Goal: Task Accomplishment & Management: Manage account settings

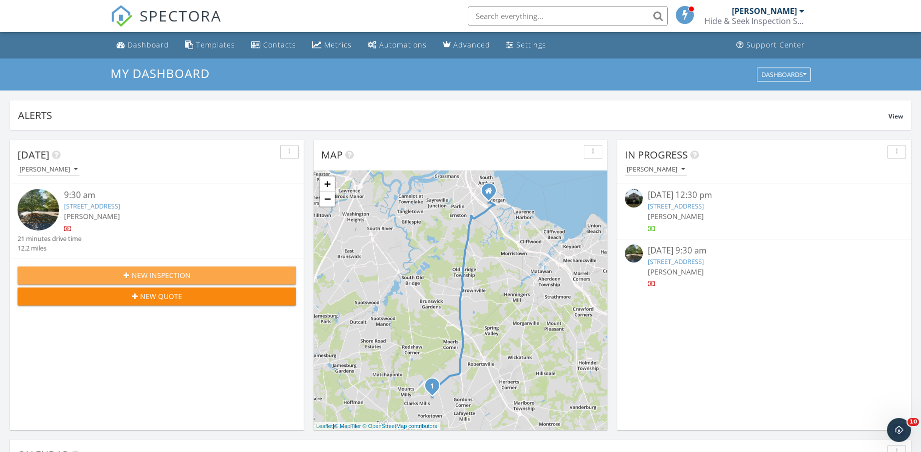
click at [178, 274] on span "New Inspection" at bounding box center [161, 275] width 59 height 11
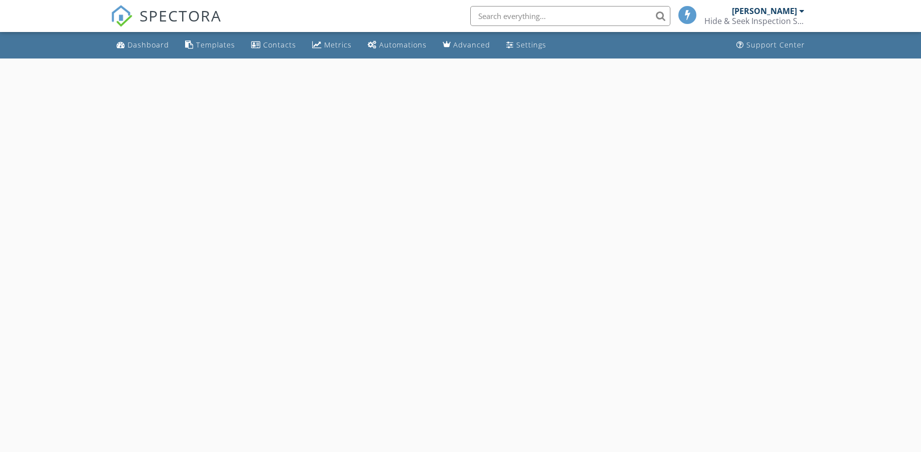
select select "8"
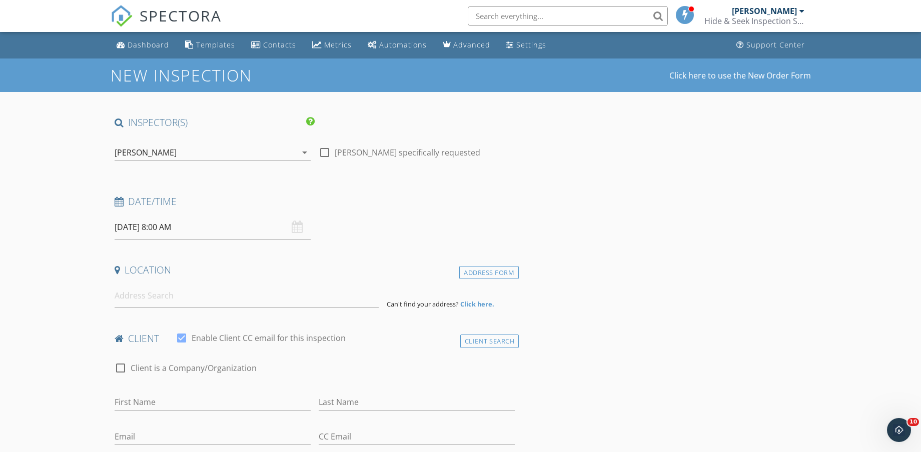
click at [194, 225] on input "09/28/2025 8:00 AM" at bounding box center [213, 227] width 196 height 25
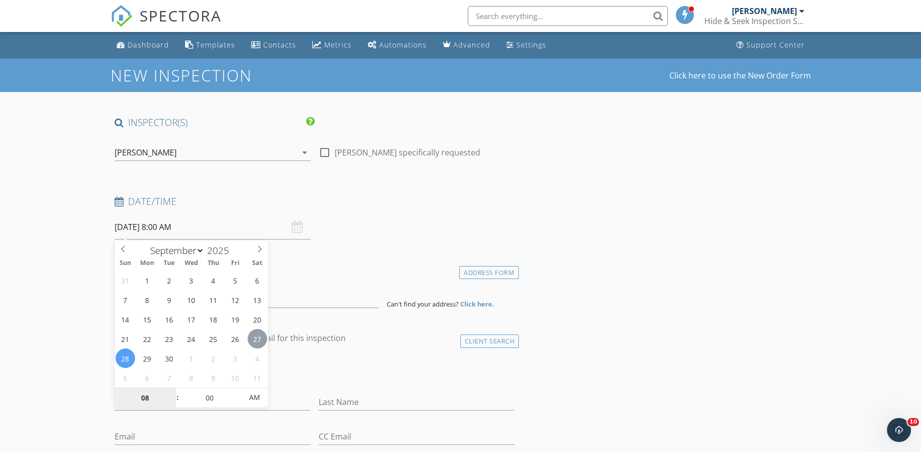
type input "09/27/2025 8:00 AM"
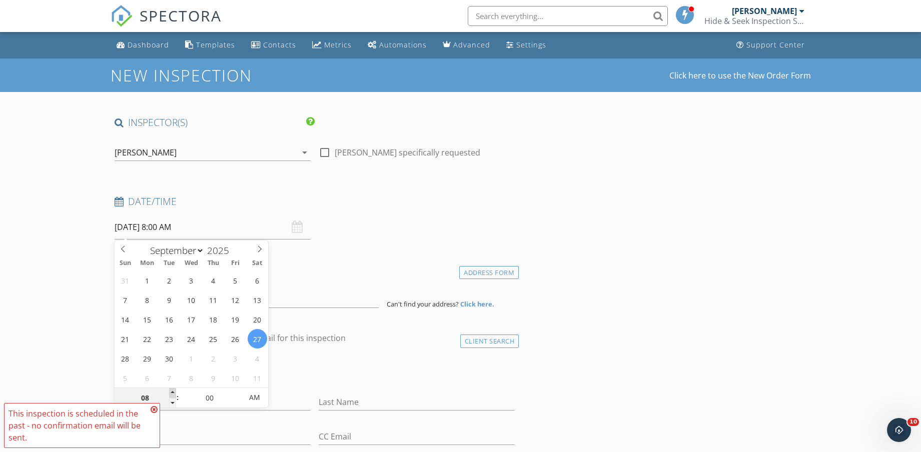
type input "09"
type input "09/27/2025 9:00 AM"
click at [172, 390] on span at bounding box center [172, 393] width 7 height 10
type input "10"
type input "09/27/2025 10:00 AM"
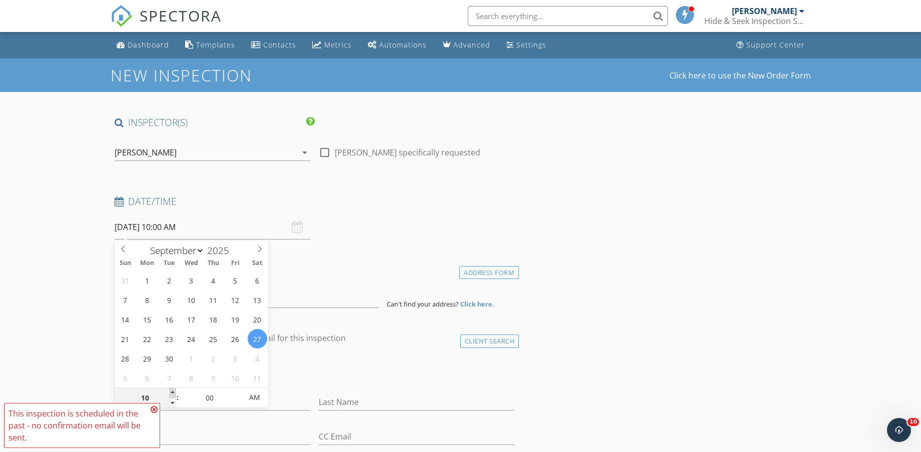
click at [172, 390] on span at bounding box center [172, 393] width 7 height 10
type input "11"
type input "09/27/2025 11:00 AM"
click at [172, 390] on span at bounding box center [172, 393] width 7 height 10
type input "12"
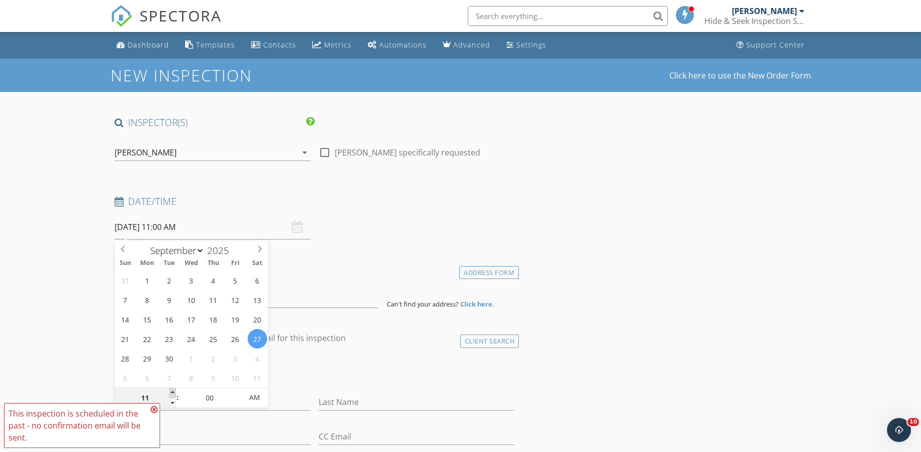
type input "09/27/2025 12:00 PM"
click at [172, 390] on span at bounding box center [172, 393] width 7 height 10
type input "01"
type input "09/27/2025 1:00 PM"
click at [172, 390] on span at bounding box center [172, 393] width 7 height 10
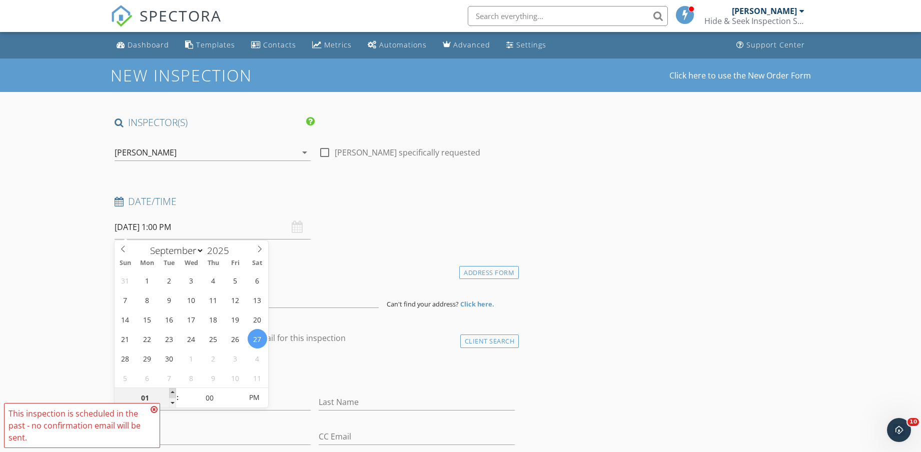
type input "02"
type input "09/27/2025 2:00 PM"
click at [172, 390] on span at bounding box center [172, 393] width 7 height 10
type input "03"
type input "09/27/2025 3:00 PM"
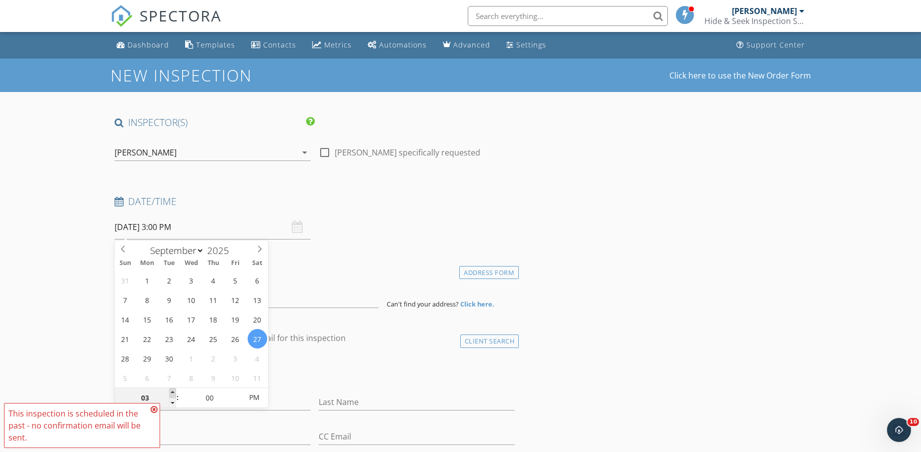
click at [172, 390] on span at bounding box center [172, 393] width 7 height 10
type input "04"
type input "09/27/2025 4:00 PM"
click at [172, 390] on span at bounding box center [172, 393] width 7 height 10
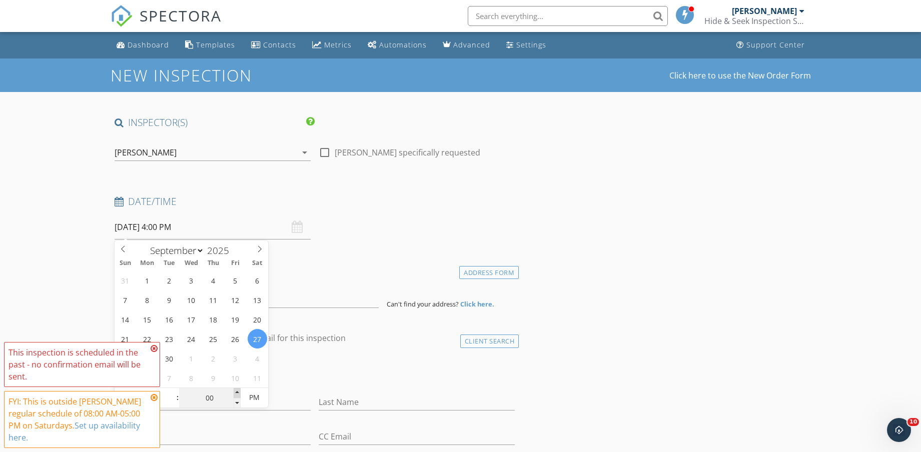
type input "05"
type input "09/27/2025 4:05 PM"
click at [236, 389] on span at bounding box center [237, 393] width 7 height 10
type input "10"
type input "09/27/2025 4:10 PM"
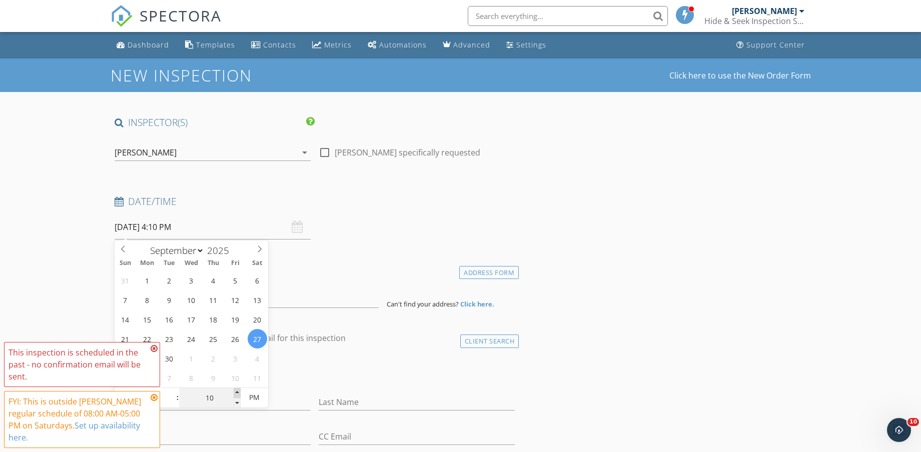
click at [236, 391] on span at bounding box center [237, 393] width 7 height 10
type input "15"
type input "09/27/2025 4:15 PM"
click at [236, 391] on span at bounding box center [237, 393] width 7 height 10
type input "20"
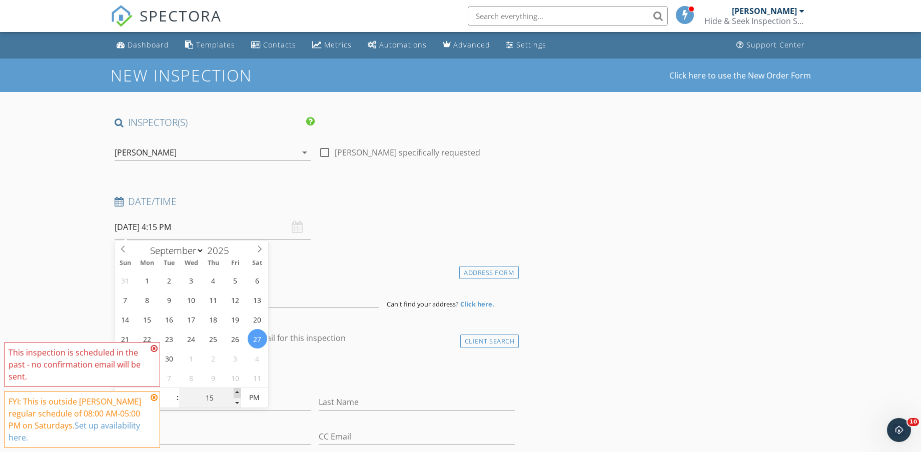
type input "09/27/2025 4:20 PM"
click at [236, 391] on span at bounding box center [237, 393] width 7 height 10
type input "25"
type input "09/27/2025 4:25 PM"
click at [236, 391] on span at bounding box center [237, 393] width 7 height 10
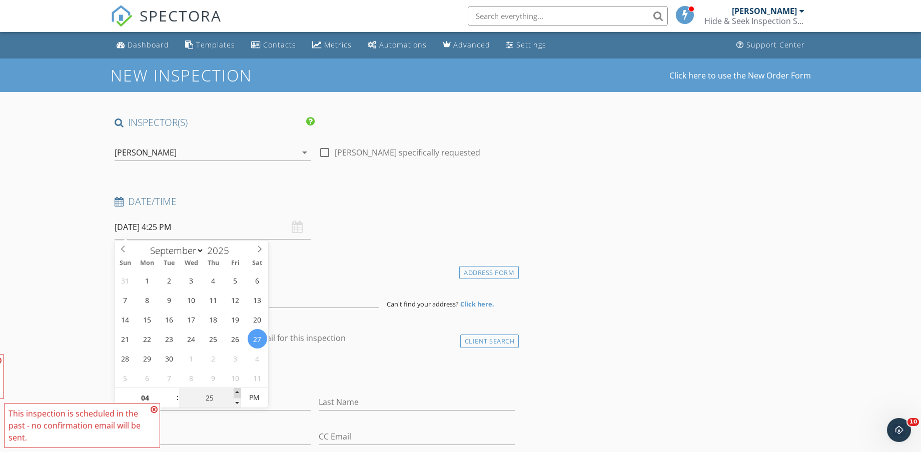
type input "30"
type input "09/27/2025 4:30 PM"
click at [237, 391] on span at bounding box center [237, 393] width 7 height 10
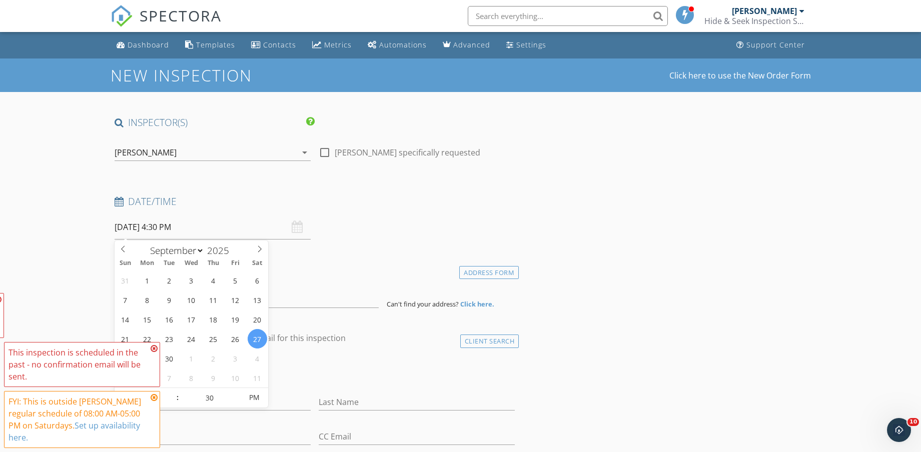
click at [390, 338] on h4 "client" at bounding box center [315, 338] width 401 height 13
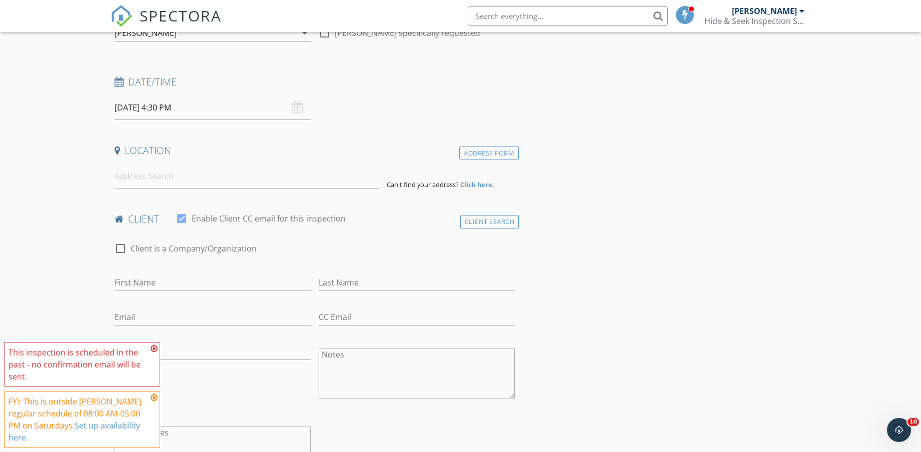
scroll to position [125, 0]
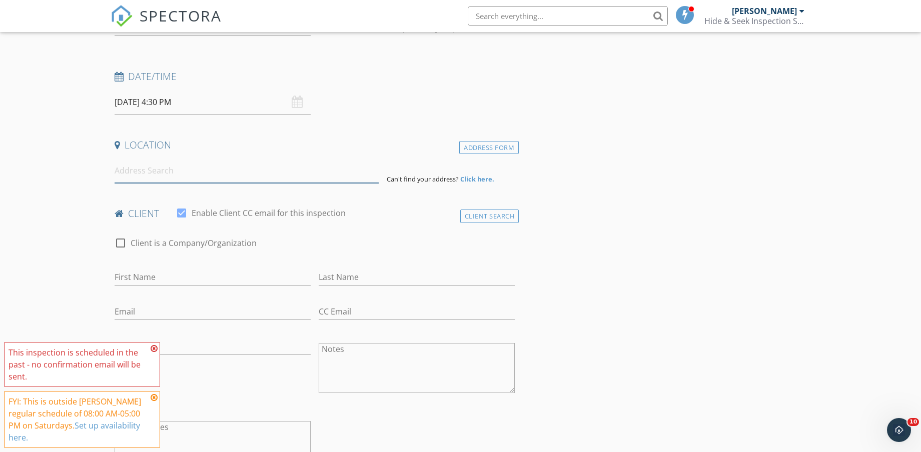
click at [228, 172] on input at bounding box center [247, 171] width 264 height 25
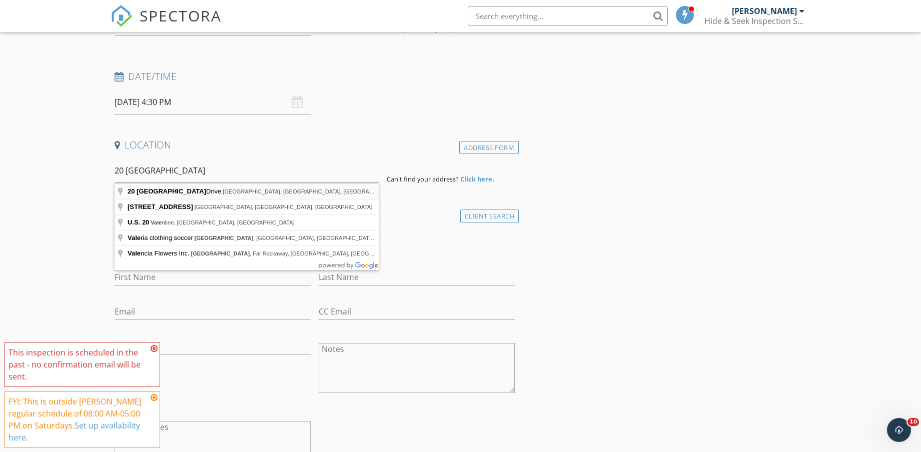
type input "20 Valley Vale Drive, Old Bridge, NJ, USA"
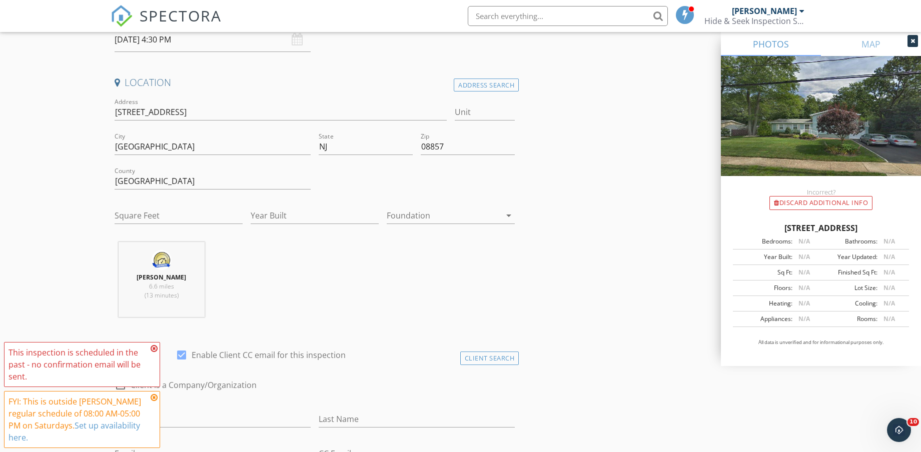
scroll to position [250, 0]
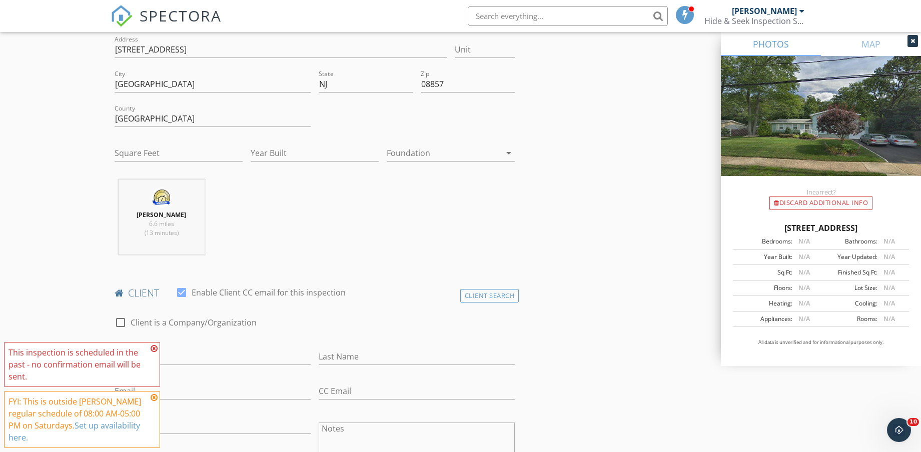
click at [422, 153] on div at bounding box center [444, 153] width 114 height 16
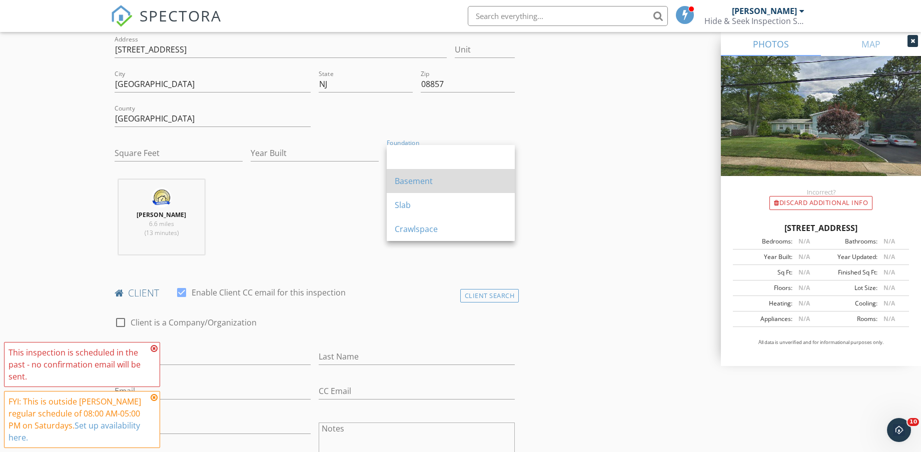
click at [429, 178] on div "Basement" at bounding box center [451, 181] width 112 height 12
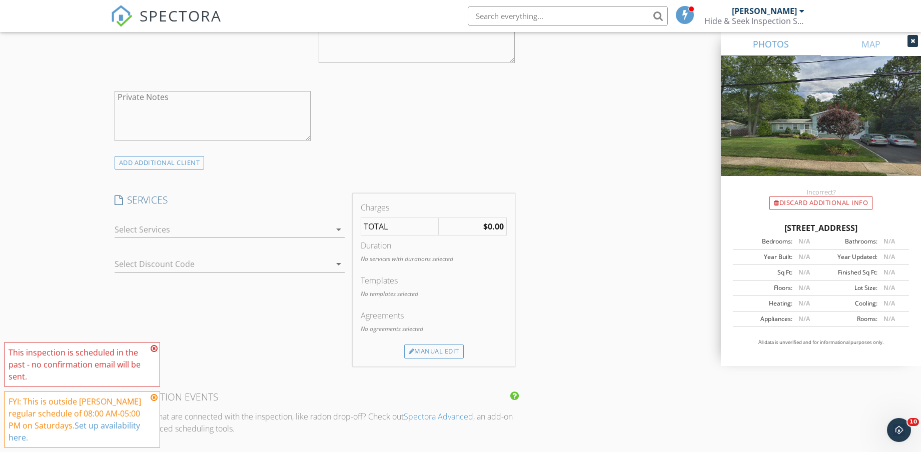
scroll to position [688, 0]
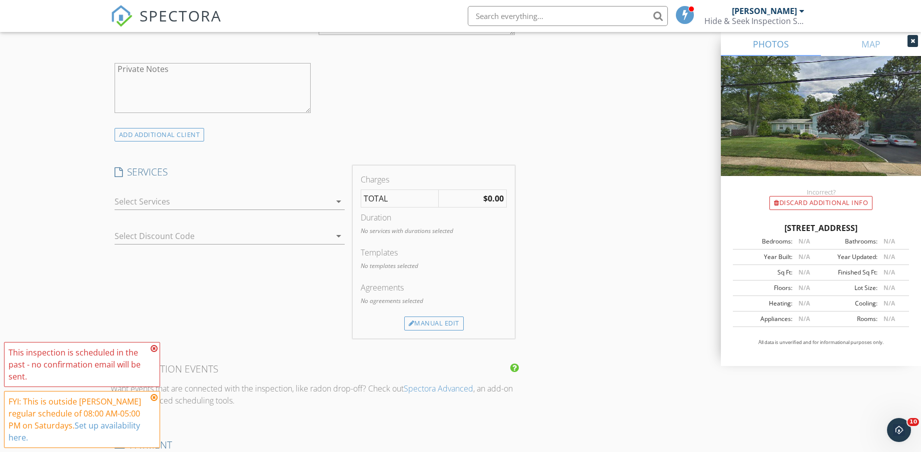
click at [225, 207] on div at bounding box center [223, 202] width 216 height 16
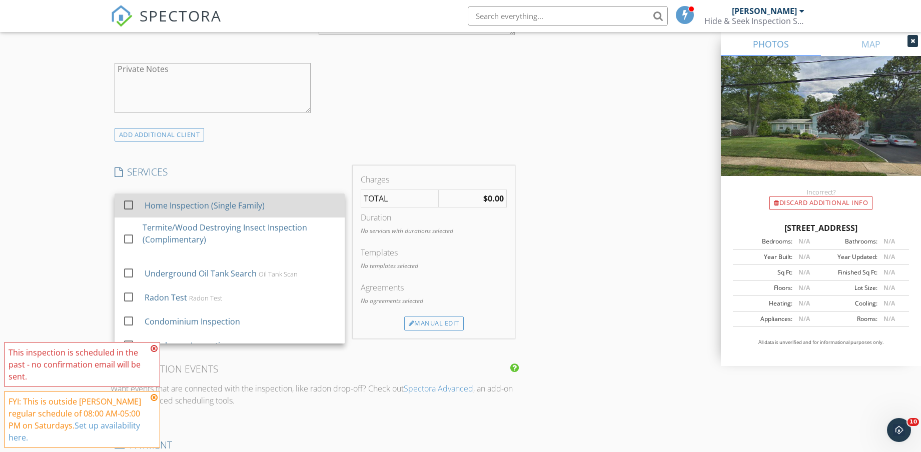
click at [220, 213] on div "Home Inspection (Single Family)" at bounding box center [240, 206] width 192 height 20
checkbox input "false"
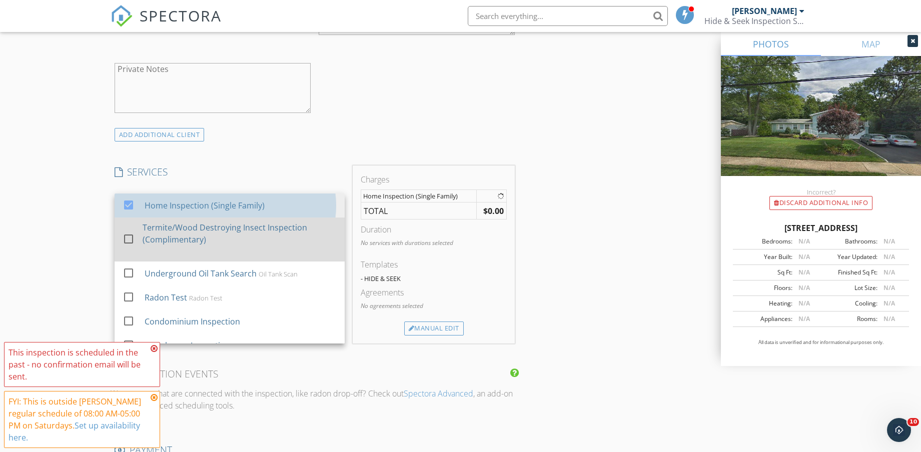
click at [221, 229] on div "Termite/Wood Destroying Insect Inspection (Complimentary)" at bounding box center [240, 234] width 194 height 24
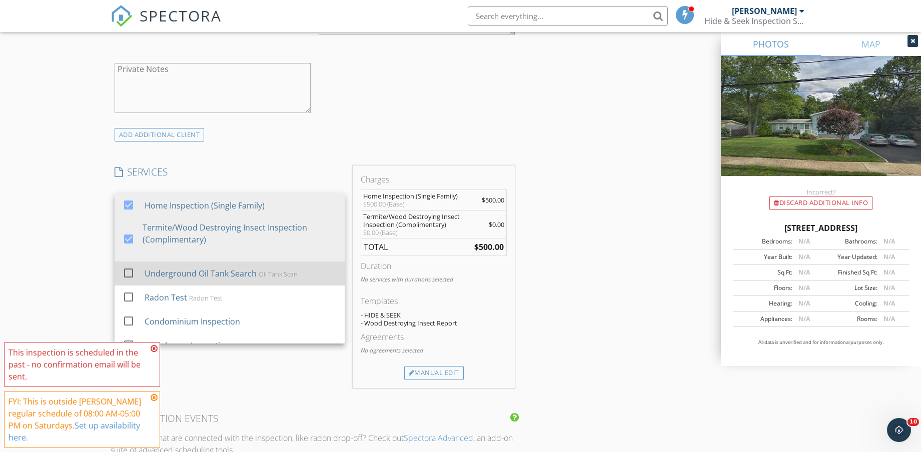
click at [222, 267] on div "Underground Oil Tank Search Oil Tank Scan" at bounding box center [240, 274] width 192 height 20
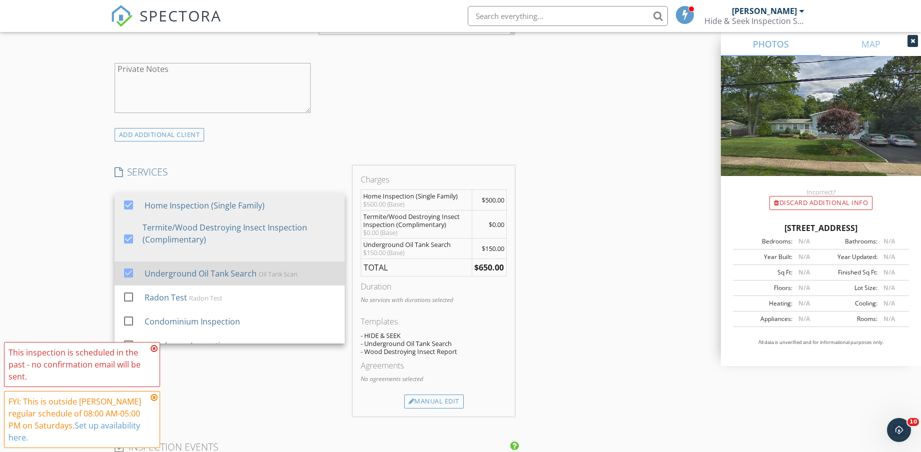
click at [222, 267] on div "Underground Oil Tank Search Oil Tank Scan" at bounding box center [240, 274] width 192 height 20
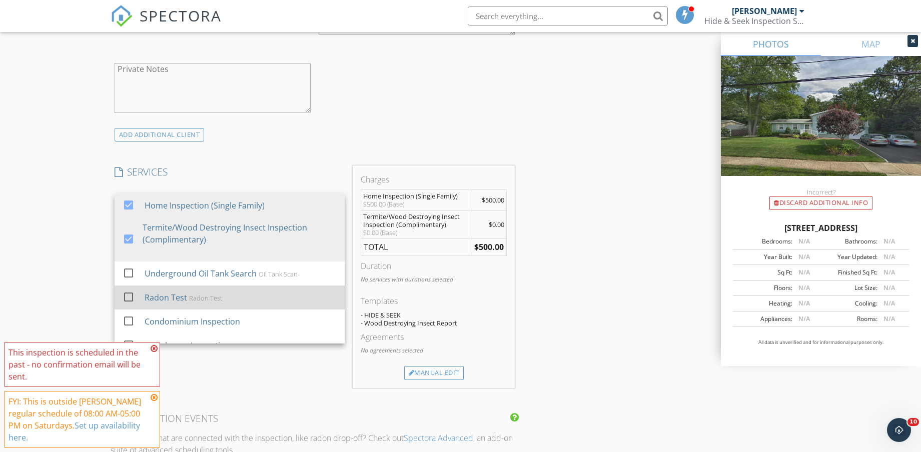
click at [184, 296] on div "Radon Test Radon Test" at bounding box center [240, 298] width 192 height 20
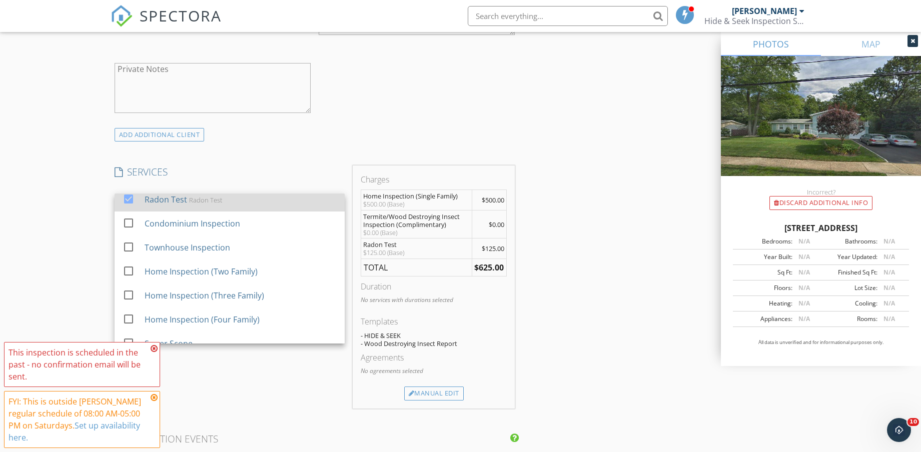
scroll to position [125, 0]
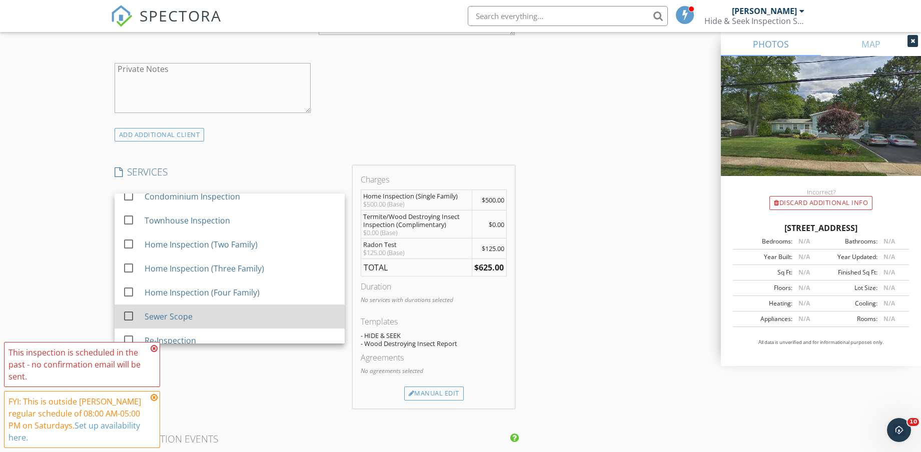
click at [193, 314] on div "Sewer Scope" at bounding box center [240, 317] width 192 height 20
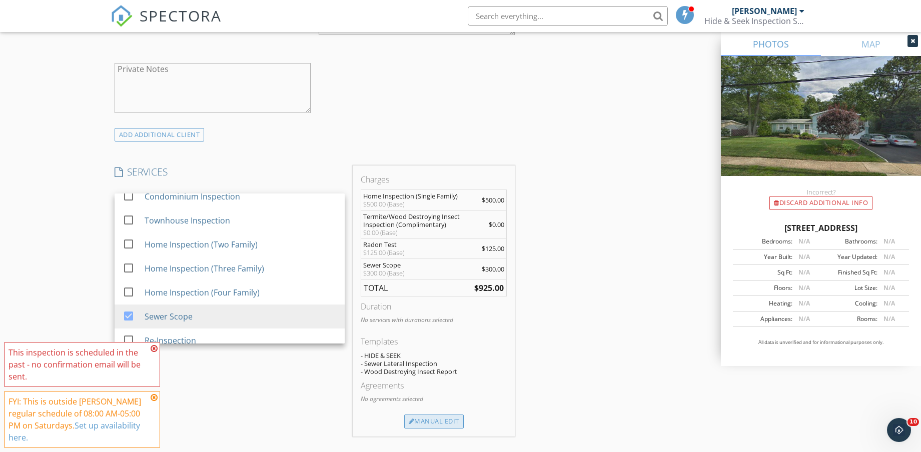
click at [451, 428] on div "Manual Edit" at bounding box center [434, 422] width 60 height 14
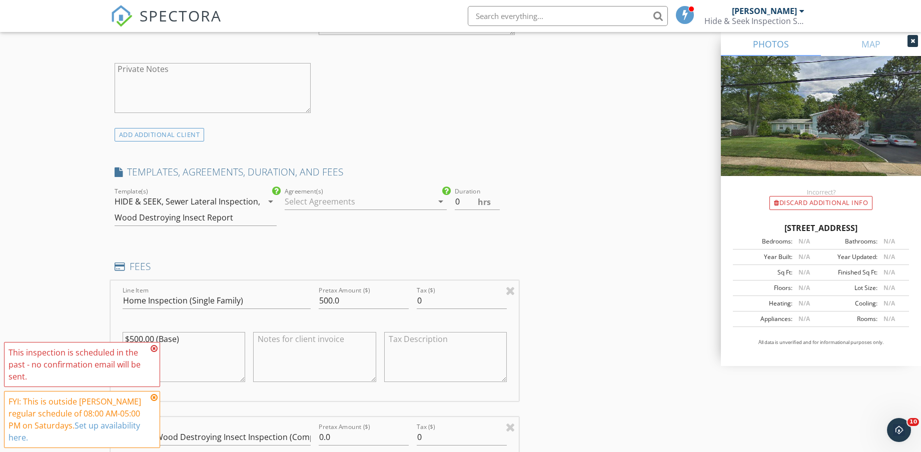
scroll to position [750, 0]
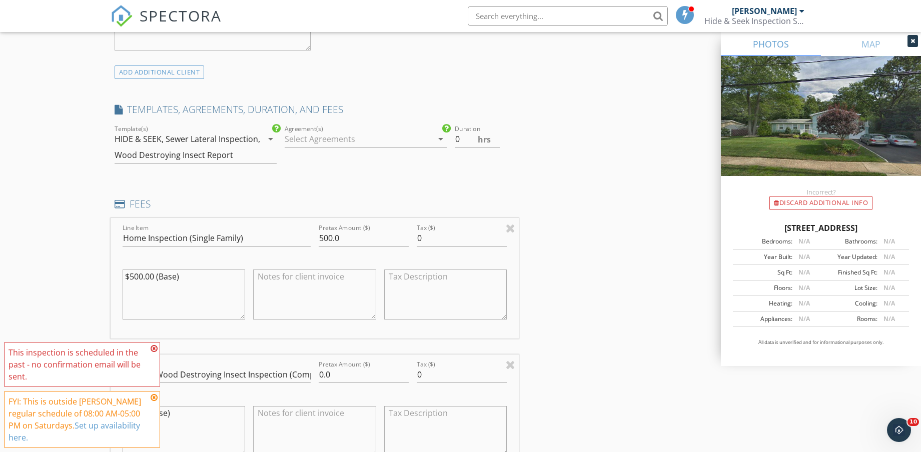
click at [141, 274] on textarea "$500.00 (Base)" at bounding box center [184, 295] width 123 height 50
type textarea "$525.00 (Base)"
click at [331, 237] on input "500.0" at bounding box center [364, 238] width 90 height 17
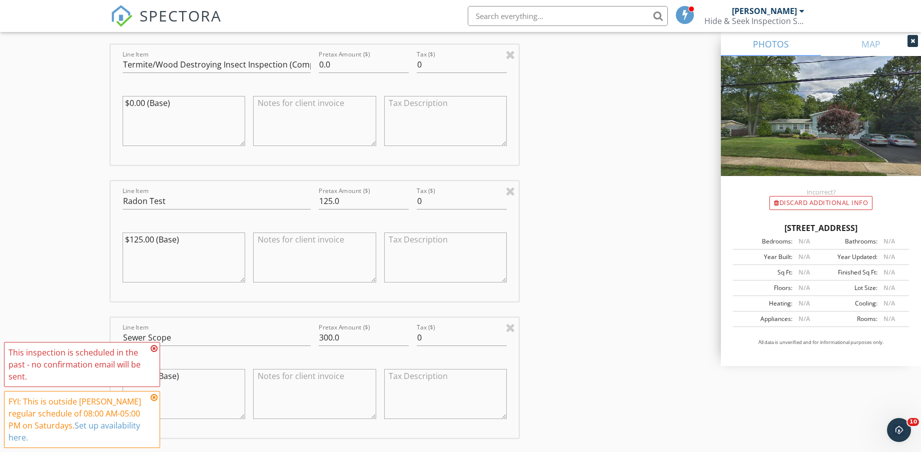
scroll to position [1063, 0]
type input "524.99"
click at [142, 234] on textarea "$125.00 (Base)" at bounding box center [184, 255] width 123 height 50
type textarea "$150.00 (Base)"
click at [333, 197] on input "125.0" at bounding box center [364, 199] width 90 height 17
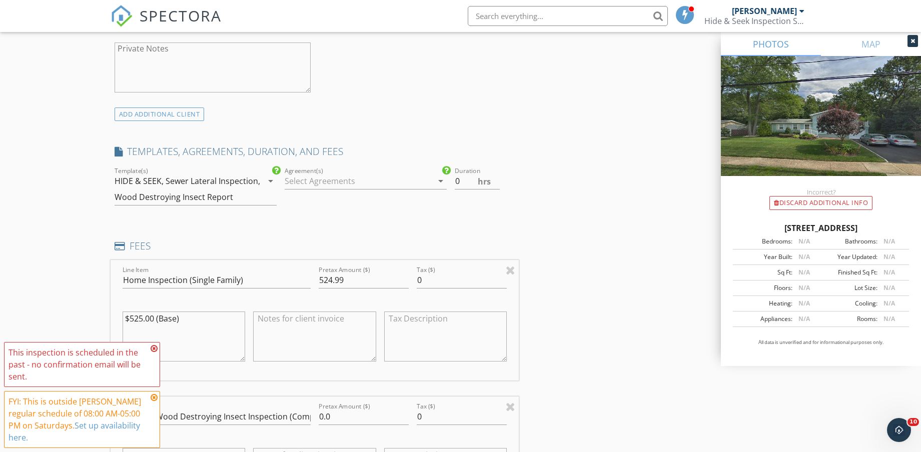
scroll to position [688, 0]
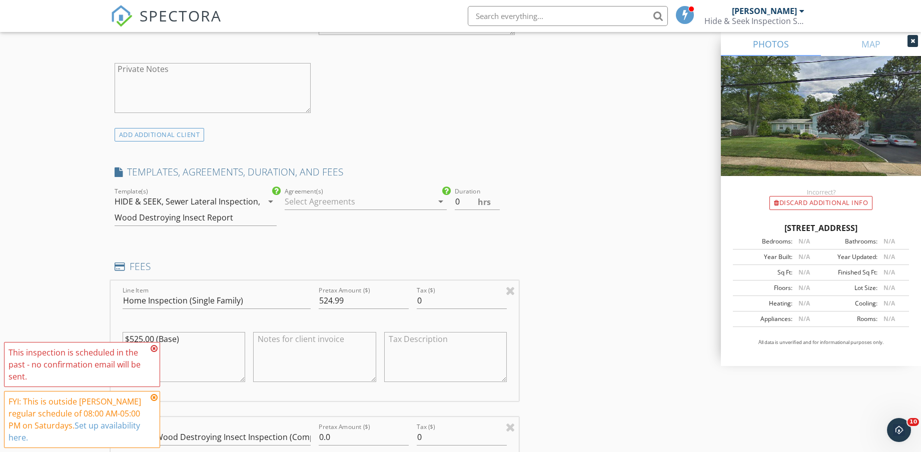
type input "150.0"
click at [350, 301] on input "524.99" at bounding box center [364, 301] width 90 height 17
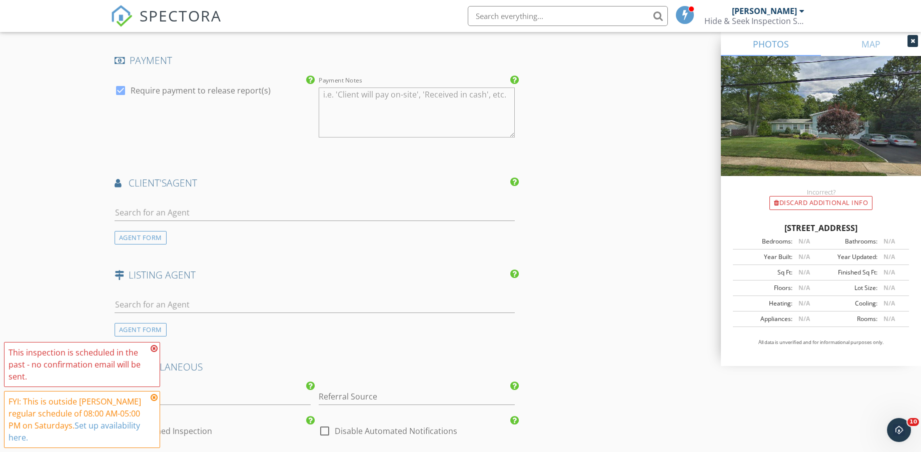
scroll to position [1625, 0]
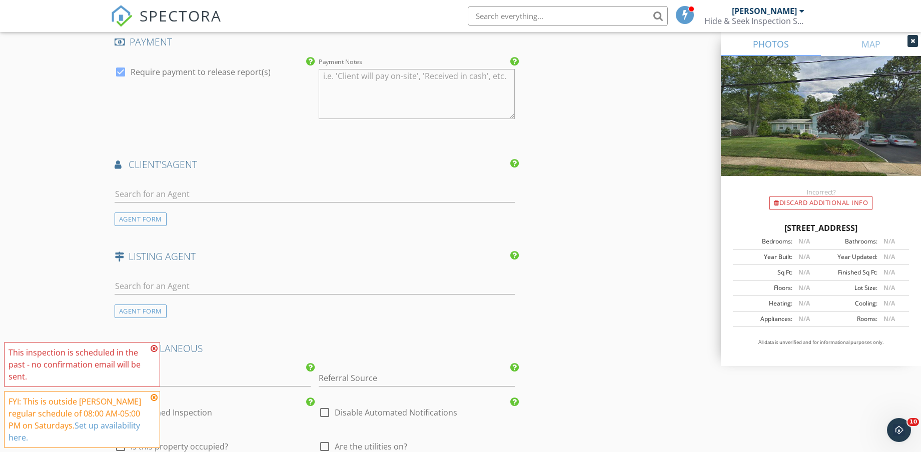
type input "525.00"
click at [191, 190] on input "text" at bounding box center [315, 194] width 401 height 17
type input "ahma"
click at [183, 215] on div "Ahmad Zubair" at bounding box center [174, 212] width 62 height 12
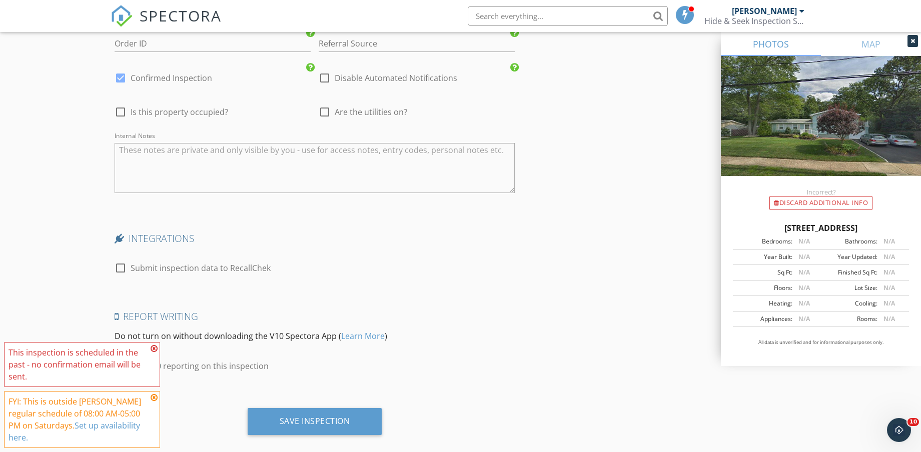
scroll to position [2202, 0]
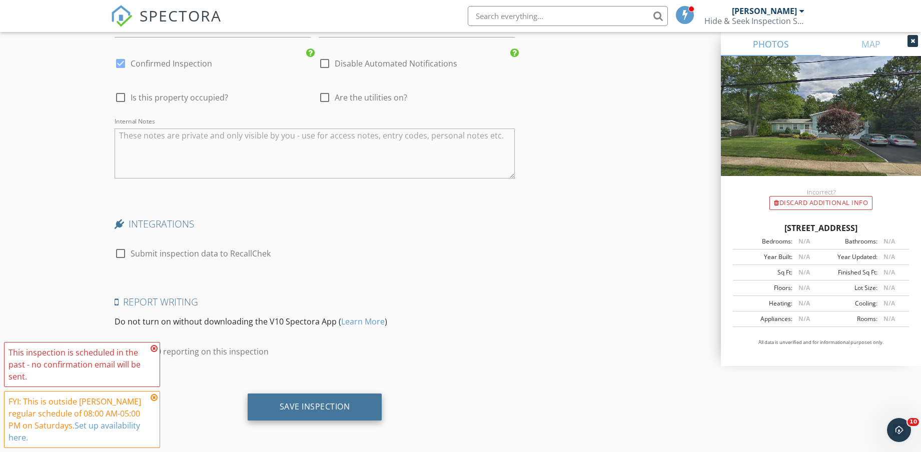
click at [326, 407] on div "Save Inspection" at bounding box center [315, 407] width 71 height 10
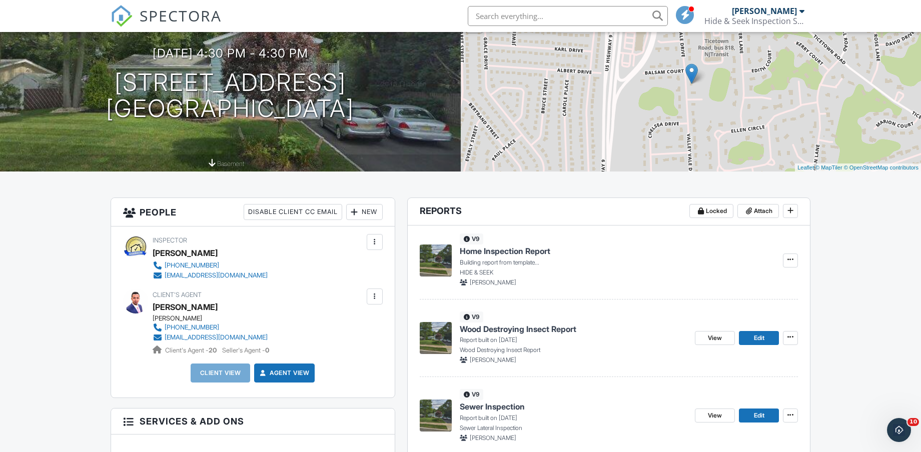
scroll to position [125, 0]
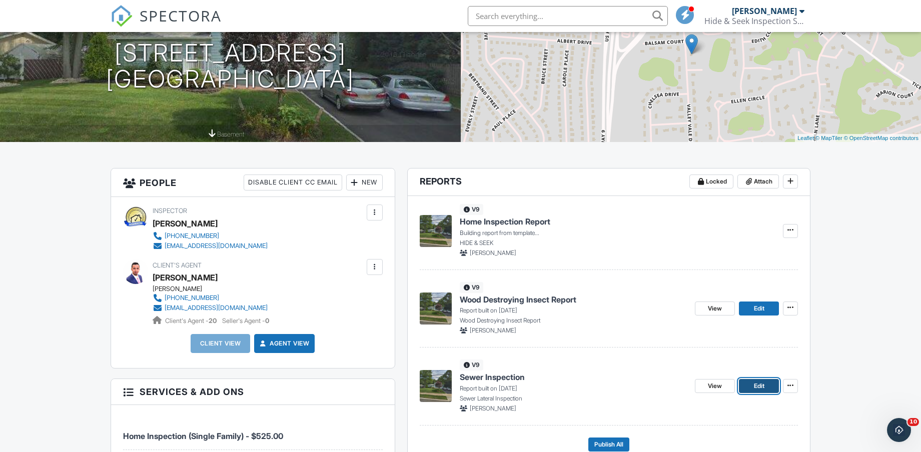
click at [767, 384] on link "Edit" at bounding box center [759, 386] width 40 height 14
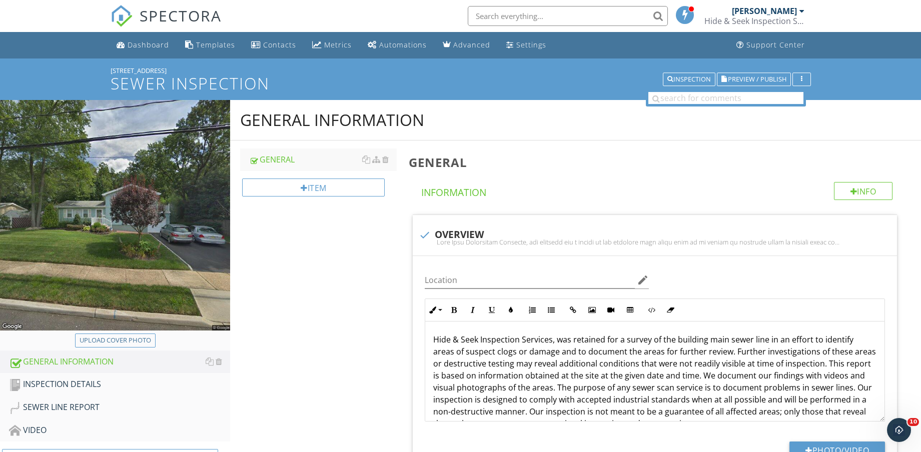
scroll to position [63, 0]
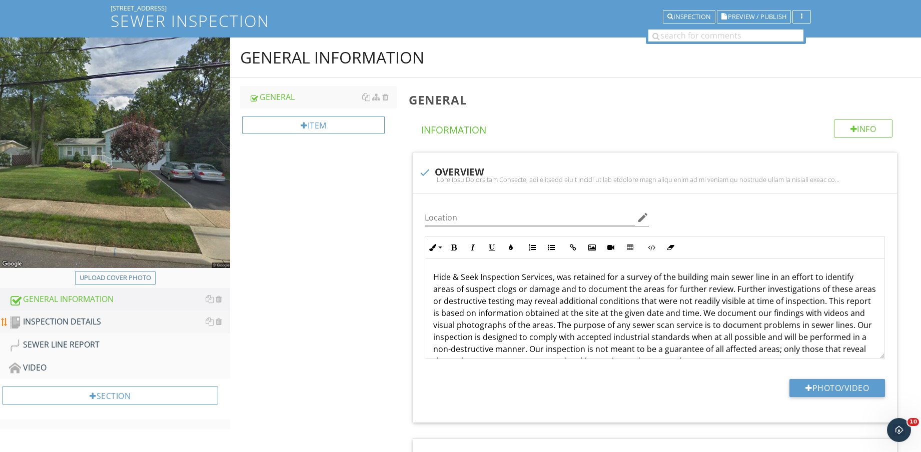
click at [84, 318] on div "INSPECTION DETAILS" at bounding box center [119, 322] width 221 height 13
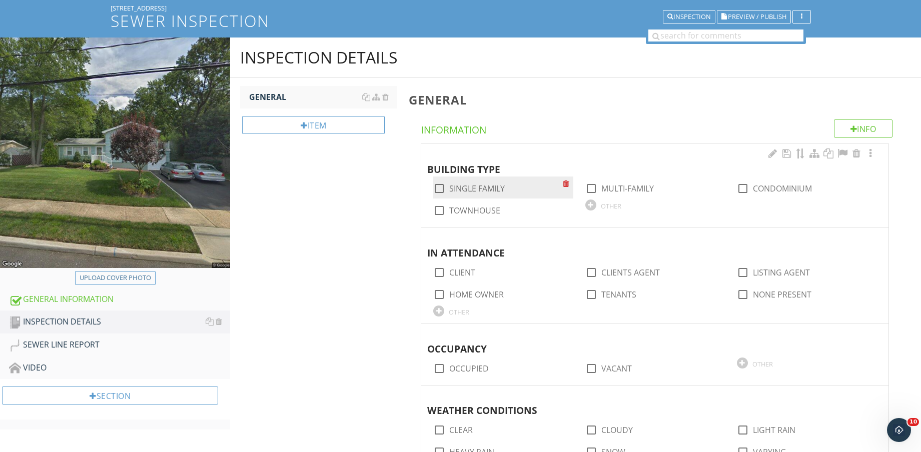
click at [493, 185] on label "SINGLE FAMILY" at bounding box center [477, 189] width 56 height 10
checkbox input "true"
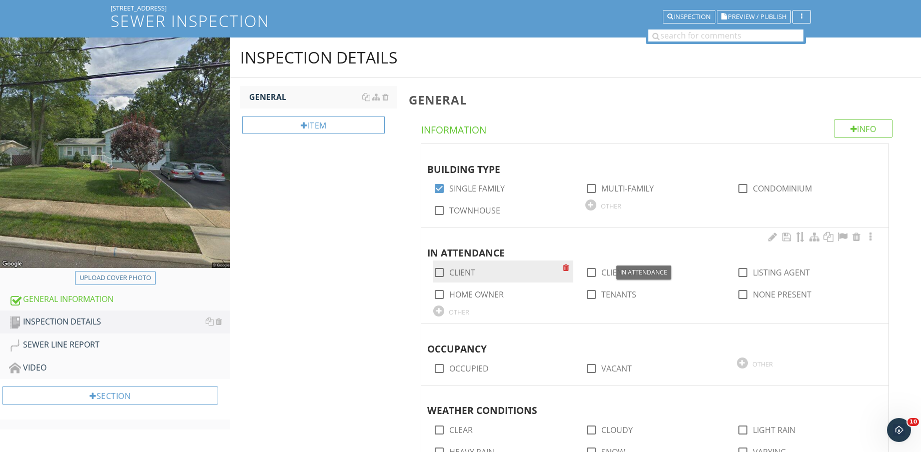
click at [463, 271] on label "CLIENT" at bounding box center [462, 273] width 26 height 10
checkbox input "true"
click at [615, 272] on label "CLIENTS AGENT" at bounding box center [630, 273] width 59 height 10
checkbox input "true"
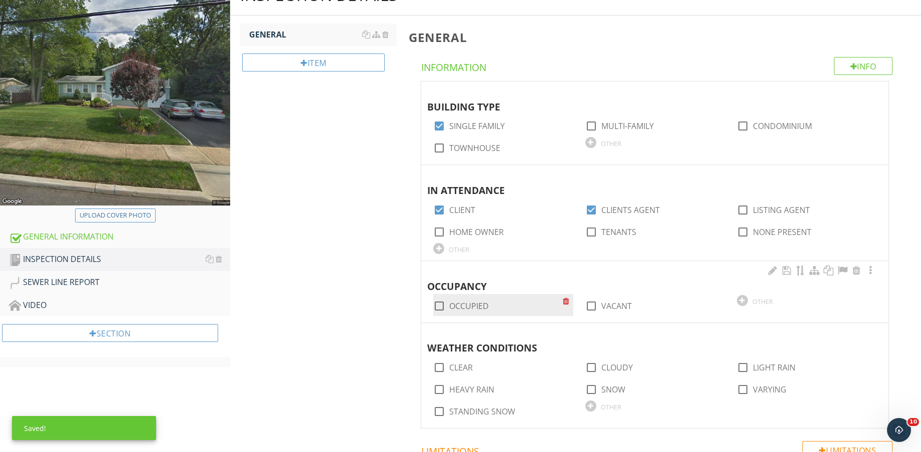
click at [474, 303] on label "OCCUPIED" at bounding box center [469, 306] width 40 height 10
checkbox input "true"
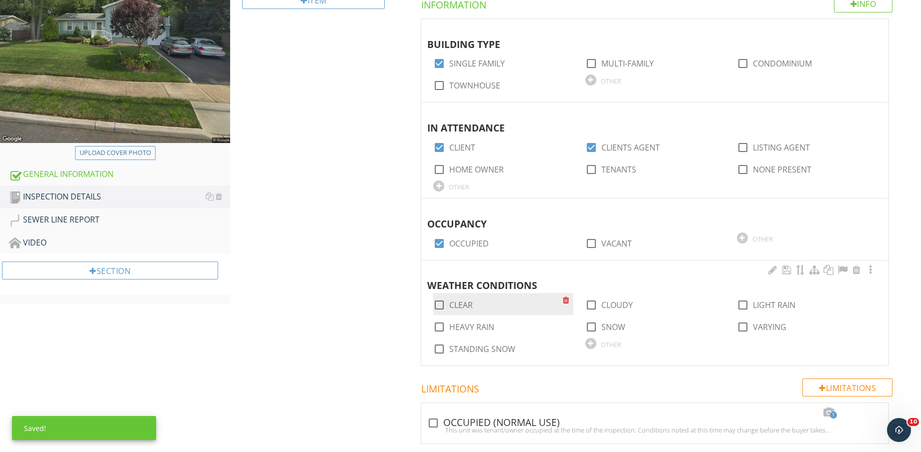
click at [467, 300] on label "CLEAR" at bounding box center [461, 305] width 24 height 10
checkbox input "true"
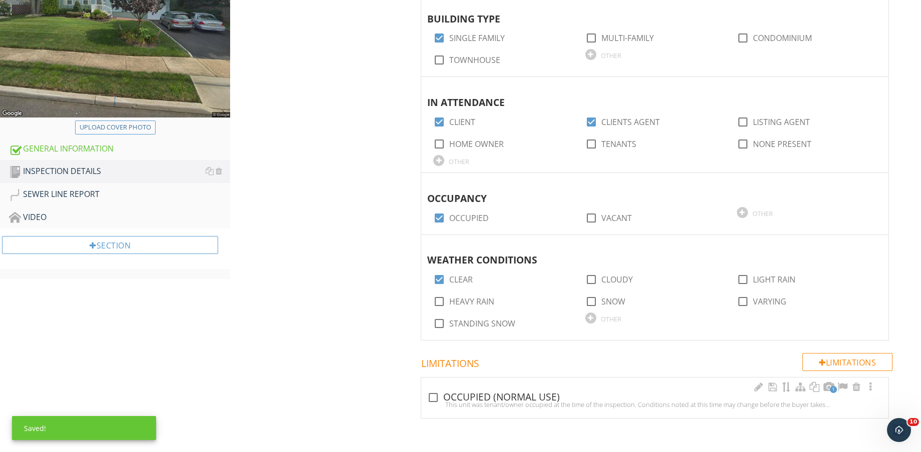
click at [473, 393] on div "check_box_outline_blank OCCUPIED (NORMAL USE)" at bounding box center [654, 398] width 455 height 12
checkbox input "true"
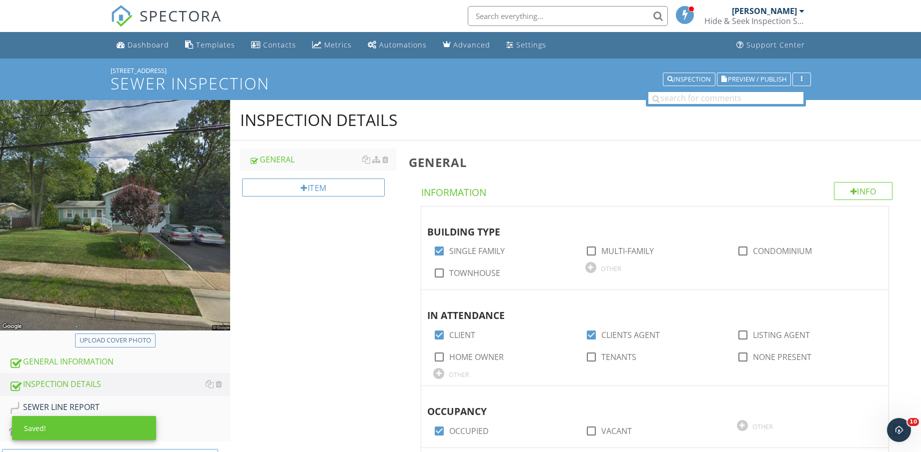
scroll to position [188, 0]
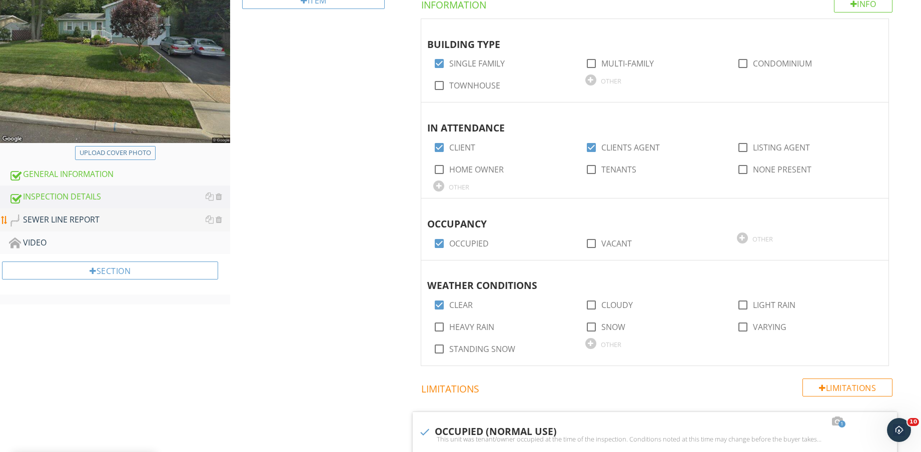
click at [82, 224] on div "SEWER LINE REPORT" at bounding box center [119, 220] width 221 height 13
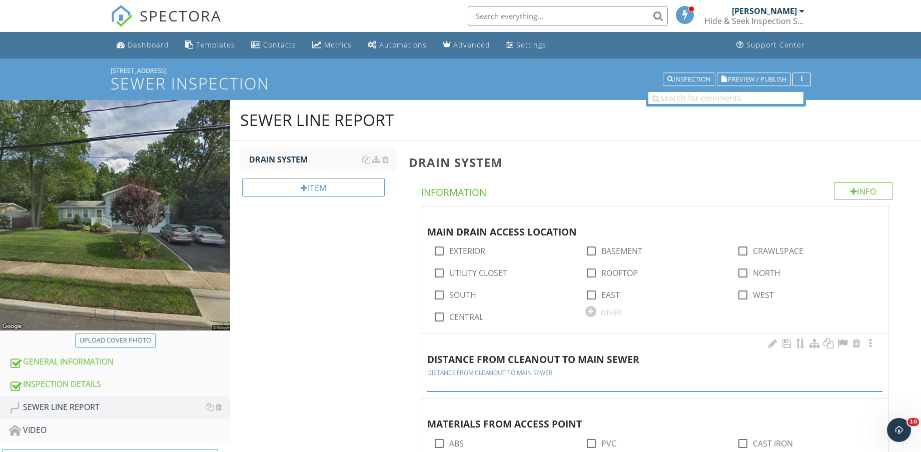
click at [501, 379] on input "DISTANCE FROM CLEANOUT TO MAIN SEWER" at bounding box center [654, 383] width 455 height 17
type input "APPROX 75-85 FEET"
click at [620, 248] on label "BASEMENT" at bounding box center [621, 251] width 41 height 10
checkbox input "true"
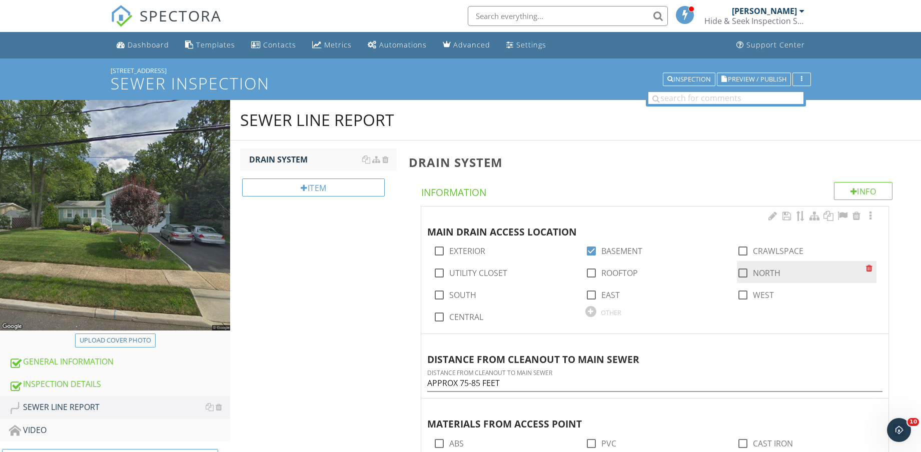
click at [753, 268] on label "NORTH" at bounding box center [767, 273] width 28 height 10
checkbox input "true"
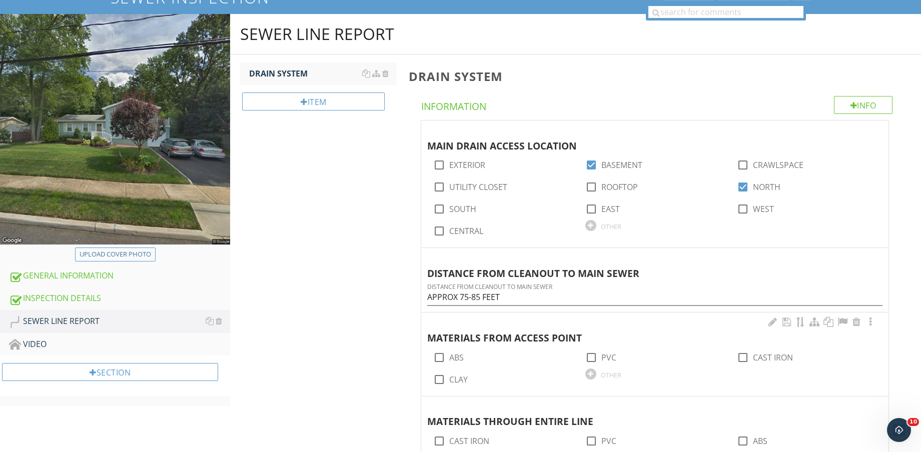
scroll to position [188, 0]
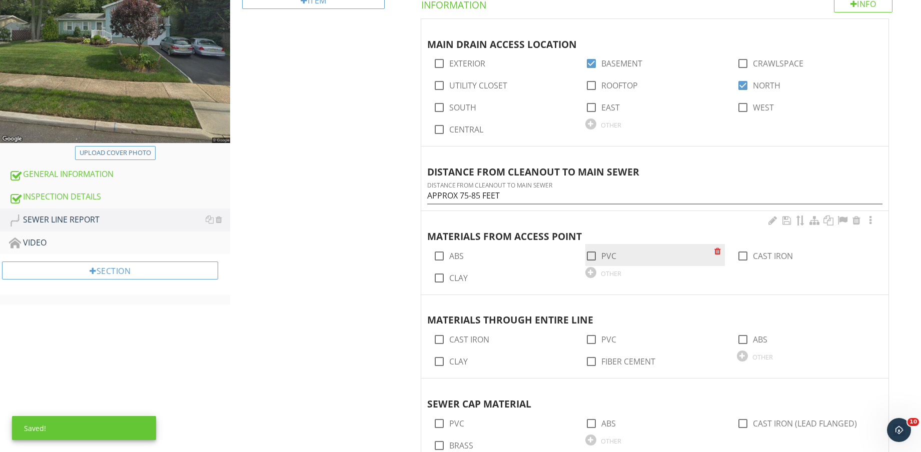
click at [603, 255] on label "PVC" at bounding box center [608, 256] width 15 height 10
checkbox input "true"
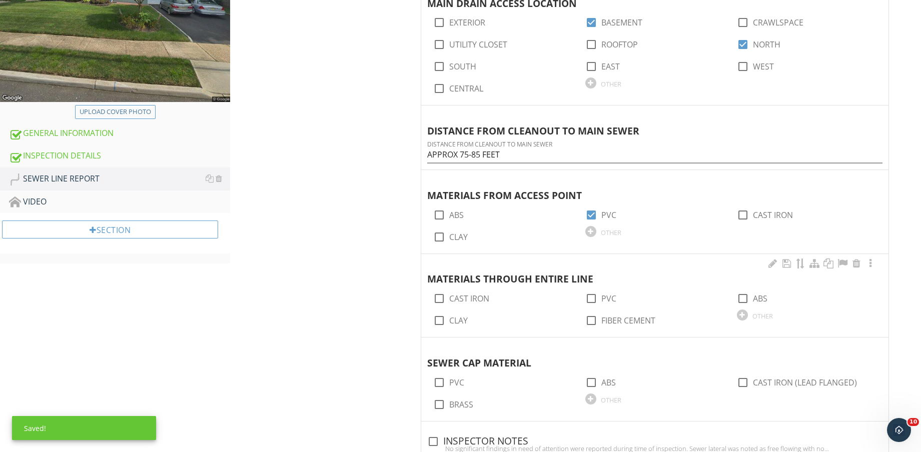
scroll to position [250, 0]
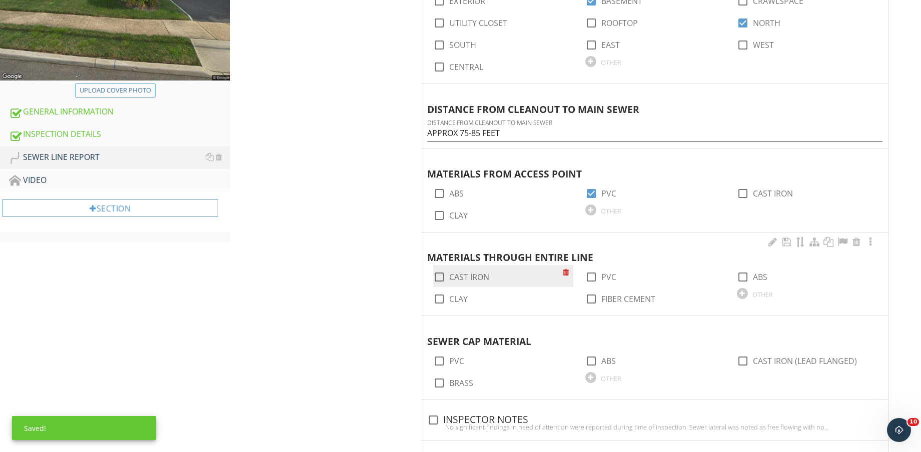
click at [467, 272] on label "CAST IRON" at bounding box center [469, 277] width 40 height 10
click at [470, 275] on label "CAST IRON" at bounding box center [469, 277] width 40 height 10
checkbox input "false"
click at [608, 279] on label "PVC" at bounding box center [608, 277] width 15 height 10
checkbox input "true"
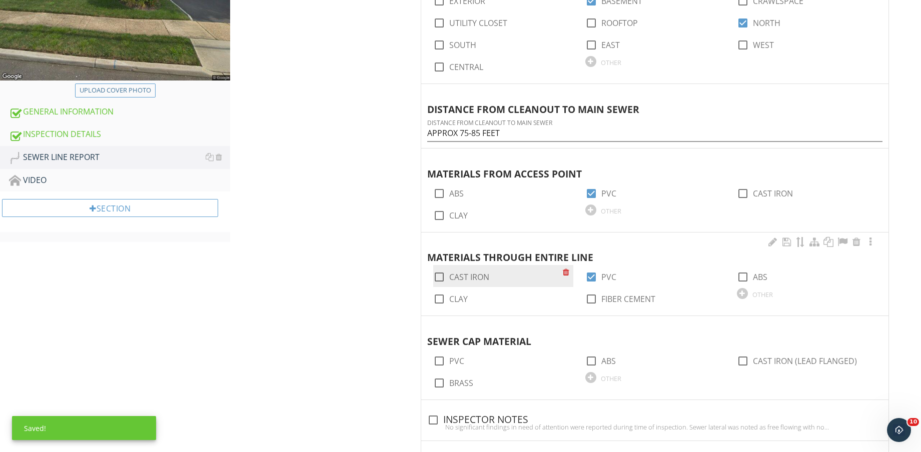
click at [471, 278] on label "CAST IRON" at bounding box center [469, 277] width 40 height 10
checkbox input "true"
click at [461, 296] on label "CLAY" at bounding box center [458, 299] width 19 height 10
checkbox input "true"
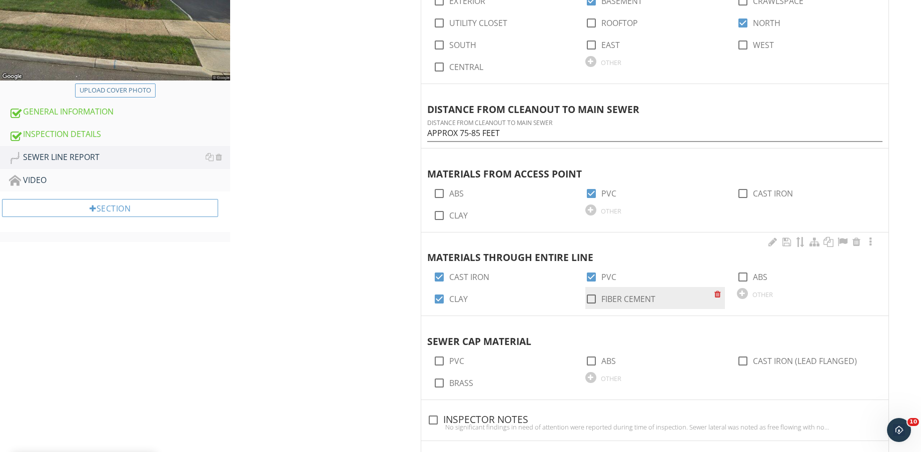
click at [628, 303] on label "FIBER CEMENT" at bounding box center [628, 299] width 54 height 10
checkbox input "true"
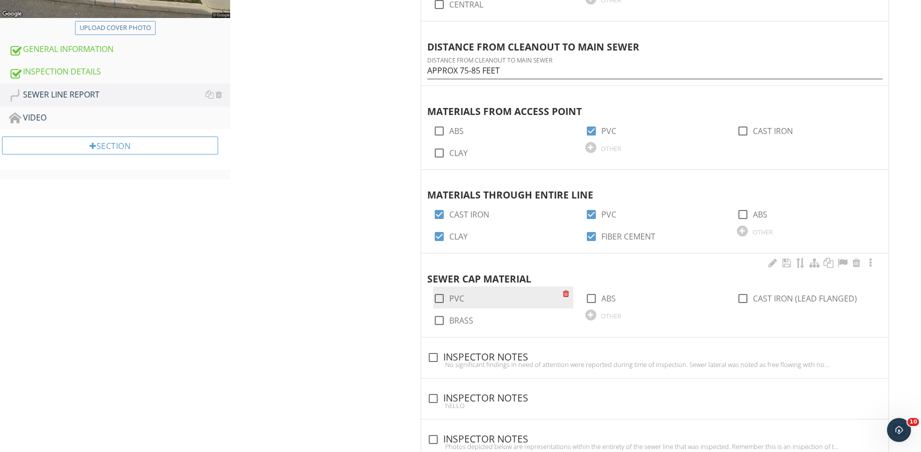
click at [453, 298] on label "PVC" at bounding box center [456, 299] width 15 height 10
checkbox input "true"
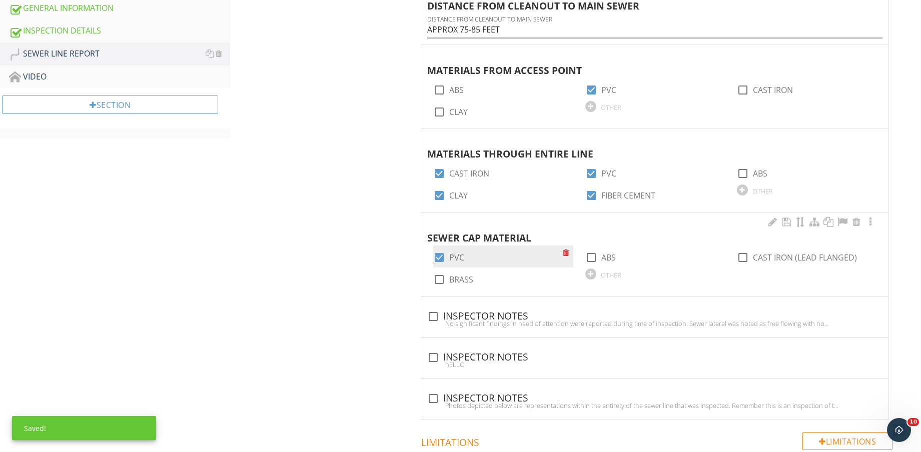
scroll to position [375, 0]
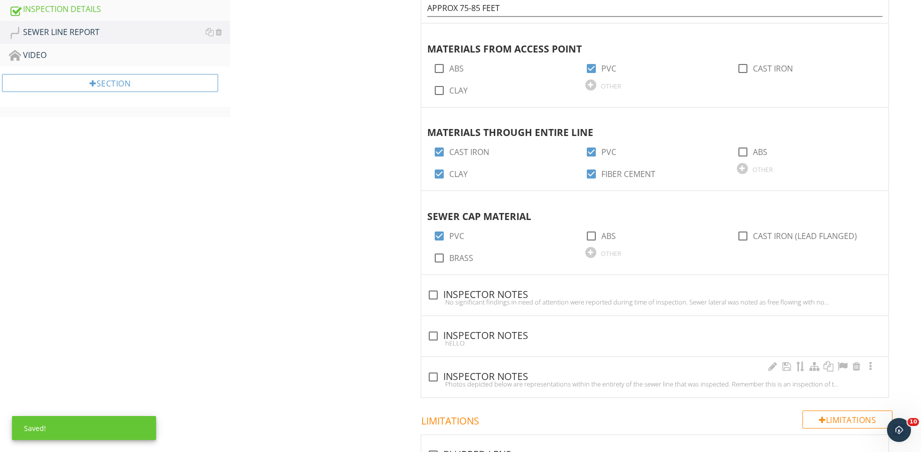
click at [470, 380] on div "Photos depicted below are representations within the entirety of the sewer line…" at bounding box center [654, 384] width 455 height 8
checkbox input "true"
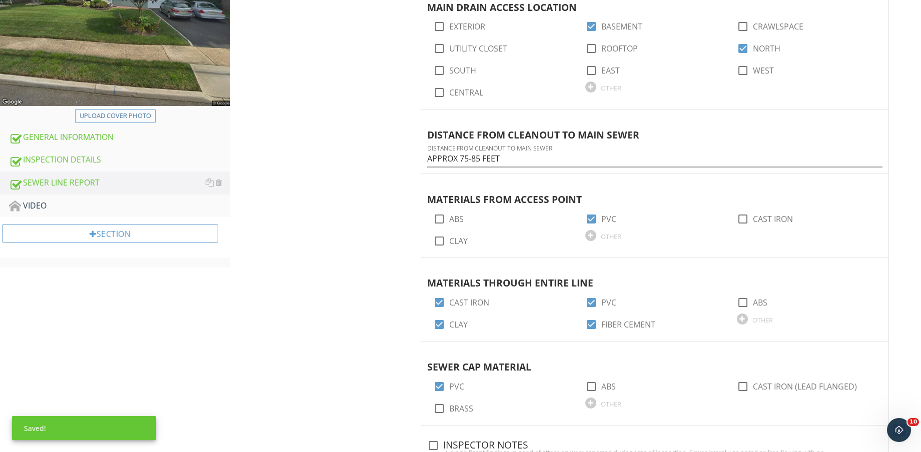
scroll to position [0, 0]
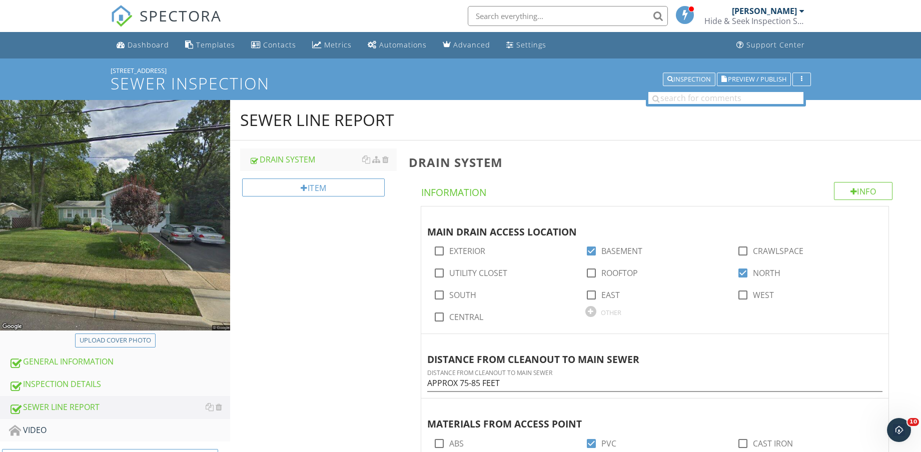
click at [689, 81] on div "Inspection" at bounding box center [689, 79] width 44 height 7
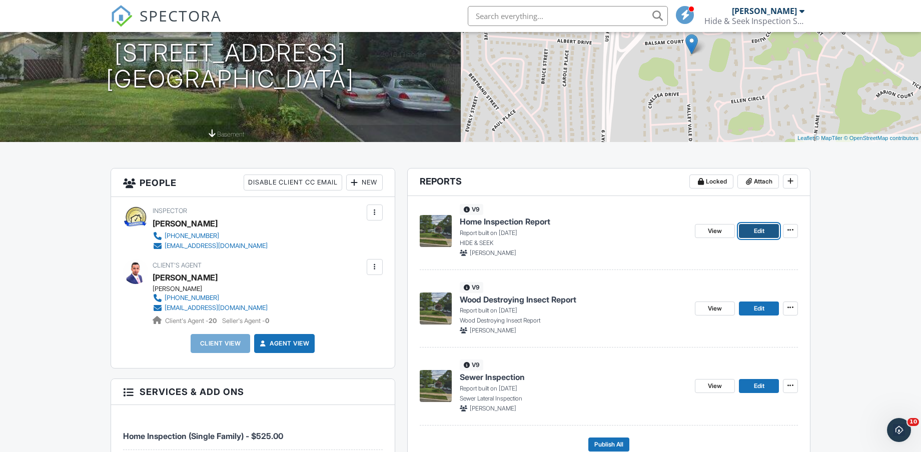
click at [767, 228] on link "Edit" at bounding box center [759, 231] width 40 height 14
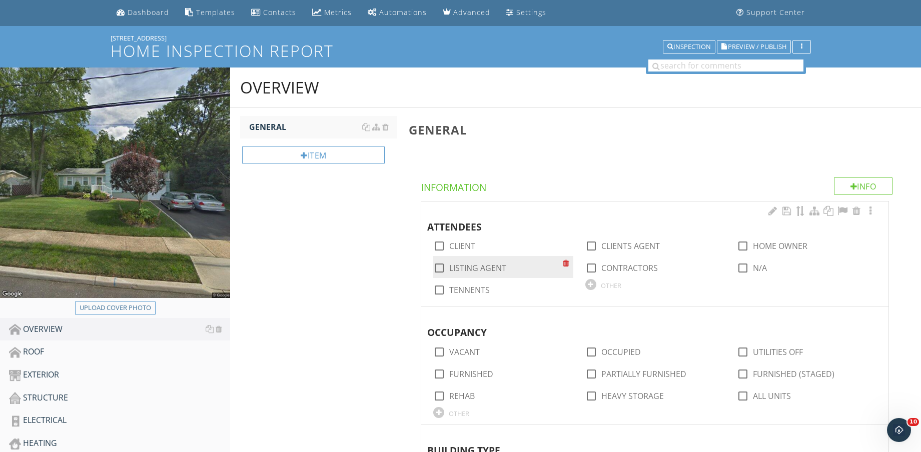
scroll to position [63, 0]
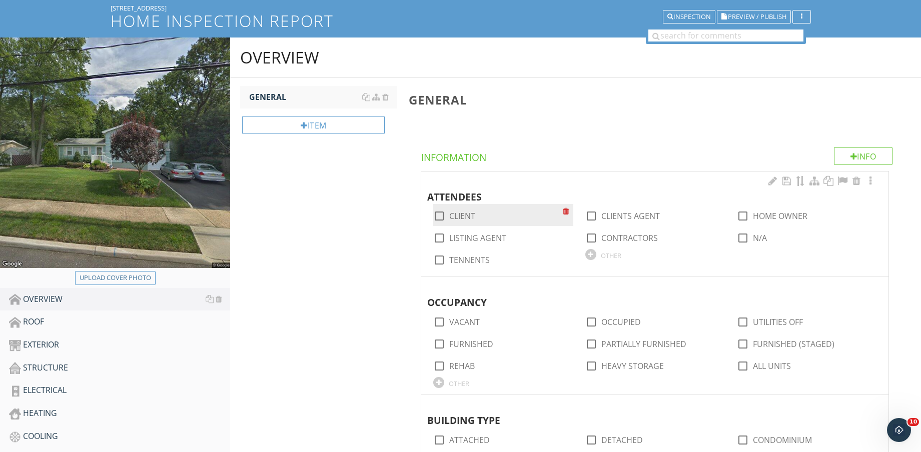
click at [459, 218] on label "CLIENT" at bounding box center [462, 216] width 26 height 10
checkbox input "true"
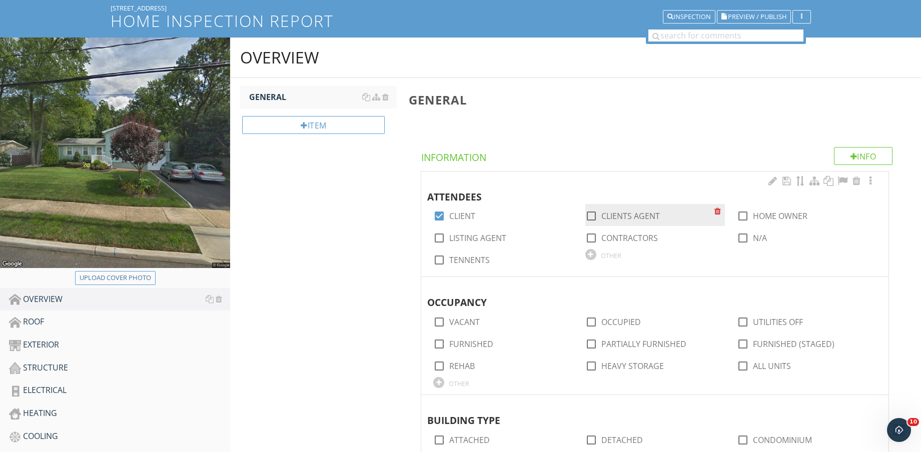
click at [625, 219] on label "CLIENTS AGENT" at bounding box center [630, 216] width 59 height 10
checkbox input "true"
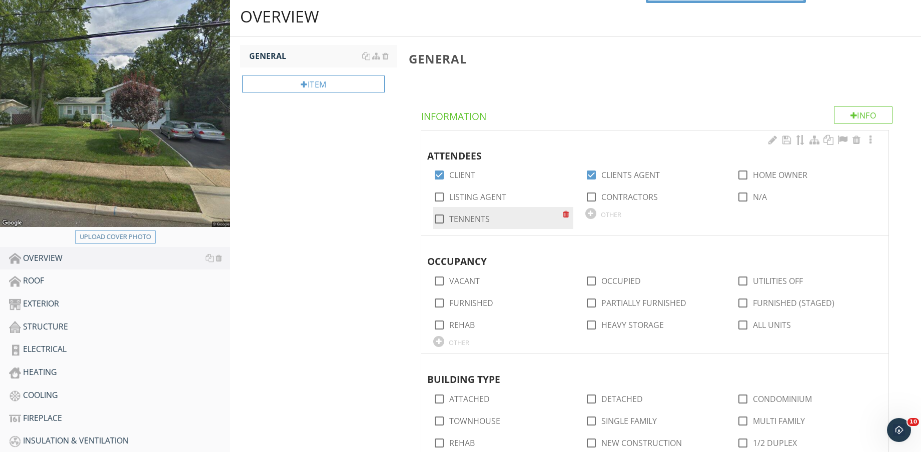
scroll to position [125, 0]
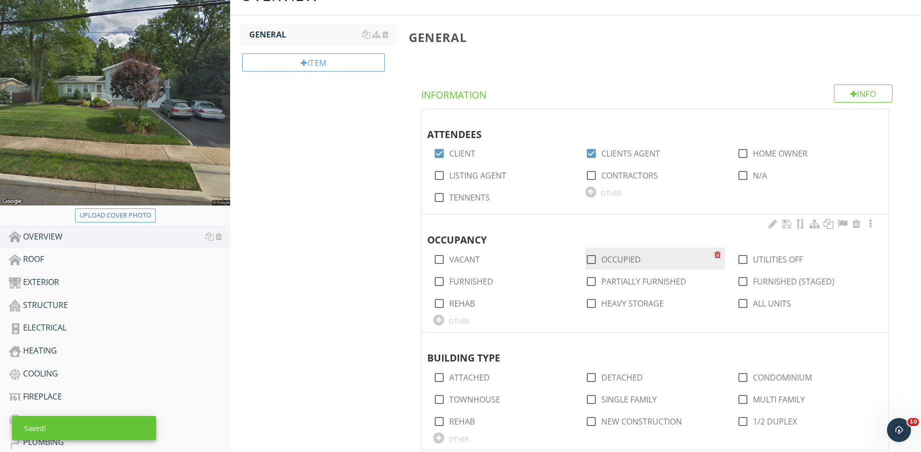
click at [624, 258] on label "OCCUPIED" at bounding box center [621, 260] width 40 height 10
checkbox input "true"
click at [620, 283] on label "PARTIALLY FURNISHED" at bounding box center [643, 282] width 85 height 10
checkbox input "true"
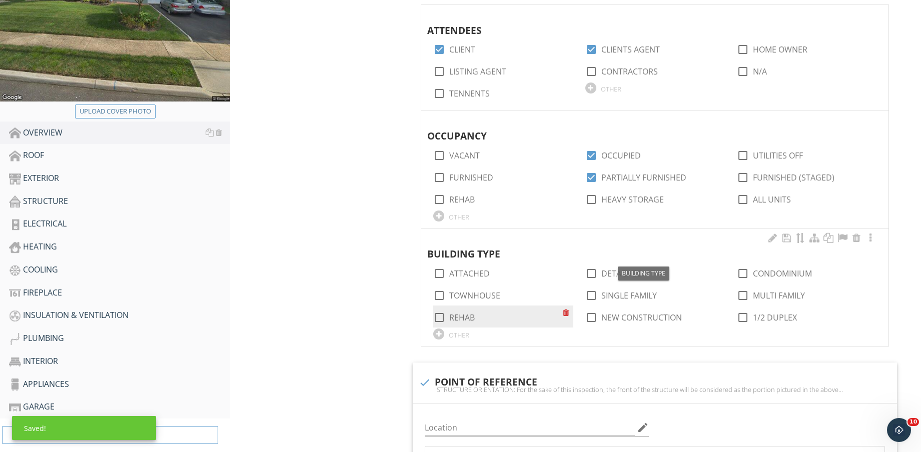
scroll to position [250, 0]
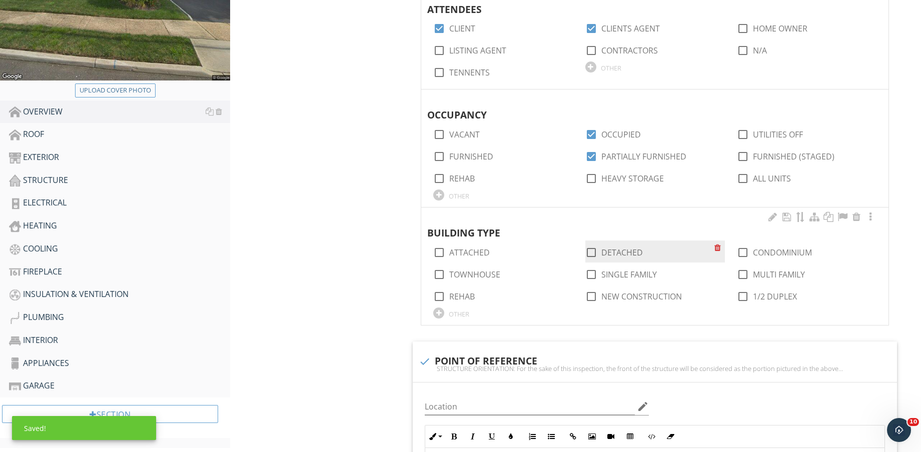
click at [613, 245] on div "check_box_outline_blank DETACHED" at bounding box center [649, 252] width 129 height 14
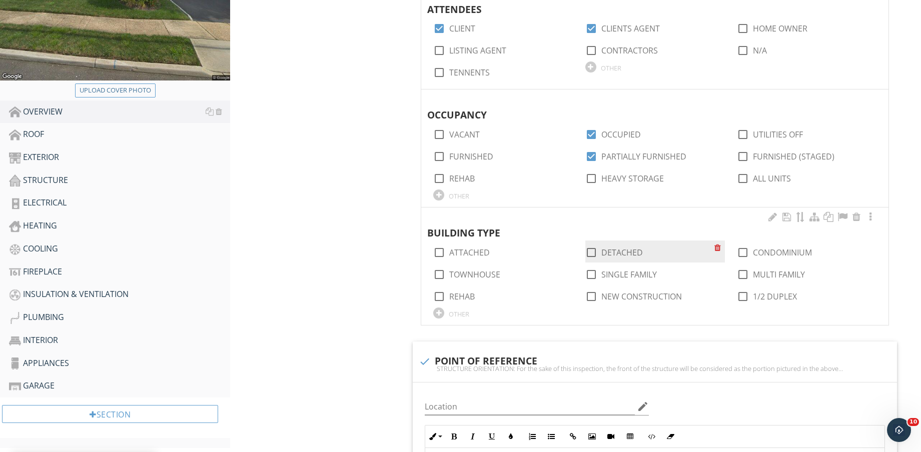
click at [617, 249] on label "DETACHED" at bounding box center [622, 253] width 42 height 10
checkbox input "true"
click at [623, 279] on label "SINGLE FAMILY" at bounding box center [629, 275] width 56 height 10
checkbox input "true"
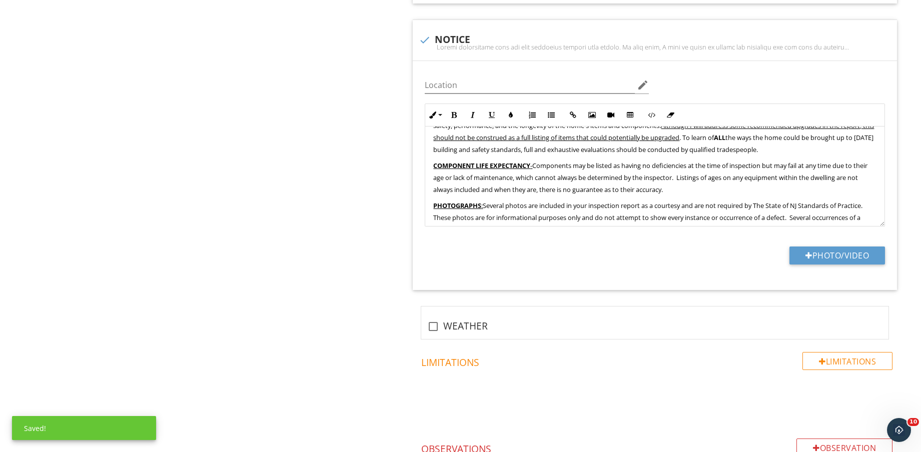
scroll to position [944, 0]
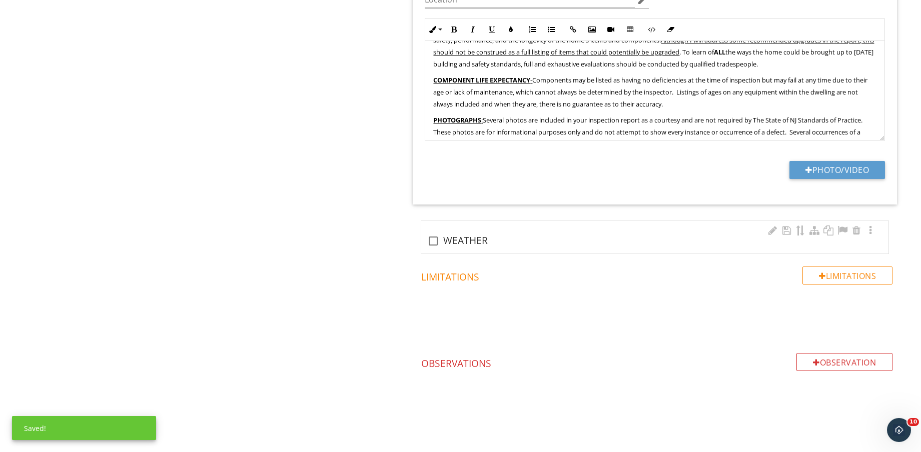
click at [461, 238] on div "check_box_outline_blank WEATHER" at bounding box center [654, 241] width 455 height 12
checkbox input "true"
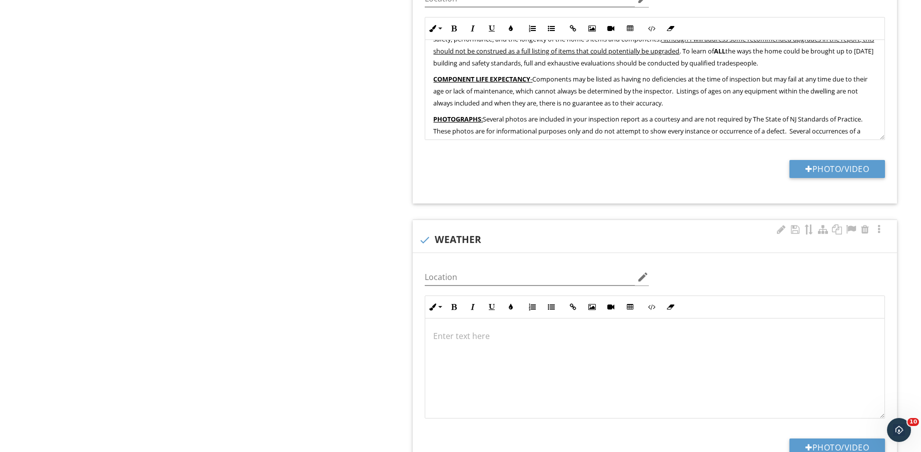
scroll to position [1006, 0]
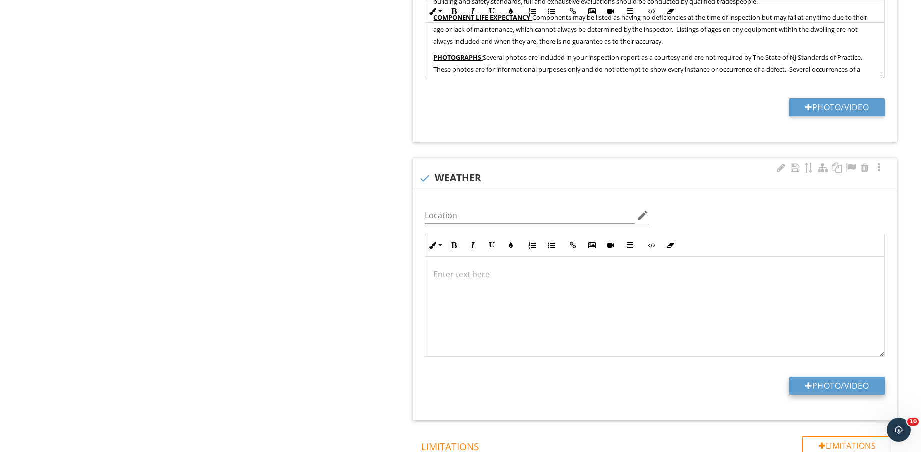
click at [835, 379] on button "Photo/Video" at bounding box center [837, 386] width 96 height 18
type input "C:\fakepath\IMG_9225.PNG"
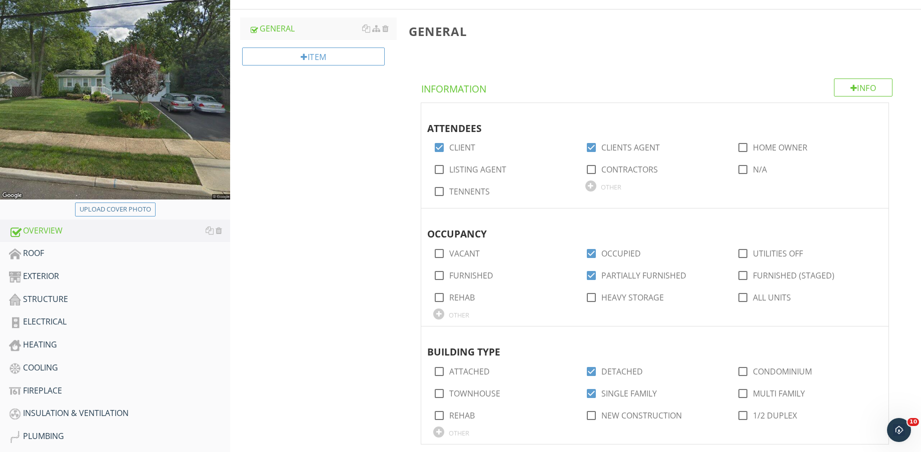
scroll to position [0, 0]
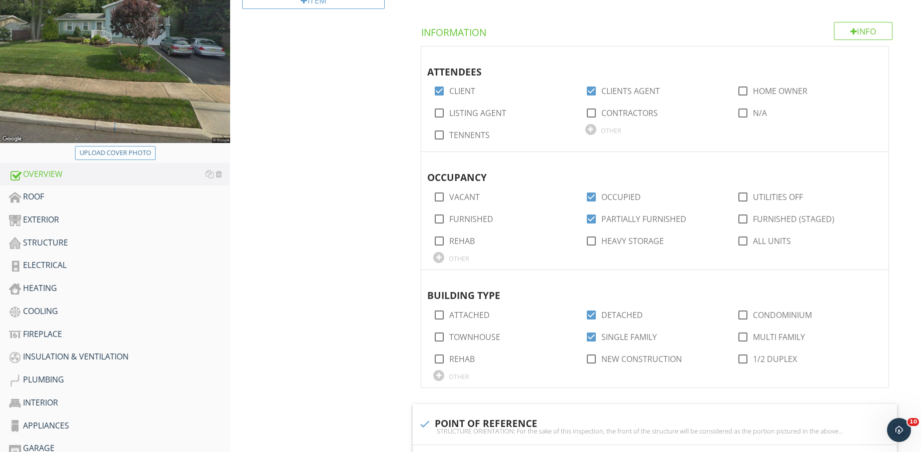
click at [102, 152] on div "Upload cover photo" at bounding box center [115, 154] width 230 height 17
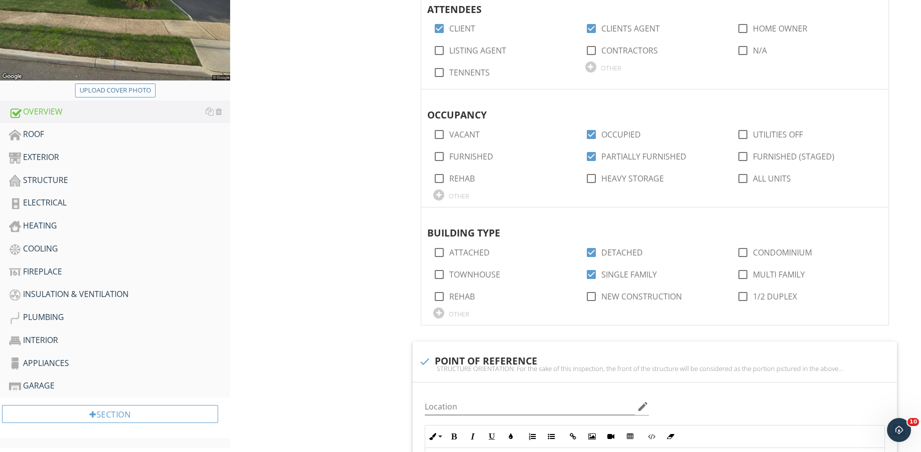
click at [116, 88] on div "Upload cover photo" at bounding box center [116, 91] width 72 height 10
type input "C:\fakepath\IMG_9228.jpg"
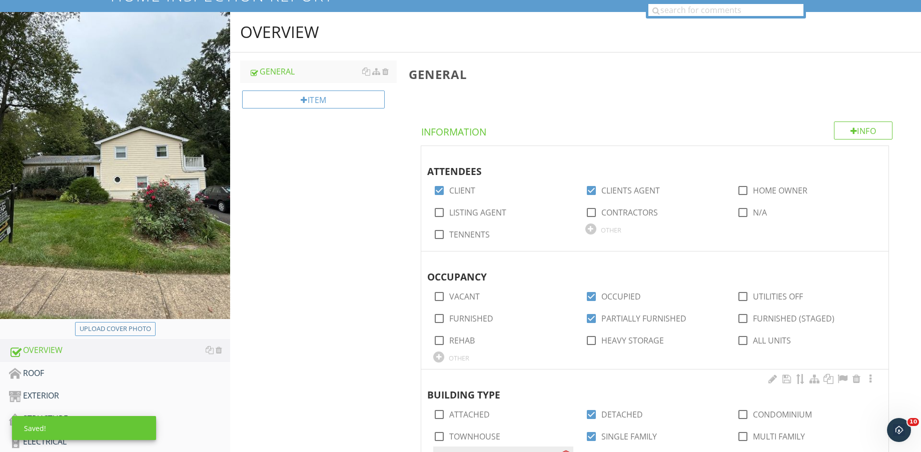
scroll to position [0, 0]
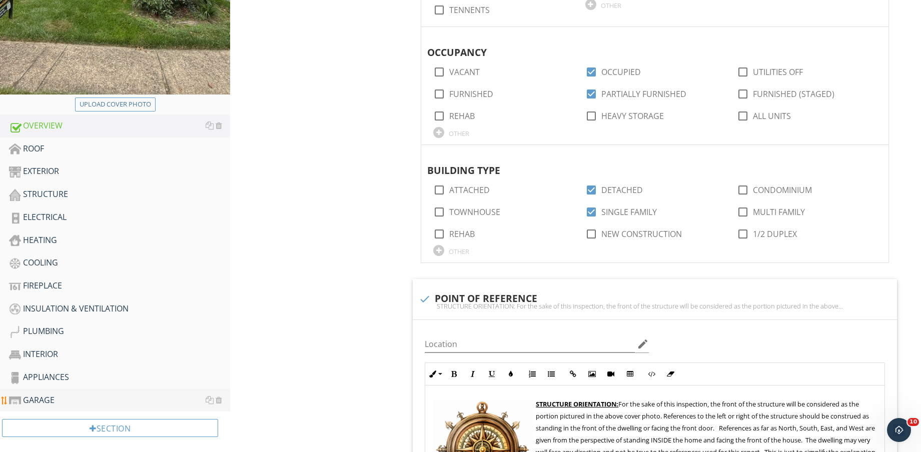
click at [78, 399] on div "GARAGE" at bounding box center [119, 400] width 221 height 13
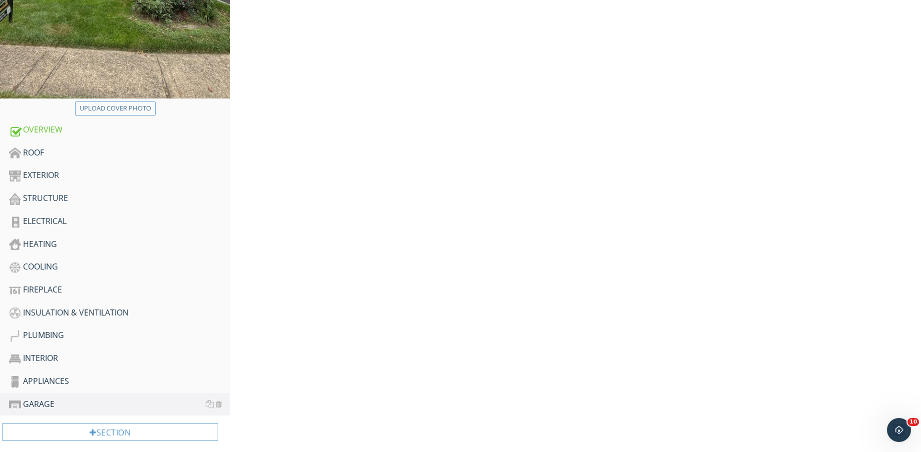
scroll to position [125, 0]
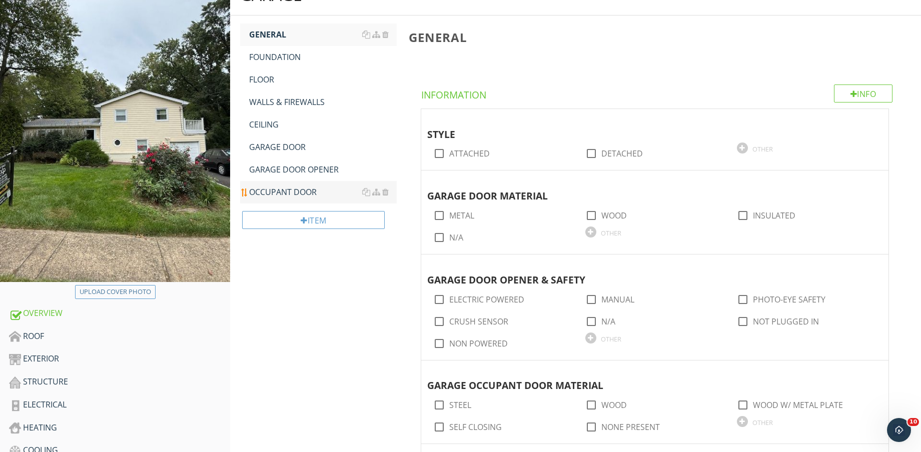
click at [277, 189] on div "OCCUPANT DOOR" at bounding box center [323, 192] width 148 height 12
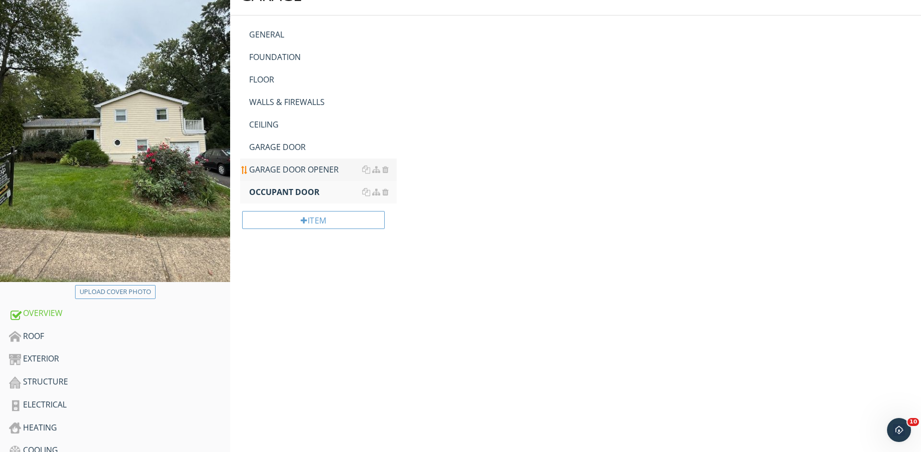
click at [277, 170] on div "GARAGE DOOR OPENER" at bounding box center [323, 170] width 148 height 12
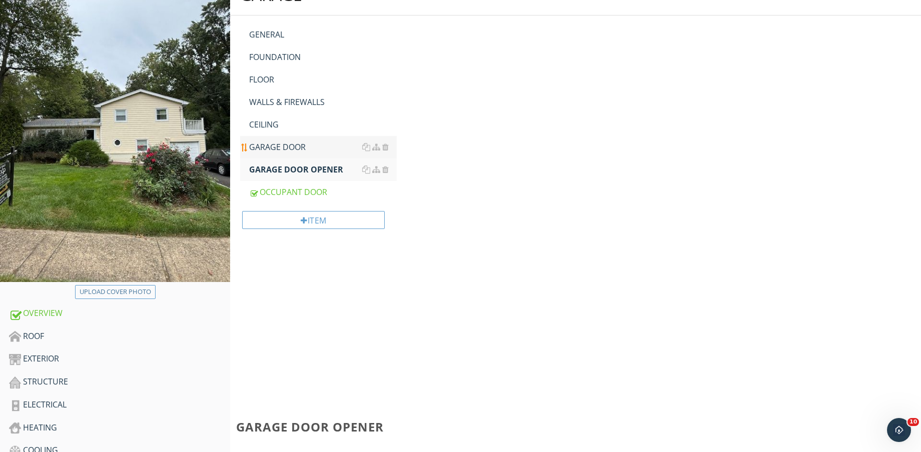
click at [277, 149] on div "GARAGE DOOR" at bounding box center [323, 147] width 148 height 12
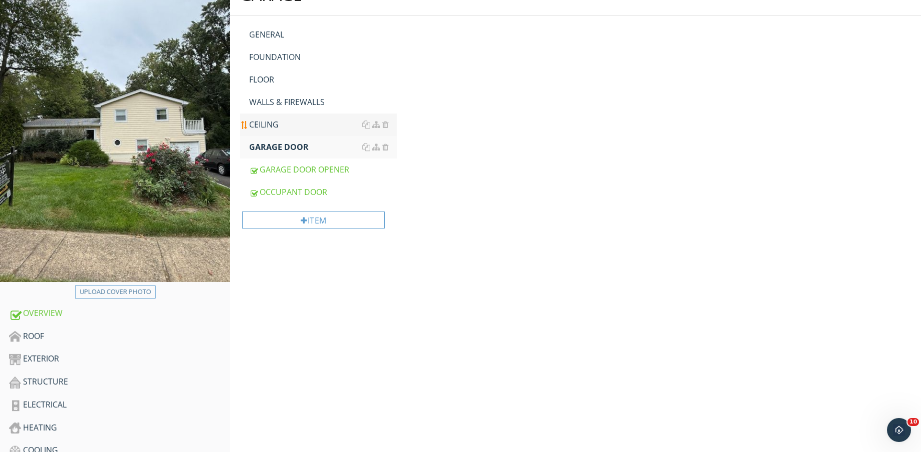
click at [273, 124] on div "CEILING" at bounding box center [323, 125] width 148 height 12
click at [276, 102] on div "WALLS & FIREWALLS" at bounding box center [323, 102] width 148 height 12
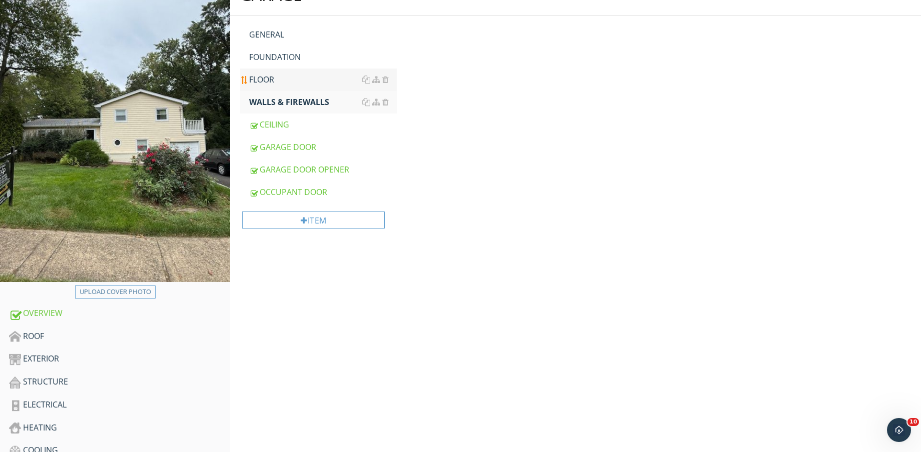
click at [278, 85] on div "FLOOR" at bounding box center [323, 80] width 148 height 12
click at [280, 50] on link "FOUNDATION" at bounding box center [323, 57] width 148 height 22
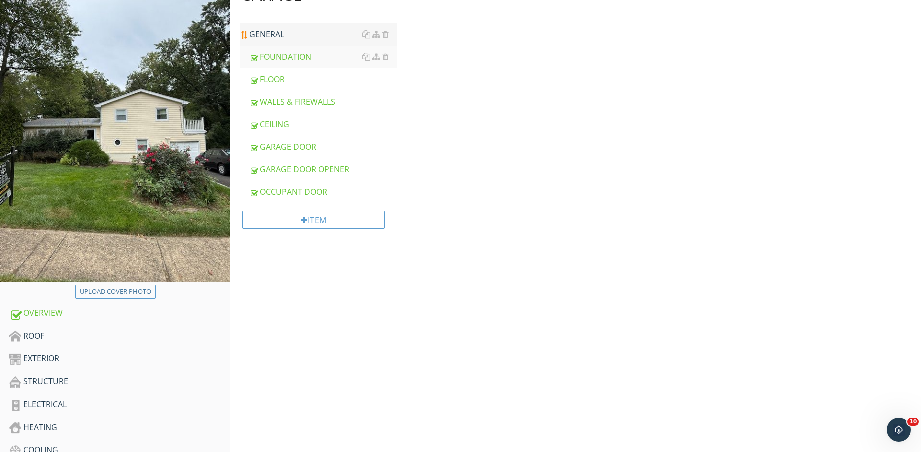
click at [281, 40] on div "GENERAL" at bounding box center [323, 35] width 148 height 12
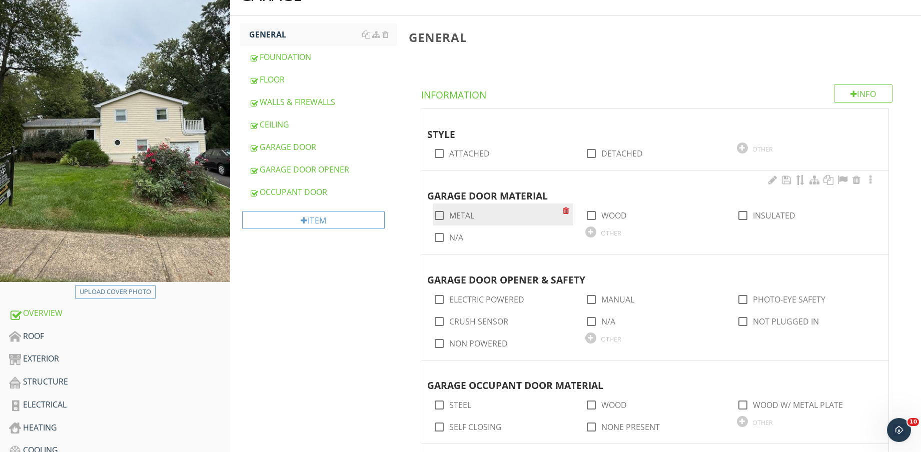
click at [467, 214] on label "METAL" at bounding box center [461, 216] width 25 height 10
checkbox input "true"
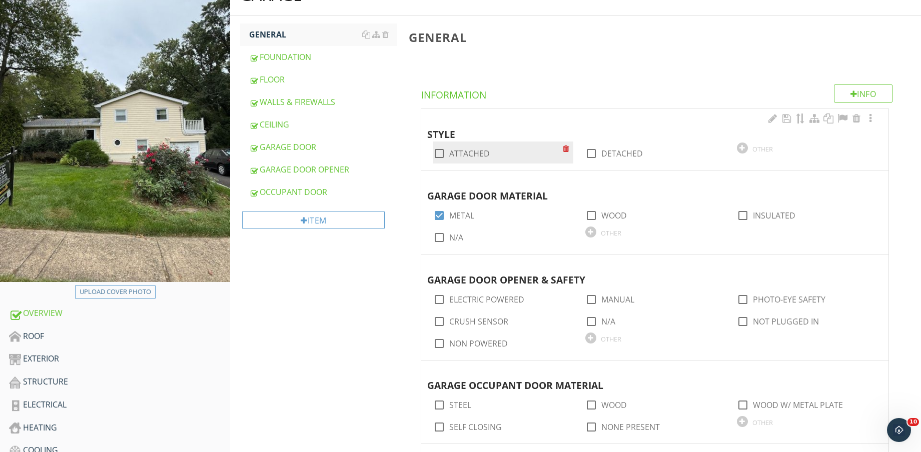
click at [467, 152] on label "ATTACHED" at bounding box center [469, 154] width 41 height 10
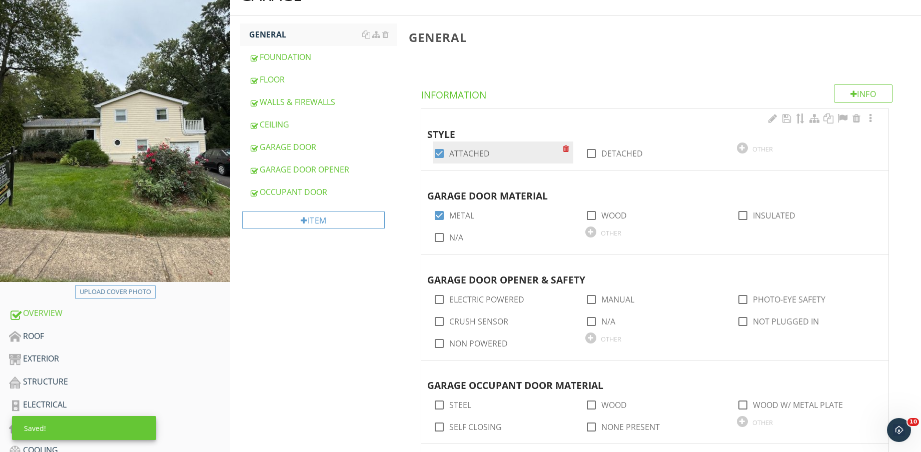
checkbox input "true"
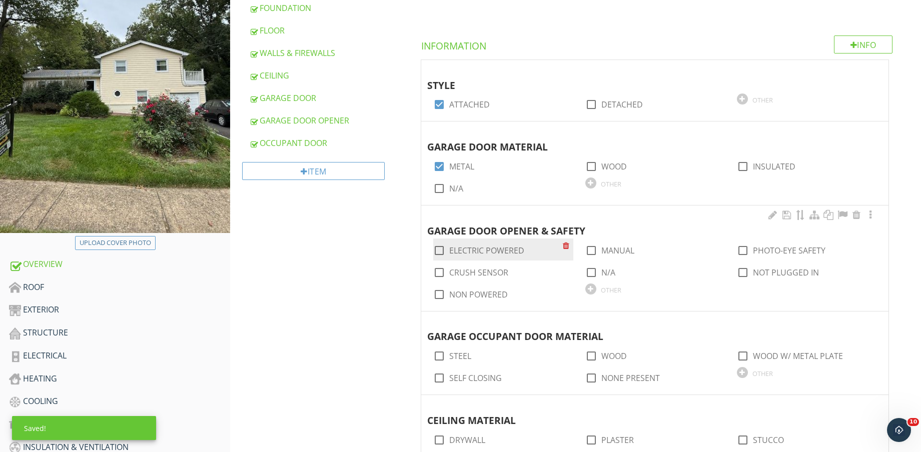
scroll to position [188, 0]
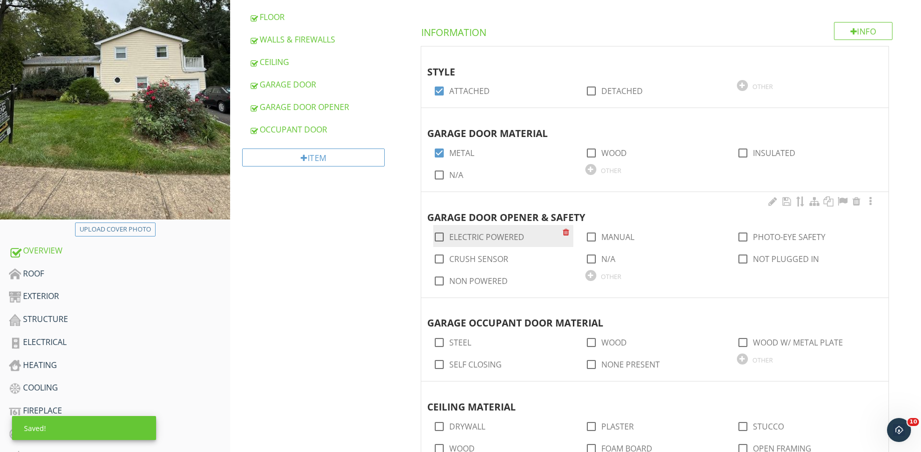
click at [490, 236] on label "ELECTRIC POWERED" at bounding box center [486, 237] width 75 height 10
checkbox input "true"
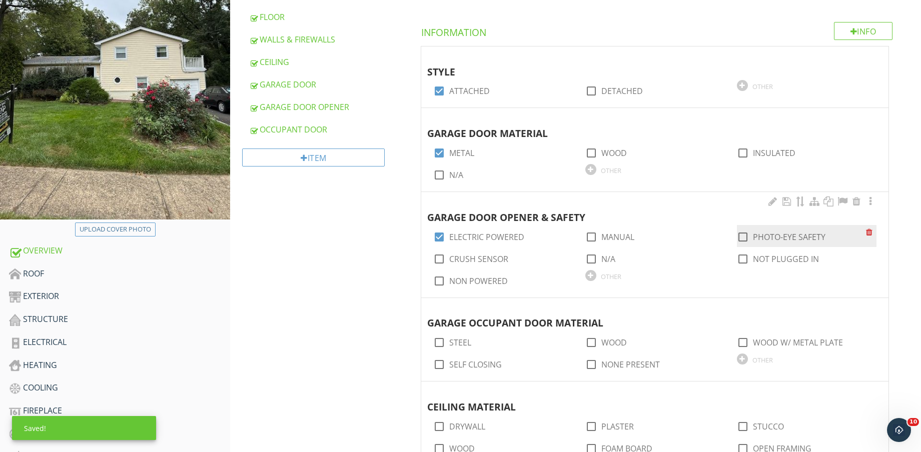
click at [795, 236] on label "PHOTO-EYE SAFETY" at bounding box center [789, 237] width 73 height 10
checkbox input "true"
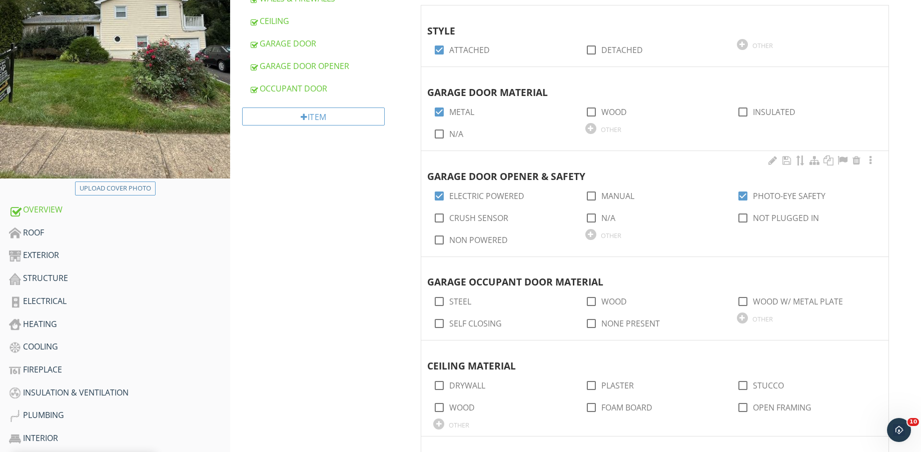
scroll to position [250, 0]
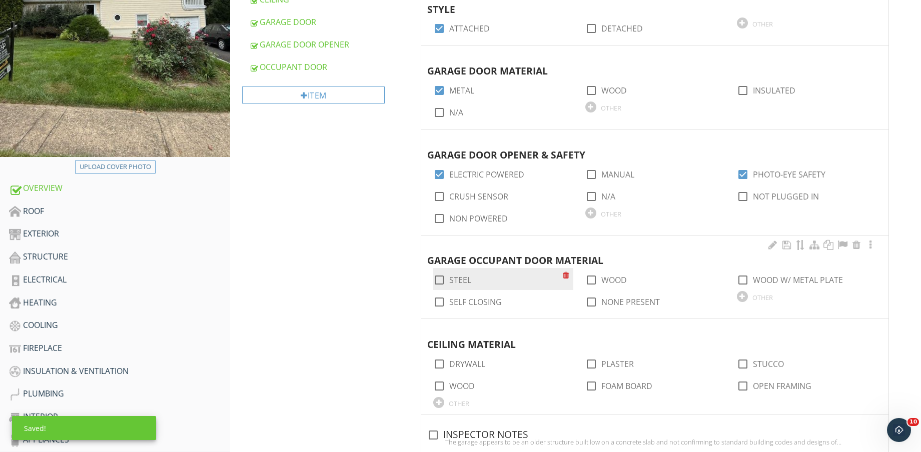
click at [465, 282] on label "STEEL" at bounding box center [460, 280] width 22 height 10
checkbox input "true"
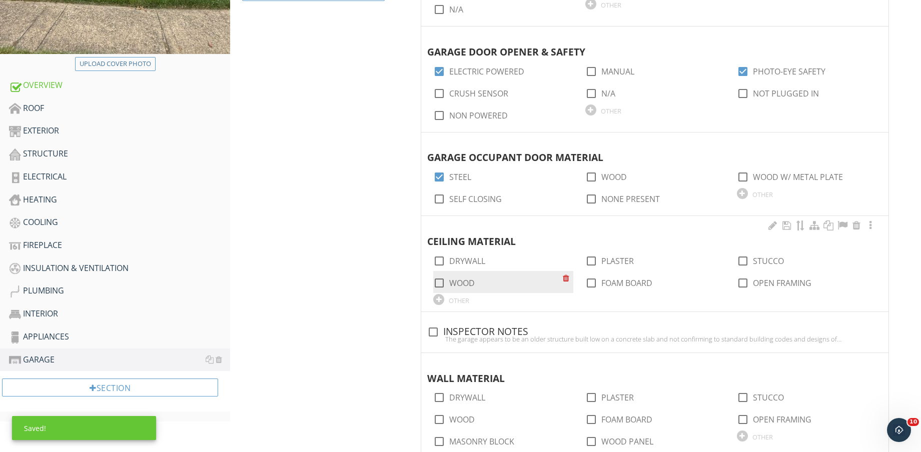
scroll to position [438, 0]
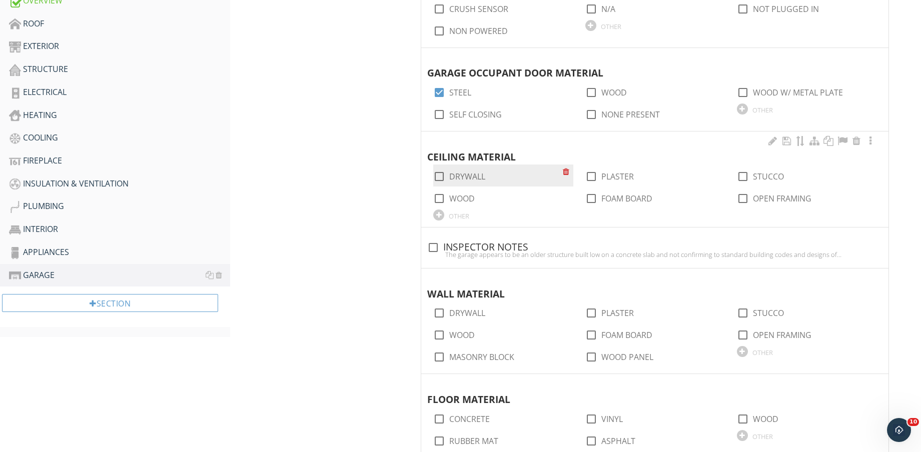
click at [455, 173] on label "DRYWALL" at bounding box center [467, 177] width 36 height 10
checkbox input "true"
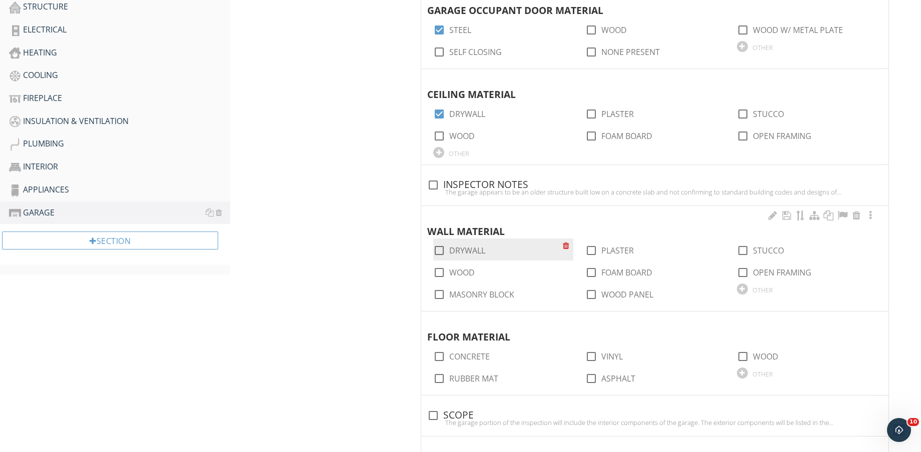
click at [477, 248] on label "DRYWALL" at bounding box center [467, 251] width 36 height 10
checkbox input "true"
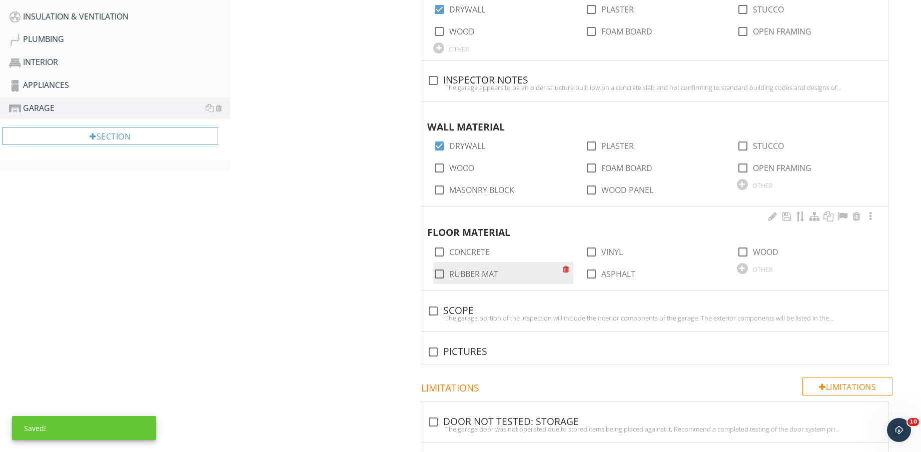
scroll to position [625, 0]
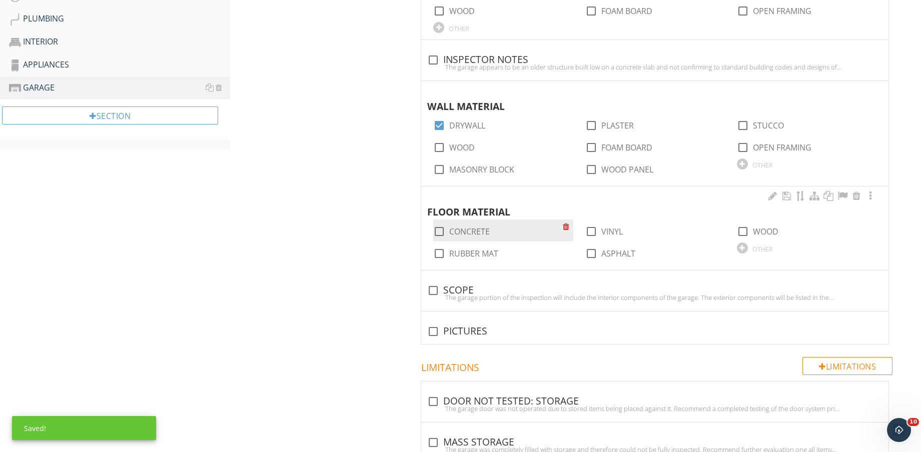
click at [461, 233] on label "CONCRETE" at bounding box center [469, 232] width 41 height 10
checkbox input "true"
click at [456, 299] on div "The garage portion of the inspection will include the interior components of th…" at bounding box center [654, 298] width 455 height 8
checkbox input "true"
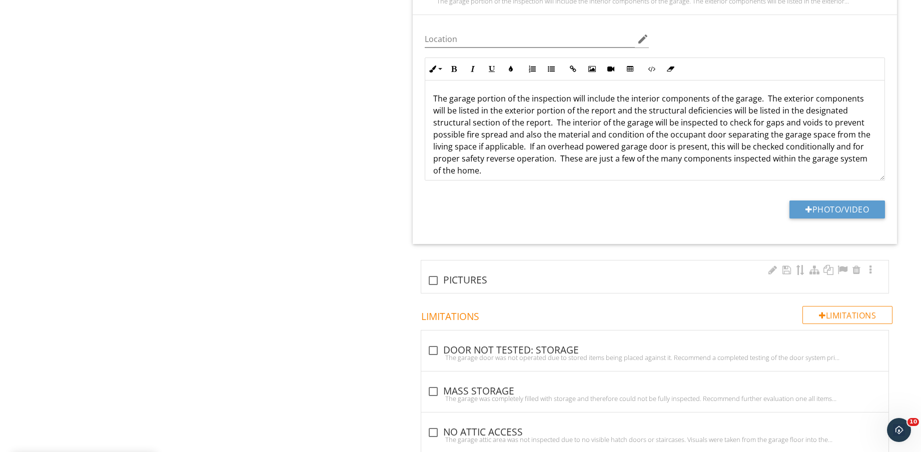
click at [438, 286] on div at bounding box center [433, 280] width 17 height 17
checkbox input "true"
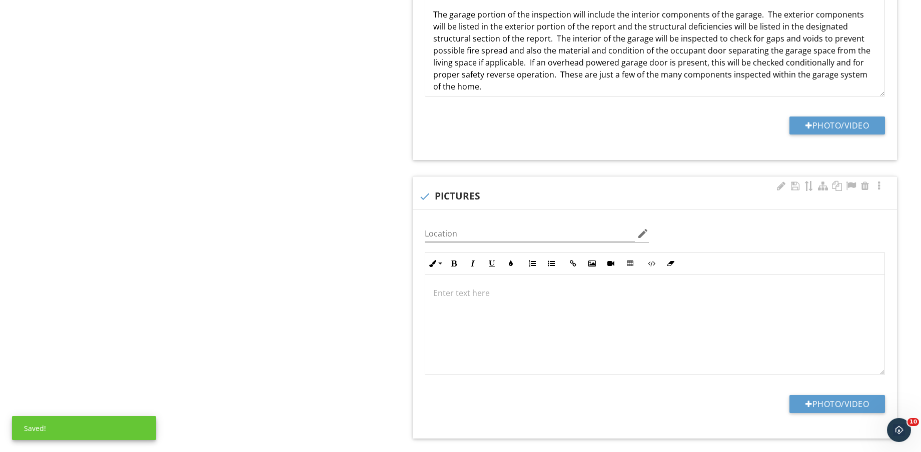
scroll to position [1125, 0]
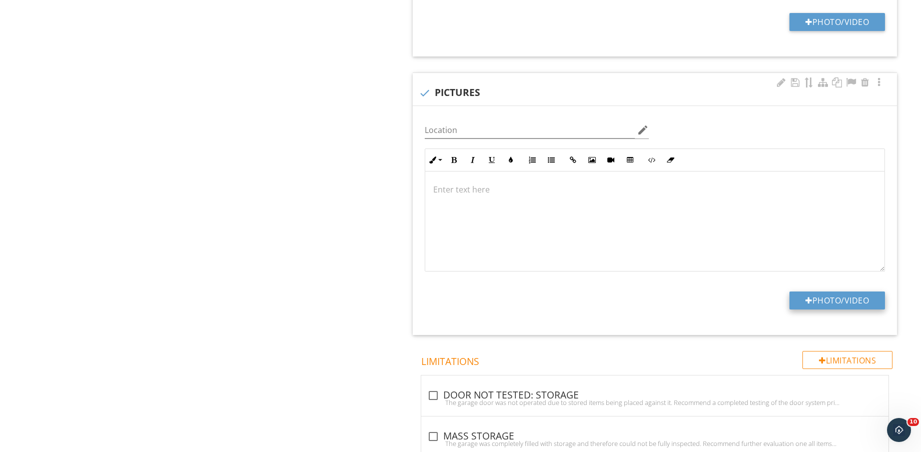
click at [847, 296] on button "Photo/Video" at bounding box center [837, 301] width 96 height 18
type input "C:\fakepath\IMG_9457.jpg"
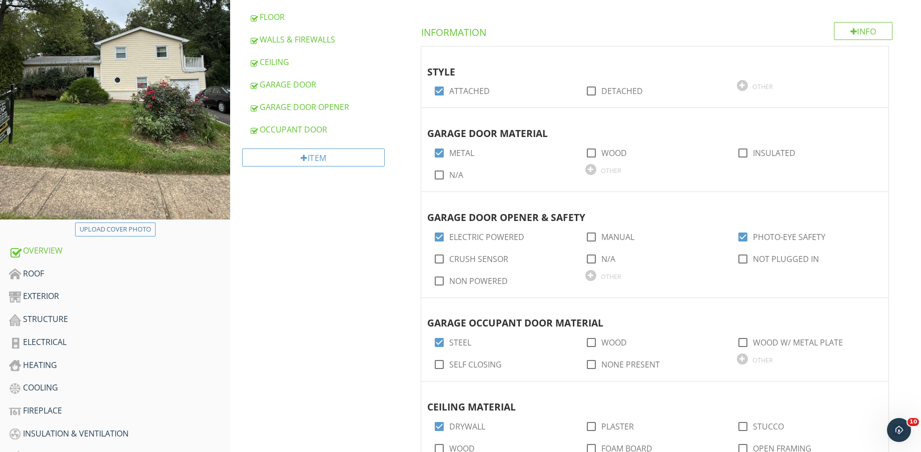
scroll to position [375, 0]
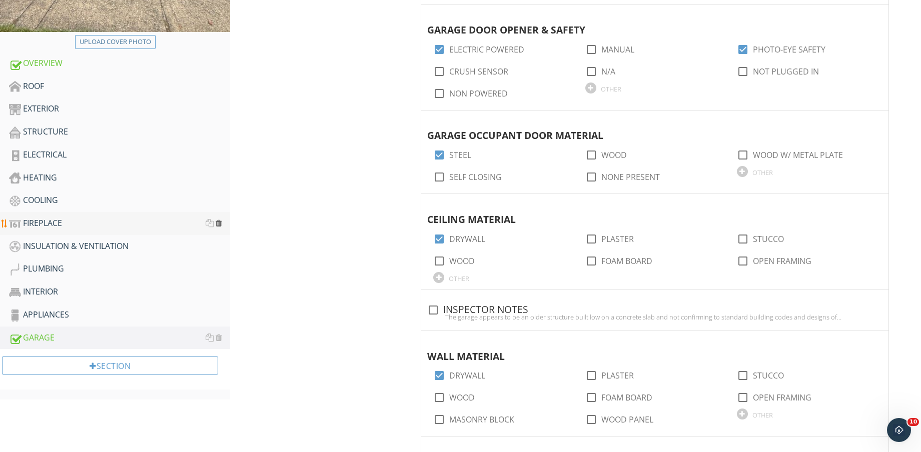
click at [222, 225] on div at bounding box center [219, 223] width 7 height 8
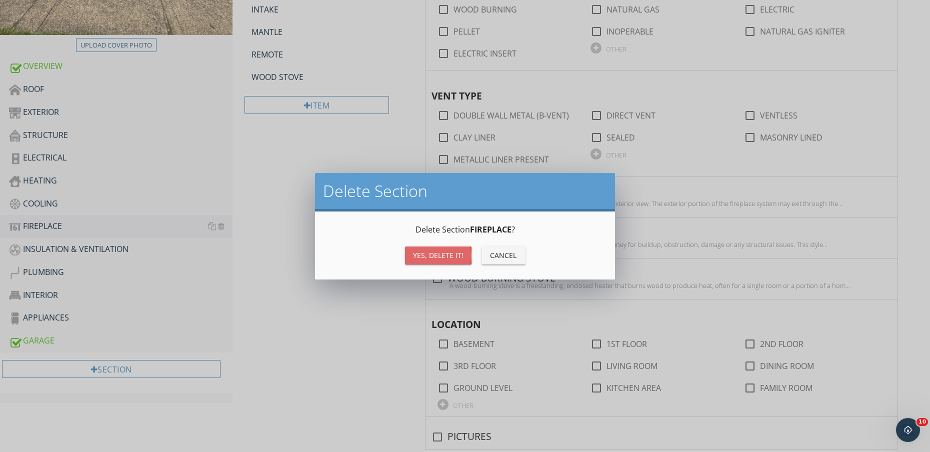
click at [448, 258] on div "Yes, Delete it!" at bounding box center [438, 255] width 51 height 11
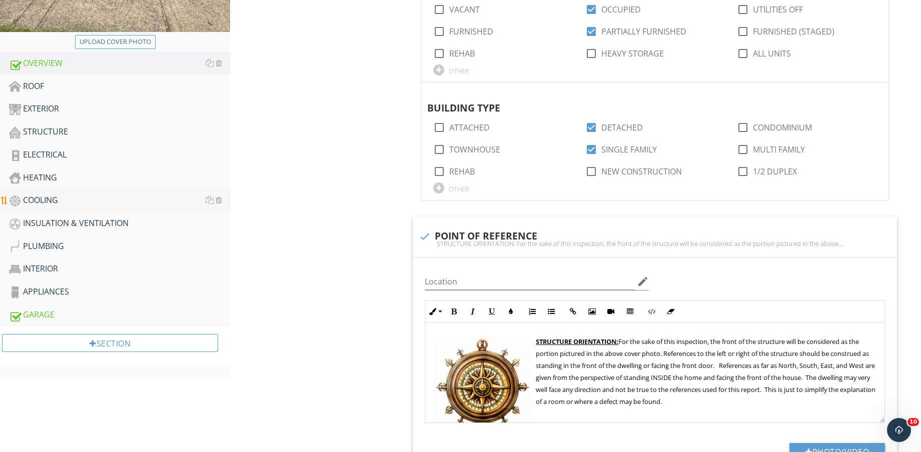
click at [91, 199] on div "COOLING" at bounding box center [119, 200] width 221 height 13
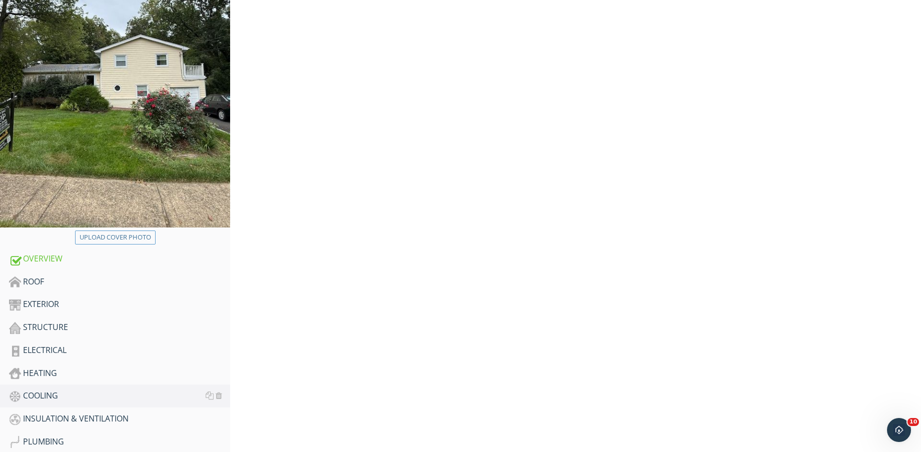
scroll to position [125, 0]
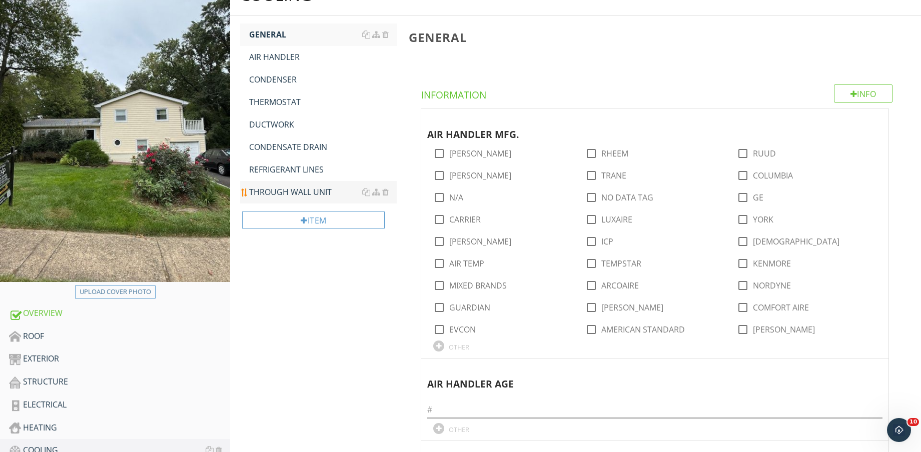
click at [285, 197] on div "THROUGH WALL UNIT" at bounding box center [323, 192] width 148 height 12
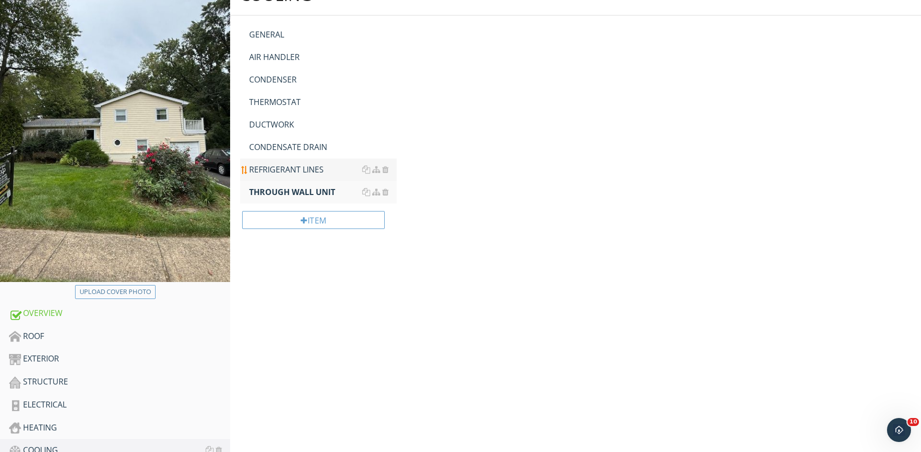
click at [287, 170] on div "REFRIGERANT LINES" at bounding box center [323, 170] width 148 height 12
click at [290, 144] on div "CONDENSATE DRAIN" at bounding box center [323, 147] width 148 height 12
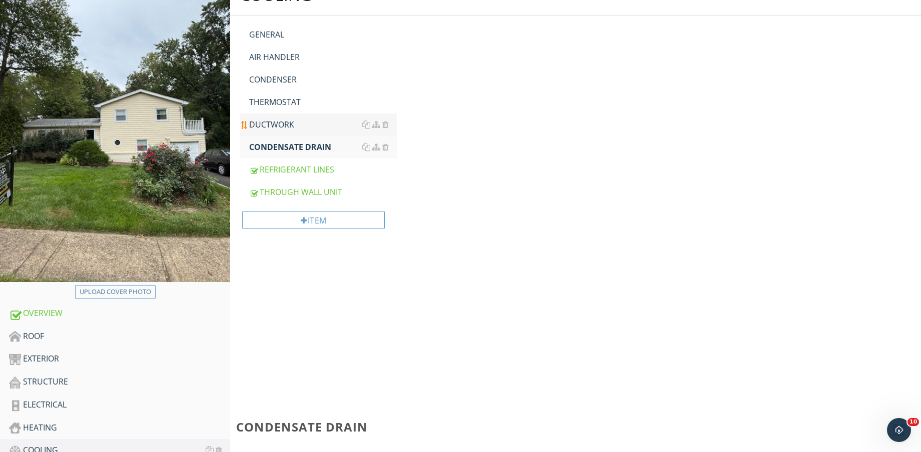
click at [283, 119] on div "DUCTWORK" at bounding box center [323, 125] width 148 height 12
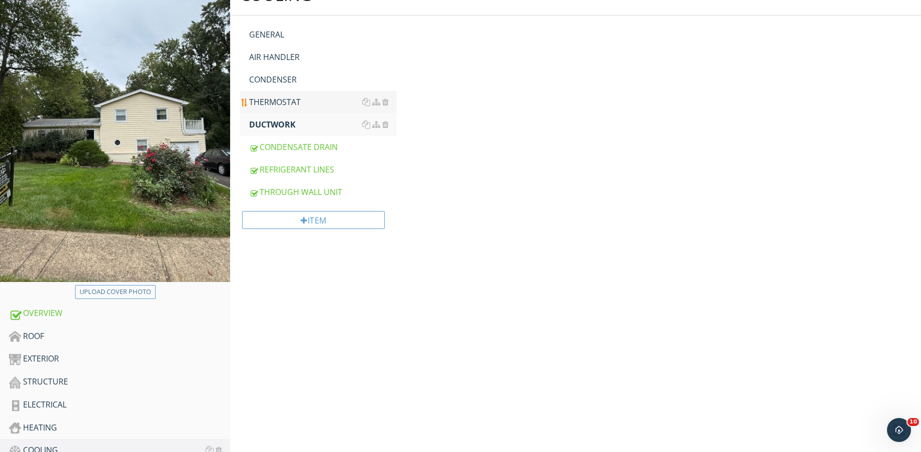
click at [283, 101] on div "THERMOSTAT" at bounding box center [323, 102] width 148 height 12
click at [284, 77] on div "CONDENSER" at bounding box center [323, 80] width 148 height 12
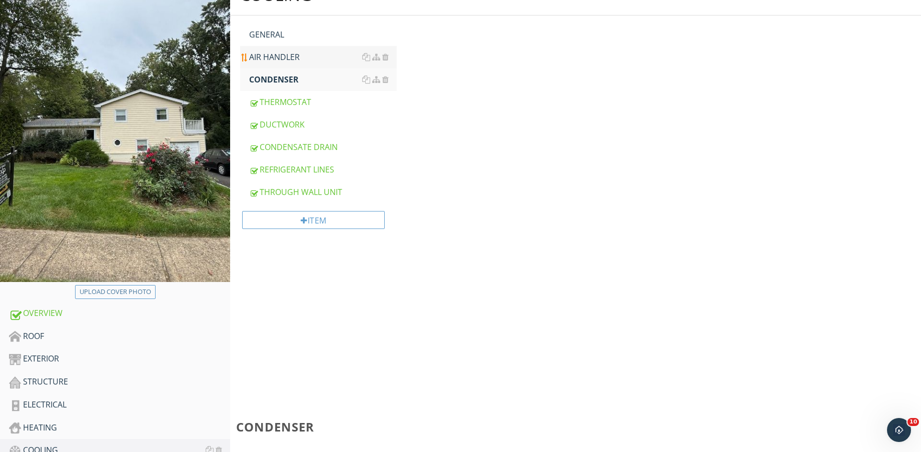
click at [288, 52] on div "AIR HANDLER" at bounding box center [323, 57] width 148 height 12
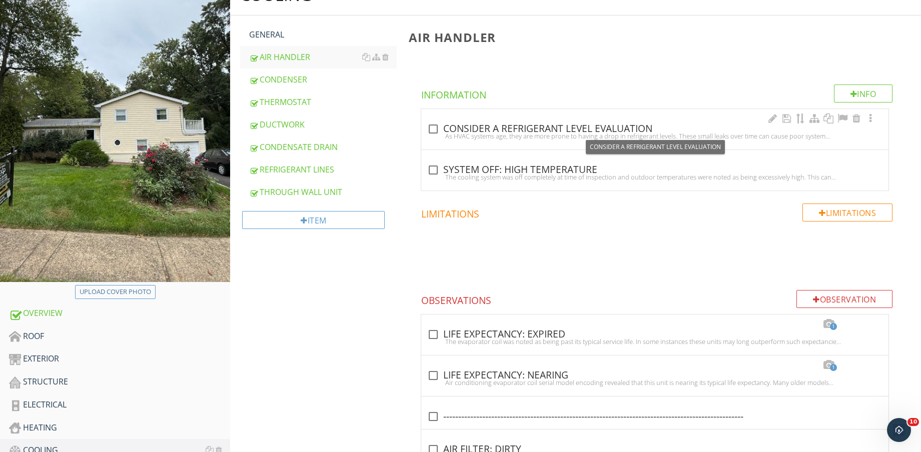
click at [451, 134] on div "As HVAC systems age, they are more prone to having a drop in refrigerant levels…" at bounding box center [654, 136] width 455 height 8
checkbox input "true"
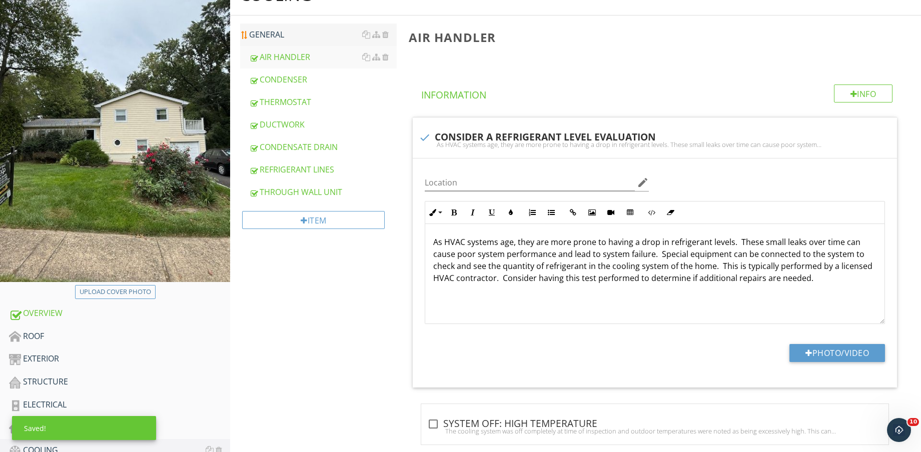
click at [281, 32] on div "GENERAL" at bounding box center [323, 35] width 148 height 12
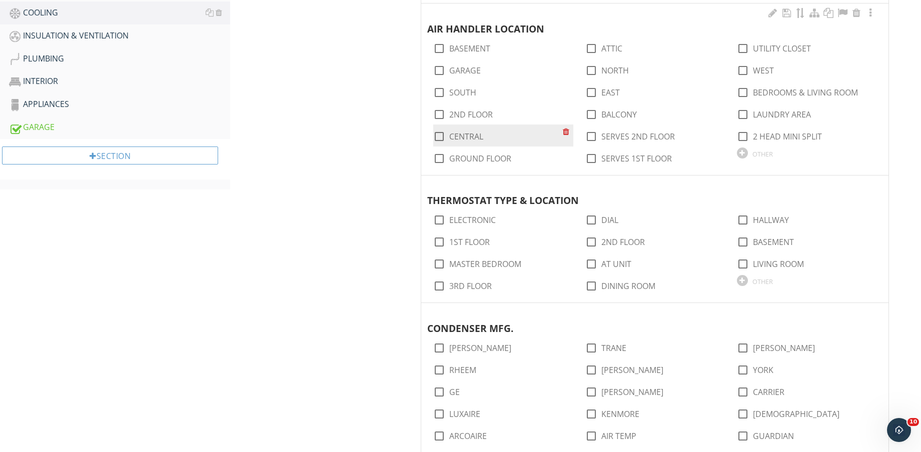
scroll to position [438, 0]
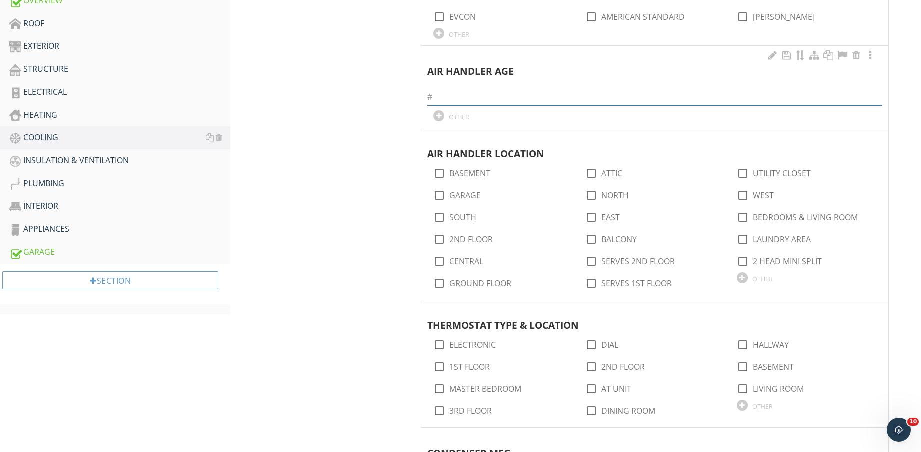
click at [540, 97] on input "text" at bounding box center [654, 97] width 455 height 17
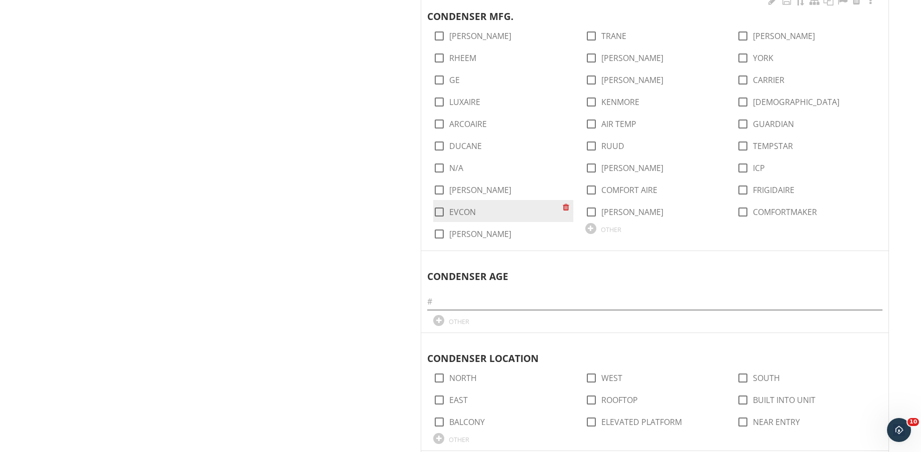
scroll to position [875, 0]
type input "2013"
click at [536, 306] on input "text" at bounding box center [654, 301] width 455 height 17
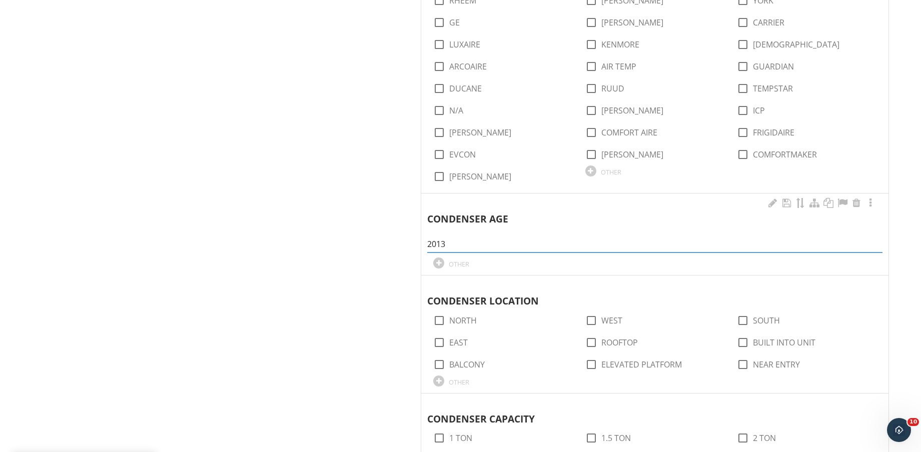
scroll to position [1063, 0]
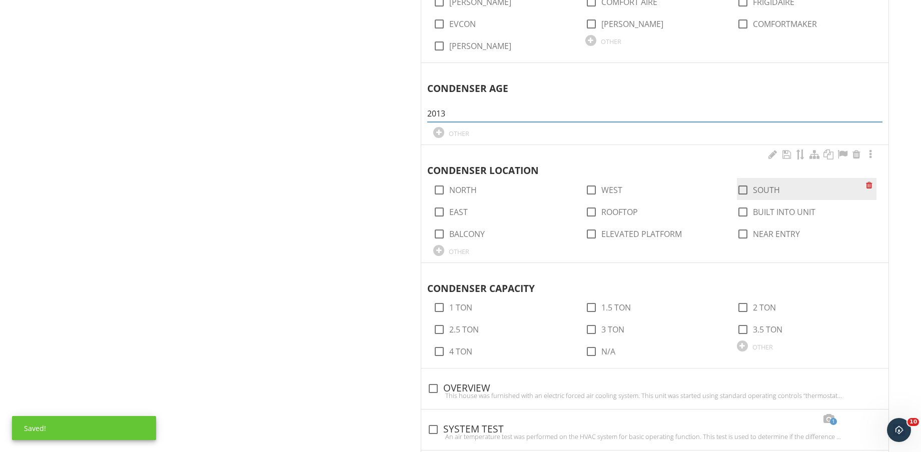
type input "2013"
click at [774, 185] on label "SOUTH" at bounding box center [766, 190] width 27 height 10
checkbox input "true"
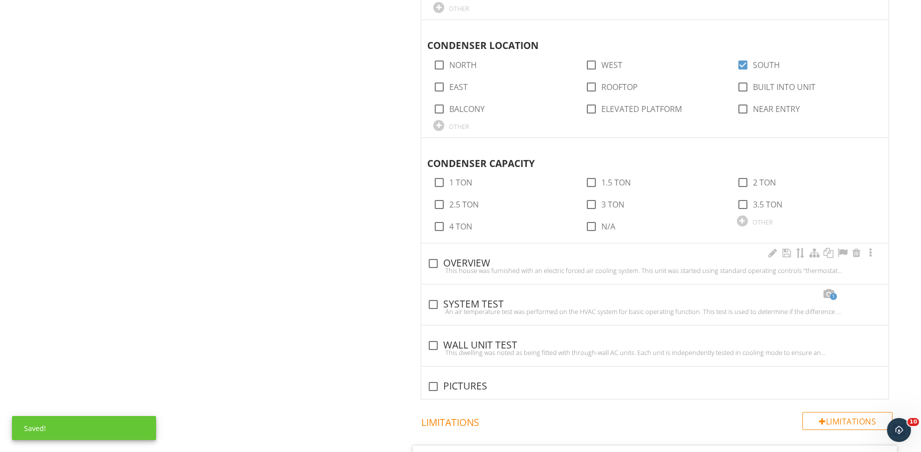
click at [479, 271] on div "This house was furnished with an electric forced air cooling system. This unit …" at bounding box center [654, 271] width 455 height 8
checkbox input "true"
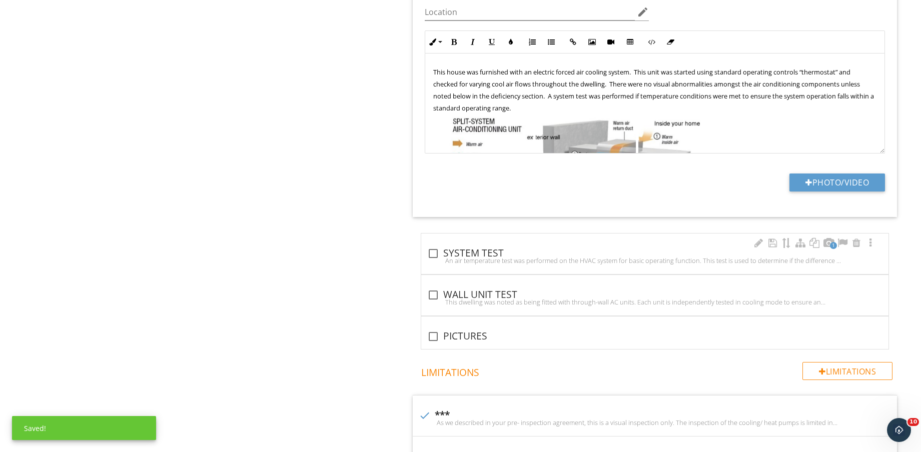
click at [483, 255] on div "check_box_outline_blank SYSTEM TEST" at bounding box center [654, 254] width 455 height 12
checkbox input "true"
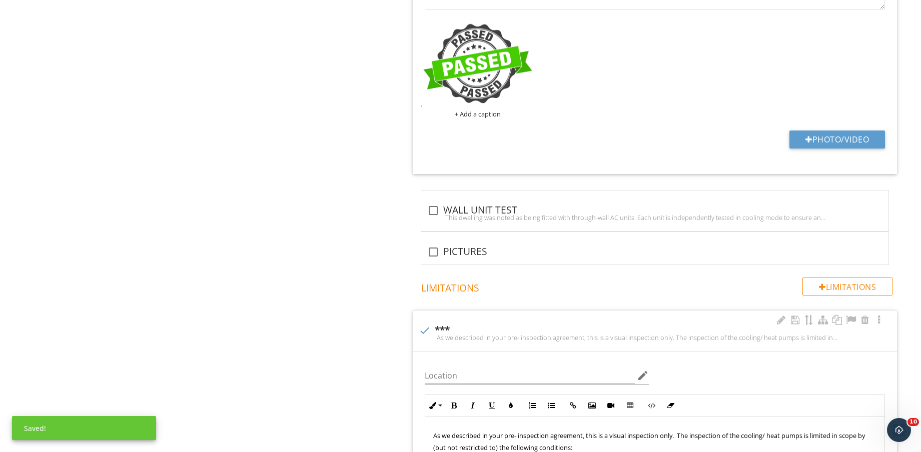
scroll to position [1938, 0]
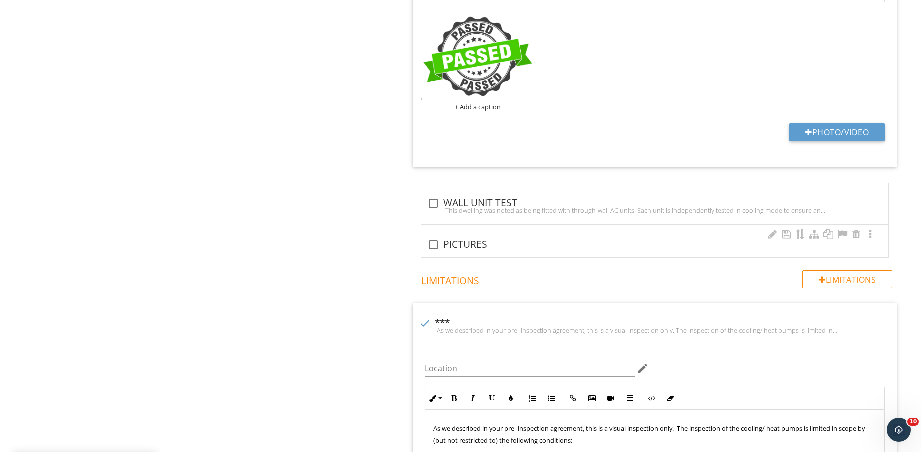
click at [458, 242] on div "check_box_outline_blank PICTURES" at bounding box center [654, 245] width 455 height 12
checkbox input "true"
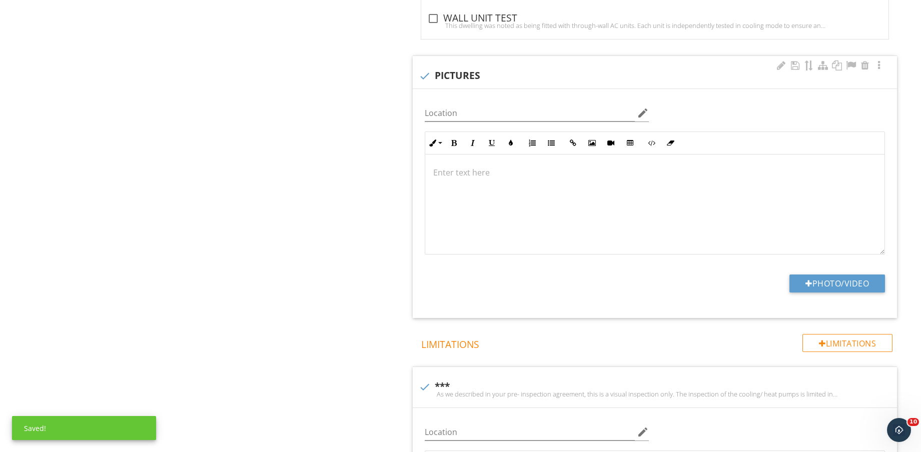
scroll to position [2125, 0]
click at [833, 284] on button "Photo/Video" at bounding box center [837, 281] width 96 height 18
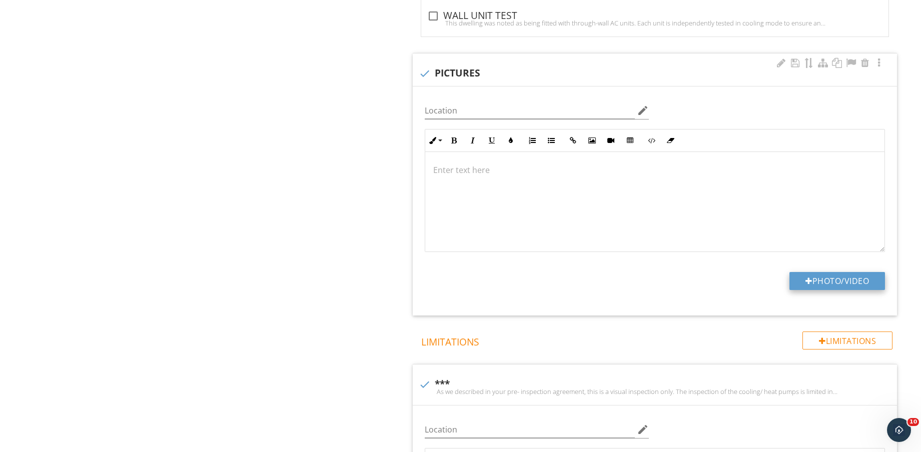
type input "C:\fakepath\IMG_9269.jpg"
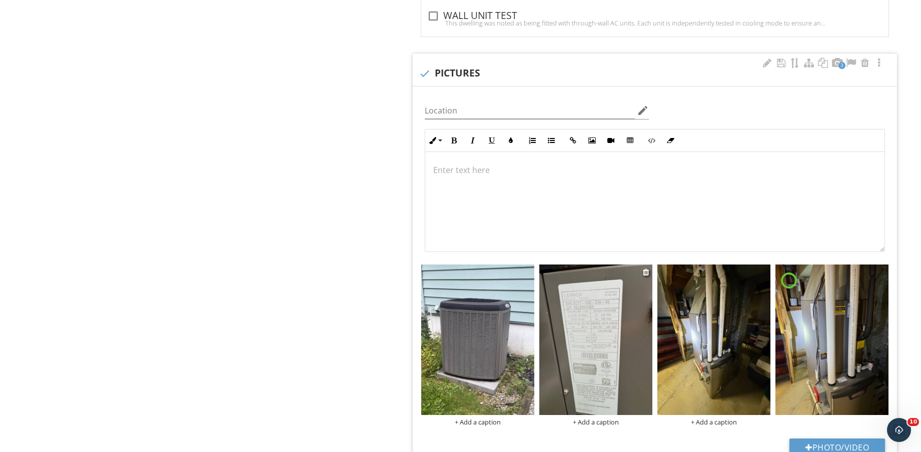
click at [584, 333] on img at bounding box center [595, 340] width 113 height 151
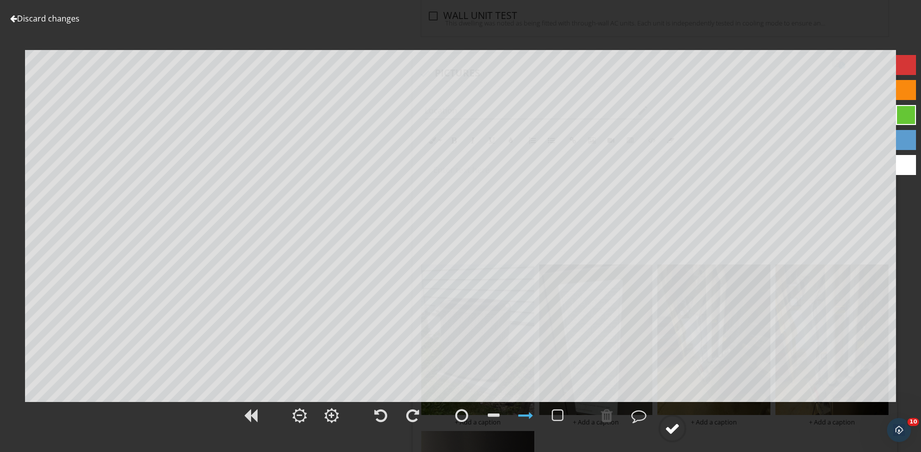
click at [677, 420] on circle at bounding box center [672, 429] width 26 height 26
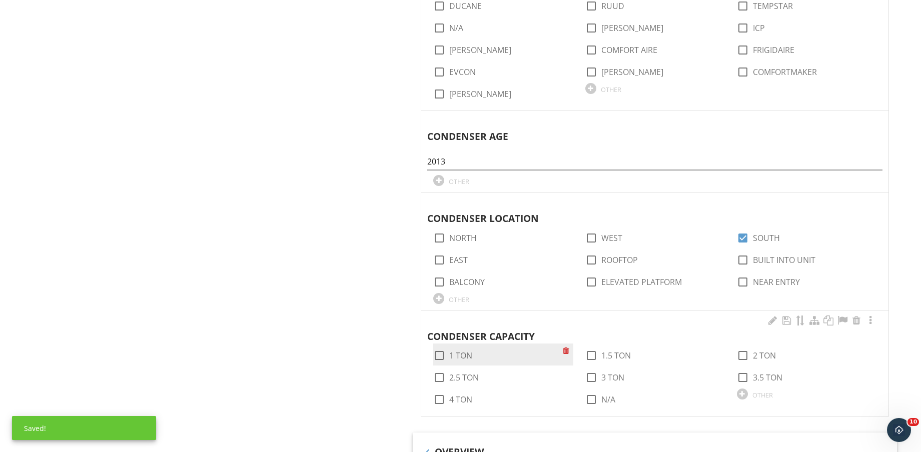
scroll to position [1125, 0]
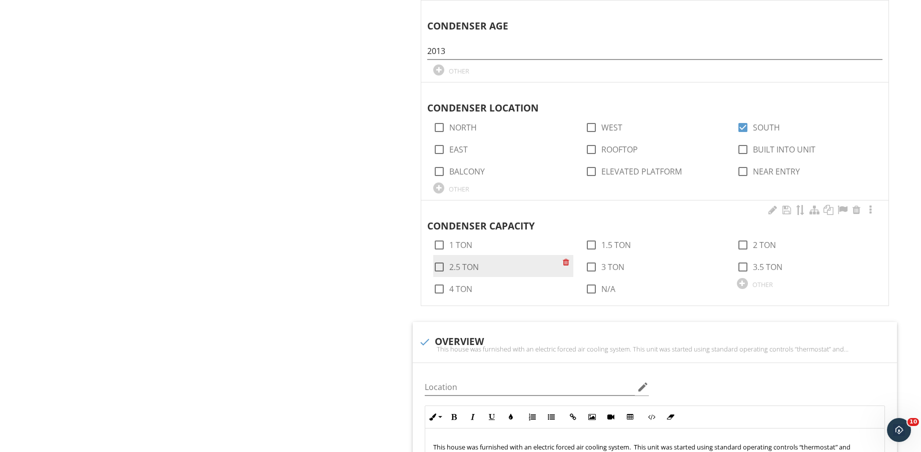
click at [464, 262] on label "2.5 TON" at bounding box center [464, 267] width 30 height 10
checkbox input "true"
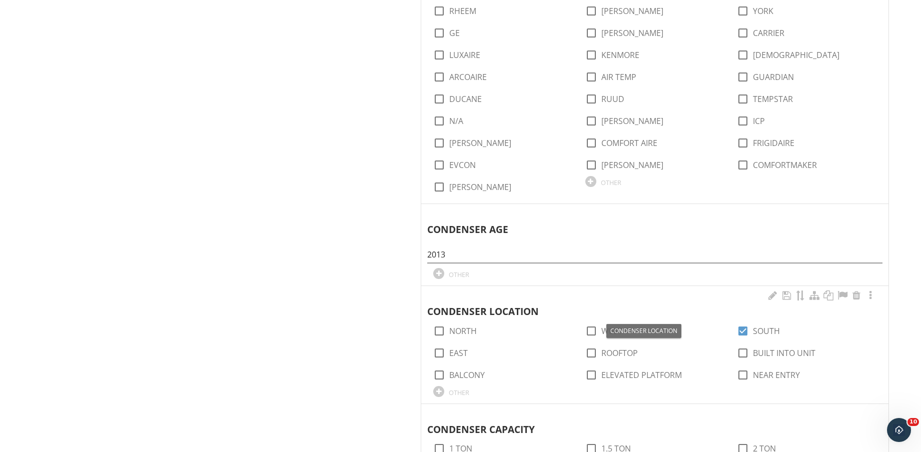
scroll to position [875, 0]
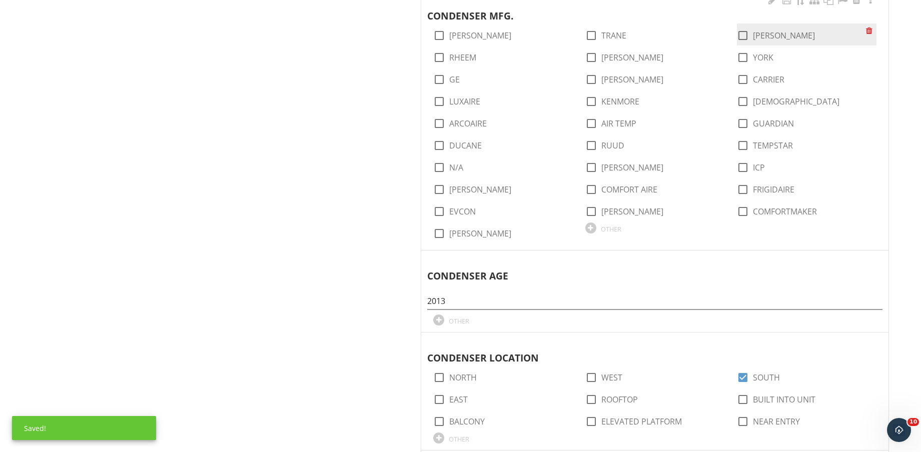
click at [769, 31] on label "LENNOX" at bounding box center [784, 36] width 62 height 10
checkbox input "true"
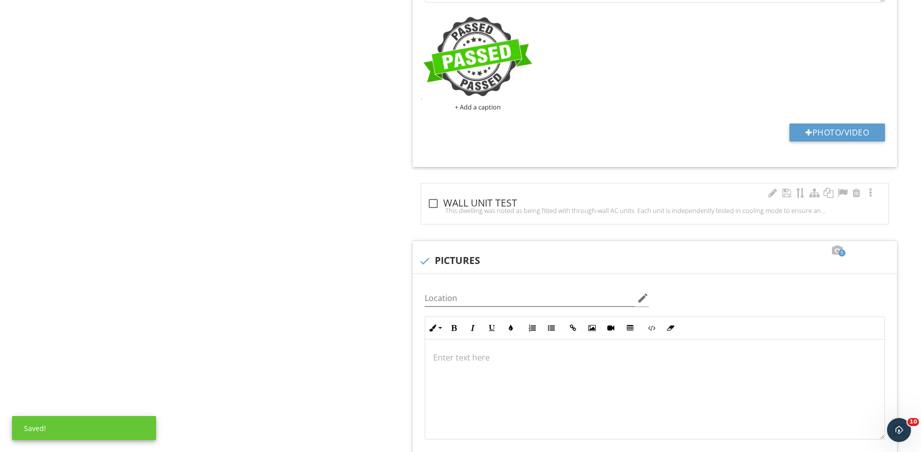
scroll to position [2250, 0]
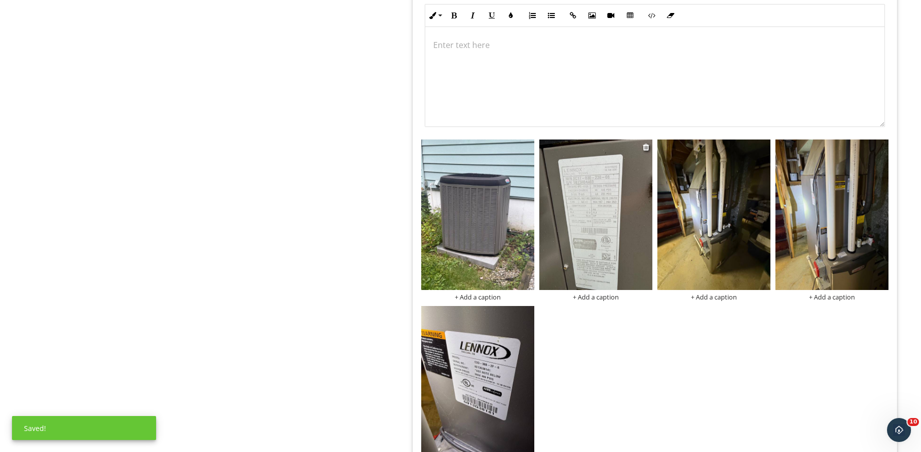
click at [557, 230] on img at bounding box center [595, 215] width 113 height 151
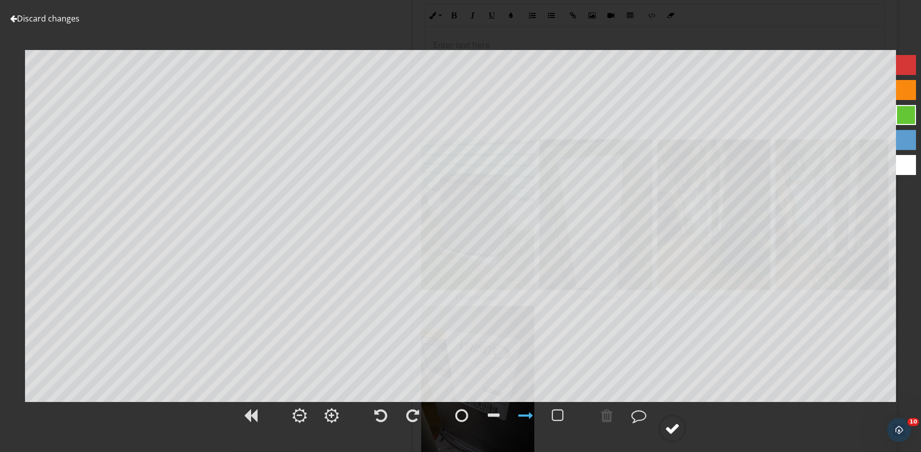
click at [658, 429] on icon at bounding box center [672, 429] width 28 height 28
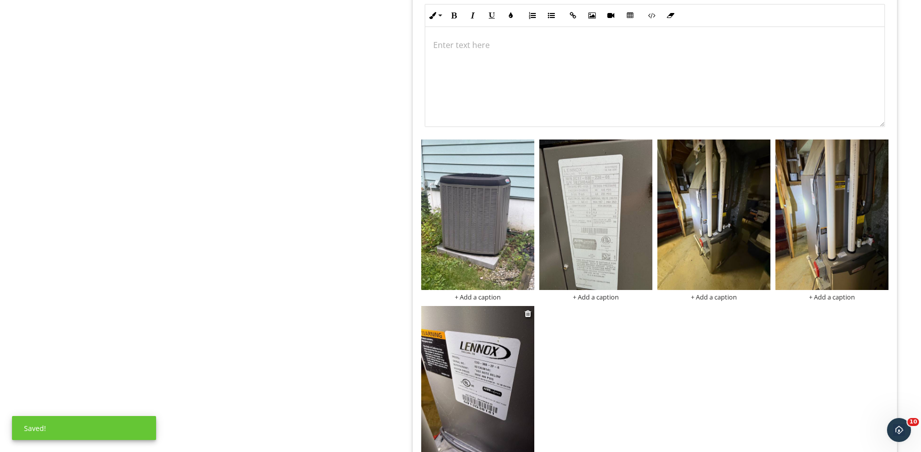
click at [492, 391] on img at bounding box center [477, 381] width 113 height 151
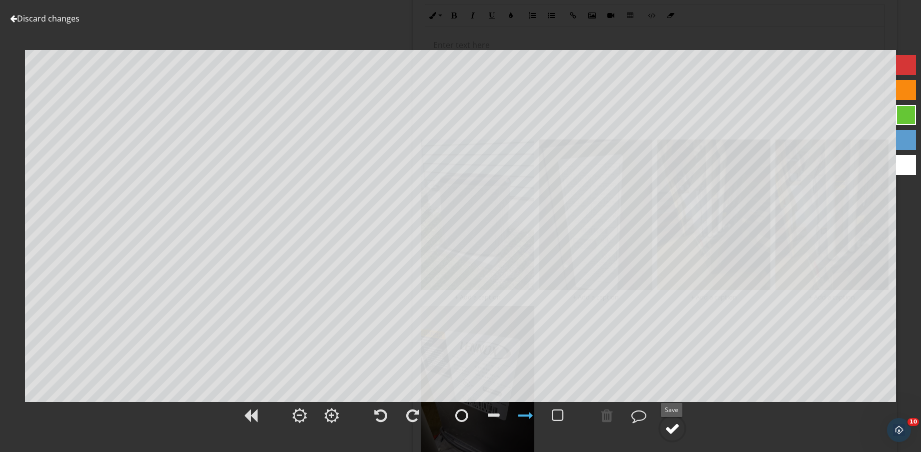
click at [679, 438] on circle at bounding box center [672, 429] width 26 height 26
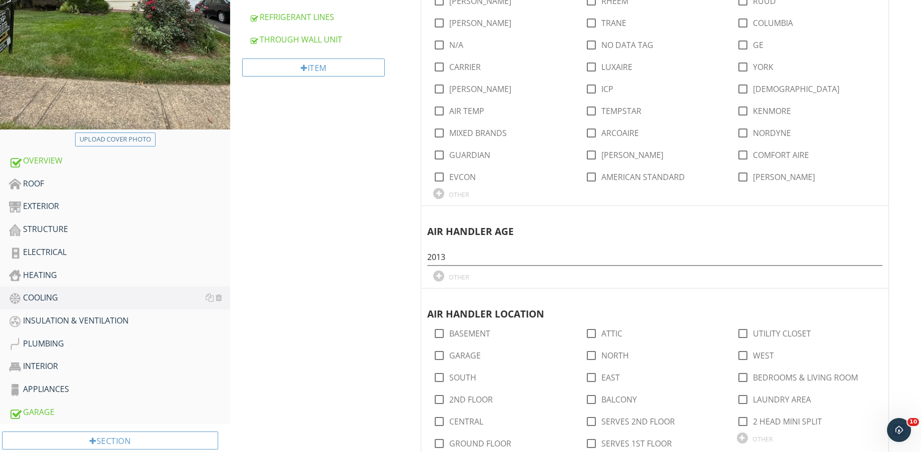
scroll to position [250, 0]
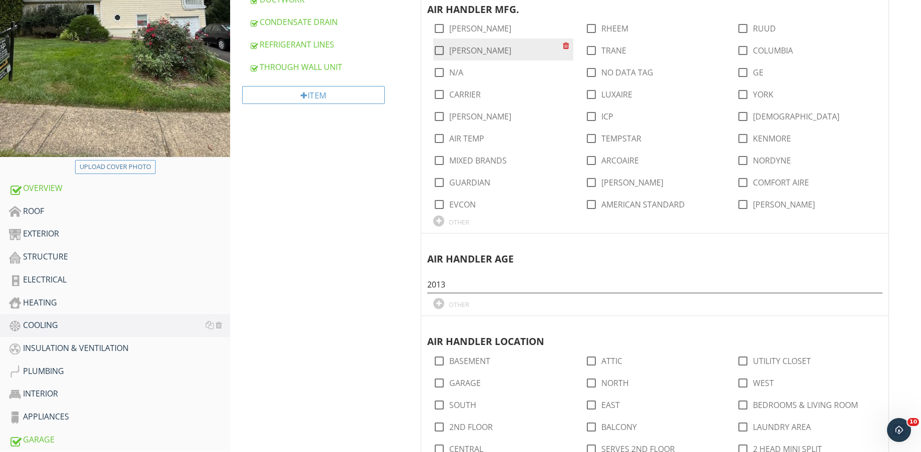
click at [474, 49] on label "LENNOX" at bounding box center [480, 51] width 62 height 10
checkbox input "true"
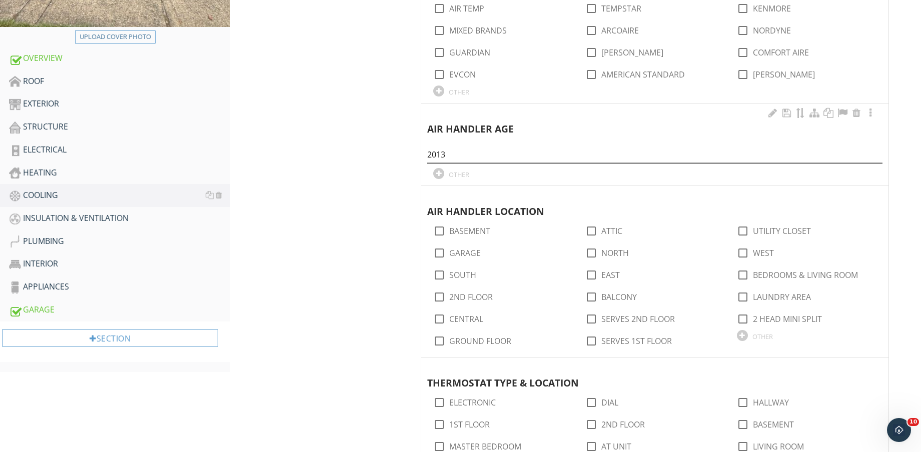
scroll to position [438, 0]
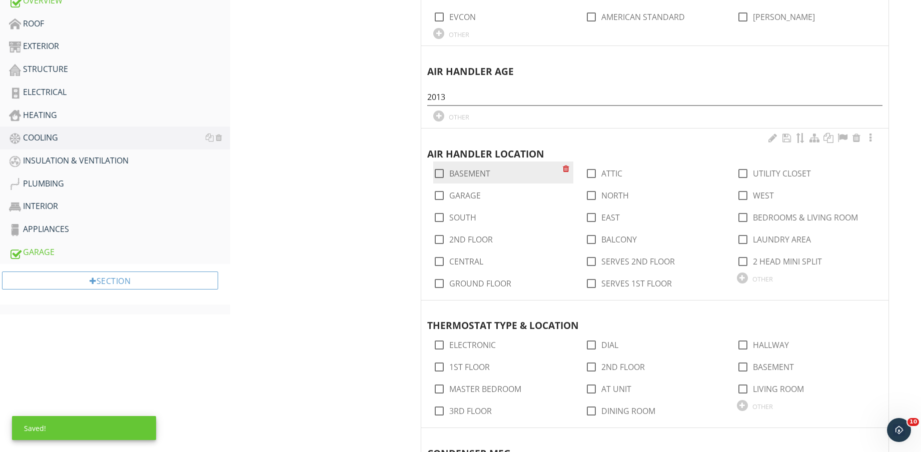
click at [474, 173] on label "BASEMENT" at bounding box center [469, 174] width 41 height 10
checkbox input "true"
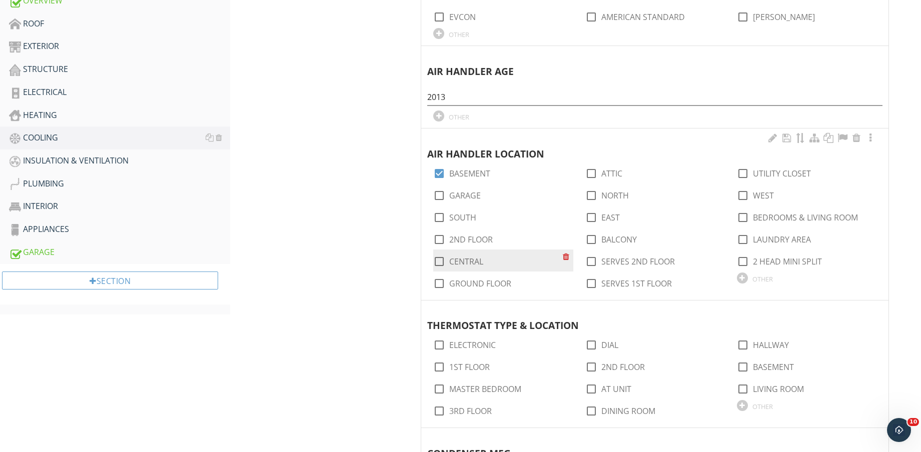
click at [472, 260] on label "CENTRAL" at bounding box center [466, 262] width 34 height 10
checkbox input "true"
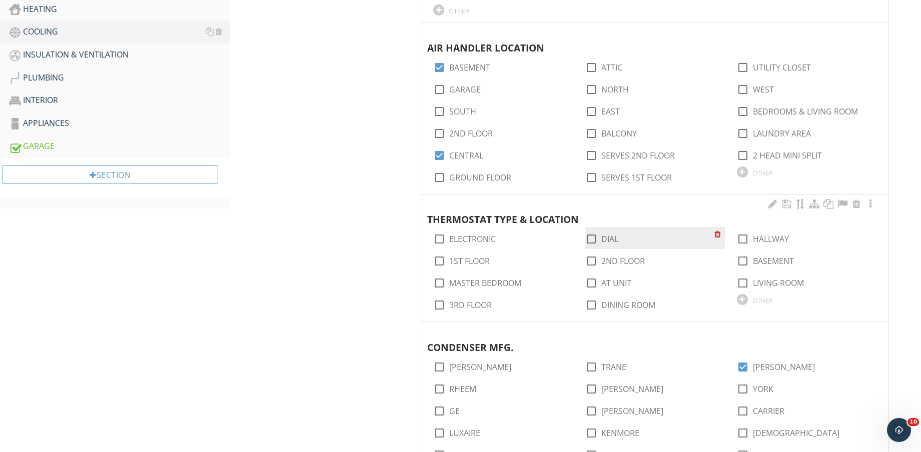
scroll to position [563, 0]
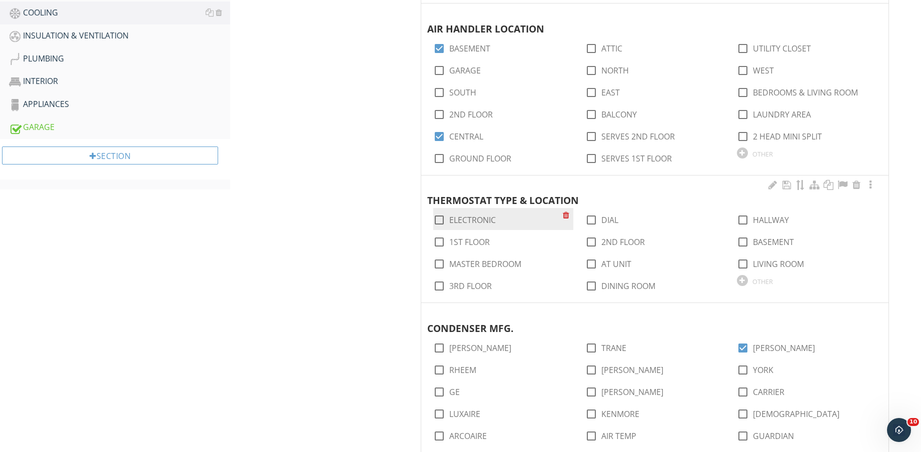
click at [472, 218] on label "ELECTRONIC" at bounding box center [472, 220] width 47 height 10
checkbox input "true"
click at [477, 242] on label "1ST FLOOR" at bounding box center [469, 242] width 41 height 10
checkbox input "true"
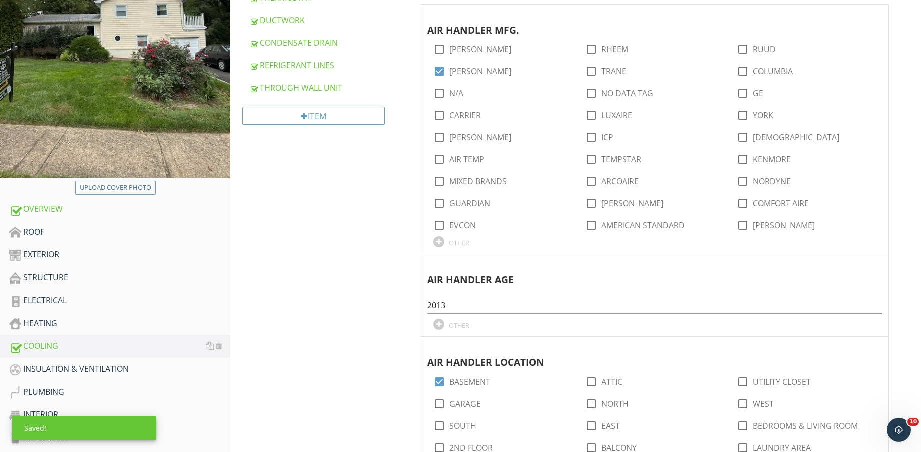
scroll to position [250, 0]
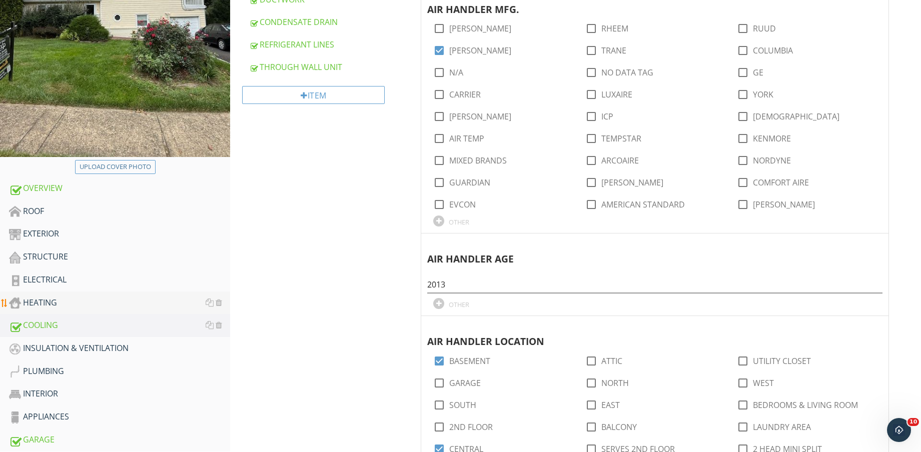
click at [92, 297] on div "HEATING" at bounding box center [119, 303] width 221 height 13
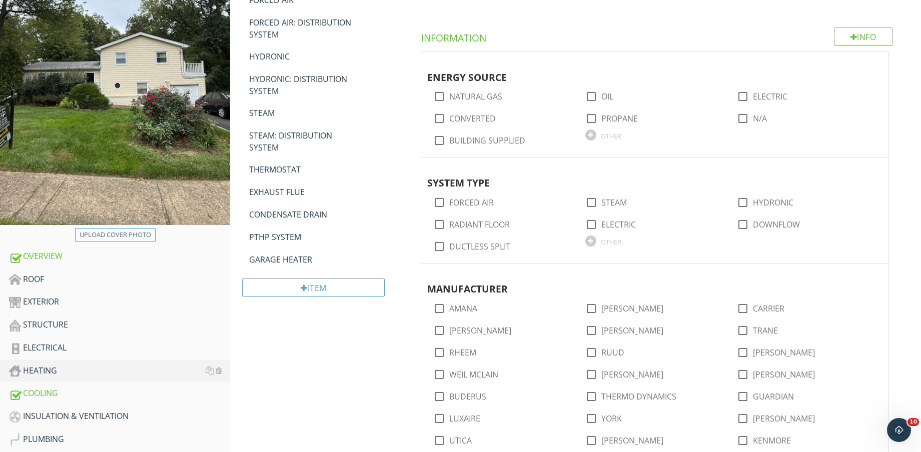
scroll to position [188, 0]
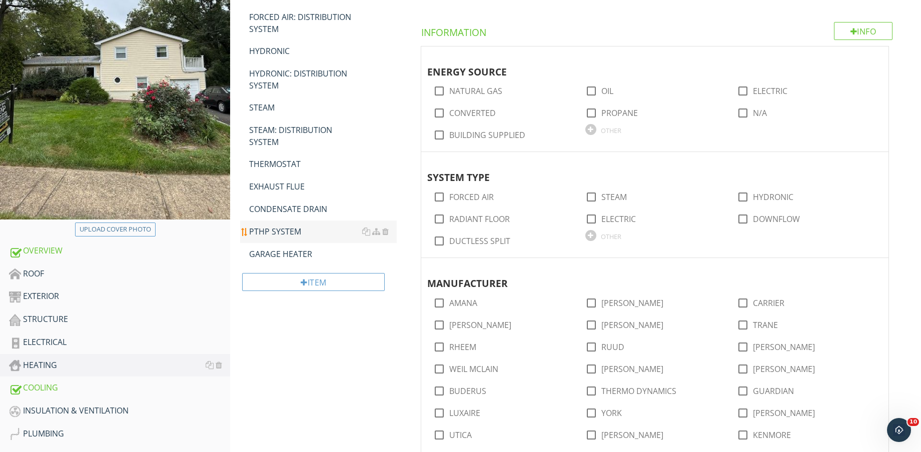
click at [280, 261] on link "GARAGE HEATER" at bounding box center [323, 254] width 148 height 22
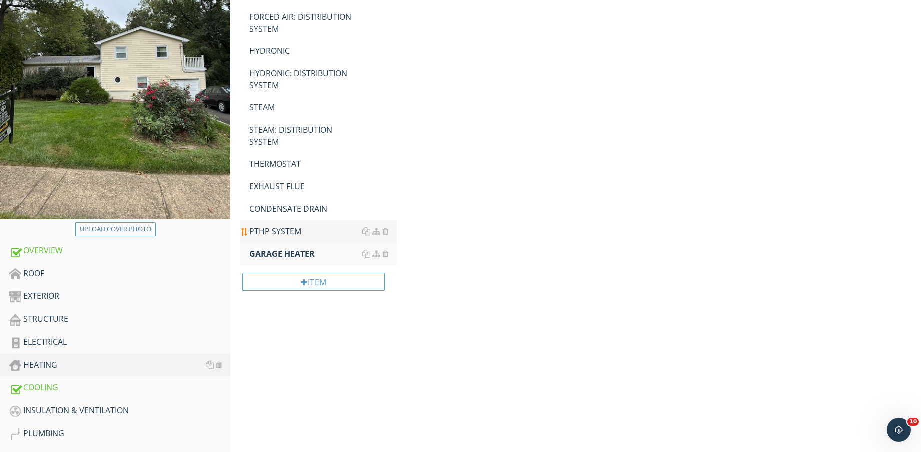
click at [282, 234] on div "PTHP SYSTEM" at bounding box center [323, 232] width 148 height 12
click at [285, 208] on div "CONDENSATE DRAIN" at bounding box center [323, 209] width 148 height 12
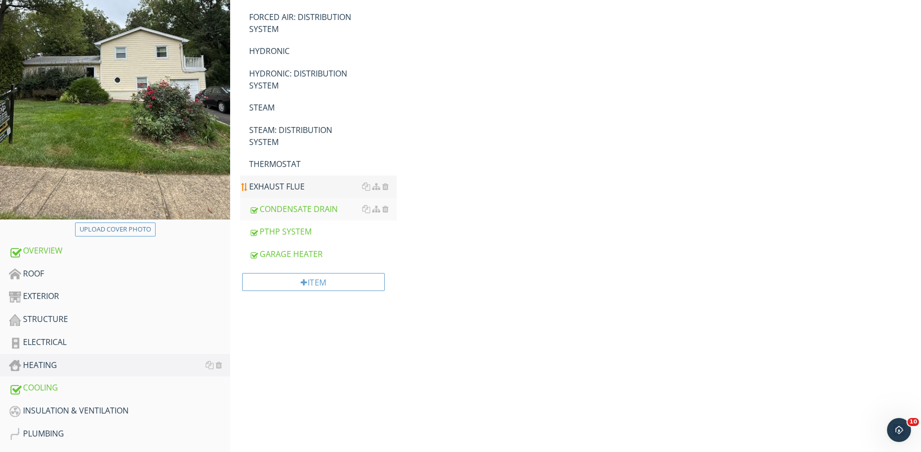
click at [282, 176] on link "EXHAUST FLUE" at bounding box center [323, 187] width 148 height 22
click at [283, 162] on div "THERMOSTAT" at bounding box center [323, 164] width 148 height 12
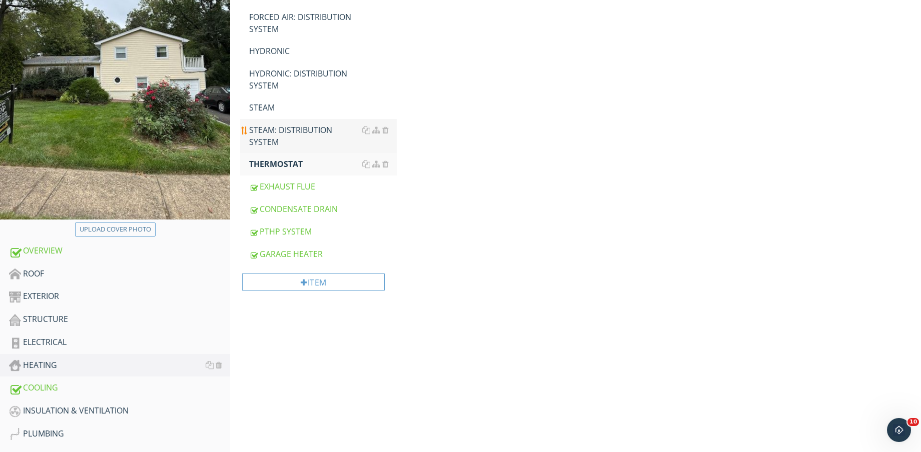
click at [279, 135] on div "STEAM: DISTRIBUTION SYSTEM" at bounding box center [323, 136] width 148 height 24
click at [280, 109] on div "STEAM" at bounding box center [323, 108] width 148 height 12
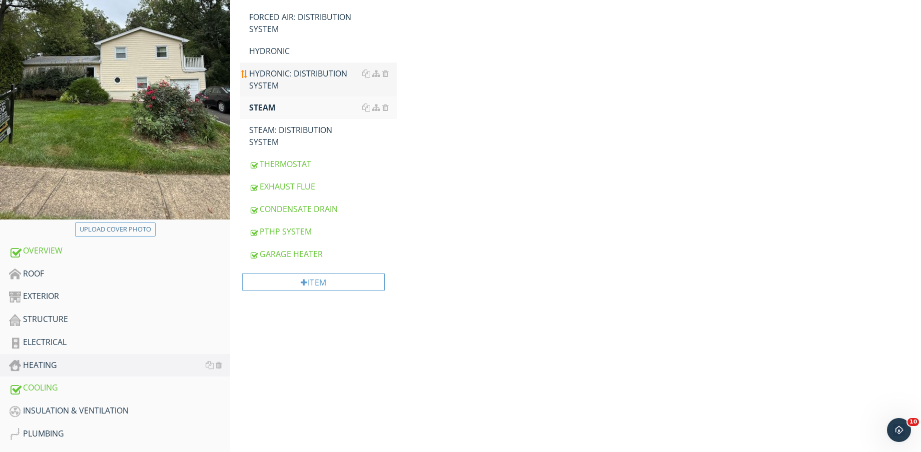
click at [288, 83] on div "HYDRONIC: DISTRIBUTION SYSTEM" at bounding box center [323, 80] width 148 height 24
click at [289, 54] on div "HYDRONIC" at bounding box center [323, 51] width 148 height 12
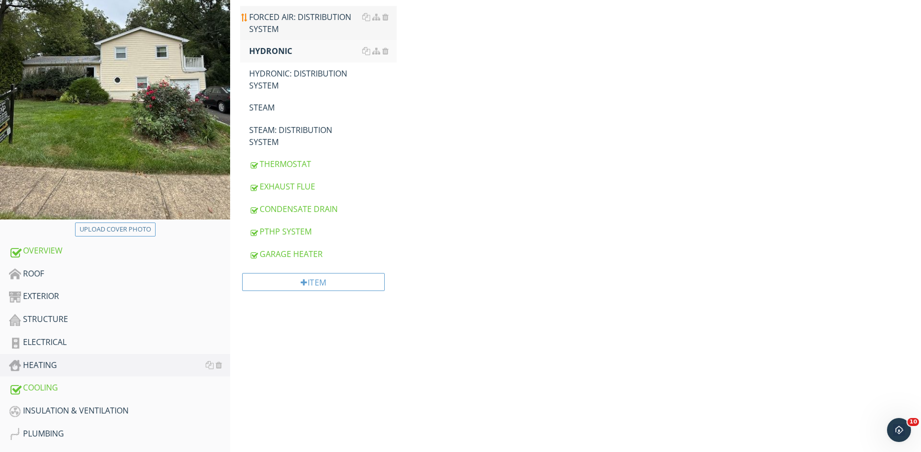
click at [291, 24] on div "FORCED AIR: DISTRIBUTION SYSTEM" at bounding box center [323, 23] width 148 height 24
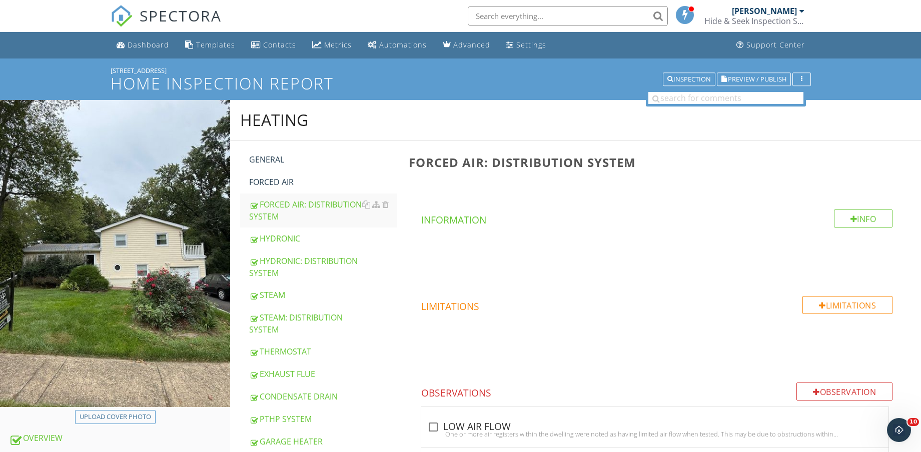
drag, startPoint x: 311, startPoint y: 172, endPoint x: 430, endPoint y: 200, distance: 122.3
click at [311, 171] on link "FORCED AIR" at bounding box center [323, 182] width 148 height 22
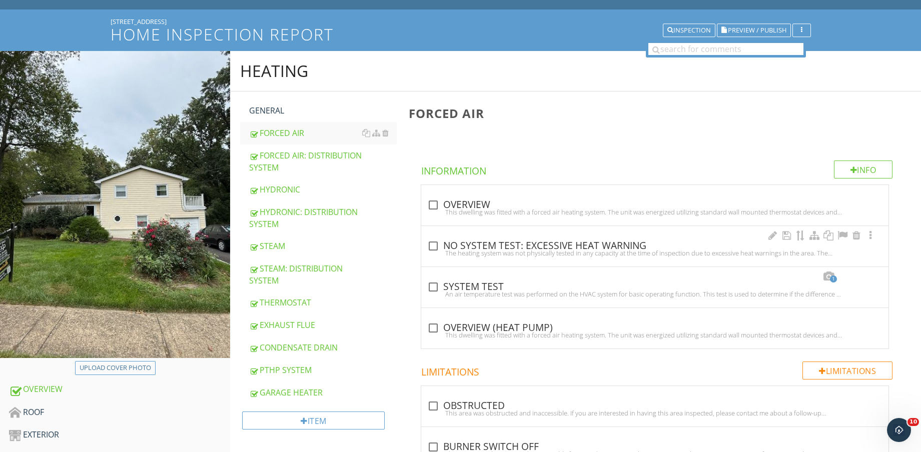
scroll to position [63, 0]
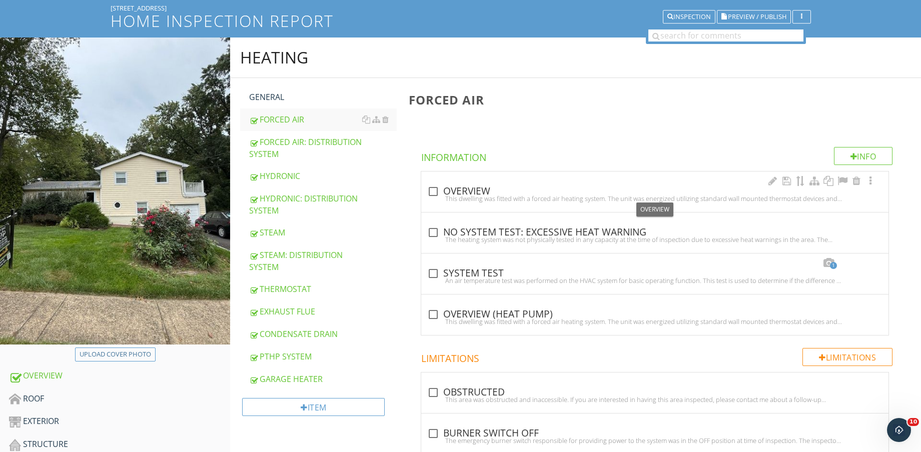
click at [463, 187] on div "check_box_outline_blank OVERVIEW" at bounding box center [654, 192] width 455 height 12
checkbox input "true"
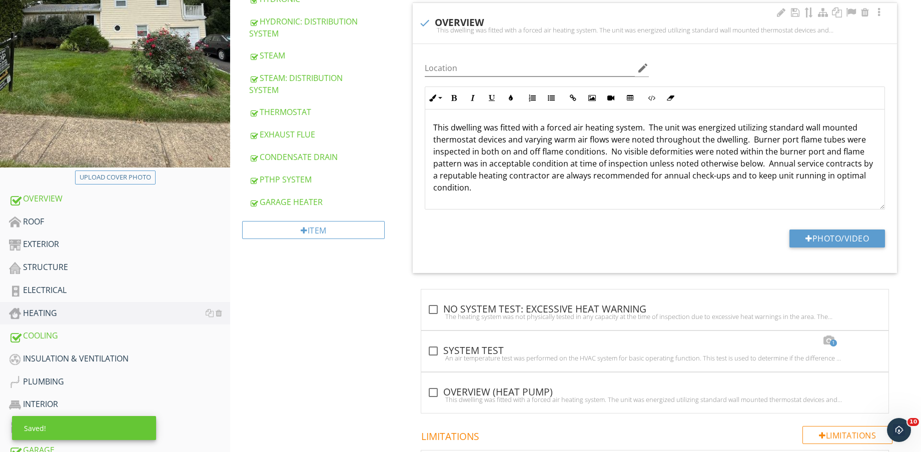
scroll to position [250, 0]
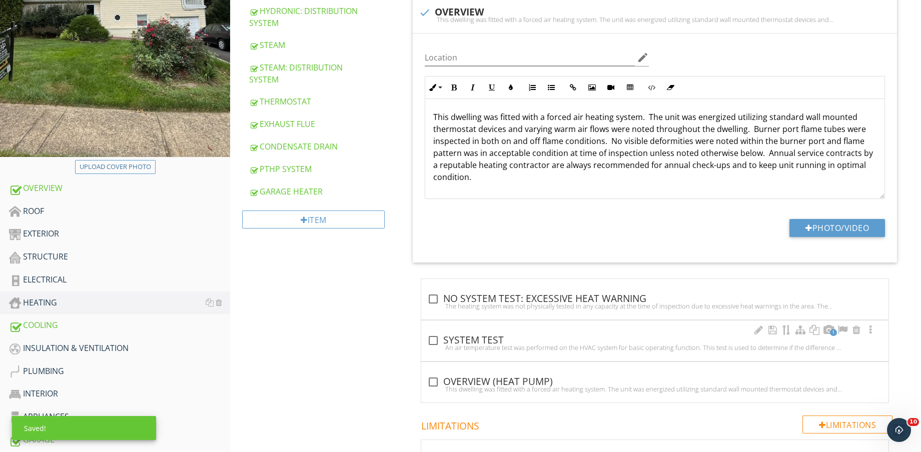
click at [488, 341] on div "check_box_outline_blank SYSTEM TEST" at bounding box center [654, 341] width 455 height 12
checkbox input "true"
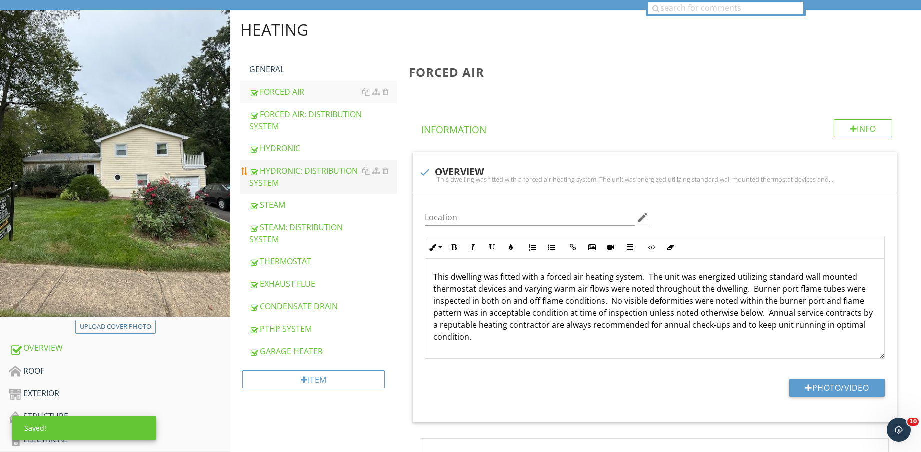
scroll to position [0, 0]
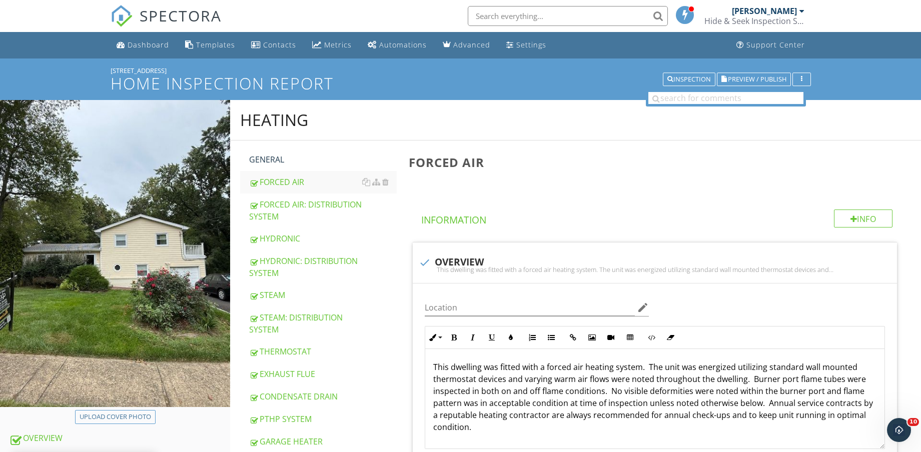
click at [297, 159] on div "GENERAL" at bounding box center [323, 160] width 148 height 12
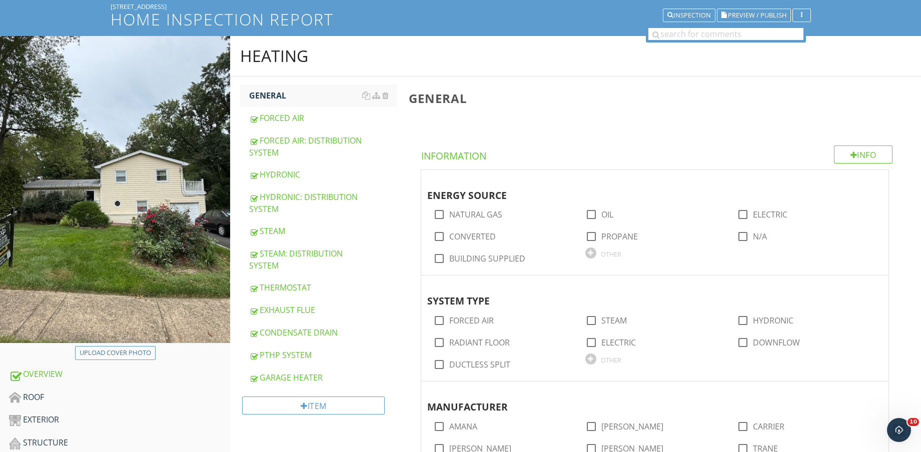
scroll to position [125, 0]
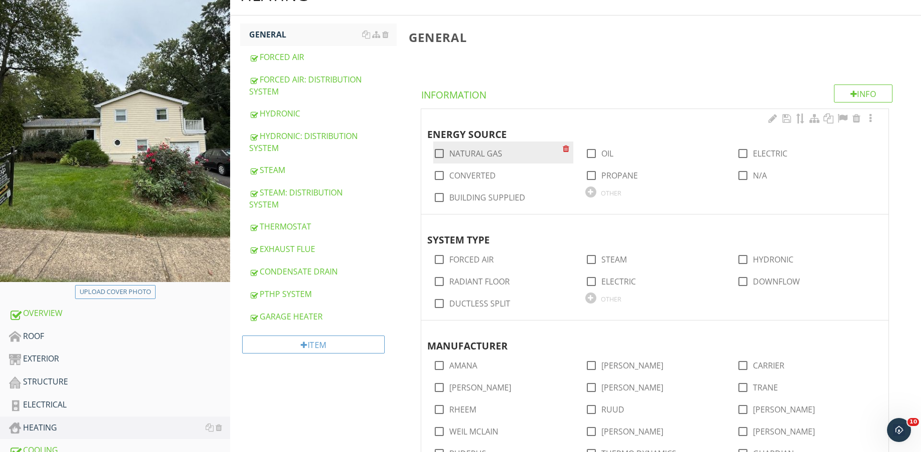
click at [484, 150] on label "NATURAL GAS" at bounding box center [475, 154] width 53 height 10
checkbox input "true"
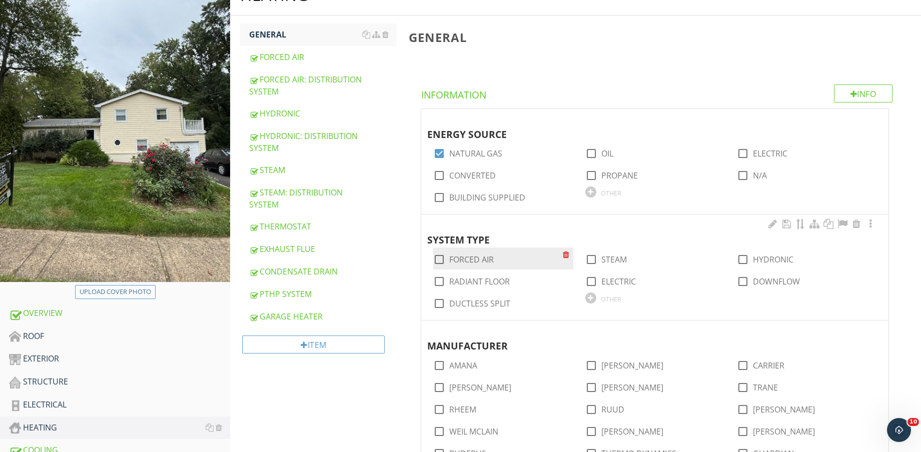
click at [475, 251] on div "check_box_outline_blank FORCED AIR" at bounding box center [503, 259] width 140 height 22
click at [475, 255] on label "FORCED AIR" at bounding box center [471, 260] width 45 height 10
checkbox input "true"
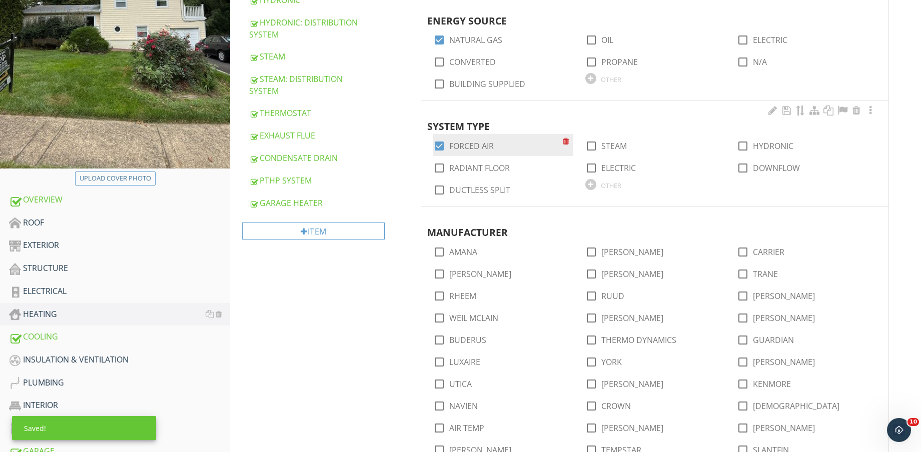
scroll to position [250, 0]
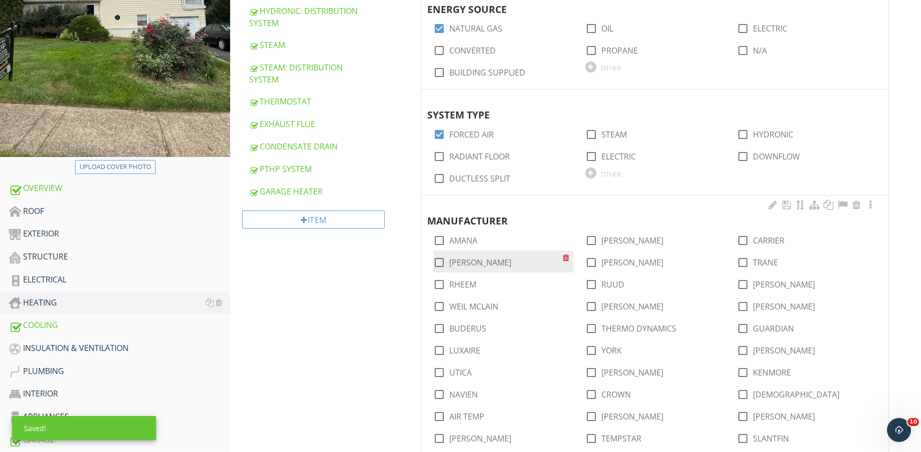
click at [475, 260] on label "LENNOX" at bounding box center [480, 263] width 62 height 10
checkbox input "true"
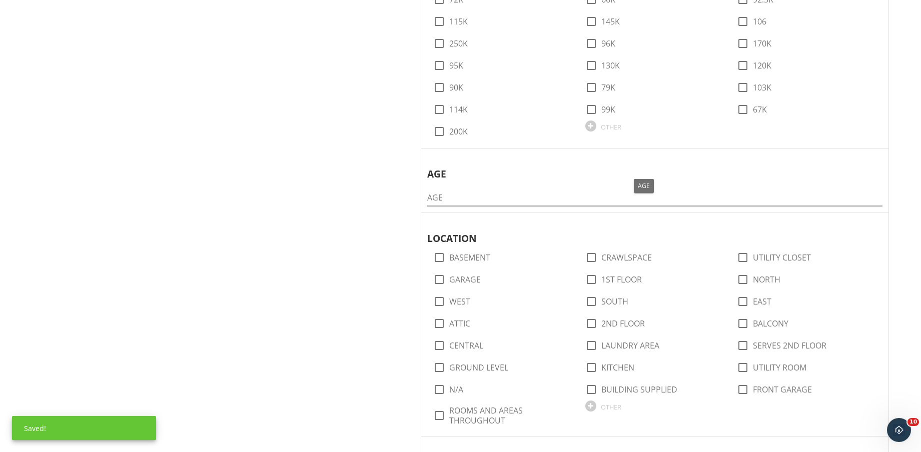
scroll to position [1000, 0]
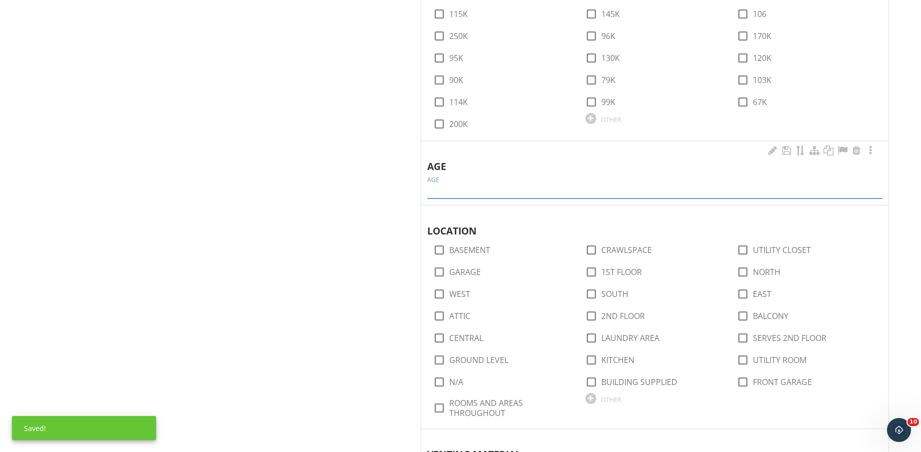
click at [496, 190] on input "AGE" at bounding box center [654, 190] width 455 height 17
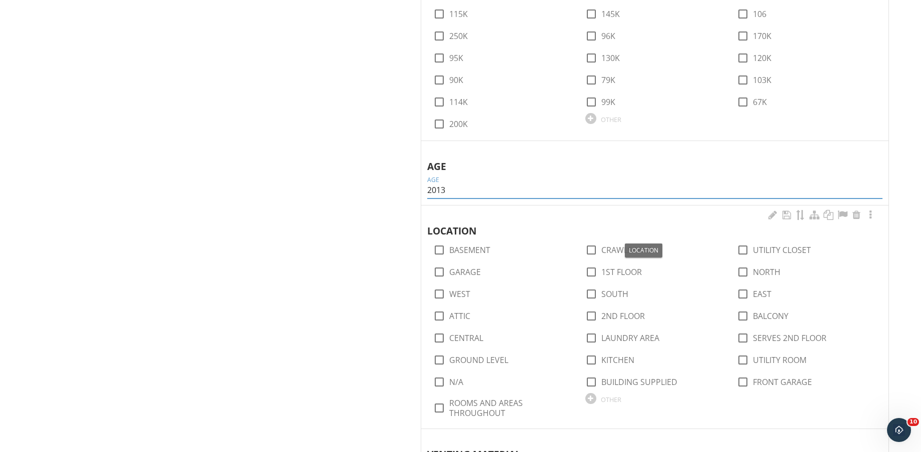
scroll to position [1125, 0]
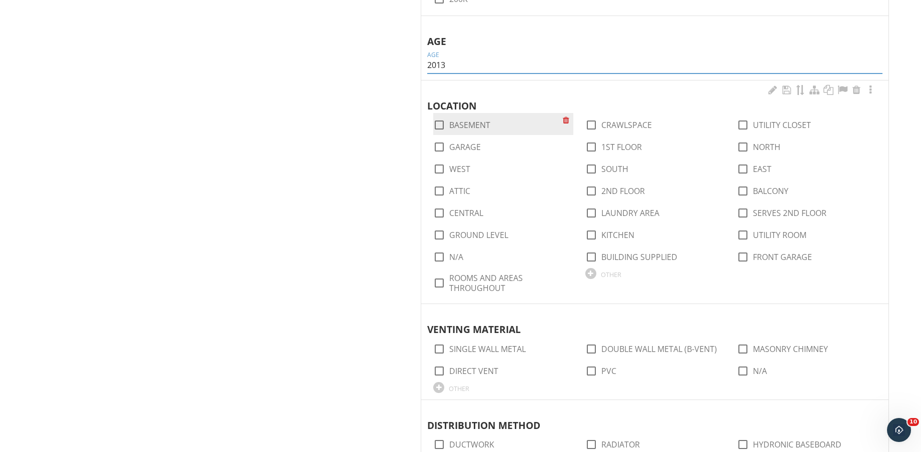
type input "2013"
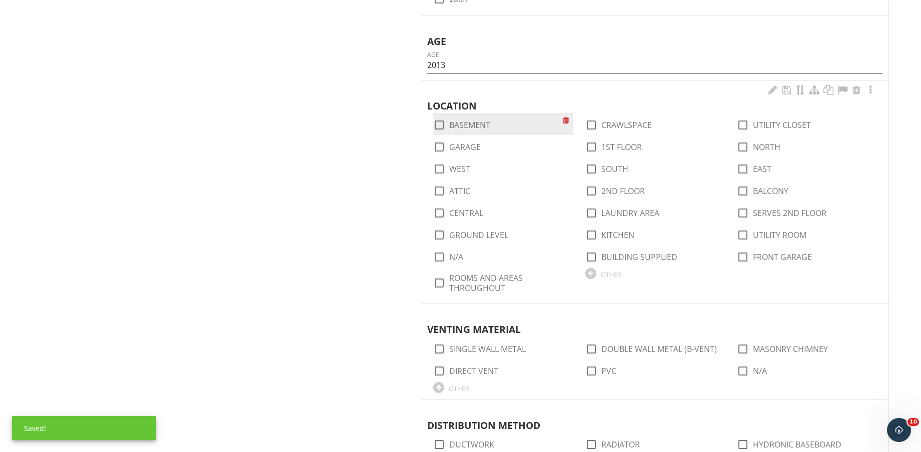
click at [474, 124] on label "BASEMENT" at bounding box center [469, 125] width 41 height 10
checkbox input "true"
click at [475, 215] on label "CENTRAL" at bounding box center [466, 213] width 34 height 10
checkbox input "true"
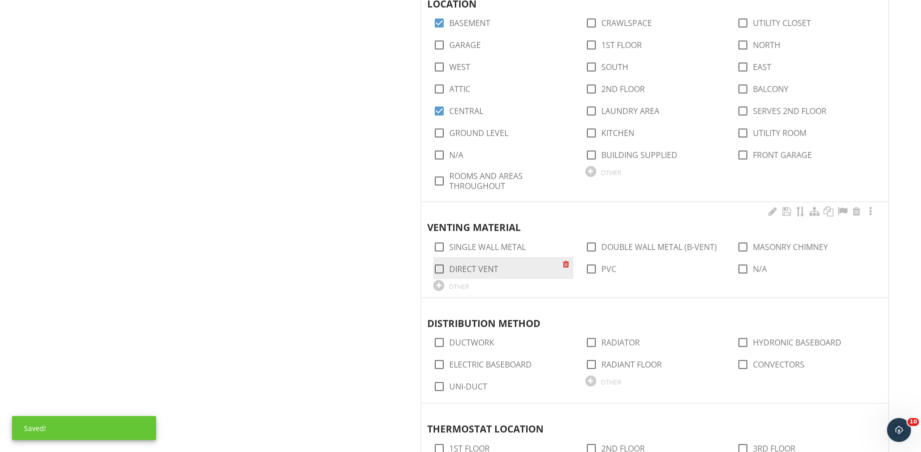
scroll to position [1250, 0]
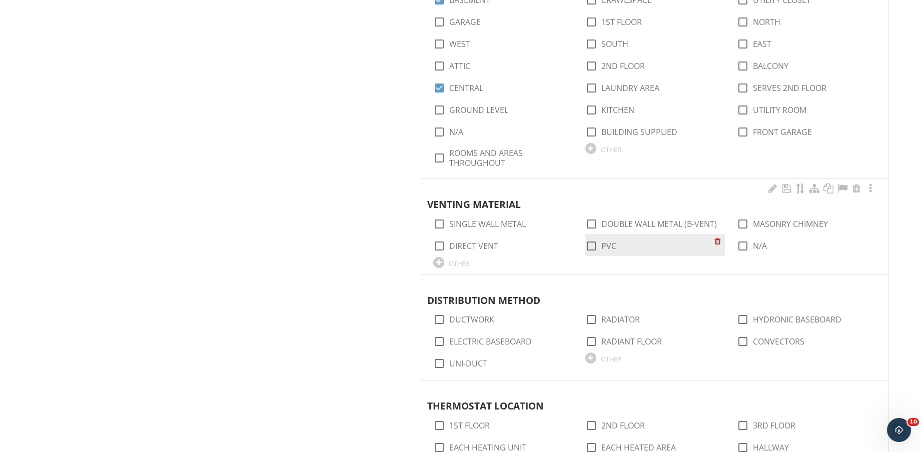
click at [606, 245] on label "PVC" at bounding box center [608, 246] width 15 height 10
checkbox input "true"
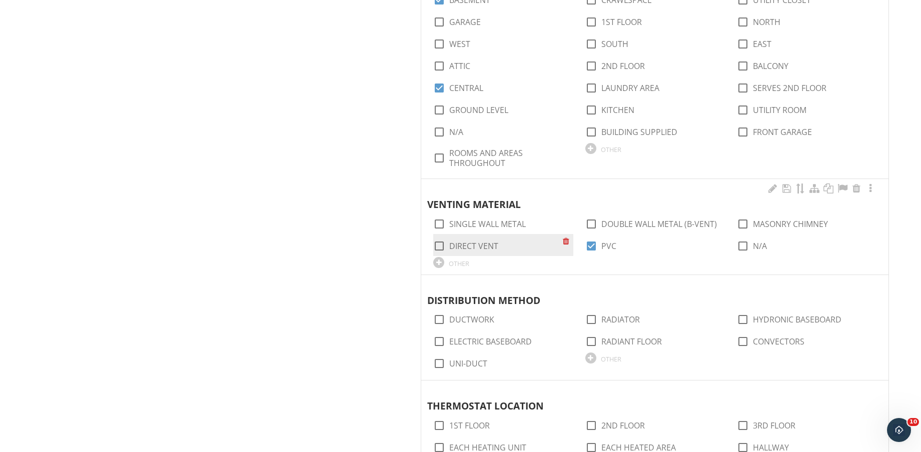
click at [490, 239] on div "check_box_outline_blank DIRECT VENT" at bounding box center [497, 245] width 129 height 14
click at [490, 243] on label "DIRECT VENT" at bounding box center [473, 246] width 49 height 10
checkbox input "true"
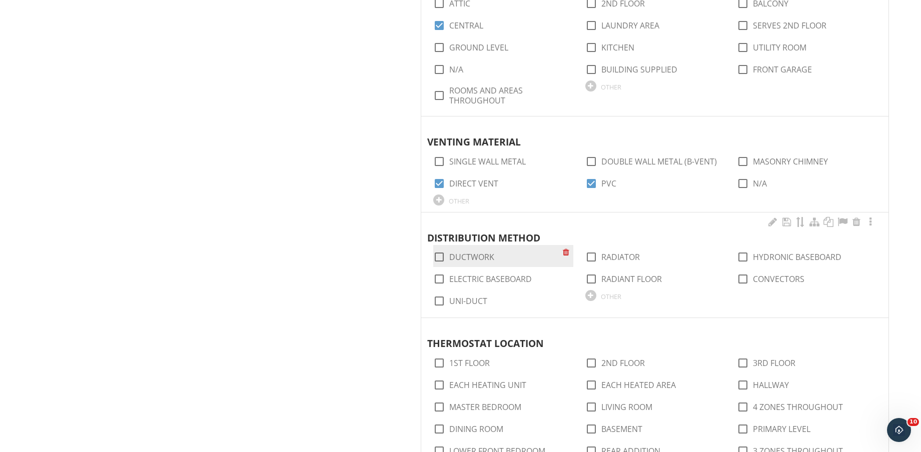
click at [483, 255] on label "DUCTWORK" at bounding box center [471, 257] width 45 height 10
checkbox input "true"
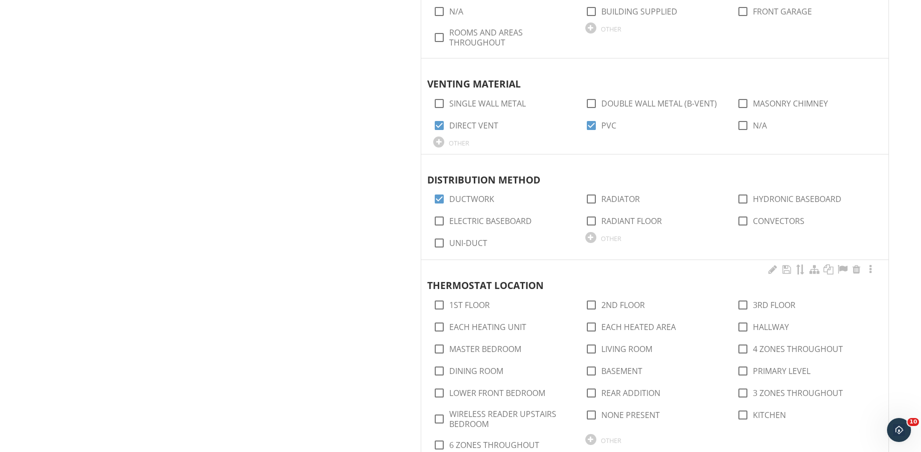
scroll to position [1438, 0]
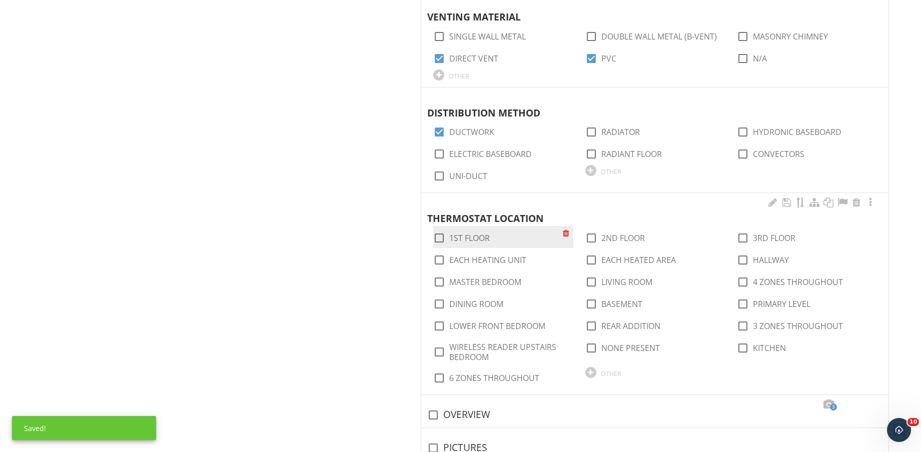
click at [477, 240] on label "1ST FLOOR" at bounding box center [469, 238] width 41 height 10
checkbox input "true"
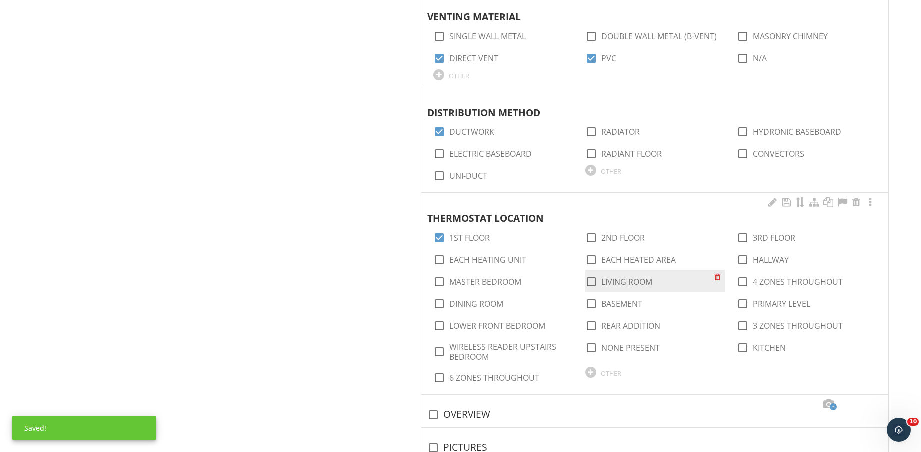
drag, startPoint x: 626, startPoint y: 288, endPoint x: 621, endPoint y: 280, distance: 8.7
click at [622, 282] on div "check_box_outline_blank LIVING ROOM" at bounding box center [618, 282] width 67 height 12
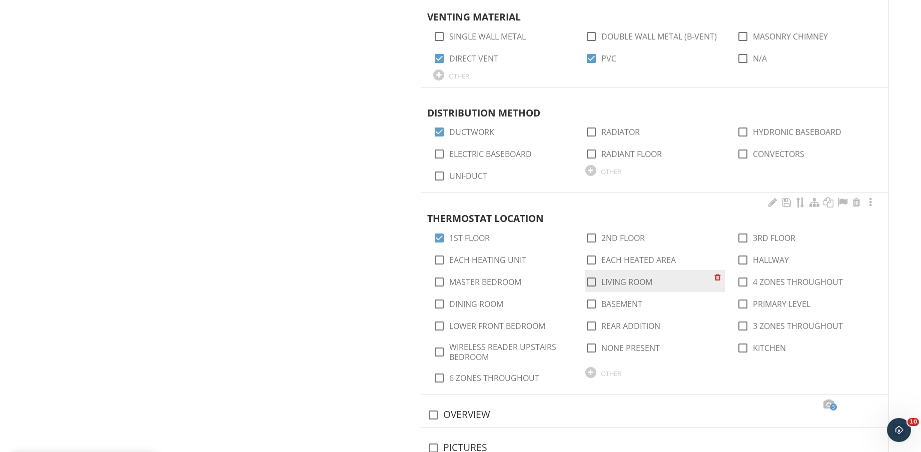
click at [621, 280] on label "LIVING ROOM" at bounding box center [626, 282] width 51 height 10
checkbox input "true"
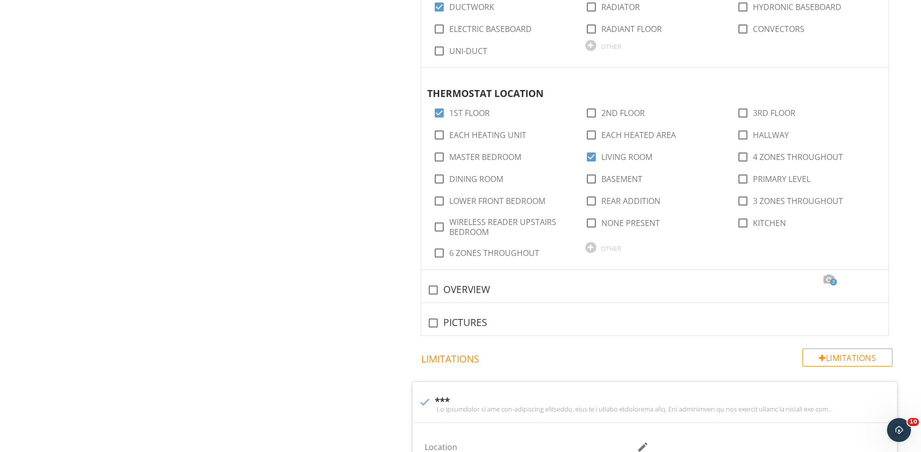
click at [481, 286] on div "check_box_outline_blank OVERVIEW" at bounding box center [654, 290] width 455 height 12
checkbox input "true"
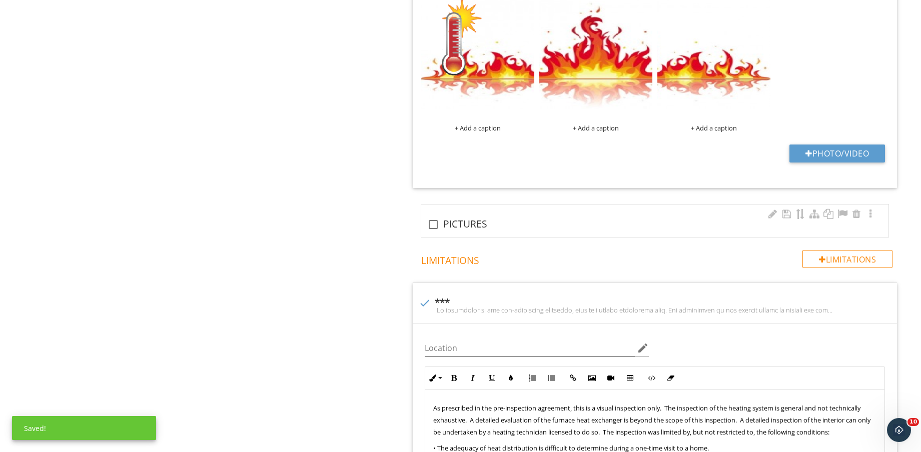
click at [458, 224] on div "check_box_outline_blank PICTURES" at bounding box center [654, 225] width 455 height 12
checkbox input "true"
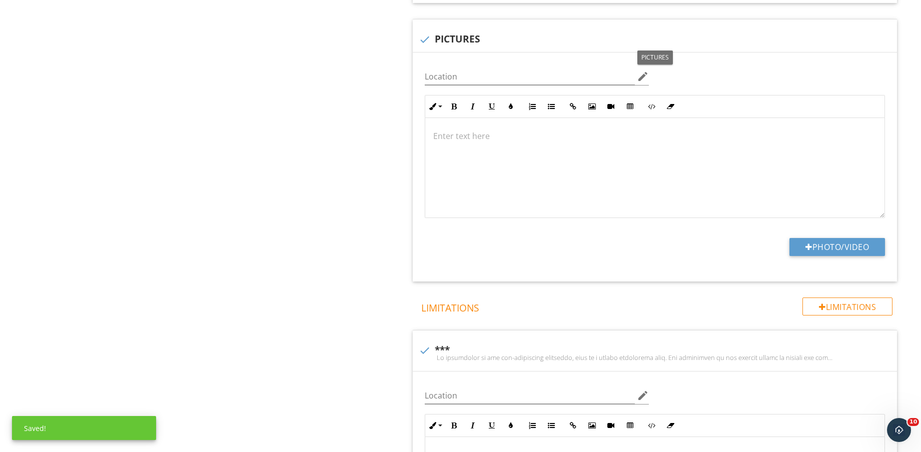
scroll to position [2250, 0]
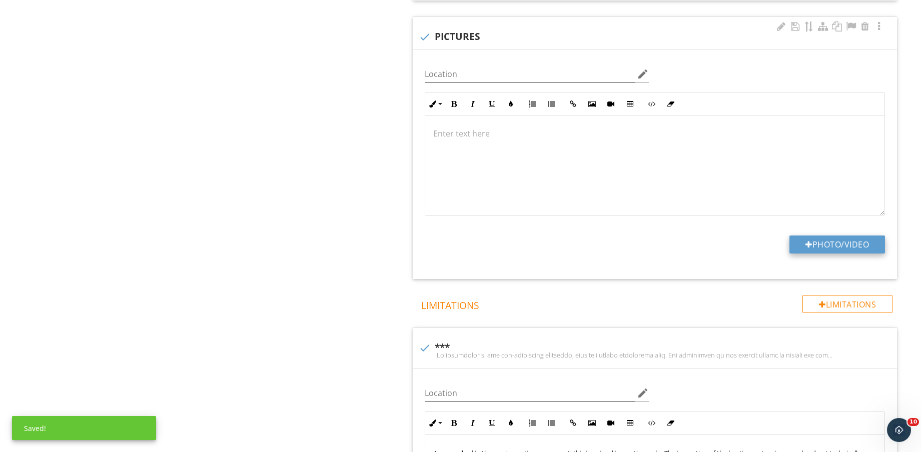
click at [838, 253] on button "Photo/Video" at bounding box center [837, 245] width 96 height 18
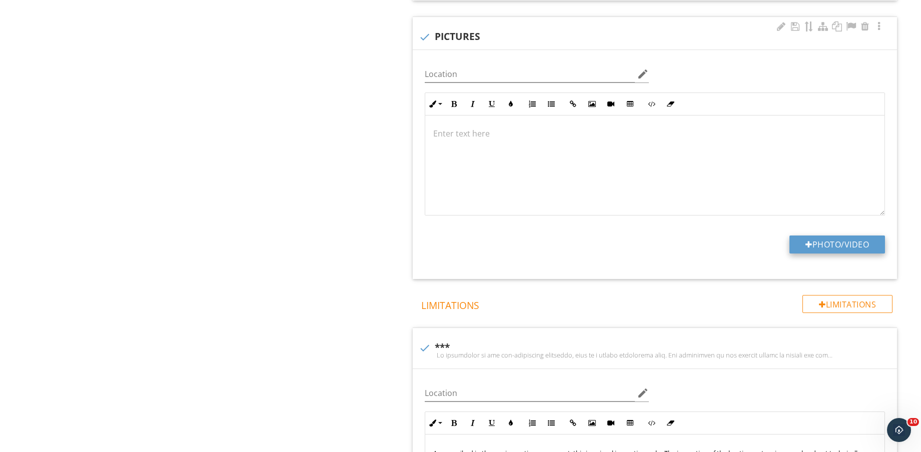
type input "C:\fakepath\IMG_9324.jpg"
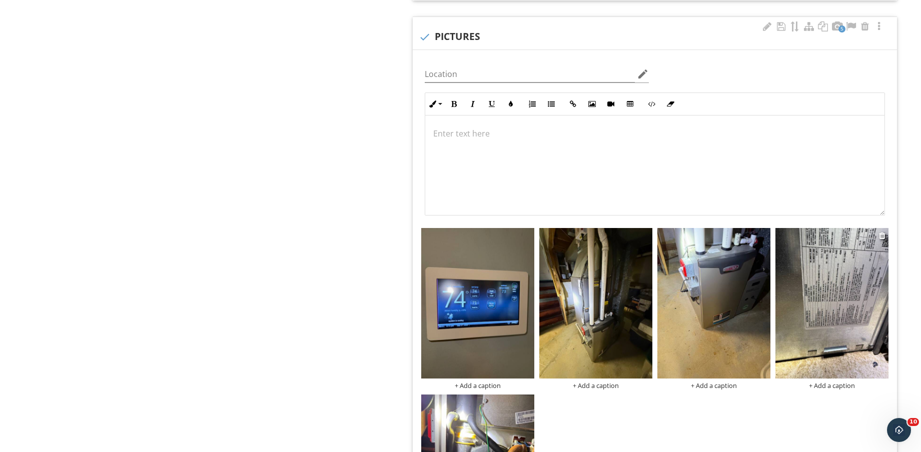
click at [822, 305] on img at bounding box center [831, 303] width 113 height 151
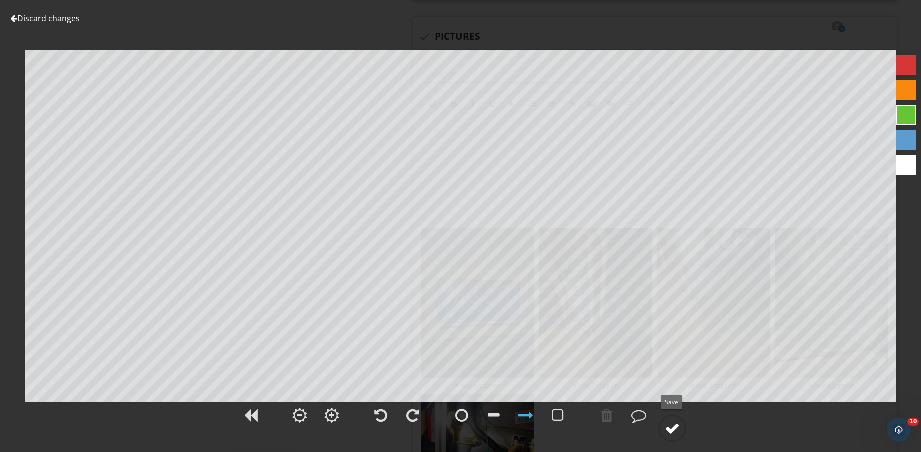
click at [675, 432] on div at bounding box center [672, 428] width 15 height 15
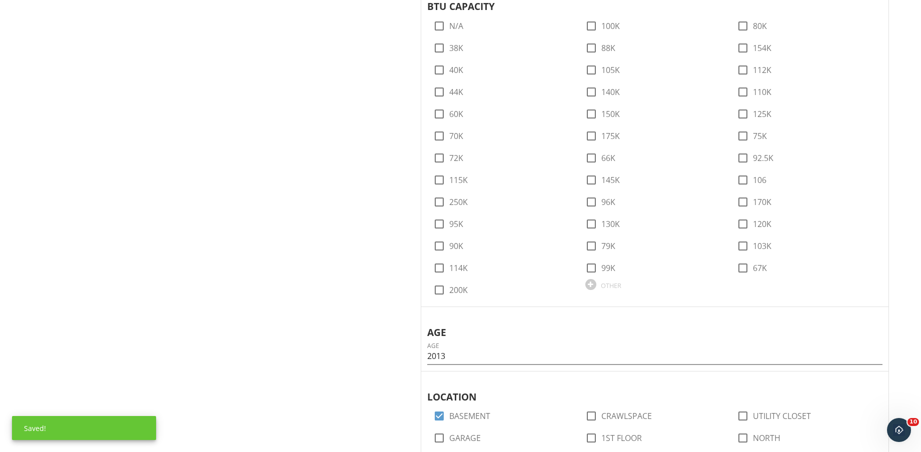
scroll to position [813, 0]
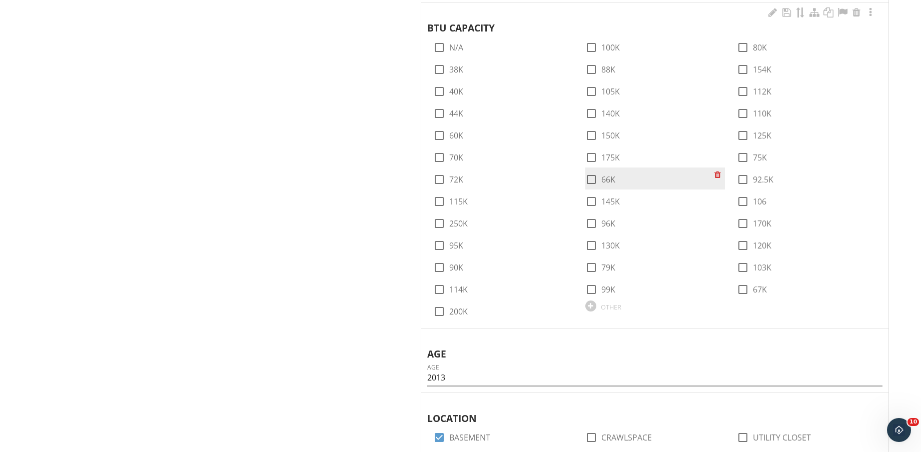
click at [615, 178] on label "66K" at bounding box center [608, 180] width 14 height 10
checkbox input "true"
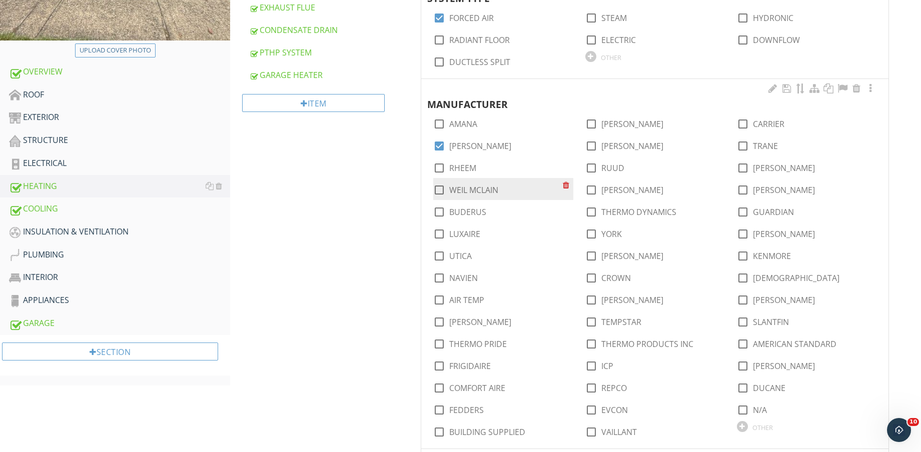
scroll to position [375, 0]
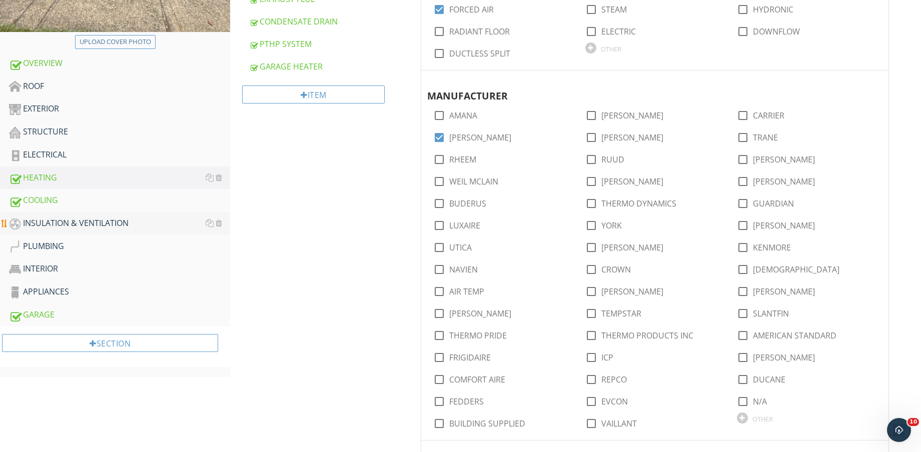
drag, startPoint x: 101, startPoint y: 217, endPoint x: 161, endPoint y: 220, distance: 60.6
click at [100, 217] on div "INSULATION & VENTILATION" at bounding box center [119, 223] width 221 height 13
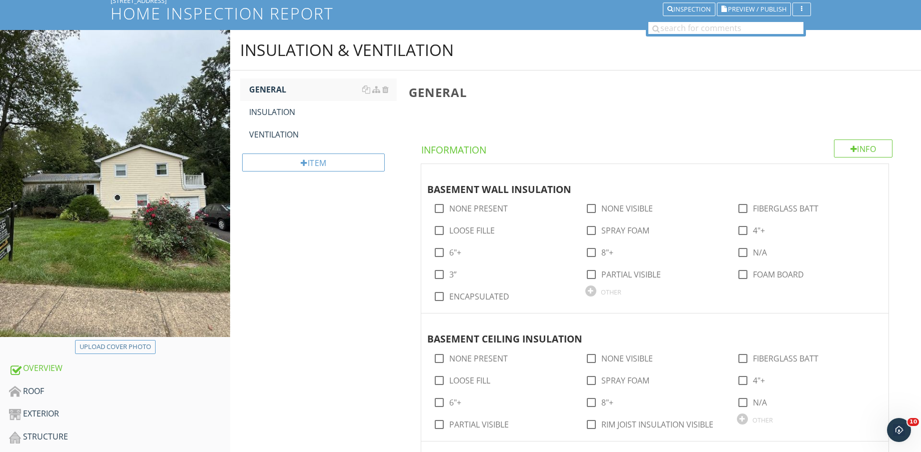
scroll to position [63, 0]
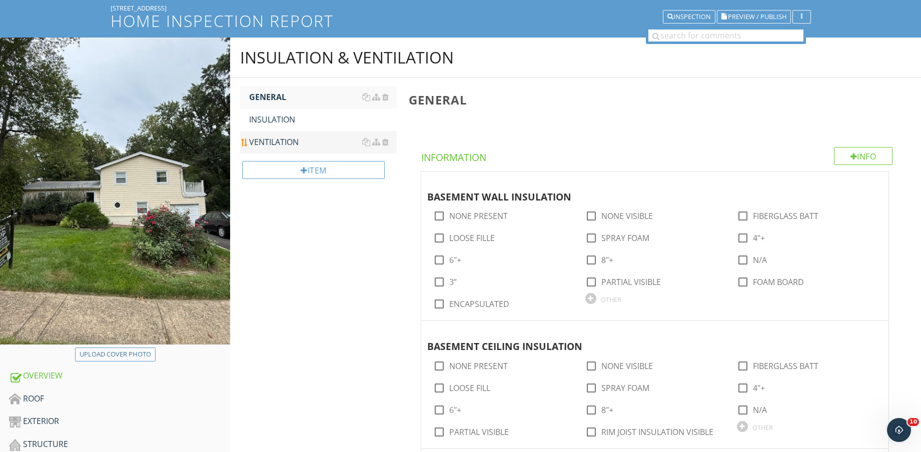
click at [288, 143] on div "VENTILATION" at bounding box center [323, 142] width 148 height 12
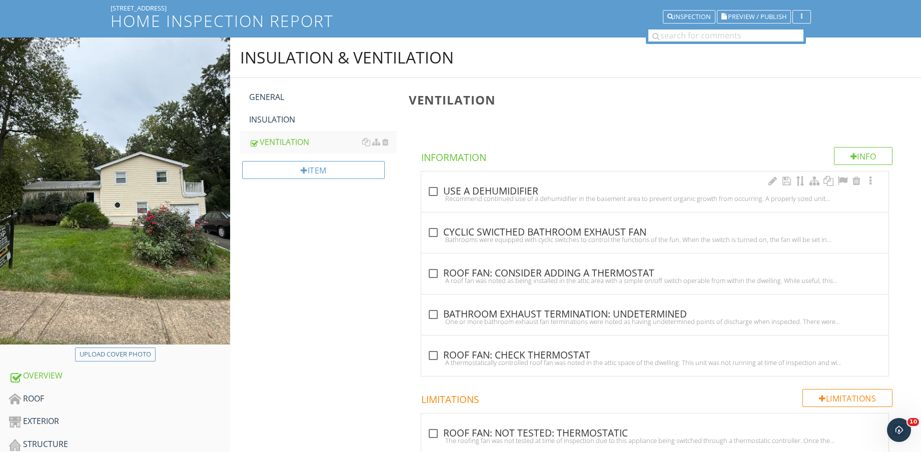
click at [512, 197] on div "Recommend continued use of a dehumidifier in the basement area to prevent organ…" at bounding box center [654, 199] width 455 height 8
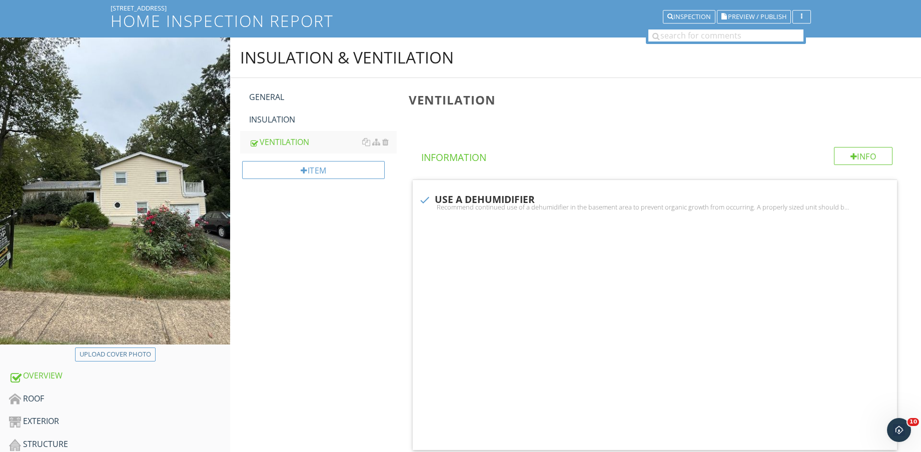
checkbox input "true"
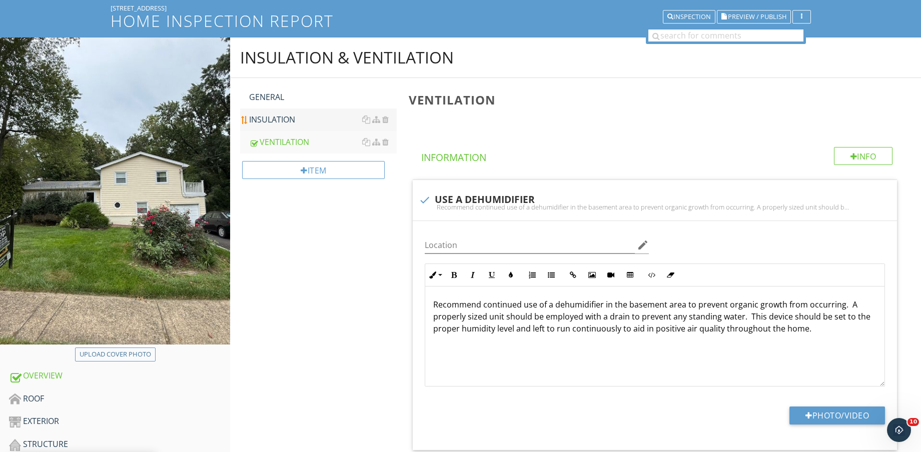
click at [259, 120] on div "INSULATION" at bounding box center [323, 120] width 148 height 12
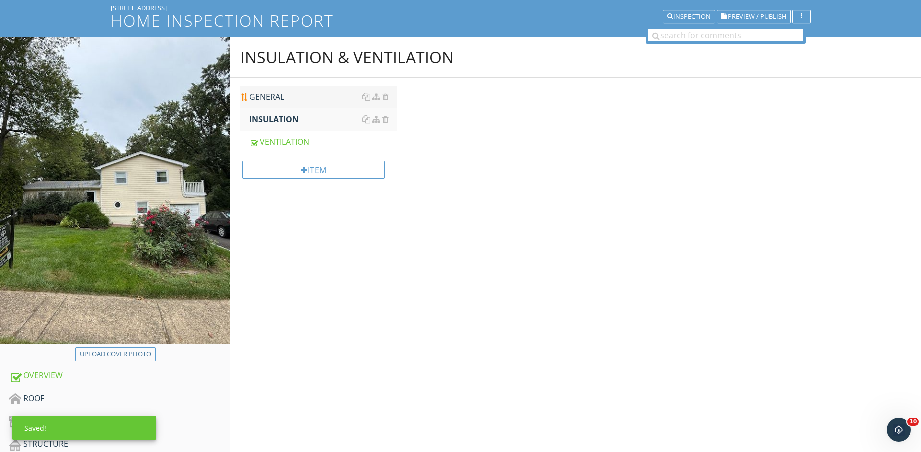
click at [287, 99] on div "GENERAL" at bounding box center [323, 97] width 148 height 12
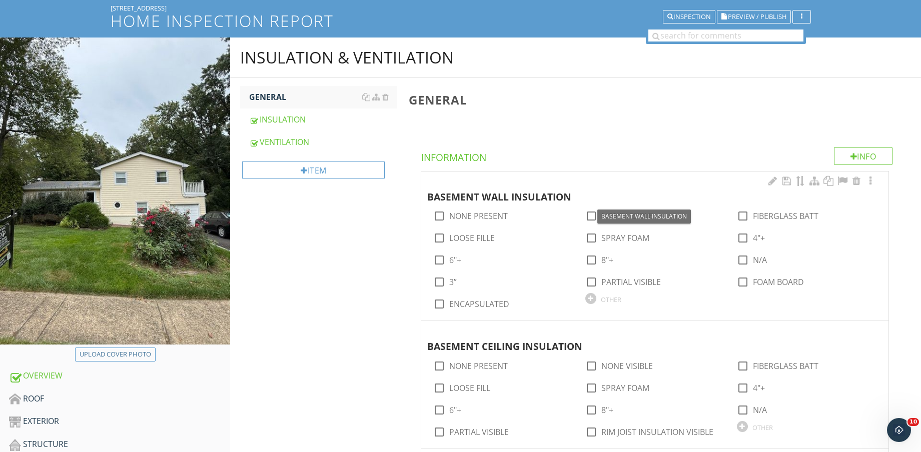
scroll to position [125, 0]
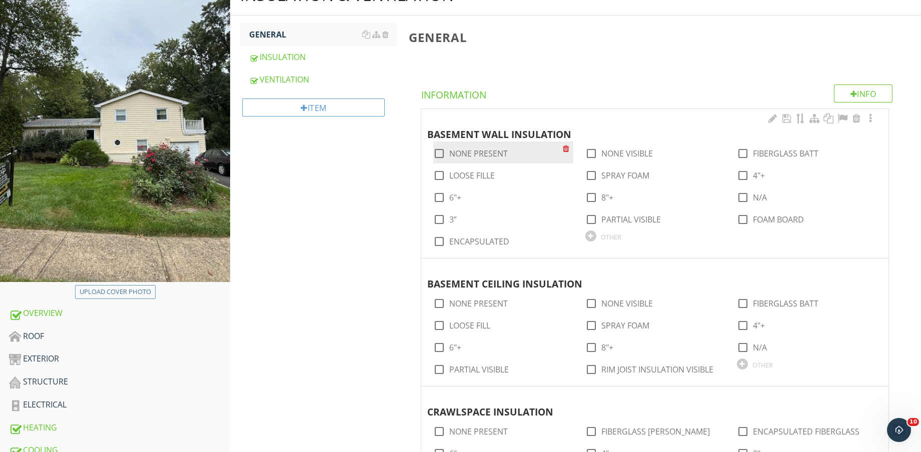
click at [468, 151] on label "NONE PRESENT" at bounding box center [478, 154] width 59 height 10
checkbox input "true"
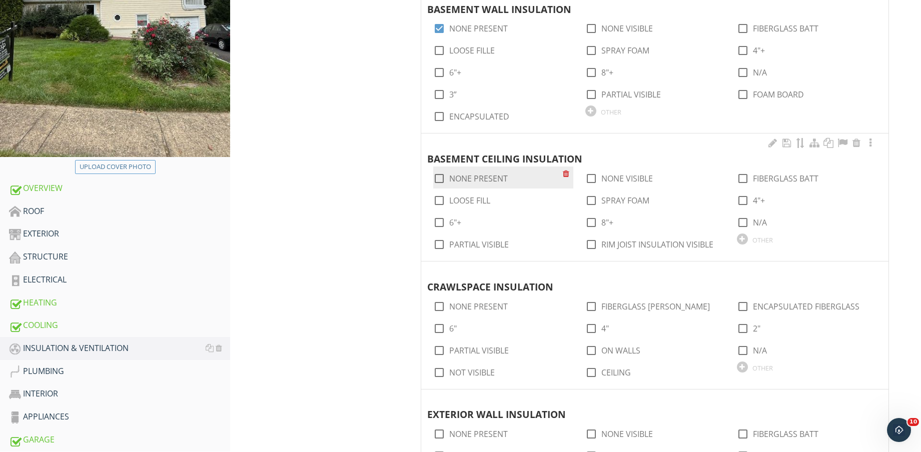
click at [477, 181] on label "NONE PRESENT" at bounding box center [478, 179] width 59 height 10
checkbox input "true"
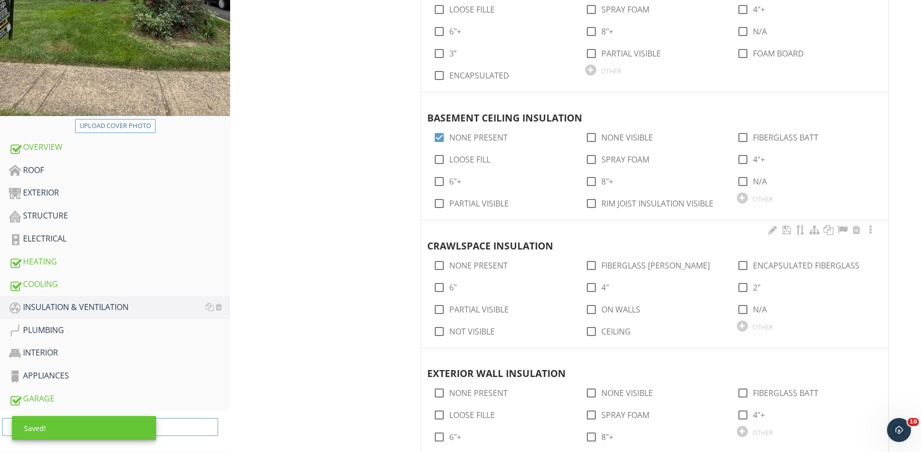
scroll to position [313, 0]
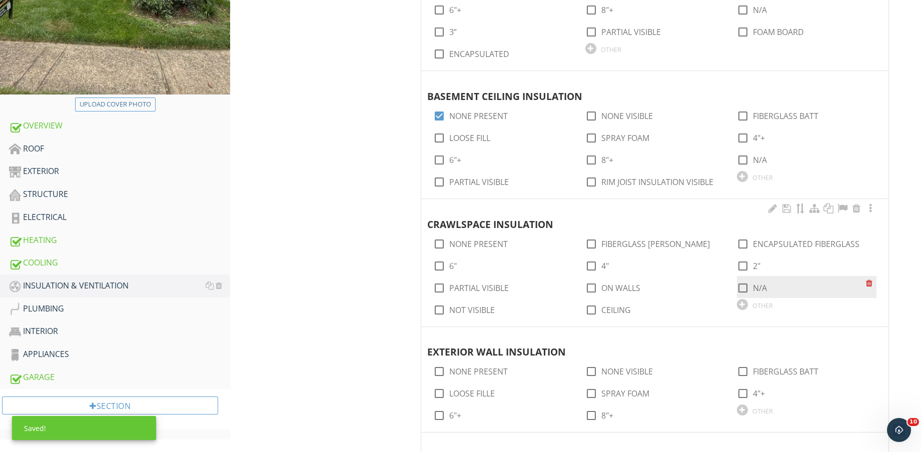
click at [761, 285] on label "N/A" at bounding box center [760, 288] width 14 height 10
checkbox input "true"
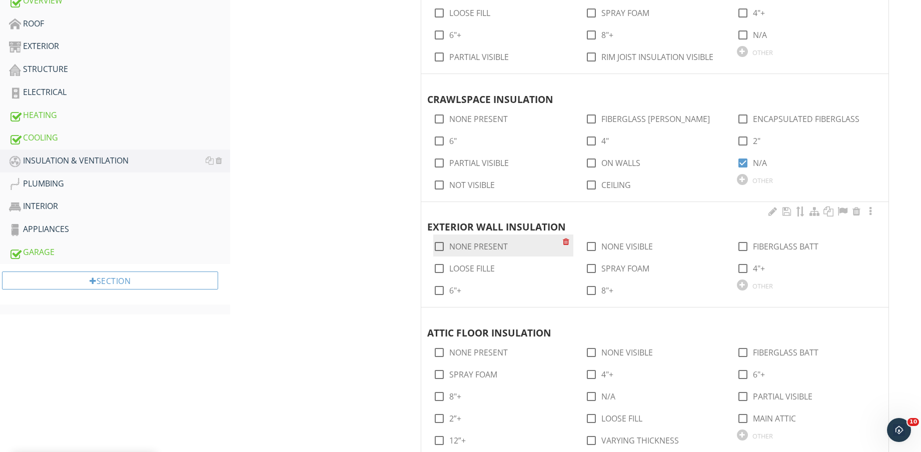
scroll to position [500, 0]
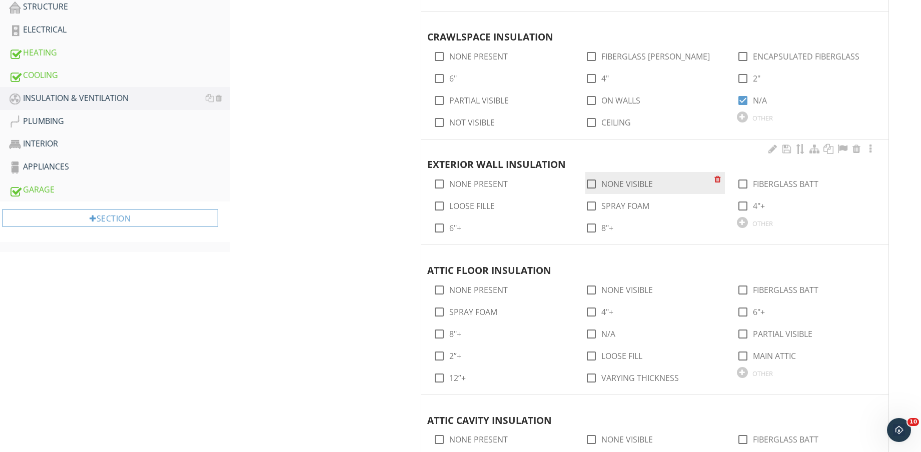
click at [636, 181] on label "NONE VISIBLE" at bounding box center [627, 184] width 52 height 10
checkbox input "true"
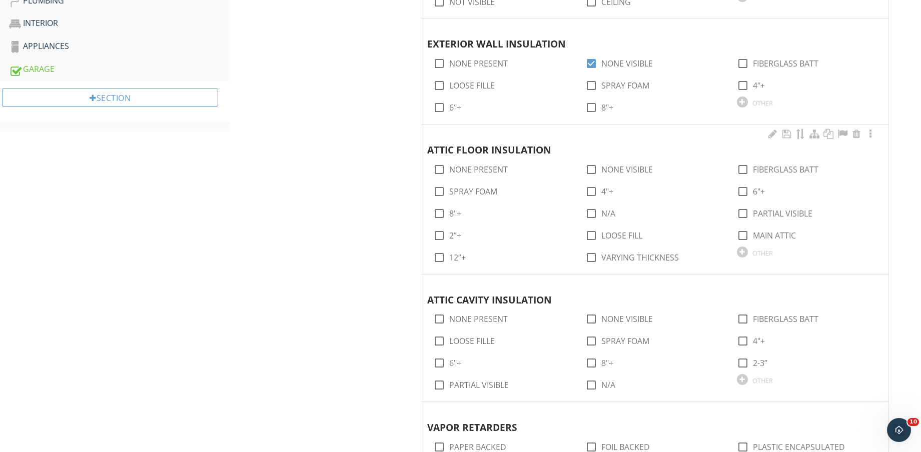
scroll to position [625, 0]
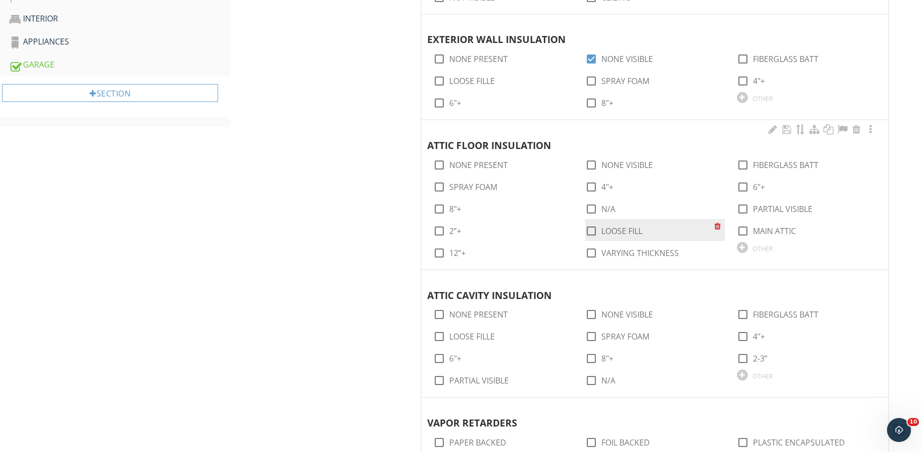
click at [631, 233] on label "LOOSE FILL" at bounding box center [621, 231] width 41 height 10
checkbox input "true"
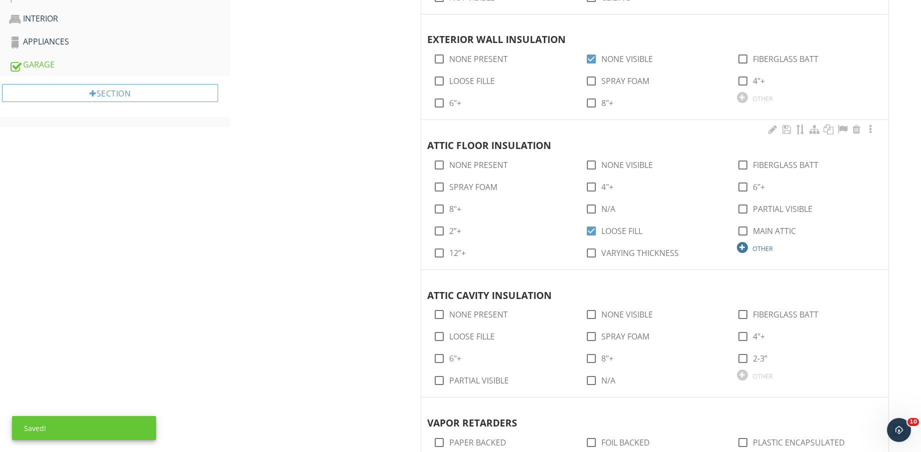
click at [748, 246] on div "OTHER" at bounding box center [807, 247] width 140 height 12
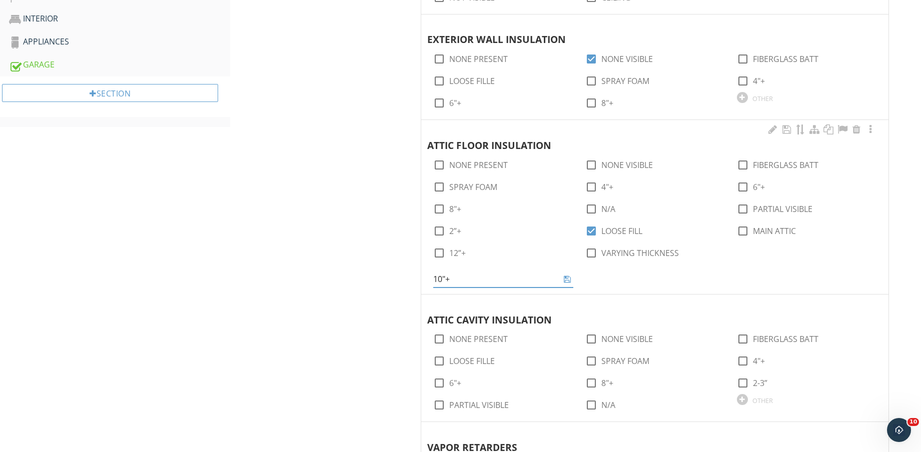
type input "10"+"
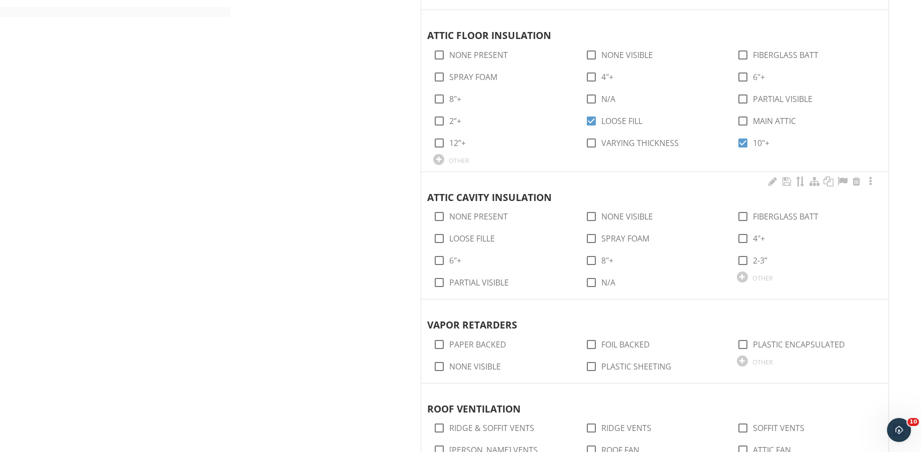
scroll to position [750, 0]
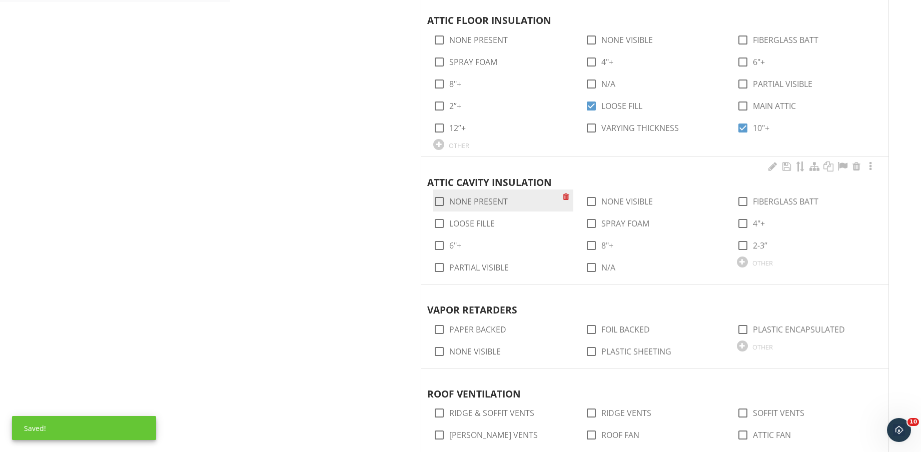
click at [505, 200] on label "NONE PRESENT" at bounding box center [478, 202] width 59 height 10
checkbox input "true"
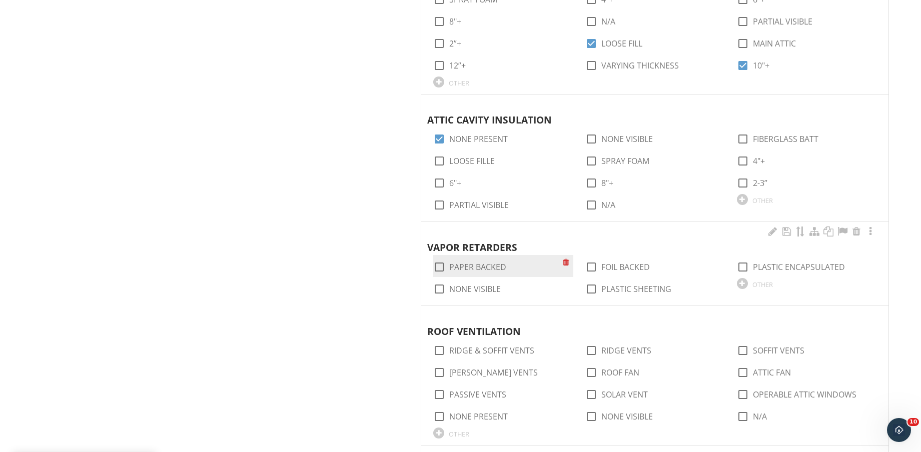
click at [485, 263] on label "PAPER BACKED" at bounding box center [477, 267] width 57 height 10
checkbox input "true"
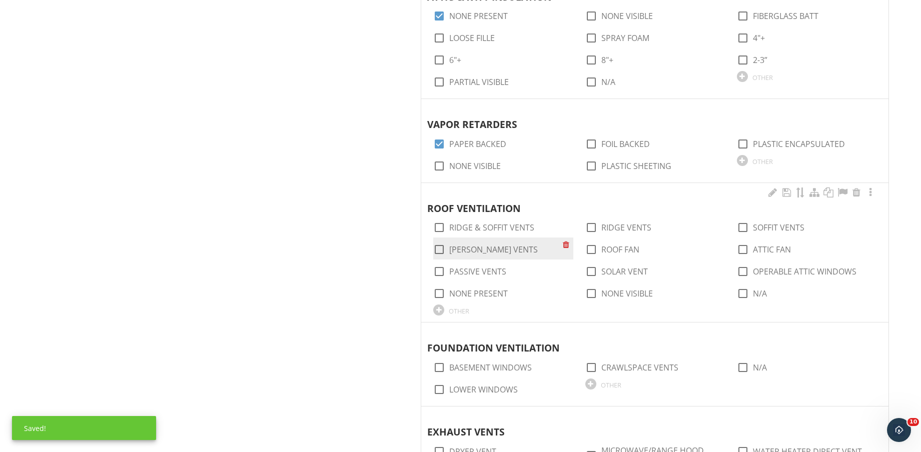
scroll to position [938, 0]
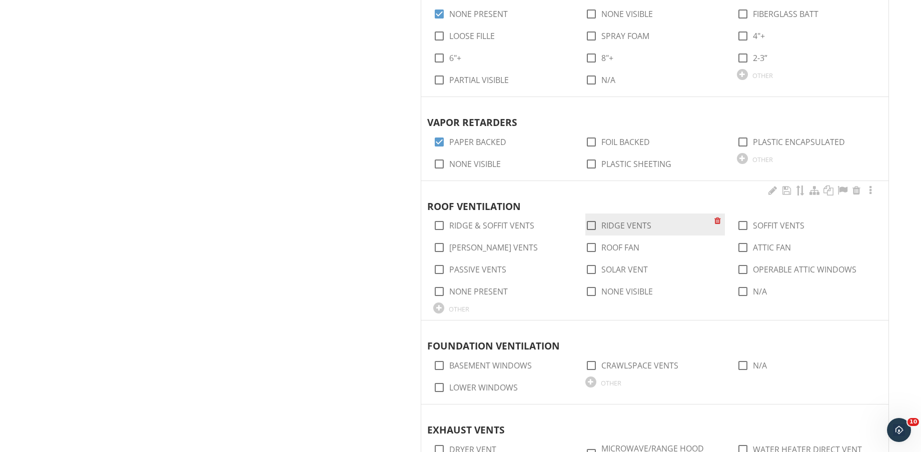
click at [626, 223] on label "RIDGE VENTS" at bounding box center [626, 226] width 50 height 10
checkbox input "true"
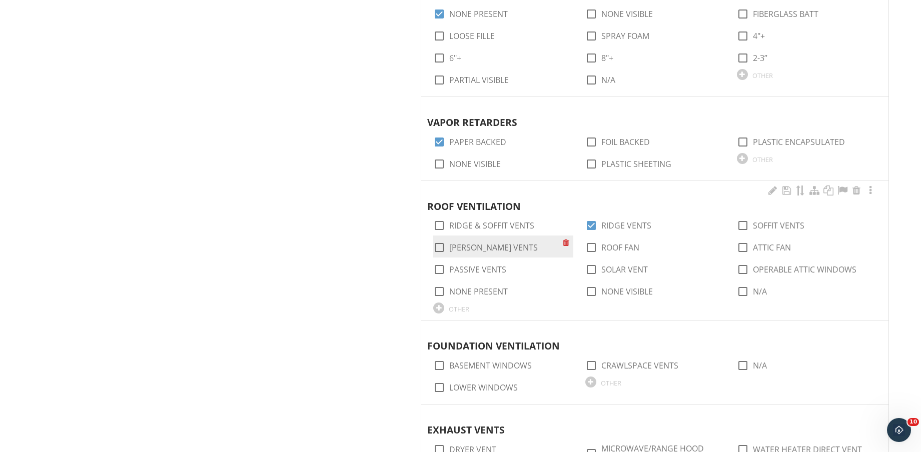
click at [486, 247] on label "GABLE VENTS" at bounding box center [493, 248] width 89 height 10
checkbox input "true"
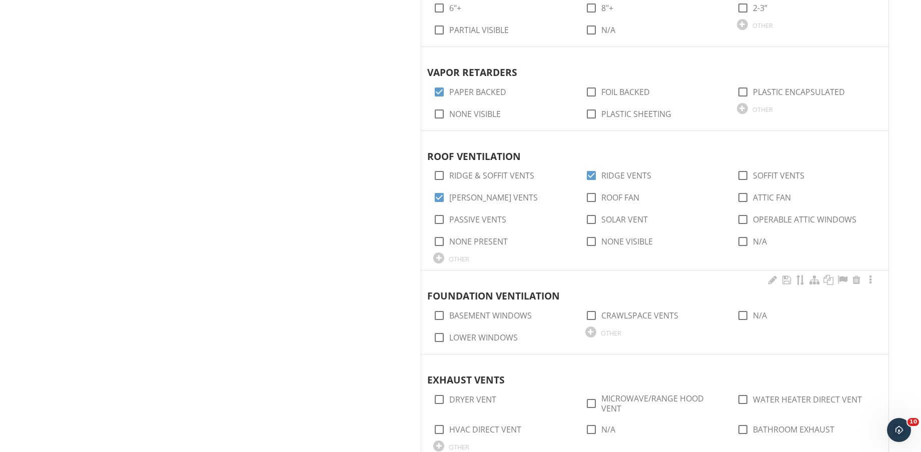
scroll to position [1063, 0]
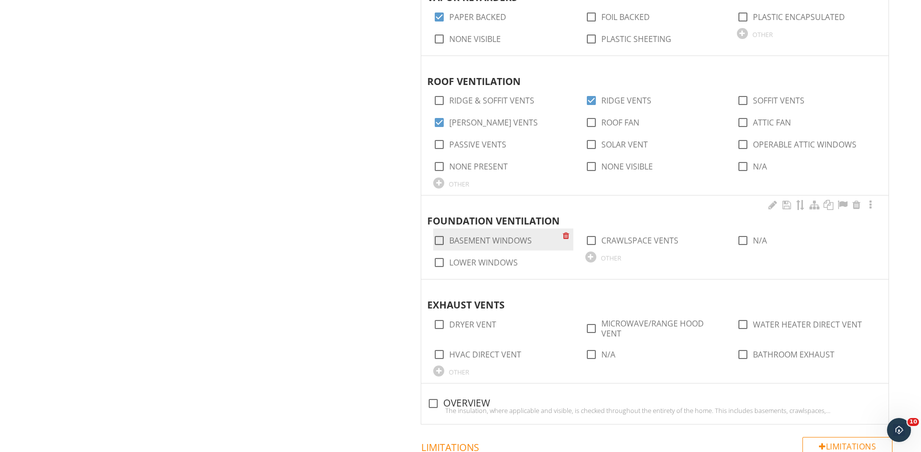
click at [489, 240] on label "BASEMENT WINDOWS" at bounding box center [490, 241] width 83 height 10
checkbox input "true"
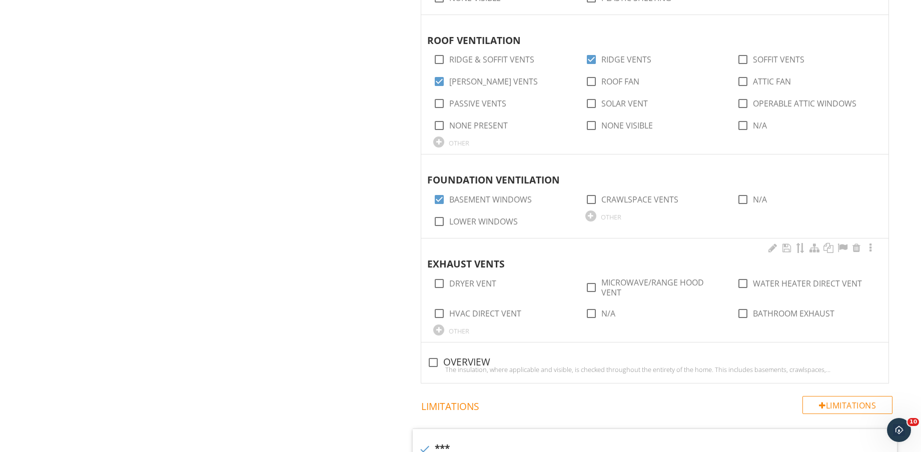
scroll to position [1125, 0]
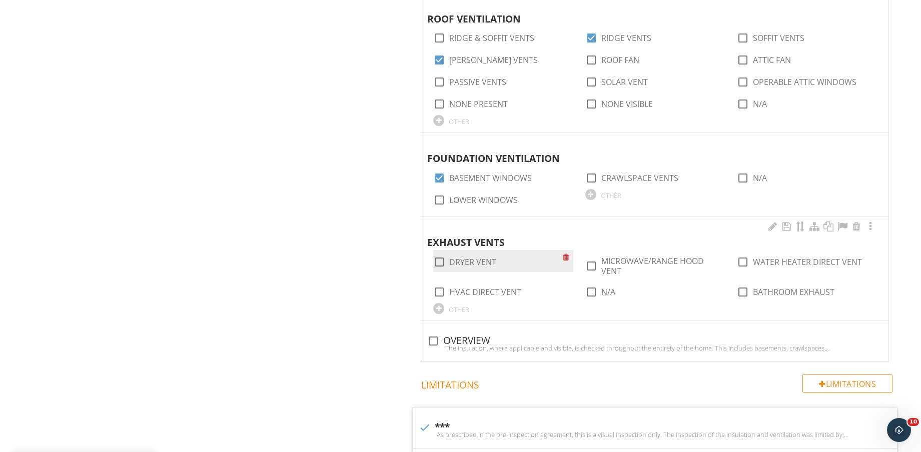
click at [484, 260] on label "DRYER VENT" at bounding box center [472, 262] width 47 height 10
checkbox input "true"
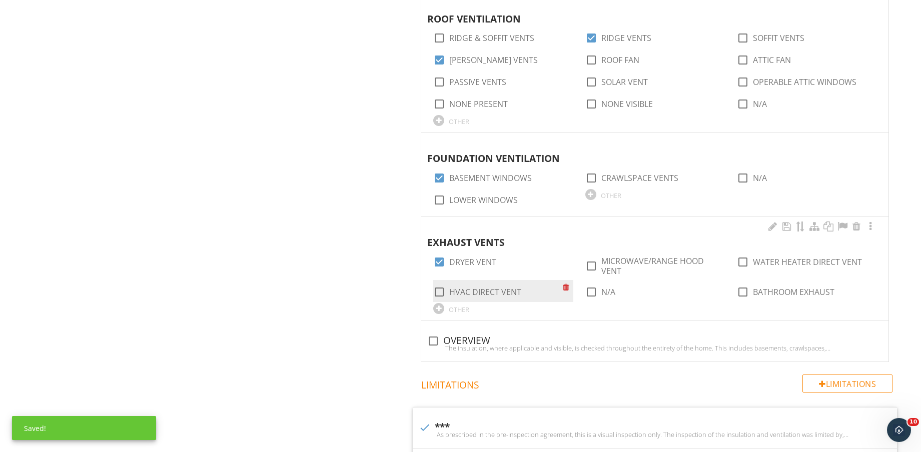
click at [511, 288] on label "HVAC DIRECT VENT" at bounding box center [485, 292] width 72 height 10
checkbox input "true"
click at [777, 290] on label "BATHROOM EXHAUST" at bounding box center [794, 292] width 82 height 10
checkbox input "true"
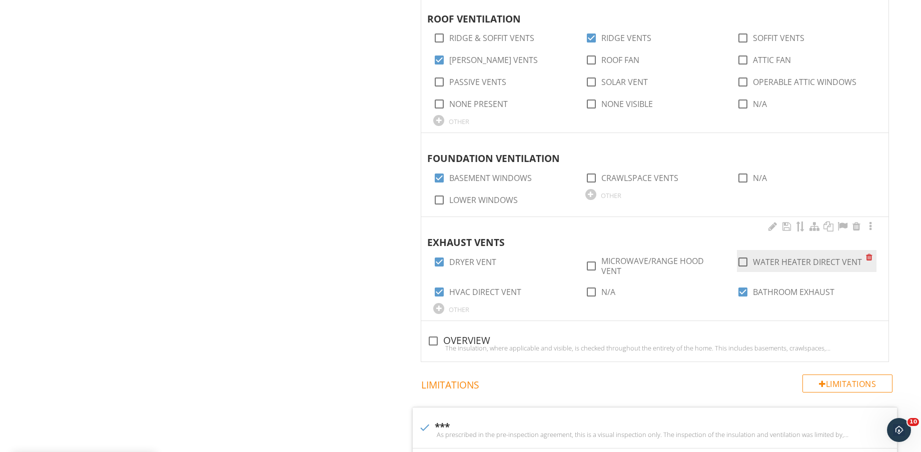
click at [786, 257] on label "WATER HEATER DIRECT VENT" at bounding box center [807, 262] width 109 height 10
checkbox input "true"
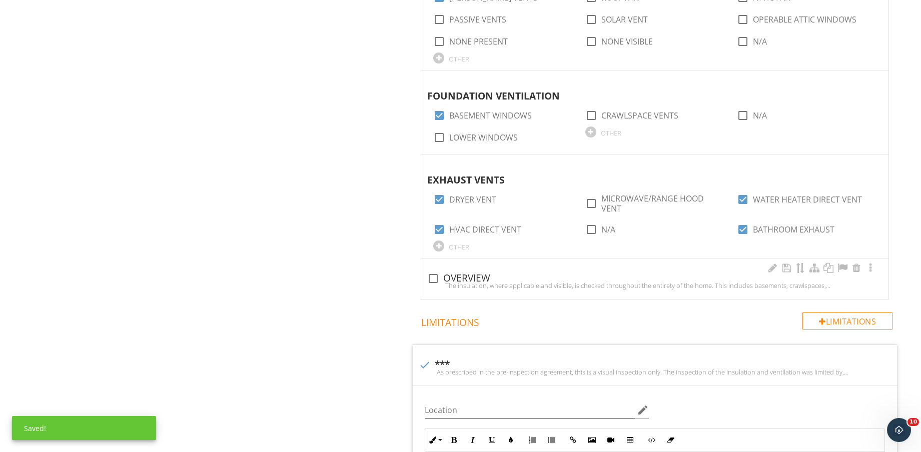
click at [451, 282] on div "The insulation, where applicable and visible, is checked throughout the entiret…" at bounding box center [654, 286] width 455 height 8
checkbox input "true"
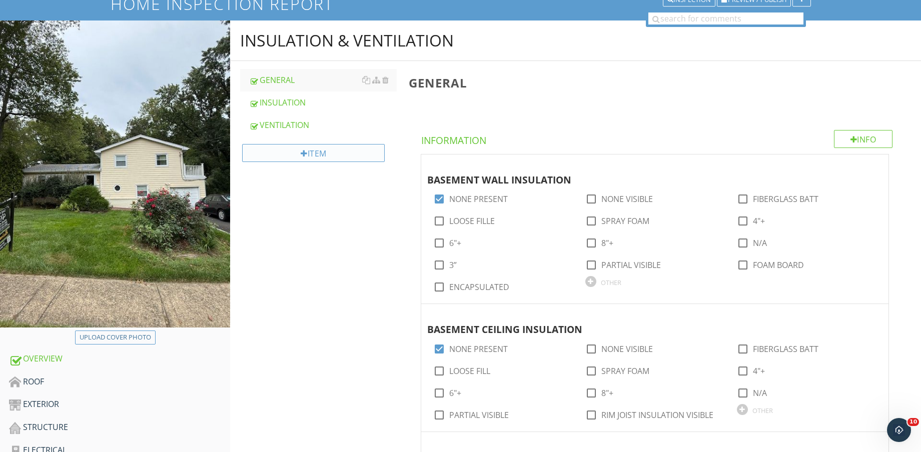
scroll to position [188, 0]
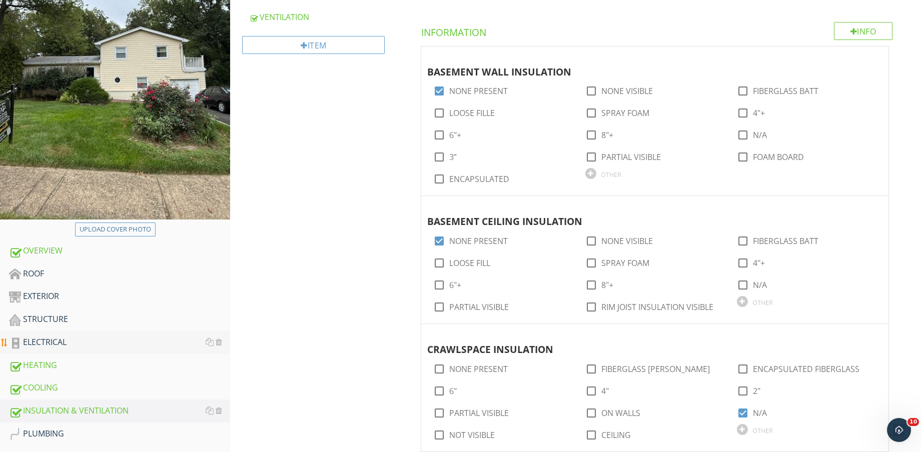
click at [93, 343] on div "ELECTRICAL" at bounding box center [119, 342] width 221 height 13
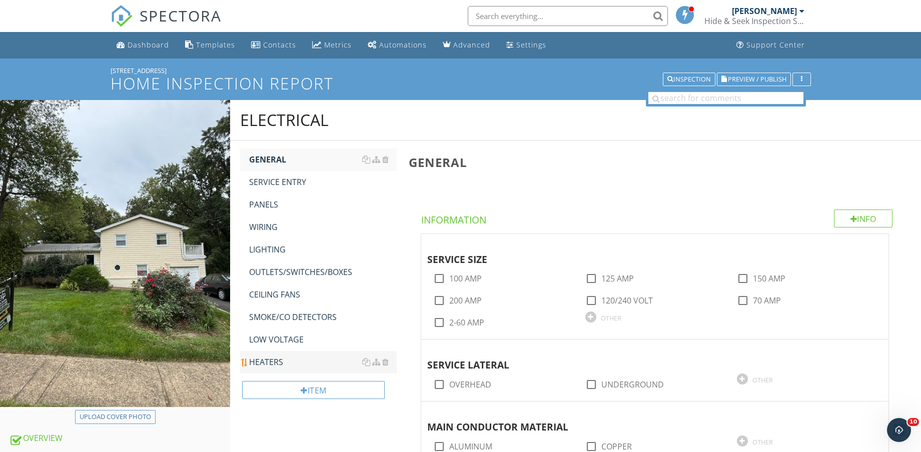
click at [286, 358] on div "HEATERS" at bounding box center [323, 362] width 148 height 12
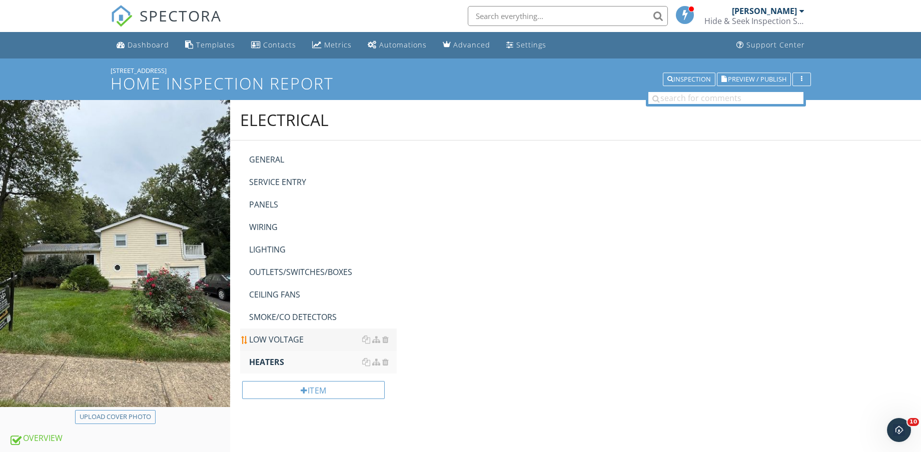
click at [288, 340] on div "LOW VOLTAGE" at bounding box center [323, 340] width 148 height 12
click at [290, 320] on div "SMOKE/CO DETECTORS" at bounding box center [323, 317] width 148 height 12
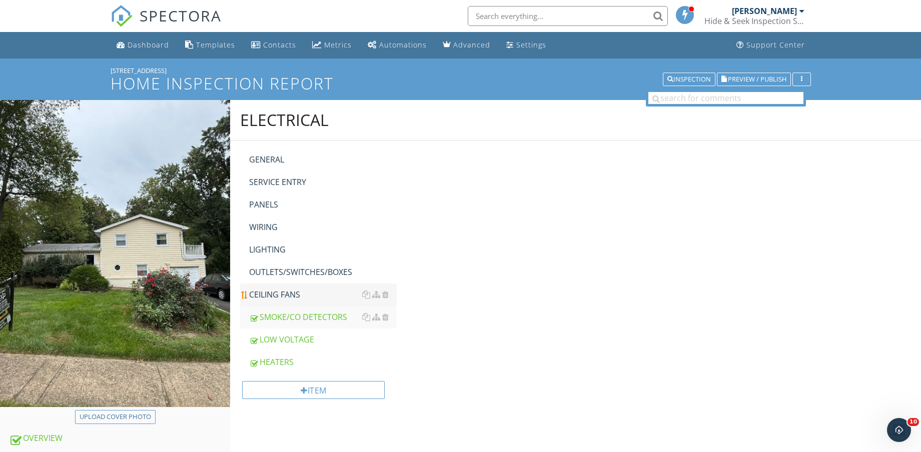
click at [292, 297] on div "CEILING FANS" at bounding box center [323, 295] width 148 height 12
click at [293, 274] on div "OUTLETS/SWITCHES/BOXES" at bounding box center [323, 272] width 148 height 12
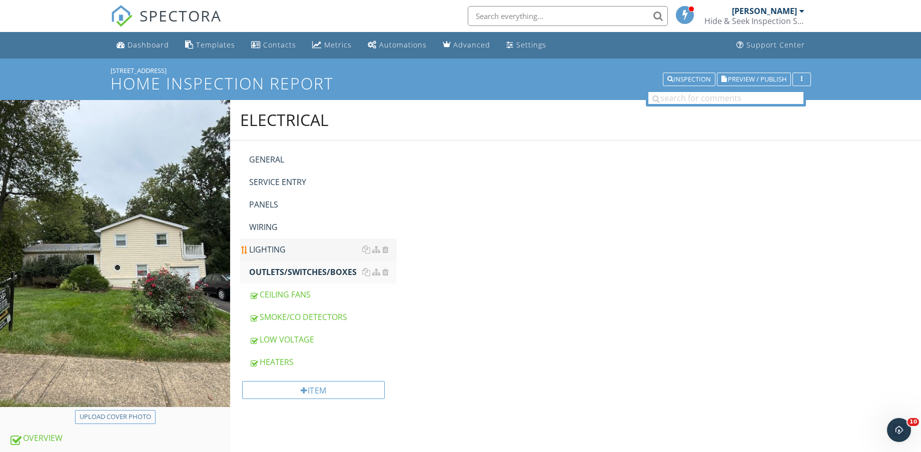
click at [291, 250] on div "LIGHTING" at bounding box center [323, 250] width 148 height 12
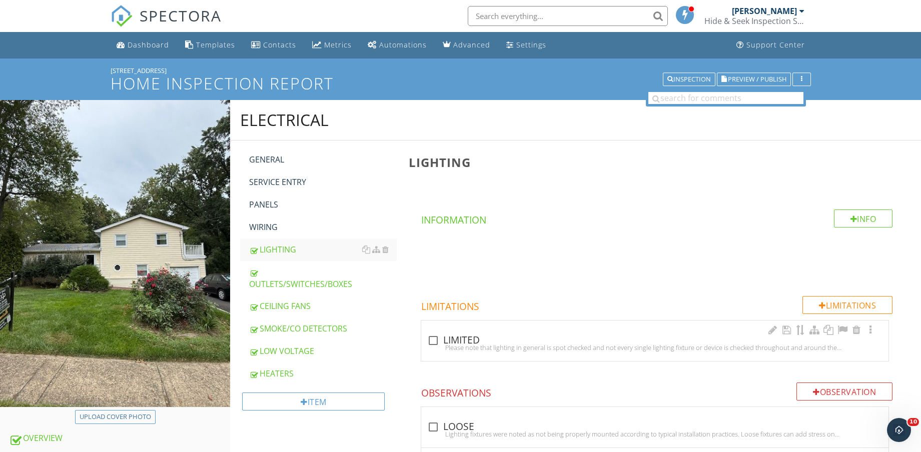
click at [442, 336] on div "check_box_outline_blank LIMITED" at bounding box center [654, 341] width 455 height 12
checkbox input "true"
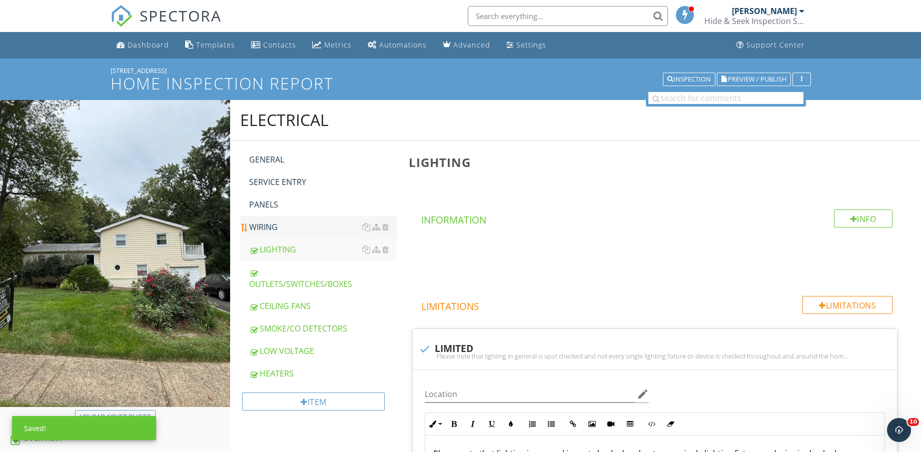
click at [291, 221] on div "WIRING" at bounding box center [323, 227] width 148 height 12
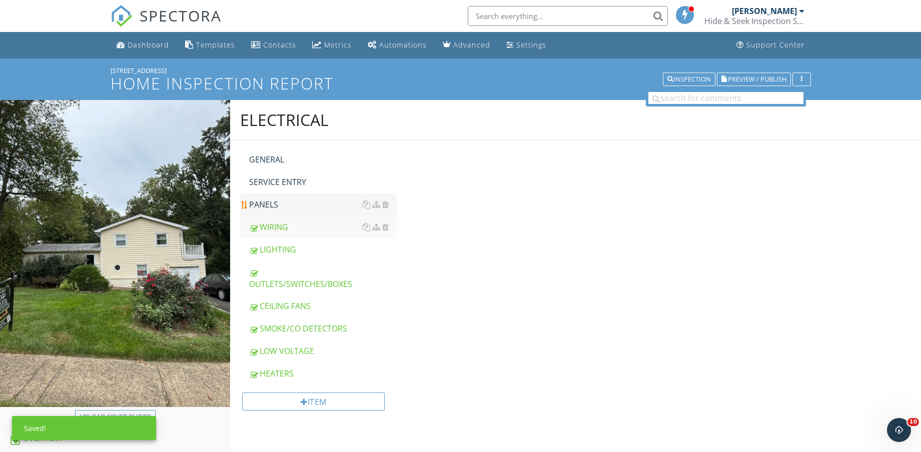
click at [286, 207] on div "PANELS" at bounding box center [323, 205] width 148 height 12
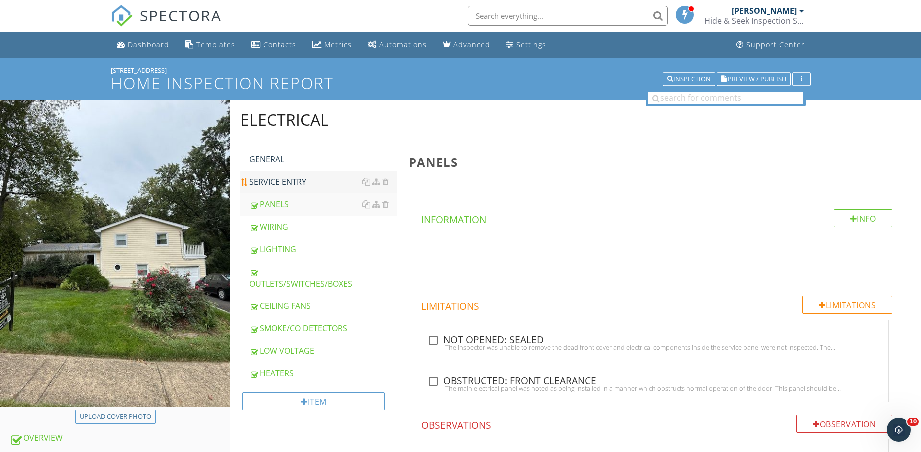
click at [291, 180] on div "SERVICE ENTRY" at bounding box center [323, 182] width 148 height 12
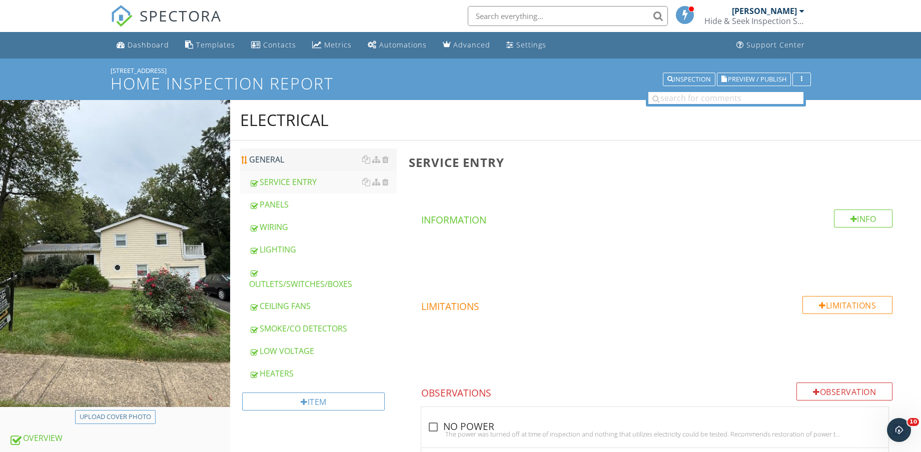
click at [293, 161] on div "GENERAL" at bounding box center [323, 160] width 148 height 12
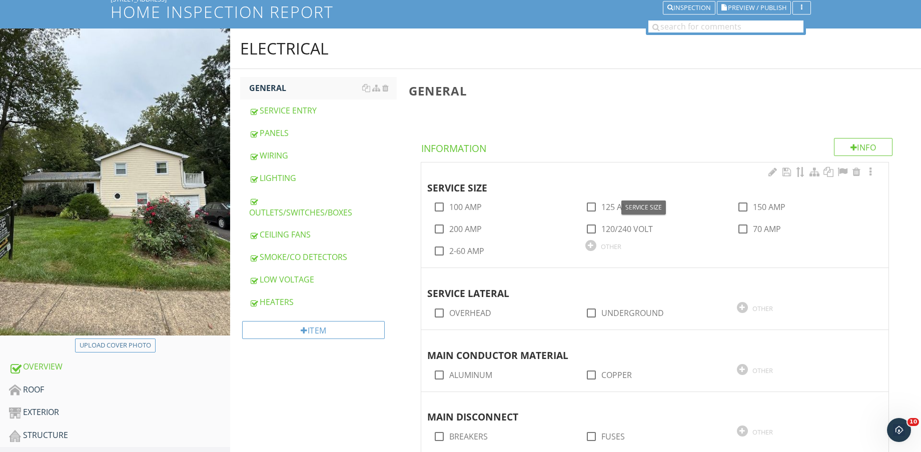
scroll to position [125, 0]
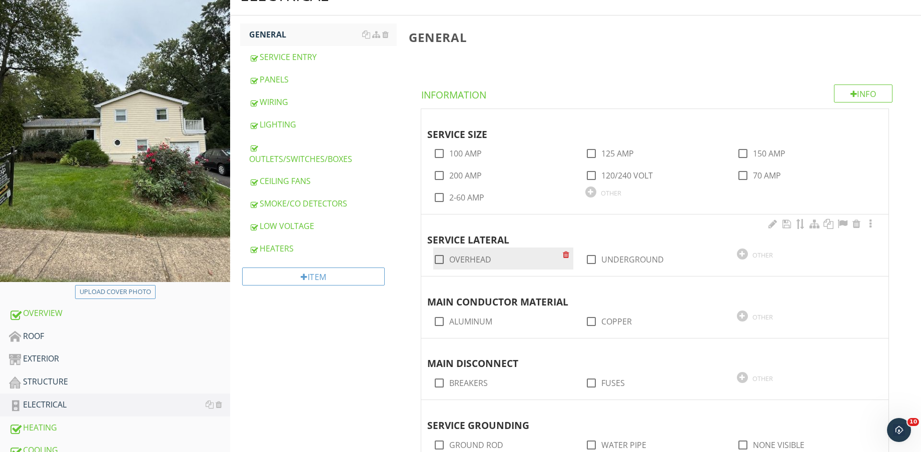
click at [474, 258] on label "OVERHEAD" at bounding box center [470, 260] width 42 height 10
checkbox input "true"
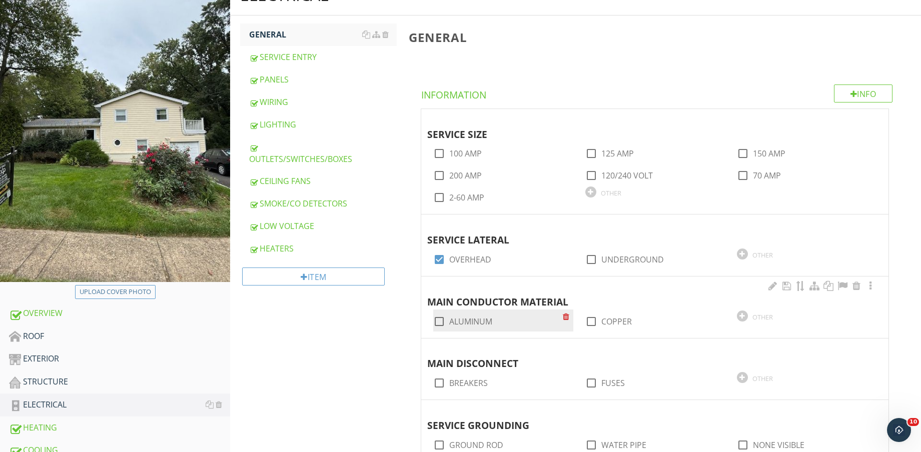
click at [488, 317] on label "ALUMINUM" at bounding box center [470, 322] width 43 height 10
checkbox input "true"
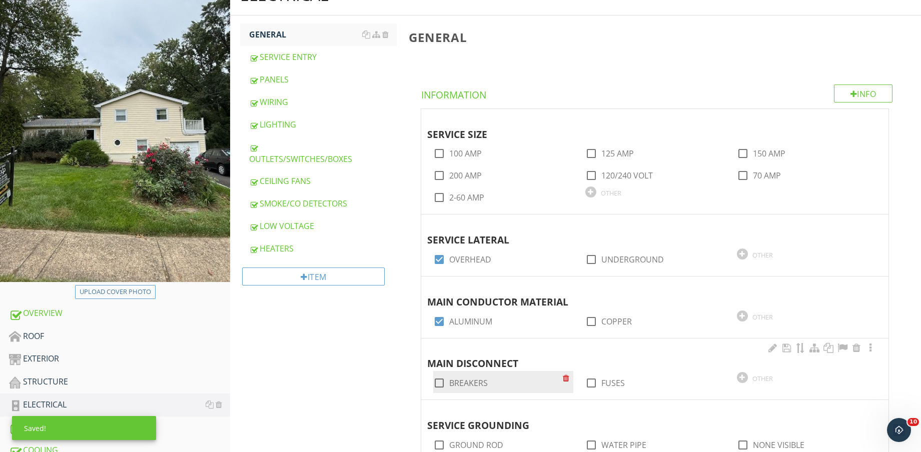
click at [458, 383] on label "BREAKERS" at bounding box center [468, 383] width 39 height 10
checkbox input "true"
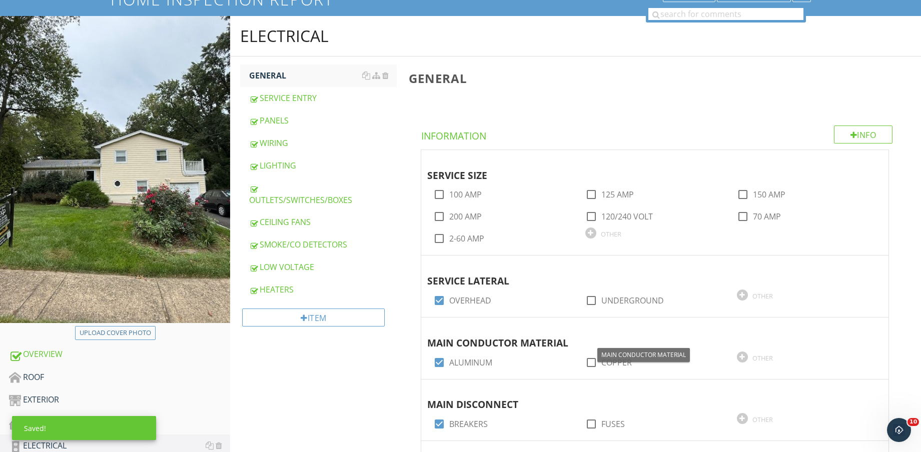
scroll to position [63, 0]
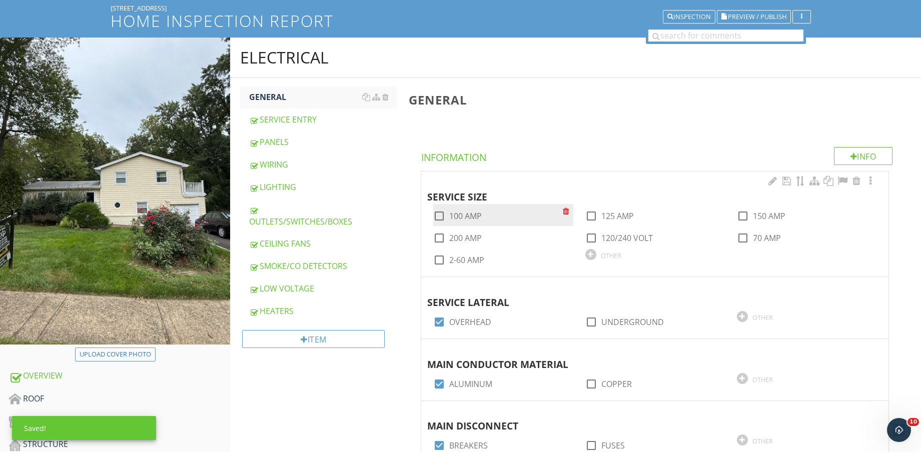
click at [460, 211] on label "100 AMP" at bounding box center [465, 216] width 33 height 10
checkbox input "true"
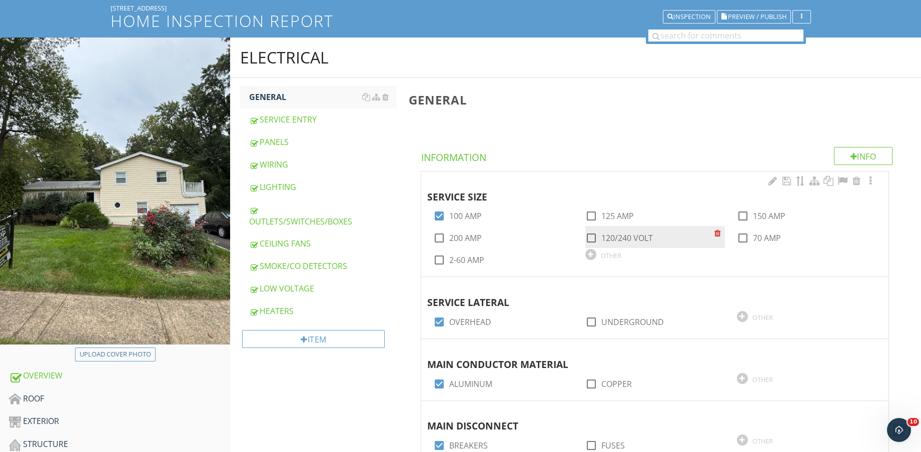
click at [638, 237] on label "120/240 VOLT" at bounding box center [627, 238] width 52 height 10
checkbox input "true"
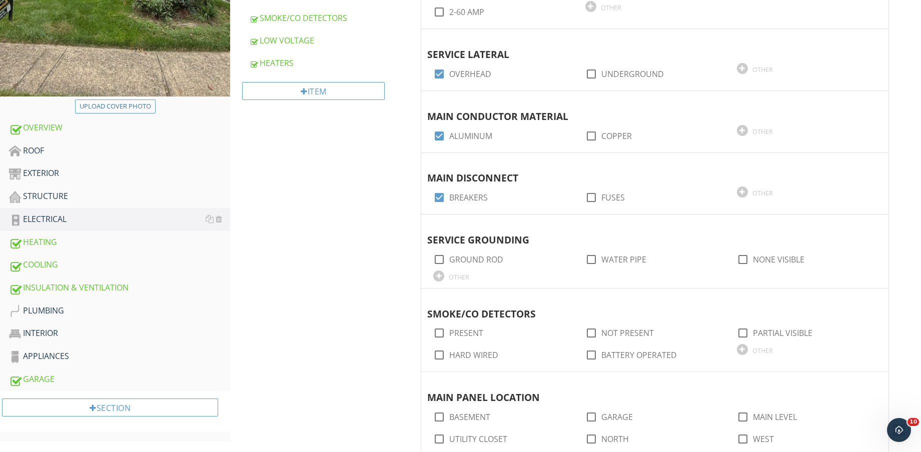
scroll to position [313, 0]
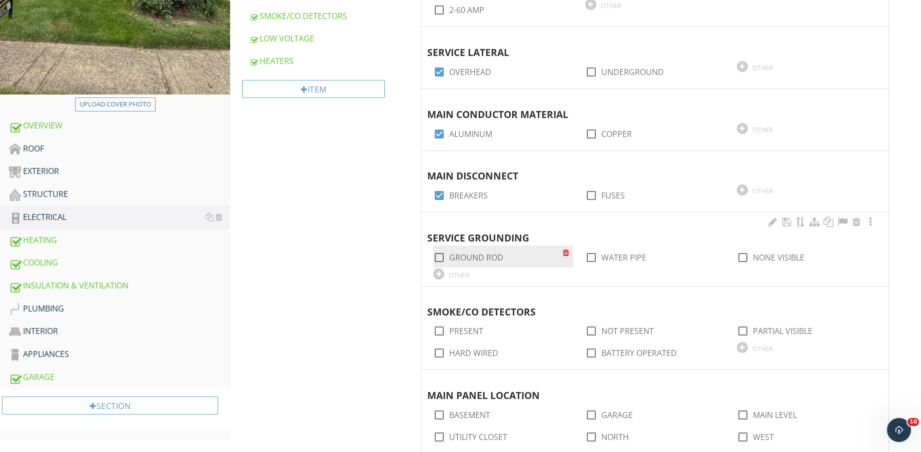
click at [491, 256] on label "GROUND ROD" at bounding box center [476, 258] width 54 height 10
checkbox input "true"
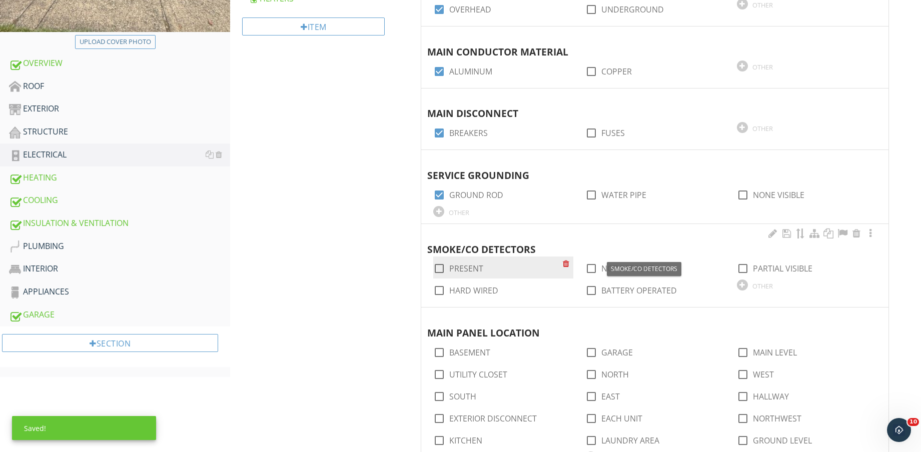
click at [470, 268] on label "PRESENT" at bounding box center [466, 269] width 34 height 10
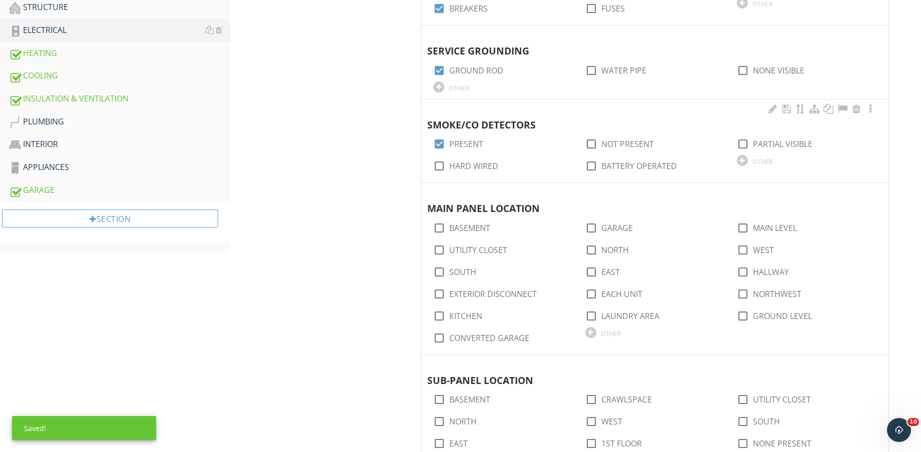
scroll to position [500, 0]
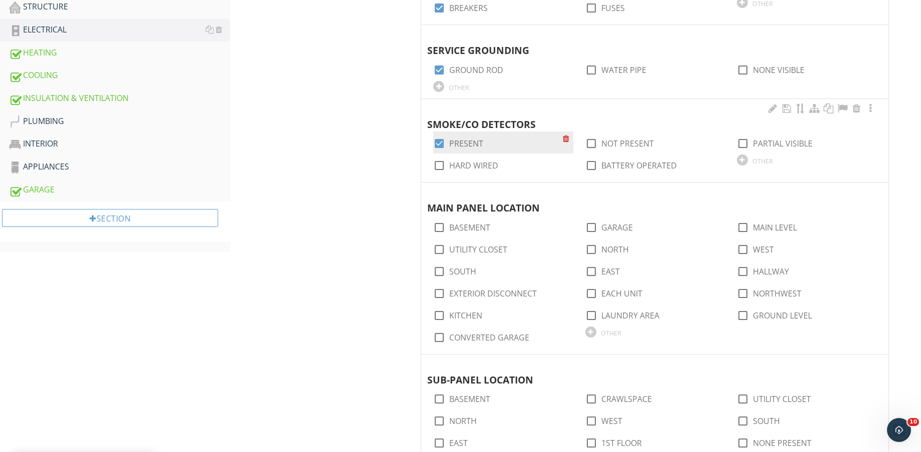
click at [465, 141] on label "PRESENT" at bounding box center [466, 144] width 34 height 10
checkbox input "false"
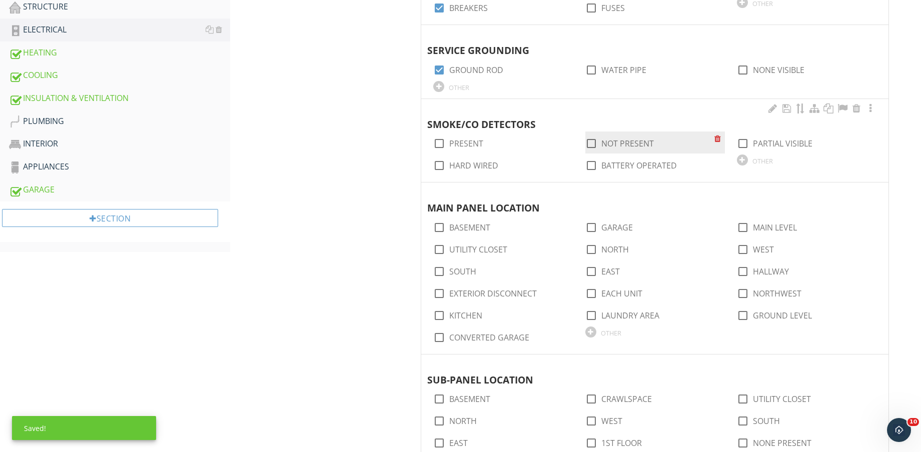
click at [606, 146] on label "NOT PRESENT" at bounding box center [627, 144] width 53 height 10
checkbox input "true"
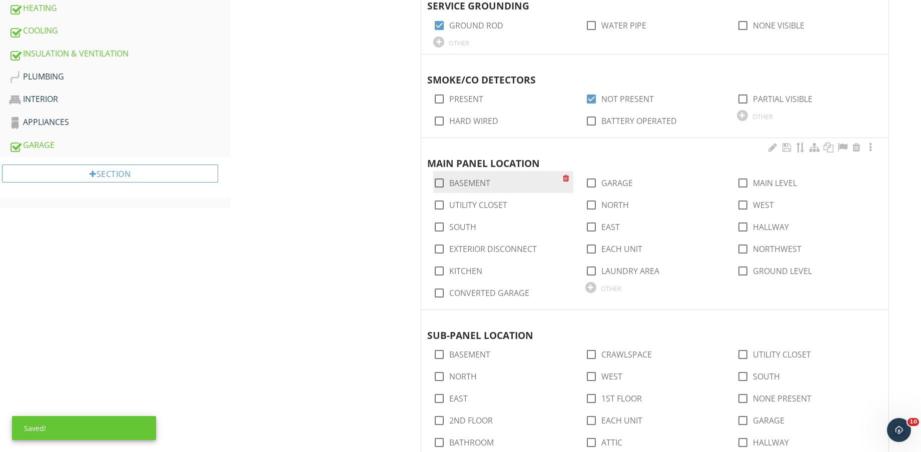
scroll to position [563, 0]
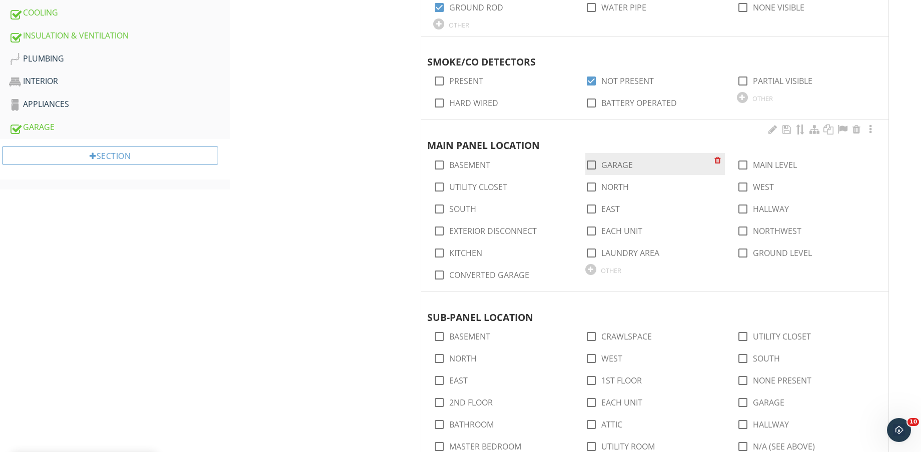
click at [620, 168] on label "GARAGE" at bounding box center [617, 165] width 32 height 10
checkbox input "true"
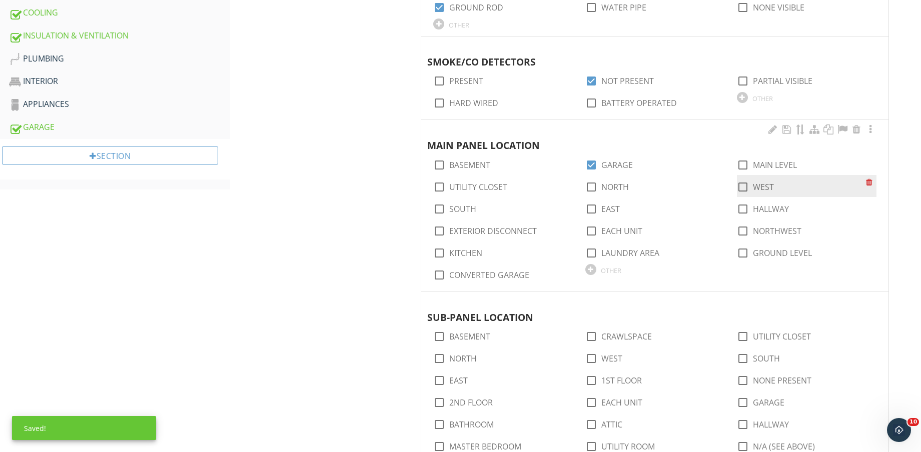
click at [767, 188] on label "WEST" at bounding box center [763, 187] width 21 height 10
checkbox input "true"
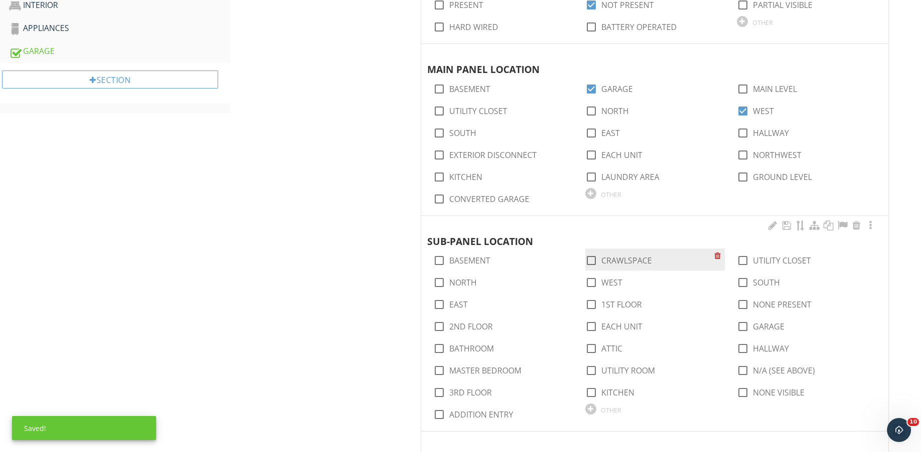
scroll to position [688, 0]
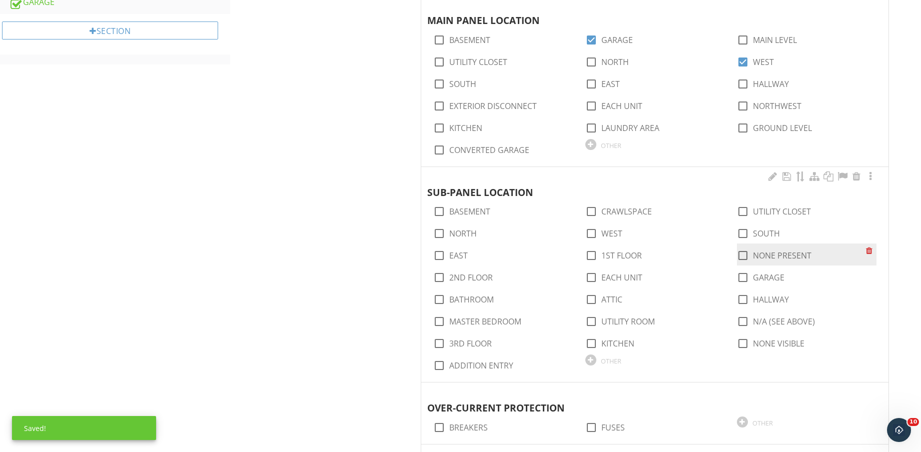
click at [788, 254] on label "NONE PRESENT" at bounding box center [782, 256] width 59 height 10
checkbox input "true"
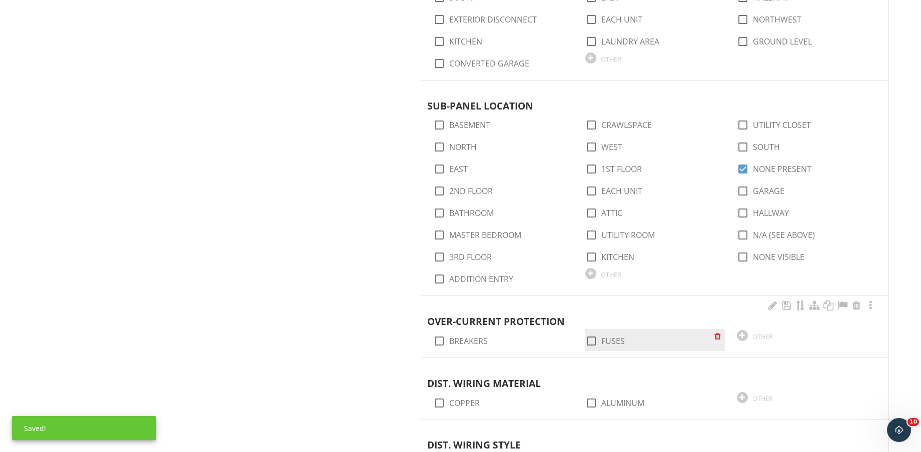
scroll to position [875, 0]
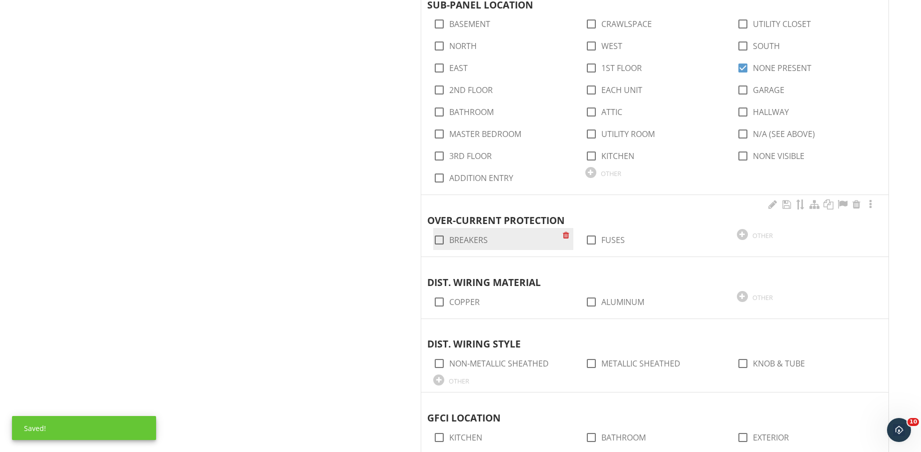
click at [460, 237] on label "BREAKERS" at bounding box center [468, 240] width 39 height 10
checkbox input "true"
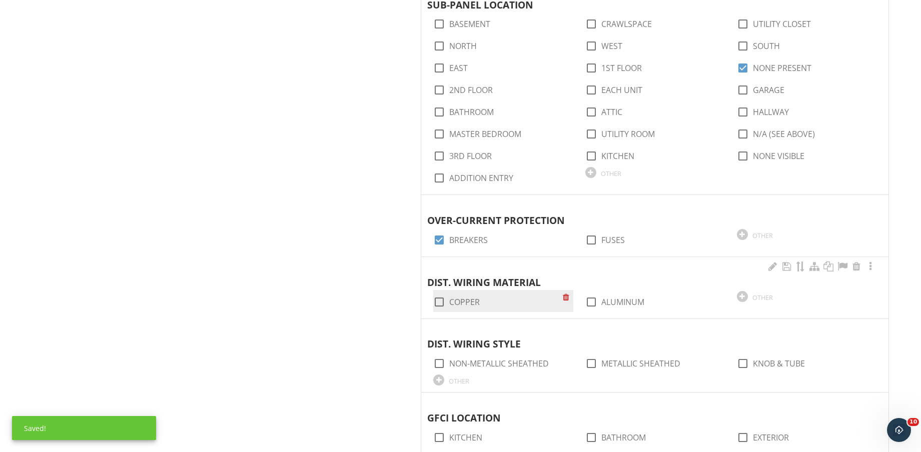
click at [465, 301] on label "COPPER" at bounding box center [464, 302] width 31 height 10
checkbox input "true"
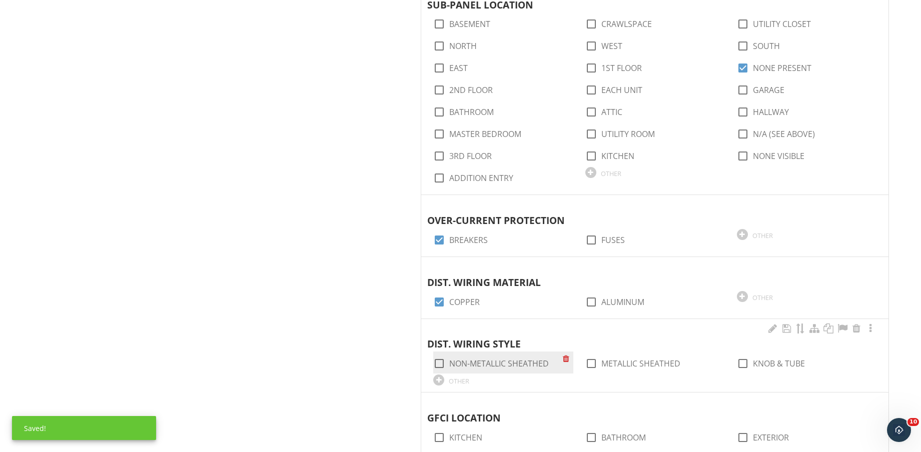
click at [534, 361] on label "NON-METALLIC SHEATHED" at bounding box center [499, 364] width 100 height 10
checkbox input "true"
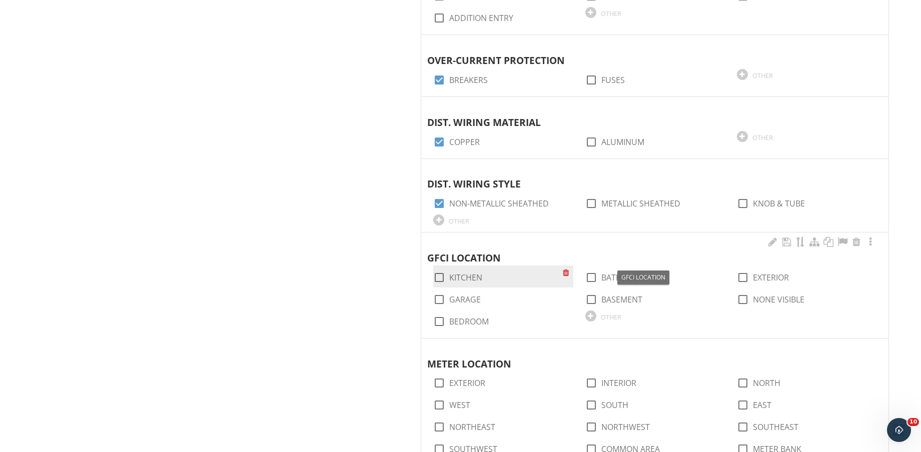
scroll to position [1063, 0]
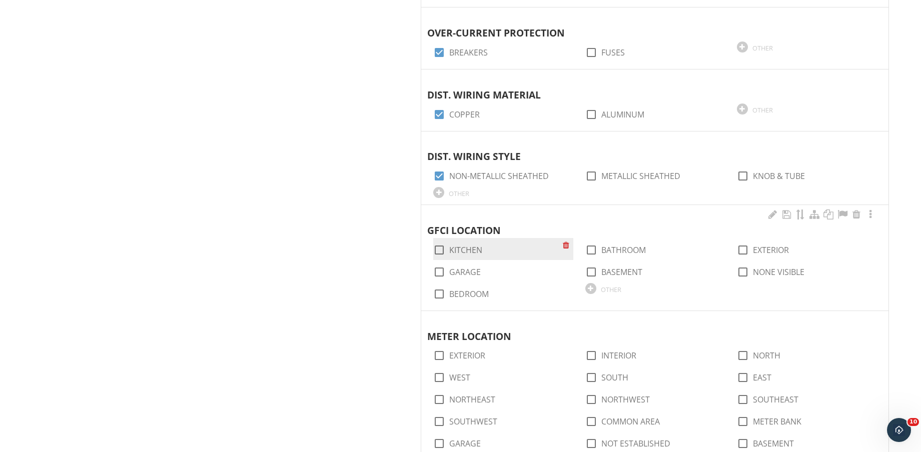
click at [462, 249] on label "KITCHEN" at bounding box center [465, 250] width 33 height 10
checkbox input "true"
click at [633, 245] on label "BATHROOM" at bounding box center [623, 250] width 45 height 10
checkbox input "true"
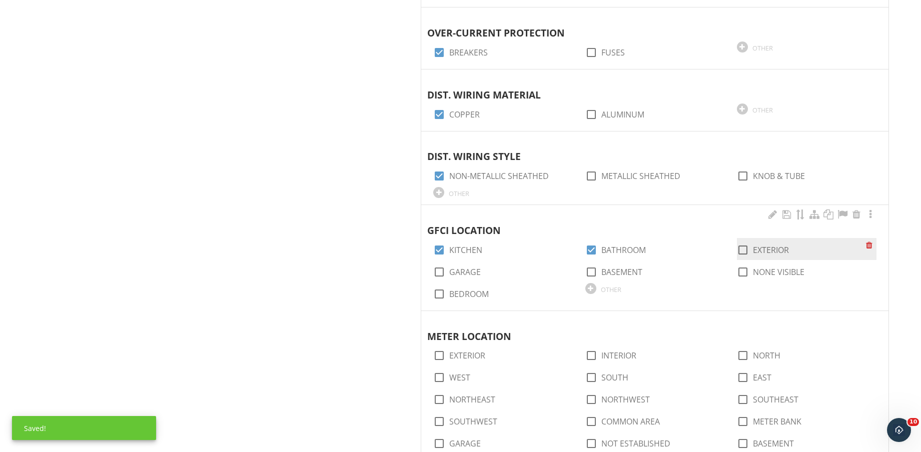
click at [785, 252] on label "EXTERIOR" at bounding box center [771, 250] width 36 height 10
checkbox input "true"
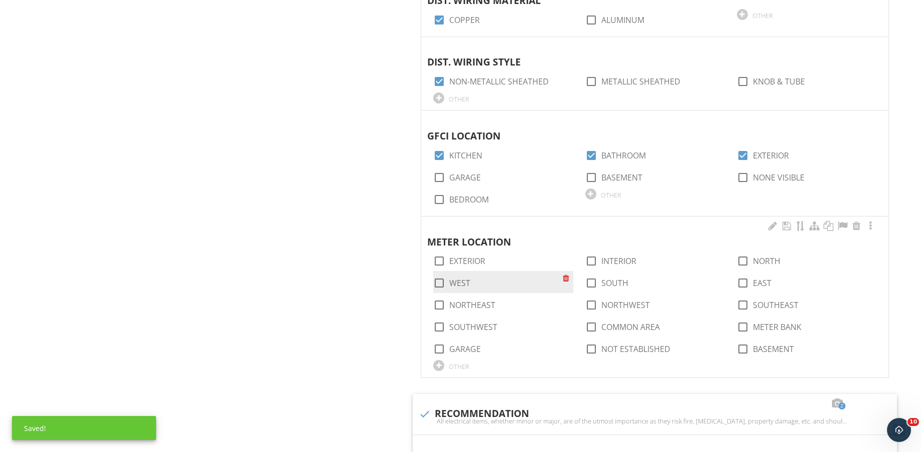
scroll to position [1188, 0]
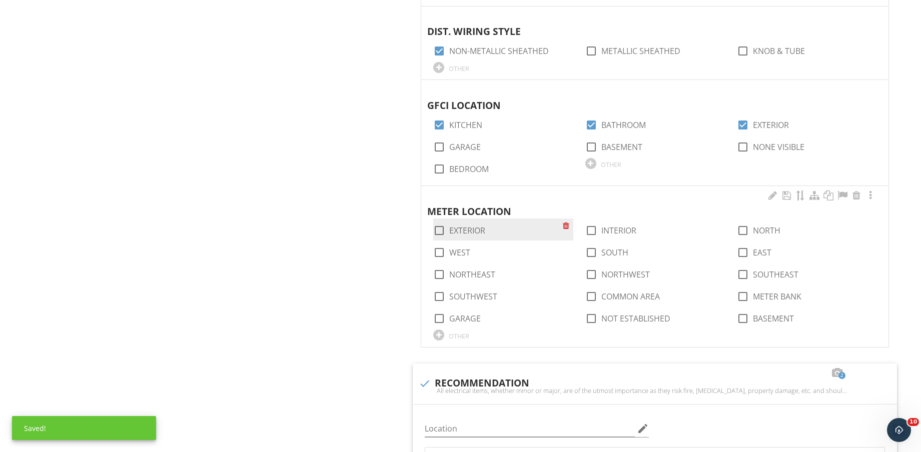
click at [475, 232] on label "EXTERIOR" at bounding box center [467, 231] width 36 height 10
checkbox input "true"
click at [463, 253] on label "WEST" at bounding box center [459, 253] width 21 height 10
checkbox input "true"
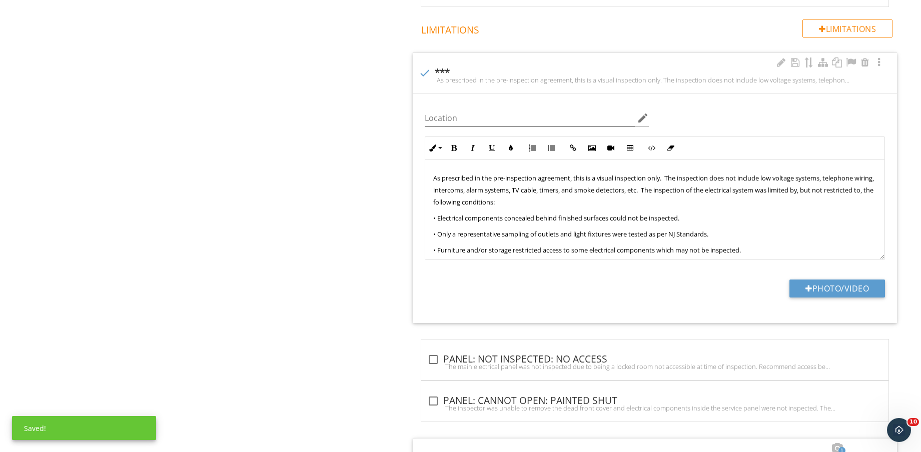
scroll to position [1938, 0]
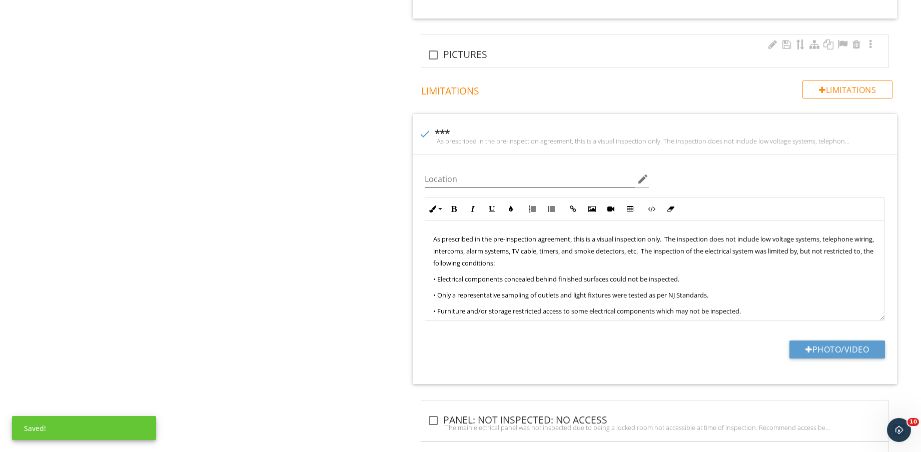
click at [461, 60] on div "check_box_outline_blank PICTURES" at bounding box center [654, 55] width 455 height 12
checkbox input "true"
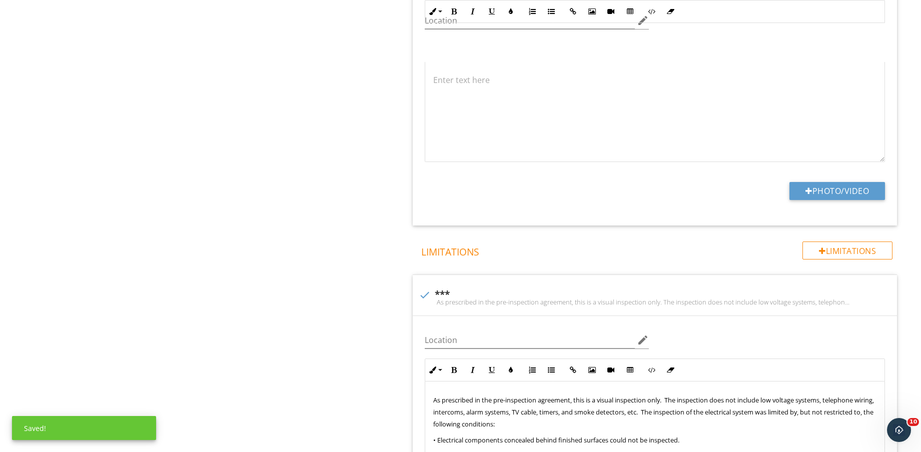
scroll to position [2063, 0]
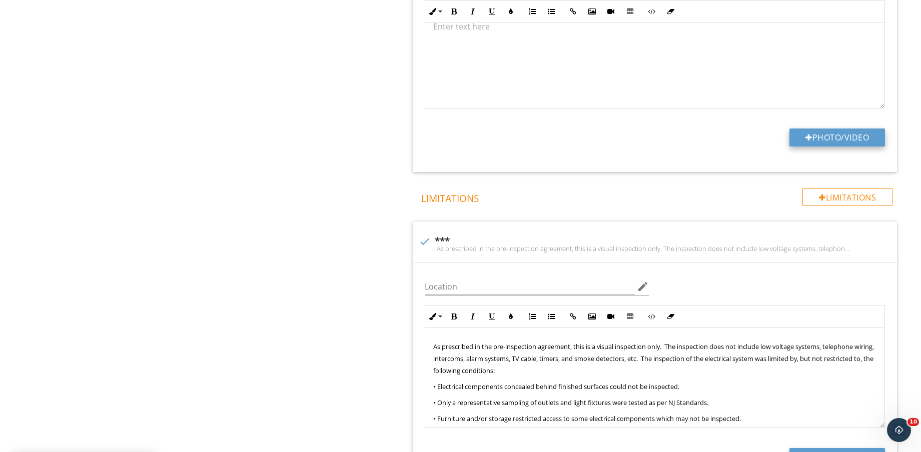
click at [861, 140] on button "Photo/Video" at bounding box center [837, 138] width 96 height 18
type input "C:\fakepath\IMG_9251.jpg"
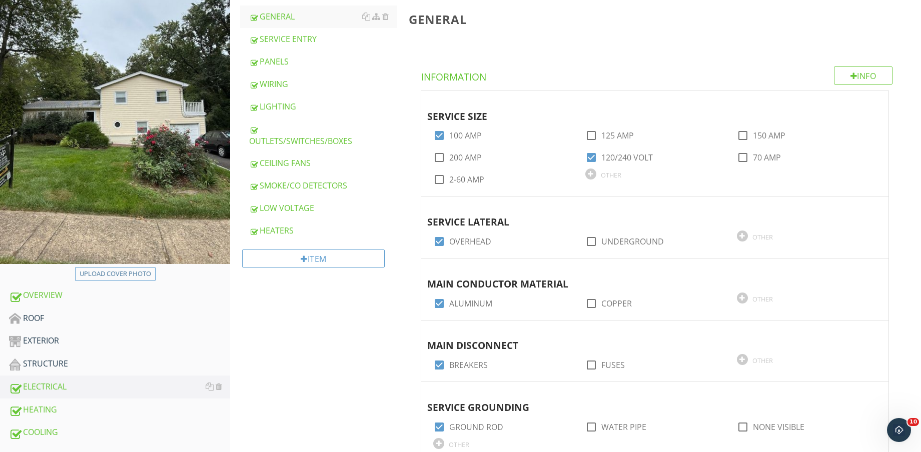
scroll to position [313, 0]
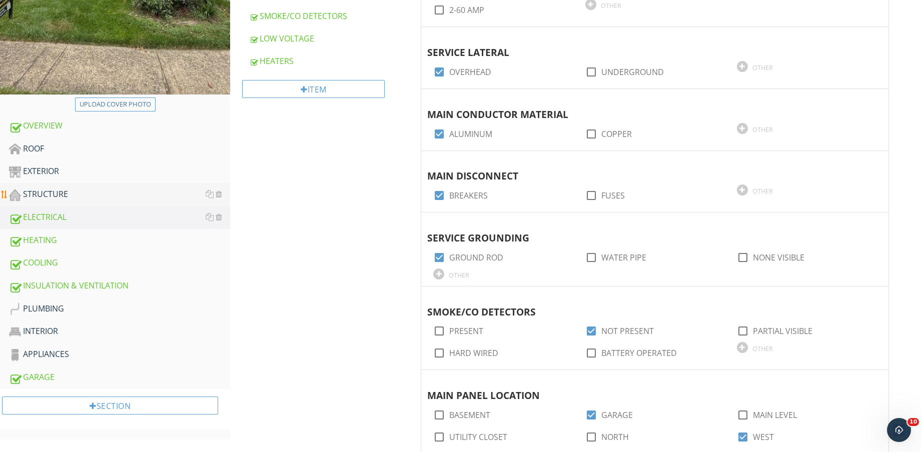
click at [99, 196] on div "STRUCTURE" at bounding box center [119, 194] width 221 height 13
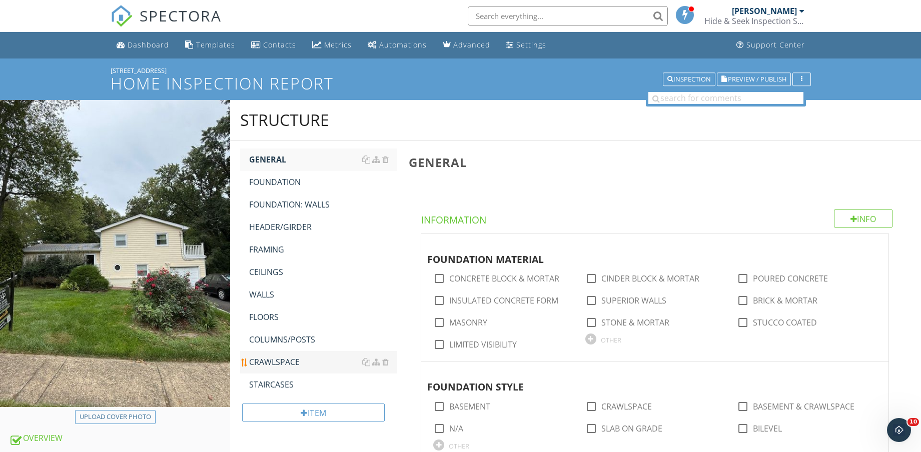
click at [285, 379] on div "STAIRCASES" at bounding box center [323, 385] width 148 height 12
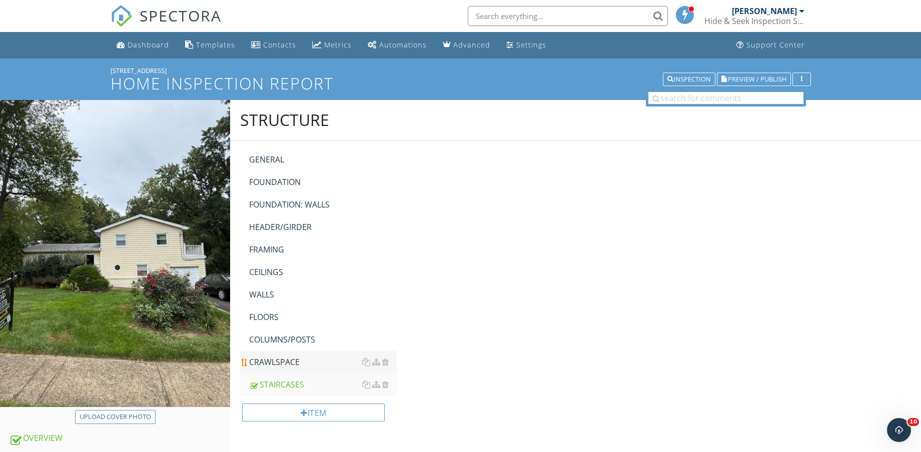
click at [282, 355] on link "CRAWLSPACE" at bounding box center [323, 362] width 148 height 22
click at [281, 340] on div "COLUMNS/POSTS" at bounding box center [323, 340] width 148 height 12
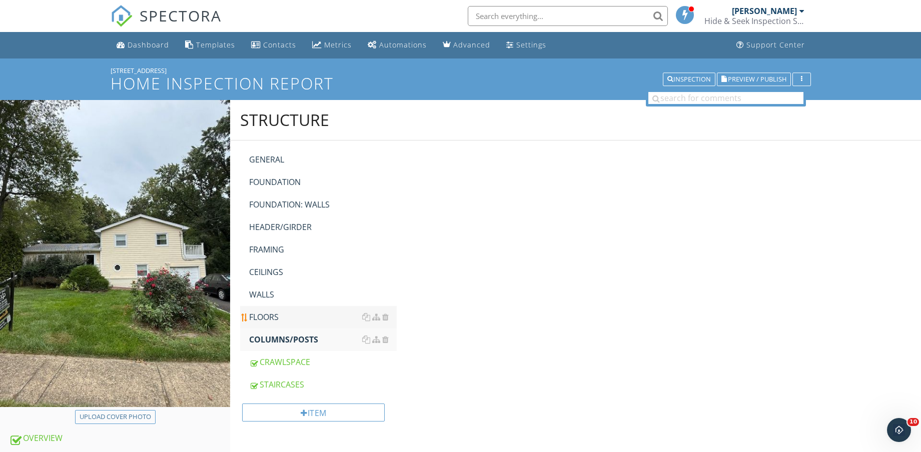
click at [271, 315] on div "FLOORS" at bounding box center [323, 317] width 148 height 12
click at [268, 286] on link "WALLS" at bounding box center [323, 295] width 148 height 22
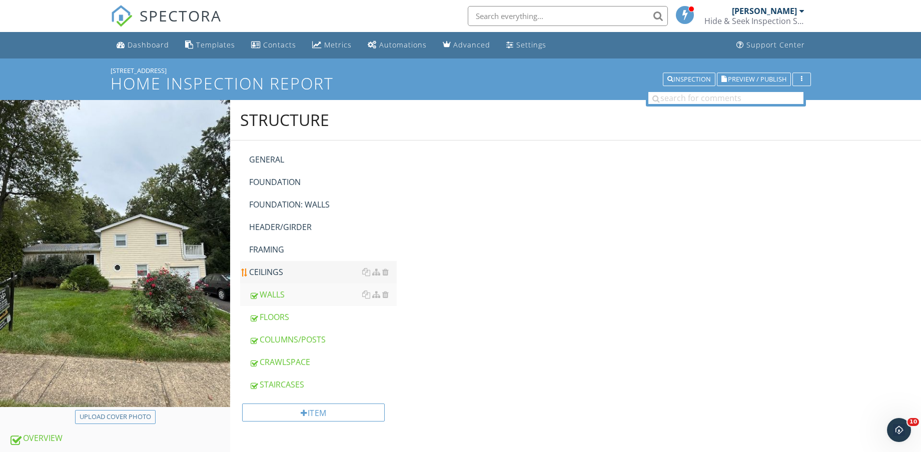
click at [272, 272] on div "CEILINGS" at bounding box center [323, 272] width 148 height 12
click at [276, 252] on div "FRAMING" at bounding box center [323, 250] width 148 height 12
click at [285, 231] on div "HEADER/GIRDER" at bounding box center [323, 227] width 148 height 12
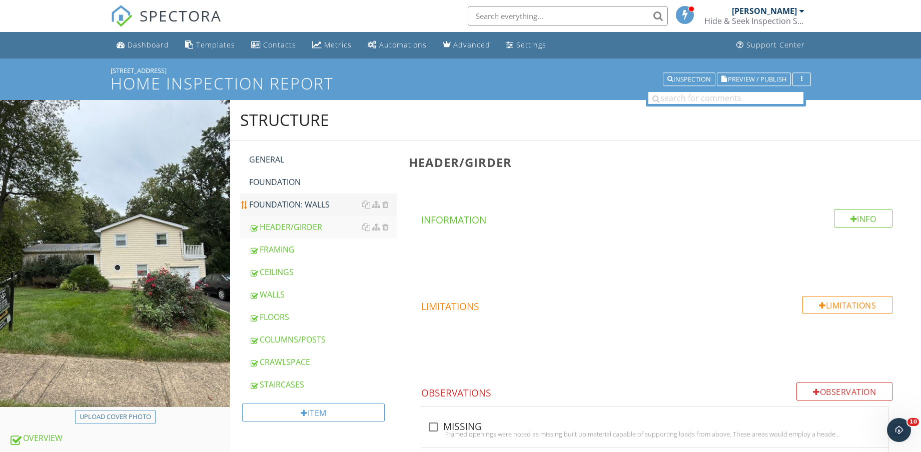
click at [297, 207] on div "FOUNDATION: WALLS" at bounding box center [323, 205] width 148 height 12
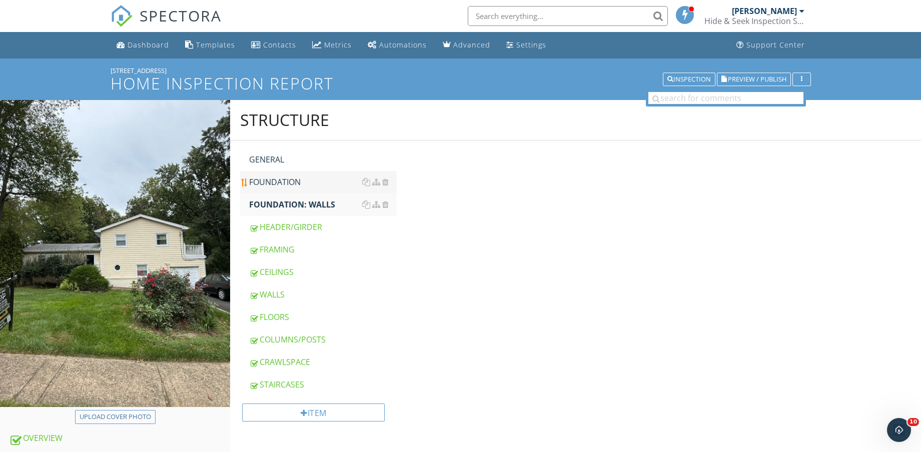
click at [275, 175] on link "FOUNDATION" at bounding box center [323, 182] width 148 height 22
click at [274, 163] on div "GENERAL" at bounding box center [323, 160] width 148 height 12
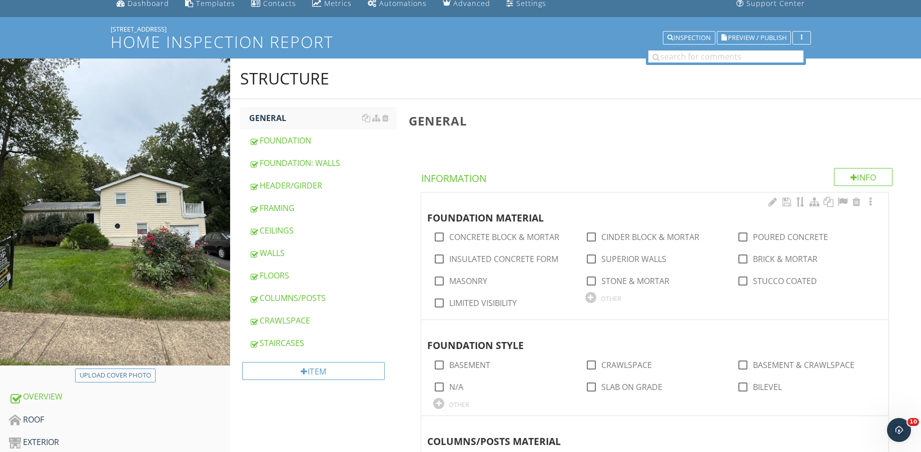
scroll to position [63, 0]
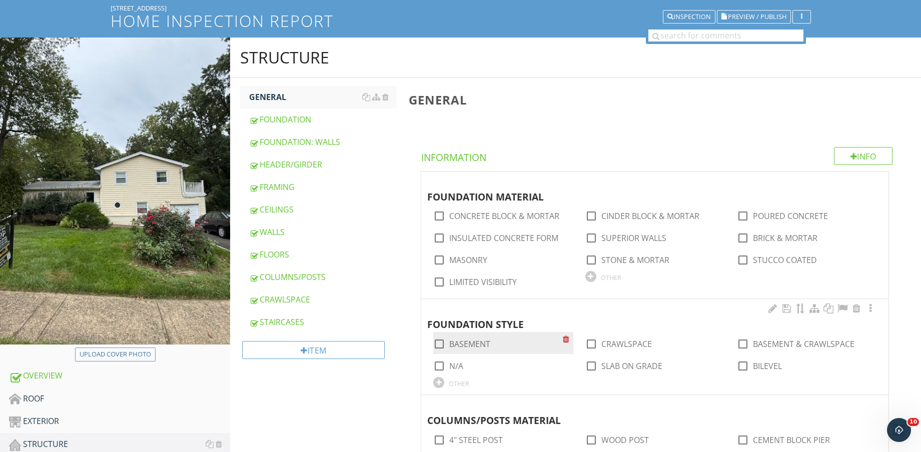
click at [460, 342] on label "BASEMENT" at bounding box center [469, 344] width 41 height 10
checkbox input "true"
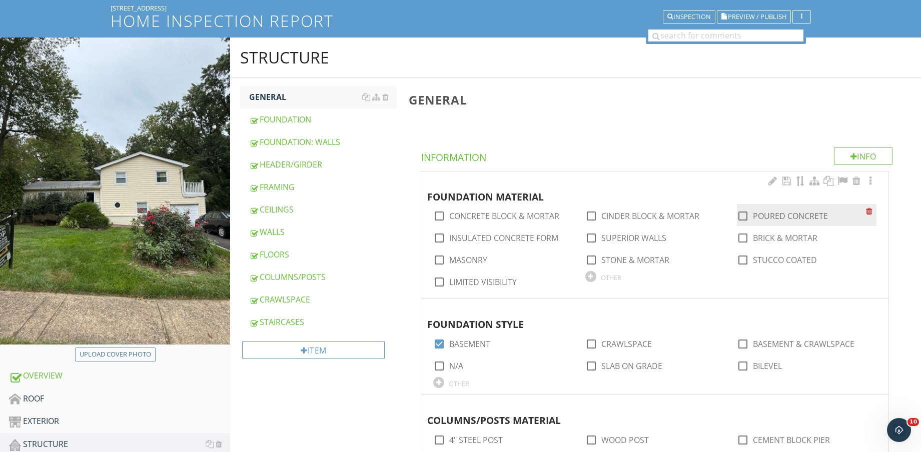
click at [777, 216] on label "POURED CONCRETE" at bounding box center [790, 216] width 75 height 10
checkbox input "true"
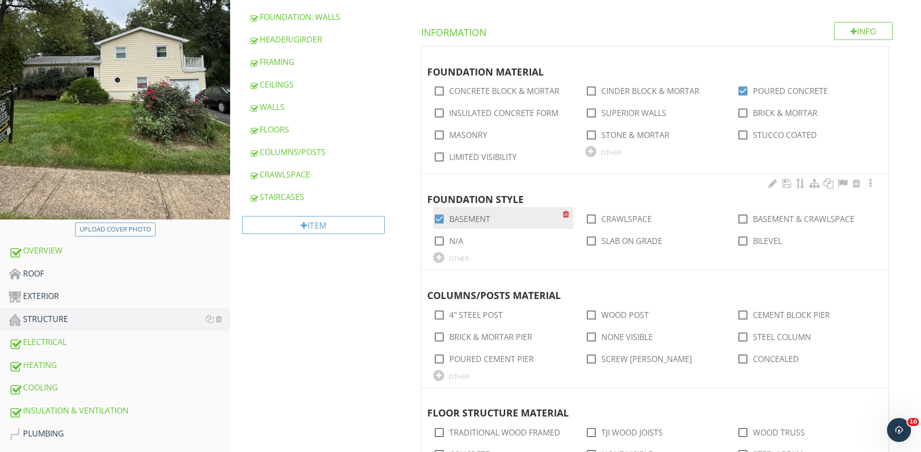
scroll to position [250, 0]
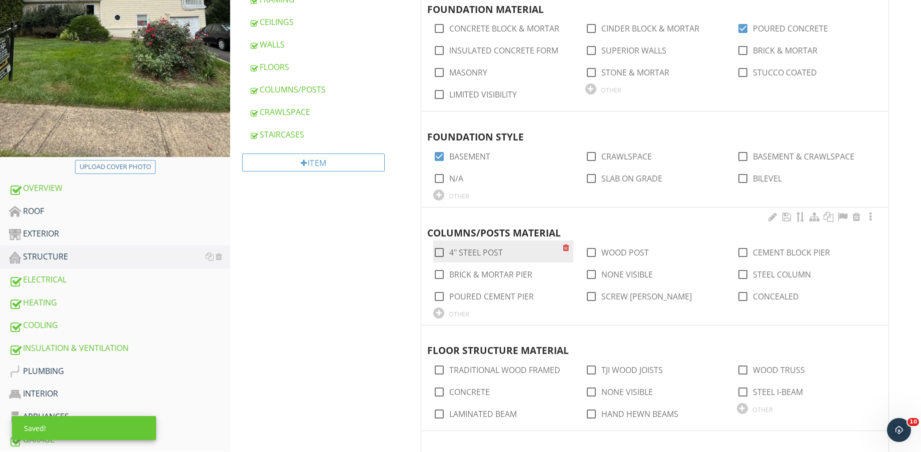
click at [478, 252] on label "4" STEEL POST" at bounding box center [476, 253] width 54 height 10
checkbox input "true"
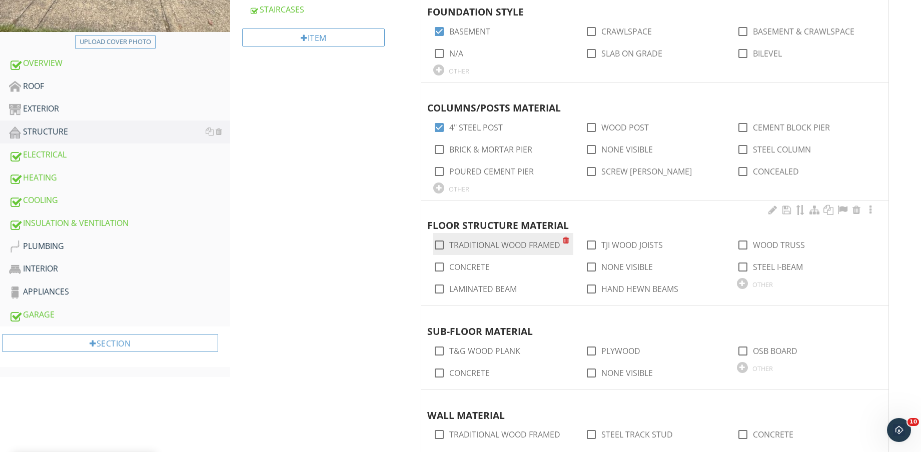
click at [511, 245] on label "TRADITIONAL WOOD FRAMED" at bounding box center [504, 245] width 111 height 10
checkbox input "true"
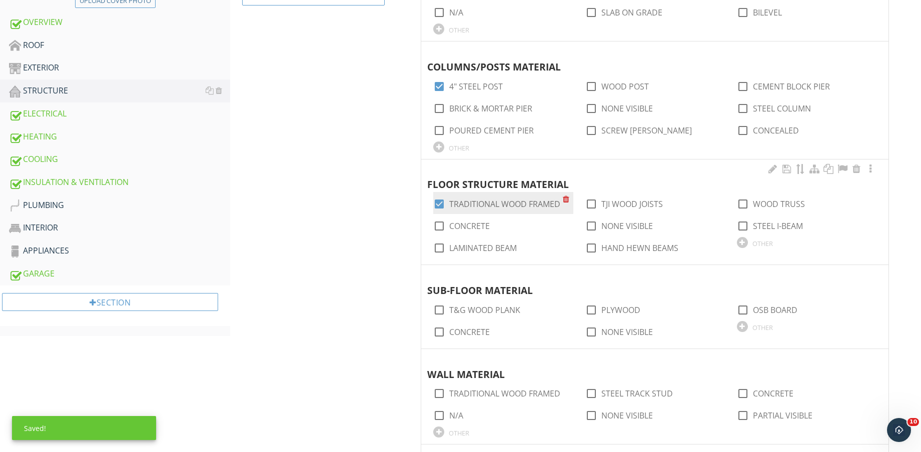
scroll to position [438, 0]
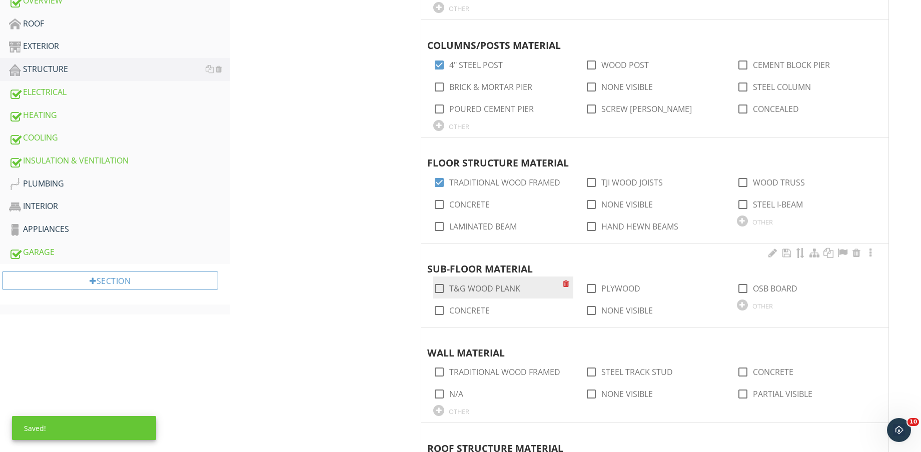
click at [506, 281] on div "check_box_outline_blank T&G WOOD PLANK" at bounding box center [497, 288] width 129 height 14
click at [502, 286] on label "T&G WOOD PLANK" at bounding box center [484, 289] width 71 height 10
checkbox input "true"
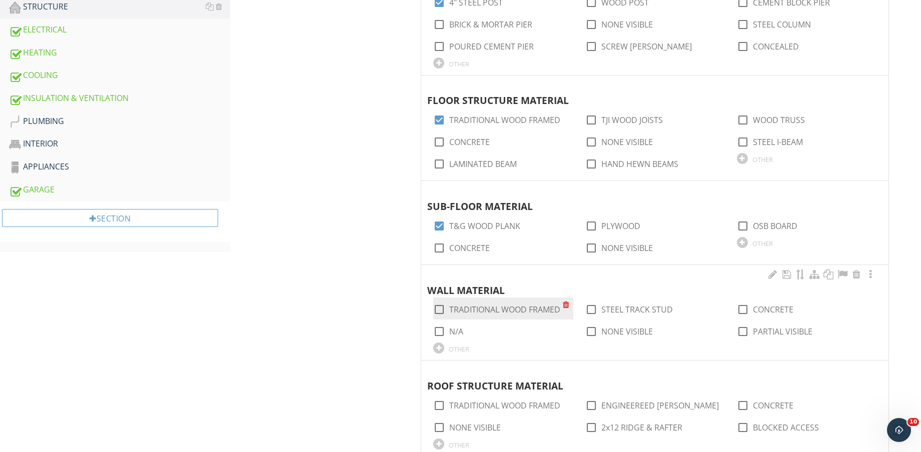
click at [522, 306] on label "TRADITIONAL WOOD FRAMED" at bounding box center [504, 310] width 111 height 10
checkbox input "true"
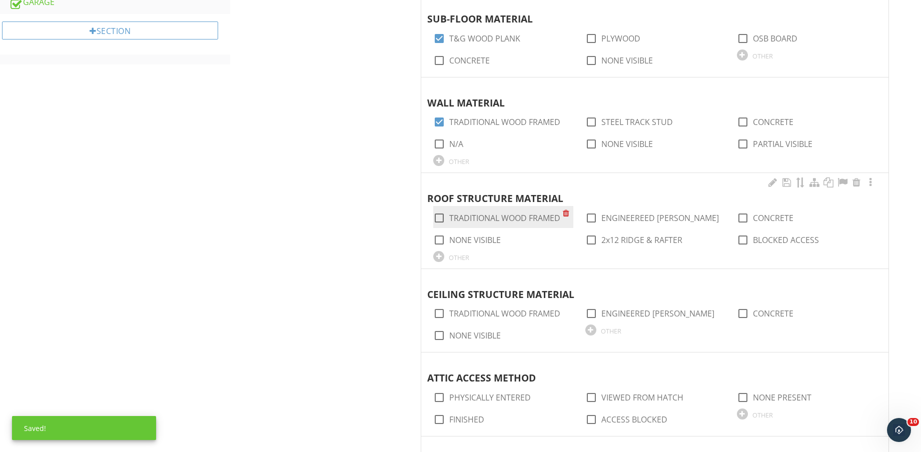
click at [521, 220] on label "TRADITIONAL WOOD FRAMED" at bounding box center [504, 218] width 111 height 10
checkbox input "true"
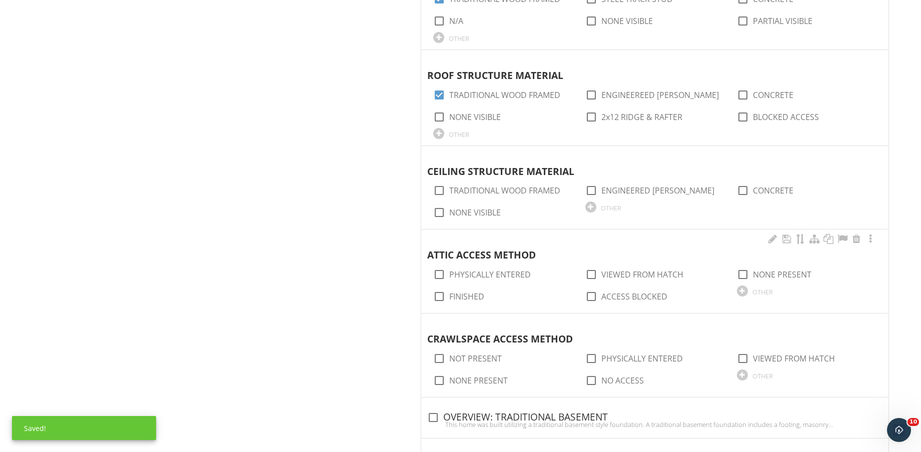
scroll to position [813, 0]
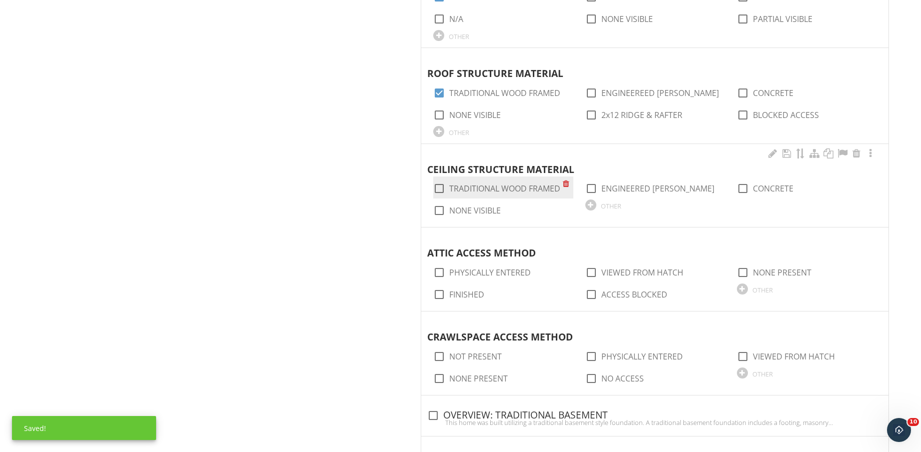
click at [530, 186] on label "TRADITIONAL WOOD FRAMED" at bounding box center [504, 189] width 111 height 10
checkbox input "true"
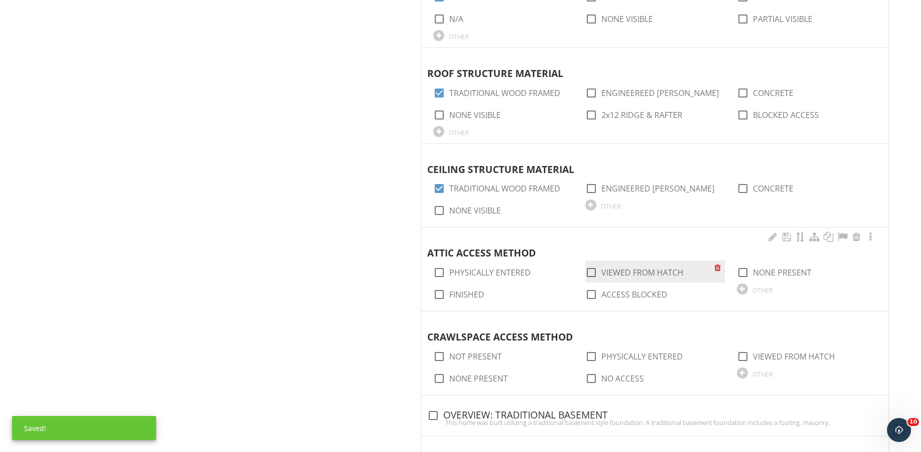
click at [635, 271] on label "VIEWED FROM HATCH" at bounding box center [642, 273] width 82 height 10
checkbox input "true"
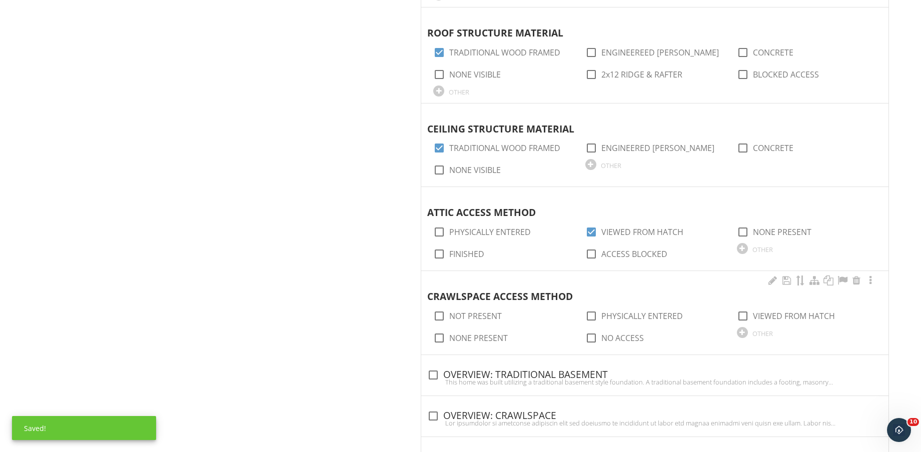
scroll to position [875, 0]
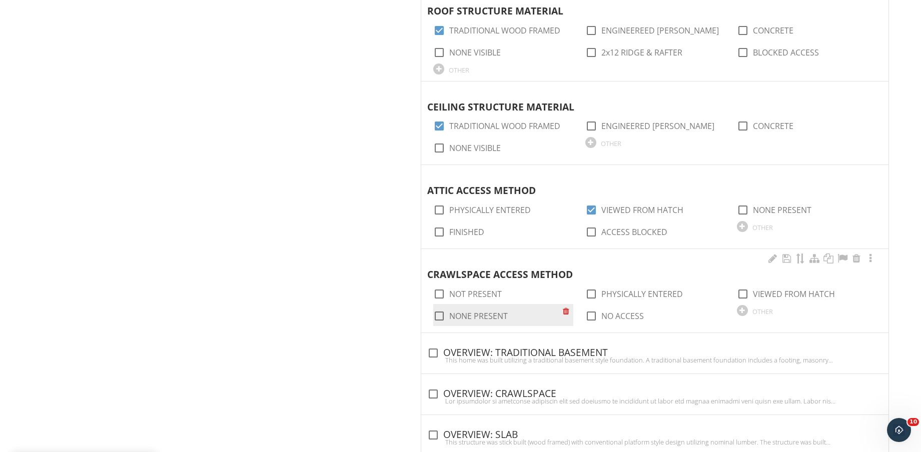
click at [487, 315] on label "NONE PRESENT" at bounding box center [478, 316] width 59 height 10
checkbox input "true"
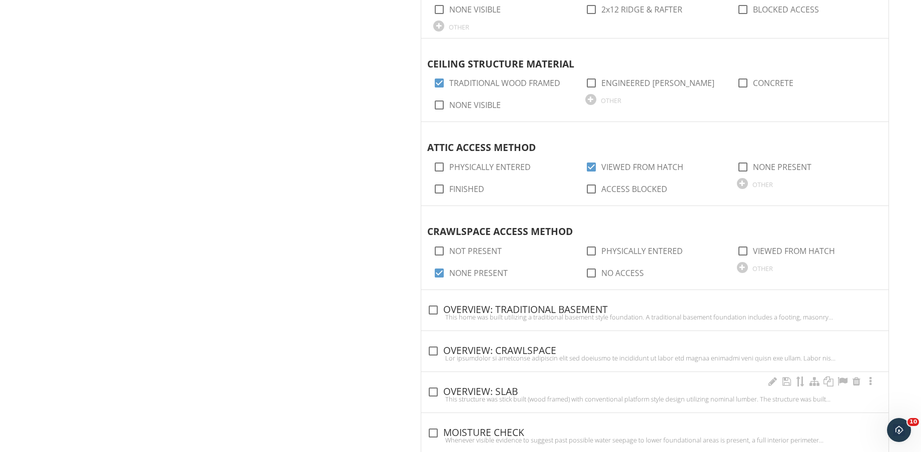
scroll to position [1000, 0]
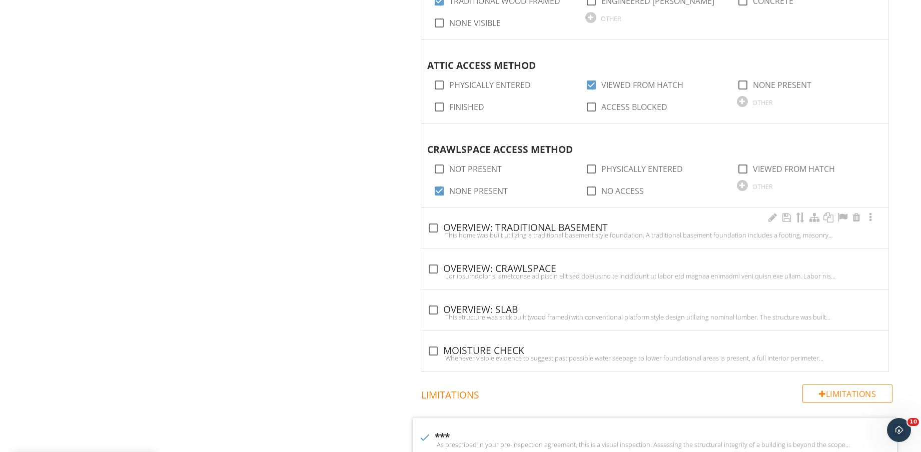
click at [523, 227] on div "check_box_outline_blank OVERVIEW: TRADITIONAL BASEMENT" at bounding box center [654, 228] width 455 height 12
checkbox input "true"
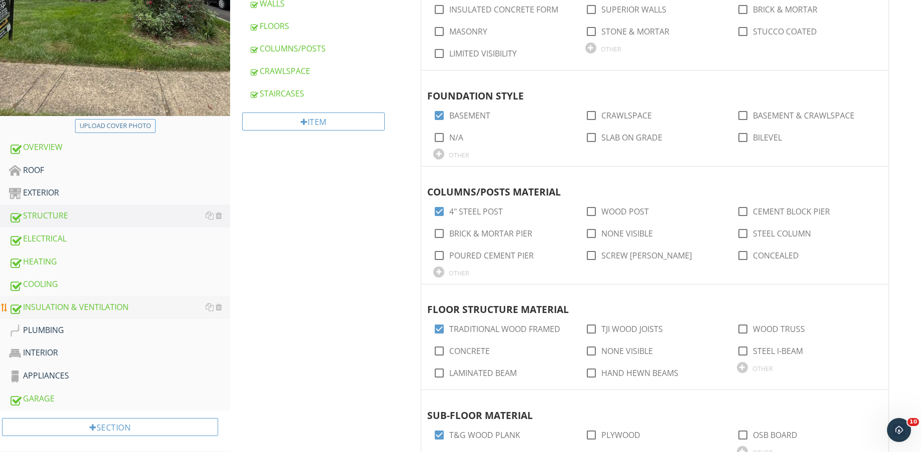
scroll to position [313, 0]
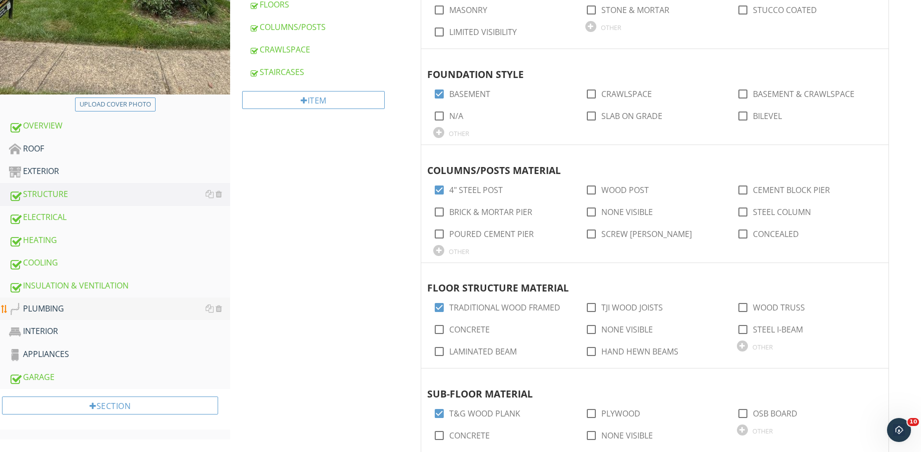
click at [86, 311] on div "PLUMBING" at bounding box center [119, 309] width 221 height 13
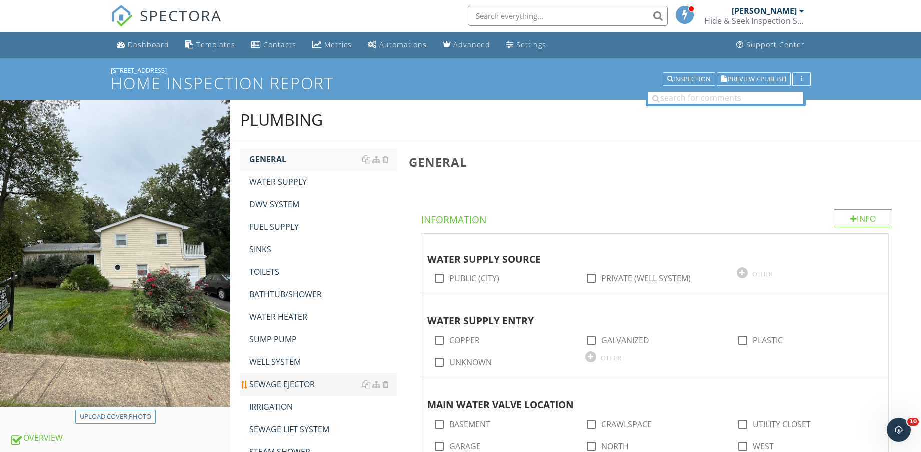
scroll to position [125, 0]
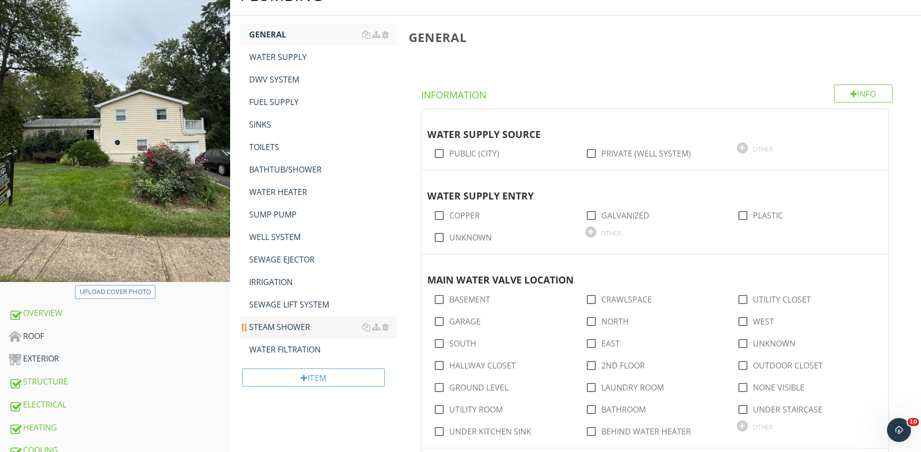
click at [294, 346] on div "WATER FILTRATION" at bounding box center [323, 350] width 148 height 12
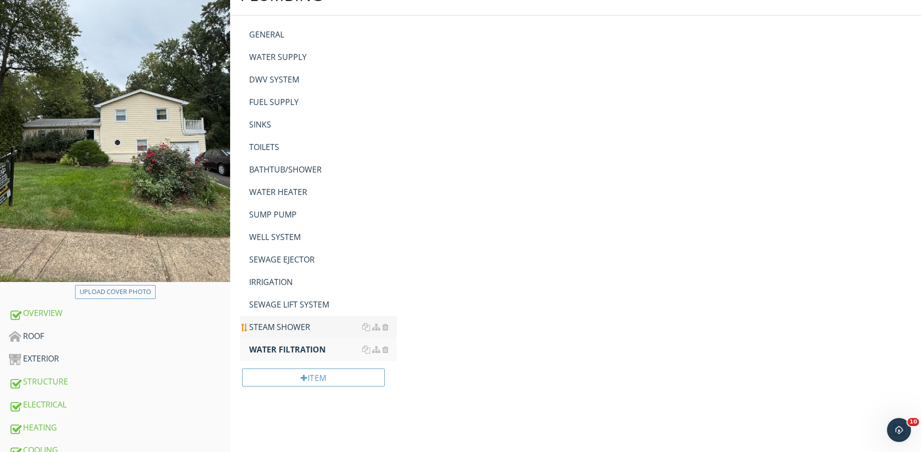
click at [294, 331] on div "STEAM SHOWER" at bounding box center [323, 327] width 148 height 12
click at [293, 302] on div "SEWAGE LIFT SYSTEM" at bounding box center [323, 305] width 148 height 12
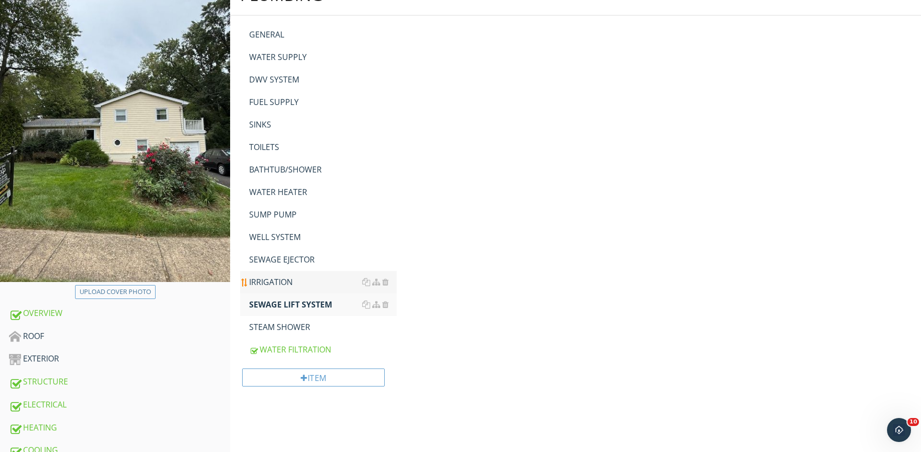
click at [286, 287] on div "IRRIGATION" at bounding box center [323, 282] width 148 height 12
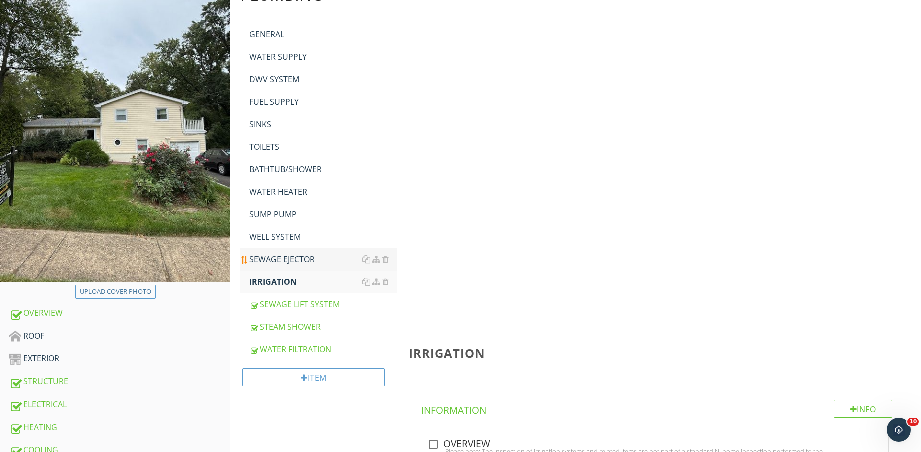
click at [283, 264] on div "SEWAGE EJECTOR" at bounding box center [323, 260] width 148 height 12
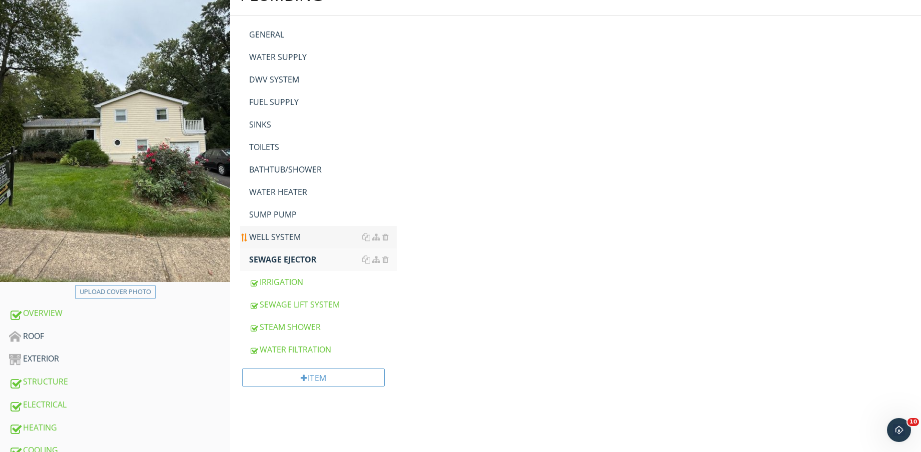
click at [279, 245] on link "WELL SYSTEM" at bounding box center [323, 237] width 148 height 22
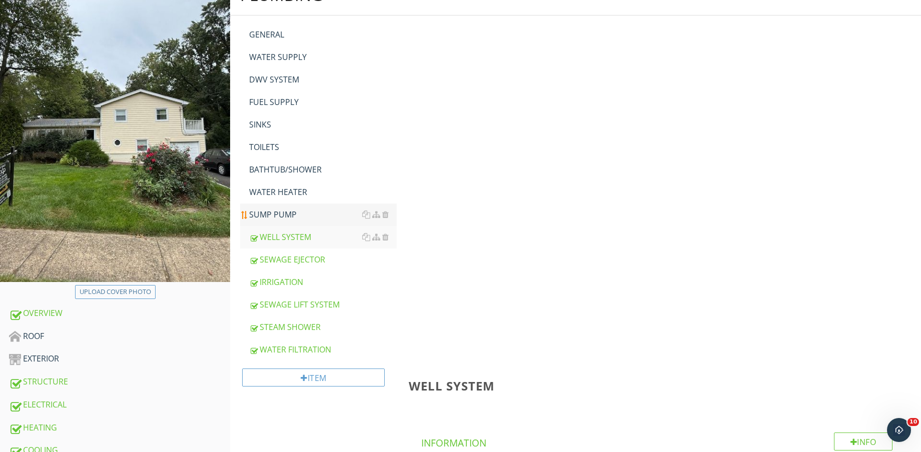
click at [275, 223] on link "SUMP PUMP" at bounding box center [323, 215] width 148 height 22
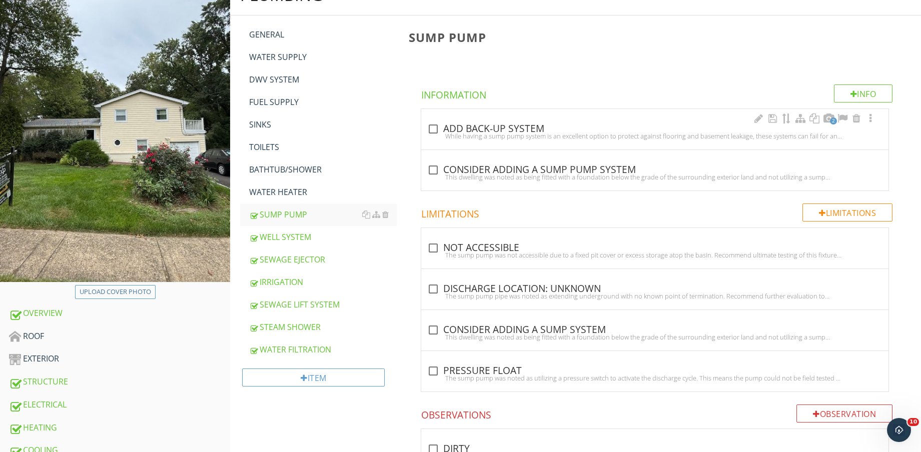
click at [442, 129] on div "check_box_outline_blank ADD BACK-UP SYSTEM" at bounding box center [654, 129] width 455 height 12
checkbox input "true"
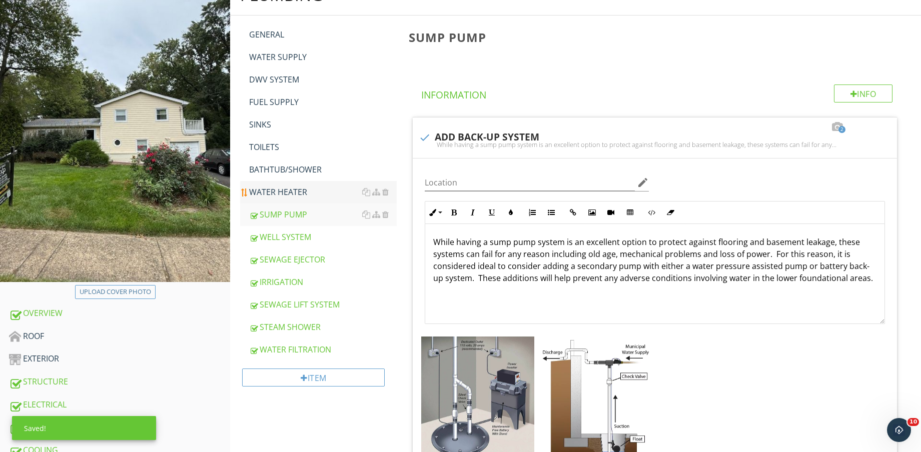
click at [292, 197] on div "WATER HEATER" at bounding box center [323, 192] width 148 height 12
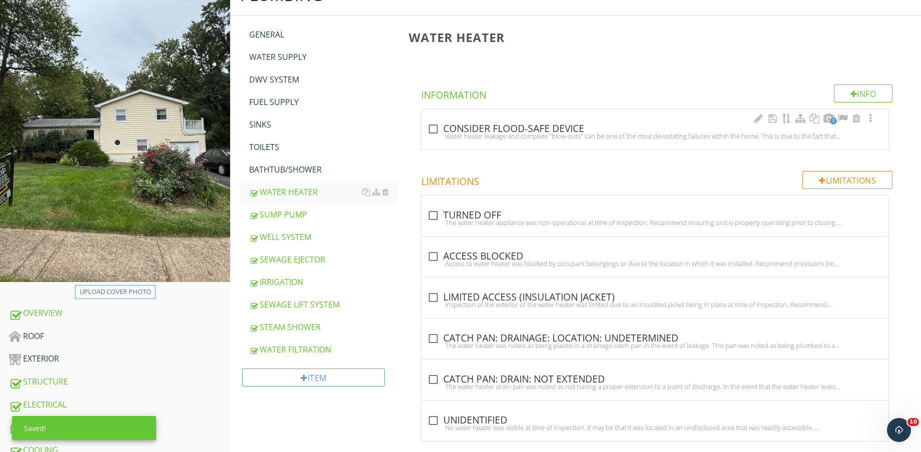
click at [432, 130] on div at bounding box center [433, 129] width 17 height 17
checkbox input "true"
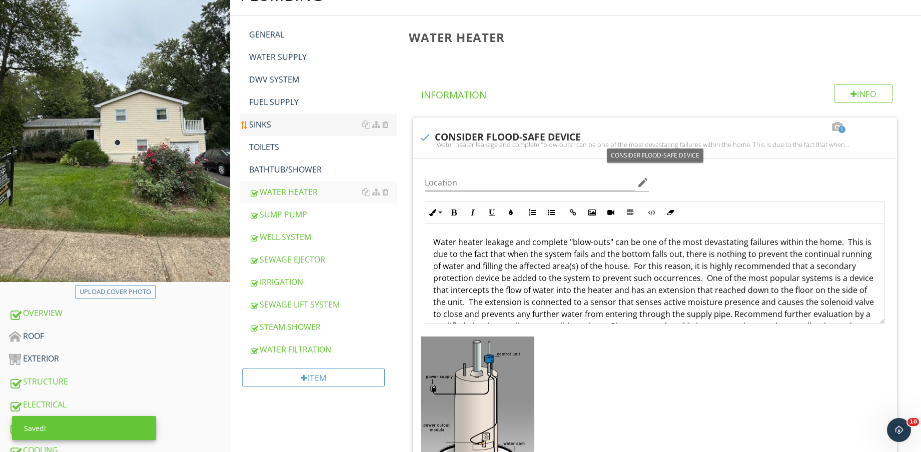
click at [292, 163] on link "BATHTUB/SHOWER" at bounding box center [323, 170] width 148 height 22
click at [281, 145] on div "TOILETS" at bounding box center [323, 147] width 148 height 12
click at [269, 120] on div "SINKS" at bounding box center [323, 125] width 148 height 12
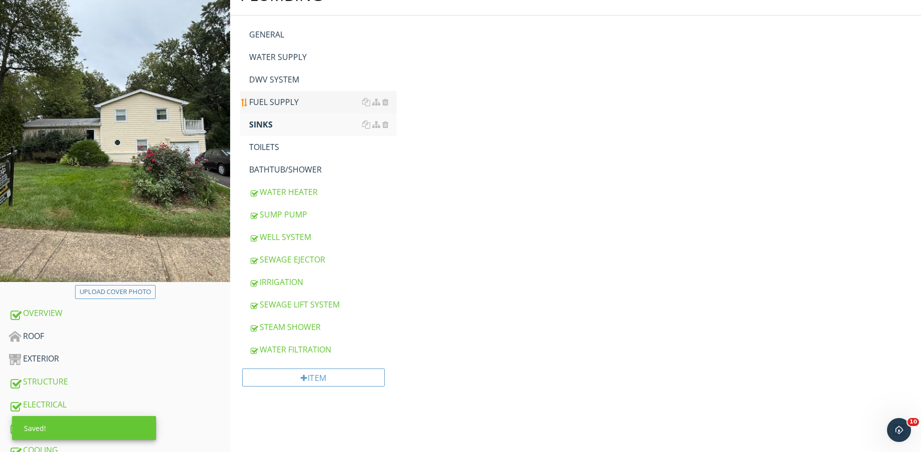
click at [280, 102] on div "FUEL SUPPLY" at bounding box center [323, 102] width 148 height 12
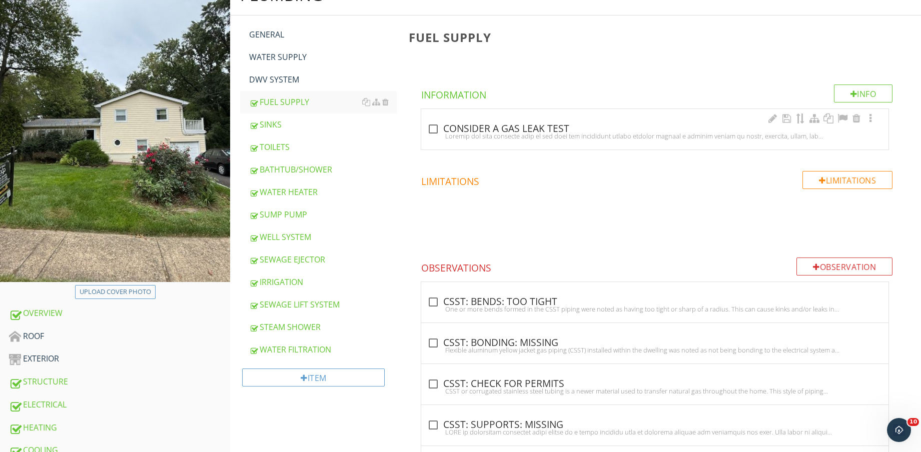
click at [449, 133] on div at bounding box center [654, 136] width 455 height 8
checkbox input "true"
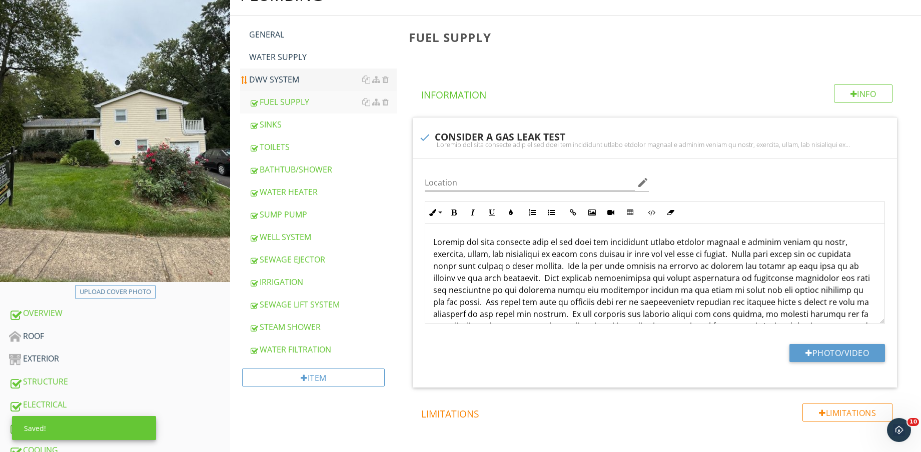
click at [275, 74] on div "DWV SYSTEM" at bounding box center [323, 80] width 148 height 12
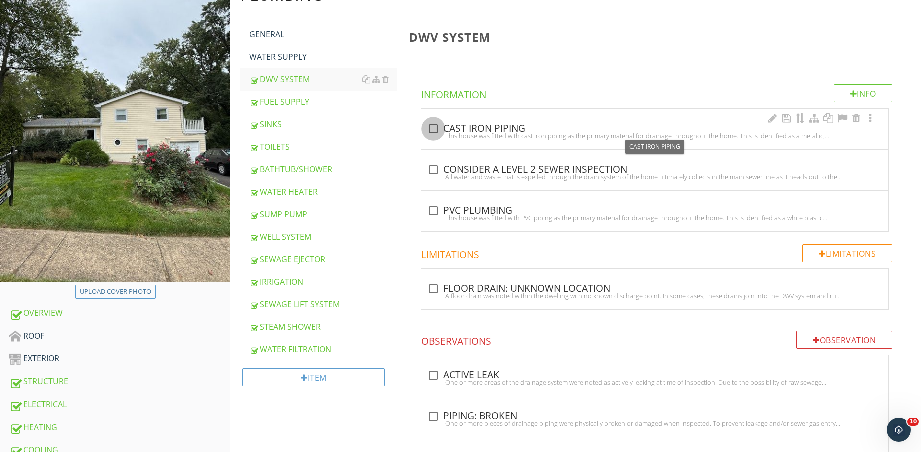
click at [431, 121] on div at bounding box center [433, 129] width 17 height 17
checkbox input "true"
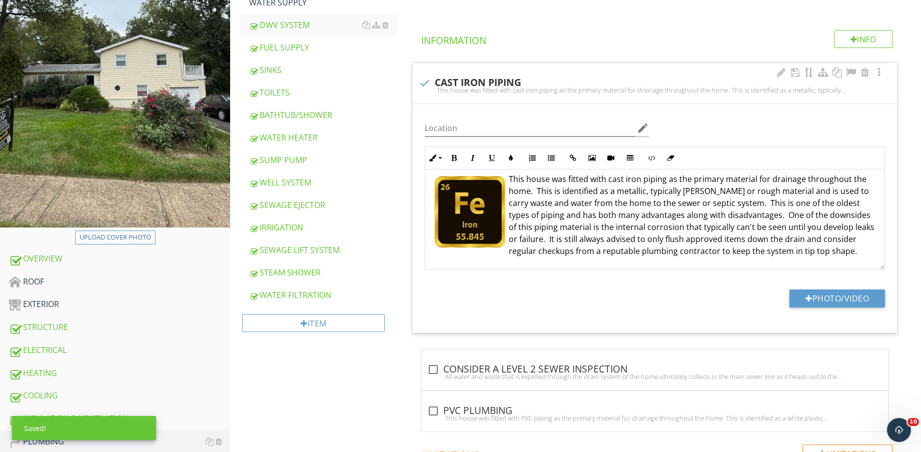
scroll to position [250, 0]
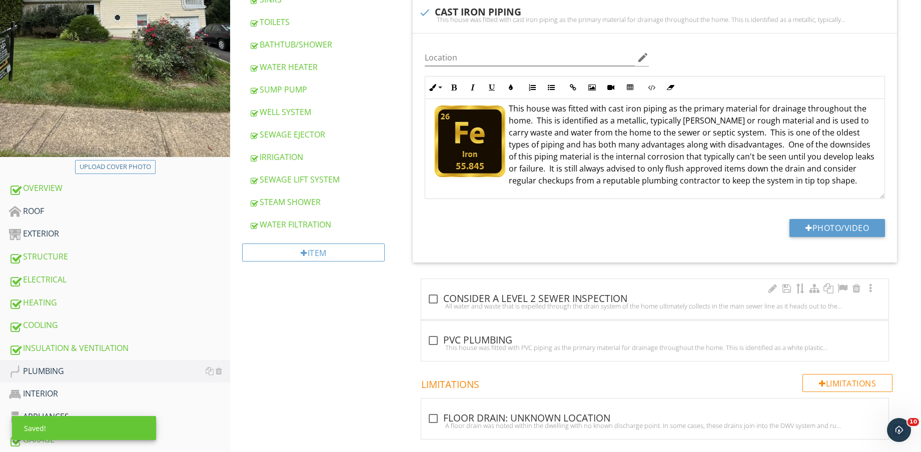
click at [438, 296] on div at bounding box center [433, 299] width 17 height 17
checkbox input "true"
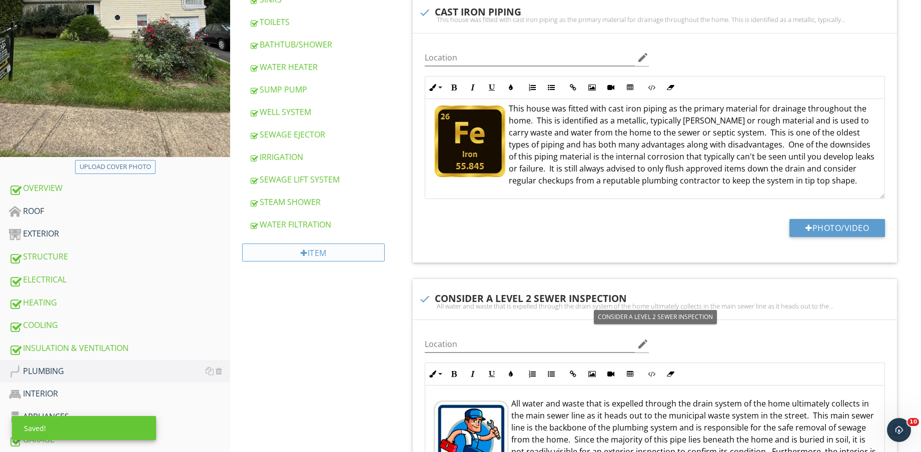
scroll to position [0, 0]
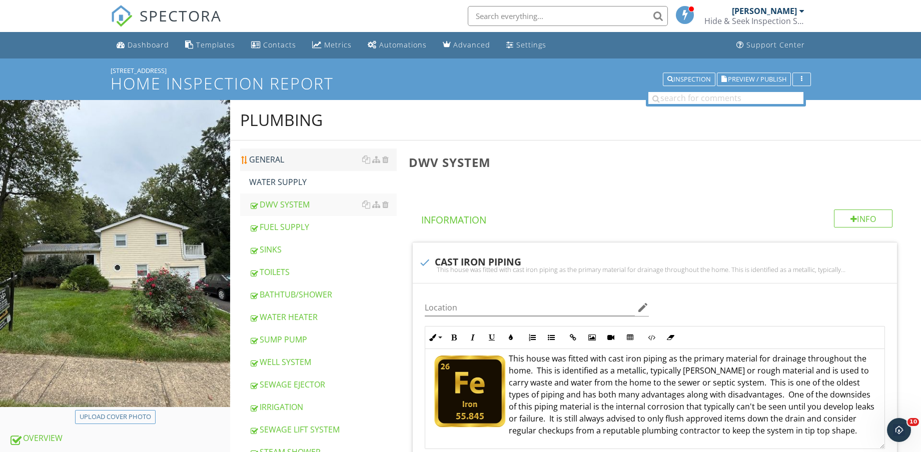
click at [311, 167] on link "GENERAL" at bounding box center [323, 160] width 148 height 22
click at [310, 177] on div "WATER SUPPLY" at bounding box center [323, 182] width 148 height 12
type textarea "<p><img src="https://cdn.spectora.com/editor_assets/images/000/597/417/original…"
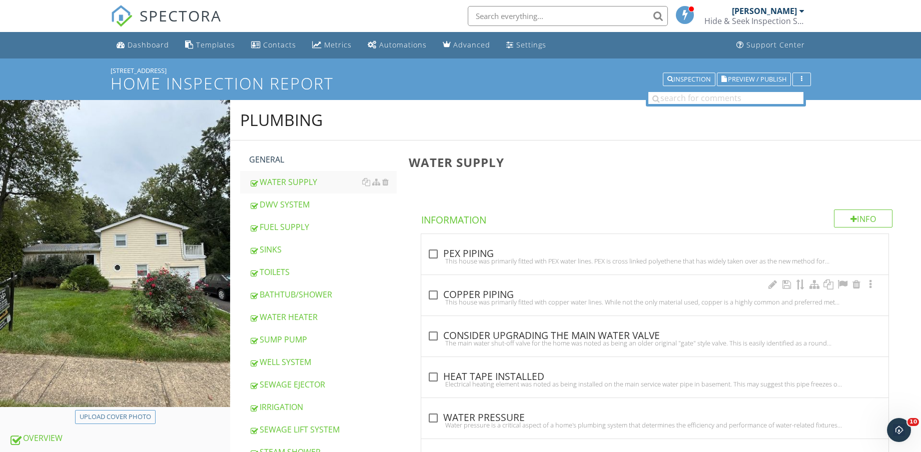
click at [436, 300] on div "This house was primarily fitted with copper water lines. While not the only mat…" at bounding box center [654, 302] width 455 height 8
checkbox input "true"
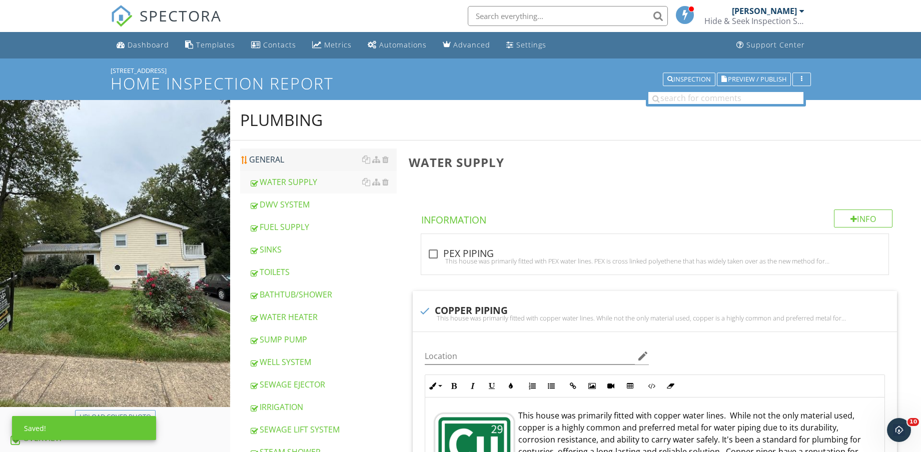
click at [262, 154] on div "GENERAL" at bounding box center [323, 160] width 148 height 12
type textarea "<p><img src="https://cdn.spectora.com/editor_assets/images/000/597/388/original…"
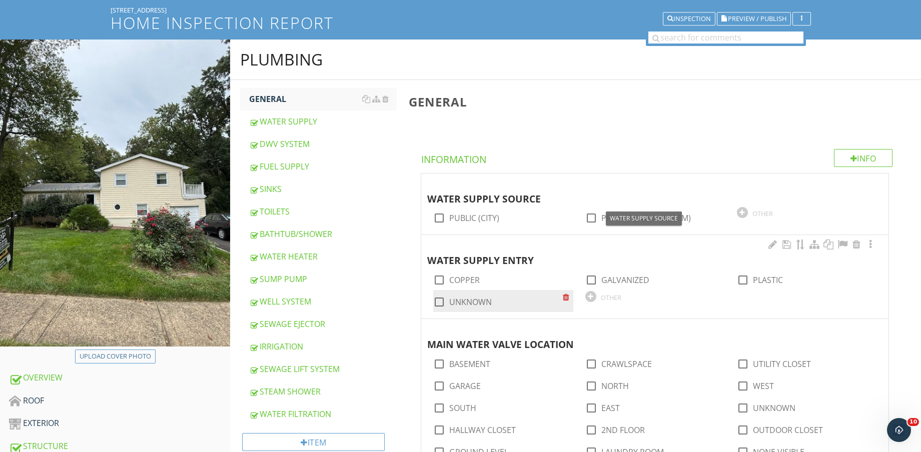
scroll to position [125, 0]
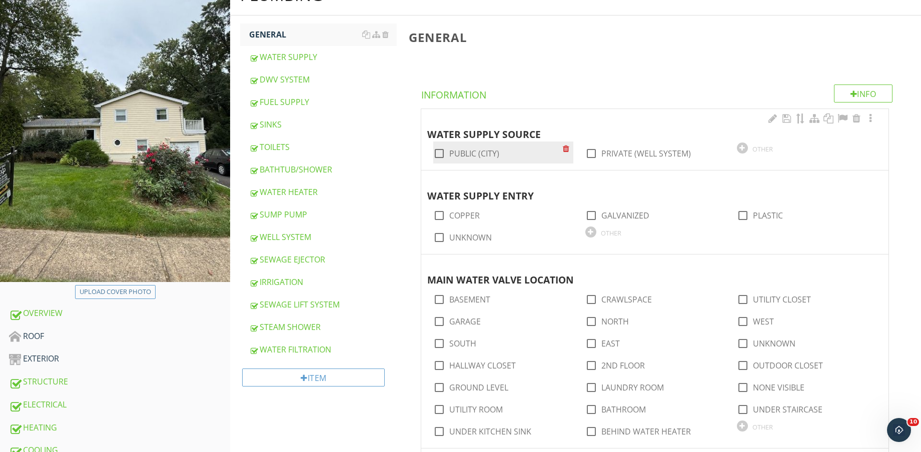
click at [471, 146] on div "check_box_outline_blank PUBLIC (CITY)" at bounding box center [497, 153] width 129 height 14
click at [473, 152] on label "PUBLIC (CITY)" at bounding box center [474, 154] width 50 height 10
checkbox input "true"
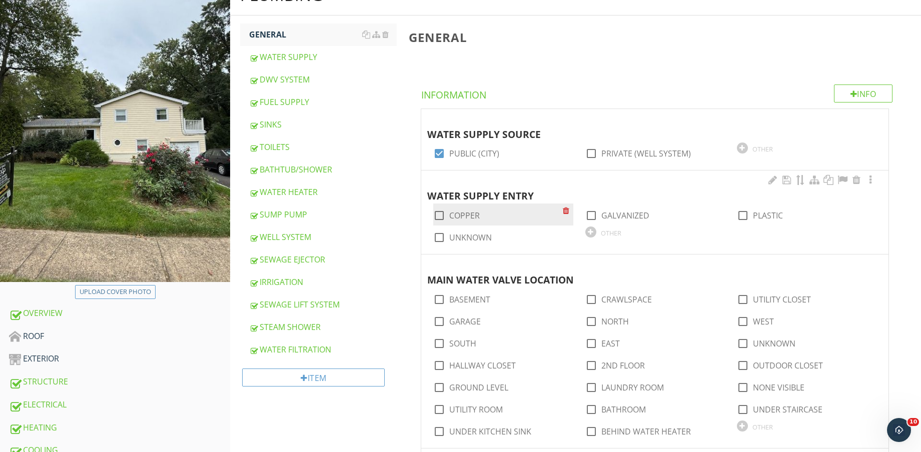
click at [463, 217] on label "COPPER" at bounding box center [464, 216] width 31 height 10
checkbox input "true"
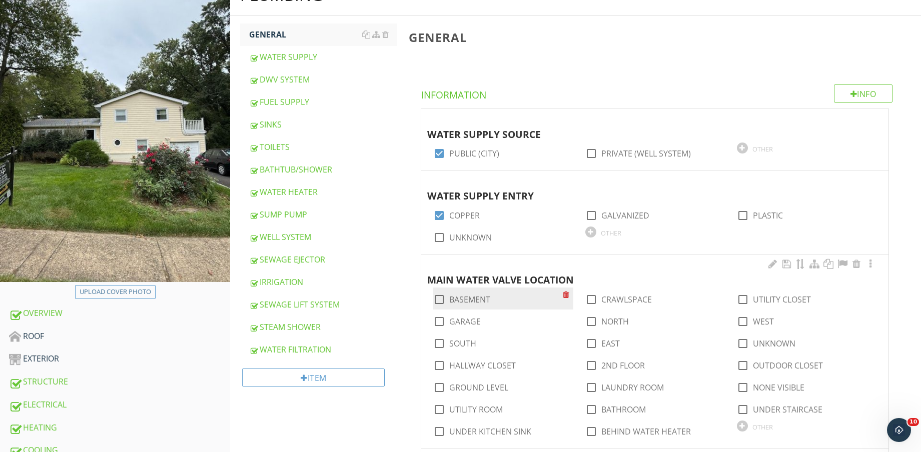
click at [468, 306] on div "check_box_outline_blank BASEMENT" at bounding box center [503, 299] width 140 height 22
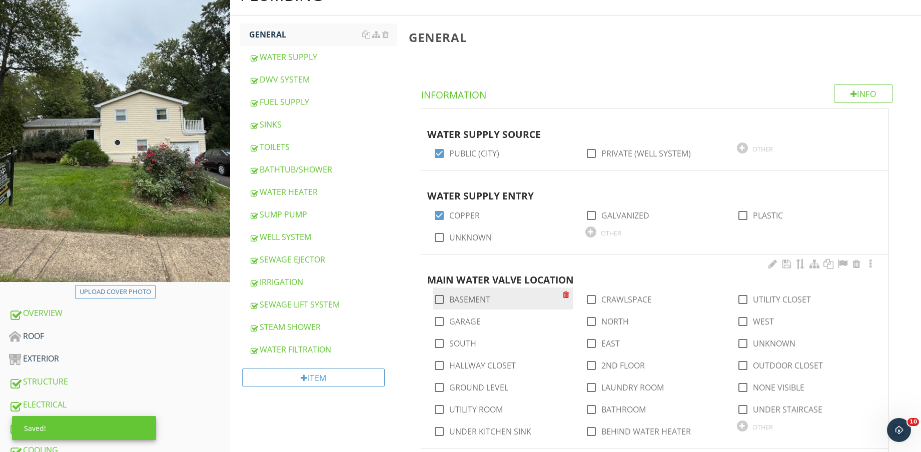
click at [479, 297] on label "BASEMENT" at bounding box center [469, 300] width 41 height 10
checkbox input "true"
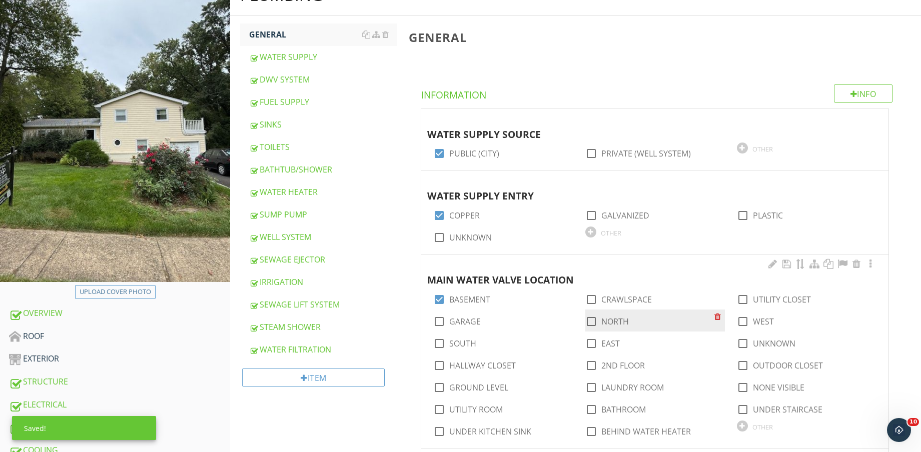
click at [605, 320] on label "NORTH" at bounding box center [615, 322] width 28 height 10
checkbox input "true"
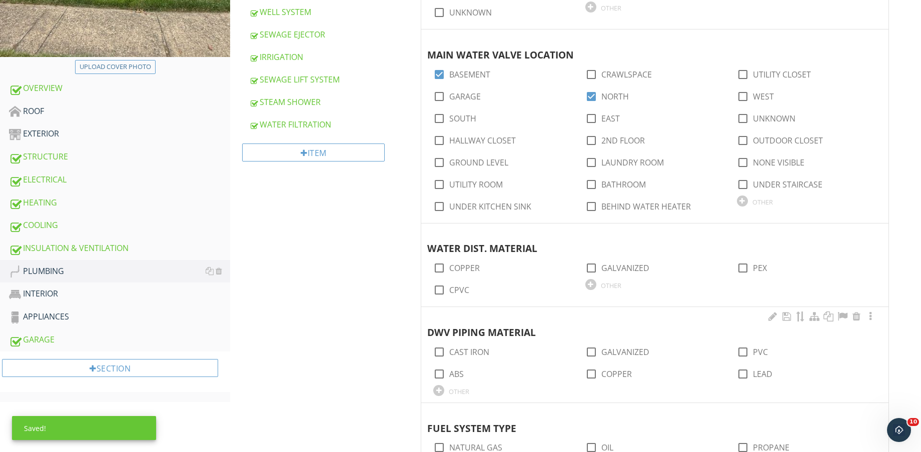
scroll to position [375, 0]
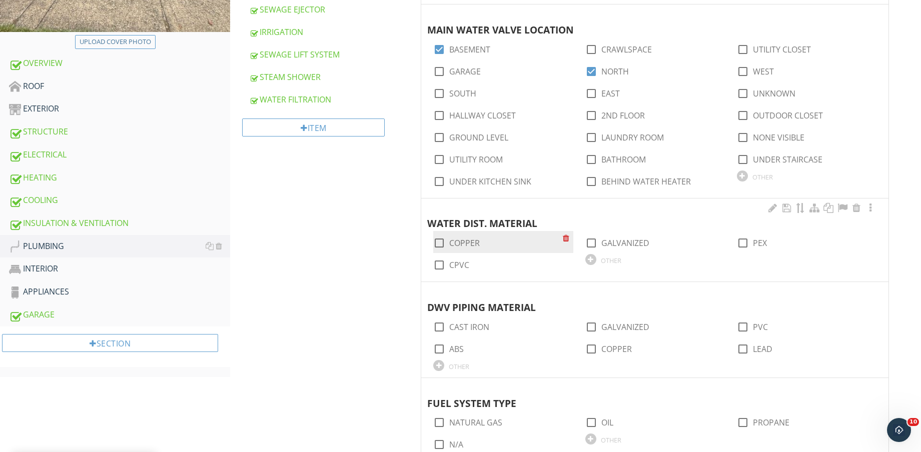
click at [463, 244] on label "COPPER" at bounding box center [464, 243] width 31 height 10
checkbox input "true"
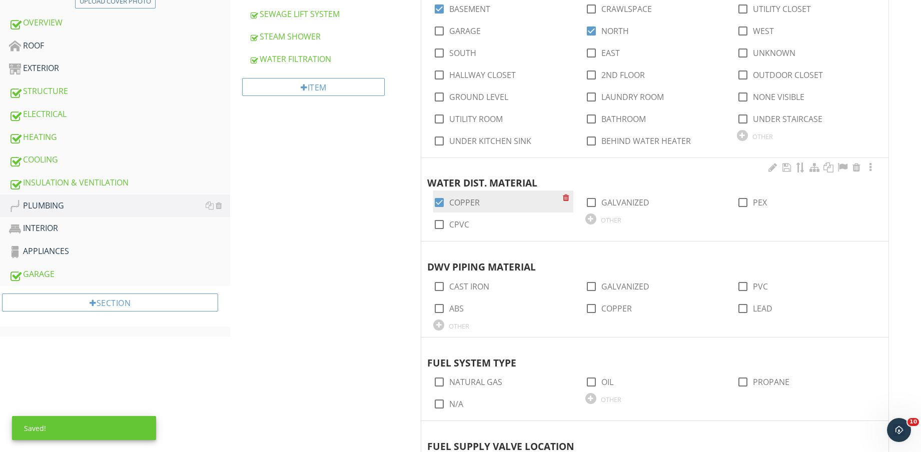
scroll to position [438, 0]
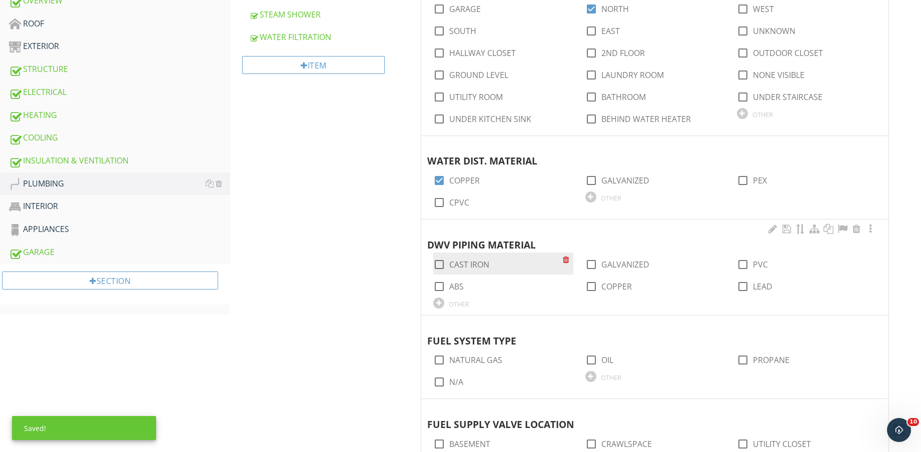
click at [461, 265] on label "CAST IRON" at bounding box center [469, 265] width 40 height 10
checkbox input "true"
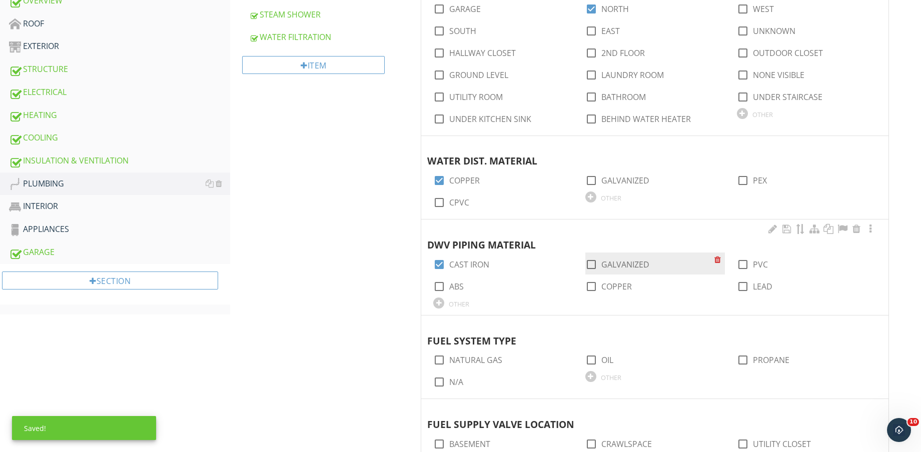
click at [610, 266] on label "GALVANIZED" at bounding box center [625, 265] width 48 height 10
checkbox input "true"
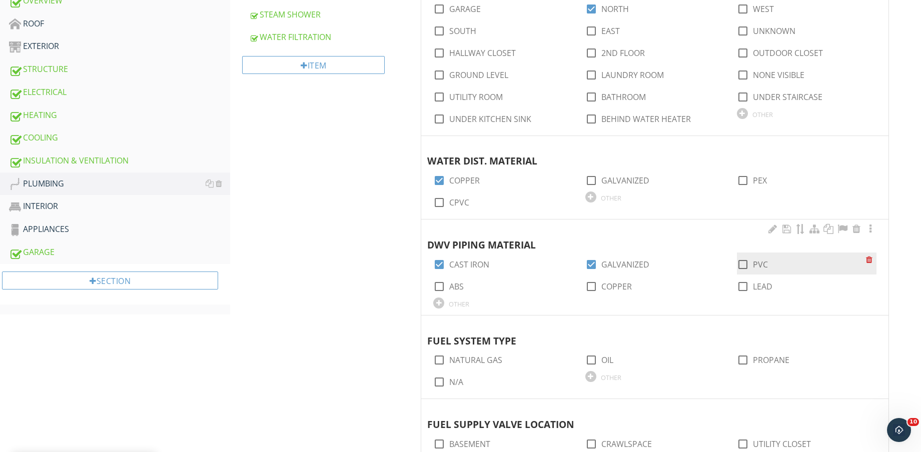
click at [750, 262] on div at bounding box center [742, 264] width 17 height 17
checkbox input "true"
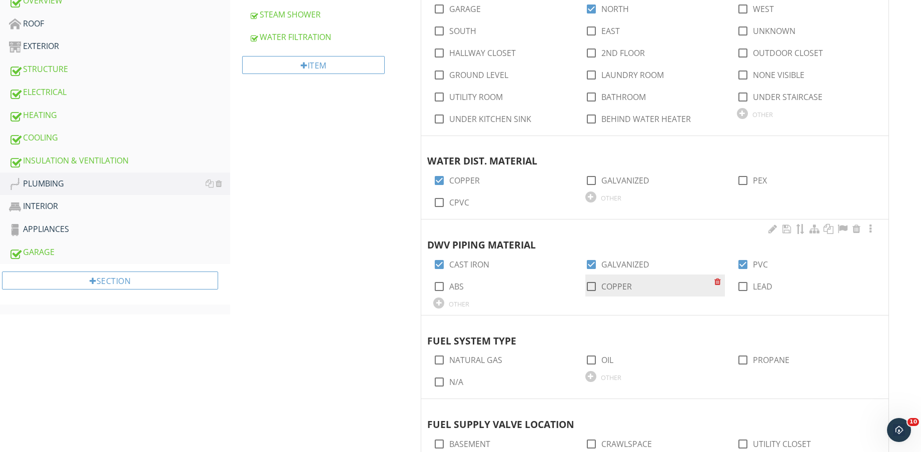
click at [622, 288] on label "COPPER" at bounding box center [616, 287] width 31 height 10
checkbox input "true"
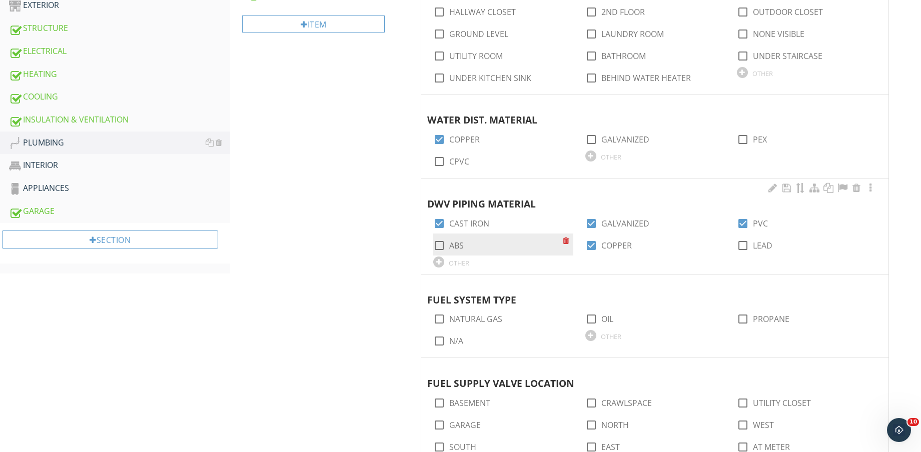
scroll to position [500, 0]
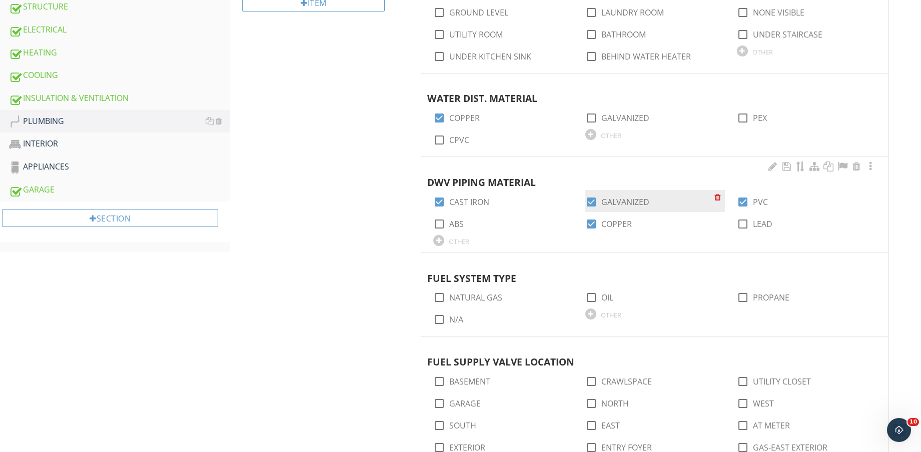
click at [612, 202] on label "GALVANIZED" at bounding box center [625, 202] width 48 height 10
checkbox input "false"
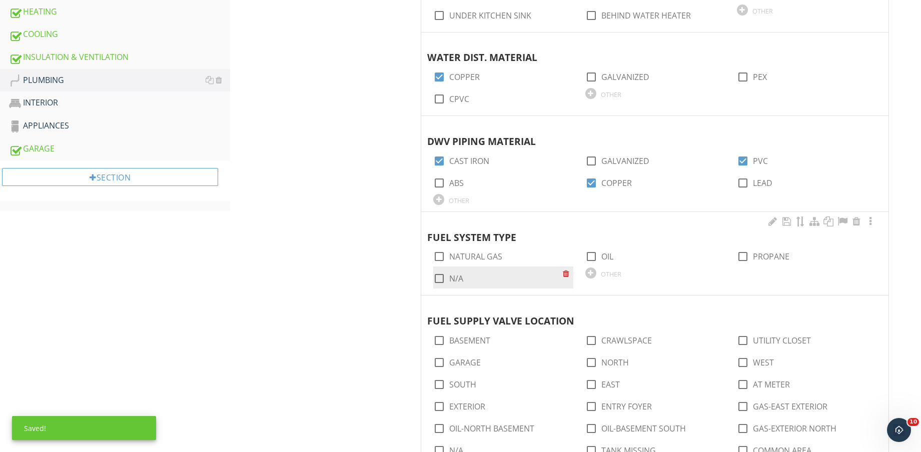
scroll to position [563, 0]
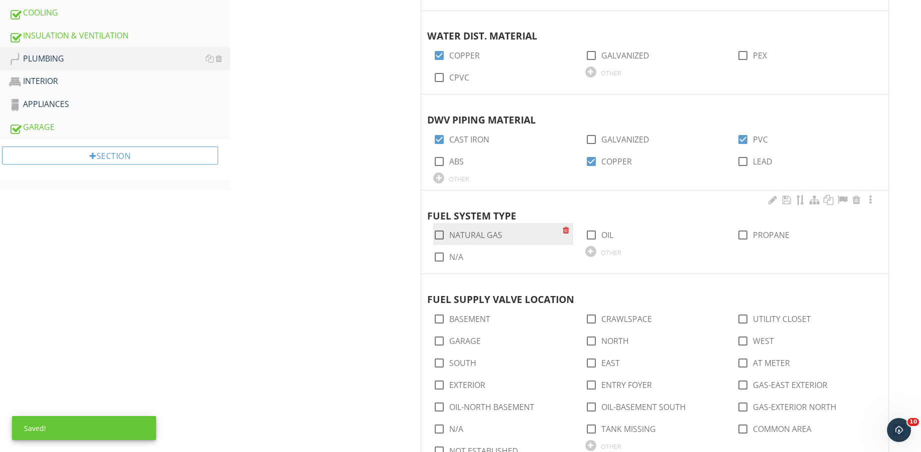
click at [484, 231] on label "NATURAL GAS" at bounding box center [475, 235] width 53 height 10
checkbox input "true"
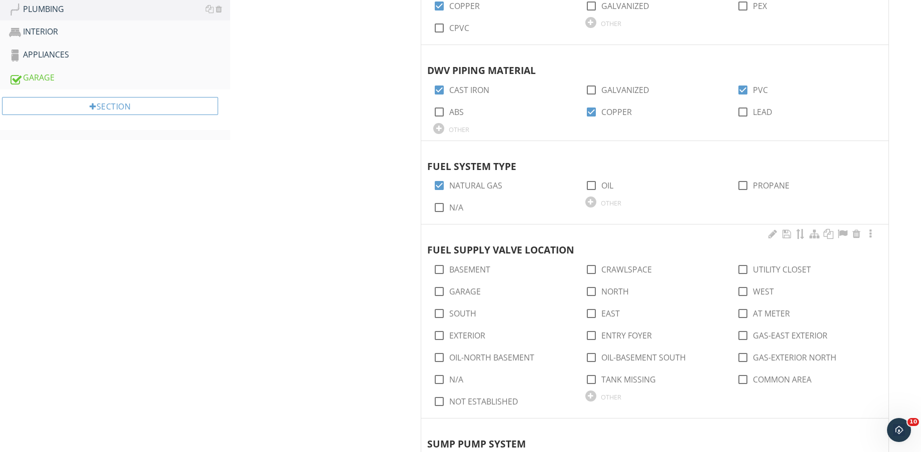
scroll to position [688, 0]
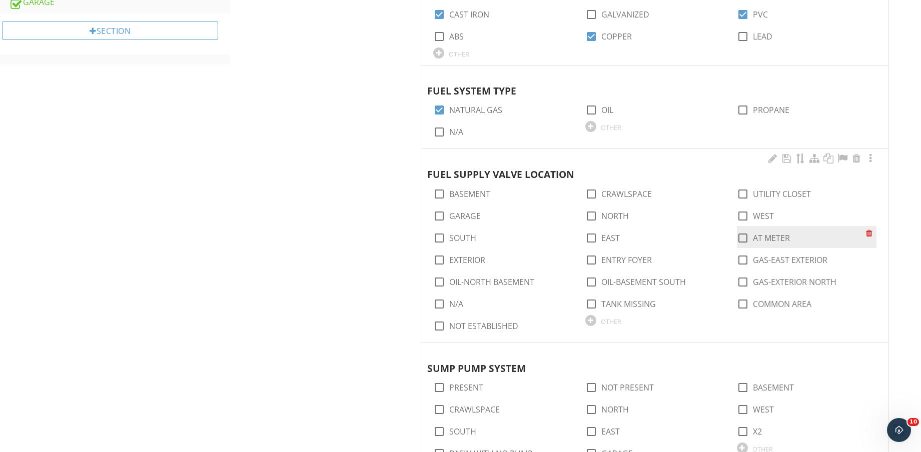
click at [766, 239] on label "AT METER" at bounding box center [771, 238] width 37 height 10
checkbox input "true"
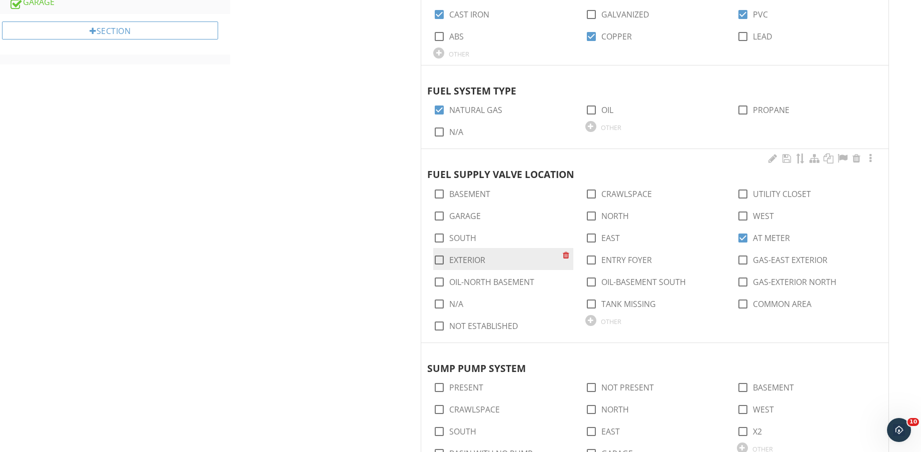
click at [472, 255] on label "EXTERIOR" at bounding box center [467, 260] width 36 height 10
checkbox input "true"
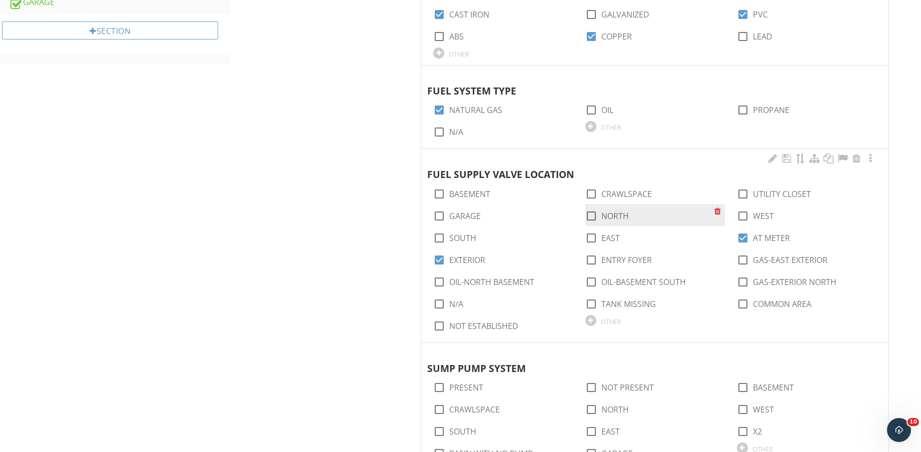
click at [610, 214] on label "NORTH" at bounding box center [615, 216] width 28 height 10
checkbox input "true"
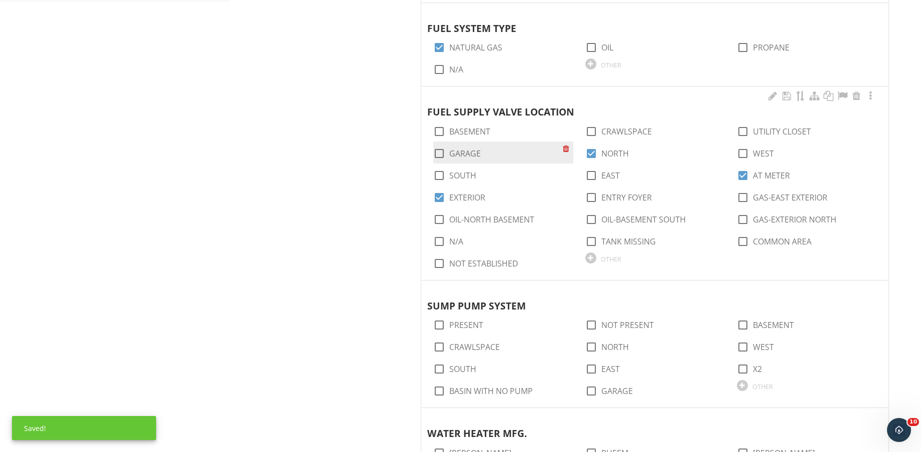
scroll to position [813, 0]
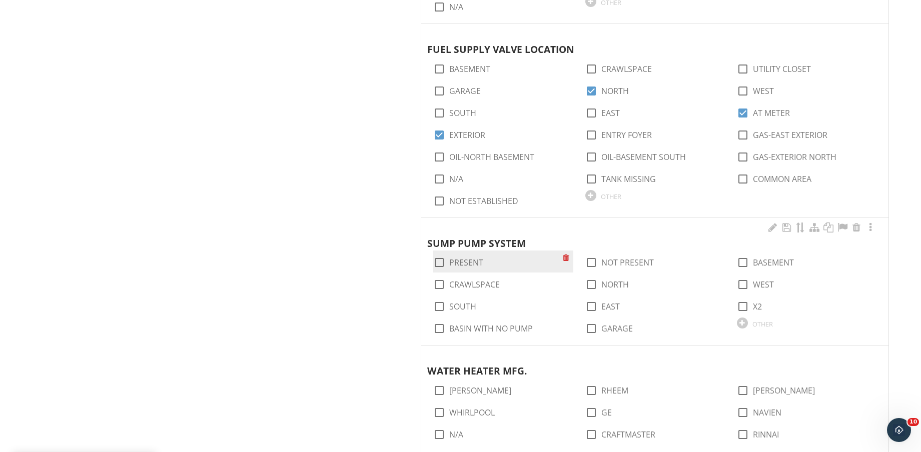
click at [467, 261] on label "PRESENT" at bounding box center [466, 263] width 34 height 10
checkbox input "true"
click at [758, 265] on label "BASEMENT" at bounding box center [773, 263] width 41 height 10
checkbox input "true"
click at [739, 307] on div at bounding box center [742, 306] width 17 height 17
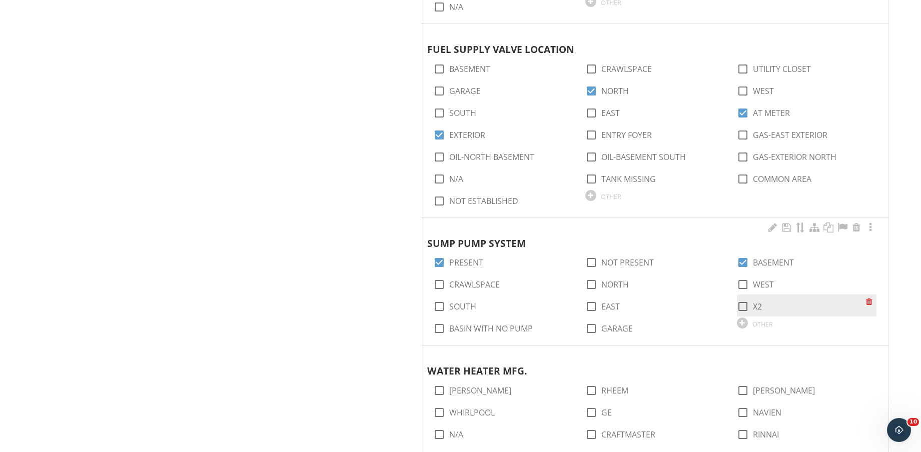
checkbox input "true"
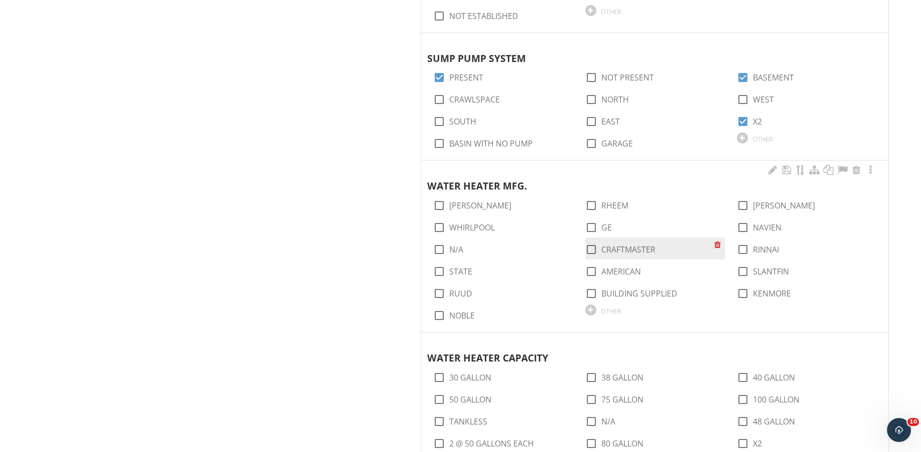
scroll to position [1000, 0]
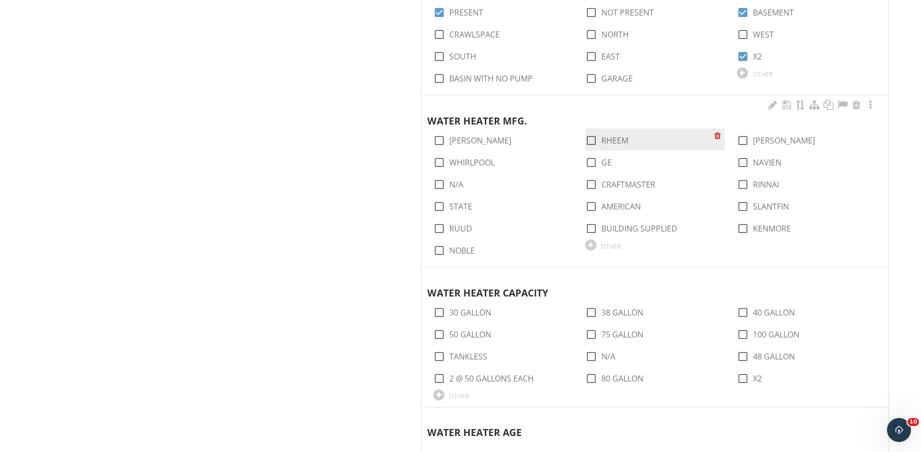
click at [624, 145] on label "RHEEM" at bounding box center [614, 141] width 27 height 10
checkbox input "true"
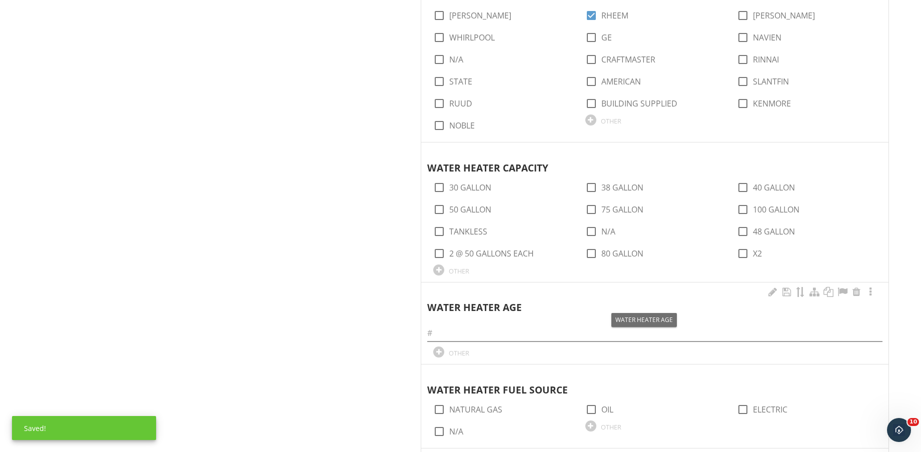
scroll to position [1250, 0]
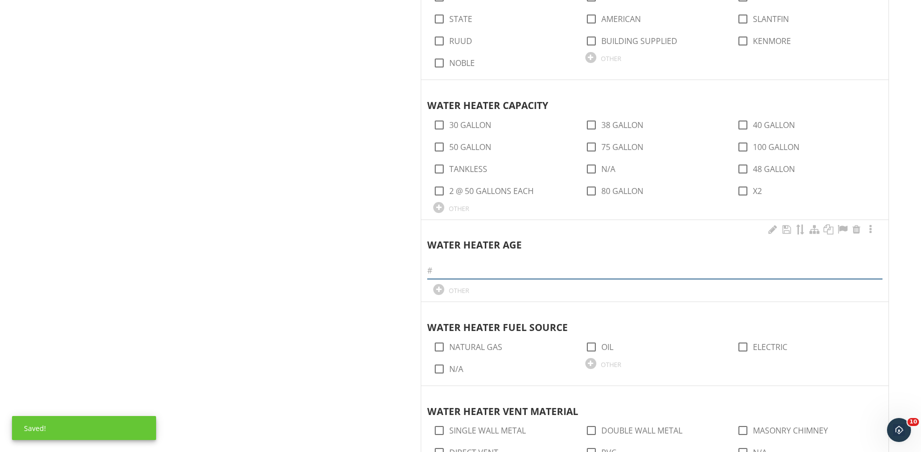
click at [534, 272] on input "text" at bounding box center [654, 271] width 455 height 17
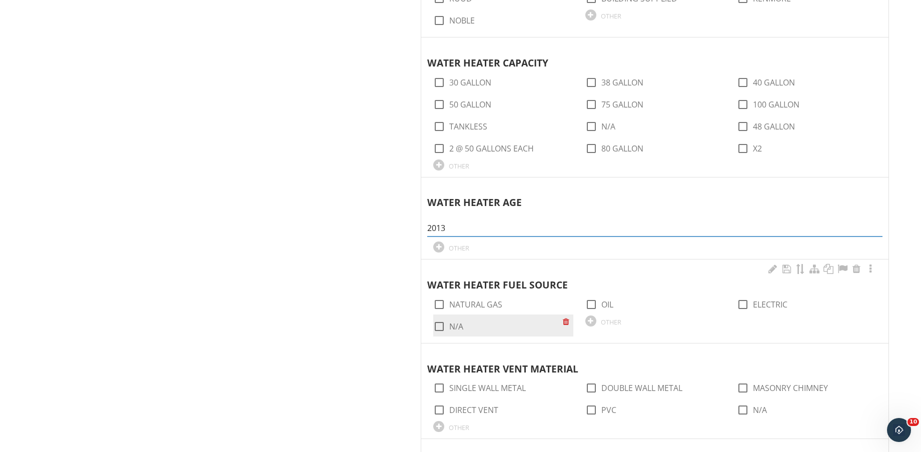
scroll to position [1313, 0]
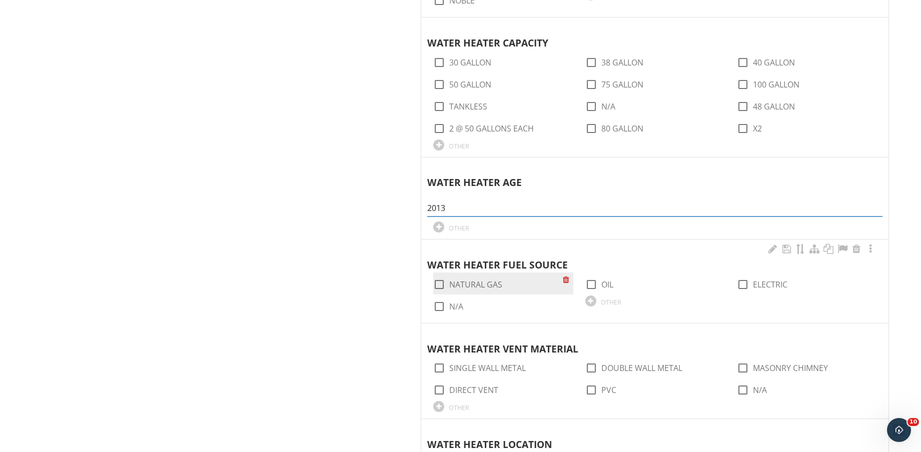
type input "2013"
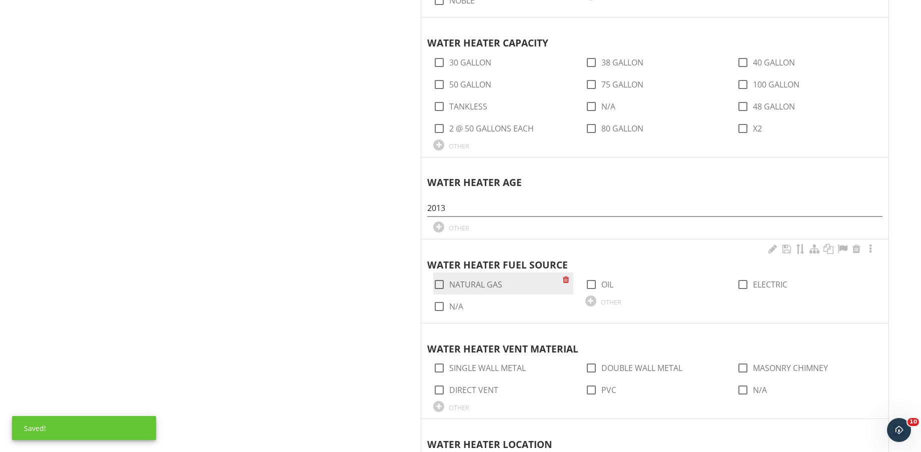
click at [484, 280] on label "NATURAL GAS" at bounding box center [475, 285] width 53 height 10
checkbox input "true"
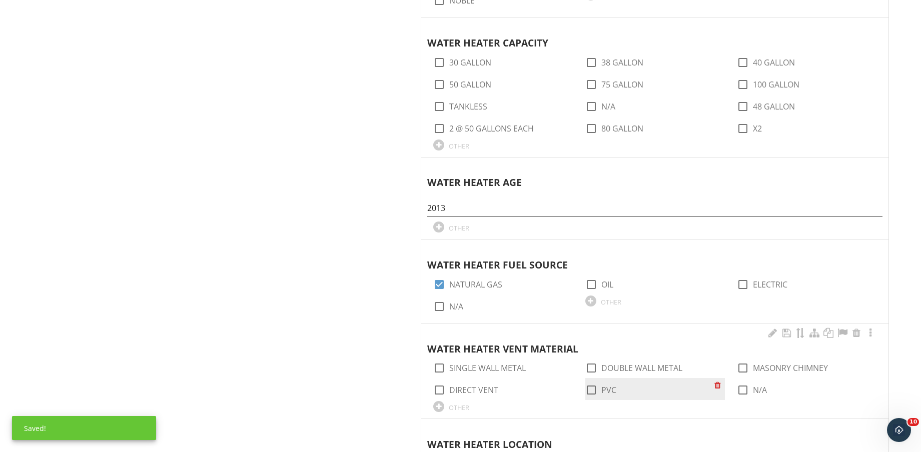
click at [602, 389] on label "PVC" at bounding box center [608, 390] width 15 height 10
checkbox input "true"
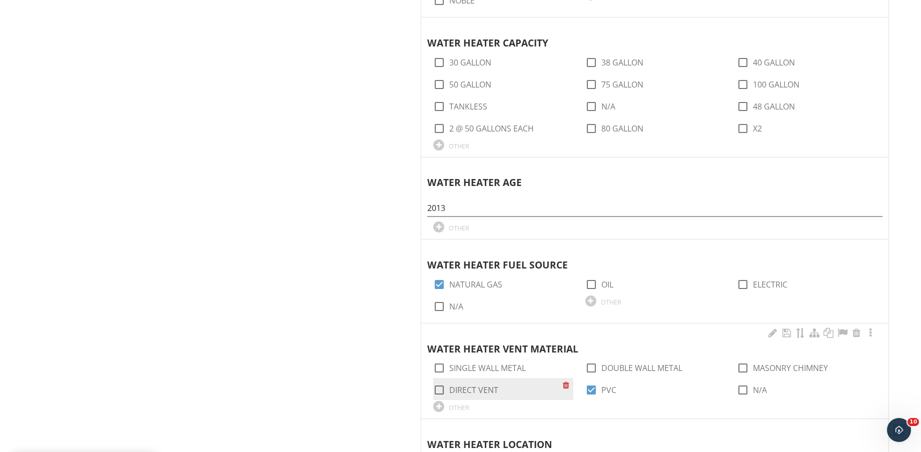
click at [491, 391] on label "DIRECT VENT" at bounding box center [473, 390] width 49 height 10
checkbox input "true"
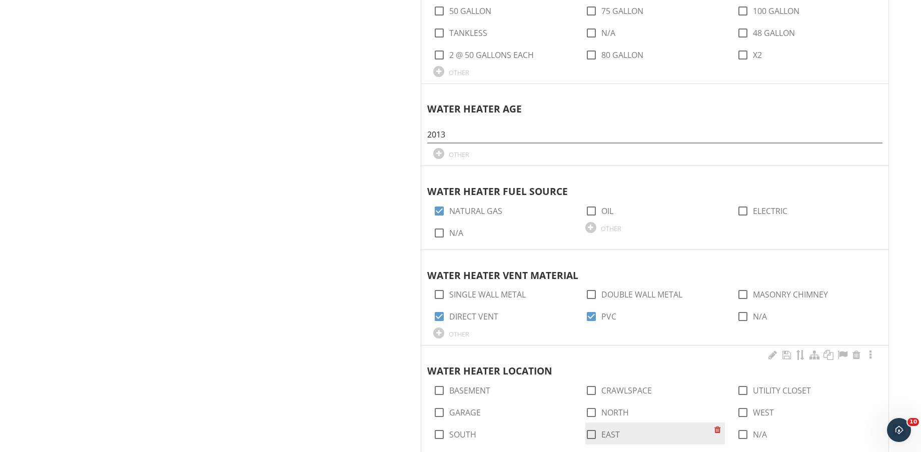
scroll to position [1500, 0]
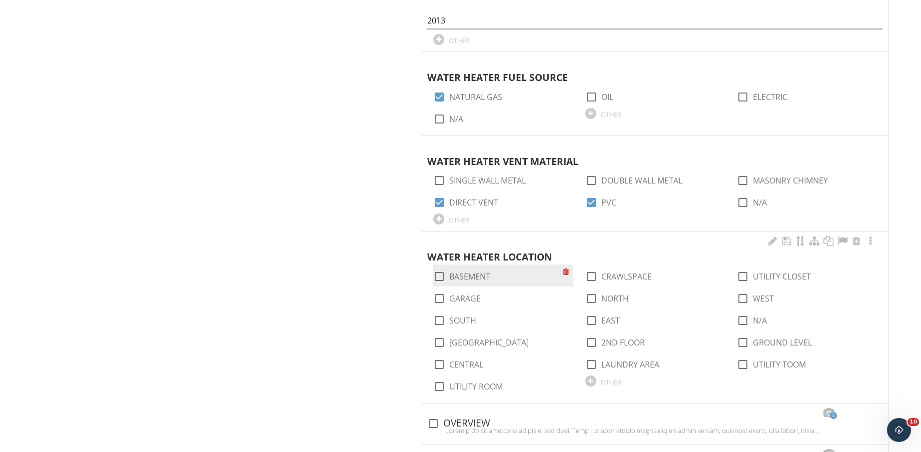
click at [477, 277] on label "BASEMENT" at bounding box center [469, 277] width 41 height 10
checkbox input "true"
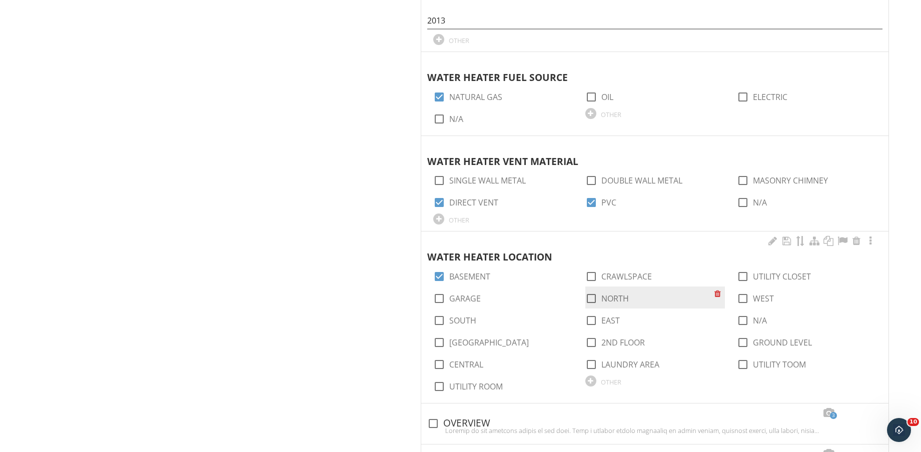
click at [617, 296] on label "NORTH" at bounding box center [615, 299] width 28 height 10
checkbox input "true"
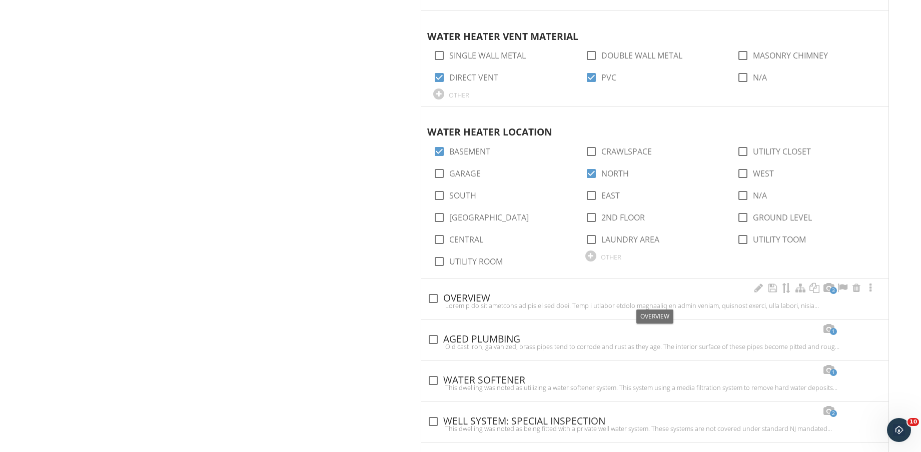
click at [492, 297] on div "check_box_outline_blank OVERVIEW" at bounding box center [654, 299] width 455 height 12
checkbox input "true"
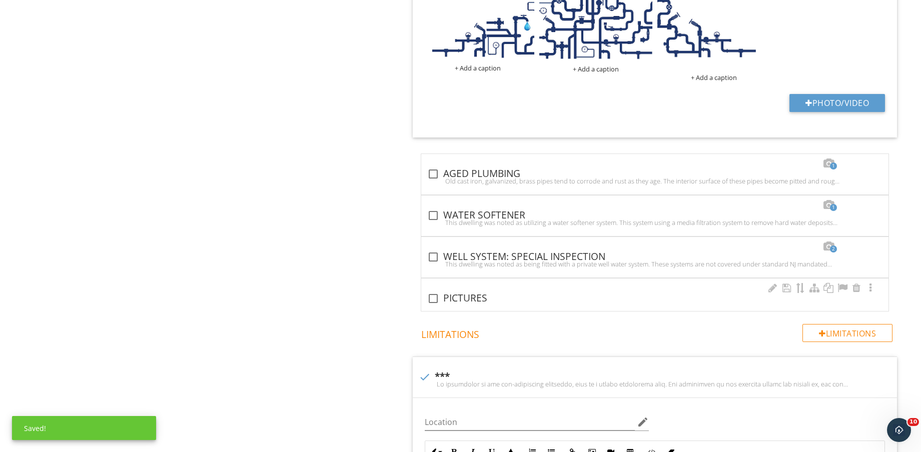
click at [469, 295] on div "check_box_outline_blank PICTURES" at bounding box center [654, 299] width 455 height 12
checkbox input "true"
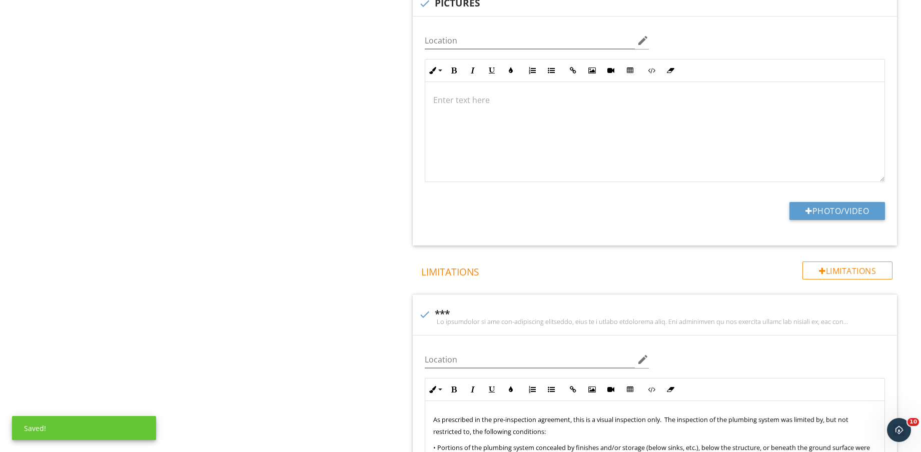
scroll to position [2500, 0]
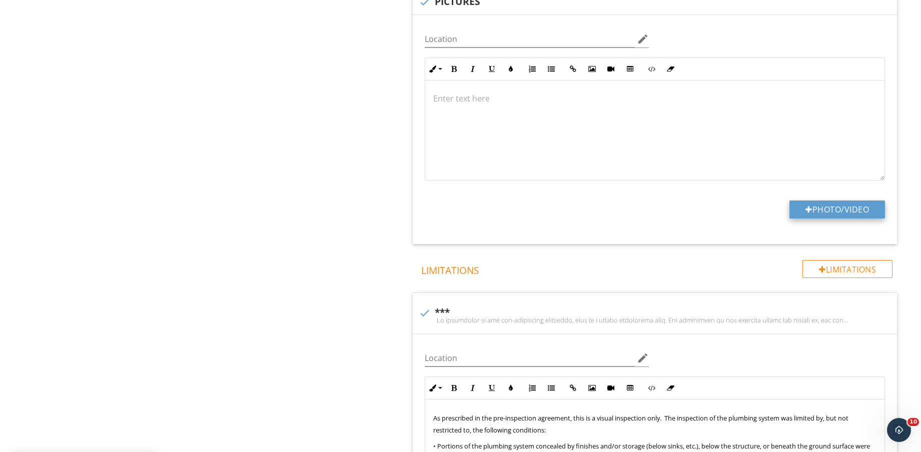
click at [823, 208] on button "Photo/Video" at bounding box center [837, 210] width 96 height 18
type input "C:\fakepath\IMG_9242.jpg"
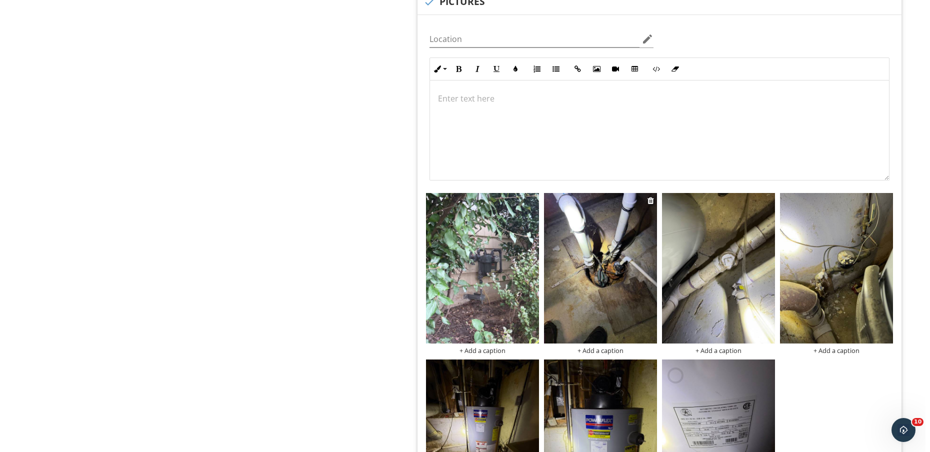
scroll to position [2563, 0]
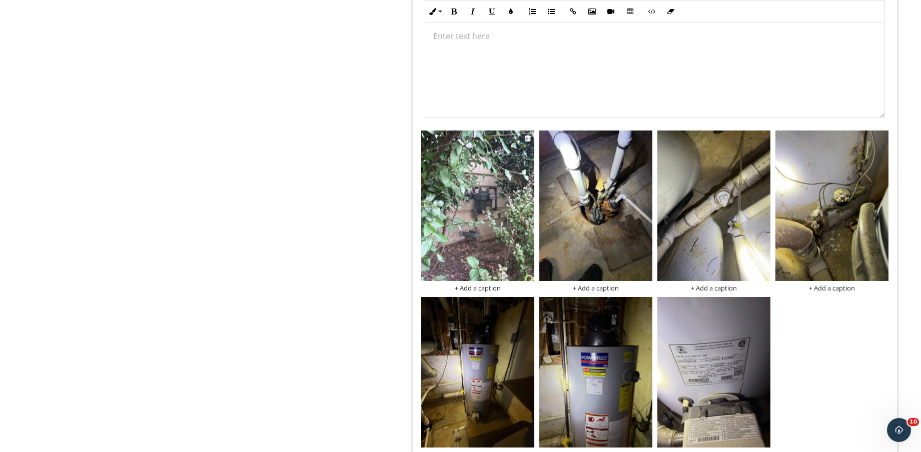
click at [483, 288] on div "+ Add a caption" at bounding box center [477, 288] width 113 height 8
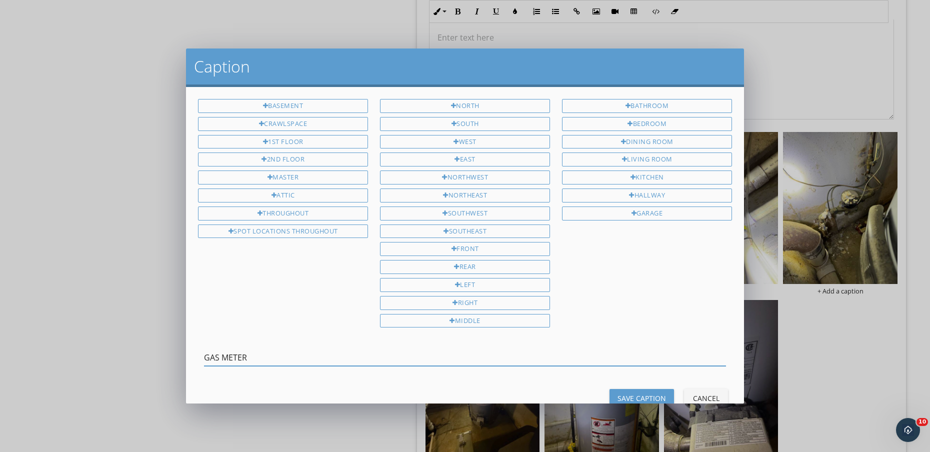
type input "GAS METER"
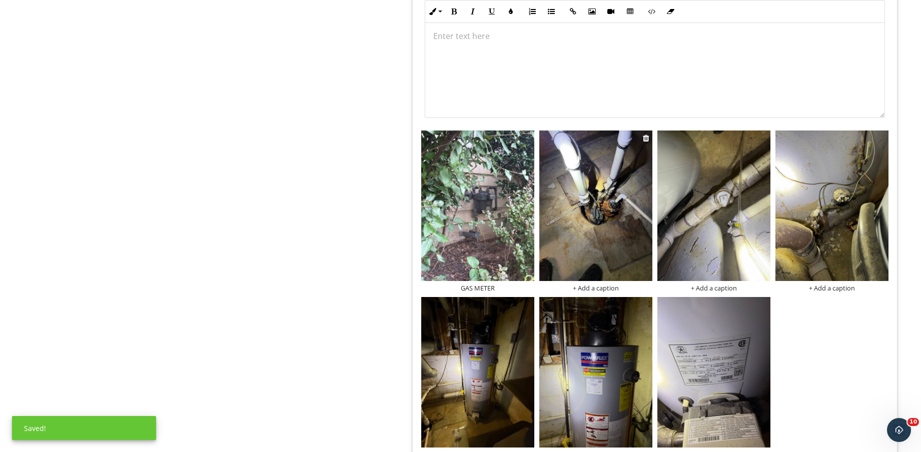
click at [594, 286] on div "+ Add a caption" at bounding box center [595, 288] width 113 height 8
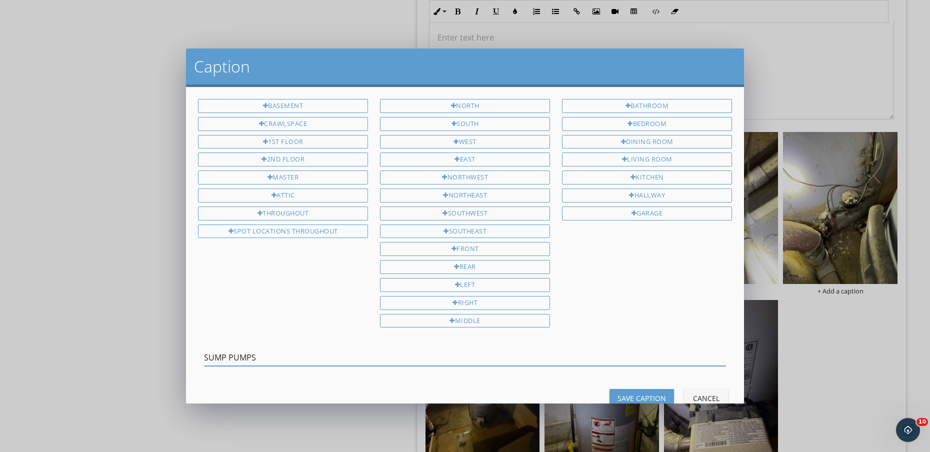
type input "SUMP PUMPS"
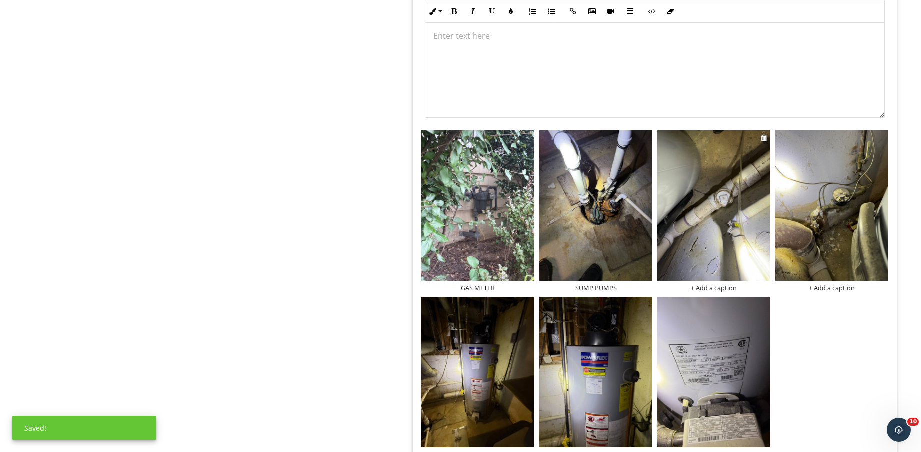
click at [732, 291] on div "+ Add a caption" at bounding box center [713, 288] width 113 height 8
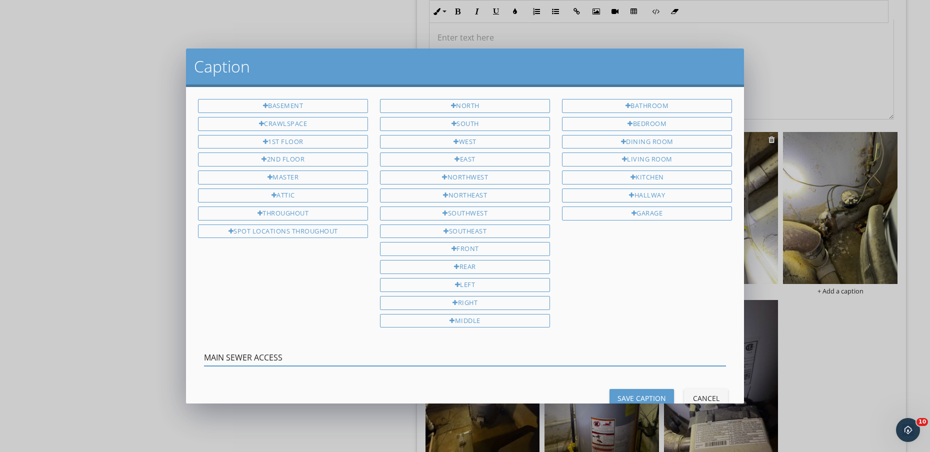
type input "MAIN SEWER ACCESS"
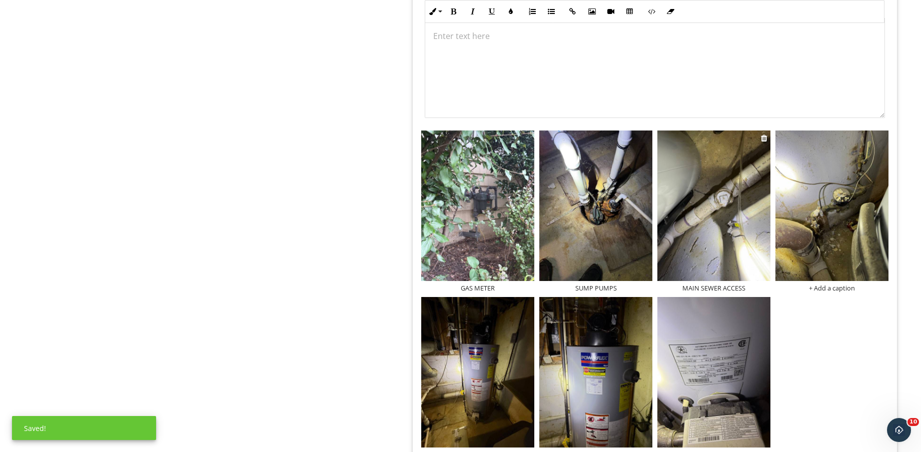
click at [751, 252] on img at bounding box center [713, 206] width 113 height 151
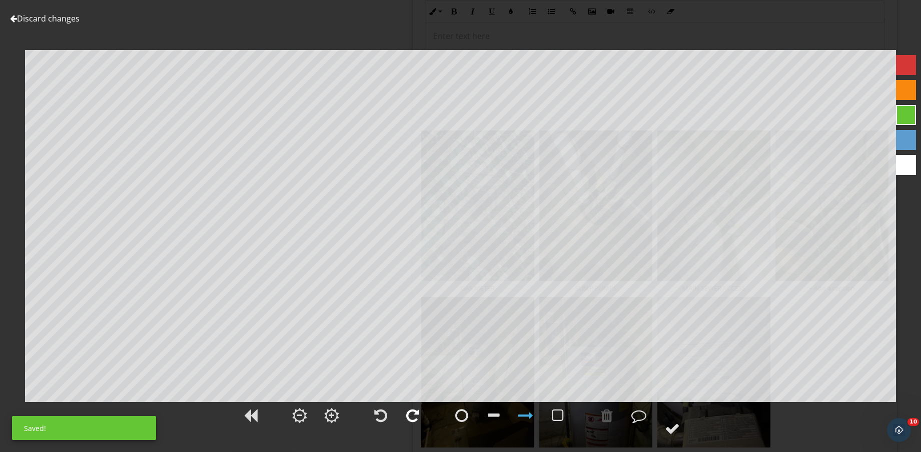
click at [418, 416] on div at bounding box center [412, 415] width 13 height 15
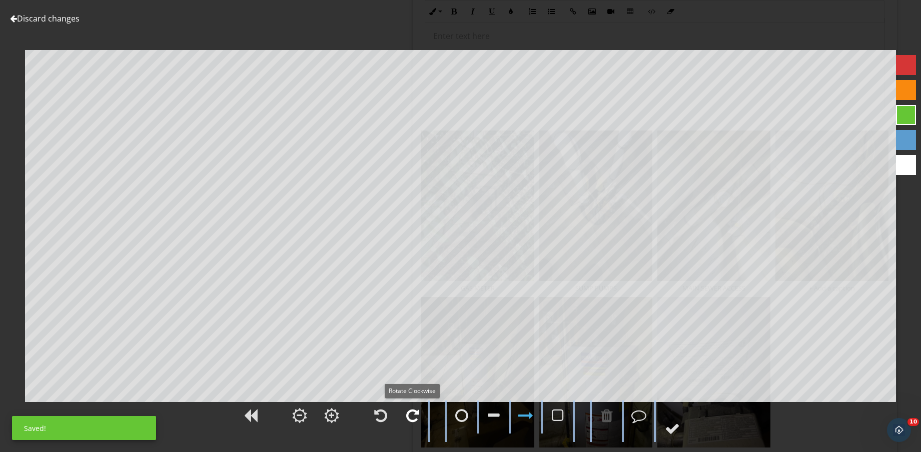
click at [418, 416] on div at bounding box center [412, 415] width 13 height 15
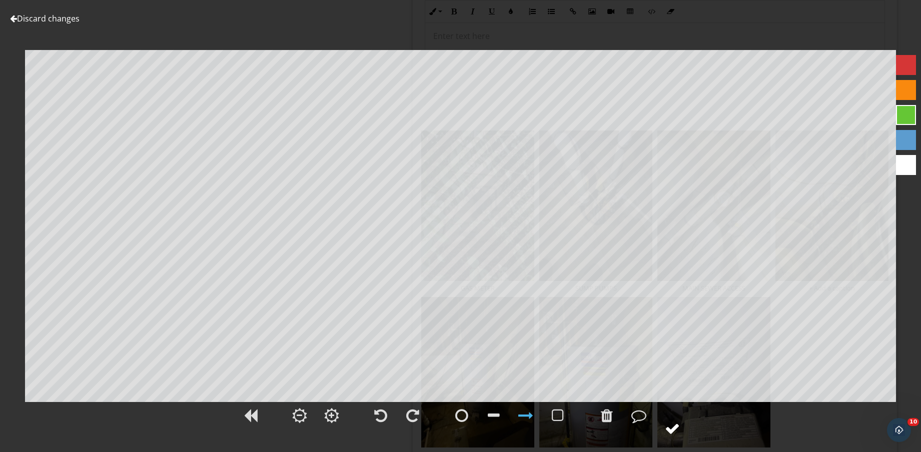
click at [675, 436] on div at bounding box center [672, 428] width 15 height 15
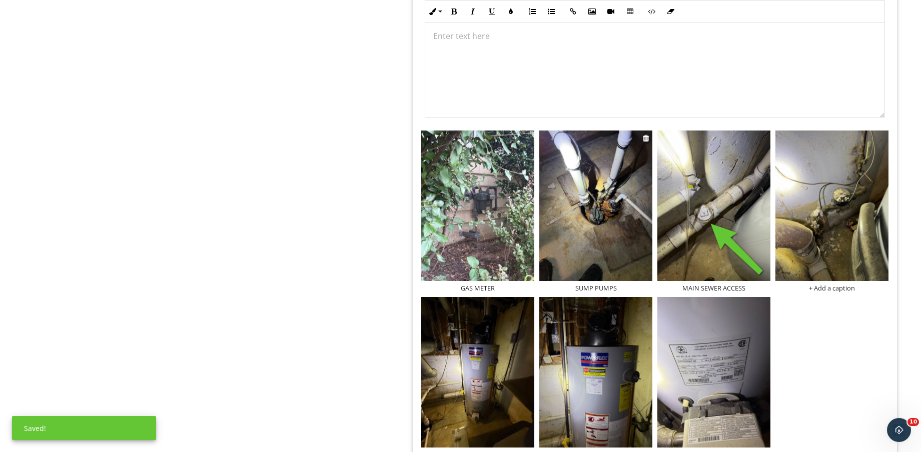
click at [628, 239] on img at bounding box center [595, 206] width 113 height 151
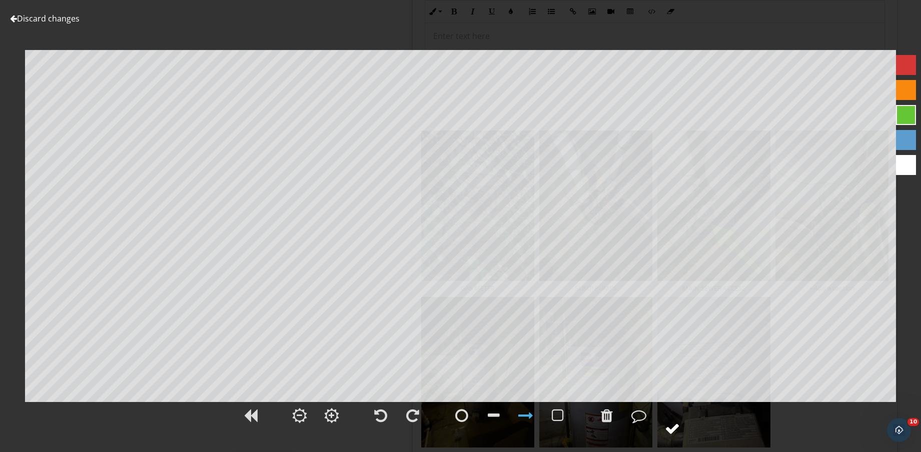
click at [673, 424] on div at bounding box center [672, 428] width 15 height 15
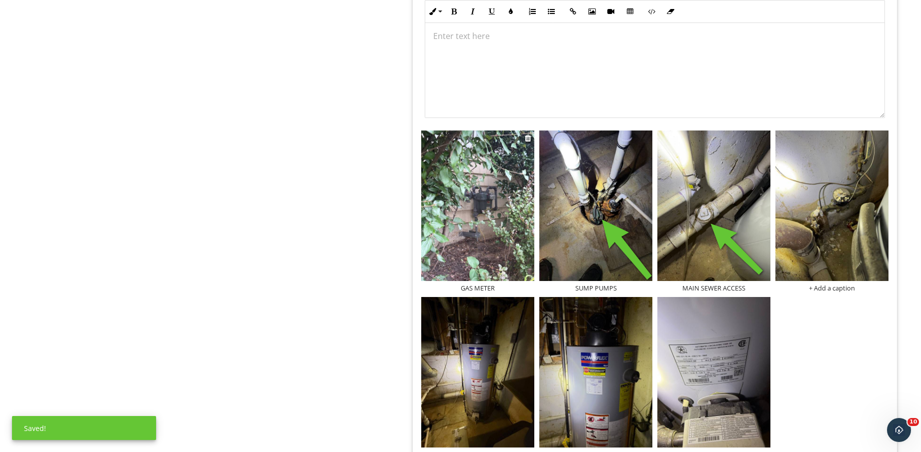
click at [497, 236] on img at bounding box center [477, 206] width 113 height 151
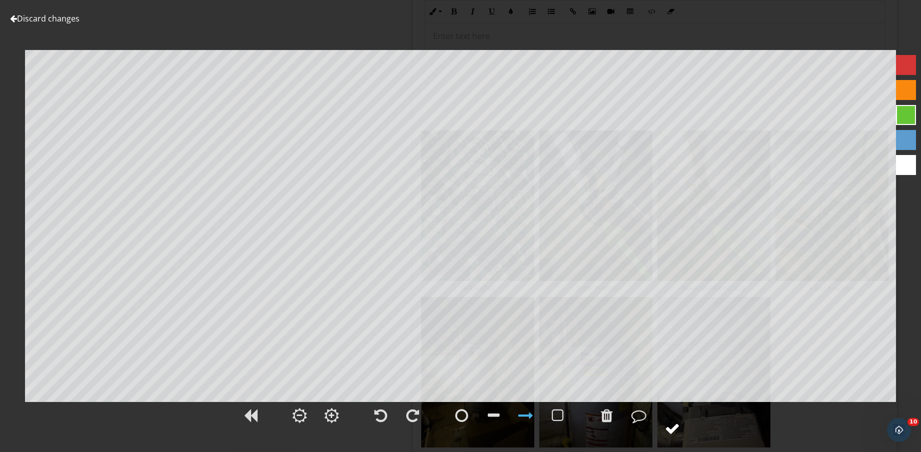
click at [677, 426] on div at bounding box center [672, 428] width 15 height 15
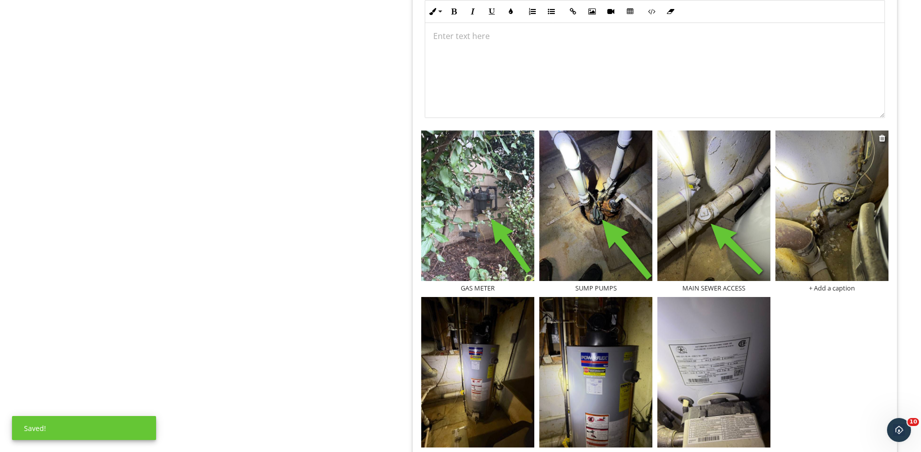
click at [843, 249] on img at bounding box center [831, 206] width 113 height 151
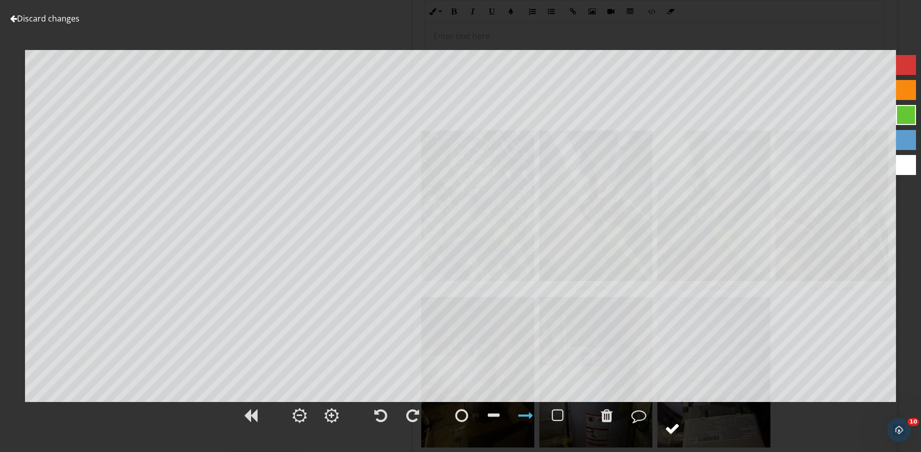
click at [678, 434] on div at bounding box center [672, 428] width 15 height 15
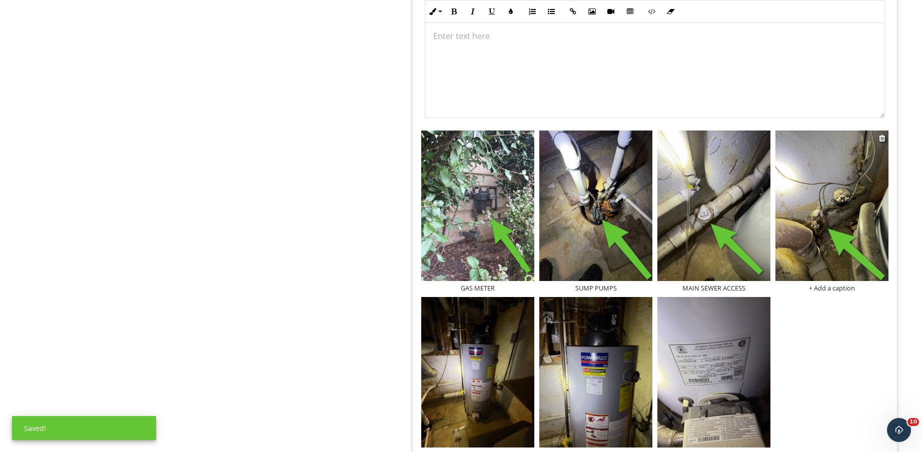
click at [843, 286] on div "+ Add a caption" at bounding box center [831, 288] width 113 height 8
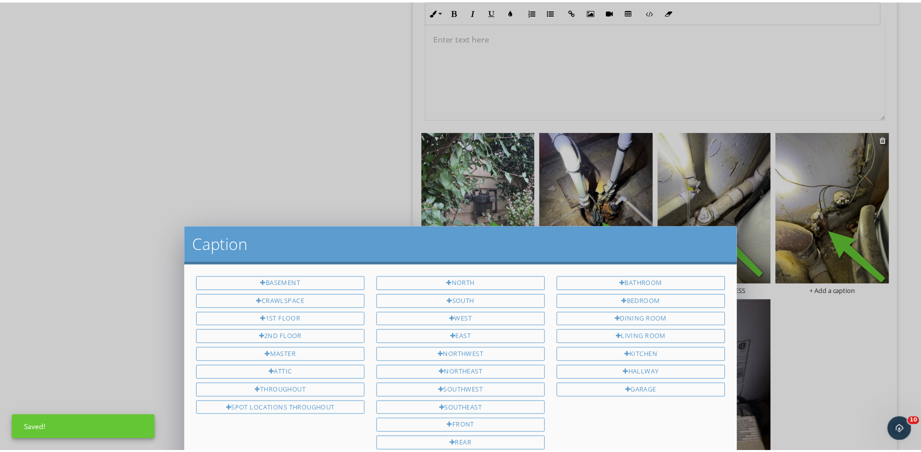
scroll to position [0, 0]
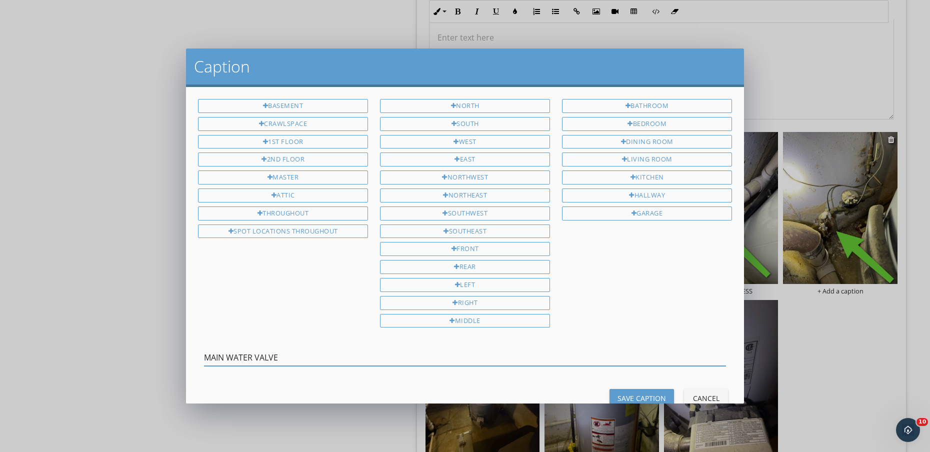
type input "MAIN WATER VALVE"
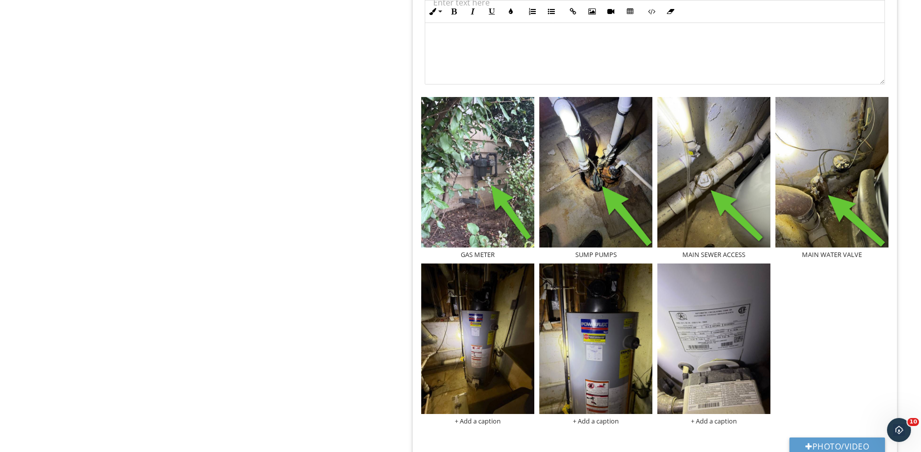
scroll to position [2625, 0]
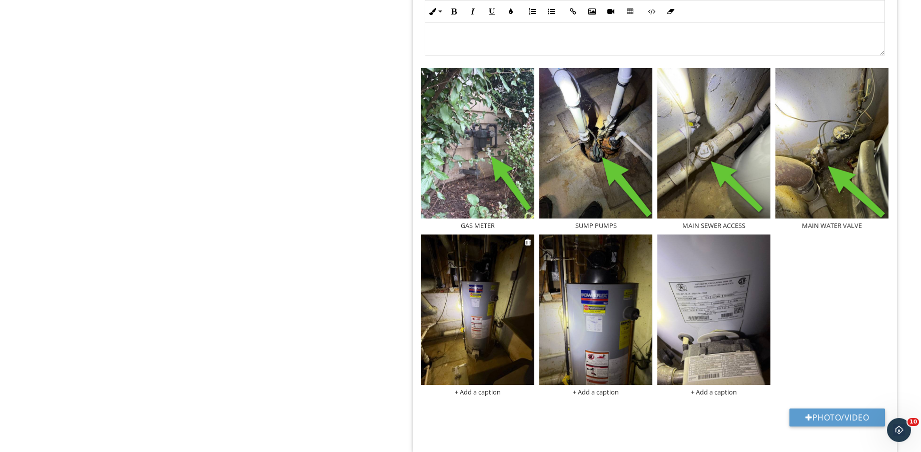
click at [492, 351] on img at bounding box center [477, 310] width 113 height 151
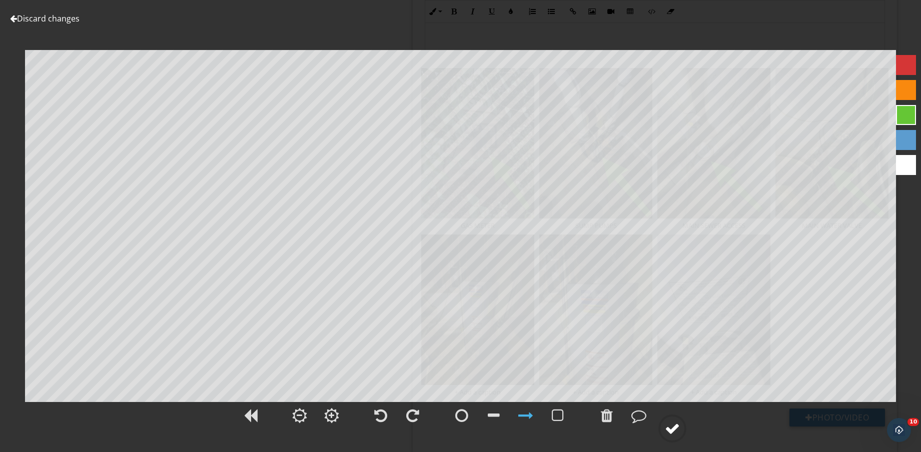
click at [667, 427] on div at bounding box center [672, 428] width 15 height 15
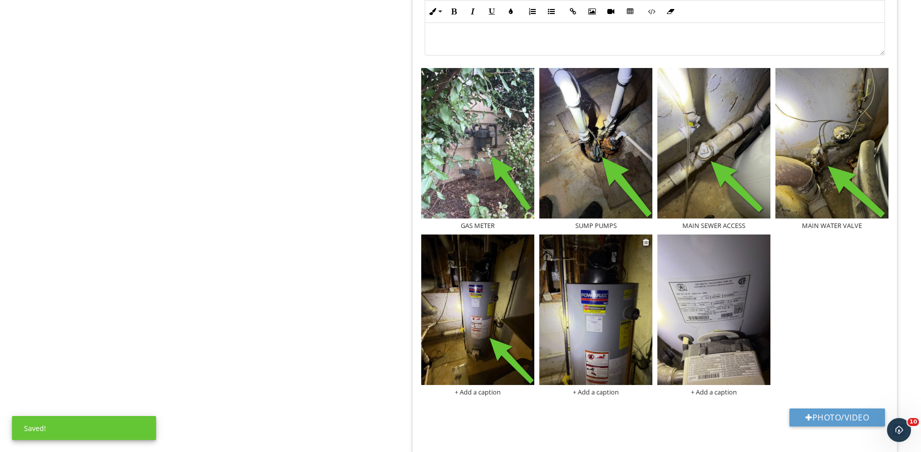
click at [604, 364] on img at bounding box center [595, 310] width 113 height 151
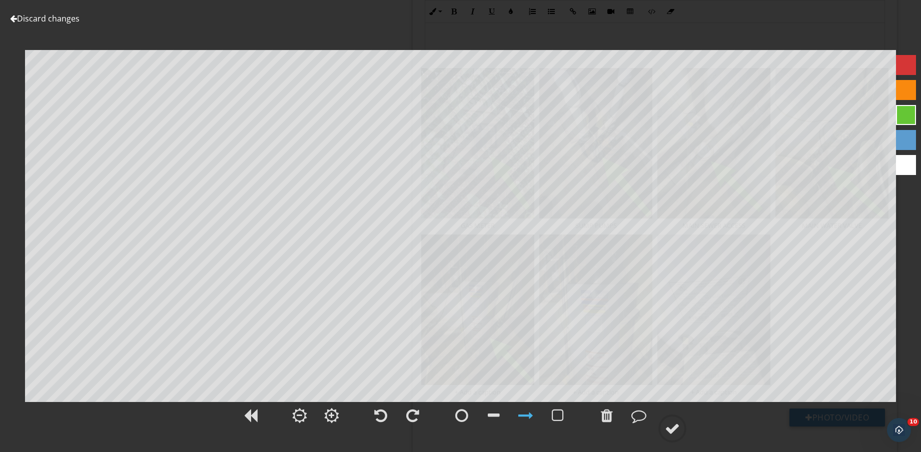
click at [656, 420] on div at bounding box center [460, 422] width 921 height 42
click at [673, 429] on div at bounding box center [672, 428] width 15 height 15
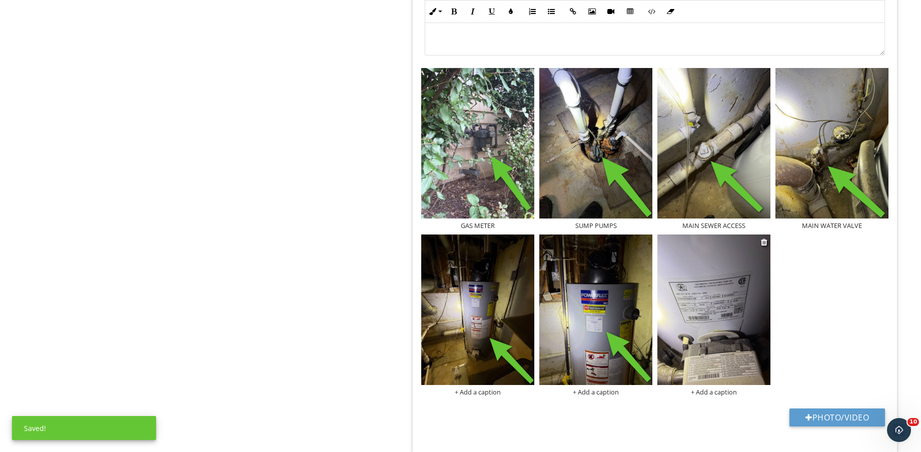
click at [725, 367] on img at bounding box center [713, 310] width 113 height 151
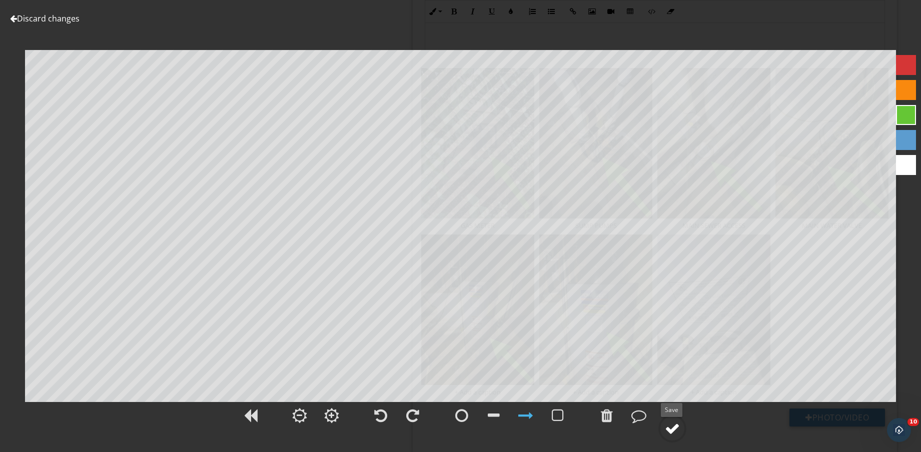
click at [682, 427] on circle at bounding box center [672, 429] width 26 height 26
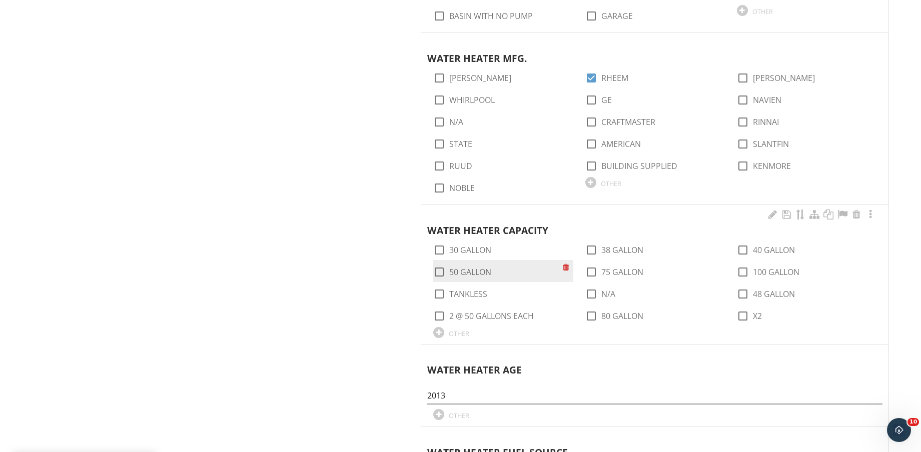
click at [474, 277] on label "50 GALLON" at bounding box center [470, 272] width 42 height 10
checkbox input "true"
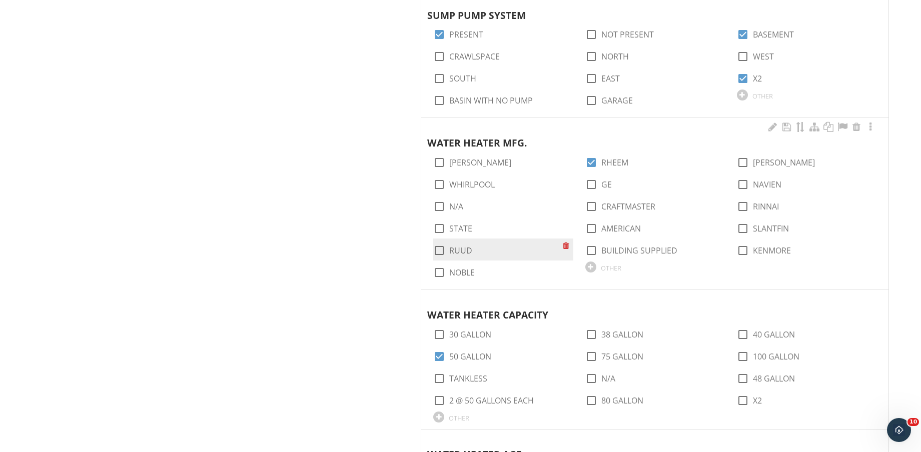
scroll to position [1063, 0]
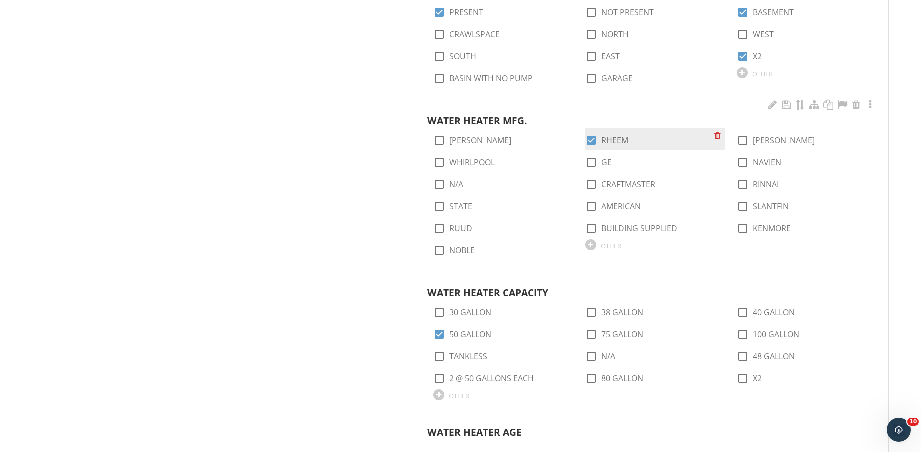
click at [609, 139] on label "RHEEM" at bounding box center [614, 141] width 27 height 10
checkbox input "false"
click at [614, 244] on div "OTHER" at bounding box center [611, 246] width 21 height 8
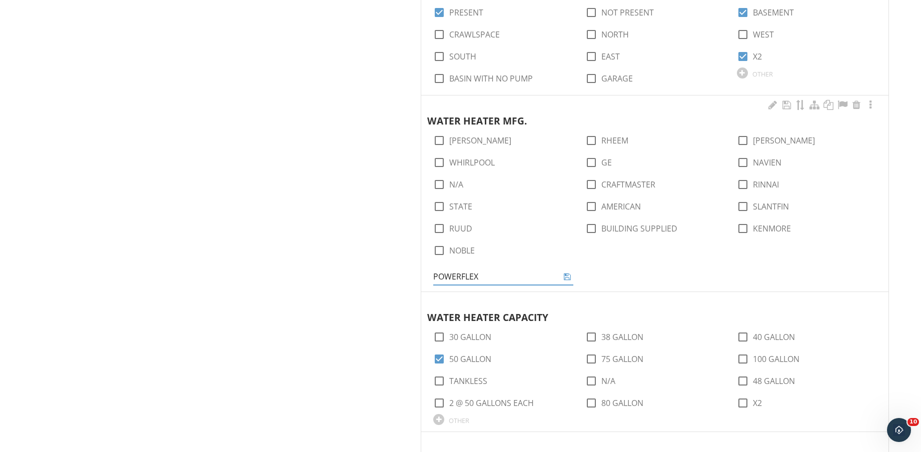
type input "POWERFLEX"
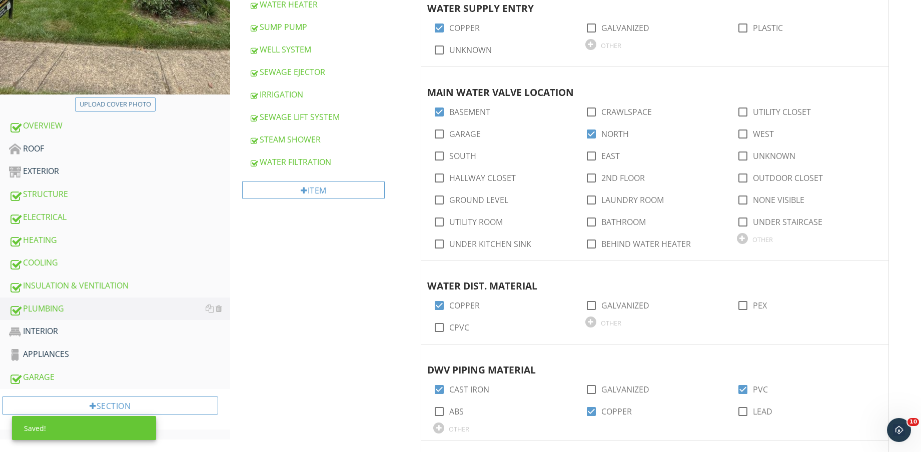
scroll to position [438, 0]
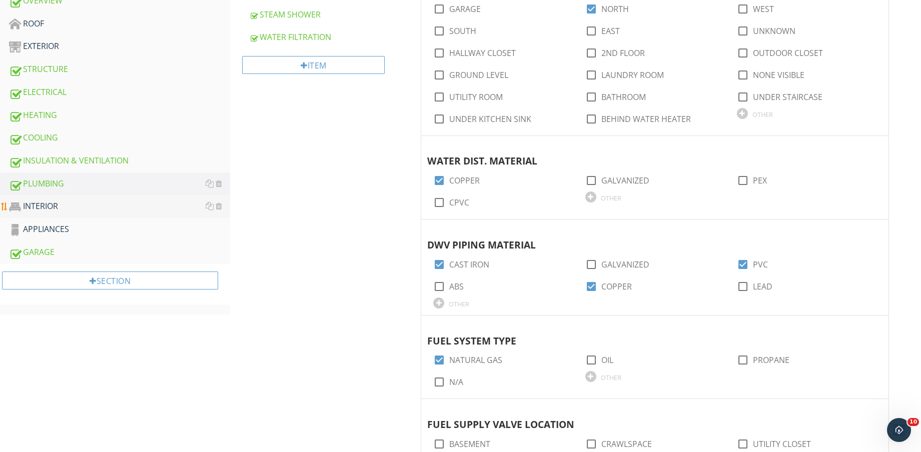
click at [102, 206] on div "INTERIOR" at bounding box center [119, 206] width 221 height 13
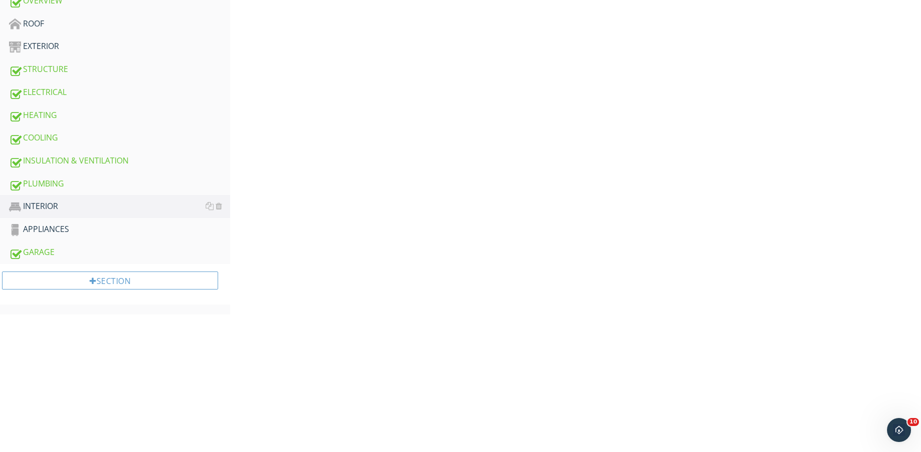
scroll to position [125, 0]
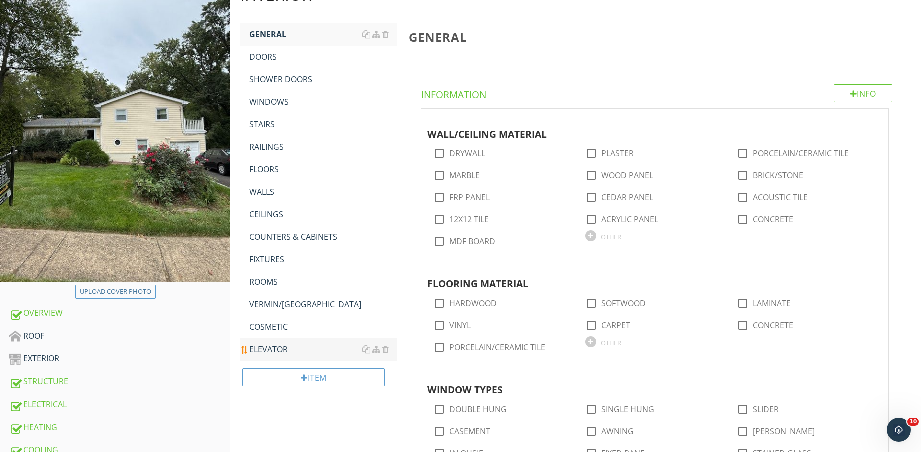
click at [284, 342] on link "ELEVATOR" at bounding box center [323, 350] width 148 height 22
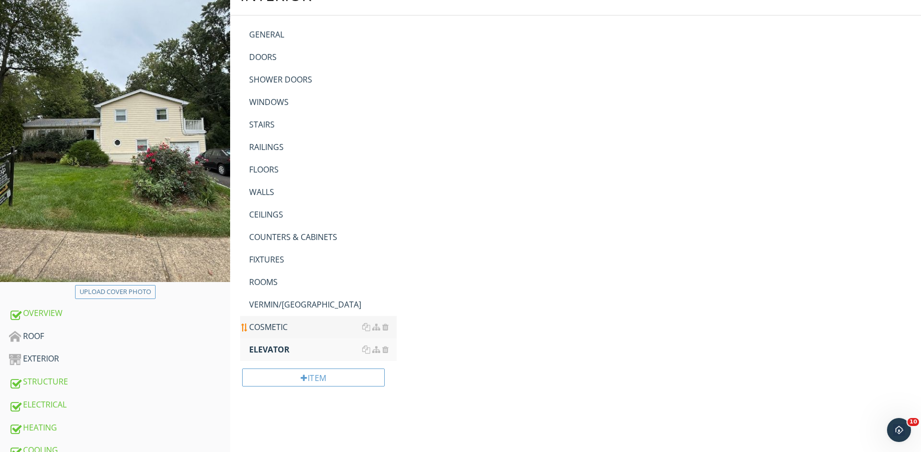
click at [284, 328] on div "COSMETIC" at bounding box center [323, 327] width 148 height 12
click at [283, 308] on div "VERMIN/PEST" at bounding box center [323, 305] width 148 height 12
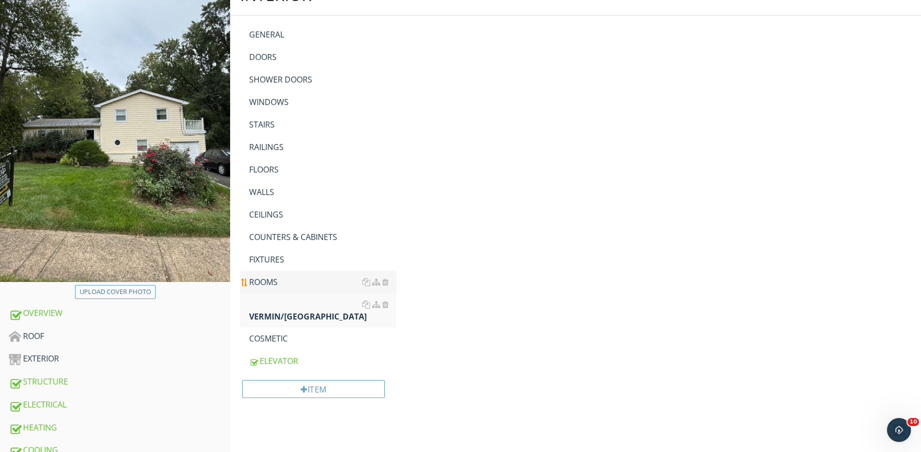
click at [273, 280] on div "ROOMS" at bounding box center [323, 282] width 148 height 12
click at [267, 249] on link "FIXTURES" at bounding box center [323, 260] width 148 height 22
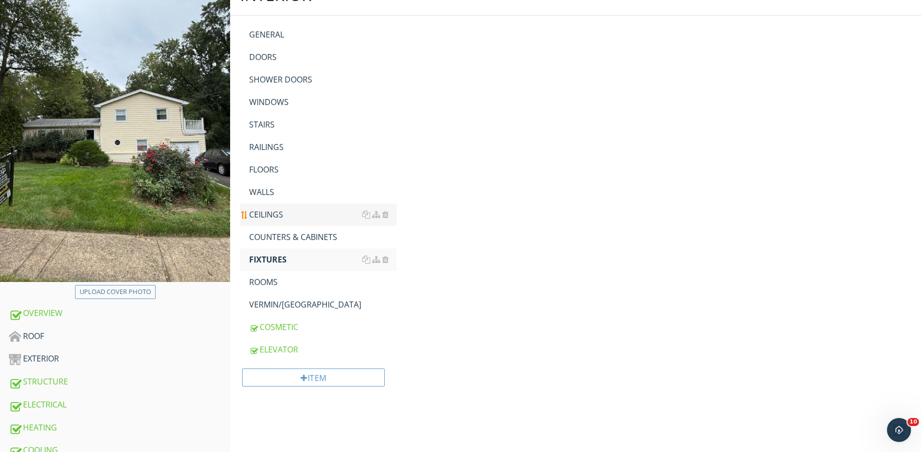
click at [270, 236] on div "COUNTERS & CABINETS" at bounding box center [323, 237] width 148 height 12
click at [269, 211] on div "CEILINGS" at bounding box center [323, 215] width 148 height 12
click at [269, 194] on div "WALLS" at bounding box center [323, 192] width 148 height 12
click at [271, 168] on div "FLOORS" at bounding box center [323, 170] width 148 height 12
click at [272, 147] on div "RAILINGS" at bounding box center [323, 147] width 148 height 12
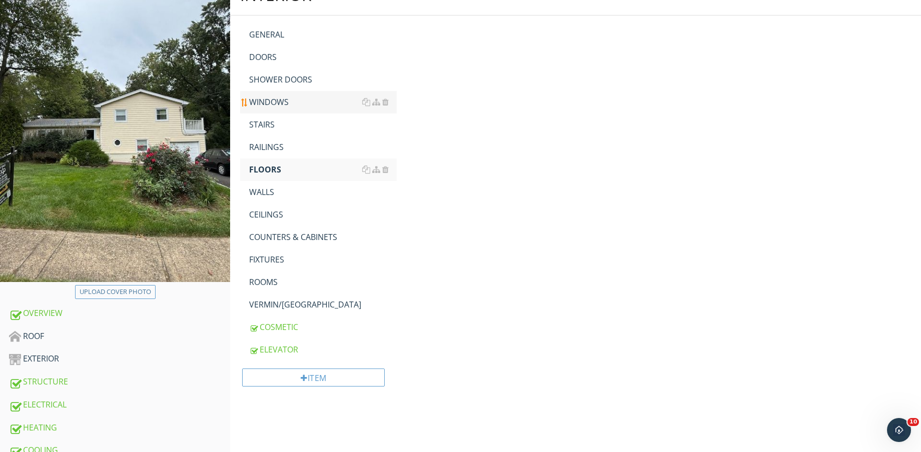
click at [269, 117] on link "STAIRS" at bounding box center [323, 125] width 148 height 22
click at [270, 100] on div "WINDOWS" at bounding box center [323, 102] width 148 height 12
click at [272, 82] on div "SHOWER DOORS" at bounding box center [323, 80] width 148 height 12
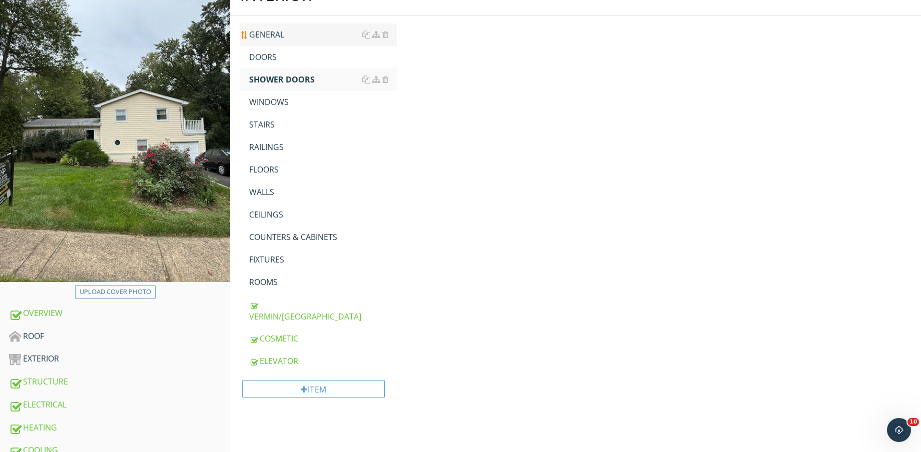
click at [273, 60] on div "DOORS" at bounding box center [323, 57] width 148 height 12
click at [280, 34] on div "GENERAL" at bounding box center [323, 35] width 148 height 12
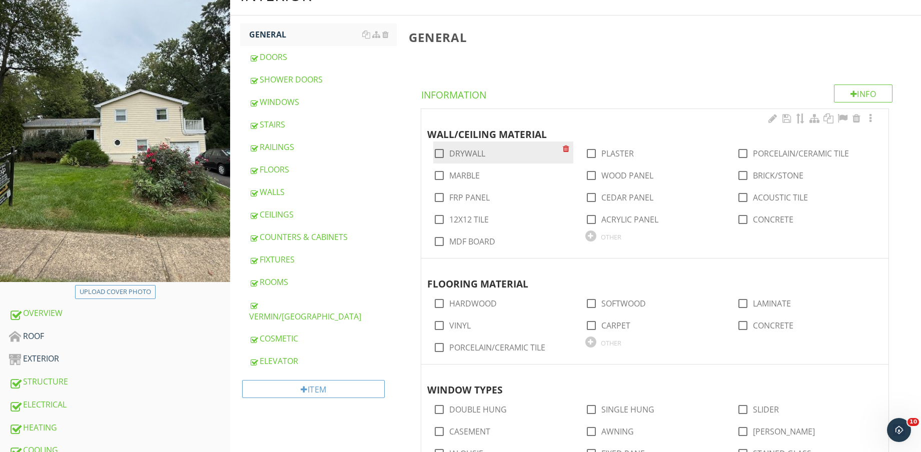
click at [465, 154] on label "DRYWALL" at bounding box center [467, 154] width 36 height 10
checkbox input "true"
click at [788, 159] on label "PORCELAIN/CERAMIC TILE" at bounding box center [801, 154] width 96 height 10
checkbox input "true"
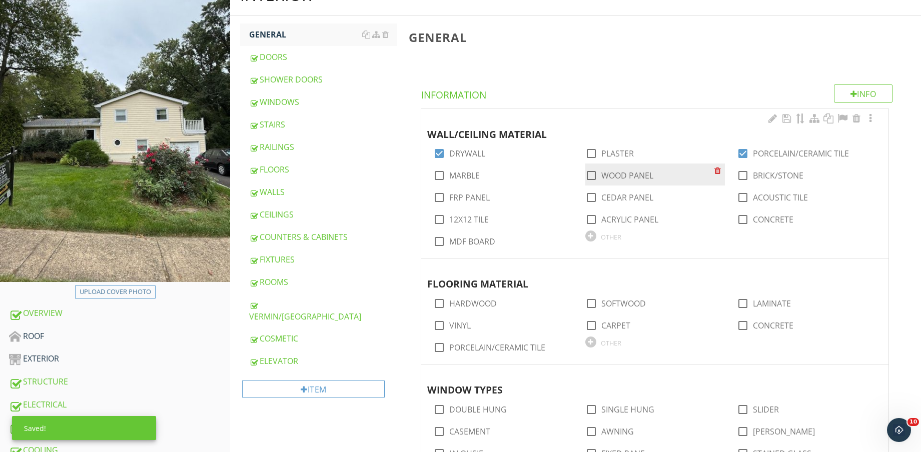
click at [647, 177] on label "WOOD PANEL" at bounding box center [627, 176] width 52 height 10
checkbox input "true"
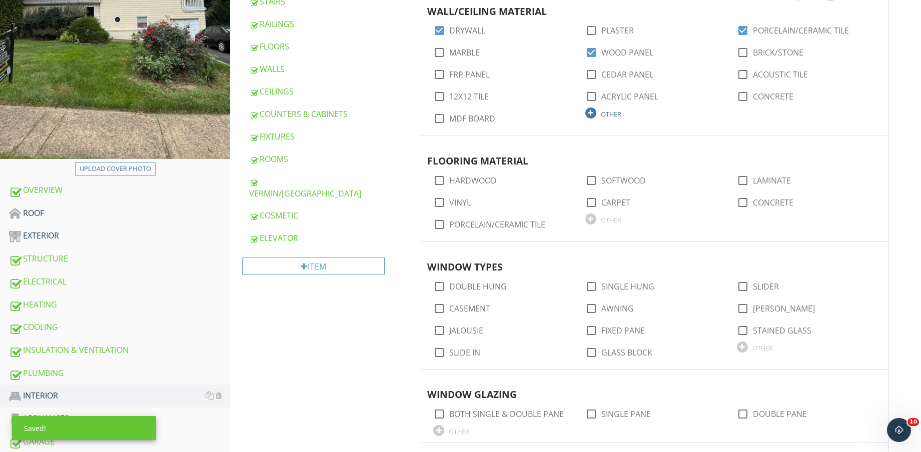
scroll to position [250, 0]
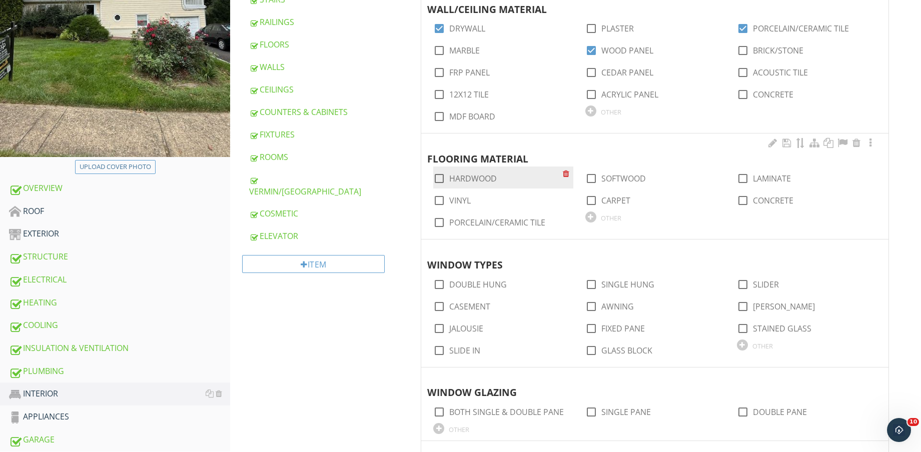
click at [487, 180] on label "HARDWOOD" at bounding box center [473, 179] width 48 height 10
checkbox input "true"
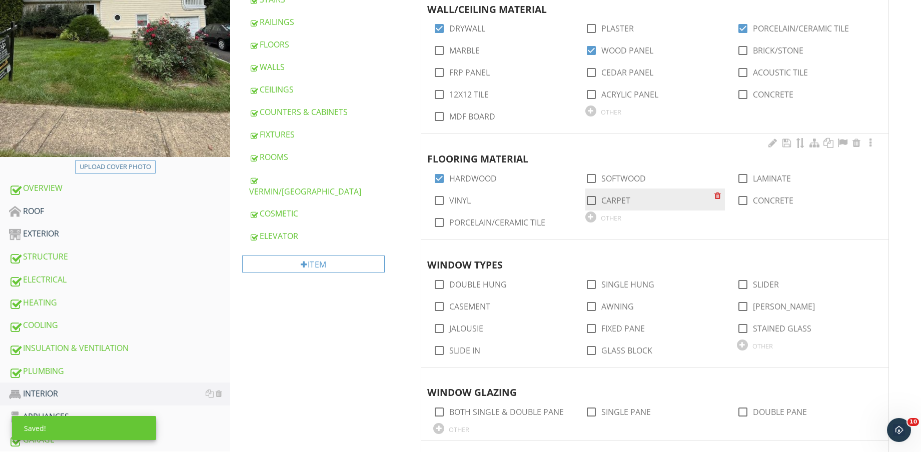
click at [625, 202] on label "CARPET" at bounding box center [615, 201] width 29 height 10
checkbox input "true"
click at [511, 223] on label "PORCELAIN/CERAMIC TILE" at bounding box center [497, 223] width 96 height 10
checkbox input "true"
click at [761, 202] on label "CONCRETE" at bounding box center [773, 201] width 41 height 10
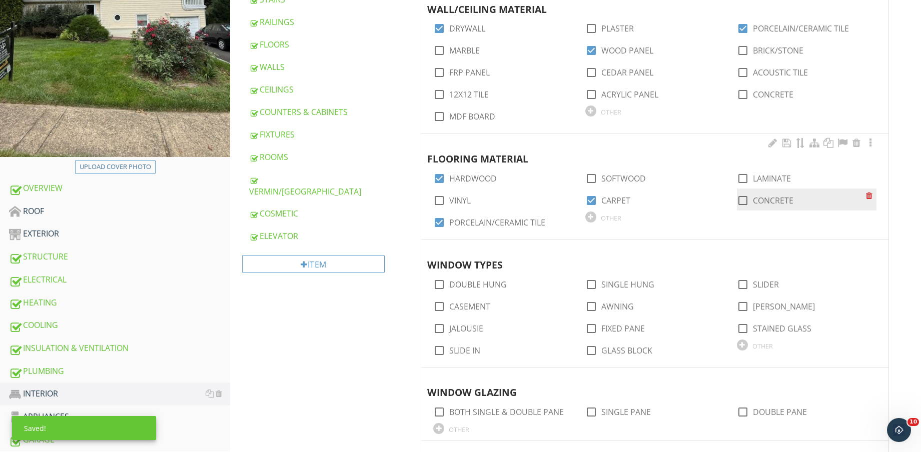
checkbox input "true"
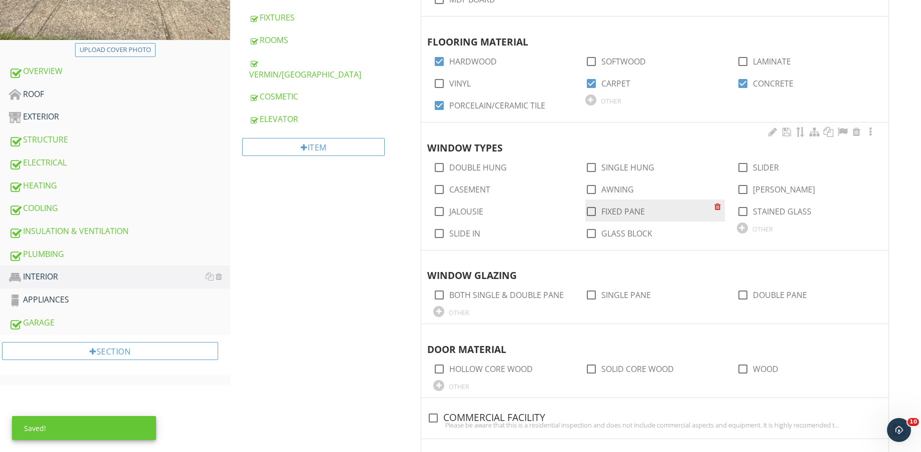
scroll to position [375, 0]
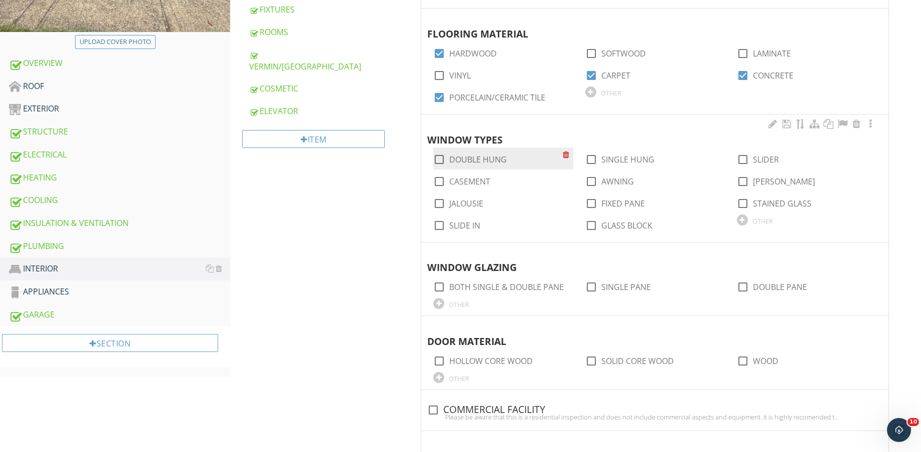
click at [486, 157] on label "DOUBLE HUNG" at bounding box center [478, 160] width 58 height 10
checkbox input "true"
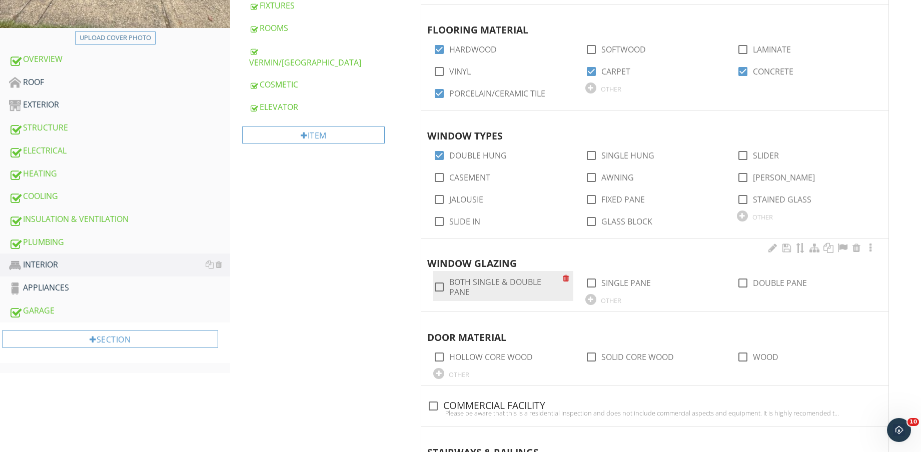
scroll to position [438, 0]
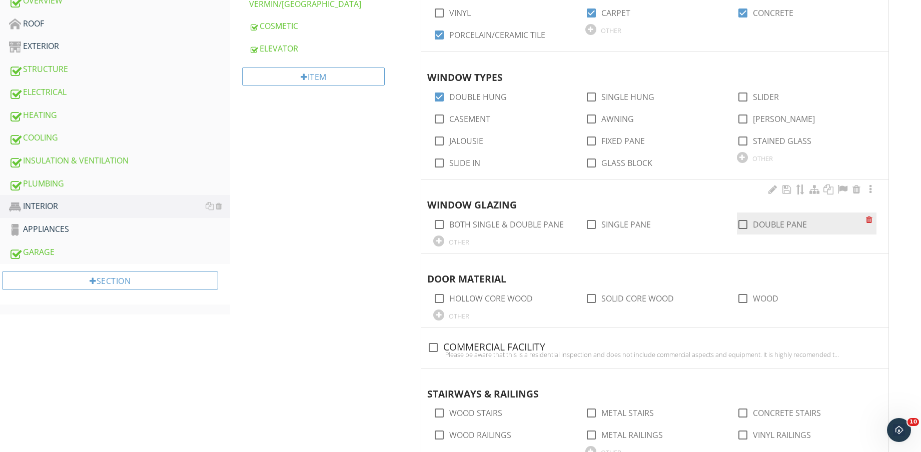
click at [788, 221] on label "DOUBLE PANE" at bounding box center [780, 225] width 54 height 10
checkbox input "true"
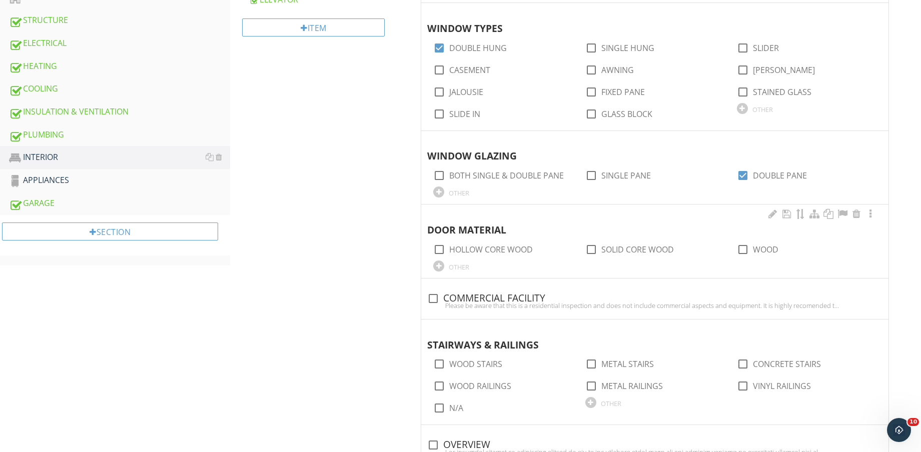
scroll to position [563, 0]
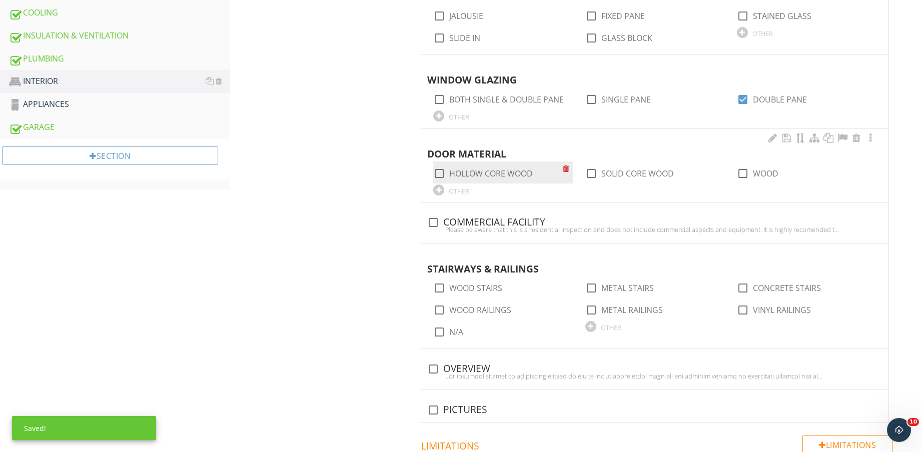
click at [511, 173] on label "HOLLOW CORE WOOD" at bounding box center [491, 174] width 84 height 10
checkbox input "true"
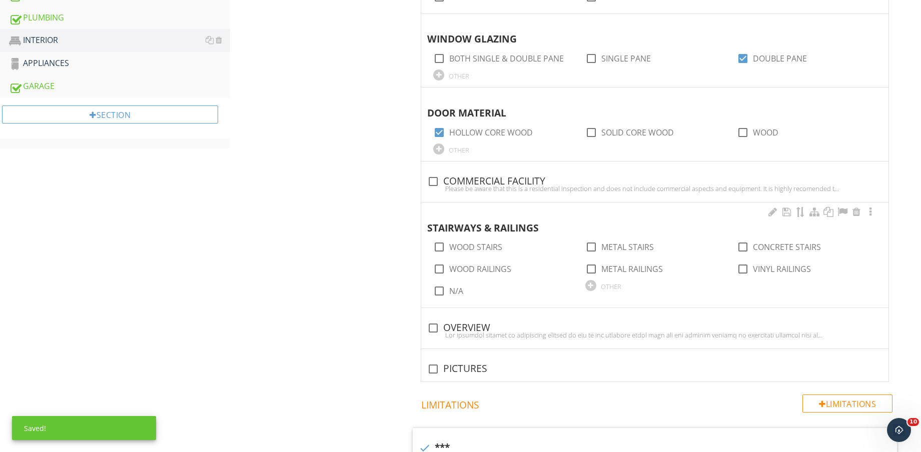
scroll to position [625, 0]
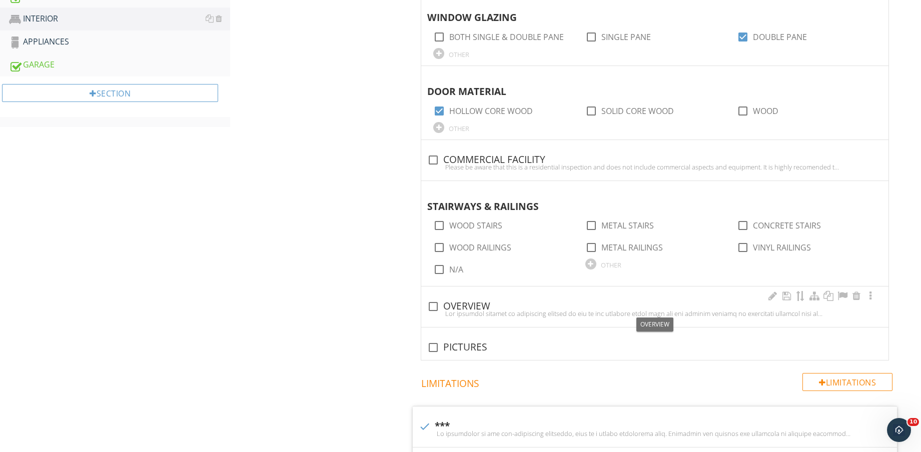
click at [471, 306] on div "check_box_outline_blank OVERVIEW" at bounding box center [654, 307] width 455 height 12
checkbox input "true"
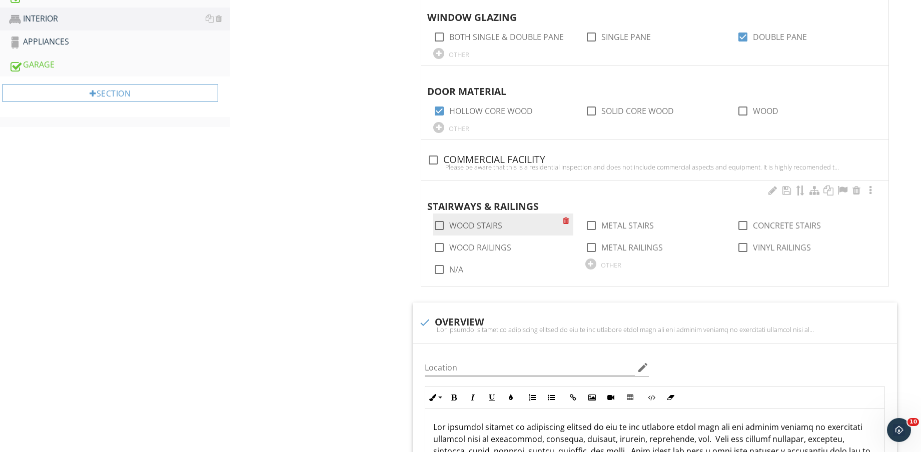
click at [483, 223] on label "WOOD STAIRS" at bounding box center [475, 226] width 53 height 10
checkbox input "true"
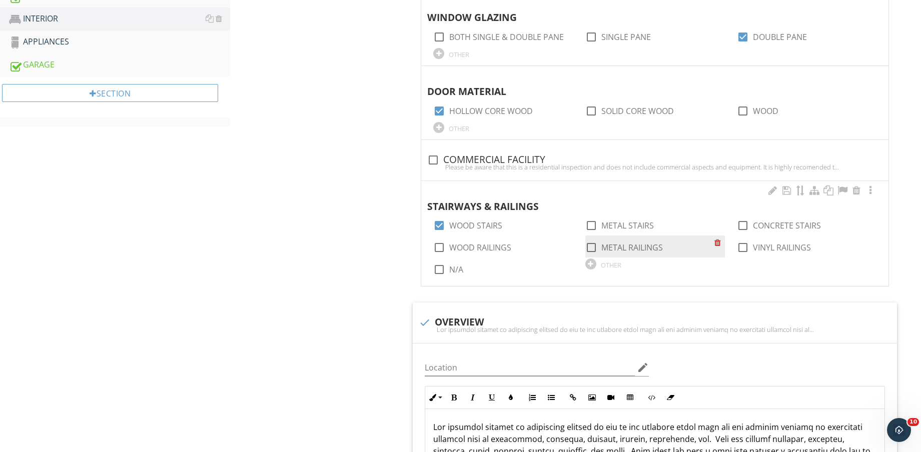
click at [632, 246] on label "METAL RAILINGS" at bounding box center [632, 248] width 62 height 10
checkbox input "true"
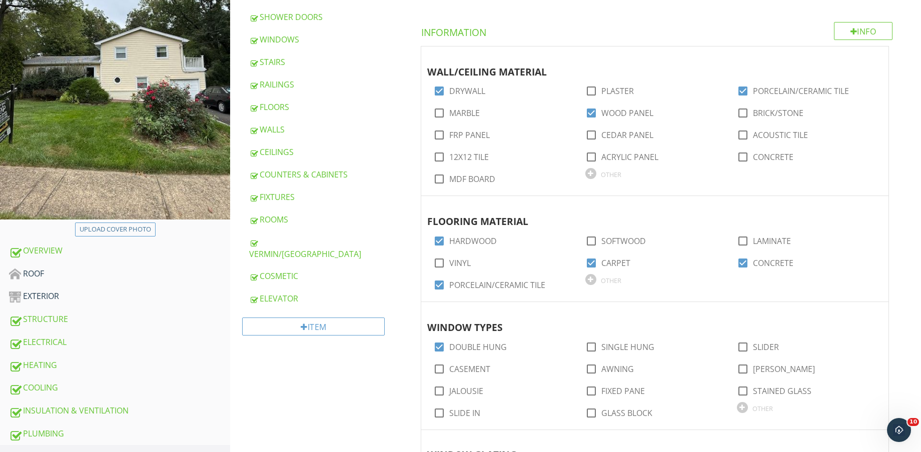
scroll to position [0, 0]
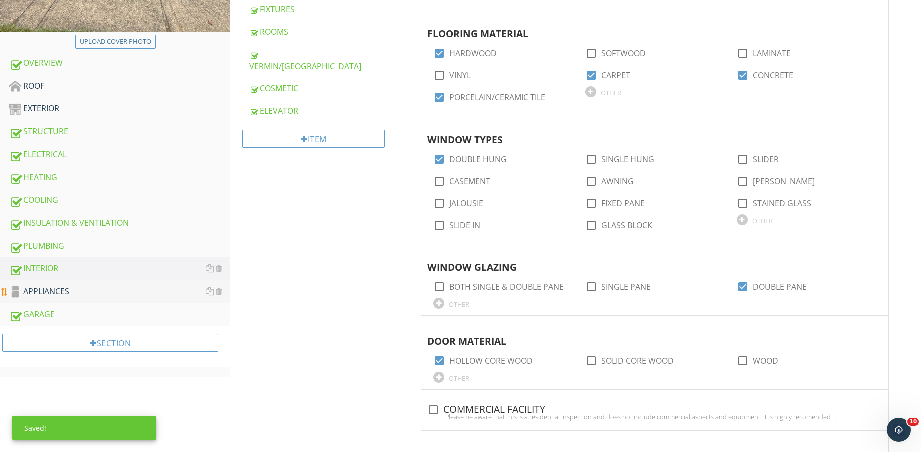
click at [109, 290] on div "APPLIANCES" at bounding box center [119, 292] width 221 height 13
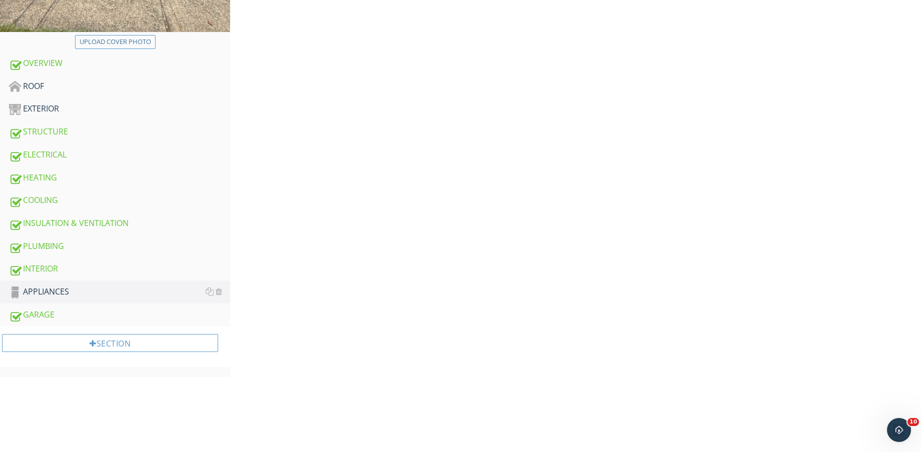
scroll to position [63, 0]
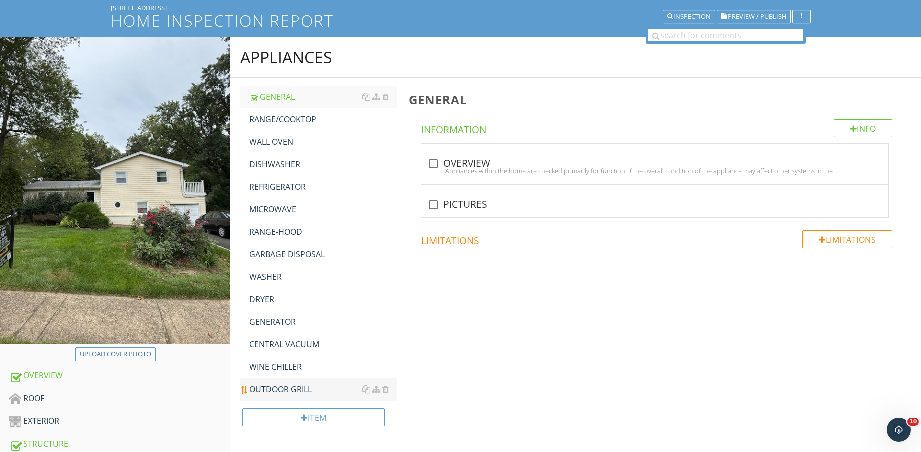
click at [293, 392] on div "OUTDOOR GRILL" at bounding box center [323, 390] width 148 height 12
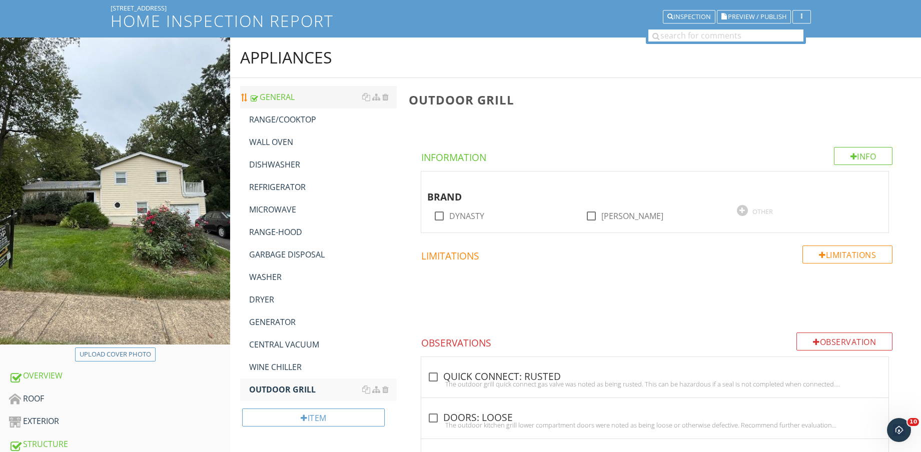
click at [297, 92] on div "GENERAL" at bounding box center [323, 97] width 148 height 12
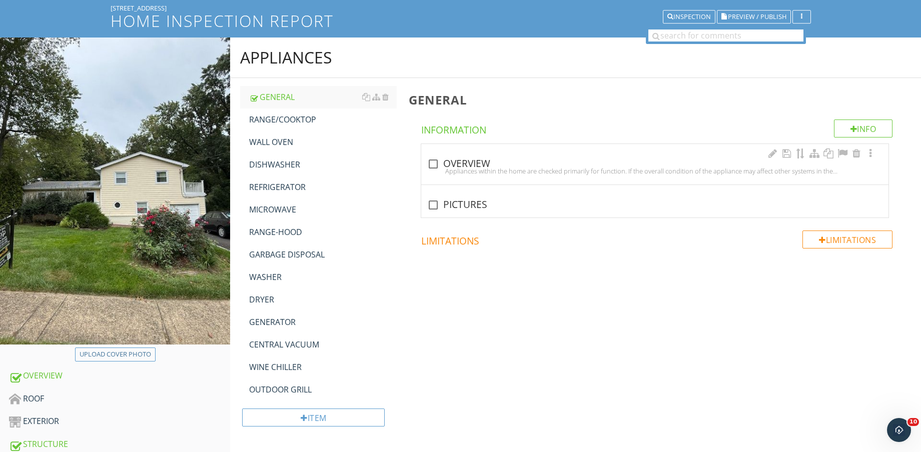
click at [452, 162] on div "check_box_outline_blank OVERVIEW" at bounding box center [654, 164] width 455 height 12
checkbox input "true"
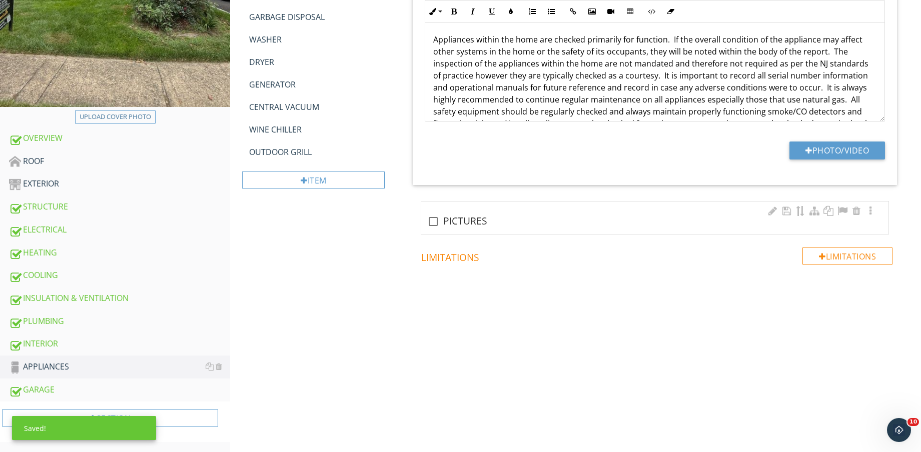
click at [446, 218] on div "check_box_outline_blank PICTURES" at bounding box center [654, 222] width 455 height 12
checkbox input "true"
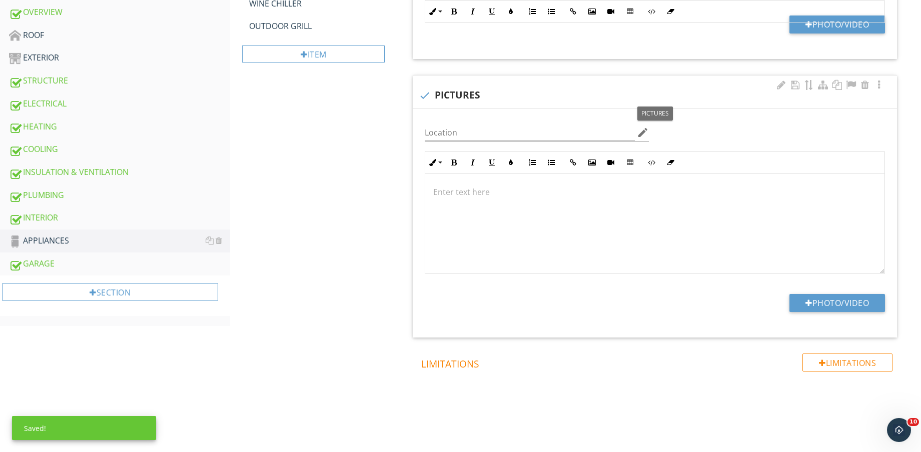
scroll to position [427, 0]
click at [835, 301] on button "Photo/Video" at bounding box center [837, 303] width 96 height 18
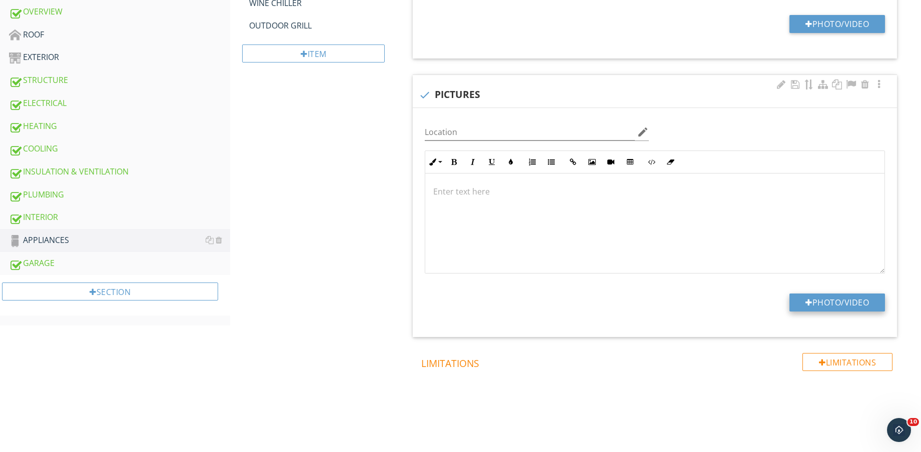
type input "C:\fakepath\IMG_9346.jpg"
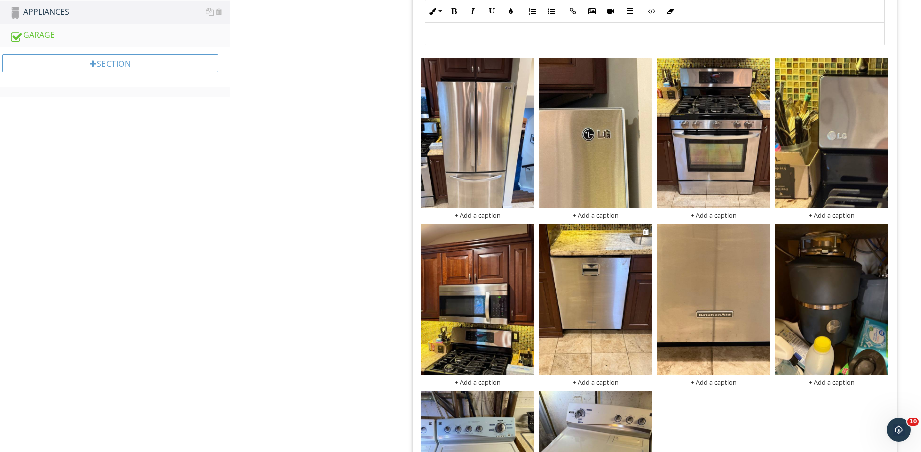
scroll to position [677, 0]
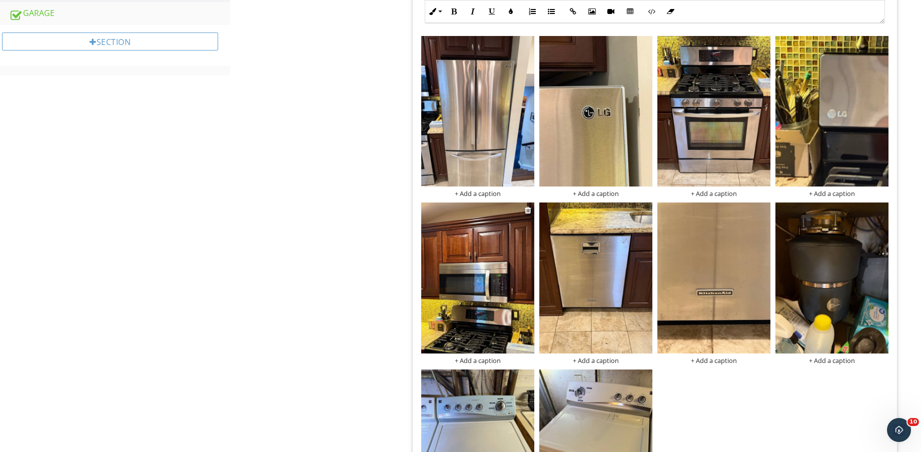
click at [478, 285] on img at bounding box center [477, 278] width 113 height 151
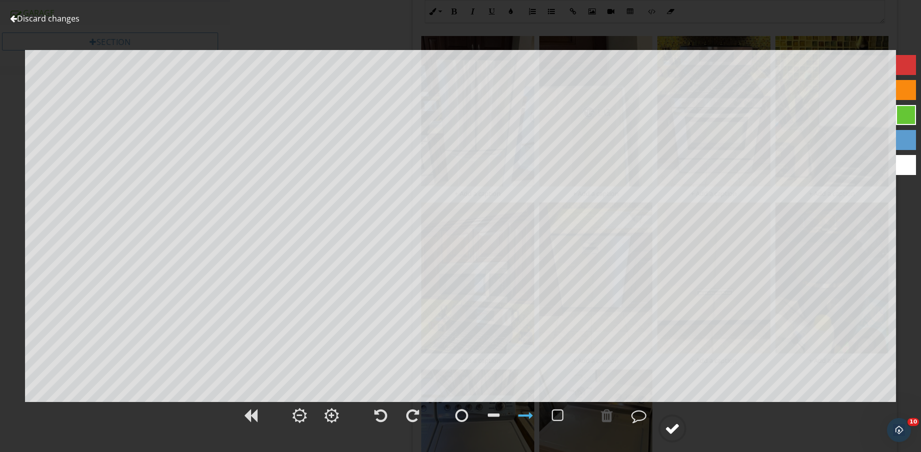
click at [680, 431] on div at bounding box center [672, 428] width 15 height 15
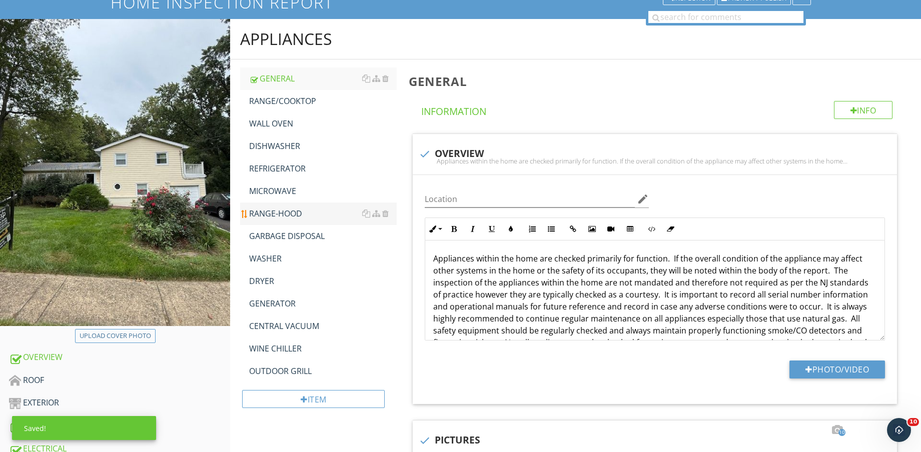
scroll to position [52, 0]
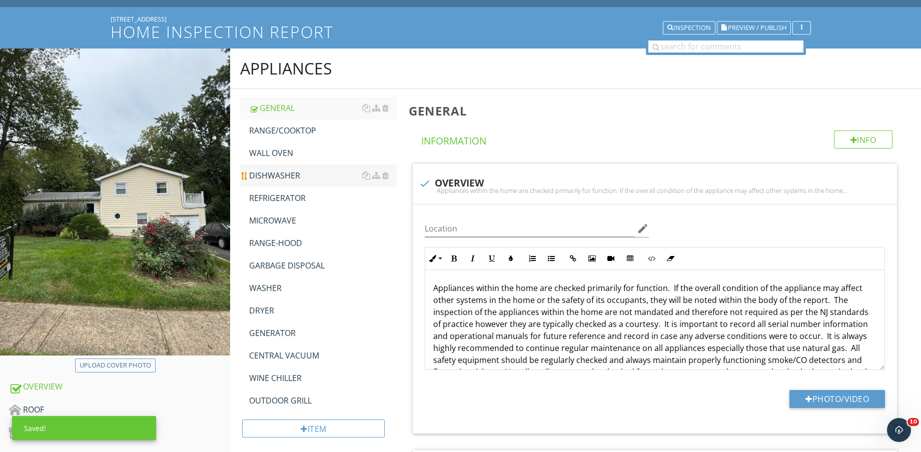
click at [289, 172] on div "DISHWASHER" at bounding box center [323, 176] width 148 height 12
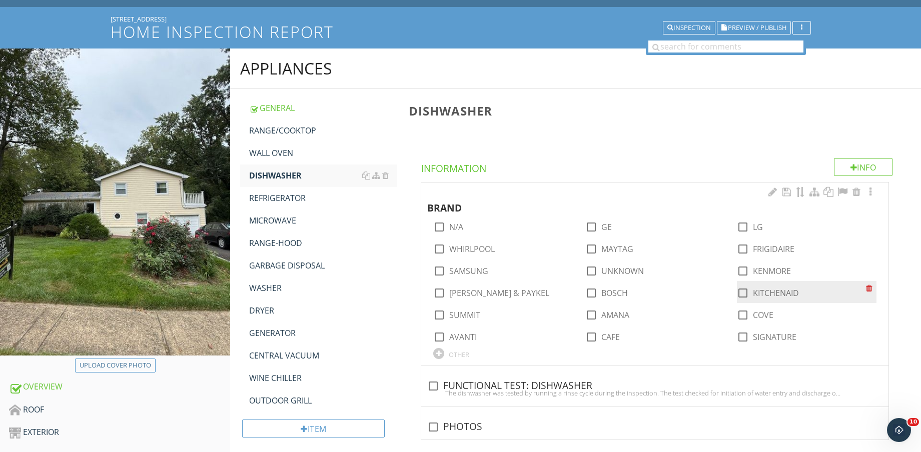
click at [772, 290] on label "KITCHENAID" at bounding box center [776, 293] width 46 height 10
checkbox input "true"
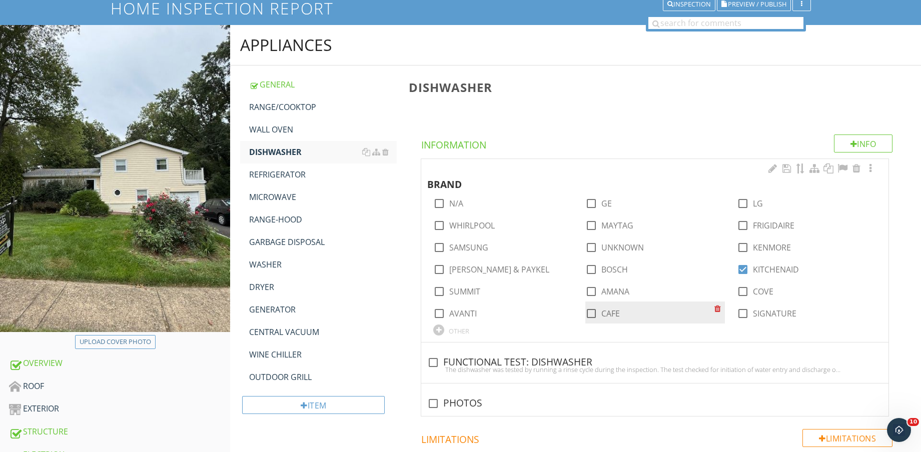
scroll to position [114, 0]
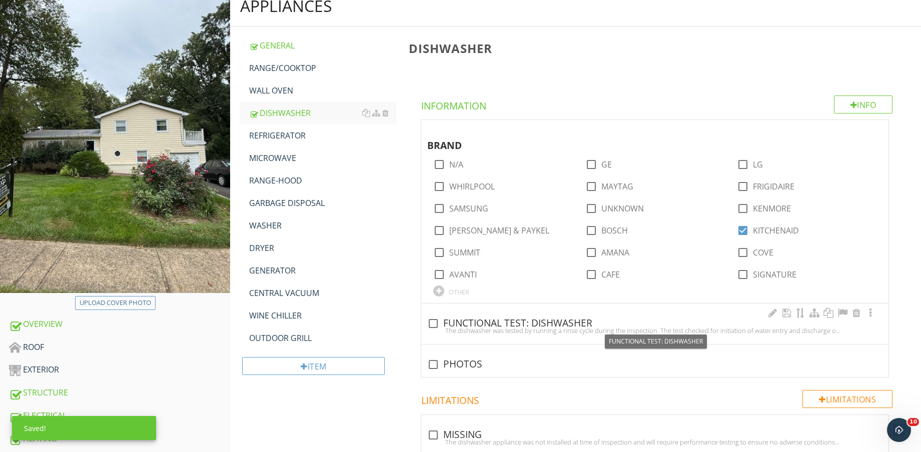
click at [534, 326] on div "check_box_outline_blank FUNCTIONAL TEST: DISHWASHER" at bounding box center [654, 324] width 455 height 12
checkbox input "true"
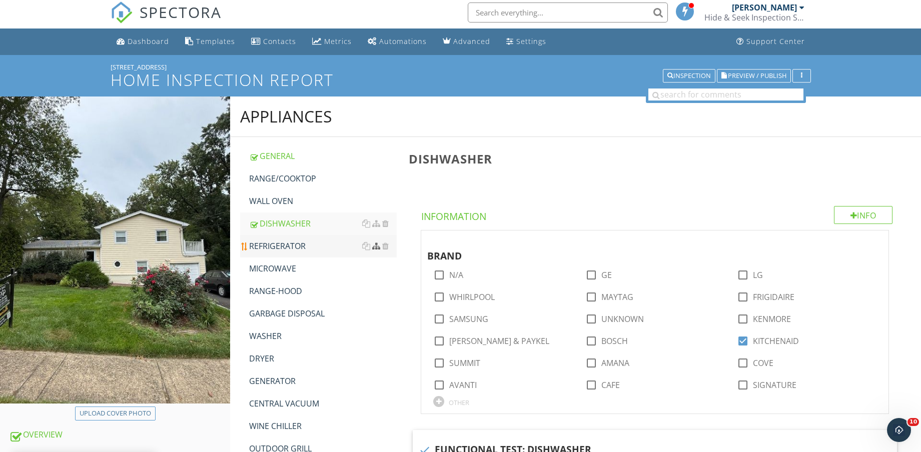
scroll to position [0, 0]
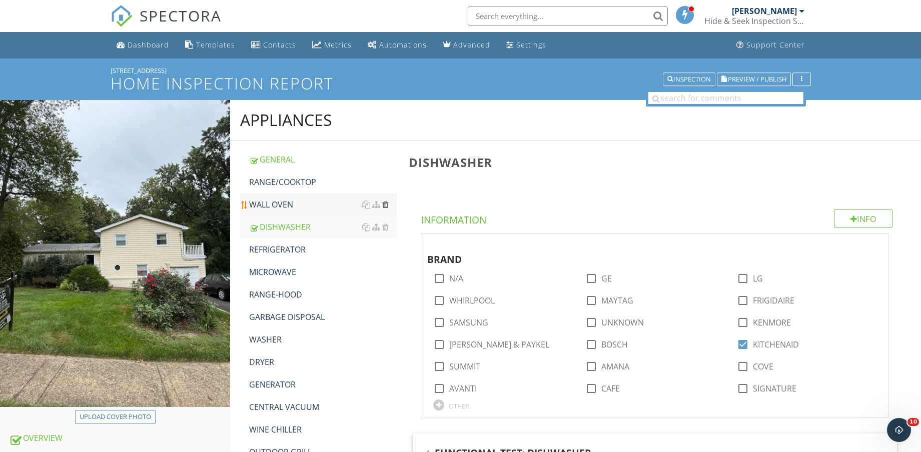
click at [388, 202] on div at bounding box center [385, 205] width 7 height 8
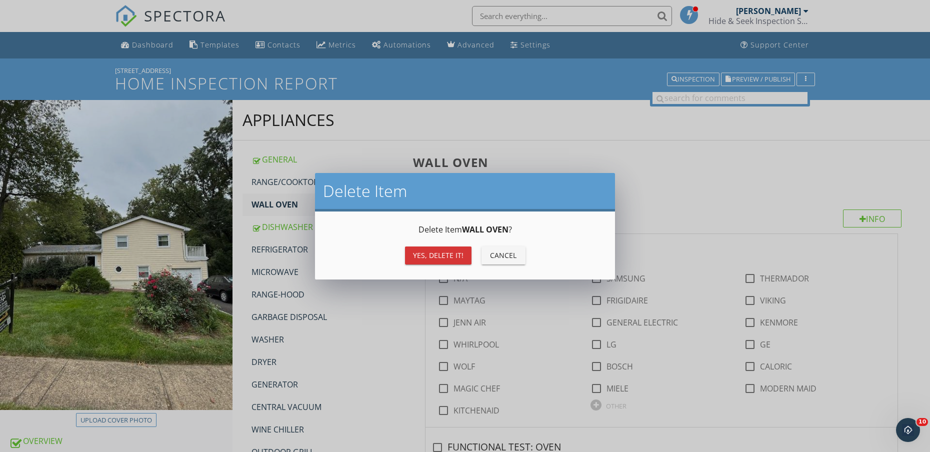
click at [456, 256] on div "Yes, Delete it!" at bounding box center [438, 255] width 51 height 11
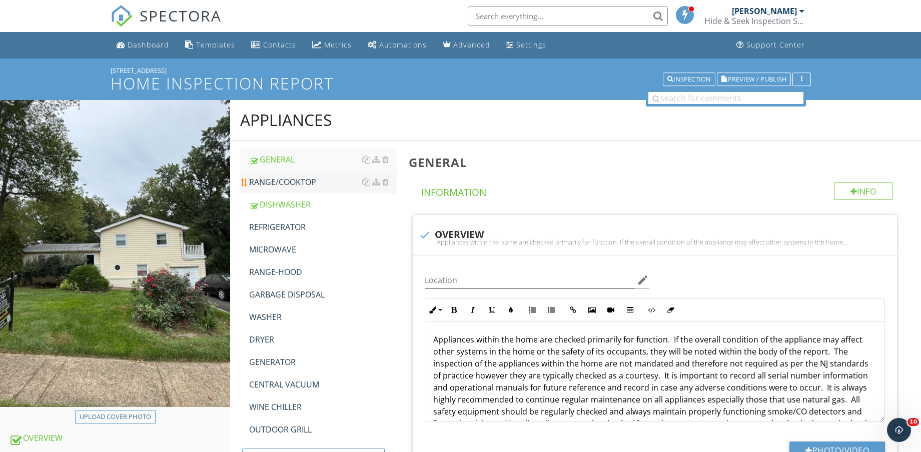
click at [323, 179] on div "RANGE/COOKTOP" at bounding box center [323, 182] width 148 height 12
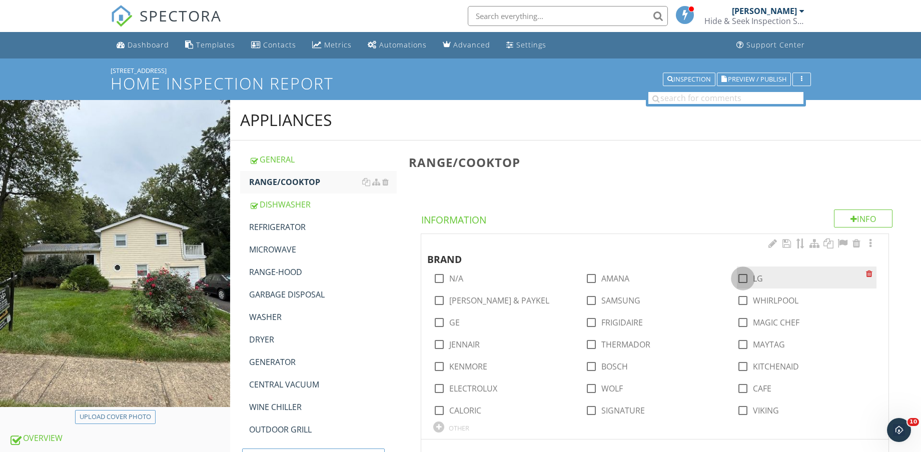
click at [738, 278] on div at bounding box center [742, 278] width 17 height 17
checkbox input "true"
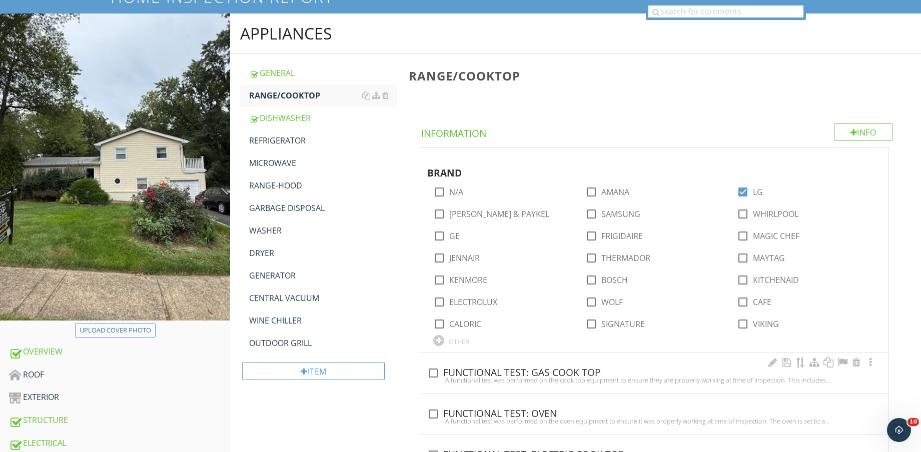
scroll to position [188, 0]
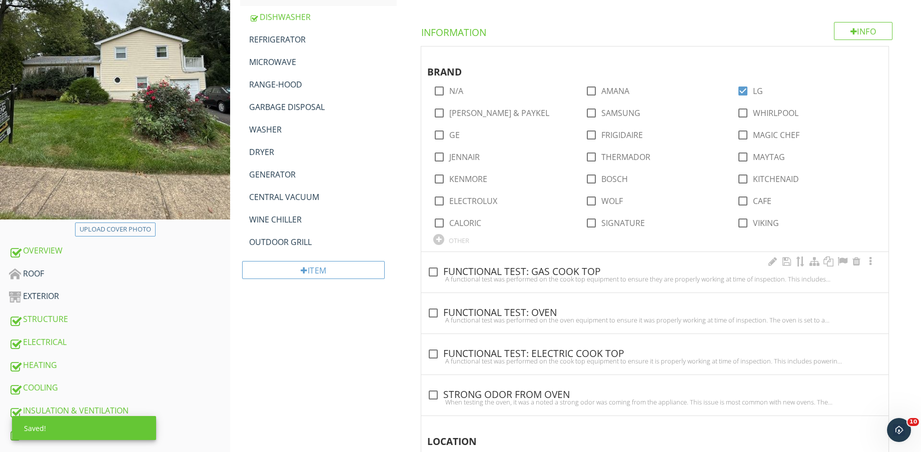
click at [476, 271] on div "check_box_outline_blank FUNCTIONAL TEST: GAS COOK TOP" at bounding box center [654, 272] width 455 height 12
checkbox input "true"
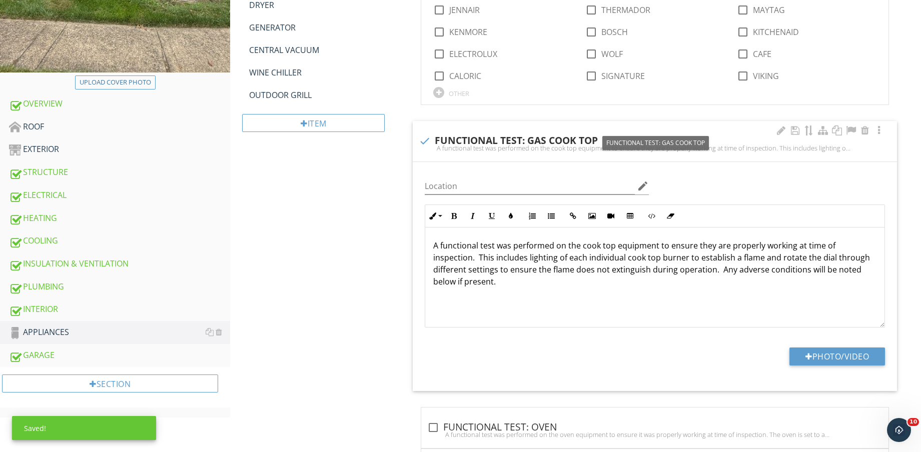
scroll to position [563, 0]
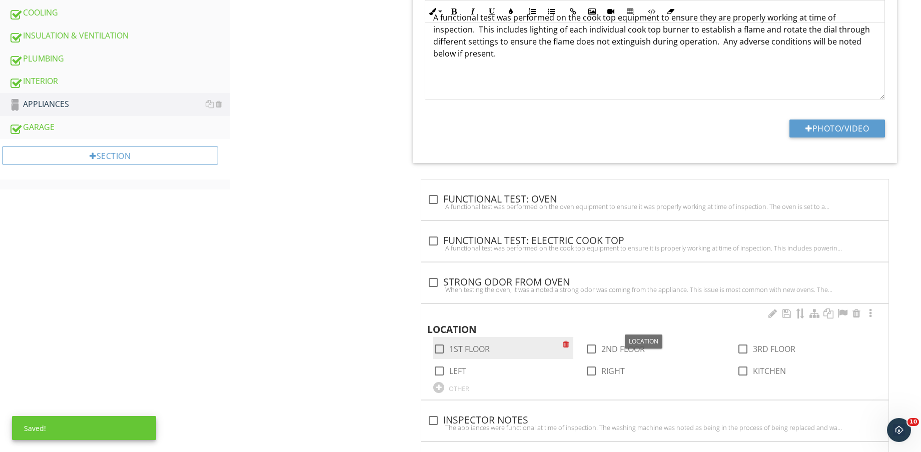
click at [473, 348] on label "1ST FLOOR" at bounding box center [469, 349] width 41 height 10
checkbox input "true"
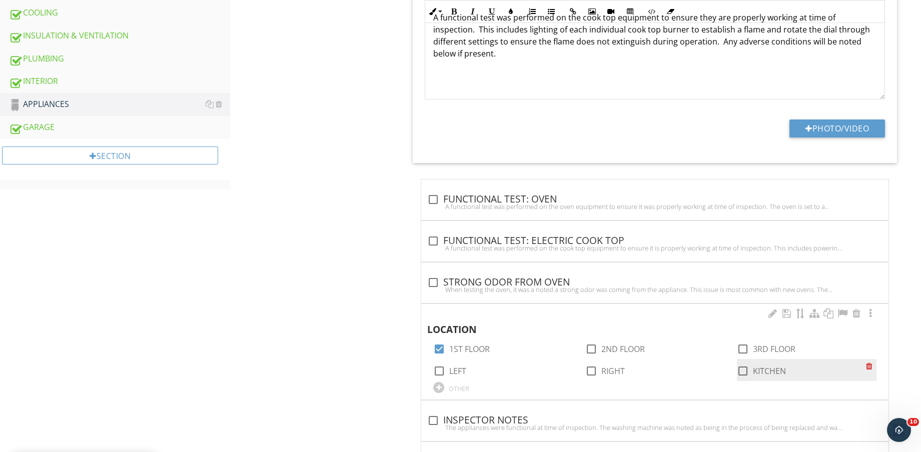
click at [752, 371] on div "check_box_outline_blank KITCHEN" at bounding box center [761, 371] width 49 height 12
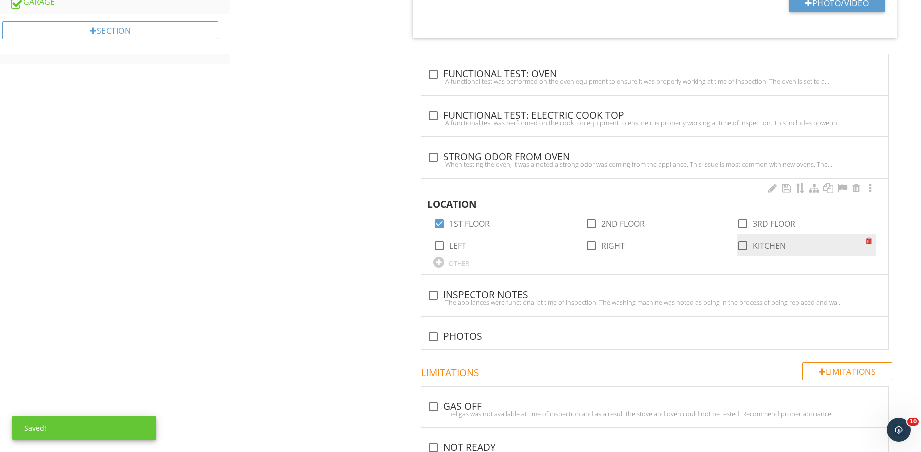
click at [747, 246] on div at bounding box center [742, 246] width 17 height 17
checkbox input "true"
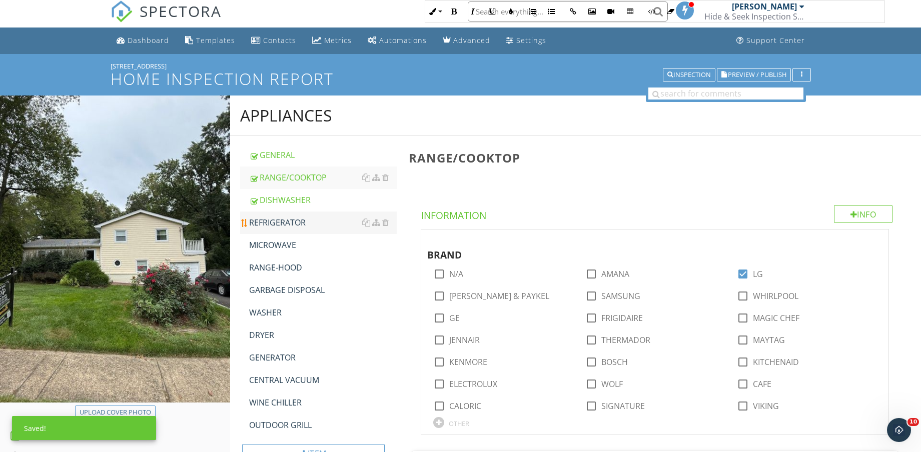
scroll to position [0, 0]
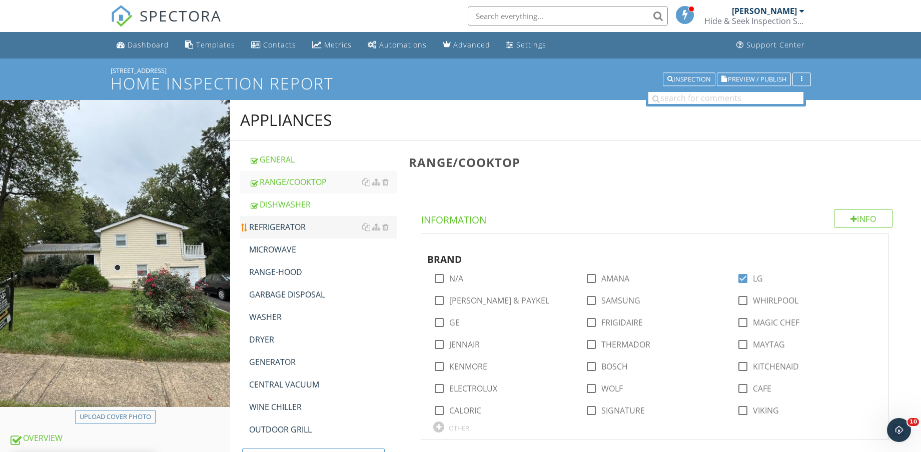
click at [328, 226] on div "REFRIGERATOR" at bounding box center [323, 227] width 148 height 12
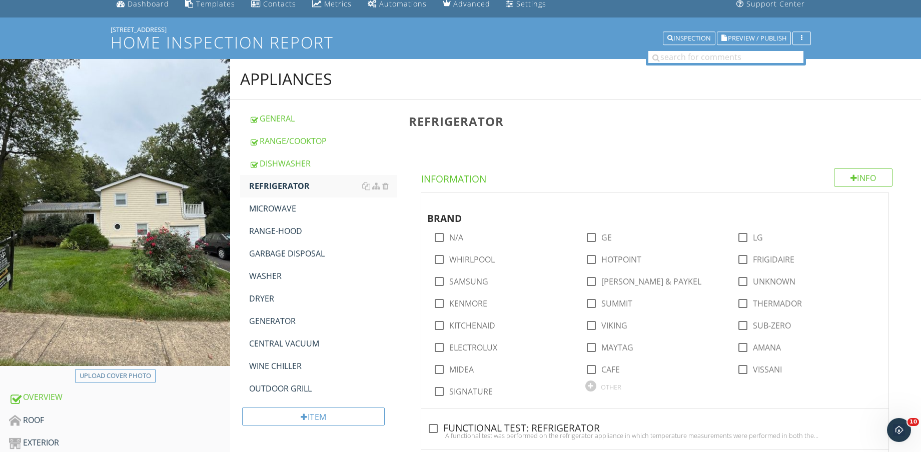
scroll to position [63, 0]
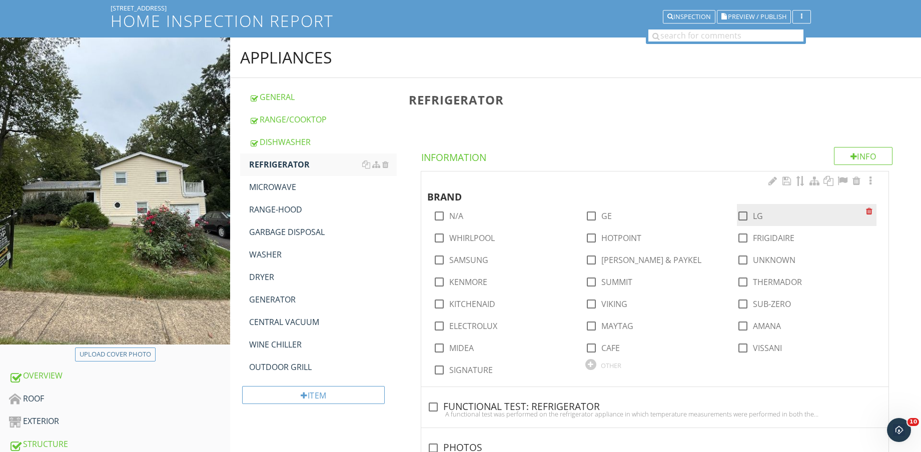
click at [753, 219] on label "LG" at bounding box center [758, 216] width 10 height 10
checkbox input "true"
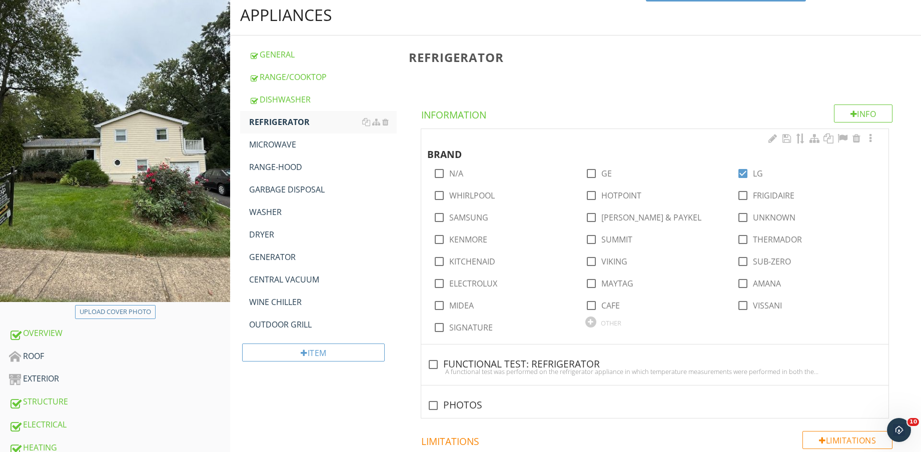
scroll to position [188, 0]
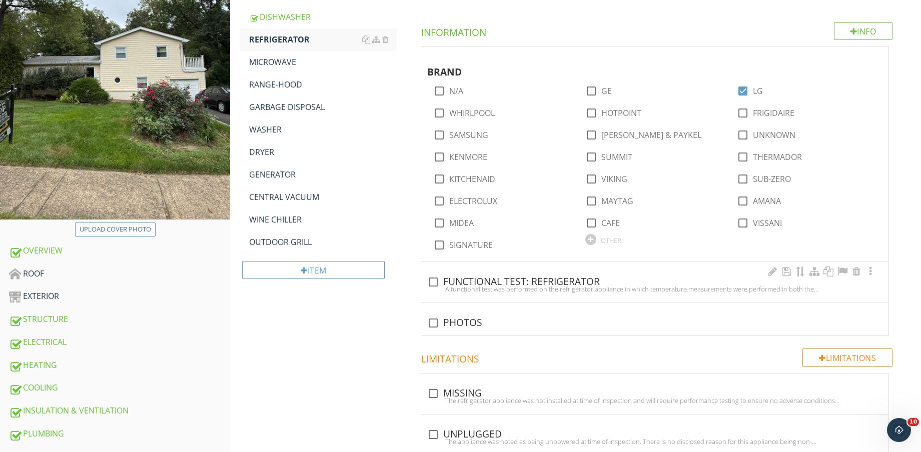
click at [542, 286] on div "A functional test was performed on the refrigerator appliance in which temperat…" at bounding box center [654, 289] width 455 height 8
checkbox input "true"
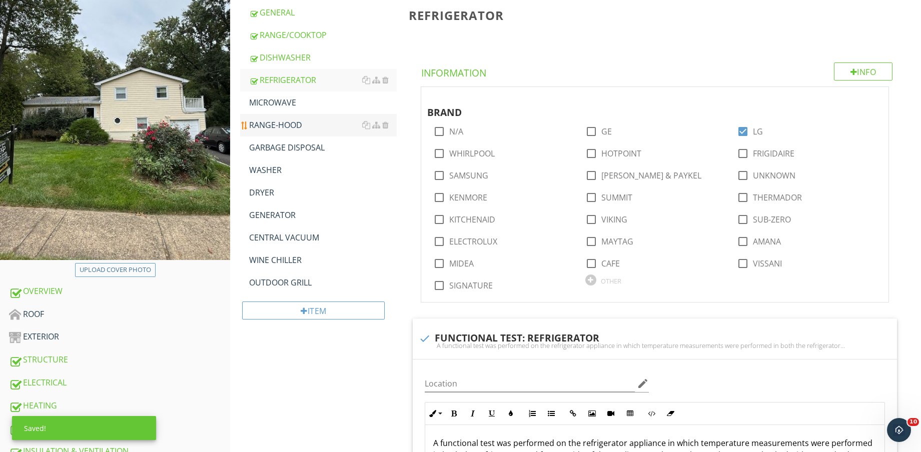
scroll to position [125, 0]
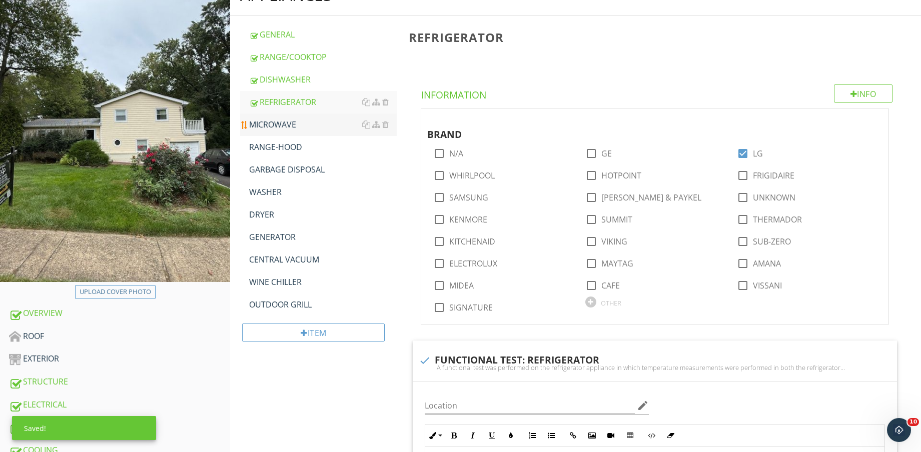
click at [303, 124] on div "MICROWAVE" at bounding box center [323, 125] width 148 height 12
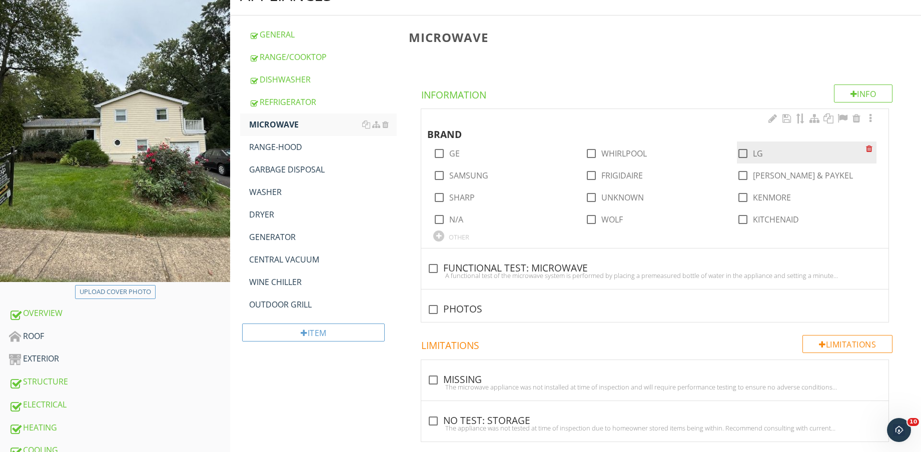
click at [743, 152] on div at bounding box center [742, 153] width 17 height 17
checkbox input "true"
click at [543, 265] on div "check_box_outline_blank FUNCTIONAL TEST: MICROWAVE" at bounding box center [654, 269] width 455 height 12
checkbox input "true"
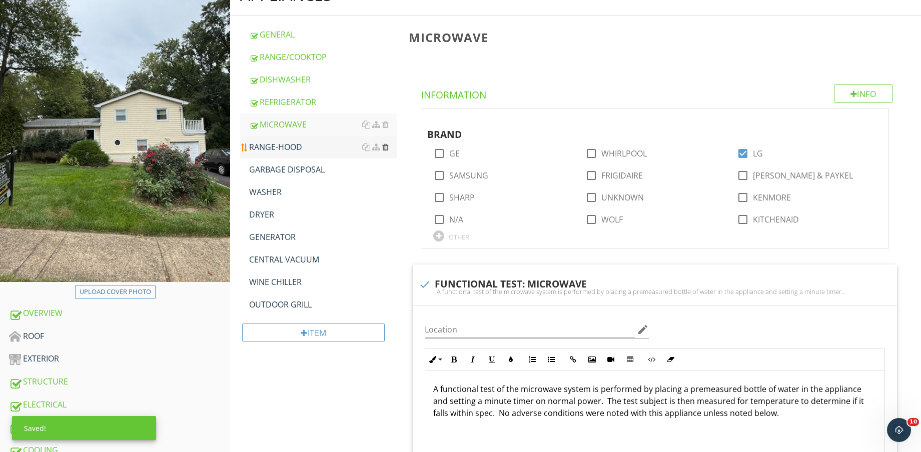
click at [386, 147] on div at bounding box center [385, 147] width 7 height 8
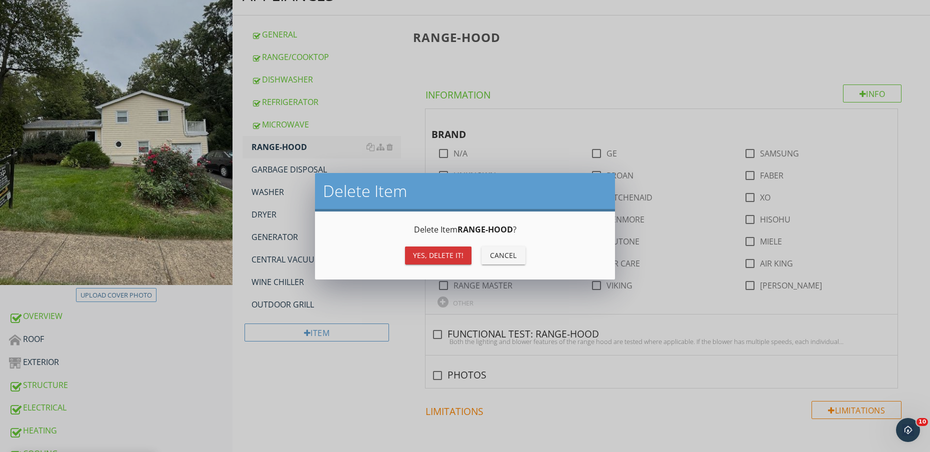
click at [455, 254] on div "Yes, Delete it!" at bounding box center [438, 255] width 51 height 11
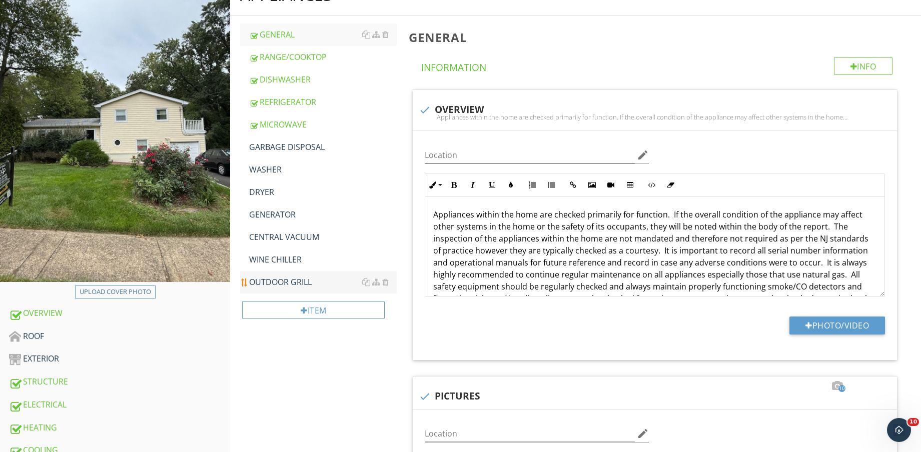
click at [339, 282] on div "OUTDOOR GRILL" at bounding box center [323, 282] width 148 height 12
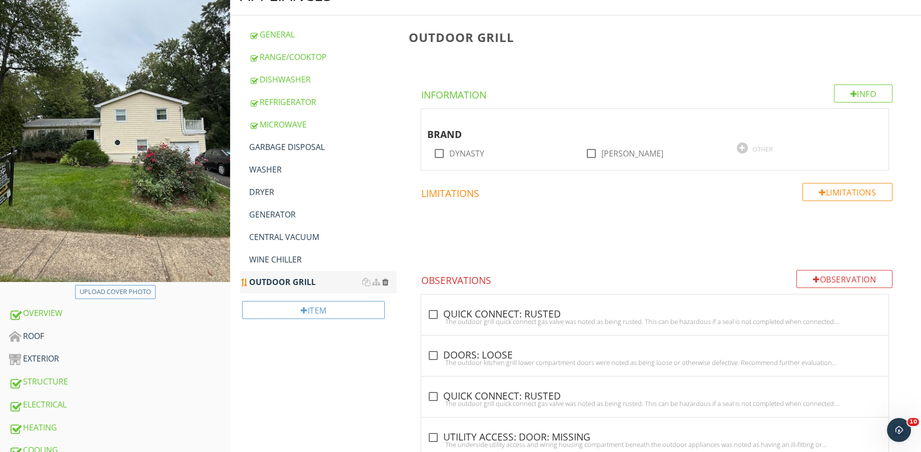
click at [385, 284] on div at bounding box center [385, 282] width 7 height 8
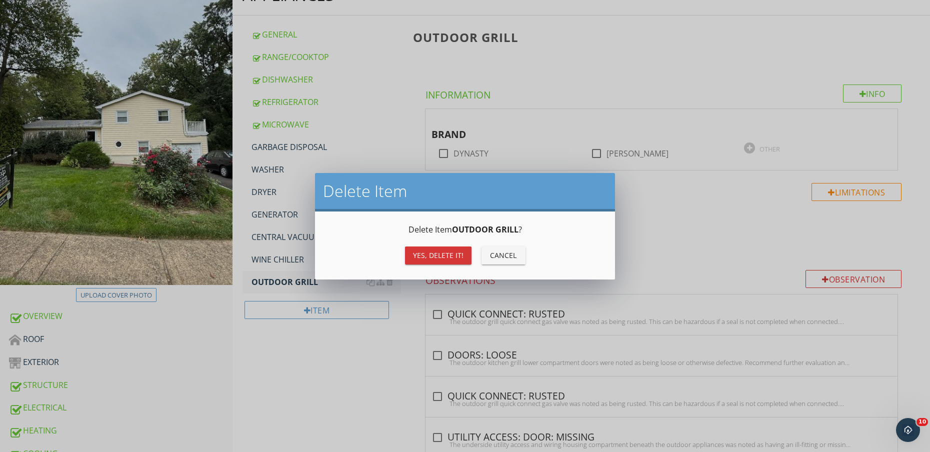
click at [452, 254] on div "Yes, Delete it!" at bounding box center [438, 255] width 51 height 11
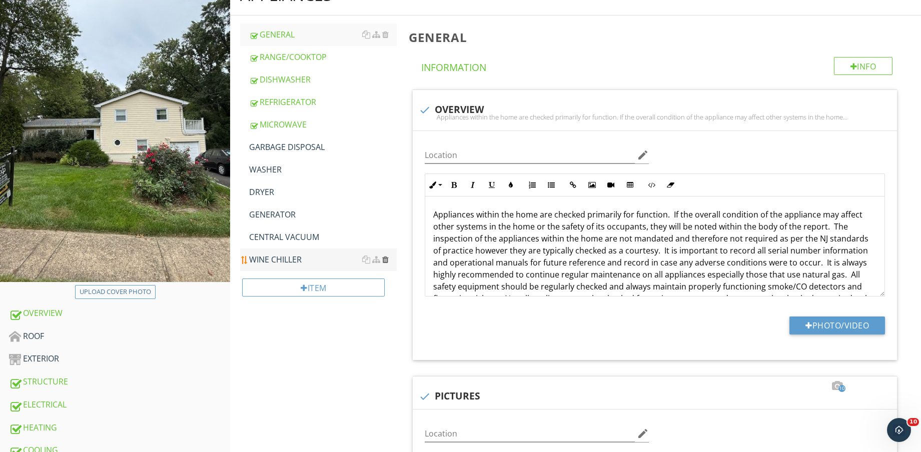
click at [386, 258] on div at bounding box center [385, 260] width 7 height 8
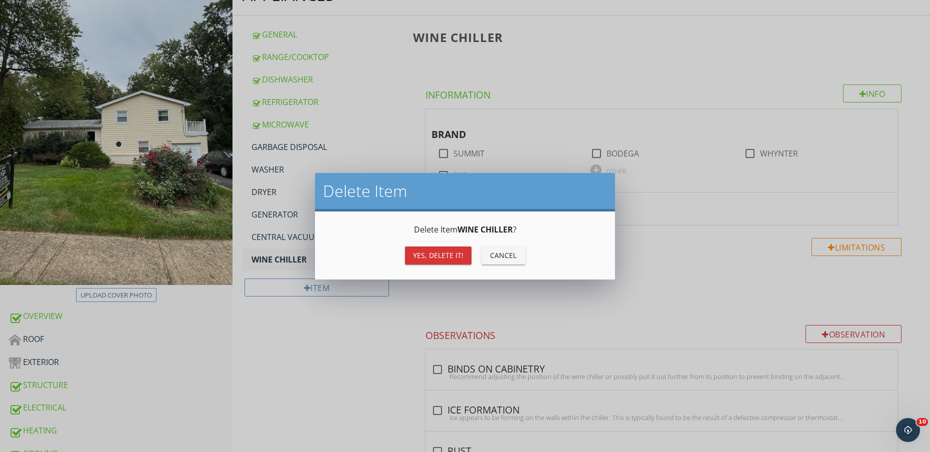
click at [441, 262] on button "Yes, Delete it!" at bounding box center [438, 256] width 67 height 18
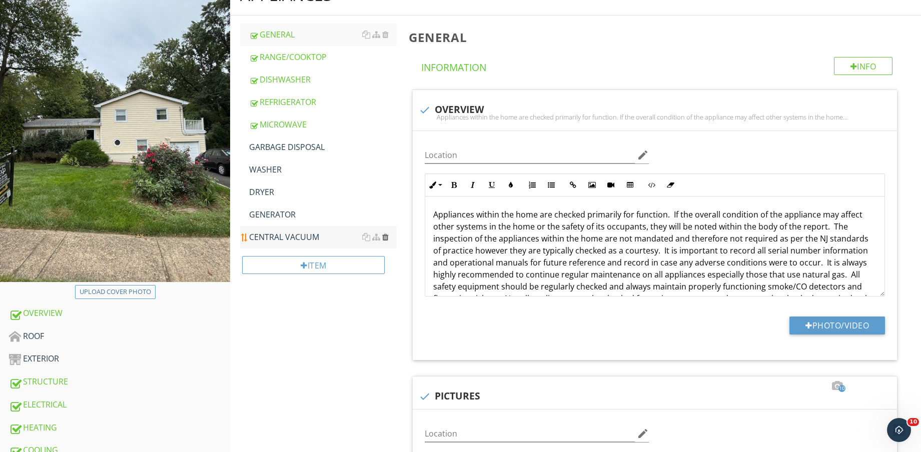
click at [385, 237] on div at bounding box center [385, 237] width 7 height 8
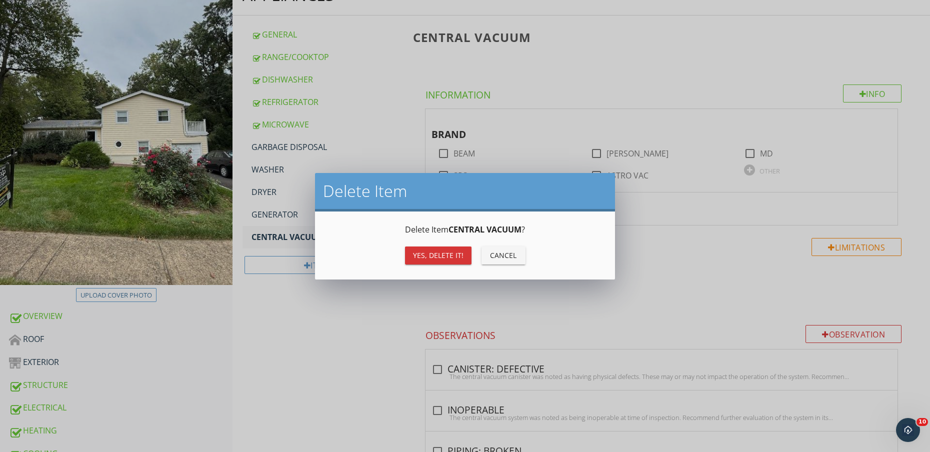
click at [436, 256] on div "Yes, Delete it!" at bounding box center [438, 255] width 51 height 11
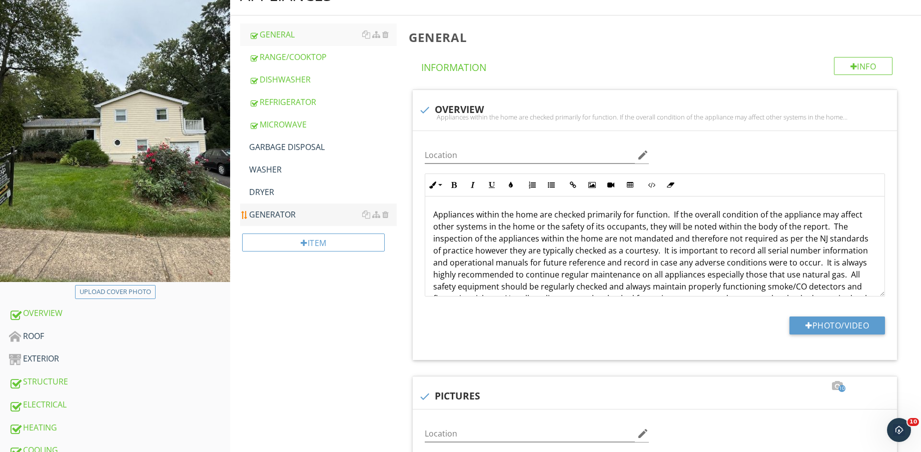
click at [295, 212] on div "GENERATOR" at bounding box center [323, 215] width 148 height 12
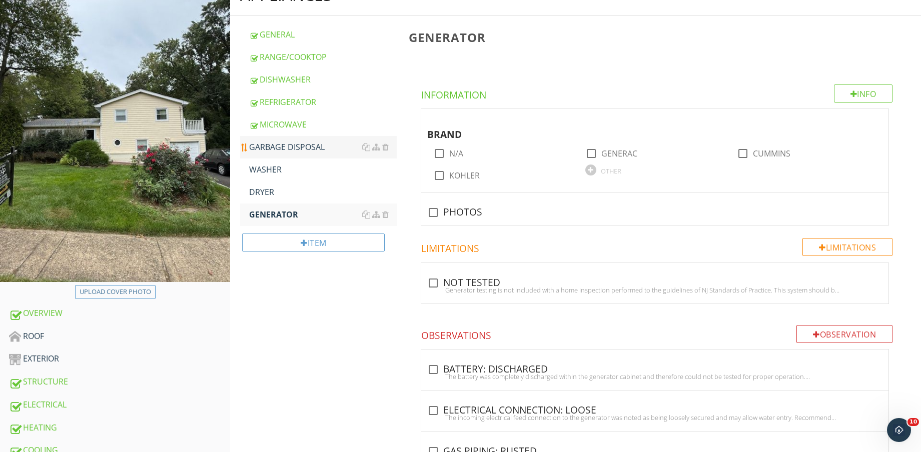
click at [304, 146] on div "GARBAGE DISPOSAL" at bounding box center [323, 147] width 148 height 12
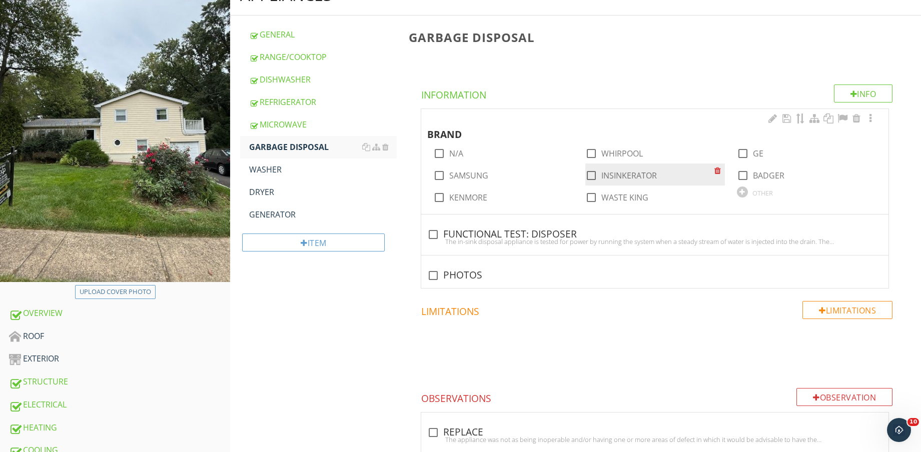
click at [623, 175] on label "INSINKERATOR" at bounding box center [629, 176] width 56 height 10
checkbox input "true"
click at [506, 246] on div "check_box_outline_blank FUNCTIONAL TEST: DISPOSER The in-sink disposal applianc…" at bounding box center [654, 238] width 455 height 22
checkbox input "true"
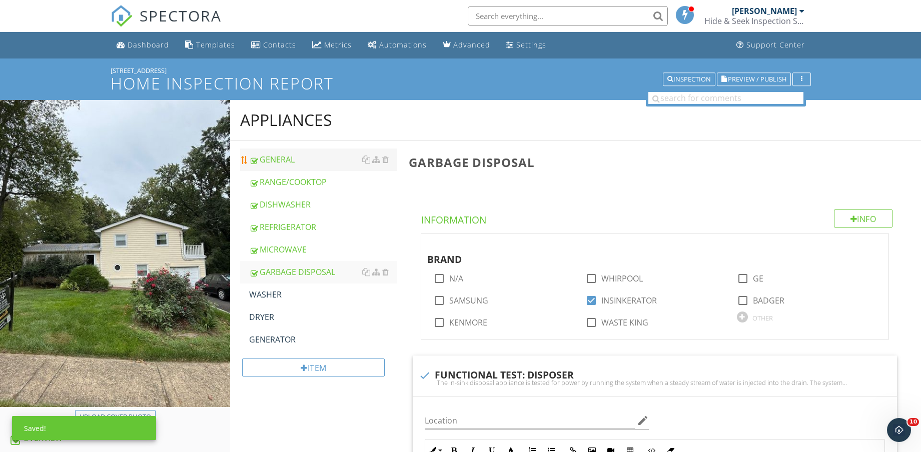
click at [303, 162] on div "GENERAL" at bounding box center [323, 160] width 148 height 12
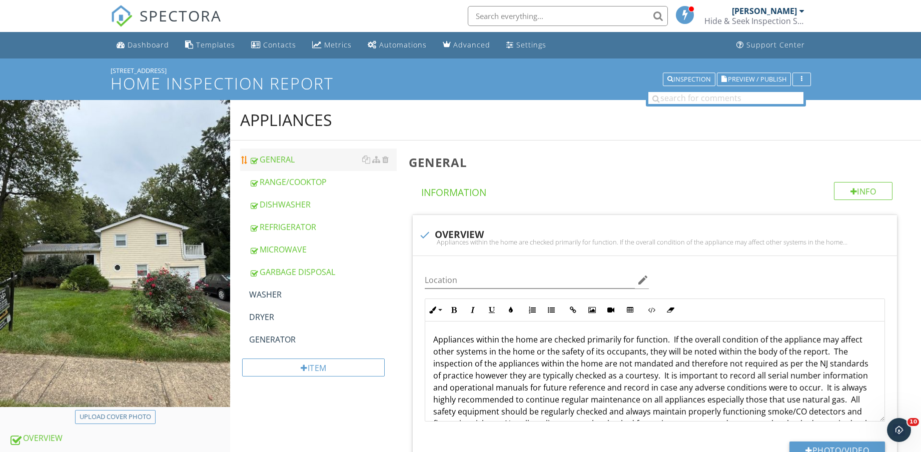
click at [288, 160] on div "GENERAL" at bounding box center [323, 160] width 148 height 12
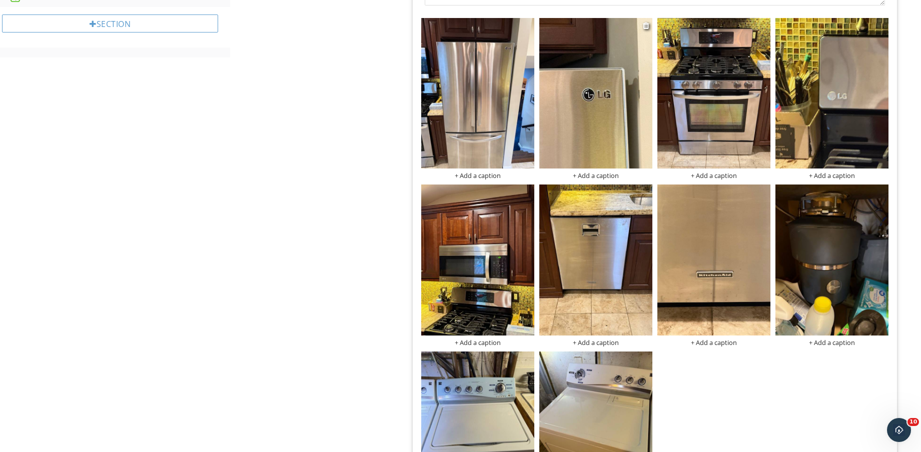
scroll to position [927, 0]
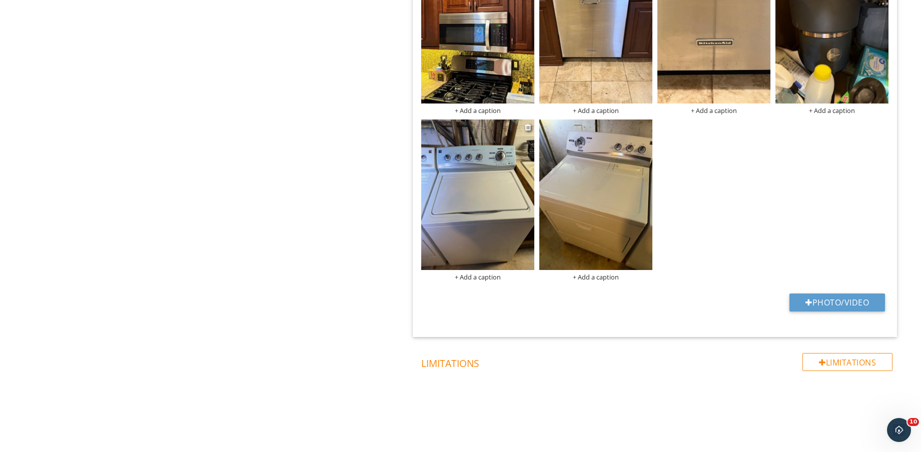
click at [485, 208] on img at bounding box center [477, 195] width 113 height 151
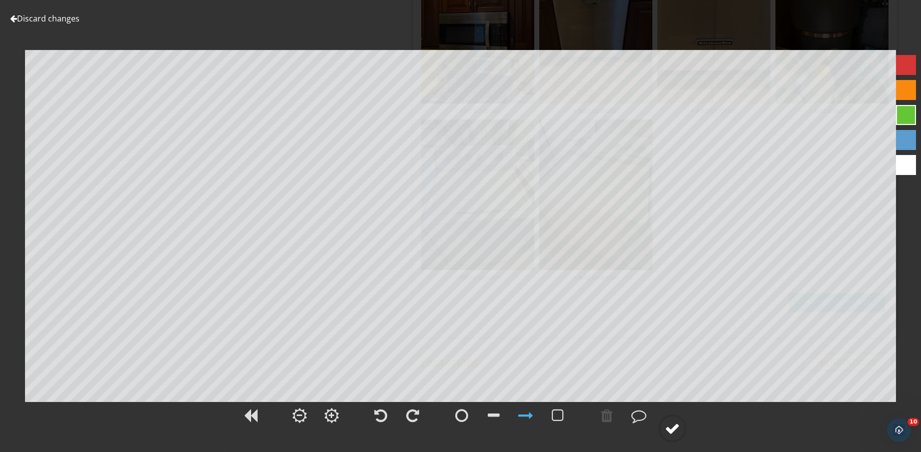
click at [671, 428] on div at bounding box center [672, 428] width 15 height 15
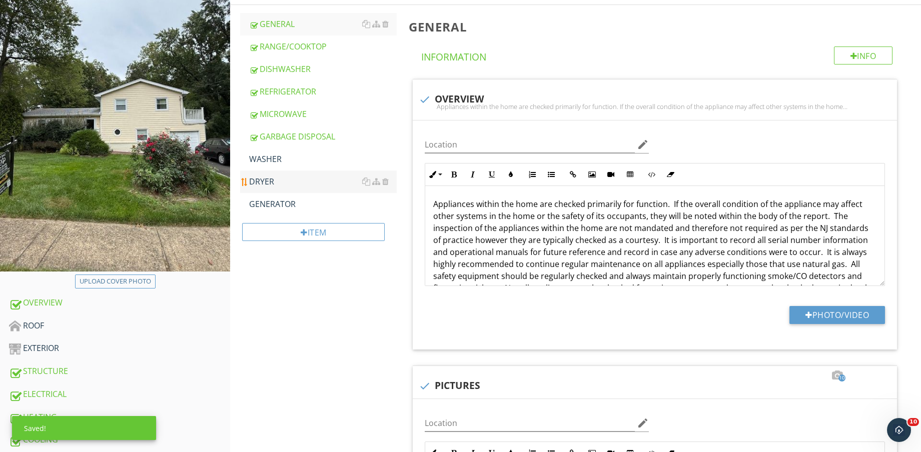
scroll to position [114, 0]
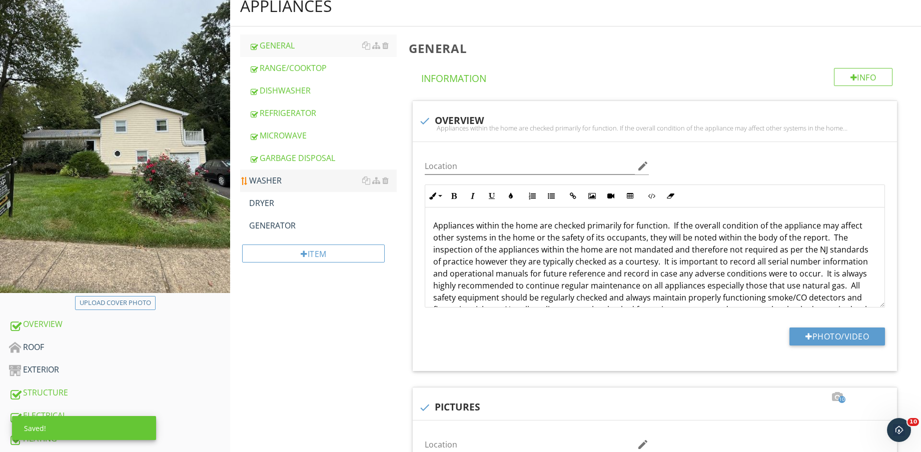
click at [319, 176] on div "WASHER" at bounding box center [323, 181] width 148 height 12
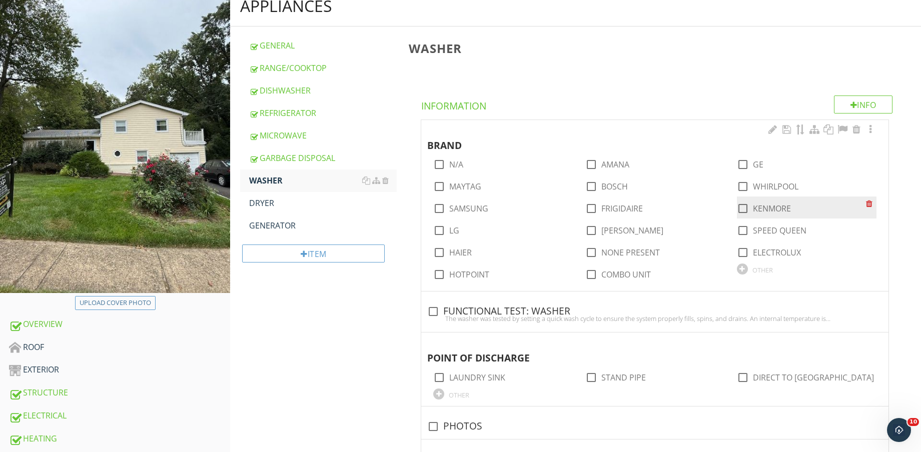
click at [778, 207] on label "KENMORE" at bounding box center [772, 209] width 38 height 10
checkbox input "true"
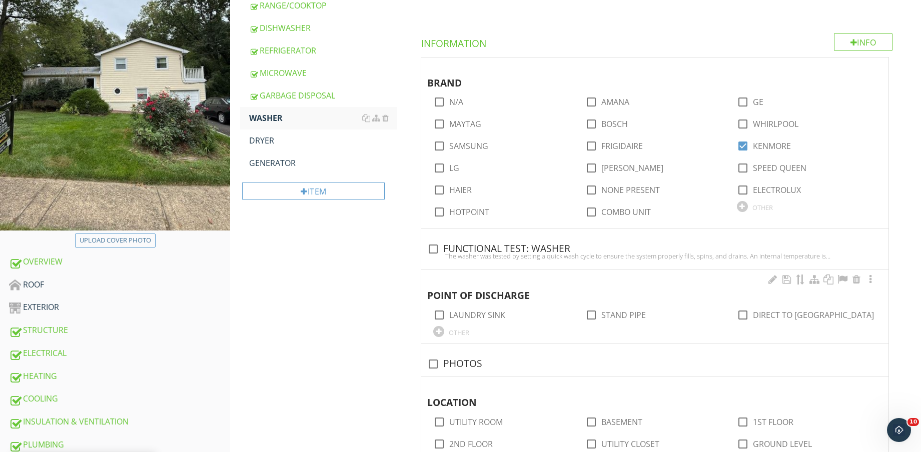
scroll to position [239, 0]
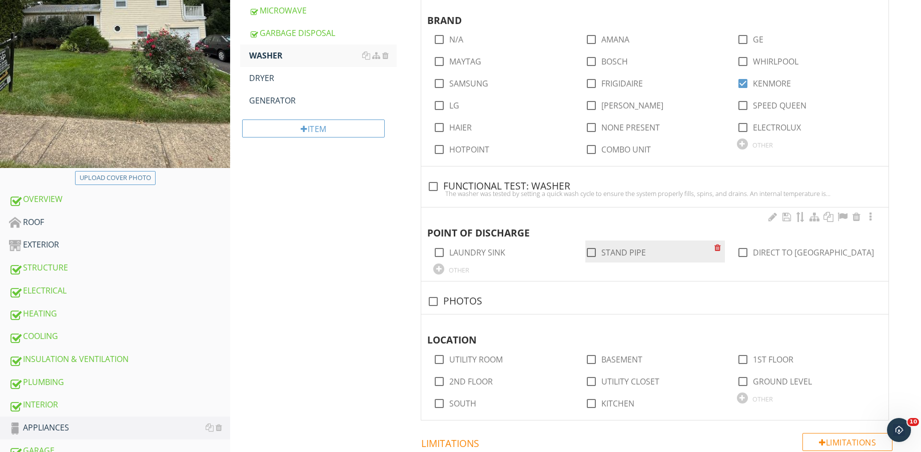
click at [611, 253] on label "STAND PIPE" at bounding box center [623, 253] width 45 height 10
checkbox input "true"
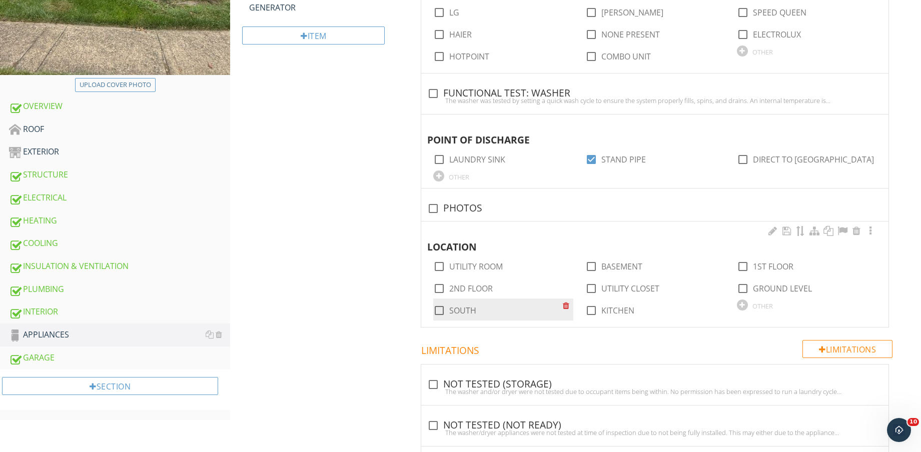
scroll to position [364, 0]
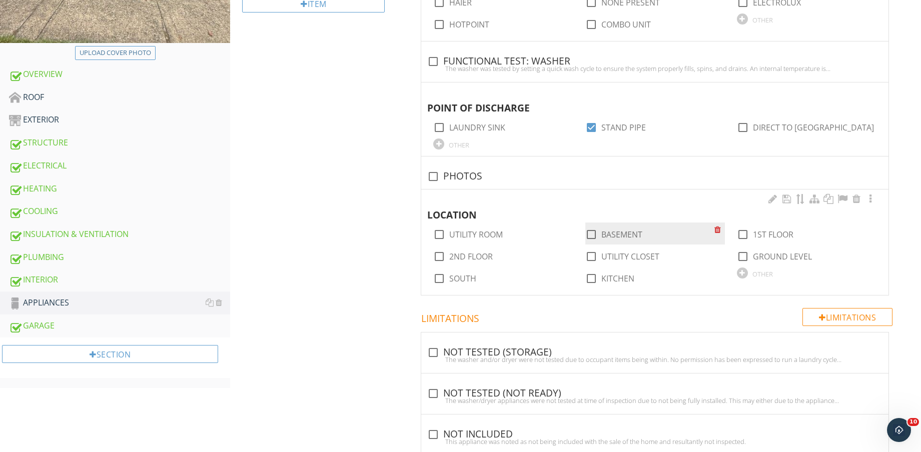
click at [631, 238] on label "BASEMENT" at bounding box center [621, 235] width 41 height 10
checkbox input "true"
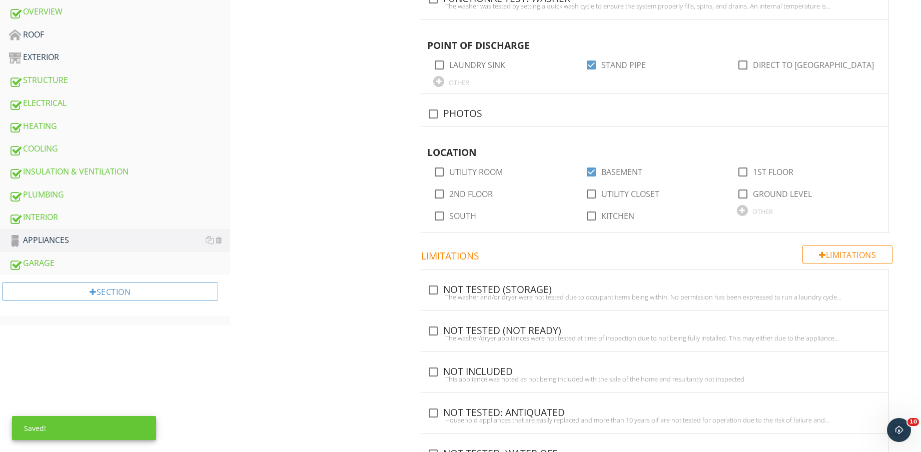
scroll to position [52, 0]
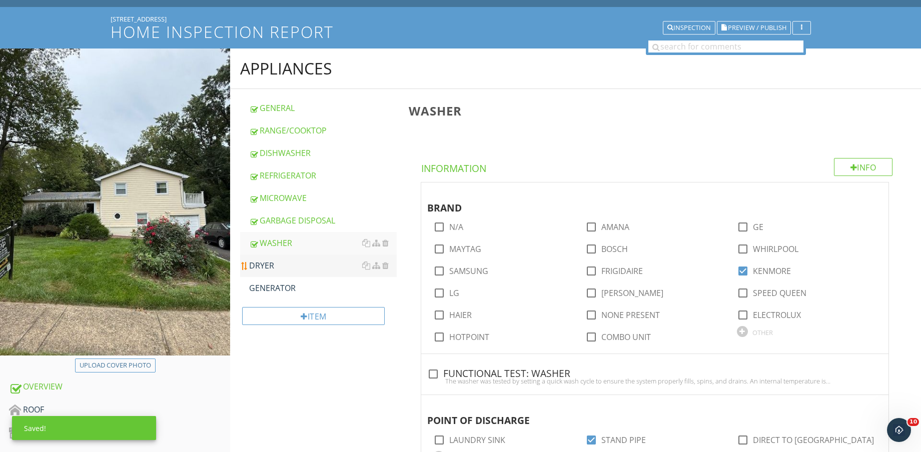
click at [286, 265] on div "DRYER" at bounding box center [323, 266] width 148 height 12
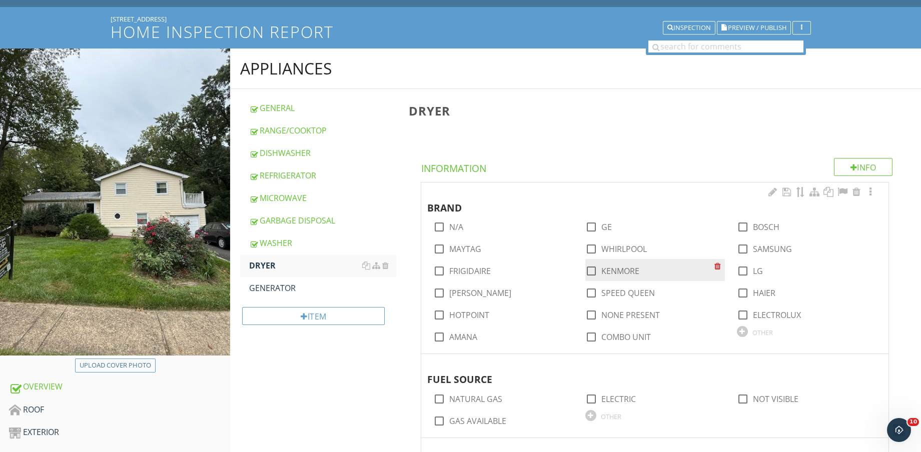
click at [620, 268] on label "KENMORE" at bounding box center [620, 271] width 38 height 10
checkbox input "true"
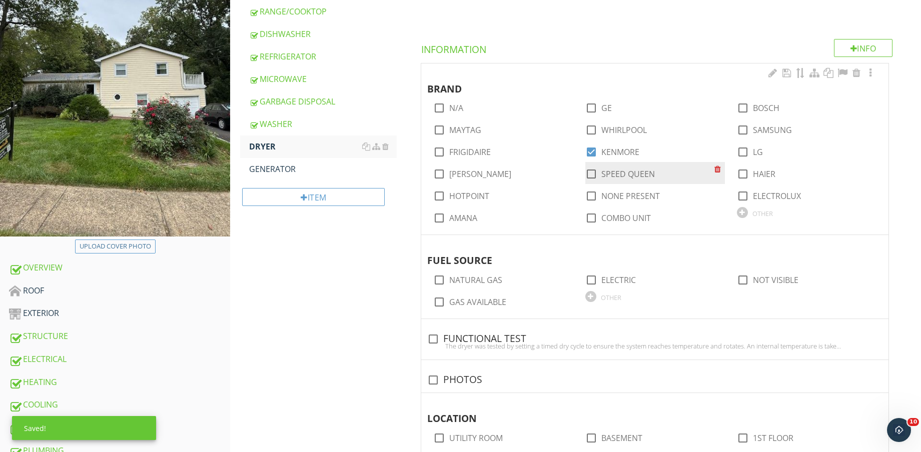
scroll to position [177, 0]
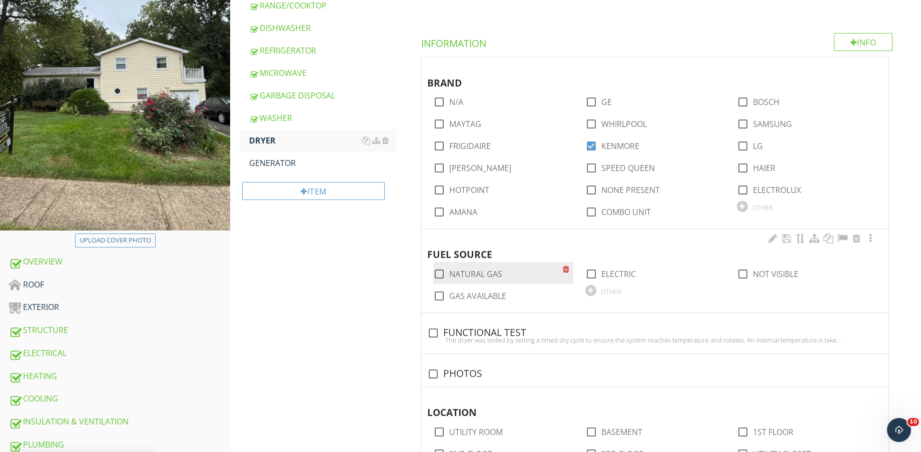
click at [487, 270] on label "NATURAL GAS" at bounding box center [475, 274] width 53 height 10
checkbox input "true"
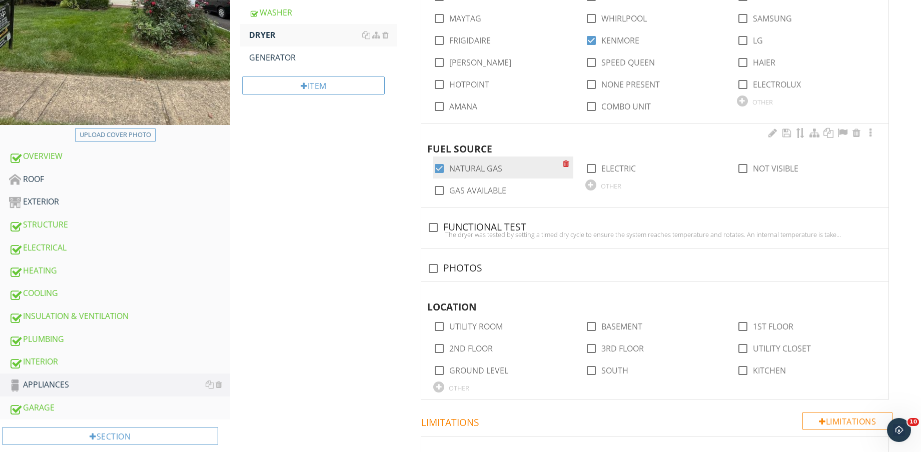
scroll to position [302, 0]
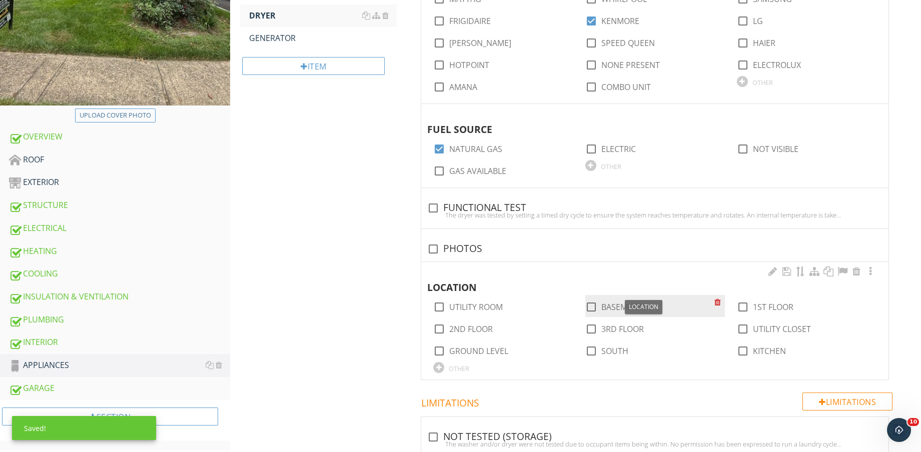
click at [621, 306] on label "BASEMENT" at bounding box center [621, 307] width 41 height 10
checkbox input "true"
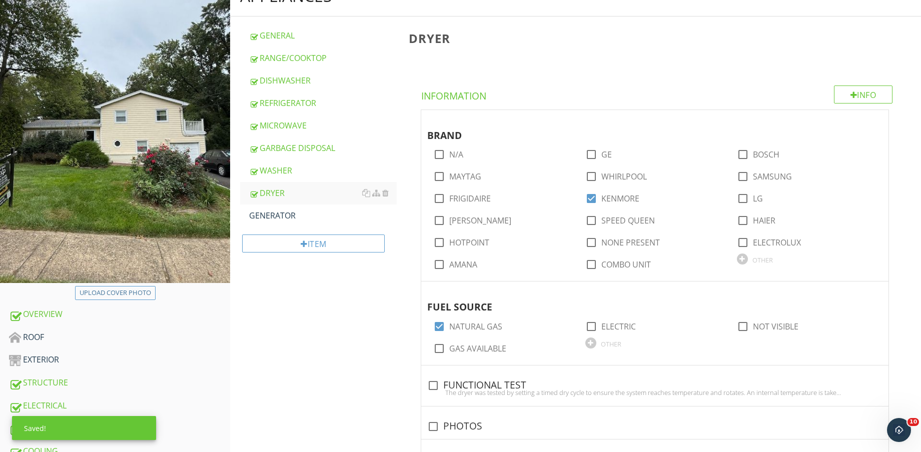
scroll to position [114, 0]
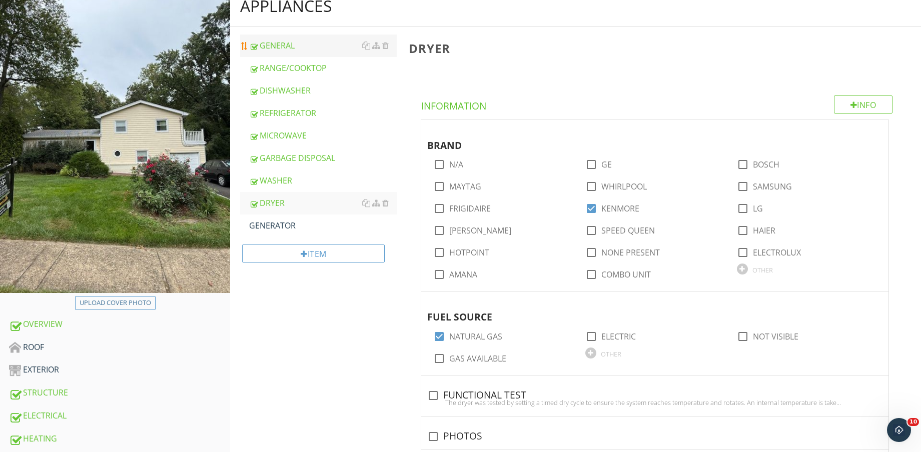
click at [320, 49] on div "GENERAL" at bounding box center [323, 46] width 148 height 12
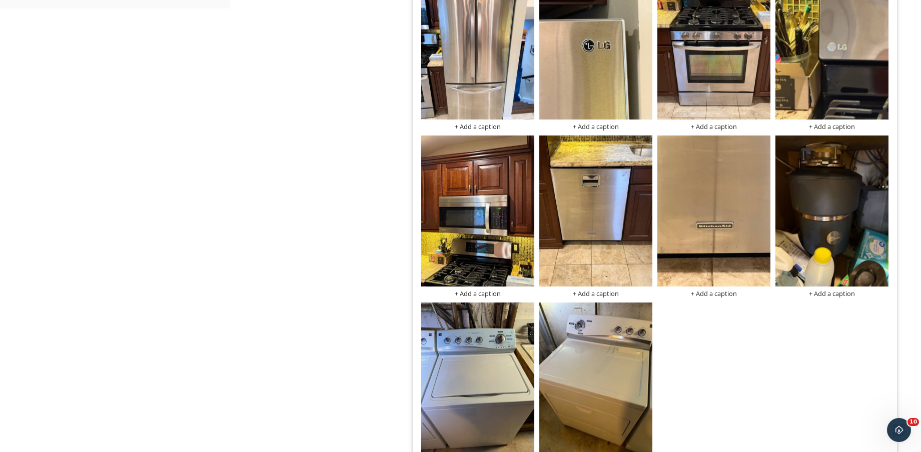
scroll to position [927, 0]
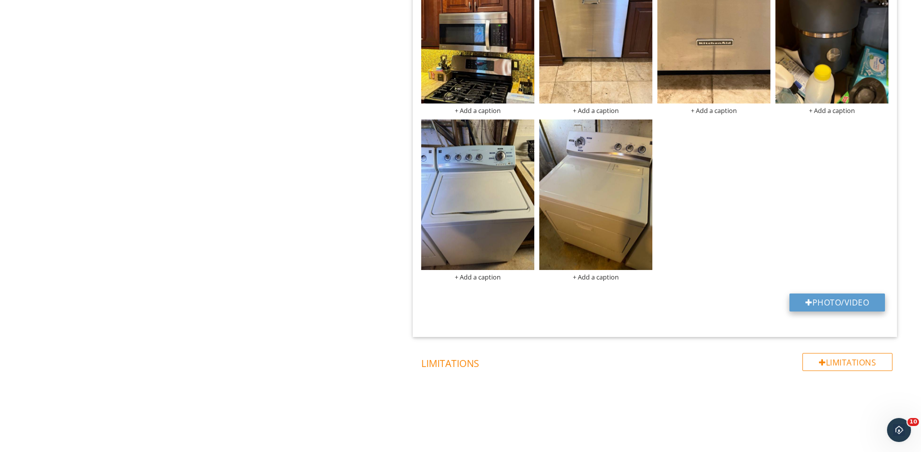
click at [847, 303] on button "Photo/Video" at bounding box center [837, 303] width 96 height 18
type input "C:\fakepath\IMG_9268.jpg"
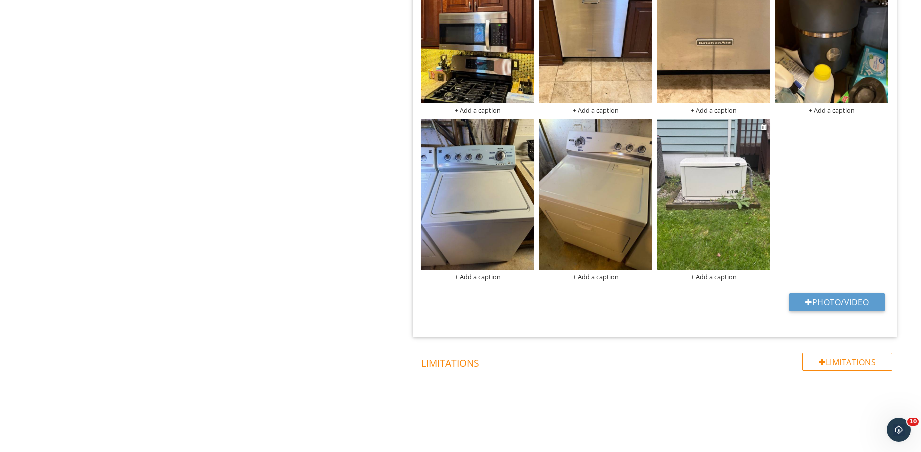
click at [733, 193] on img at bounding box center [713, 195] width 113 height 151
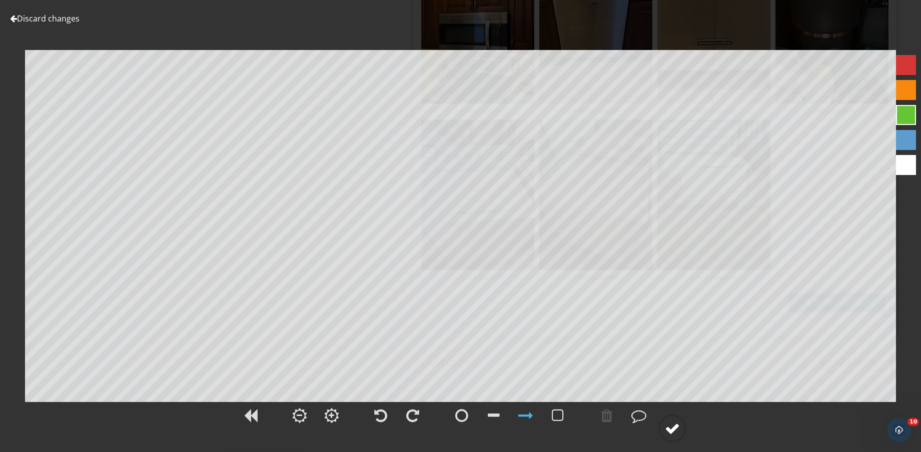
click at [671, 427] on div at bounding box center [672, 428] width 15 height 15
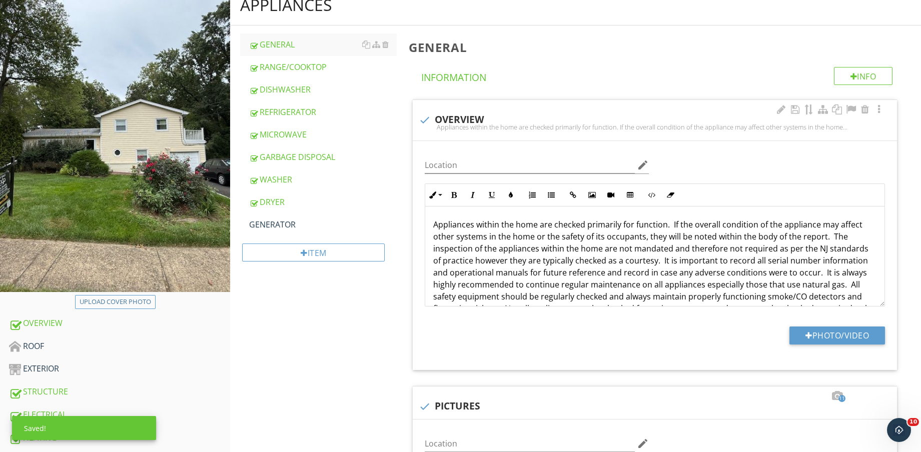
scroll to position [114, 0]
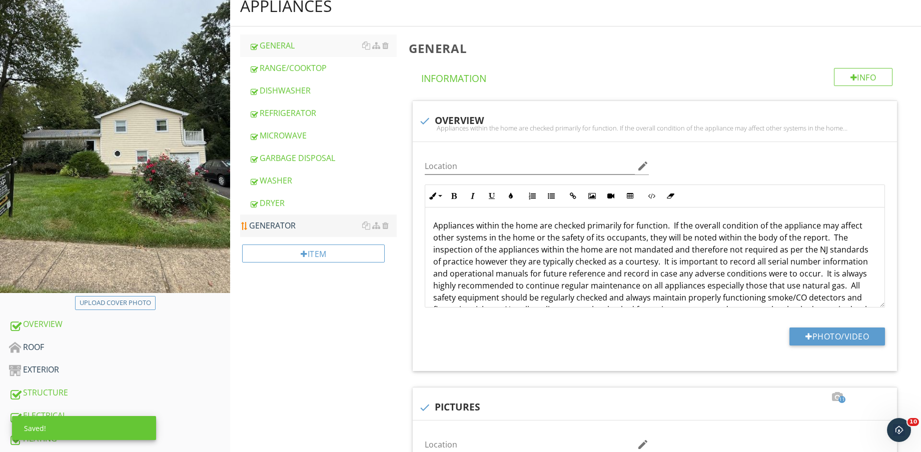
click at [321, 227] on div "GENERATOR" at bounding box center [323, 226] width 148 height 12
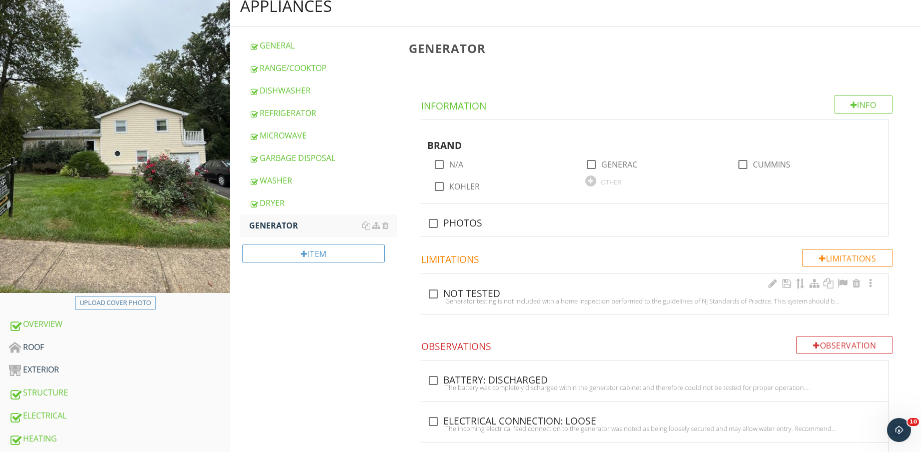
click at [486, 306] on div "check_box_outline_blank NOT TESTED Generator testing is not included with a hom…" at bounding box center [654, 297] width 455 height 22
checkbox input "true"
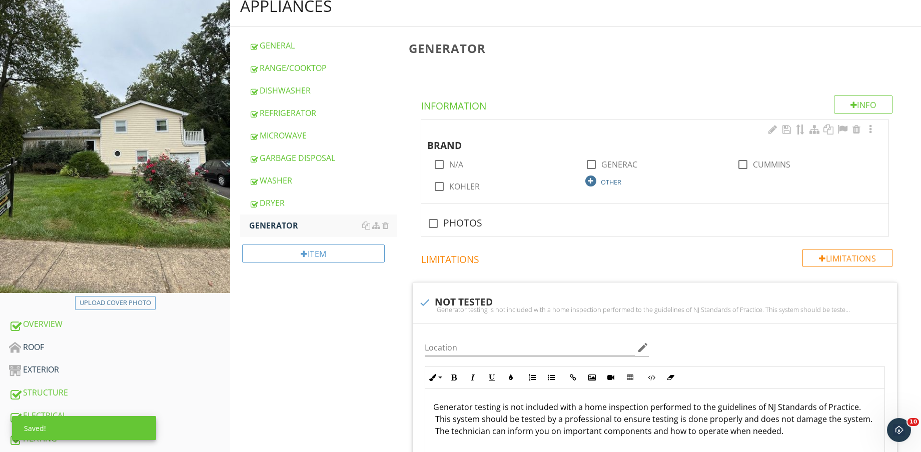
click at [606, 182] on div "OTHER" at bounding box center [611, 182] width 21 height 8
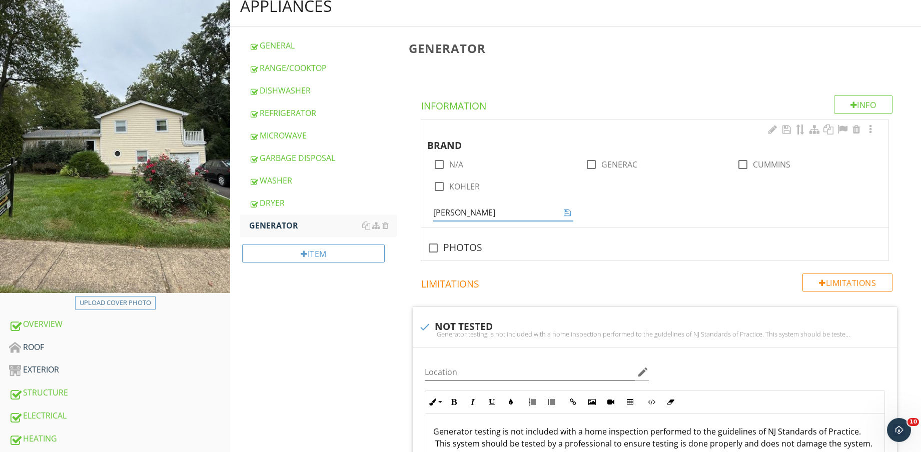
type input "EATON"
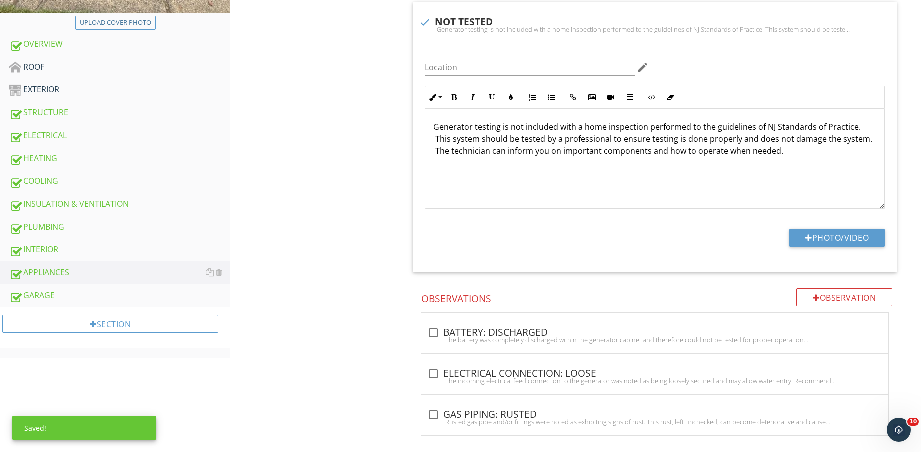
scroll to position [403, 0]
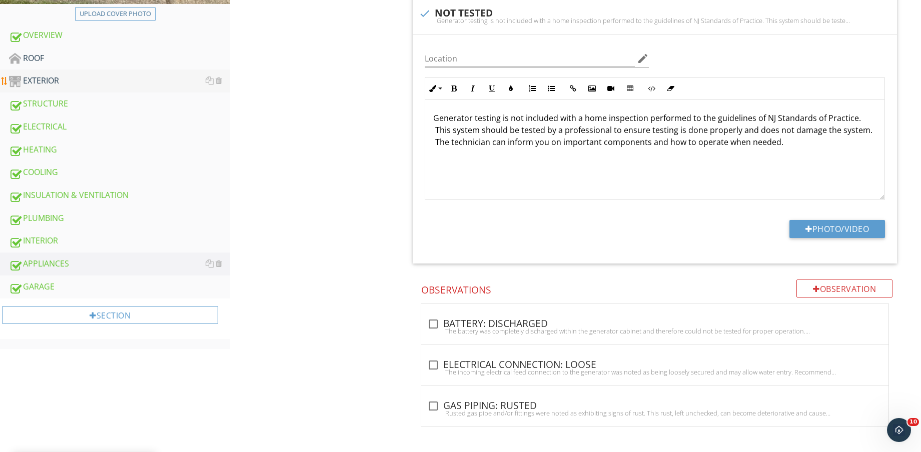
click at [99, 78] on div "EXTERIOR" at bounding box center [119, 81] width 221 height 13
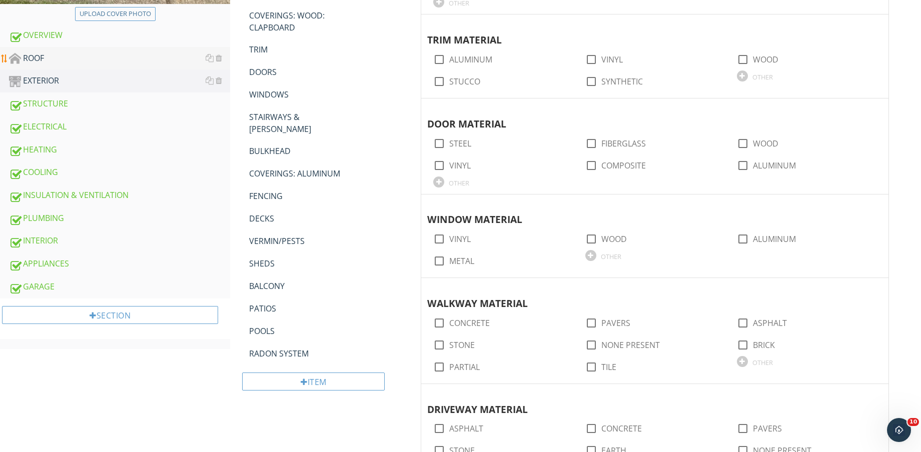
click at [99, 63] on div "ROOF" at bounding box center [119, 58] width 221 height 13
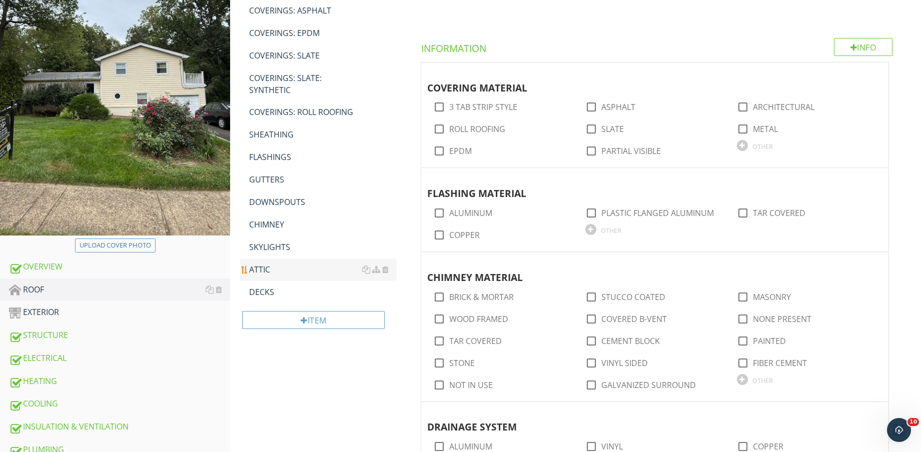
scroll to position [153, 0]
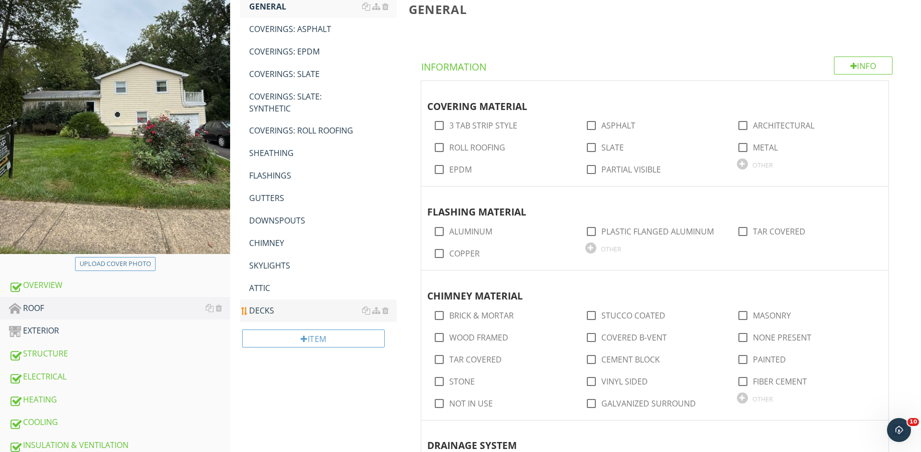
click at [291, 306] on div "DECKS" at bounding box center [323, 311] width 148 height 12
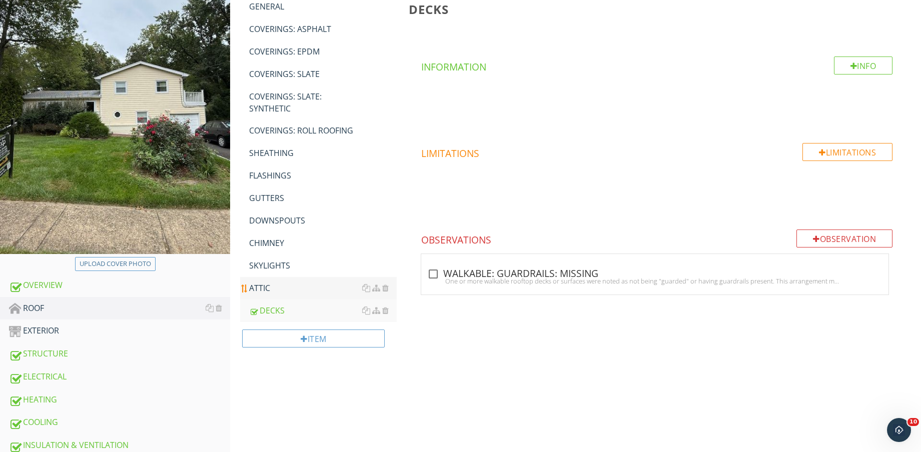
click at [296, 287] on div "ATTIC" at bounding box center [323, 288] width 148 height 12
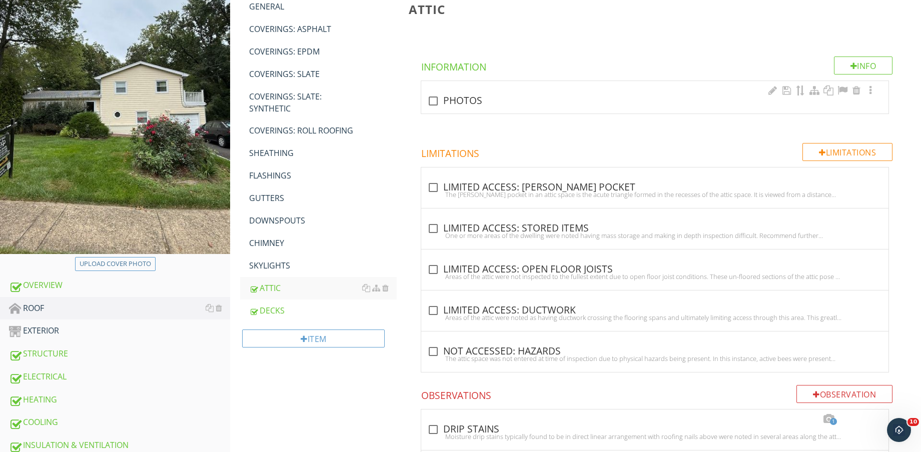
click at [433, 104] on div at bounding box center [433, 101] width 17 height 17
checkbox input "true"
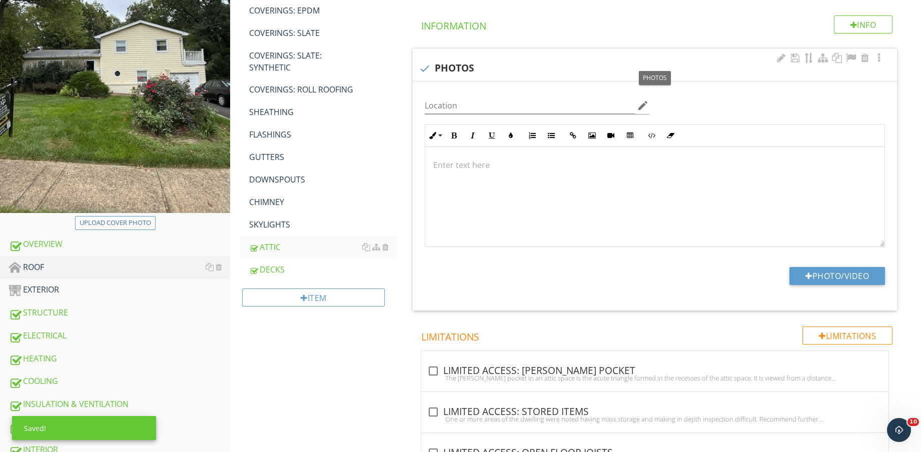
scroll to position [216, 0]
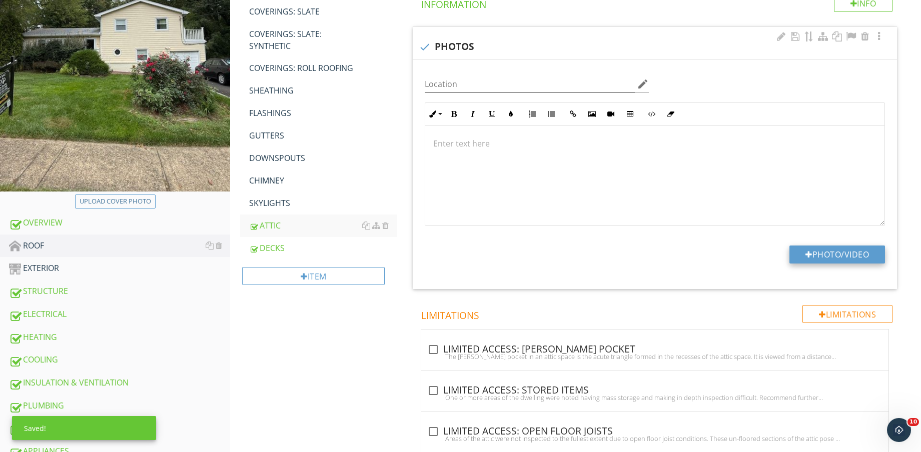
click at [823, 258] on button "Photo/Video" at bounding box center [837, 255] width 96 height 18
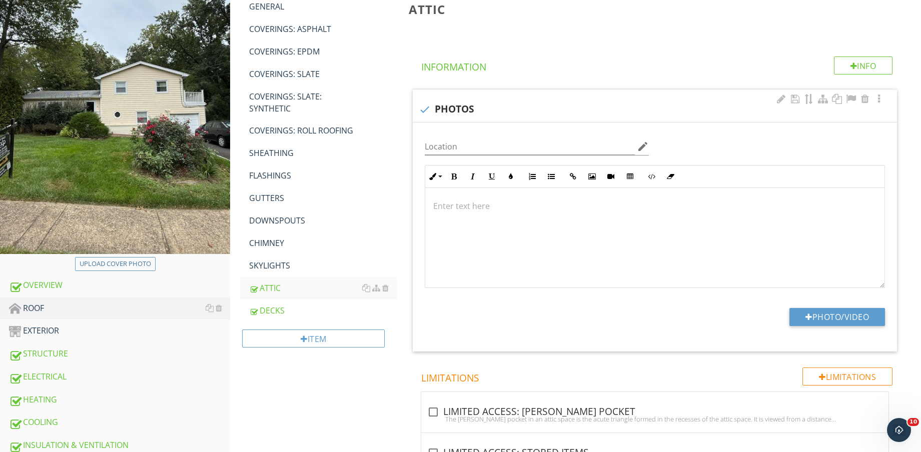
scroll to position [1, 0]
click at [858, 310] on button "Photo/Video" at bounding box center [837, 317] width 96 height 18
click at [849, 318] on button "Photo/Video" at bounding box center [837, 317] width 96 height 18
type input "C:\fakepath\IMG_9525.jpg"
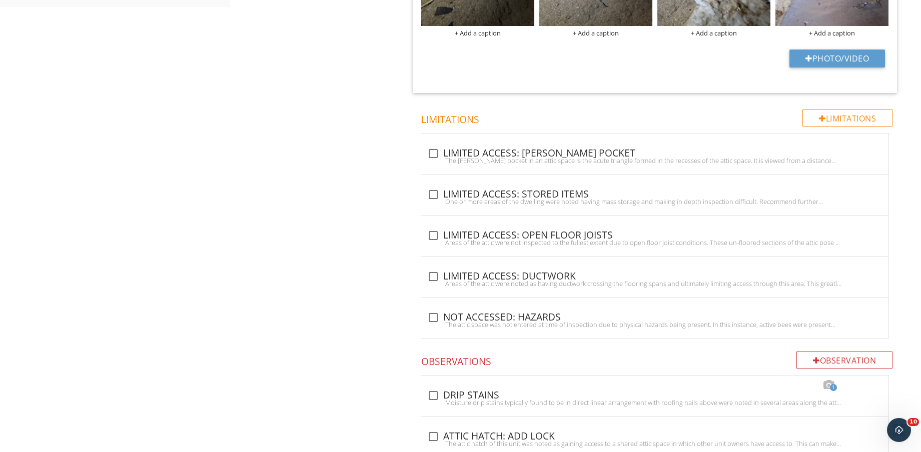
scroll to position [750, 0]
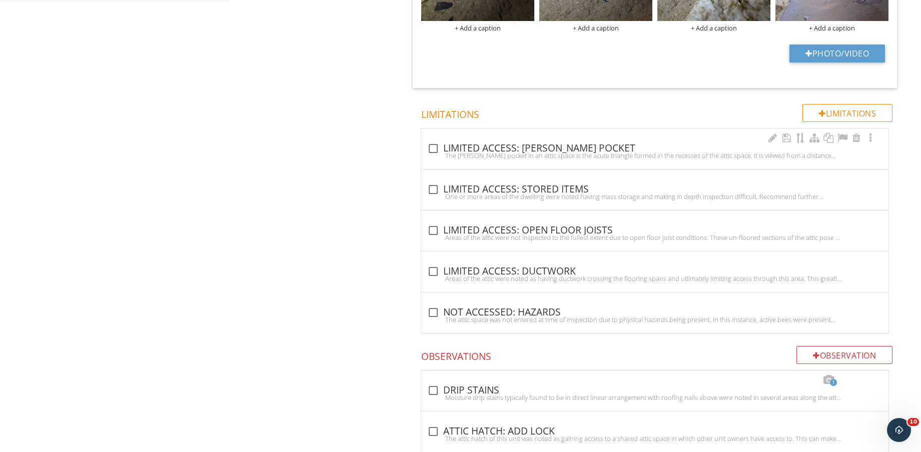
click at [556, 148] on div "check_box_outline_blank LIMITED ACCESS: EAVES POCKET" at bounding box center [654, 149] width 455 height 12
checkbox input "true"
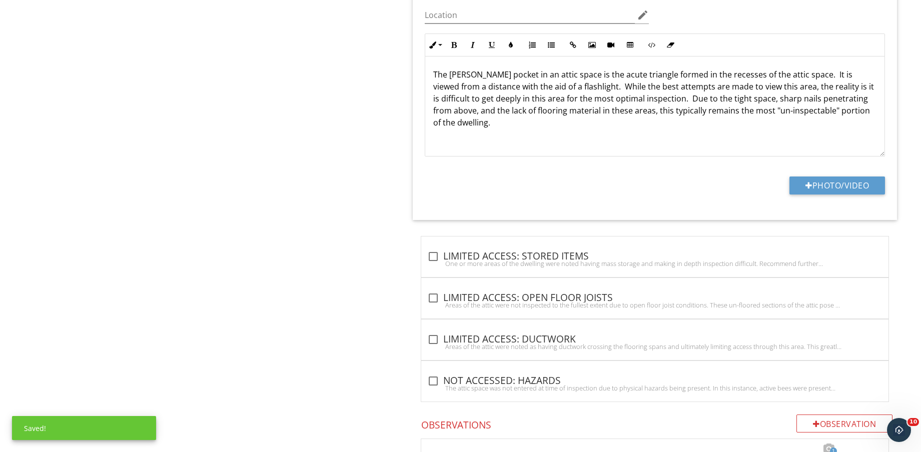
scroll to position [938, 0]
click at [582, 304] on div "Areas of the attic were not inspected to the fullest extent due to open floor j…" at bounding box center [654, 305] width 455 height 8
checkbox input "true"
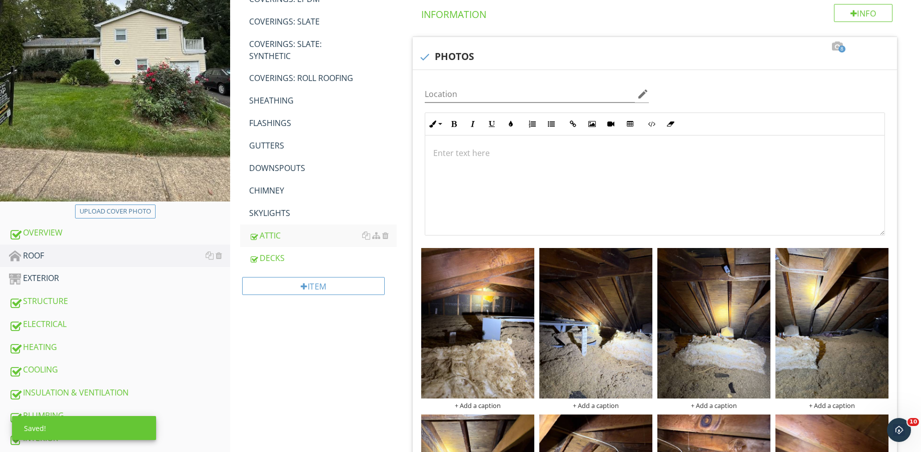
scroll to position [188, 0]
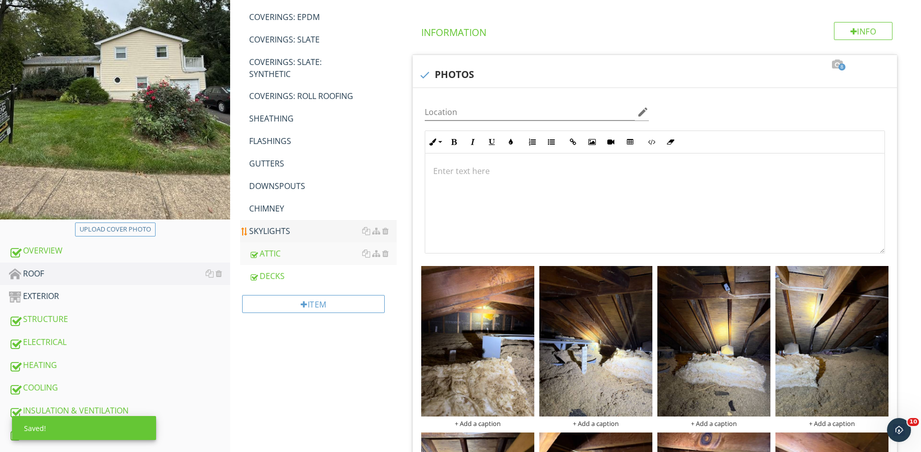
click at [273, 235] on div "SKYLIGHTS" at bounding box center [323, 231] width 148 height 12
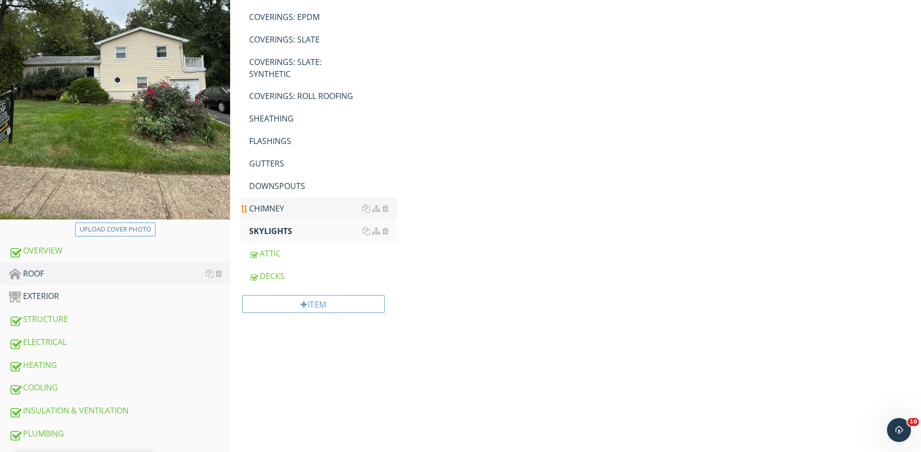
click at [276, 206] on div "CHIMNEY" at bounding box center [323, 209] width 148 height 12
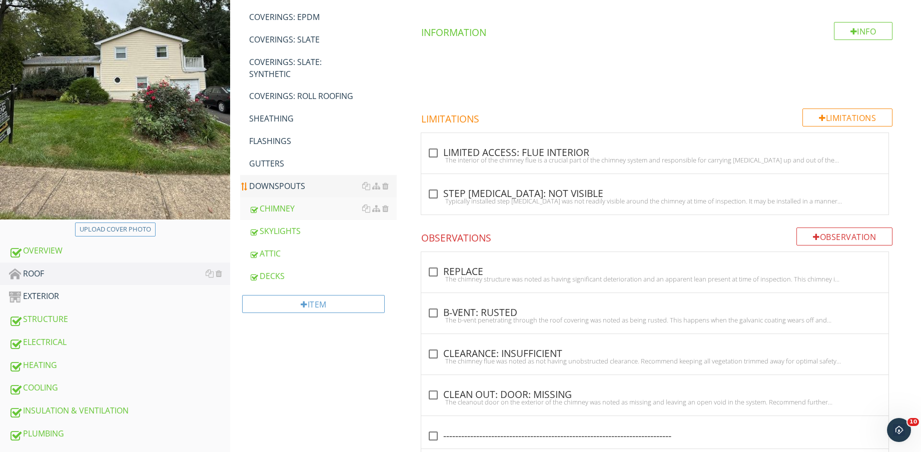
click at [285, 183] on div "DOWNSPOUTS" at bounding box center [323, 186] width 148 height 12
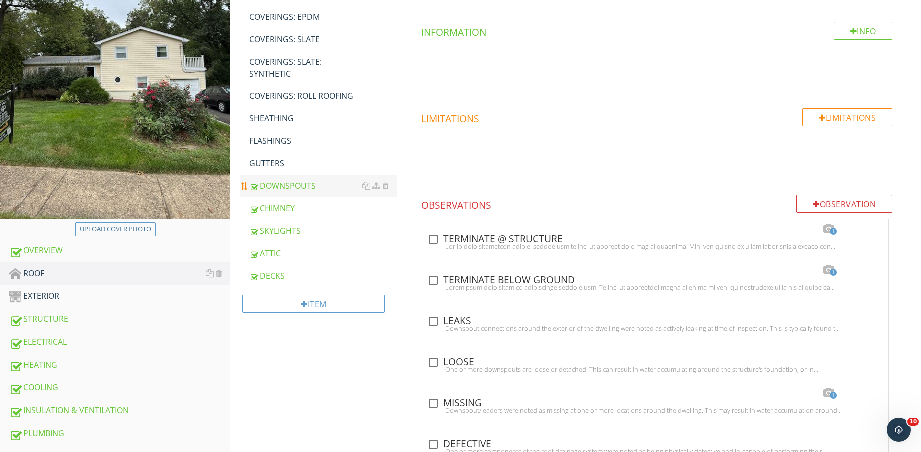
click at [290, 190] on div "DOWNSPOUTS" at bounding box center [323, 186] width 148 height 12
click at [290, 206] on div "CHIMNEY" at bounding box center [323, 209] width 148 height 12
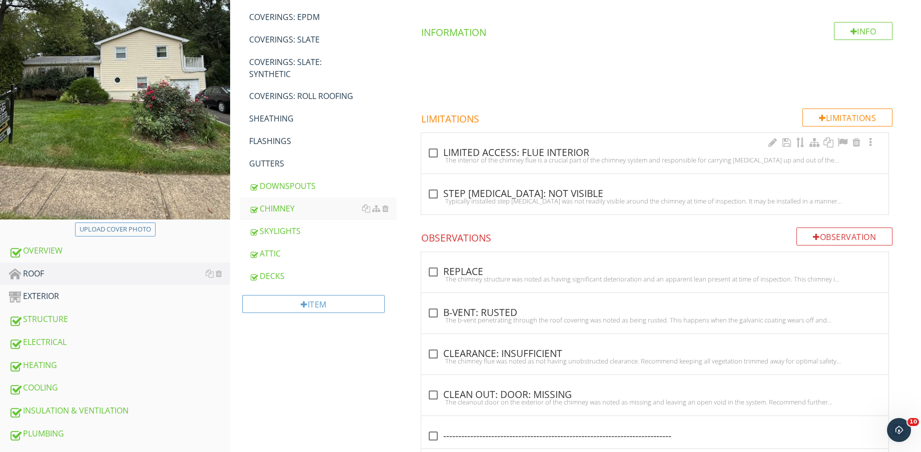
click at [495, 144] on div "check_box_outline_blank LIMITED ACCESS: FLUE INTERIOR The interior of the chimn…" at bounding box center [654, 153] width 467 height 41
checkbox input "true"
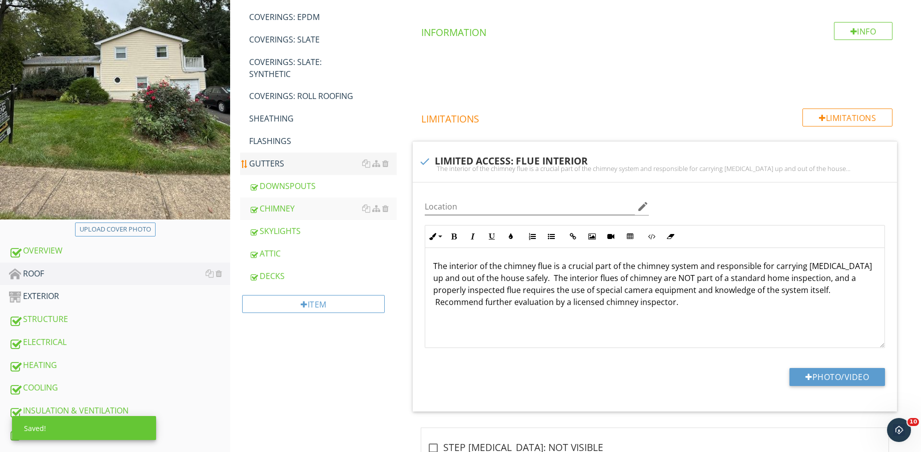
click at [284, 148] on link "FLASHINGS" at bounding box center [323, 141] width 148 height 22
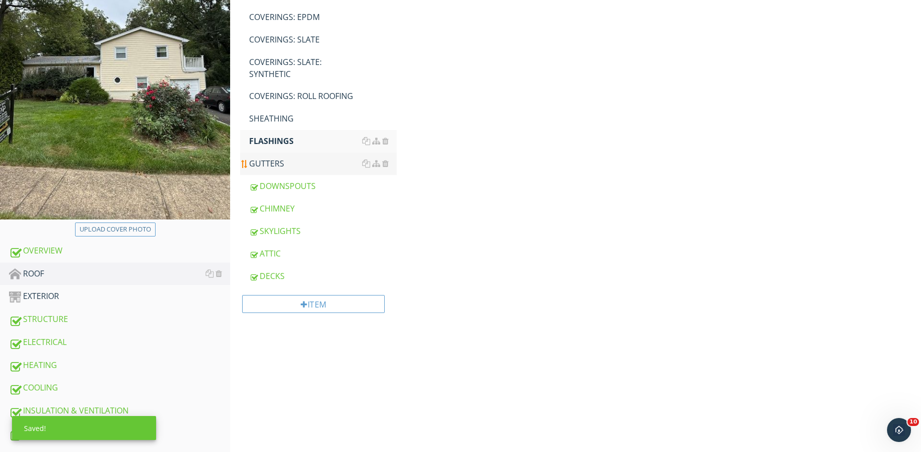
click at [281, 160] on div "GUTTERS" at bounding box center [323, 164] width 148 height 12
click at [290, 117] on div "SHEATHING" at bounding box center [323, 119] width 148 height 12
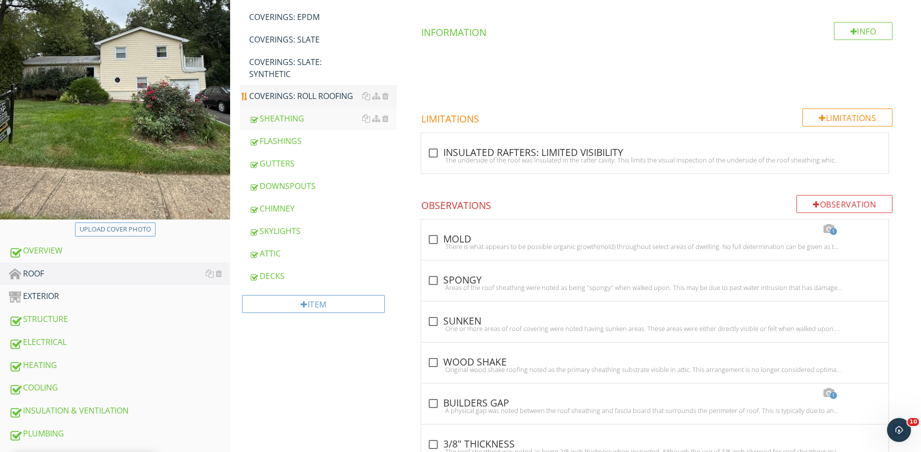
click at [294, 98] on div "COVERINGS: ROLL ROOFING" at bounding box center [323, 96] width 148 height 12
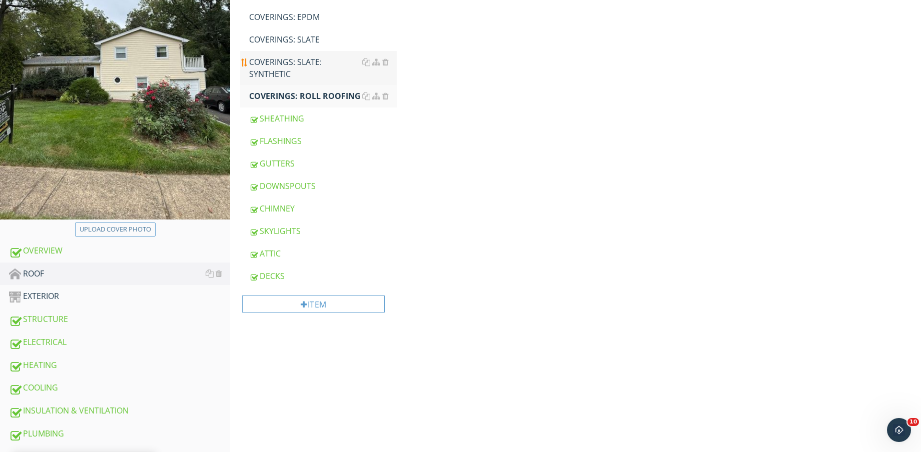
click at [294, 72] on div "COVERINGS: SLATE: SYNTHETIC" at bounding box center [323, 68] width 148 height 24
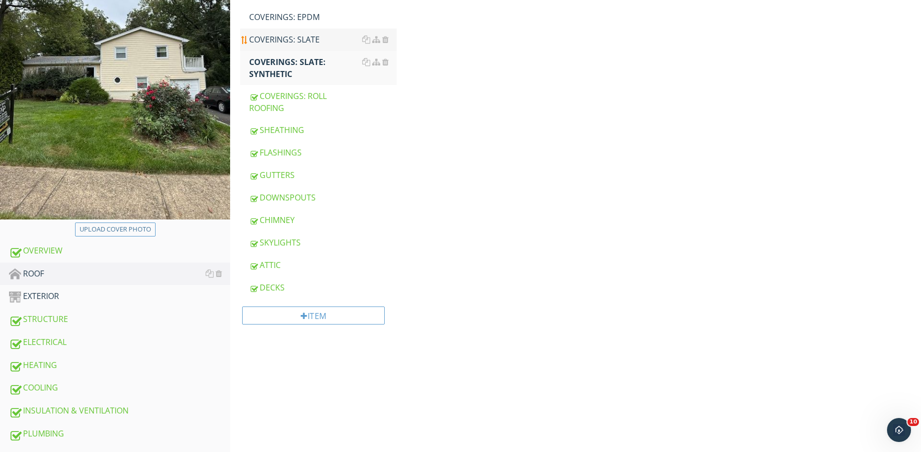
click at [294, 49] on link "COVERINGS: SLATE" at bounding box center [323, 40] width 148 height 22
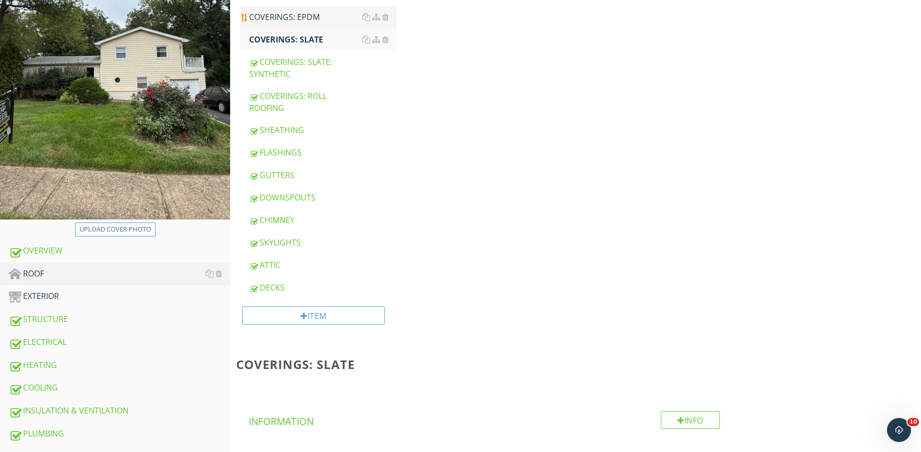
click at [300, 24] on link "COVERINGS: EPDM" at bounding box center [323, 17] width 148 height 22
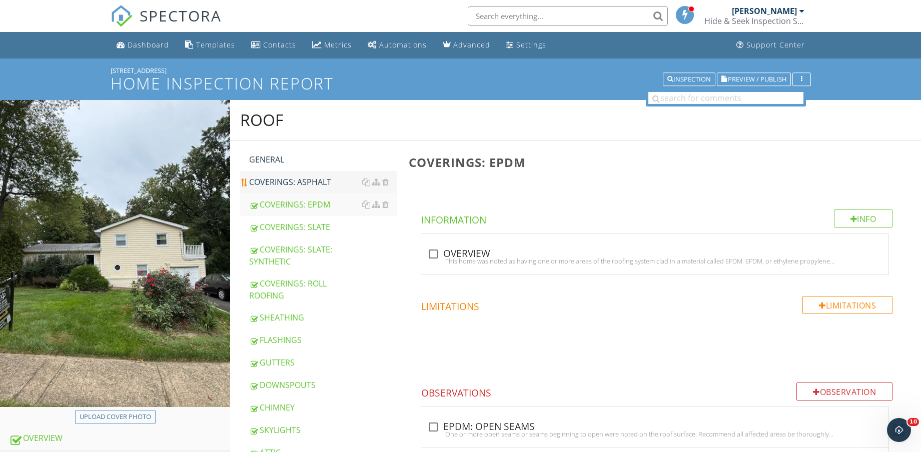
click at [314, 172] on link "COVERINGS: ASPHALT" at bounding box center [323, 182] width 148 height 22
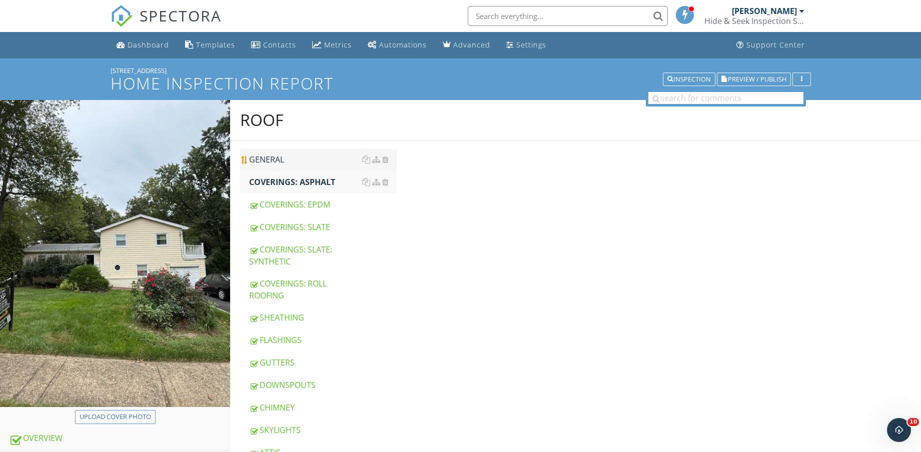
click at [309, 162] on div "GENERAL" at bounding box center [323, 160] width 148 height 12
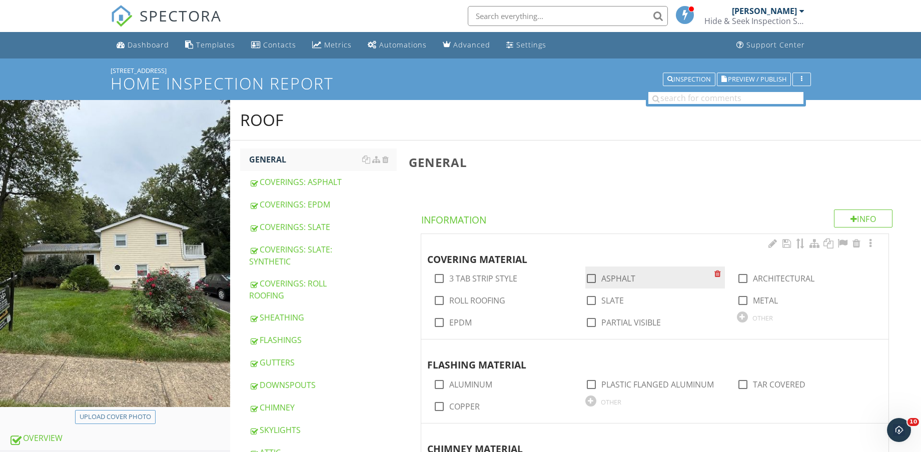
click at [614, 274] on label "ASPHALT" at bounding box center [618, 279] width 34 height 10
checkbox input "true"
click at [771, 276] on label "ARCHITECTURAL" at bounding box center [784, 279] width 62 height 10
checkbox input "true"
drag, startPoint x: 477, startPoint y: 296, endPoint x: 492, endPoint y: 292, distance: 15.5
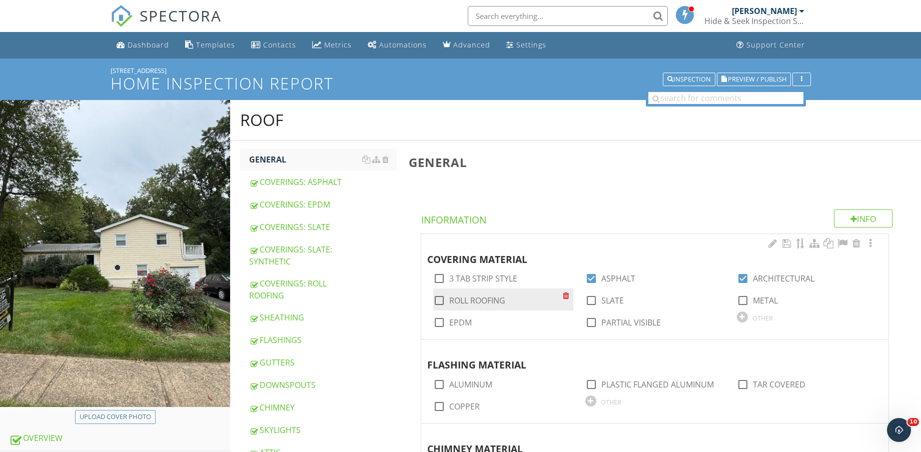
click at [477, 296] on label "ROLL ROOFING" at bounding box center [477, 301] width 56 height 10
checkbox input "true"
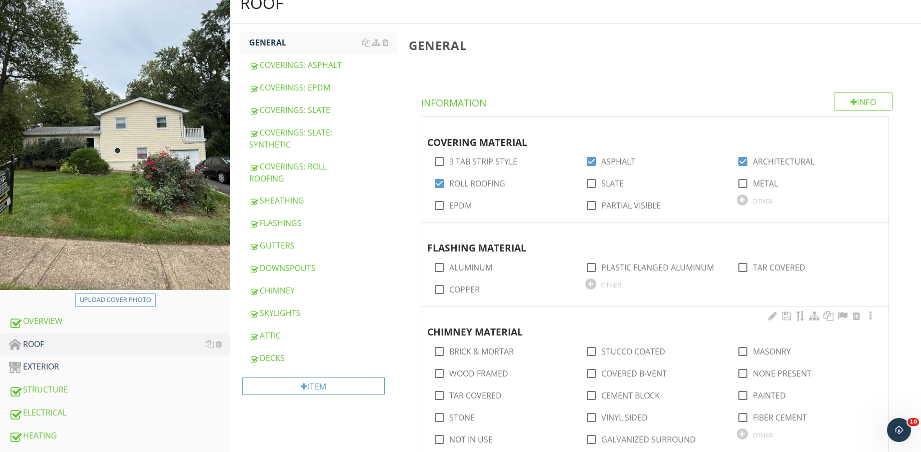
scroll to position [125, 0]
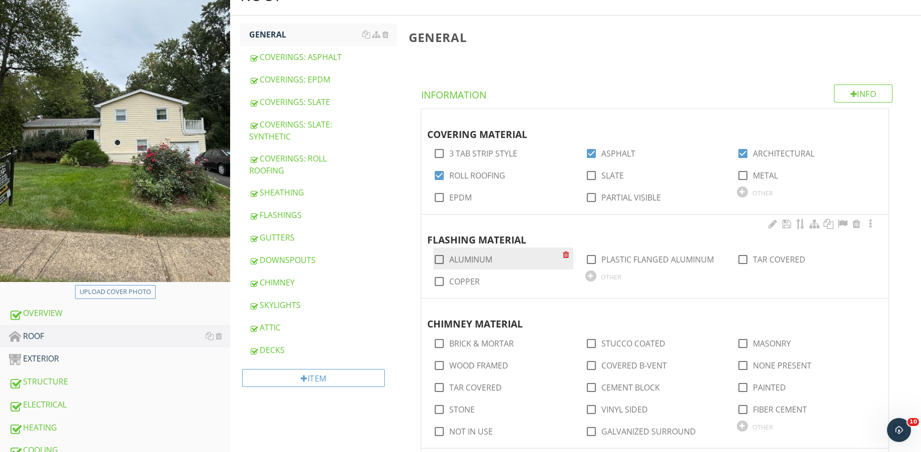
click at [482, 258] on label "ALUMINUM" at bounding box center [470, 260] width 43 height 10
checkbox input "true"
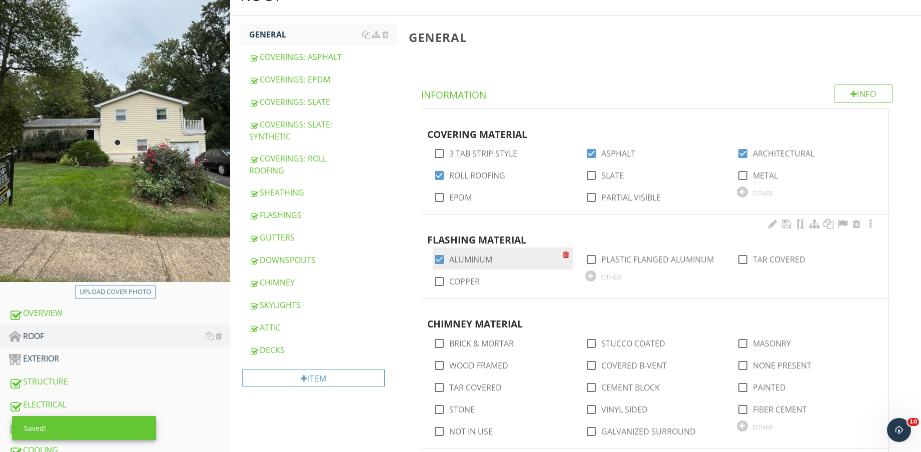
scroll to position [188, 0]
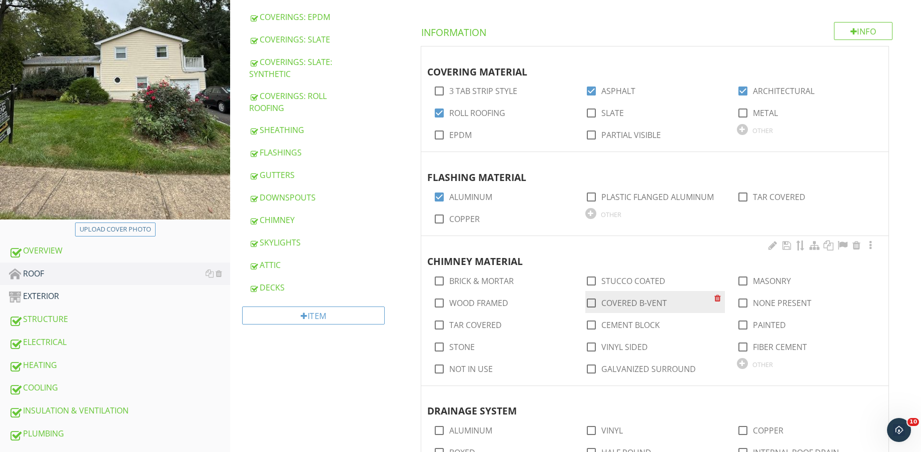
click at [637, 304] on label "COVERED B-VENT" at bounding box center [634, 303] width 66 height 10
checkbox input "true"
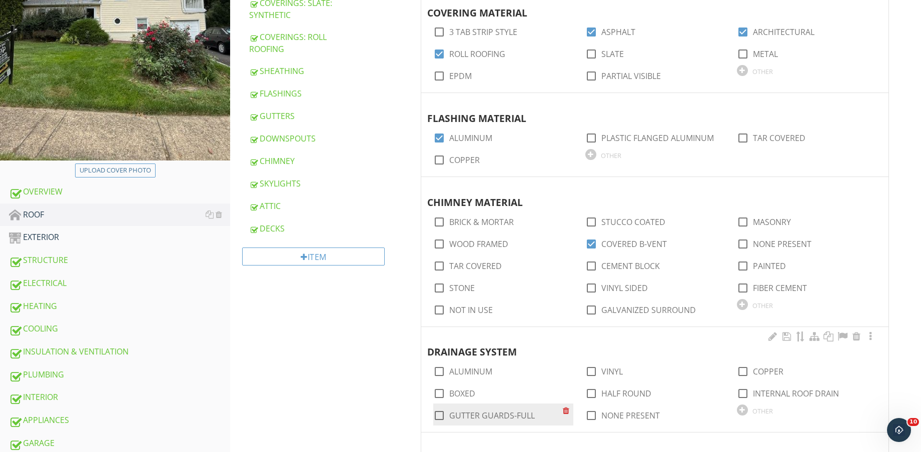
scroll to position [375, 0]
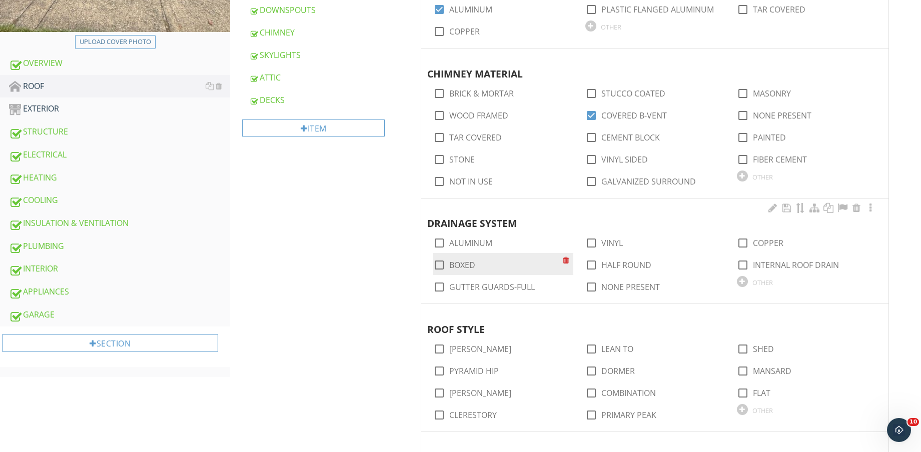
drag, startPoint x: 474, startPoint y: 243, endPoint x: 466, endPoint y: 256, distance: 15.1
click at [474, 243] on label "ALUMINUM" at bounding box center [470, 243] width 43 height 10
checkbox input "true"
click at [465, 260] on label "BOXED" at bounding box center [462, 265] width 26 height 10
checkbox input "true"
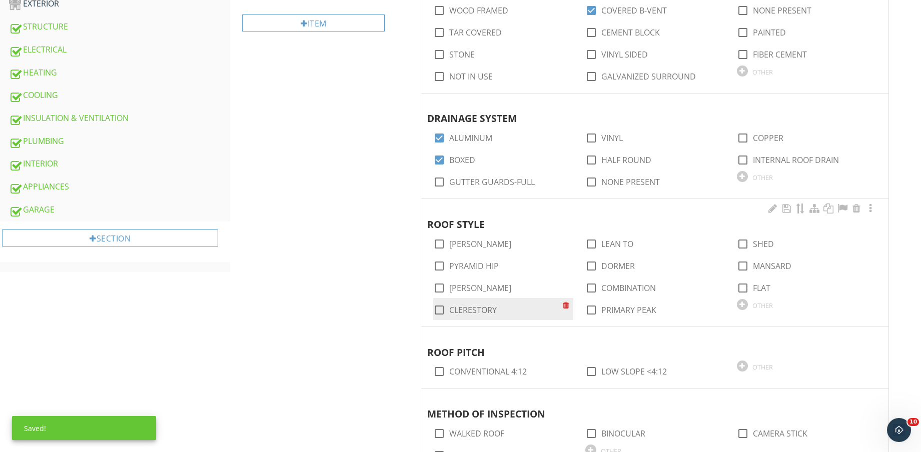
scroll to position [500, 0]
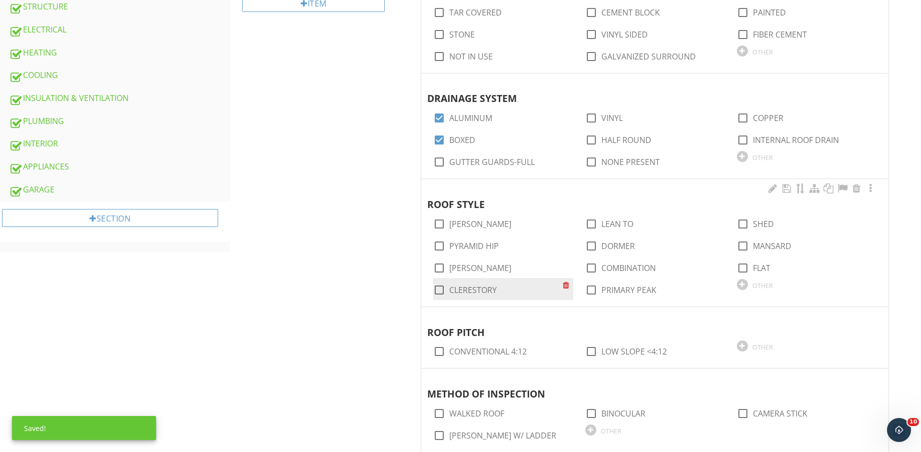
click at [467, 283] on div "check_box_outline_blank CLERESTORY" at bounding box center [497, 289] width 129 height 14
click at [465, 223] on label "GABLE" at bounding box center [480, 224] width 62 height 10
checkbox input "true"
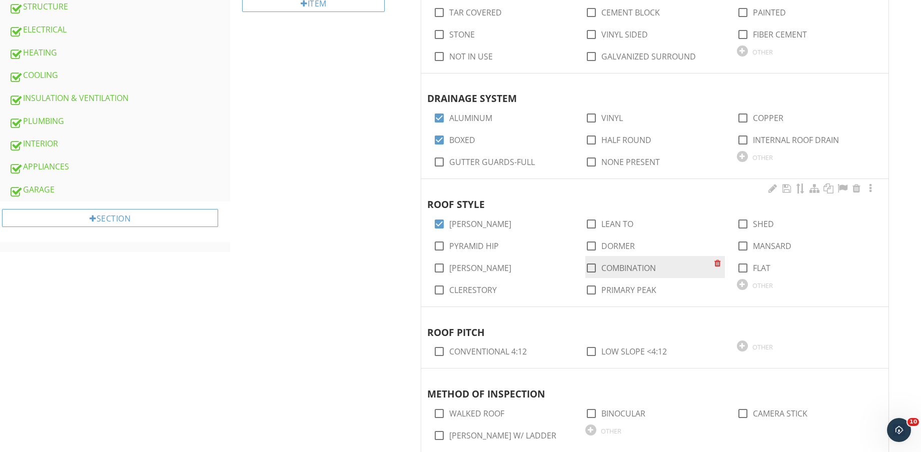
click at [642, 272] on label "COMBINATION" at bounding box center [628, 268] width 55 height 10
checkbox input "true"
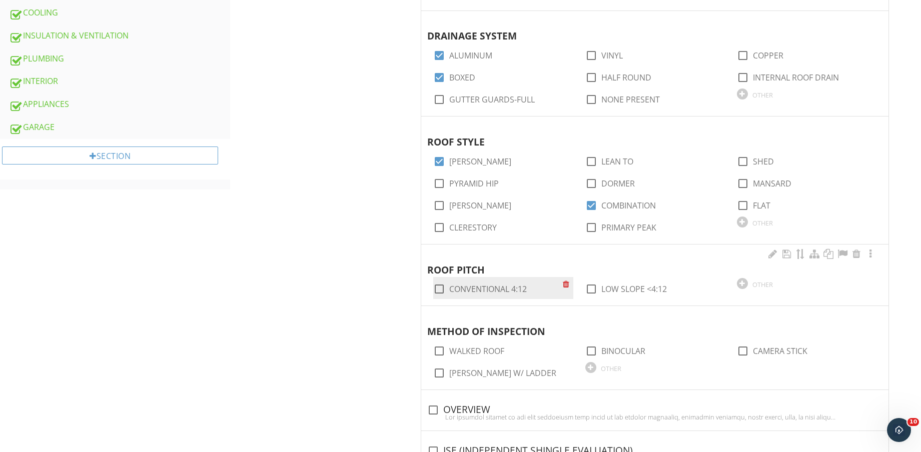
click at [509, 292] on label "CONVENTIONAL 4:12" at bounding box center [488, 289] width 78 height 10
checkbox input "true"
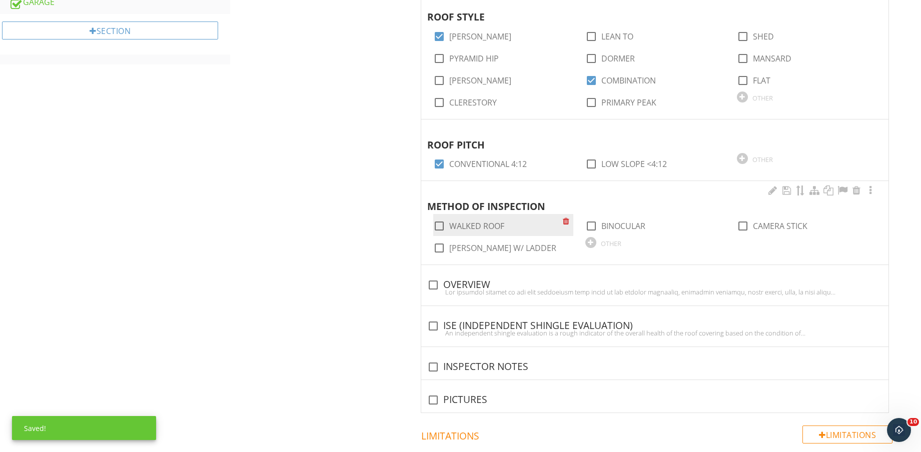
click at [490, 226] on label "WALKED ROOF" at bounding box center [476, 226] width 55 height 10
checkbox input "true"
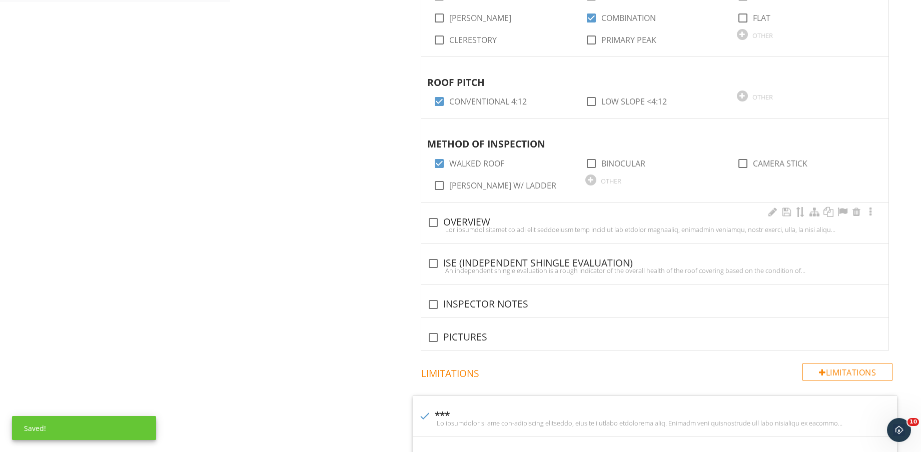
click at [478, 227] on div at bounding box center [654, 230] width 455 height 8
checkbox input "true"
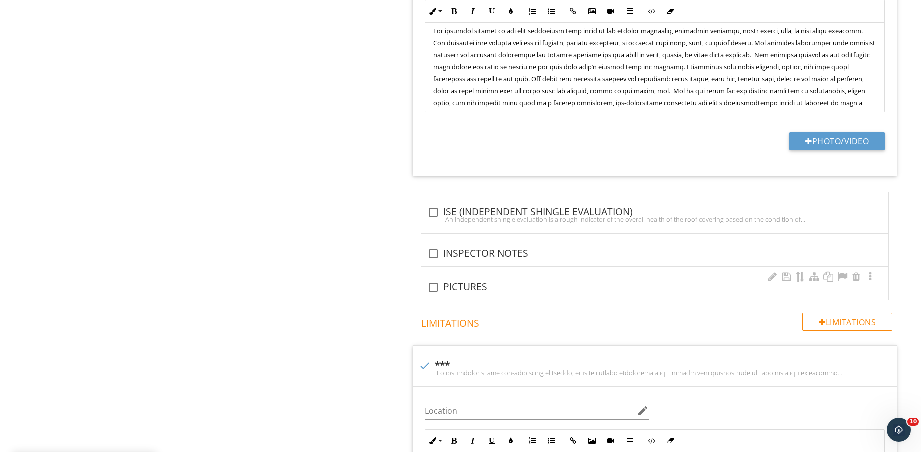
click at [461, 287] on div "check_box_outline_blank PICTURES" at bounding box center [654, 288] width 455 height 12
checkbox input "true"
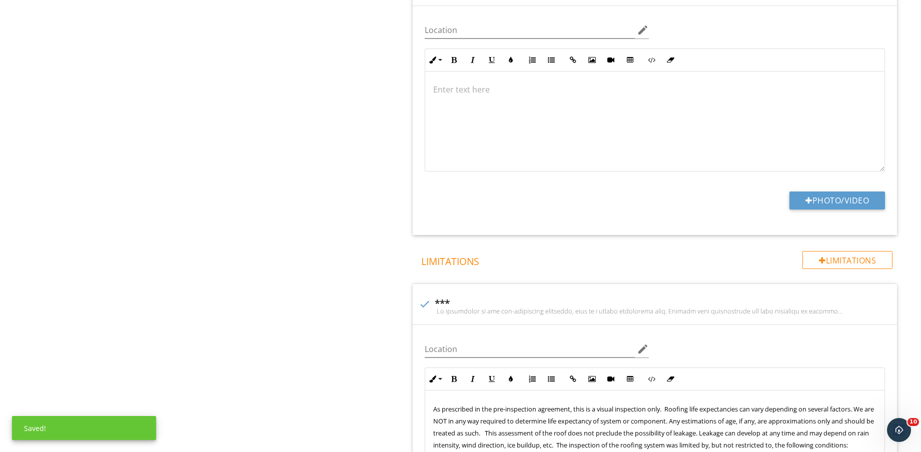
scroll to position [1375, 0]
click at [853, 203] on button "Photo/Video" at bounding box center [837, 199] width 96 height 18
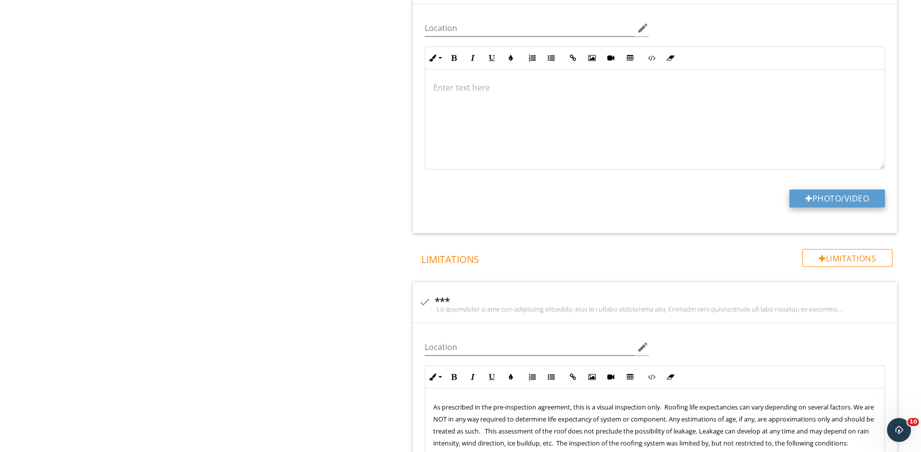
type input "C:\fakepath\IMG_9284.jpg"
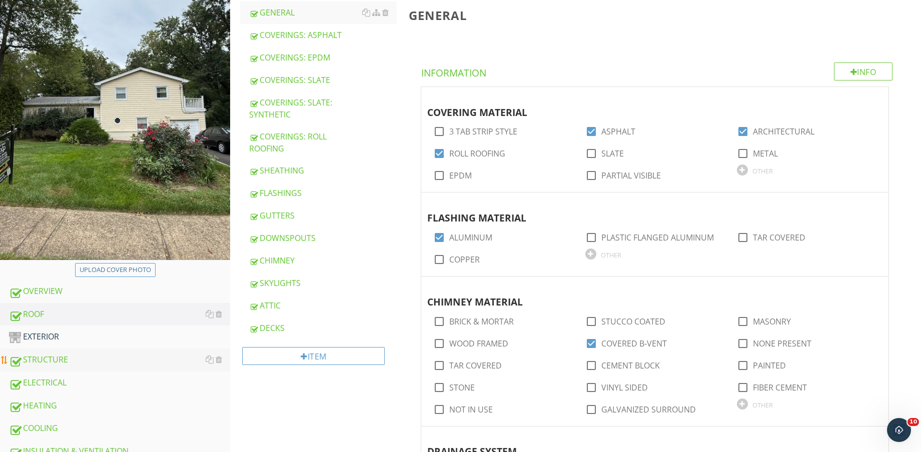
scroll to position [250, 0]
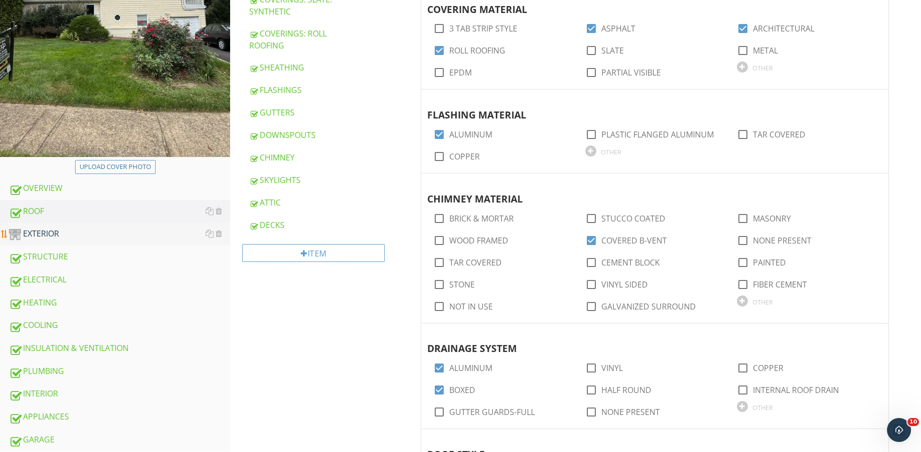
click at [86, 228] on div "EXTERIOR" at bounding box center [119, 234] width 221 height 13
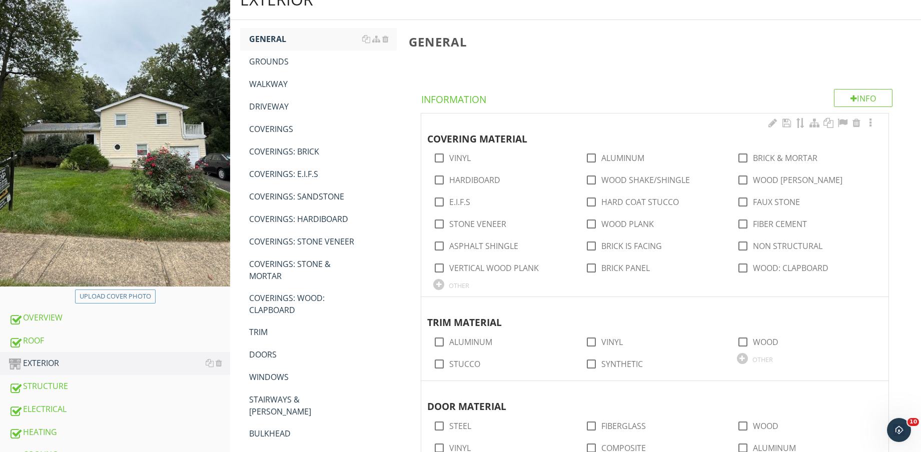
scroll to position [63, 0]
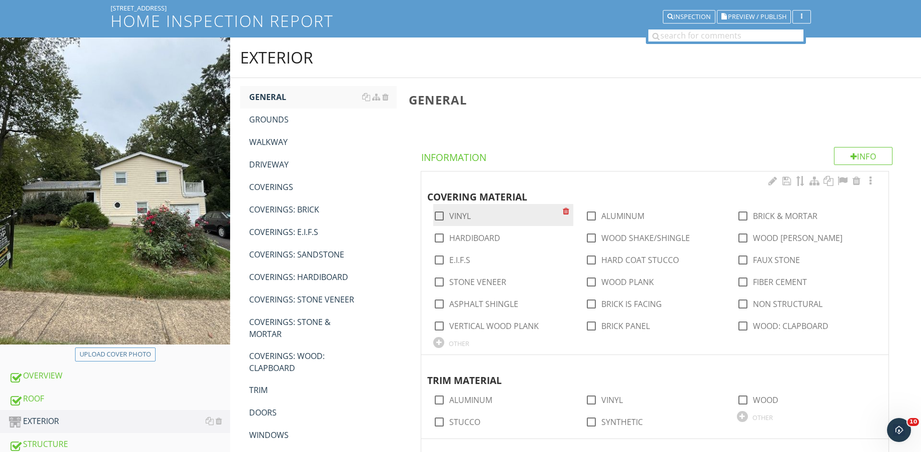
click at [464, 218] on label "VINYL" at bounding box center [460, 216] width 22 height 10
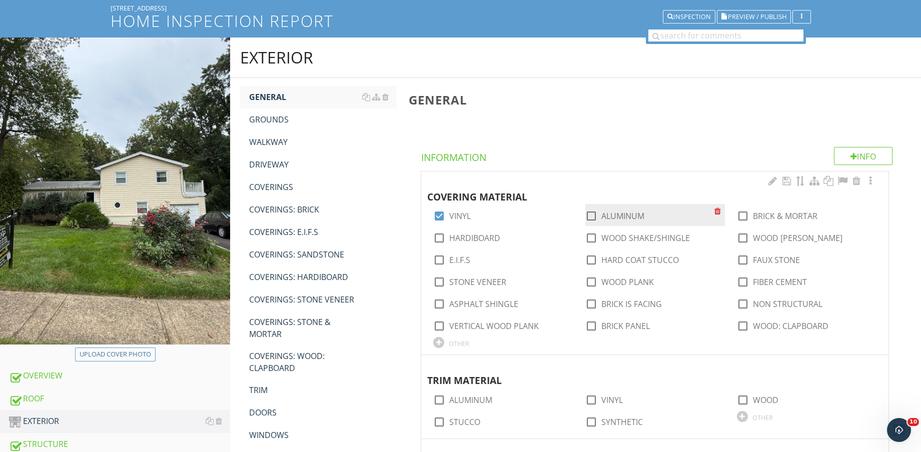
click at [614, 213] on label "ALUMINUM" at bounding box center [622, 216] width 43 height 10
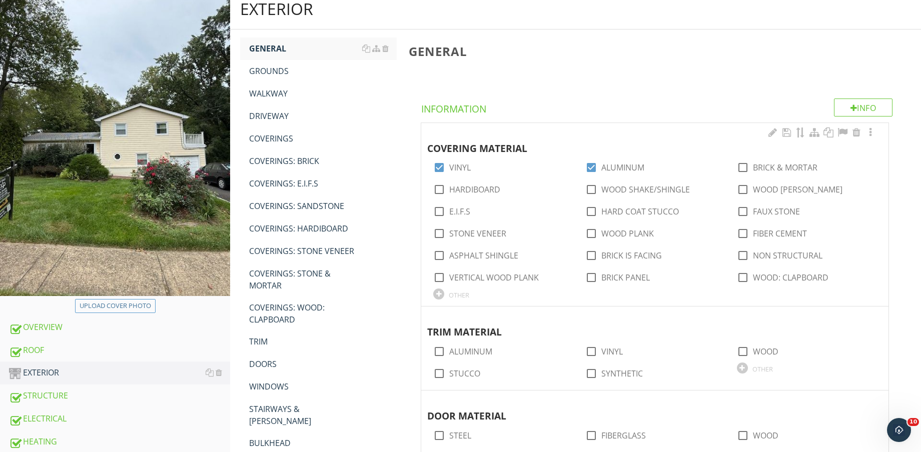
scroll to position [188, 0]
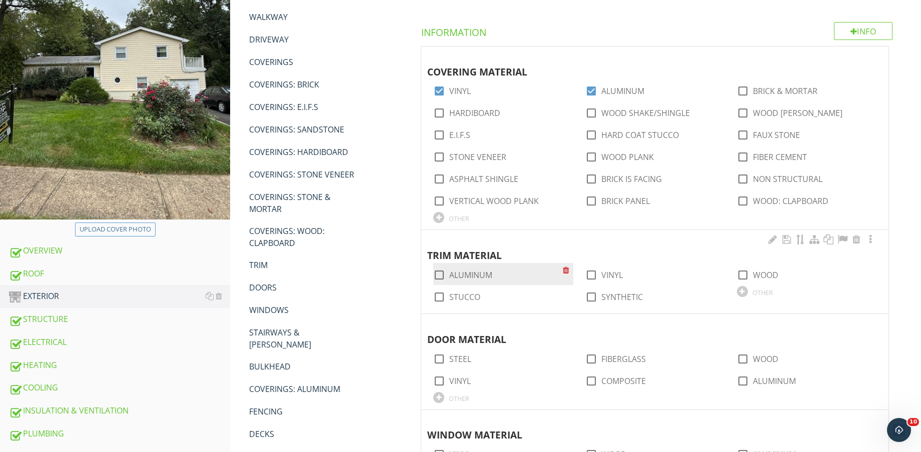
click at [479, 278] on label "ALUMINUM" at bounding box center [470, 275] width 43 height 10
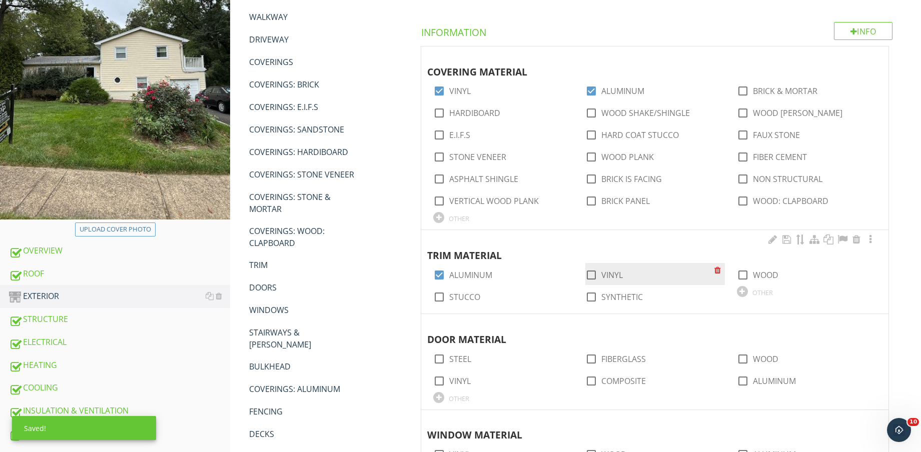
click at [611, 272] on label "VINYL" at bounding box center [612, 275] width 22 height 10
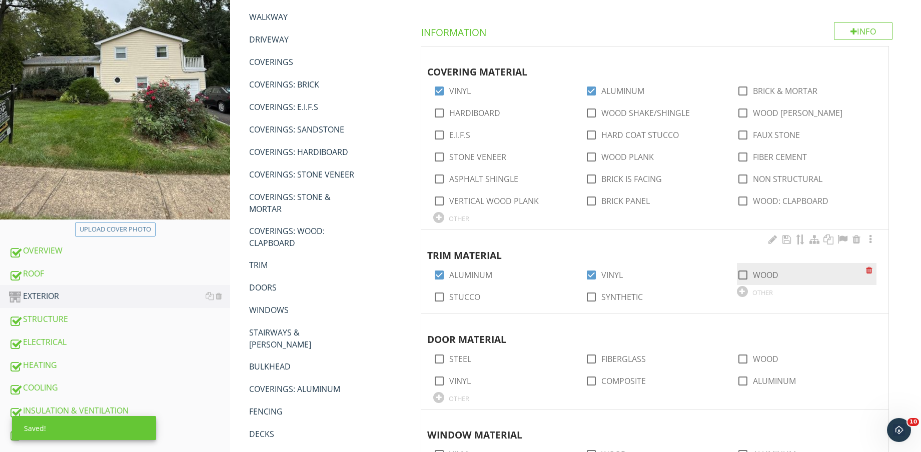
click at [759, 274] on label "WOOD" at bounding box center [766, 275] width 26 height 10
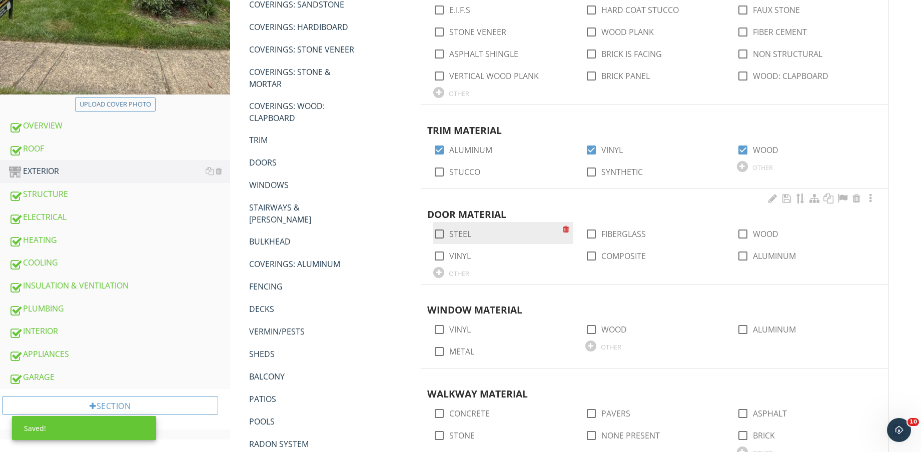
click at [446, 233] on div at bounding box center [439, 234] width 17 height 17
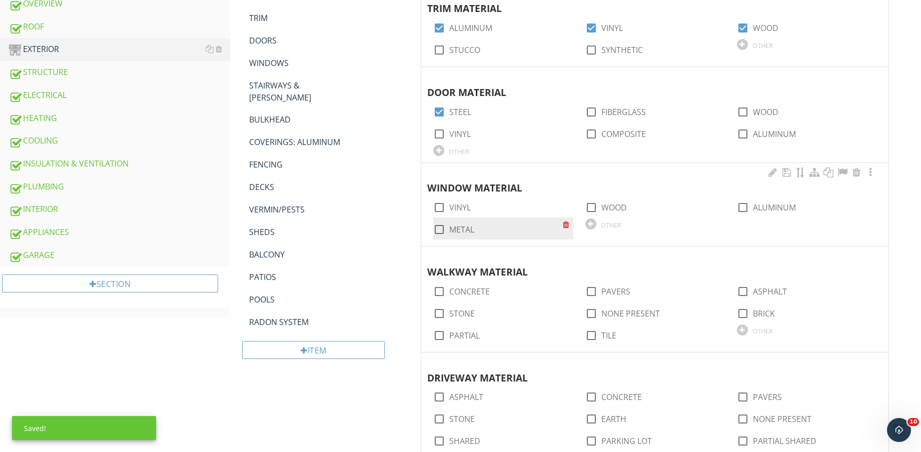
scroll to position [438, 0]
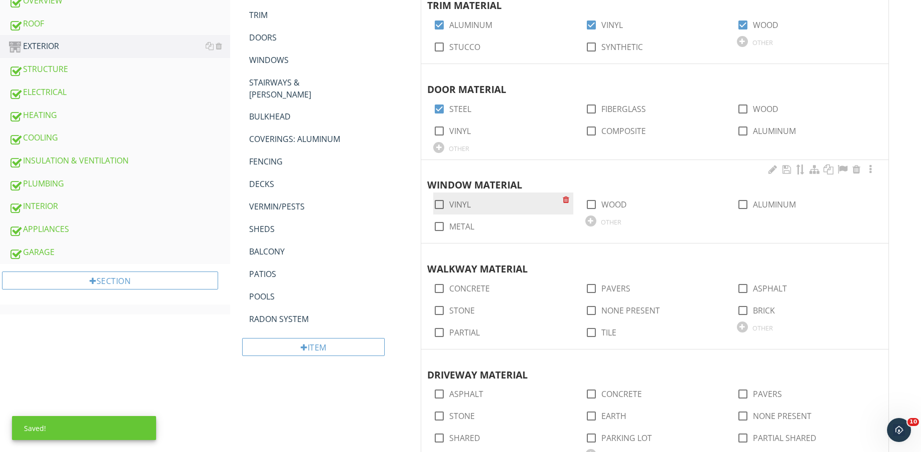
click at [456, 202] on label "VINYL" at bounding box center [460, 205] width 22 height 10
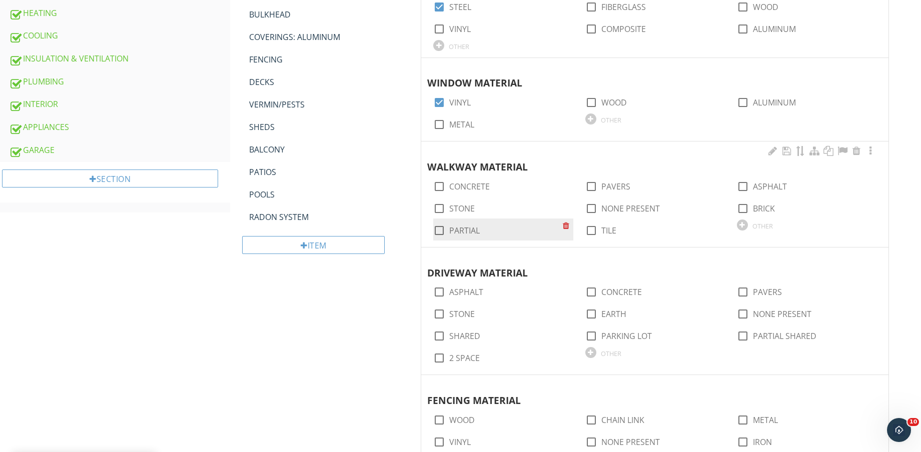
scroll to position [563, 0]
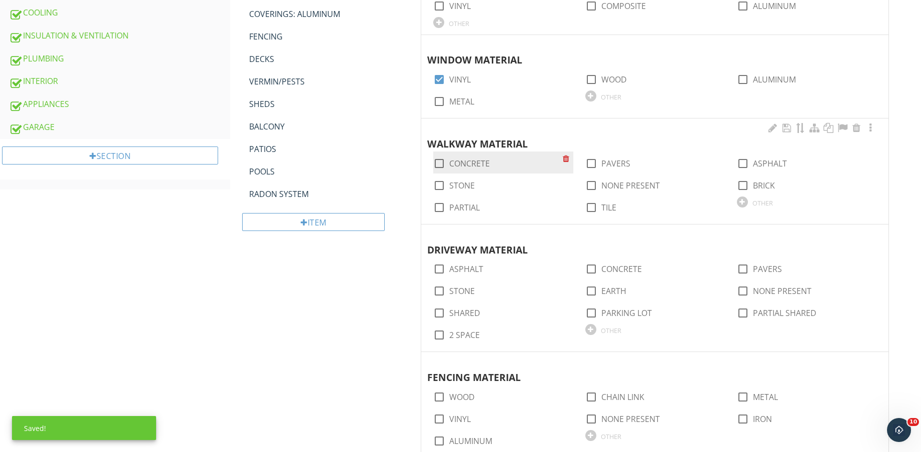
click at [470, 161] on label "CONCRETE" at bounding box center [469, 164] width 41 height 10
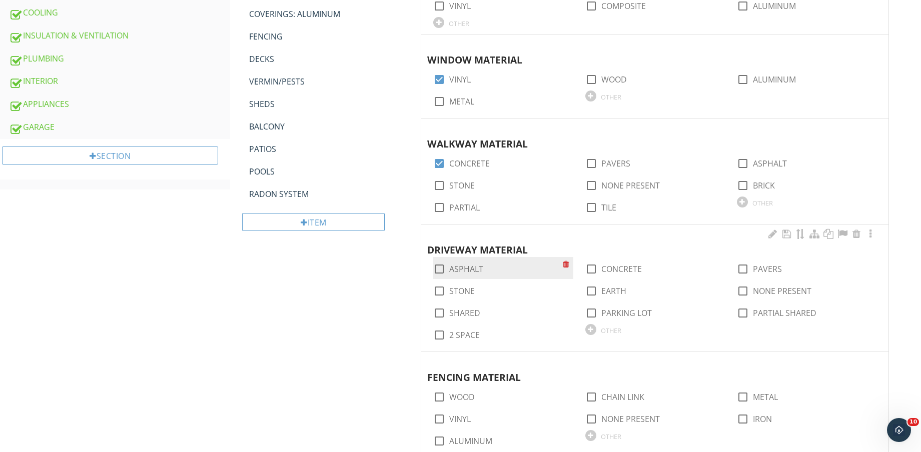
click at [473, 269] on label "ASPHALT" at bounding box center [466, 269] width 34 height 10
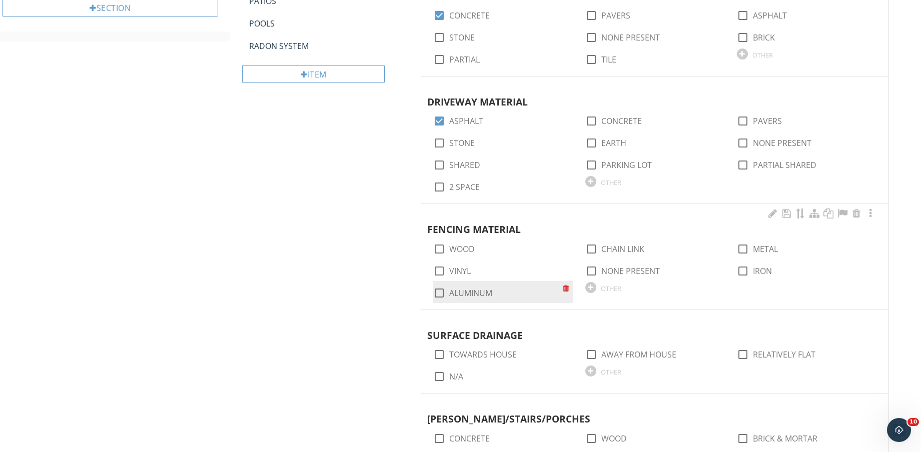
scroll to position [750, 0]
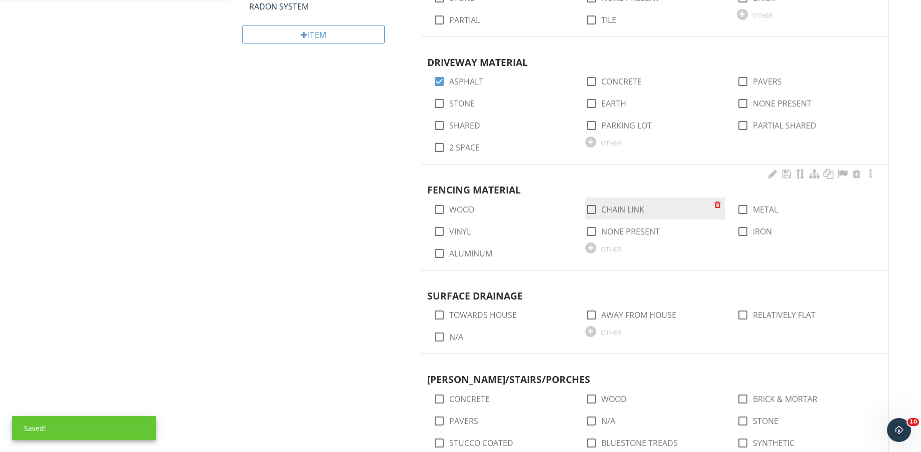
click at [624, 205] on label "CHAIN LINK" at bounding box center [622, 210] width 43 height 10
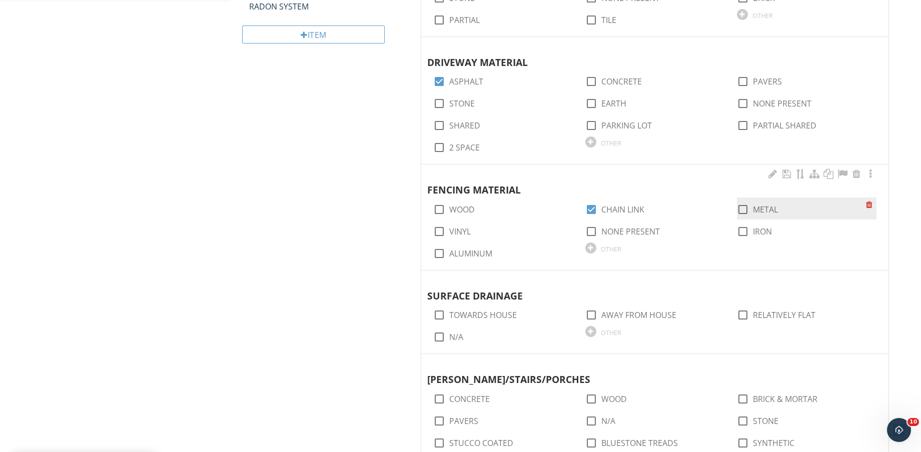
click at [761, 209] on label "METAL" at bounding box center [765, 210] width 25 height 10
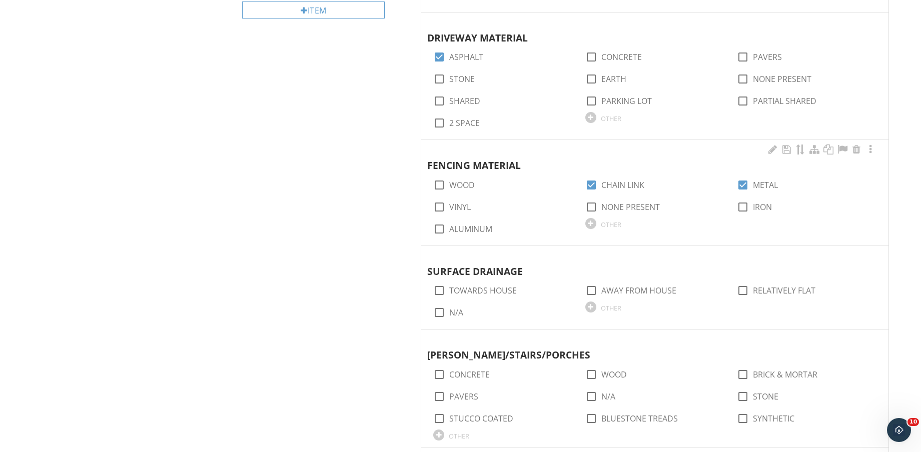
scroll to position [813, 0]
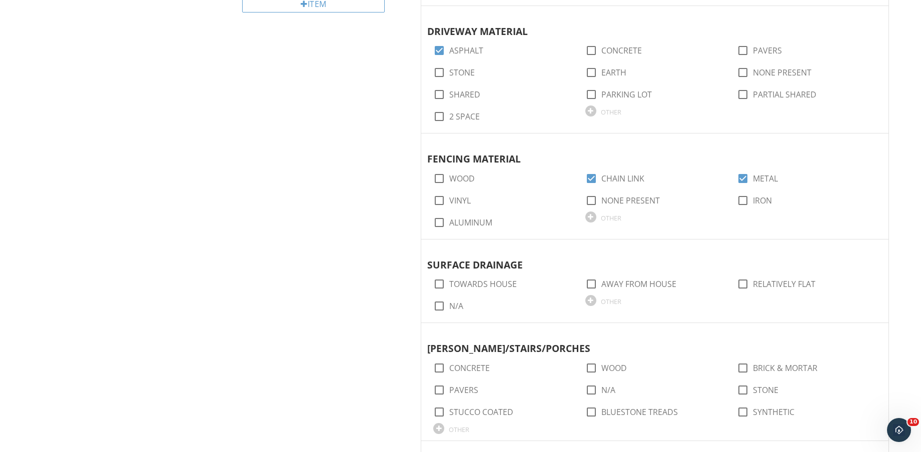
scroll to position [813, 0]
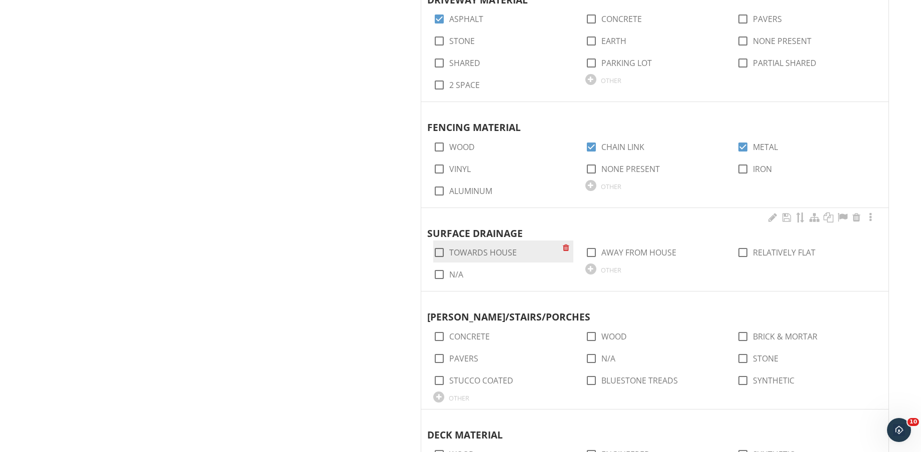
click at [500, 252] on label "TOWARDS HOUSE" at bounding box center [483, 253] width 68 height 10
checkbox input "true"
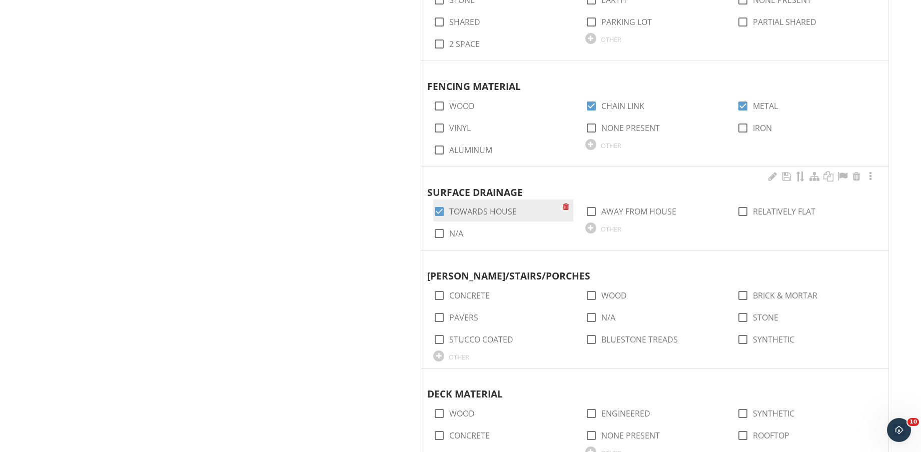
scroll to position [875, 0]
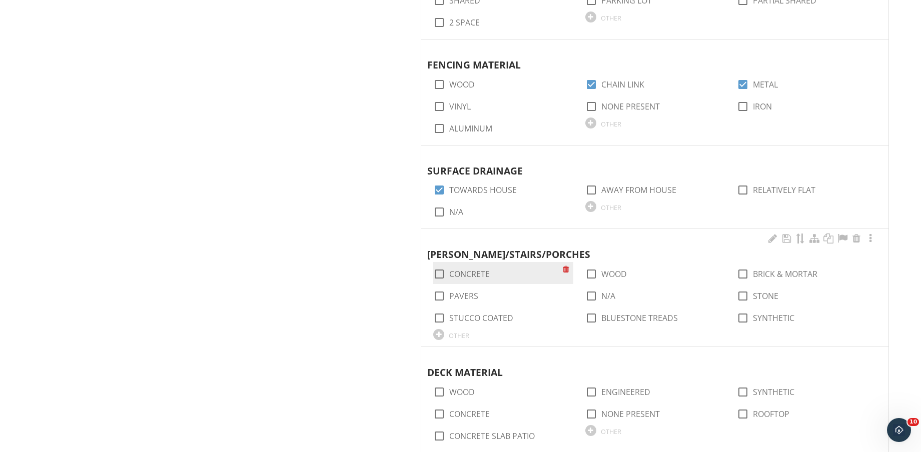
click at [469, 274] on label "CONCRETE" at bounding box center [469, 274] width 41 height 10
checkbox input "true"
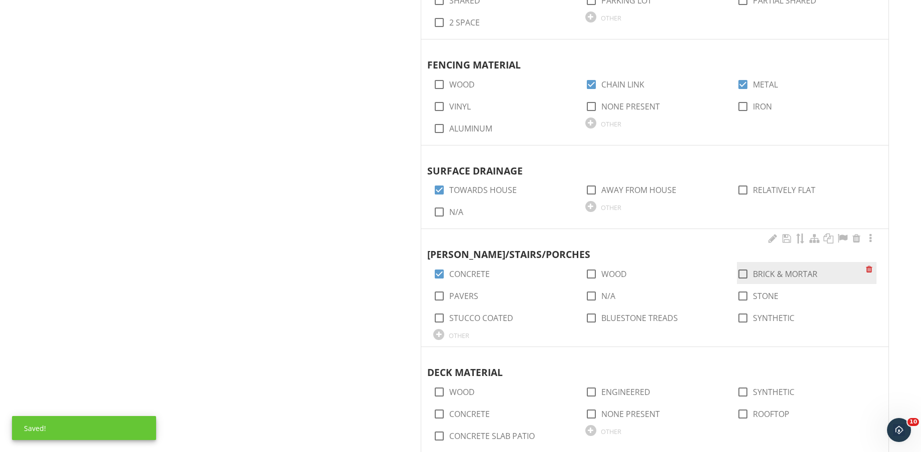
click at [777, 272] on label "BRICK & MORTAR" at bounding box center [785, 274] width 65 height 10
checkbox input "true"
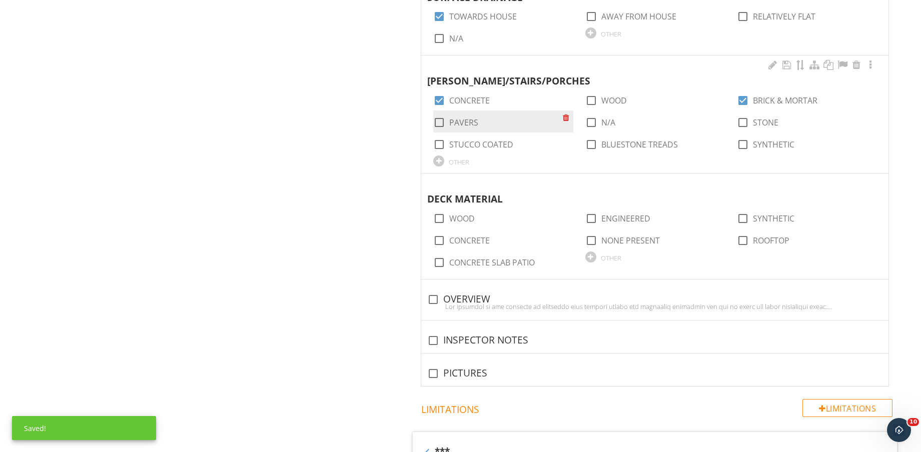
scroll to position [1063, 0]
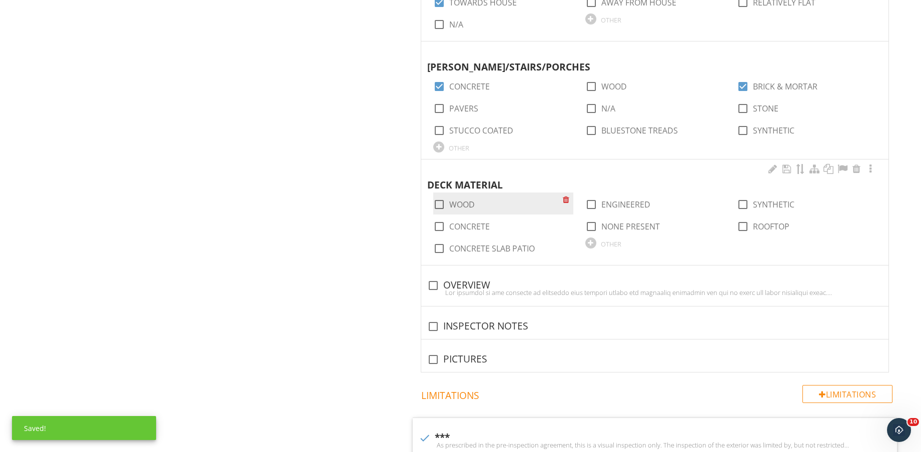
click at [462, 201] on label "WOOD" at bounding box center [462, 205] width 26 height 10
checkbox input "true"
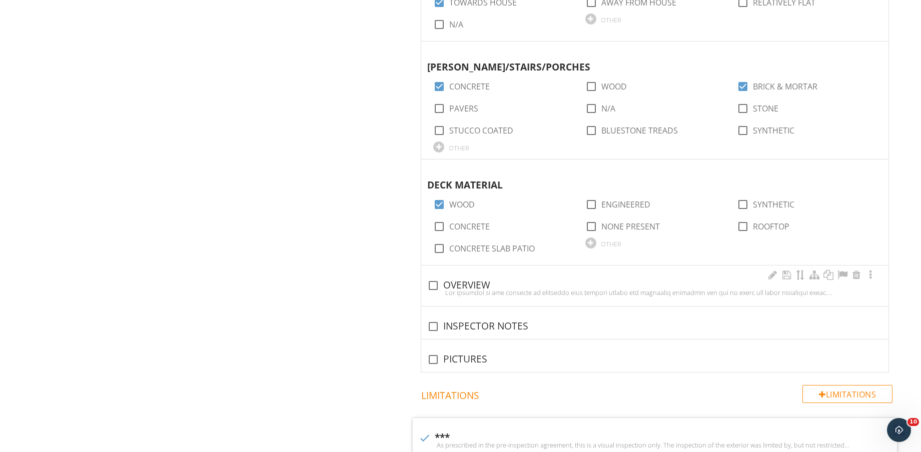
click at [464, 280] on div "check_box_outline_blank OVERVIEW" at bounding box center [654, 286] width 455 height 12
checkbox input "true"
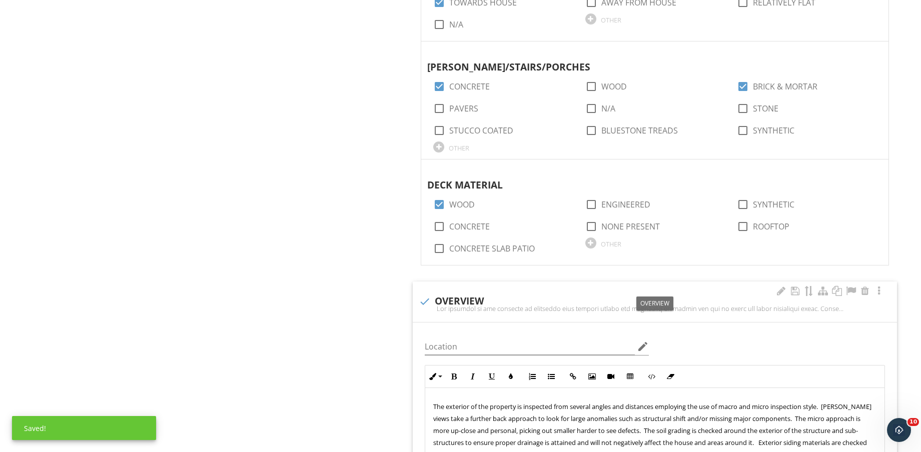
scroll to position [1375, 0]
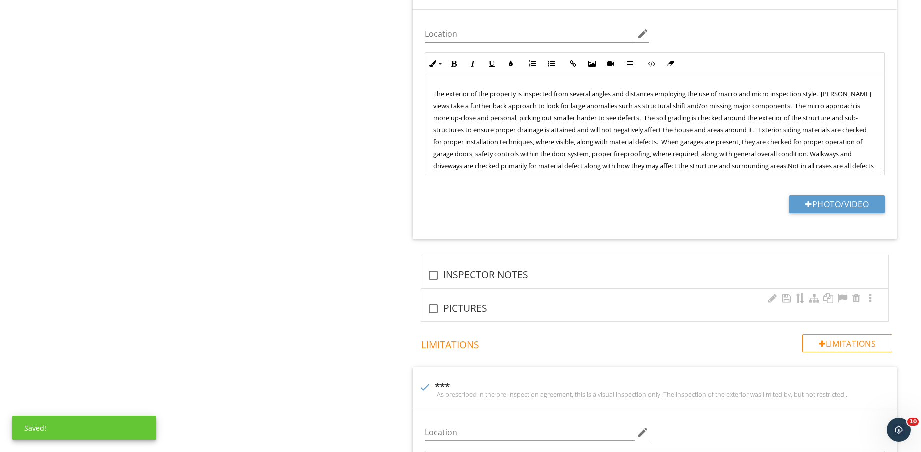
click at [451, 304] on div "check_box_outline_blank PICTURES" at bounding box center [654, 309] width 455 height 12
checkbox input "true"
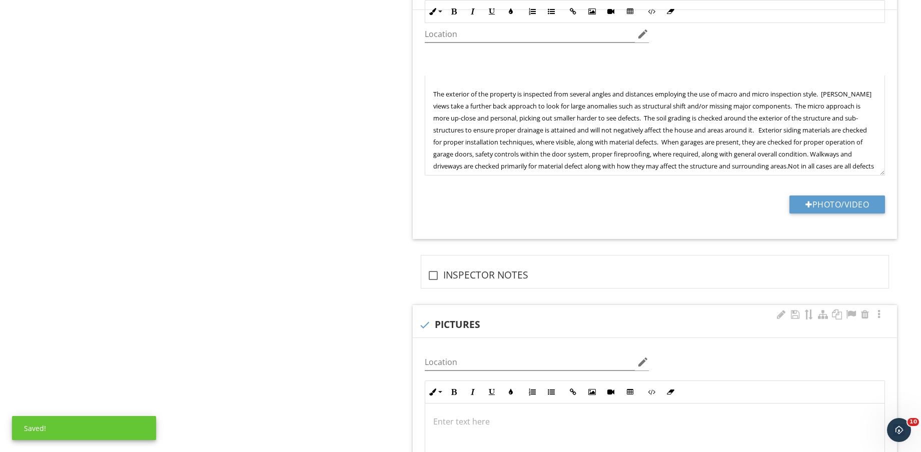
scroll to position [1625, 0]
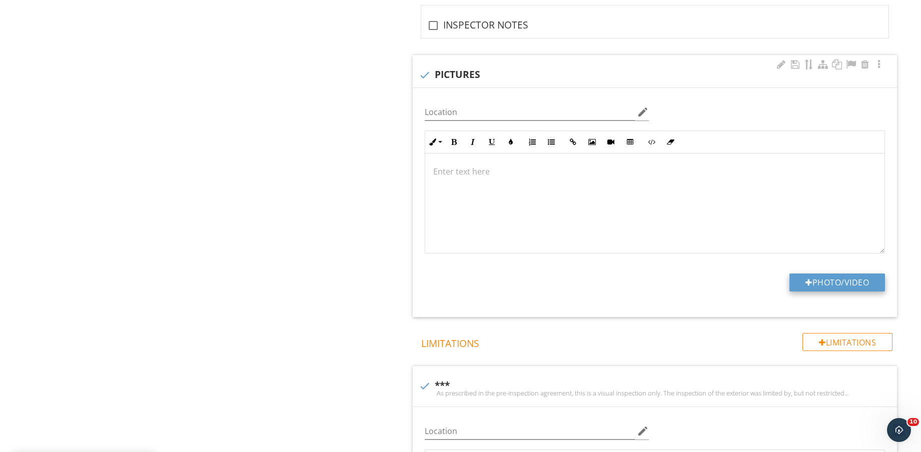
click at [845, 285] on button "Photo/Video" at bounding box center [837, 283] width 96 height 18
type input "C:\fakepath\IMG_9228.jpg"
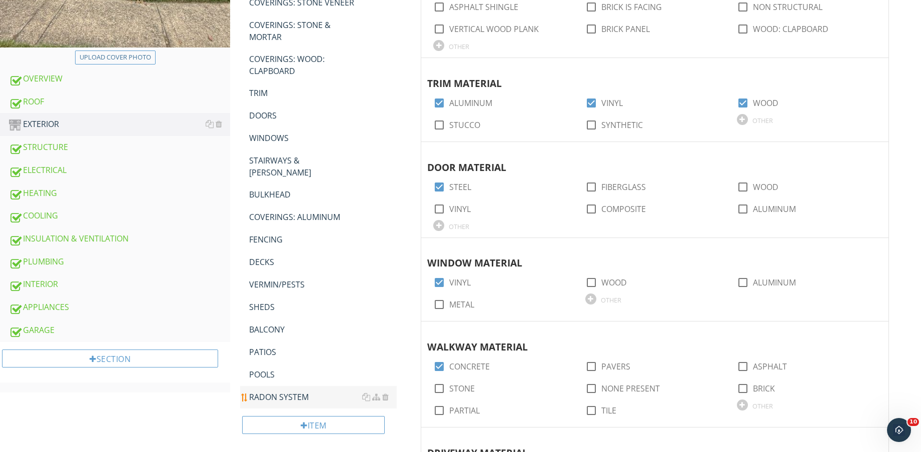
scroll to position [375, 0]
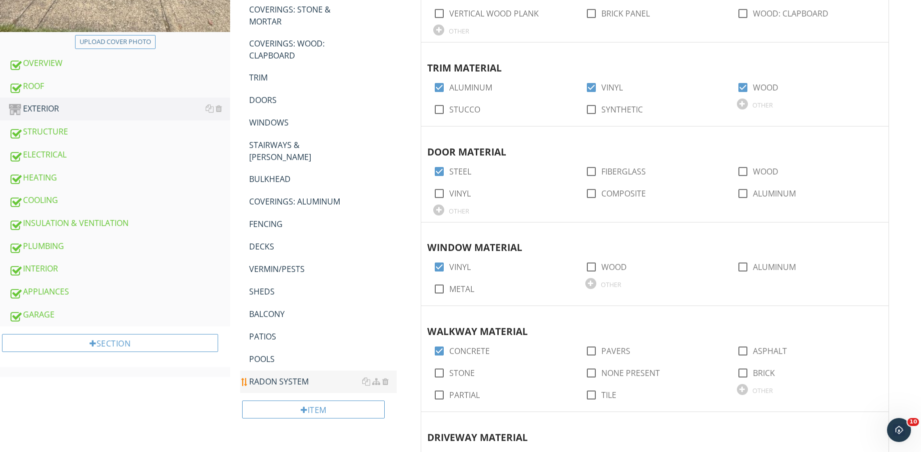
click at [278, 376] on div "RADON SYSTEM" at bounding box center [323, 382] width 148 height 12
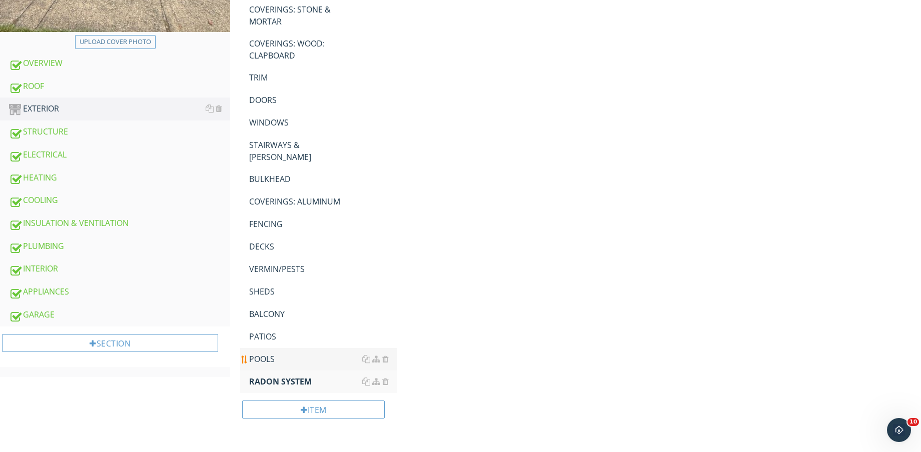
click at [274, 353] on div "POOLS" at bounding box center [323, 359] width 148 height 12
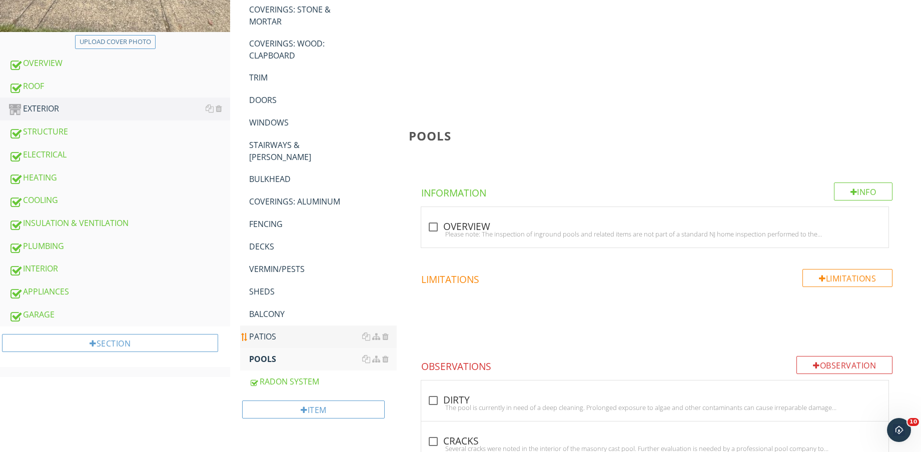
click at [280, 331] on div "PATIOS" at bounding box center [323, 337] width 148 height 12
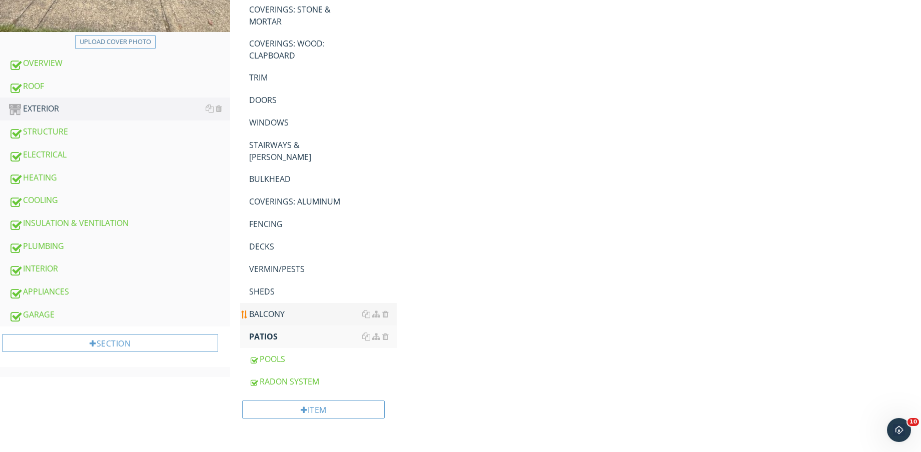
click at [286, 308] on div "BALCONY" at bounding box center [323, 314] width 148 height 12
click at [286, 286] on div "SHEDS" at bounding box center [323, 292] width 148 height 12
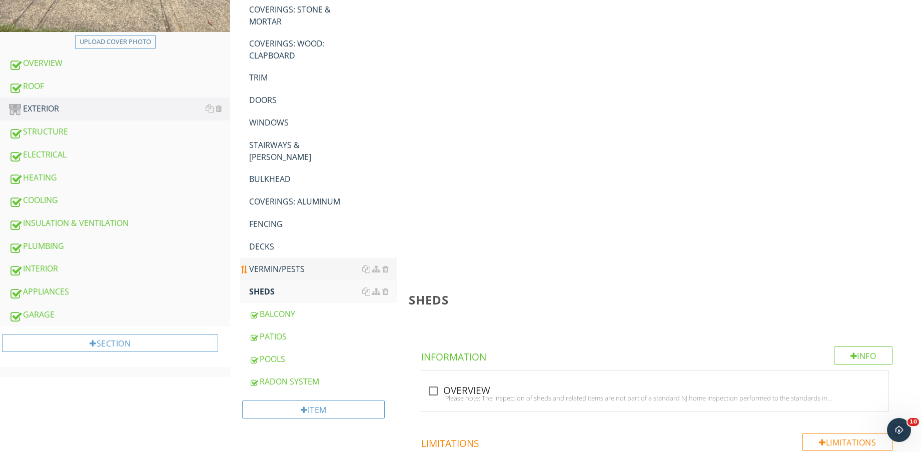
click at [289, 264] on link "VERMIN/PESTS" at bounding box center [323, 269] width 148 height 22
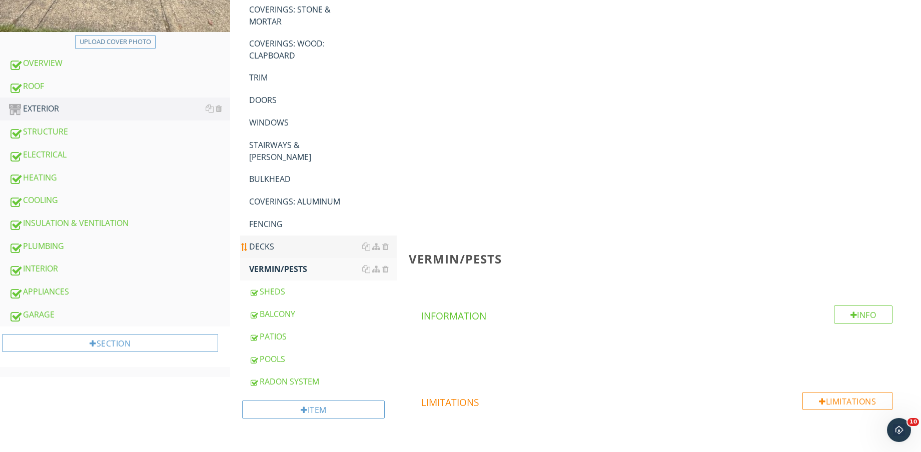
click at [287, 241] on div "DECKS" at bounding box center [323, 247] width 148 height 12
click at [288, 213] on link "FENCING" at bounding box center [323, 224] width 148 height 22
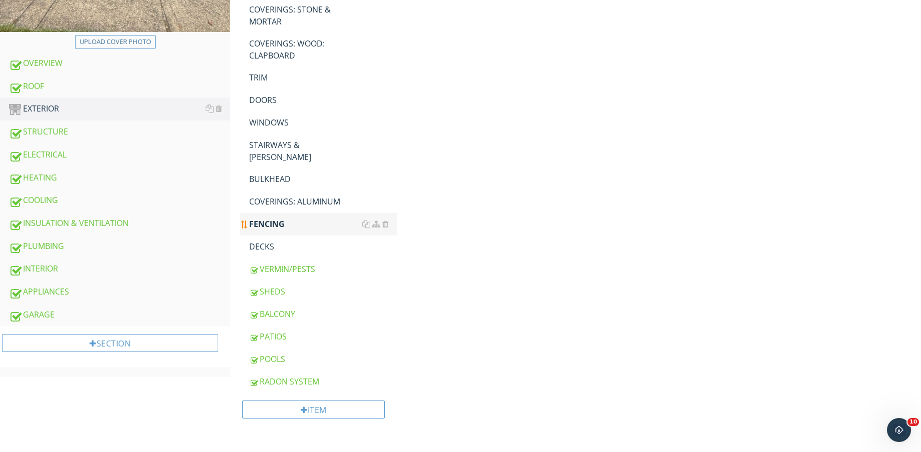
click at [286, 218] on div "FENCING" at bounding box center [323, 224] width 148 height 12
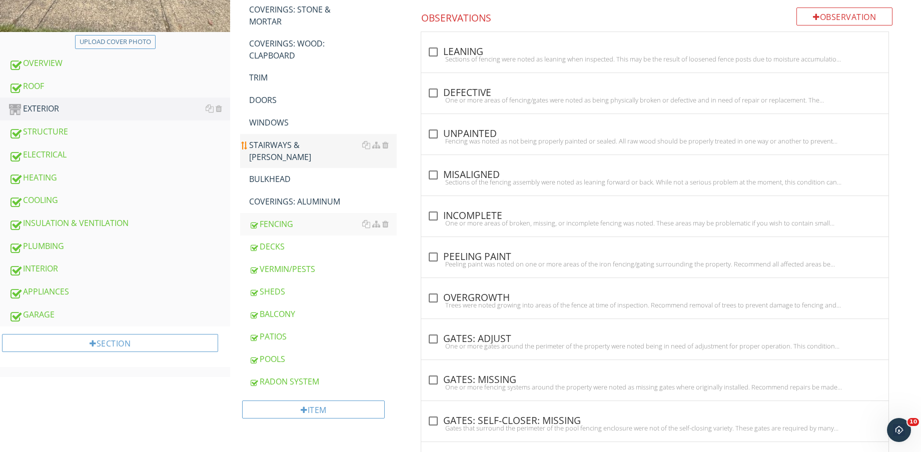
click at [288, 168] on link "BULKHEAD" at bounding box center [323, 179] width 148 height 22
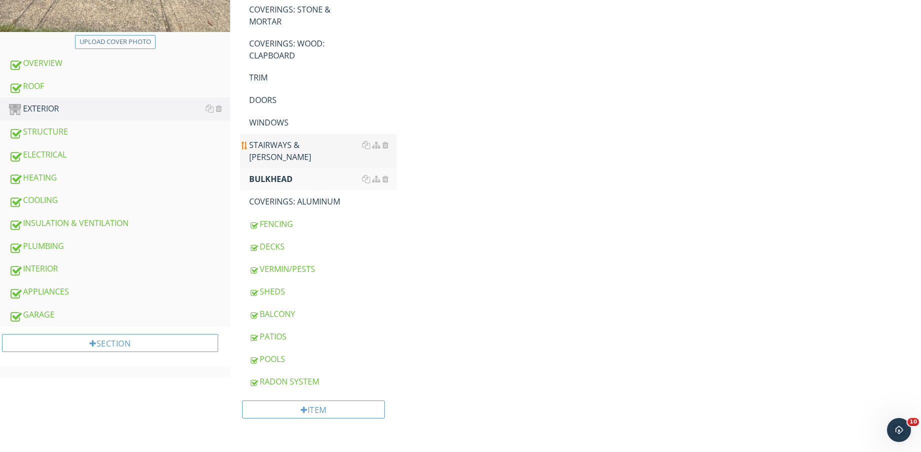
click at [292, 146] on div "STAIRWAYS & STOOPS" at bounding box center [323, 151] width 148 height 24
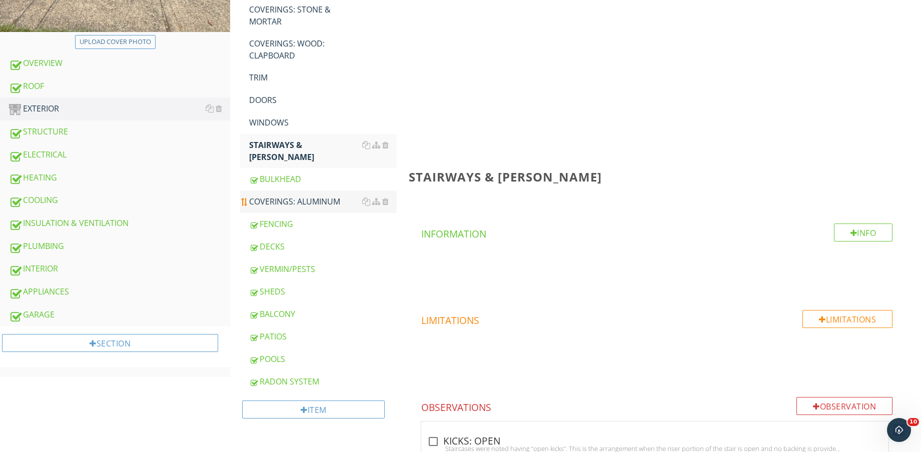
click at [298, 196] on div "COVERINGS: ALUMINUM" at bounding box center [323, 202] width 148 height 12
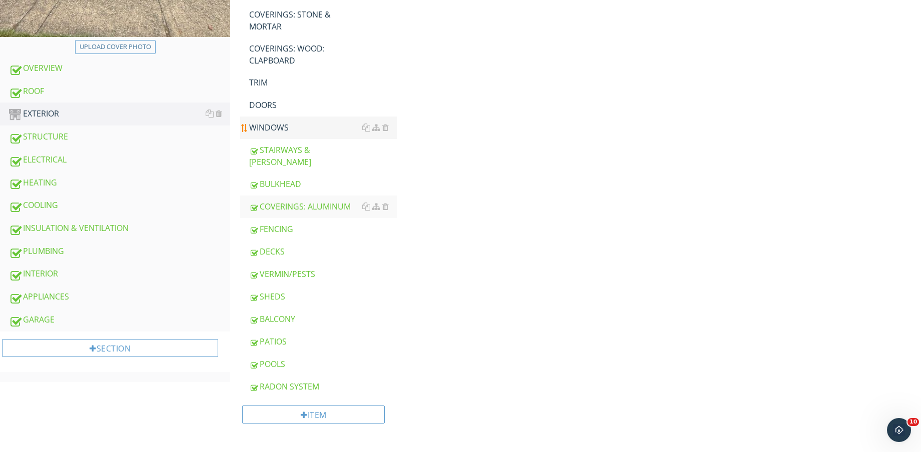
click at [285, 120] on link "WINDOWS" at bounding box center [323, 128] width 148 height 22
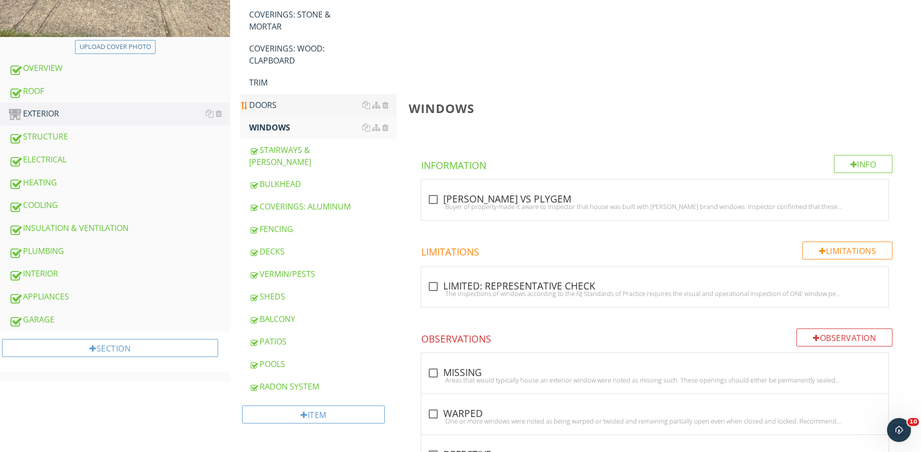
scroll to position [375, 0]
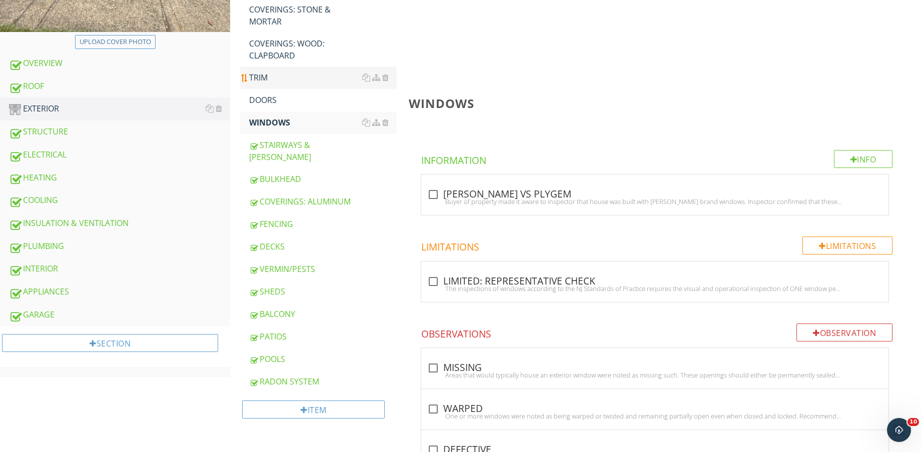
click at [283, 105] on div "DOORS" at bounding box center [323, 100] width 148 height 12
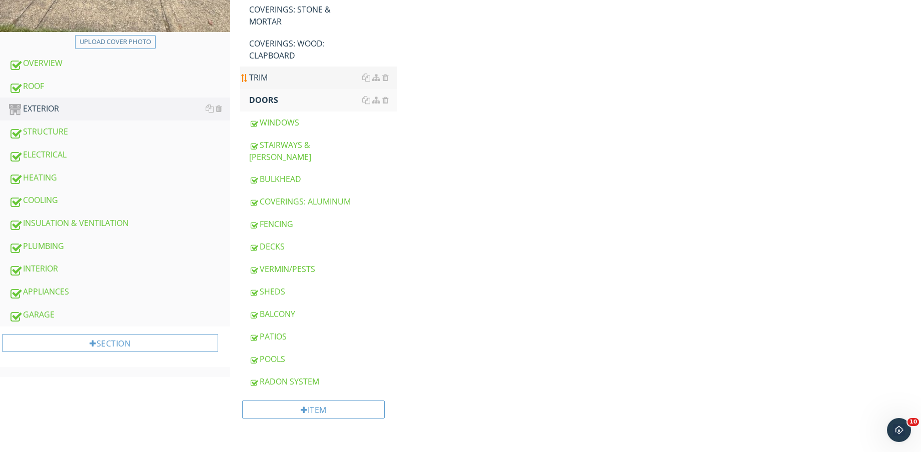
click at [283, 83] on div "TRIM" at bounding box center [323, 78] width 148 height 12
drag, startPoint x: 290, startPoint y: 59, endPoint x: 290, endPoint y: 52, distance: 6.5
click at [290, 58] on div "COVERINGS: WOOD: CLAPBOARD" at bounding box center [323, 50] width 148 height 24
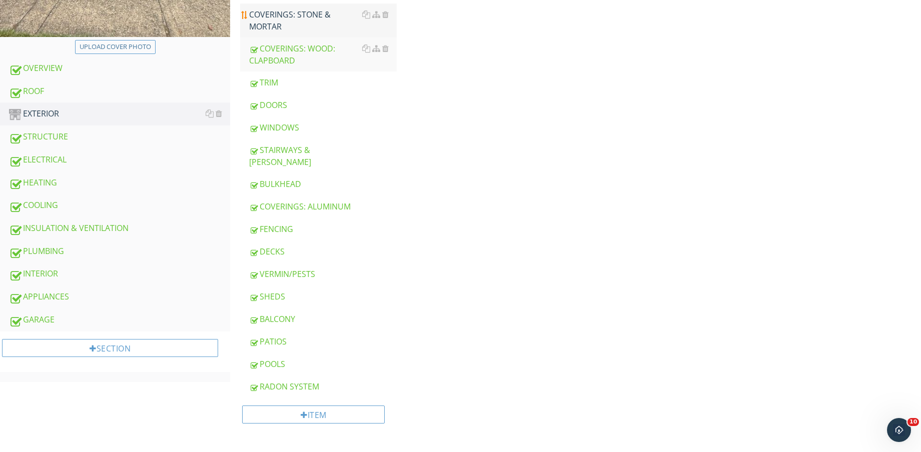
click at [303, 17] on div "COVERINGS: STONE & MORTAR" at bounding box center [323, 21] width 148 height 24
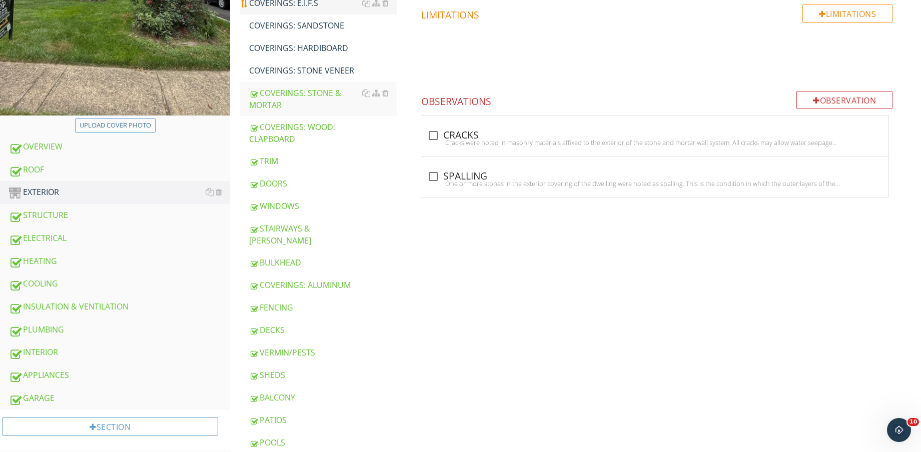
scroll to position [183, 0]
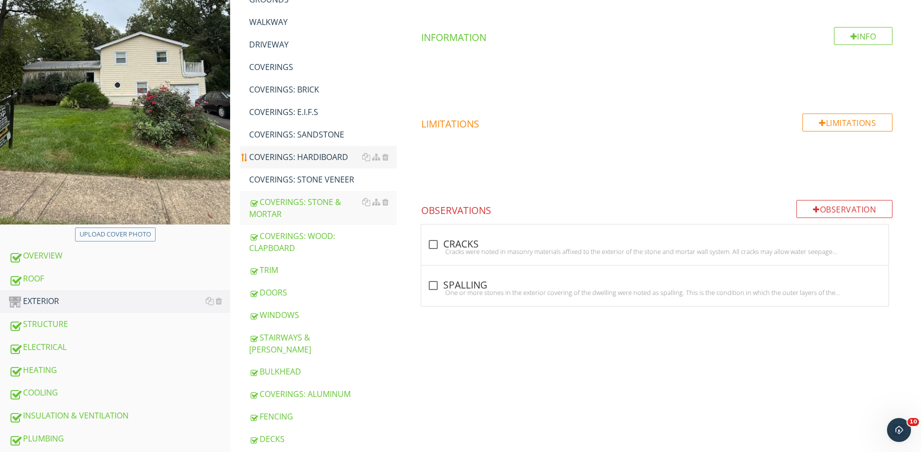
drag, startPoint x: 303, startPoint y: 186, endPoint x: 296, endPoint y: 168, distance: 19.8
click at [302, 186] on link "COVERINGS: STONE VENEER" at bounding box center [323, 180] width 148 height 22
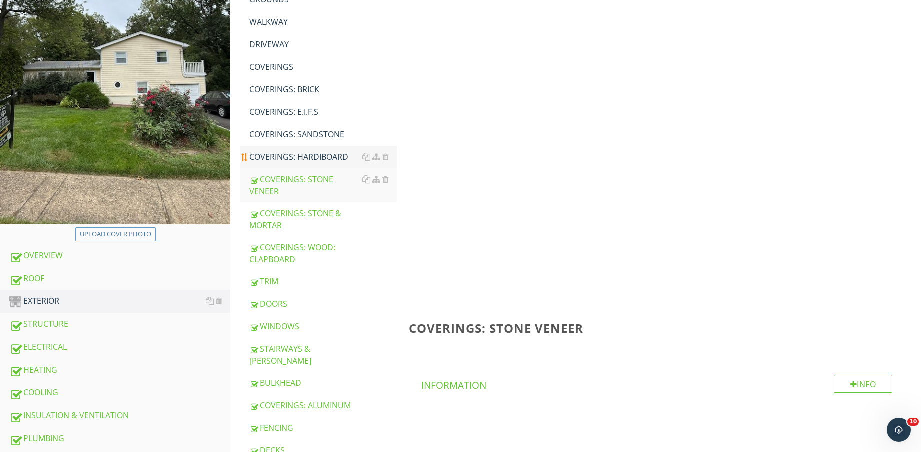
click at [294, 154] on div "COVERINGS: HARDIBOARD" at bounding box center [323, 157] width 148 height 12
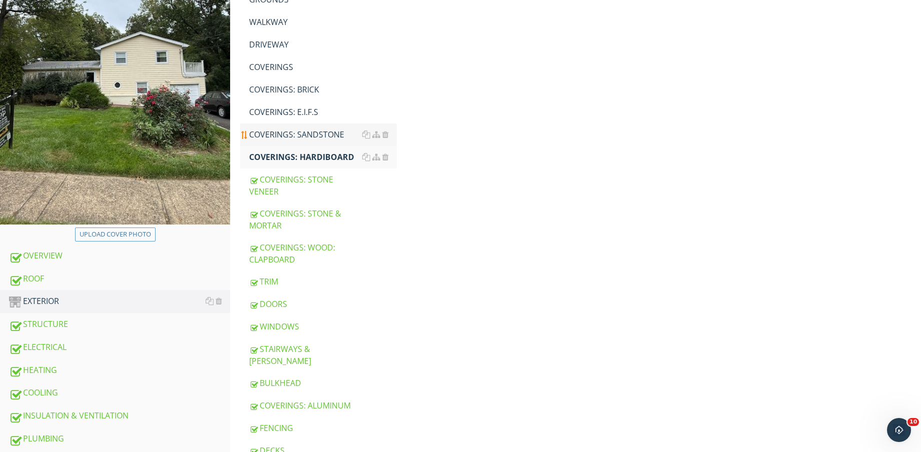
click at [294, 138] on div "COVERINGS: SANDSTONE" at bounding box center [323, 135] width 148 height 12
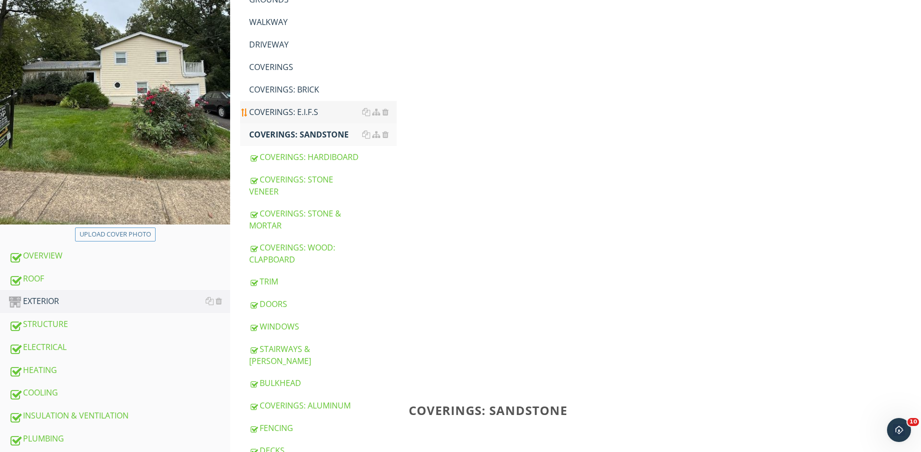
click at [286, 118] on div "COVERINGS: E.I.F.S" at bounding box center [323, 112] width 148 height 12
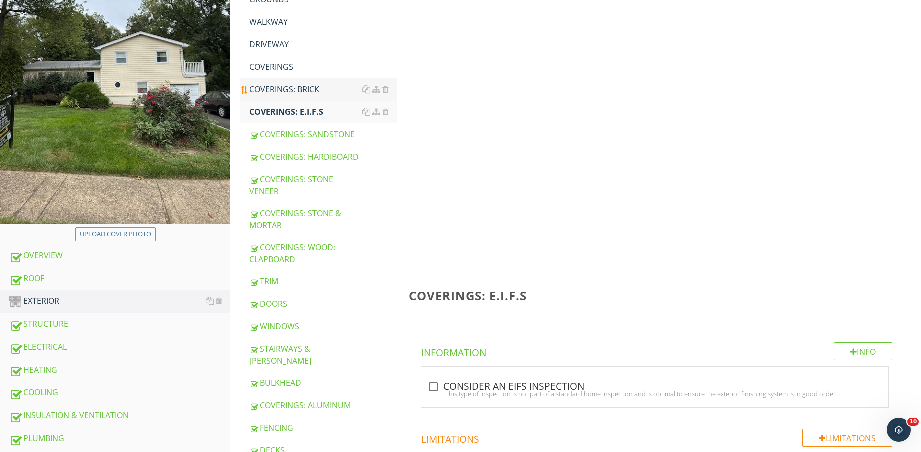
click at [283, 79] on link "COVERINGS: BRICK" at bounding box center [323, 90] width 148 height 22
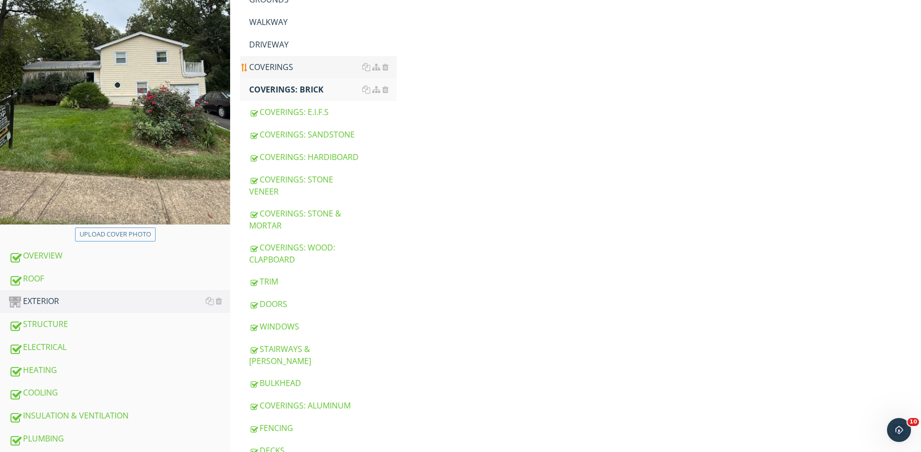
click at [272, 64] on div "COVERINGS" at bounding box center [323, 67] width 148 height 12
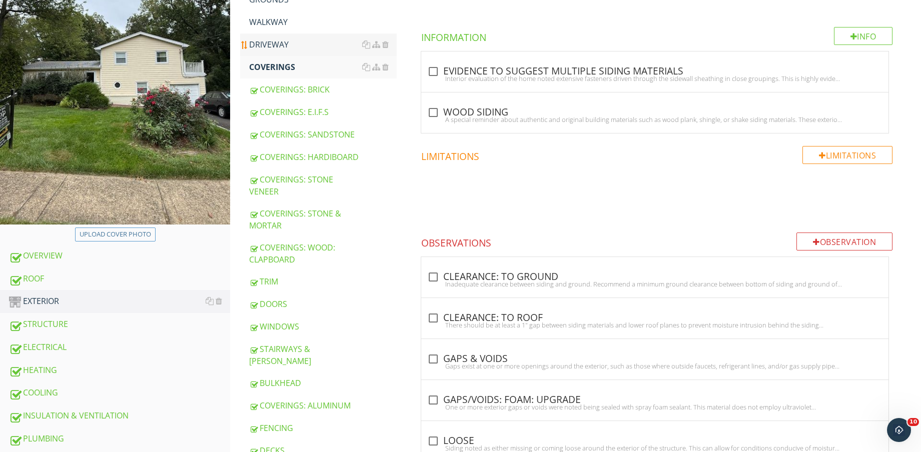
click at [269, 47] on div "DRIVEWAY" at bounding box center [323, 45] width 148 height 12
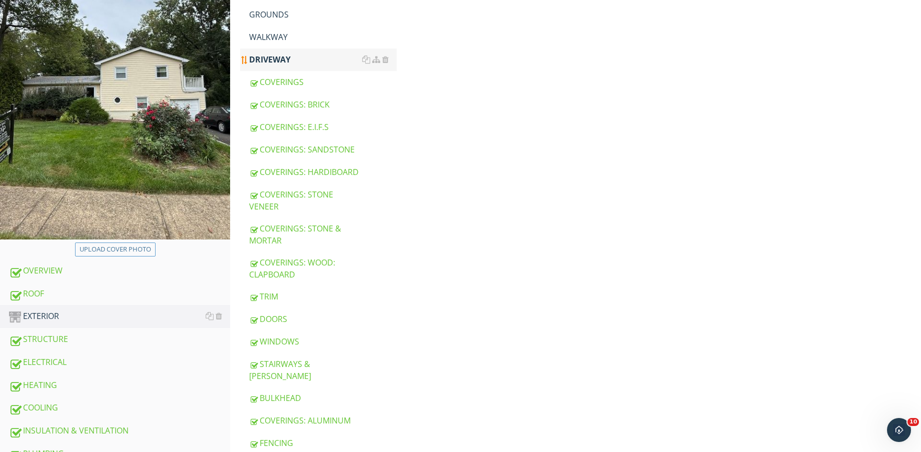
scroll to position [120, 0]
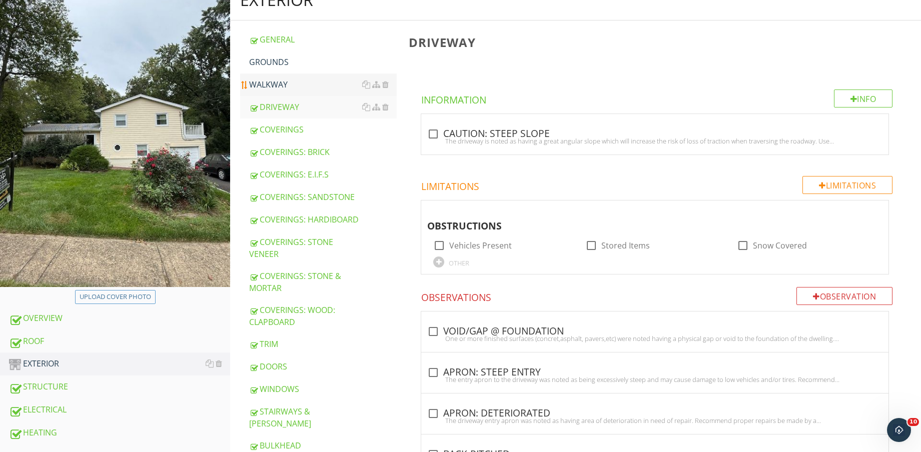
click at [278, 88] on div "WALKWAY" at bounding box center [323, 85] width 148 height 12
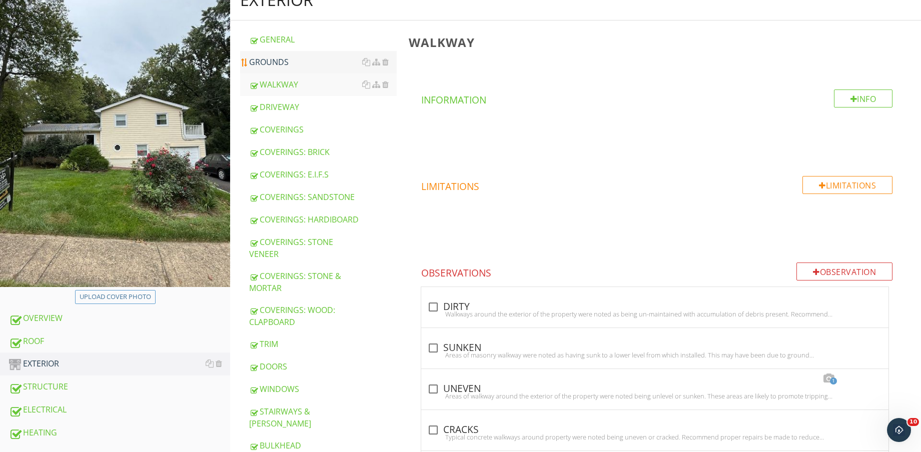
click at [285, 64] on div "GROUNDS" at bounding box center [323, 62] width 148 height 12
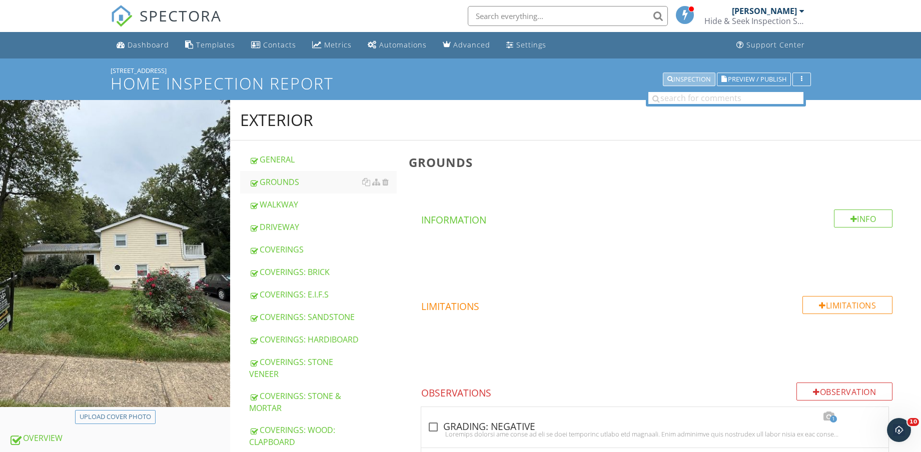
click at [702, 79] on div "Inspection" at bounding box center [689, 79] width 44 height 7
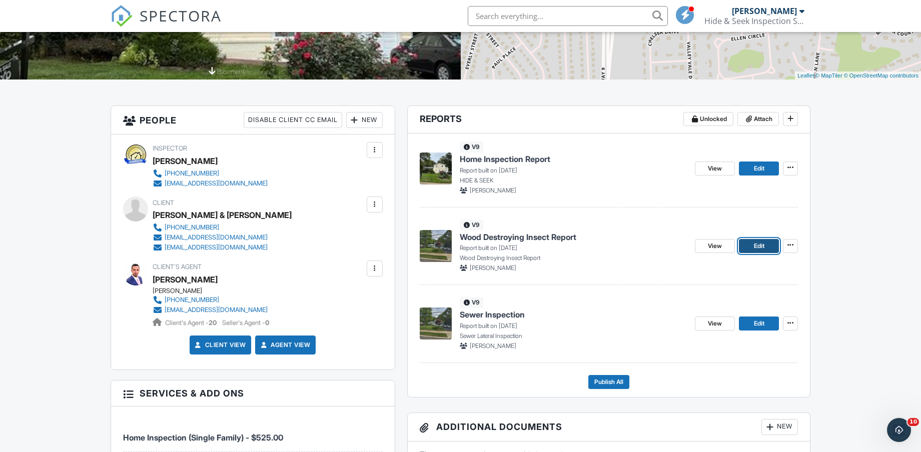
click at [754, 244] on span "Edit" at bounding box center [759, 246] width 11 height 10
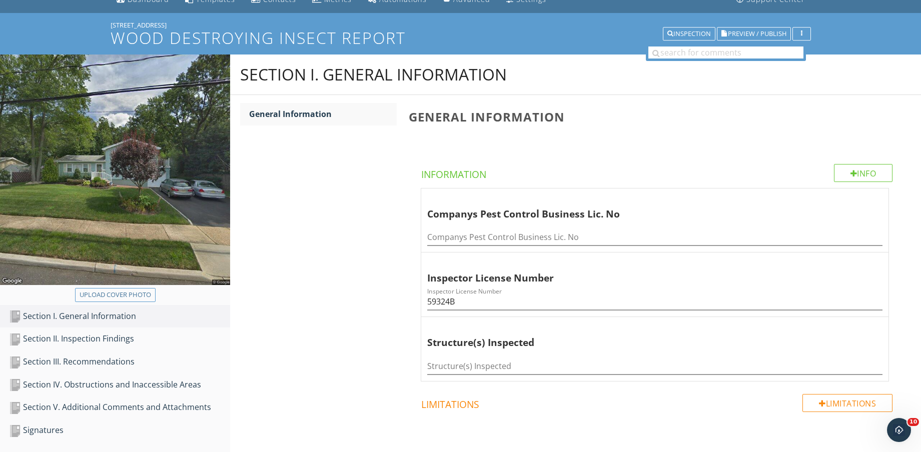
scroll to position [125, 0]
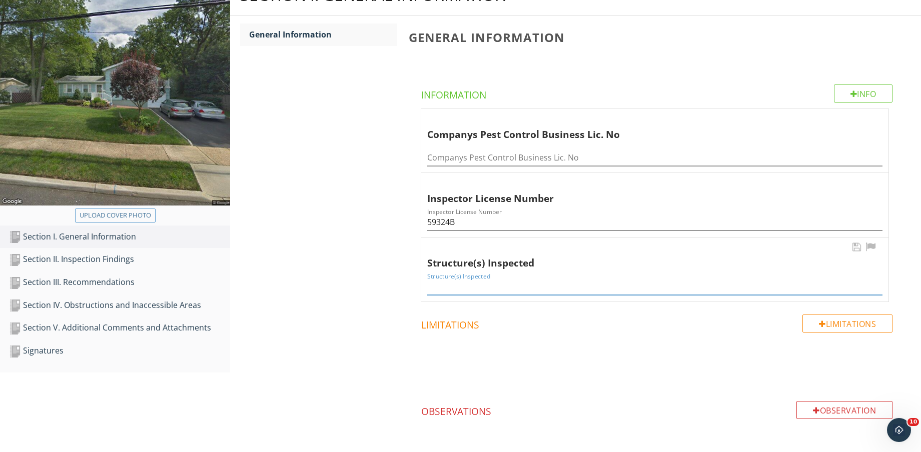
click at [587, 286] on input "Structure(s) Inspected" at bounding box center [654, 287] width 455 height 17
type input "House/Garage"
click at [78, 257] on div "Section II. Inspection Findings" at bounding box center [119, 259] width 221 height 13
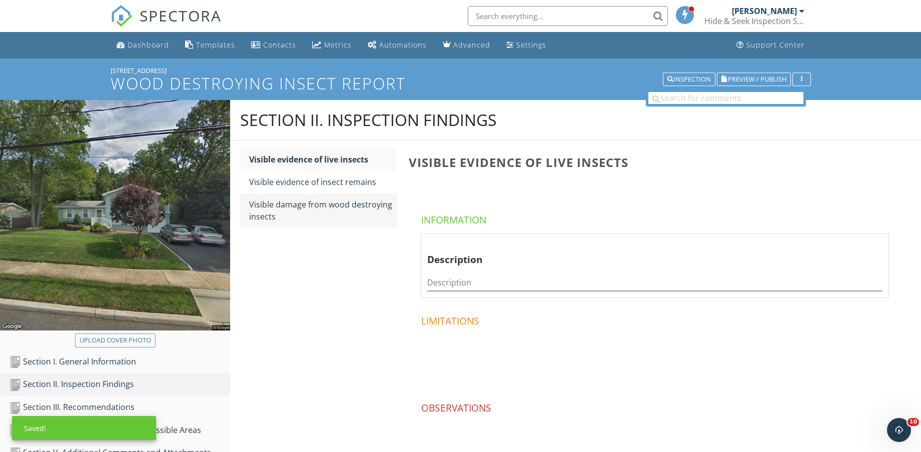
click at [330, 206] on div "Visible damage from wood destroying insects" at bounding box center [323, 211] width 148 height 24
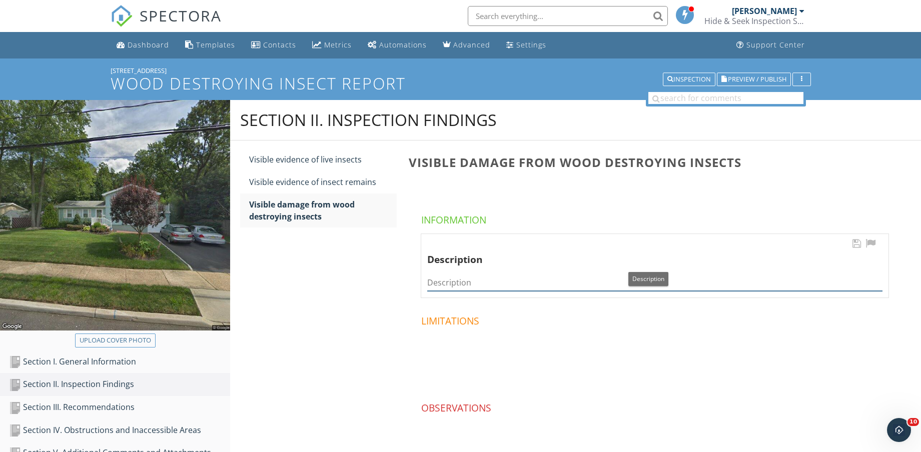
click at [572, 276] on input "Description" at bounding box center [654, 283] width 455 height 17
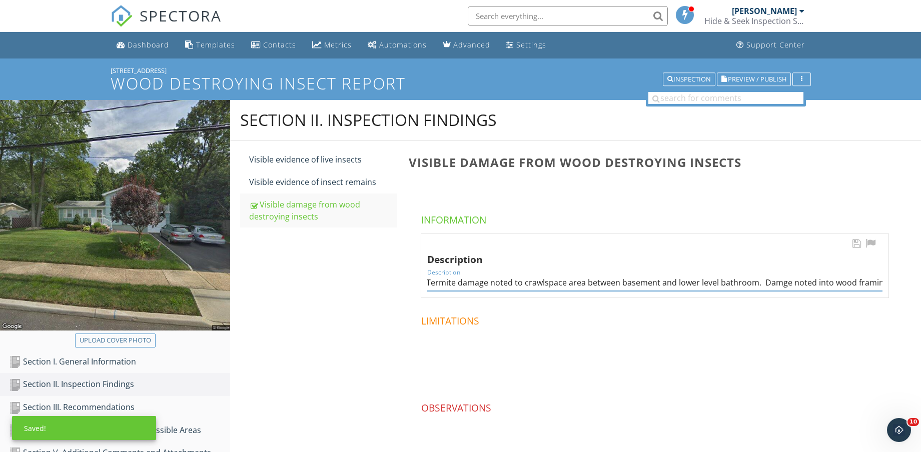
scroll to position [0, 3]
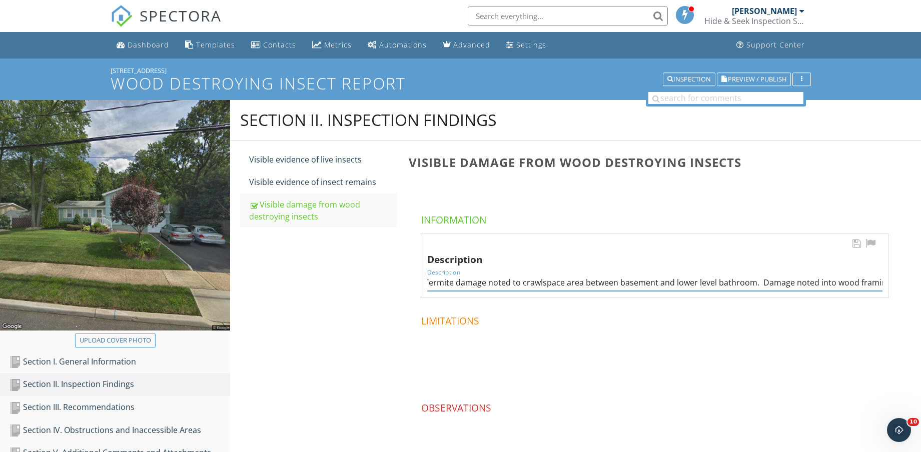
click at [835, 282] on input "Termite damage noted to crawlspace area between basement and lower level bathro…" at bounding box center [654, 283] width 455 height 17
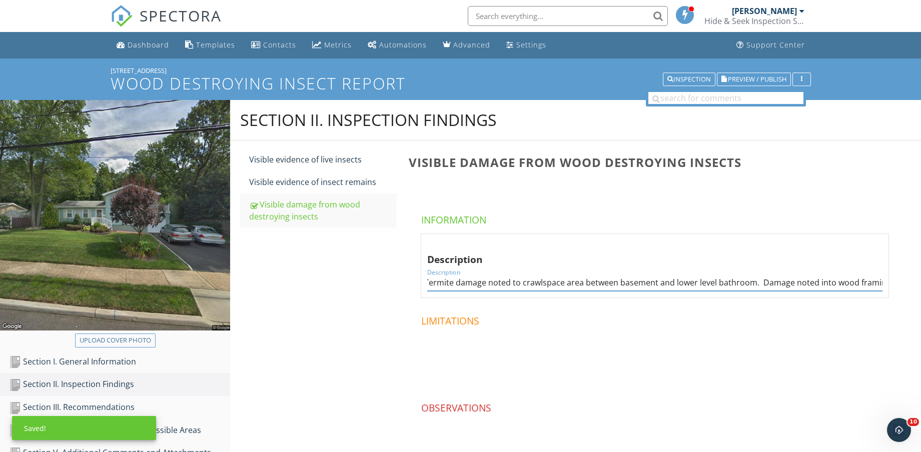
scroll to position [0, 8]
drag, startPoint x: 848, startPoint y: 282, endPoint x: 894, endPoint y: 283, distance: 46.0
click at [894, 283] on span "Description Description Termite damage noted to crawlspace area between basemen…" at bounding box center [657, 266] width 496 height 65
click at [883, 285] on div "Description Description Termite damage noted to crawlspace area between basemen…" at bounding box center [654, 266] width 467 height 64
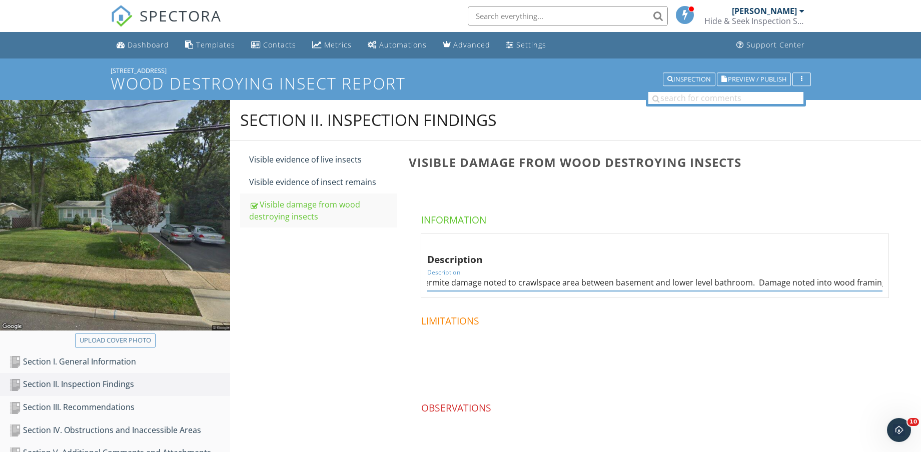
drag, startPoint x: 849, startPoint y: 282, endPoint x: 931, endPoint y: 283, distance: 82.0
click at [920, 283] on html "SPECTORA Jonathan Poffenberger Hide & Seek Inspection Services Role: Inspector …" at bounding box center [460, 255] width 921 height 511
click at [882, 283] on input "Termite damage noted to crawlspace area between basement and lower level bathro…" at bounding box center [654, 283] width 455 height 17
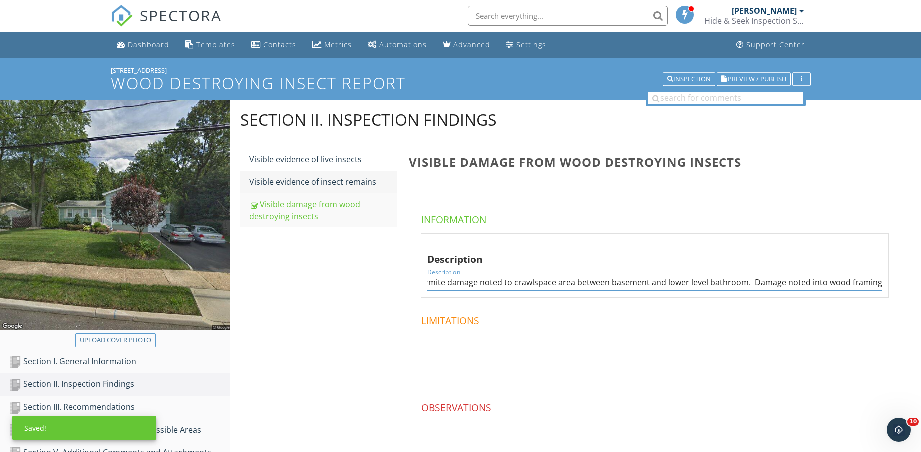
type input "Termite damage noted to crawlspace area between basement and lower level bathro…"
click at [314, 178] on div "Visible evidence of insect remains" at bounding box center [323, 182] width 148 height 12
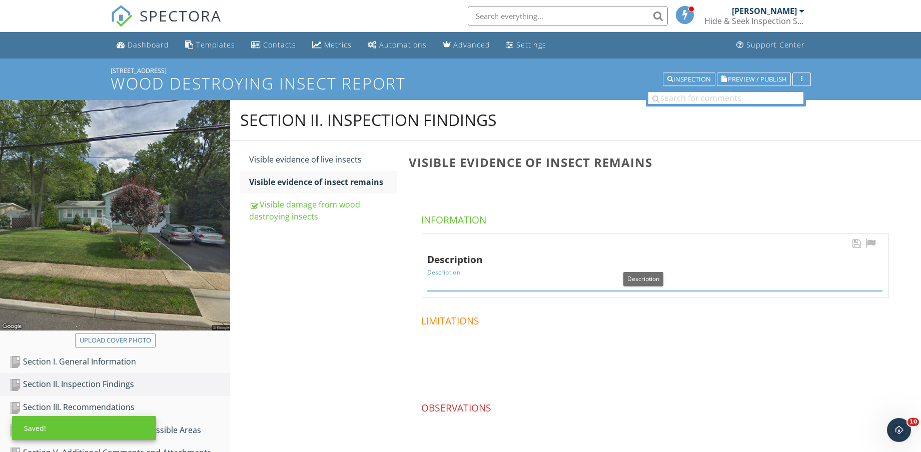
click at [557, 282] on input "Description" at bounding box center [654, 283] width 455 height 17
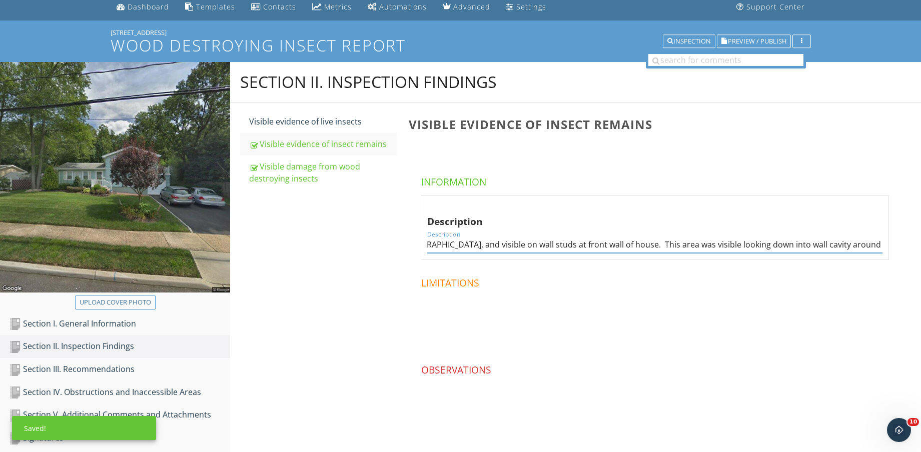
scroll to position [59, 0]
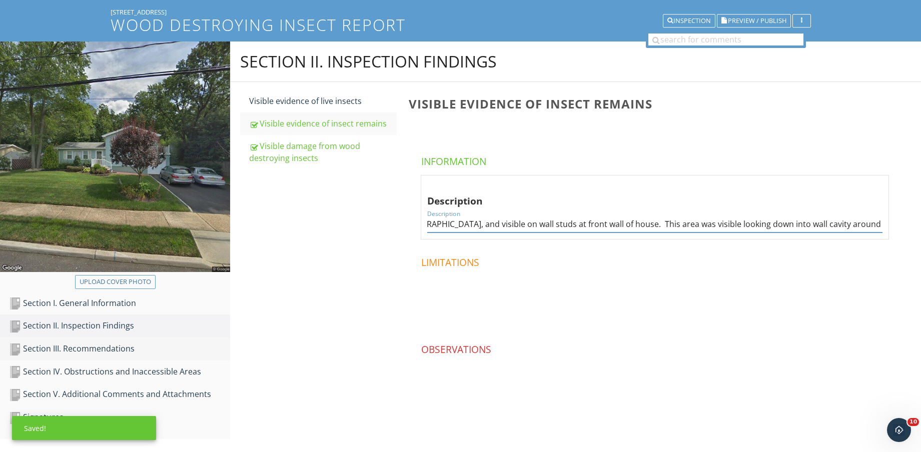
type input "Mud tubes visible in crawlspace area, rear left corner of basement at rim joist…"
click at [140, 348] on div "Section III. Recommendations" at bounding box center [119, 349] width 221 height 13
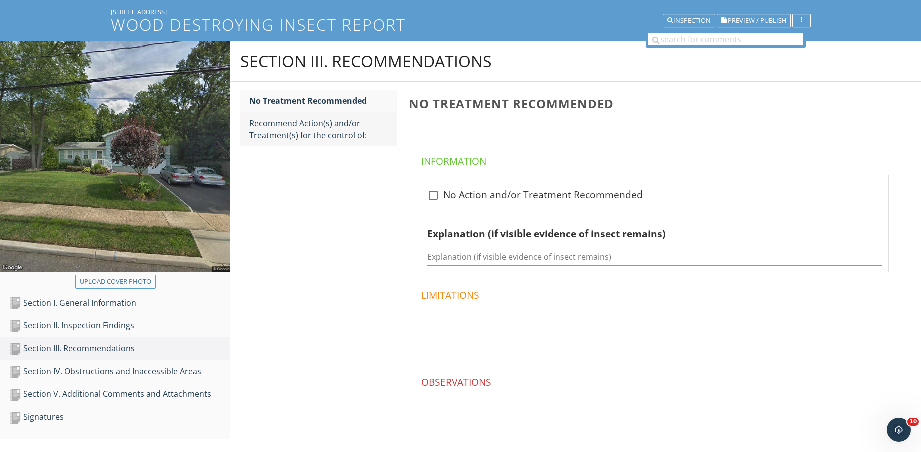
click at [270, 132] on div "Recommend Action(s) and/or Treatment(s) for the control of:" at bounding box center [323, 130] width 148 height 24
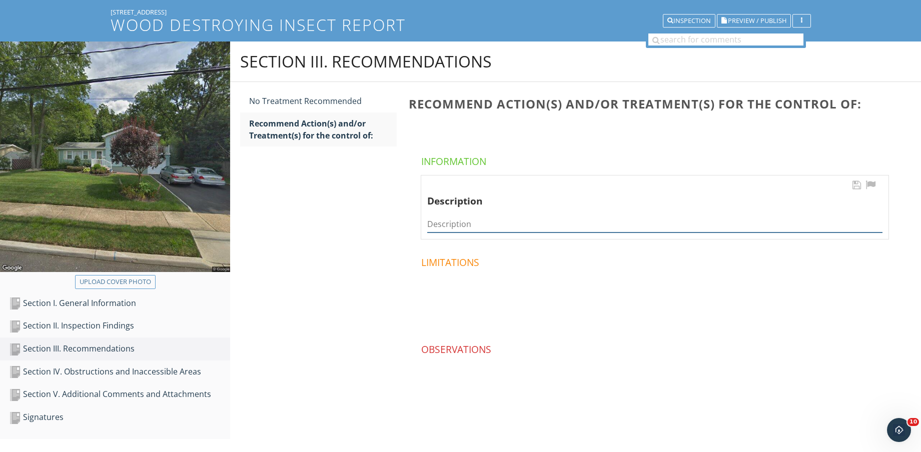
click at [576, 222] on input "Description" at bounding box center [654, 224] width 455 height 17
type input "Termites"
click at [184, 368] on div "Section IV. Obstructions and Inaccessible Areas" at bounding box center [119, 372] width 221 height 13
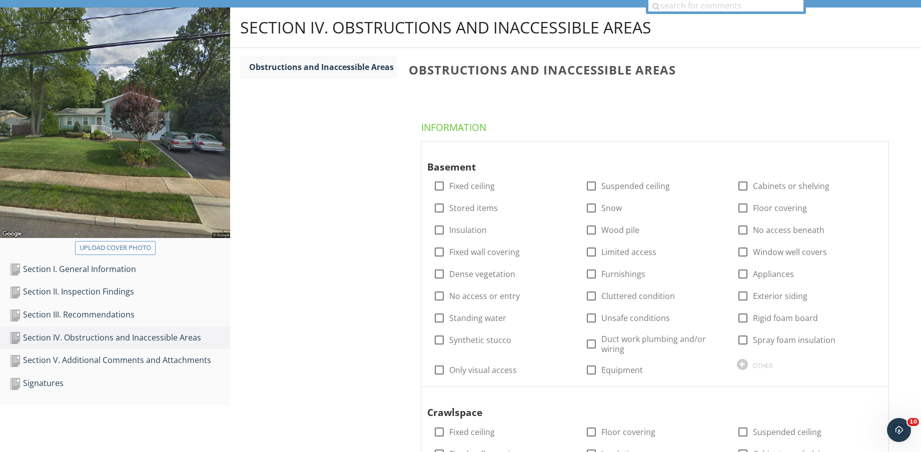
scroll to position [125, 0]
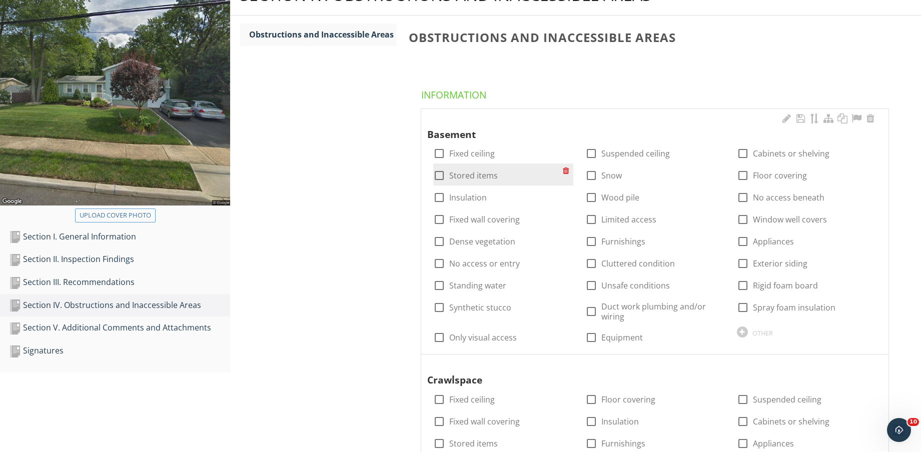
click at [473, 179] on label "Stored items" at bounding box center [473, 176] width 49 height 10
checkbox input "true"
click at [469, 196] on label "Insulation" at bounding box center [468, 198] width 38 height 10
checkbox input "true"
click at [468, 220] on label "Fixed wall covering" at bounding box center [484, 220] width 71 height 10
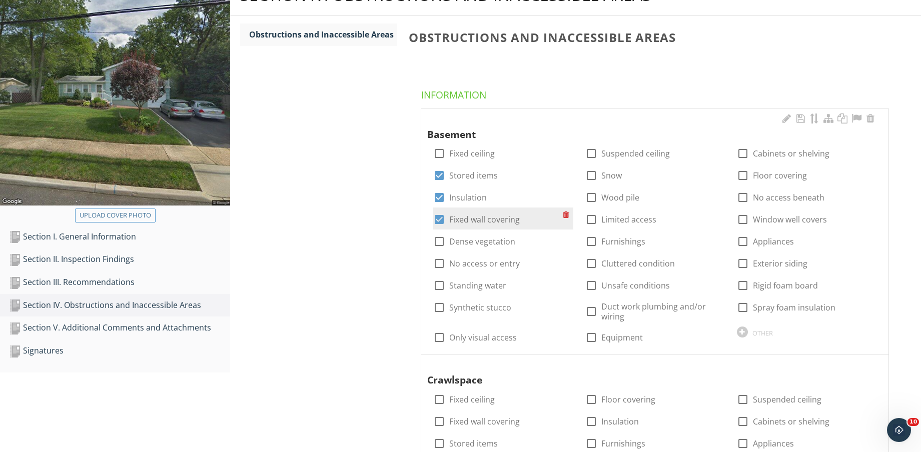
click at [471, 219] on label "Fixed wall covering" at bounding box center [484, 220] width 71 height 10
checkbox input "false"
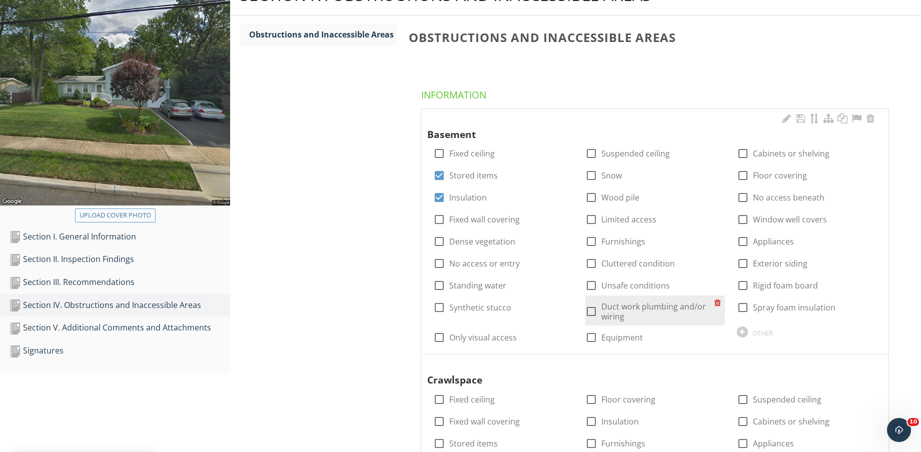
click at [622, 313] on label "Duct work plumbing and/or wiring" at bounding box center [657, 312] width 113 height 20
checkbox input "true"
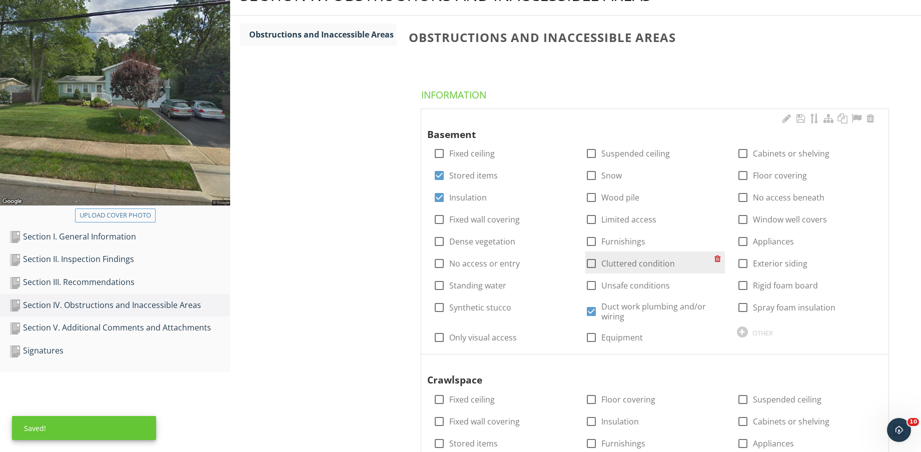
click at [627, 263] on label "Cluttered condition" at bounding box center [638, 264] width 74 height 10
checkbox input "true"
click at [623, 217] on label "Limited access" at bounding box center [628, 220] width 55 height 10
checkbox input "true"
click at [782, 154] on label "Cabinets or shelving" at bounding box center [791, 154] width 77 height 10
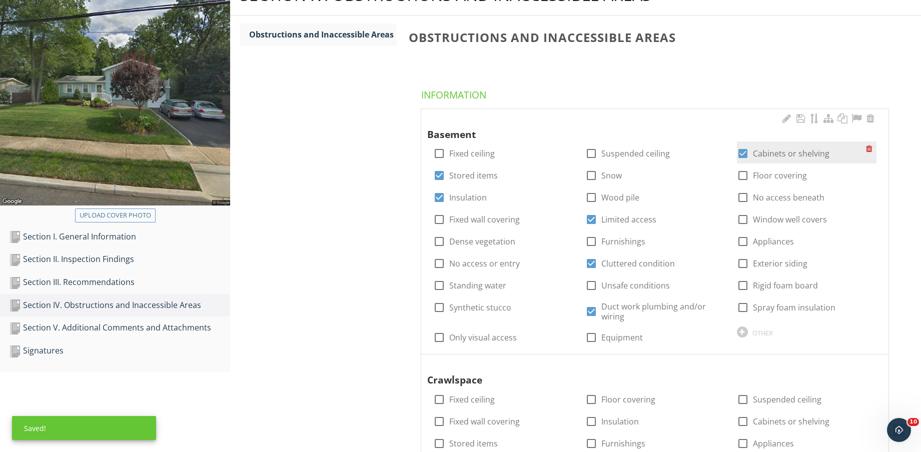
checkbox input "true"
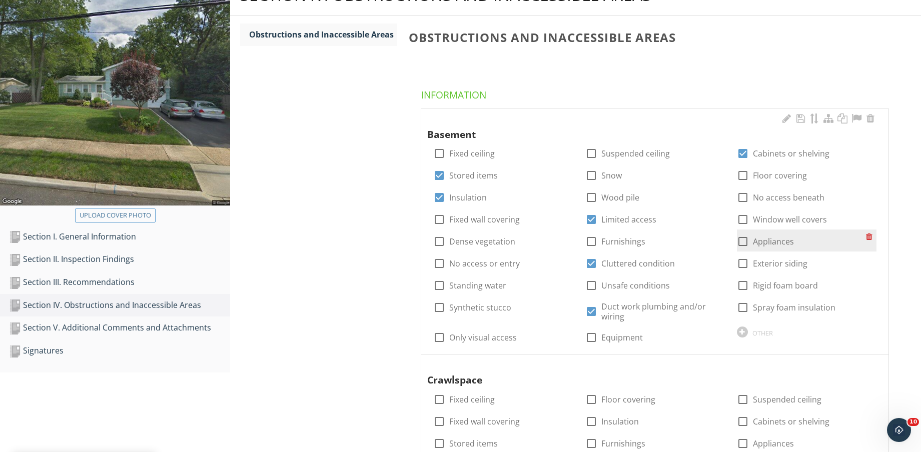
click at [780, 242] on label "Appliances" at bounding box center [773, 242] width 41 height 10
checkbox input "true"
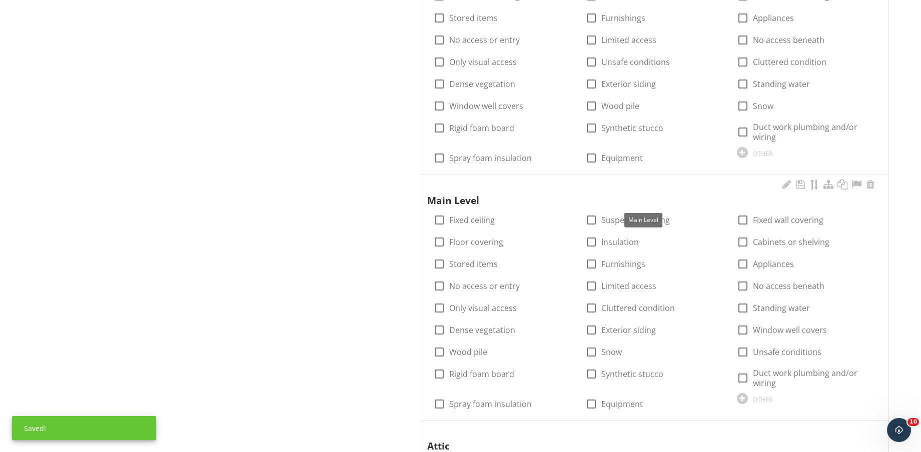
scroll to position [625, 0]
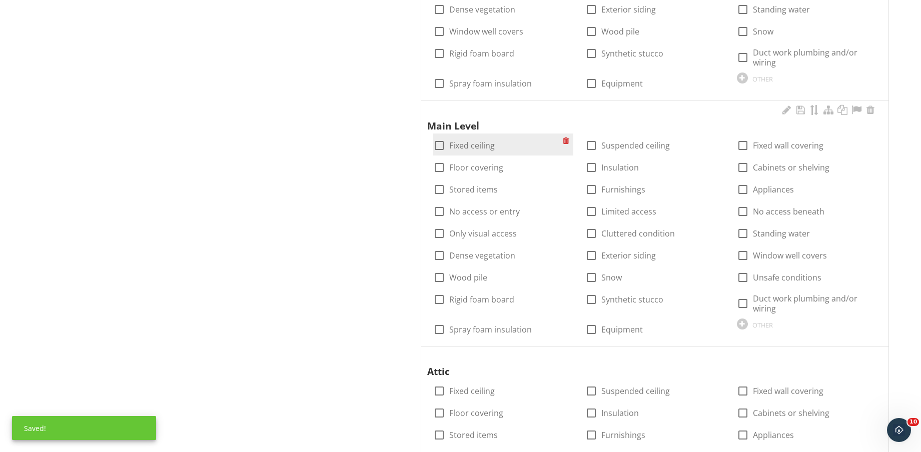
click at [488, 145] on label "Fixed ceiling" at bounding box center [472, 146] width 46 height 10
checkbox input "true"
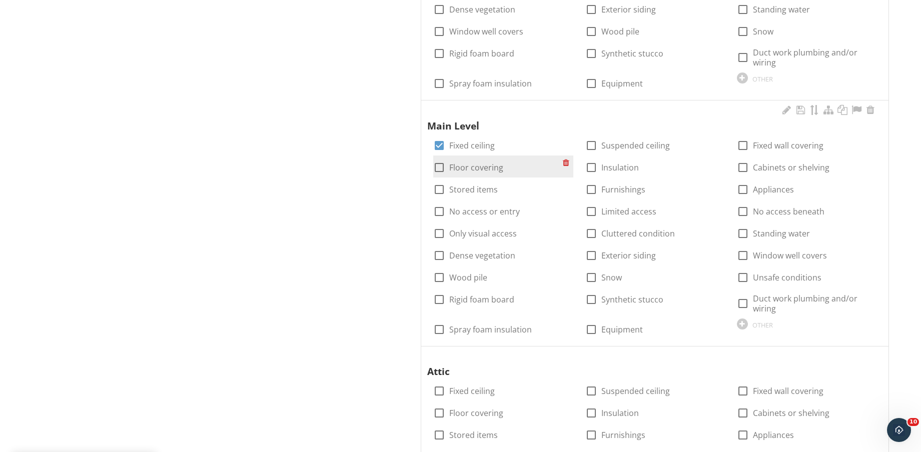
click at [490, 167] on label "Floor covering" at bounding box center [476, 168] width 54 height 10
checkbox input "true"
click at [474, 187] on label "Stored items" at bounding box center [473, 190] width 49 height 10
checkbox input "true"
click at [627, 212] on label "Limited access" at bounding box center [628, 212] width 55 height 10
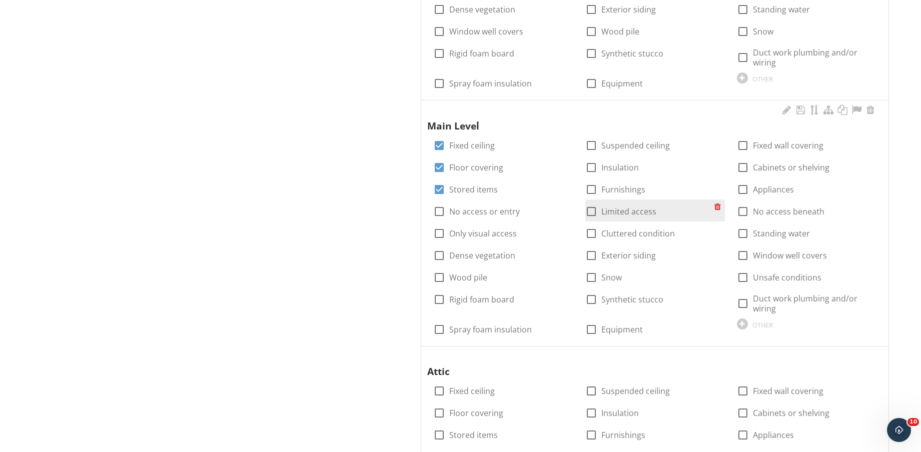
checkbox input "true"
click at [625, 191] on label "Furnishings" at bounding box center [623, 190] width 44 height 10
checkbox input "true"
click at [791, 146] on label "Fixed wall covering" at bounding box center [788, 146] width 71 height 10
checkbox input "true"
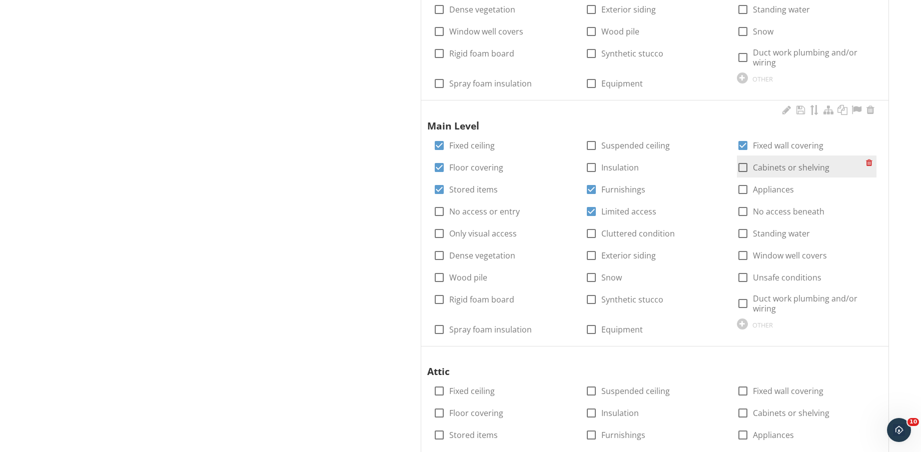
click at [803, 165] on label "Cabinets or shelving" at bounding box center [791, 168] width 77 height 10
checkbox input "true"
click at [782, 189] on label "Appliances" at bounding box center [773, 190] width 41 height 10
checkbox input "true"
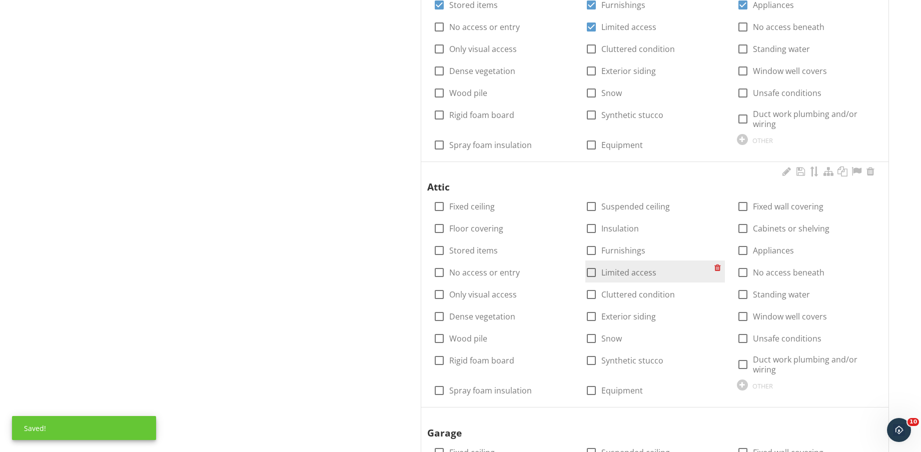
scroll to position [813, 0]
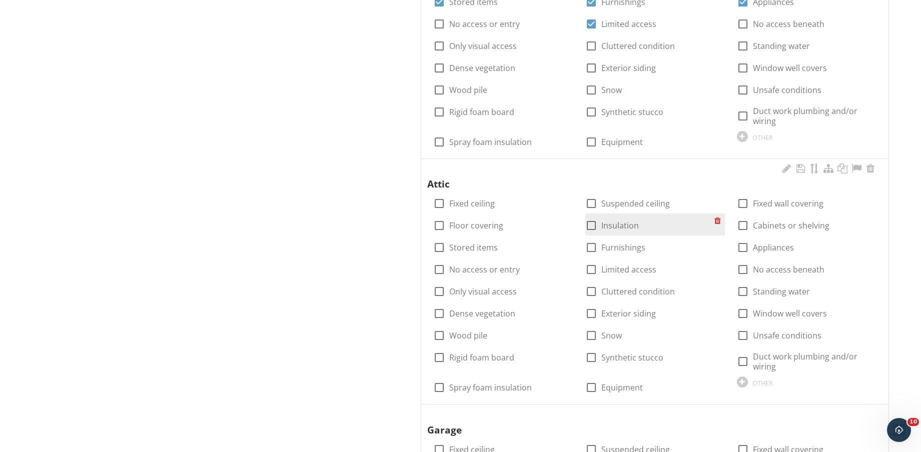
click at [613, 224] on label "Insulation" at bounding box center [620, 226] width 38 height 10
checkbox input "true"
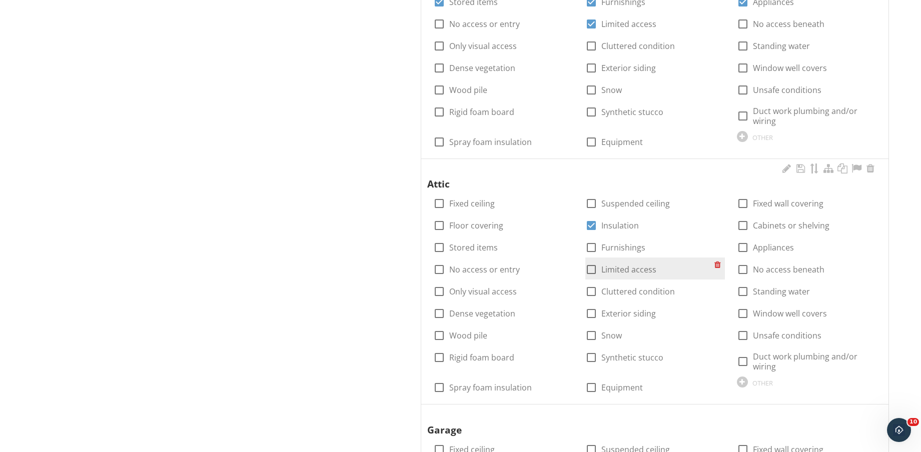
click at [632, 263] on div "check_box_outline_blank Limited access" at bounding box center [649, 269] width 129 height 14
click at [634, 267] on label "Limited access" at bounding box center [628, 270] width 55 height 10
checkbox input "true"
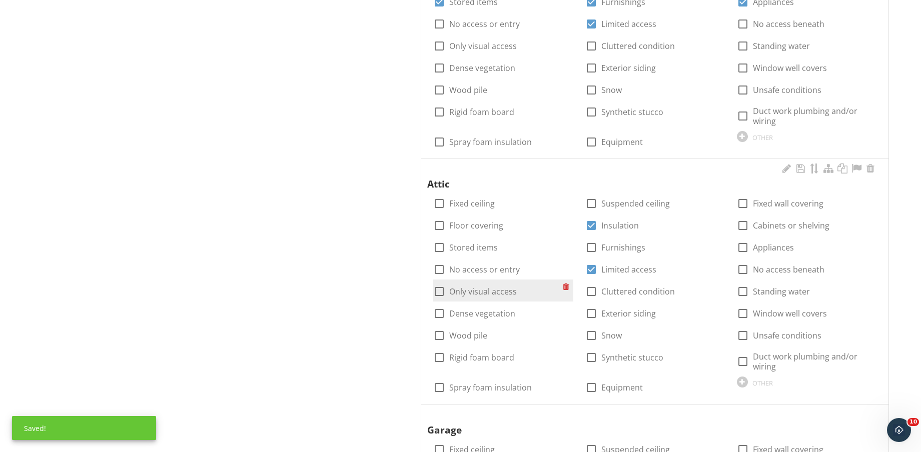
click at [505, 296] on label "Only visual access" at bounding box center [483, 292] width 68 height 10
checkbox input "true"
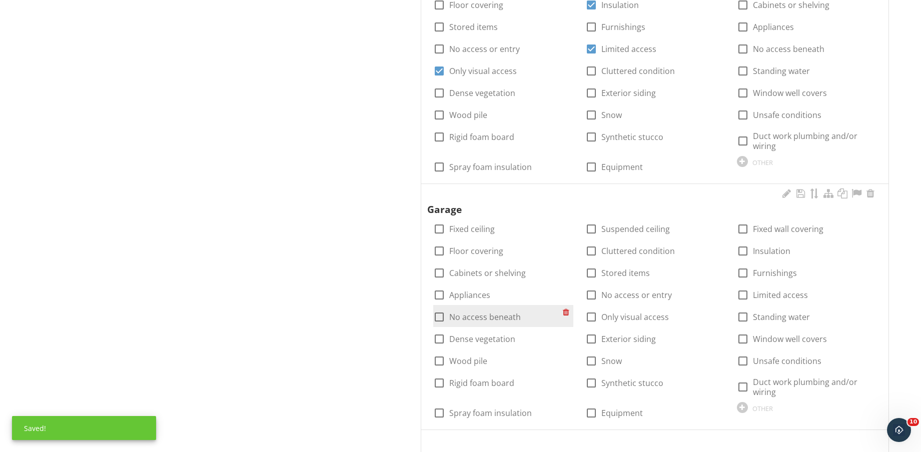
scroll to position [1063, 0]
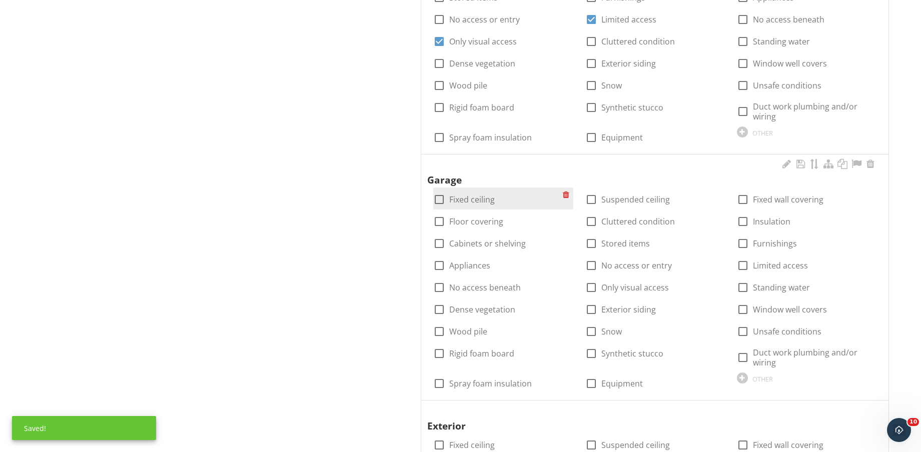
click at [480, 201] on label "Fixed ceiling" at bounding box center [472, 200] width 46 height 10
checkbox input "true"
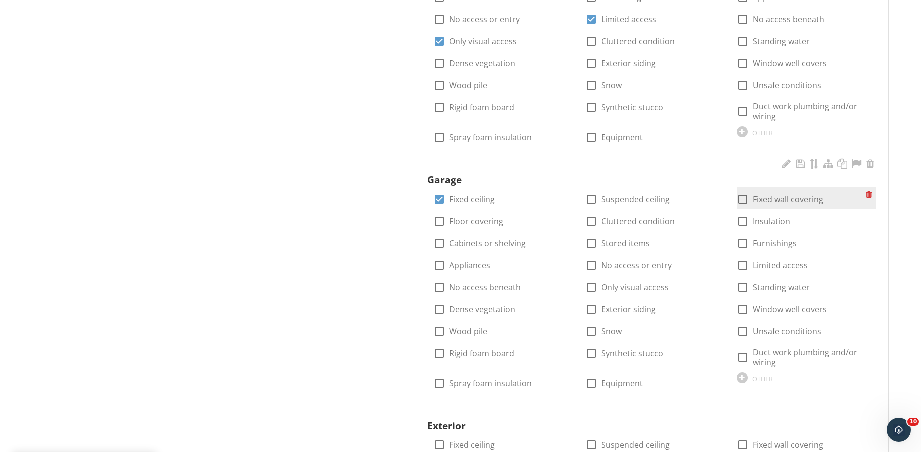
click at [787, 200] on label "Fixed wall covering" at bounding box center [788, 200] width 71 height 10
checkbox input "true"
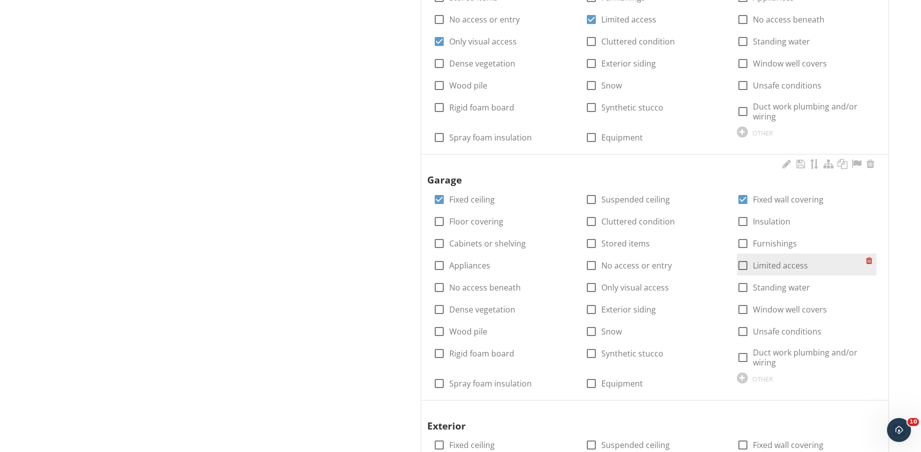
click at [778, 262] on label "Limited access" at bounding box center [780, 266] width 55 height 10
checkbox input "true"
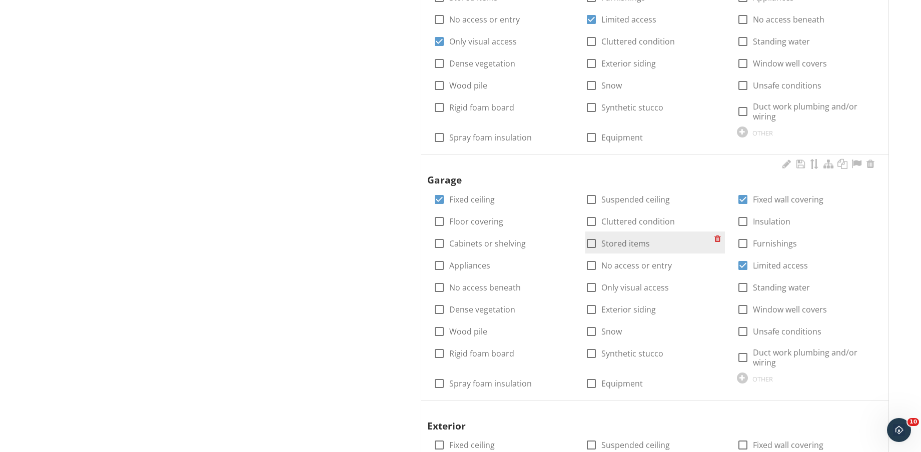
click at [621, 246] on label "Stored items" at bounding box center [625, 244] width 49 height 10
checkbox input "true"
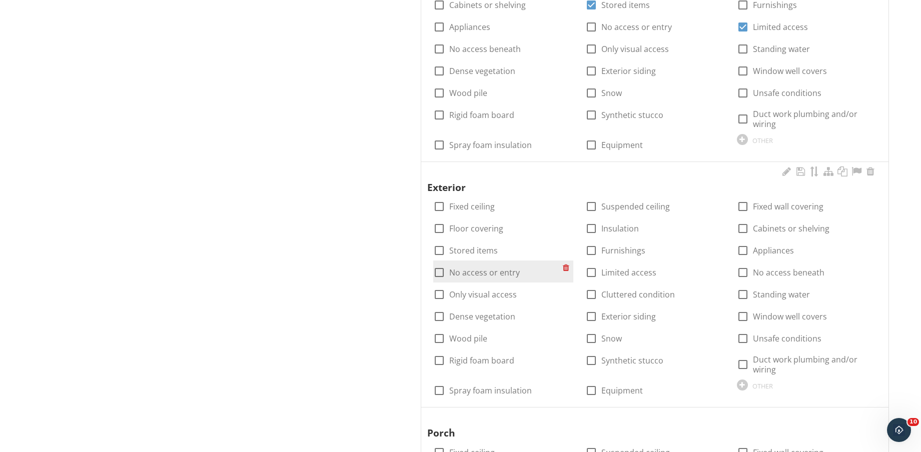
scroll to position [1313, 0]
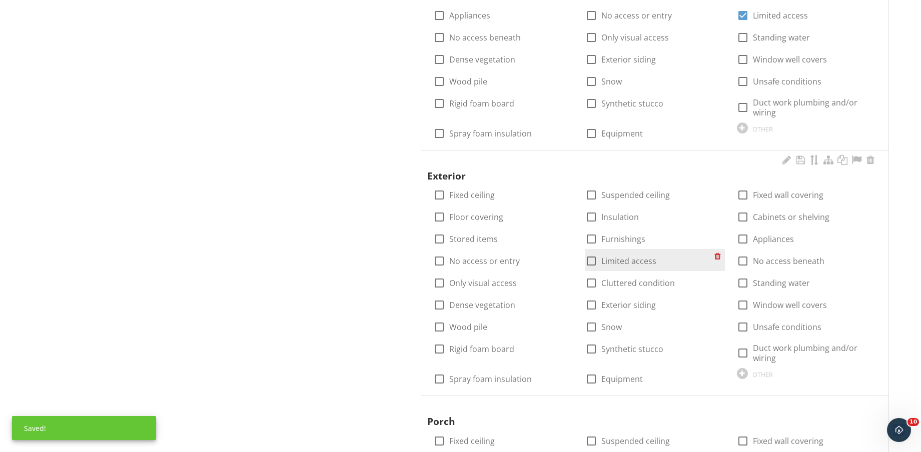
click at [630, 260] on label "Limited access" at bounding box center [628, 261] width 55 height 10
checkbox input "true"
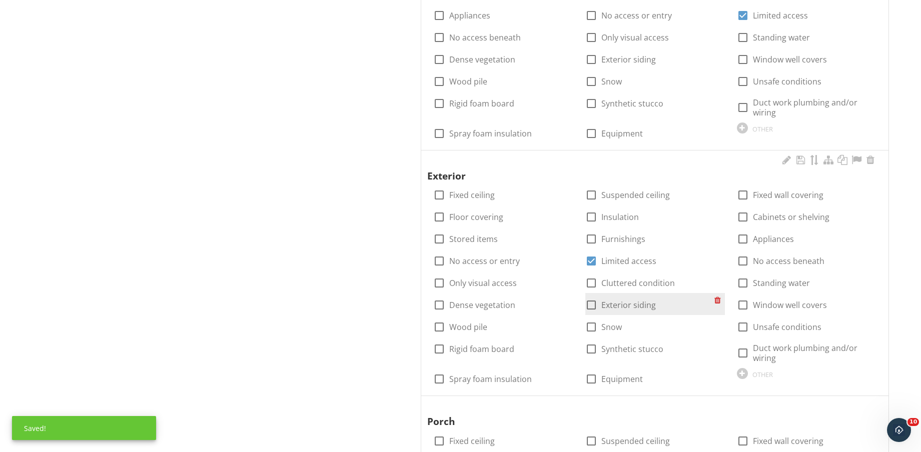
click at [626, 303] on label "Exterior siding" at bounding box center [628, 305] width 55 height 10
checkbox input "true"
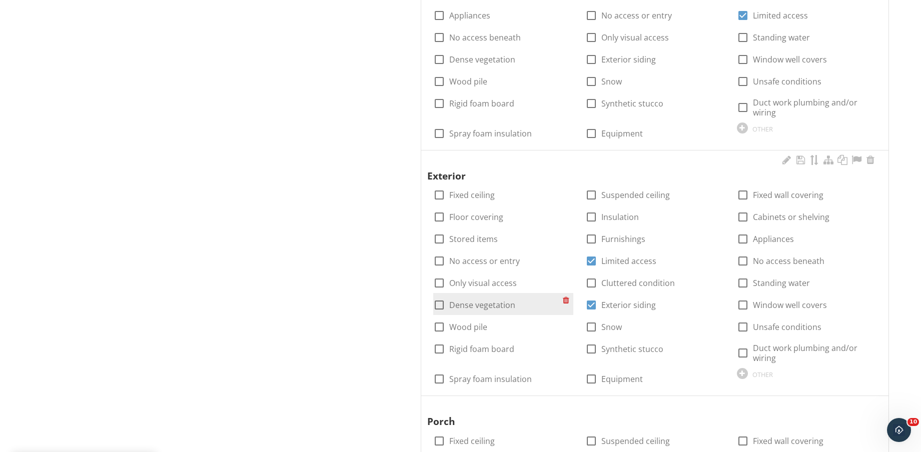
click at [499, 301] on label "Dense vegetation" at bounding box center [482, 305] width 66 height 10
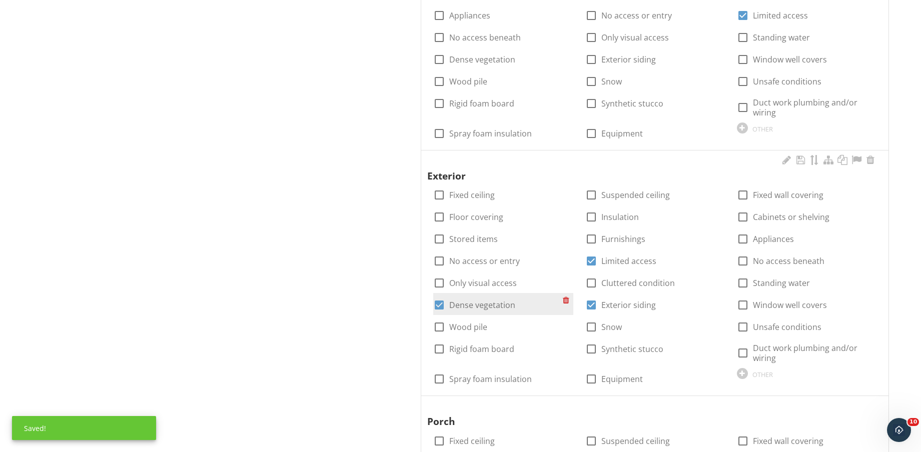
click at [500, 305] on label "Dense vegetation" at bounding box center [482, 305] width 66 height 10
checkbox input "true"
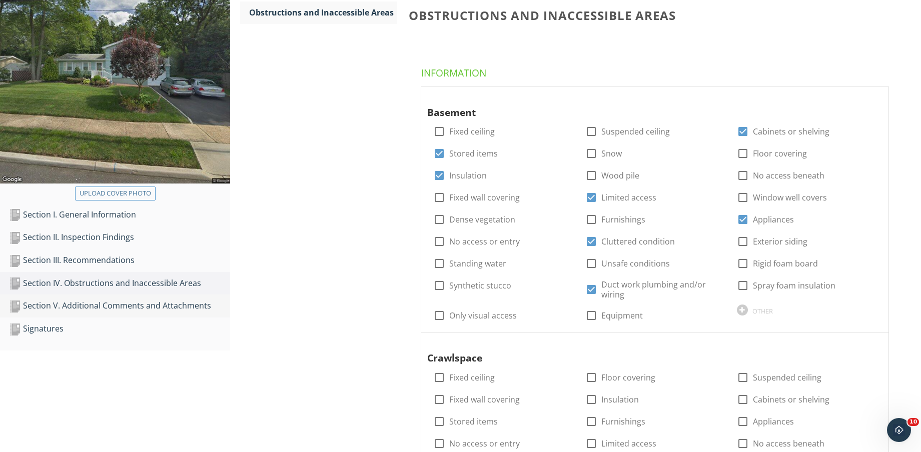
scroll to position [188, 0]
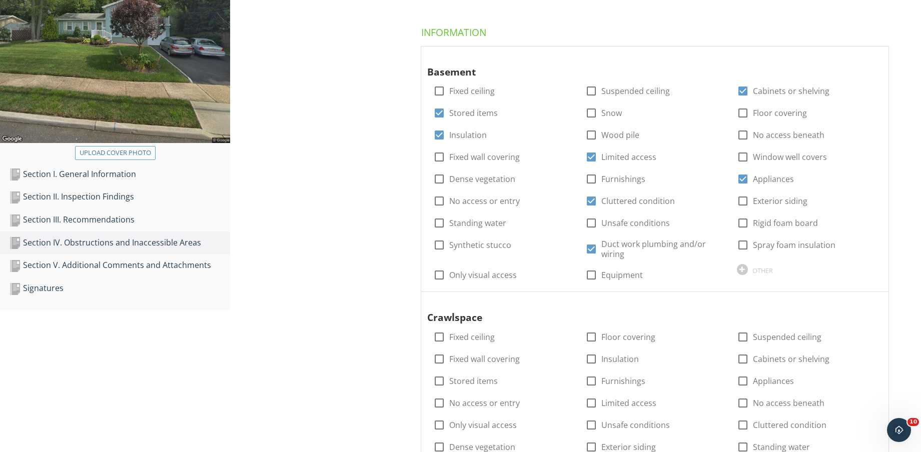
click at [121, 152] on div "Upload cover photo" at bounding box center [116, 153] width 72 height 10
type input "C:\fakepath\TERMITE LOGO.jfif"
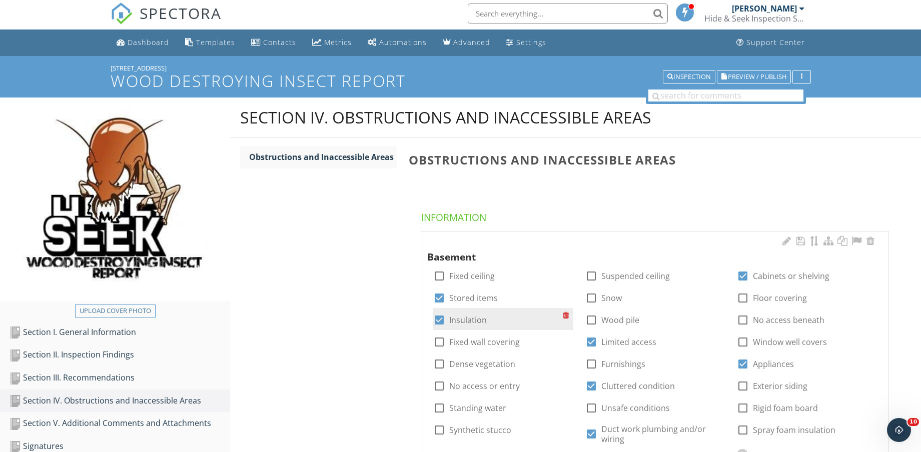
scroll to position [0, 0]
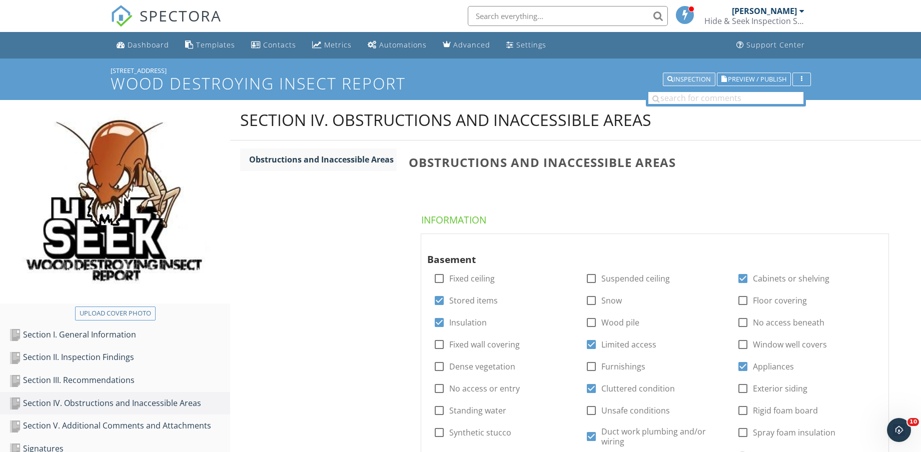
click at [694, 79] on div "Inspection" at bounding box center [689, 79] width 44 height 7
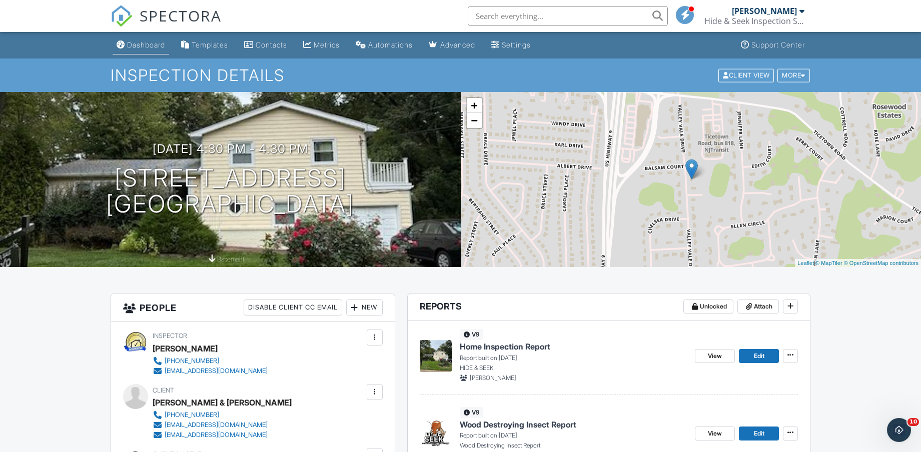
click at [142, 41] on div "Dashboard" at bounding box center [146, 45] width 38 height 9
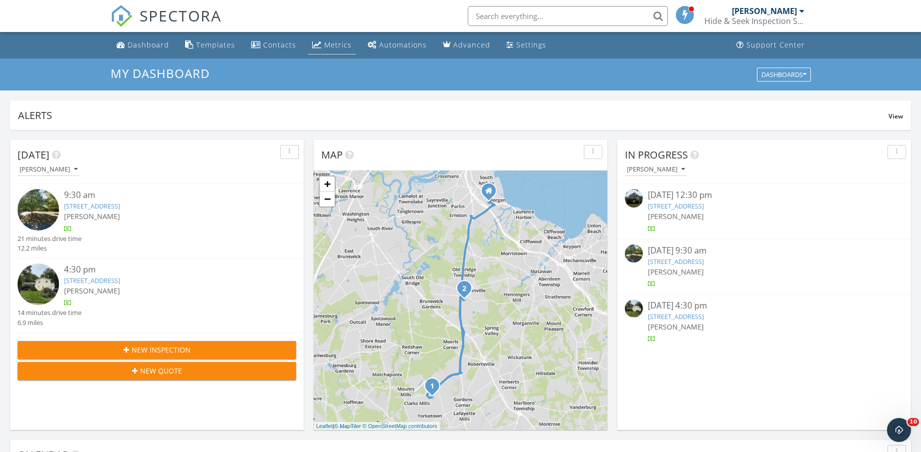
click at [327, 46] on div "Metrics" at bounding box center [338, 45] width 28 height 10
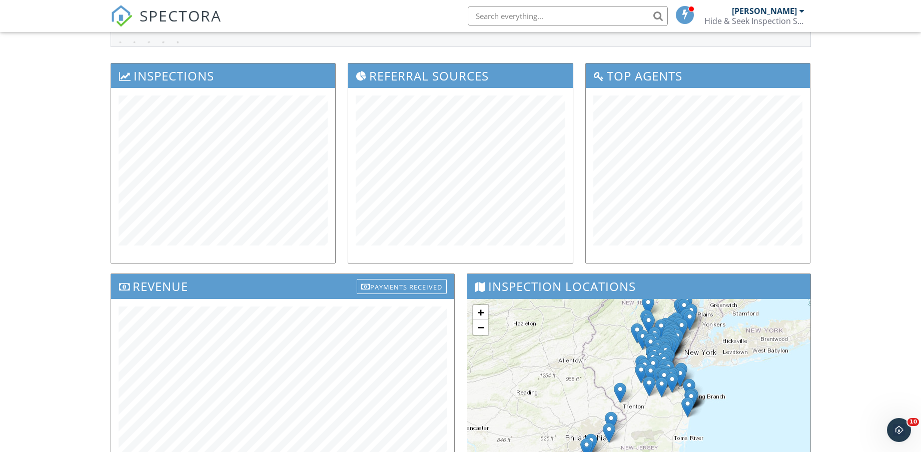
scroll to position [250, 0]
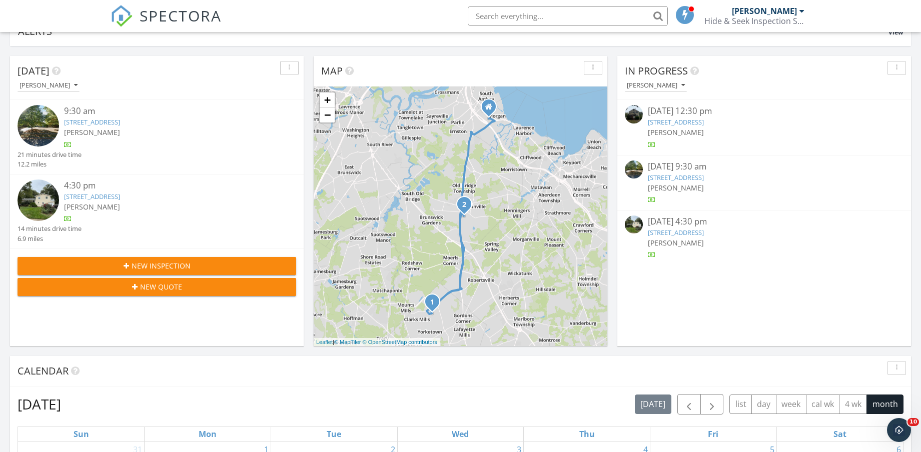
scroll to position [63, 0]
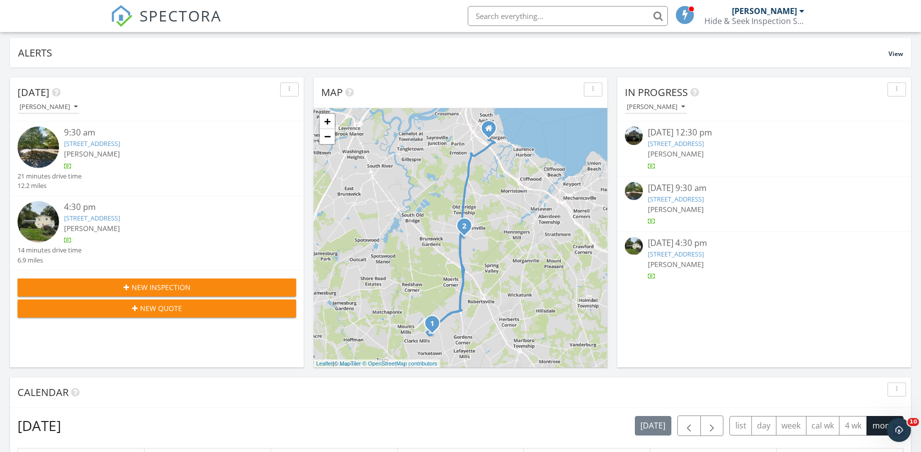
click at [704, 196] on link "[STREET_ADDRESS]" at bounding box center [676, 199] width 56 height 9
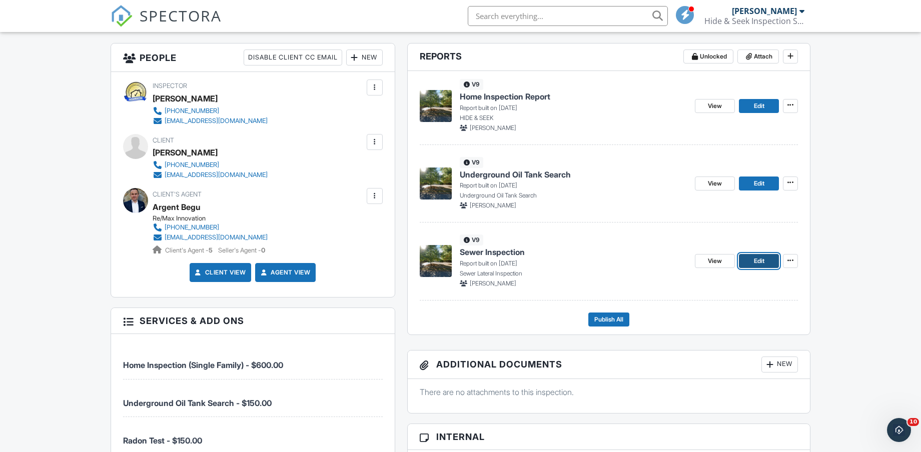
click at [758, 261] on span "Edit" at bounding box center [759, 261] width 11 height 10
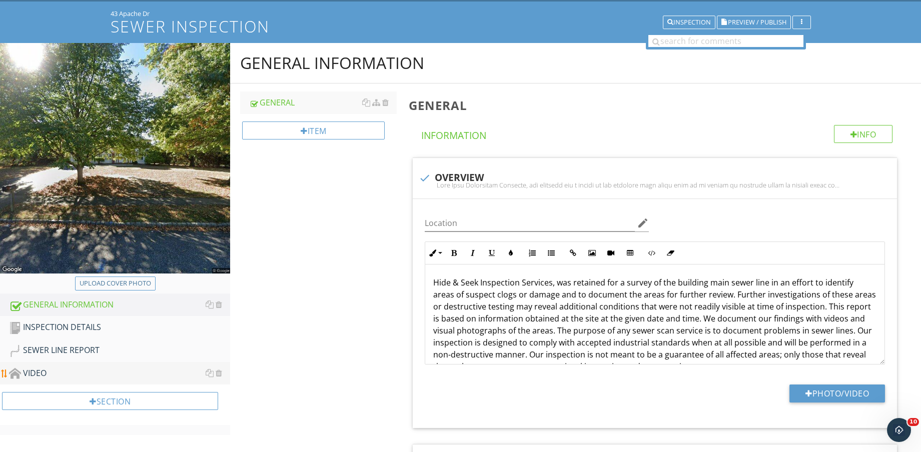
scroll to position [188, 0]
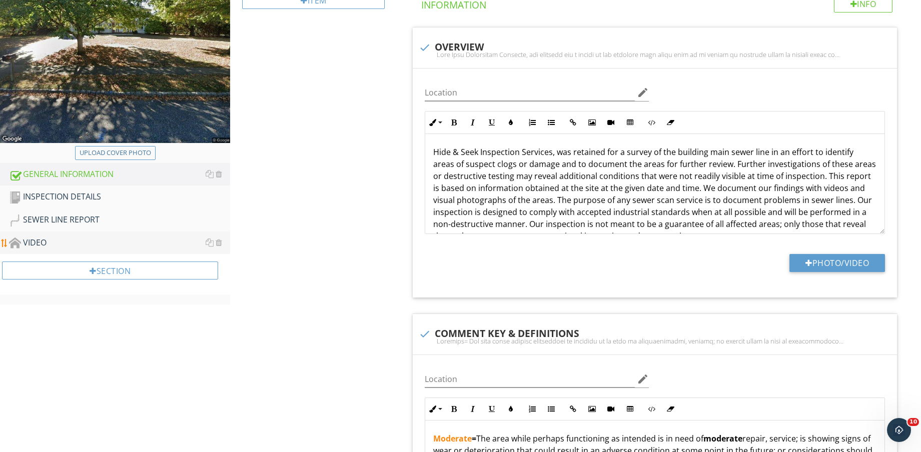
click at [57, 245] on div "VIDEO" at bounding box center [119, 243] width 221 height 13
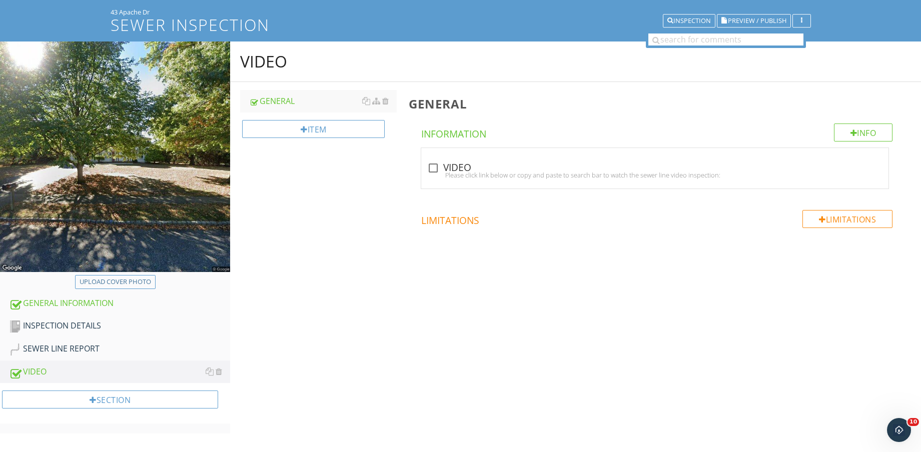
click at [68, 216] on img at bounding box center [115, 157] width 230 height 230
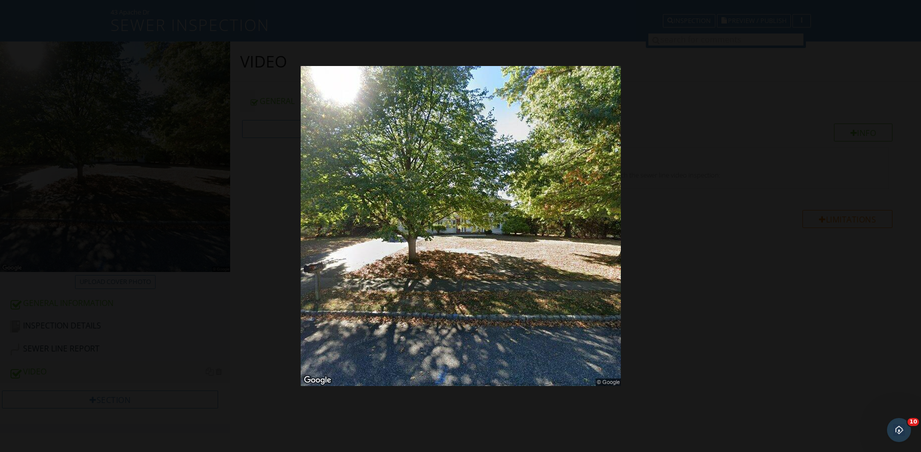
click at [865, 32] on div at bounding box center [460, 226] width 921 height 452
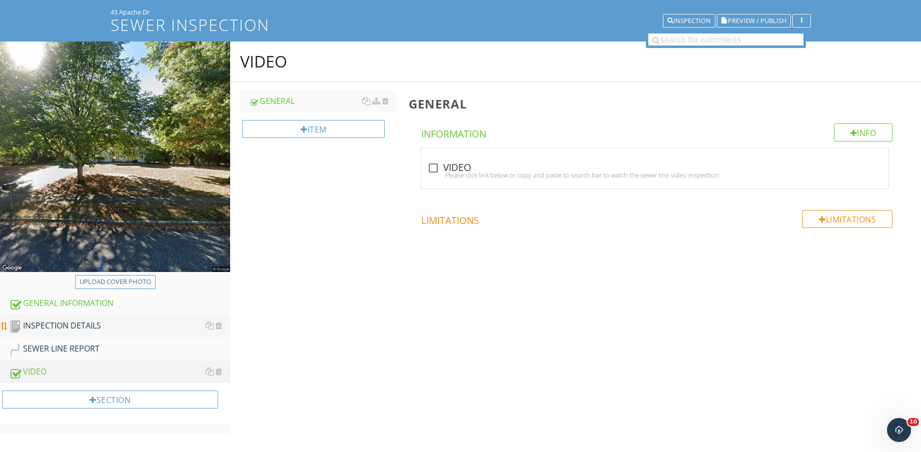
click at [73, 324] on div "INSPECTION DETAILS" at bounding box center [119, 326] width 221 height 13
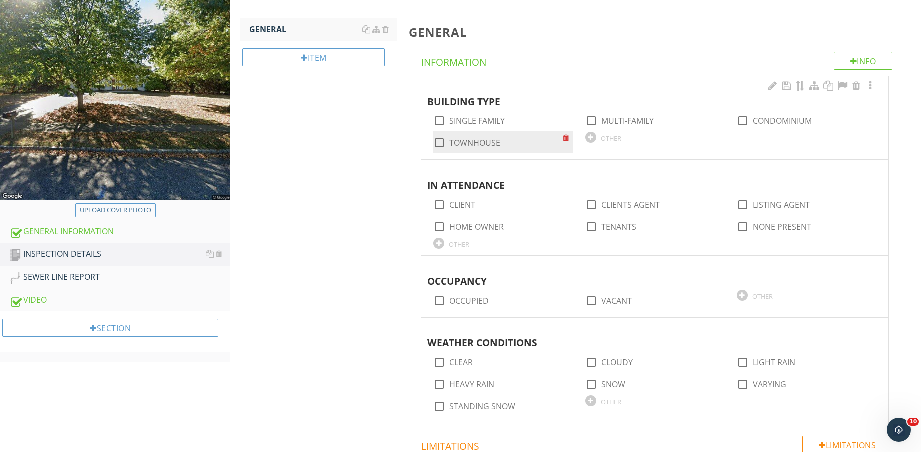
scroll to position [63, 0]
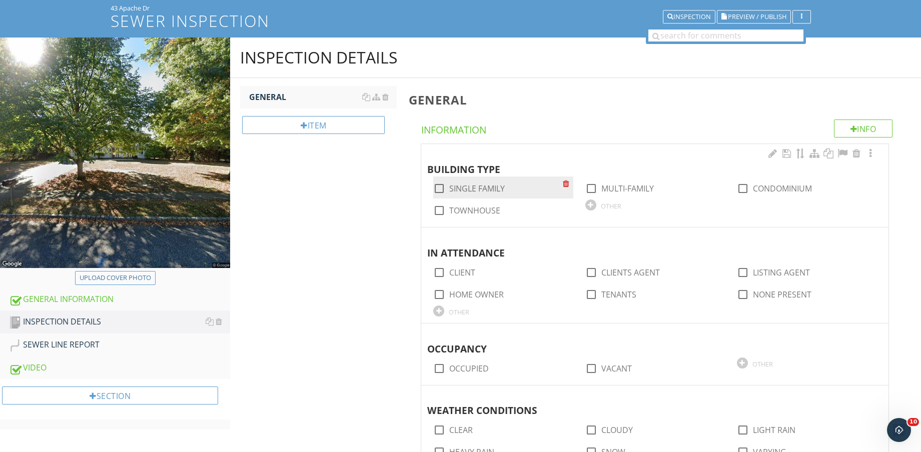
click at [483, 186] on label "SINGLE FAMILY" at bounding box center [477, 189] width 56 height 10
checkbox input "true"
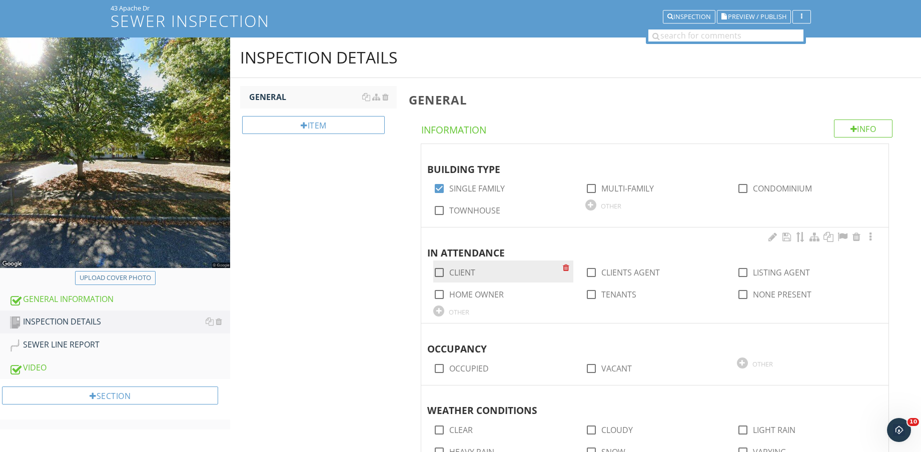
click at [468, 271] on label "CLIENT" at bounding box center [462, 273] width 26 height 10
checkbox input "true"
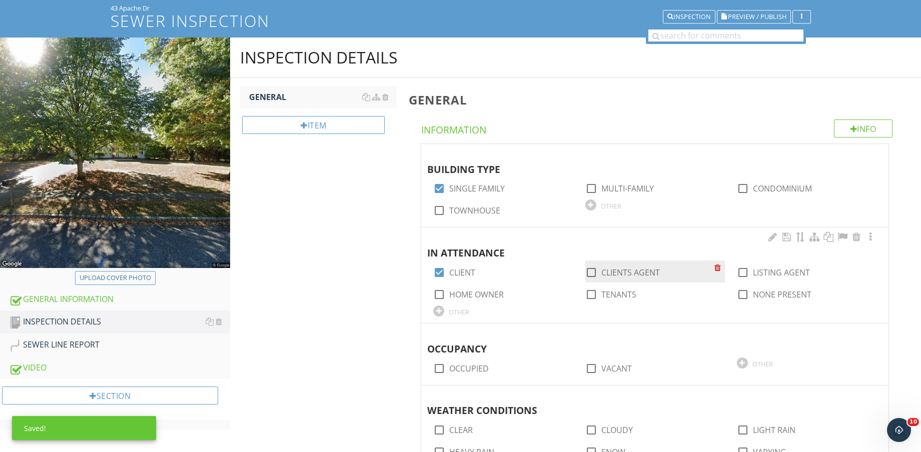
click at [613, 269] on label "CLIENTS AGENT" at bounding box center [630, 273] width 59 height 10
checkbox input "true"
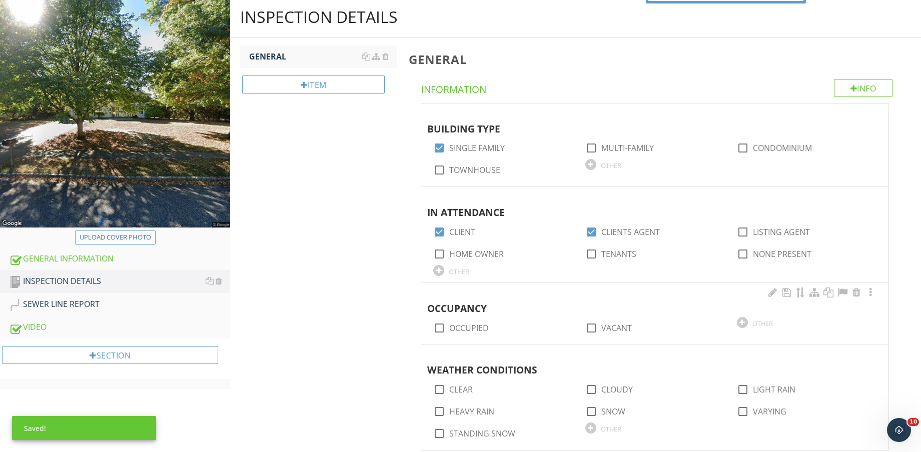
scroll to position [125, 0]
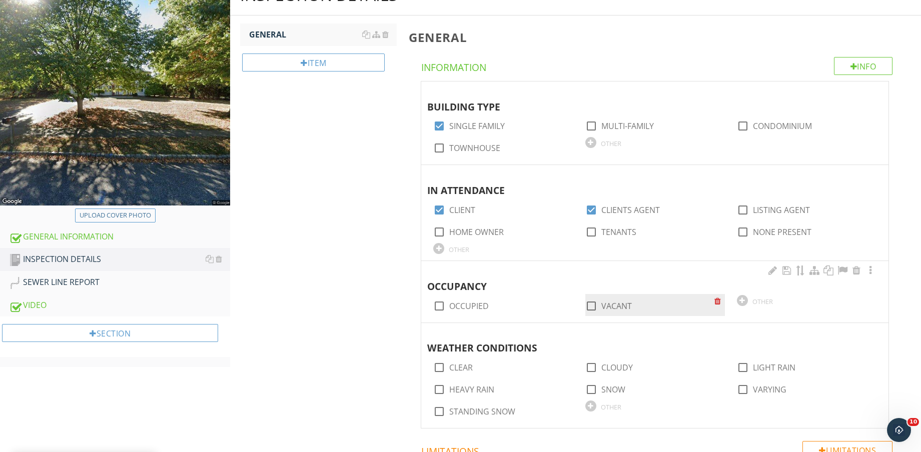
click at [620, 312] on div "check_box_outline_blank VACANT" at bounding box center [655, 305] width 140 height 22
click at [620, 306] on label "VACANT" at bounding box center [616, 306] width 31 height 10
checkbox input "true"
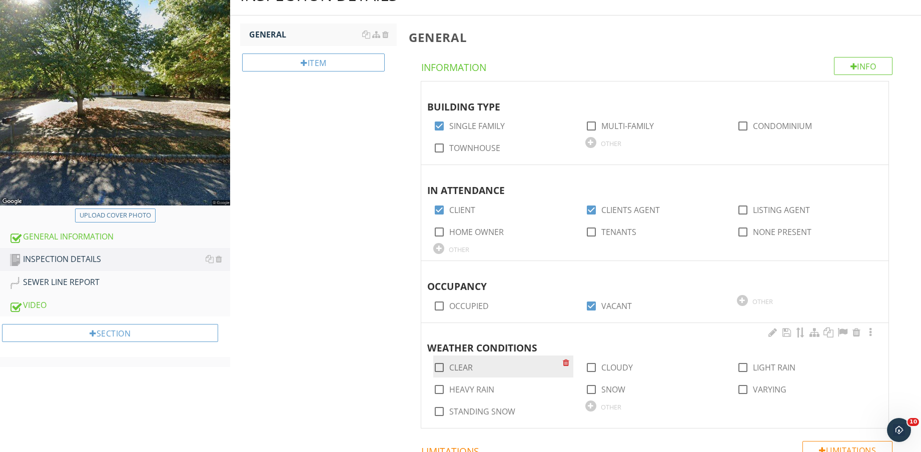
click at [470, 366] on label "CLEAR" at bounding box center [461, 368] width 24 height 10
checkbox input "true"
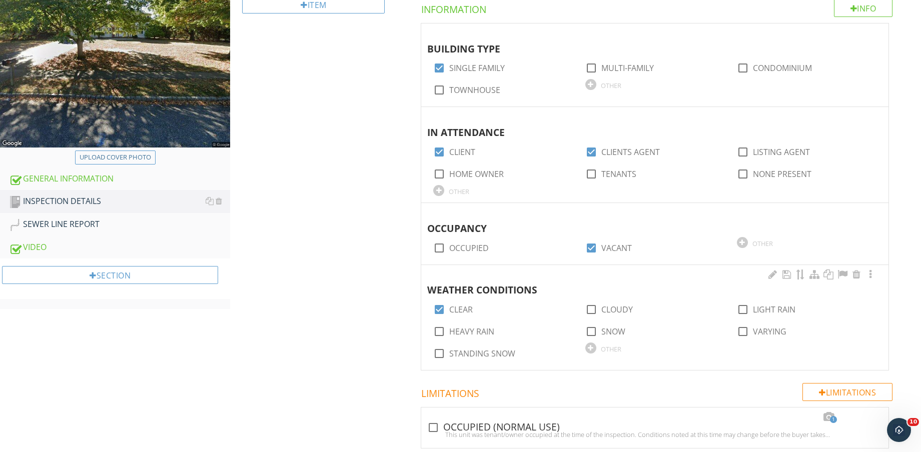
scroll to position [213, 0]
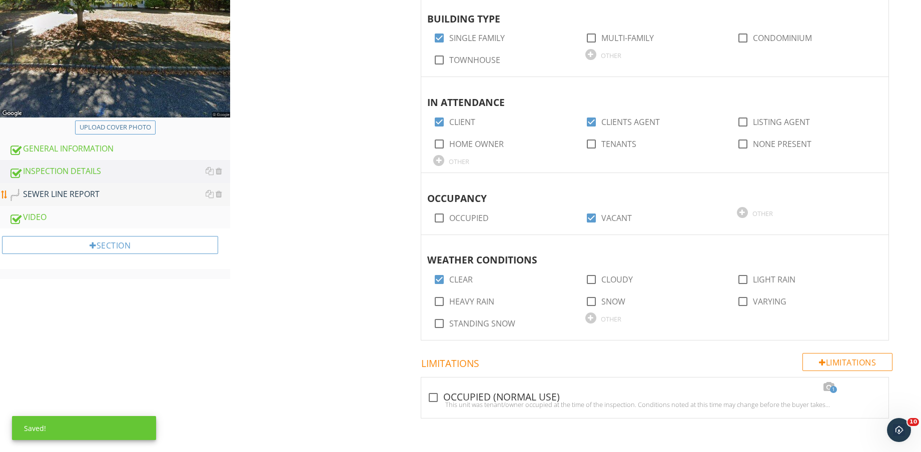
click at [94, 192] on div "SEWER LINE REPORT" at bounding box center [119, 194] width 221 height 13
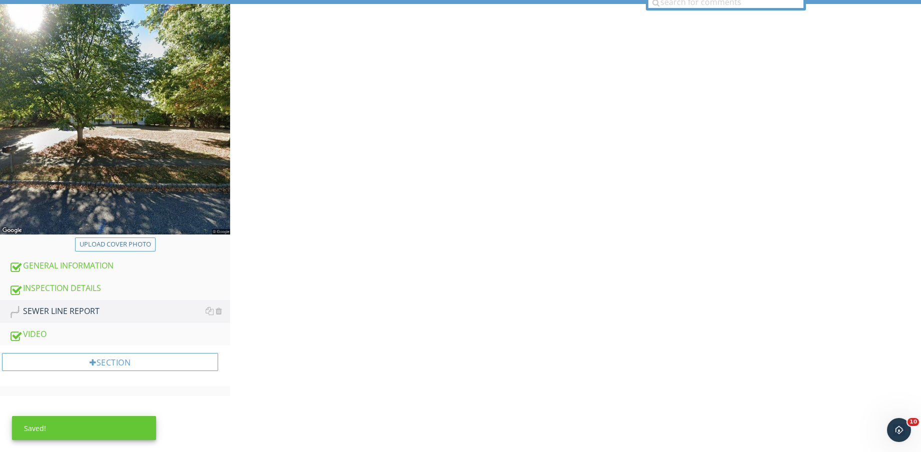
scroll to position [88, 0]
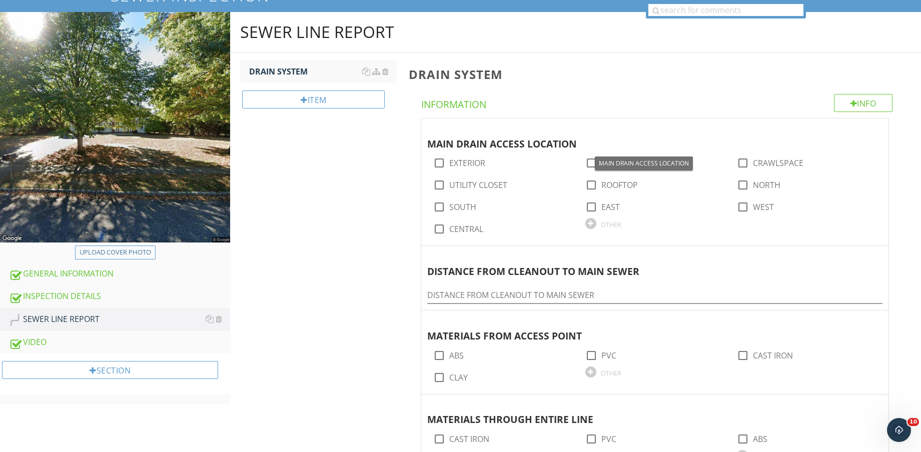
click at [613, 165] on label "BASEMENT" at bounding box center [621, 163] width 41 height 10
checkbox input "true"
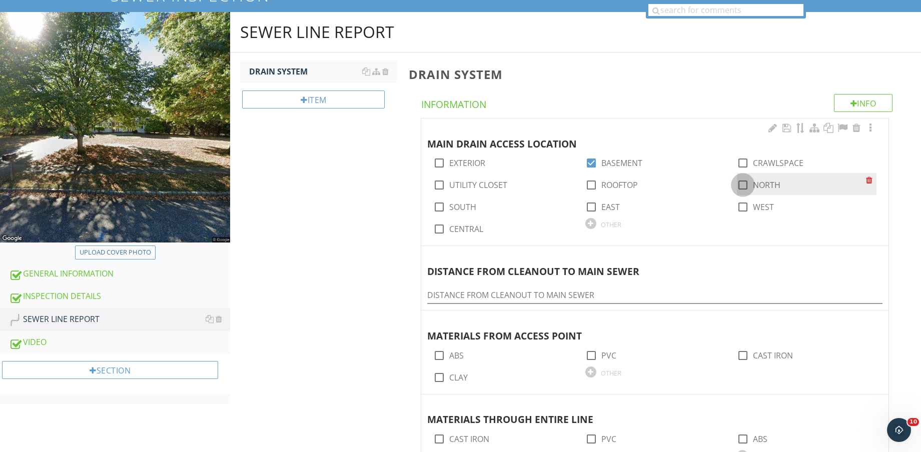
click at [750, 182] on div at bounding box center [742, 185] width 17 height 17
checkbox input "true"
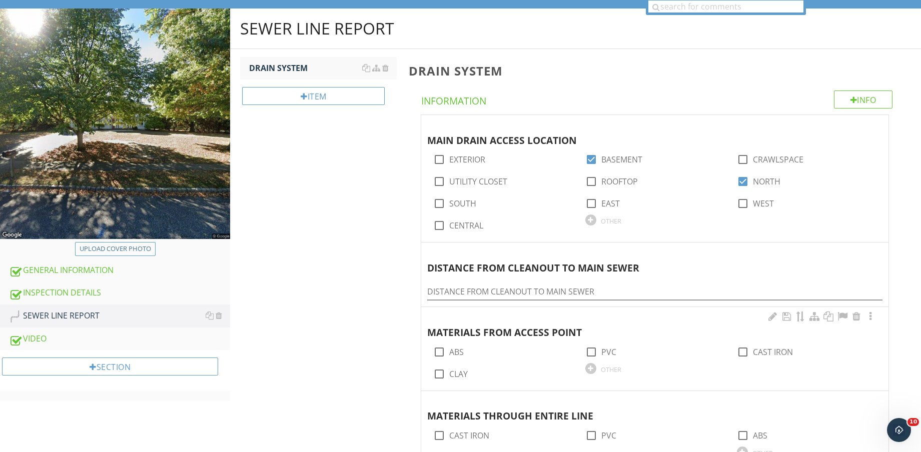
scroll to position [213, 0]
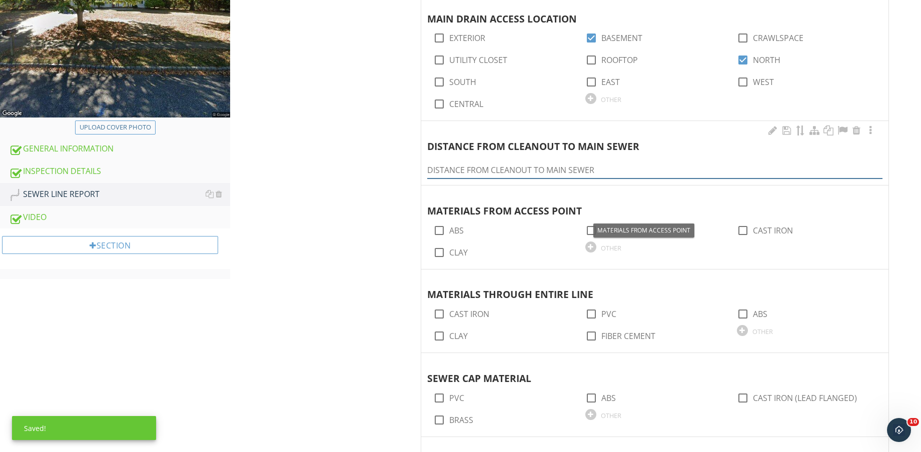
click at [494, 169] on input "DISTANCE FROM CLEANOUT TO MAIN SEWER" at bounding box center [654, 170] width 455 height 17
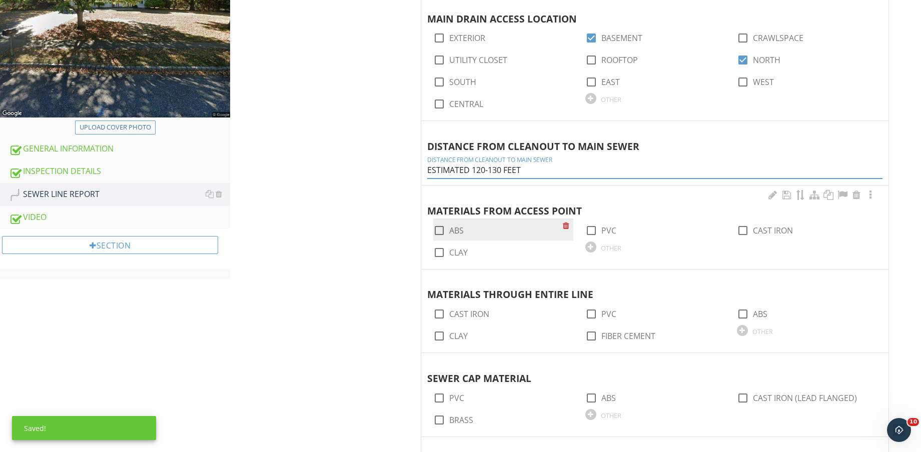
type input "ESTIMATED 120-130 FEET"
click at [451, 230] on label "ABS" at bounding box center [456, 231] width 15 height 10
checkbox input "true"
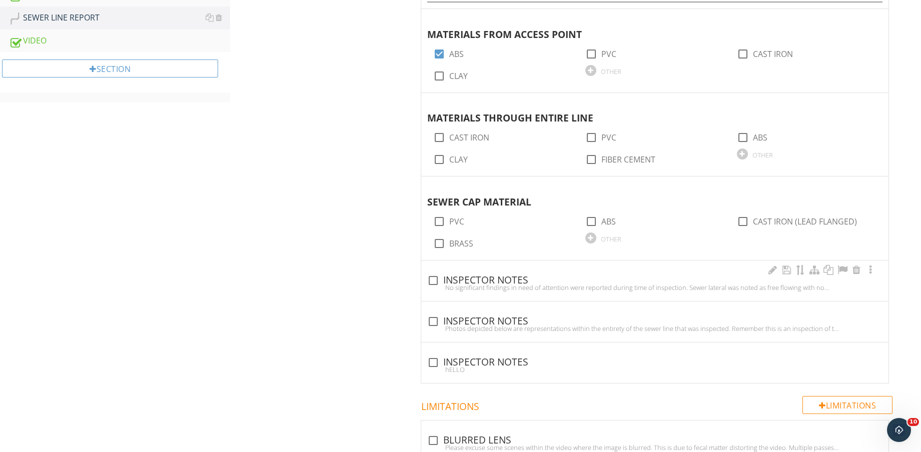
scroll to position [401, 0]
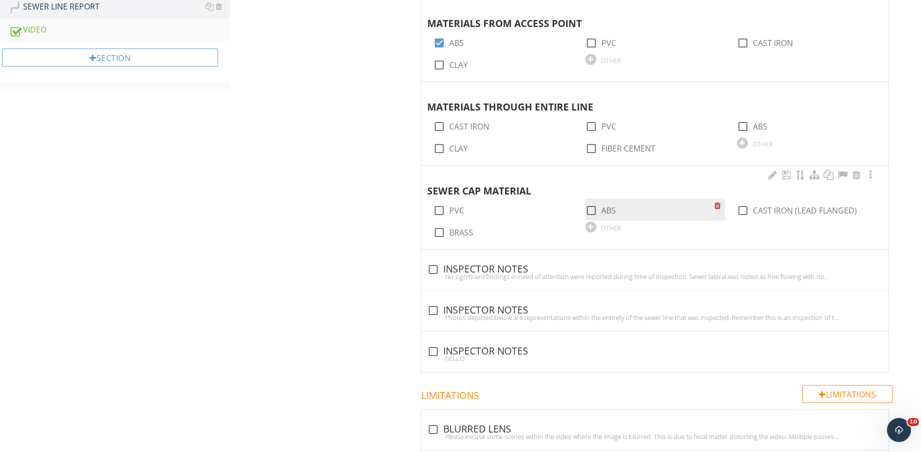
click at [609, 217] on div "check_box_outline_blank ABS" at bounding box center [655, 210] width 140 height 22
click at [611, 213] on label "ABS" at bounding box center [608, 211] width 15 height 10
checkbox input "true"
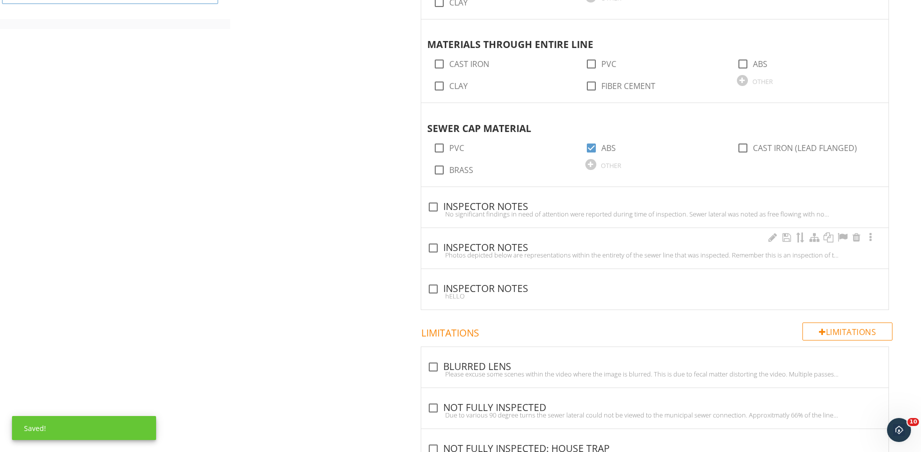
click at [503, 241] on div "check_box_outline_blank INSPECTOR NOTES" at bounding box center [654, 247] width 455 height 14
checkbox input "true"
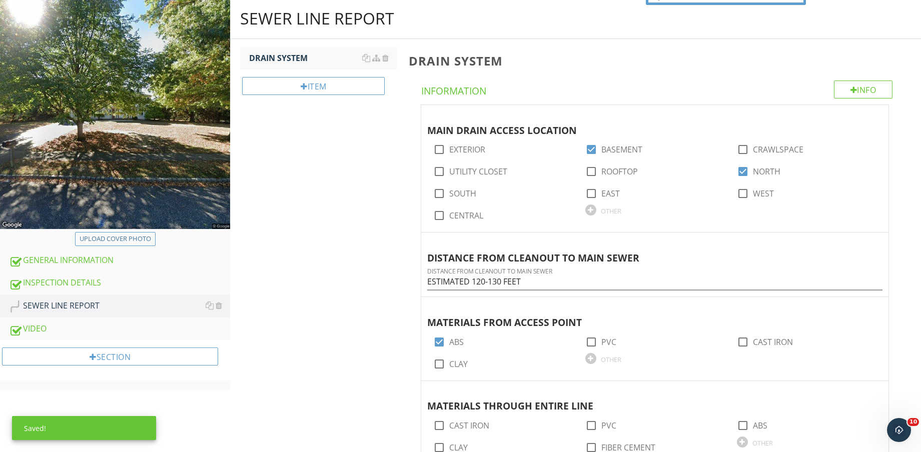
scroll to position [0, 0]
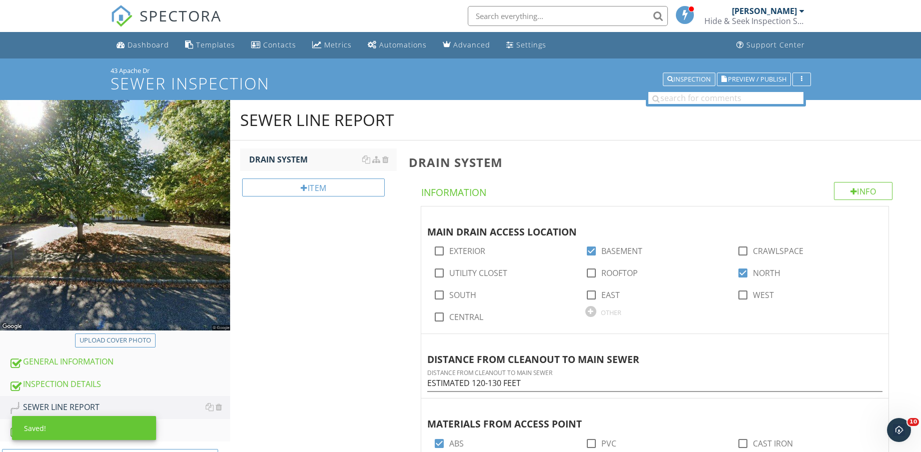
click at [696, 83] on div "Inspection" at bounding box center [689, 79] width 44 height 7
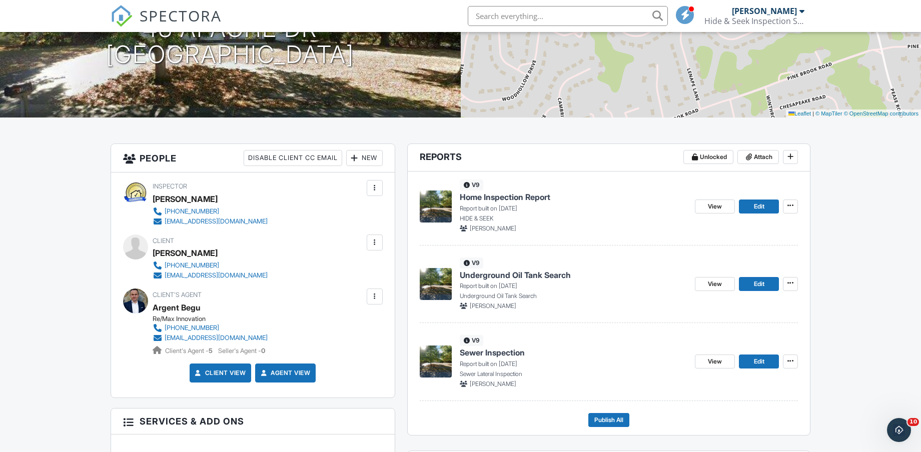
scroll to position [188, 0]
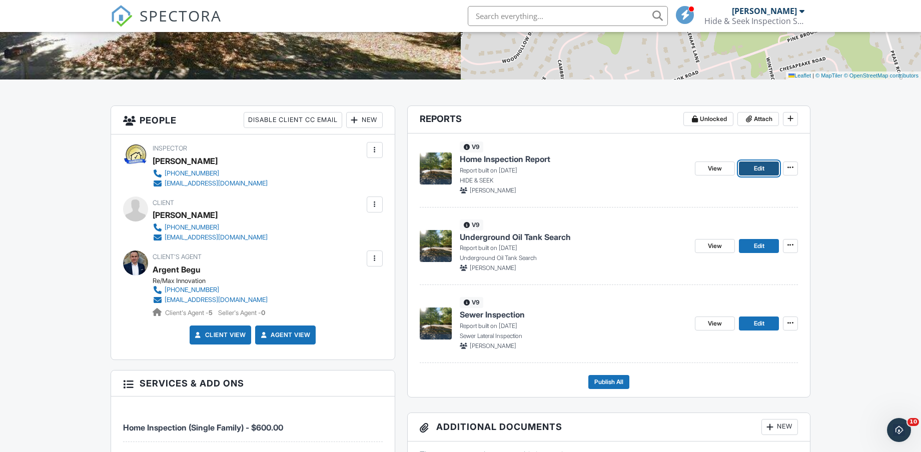
click at [764, 168] on span "Edit" at bounding box center [759, 169] width 11 height 10
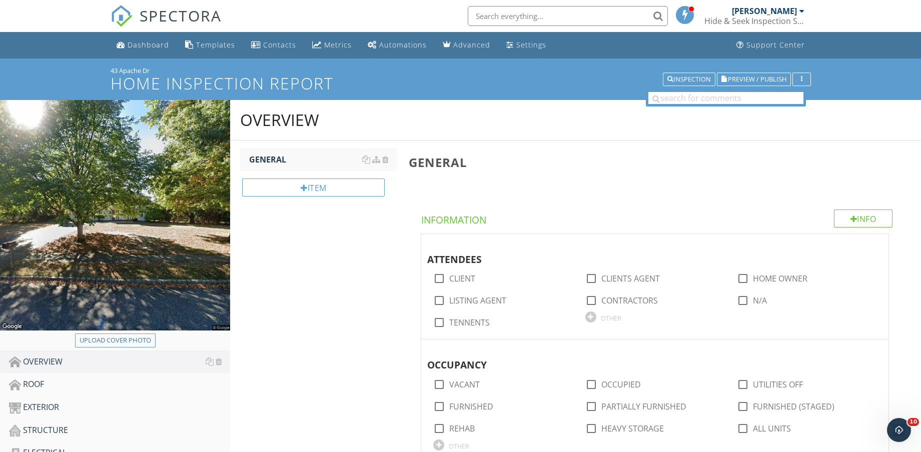
scroll to position [125, 0]
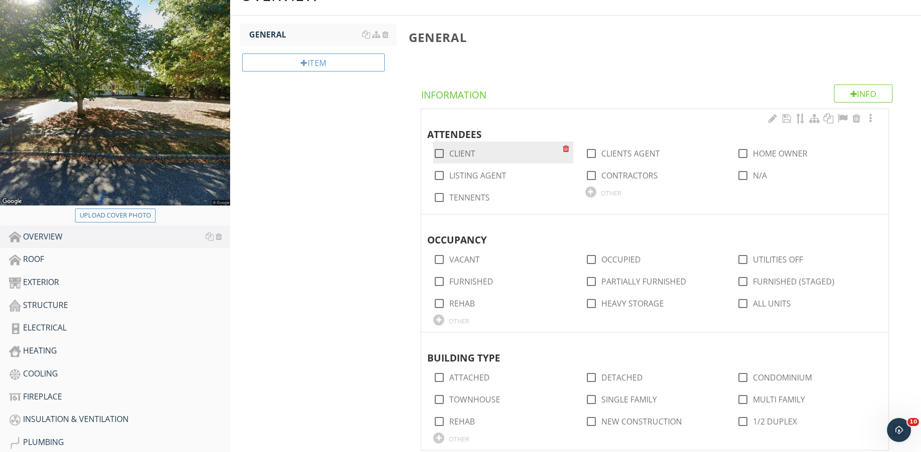
click at [468, 149] on label "CLIENT" at bounding box center [462, 154] width 26 height 10
checkbox input "true"
click at [596, 155] on div at bounding box center [591, 153] width 17 height 17
checkbox input "true"
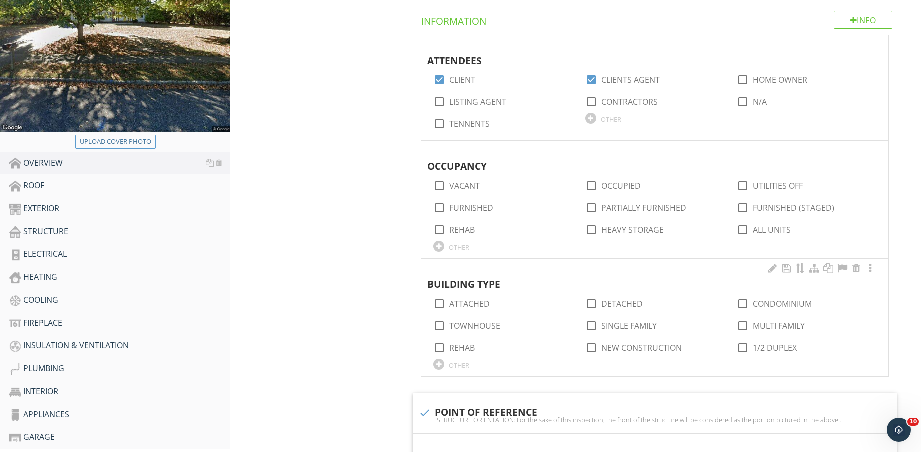
scroll to position [313, 0]
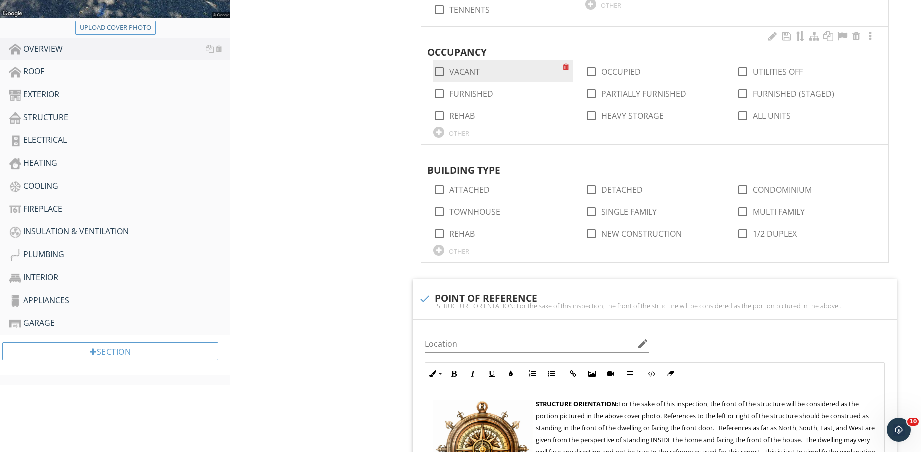
click at [462, 68] on label "VACANT" at bounding box center [464, 72] width 31 height 10
checkbox input "true"
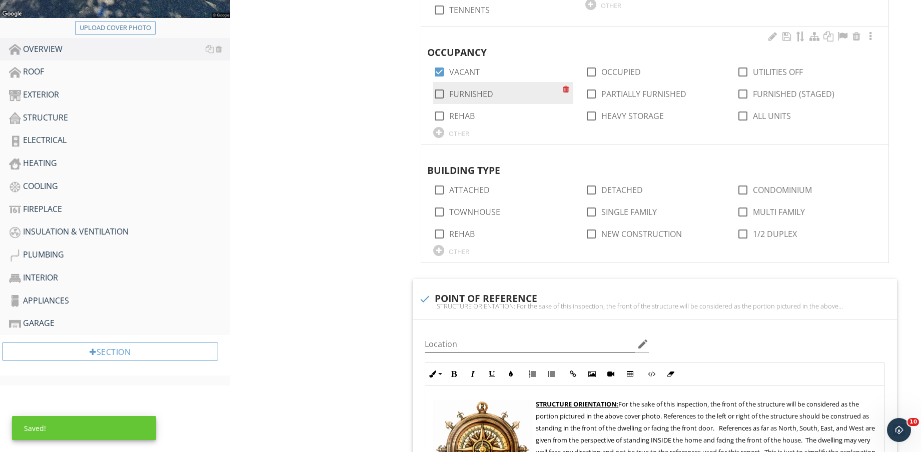
scroll to position [375, 0]
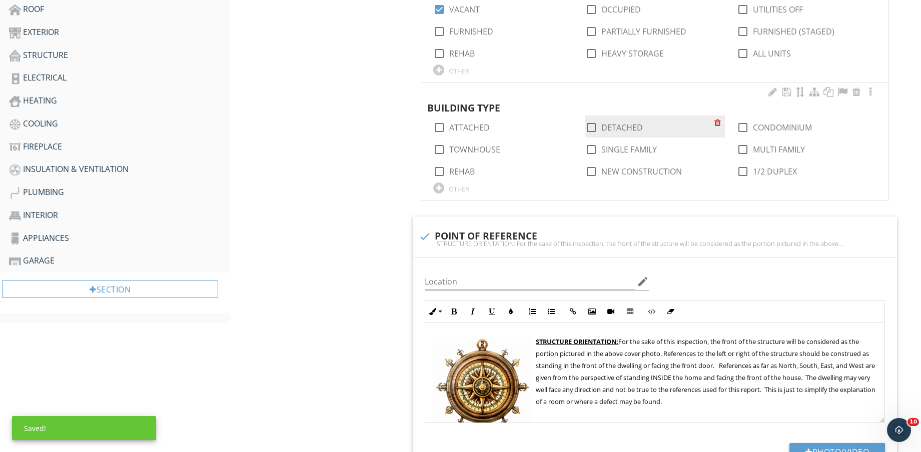
click at [620, 127] on label "DETACHED" at bounding box center [622, 128] width 42 height 10
checkbox input "true"
click at [616, 146] on label "SINGLE FAMILY" at bounding box center [629, 150] width 56 height 10
checkbox input "true"
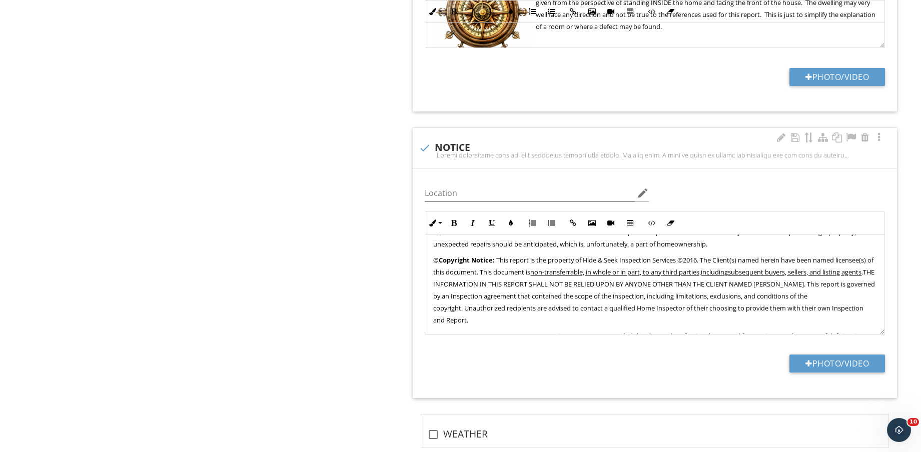
scroll to position [250, 0]
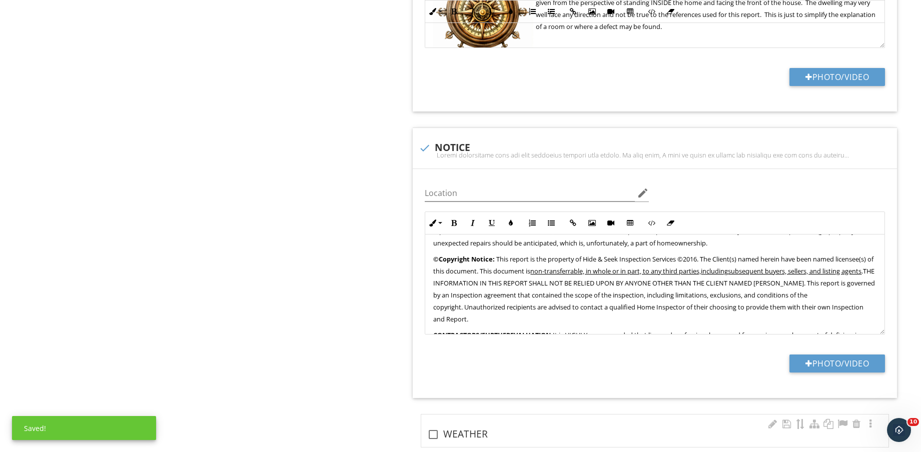
click at [460, 429] on div "check_box_outline_blank WEATHER" at bounding box center [654, 435] width 455 height 12
checkbox input "true"
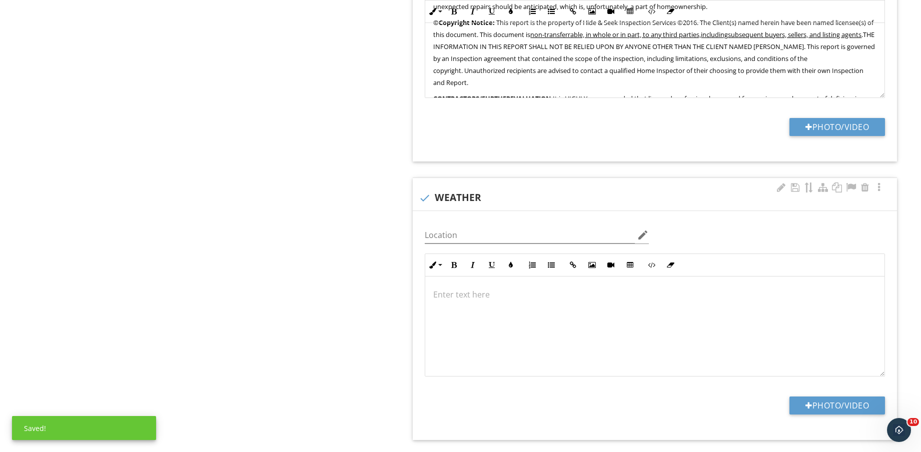
scroll to position [1063, 0]
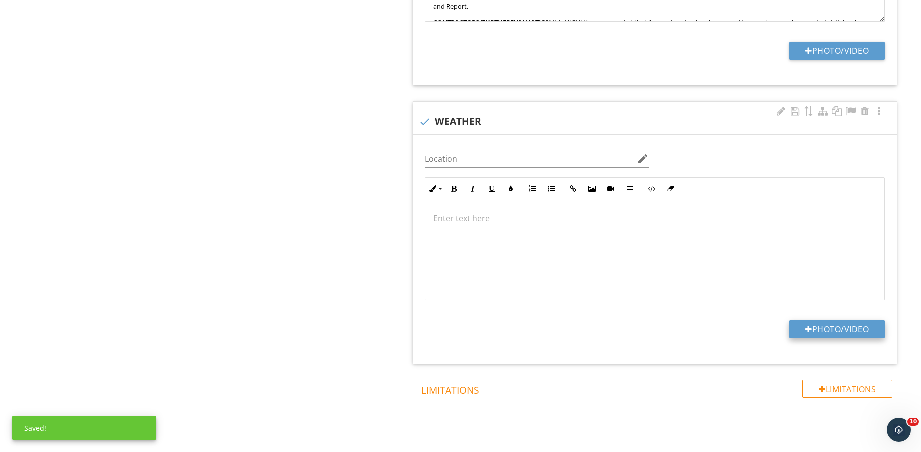
click at [844, 328] on button "Photo/Video" at bounding box center [837, 330] width 96 height 18
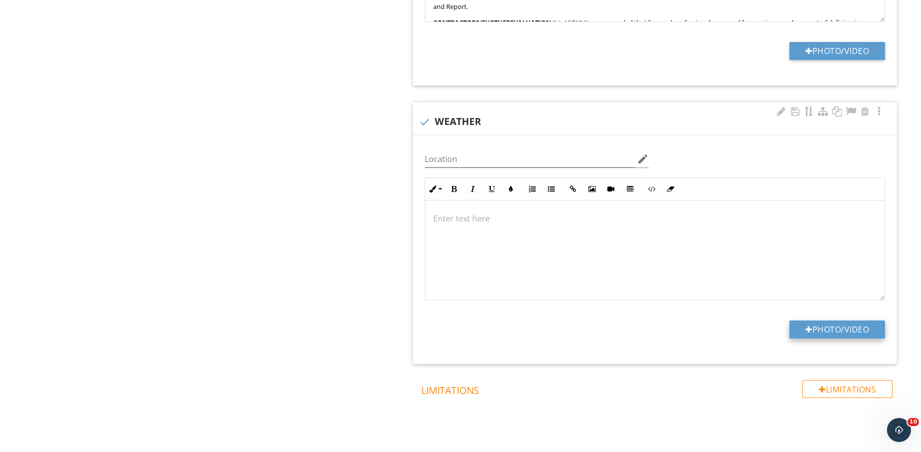
type input "C:\fakepath\IMG_8789.PNG"
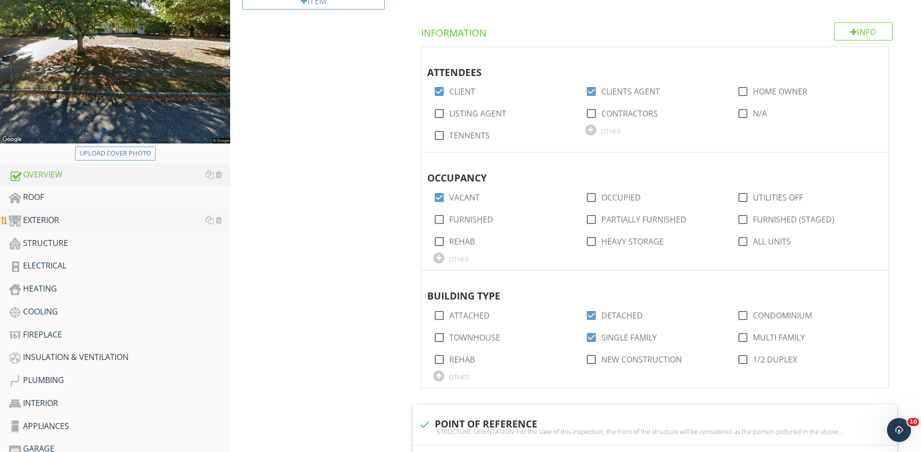
scroll to position [188, 0]
click at [113, 151] on div "Upload cover photo" at bounding box center [116, 153] width 72 height 10
type input "C:\fakepath\IMG_8792.jpg"
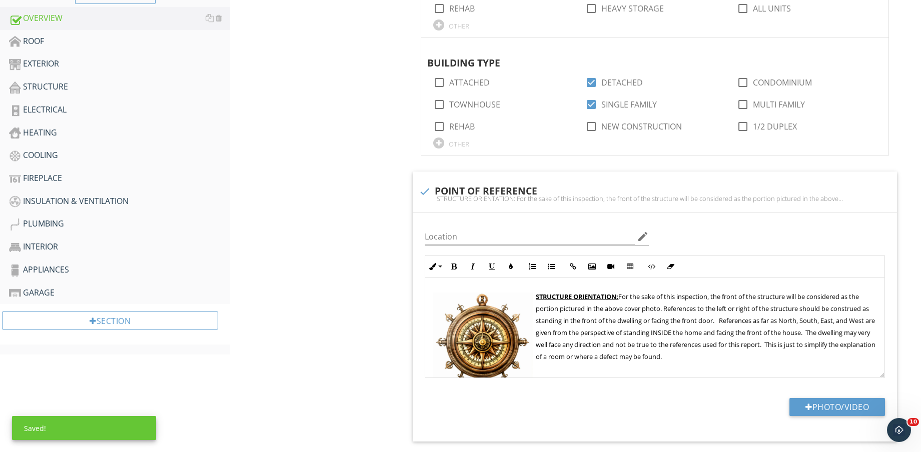
scroll to position [438, 0]
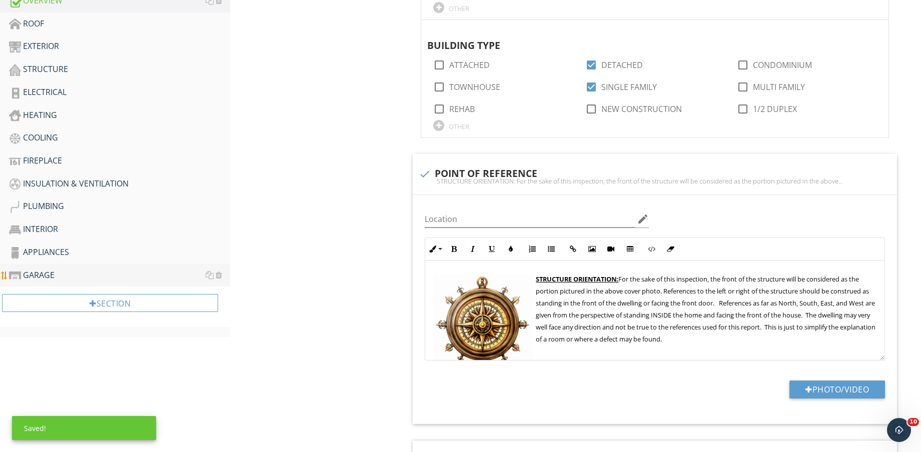
click at [110, 274] on div "GARAGE" at bounding box center [119, 275] width 221 height 13
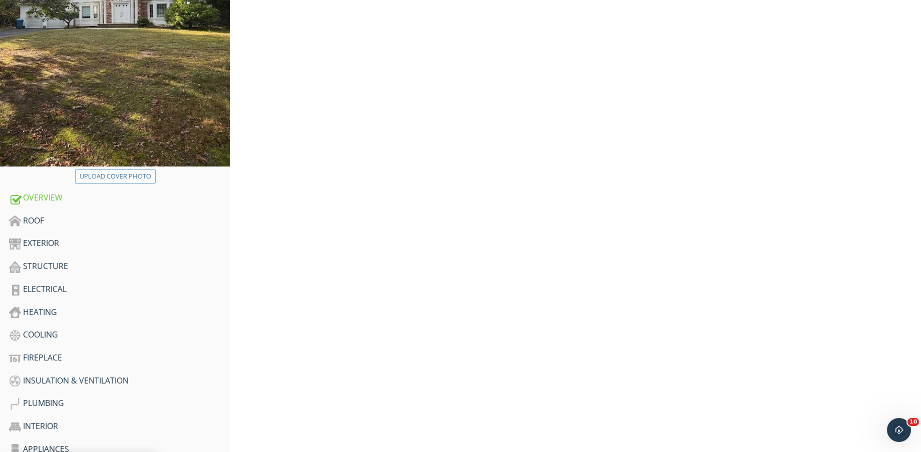
scroll to position [125, 0]
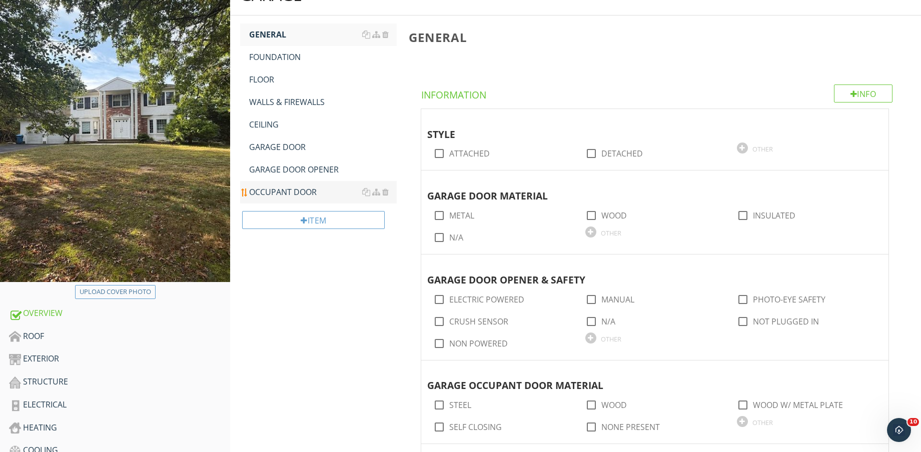
click at [268, 184] on link "OCCUPANT DOOR" at bounding box center [323, 192] width 148 height 22
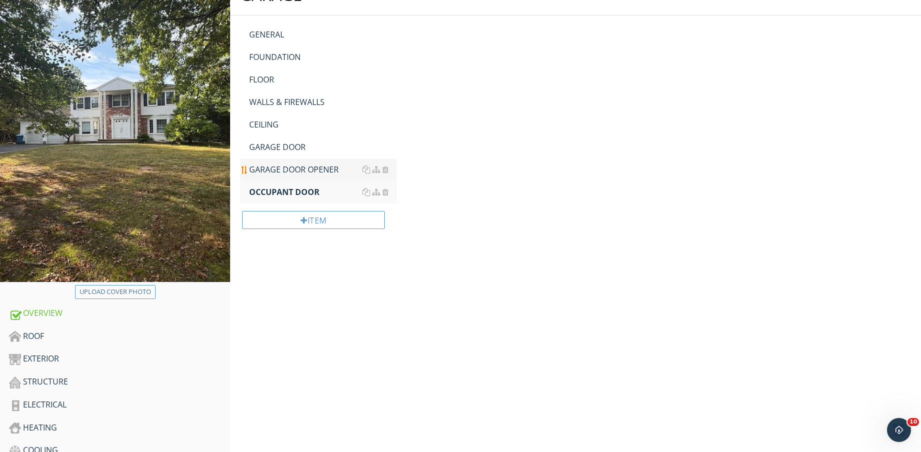
click at [274, 165] on div "GARAGE DOOR OPENER" at bounding box center [323, 170] width 148 height 12
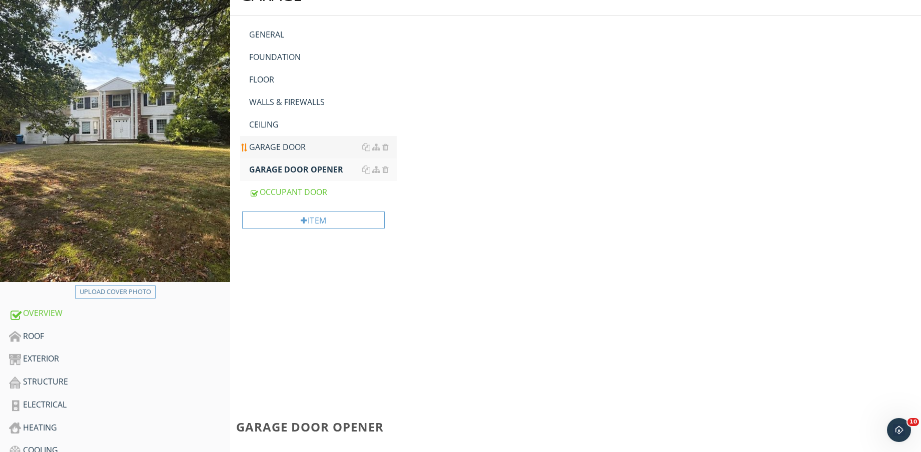
click at [276, 146] on div "GARAGE DOOR" at bounding box center [323, 147] width 148 height 12
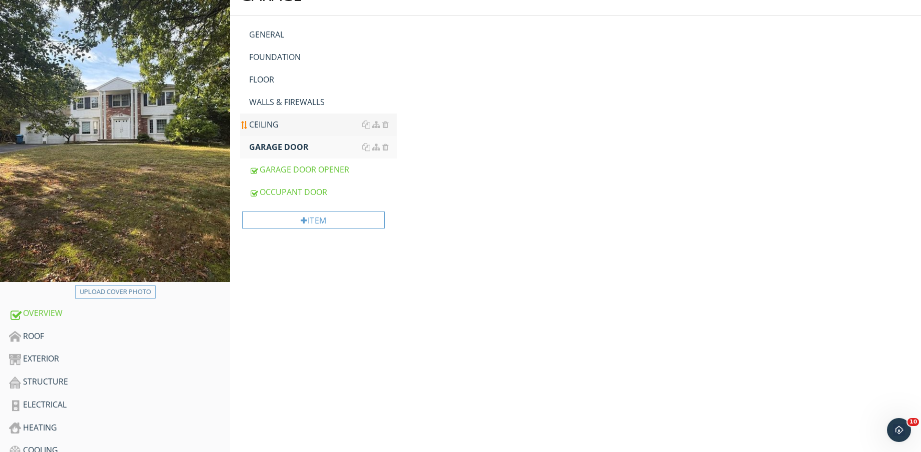
click at [276, 125] on div "CEILING" at bounding box center [323, 125] width 148 height 12
click at [278, 103] on div "WALLS & FIREWALLS" at bounding box center [323, 102] width 148 height 12
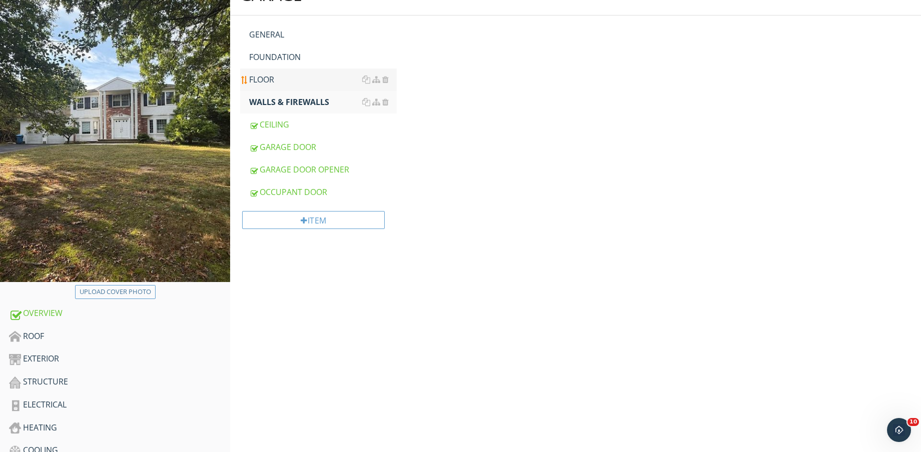
click at [279, 76] on div "FLOOR" at bounding box center [323, 80] width 148 height 12
click at [284, 54] on div "FOUNDATION" at bounding box center [323, 57] width 148 height 12
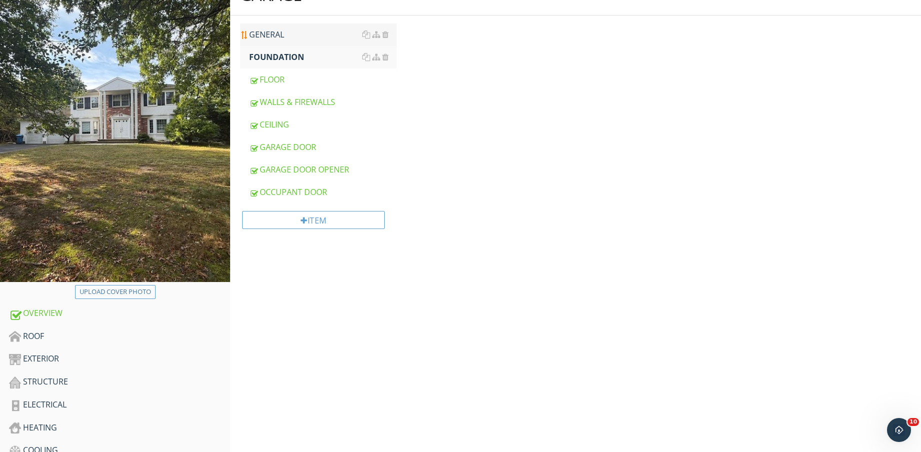
click at [288, 38] on div "GENERAL" at bounding box center [323, 35] width 148 height 12
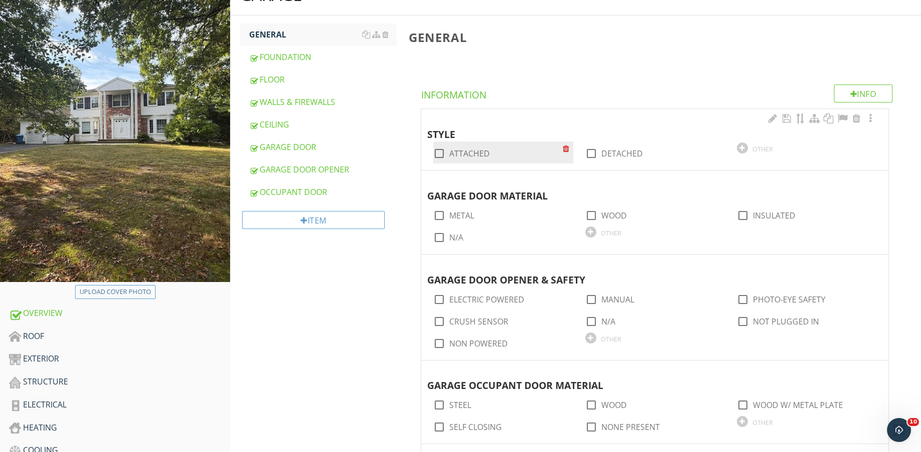
click at [452, 150] on label "ATTACHED" at bounding box center [469, 154] width 41 height 10
checkbox input "true"
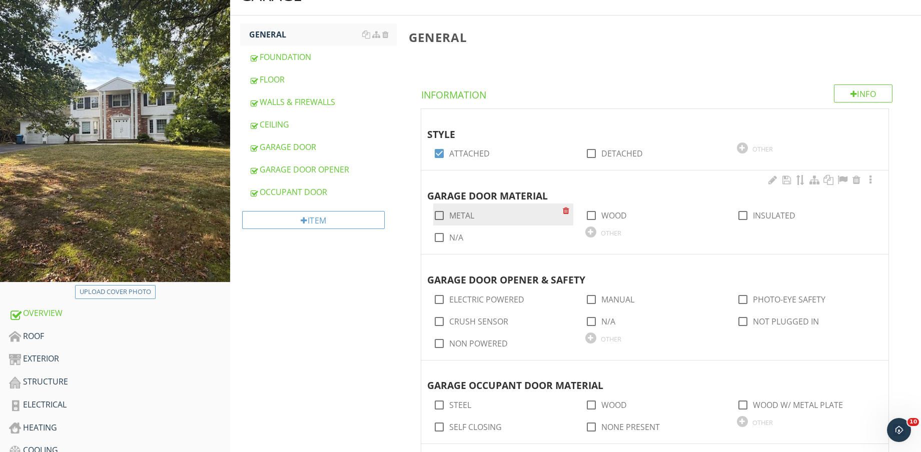
click at [455, 223] on div "check_box_outline_blank METAL" at bounding box center [503, 215] width 140 height 22
click at [454, 216] on label "METAL" at bounding box center [461, 216] width 25 height 10
checkbox input "true"
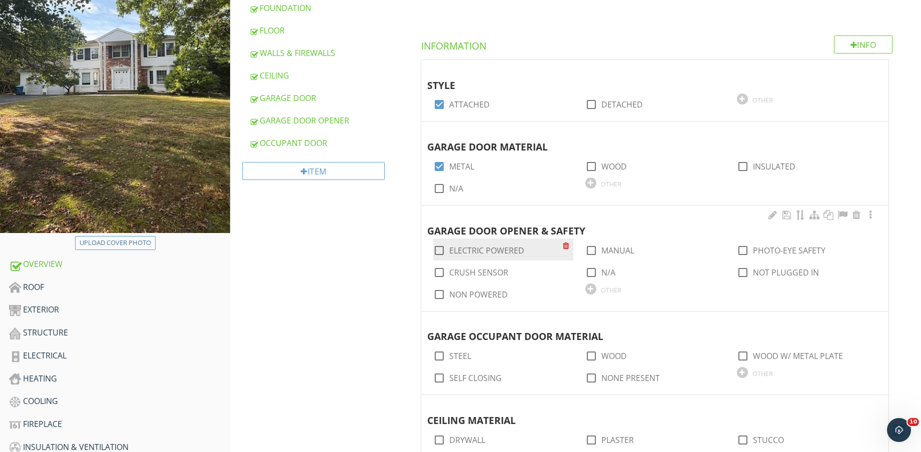
scroll to position [188, 0]
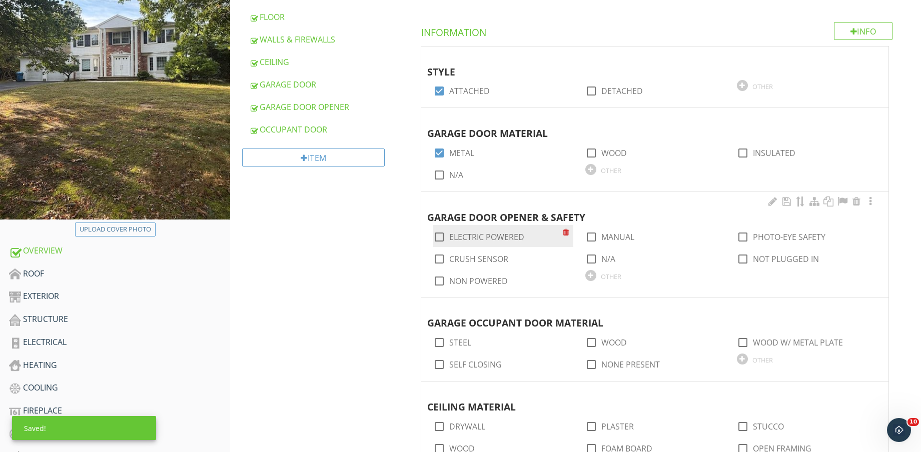
click at [479, 232] on label "ELECTRIC POWERED" at bounding box center [486, 237] width 75 height 10
checkbox input "true"
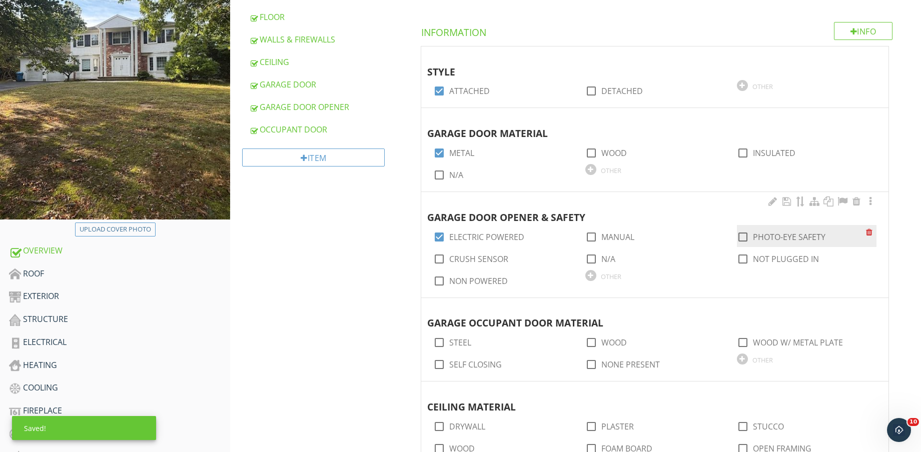
click at [788, 239] on label "PHOTO-EYE SAFETY" at bounding box center [789, 237] width 73 height 10
checkbox input "true"
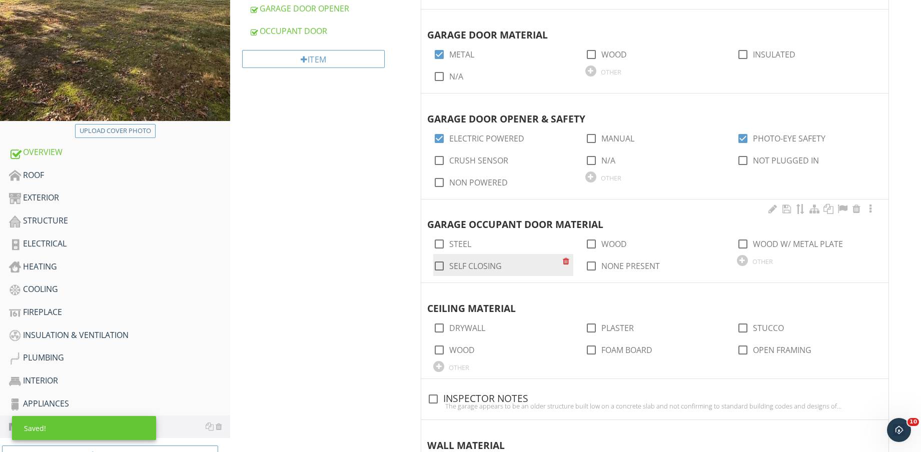
scroll to position [313, 0]
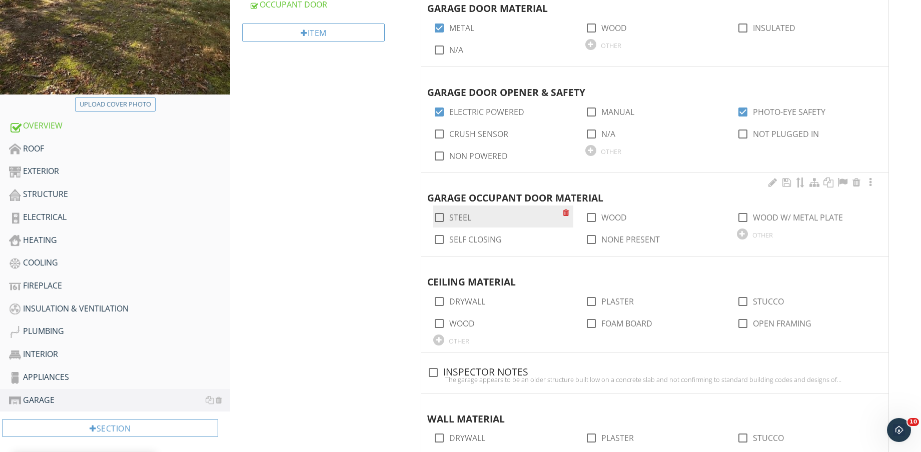
click at [464, 218] on label "STEEL" at bounding box center [460, 218] width 22 height 10
checkbox input "true"
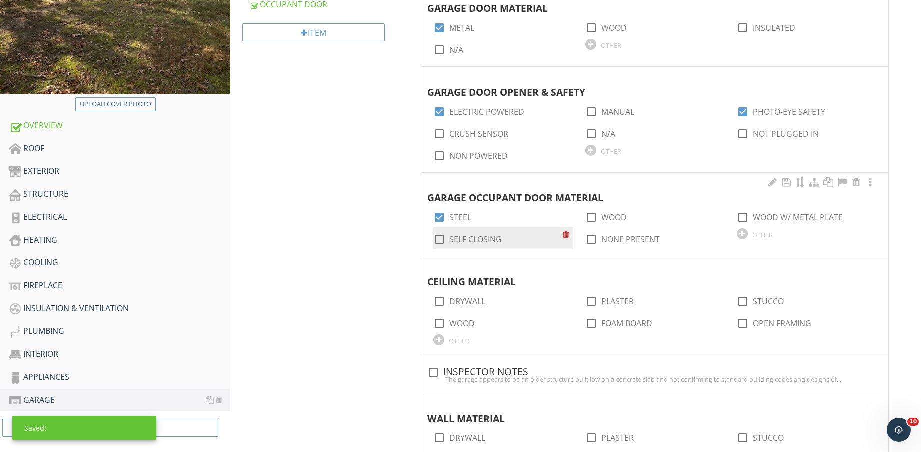
click at [472, 245] on label "SELF CLOSING" at bounding box center [475, 240] width 53 height 10
checkbox input "true"
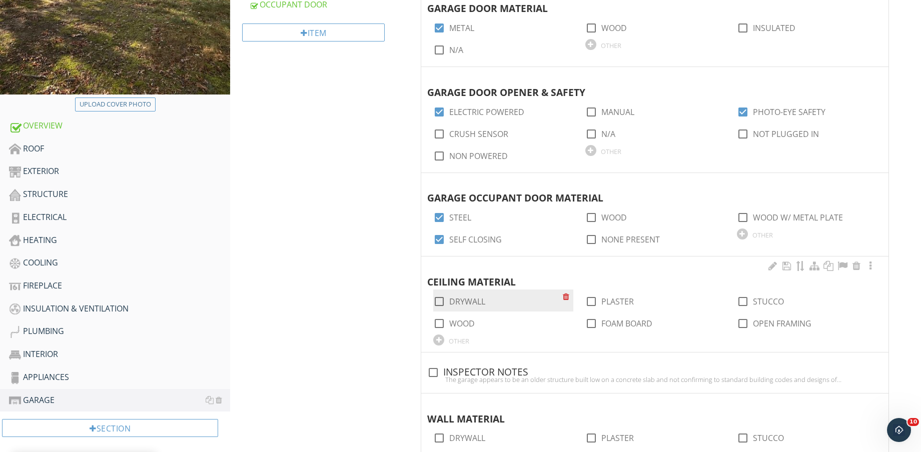
click at [474, 300] on label "DRYWALL" at bounding box center [467, 302] width 36 height 10
checkbox input "true"
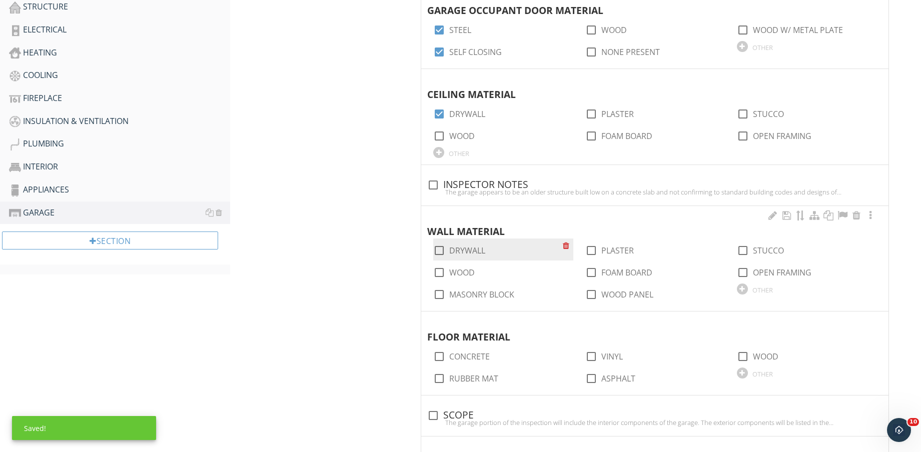
click at [473, 252] on label "DRYWALL" at bounding box center [467, 251] width 36 height 10
checkbox input "true"
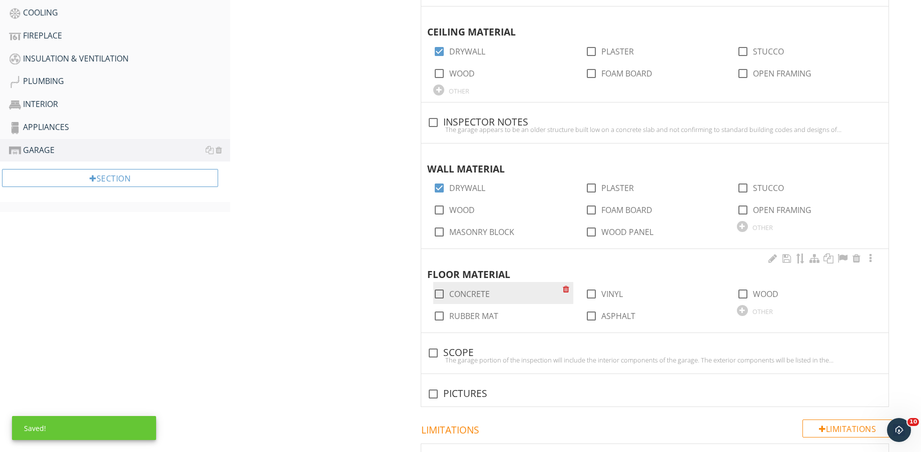
click at [472, 289] on label "CONCRETE" at bounding box center [469, 294] width 41 height 10
checkbox input "true"
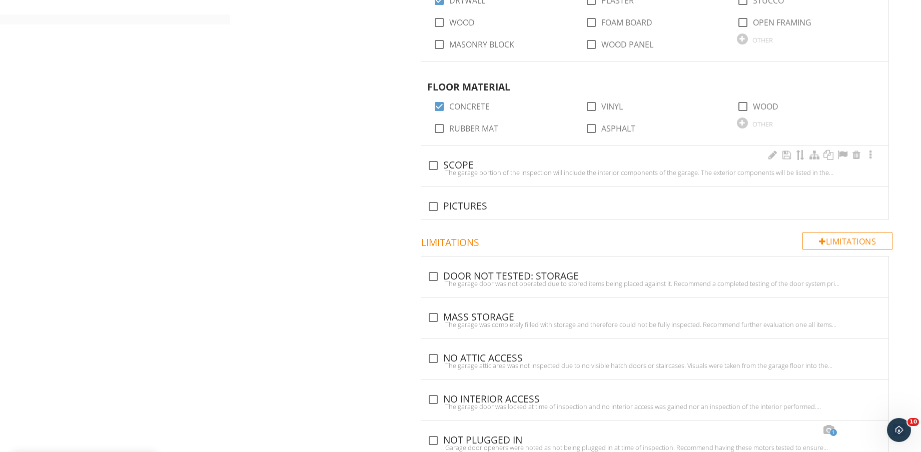
click at [457, 158] on div "check_box_outline_blank SCOPE" at bounding box center [654, 165] width 455 height 14
checkbox input "true"
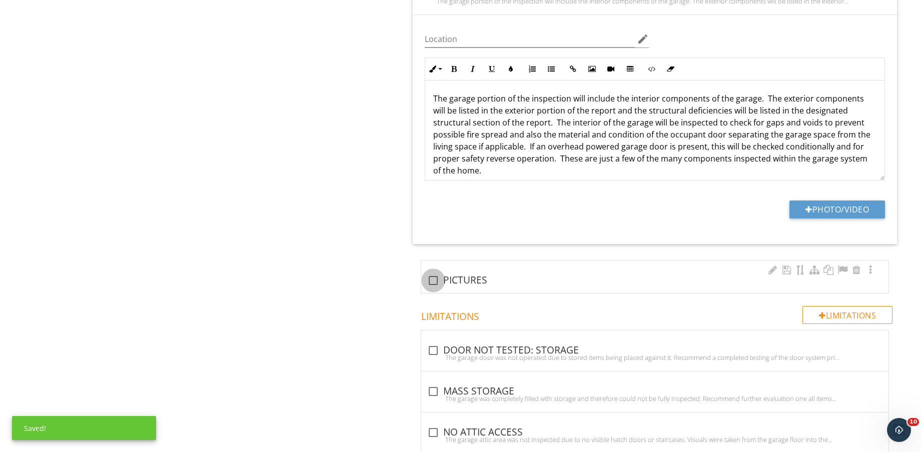
click at [439, 277] on div at bounding box center [433, 280] width 17 height 17
checkbox input "true"
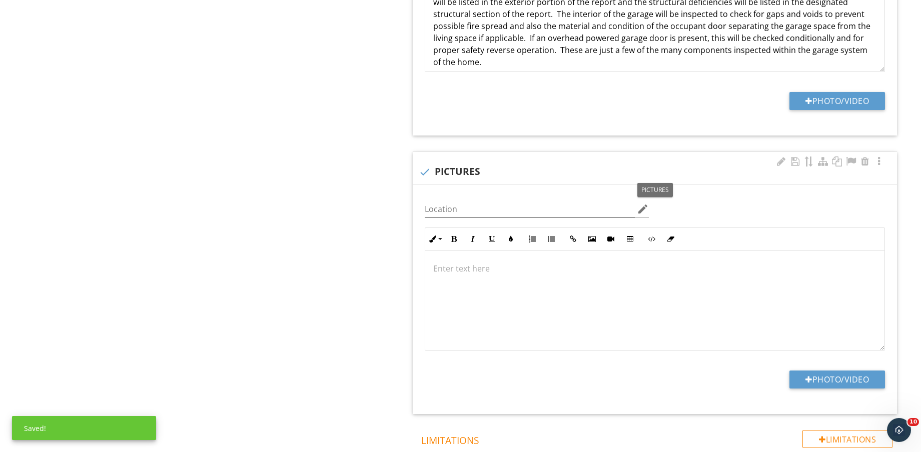
scroll to position [1125, 0]
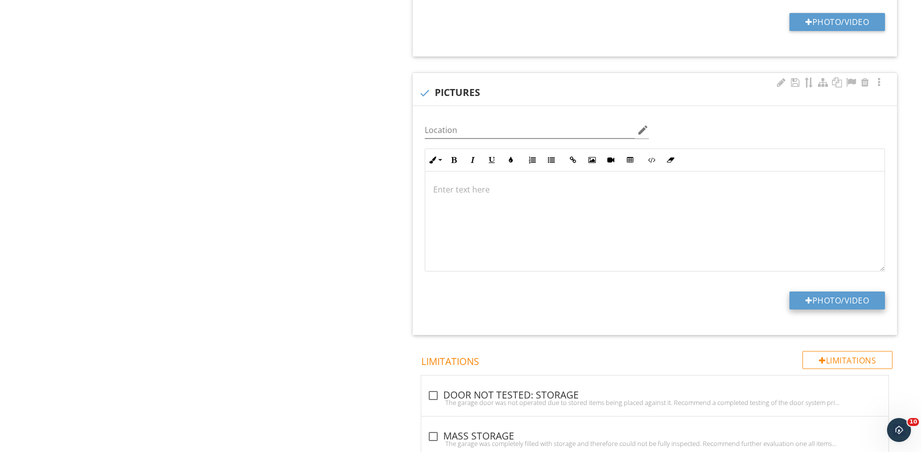
click at [838, 302] on button "Photo/Video" at bounding box center [837, 301] width 96 height 18
type input "C:\fakepath\IMG_9030.jpg"
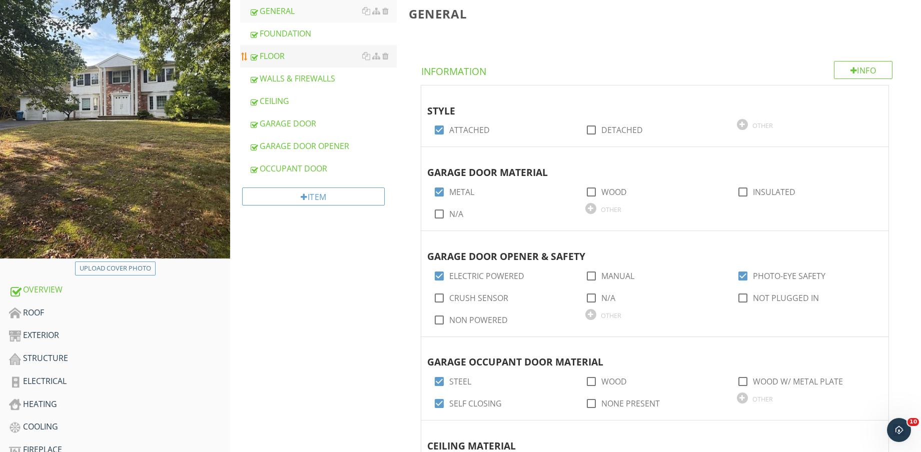
scroll to position [375, 0]
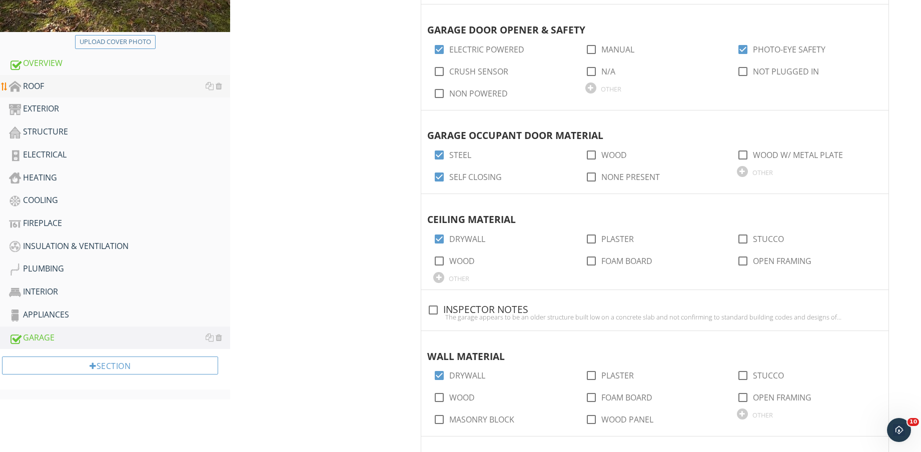
click at [53, 84] on div "ROOF" at bounding box center [119, 86] width 221 height 13
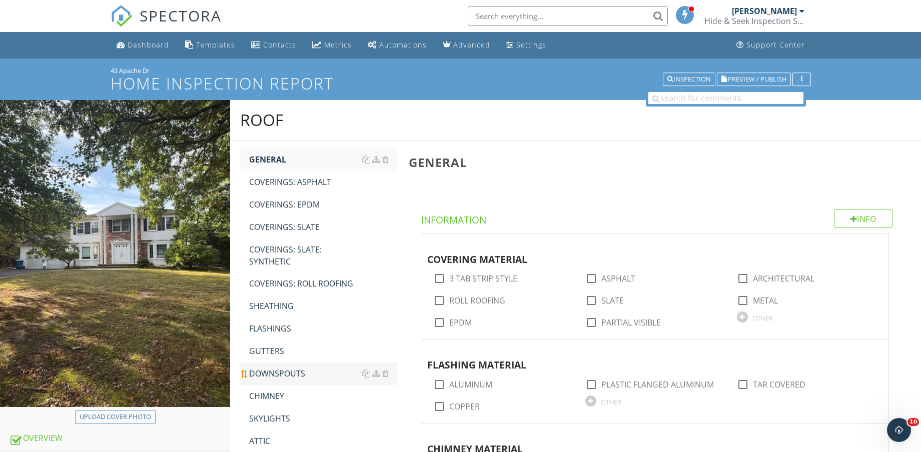
scroll to position [188, 0]
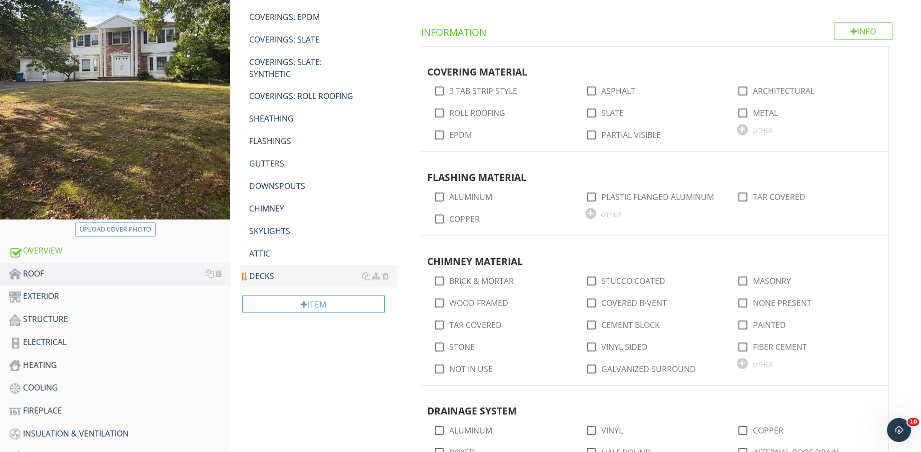
click at [265, 275] on div "DECKS" at bounding box center [323, 276] width 148 height 12
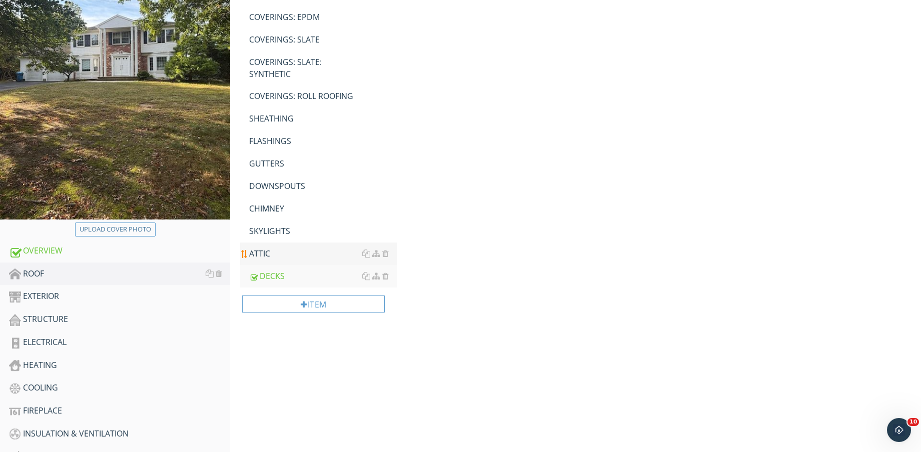
click at [272, 257] on div "ATTIC" at bounding box center [323, 254] width 148 height 12
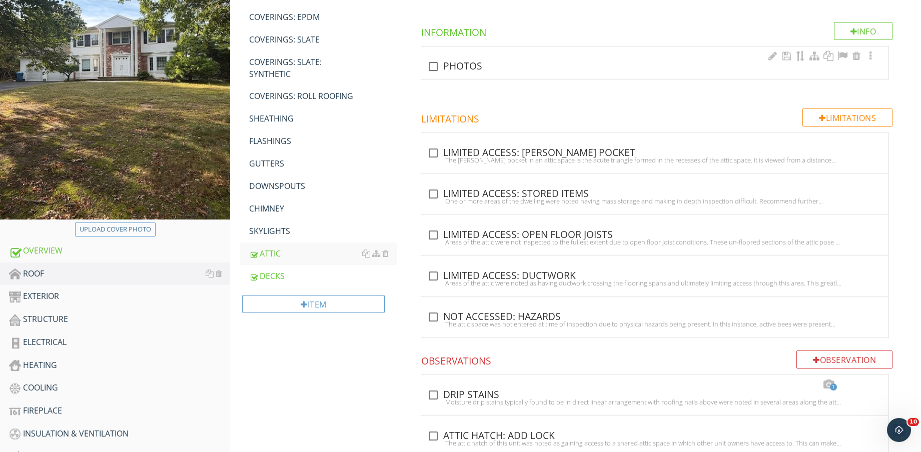
click at [421, 58] on div "check_box_outline_blank PHOTOS" at bounding box center [655, 63] width 468 height 34
click at [441, 65] on div at bounding box center [433, 66] width 17 height 17
checkbox input "true"
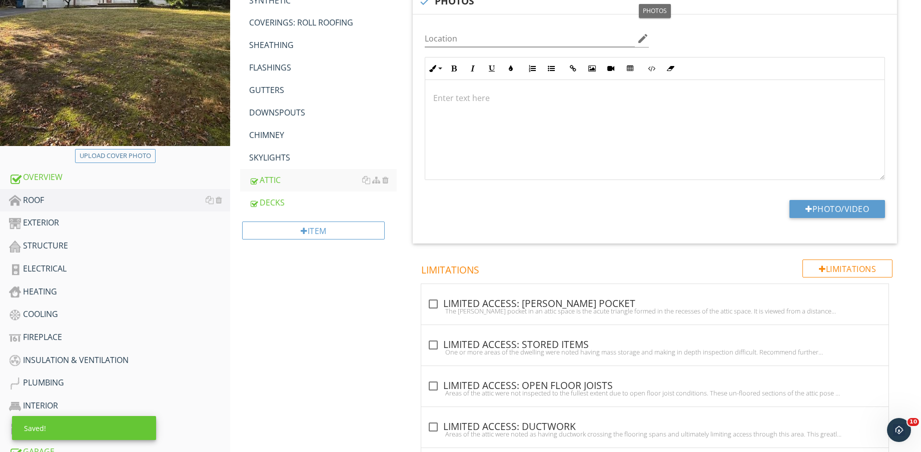
scroll to position [375, 0]
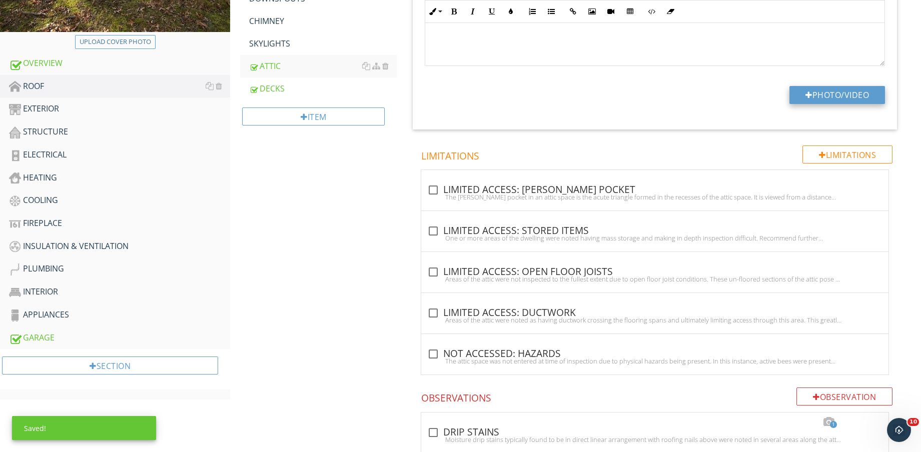
click at [828, 100] on button "Photo/Video" at bounding box center [837, 95] width 96 height 18
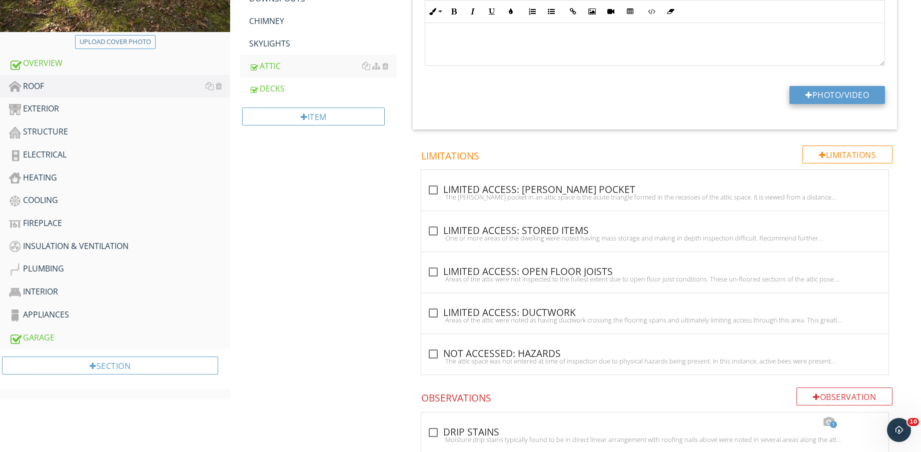
type input "C:\fakepath\IMG_9053.jpg"
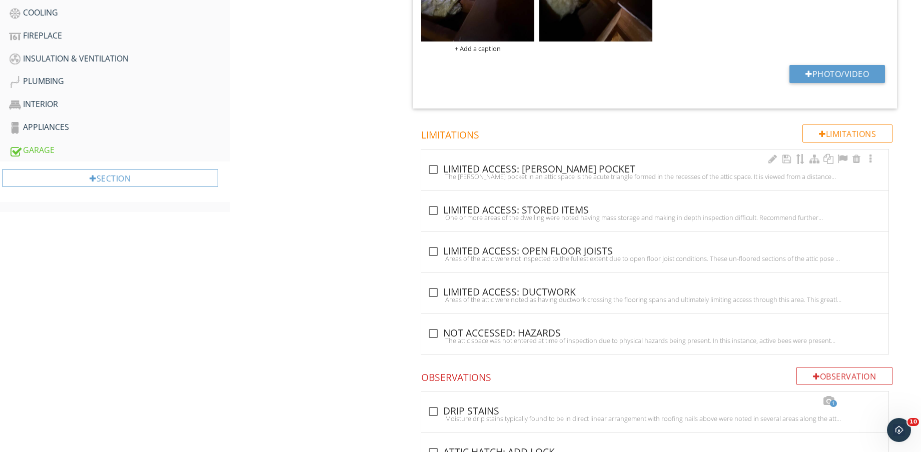
click at [531, 170] on div "check_box_outline_blank LIMITED ACCESS: EAVES POCKET" at bounding box center [654, 170] width 455 height 12
checkbox input "true"
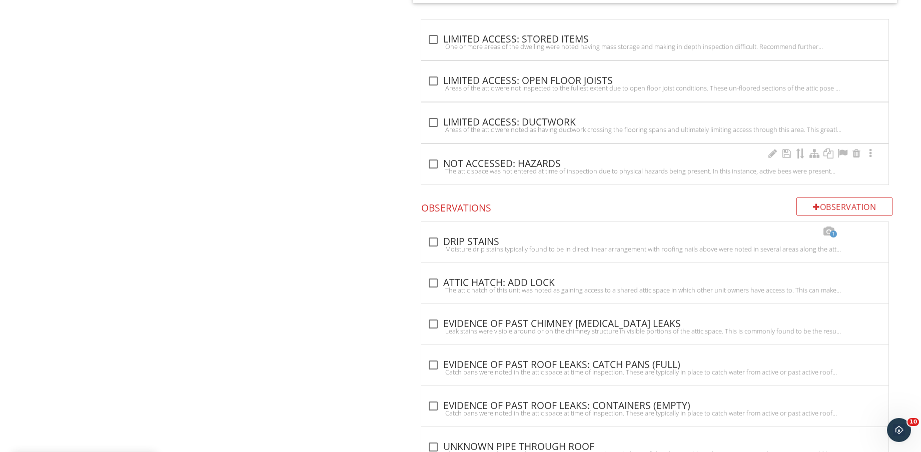
scroll to position [1488, 0]
click at [567, 85] on div "Areas of the attic were not inspected to the fullest extent due to open floor j…" at bounding box center [654, 88] width 455 height 8
checkbox input "true"
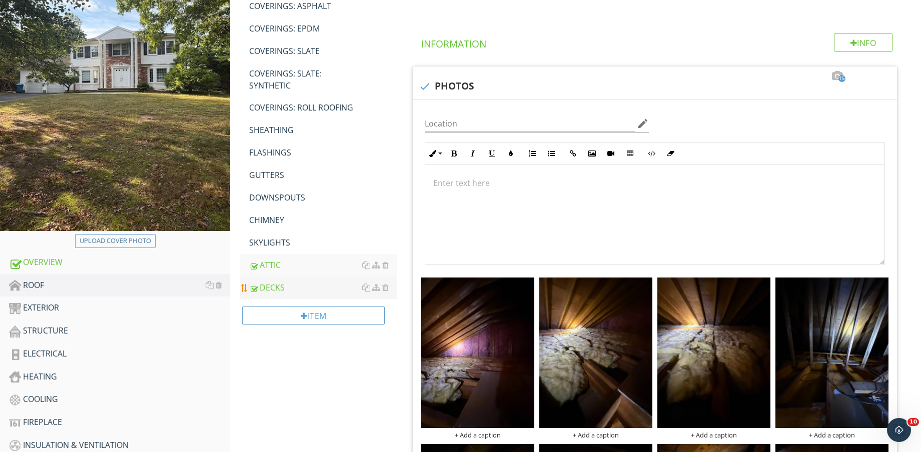
scroll to position [188, 0]
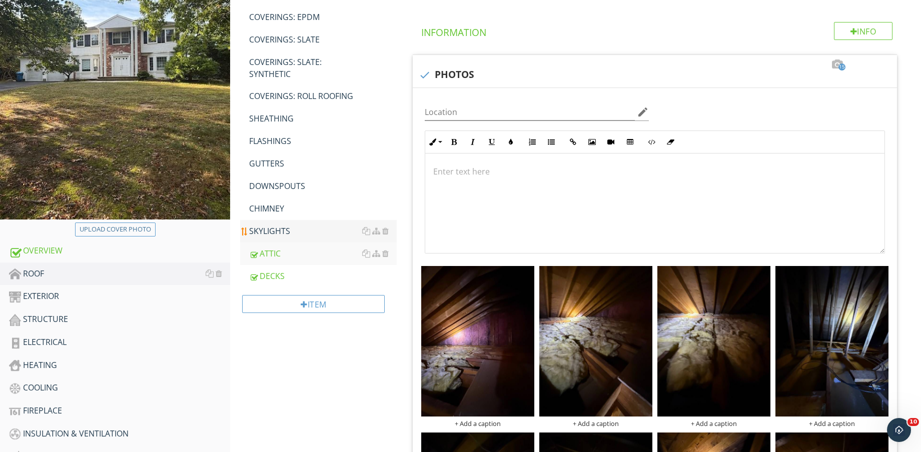
click at [294, 234] on div "SKYLIGHTS" at bounding box center [323, 231] width 148 height 12
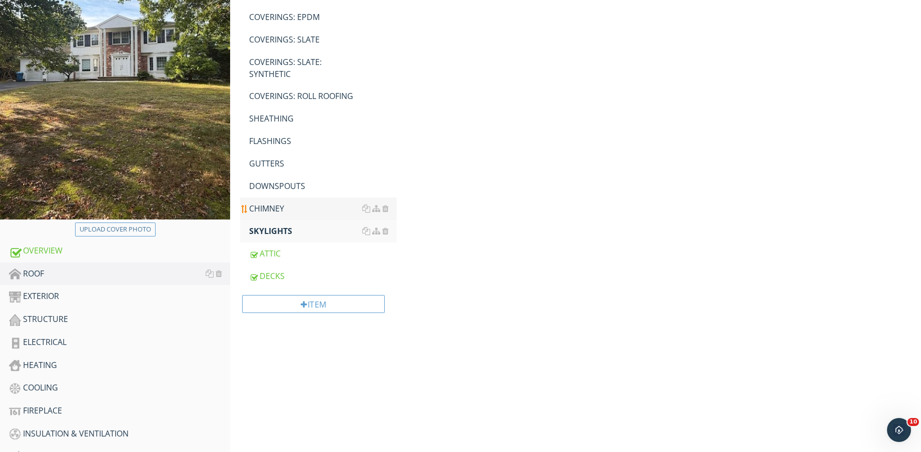
click at [296, 210] on div "CHIMNEY" at bounding box center [323, 209] width 148 height 12
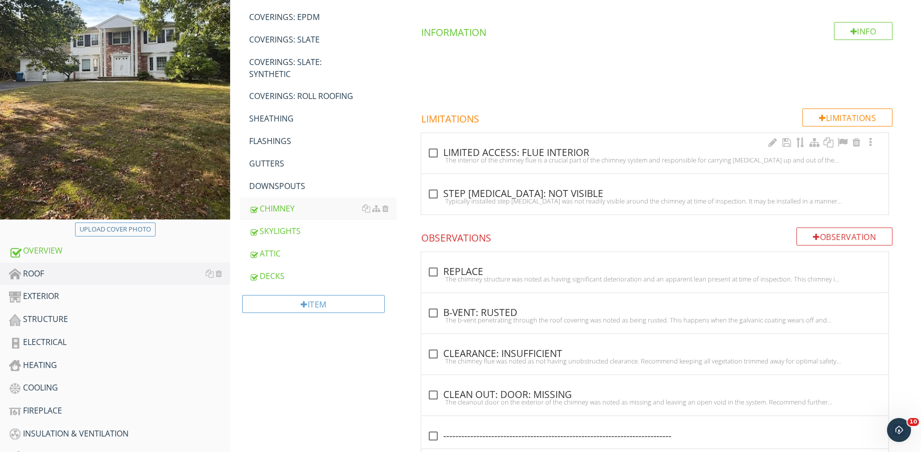
click at [464, 150] on div "check_box_outline_blank LIMITED ACCESS: FLUE INTERIOR" at bounding box center [654, 153] width 455 height 12
checkbox input "true"
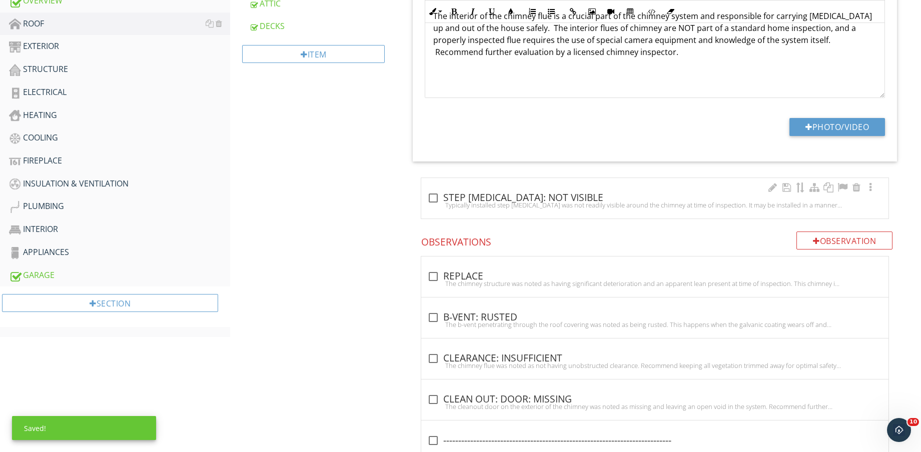
click at [473, 200] on div "check_box_outline_blank STEP FLASHING: NOT VISIBLE" at bounding box center [654, 198] width 455 height 12
checkbox input "true"
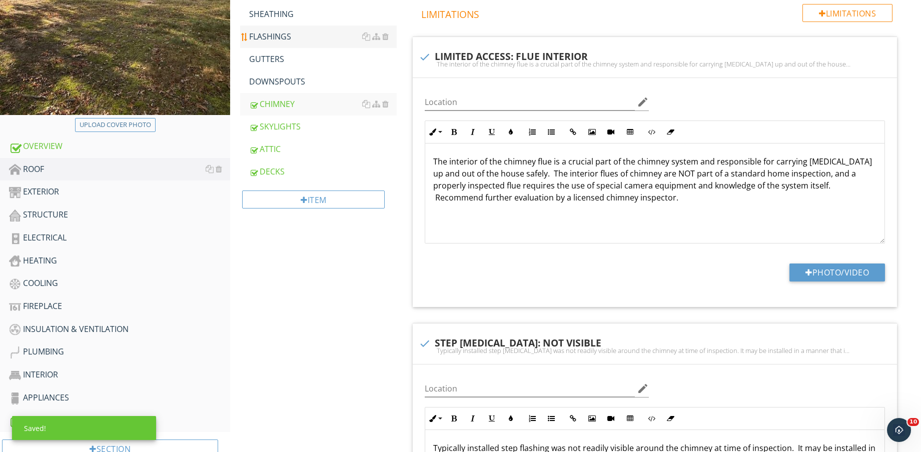
scroll to position [125, 0]
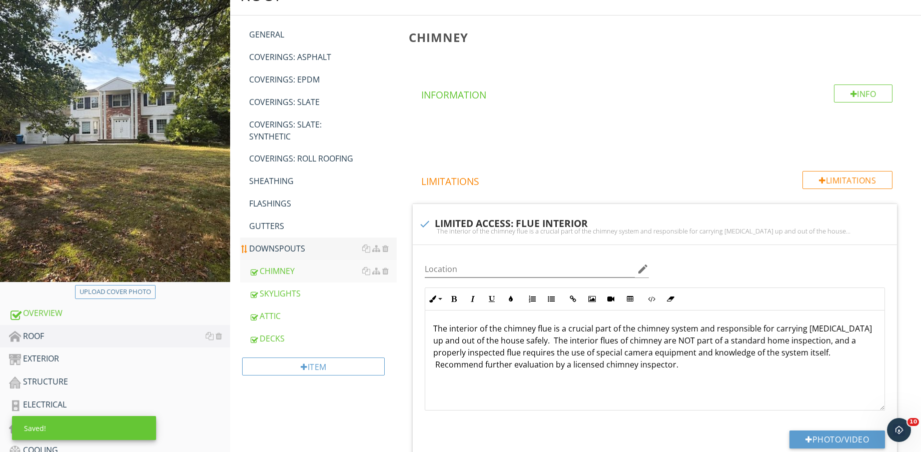
click at [306, 246] on div "DOWNSPOUTS" at bounding box center [323, 249] width 148 height 12
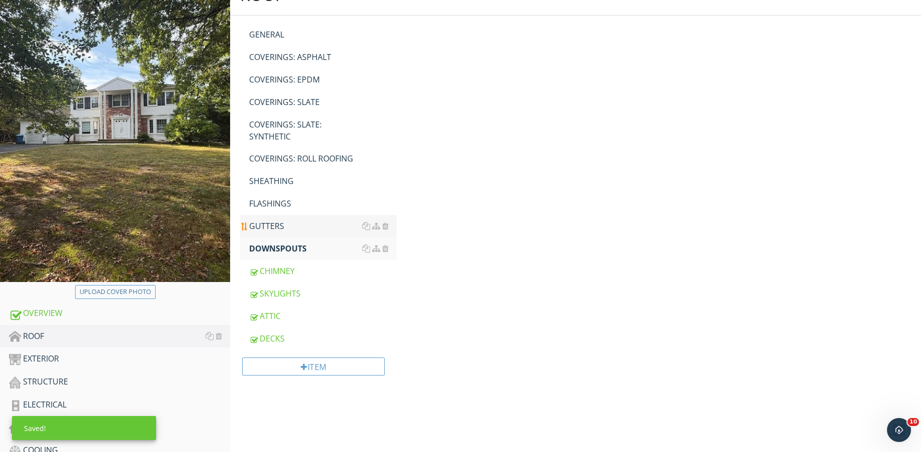
click at [295, 224] on div "GUTTERS" at bounding box center [323, 226] width 148 height 12
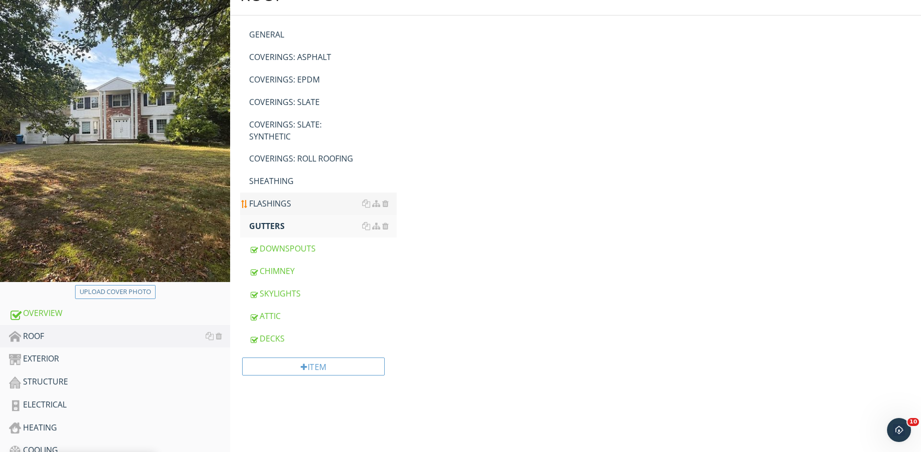
click at [294, 201] on div "FLASHINGS" at bounding box center [323, 204] width 148 height 12
click at [294, 178] on div "SHEATHING" at bounding box center [323, 181] width 148 height 12
click at [297, 157] on div "COVERINGS: ROLL ROOFING" at bounding box center [323, 159] width 148 height 12
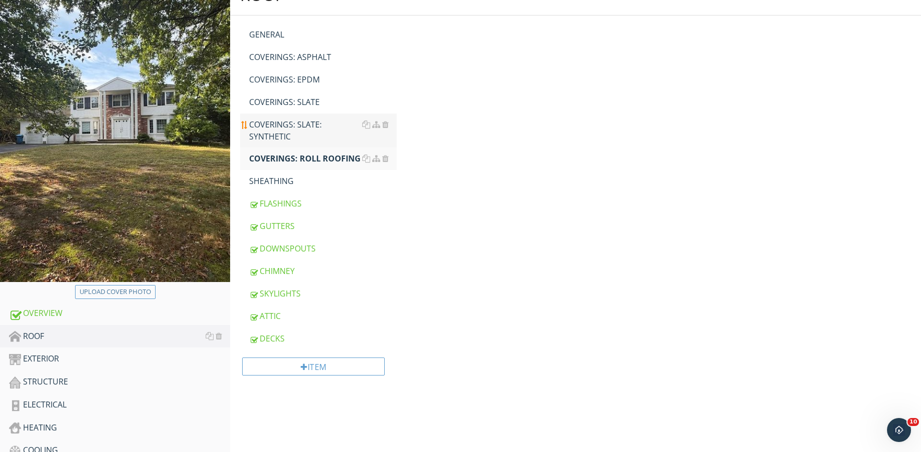
click at [297, 130] on div "COVERINGS: SLATE: SYNTHETIC" at bounding box center [323, 131] width 148 height 24
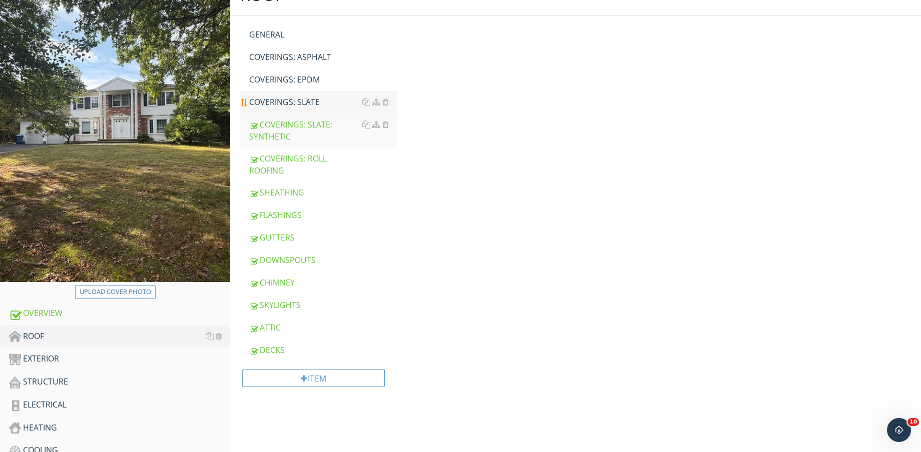
click at [301, 106] on div "COVERINGS: SLATE" at bounding box center [323, 102] width 148 height 12
drag, startPoint x: 309, startPoint y: 72, endPoint x: 312, endPoint y: 59, distance: 13.8
click at [309, 71] on link "COVERINGS: EPDM" at bounding box center [323, 80] width 148 height 22
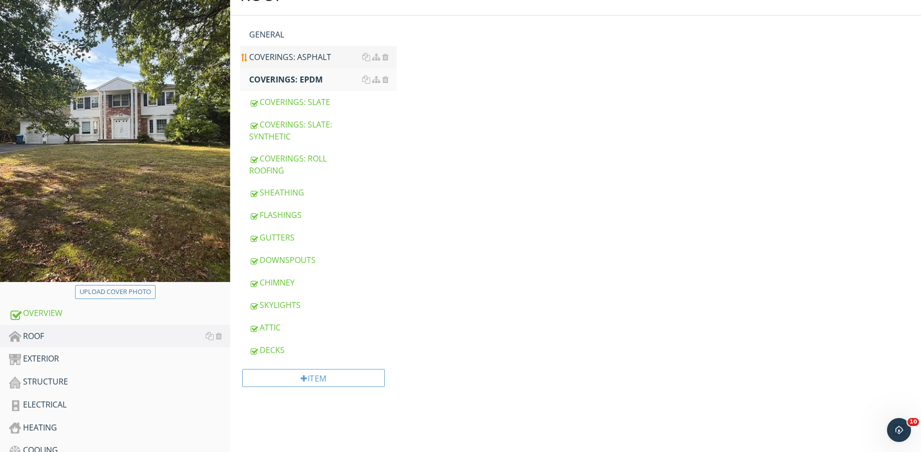
click at [312, 57] on div "COVERINGS: ASPHALT" at bounding box center [323, 57] width 148 height 12
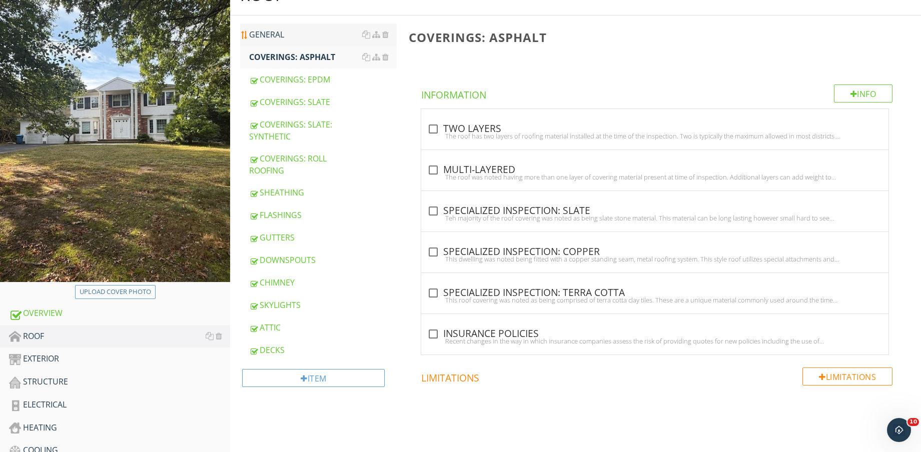
click at [306, 36] on div "GENERAL" at bounding box center [323, 35] width 148 height 12
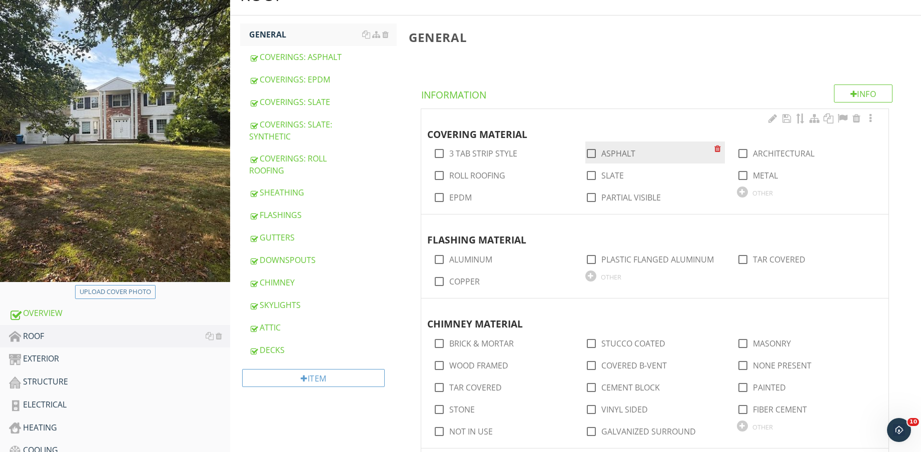
click at [601, 151] on label "ASPHALT" at bounding box center [618, 154] width 34 height 10
checkbox input "true"
click at [762, 149] on label "ARCHITECTURAL" at bounding box center [784, 154] width 62 height 10
checkbox input "true"
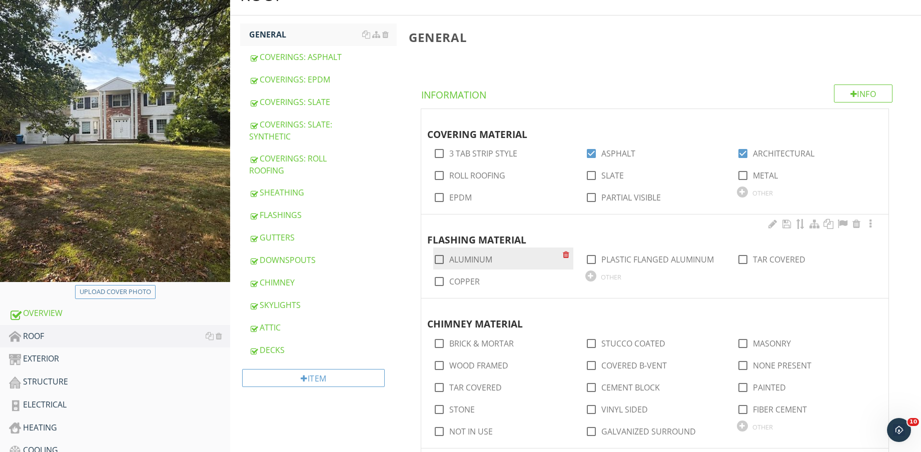
click at [462, 262] on label "ALUMINUM" at bounding box center [470, 260] width 43 height 10
checkbox input "true"
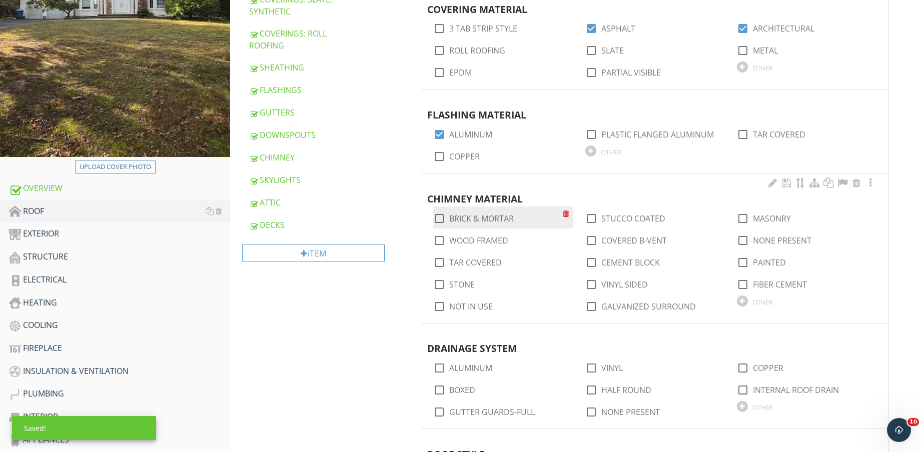
click at [501, 220] on label "BRICK & MORTAR" at bounding box center [481, 219] width 65 height 10
checkbox input "true"
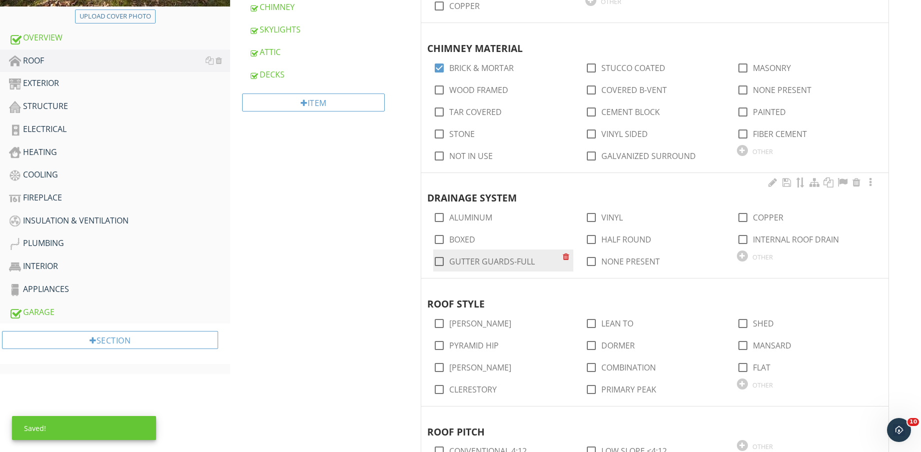
scroll to position [438, 0]
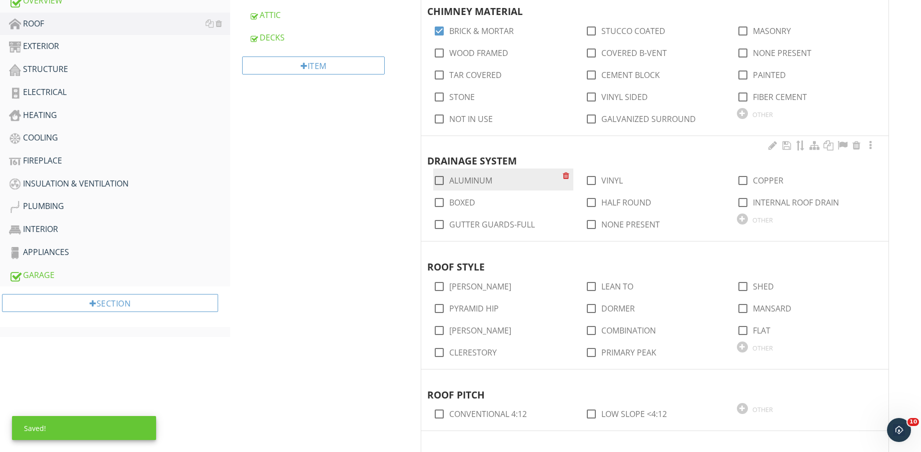
click at [487, 178] on label "ALUMINUM" at bounding box center [470, 181] width 43 height 10
checkbox input "true"
click at [462, 203] on label "BOXED" at bounding box center [462, 203] width 26 height 10
checkbox input "true"
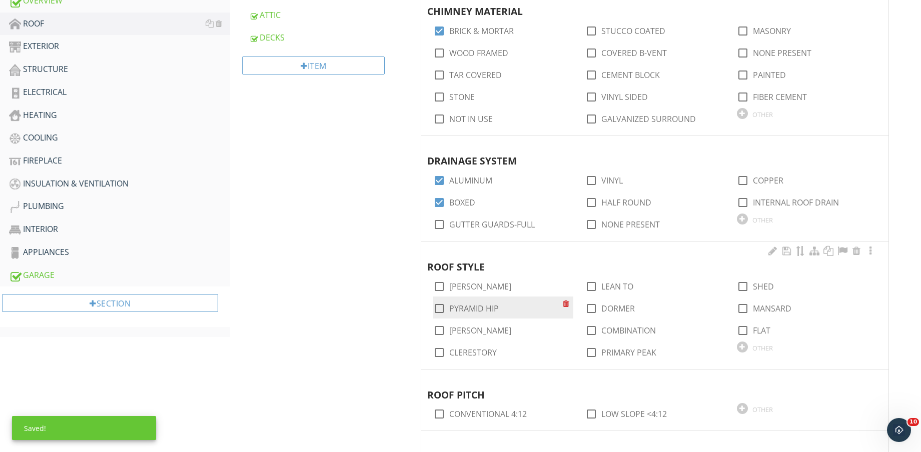
click at [479, 310] on label "PYRAMID HIP" at bounding box center [474, 309] width 50 height 10
checkbox input "true"
click at [468, 287] on label "GABLE" at bounding box center [480, 287] width 62 height 10
checkbox input "true"
click at [624, 329] on label "COMBINATION" at bounding box center [628, 331] width 55 height 10
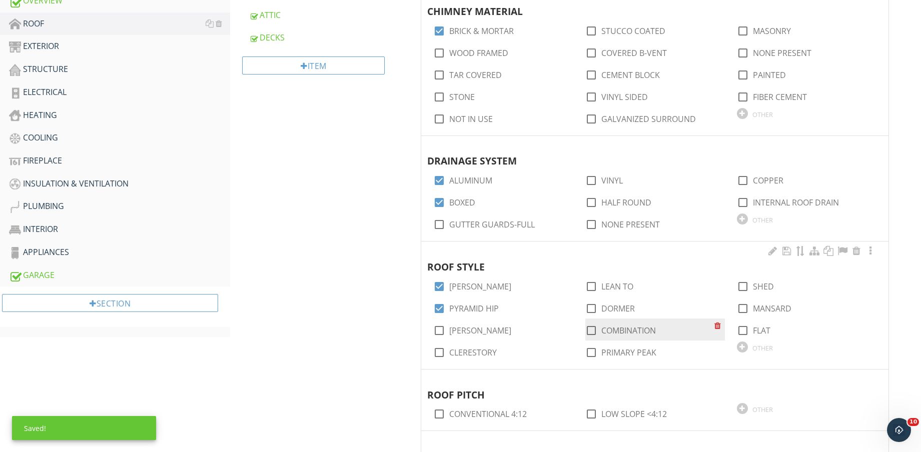
checkbox input "true"
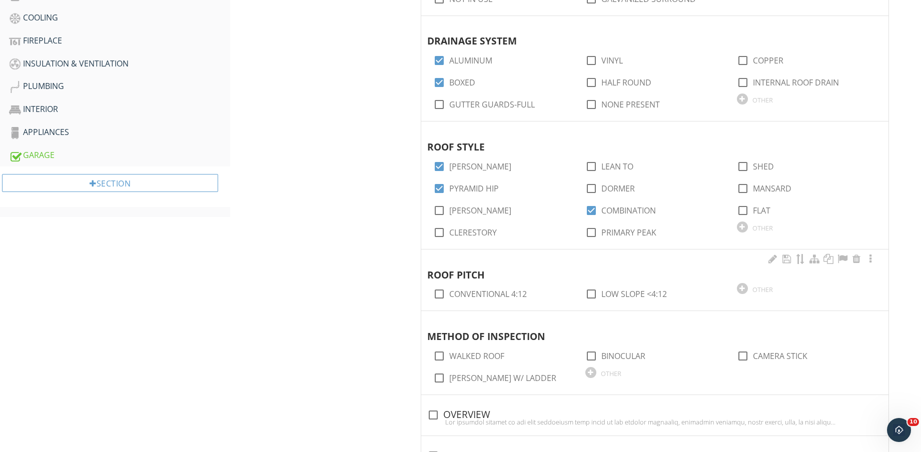
scroll to position [563, 0]
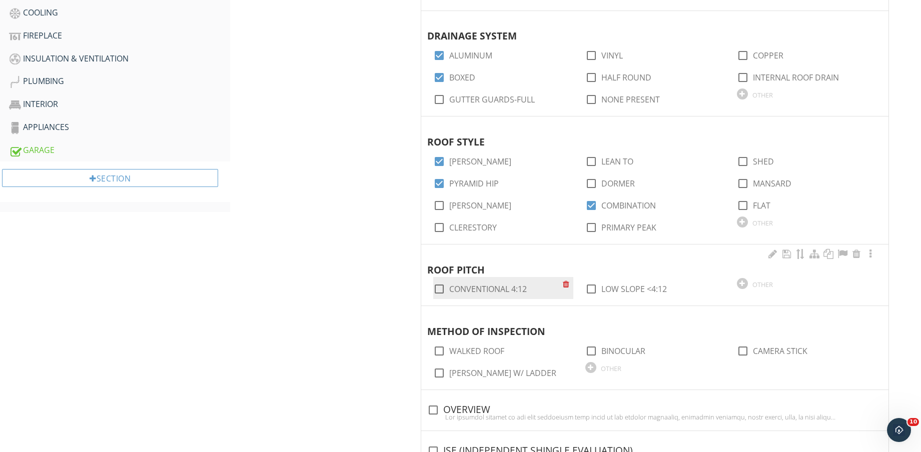
click at [497, 288] on label "CONVENTIONAL 4:12" at bounding box center [488, 289] width 78 height 10
checkbox input "true"
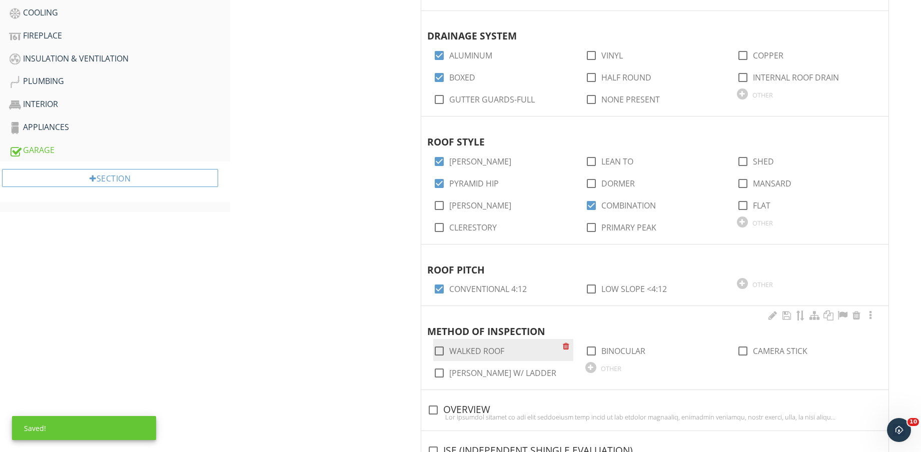
click at [488, 351] on label "WALKED ROOF" at bounding box center [476, 351] width 55 height 10
checkbox input "true"
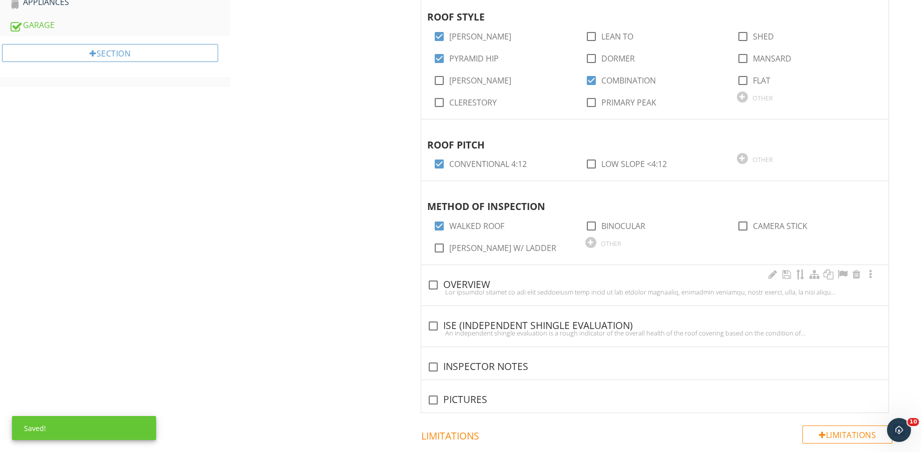
click at [480, 289] on div at bounding box center [654, 292] width 455 height 8
checkbox input "true"
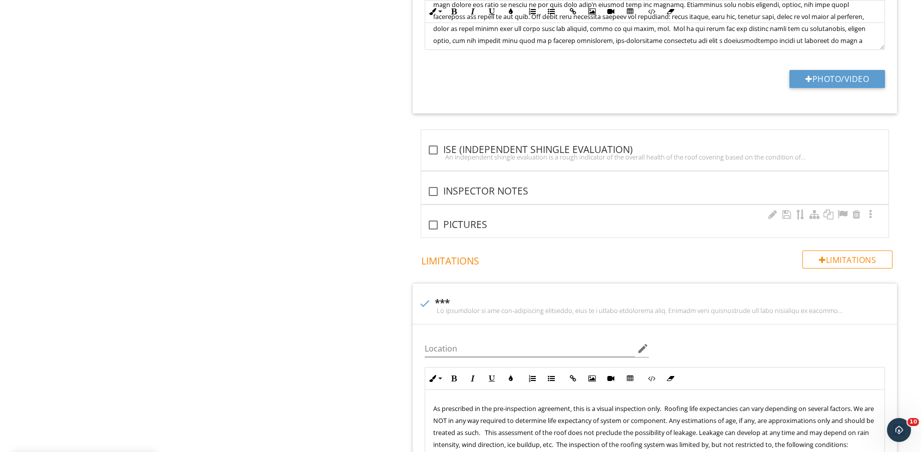
click at [454, 228] on div "check_box_outline_blank PICTURES" at bounding box center [654, 225] width 455 height 12
checkbox input "true"
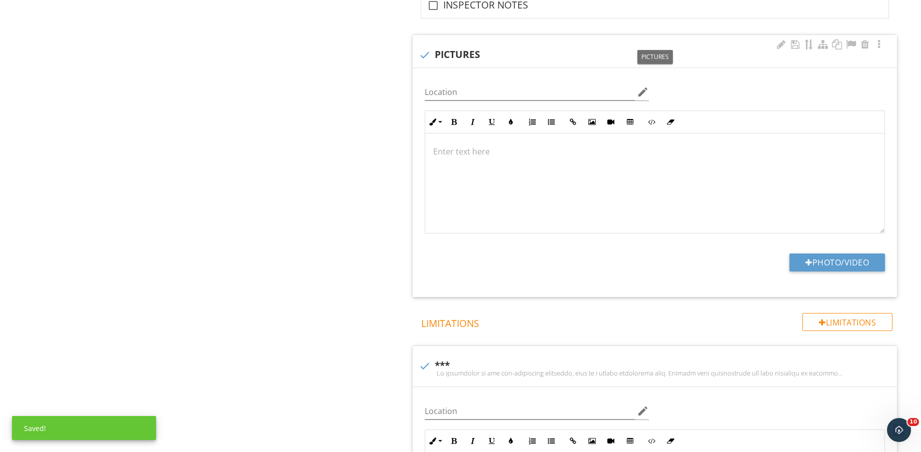
scroll to position [1313, 0]
click at [823, 261] on button "Photo/Video" at bounding box center [837, 261] width 96 height 18
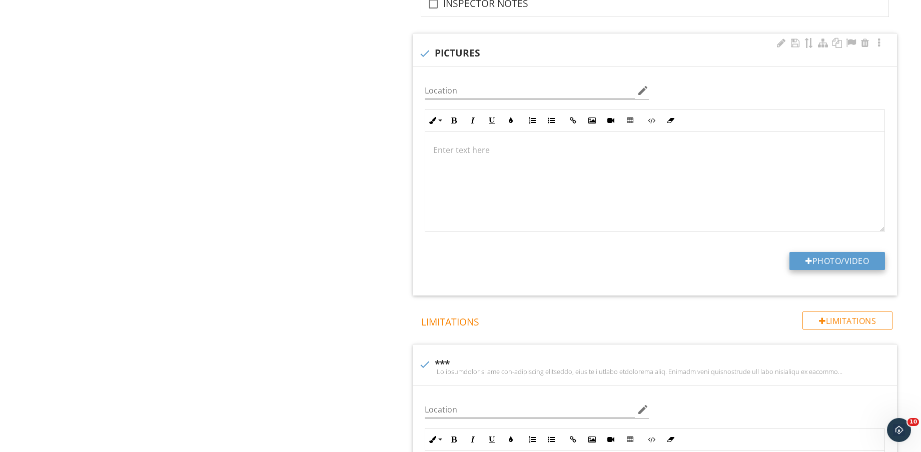
type input "C:\fakepath\IMG_8844.jpg"
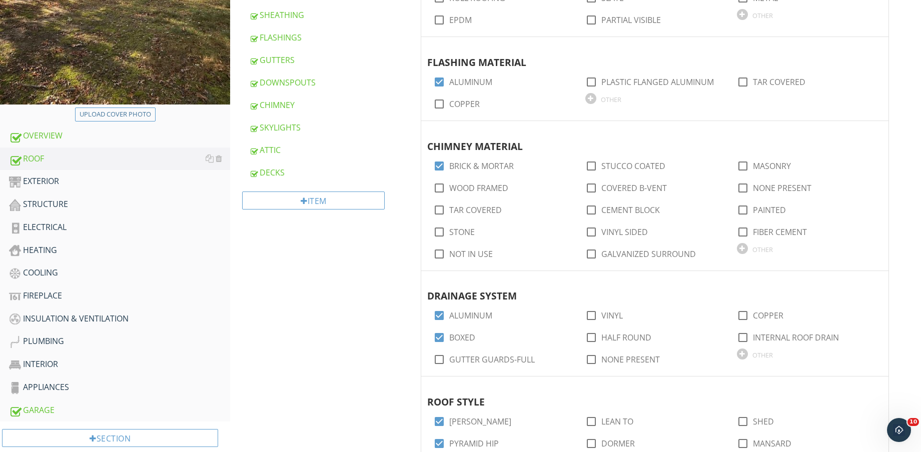
scroll to position [313, 0]
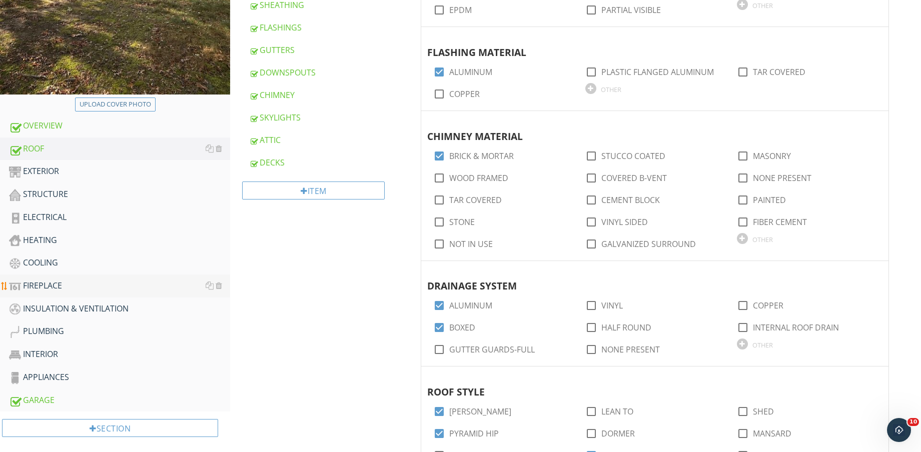
click at [106, 286] on div "FIREPLACE" at bounding box center [119, 286] width 221 height 13
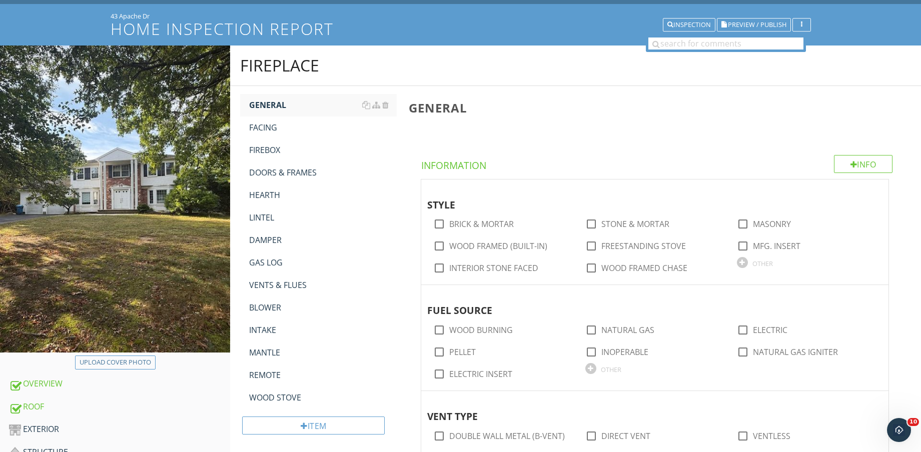
scroll to position [188, 0]
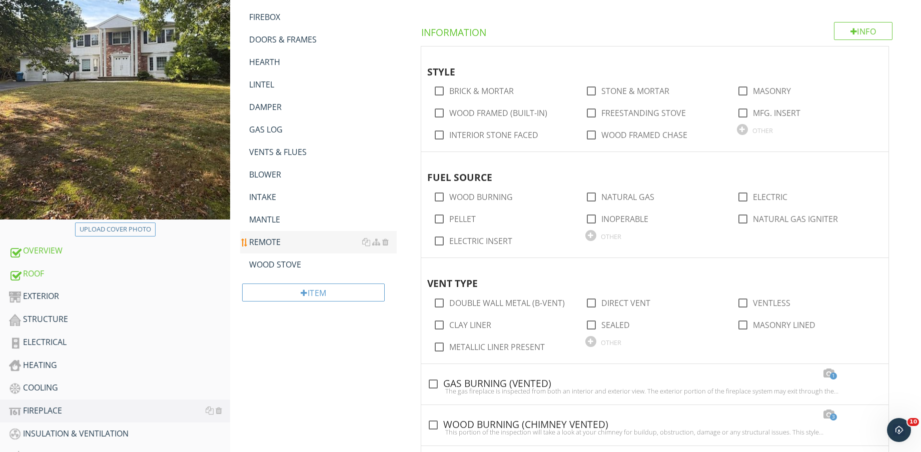
drag, startPoint x: 265, startPoint y: 263, endPoint x: 267, endPoint y: 247, distance: 16.7
click at [265, 263] on div "WOOD STOVE" at bounding box center [323, 265] width 148 height 12
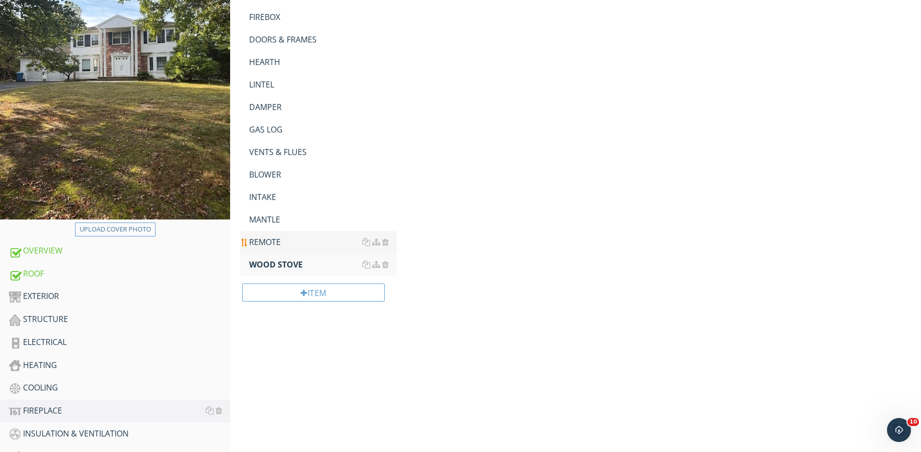
click at [267, 245] on div "REMOTE" at bounding box center [323, 242] width 148 height 12
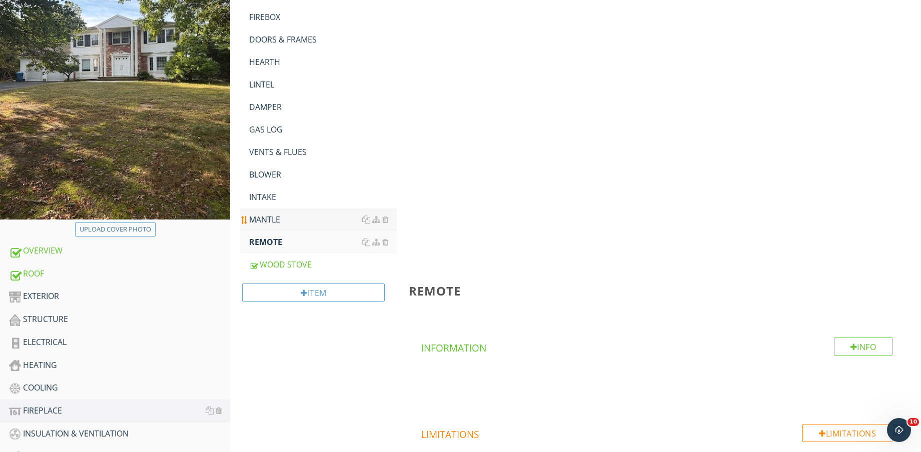
click at [272, 225] on div "MANTLE" at bounding box center [323, 220] width 148 height 12
click at [276, 199] on div "INTAKE" at bounding box center [323, 197] width 148 height 12
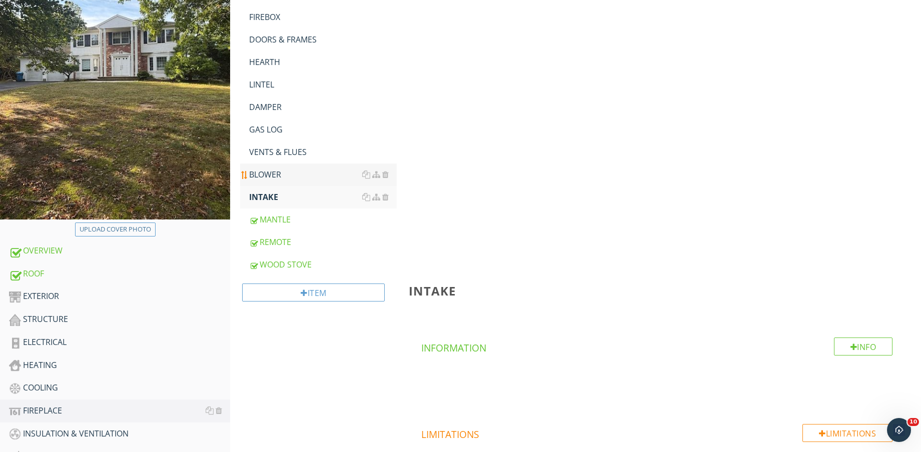
click at [280, 182] on link "BLOWER" at bounding box center [323, 175] width 148 height 22
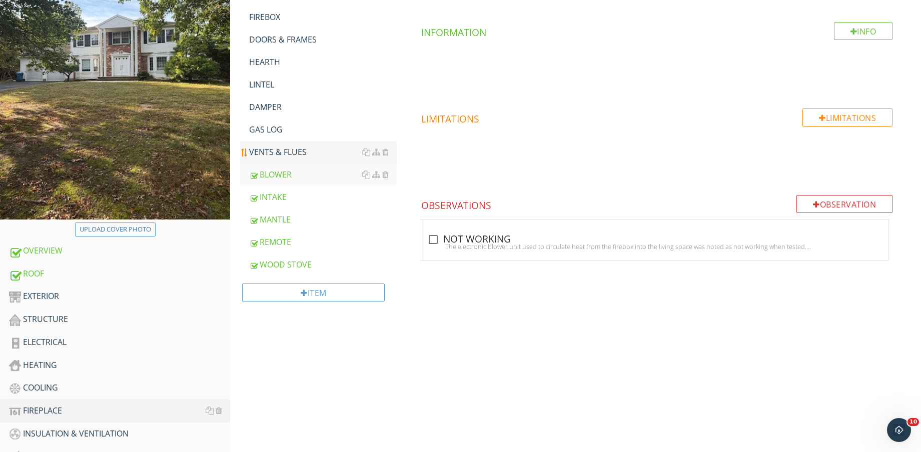
click at [287, 150] on div "VENTS & FLUES" at bounding box center [323, 152] width 148 height 12
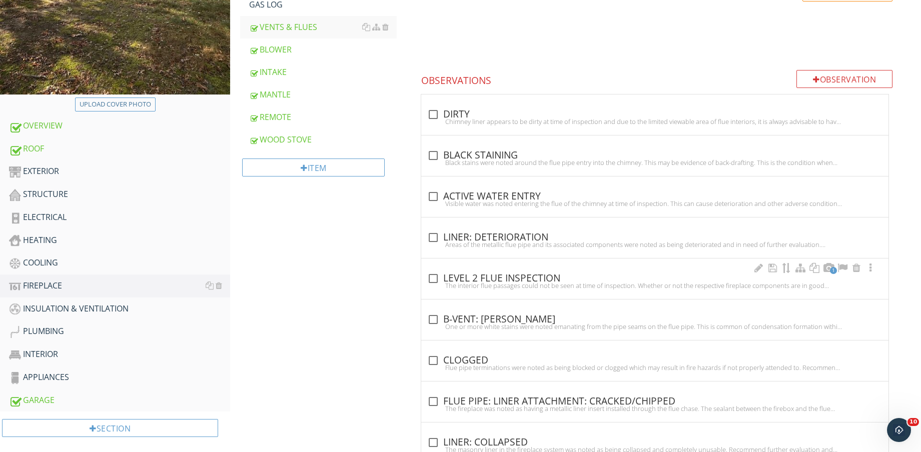
click at [496, 281] on div "check_box_outline_blank LEVEL 2 FLUE INSPECTION" at bounding box center [654, 279] width 455 height 12
checkbox input "true"
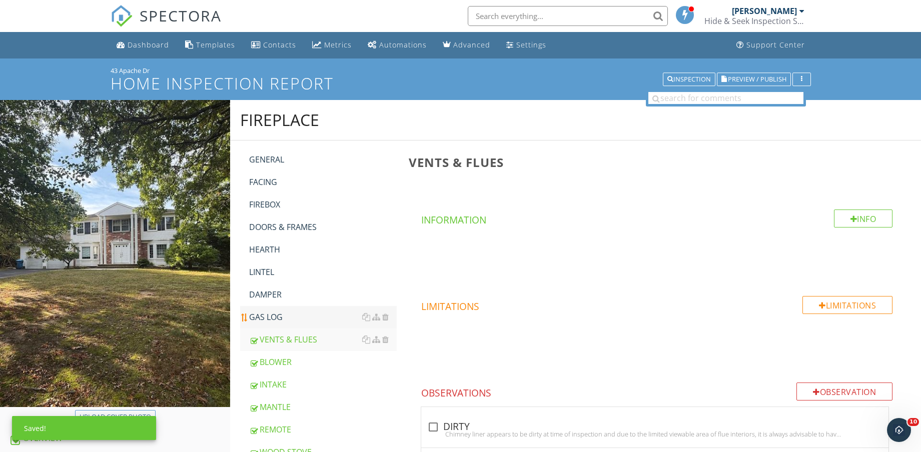
click at [305, 321] on div "GAS LOG" at bounding box center [323, 317] width 148 height 12
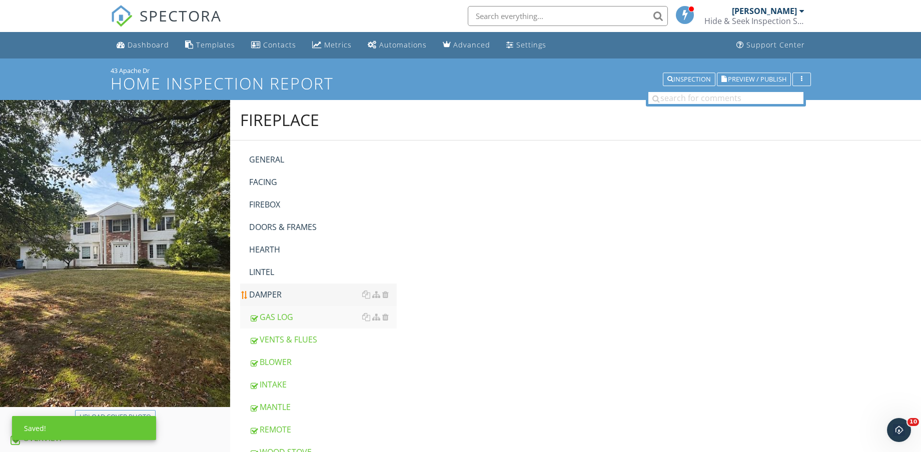
click at [302, 297] on div "DAMPER" at bounding box center [323, 295] width 148 height 12
click at [305, 271] on div "LINTEL" at bounding box center [323, 272] width 148 height 12
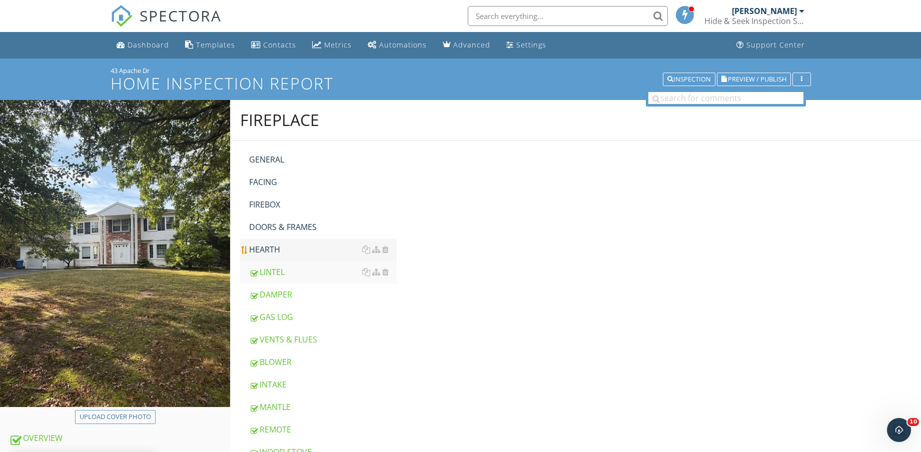
click at [314, 245] on div "HEARTH" at bounding box center [323, 250] width 148 height 12
click at [320, 227] on div "DOORS & FRAMES" at bounding box center [323, 227] width 148 height 12
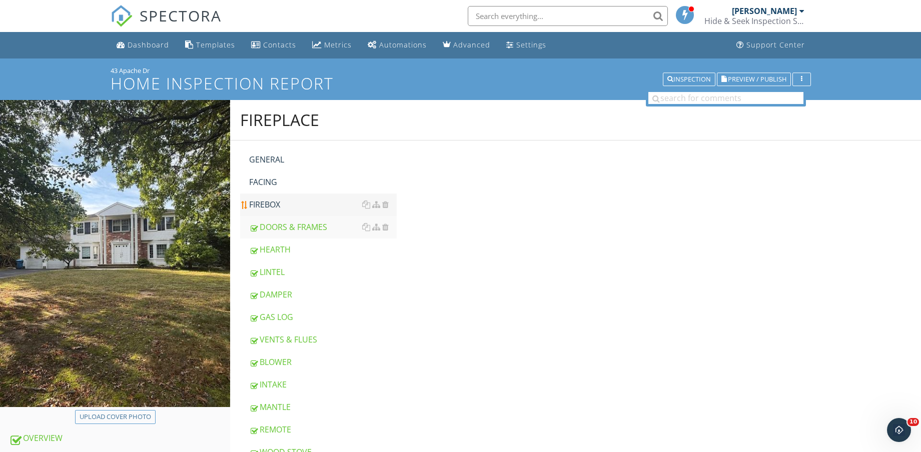
click at [318, 204] on div "FIREBOX" at bounding box center [323, 205] width 148 height 12
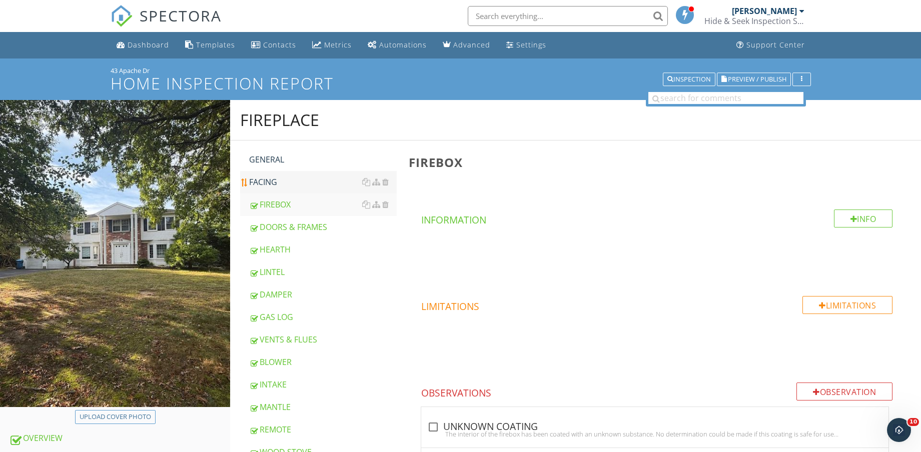
click at [307, 179] on div "FACING" at bounding box center [323, 182] width 148 height 12
click at [316, 164] on div "GENERAL" at bounding box center [323, 160] width 148 height 12
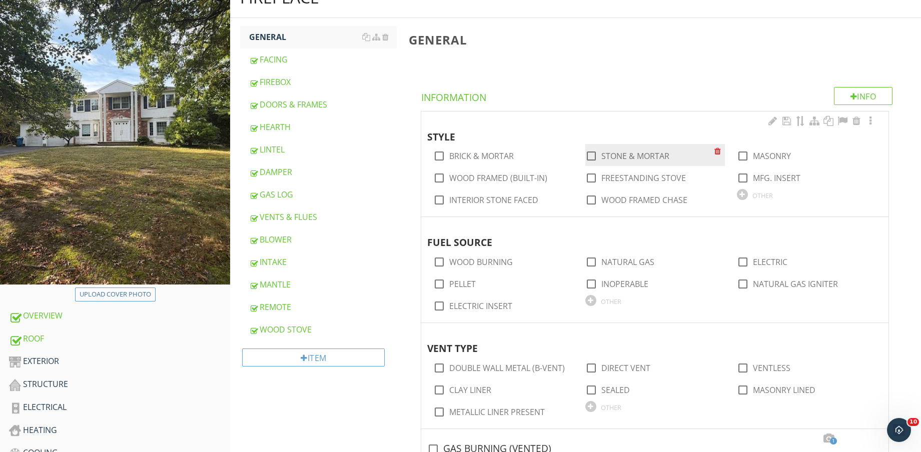
scroll to position [125, 0]
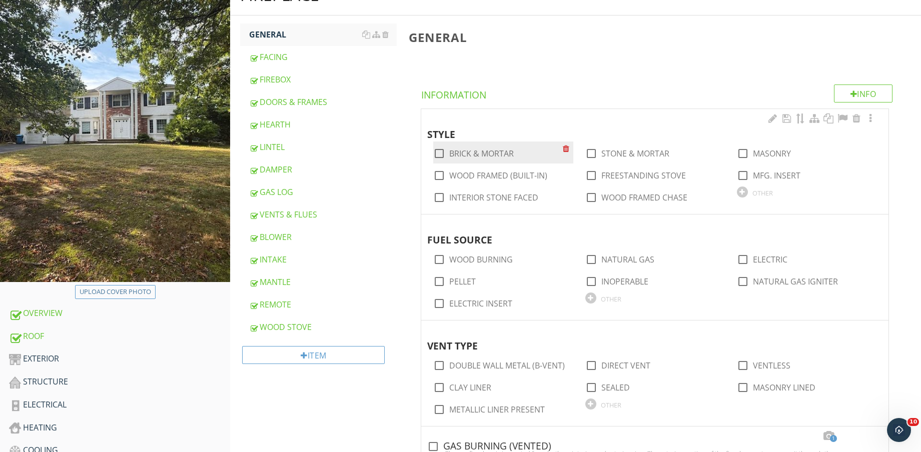
click at [487, 154] on label "BRICK & MORTAR" at bounding box center [481, 154] width 65 height 10
checkbox input "true"
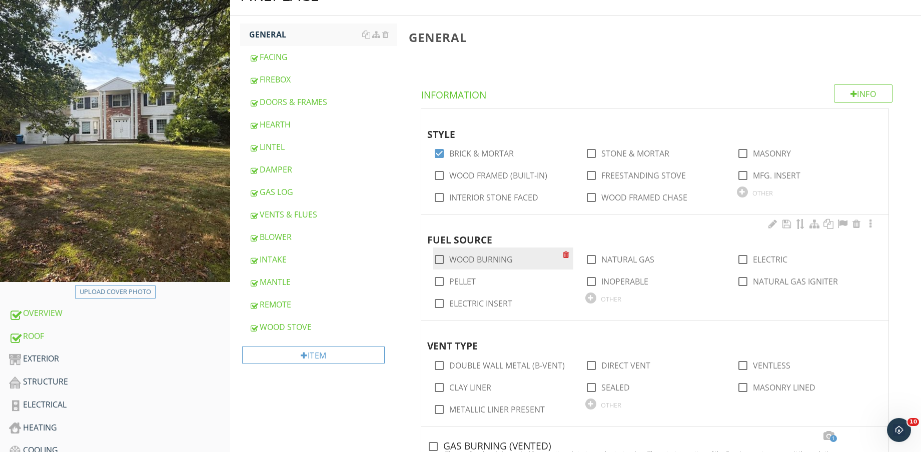
click at [490, 257] on label "WOOD BURNING" at bounding box center [481, 260] width 64 height 10
checkbox input "true"
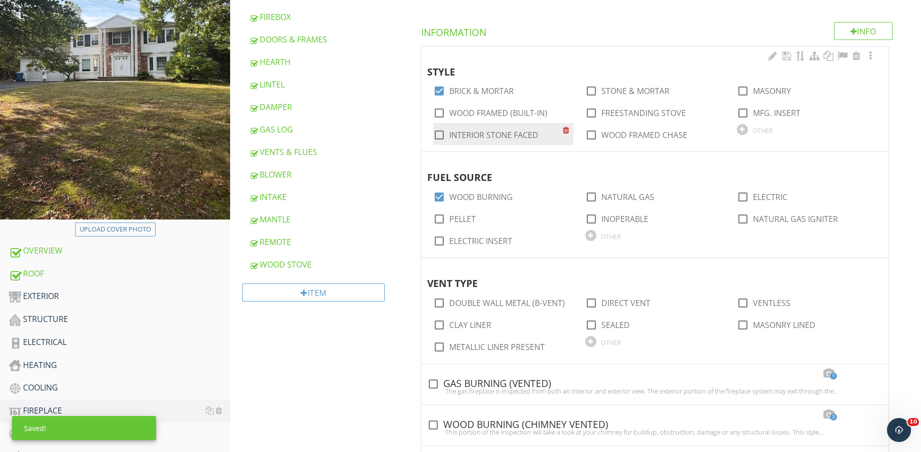
scroll to position [250, 0]
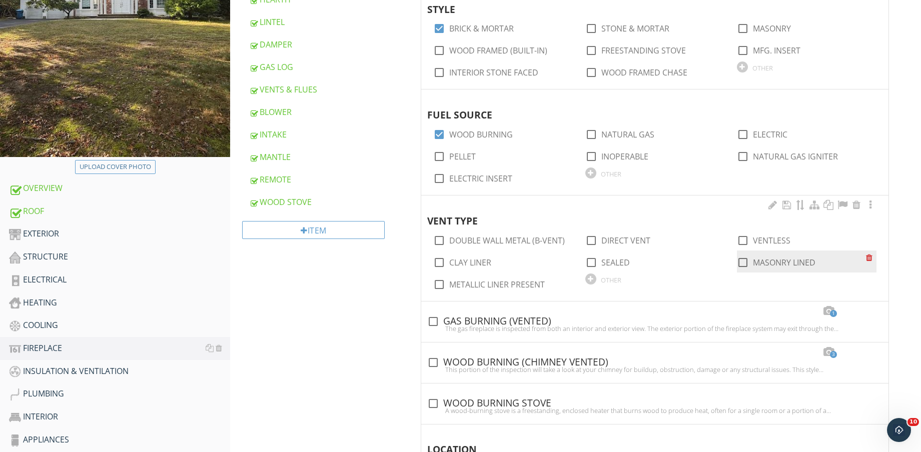
click at [762, 257] on div "check_box_outline_blank MASONRY LINED" at bounding box center [776, 263] width 79 height 12
click at [765, 260] on label "MASONRY LINED" at bounding box center [784, 263] width 63 height 10
checkbox input "true"
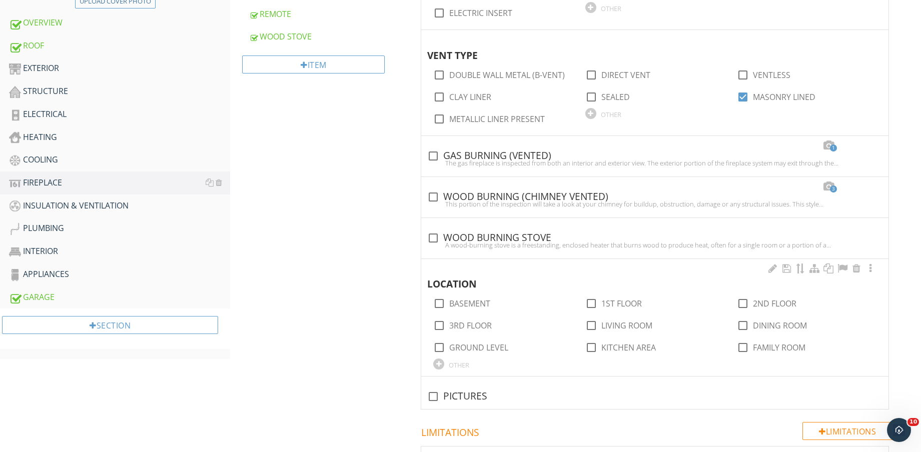
scroll to position [438, 0]
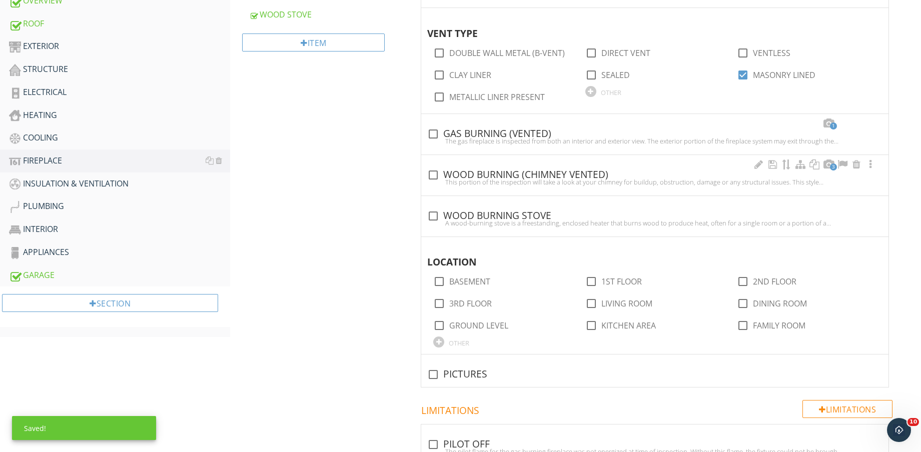
click at [543, 173] on div "check_box_outline_blank WOOD BURNING (CHIMNEY VENTED)" at bounding box center [654, 175] width 455 height 12
checkbox input "true"
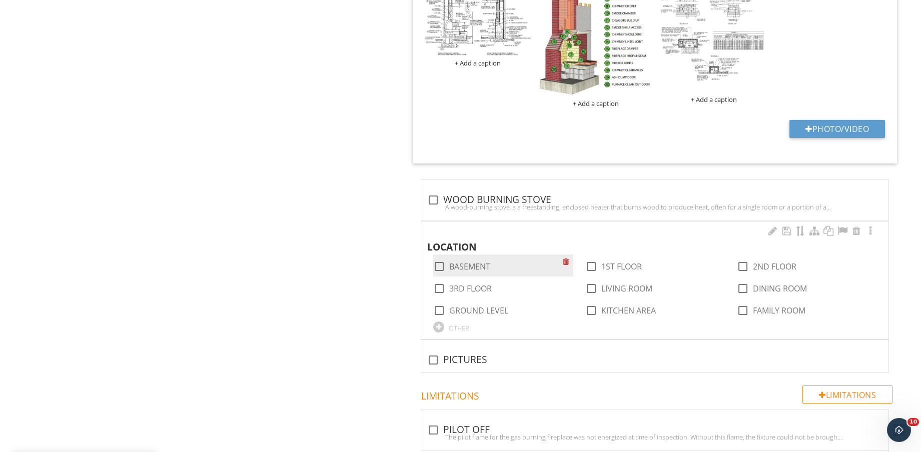
scroll to position [938, 0]
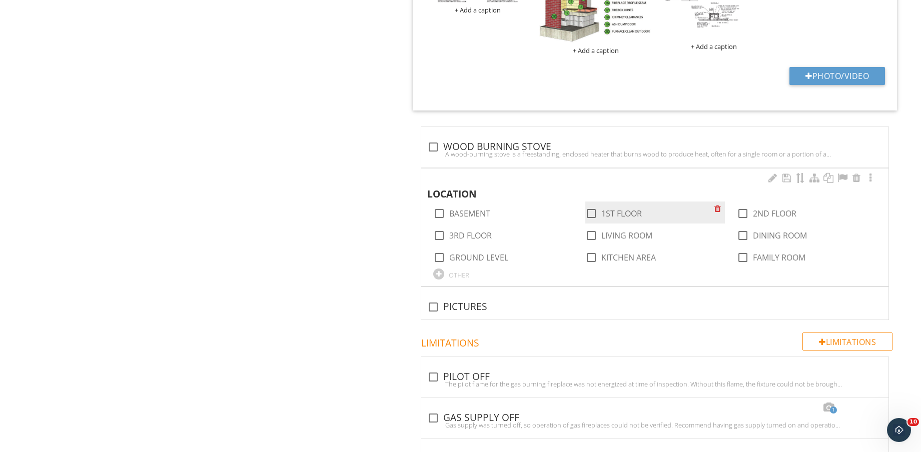
click at [605, 209] on label "1ST FLOOR" at bounding box center [621, 214] width 41 height 10
checkbox input "true"
click at [617, 232] on label "LIVING ROOM" at bounding box center [626, 236] width 51 height 10
checkbox input "true"
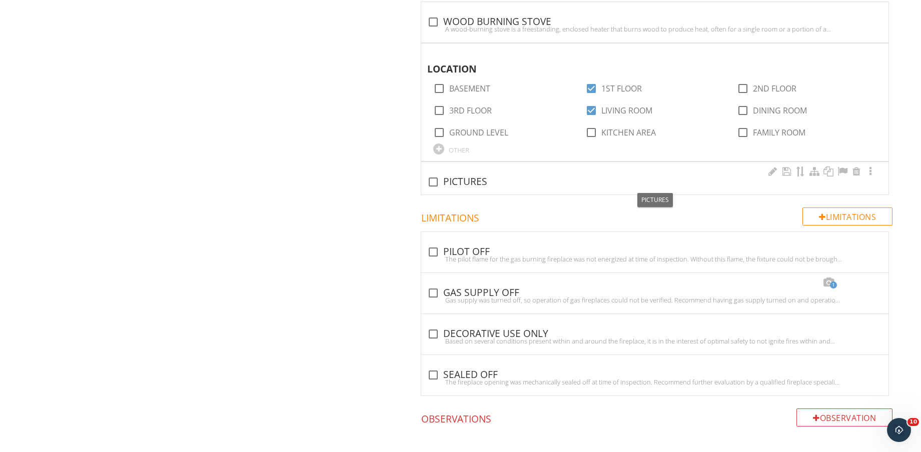
click at [448, 174] on div "check_box_outline_blank PICTURES" at bounding box center [654, 181] width 455 height 14
checkbox input "true"
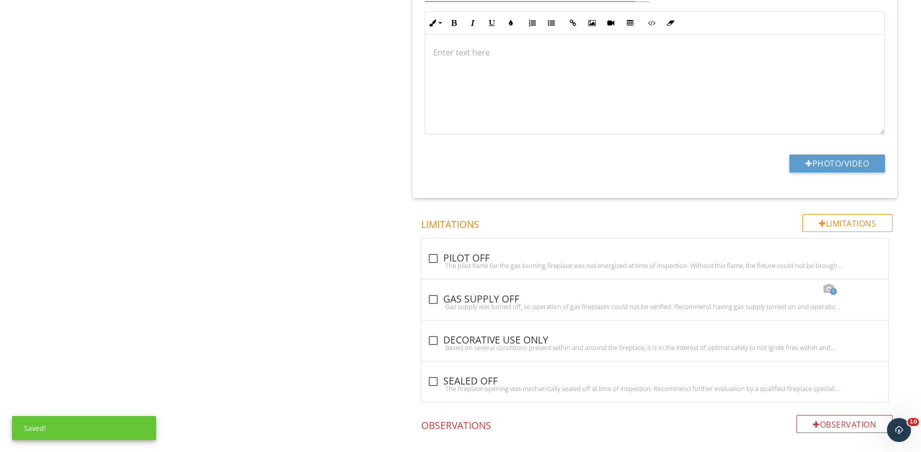
scroll to position [1313, 0]
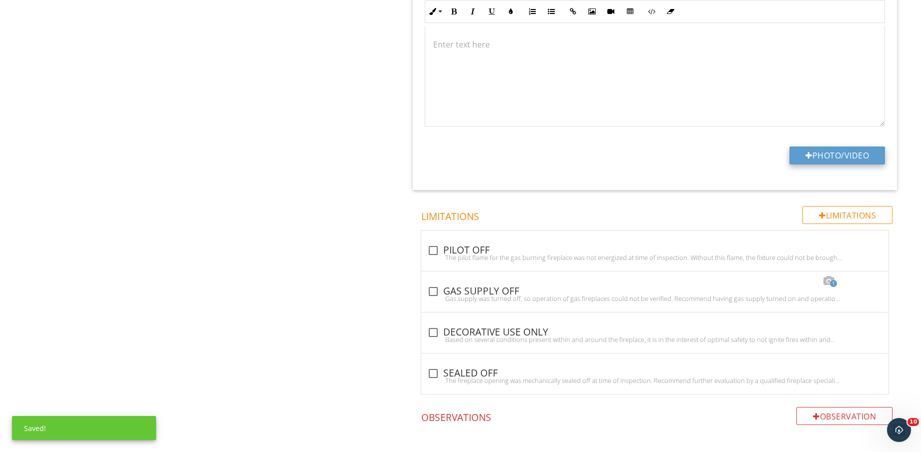
click at [834, 154] on button "Photo/Video" at bounding box center [837, 156] width 96 height 18
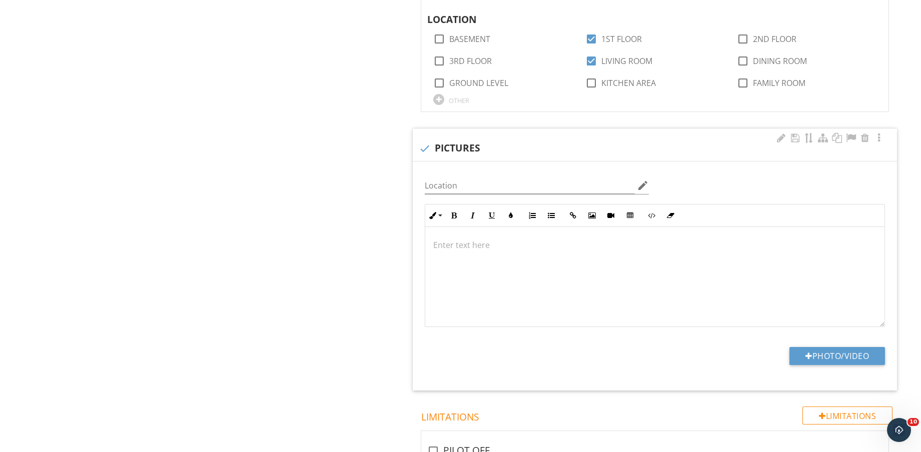
scroll to position [1188, 0]
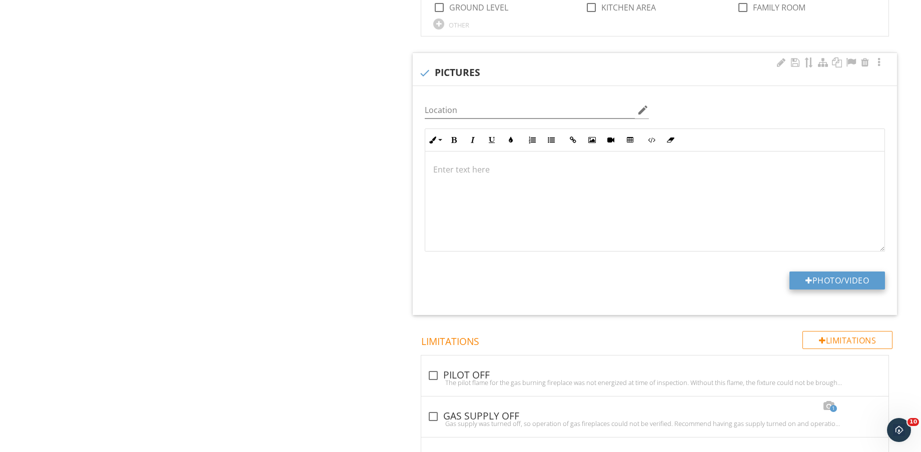
click at [839, 277] on button "Photo/Video" at bounding box center [837, 281] width 96 height 18
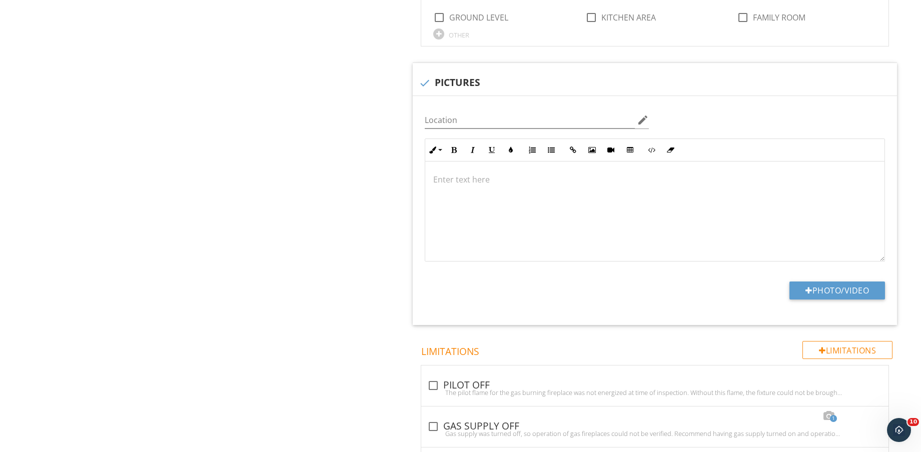
scroll to position [1250, 0]
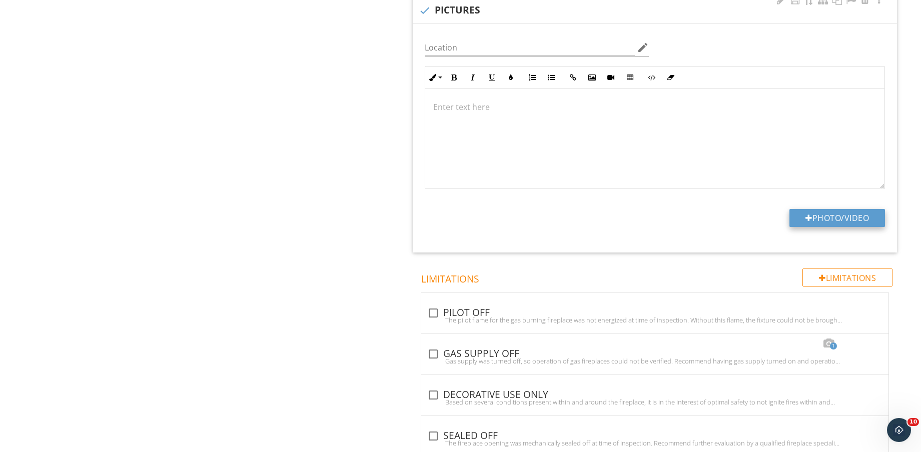
click at [821, 214] on button "Photo/Video" at bounding box center [837, 218] width 96 height 18
type input "C:\fakepath\IMG_9073.jpg"
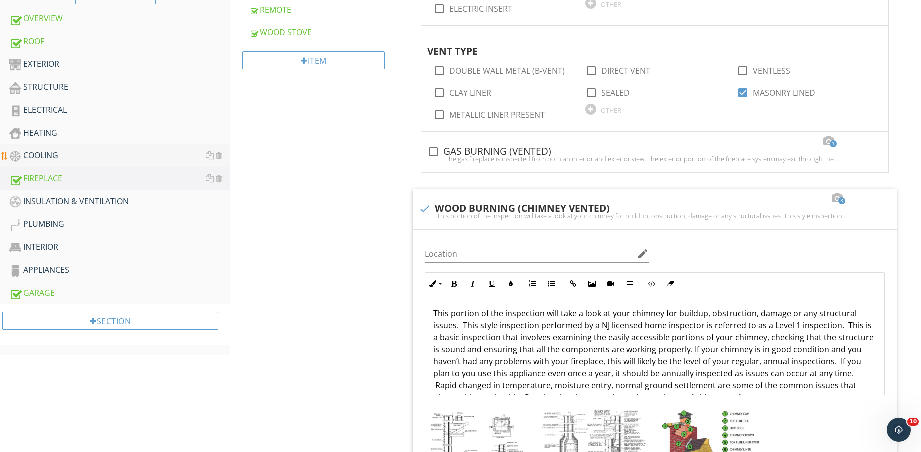
scroll to position [438, 0]
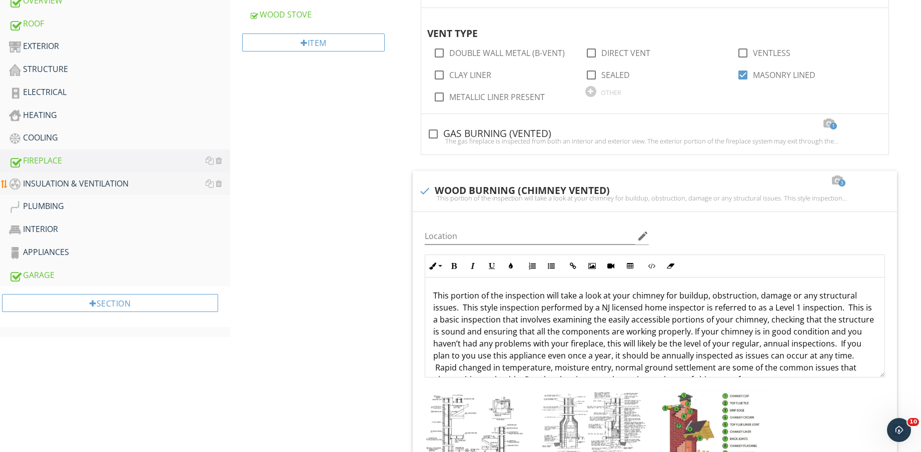
click at [141, 184] on div "INSULATION & VENTILATION" at bounding box center [119, 184] width 221 height 13
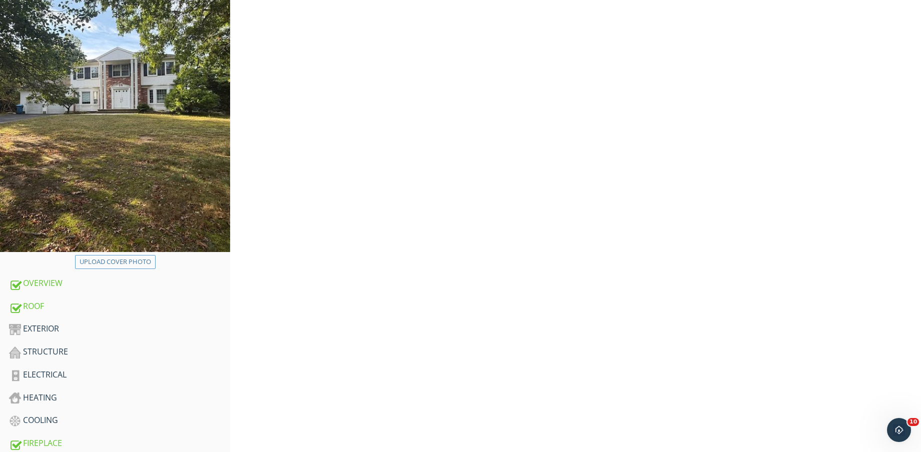
scroll to position [125, 0]
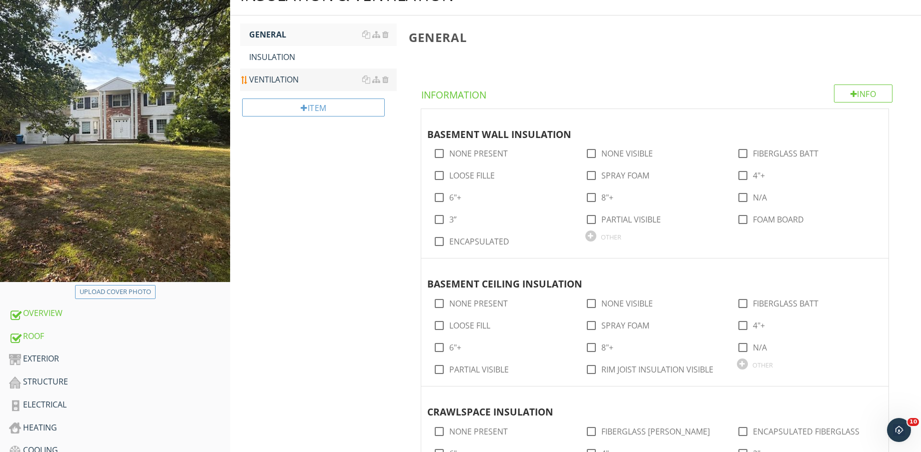
click at [281, 77] on div "VENTILATION" at bounding box center [323, 80] width 148 height 12
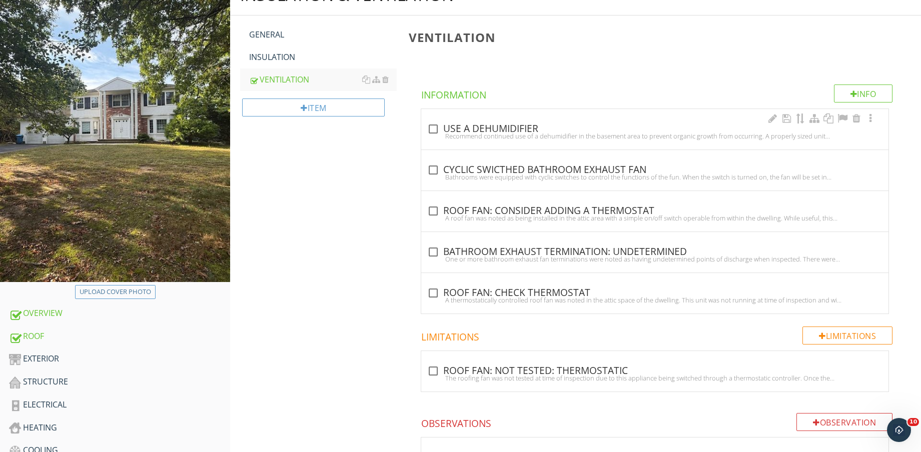
click at [462, 128] on div "check_box_outline_blank USE A DEHUMIDIFIER" at bounding box center [654, 129] width 455 height 12
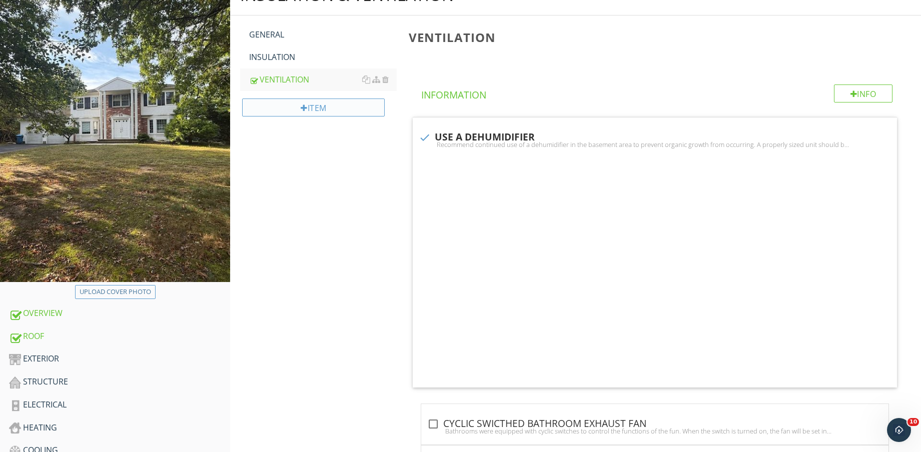
checkbox input "true"
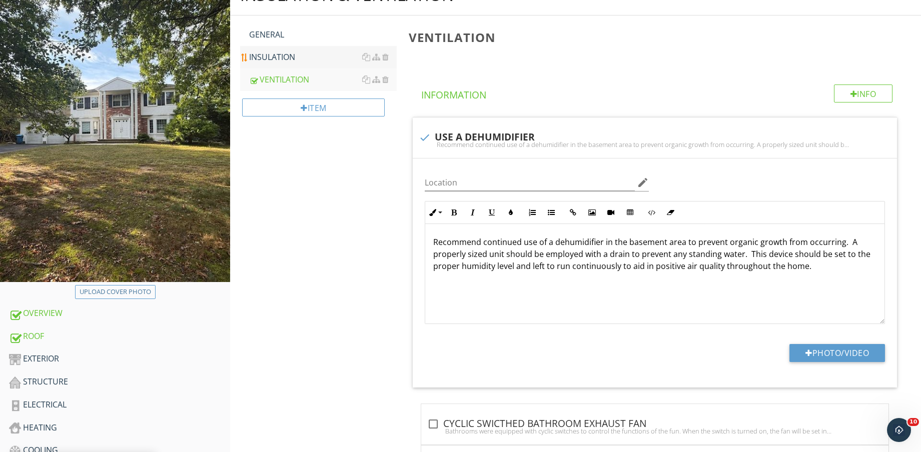
click at [284, 63] on link "INSULATION" at bounding box center [323, 57] width 148 height 22
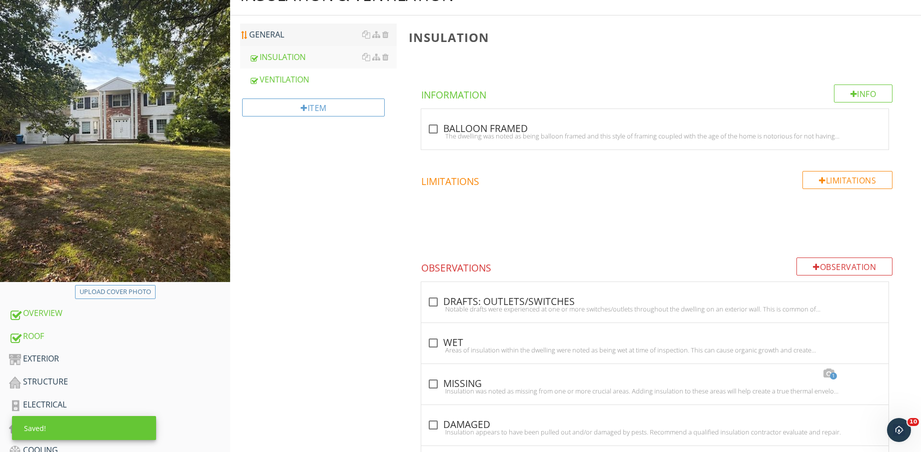
click at [286, 41] on link "GENERAL" at bounding box center [323, 35] width 148 height 22
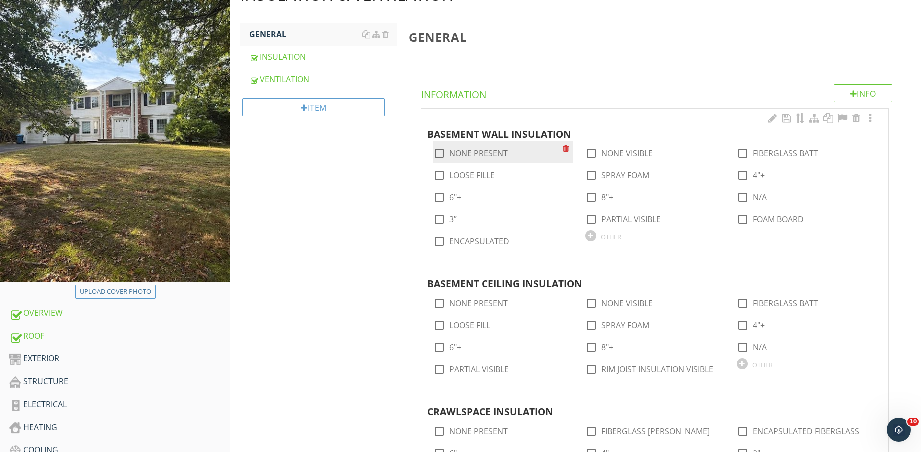
click at [491, 158] on label "NONE PRESENT" at bounding box center [478, 154] width 59 height 10
checkbox input "true"
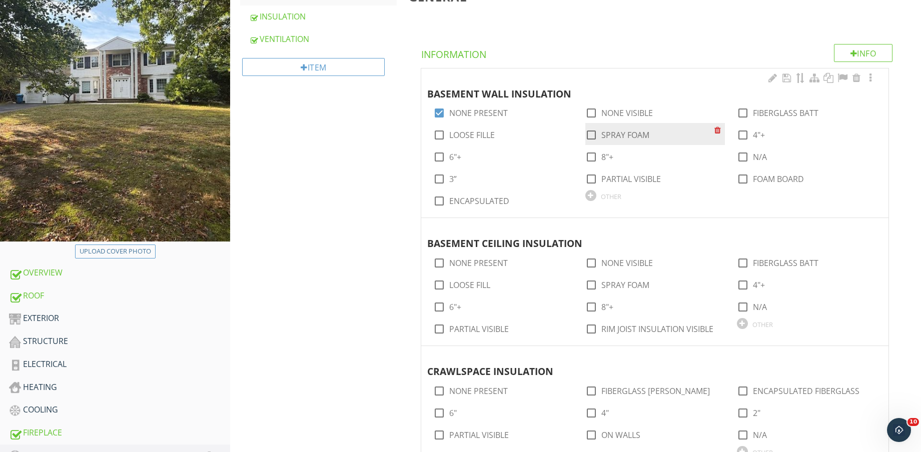
scroll to position [188, 0]
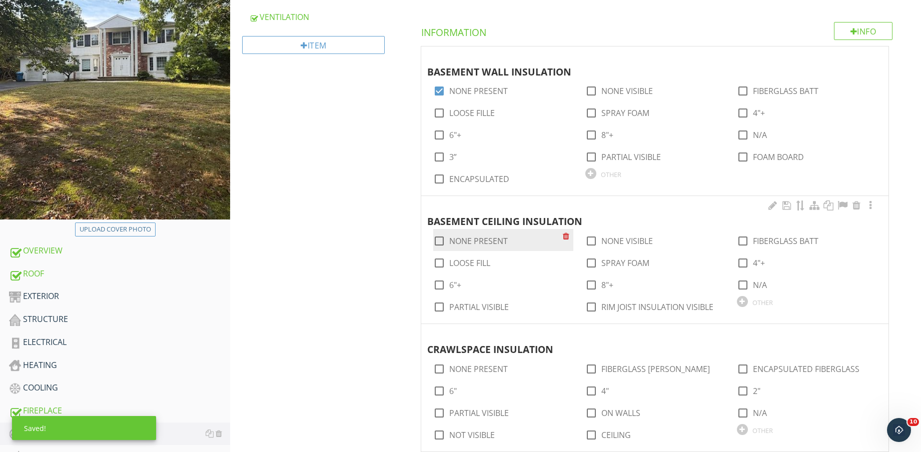
click at [499, 244] on label "NONE PRESENT" at bounding box center [478, 241] width 59 height 10
checkbox input "true"
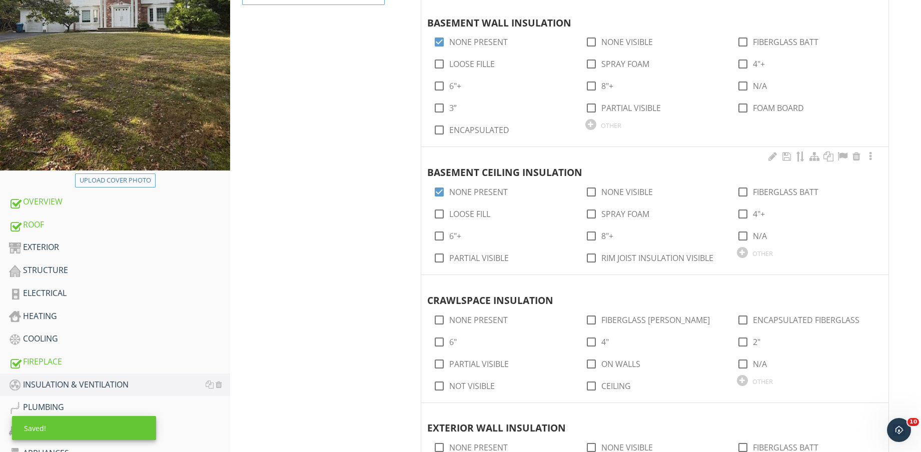
scroll to position [313, 0]
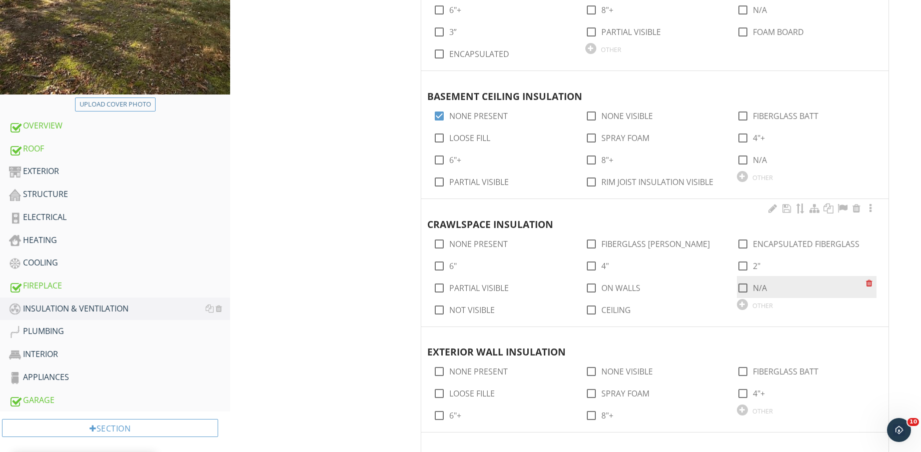
click at [759, 286] on label "N/A" at bounding box center [760, 288] width 14 height 10
checkbox input "true"
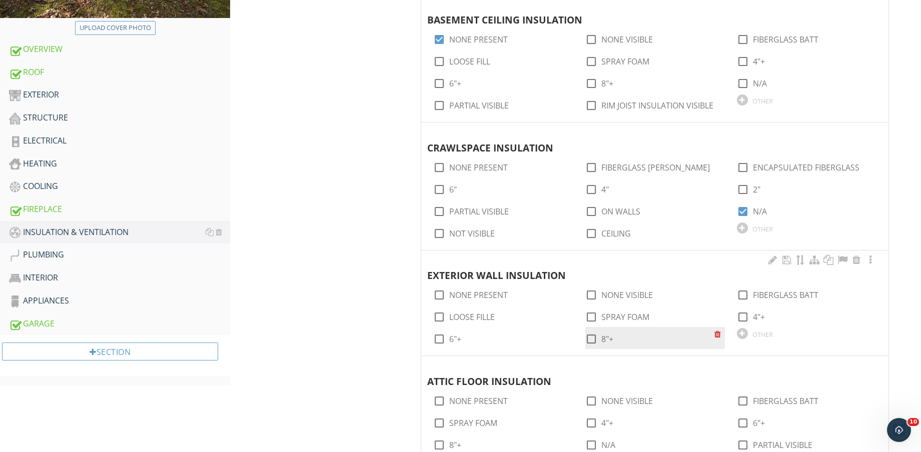
scroll to position [500, 0]
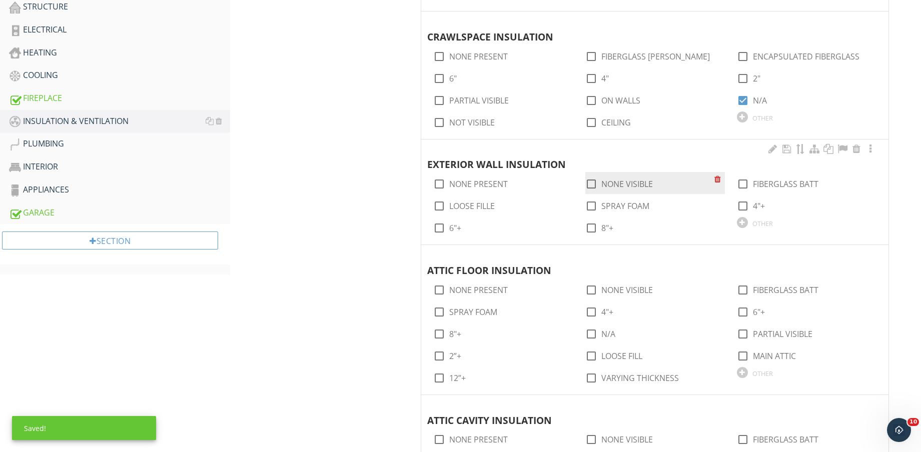
click at [617, 185] on label "NONE VISIBLE" at bounding box center [627, 184] width 52 height 10
checkbox input "true"
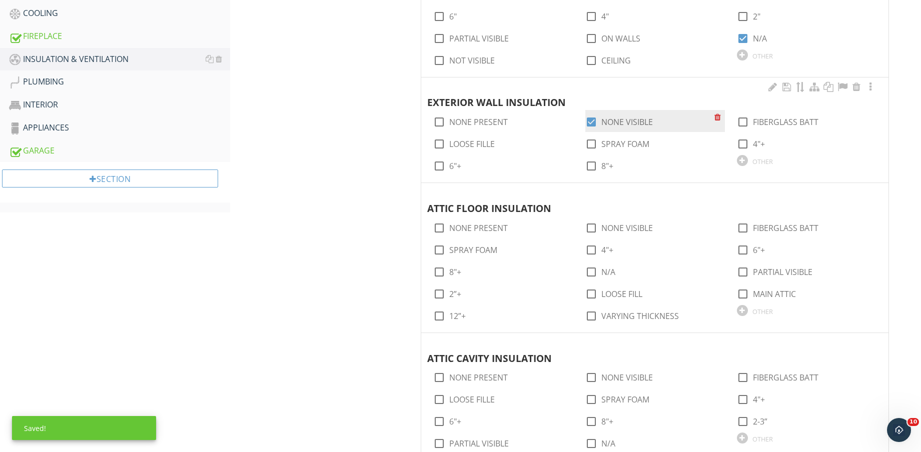
scroll to position [563, 0]
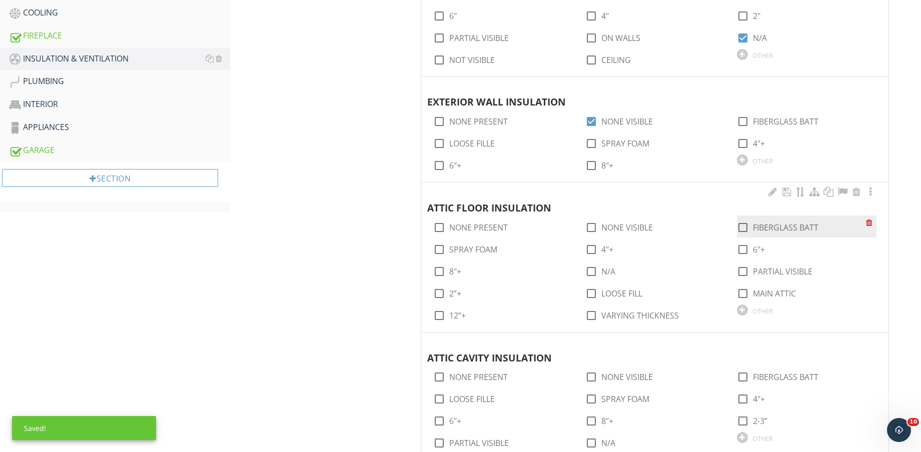
click at [766, 228] on label "FIBERGLASS BATT" at bounding box center [786, 228] width 66 height 10
checkbox input "true"
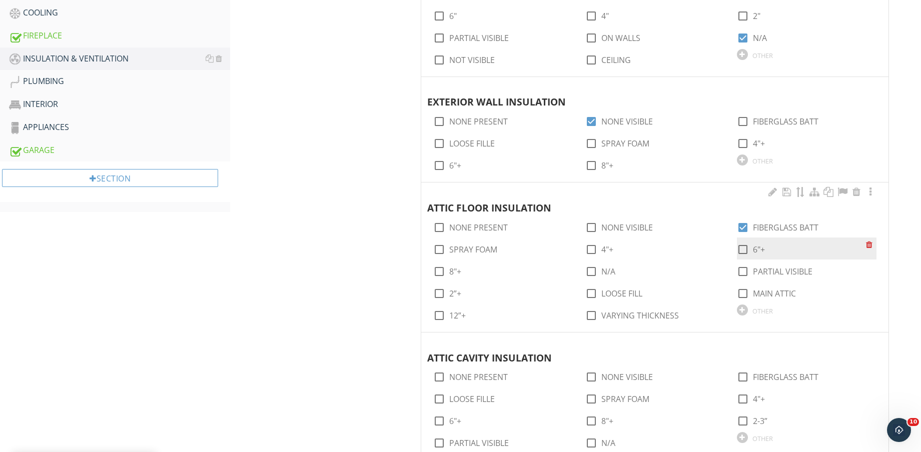
click at [758, 251] on label "6"+" at bounding box center [759, 250] width 12 height 10
checkbox input "true"
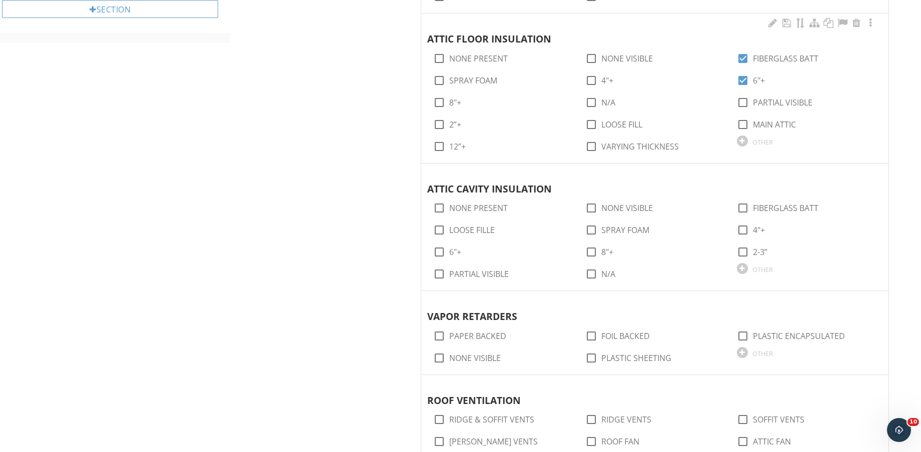
scroll to position [750, 0]
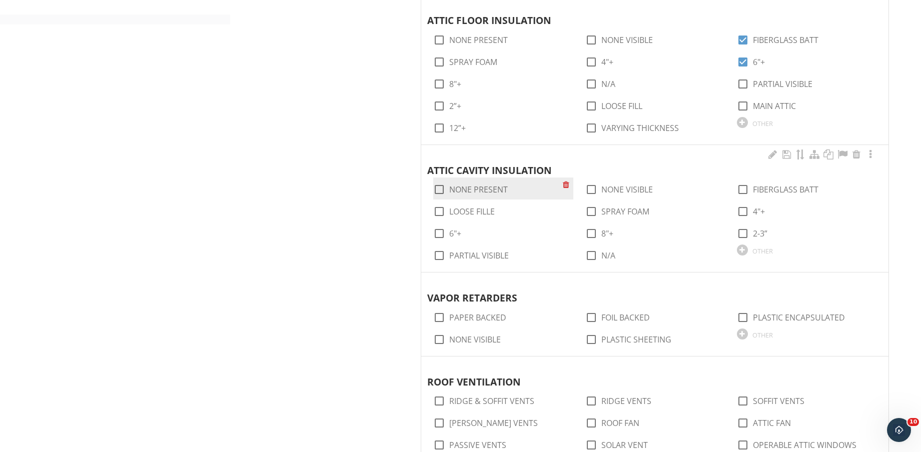
click at [499, 187] on label "NONE PRESENT" at bounding box center [478, 190] width 59 height 10
checkbox input "true"
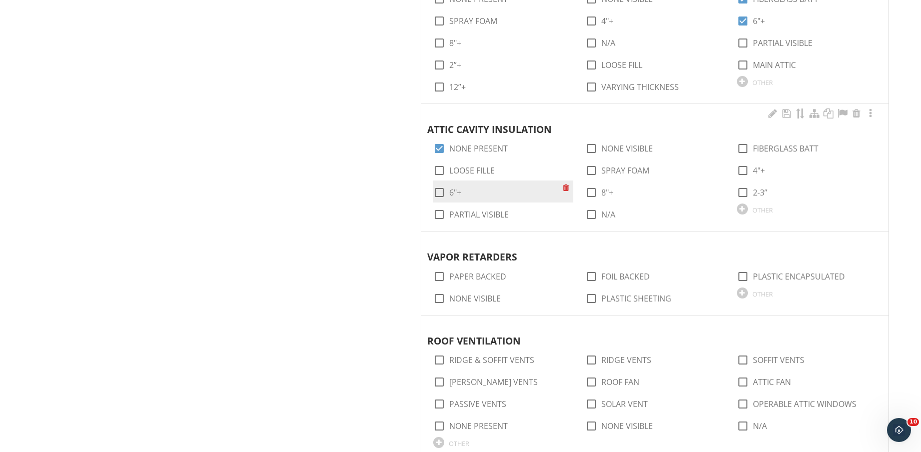
scroll to position [813, 0]
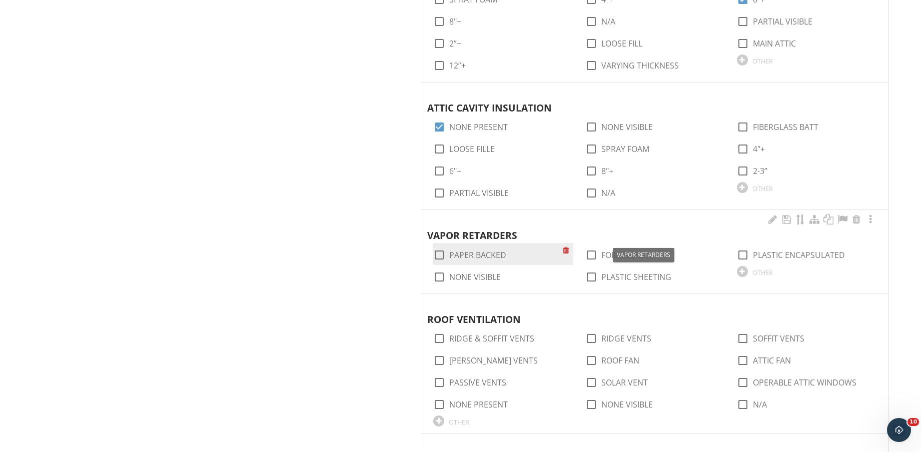
click at [486, 250] on label "PAPER BACKED" at bounding box center [477, 255] width 57 height 10
checkbox input "true"
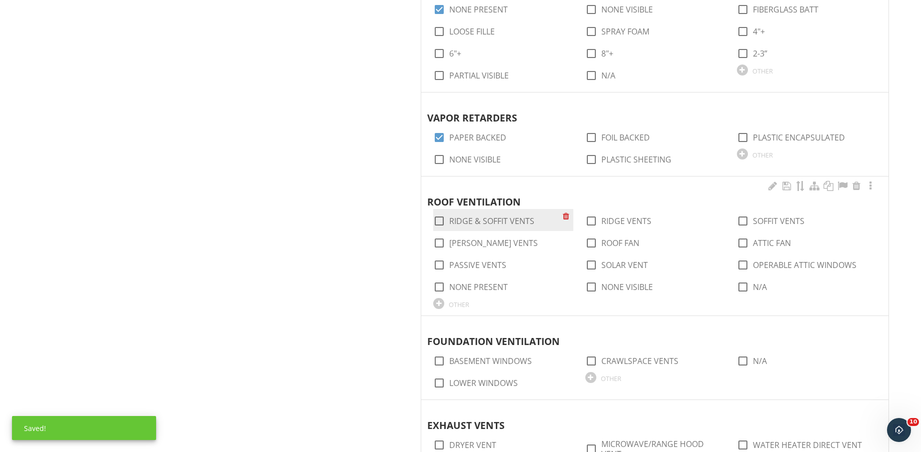
scroll to position [938, 0]
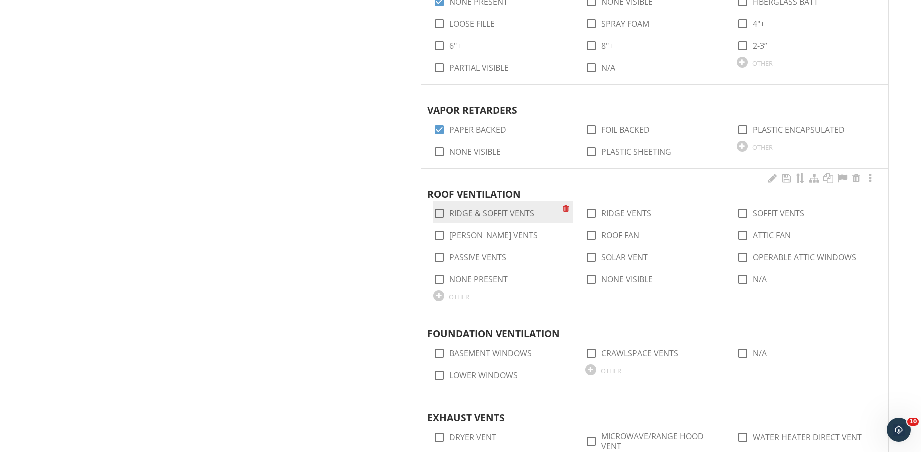
click at [521, 213] on label "RIDGE & SOFFIT VENTS" at bounding box center [491, 214] width 85 height 10
click at [480, 214] on label "RIDGE & SOFFIT VENTS" at bounding box center [491, 214] width 85 height 10
checkbox input "false"
click at [483, 255] on label "PASSIVE VENTS" at bounding box center [477, 258] width 57 height 10
checkbox input "true"
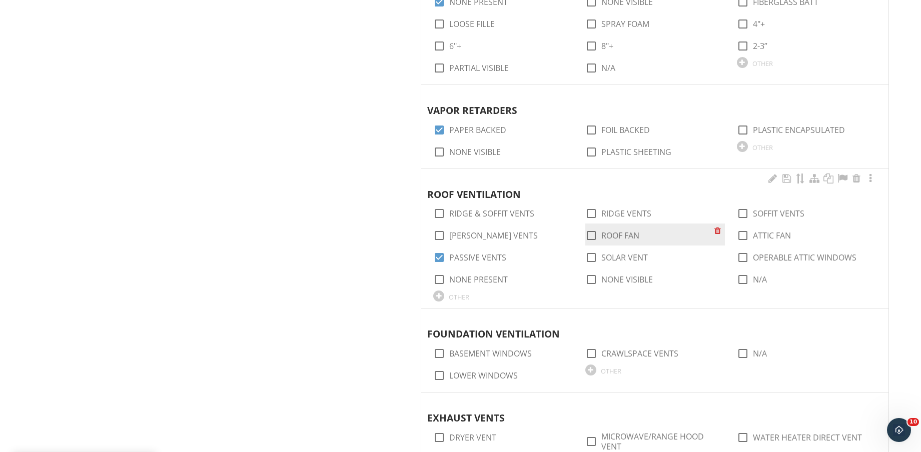
click at [629, 237] on label "ROOF FAN" at bounding box center [620, 236] width 38 height 10
checkbox input "true"
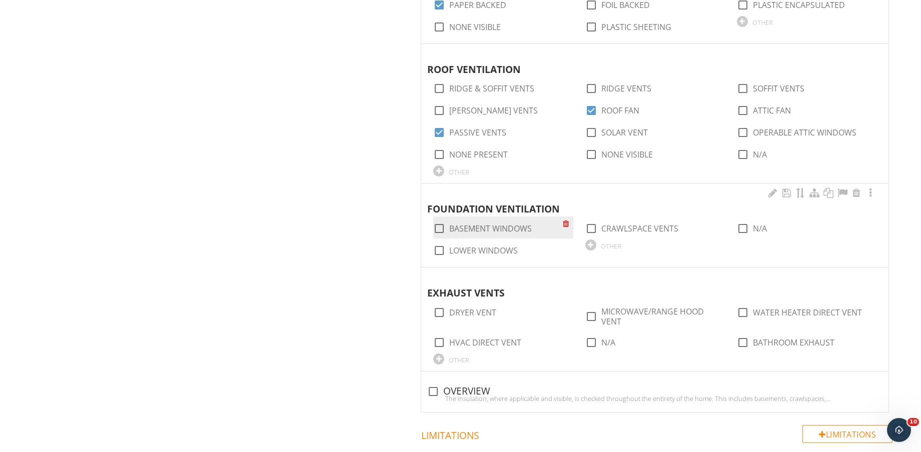
click at [503, 227] on label "BASEMENT WINDOWS" at bounding box center [490, 229] width 83 height 10
checkbox input "true"
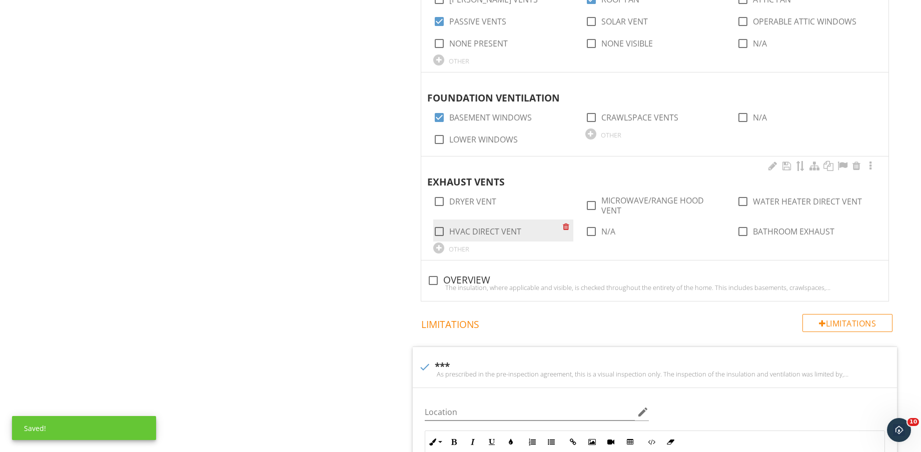
scroll to position [1188, 0]
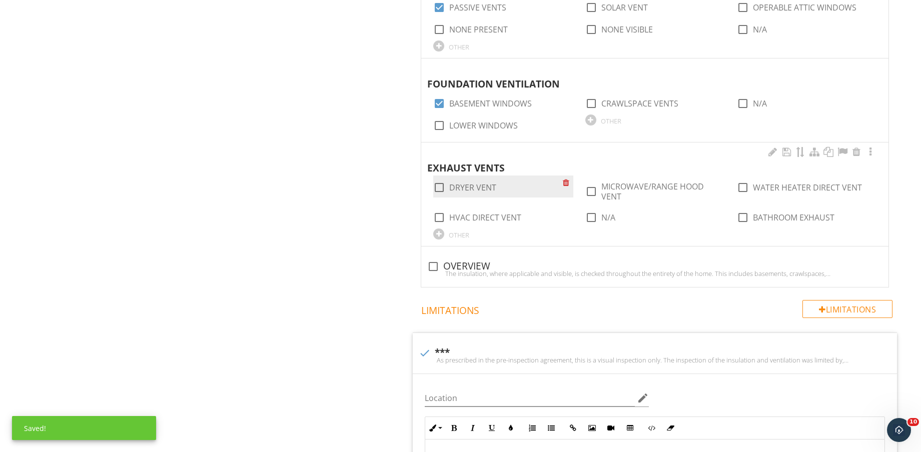
click at [477, 188] on label "DRYER VENT" at bounding box center [472, 188] width 47 height 10
checkbox input "true"
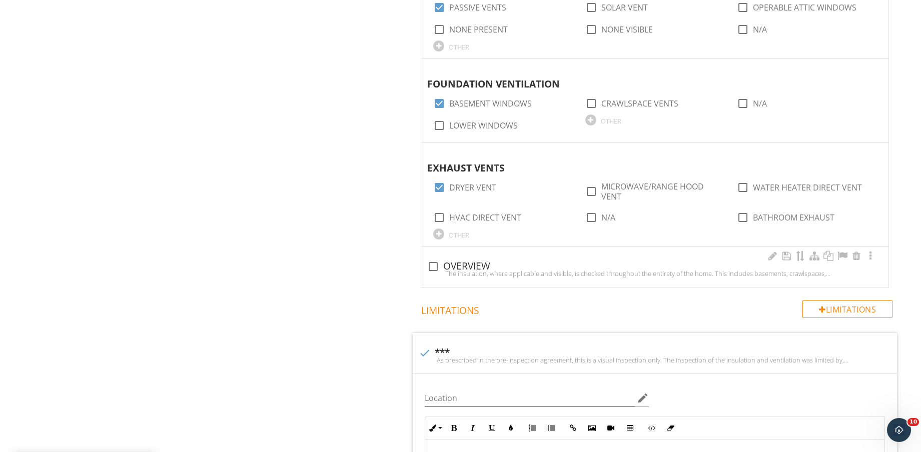
click at [483, 263] on div "check_box_outline_blank OVERVIEW" at bounding box center [654, 267] width 455 height 12
checkbox input "true"
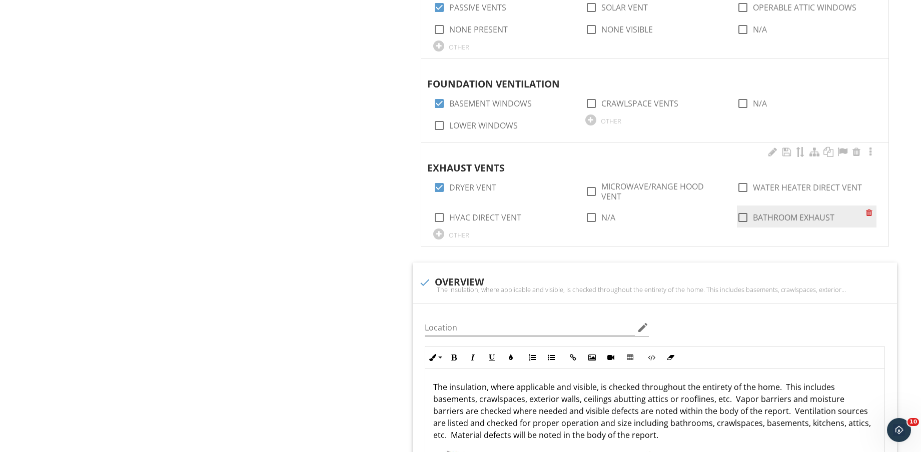
click at [764, 218] on label "BATHROOM EXHAUST" at bounding box center [794, 218] width 82 height 10
checkbox input "true"
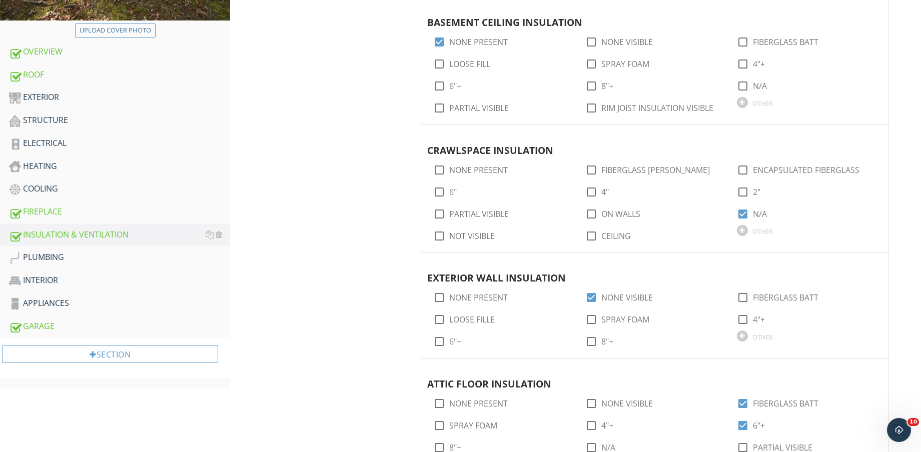
scroll to position [390, 0]
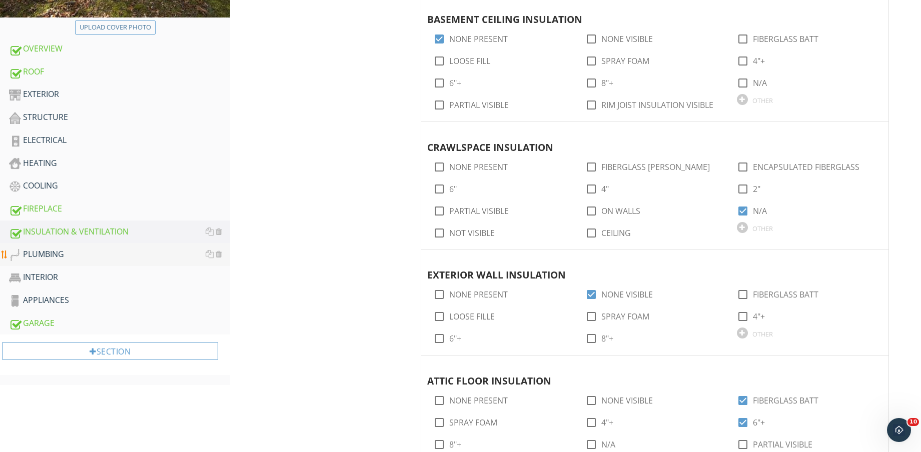
click at [91, 251] on div "PLUMBING" at bounding box center [119, 254] width 221 height 13
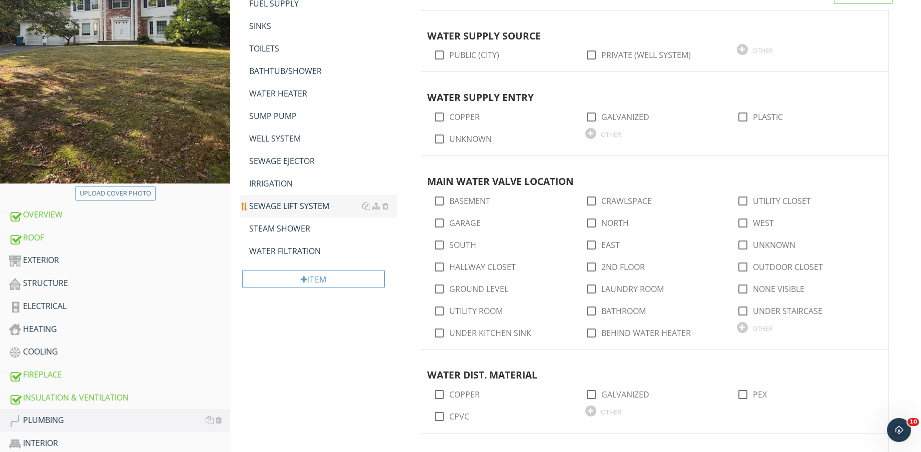
scroll to position [202, 0]
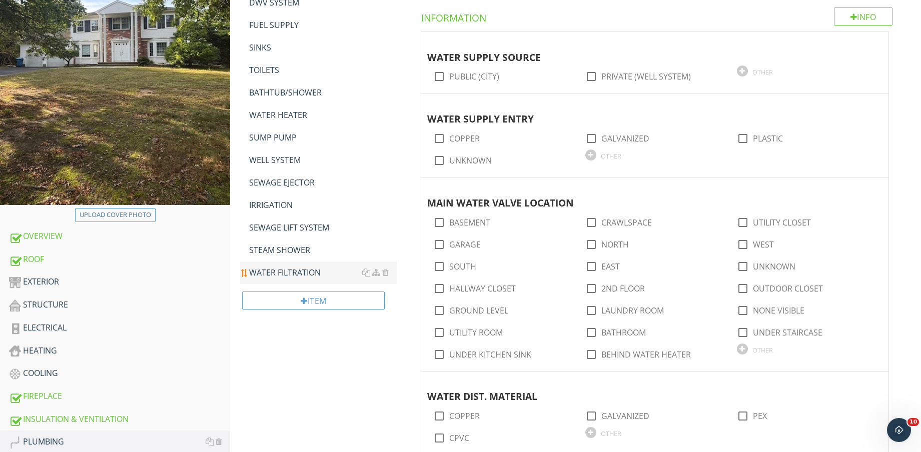
click at [281, 271] on div "WATER FILTRATION" at bounding box center [323, 273] width 148 height 12
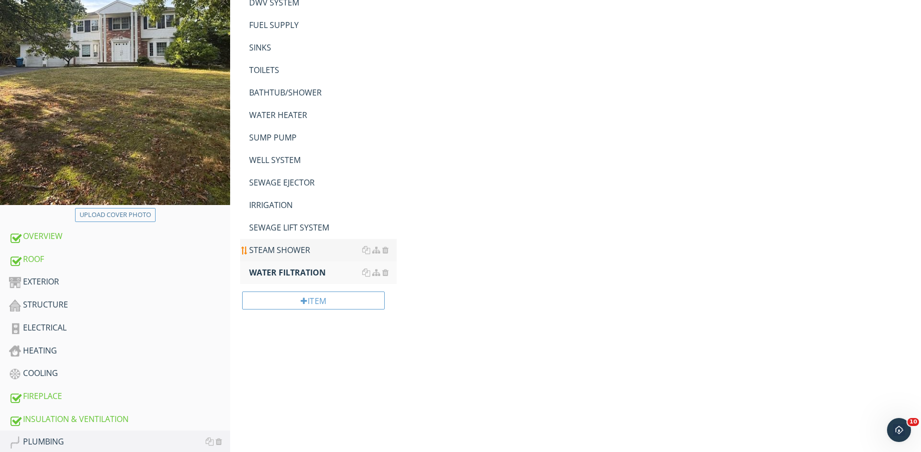
click at [274, 252] on div "STEAM SHOWER" at bounding box center [323, 250] width 148 height 12
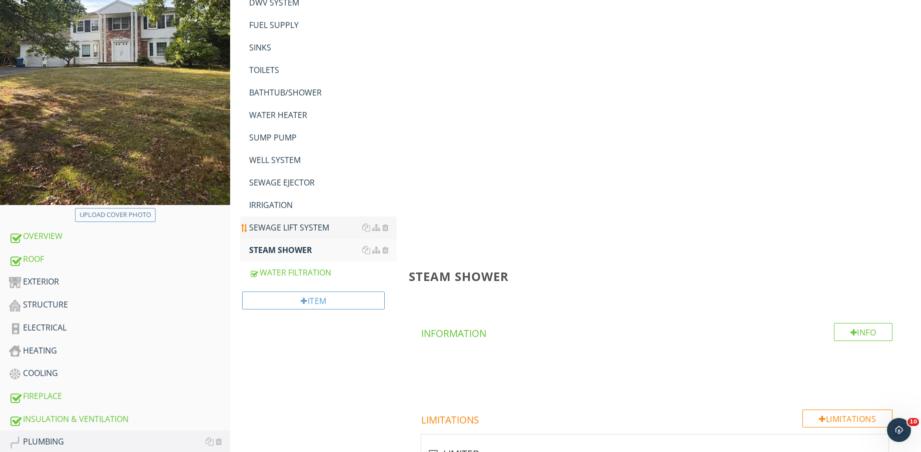
click at [265, 217] on link "SEWAGE LIFT SYSTEM" at bounding box center [323, 228] width 148 height 22
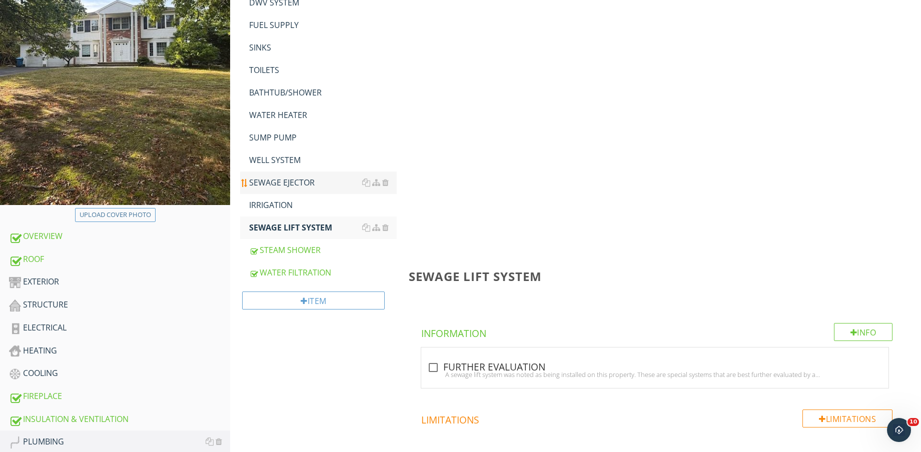
click at [266, 205] on div "IRRIGATION" at bounding box center [323, 205] width 148 height 12
click at [270, 184] on div "SEWAGE EJECTOR" at bounding box center [323, 183] width 148 height 12
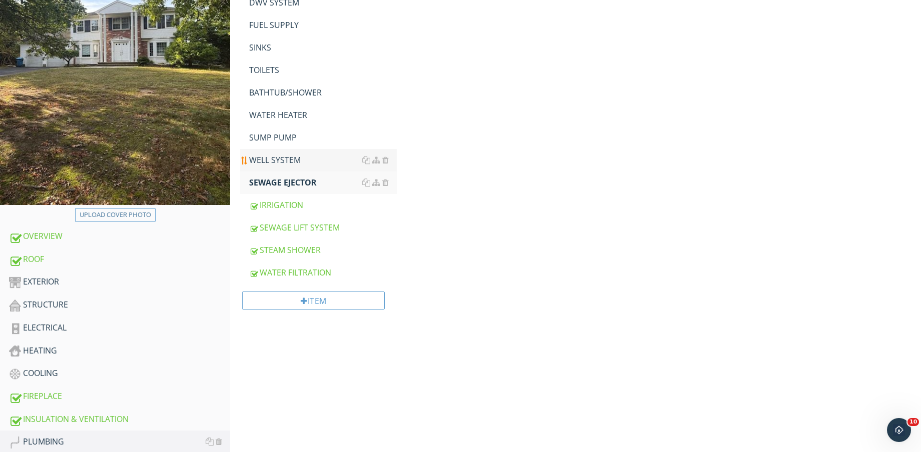
click at [275, 164] on div "WELL SYSTEM" at bounding box center [323, 160] width 148 height 12
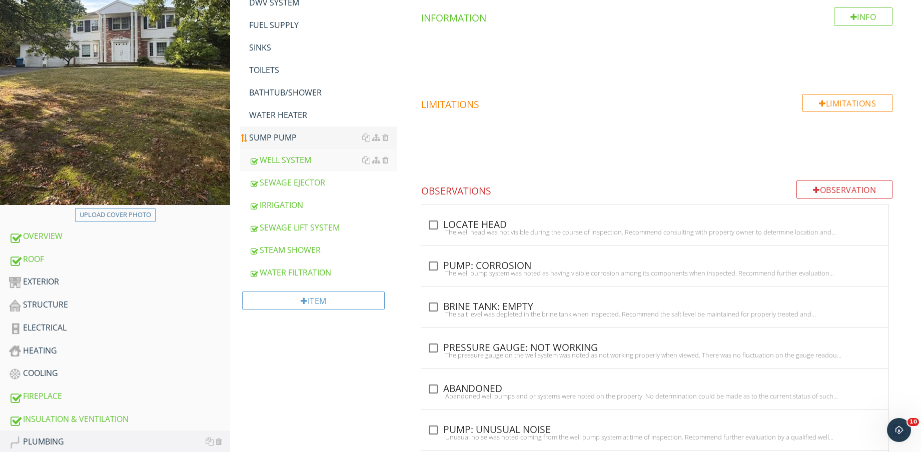
click at [280, 142] on div "SUMP PUMP" at bounding box center [323, 138] width 148 height 12
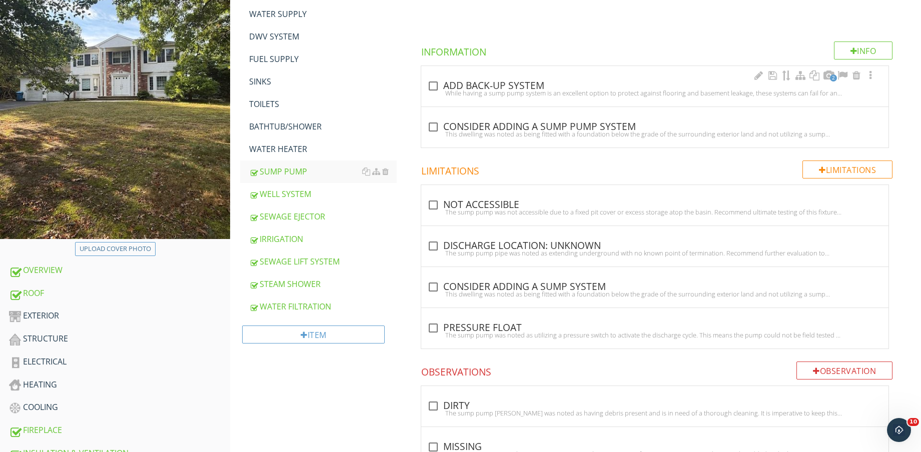
scroll to position [140, 0]
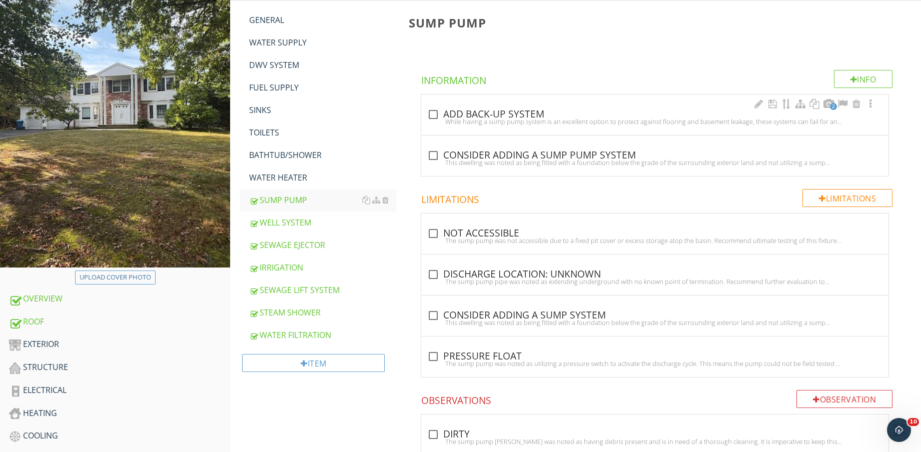
click at [486, 114] on div "check_box_outline_blank ADD BACK-UP SYSTEM" at bounding box center [654, 115] width 455 height 12
checkbox input "true"
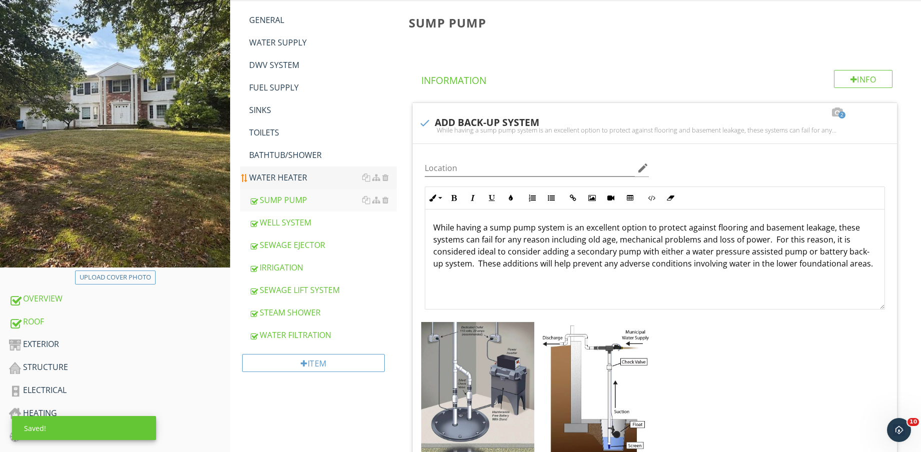
click at [301, 176] on div "WATER HEATER" at bounding box center [323, 178] width 148 height 12
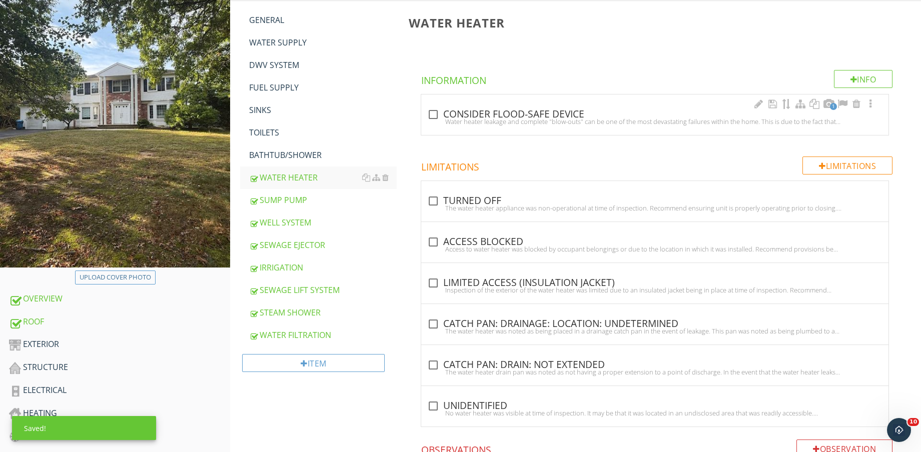
click at [476, 114] on div "check_box_outline_blank CONSIDER FLOOD-SAFE DEVICE" at bounding box center [654, 115] width 455 height 12
checkbox input "true"
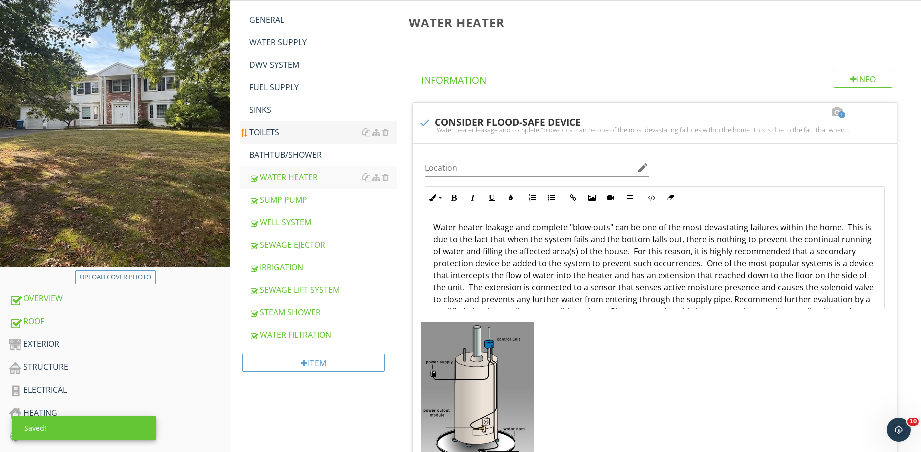
drag, startPoint x: 298, startPoint y: 150, endPoint x: 283, endPoint y: 132, distance: 23.1
click at [297, 150] on div "BATHTUB/SHOWER" at bounding box center [323, 155] width 148 height 12
click at [283, 132] on div "TOILETS" at bounding box center [323, 133] width 148 height 12
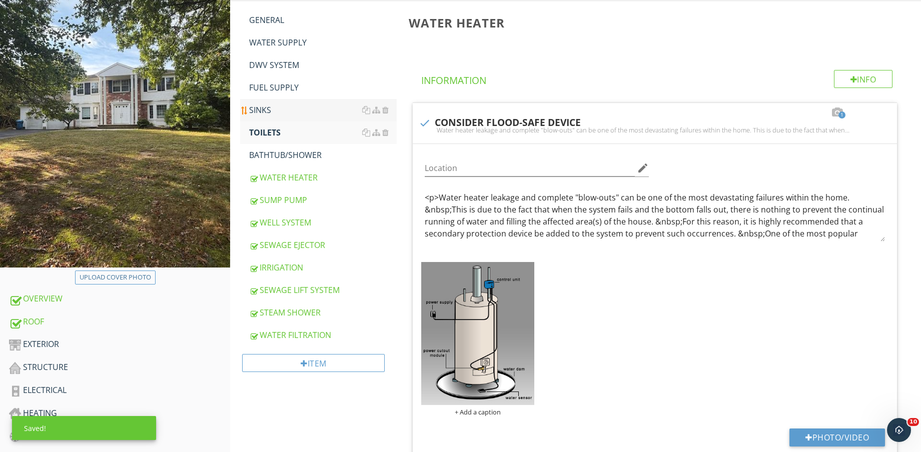
click at [279, 111] on div "SINKS" at bounding box center [323, 110] width 148 height 12
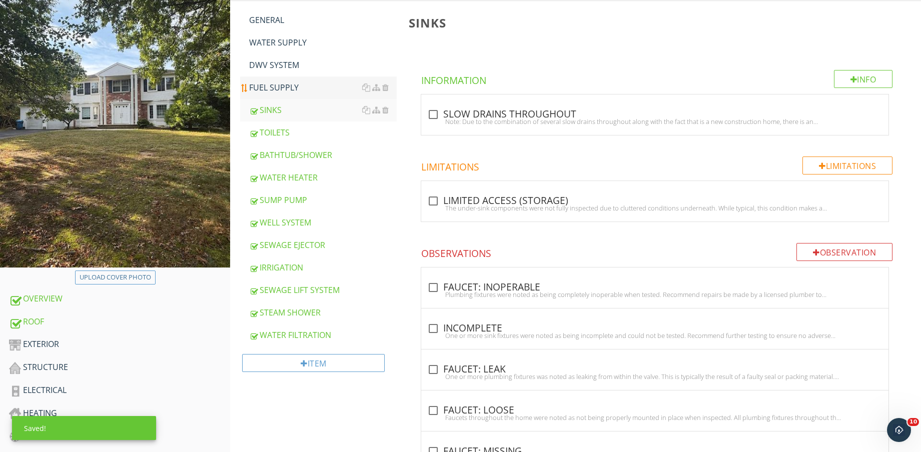
click at [284, 89] on div "FUEL SUPPLY" at bounding box center [323, 88] width 148 height 12
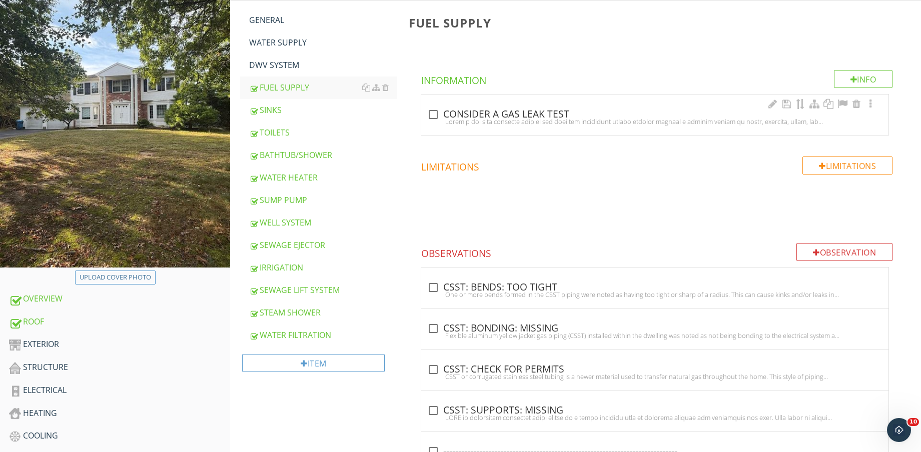
click at [437, 123] on div at bounding box center [654, 122] width 455 height 8
checkbox input "true"
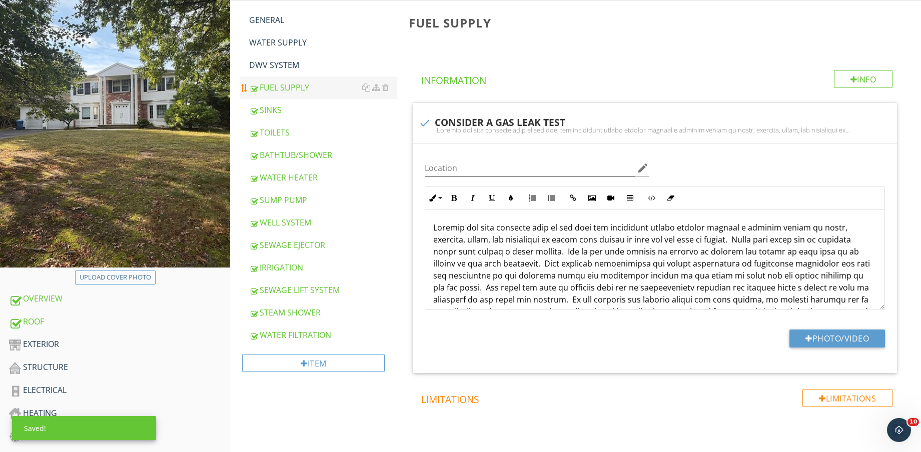
drag, startPoint x: 288, startPoint y: 64, endPoint x: 355, endPoint y: 78, distance: 68.6
click at [286, 64] on div "DWV SYSTEM" at bounding box center [323, 65] width 148 height 12
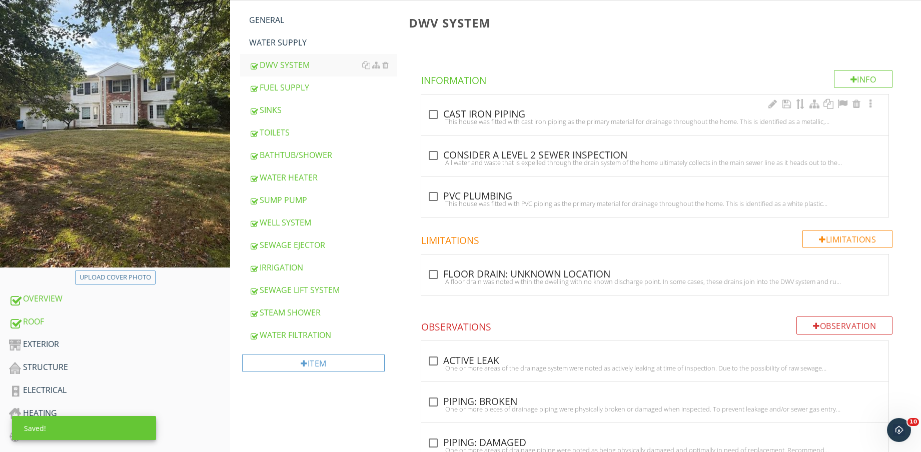
click at [448, 113] on div "check_box_outline_blank CAST IRON PIPING" at bounding box center [654, 115] width 455 height 12
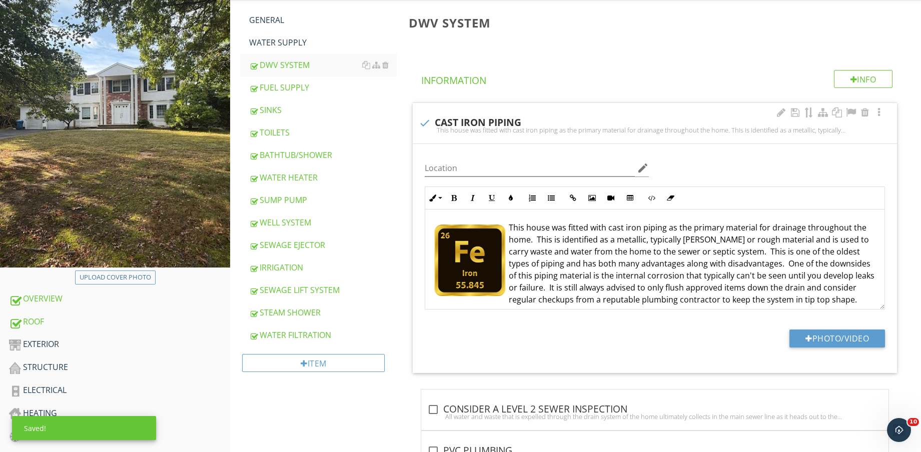
click at [445, 116] on div "check CAST IRON PIPING" at bounding box center [655, 122] width 472 height 14
checkbox input "true"
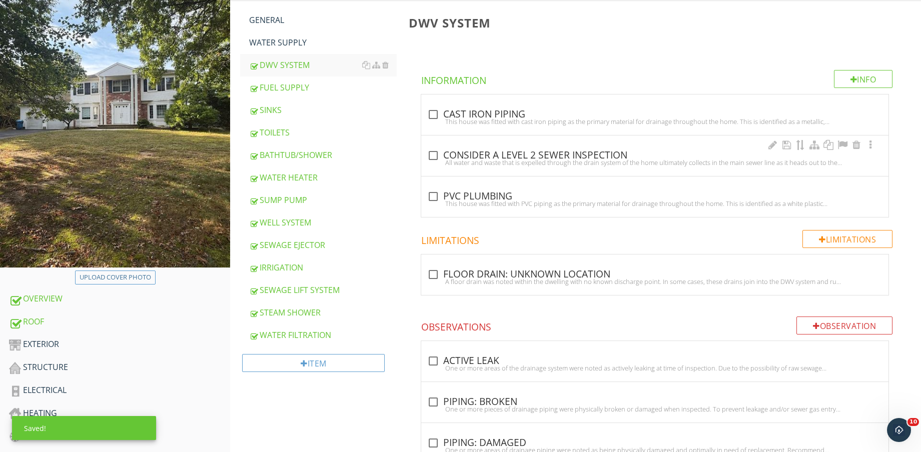
click at [447, 159] on div "All water and waste that is expelled through the drain system of the home ultim…" at bounding box center [654, 163] width 455 height 8
checkbox input "true"
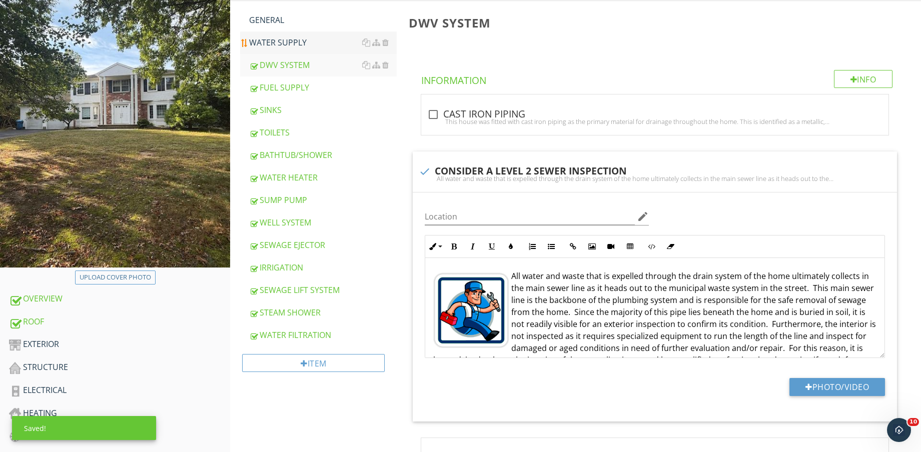
click at [288, 42] on div "WATER SUPPLY" at bounding box center [323, 43] width 148 height 12
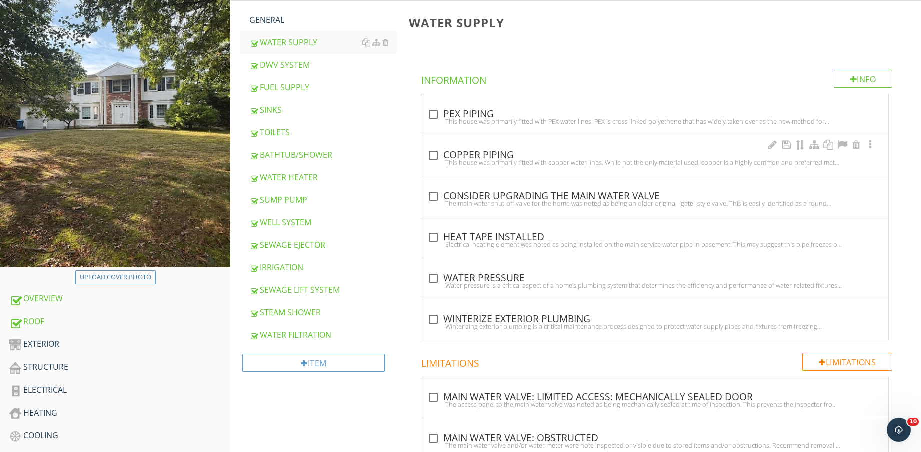
click at [444, 159] on div "This house was primarily fitted with copper water lines. While not the only mat…" at bounding box center [654, 163] width 455 height 8
checkbox input "true"
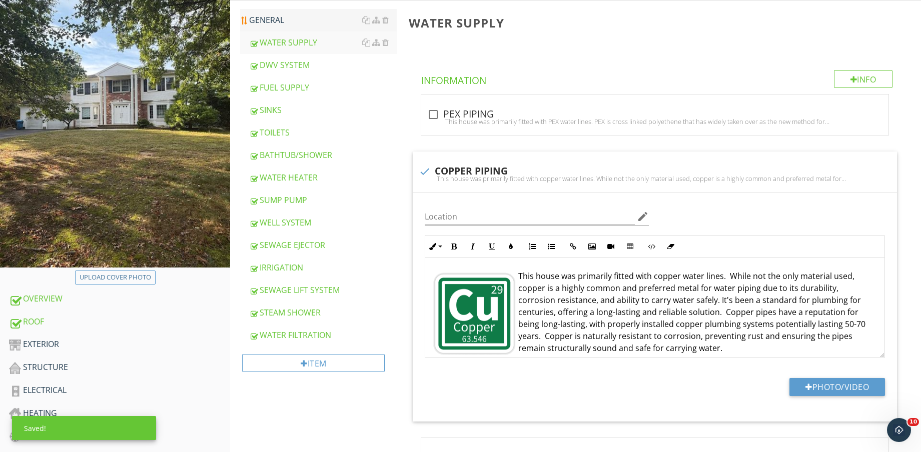
click at [278, 19] on div "GENERAL" at bounding box center [323, 20] width 148 height 12
type textarea "<p><img src="https://cdn.spectora.com/editor_assets/images/000/597/388/original…"
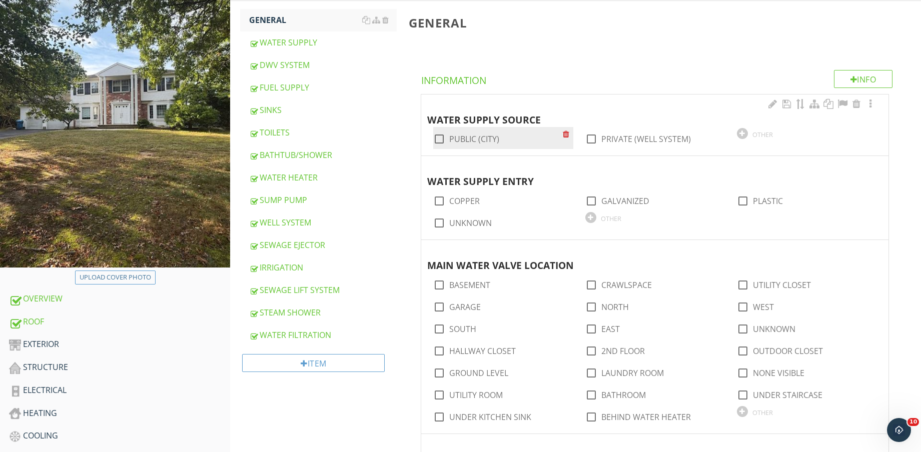
click at [482, 140] on label "PUBLIC (CITY)" at bounding box center [474, 139] width 50 height 10
checkbox input "true"
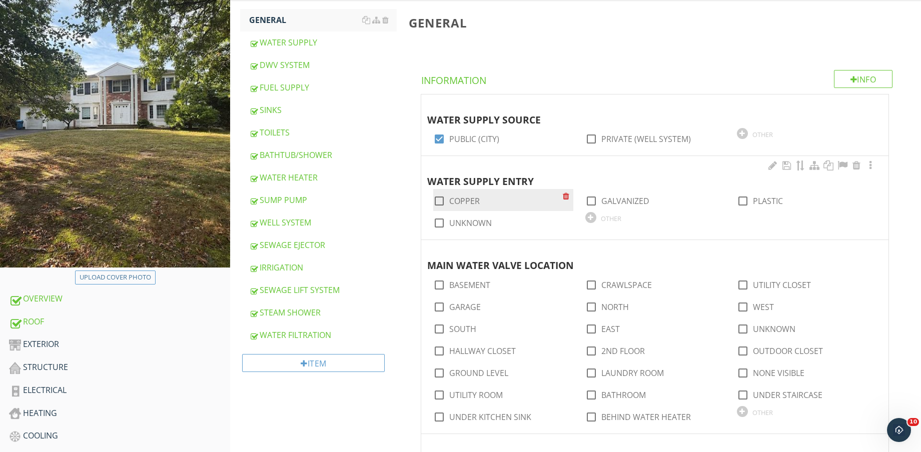
click at [471, 204] on label "COPPER" at bounding box center [464, 201] width 31 height 10
checkbox input "true"
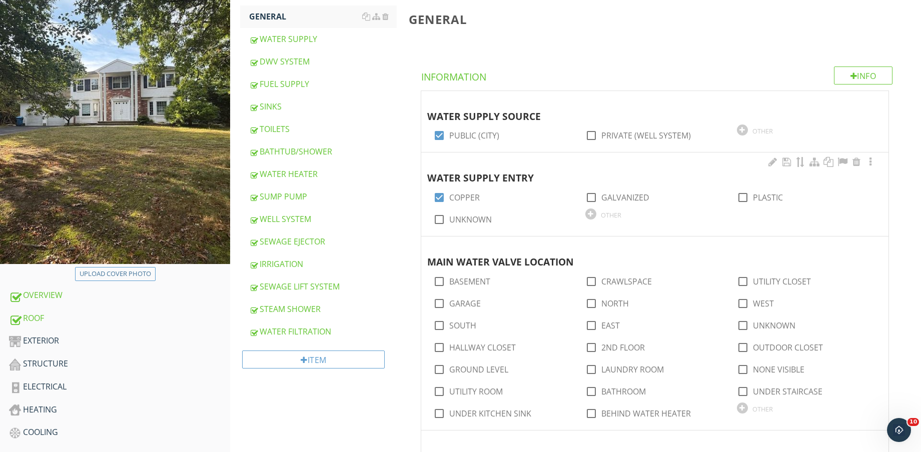
scroll to position [265, 0]
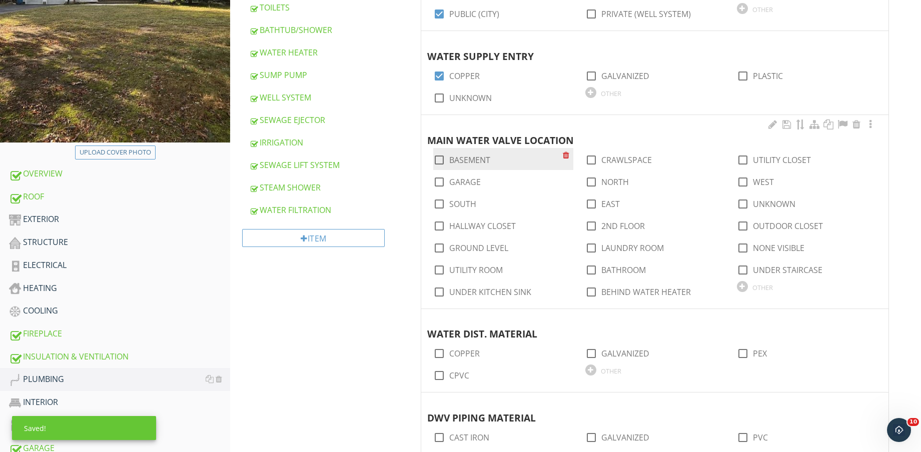
click at [460, 162] on label "BASEMENT" at bounding box center [469, 160] width 41 height 10
checkbox input "true"
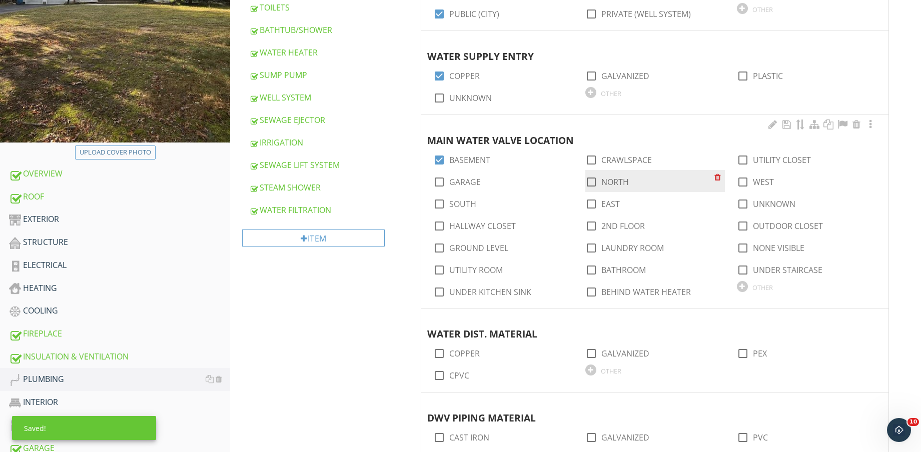
click at [623, 185] on label "NORTH" at bounding box center [615, 182] width 28 height 10
checkbox input "true"
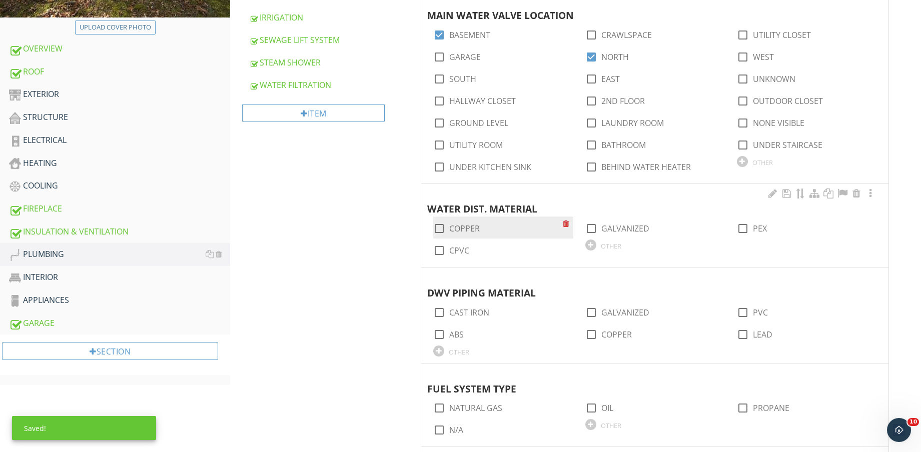
click at [471, 231] on label "COPPER" at bounding box center [464, 229] width 31 height 10
checkbox input "true"
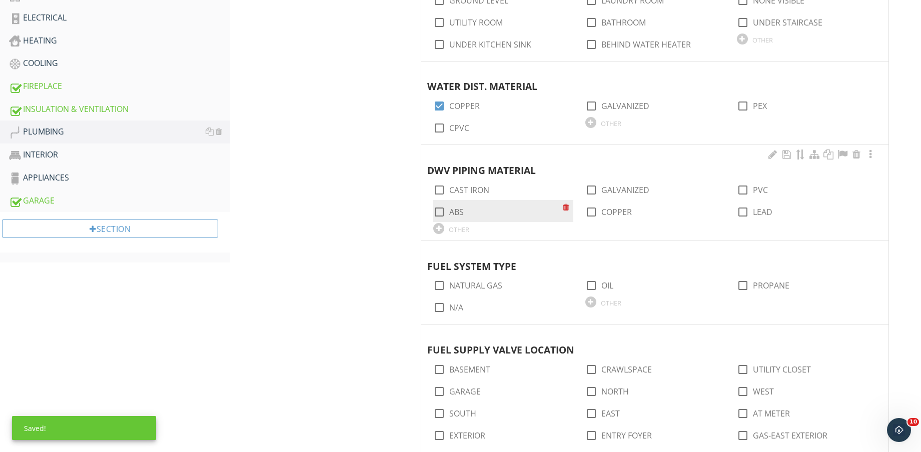
scroll to position [515, 0]
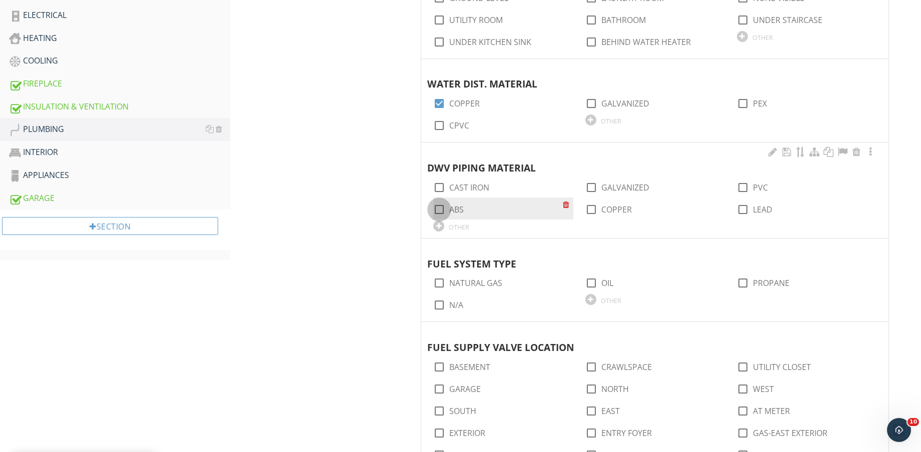
click at [444, 210] on div at bounding box center [439, 209] width 17 height 17
checkbox input "true"
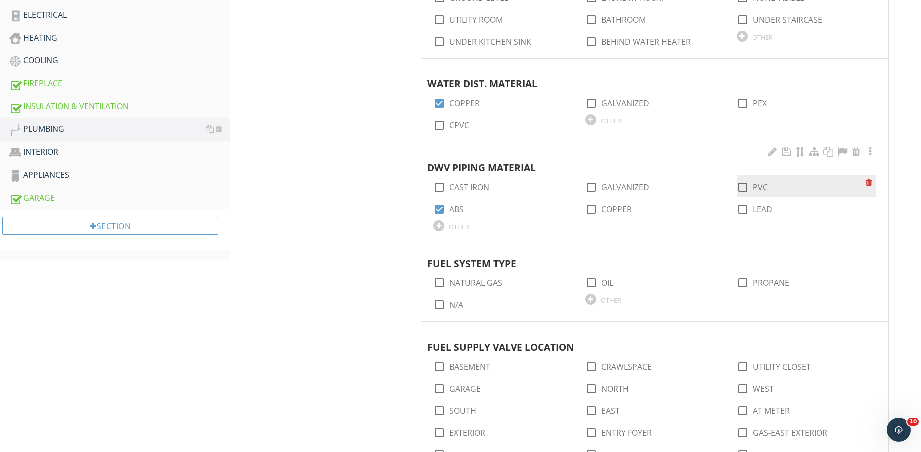
click at [753, 189] on label "PVC" at bounding box center [760, 188] width 15 height 10
checkbox input "true"
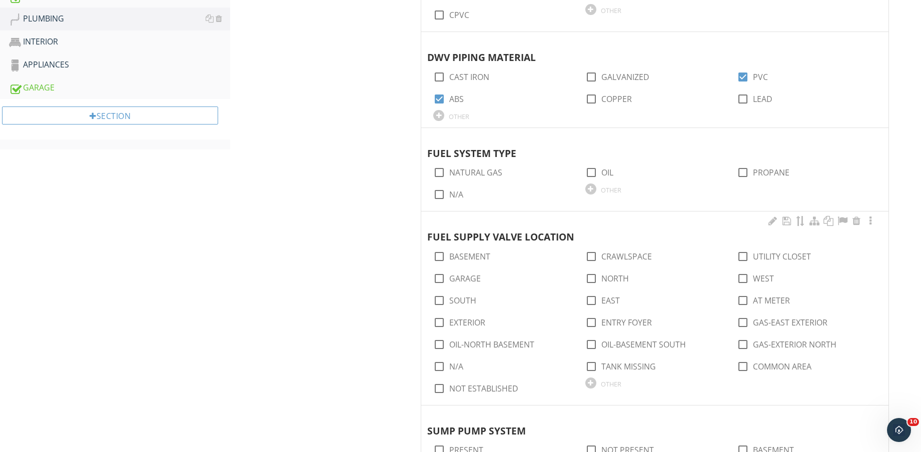
scroll to position [640, 0]
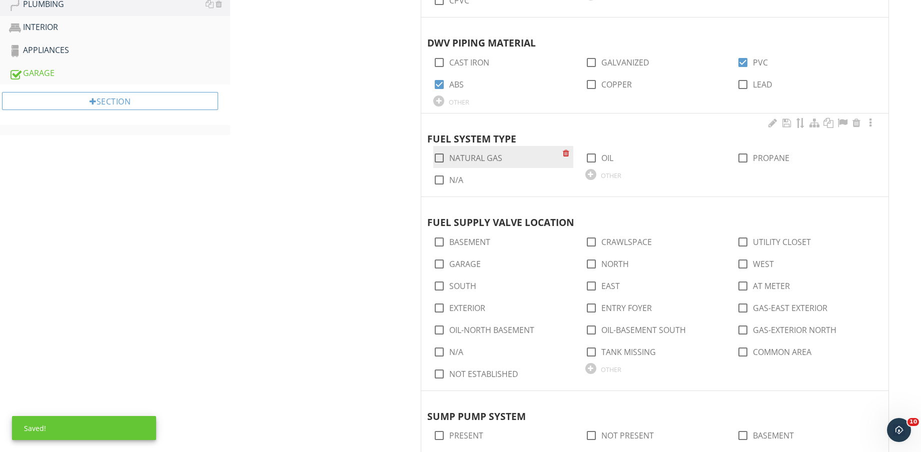
click at [461, 158] on label "NATURAL GAS" at bounding box center [475, 158] width 53 height 10
checkbox input "true"
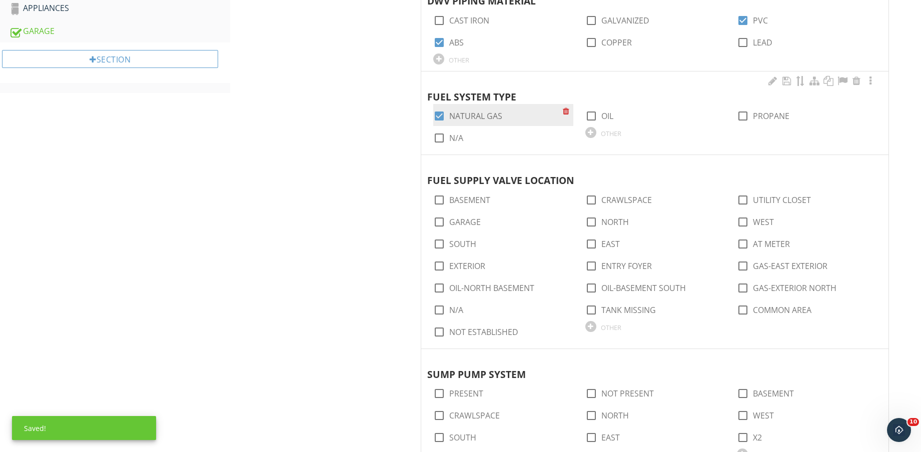
scroll to position [702, 0]
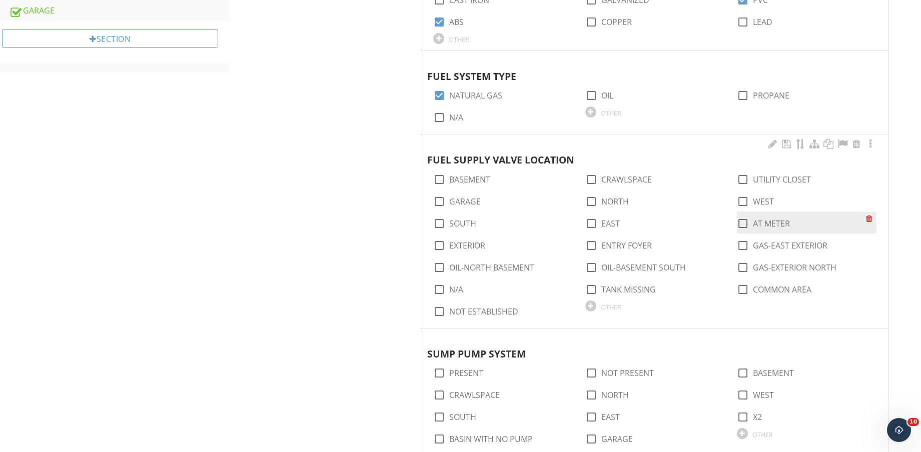
click at [788, 232] on div "check_box_outline_blank AT METER" at bounding box center [807, 223] width 140 height 22
click at [781, 226] on label "AT METER" at bounding box center [771, 224] width 37 height 10
checkbox input "true"
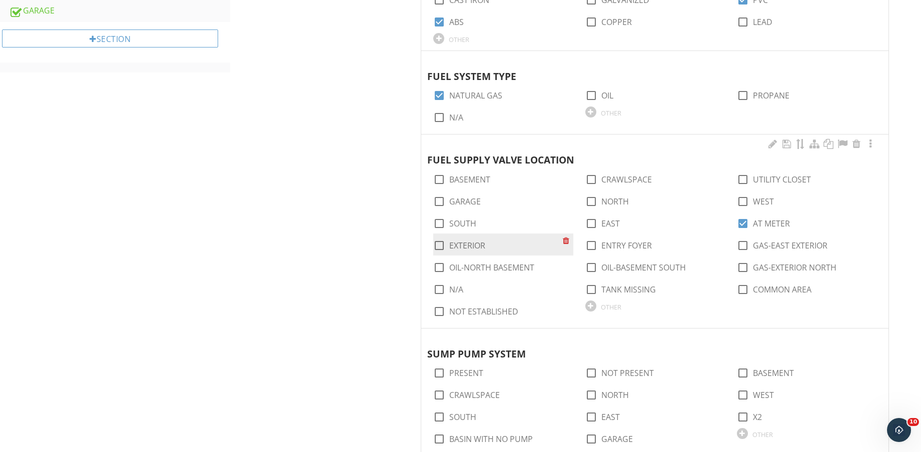
click at [459, 248] on label "EXTERIOR" at bounding box center [467, 246] width 36 height 10
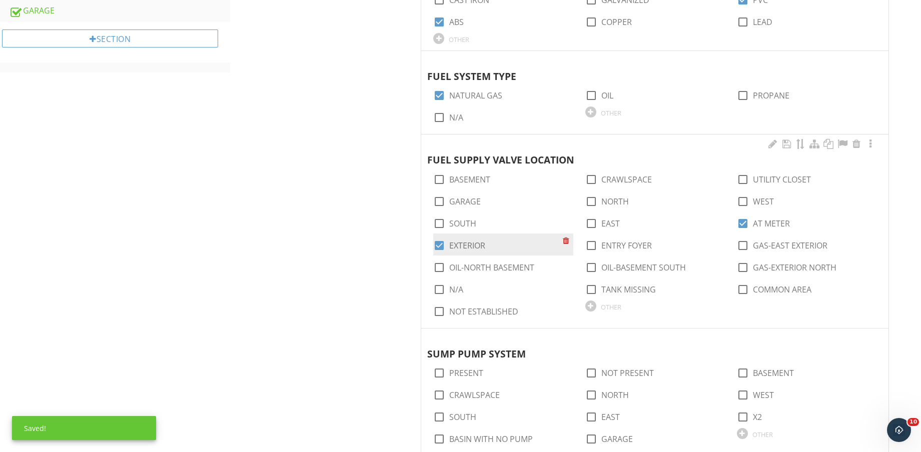
checkbox input "true"
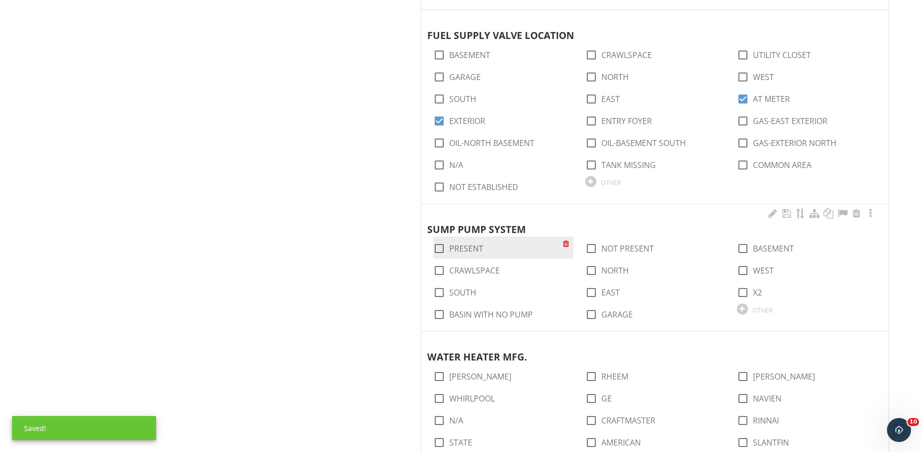
scroll to position [827, 0]
click at [476, 247] on label "PRESENT" at bounding box center [466, 248] width 34 height 10
checkbox input "true"
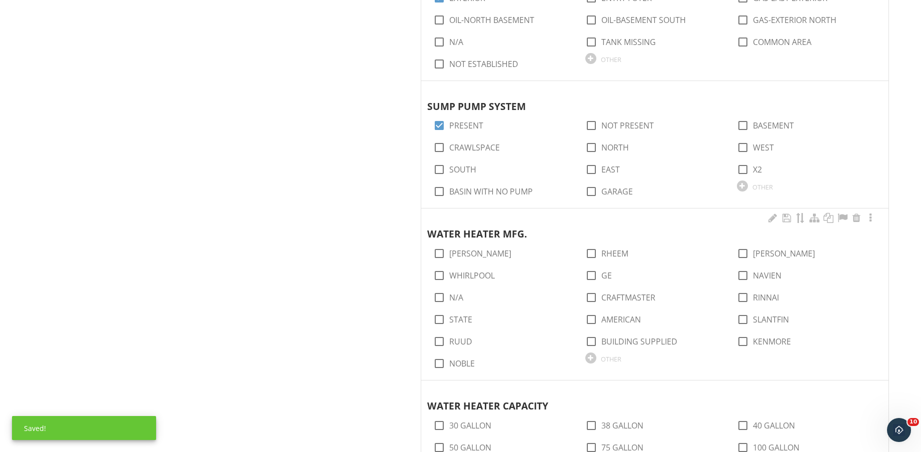
scroll to position [952, 0]
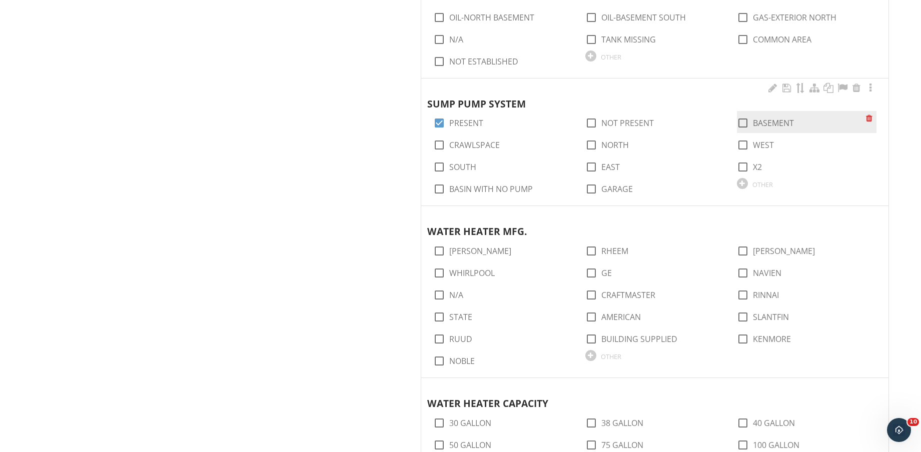
click at [787, 113] on div "check_box_outline_blank BASEMENT" at bounding box center [807, 122] width 140 height 22
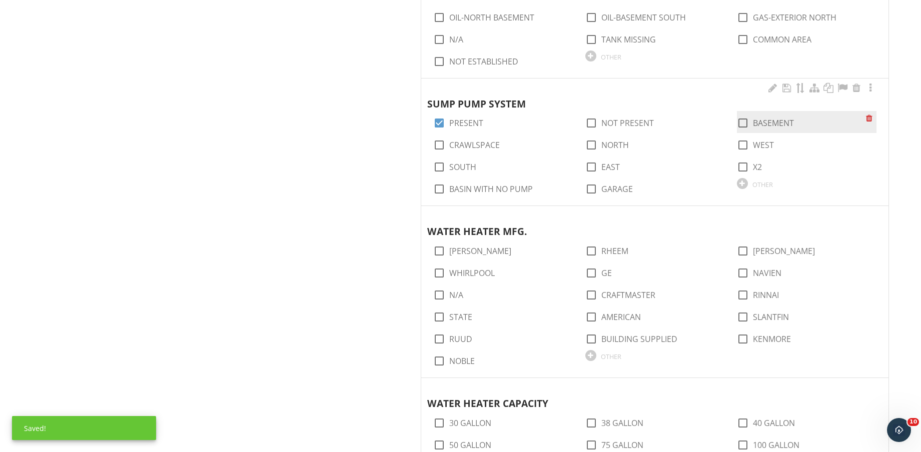
click at [787, 119] on label "BASEMENT" at bounding box center [773, 123] width 41 height 10
checkbox input "true"
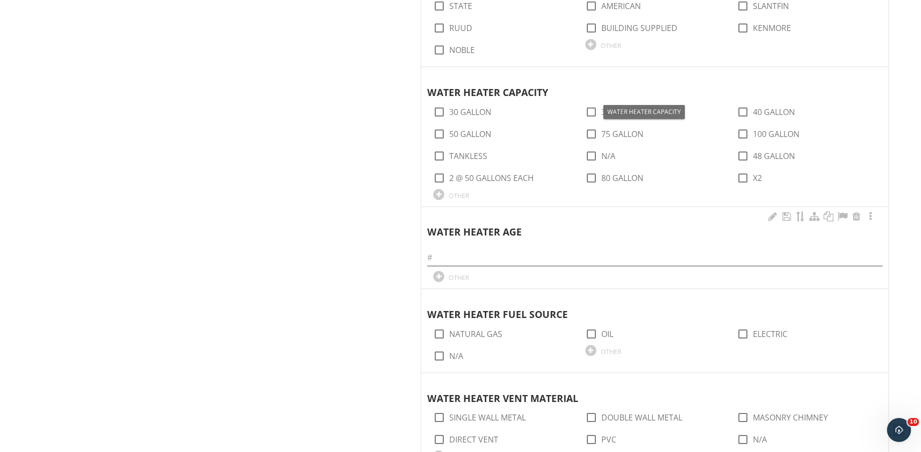
scroll to position [1265, 0]
click at [537, 259] on input "text" at bounding box center [654, 256] width 455 height 17
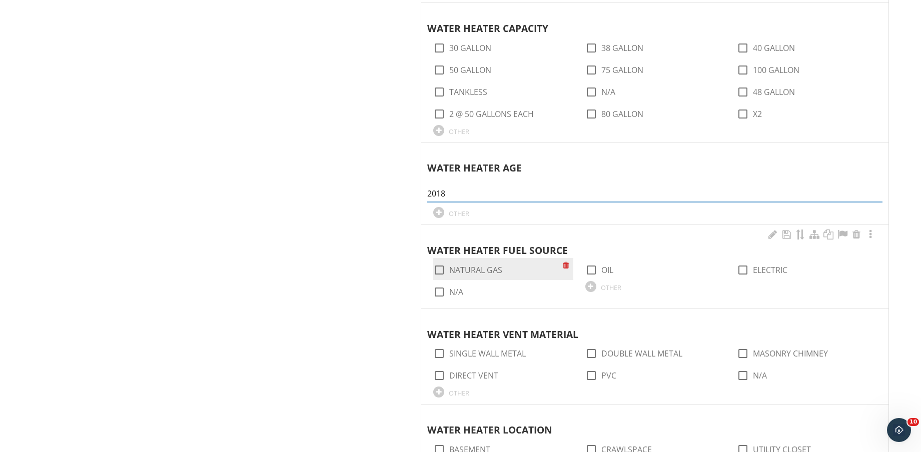
type input "2018"
click at [501, 270] on label "NATURAL GAS" at bounding box center [475, 270] width 53 height 10
checkbox input "true"
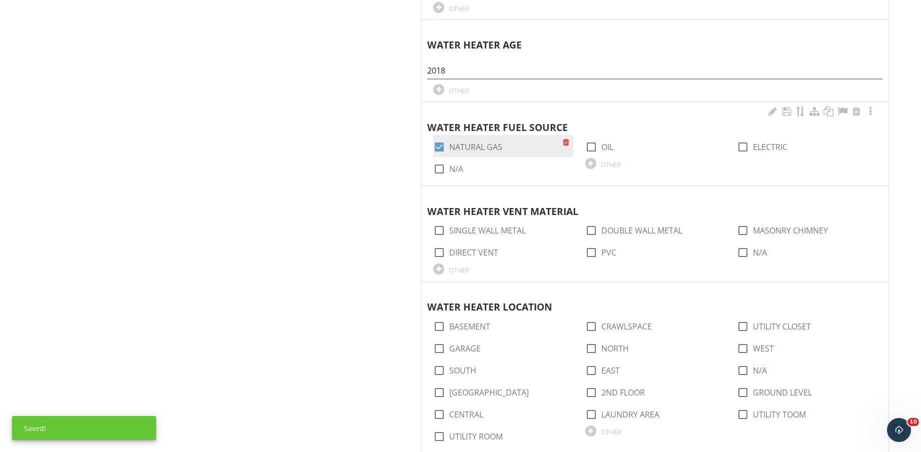
scroll to position [1452, 0]
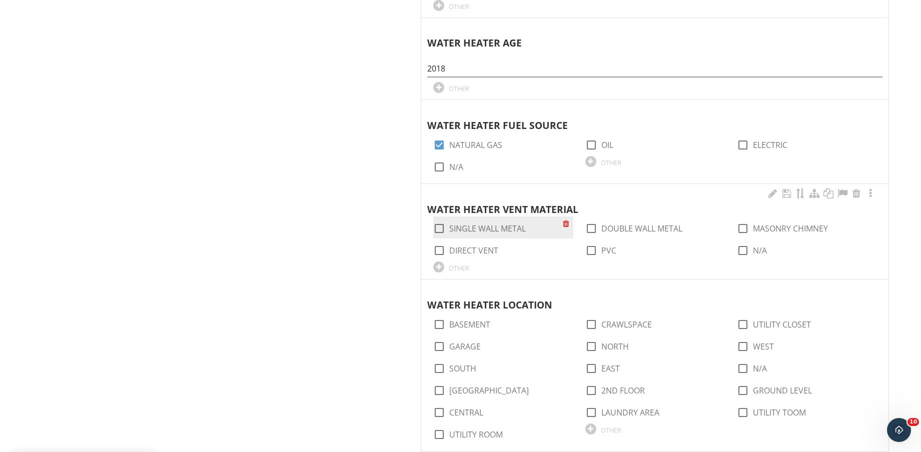
click at [503, 229] on label "SINGLE WALL METAL" at bounding box center [487, 229] width 77 height 10
checkbox input "true"
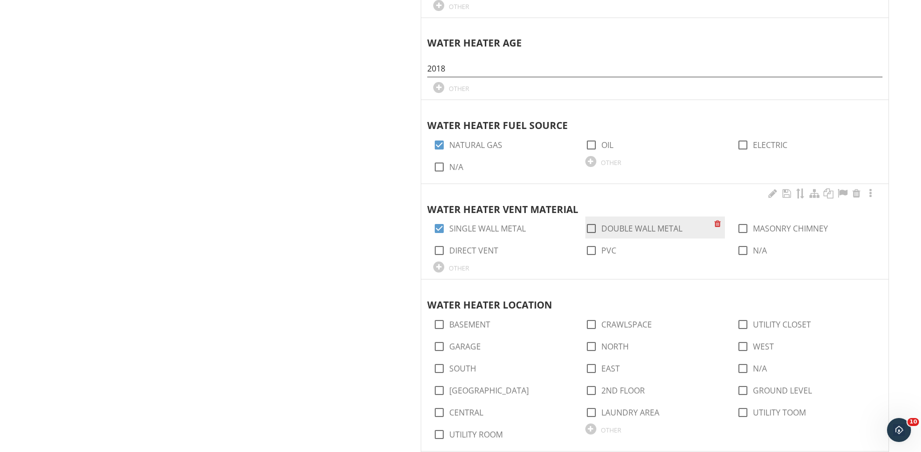
click at [637, 233] on label "DOUBLE WALL METAL" at bounding box center [641, 229] width 81 height 10
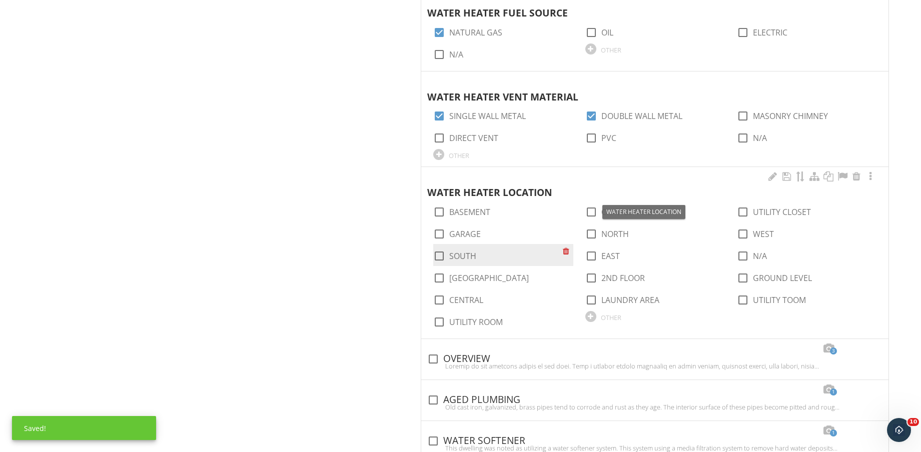
scroll to position [1640, 0]
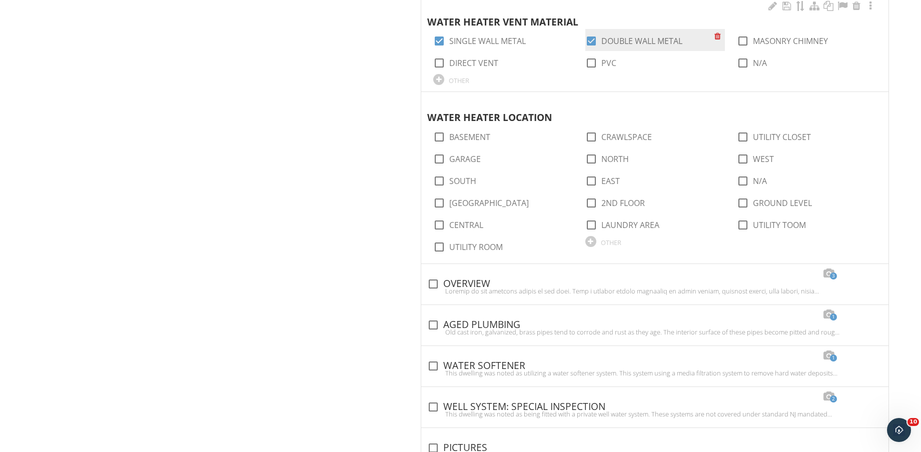
click at [623, 39] on label "DOUBLE WALL METAL" at bounding box center [641, 41] width 81 height 10
checkbox input "false"
click at [758, 41] on label "MASONRY CHIMNEY" at bounding box center [790, 41] width 75 height 10
checkbox input "true"
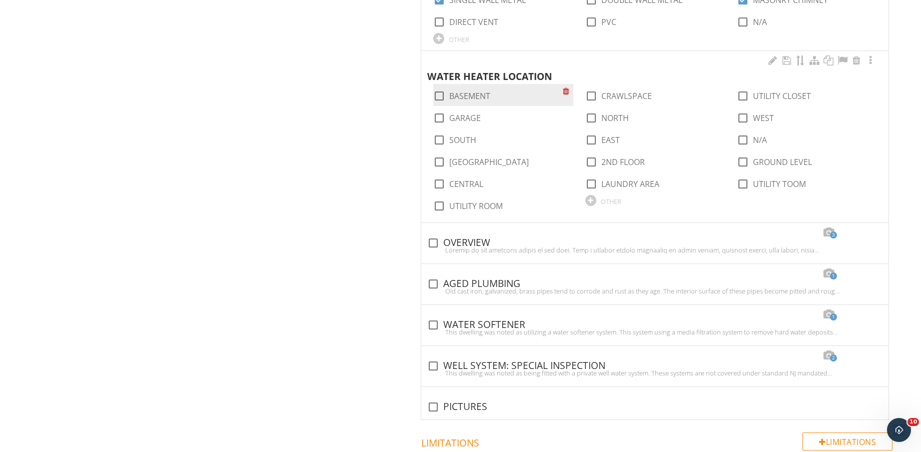
scroll to position [1702, 0]
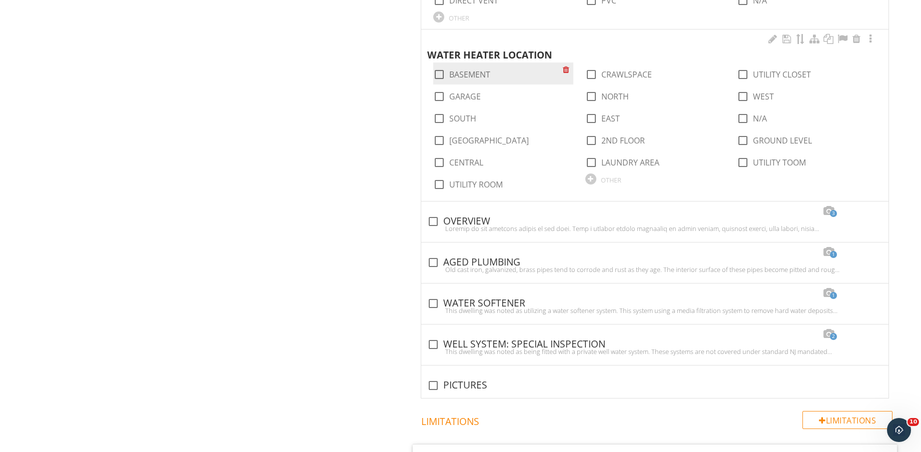
click at [473, 72] on label "BASEMENT" at bounding box center [469, 75] width 41 height 10
checkbox input "true"
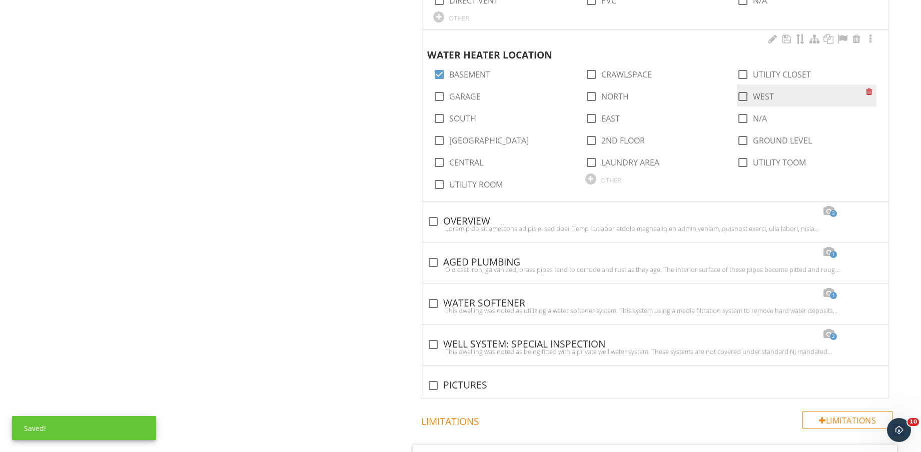
click at [753, 97] on label "WEST" at bounding box center [763, 97] width 21 height 10
checkbox input "true"
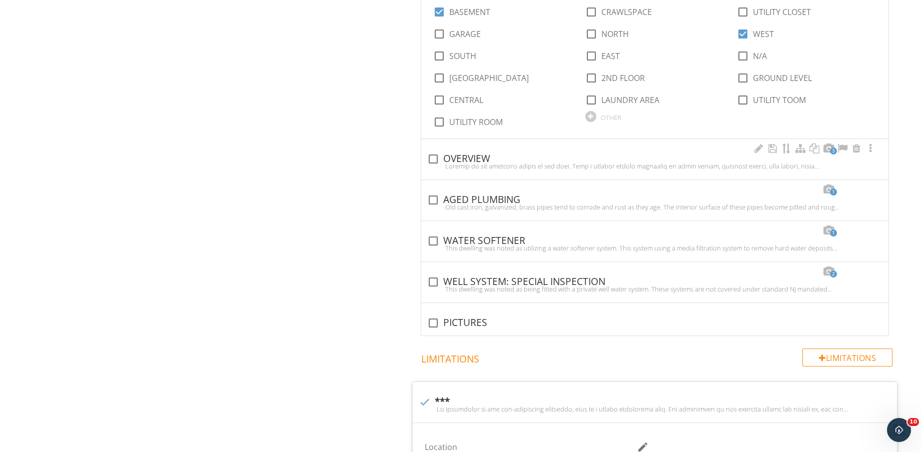
click at [478, 167] on div at bounding box center [654, 166] width 455 height 8
checkbox input "true"
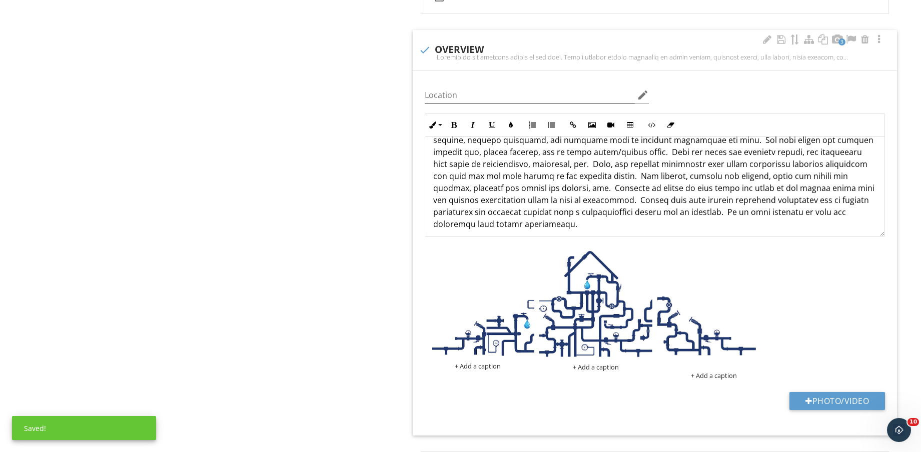
scroll to position [69, 0]
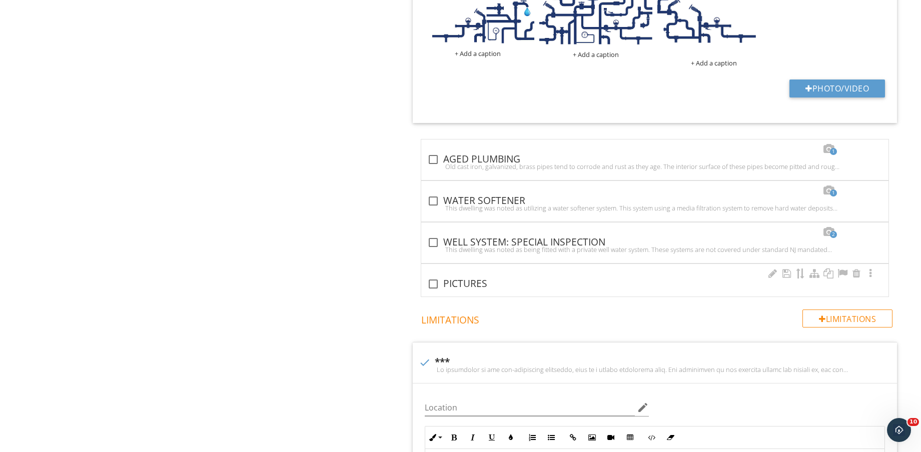
click at [468, 286] on div "check_box_outline_blank PICTURES" at bounding box center [654, 284] width 455 height 12
checkbox input "true"
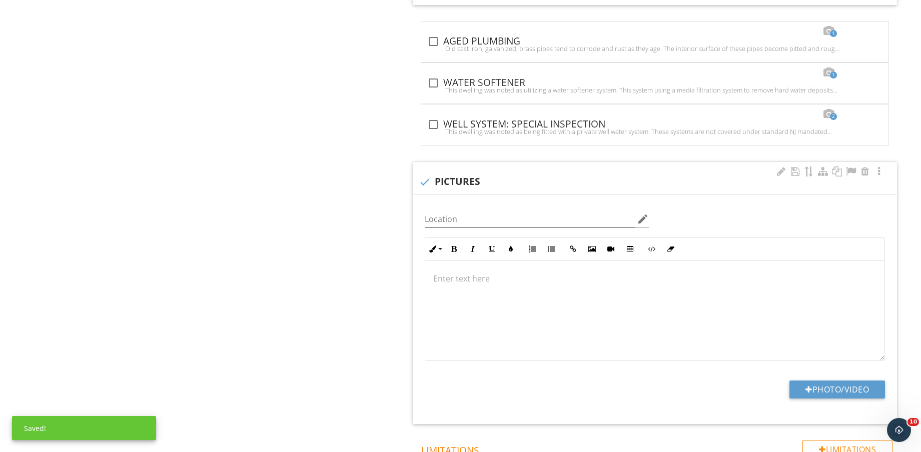
scroll to position [2452, 0]
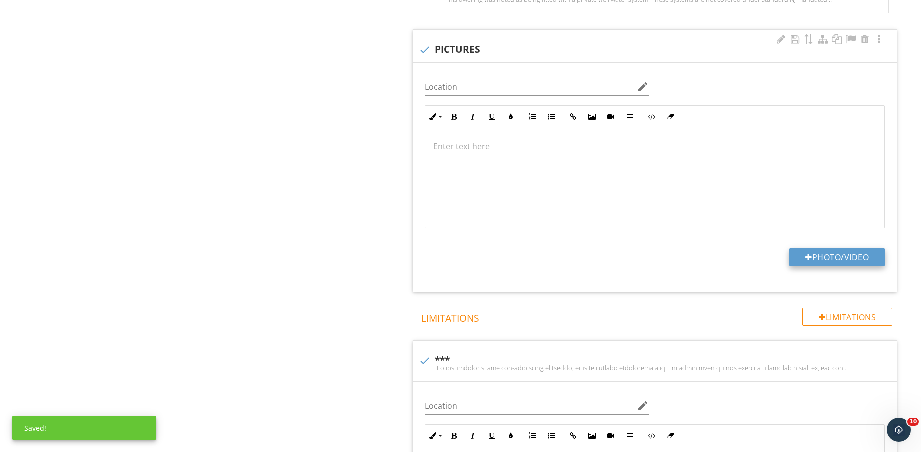
click at [838, 257] on button "Photo/Video" at bounding box center [837, 258] width 96 height 18
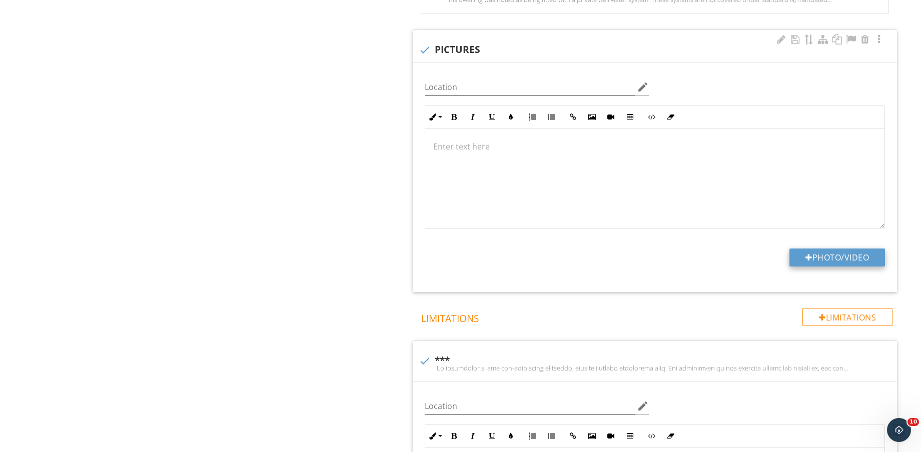
type input "C:\fakepath\IMG_8831.jpg"
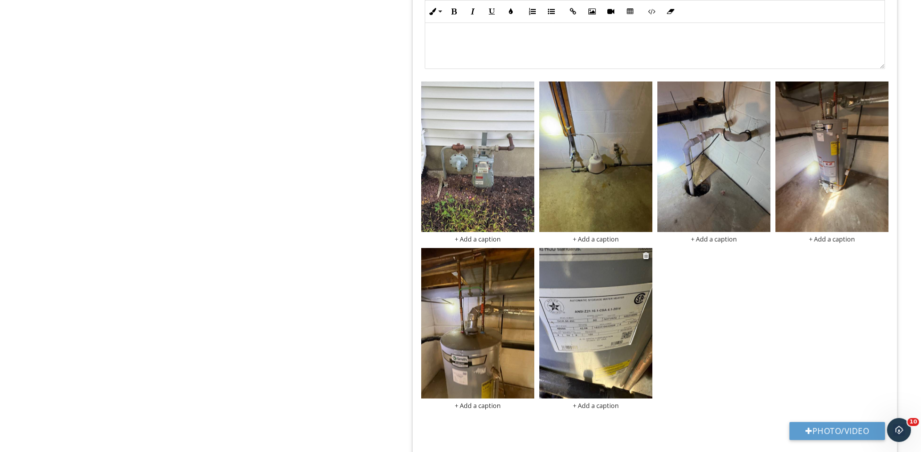
scroll to position [2640, 0]
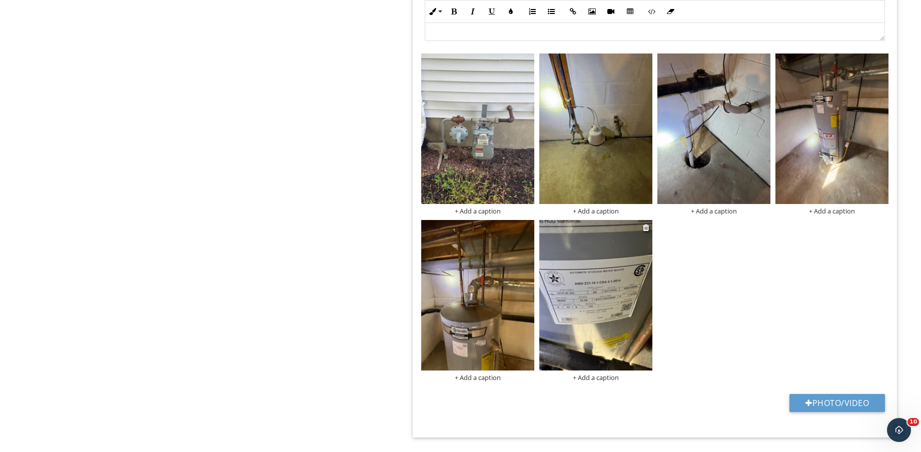
click at [613, 315] on img at bounding box center [595, 295] width 113 height 151
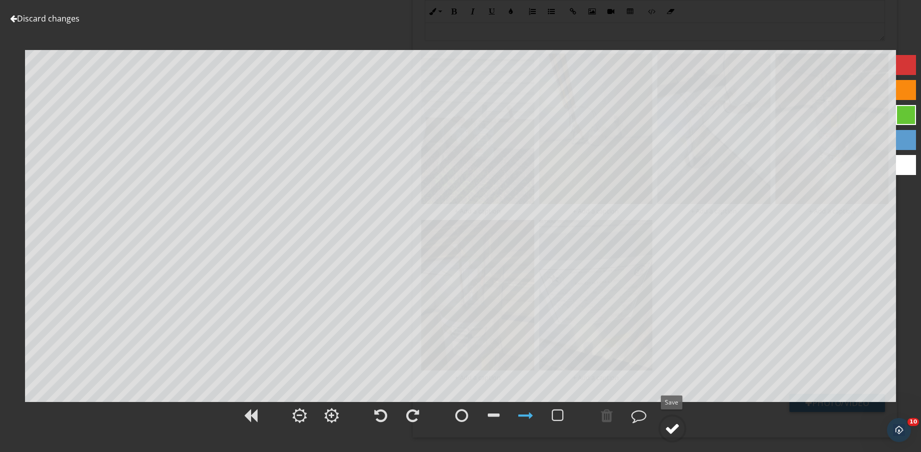
click at [675, 426] on div at bounding box center [672, 428] width 15 height 15
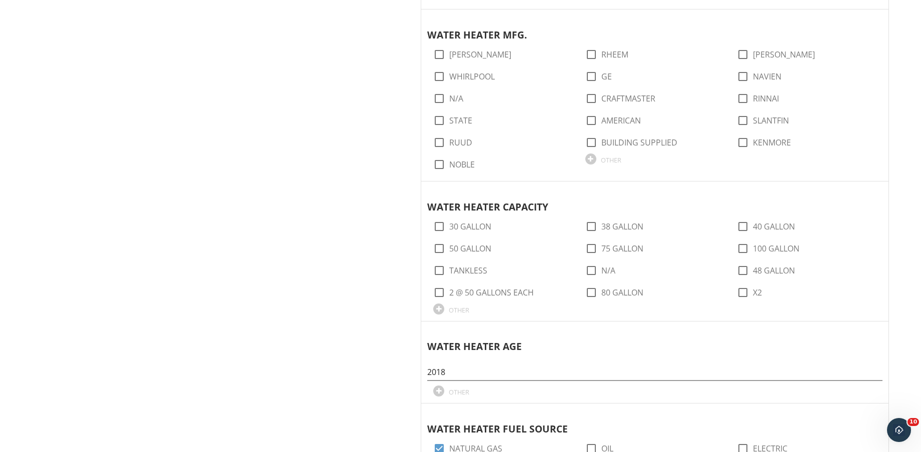
scroll to position [1140, 0]
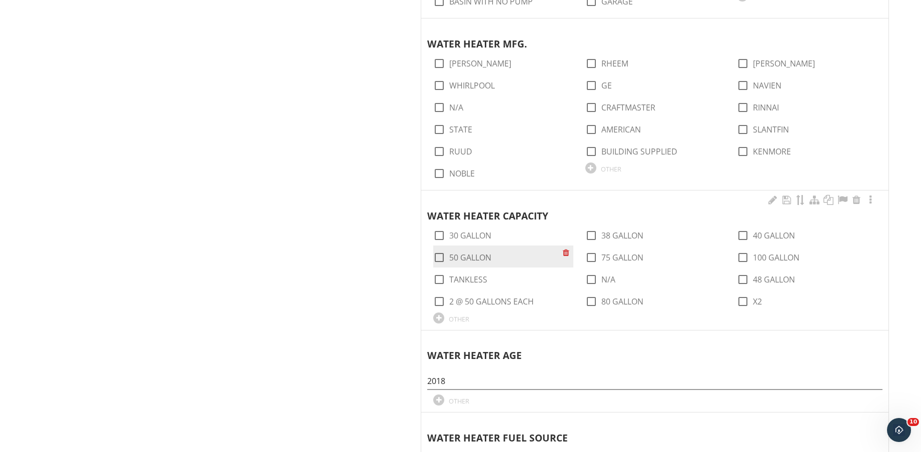
click at [457, 257] on label "50 GALLON" at bounding box center [470, 258] width 42 height 10
checkbox input "true"
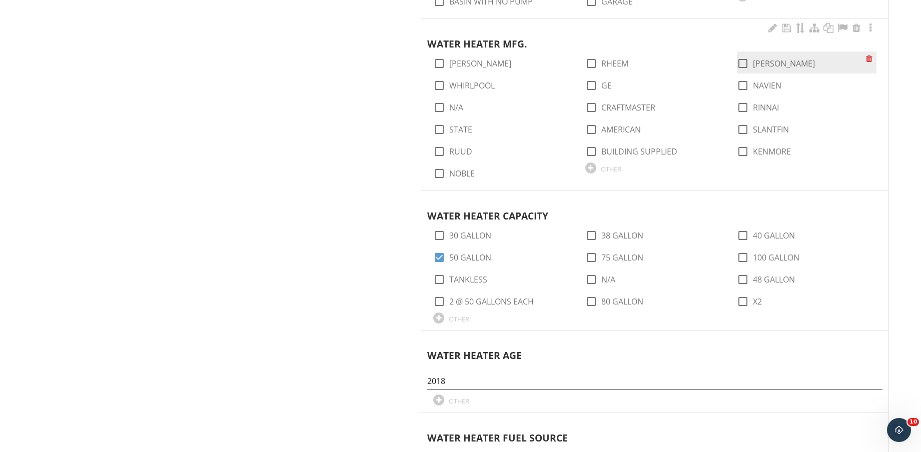
click at [767, 66] on label "AO SMITH" at bounding box center [784, 64] width 62 height 10
checkbox input "true"
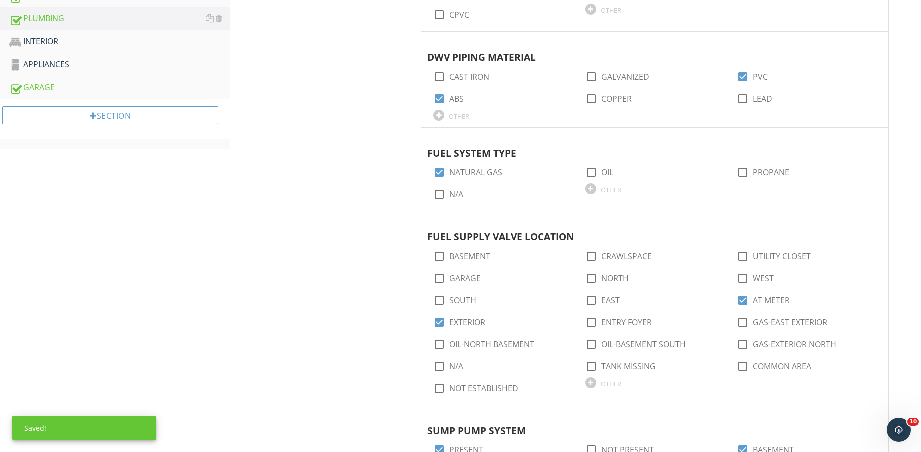
scroll to position [375, 0]
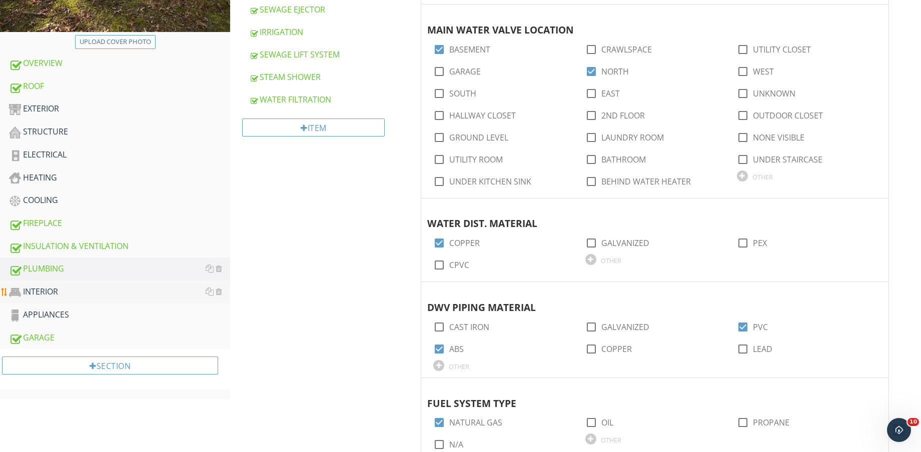
click at [74, 288] on div "INTERIOR" at bounding box center [119, 292] width 221 height 13
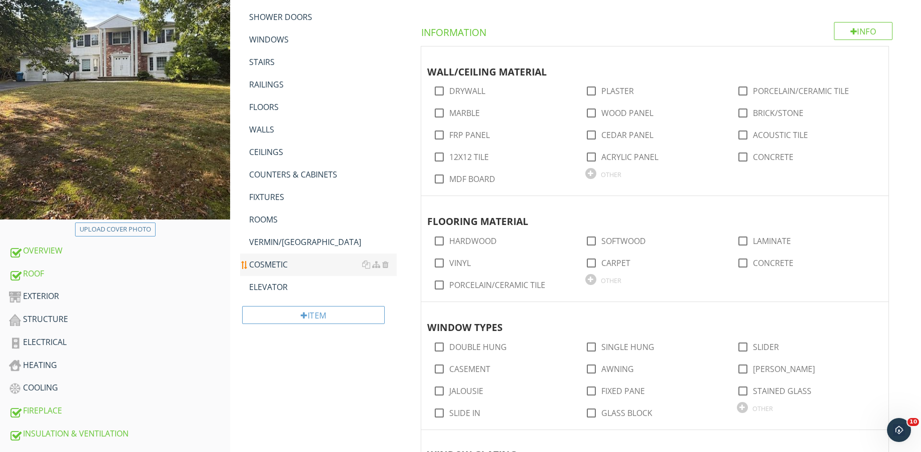
click at [282, 280] on link "ELEVATOR" at bounding box center [323, 287] width 148 height 22
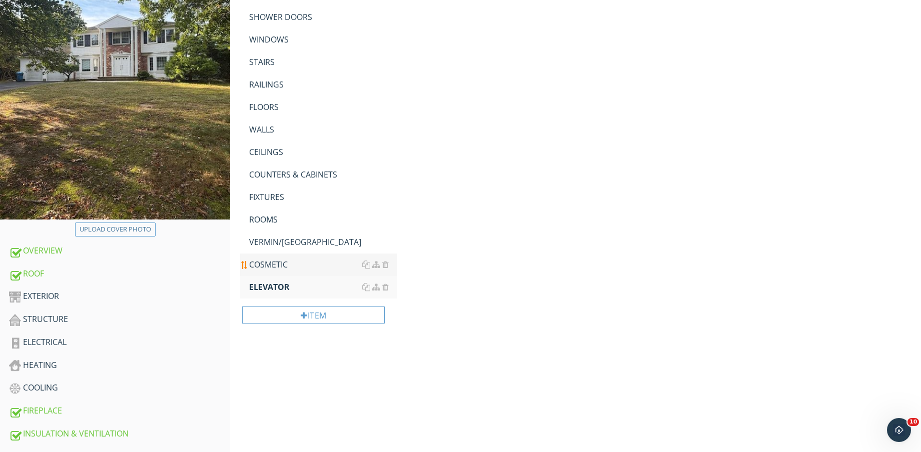
click at [277, 264] on div "COSMETIC" at bounding box center [323, 265] width 148 height 12
click at [278, 245] on div "VERMIN/PEST" at bounding box center [323, 242] width 148 height 12
click at [275, 213] on link "ROOMS" at bounding box center [323, 220] width 148 height 22
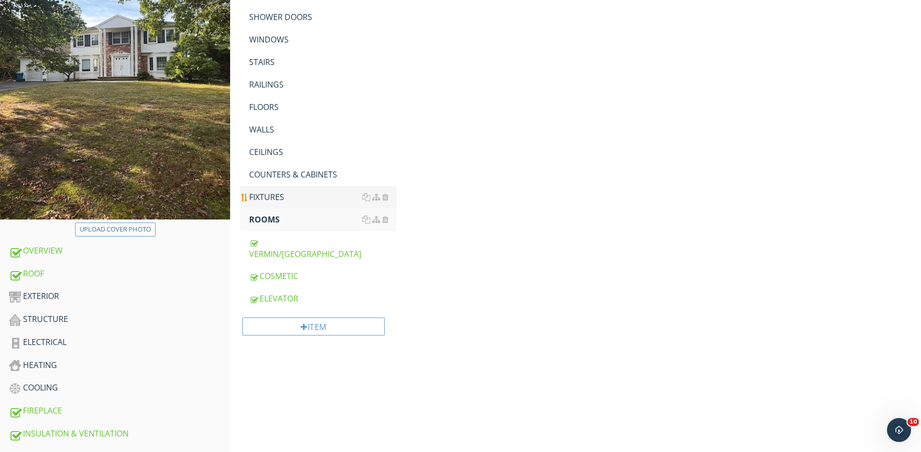
click at [276, 198] on div "FIXTURES" at bounding box center [323, 197] width 148 height 12
click at [277, 173] on div "COUNTERS & CABINETS" at bounding box center [323, 175] width 148 height 12
click at [276, 154] on div "CEILINGS" at bounding box center [323, 152] width 148 height 12
click at [269, 131] on div "WALLS" at bounding box center [323, 130] width 148 height 12
click at [268, 104] on div "FLOORS" at bounding box center [323, 107] width 148 height 12
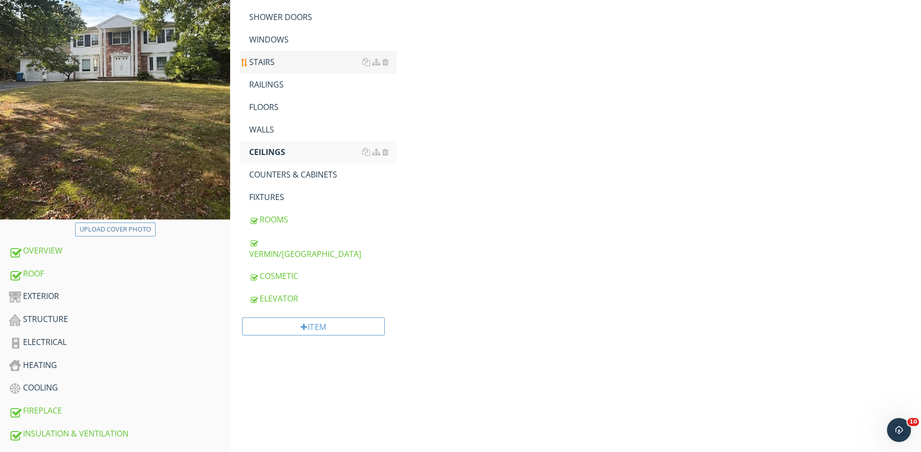
click at [272, 90] on div "RAILINGS" at bounding box center [323, 85] width 148 height 12
click at [273, 65] on div "STAIRS" at bounding box center [323, 62] width 148 height 12
click at [277, 39] on div "WINDOWS" at bounding box center [323, 40] width 148 height 12
click at [283, 21] on div "SHOWER DOORS" at bounding box center [323, 17] width 148 height 12
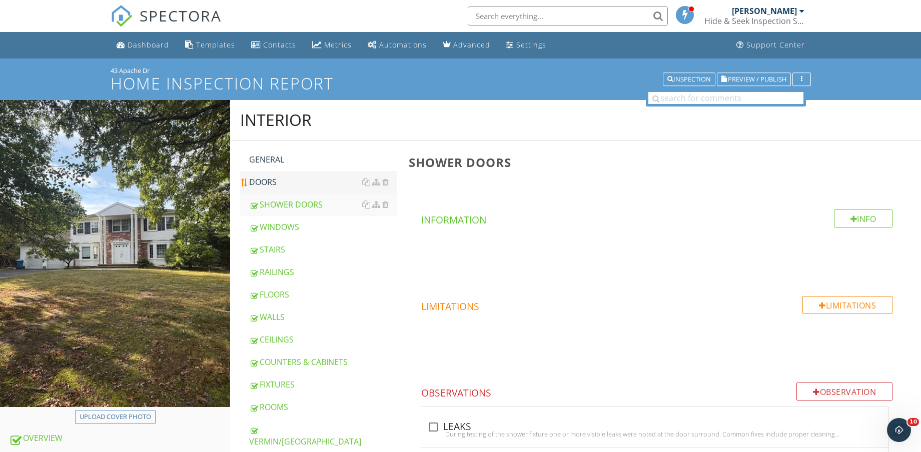
click at [279, 183] on div "DOORS" at bounding box center [323, 182] width 148 height 12
click at [291, 166] on link "GENERAL" at bounding box center [323, 160] width 148 height 22
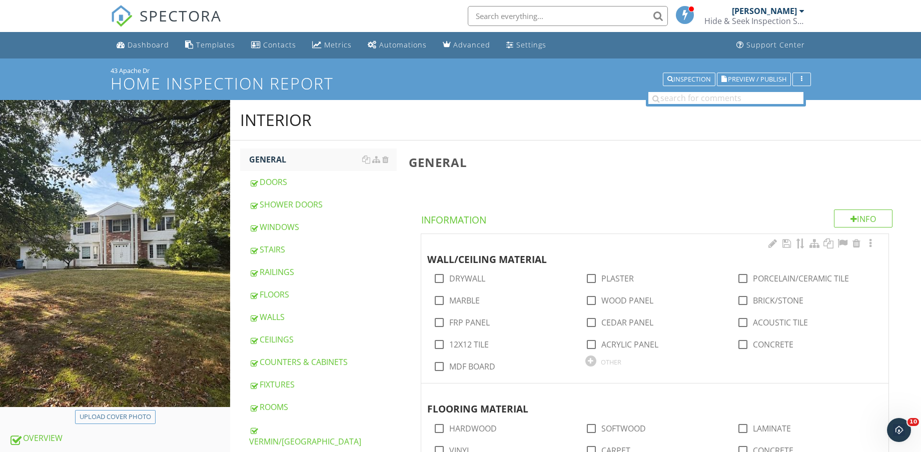
scroll to position [63, 0]
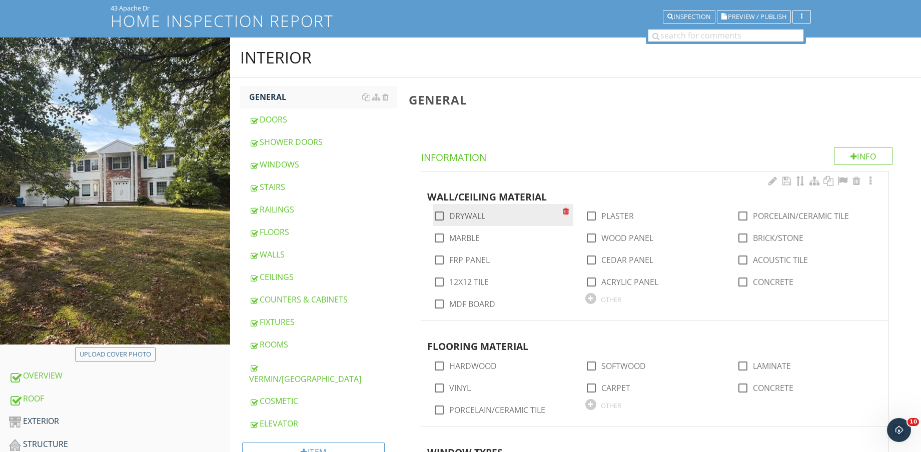
click at [467, 222] on div "check_box_outline_blank DRYWALL" at bounding box center [459, 216] width 52 height 12
click at [467, 217] on label "DRYWALL" at bounding box center [467, 216] width 36 height 10
checkbox input "true"
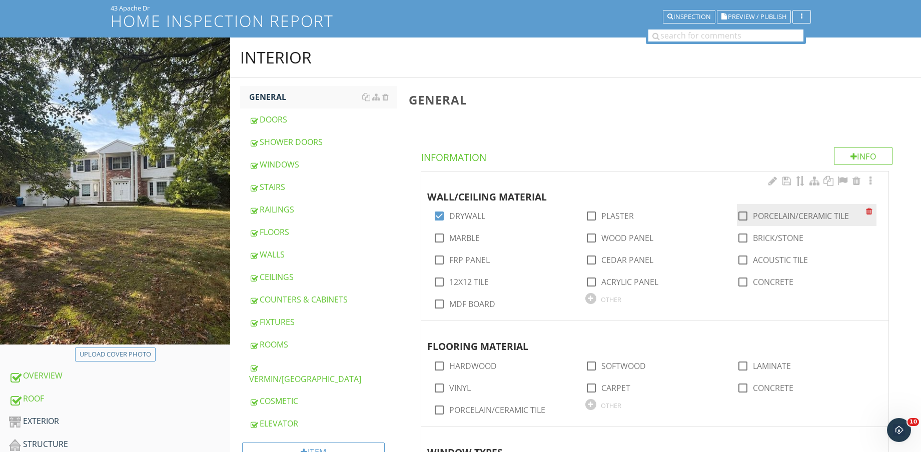
click at [787, 219] on label "PORCELAIN/CERAMIC TILE" at bounding box center [801, 216] width 96 height 10
checkbox input "true"
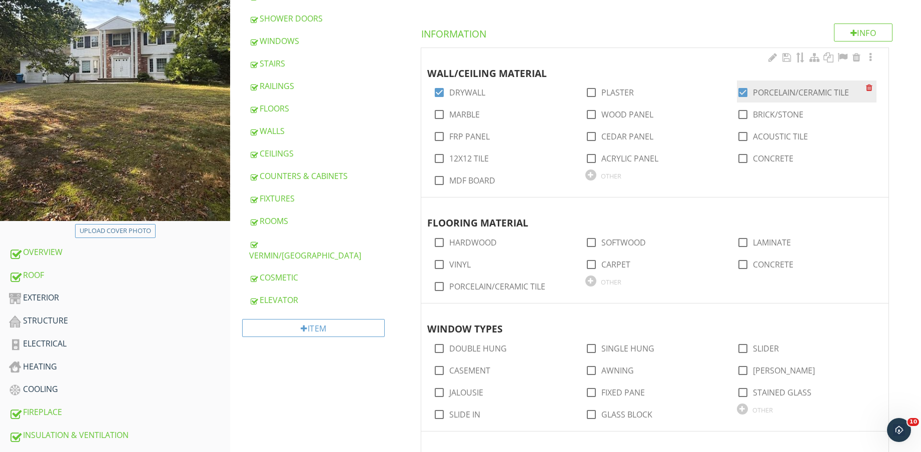
scroll to position [188, 0]
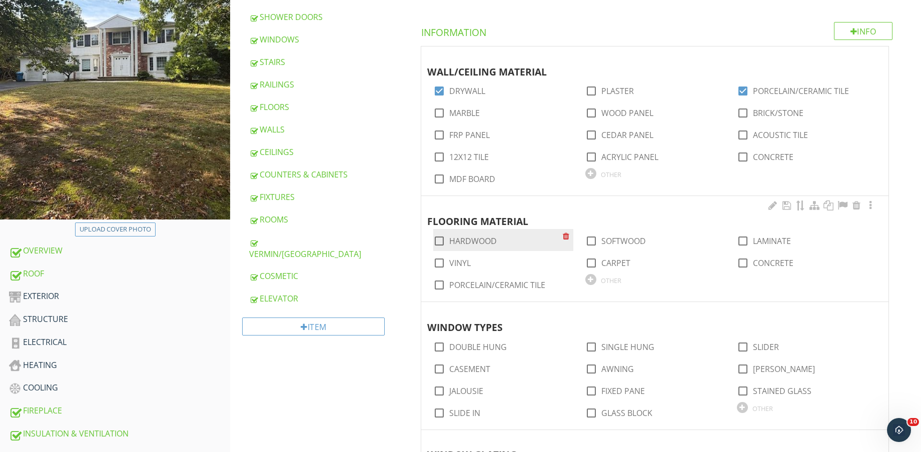
click at [466, 238] on label "HARDWOOD" at bounding box center [473, 241] width 48 height 10
checkbox input "true"
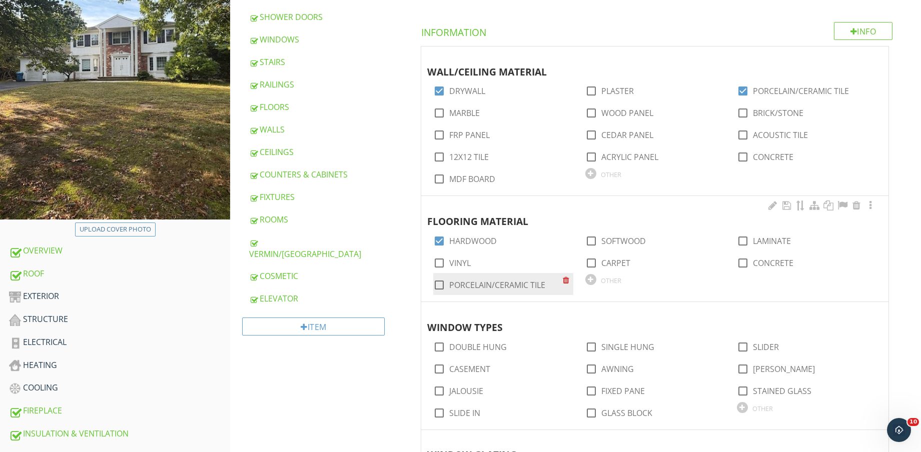
click at [493, 276] on div "check_box_outline_blank PORCELAIN/CERAMIC TILE" at bounding box center [503, 284] width 140 height 22
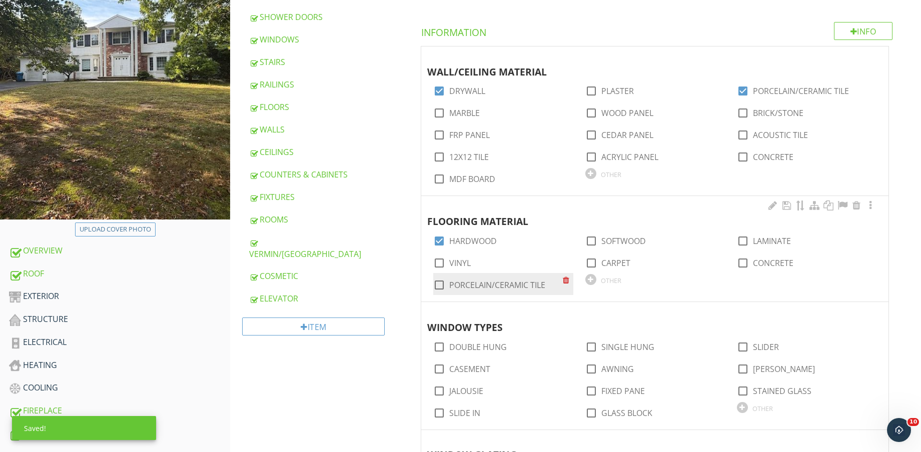
click at [497, 279] on div "check_box_outline_blank PORCELAIN/CERAMIC TILE" at bounding box center [489, 285] width 112 height 12
click at [497, 280] on label "PORCELAIN/CERAMIC TILE" at bounding box center [497, 285] width 96 height 10
checkbox input "true"
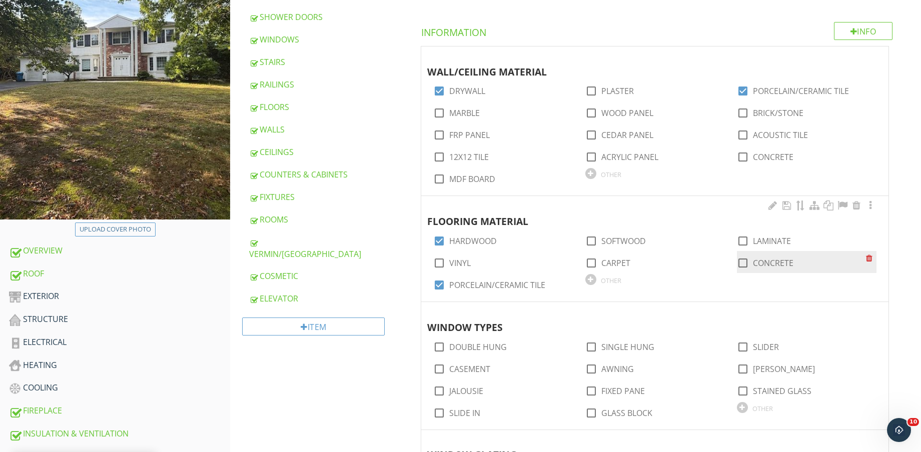
click at [745, 264] on div at bounding box center [742, 263] width 17 height 17
checkbox input "true"
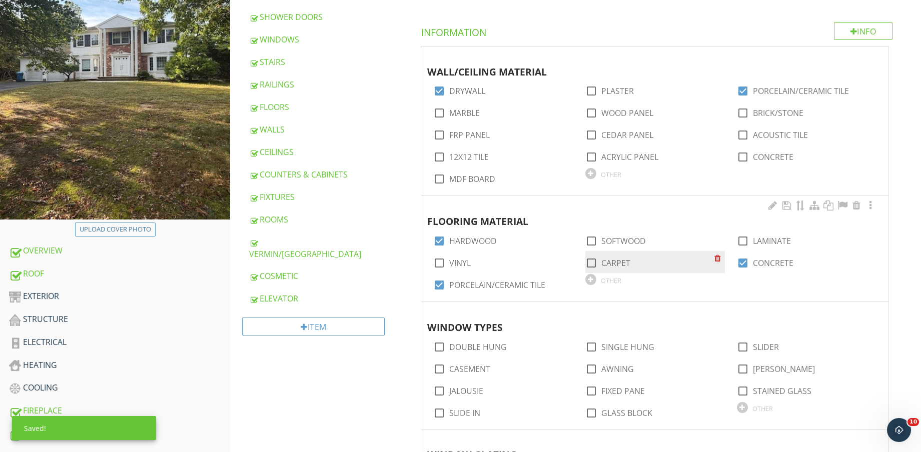
click at [611, 267] on label "CARPET" at bounding box center [615, 263] width 29 height 10
checkbox input "true"
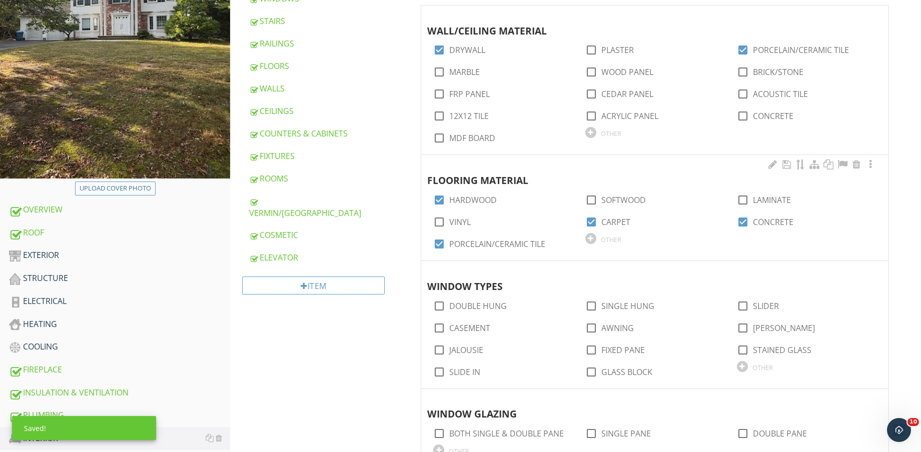
scroll to position [250, 0]
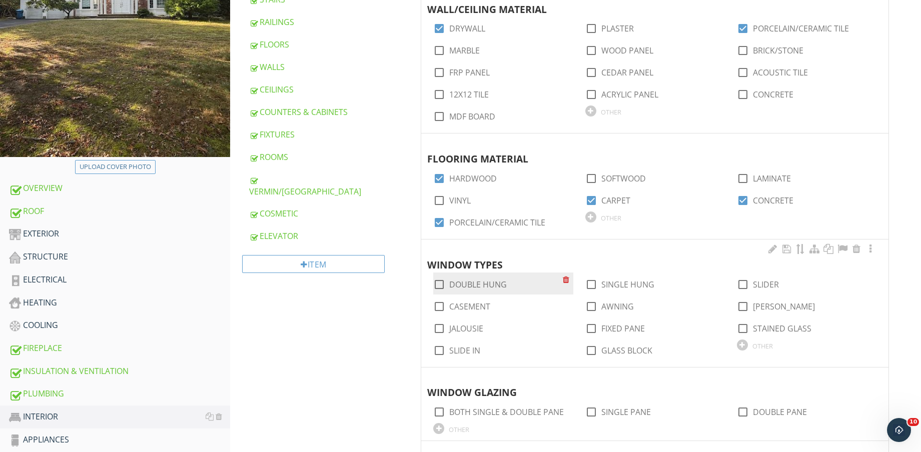
click at [484, 283] on label "DOUBLE HUNG" at bounding box center [478, 285] width 58 height 10
checkbox input "true"
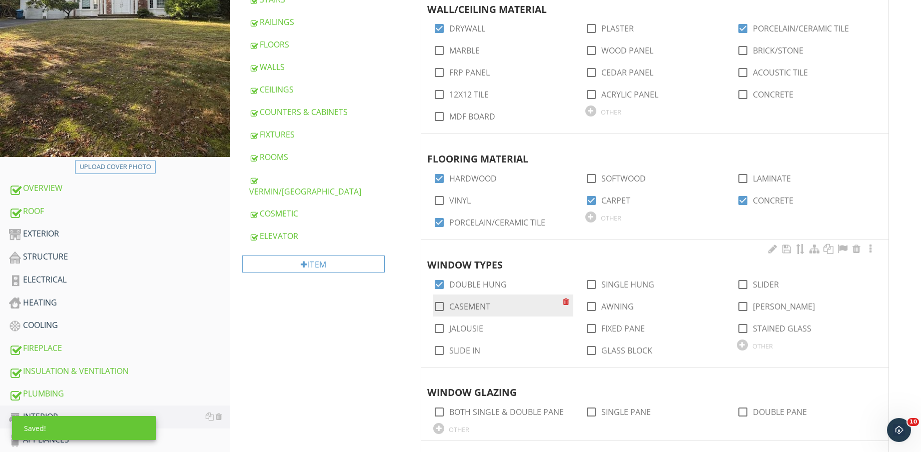
click at [469, 310] on label "CASEMENT" at bounding box center [469, 307] width 41 height 10
checkbox input "true"
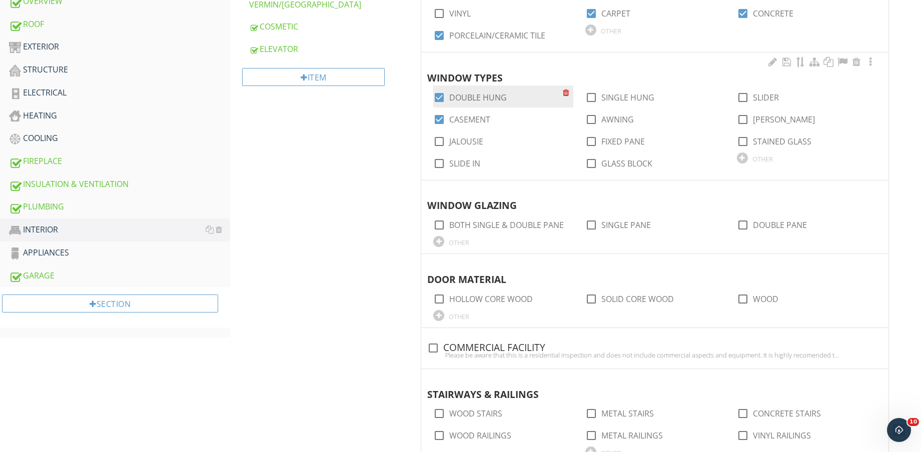
scroll to position [438, 0]
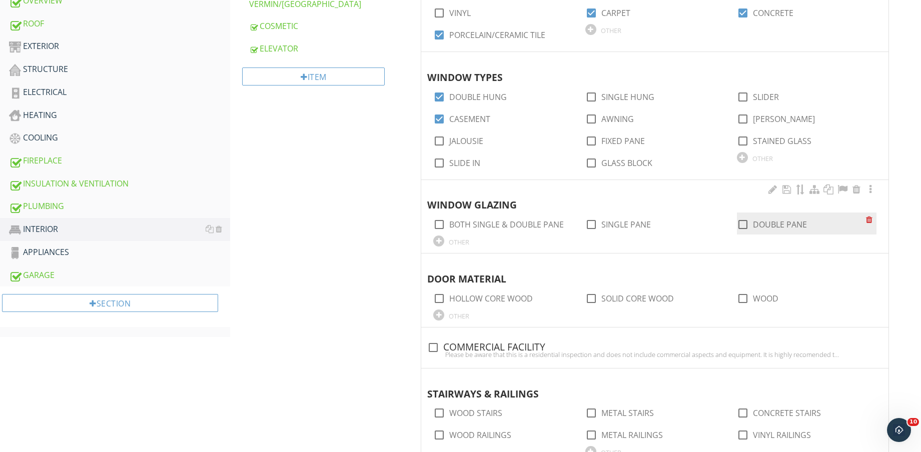
click at [790, 221] on label "DOUBLE PANE" at bounding box center [780, 225] width 54 height 10
checkbox input "true"
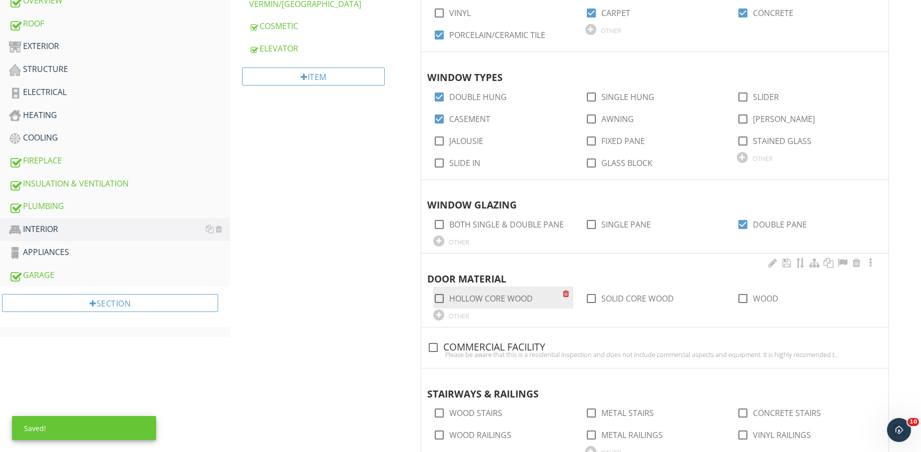
click at [520, 296] on label "HOLLOW CORE WOOD" at bounding box center [491, 299] width 84 height 10
checkbox input "true"
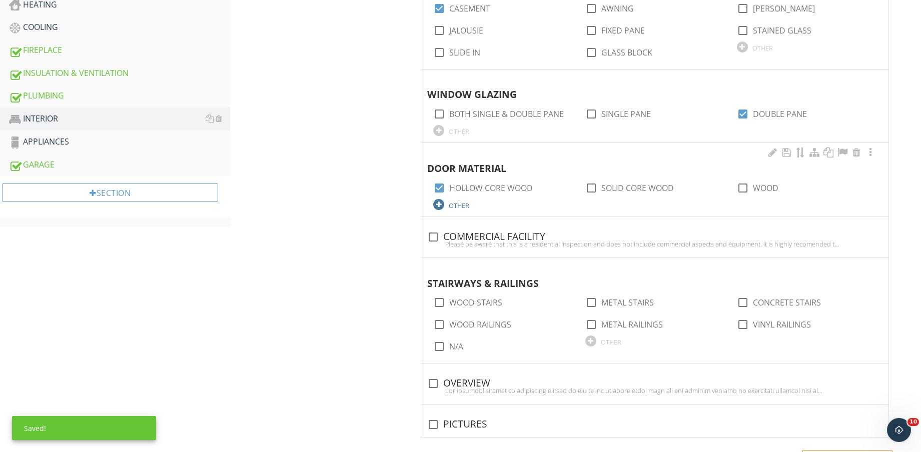
scroll to position [563, 0]
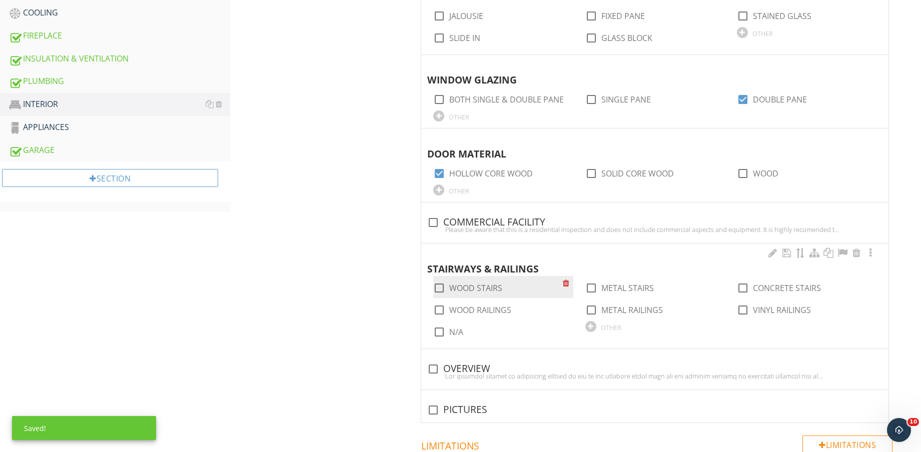
click at [489, 286] on label "WOOD STAIRS" at bounding box center [475, 288] width 53 height 10
checkbox input "true"
click at [495, 309] on label "WOOD RAILINGS" at bounding box center [480, 310] width 62 height 10
checkbox input "true"
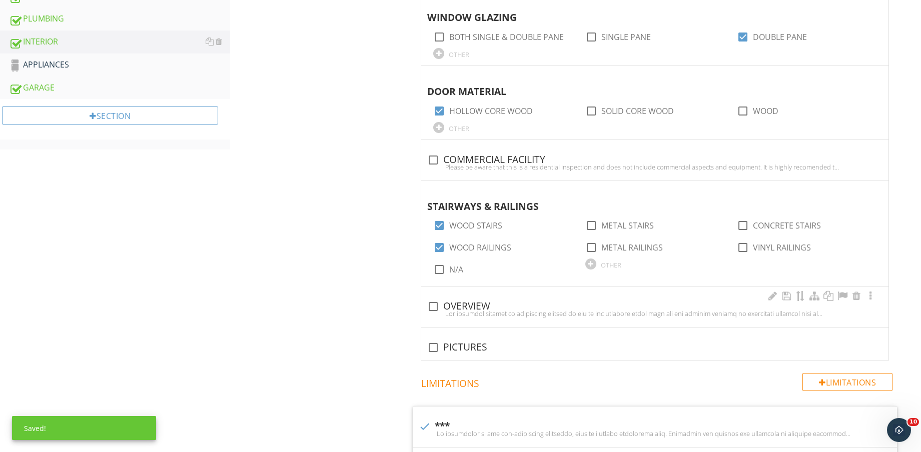
click at [469, 293] on div "check_box_outline_blank OVERVIEW" at bounding box center [654, 307] width 467 height 41
checkbox input "true"
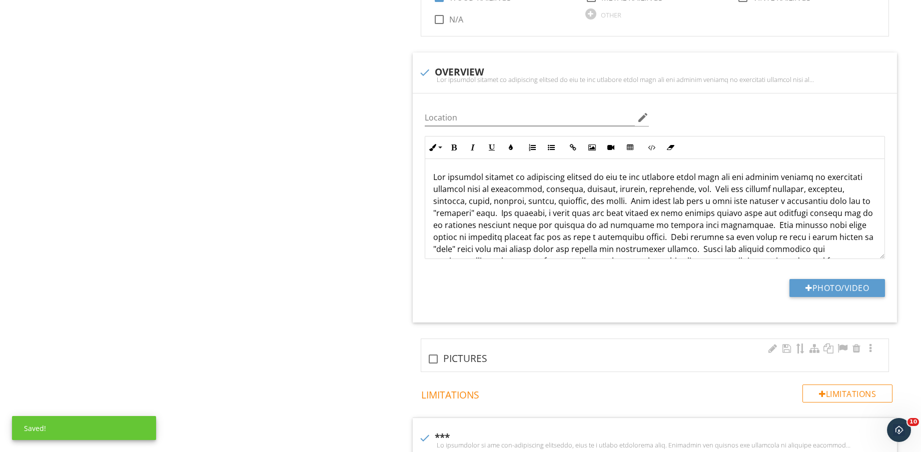
click at [472, 364] on div "check_box_outline_blank PICTURES" at bounding box center [654, 359] width 455 height 12
checkbox input "true"
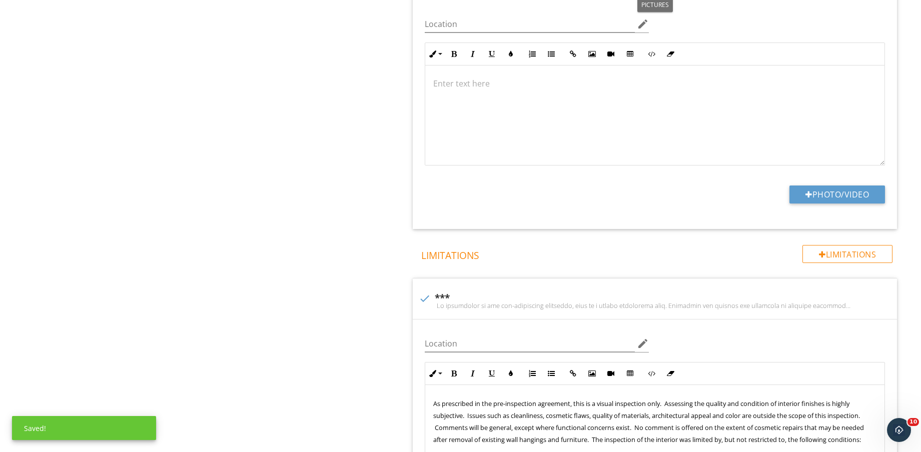
scroll to position [1250, 0]
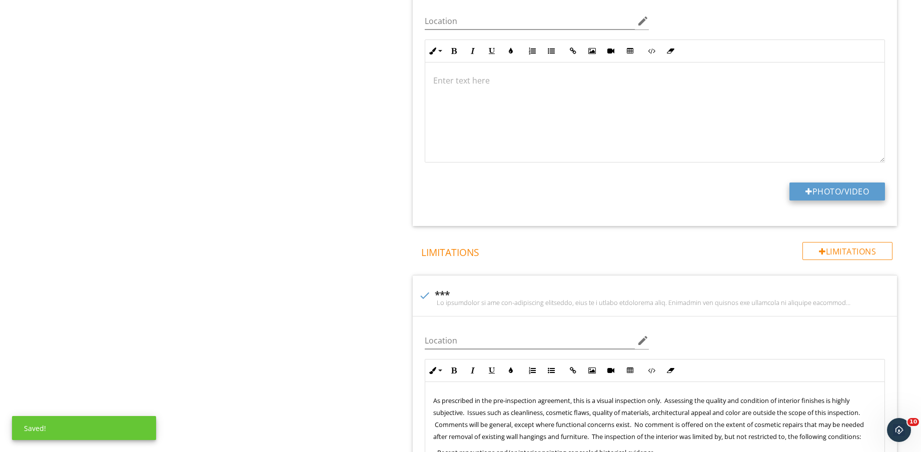
click at [832, 190] on button "Photo/Video" at bounding box center [837, 192] width 96 height 18
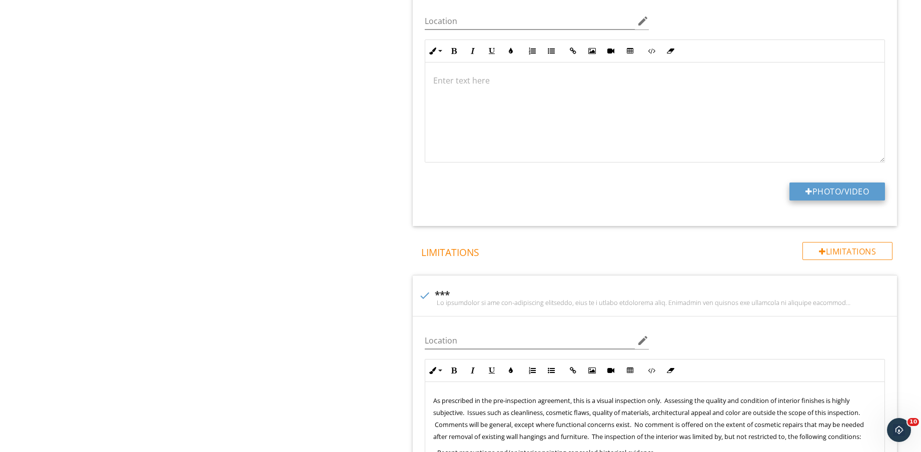
type input "C:\fakepath\IMG_8883.jpg"
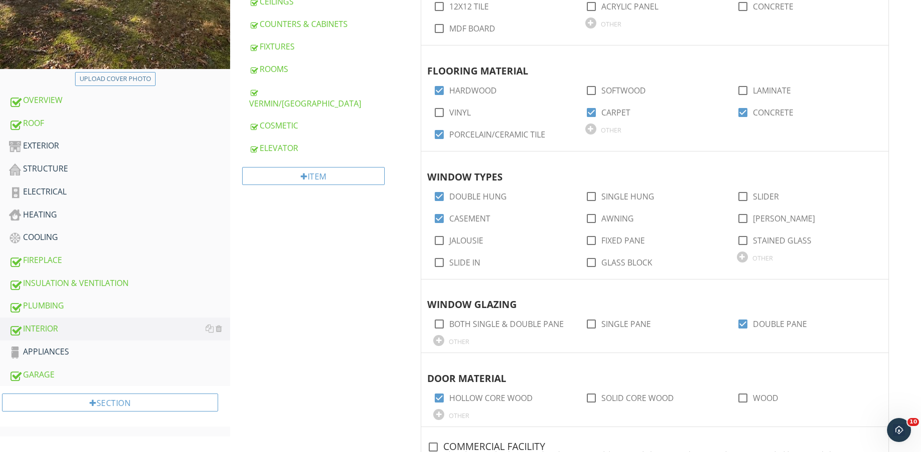
scroll to position [349, 0]
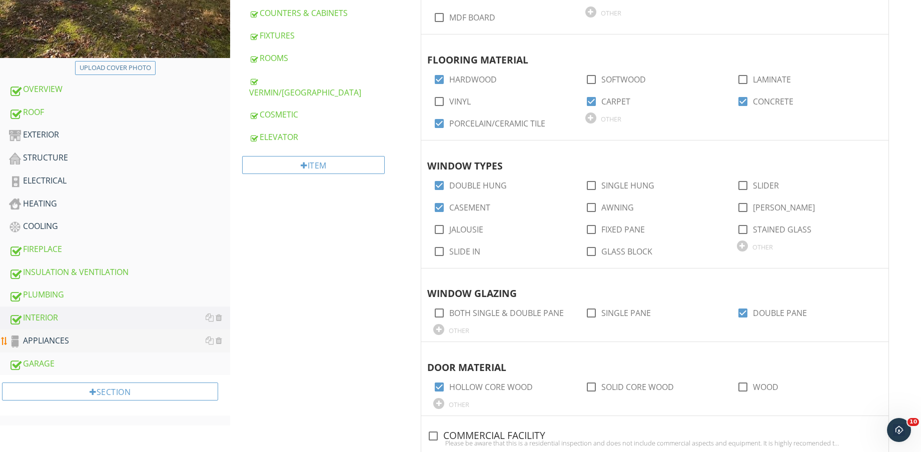
click at [69, 341] on div "APPLIANCES" at bounding box center [119, 341] width 221 height 13
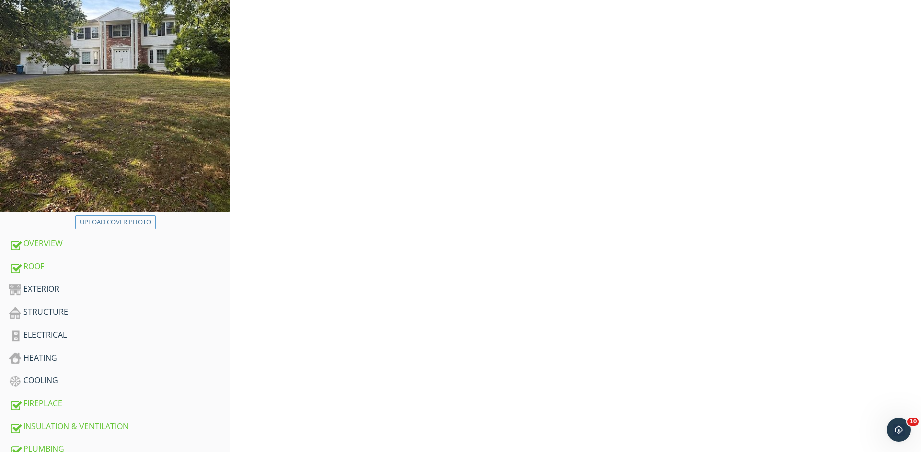
scroll to position [99, 0]
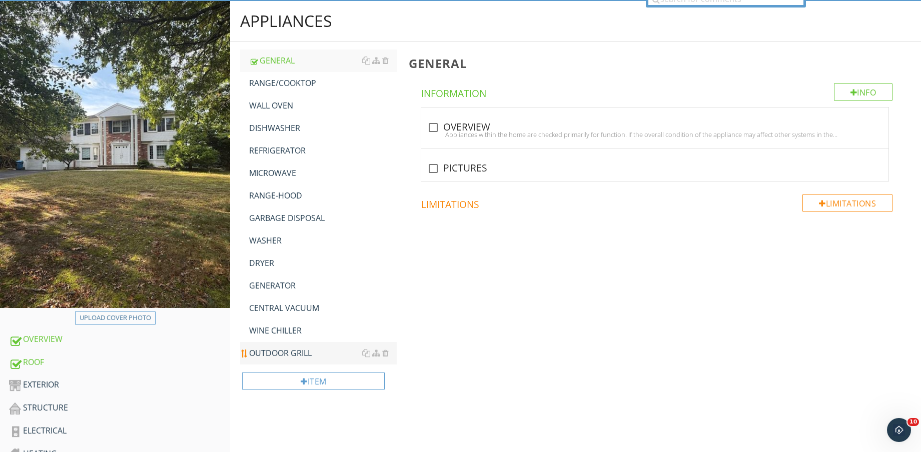
click at [295, 356] on div "OUTDOOR GRILL" at bounding box center [323, 353] width 148 height 12
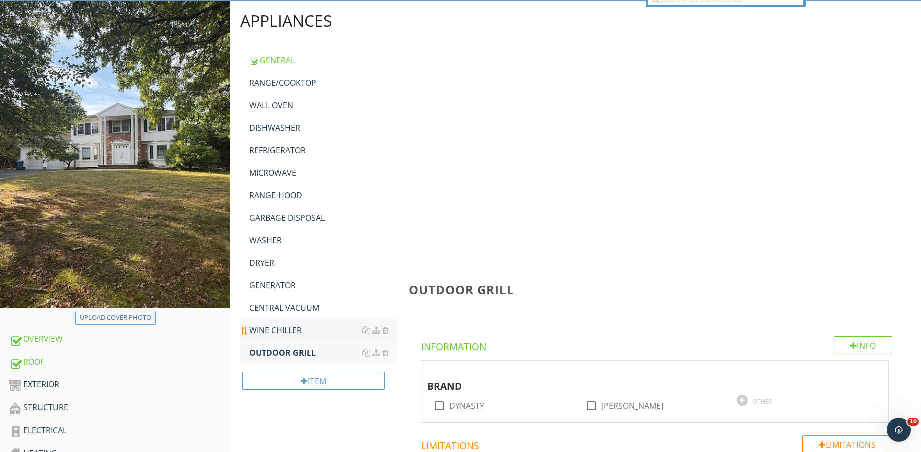
click at [286, 330] on div "WINE CHILLER" at bounding box center [323, 331] width 148 height 12
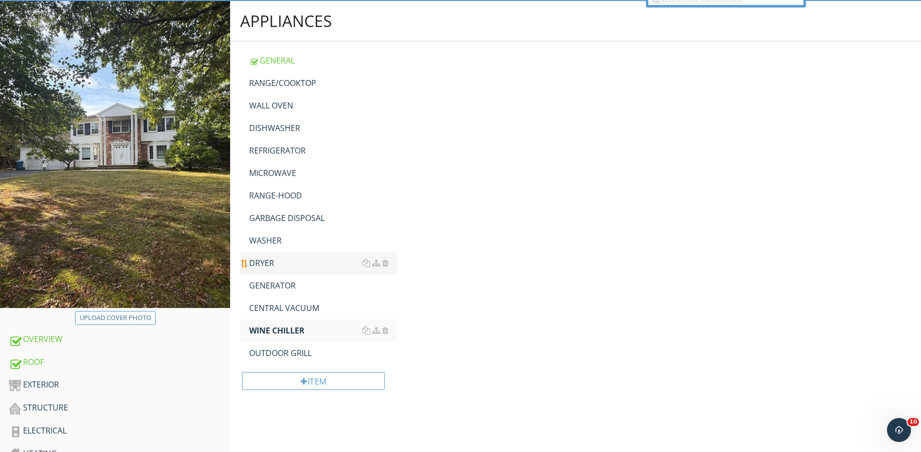
click at [287, 305] on div "CENTRAL VACUUM" at bounding box center [323, 308] width 148 height 12
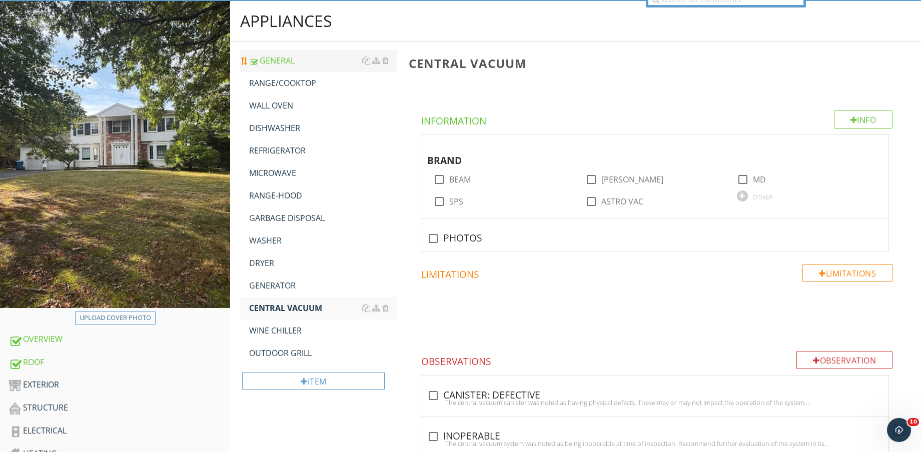
click at [299, 63] on div "GENERAL" at bounding box center [323, 61] width 148 height 12
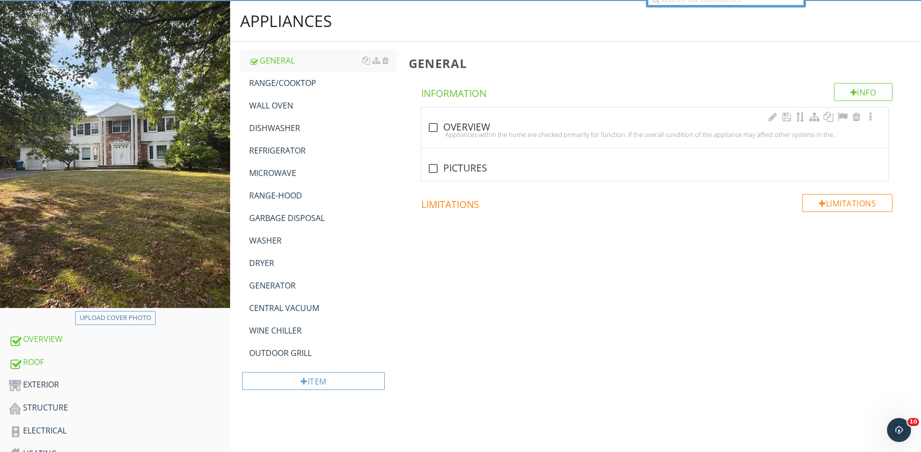
click at [464, 128] on div "check_box_outline_blank OVERVIEW" at bounding box center [654, 128] width 455 height 12
checkbox input "true"
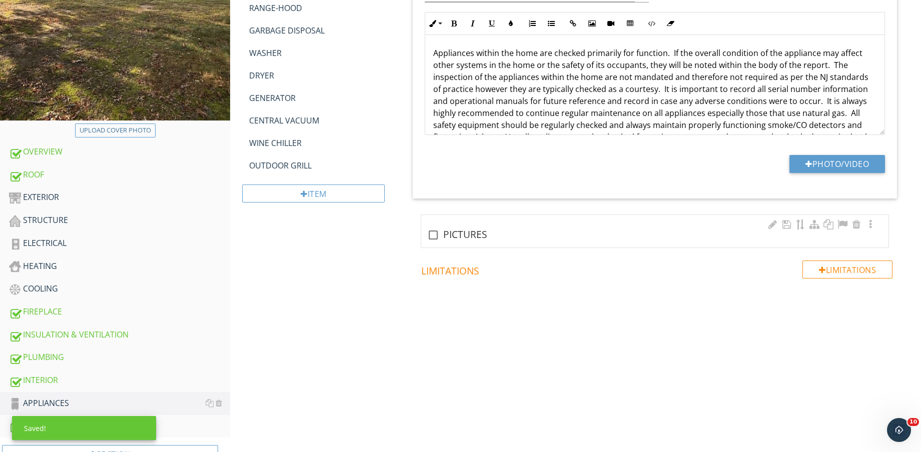
drag, startPoint x: 441, startPoint y: 234, endPoint x: 461, endPoint y: 230, distance: 20.5
click at [441, 234] on div at bounding box center [433, 235] width 17 height 17
checkbox input "true"
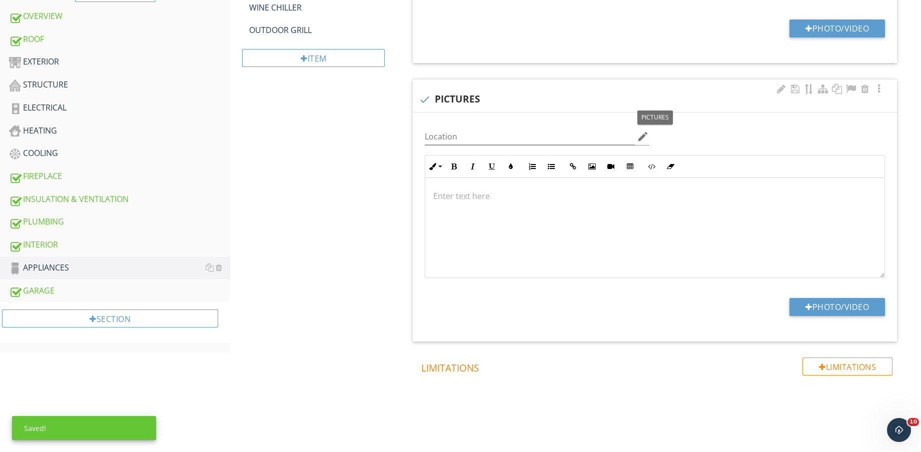
scroll to position [427, 0]
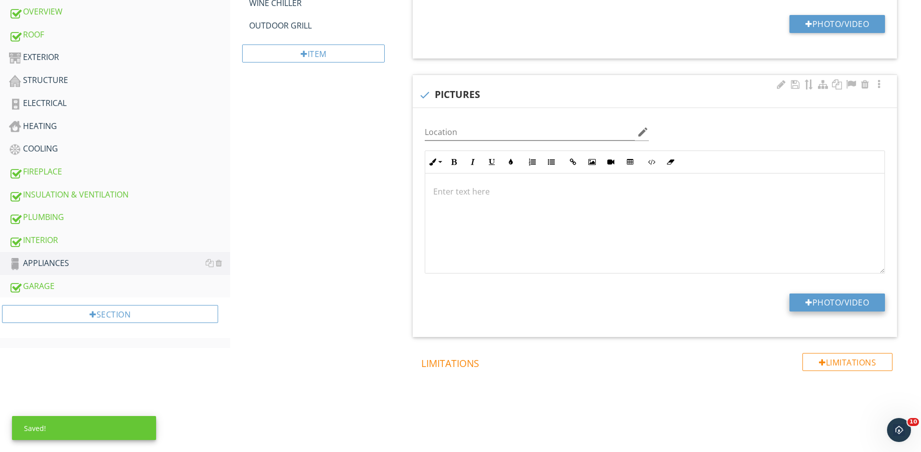
click at [825, 303] on button "Photo/Video" at bounding box center [837, 303] width 96 height 18
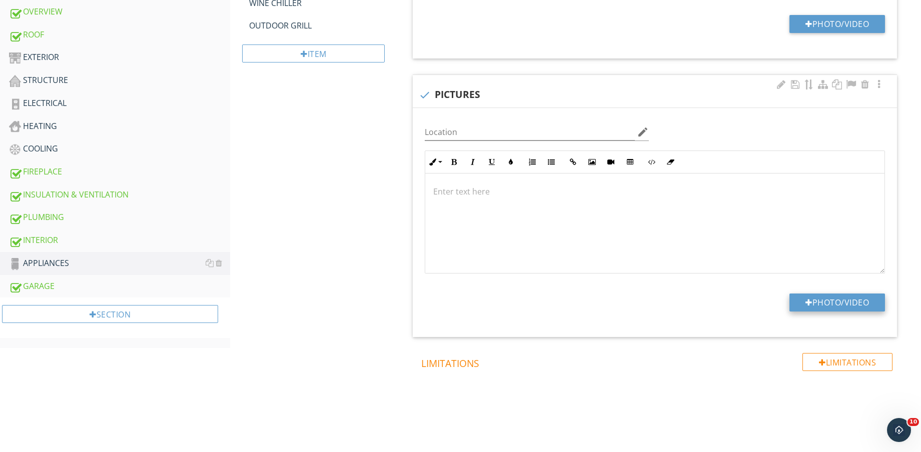
type input "C:\fakepath\IMG_8969.jpg"
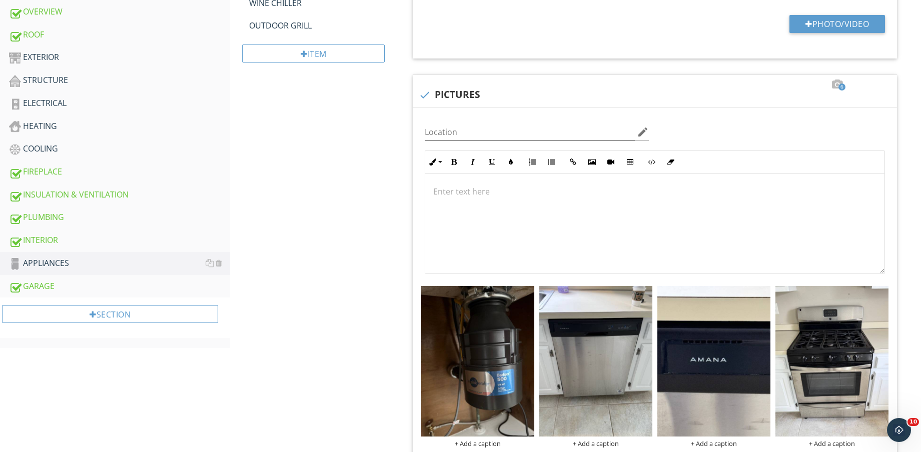
scroll to position [0, 0]
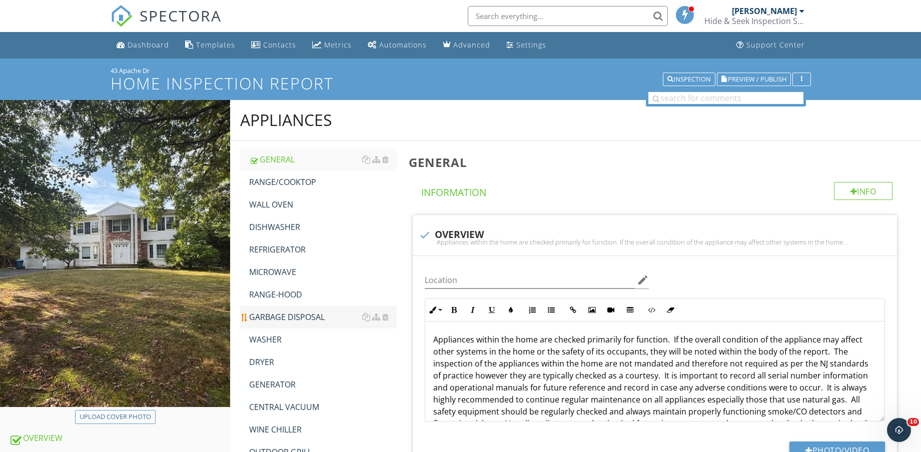
click at [315, 318] on div "GARBAGE DISPOSAL" at bounding box center [323, 317] width 148 height 12
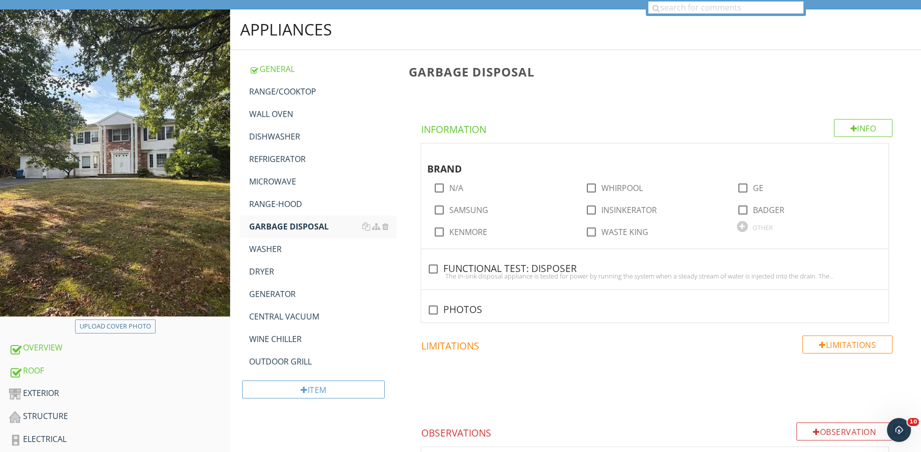
scroll to position [188, 0]
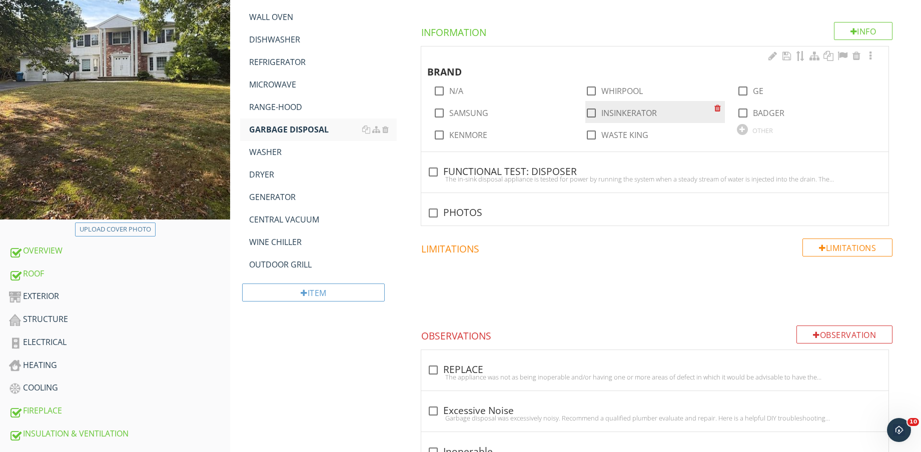
click at [626, 113] on label "INSINKERATOR" at bounding box center [629, 113] width 56 height 10
checkbox input "true"
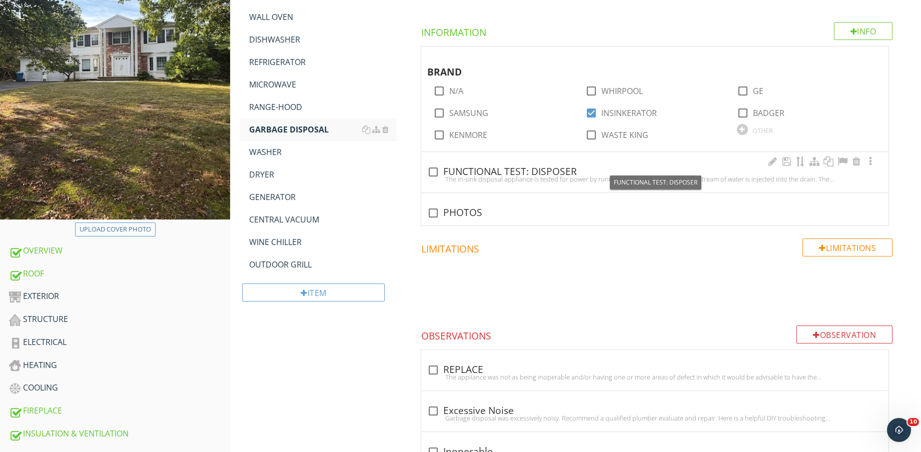
click at [523, 172] on div "check_box_outline_blank FUNCTIONAL TEST: DISPOSER" at bounding box center [654, 172] width 455 height 12
checkbox input "true"
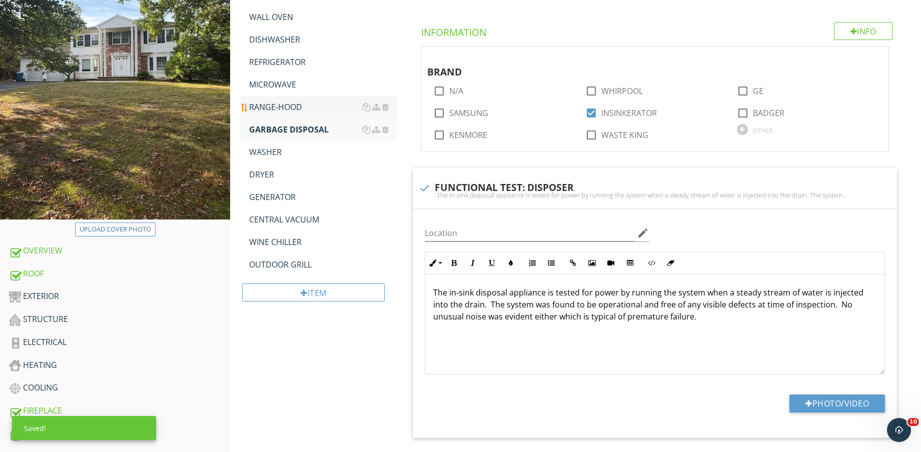
scroll to position [63, 0]
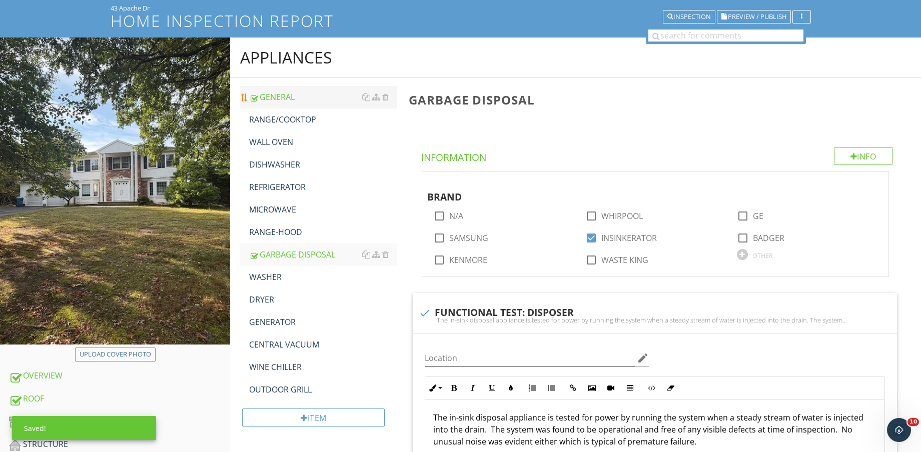
click at [289, 95] on div "GENERAL" at bounding box center [323, 97] width 148 height 12
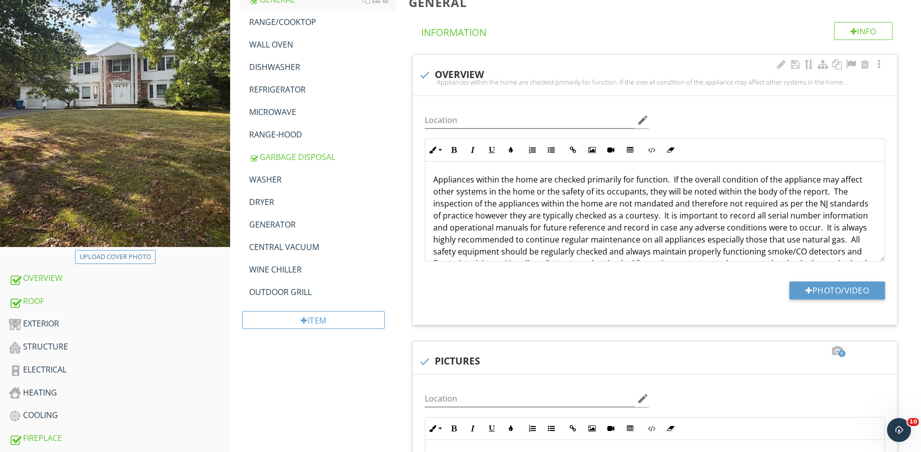
scroll to position [188, 0]
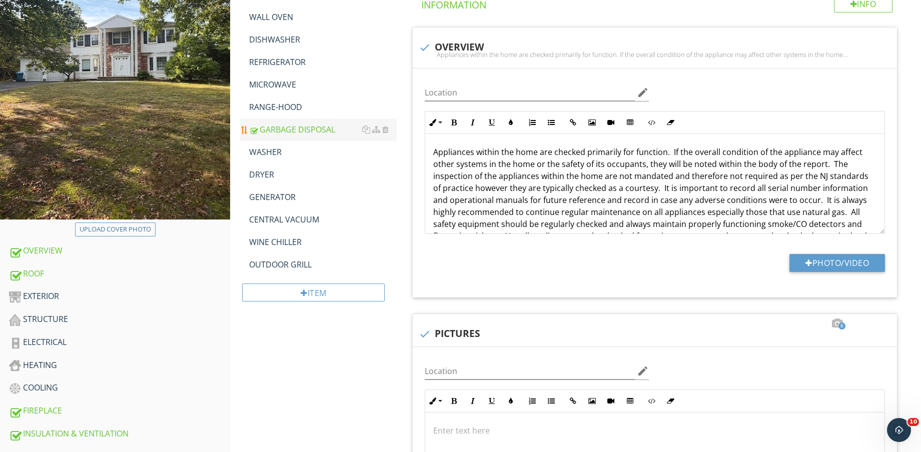
click at [269, 124] on div "GARBAGE DISPOSAL" at bounding box center [323, 130] width 148 height 12
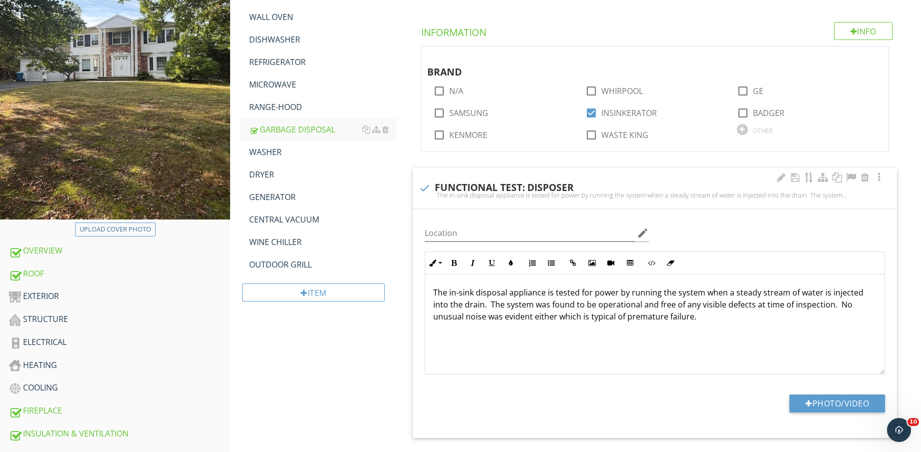
click at [476, 188] on div "check FUNCTIONAL TEST: DISPOSER" at bounding box center [655, 188] width 472 height 12
checkbox input "true"
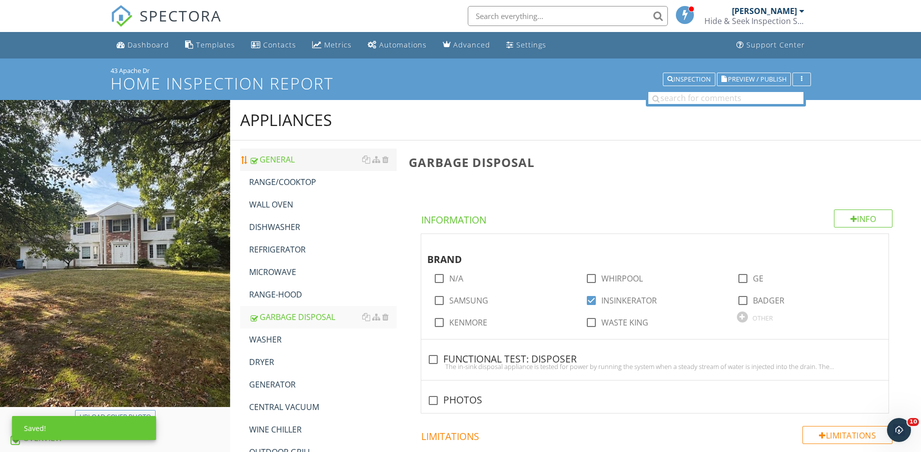
click at [305, 166] on link "GENERAL" at bounding box center [323, 160] width 148 height 22
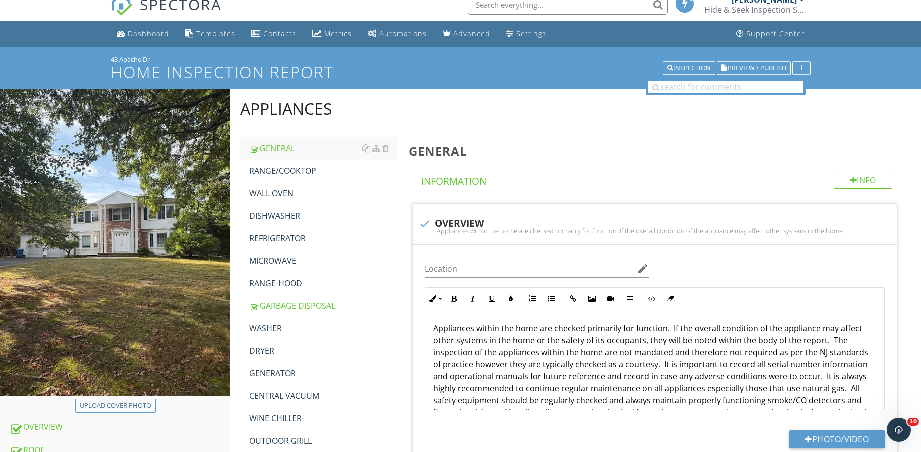
scroll to position [10, 0]
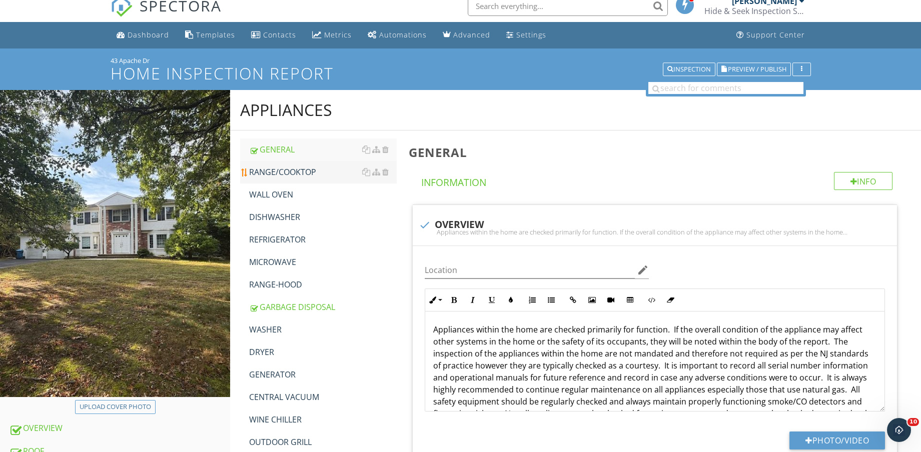
click at [314, 172] on div "RANGE/COOKTOP" at bounding box center [323, 172] width 148 height 12
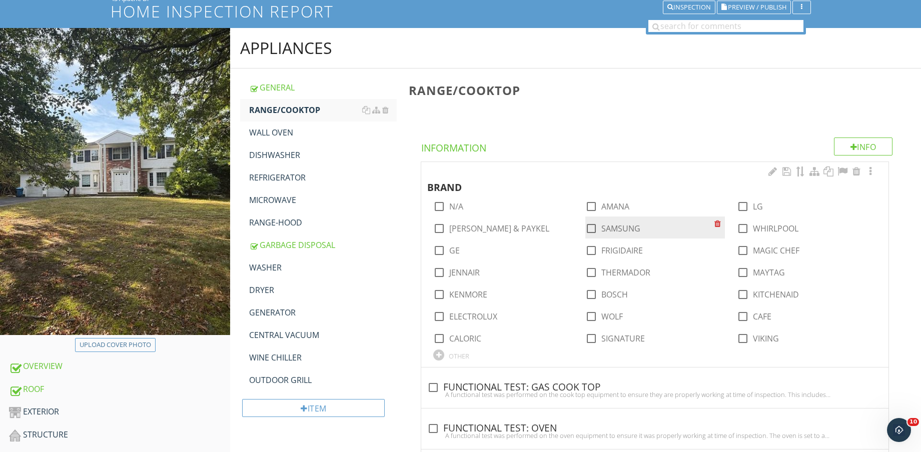
scroll to position [73, 0]
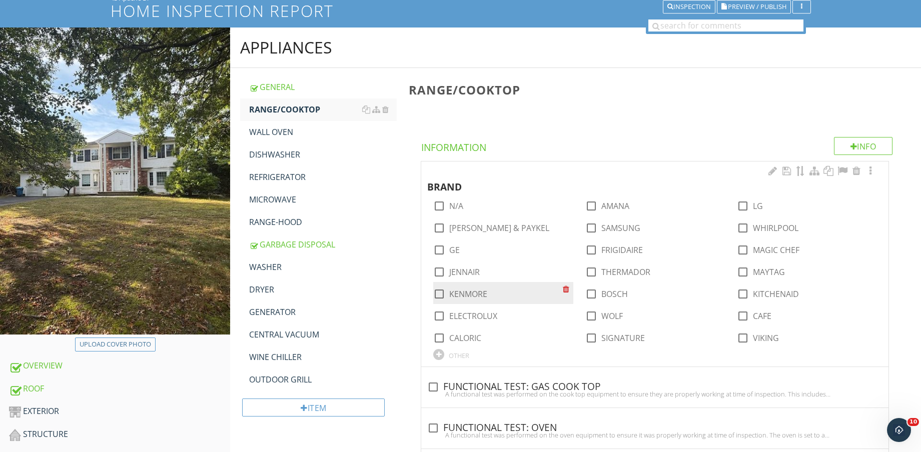
click at [470, 291] on label "KENMORE" at bounding box center [468, 294] width 38 height 10
checkbox input "true"
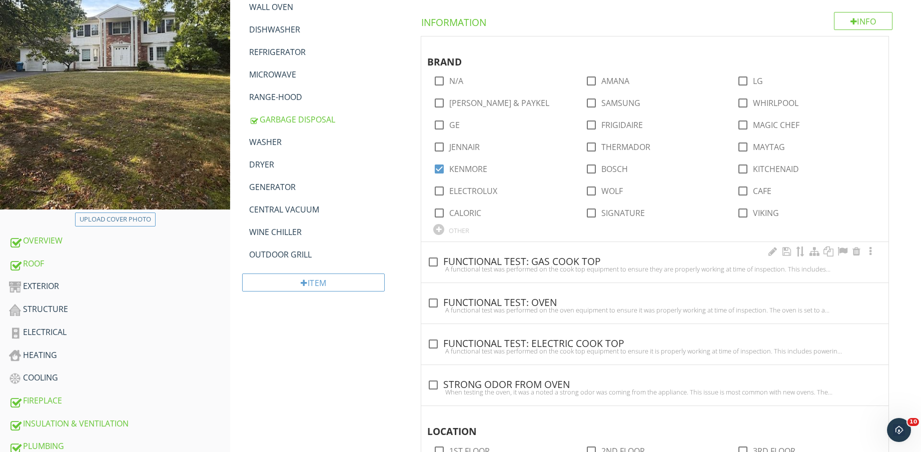
click at [535, 267] on div "A functional test was performed on the cook top equipment to ensure they are pr…" at bounding box center [654, 269] width 455 height 8
checkbox input "true"
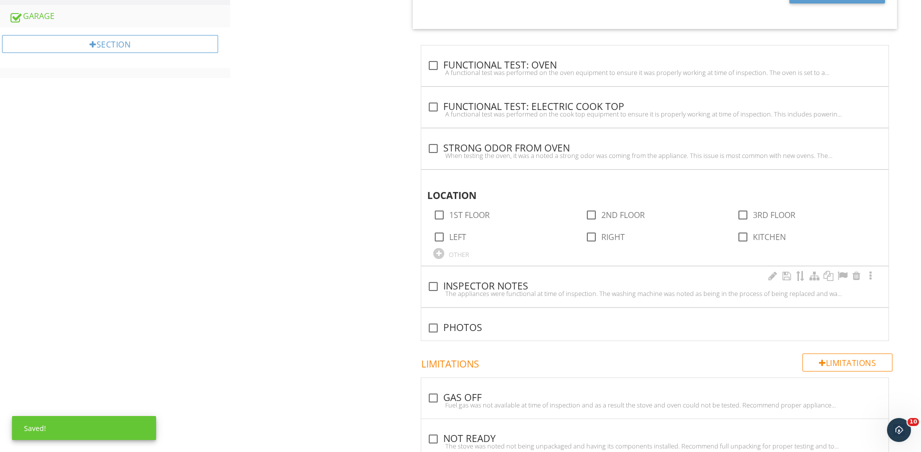
scroll to position [698, 0]
click at [471, 214] on label "1ST FLOOR" at bounding box center [469, 214] width 41 height 10
checkbox input "true"
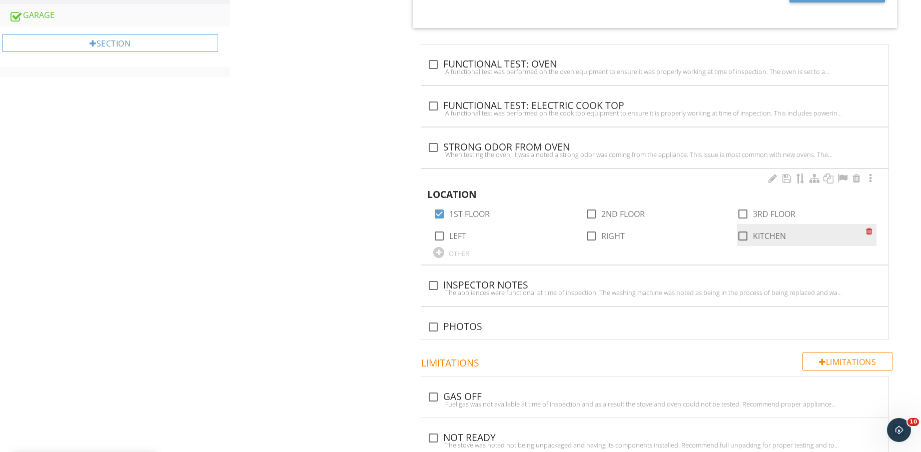
click at [763, 237] on label "KITCHEN" at bounding box center [769, 236] width 33 height 10
checkbox input "true"
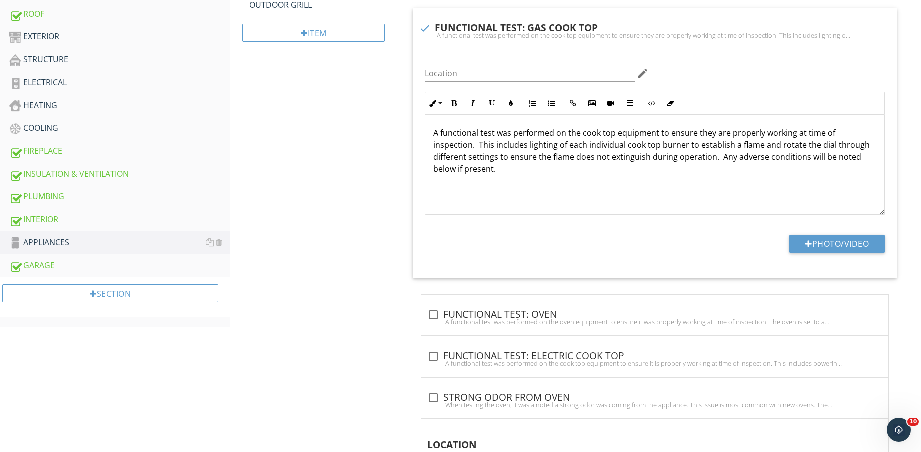
scroll to position [135, 0]
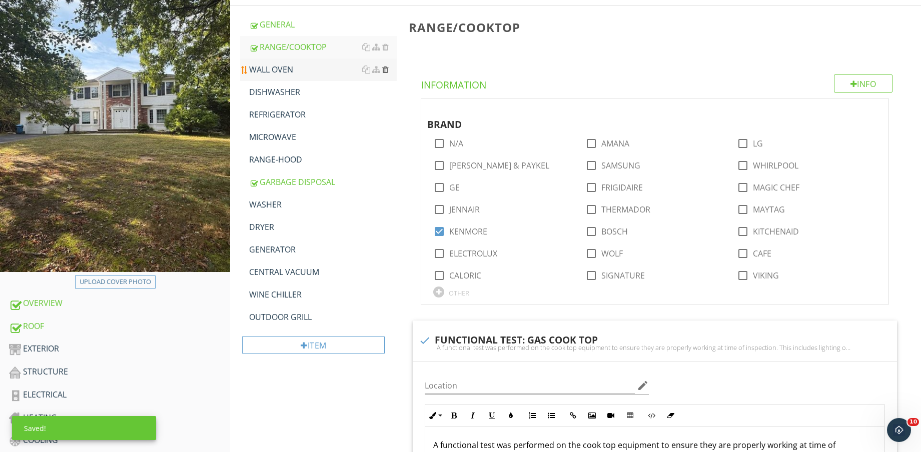
click at [387, 68] on div at bounding box center [385, 70] width 7 height 8
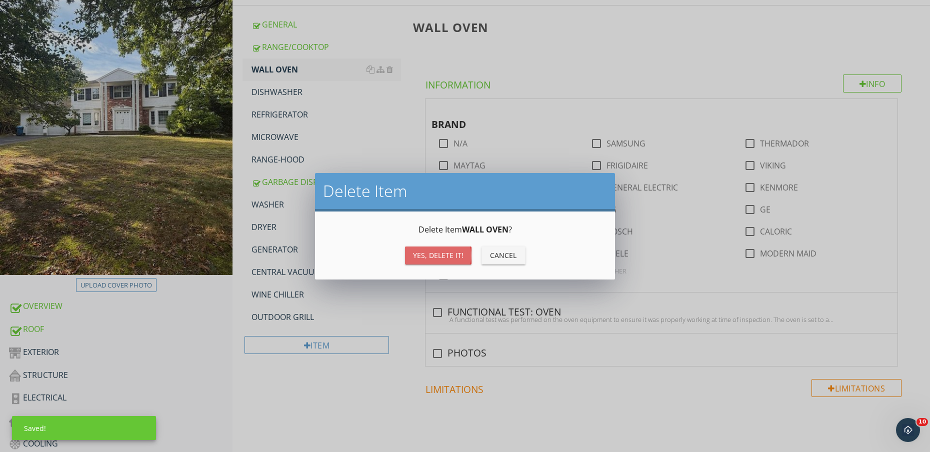
click at [444, 253] on div "Yes, Delete it!" at bounding box center [438, 255] width 51 height 11
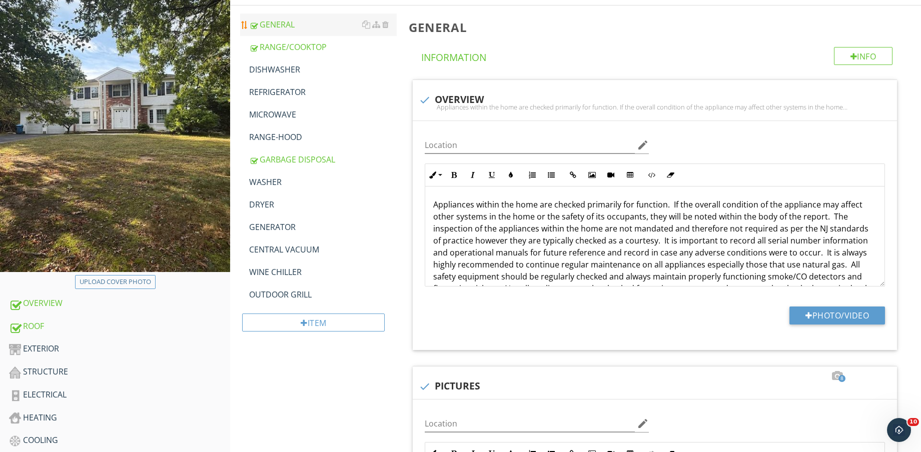
click at [293, 26] on div "GENERAL" at bounding box center [323, 25] width 148 height 12
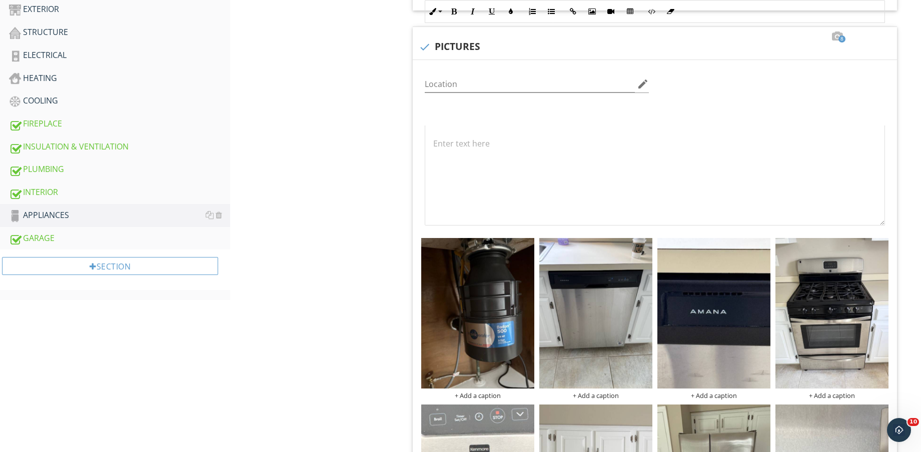
scroll to position [198, 0]
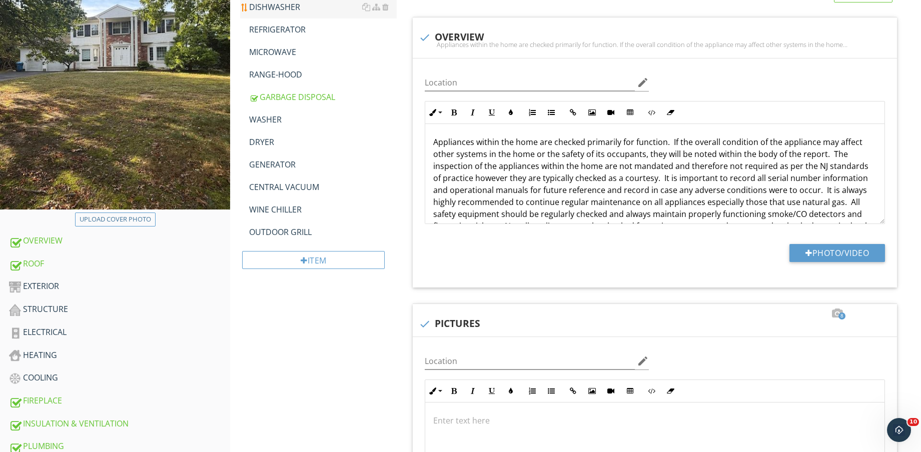
click at [295, 12] on div "DISHWASHER" at bounding box center [323, 7] width 148 height 12
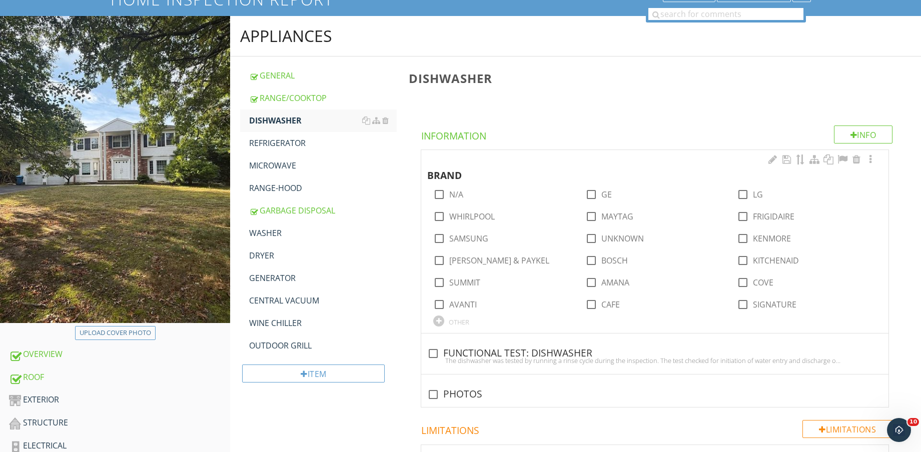
scroll to position [73, 0]
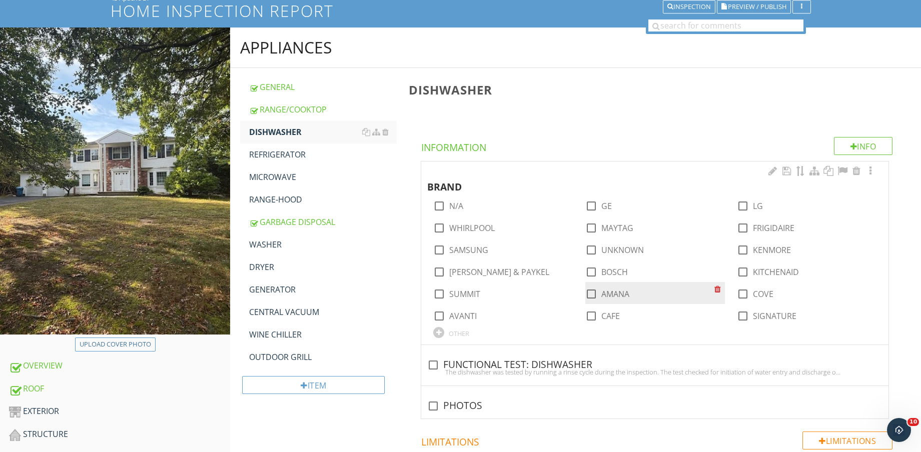
click at [618, 294] on label "AMANA" at bounding box center [615, 294] width 28 height 10
checkbox input "true"
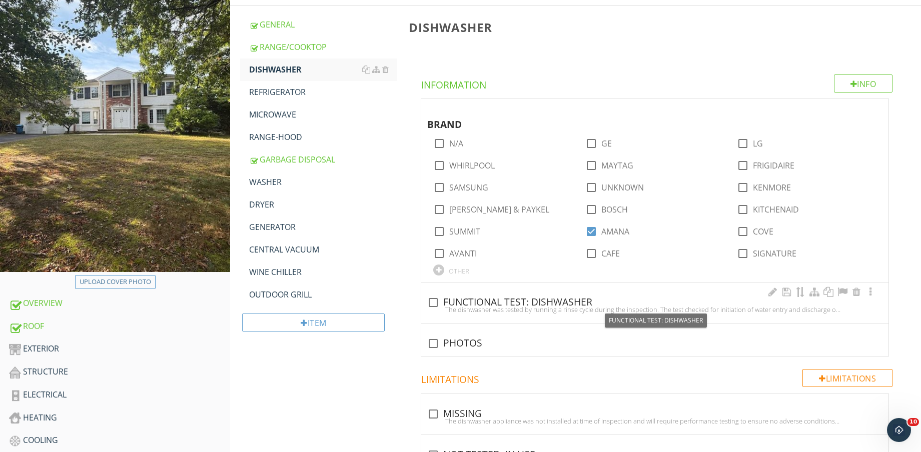
click at [545, 303] on div "check_box_outline_blank FUNCTIONAL TEST: DISHWASHER" at bounding box center [654, 303] width 455 height 12
checkbox input "true"
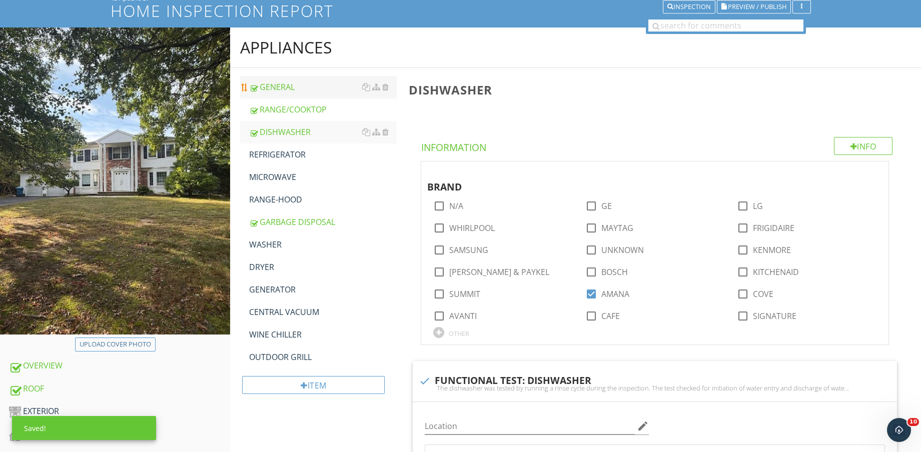
click at [308, 84] on div "GENERAL" at bounding box center [323, 87] width 148 height 12
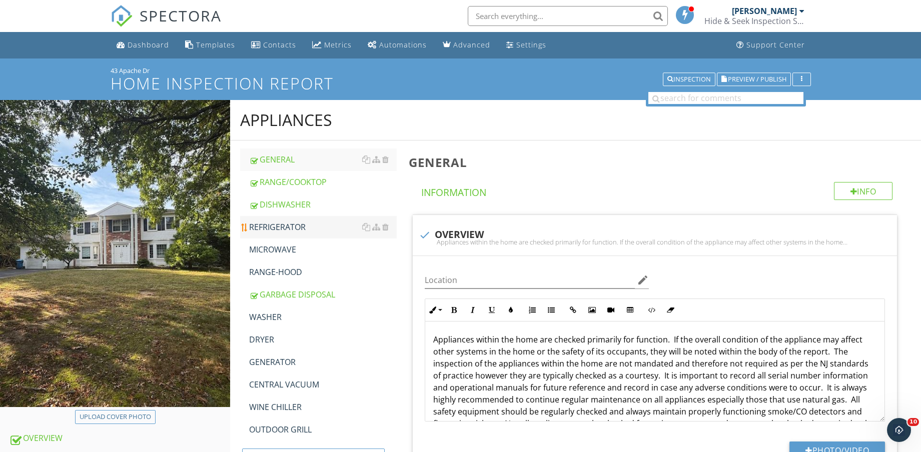
click at [288, 223] on div "REFRIGERATOR" at bounding box center [323, 227] width 148 height 12
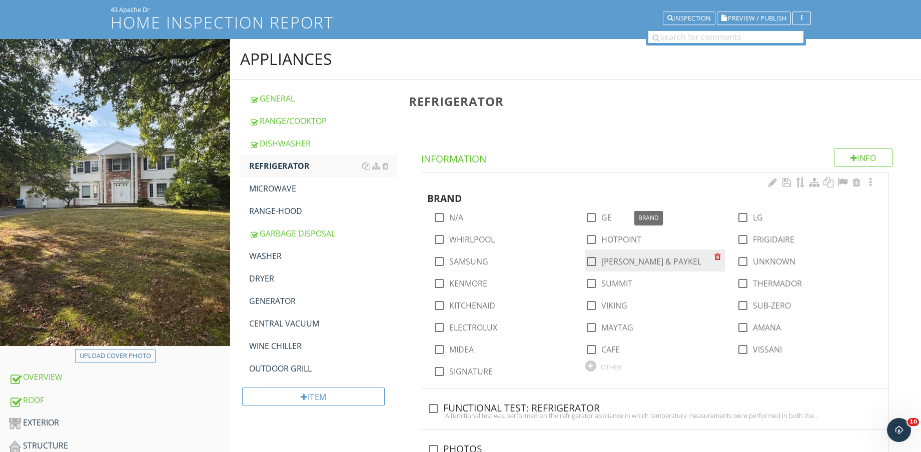
scroll to position [63, 0]
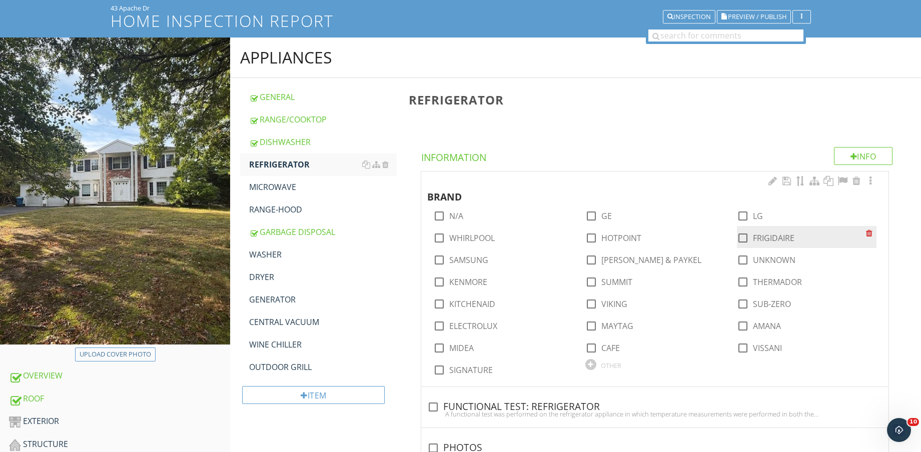
click at [775, 240] on label "FRIGIDAIRE" at bounding box center [774, 238] width 42 height 10
checkbox input "true"
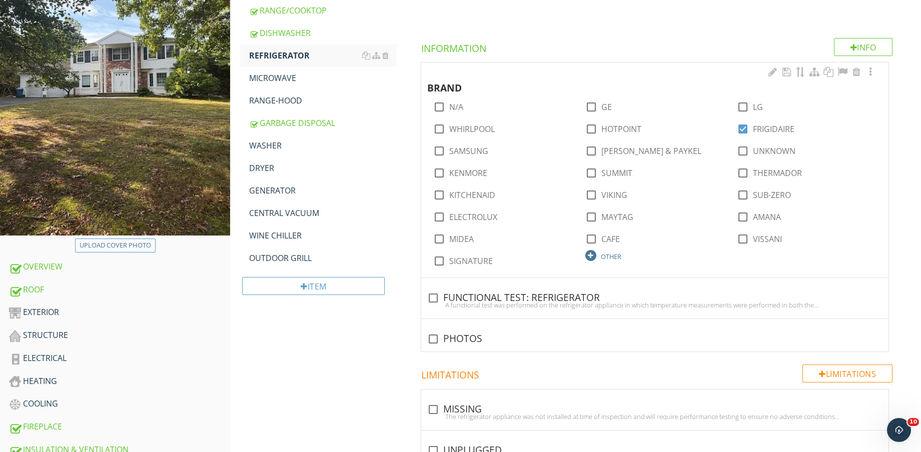
scroll to position [188, 0]
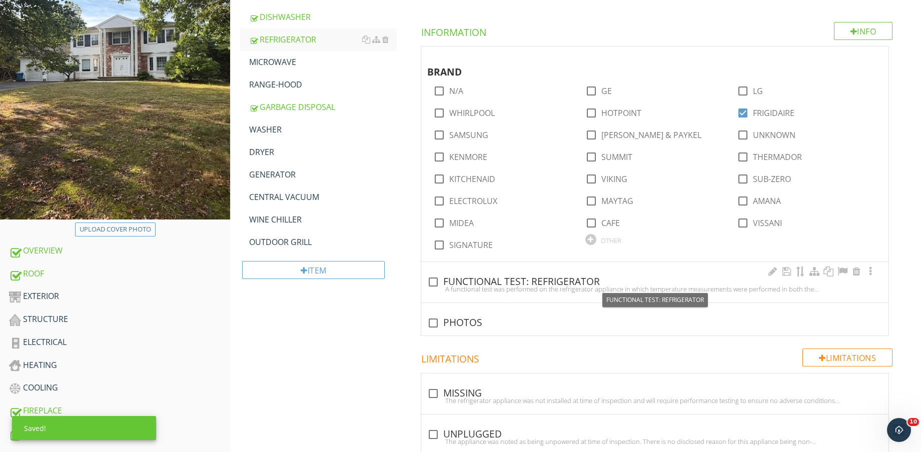
click at [551, 281] on div "check_box_outline_blank FUNCTIONAL TEST: REFRIGERATOR" at bounding box center [654, 282] width 455 height 12
checkbox input "true"
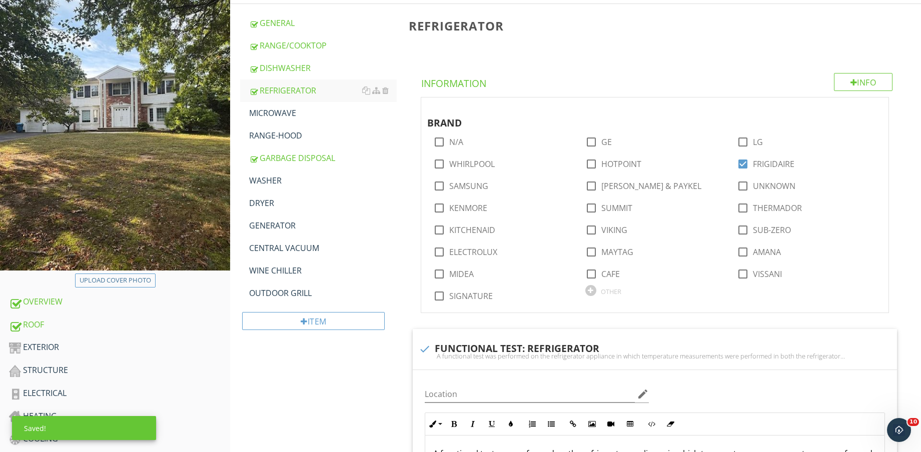
scroll to position [63, 0]
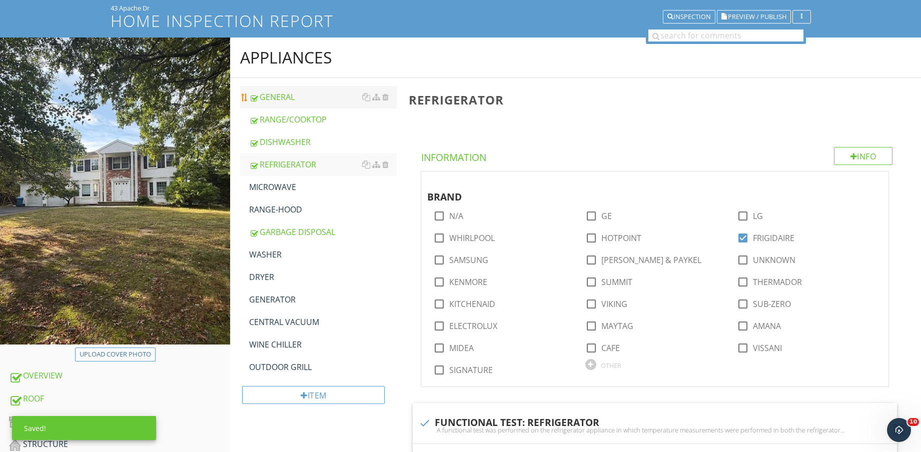
click at [303, 99] on div "GENERAL" at bounding box center [323, 97] width 148 height 12
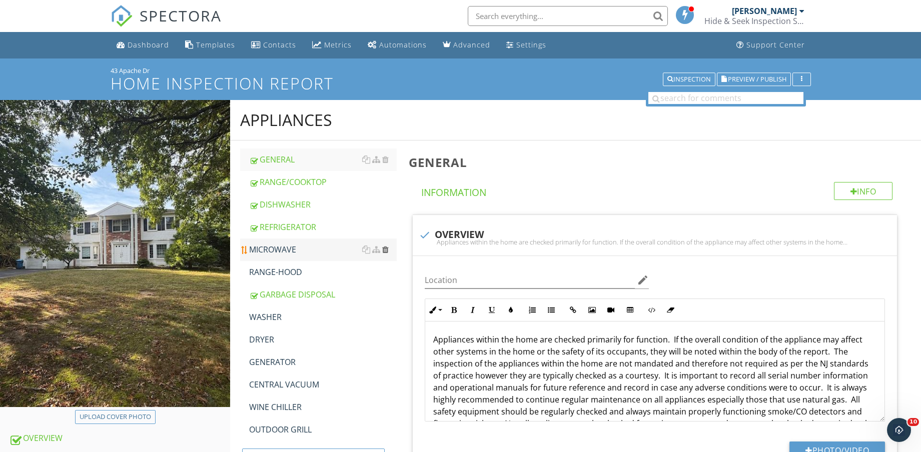
click at [387, 251] on div at bounding box center [385, 250] width 7 height 8
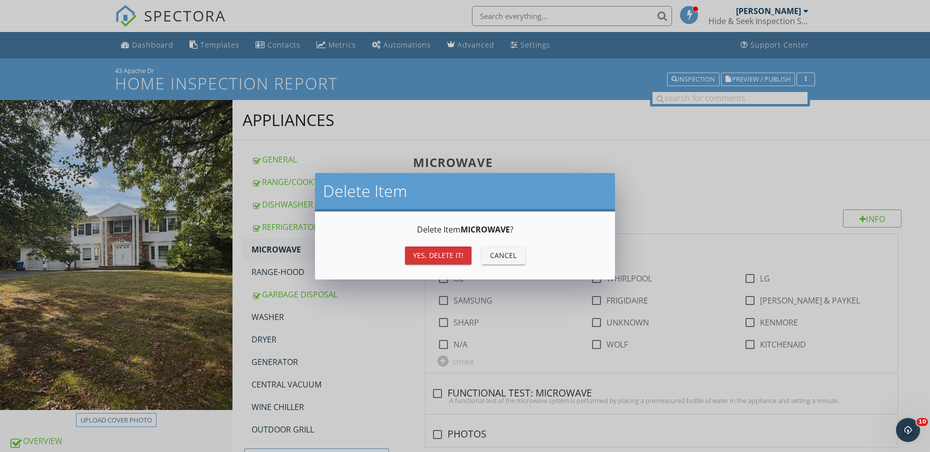
click at [451, 256] on div "Yes, Delete it!" at bounding box center [438, 255] width 51 height 11
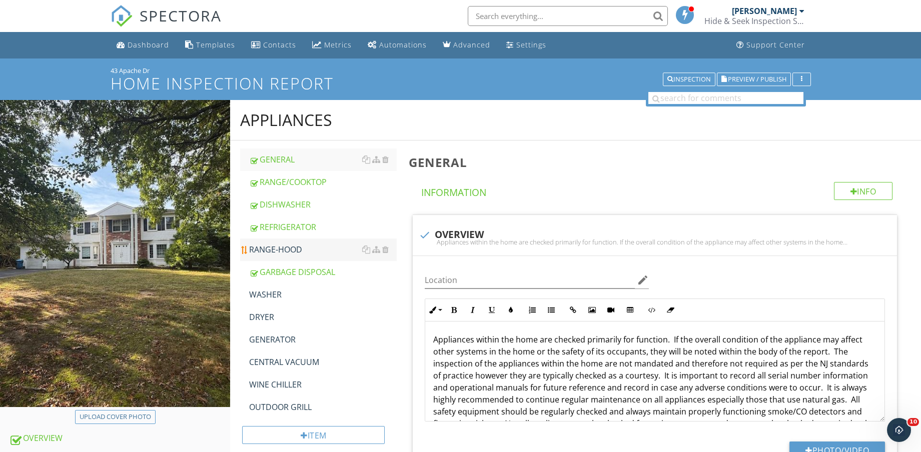
click at [298, 249] on div "RANGE-HOOD" at bounding box center [323, 250] width 148 height 12
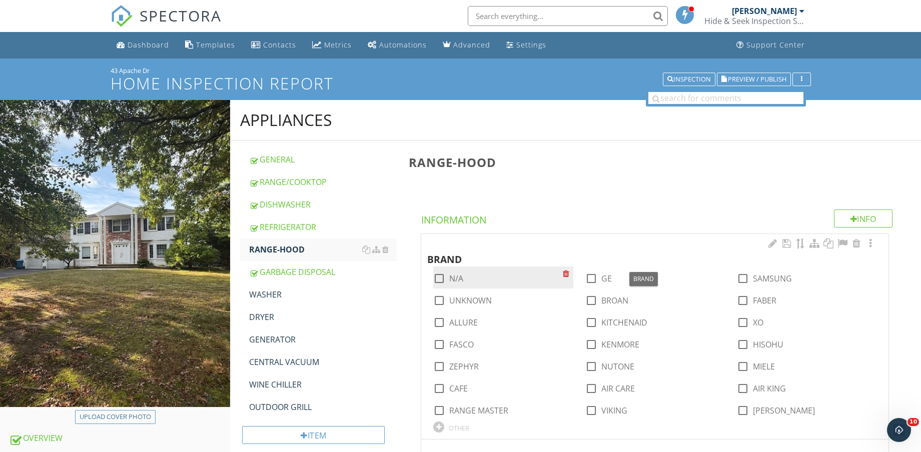
click at [457, 278] on label "N/A" at bounding box center [456, 279] width 14 height 10
checkbox input "true"
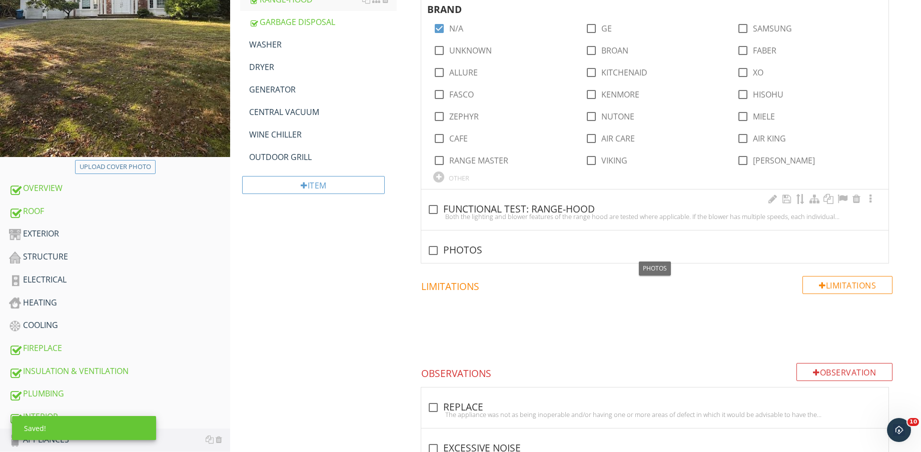
click at [467, 213] on div "Both the lighting and blower features of the range hood are tested where applic…" at bounding box center [654, 217] width 455 height 8
checkbox input "true"
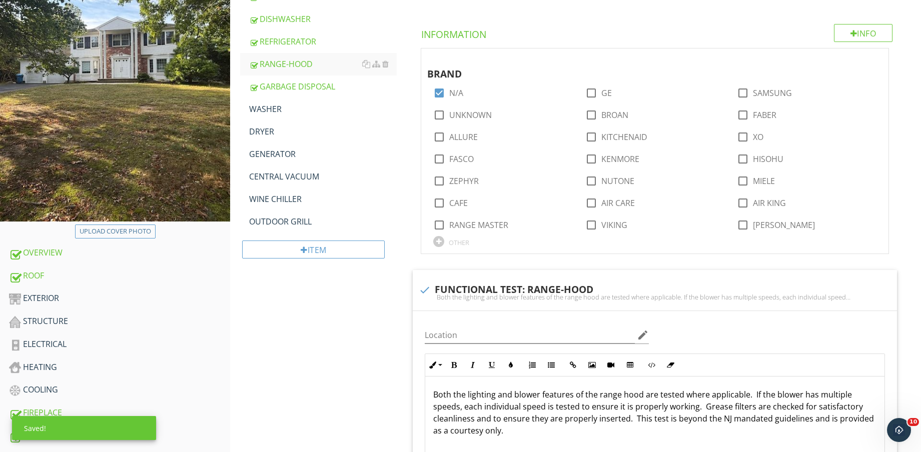
scroll to position [125, 0]
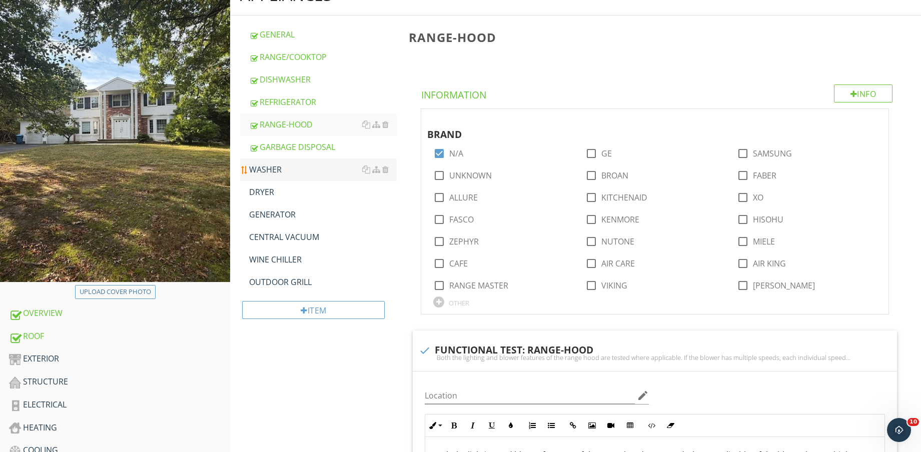
click at [314, 169] on div "WASHER" at bounding box center [323, 170] width 148 height 12
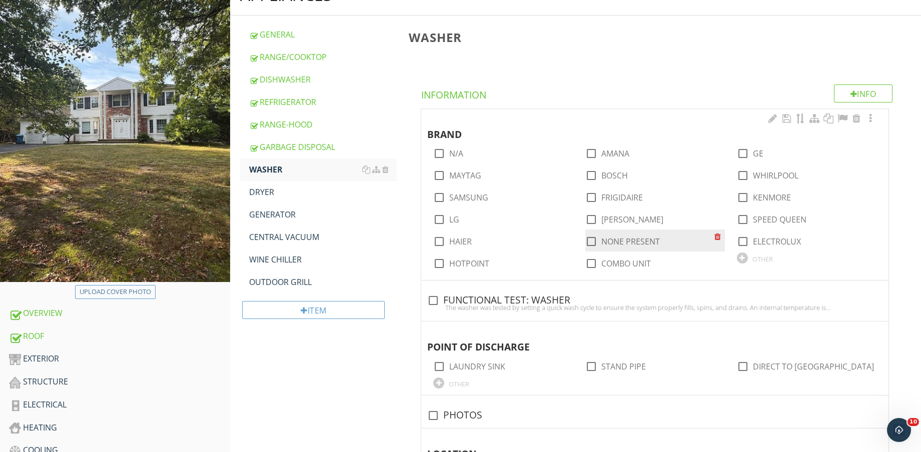
click at [632, 240] on label "NONE PRESENT" at bounding box center [630, 242] width 59 height 10
checkbox input "true"
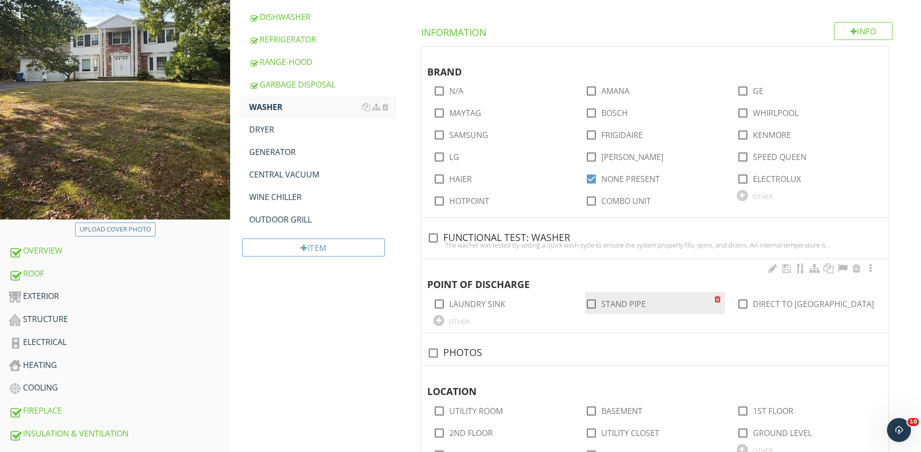
click at [621, 302] on label "STAND PIPE" at bounding box center [623, 304] width 45 height 10
checkbox input "true"
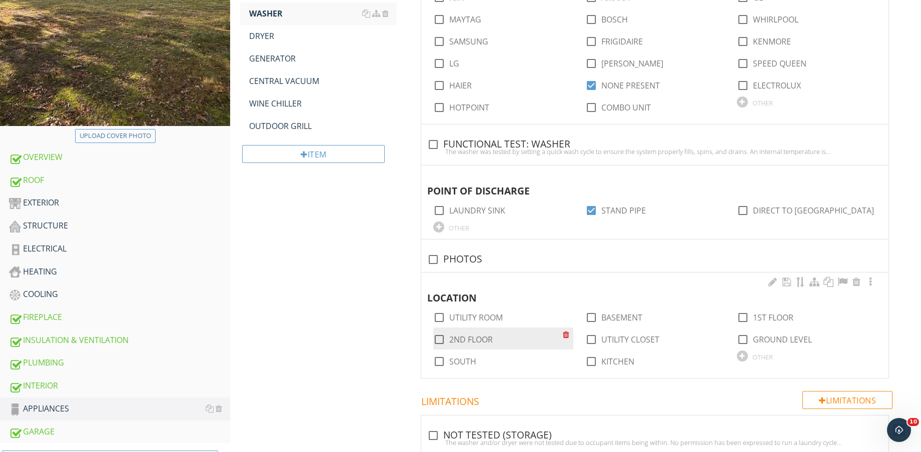
scroll to position [313, 0]
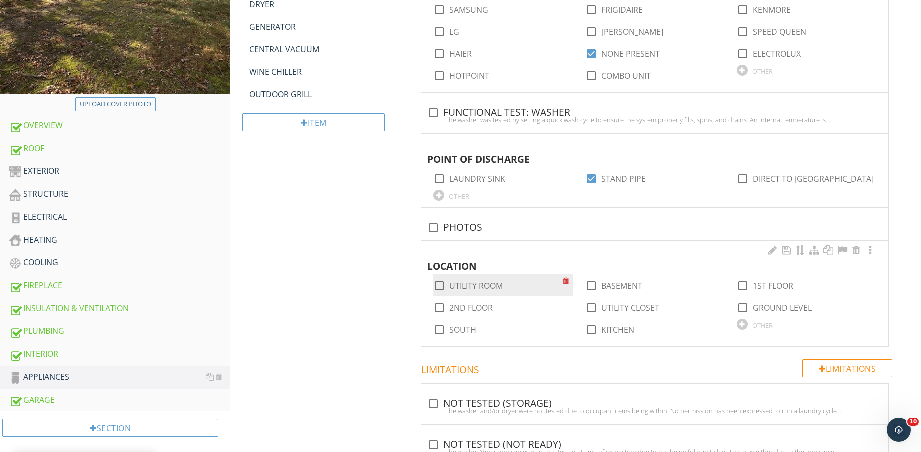
click at [466, 286] on label "UTILITY ROOM" at bounding box center [476, 286] width 54 height 10
checkbox input "true"
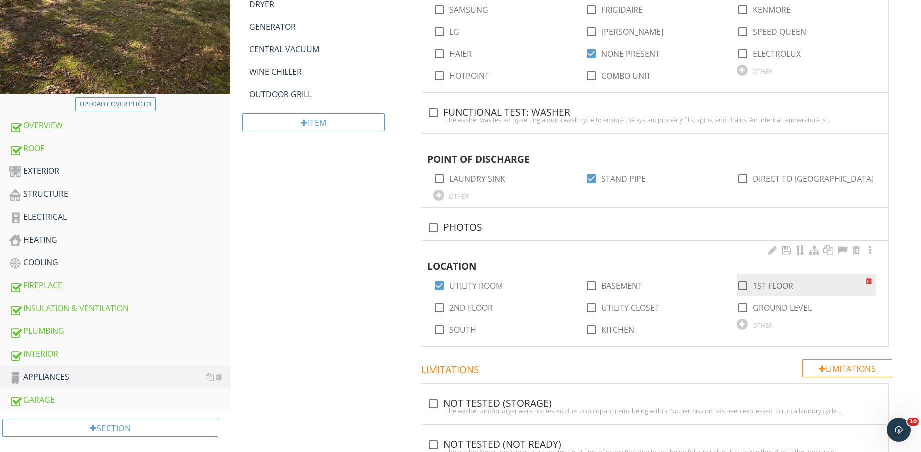
click at [757, 283] on label "1ST FLOOR" at bounding box center [773, 286] width 41 height 10
checkbox input "true"
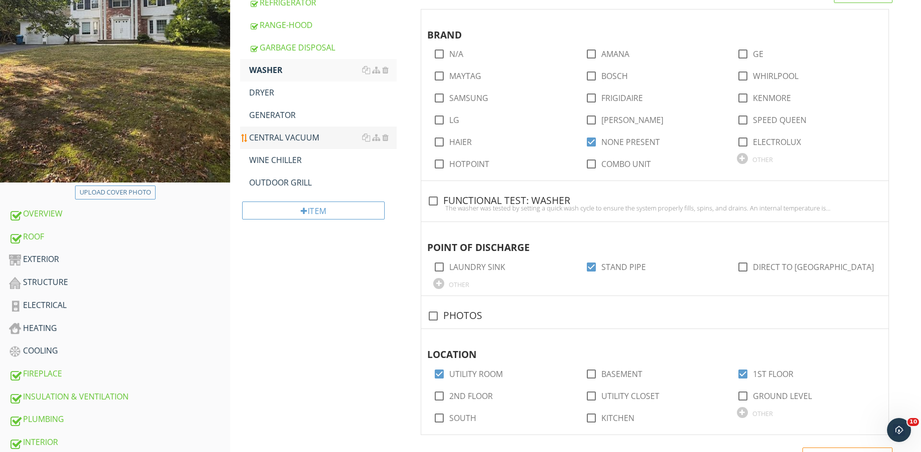
scroll to position [125, 0]
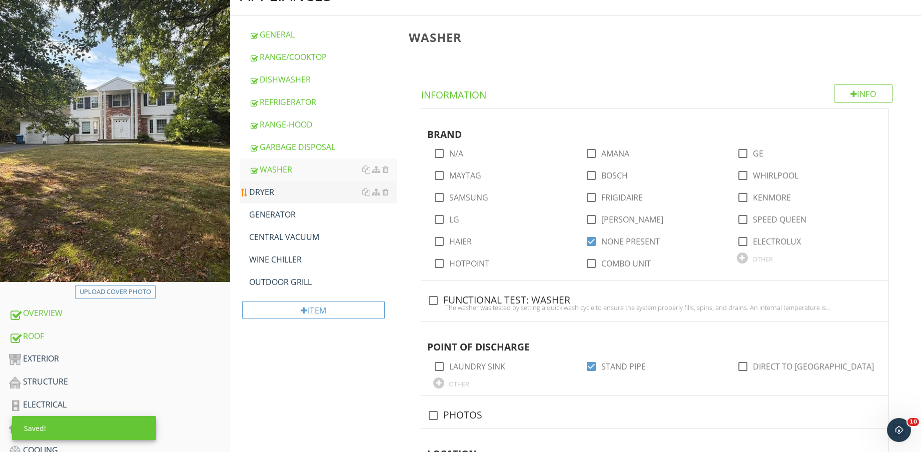
click at [294, 191] on div "DRYER" at bounding box center [323, 192] width 148 height 12
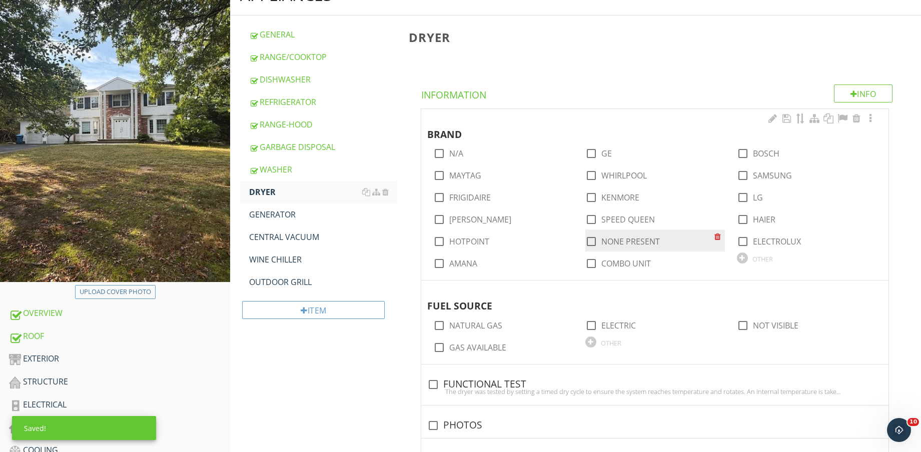
click at [603, 237] on label "NONE PRESENT" at bounding box center [630, 242] width 59 height 10
checkbox input "true"
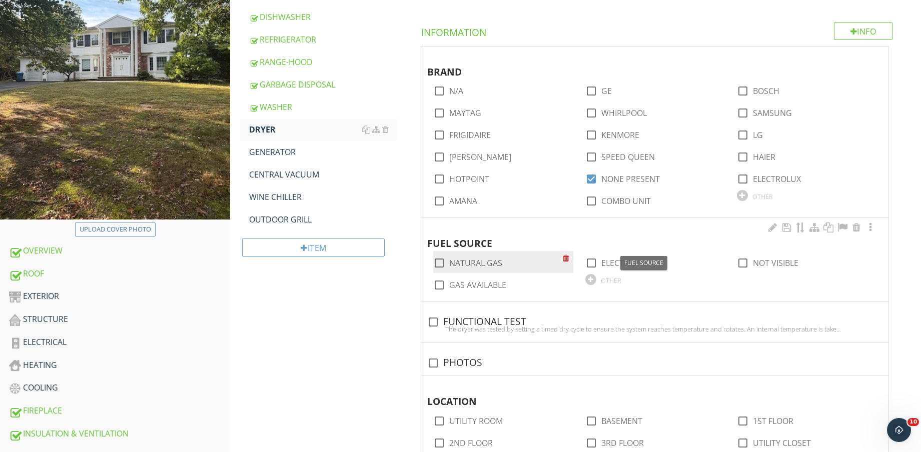
click at [473, 261] on label "NATURAL GAS" at bounding box center [475, 263] width 53 height 10
checkbox input "true"
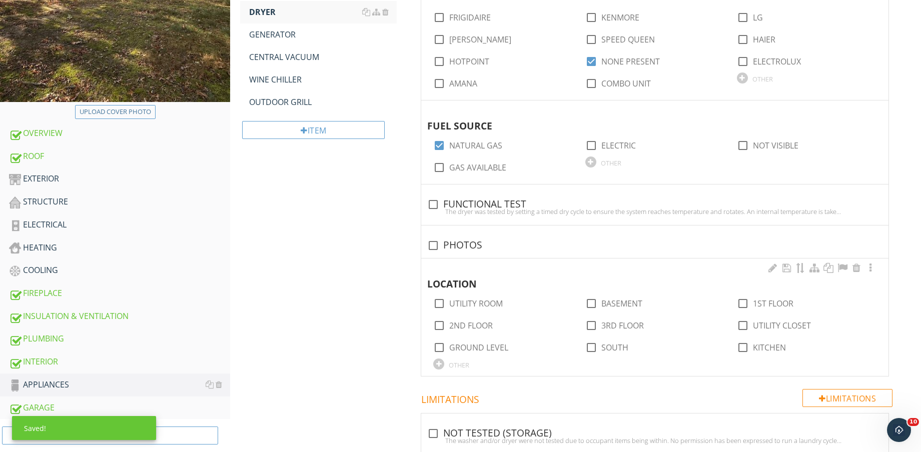
scroll to position [375, 0]
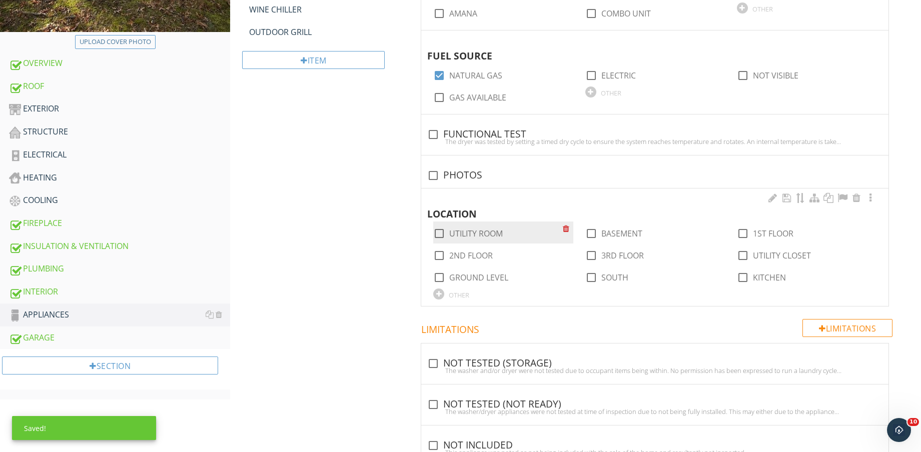
click at [480, 232] on label "UTILITY ROOM" at bounding box center [476, 234] width 54 height 10
checkbox input "true"
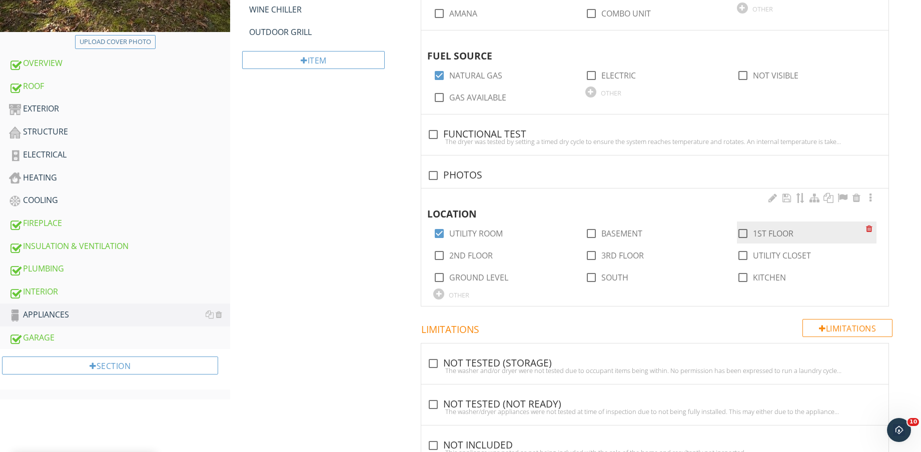
click at [760, 233] on label "1ST FLOOR" at bounding box center [773, 234] width 41 height 10
checkbox input "true"
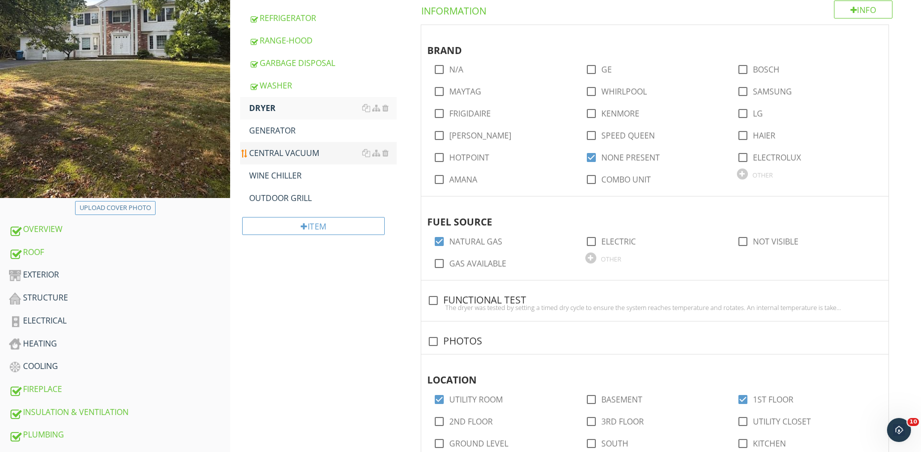
scroll to position [188, 0]
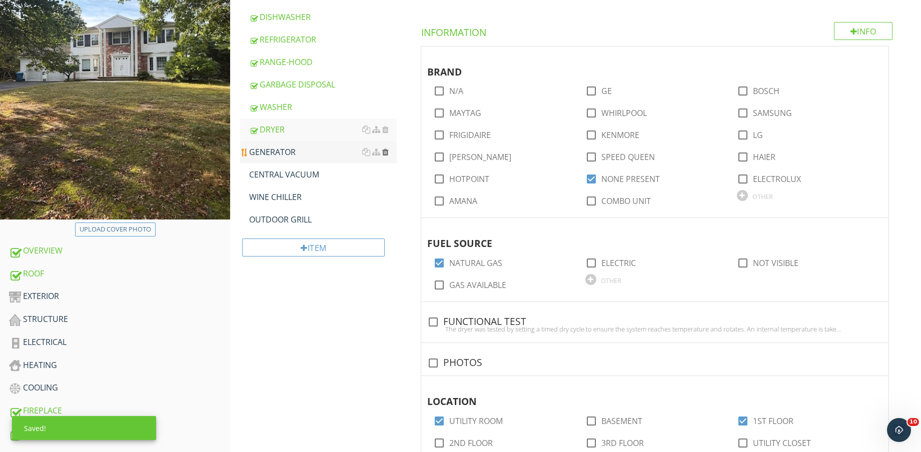
click at [386, 149] on div at bounding box center [385, 152] width 7 height 8
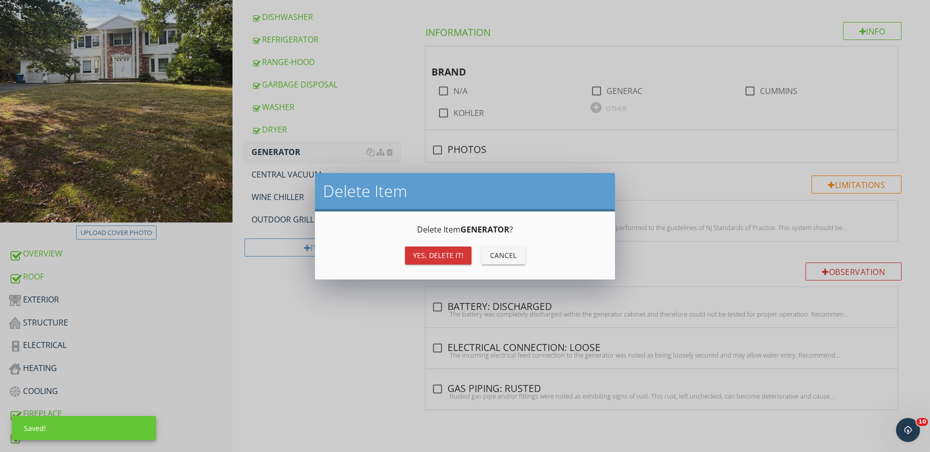
click at [450, 252] on div "Yes, Delete it!" at bounding box center [438, 255] width 51 height 11
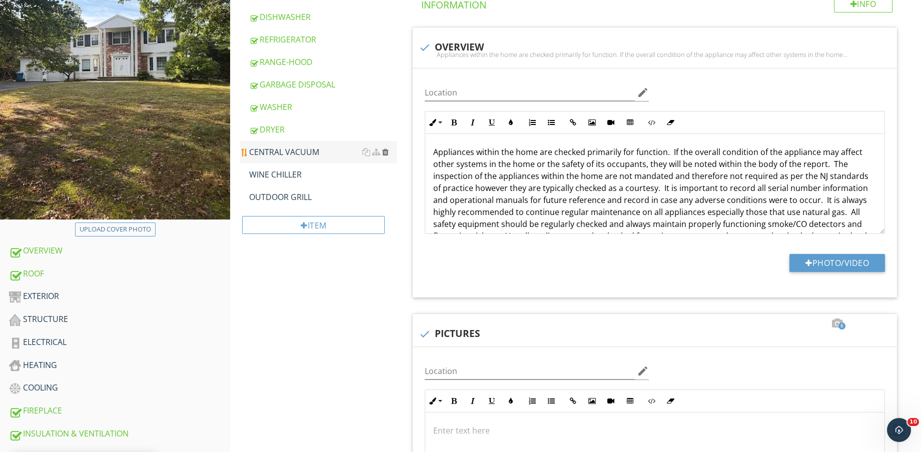
click at [386, 150] on div at bounding box center [385, 152] width 7 height 8
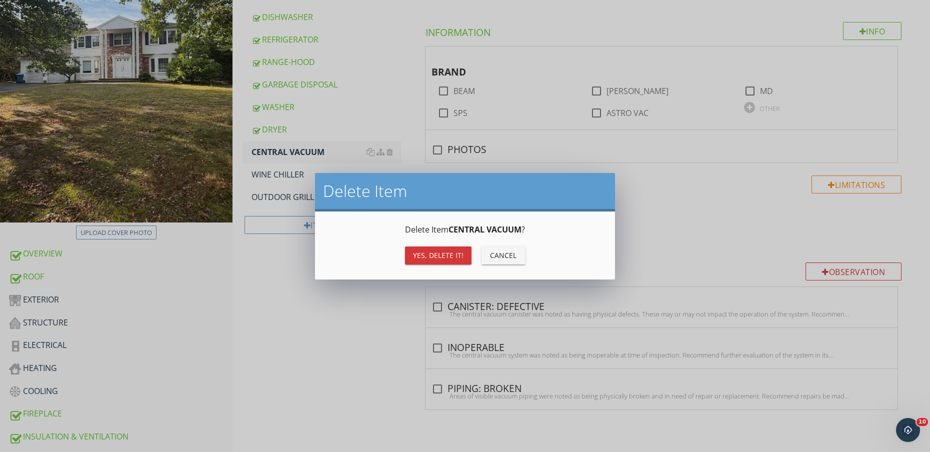
click at [456, 254] on div "Yes, Delete it!" at bounding box center [438, 255] width 51 height 11
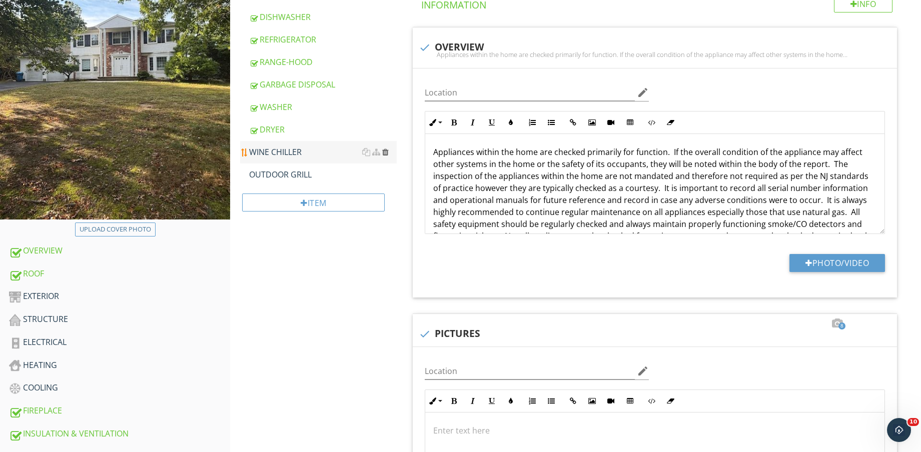
click at [387, 152] on div at bounding box center [385, 152] width 7 height 8
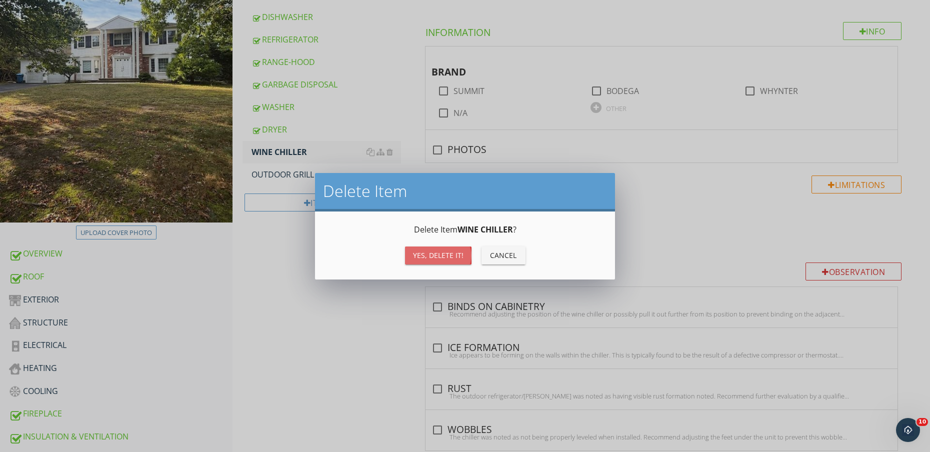
click at [442, 254] on div "Yes, Delete it!" at bounding box center [438, 255] width 51 height 11
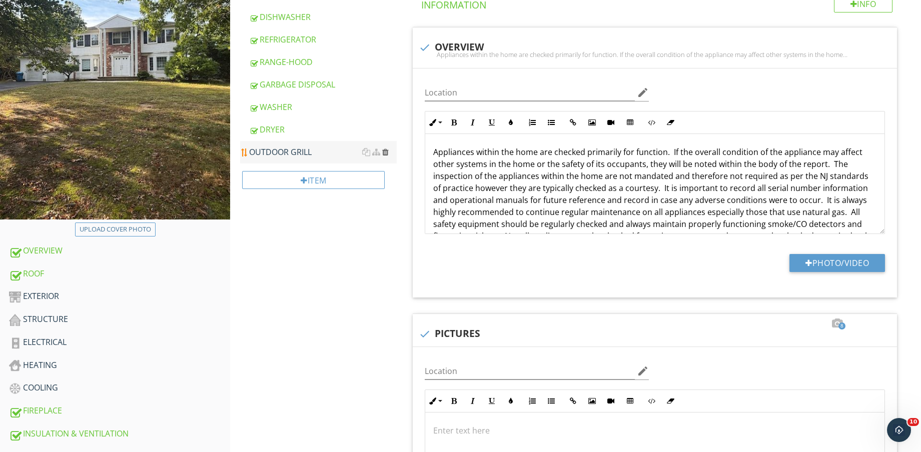
click at [387, 152] on div at bounding box center [385, 152] width 7 height 8
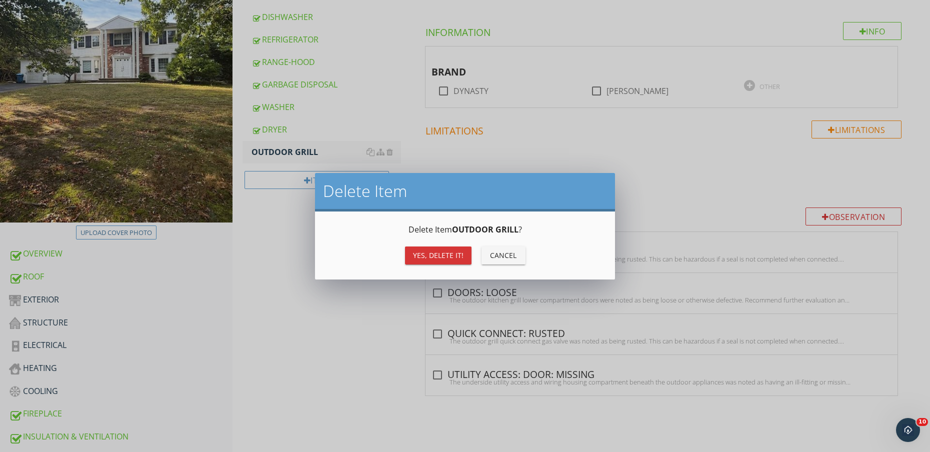
click at [443, 259] on div "Yes, Delete it!" at bounding box center [438, 255] width 51 height 11
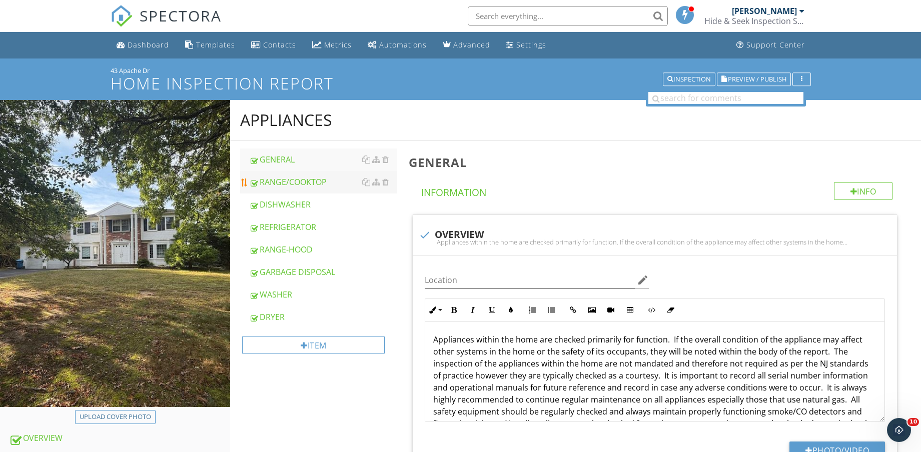
click at [326, 188] on div "RANGE/COOKTOP" at bounding box center [323, 182] width 148 height 12
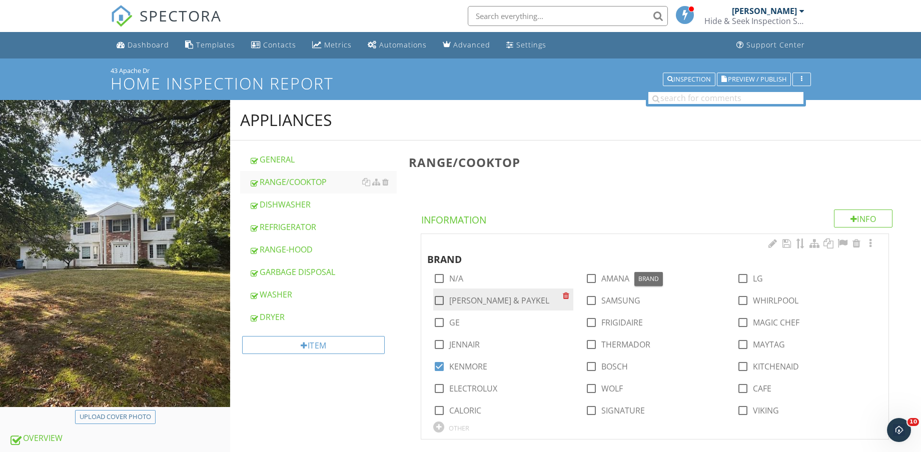
click at [477, 296] on label "FISHER & PAYKEL" at bounding box center [499, 301] width 100 height 10
click at [474, 299] on label "FISHER & PAYKEL" at bounding box center [499, 301] width 100 height 10
checkbox input "false"
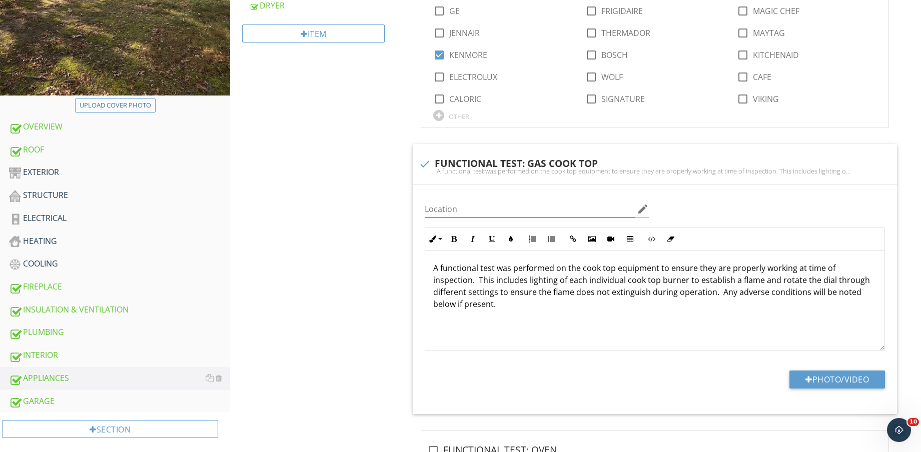
scroll to position [375, 0]
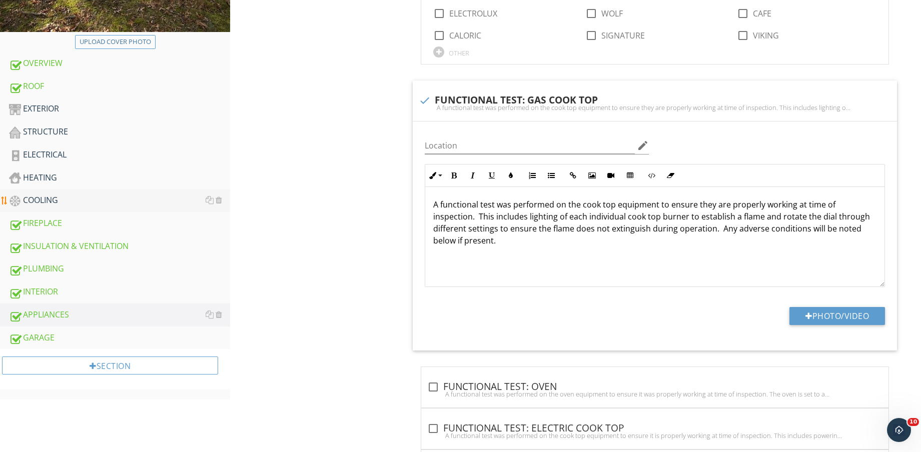
click at [81, 201] on div "COOLING" at bounding box center [119, 200] width 221 height 13
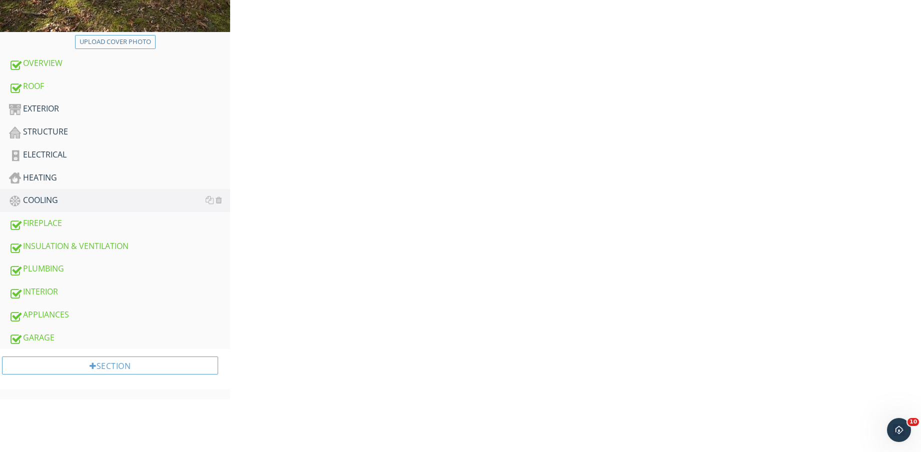
scroll to position [125, 0]
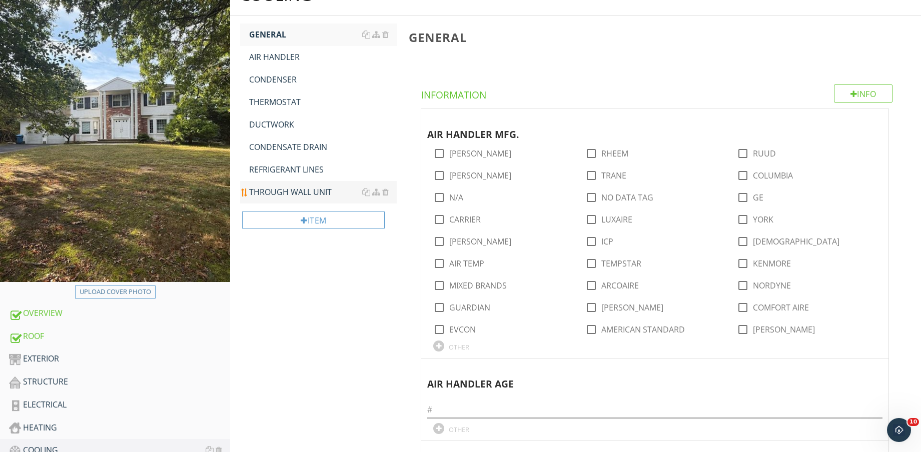
click at [302, 196] on div "THROUGH WALL UNIT" at bounding box center [323, 192] width 148 height 12
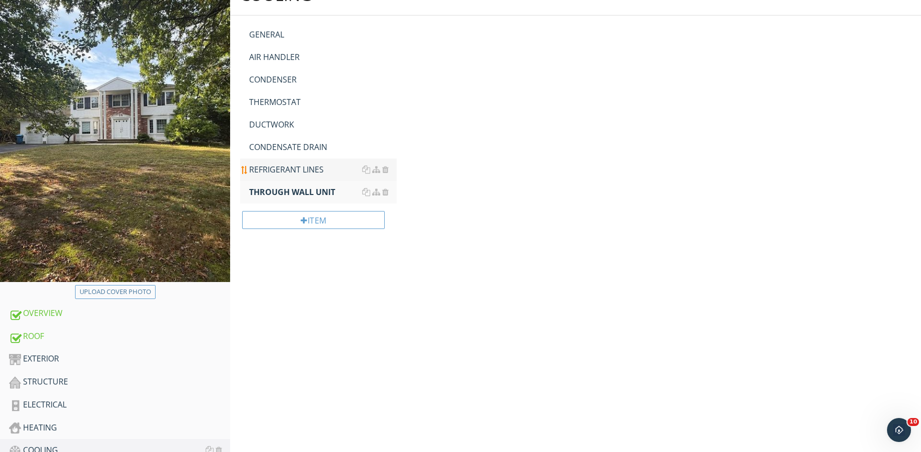
click at [293, 170] on div "REFRIGERANT LINES" at bounding box center [323, 170] width 148 height 12
click at [277, 149] on div "CONDENSATE DRAIN" at bounding box center [323, 147] width 148 height 12
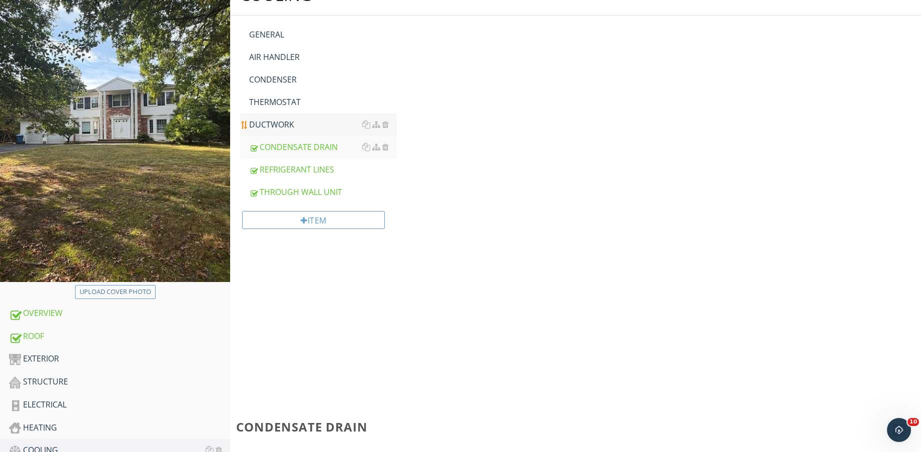
click at [281, 122] on div "DUCTWORK" at bounding box center [323, 125] width 148 height 12
click at [279, 98] on div "THERMOSTAT" at bounding box center [323, 102] width 148 height 12
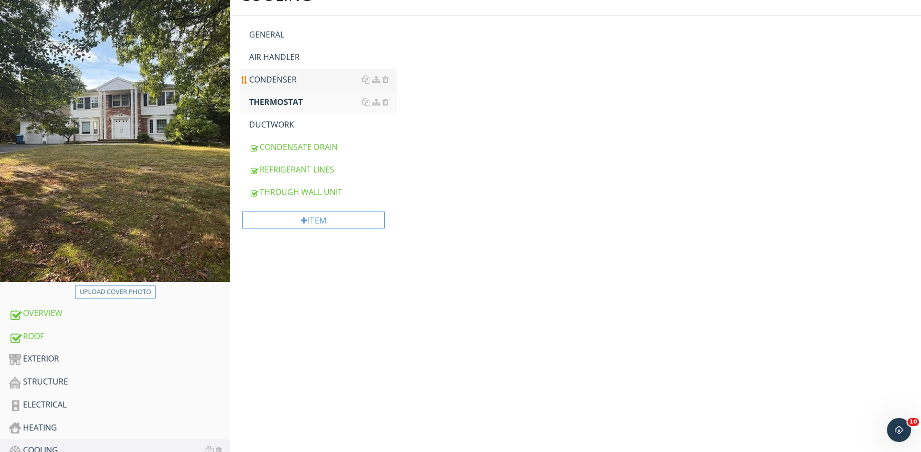
click at [279, 78] on div "CONDENSER" at bounding box center [323, 80] width 148 height 12
click at [280, 55] on div "AIR HANDLER" at bounding box center [323, 57] width 148 height 12
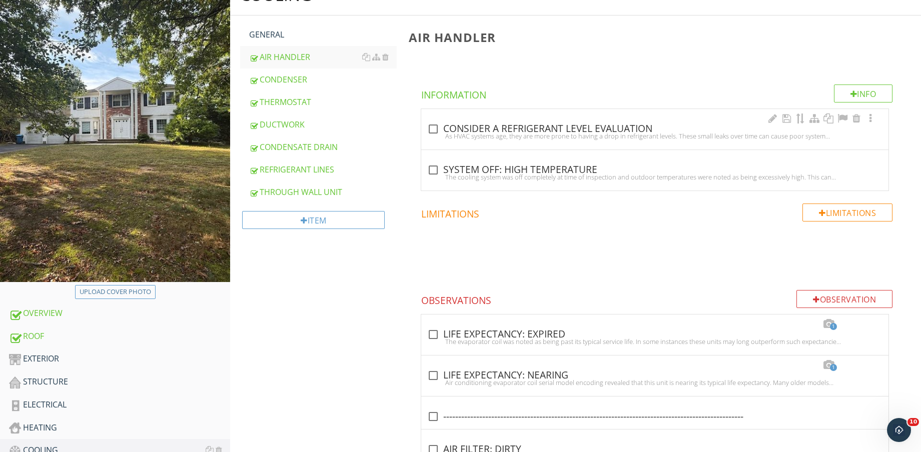
click at [463, 130] on div "check_box_outline_blank CONSIDER A REFRIGERANT LEVEL EVALUATION" at bounding box center [654, 129] width 455 height 12
checkbox input "true"
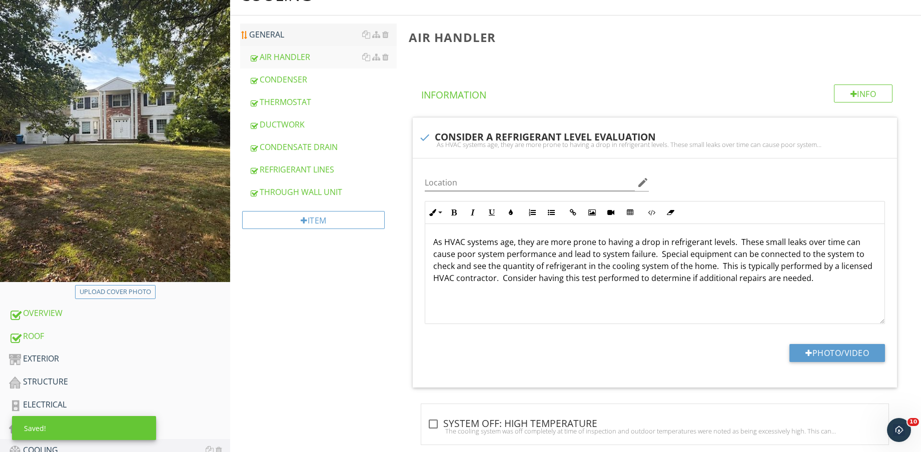
click at [284, 33] on div "GENERAL" at bounding box center [323, 35] width 148 height 12
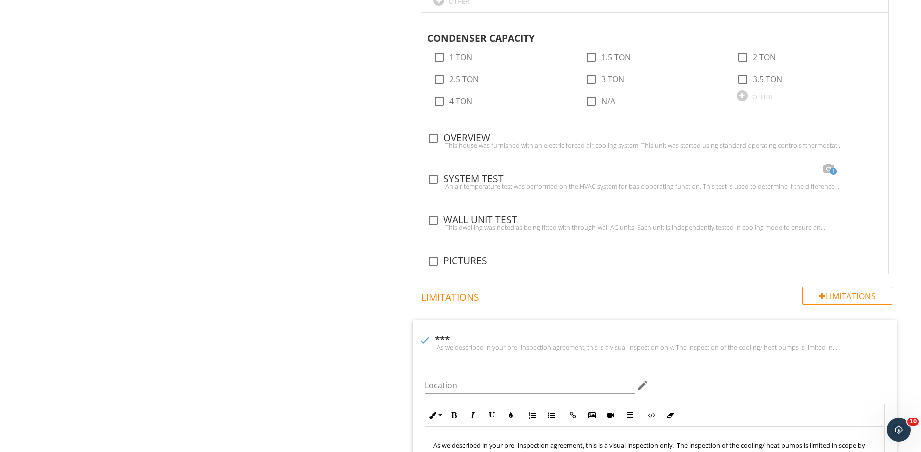
click at [465, 260] on div "check_box_outline_blank PICTURES" at bounding box center [654, 262] width 455 height 12
checkbox input "true"
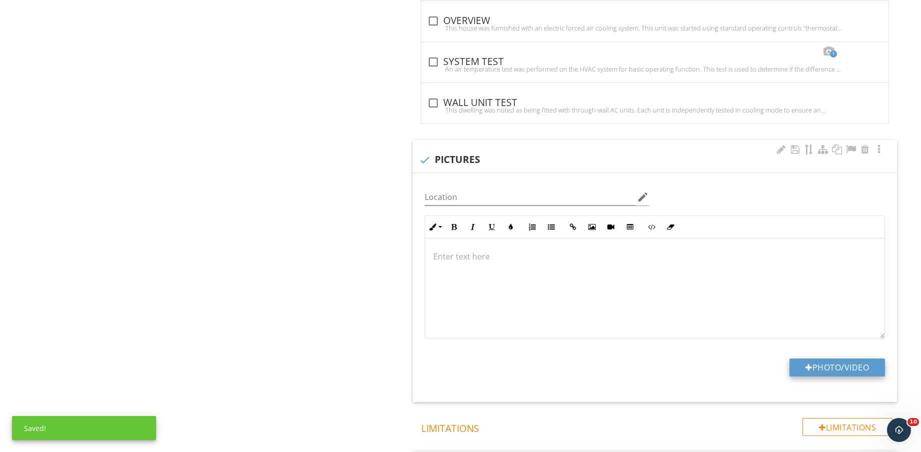
scroll to position [1563, 0]
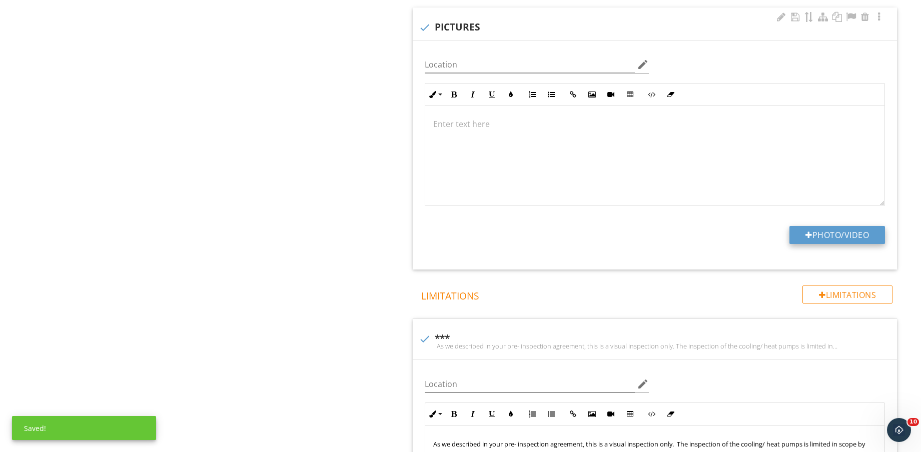
click at [851, 235] on button "Photo/Video" at bounding box center [837, 235] width 96 height 18
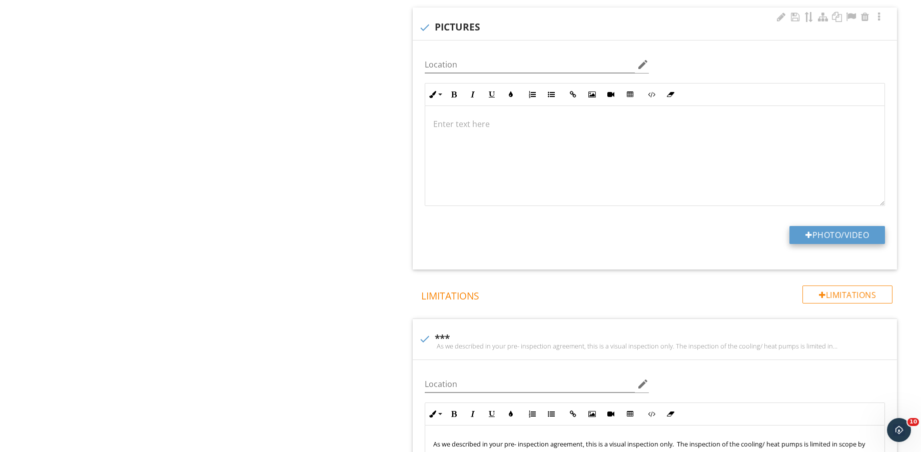
type input "C:\fakepath\IMG_8806.jpg"
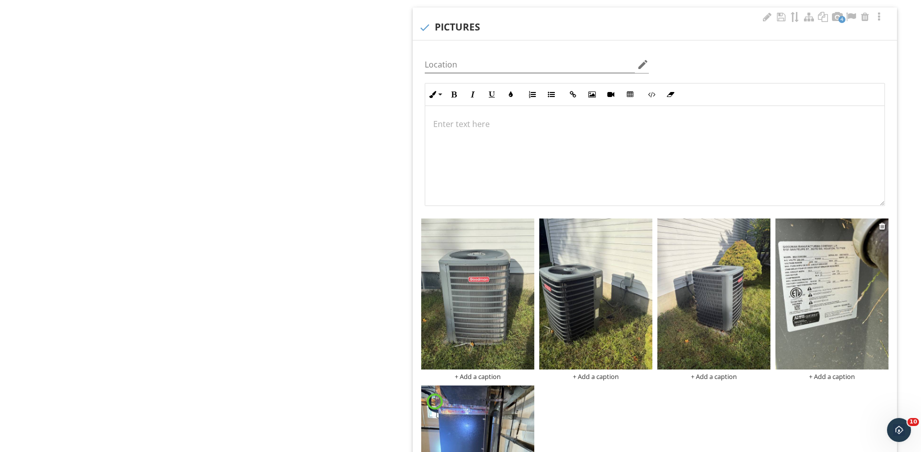
click at [828, 323] on img at bounding box center [831, 294] width 113 height 151
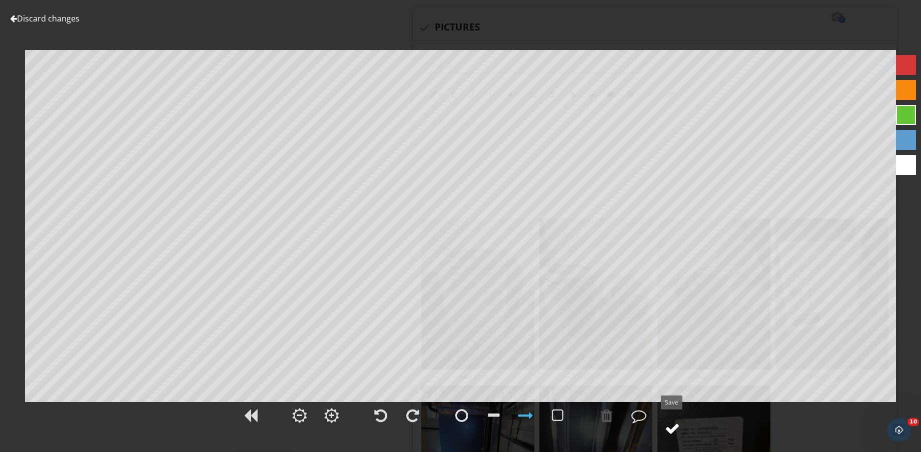
click at [672, 425] on div at bounding box center [672, 428] width 15 height 15
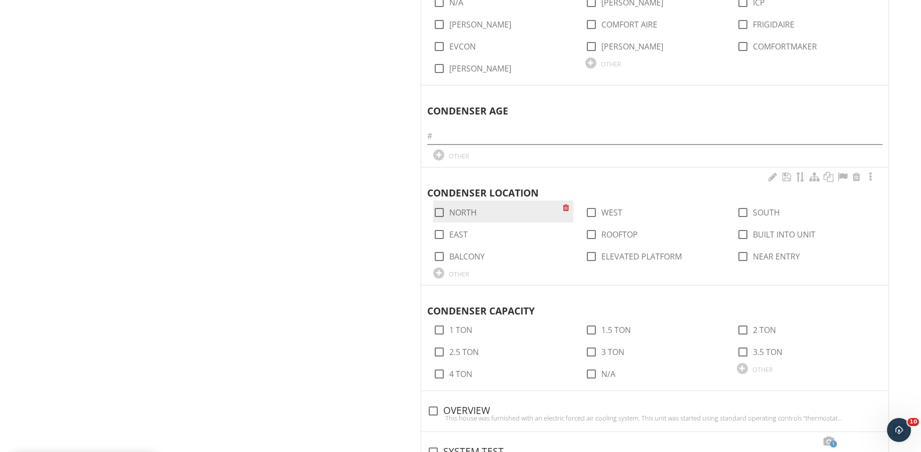
scroll to position [1063, 0]
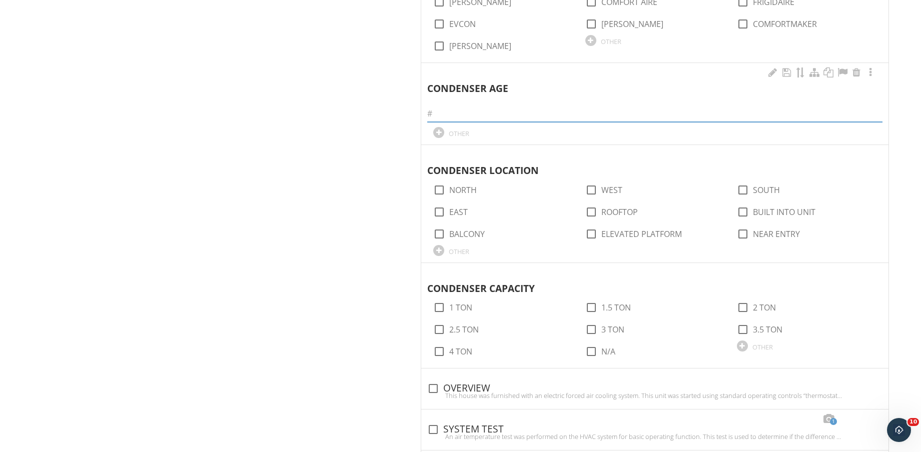
click at [473, 115] on input "text" at bounding box center [654, 114] width 455 height 17
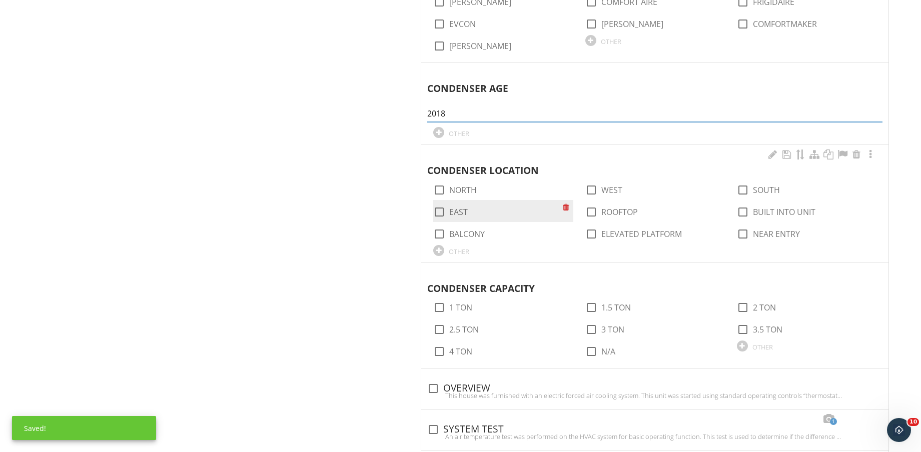
type input "2018"
click at [457, 213] on label "EAST" at bounding box center [458, 212] width 19 height 10
checkbox input "true"
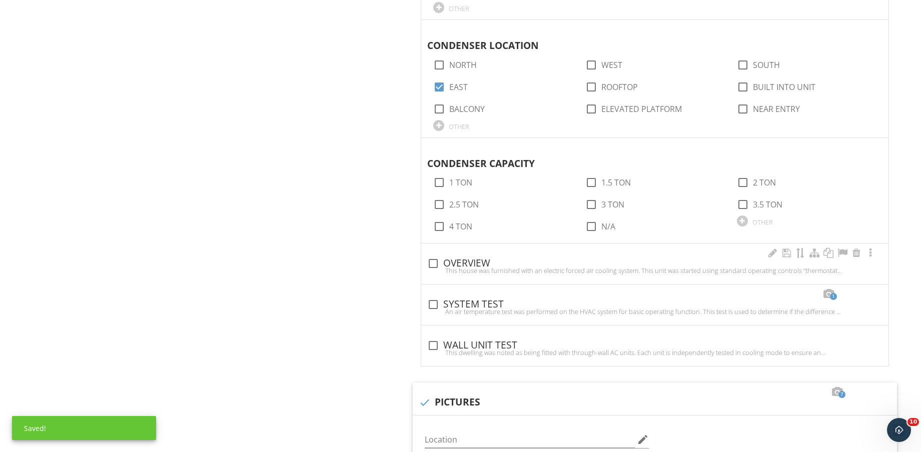
click at [468, 273] on div "This house was furnished with an electric forced air cooling system. This unit …" at bounding box center [654, 271] width 455 height 8
checkbox input "true"
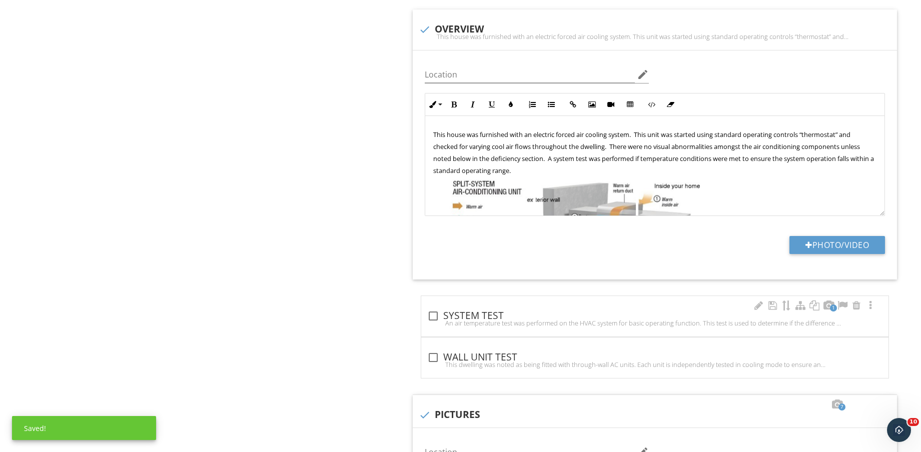
click at [486, 313] on div "check_box_outline_blank SYSTEM TEST" at bounding box center [654, 316] width 455 height 12
checkbox input "true"
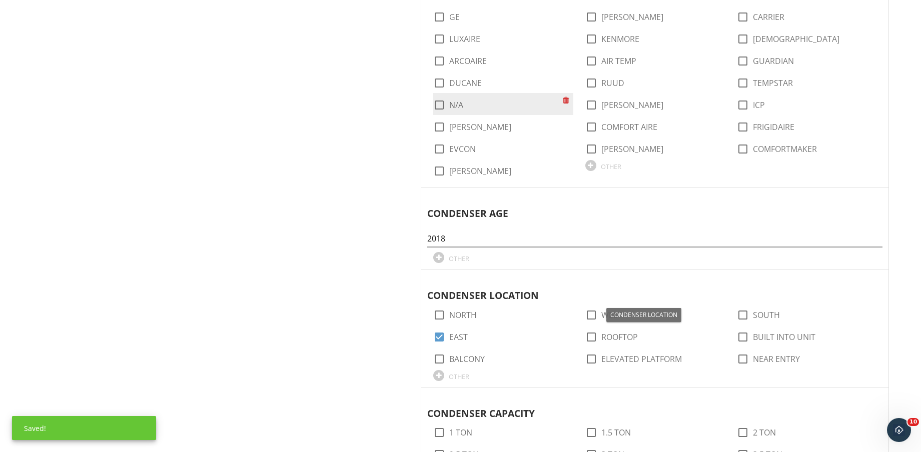
scroll to position [750, 0]
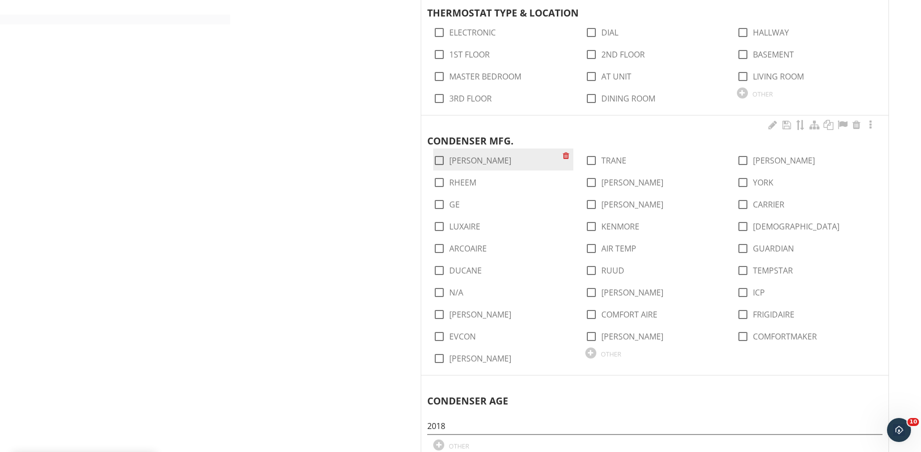
click at [467, 157] on label "GOODMAN" at bounding box center [480, 161] width 62 height 10
checkbox input "true"
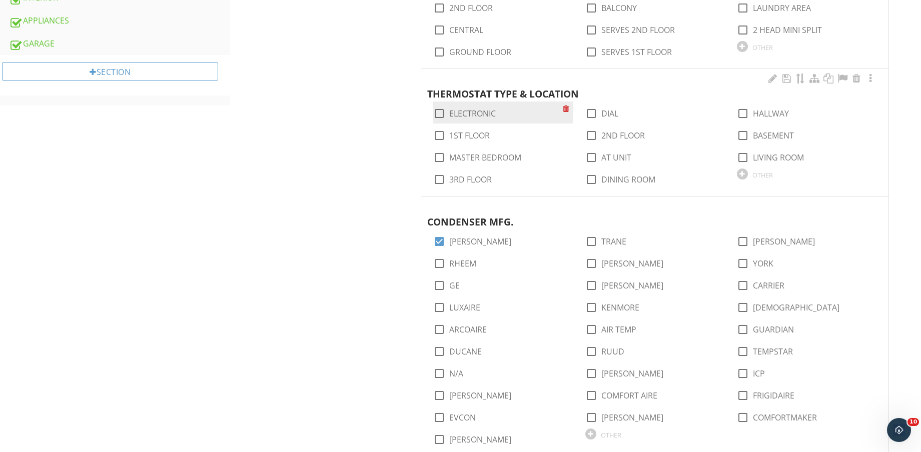
scroll to position [625, 0]
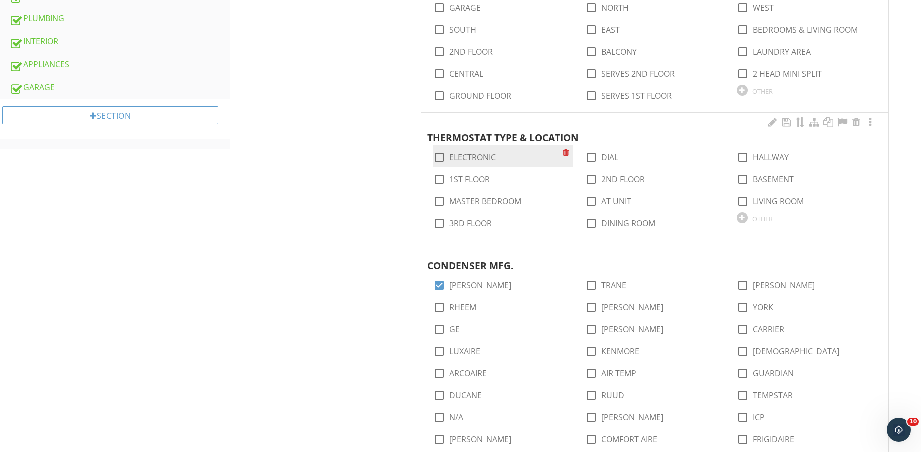
click at [473, 157] on label "ELECTRONIC" at bounding box center [472, 158] width 47 height 10
checkbox input "true"
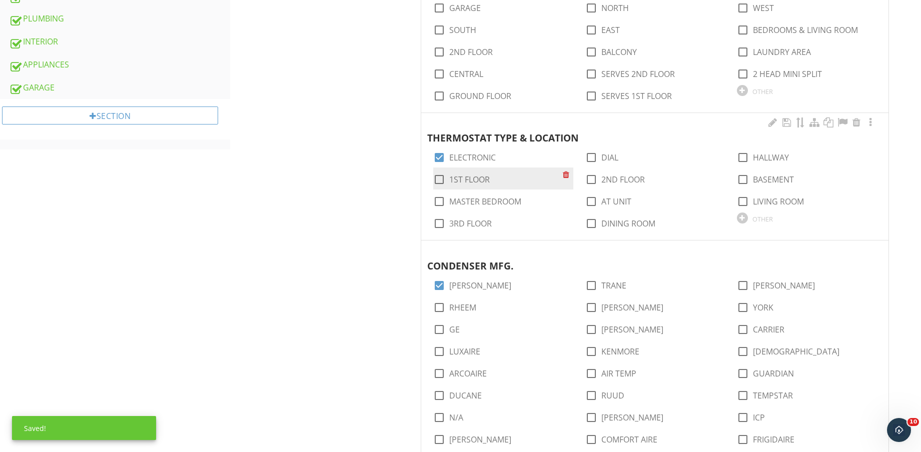
click at [476, 177] on label "1ST FLOOR" at bounding box center [469, 180] width 41 height 10
checkbox input "true"
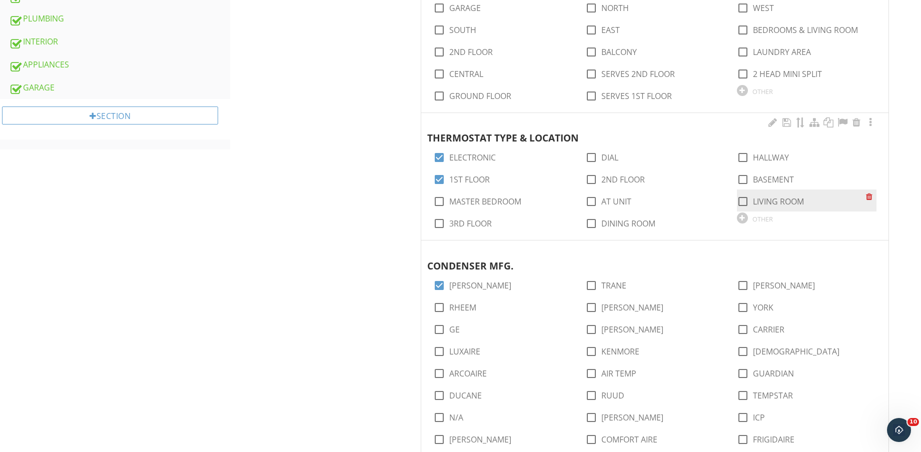
click at [782, 196] on div "check_box_outline_blank LIVING ROOM" at bounding box center [770, 202] width 67 height 12
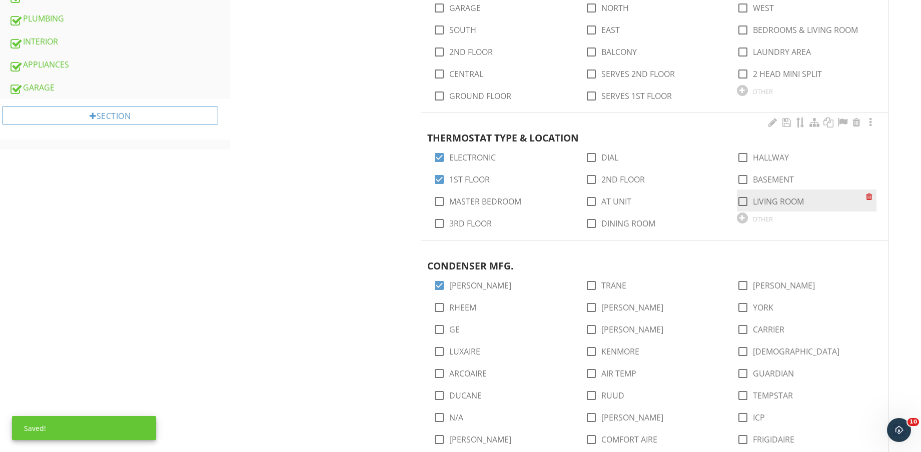
click at [780, 200] on label "LIVING ROOM" at bounding box center [778, 202] width 51 height 10
checkbox input "true"
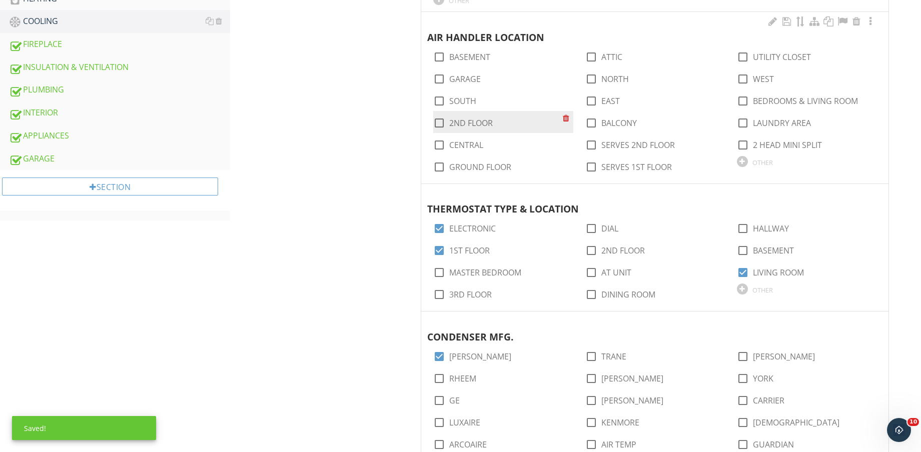
scroll to position [500, 0]
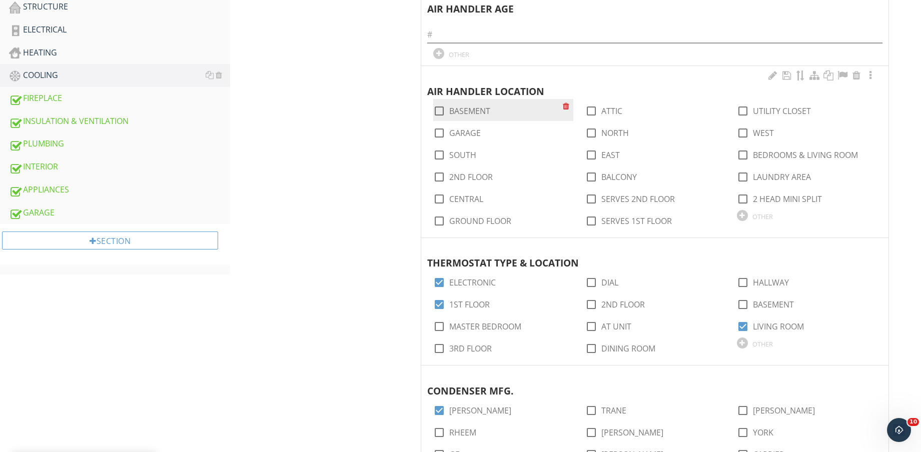
click at [472, 108] on label "BASEMENT" at bounding box center [469, 111] width 41 height 10
checkbox input "true"
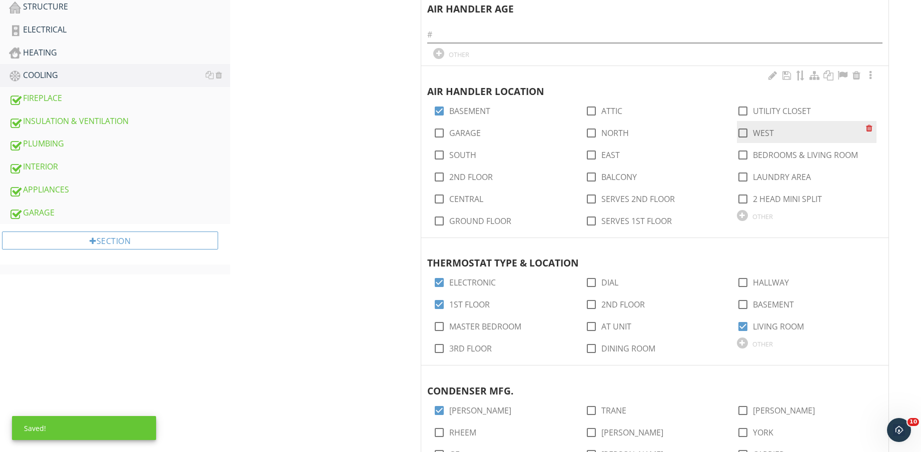
click at [761, 133] on label "WEST" at bounding box center [763, 133] width 21 height 10
checkbox input "true"
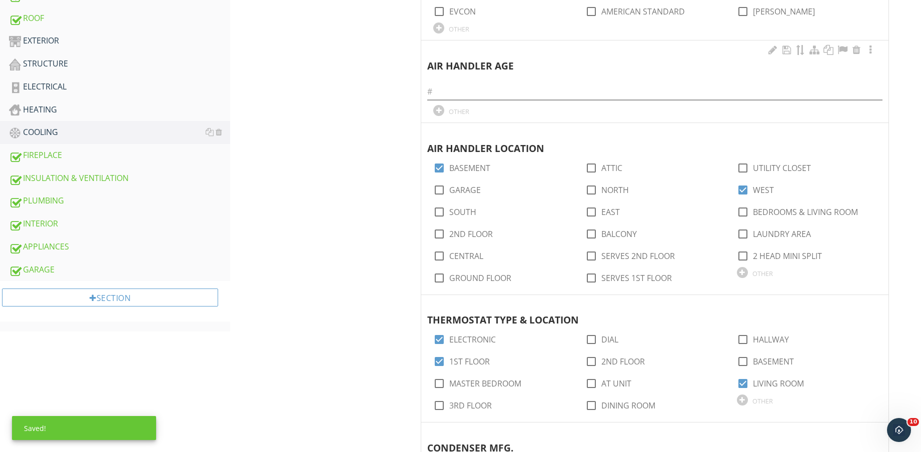
scroll to position [375, 0]
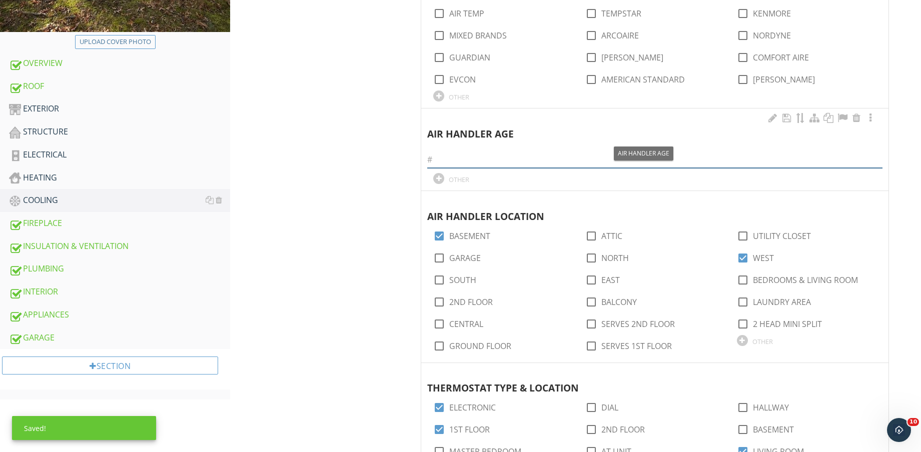
click at [502, 157] on input "text" at bounding box center [654, 160] width 455 height 17
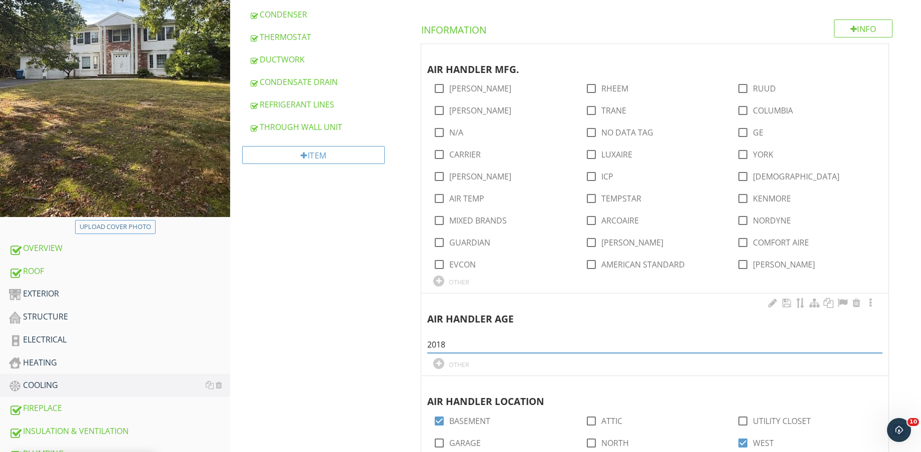
scroll to position [188, 0]
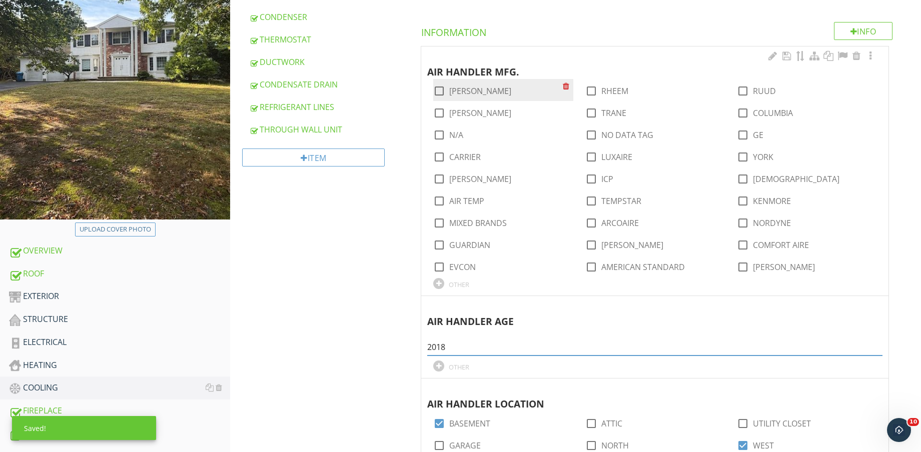
type input "2018"
click at [482, 93] on label "GOODMAN" at bounding box center [480, 91] width 62 height 10
checkbox input "true"
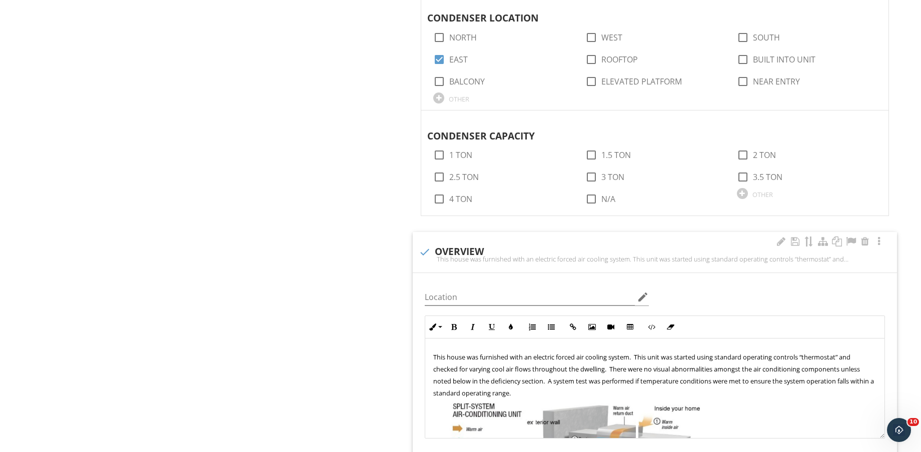
scroll to position [1188, 0]
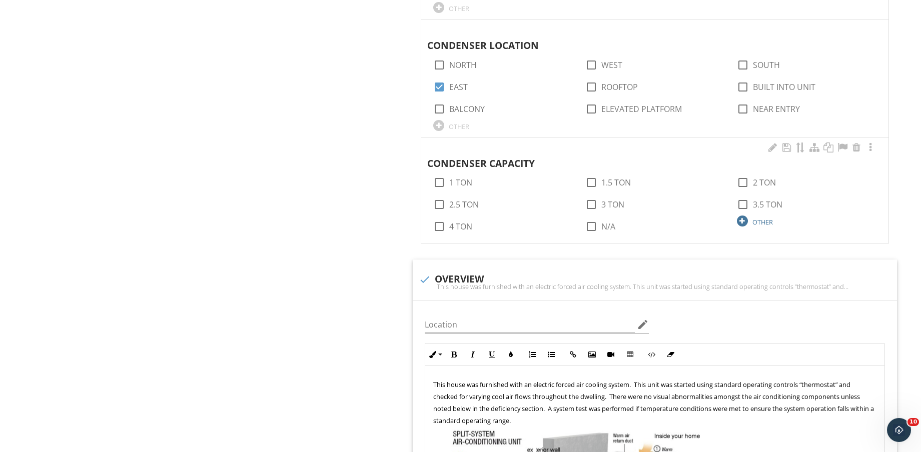
click at [755, 218] on div "OTHER" at bounding box center [762, 222] width 21 height 8
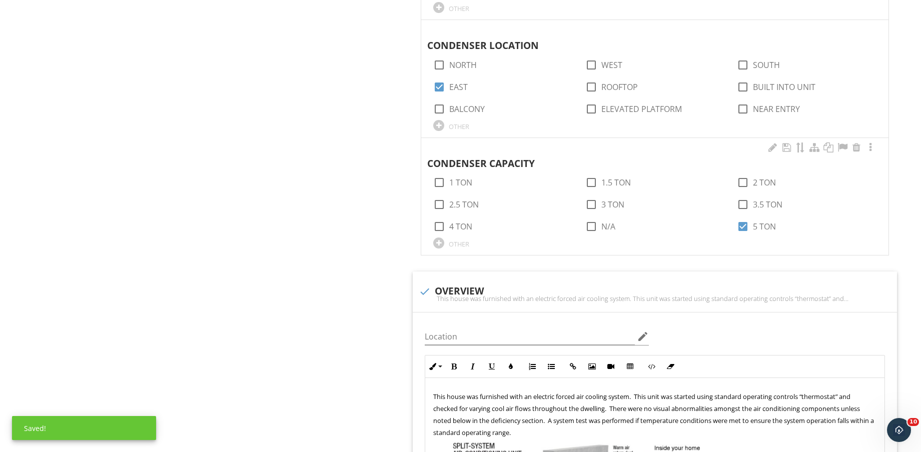
drag, startPoint x: 460, startPoint y: 243, endPoint x: 456, endPoint y: 240, distance: 5.4
click at [459, 242] on div "OTHER" at bounding box center [459, 244] width 21 height 8
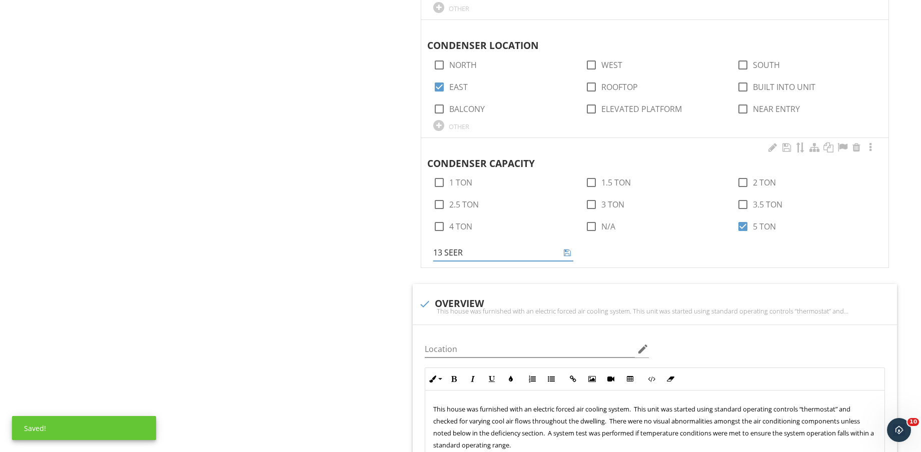
type input "13 SEER"
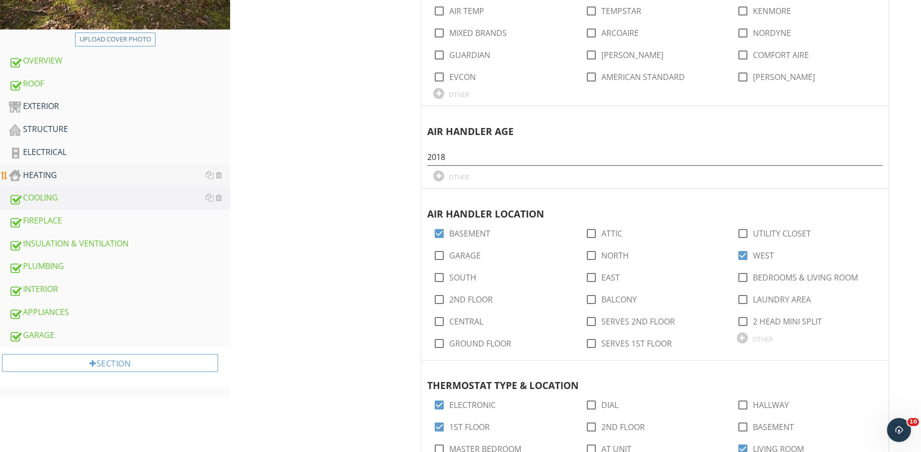
scroll to position [375, 0]
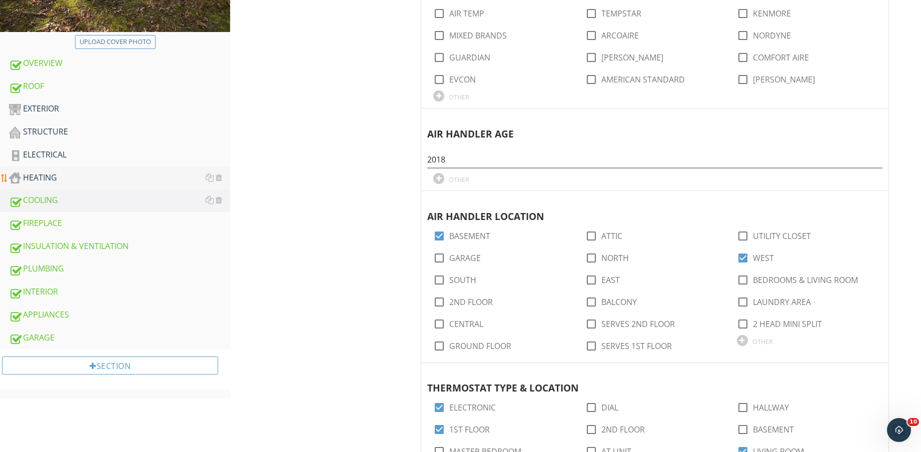
click at [92, 170] on link "HEATING" at bounding box center [119, 178] width 221 height 23
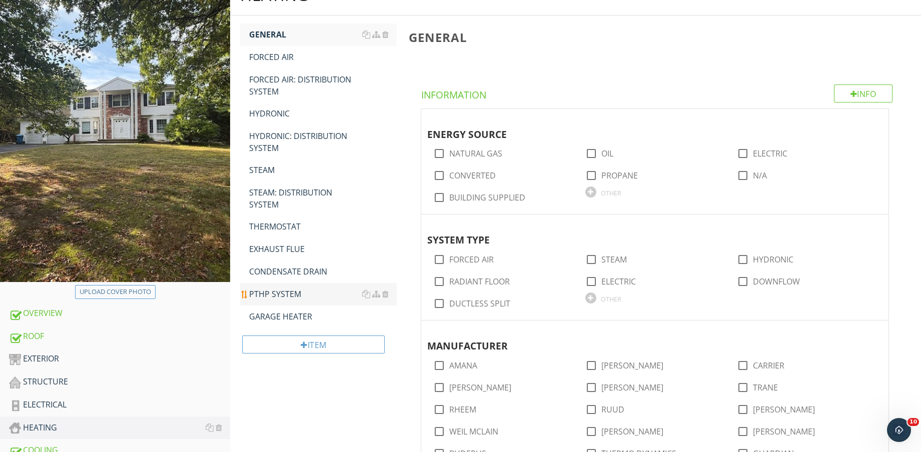
drag, startPoint x: 286, startPoint y: 316, endPoint x: 282, endPoint y: 295, distance: 20.8
click at [285, 315] on div "GARAGE HEATER" at bounding box center [323, 317] width 148 height 12
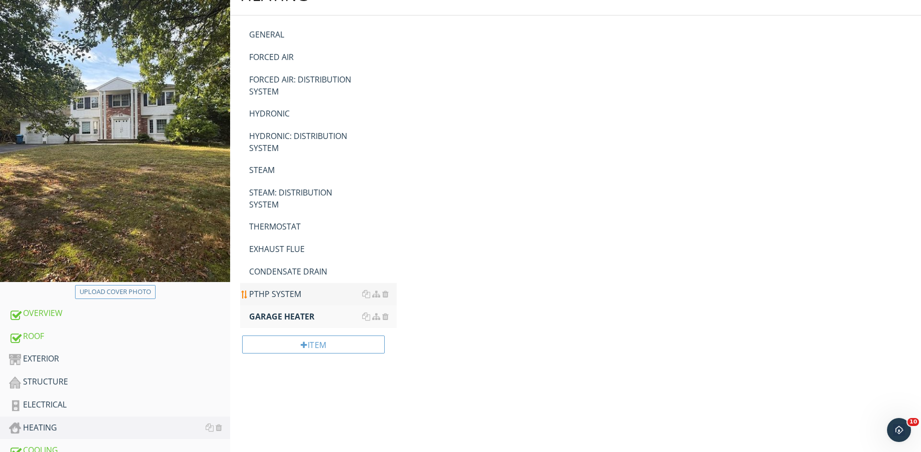
click at [282, 294] on div "PTHP SYSTEM" at bounding box center [323, 294] width 148 height 12
click at [283, 264] on link "CONDENSATE DRAIN" at bounding box center [323, 272] width 148 height 22
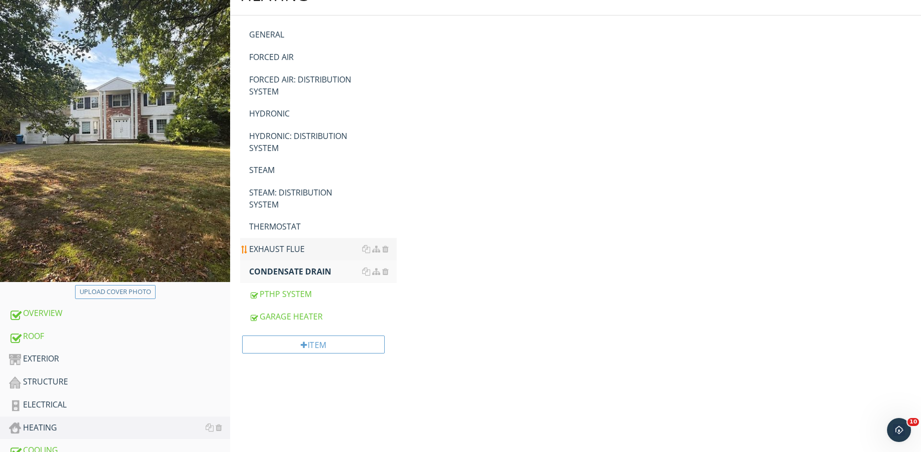
click at [283, 245] on div "EXHAUST FLUE" at bounding box center [323, 249] width 148 height 12
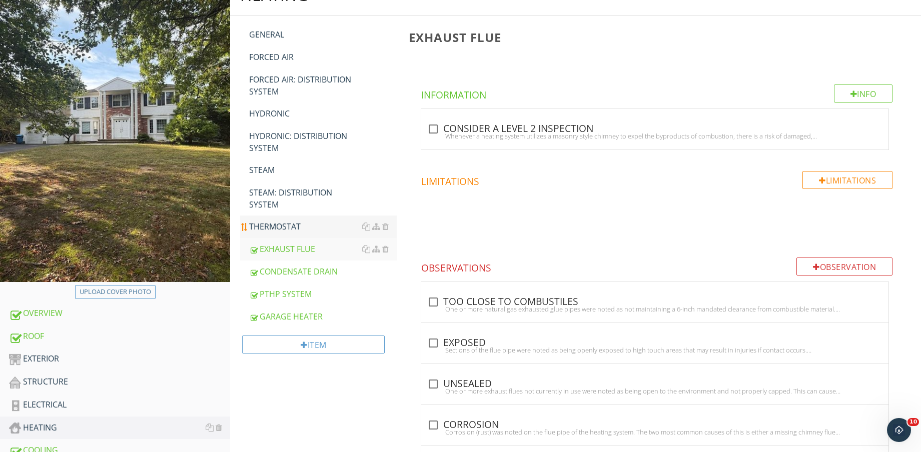
click at [281, 226] on div "THERMOSTAT" at bounding box center [323, 227] width 148 height 12
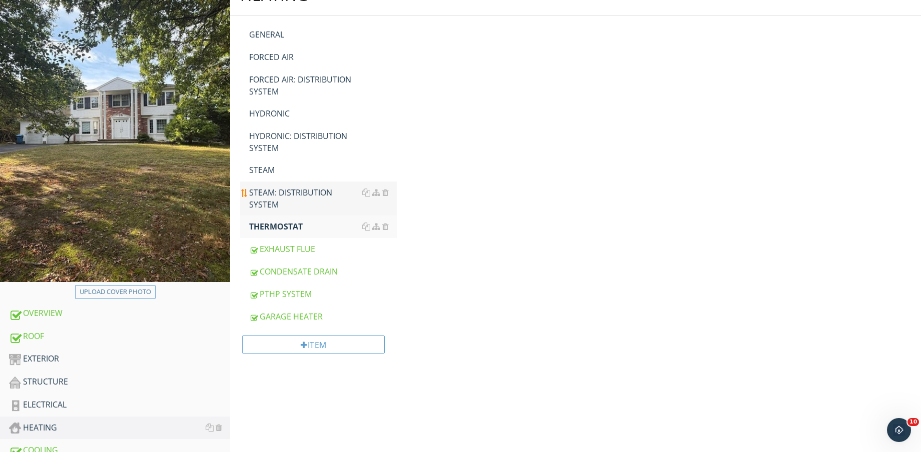
click at [278, 194] on div "STEAM: DISTRIBUTION SYSTEM" at bounding box center [323, 199] width 148 height 24
click at [269, 168] on div "STEAM" at bounding box center [323, 170] width 148 height 12
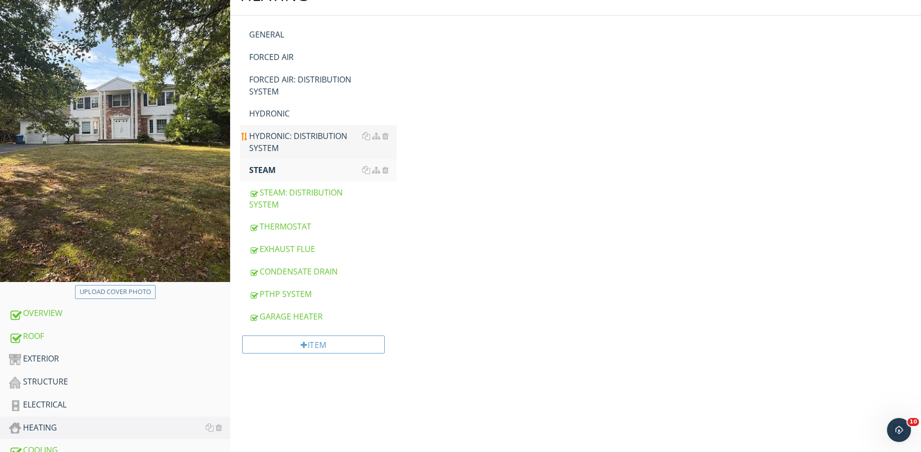
click at [268, 140] on div "HYDRONIC: DISTRIBUTION SYSTEM" at bounding box center [323, 142] width 148 height 24
click at [274, 109] on div "HYDRONIC" at bounding box center [323, 114] width 148 height 12
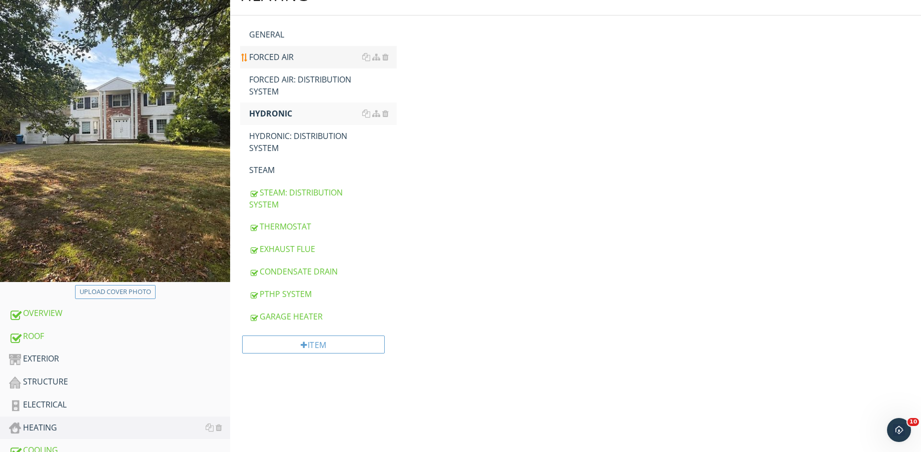
click at [283, 86] on div "FORCED AIR: DISTRIBUTION SYSTEM" at bounding box center [323, 86] width 148 height 24
click at [285, 56] on div "FORCED AIR" at bounding box center [323, 57] width 148 height 12
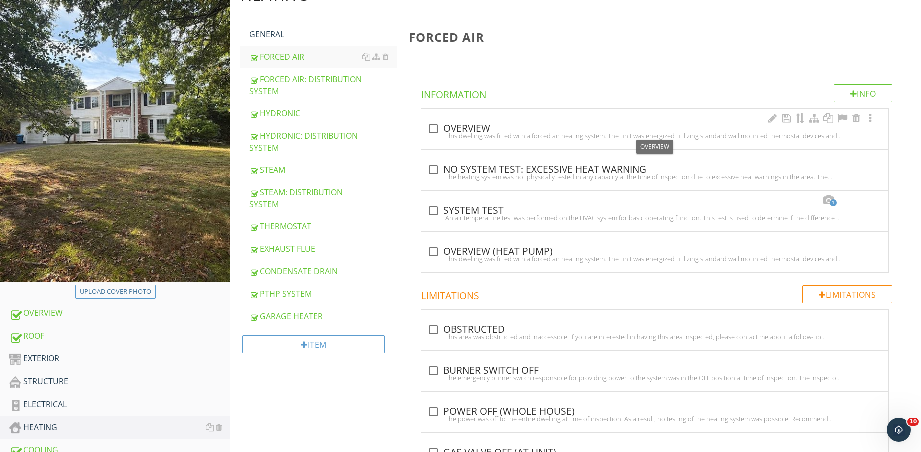
click at [457, 133] on div "This dwelling was fitted with a forced air heating system. The unit was energiz…" at bounding box center [654, 136] width 455 height 8
checkbox input "true"
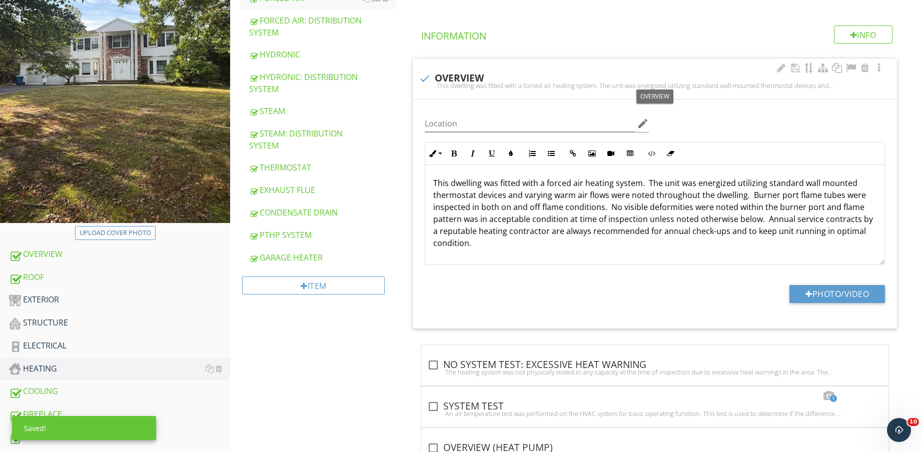
scroll to position [250, 0]
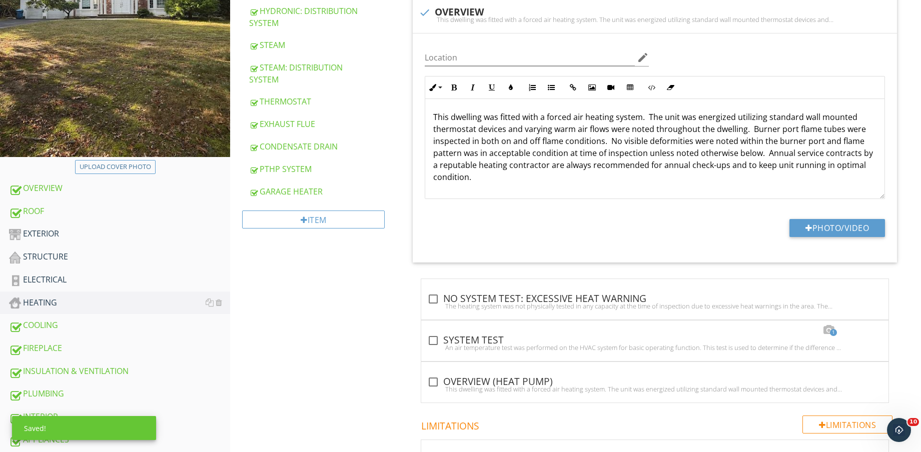
click at [494, 331] on div "1 check_box_outline_blank SYSTEM TEST An air temperature test was performed on …" at bounding box center [654, 341] width 467 height 41
checkbox input "true"
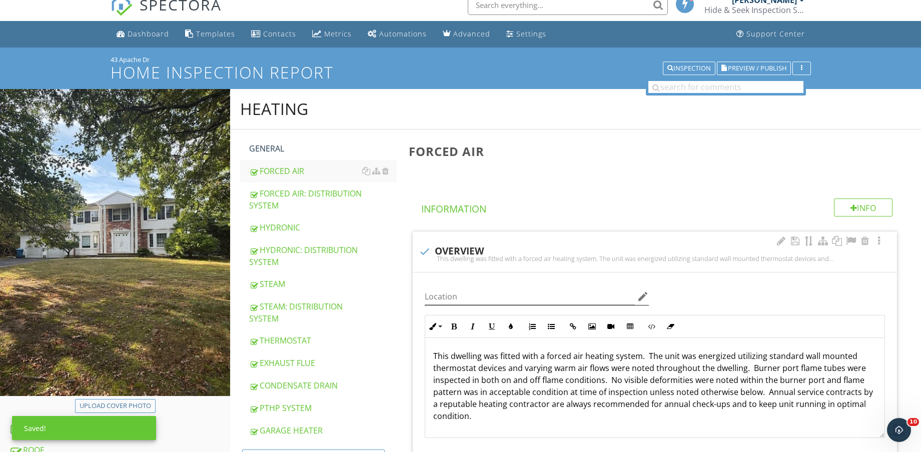
scroll to position [0, 0]
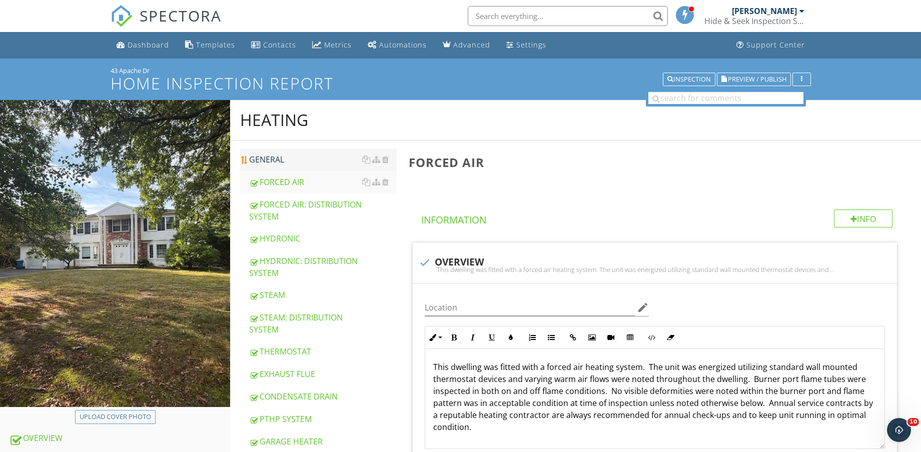
click at [300, 155] on div "GENERAL" at bounding box center [323, 160] width 148 height 12
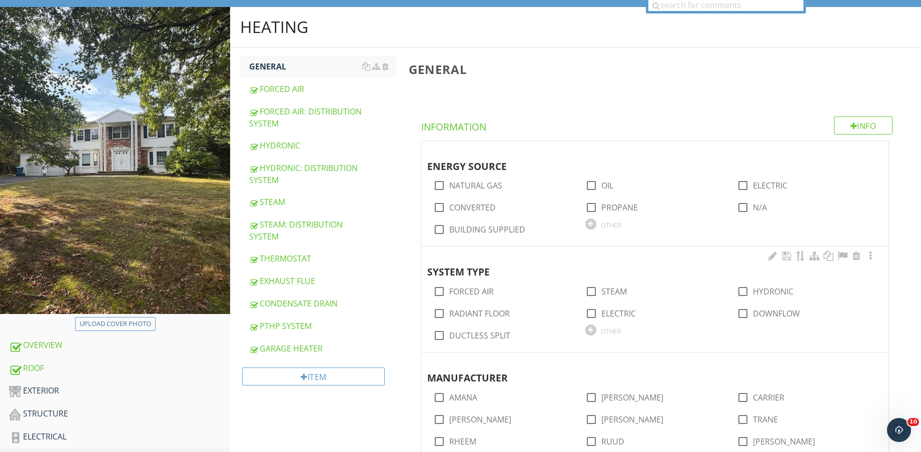
scroll to position [125, 0]
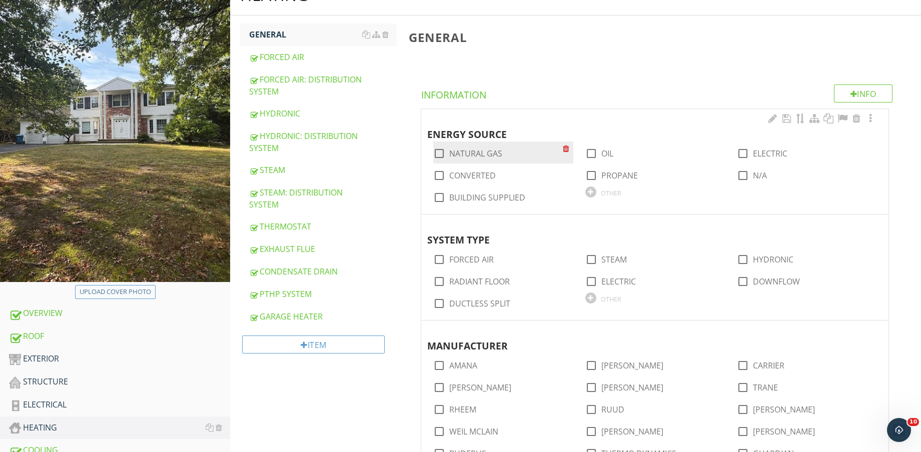
click at [502, 160] on div "check_box_outline_blank NATURAL GAS" at bounding box center [503, 153] width 140 height 22
click at [485, 146] on div "check_box_outline_blank NATURAL GAS" at bounding box center [497, 153] width 129 height 14
click at [484, 151] on label "NATURAL GAS" at bounding box center [475, 154] width 53 height 10
checkbox input "true"
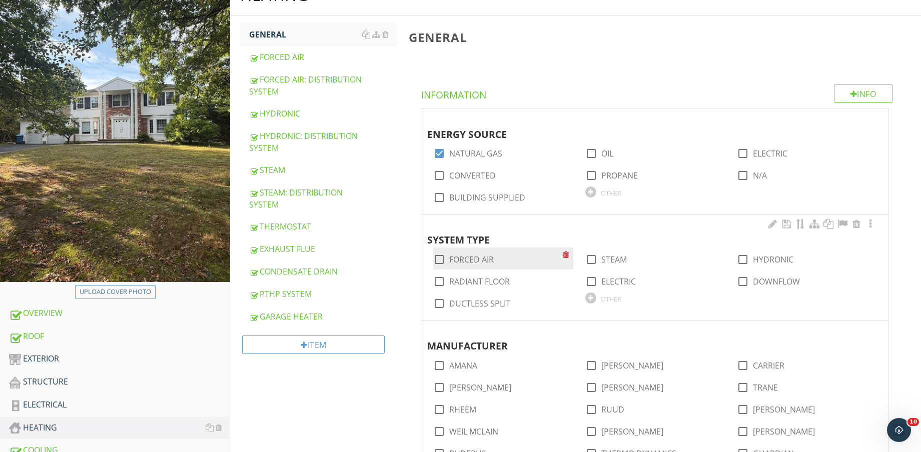
click at [475, 261] on label "FORCED AIR" at bounding box center [471, 260] width 45 height 10
checkbox input "true"
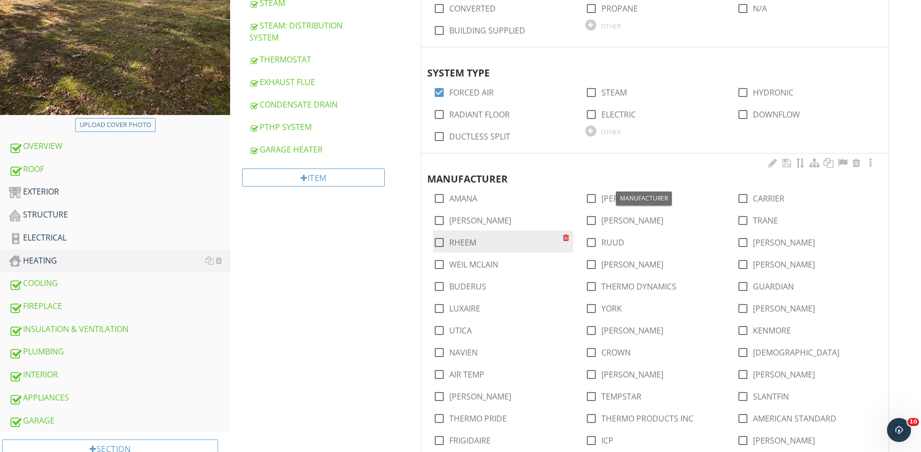
scroll to position [313, 0]
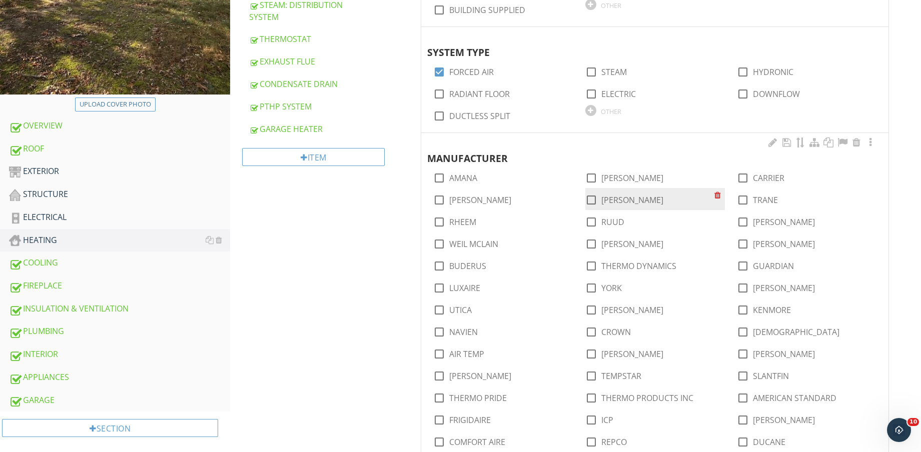
click at [615, 198] on label "GOODMAN" at bounding box center [632, 200] width 62 height 10
checkbox input "true"
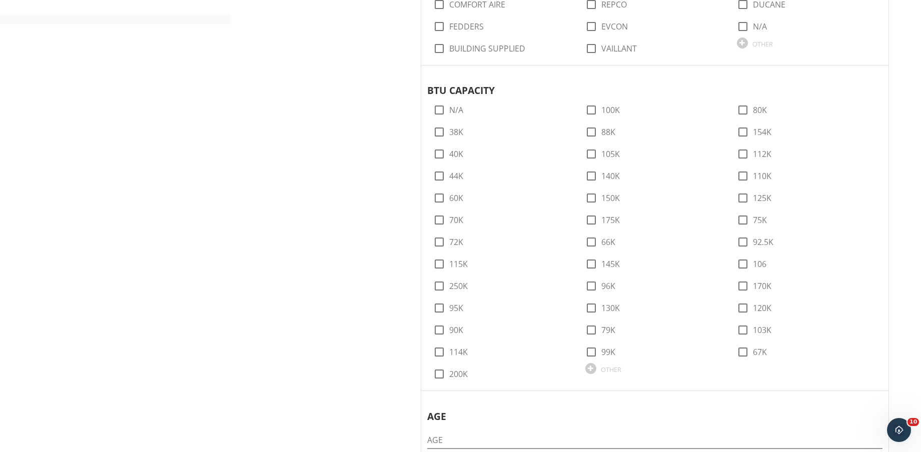
scroll to position [1000, 0]
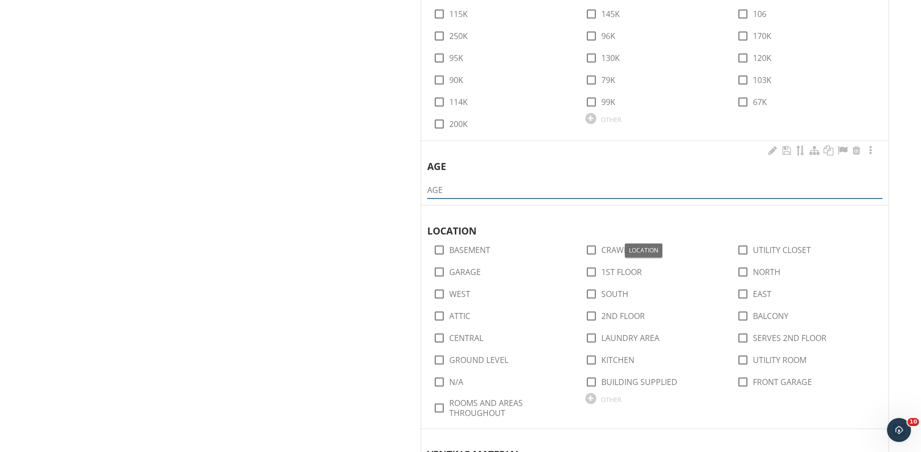
click at [564, 192] on input "AGE" at bounding box center [654, 190] width 455 height 17
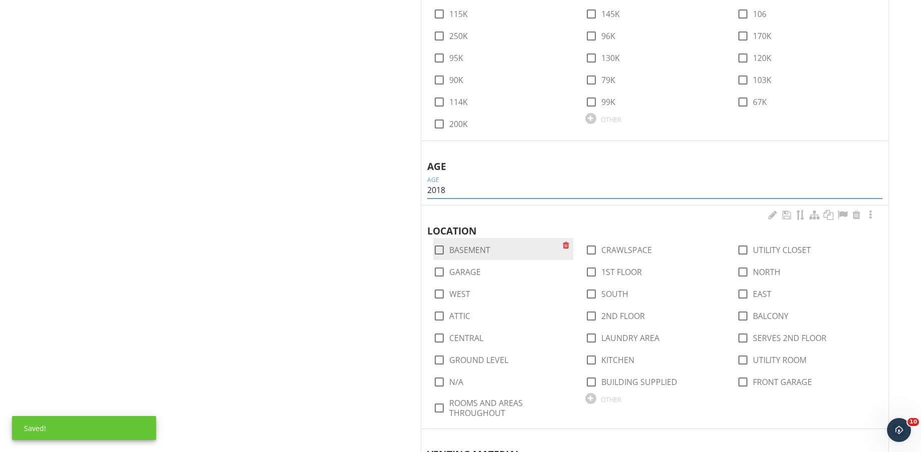
type input "2018"
click at [482, 243] on div "check_box_outline_blank BASEMENT" at bounding box center [497, 249] width 129 height 14
click at [483, 245] on label "BASEMENT" at bounding box center [469, 250] width 41 height 10
checkbox input "true"
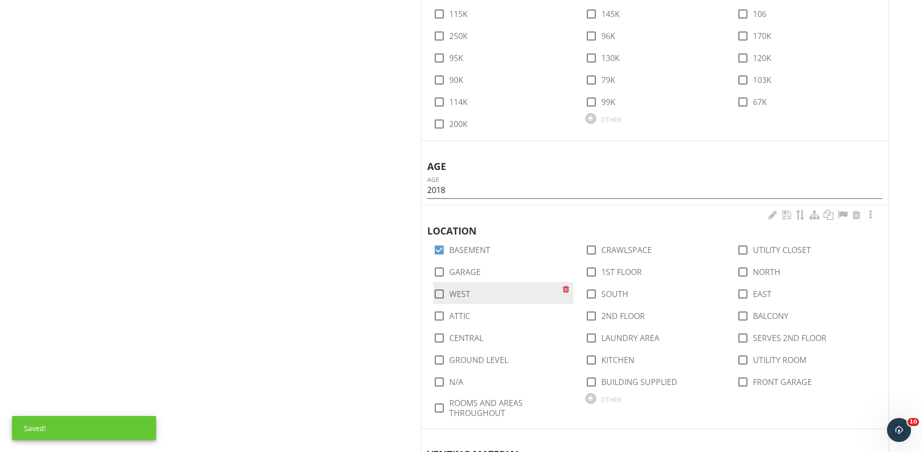
click at [460, 289] on label "WEST" at bounding box center [459, 294] width 21 height 10
checkbox input "true"
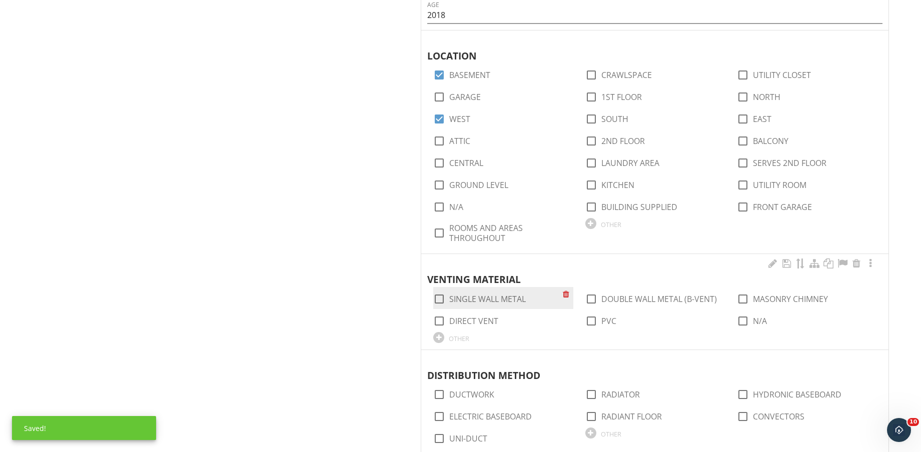
scroll to position [1188, 0]
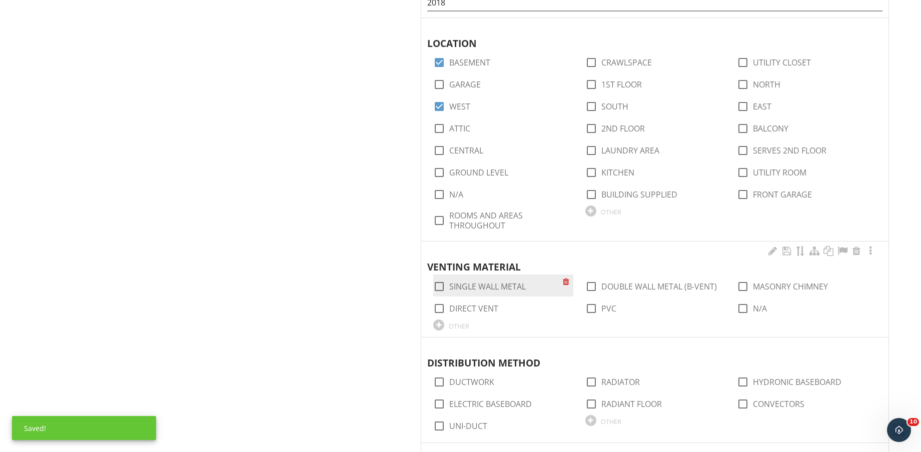
click at [507, 285] on label "SINGLE WALL METAL" at bounding box center [487, 287] width 77 height 10
checkbox input "true"
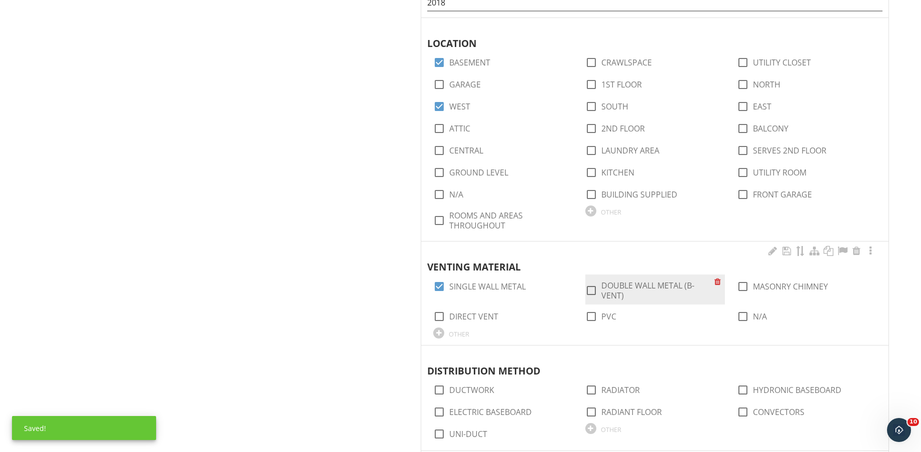
click at [653, 284] on label "DOUBLE WALL METAL (B-VENT)" at bounding box center [657, 291] width 113 height 20
checkbox input "true"
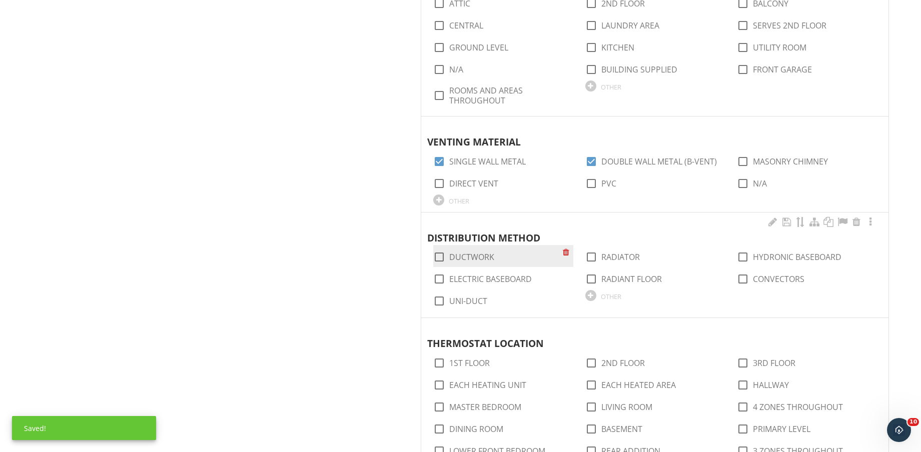
click at [479, 256] on label "DUCTWORK" at bounding box center [471, 257] width 45 height 10
checkbox input "true"
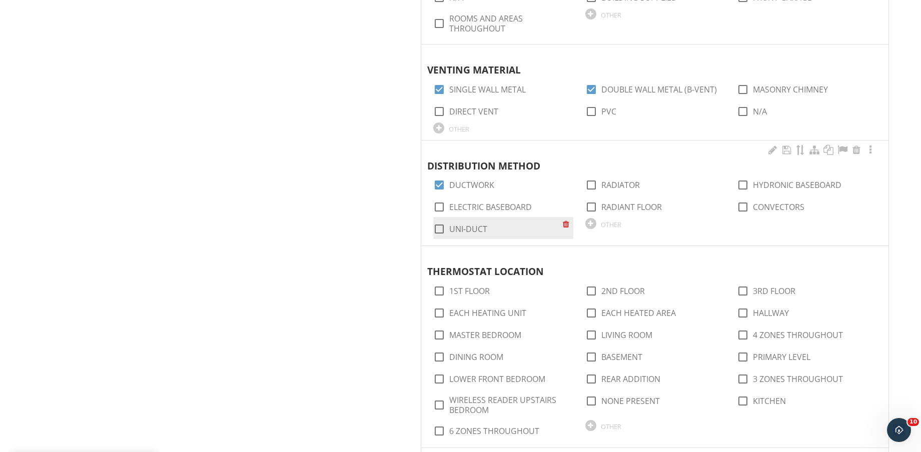
scroll to position [1438, 0]
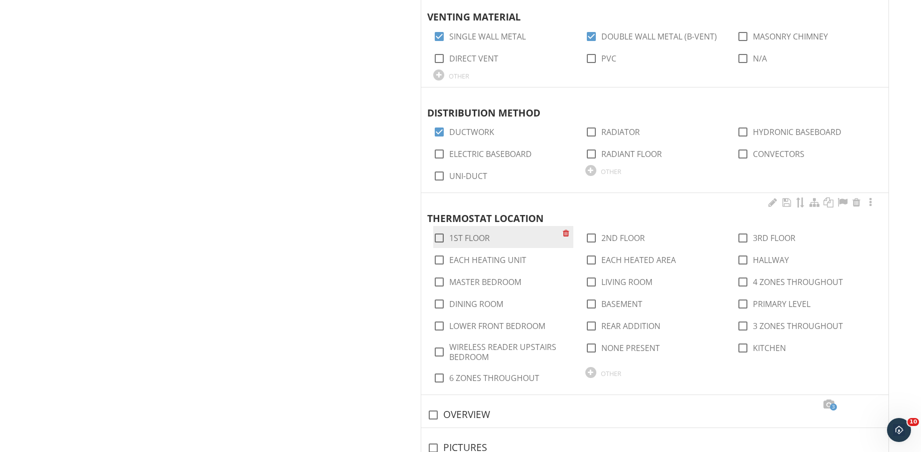
click at [470, 238] on label "1ST FLOOR" at bounding box center [469, 238] width 41 height 10
checkbox input "true"
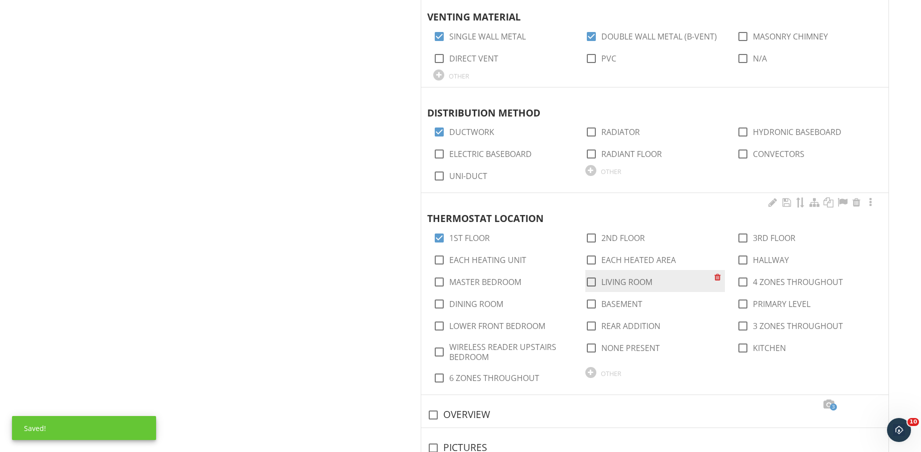
click at [633, 281] on label "LIVING ROOM" at bounding box center [626, 282] width 51 height 10
checkbox input "true"
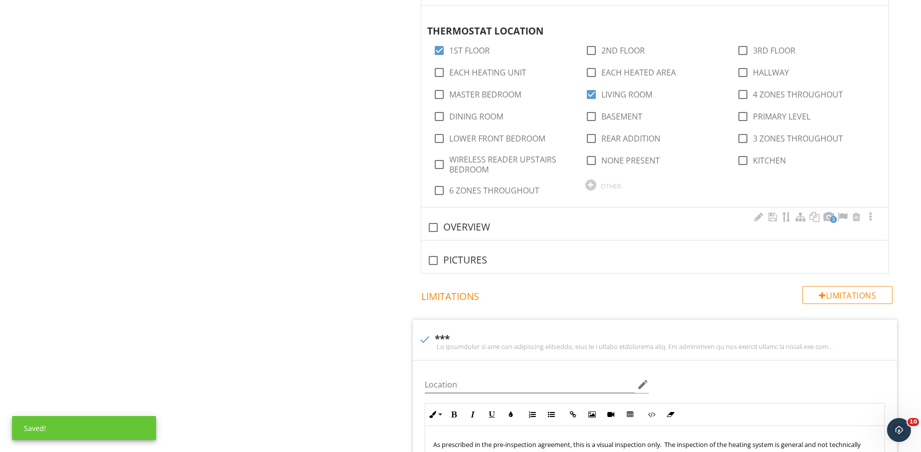
click at [465, 228] on div "check_box_outline_blank OVERVIEW" at bounding box center [654, 228] width 455 height 12
checkbox input "true"
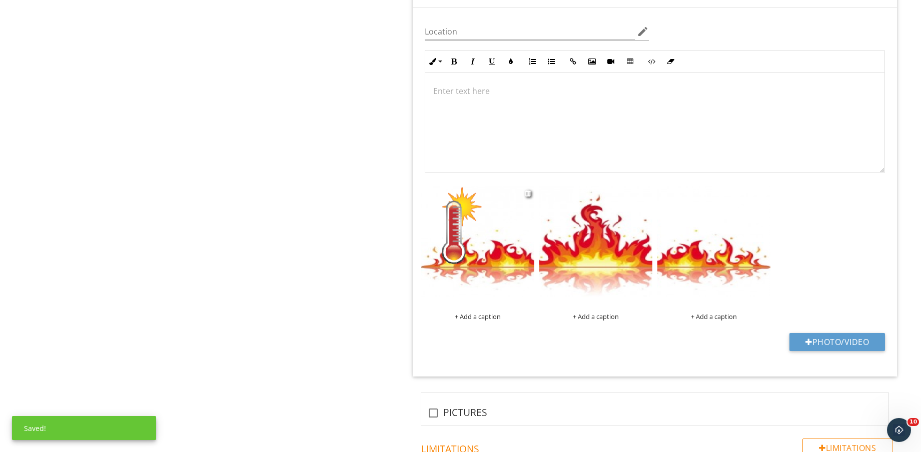
scroll to position [1875, 0]
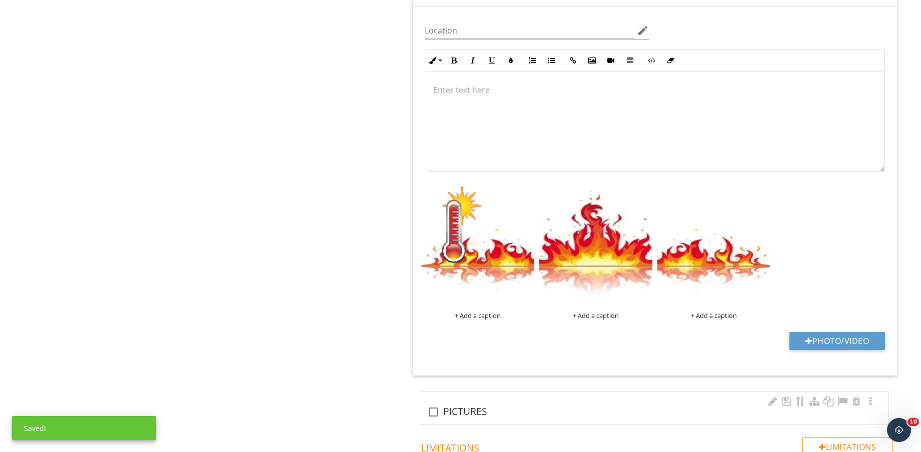
click at [470, 404] on div "check_box_outline_blank PICTURES" at bounding box center [654, 411] width 455 height 14
checkbox input "true"
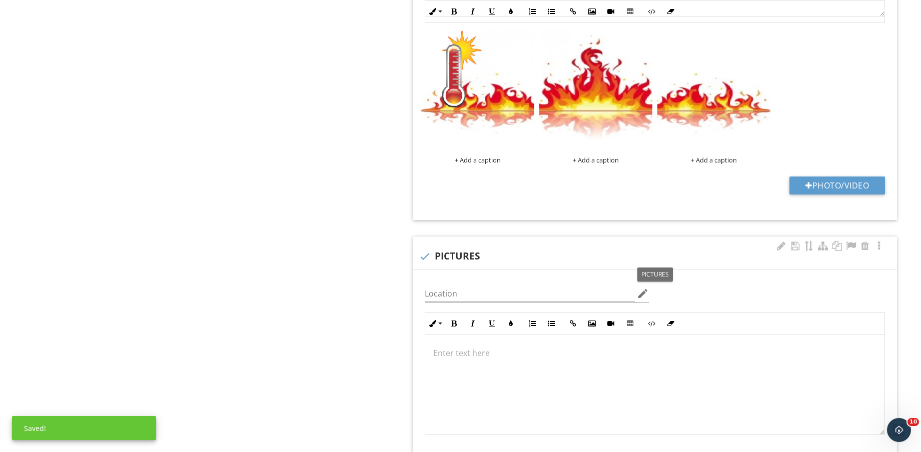
scroll to position [2125, 0]
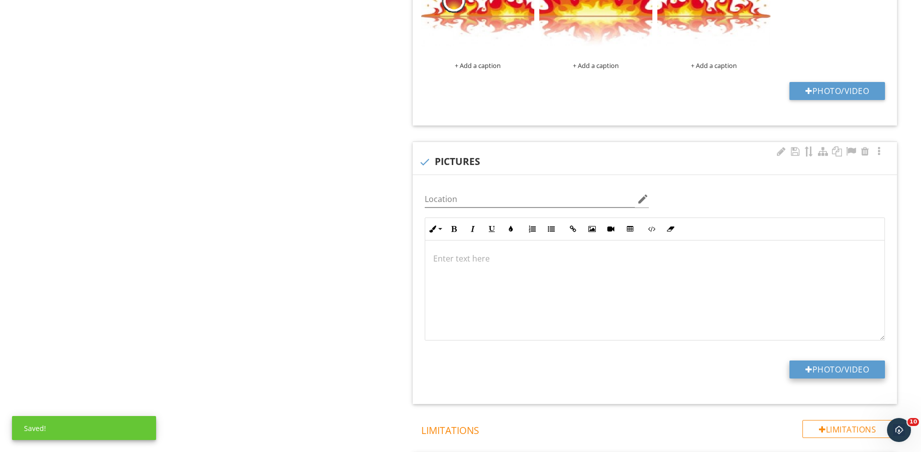
click at [835, 369] on button "Photo/Video" at bounding box center [837, 370] width 96 height 18
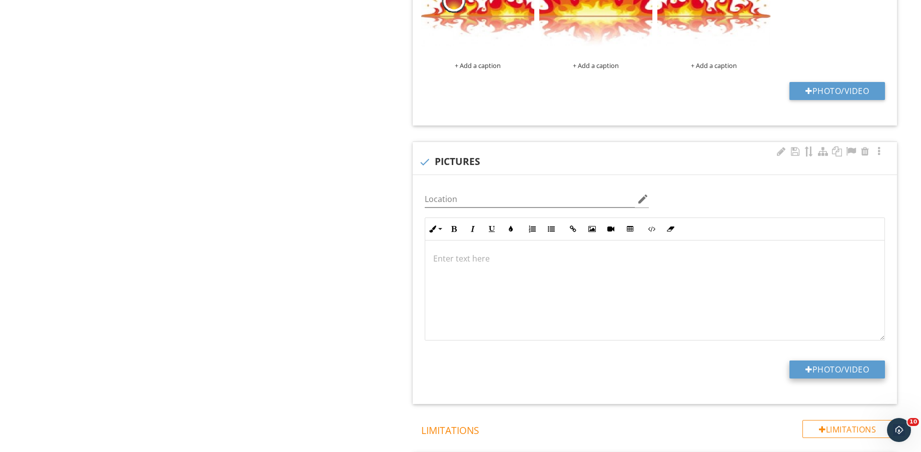
type input "C:\fakepath\IMG_9122.jpg"
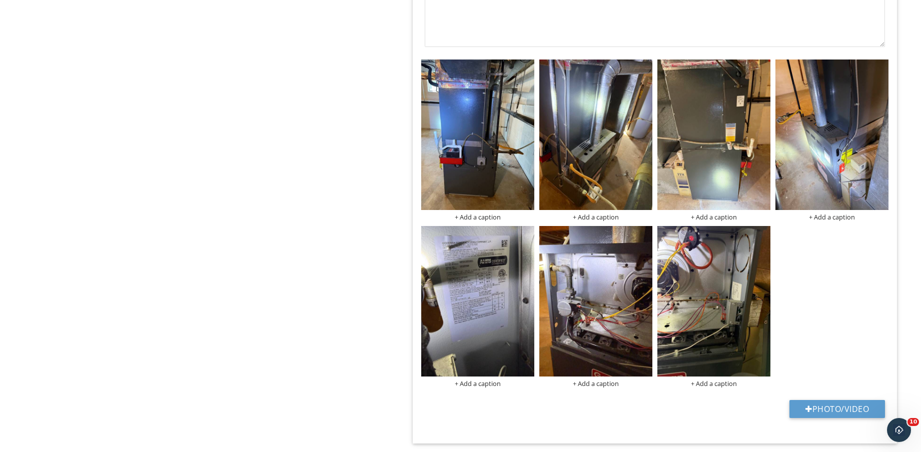
scroll to position [2500, 0]
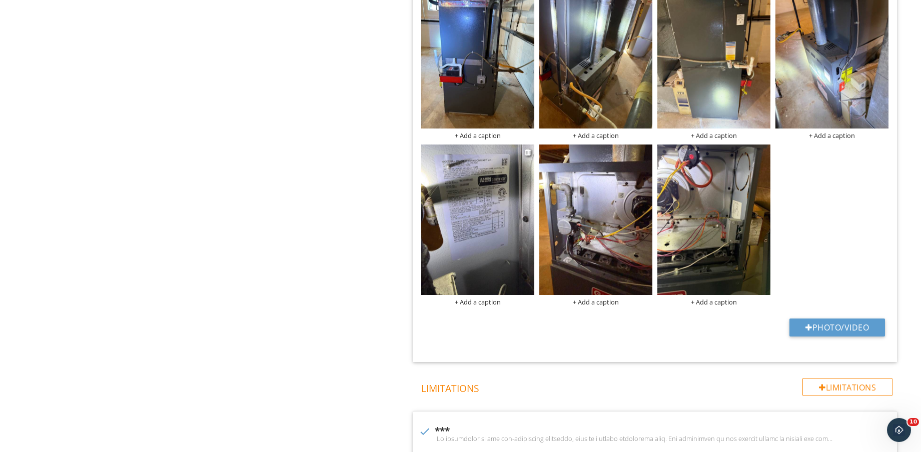
click at [514, 243] on img at bounding box center [477, 220] width 113 height 151
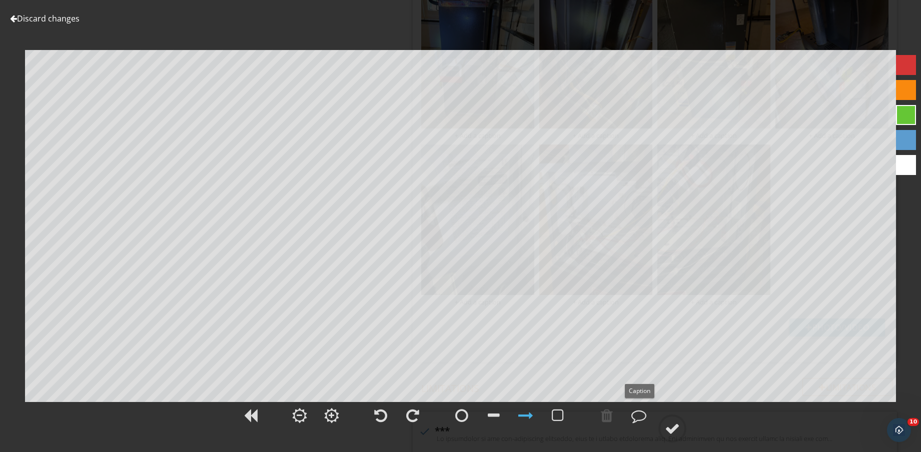
click at [687, 435] on div at bounding box center [460, 422] width 921 height 42
click at [672, 425] on div at bounding box center [672, 428] width 15 height 15
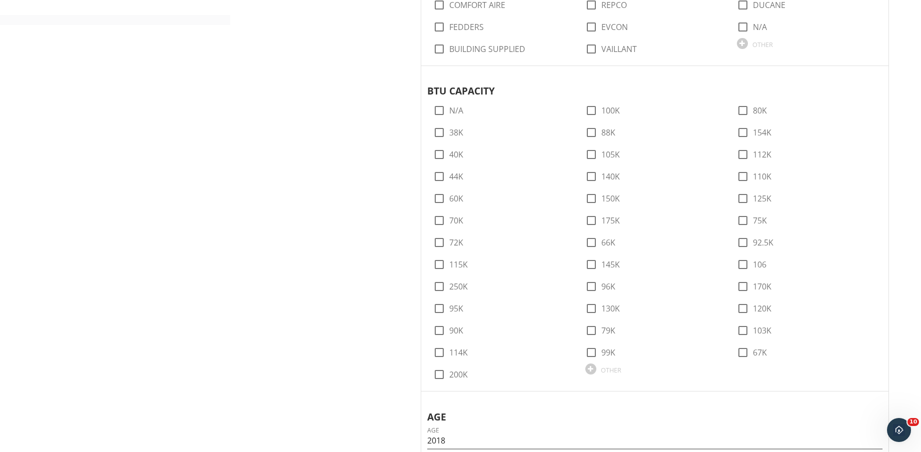
scroll to position [750, 0]
click at [762, 308] on label "120K" at bounding box center [762, 308] width 19 height 10
checkbox input "true"
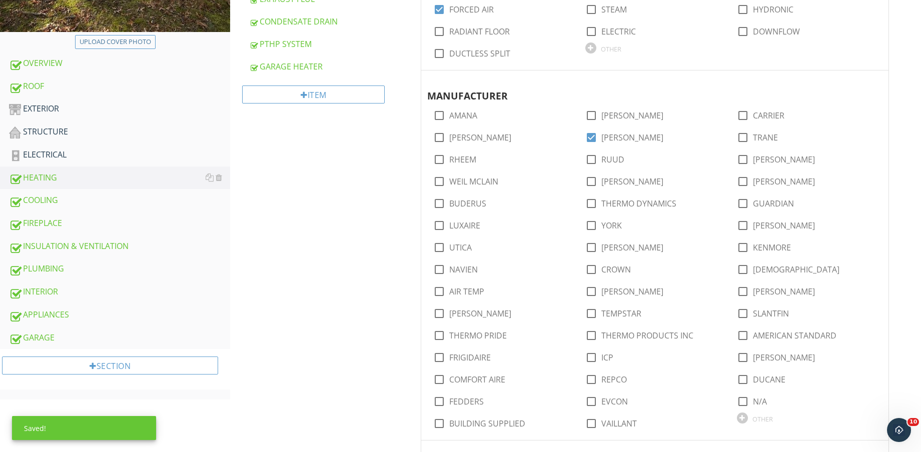
scroll to position [438, 0]
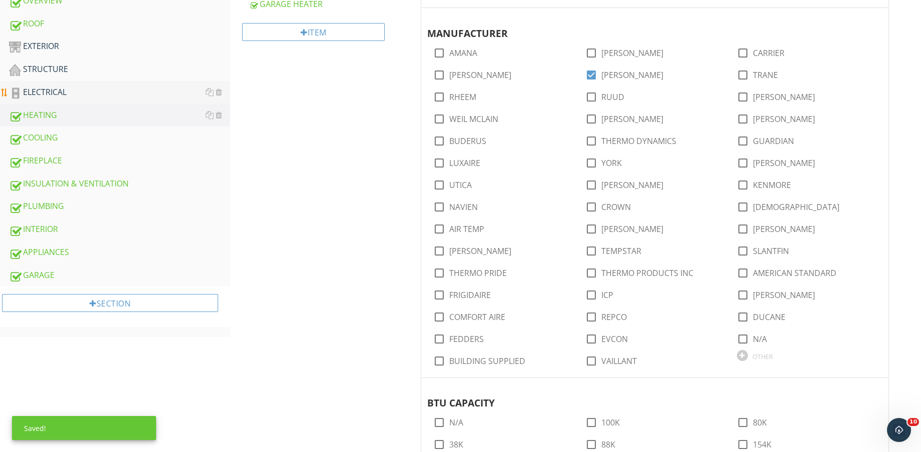
click at [81, 91] on div "ELECTRICAL" at bounding box center [119, 92] width 221 height 13
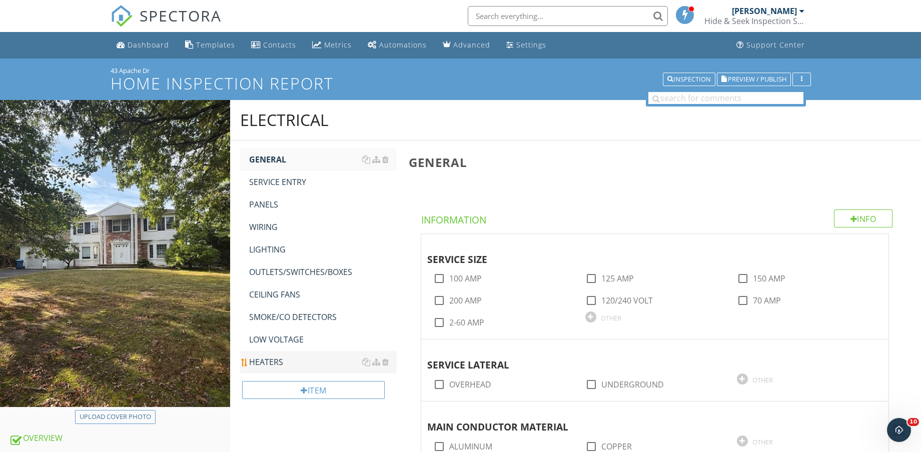
click at [289, 359] on div "HEATERS" at bounding box center [323, 362] width 148 height 12
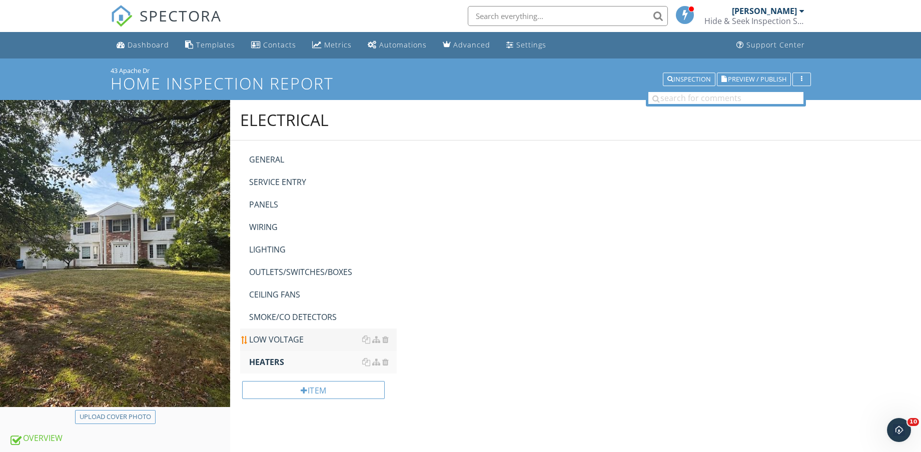
click at [288, 341] on div "LOW VOLTAGE" at bounding box center [323, 340] width 148 height 12
click at [287, 317] on div "SMOKE/CO DETECTORS" at bounding box center [323, 317] width 148 height 12
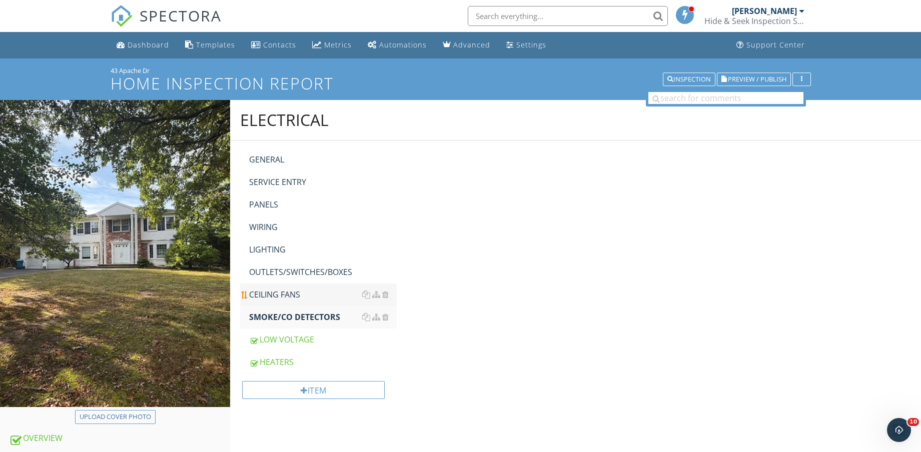
click at [286, 295] on div "CEILING FANS" at bounding box center [323, 295] width 148 height 12
click at [288, 278] on div "OUTLETS/SWITCHES/BOXES" at bounding box center [323, 272] width 148 height 12
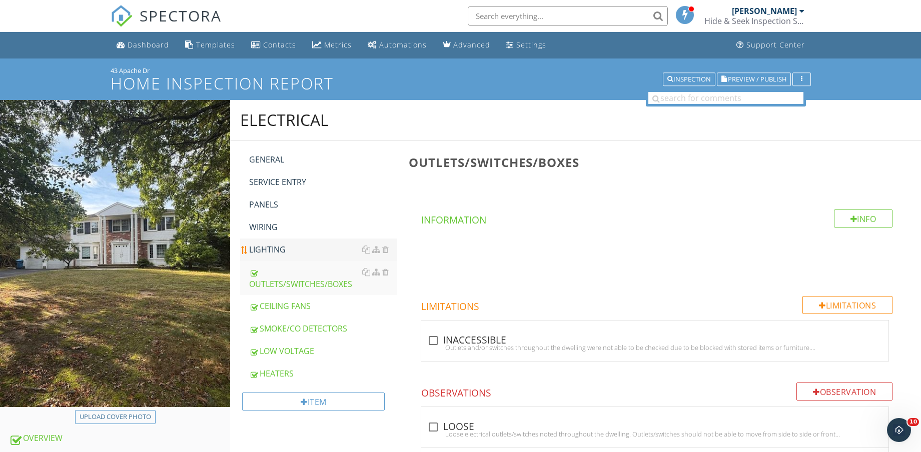
click at [283, 252] on div "LIGHTING" at bounding box center [323, 250] width 148 height 12
click at [467, 343] on div "check_box_outline_blank LIMITED" at bounding box center [654, 341] width 455 height 12
checkbox input "true"
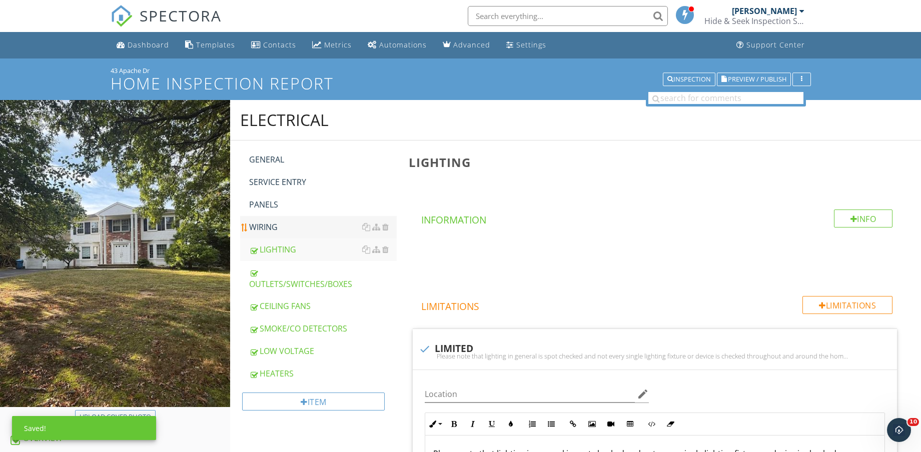
click at [270, 226] on div "WIRING" at bounding box center [323, 227] width 148 height 12
click at [279, 200] on div "PANELS" at bounding box center [323, 205] width 148 height 12
click at [290, 179] on div "SERVICE ENTRY" at bounding box center [323, 182] width 148 height 12
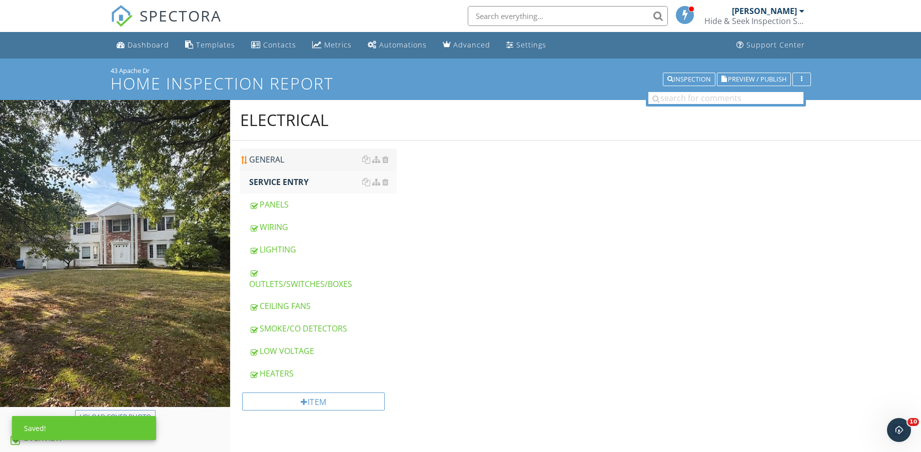
click at [291, 159] on div "GENERAL" at bounding box center [323, 160] width 148 height 12
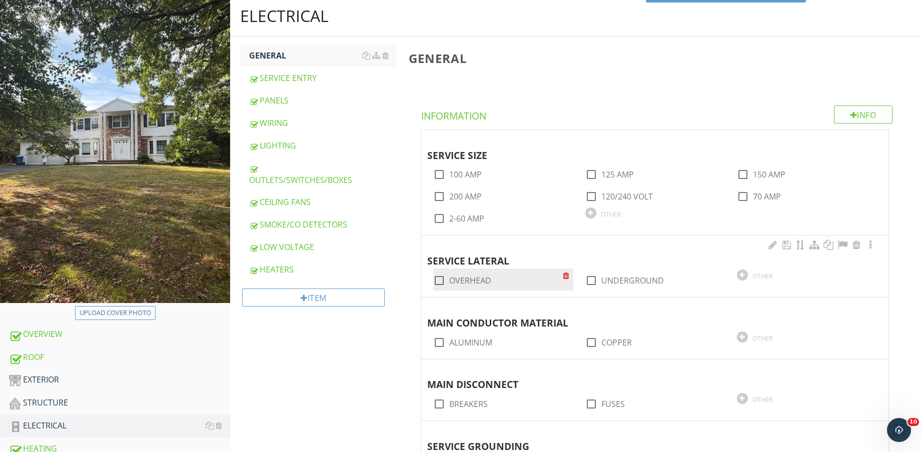
scroll to position [125, 0]
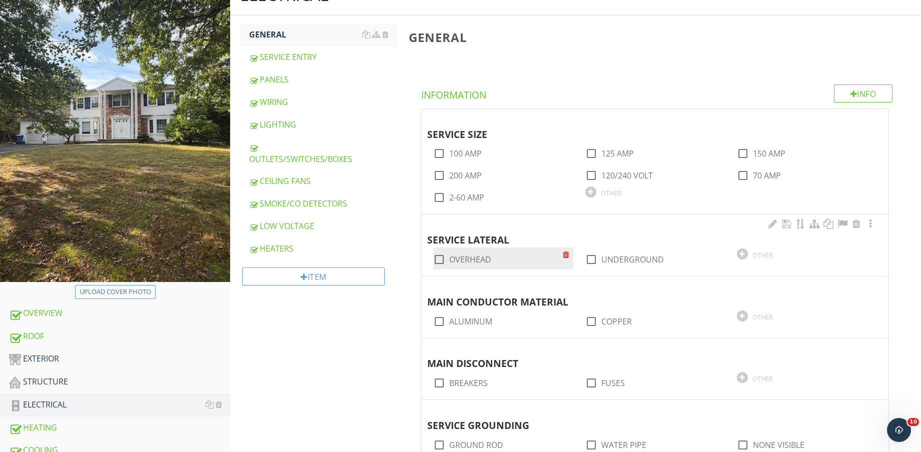
click at [456, 257] on label "OVERHEAD" at bounding box center [470, 260] width 42 height 10
click at [460, 257] on label "OVERHEAD" at bounding box center [470, 260] width 42 height 10
checkbox input "false"
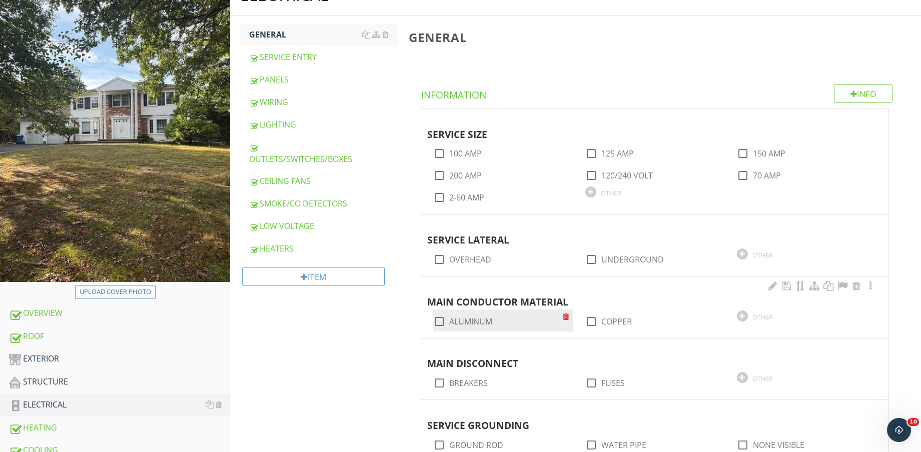
click at [480, 318] on label "ALUMINUM" at bounding box center [470, 322] width 43 height 10
checkbox input "true"
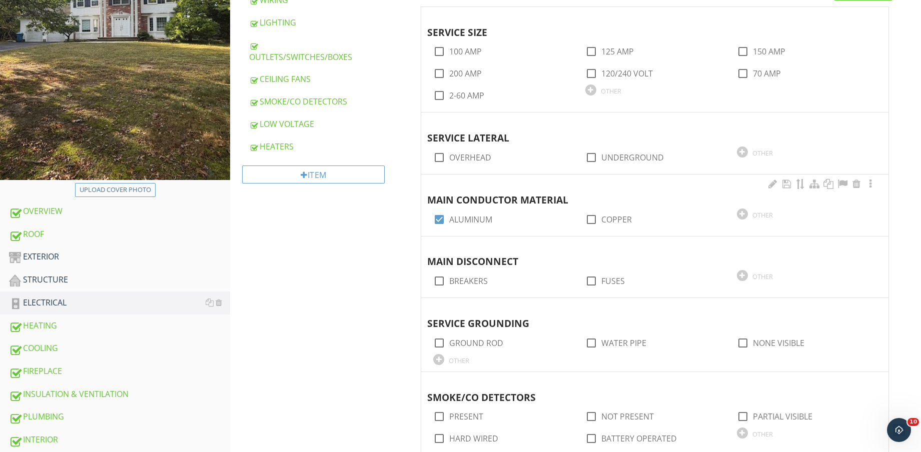
scroll to position [250, 0]
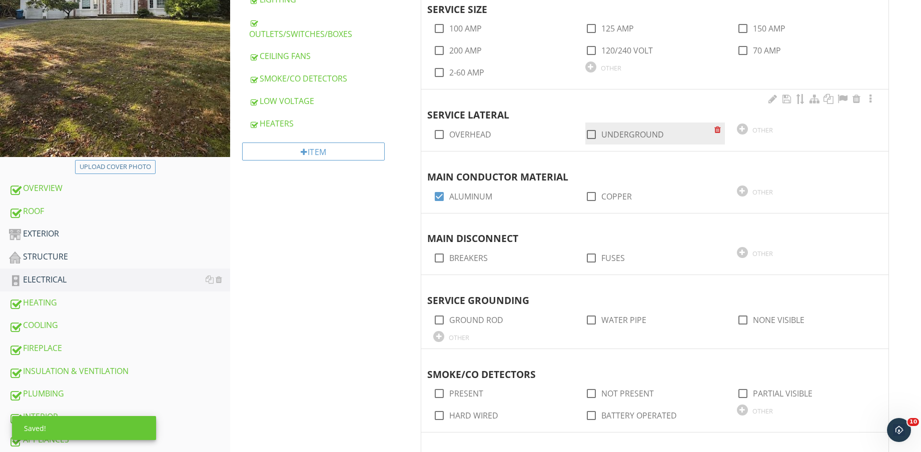
click at [649, 133] on label "UNDERGROUND" at bounding box center [632, 135] width 63 height 10
checkbox input "true"
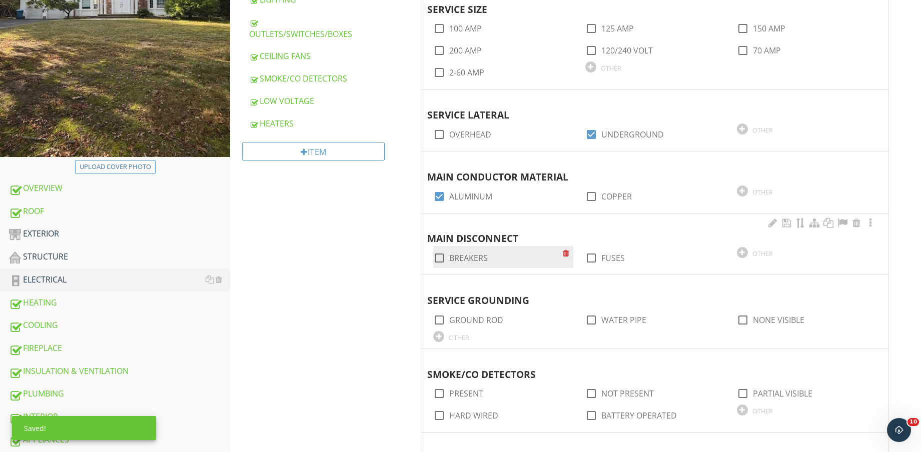
click at [461, 264] on div "check_box_outline_blank BREAKERS" at bounding box center [503, 257] width 140 height 22
click at [461, 259] on label "BREAKERS" at bounding box center [468, 258] width 39 height 10
checkbox input "true"
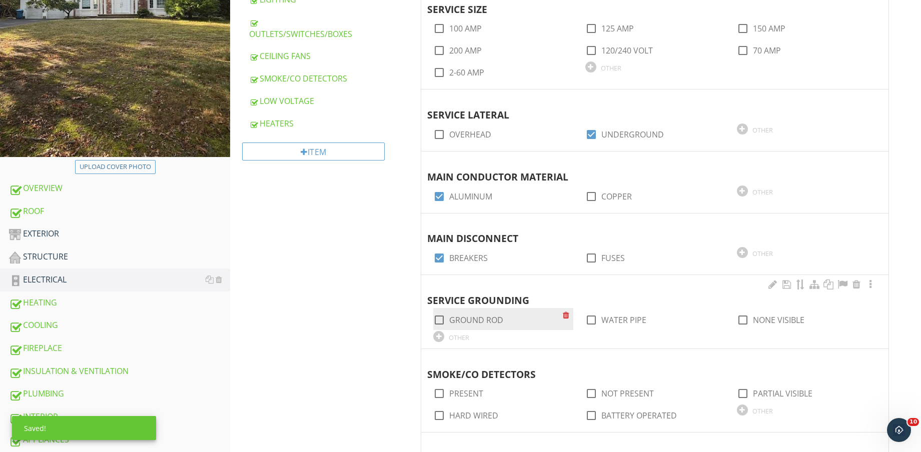
click at [483, 323] on label "GROUND ROD" at bounding box center [476, 320] width 54 height 10
checkbox input "true"
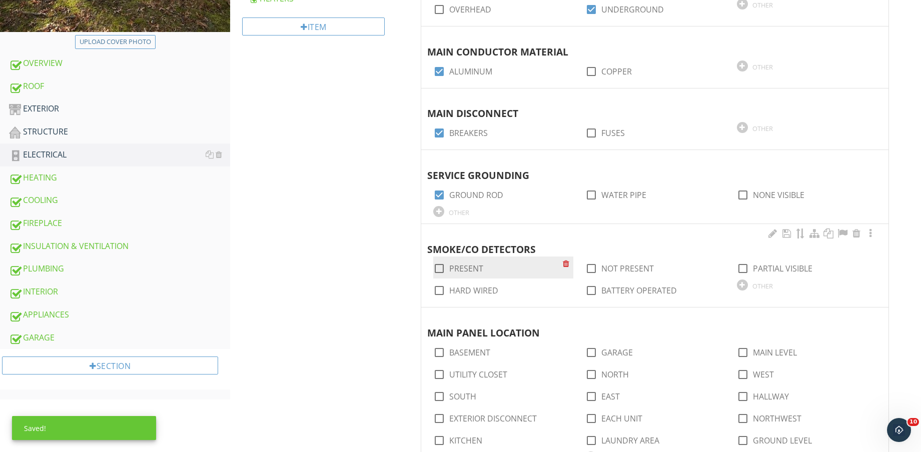
click at [462, 264] on label "PRESENT" at bounding box center [466, 269] width 34 height 10
checkbox input "true"
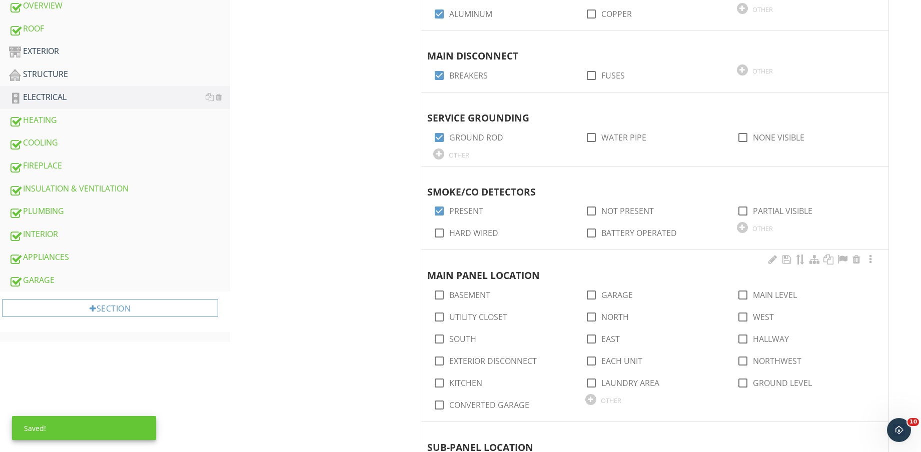
scroll to position [500, 0]
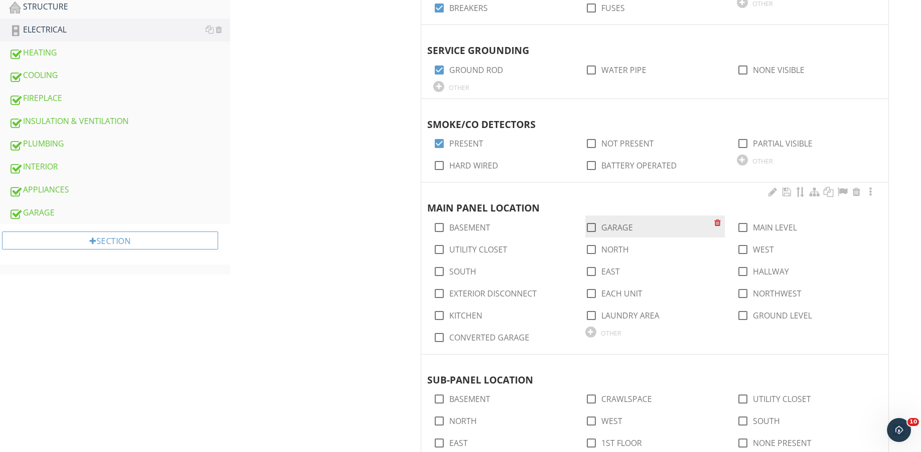
click at [620, 226] on label "GARAGE" at bounding box center [617, 228] width 32 height 10
checkbox input "true"
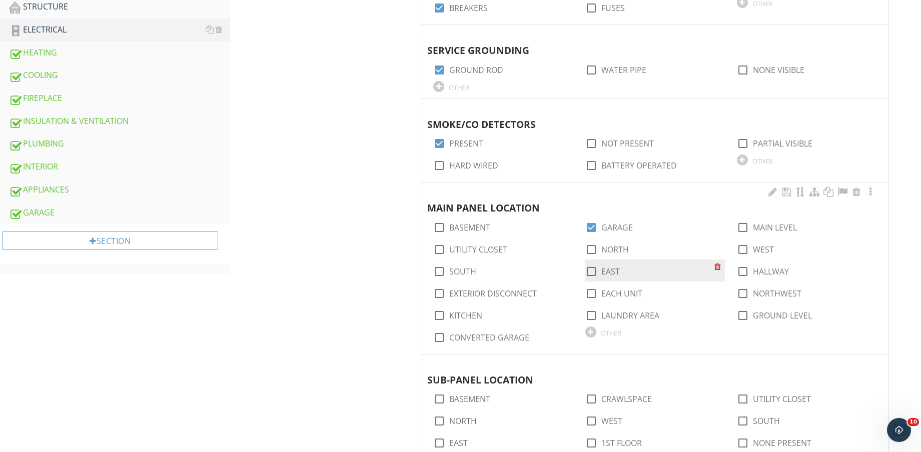
click at [603, 274] on label "EAST" at bounding box center [610, 272] width 19 height 10
checkbox input "true"
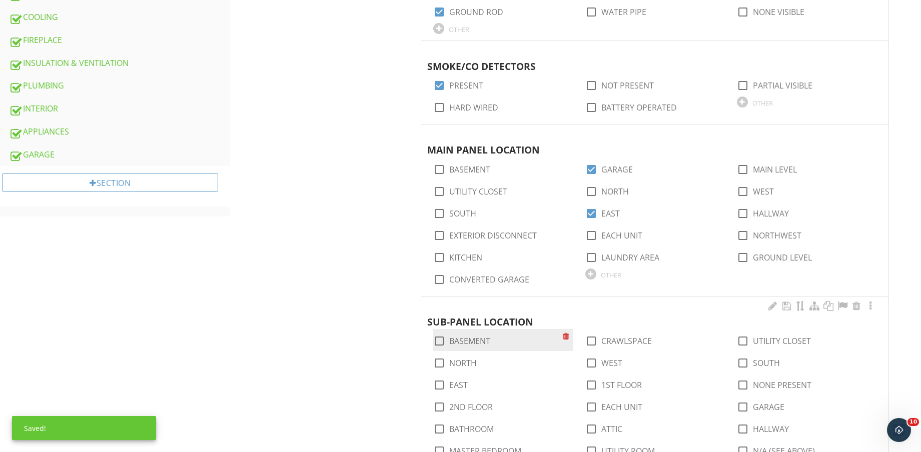
scroll to position [625, 0]
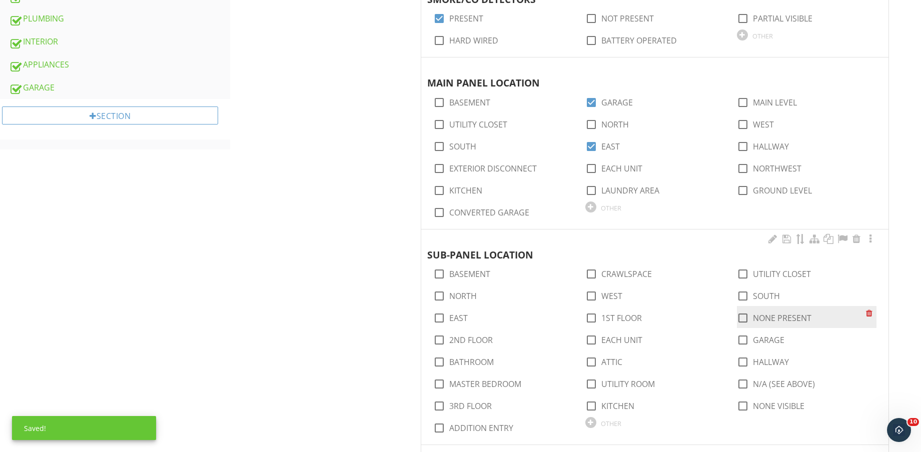
click at [756, 321] on label "NONE PRESENT" at bounding box center [782, 318] width 59 height 10
checkbox input "true"
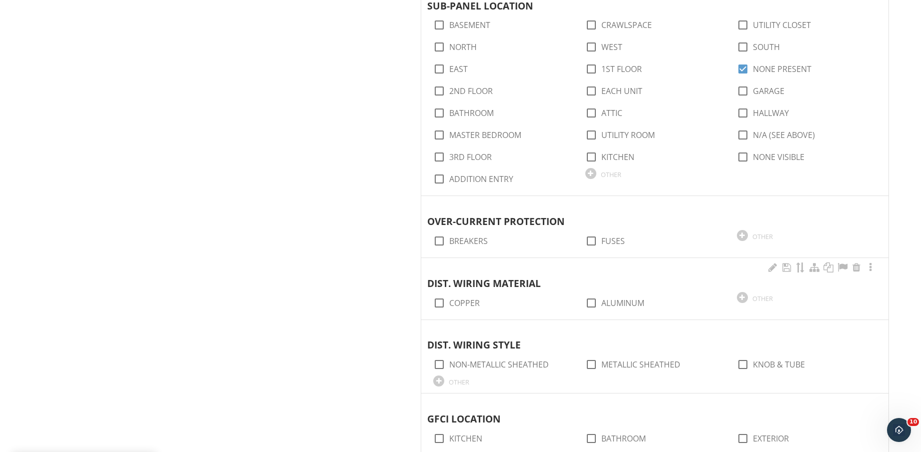
scroll to position [875, 0]
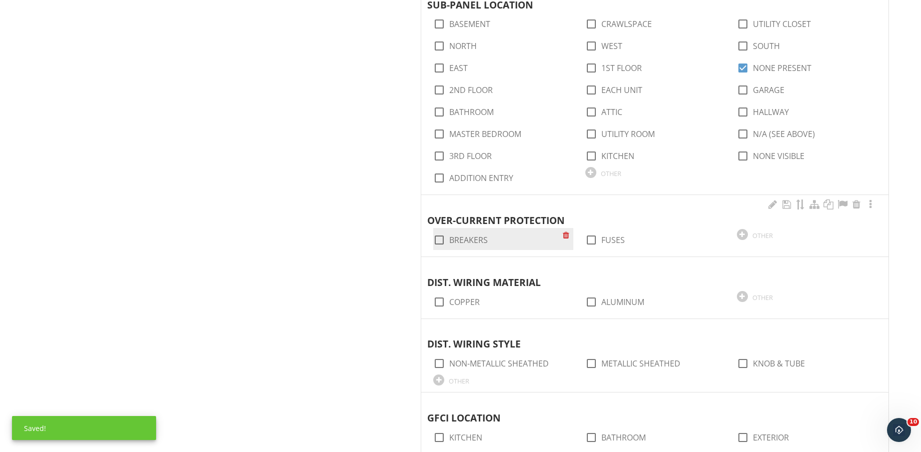
click at [478, 244] on label "BREAKERS" at bounding box center [468, 240] width 39 height 10
checkbox input "true"
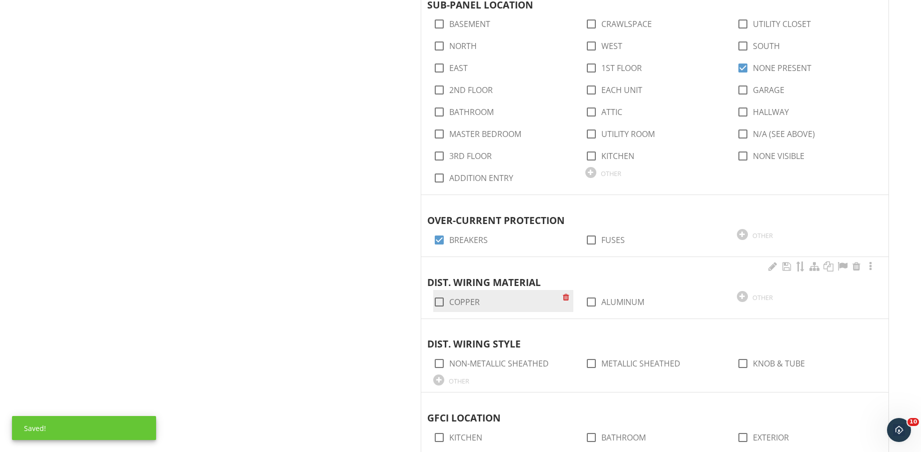
click at [466, 299] on label "COPPER" at bounding box center [464, 302] width 31 height 10
checkbox input "true"
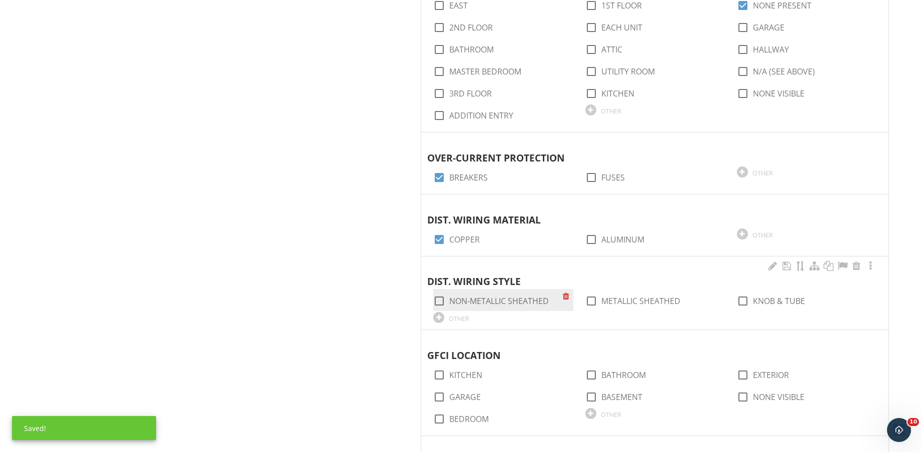
click at [515, 304] on label "NON-METALLIC SHEATHED" at bounding box center [499, 301] width 100 height 10
checkbox input "true"
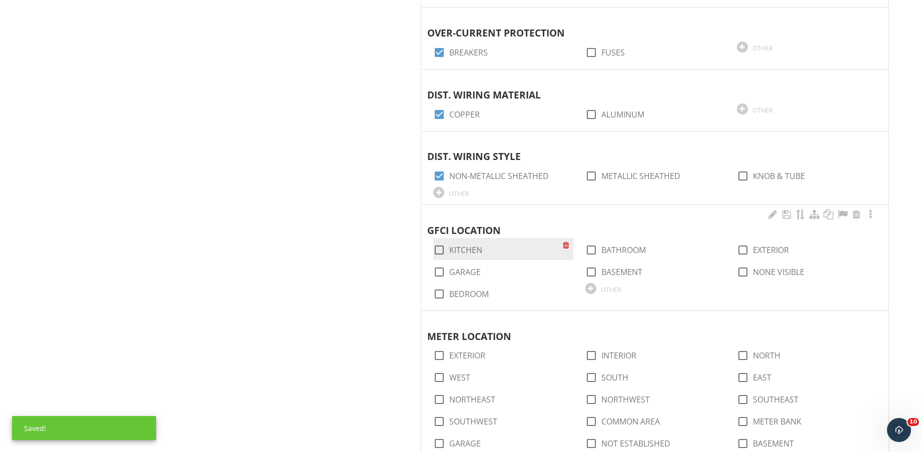
click at [455, 247] on label "KITCHEN" at bounding box center [465, 250] width 33 height 10
checkbox input "true"
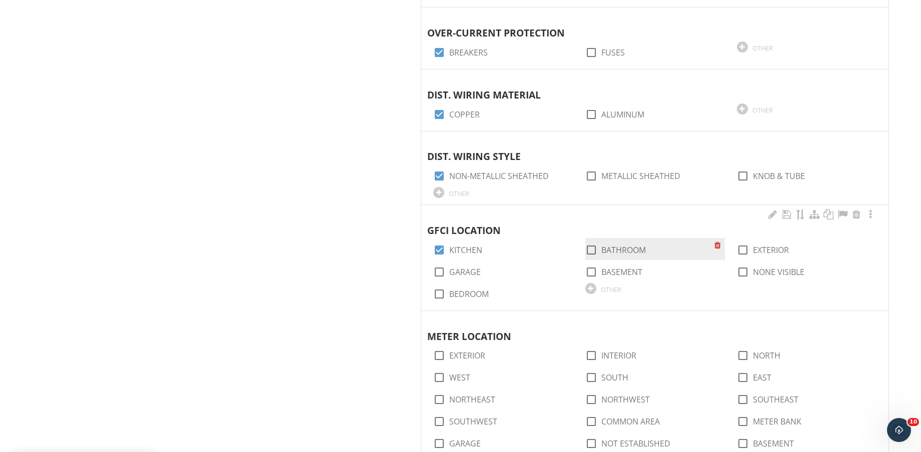
click at [622, 256] on div "check_box_outline_blank BATHROOM" at bounding box center [615, 250] width 61 height 12
click at [623, 254] on label "BATHROOM" at bounding box center [623, 250] width 45 height 10
checkbox input "true"
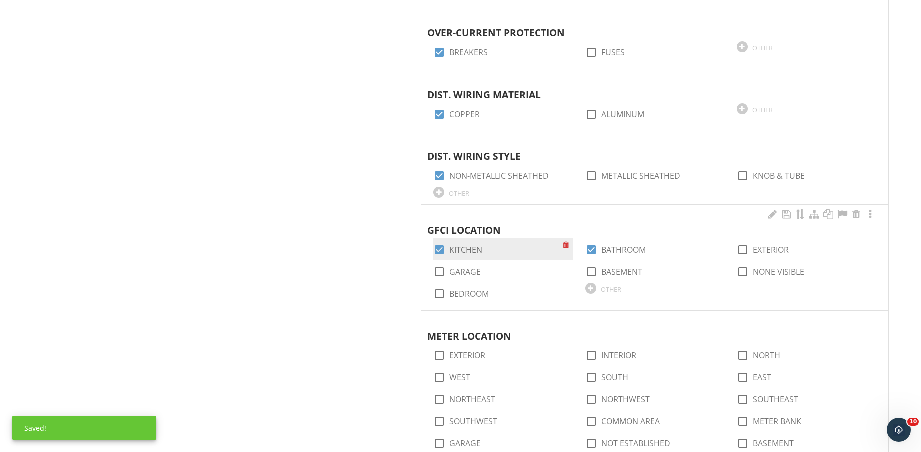
scroll to position [1125, 0]
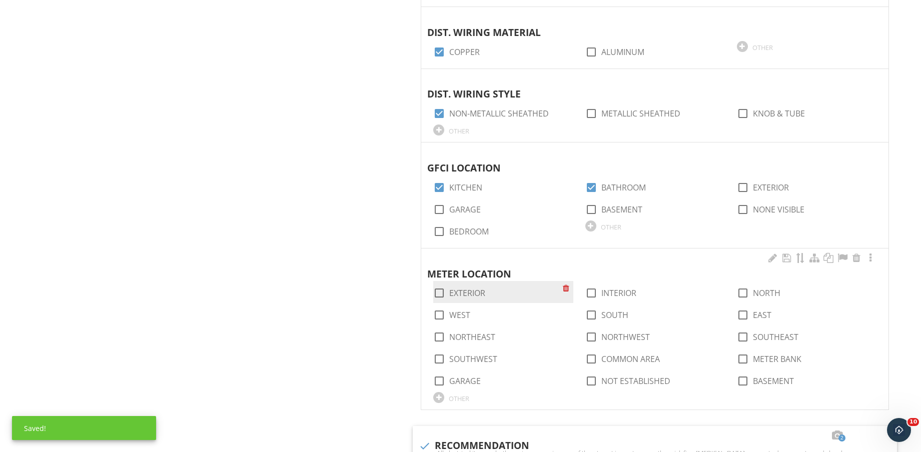
click at [471, 291] on label "EXTERIOR" at bounding box center [467, 293] width 36 height 10
checkbox input "true"
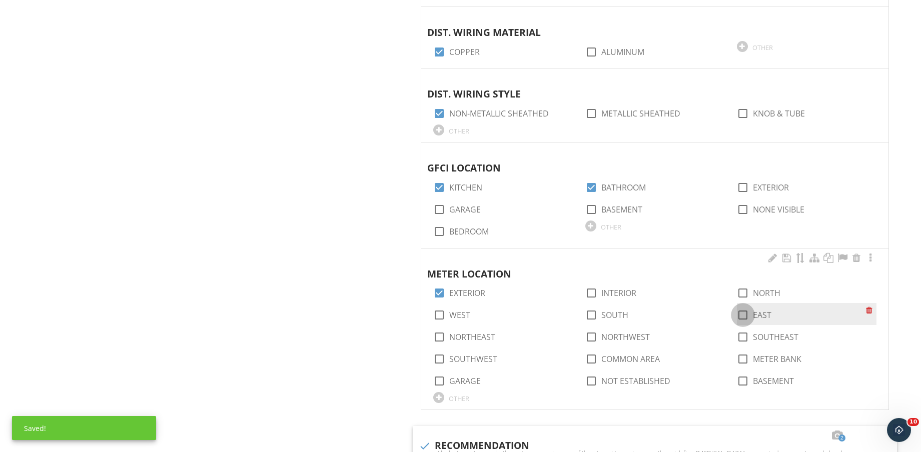
click at [750, 312] on div at bounding box center [742, 315] width 17 height 17
checkbox input "true"
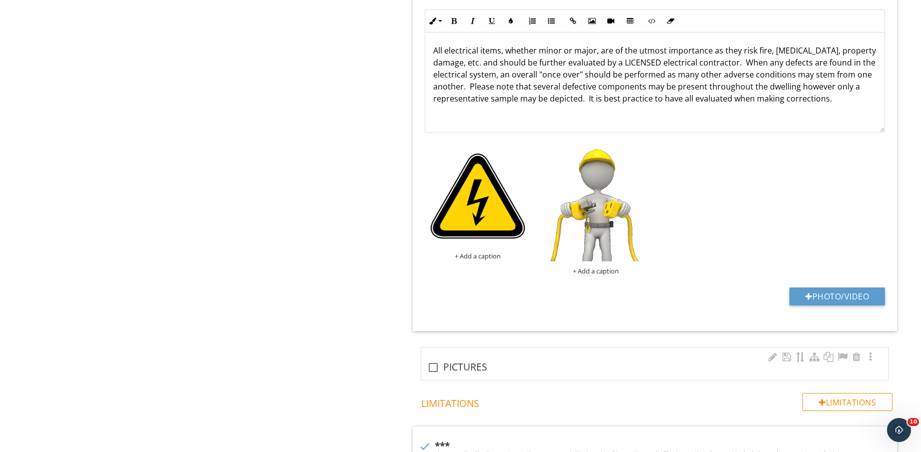
drag, startPoint x: 482, startPoint y: 362, endPoint x: 501, endPoint y: 352, distance: 21.2
click at [482, 362] on div "check_box_outline_blank PICTURES" at bounding box center [654, 368] width 455 height 12
checkbox input "true"
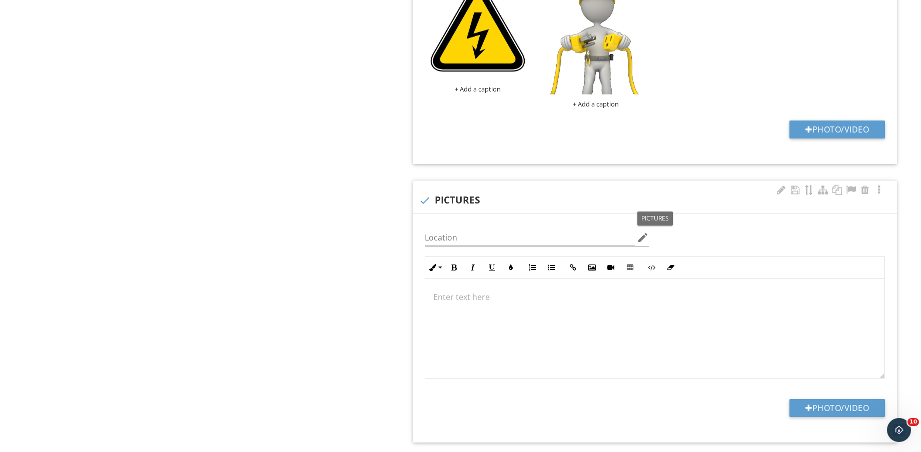
scroll to position [1938, 0]
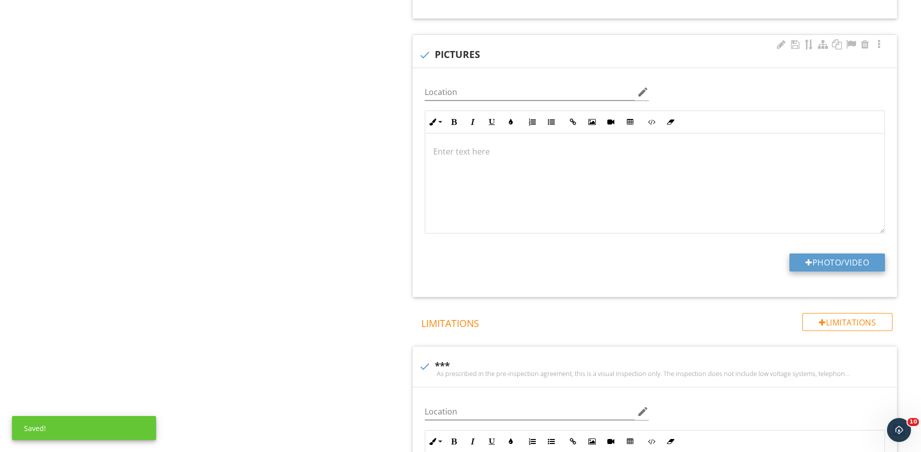
click at [840, 266] on button "Photo/Video" at bounding box center [837, 263] width 96 height 18
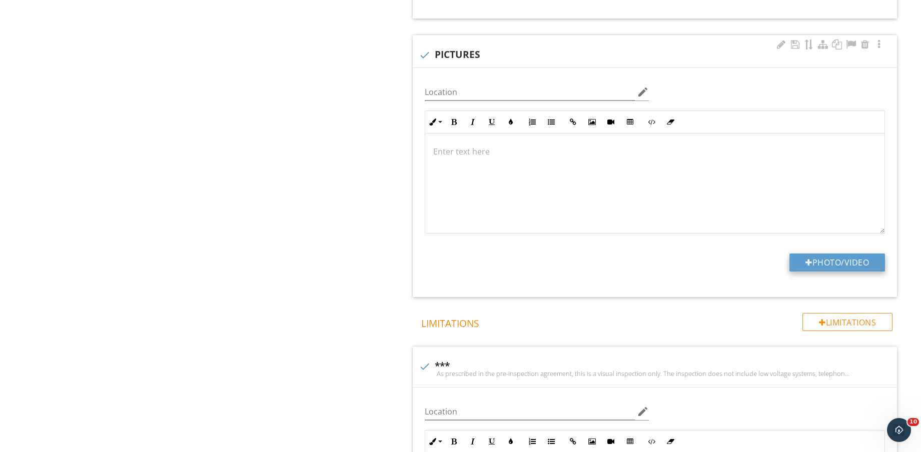
type input "C:\fakepath\IMG_8804.jpg"
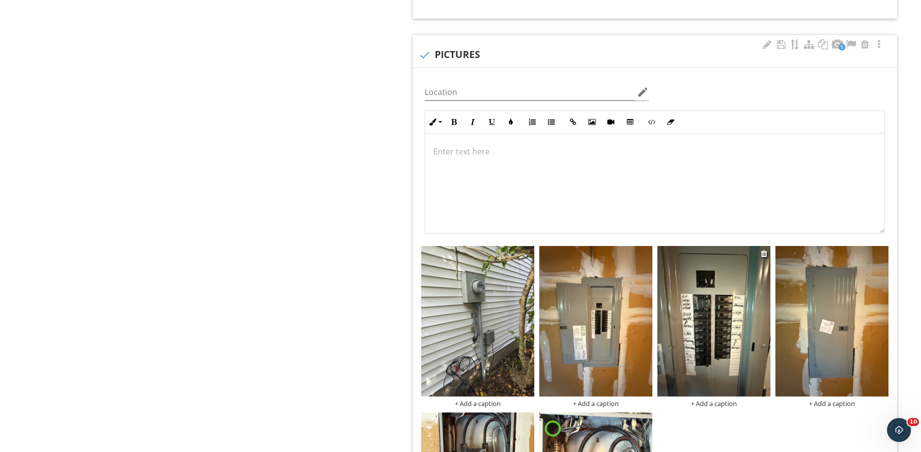
click at [735, 327] on img at bounding box center [713, 321] width 113 height 151
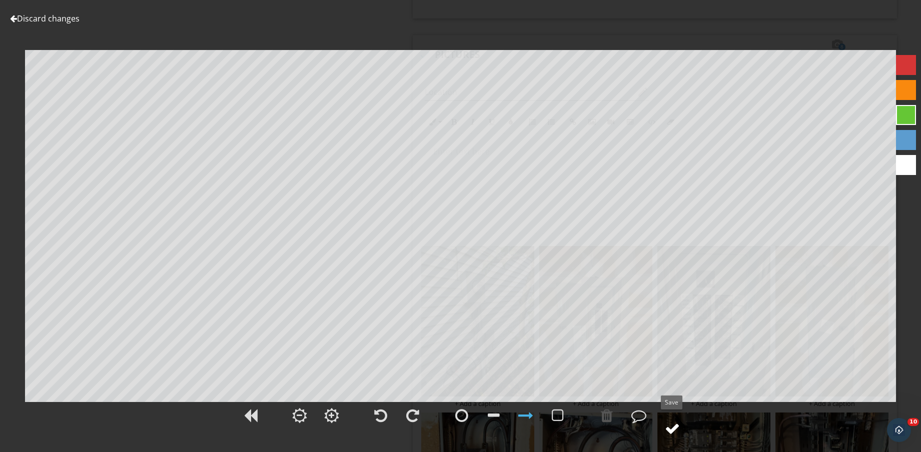
click at [678, 421] on div at bounding box center [672, 428] width 15 height 15
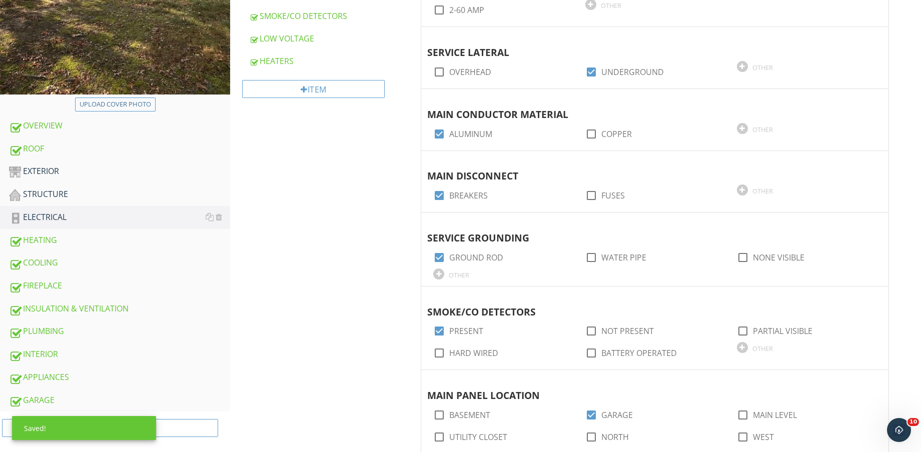
scroll to position [0, 0]
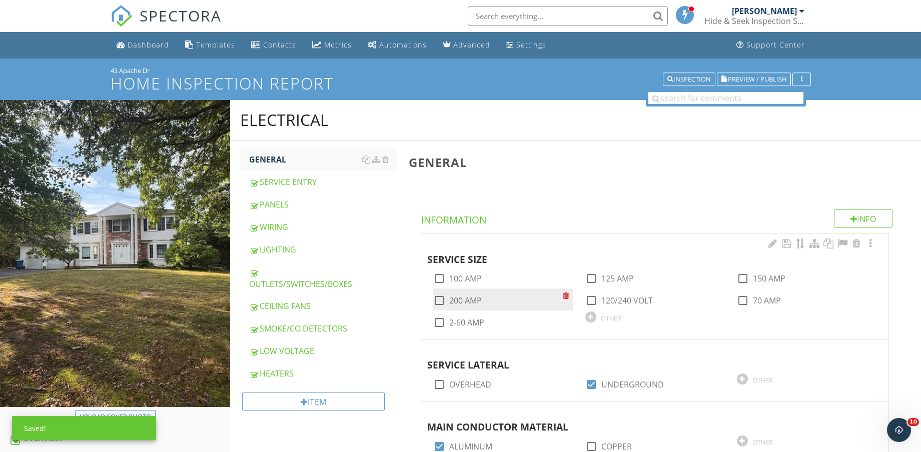
click at [461, 300] on label "200 AMP" at bounding box center [465, 301] width 33 height 10
checkbox input "true"
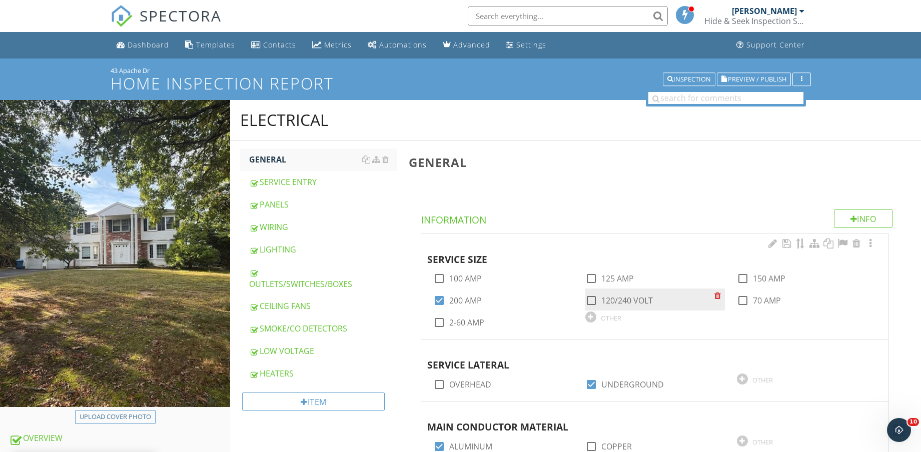
click at [612, 300] on label "120/240 VOLT" at bounding box center [627, 301] width 52 height 10
checkbox input "true"
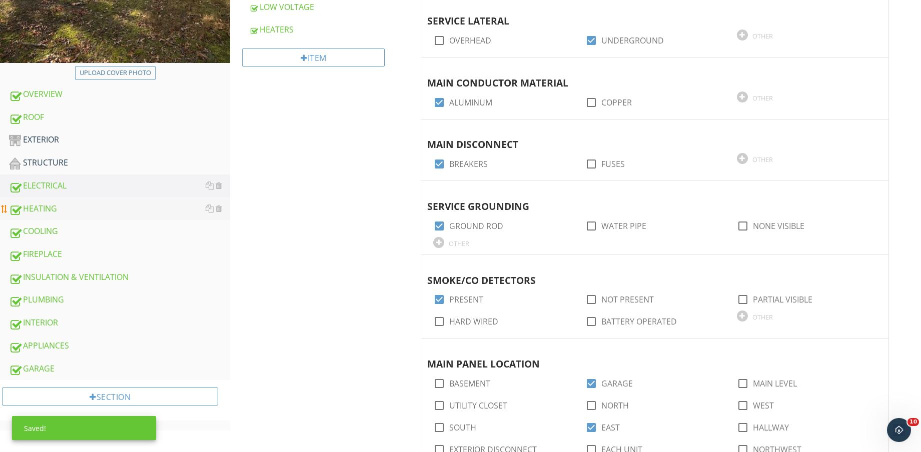
scroll to position [313, 0]
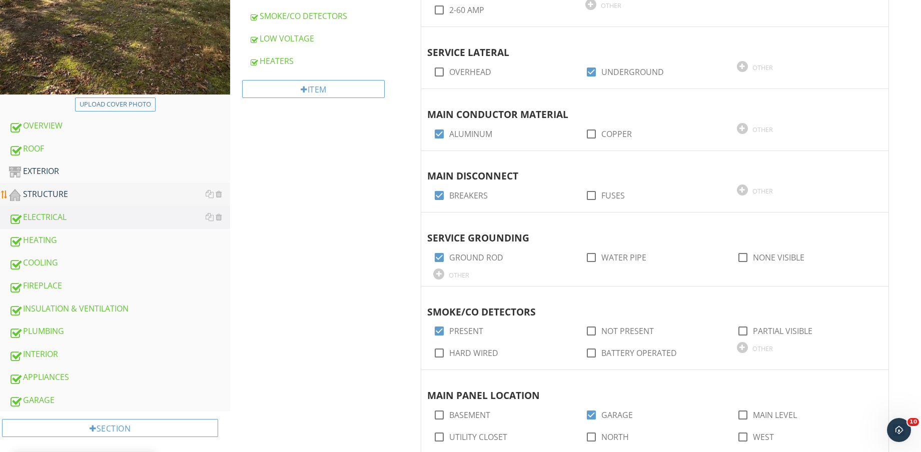
click at [90, 189] on div "STRUCTURE" at bounding box center [119, 194] width 221 height 13
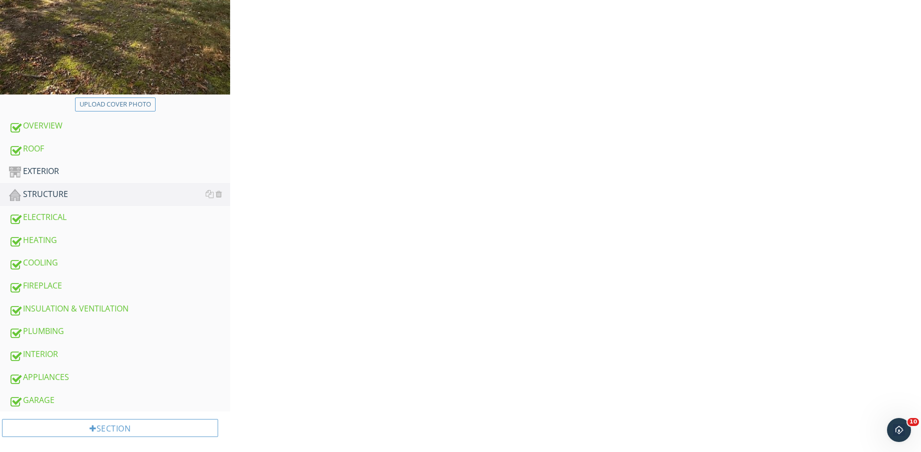
scroll to position [63, 0]
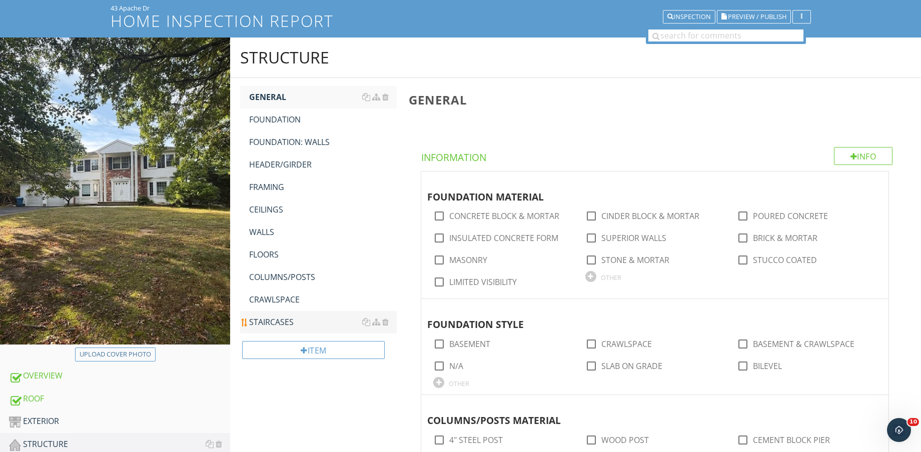
click at [294, 316] on div "STAIRCASES" at bounding box center [323, 322] width 148 height 12
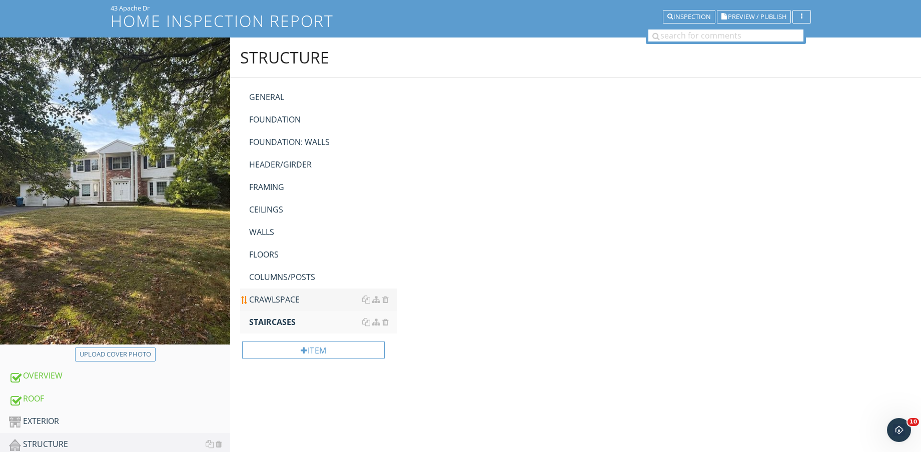
click at [292, 299] on div "CRAWLSPACE" at bounding box center [323, 300] width 148 height 12
click at [289, 277] on div "COLUMNS/POSTS" at bounding box center [323, 277] width 148 height 12
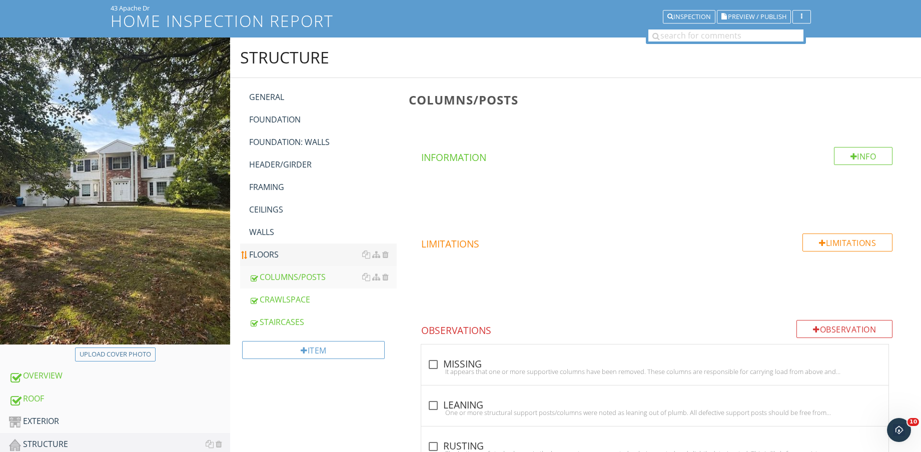
click at [278, 257] on div "FLOORS" at bounding box center [323, 255] width 148 height 12
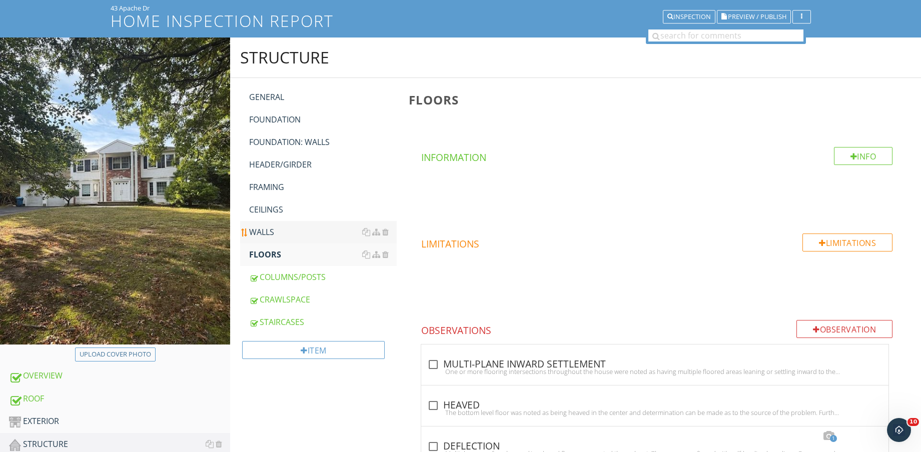
click at [271, 230] on div "WALLS" at bounding box center [323, 232] width 148 height 12
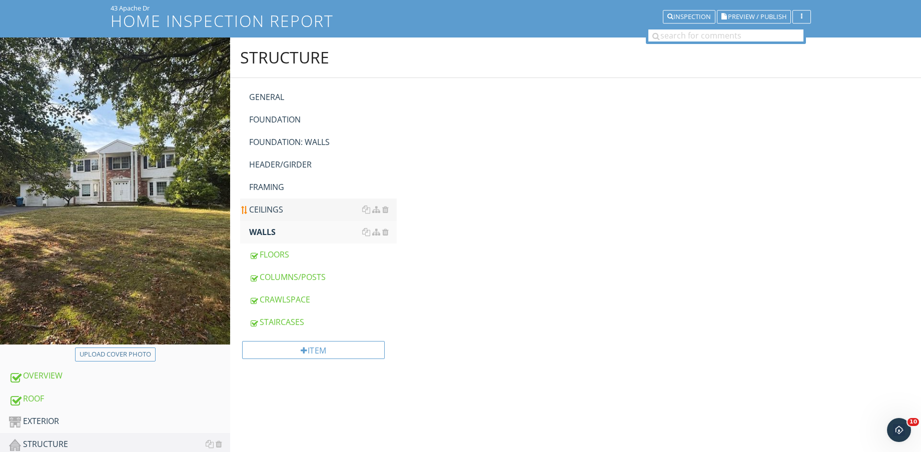
click at [275, 206] on div "CEILINGS" at bounding box center [323, 210] width 148 height 12
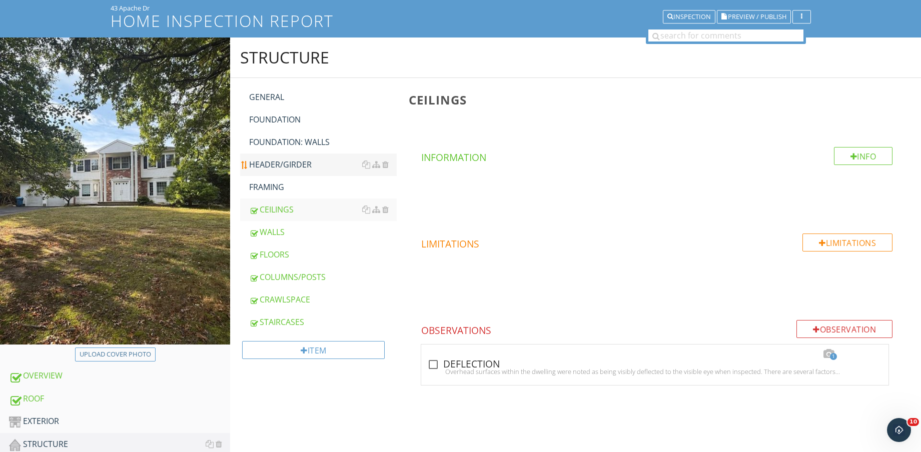
click at [275, 189] on div "FRAMING" at bounding box center [323, 187] width 148 height 12
click at [276, 164] on div "HEADER/GIRDER" at bounding box center [323, 165] width 148 height 12
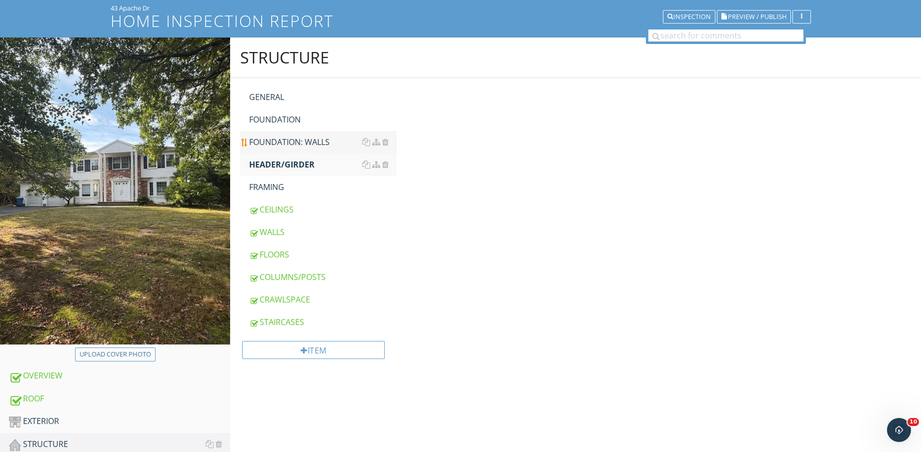
click at [283, 146] on div "FOUNDATION: WALLS" at bounding box center [323, 142] width 148 height 12
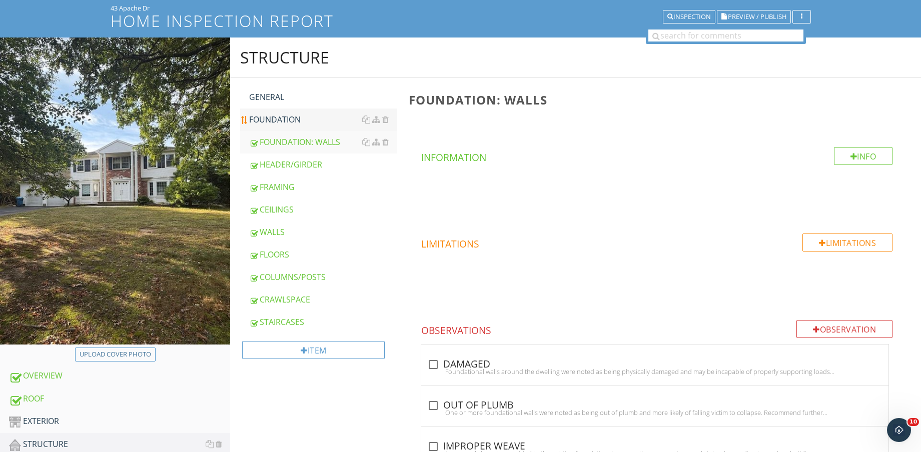
click at [289, 120] on div "FOUNDATION" at bounding box center [323, 120] width 148 height 12
click at [289, 100] on div "GENERAL" at bounding box center [323, 97] width 148 height 12
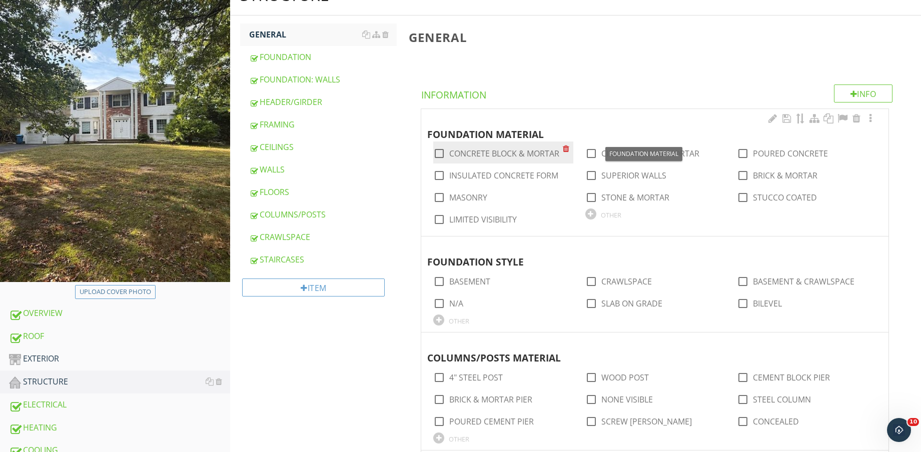
click at [514, 151] on label "CONCRETE BLOCK & MORTAR" at bounding box center [504, 154] width 110 height 10
checkbox input "true"
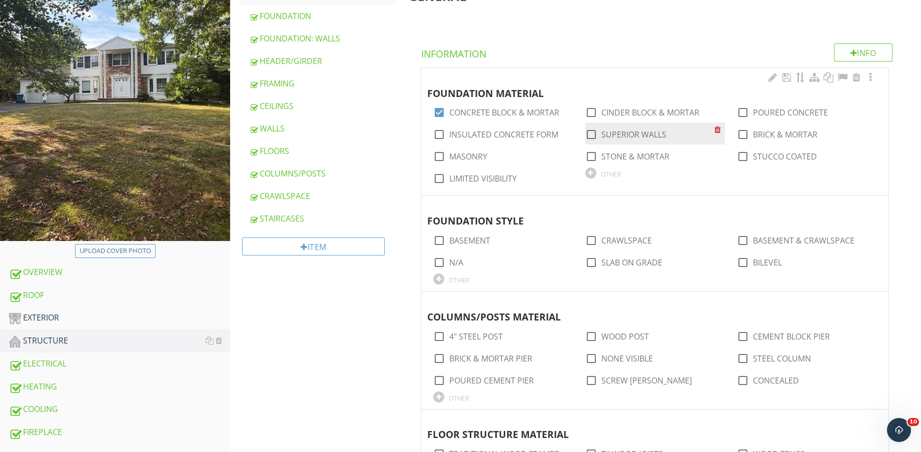
scroll to position [188, 0]
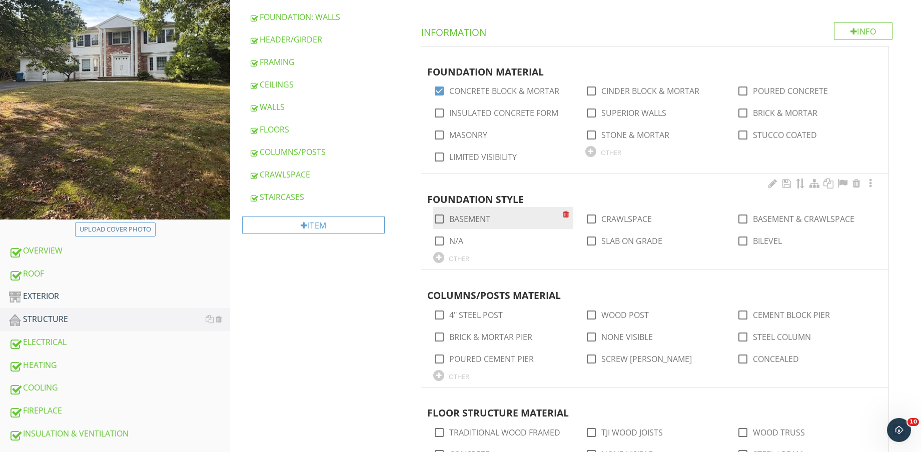
click at [475, 218] on label "BASEMENT" at bounding box center [469, 219] width 41 height 10
checkbox input "true"
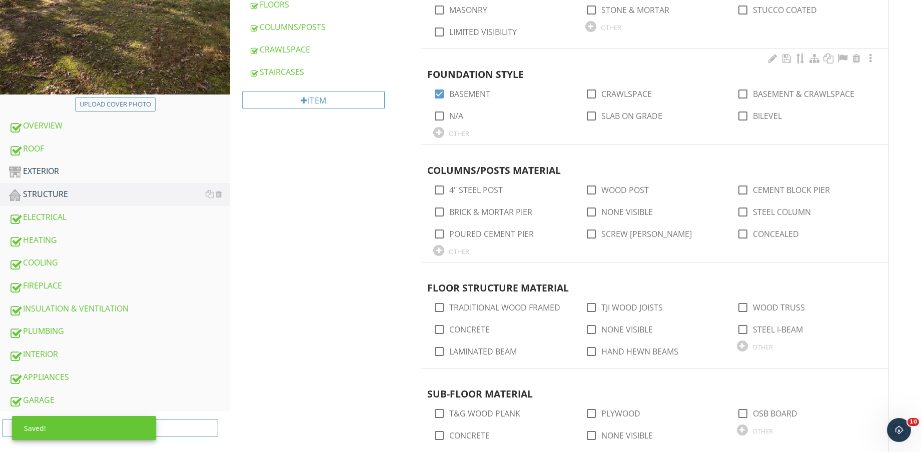
scroll to position [375, 0]
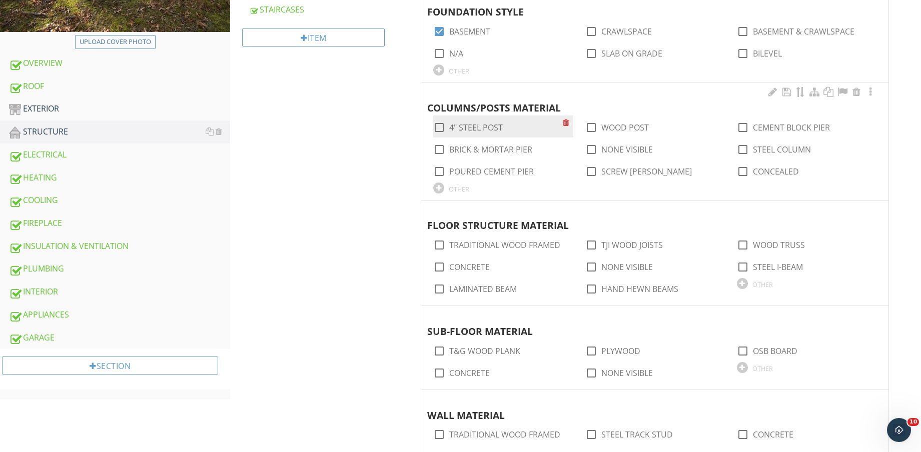
click at [483, 126] on label "4" STEEL POST" at bounding box center [476, 128] width 54 height 10
checkbox input "true"
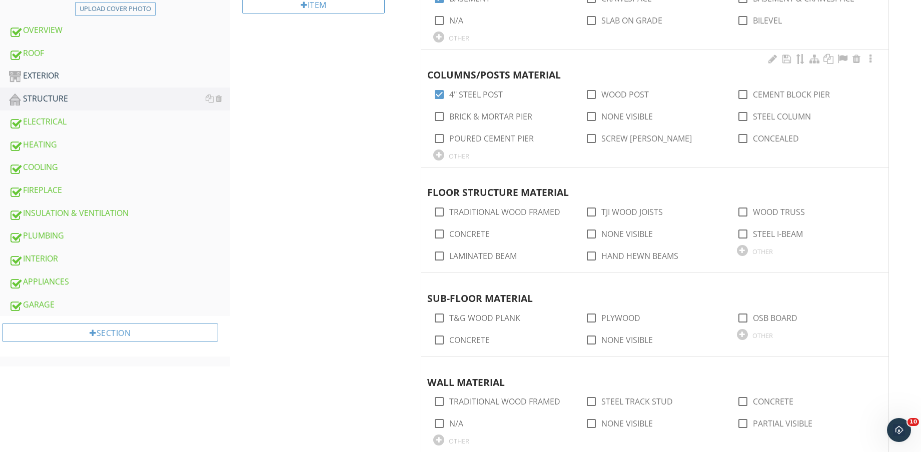
scroll to position [438, 0]
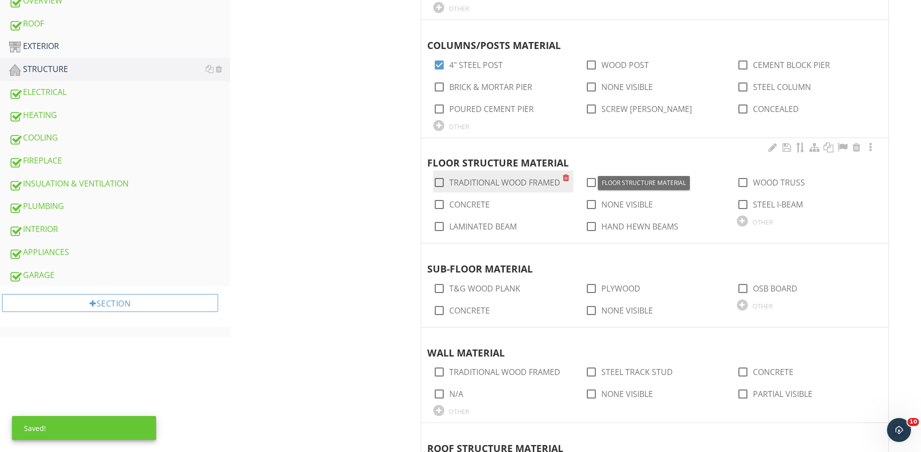
click at [510, 183] on label "TRADITIONAL WOOD FRAMED" at bounding box center [504, 183] width 111 height 10
checkbox input "true"
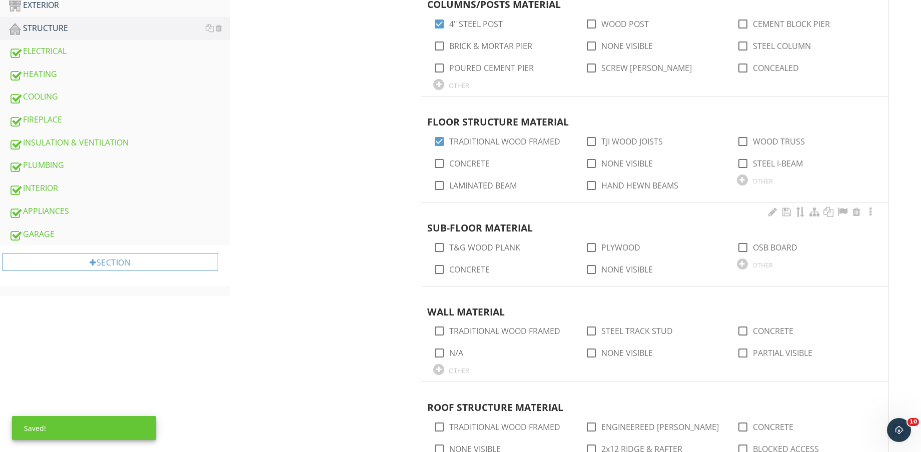
scroll to position [500, 0]
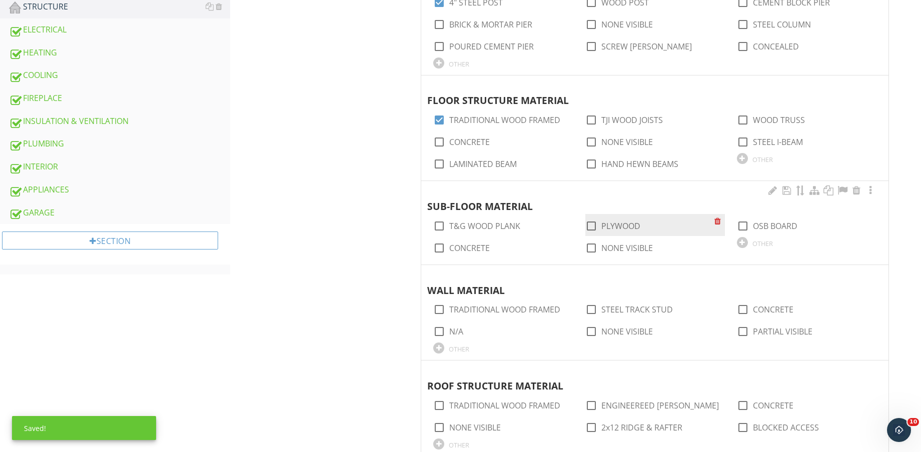
click at [624, 221] on label "PLYWOOD" at bounding box center [620, 226] width 39 height 10
checkbox input "true"
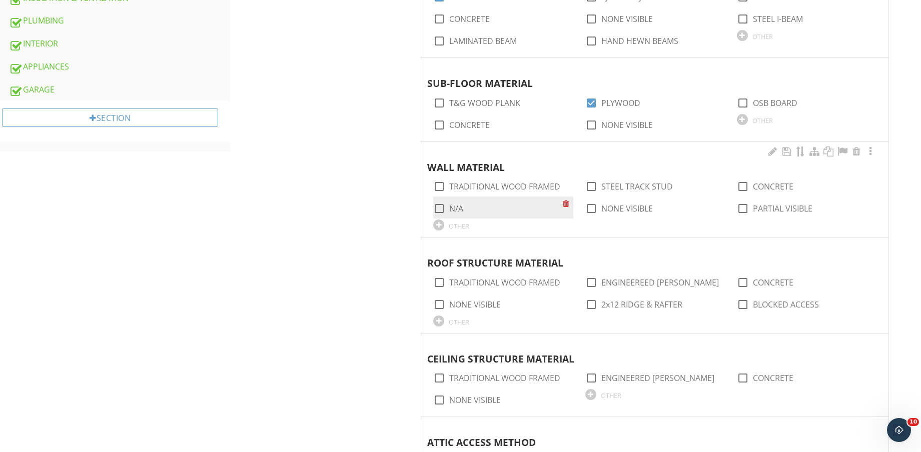
scroll to position [625, 0]
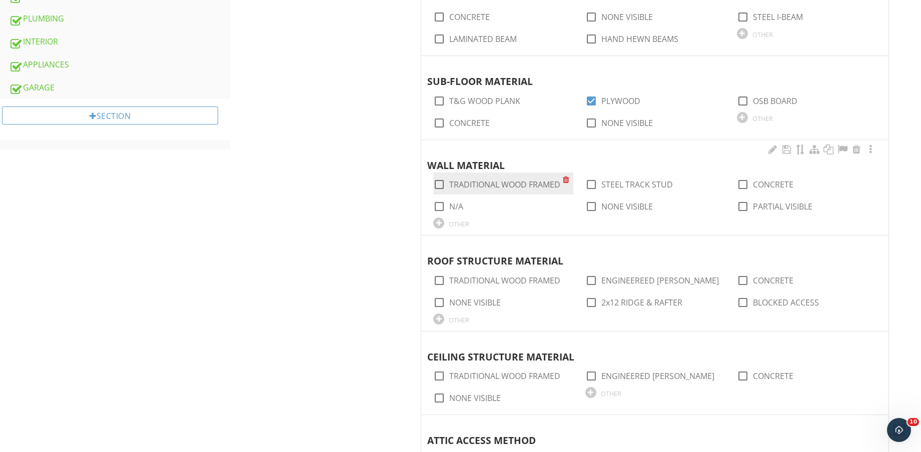
click at [504, 185] on label "TRADITIONAL WOOD FRAMED" at bounding box center [504, 185] width 111 height 10
checkbox input "true"
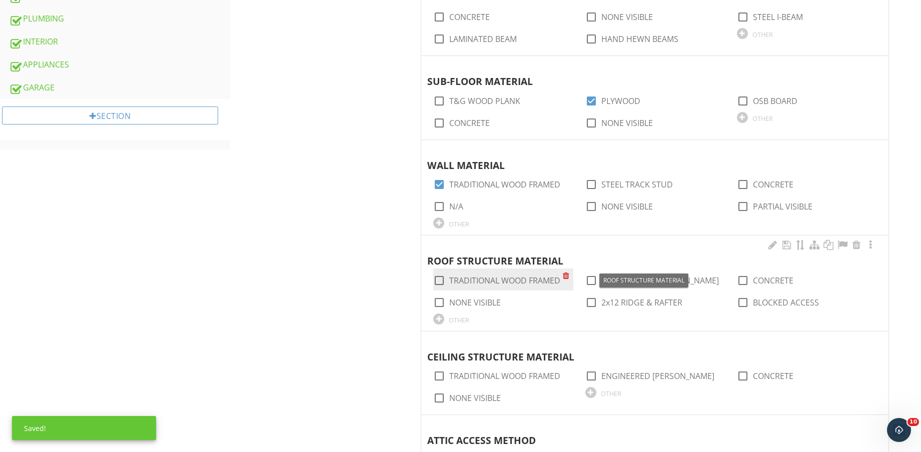
click at [523, 274] on div "check_box_outline_blank TRADITIONAL WOOD FRAMED" at bounding box center [497, 280] width 129 height 14
click at [525, 277] on label "TRADITIONAL WOOD FRAMED" at bounding box center [504, 281] width 111 height 10
click at [536, 278] on label "TRADITIONAL WOOD FRAMED" at bounding box center [504, 281] width 111 height 10
checkbox input "false"
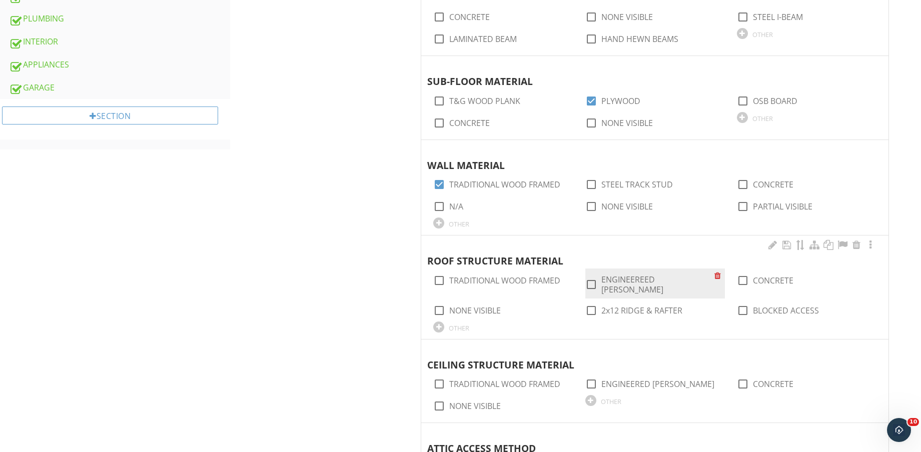
click at [631, 274] on div "check_box_outline_blank ENGINEEREED WOOD TRUSS" at bounding box center [649, 284] width 129 height 22
click at [633, 279] on label "ENGINEEREED WOOD TRUSS" at bounding box center [657, 285] width 113 height 20
checkbox input "true"
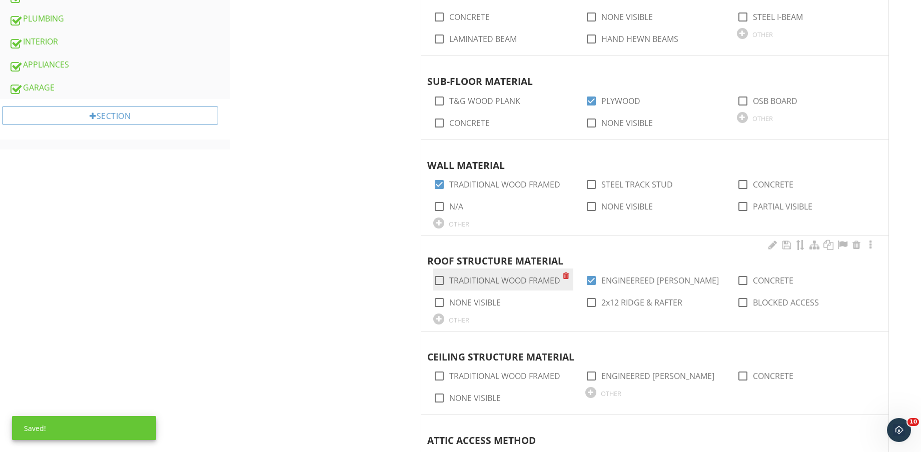
click at [520, 276] on label "TRADITIONAL WOOD FRAMED" at bounding box center [504, 281] width 111 height 10
checkbox input "true"
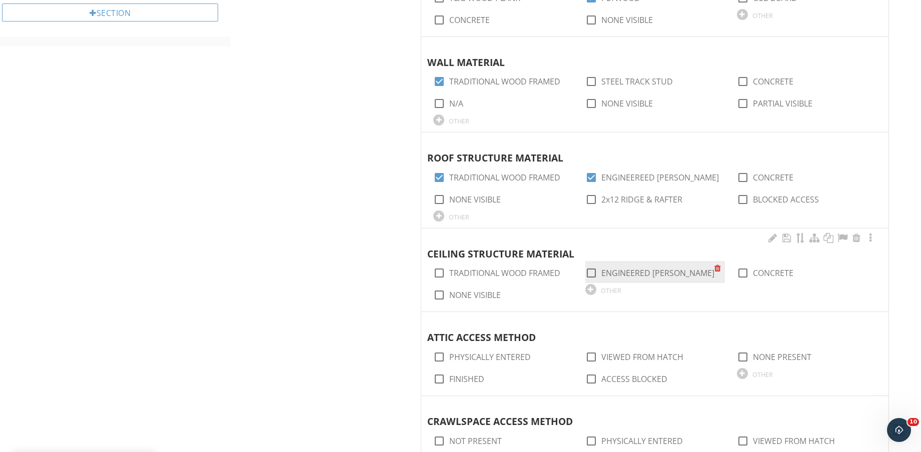
scroll to position [750, 0]
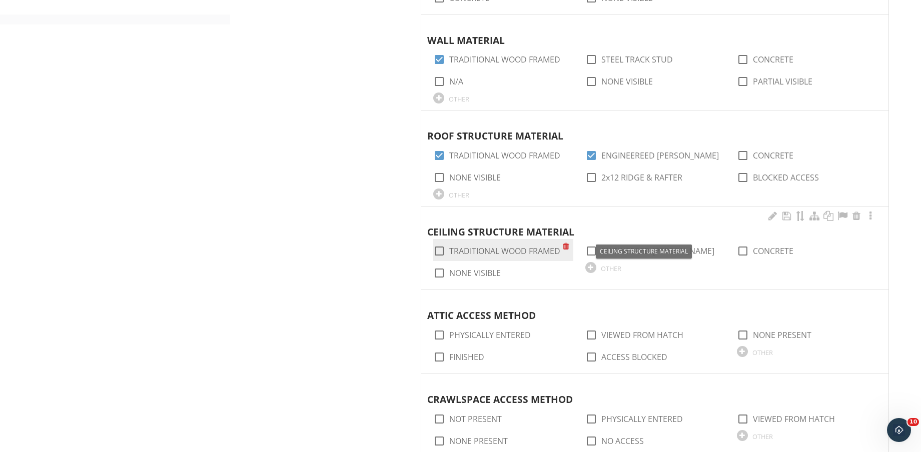
click at [521, 250] on label "TRADITIONAL WOOD FRAMED" at bounding box center [504, 251] width 111 height 10
checkbox input "true"
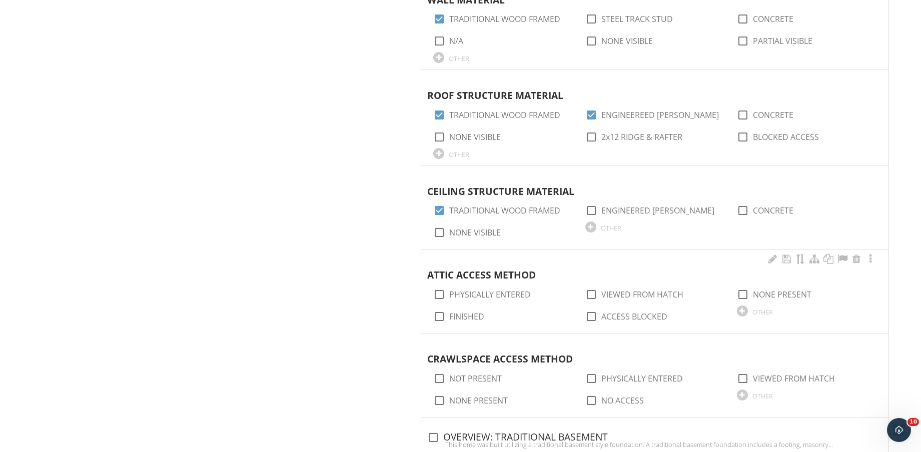
scroll to position [813, 0]
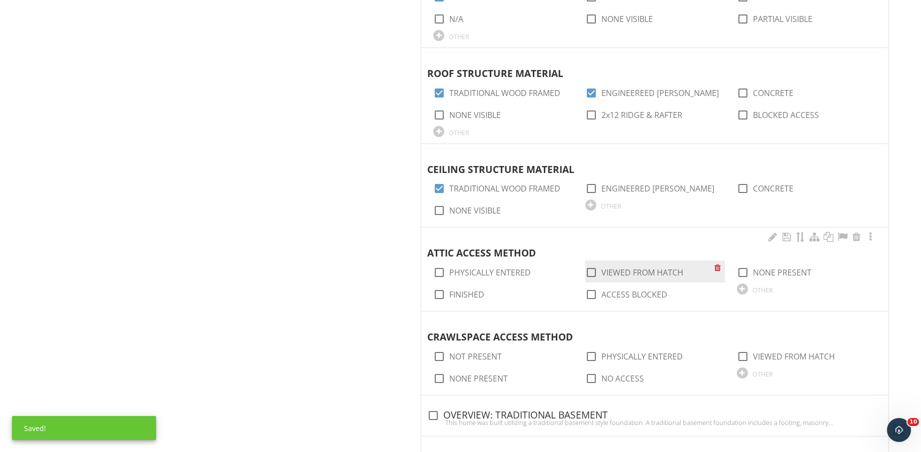
click at [657, 273] on label "VIEWED FROM HATCH" at bounding box center [642, 273] width 82 height 10
checkbox input "true"
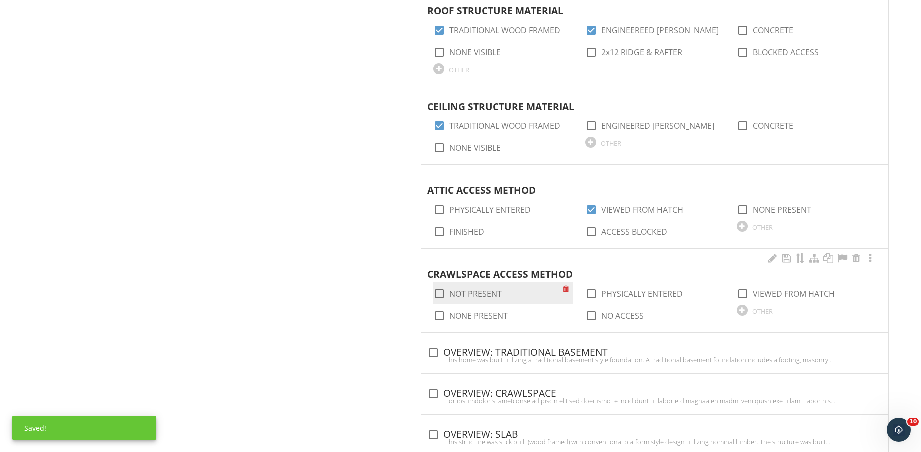
click at [462, 299] on label "NOT PRESENT" at bounding box center [475, 294] width 53 height 10
checkbox input "true"
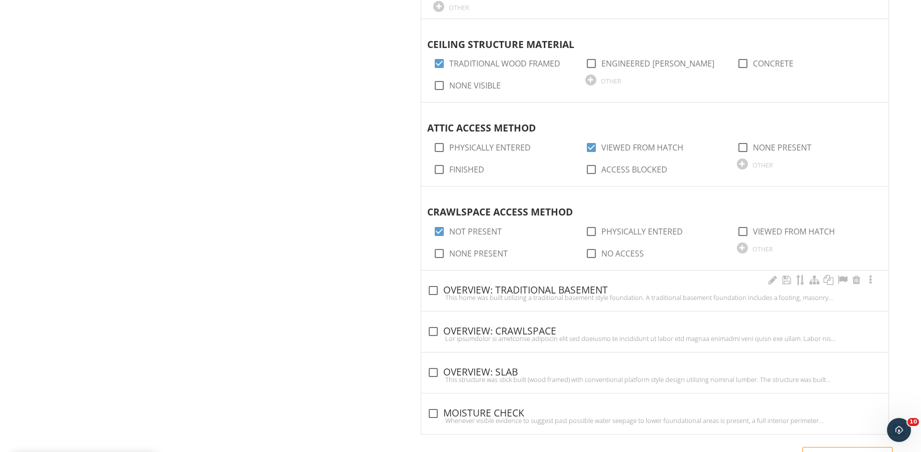
click at [546, 285] on div "check_box_outline_blank OVERVIEW: TRADITIONAL BASEMENT" at bounding box center [654, 291] width 455 height 12
checkbox input "true"
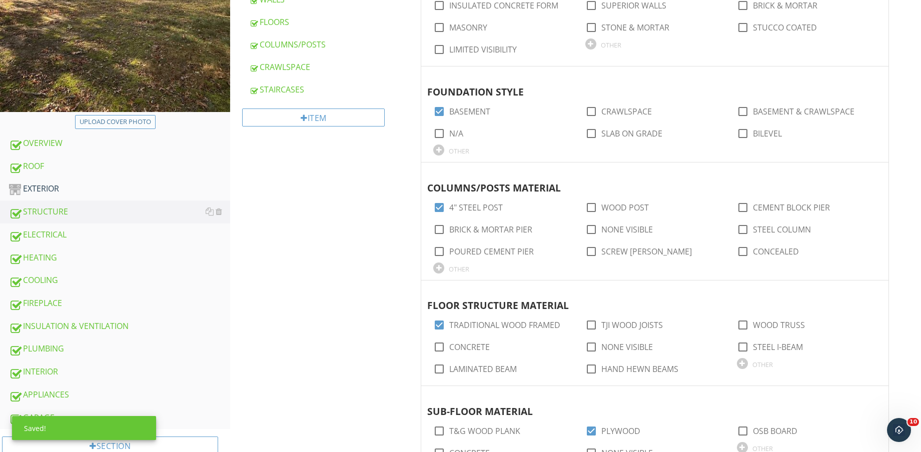
scroll to position [188, 0]
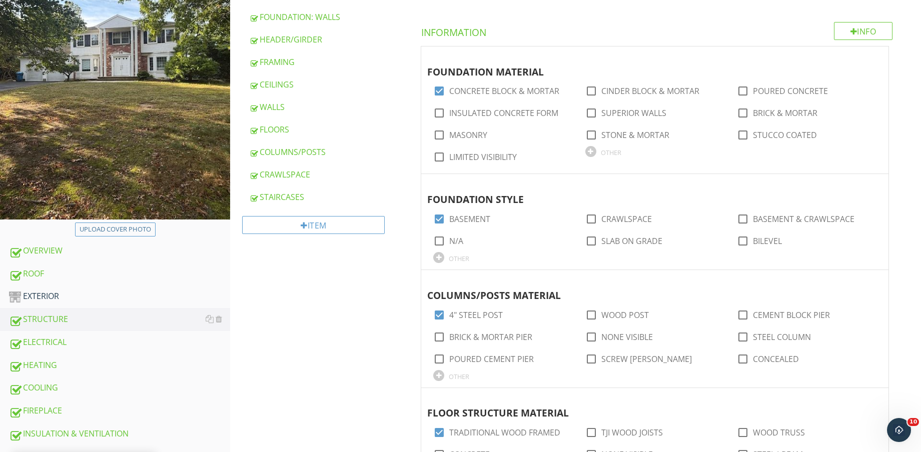
drag, startPoint x: 111, startPoint y: 293, endPoint x: 298, endPoint y: 302, distance: 187.2
click at [111, 293] on div "EXTERIOR" at bounding box center [119, 296] width 221 height 13
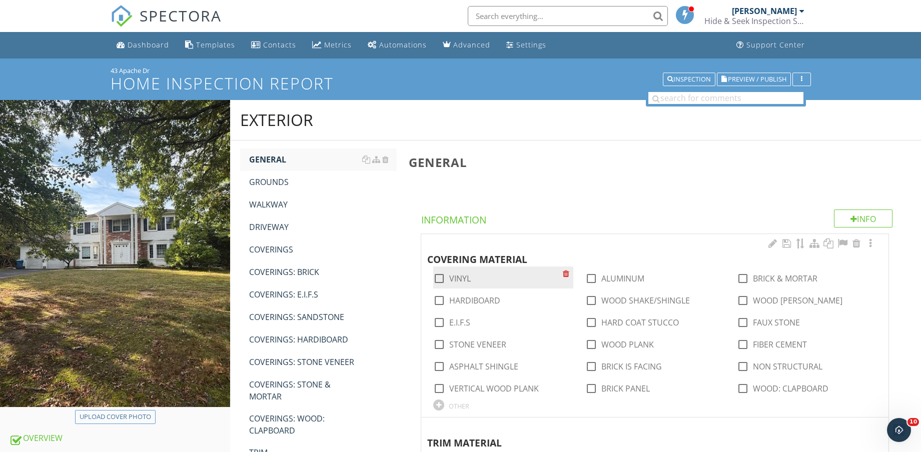
click at [455, 280] on label "VINYL" at bounding box center [460, 279] width 22 height 10
checkbox input "true"
click at [750, 280] on div at bounding box center [742, 278] width 17 height 17
checkbox input "true"
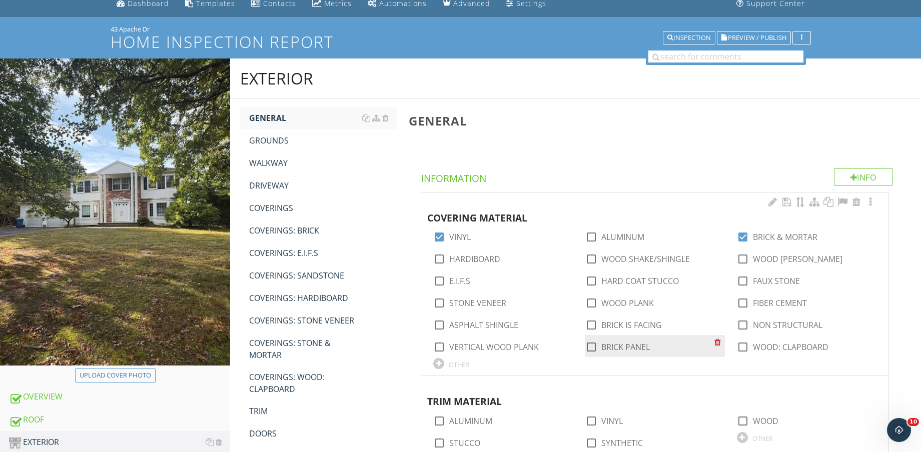
scroll to position [125, 0]
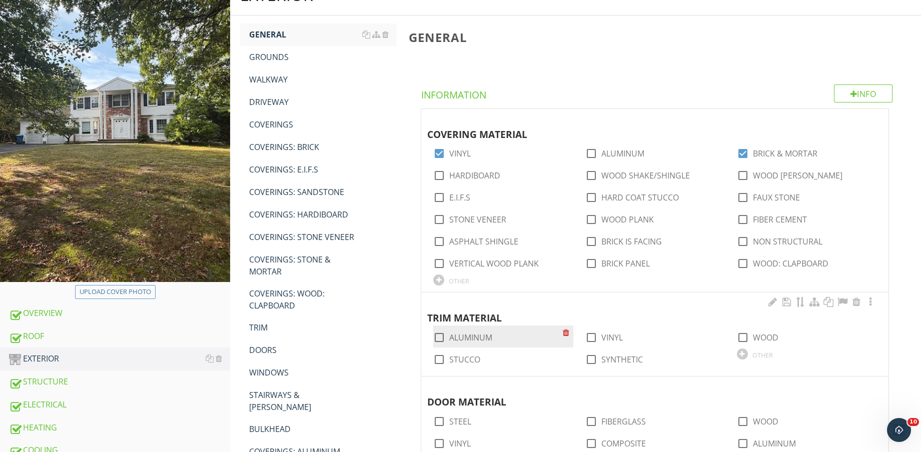
click at [478, 336] on label "ALUMINUM" at bounding box center [470, 338] width 43 height 10
checkbox input "true"
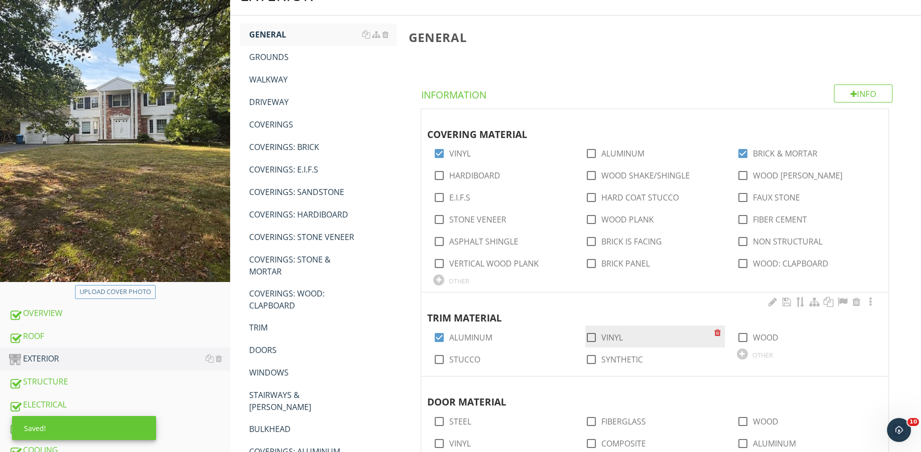
click at [609, 337] on label "VINYL" at bounding box center [612, 338] width 22 height 10
checkbox input "true"
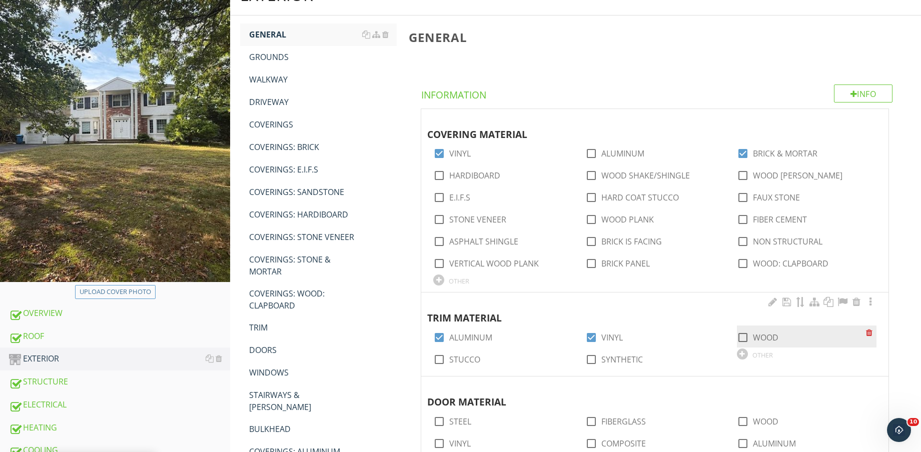
click at [759, 334] on label "WOOD" at bounding box center [766, 338] width 26 height 10
checkbox input "true"
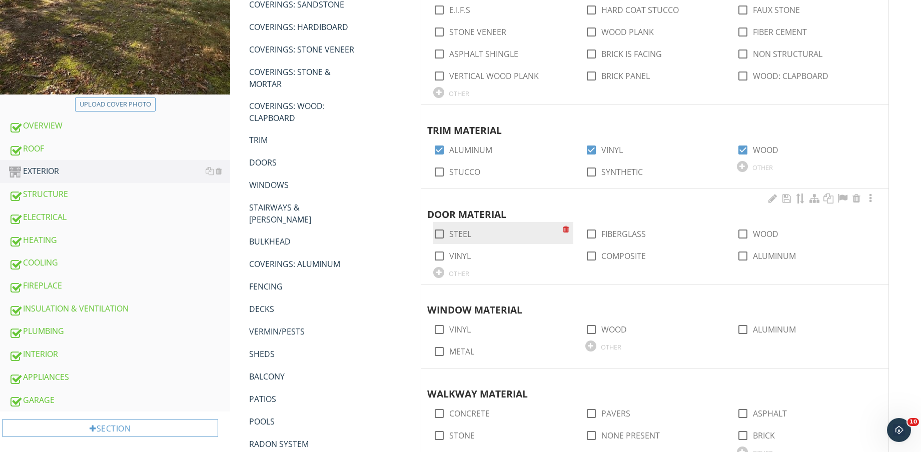
click at [462, 232] on label "STEEL" at bounding box center [460, 234] width 22 height 10
checkbox input "true"
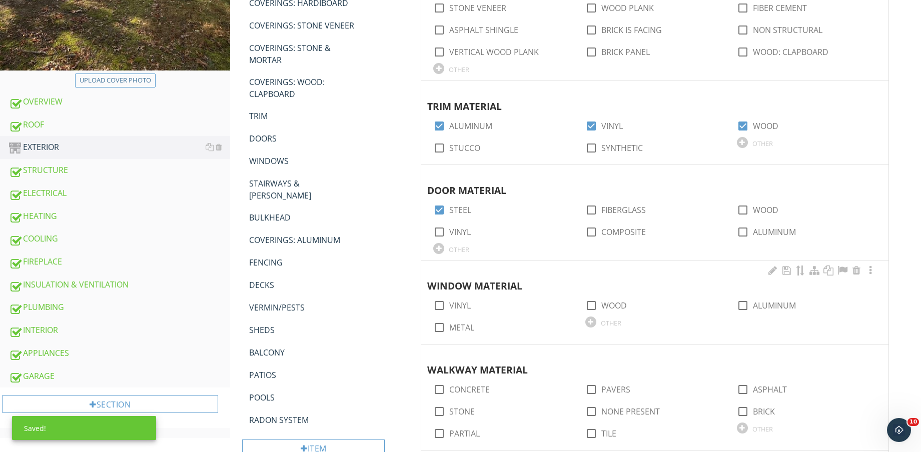
scroll to position [375, 0]
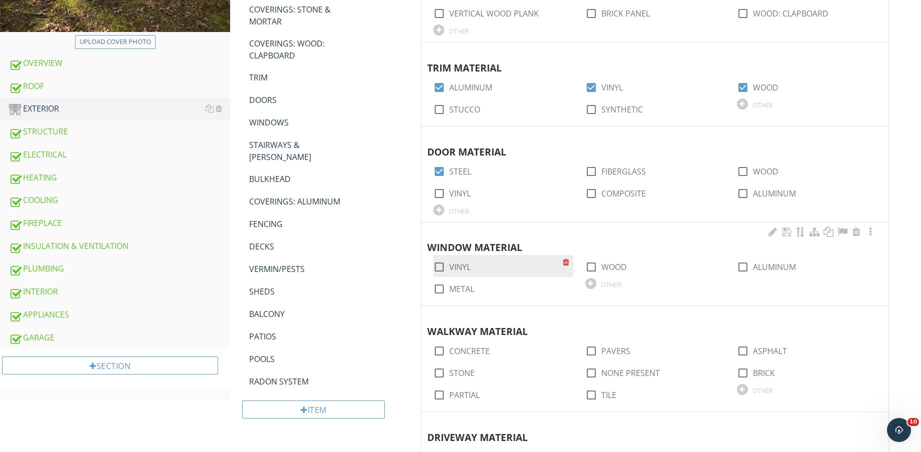
click at [461, 266] on label "VINYL" at bounding box center [460, 267] width 22 height 10
checkbox input "true"
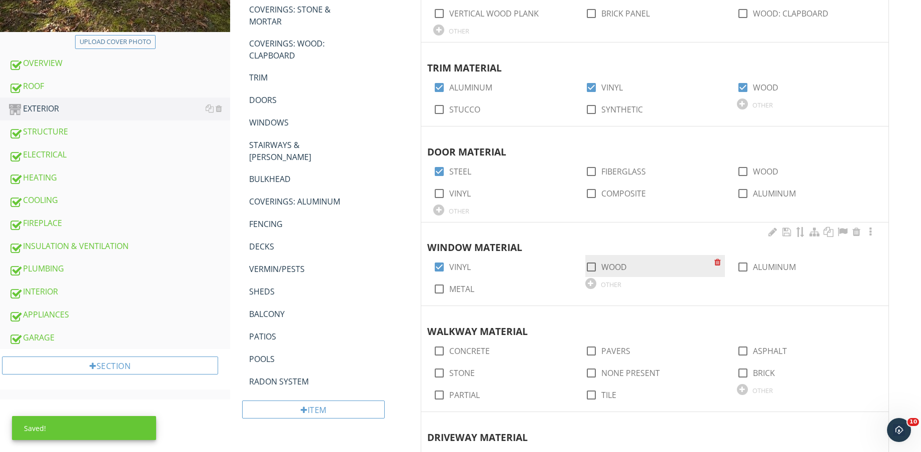
click at [613, 262] on label "WOOD" at bounding box center [614, 267] width 26 height 10
checkbox input "true"
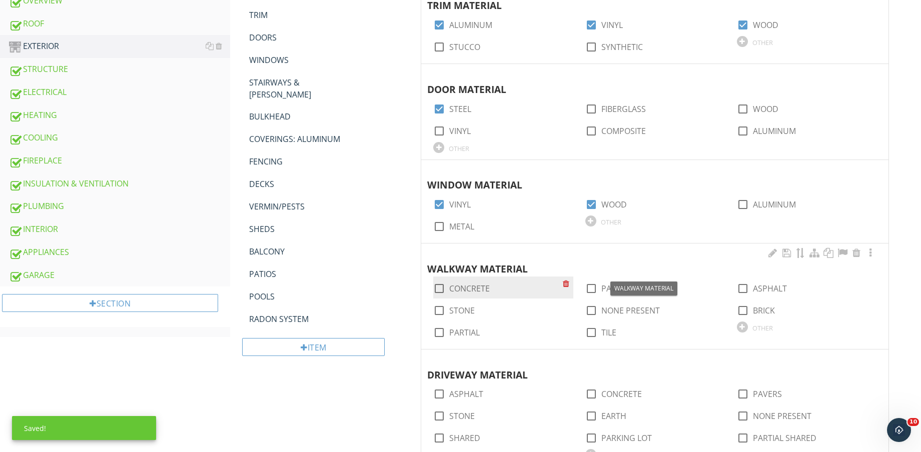
click at [467, 288] on label "CONCRETE" at bounding box center [469, 289] width 41 height 10
checkbox input "true"
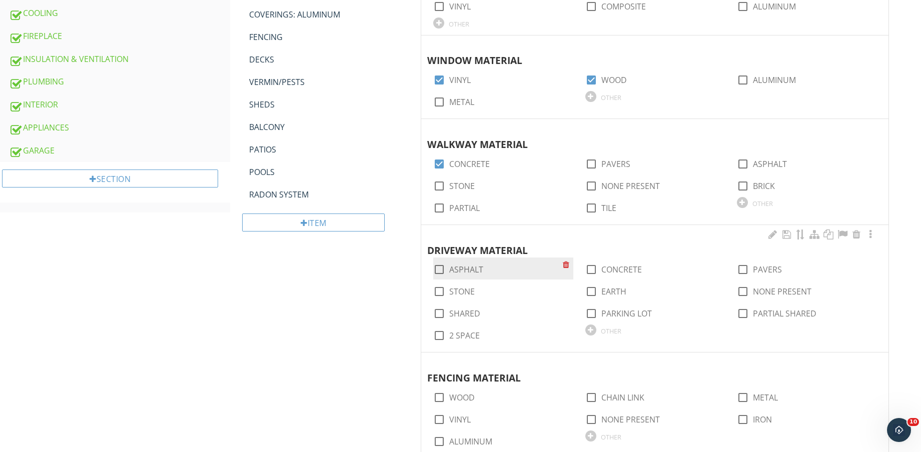
scroll to position [563, 0]
click at [470, 267] on label "ASPHALT" at bounding box center [466, 269] width 34 height 10
click at [437, 265] on div at bounding box center [439, 269] width 17 height 17
checkbox input "true"
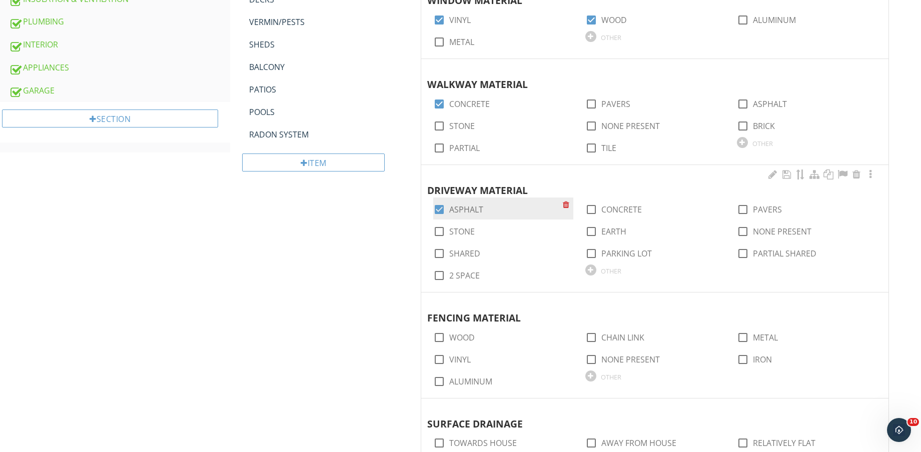
scroll to position [750, 0]
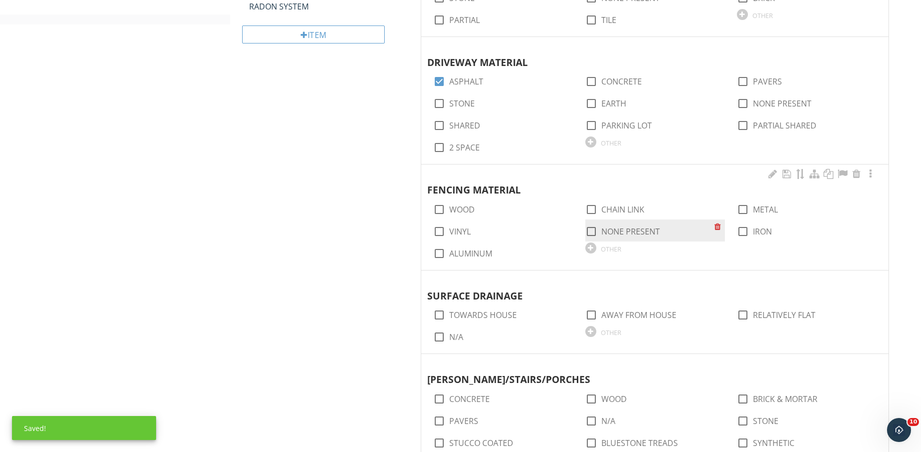
click at [611, 229] on label "NONE PRESENT" at bounding box center [630, 232] width 59 height 10
checkbox input "true"
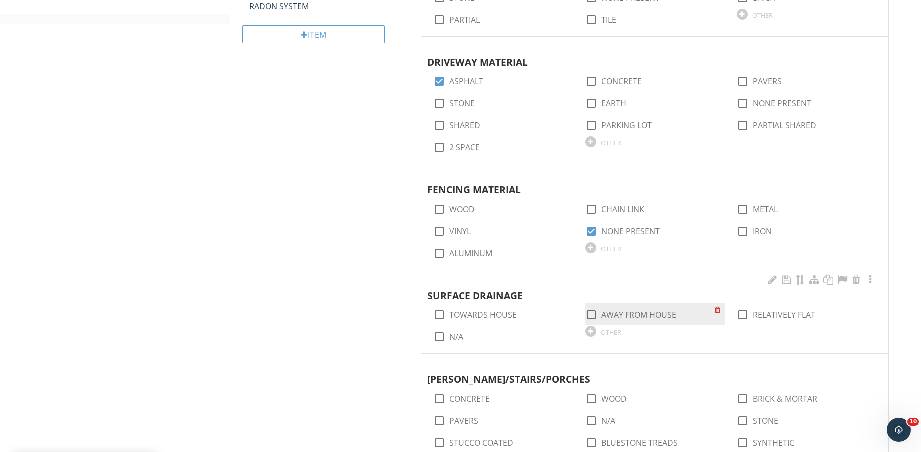
click at [631, 311] on label "AWAY FROM HOUSE" at bounding box center [638, 315] width 75 height 10
checkbox input "true"
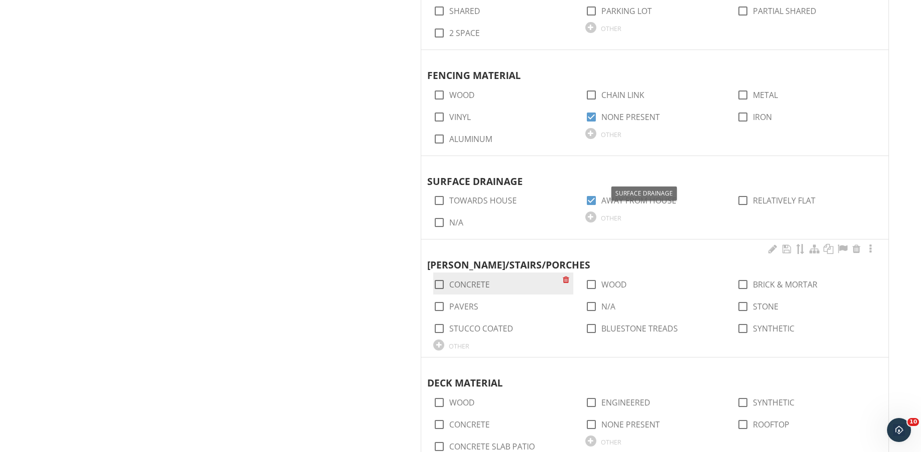
scroll to position [875, 0]
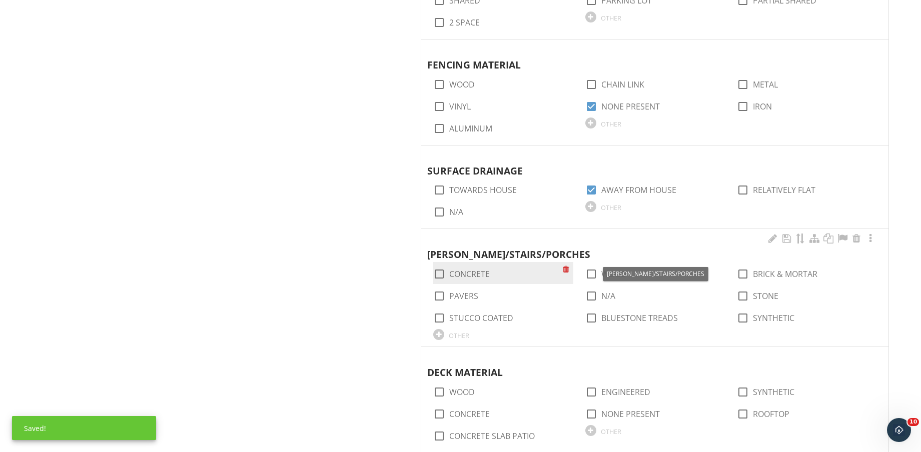
click at [477, 273] on label "CONCRETE" at bounding box center [469, 274] width 41 height 10
checkbox input "true"
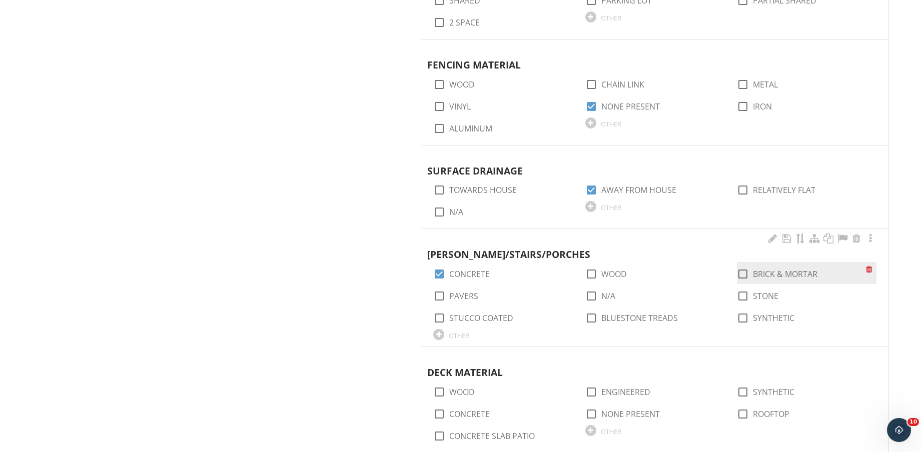
click at [790, 277] on label "BRICK & MORTAR" at bounding box center [785, 274] width 65 height 10
checkbox input "true"
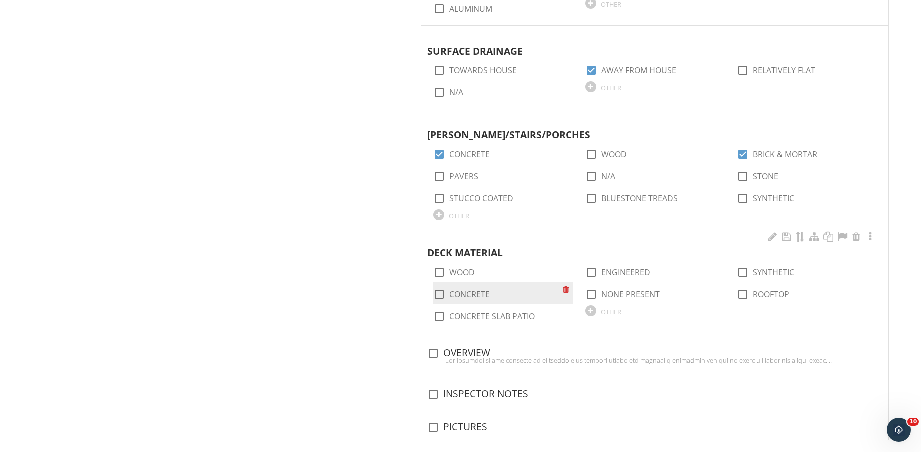
scroll to position [1000, 0]
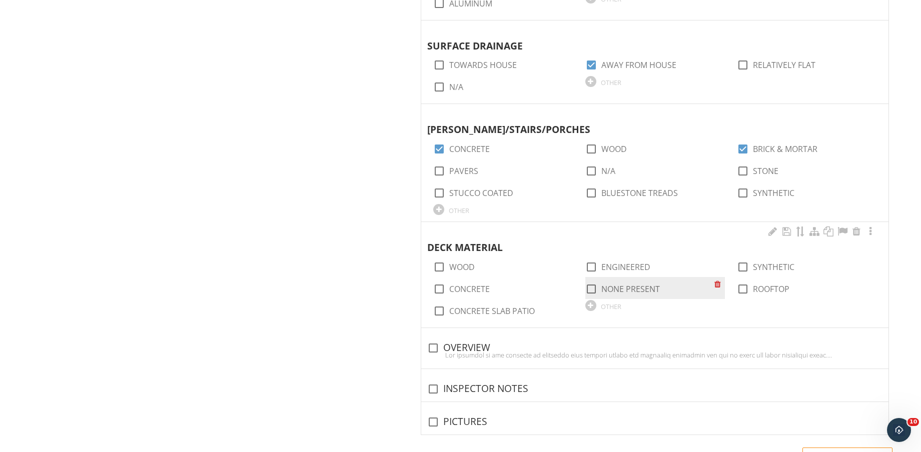
click at [635, 284] on label "NONE PRESENT" at bounding box center [630, 289] width 59 height 10
checkbox input "true"
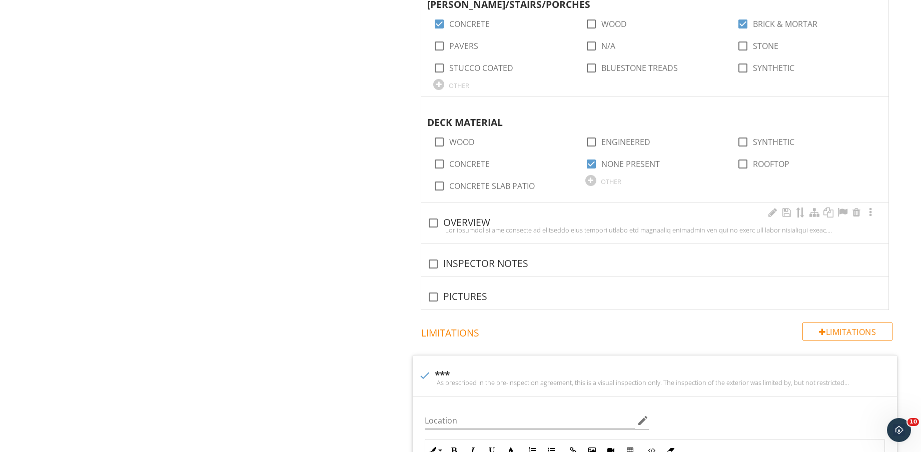
click at [475, 223] on div "check_box_outline_blank OVERVIEW" at bounding box center [654, 223] width 455 height 12
checkbox input "true"
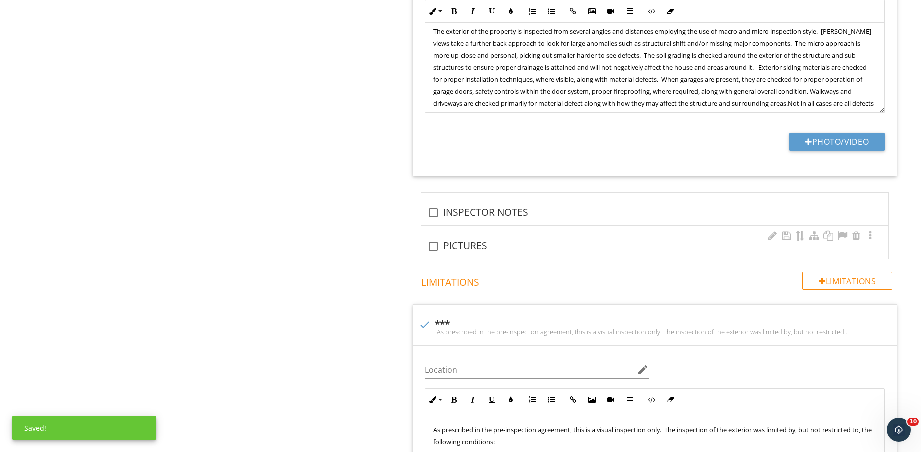
click at [454, 252] on div "check_box_outline_blank PICTURES" at bounding box center [654, 243] width 467 height 33
checkbox input "true"
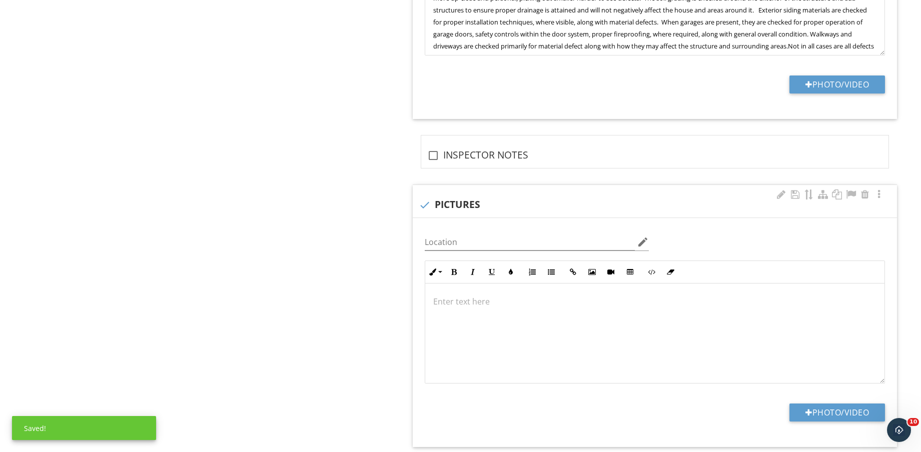
scroll to position [1625, 0]
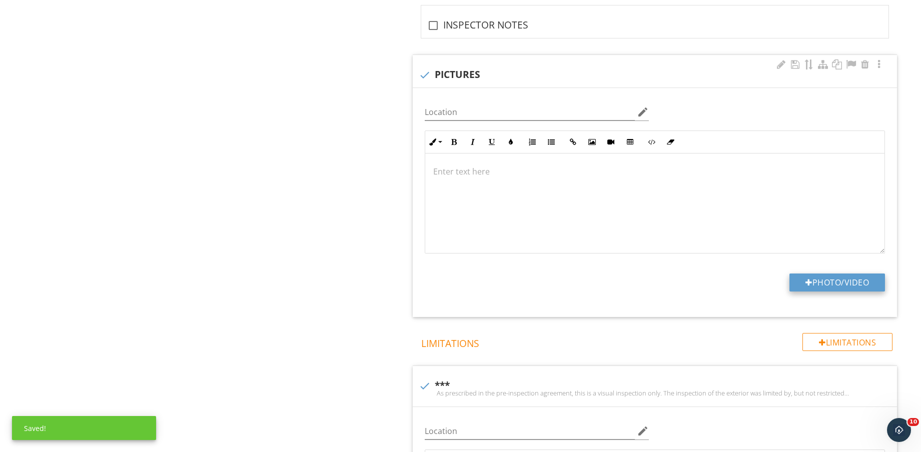
click at [824, 276] on button "Photo/Video" at bounding box center [837, 283] width 96 height 18
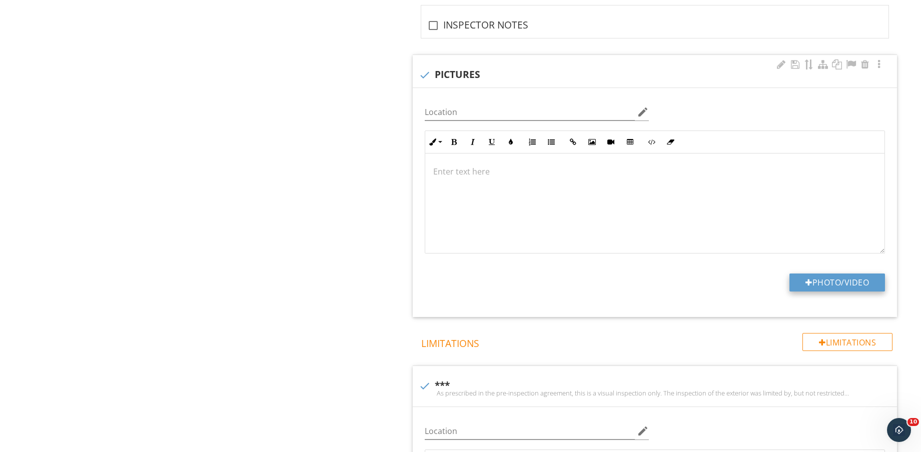
type input "C:\fakepath\IMG_8792.jpg"
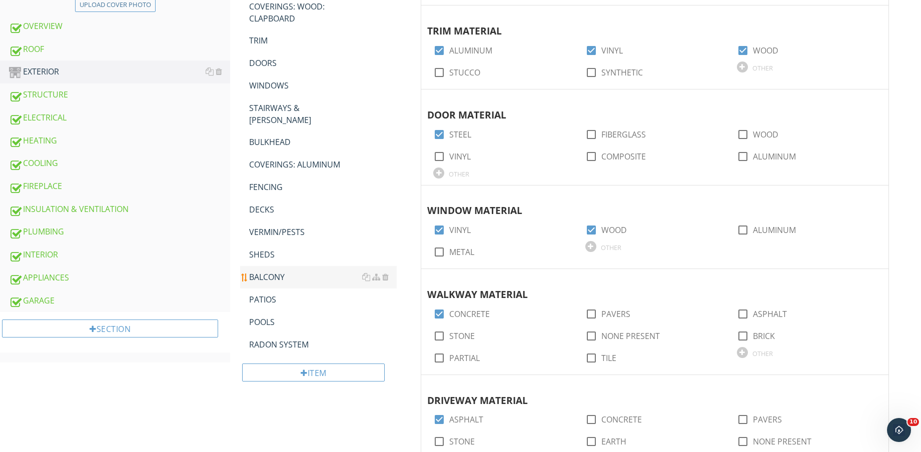
scroll to position [438, 0]
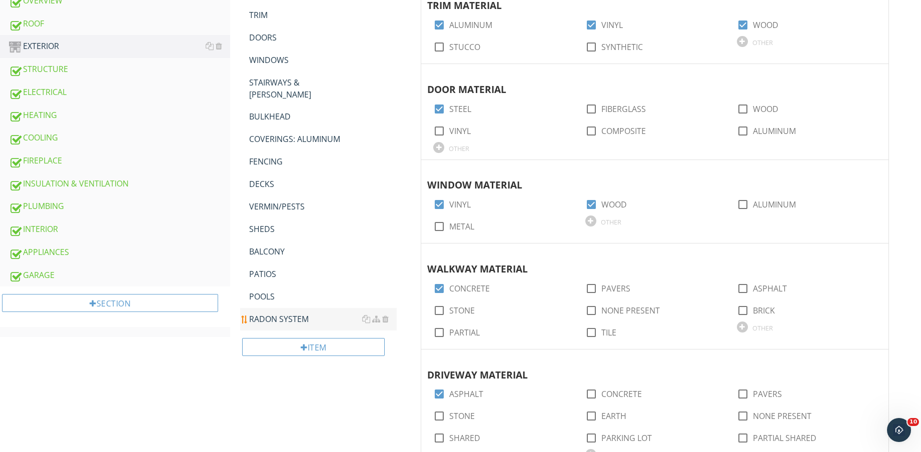
click at [284, 308] on link "RADON SYSTEM" at bounding box center [323, 319] width 148 height 22
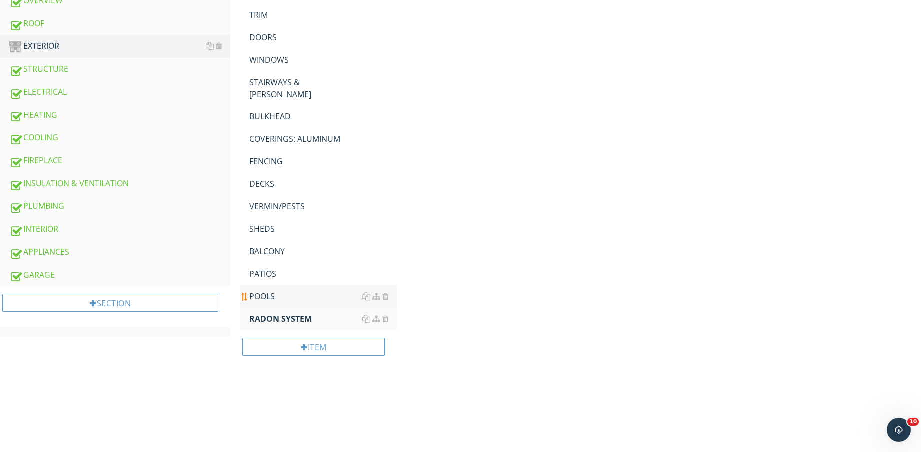
click at [281, 291] on div "POOLS" at bounding box center [323, 297] width 148 height 12
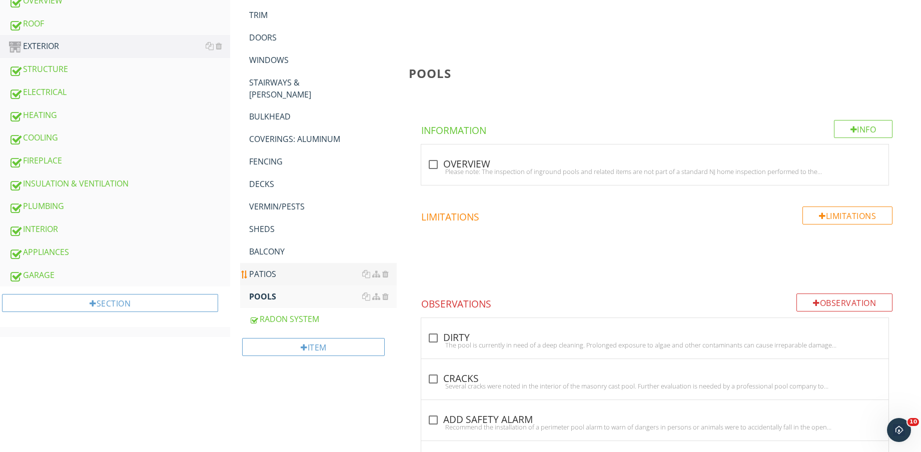
click at [280, 268] on div "PATIOS" at bounding box center [323, 274] width 148 height 12
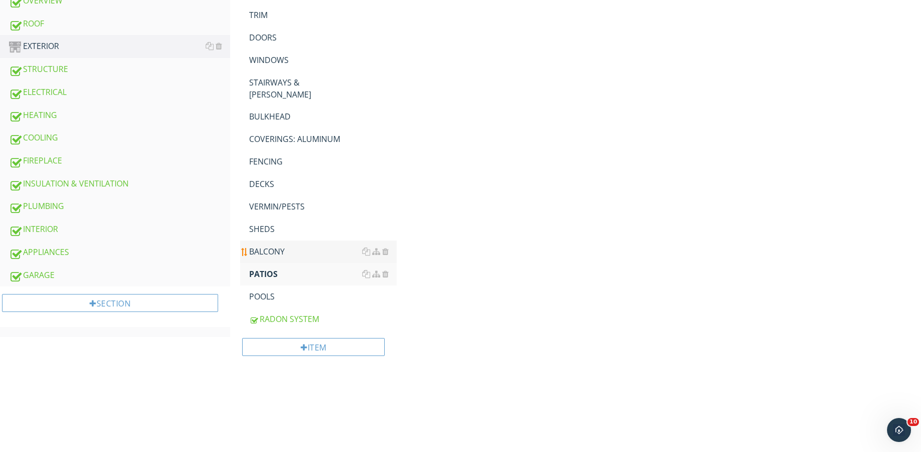
click at [282, 246] on div "BALCONY" at bounding box center [323, 252] width 148 height 12
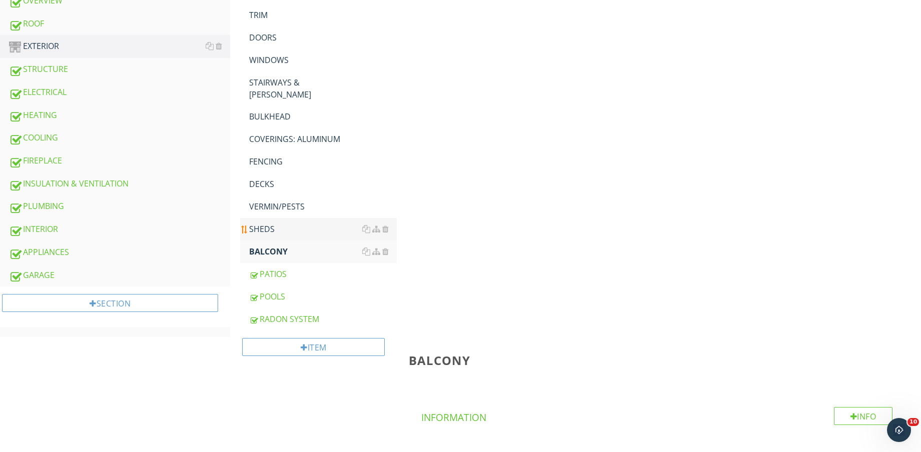
click at [285, 223] on div "SHEDS" at bounding box center [323, 229] width 148 height 12
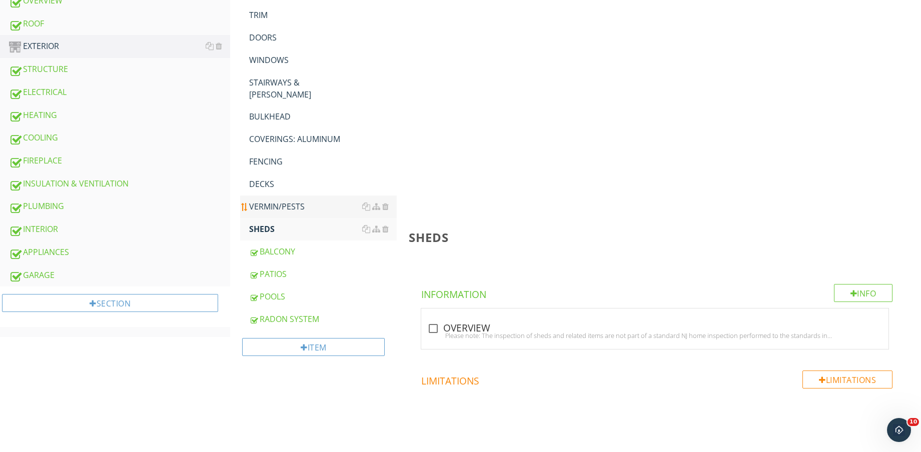
click at [289, 201] on div "VERMIN/PESTS" at bounding box center [323, 207] width 148 height 12
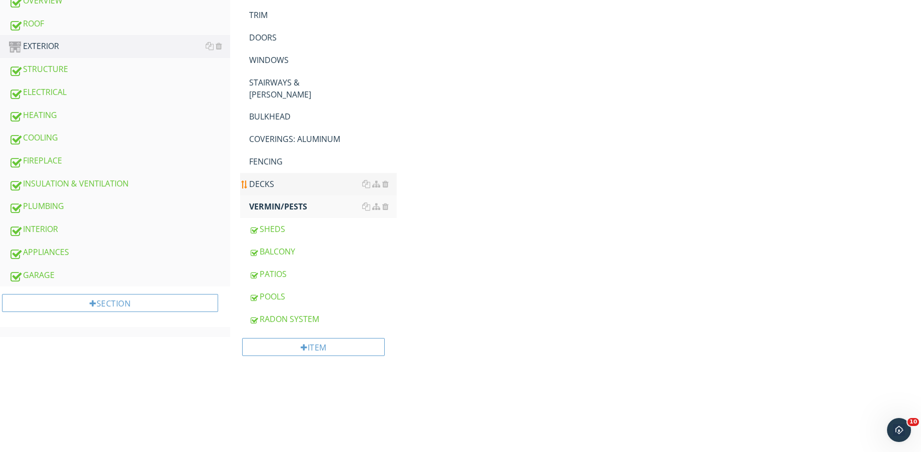
click at [289, 178] on div "DECKS" at bounding box center [323, 184] width 148 height 12
click at [288, 156] on div "FENCING" at bounding box center [323, 162] width 148 height 12
click at [291, 133] on div "COVERINGS: ALUMINUM" at bounding box center [323, 139] width 148 height 12
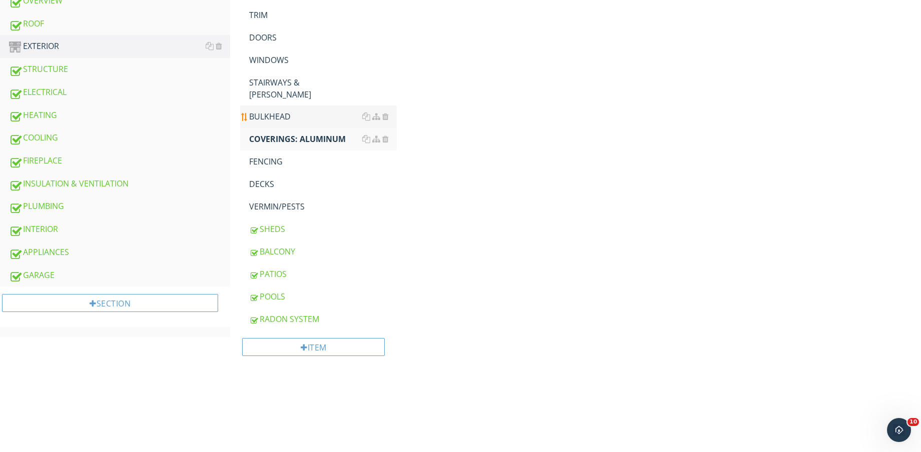
click at [292, 111] on div "BULKHEAD" at bounding box center [323, 117] width 148 height 12
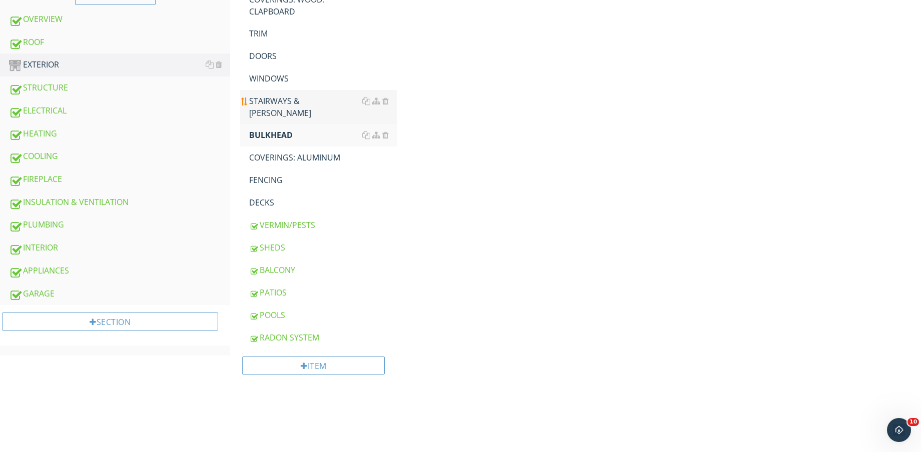
click at [295, 82] on span "GENERAL GROUNDS WALKWAY DRIVEWAY COVERINGS COVERINGS: BRICK COVERINGS: E.I.F.S …" at bounding box center [318, 39] width 157 height 620
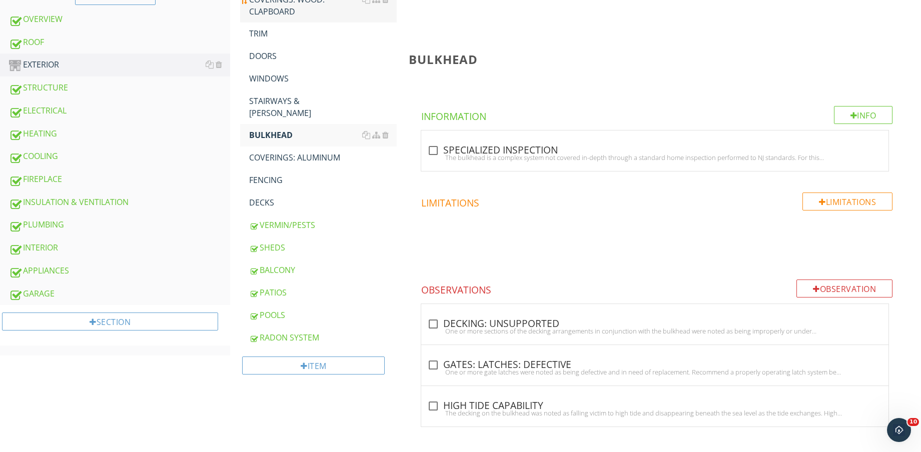
scroll to position [370, 0]
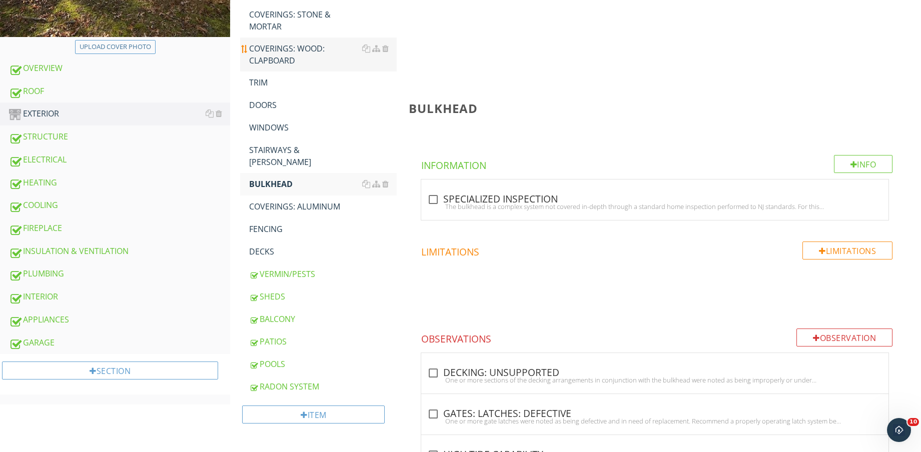
click at [289, 57] on div "COVERINGS: WOOD: CLAPBOARD" at bounding box center [323, 55] width 148 height 24
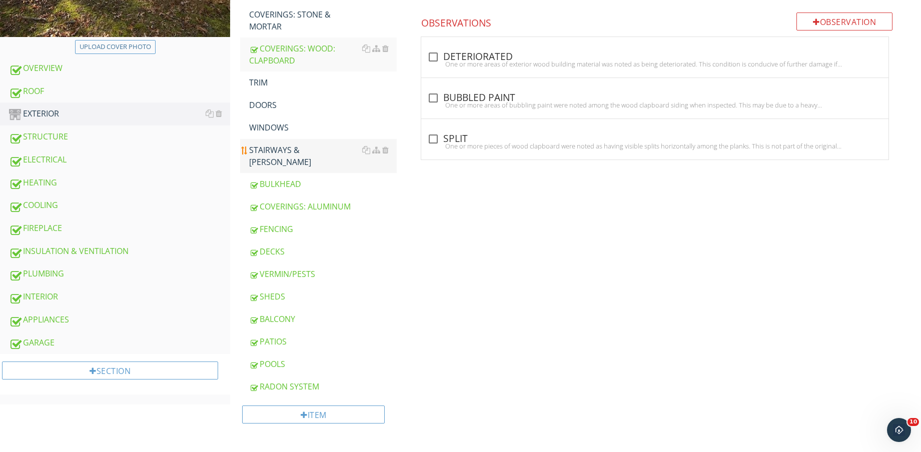
click at [291, 148] on div "STAIRWAYS & STOOPS" at bounding box center [323, 156] width 148 height 24
click at [286, 201] on div "COVERINGS: ALUMINUM" at bounding box center [323, 207] width 148 height 12
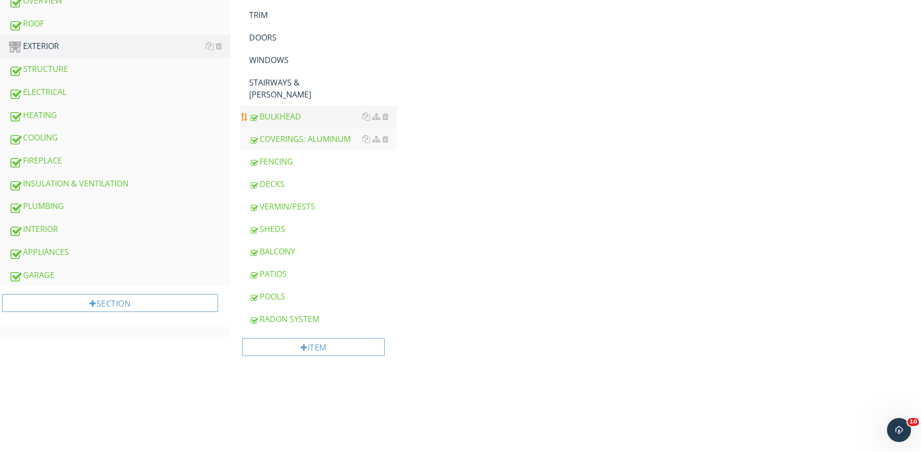
click at [284, 111] on div "BULKHEAD" at bounding box center [323, 117] width 148 height 12
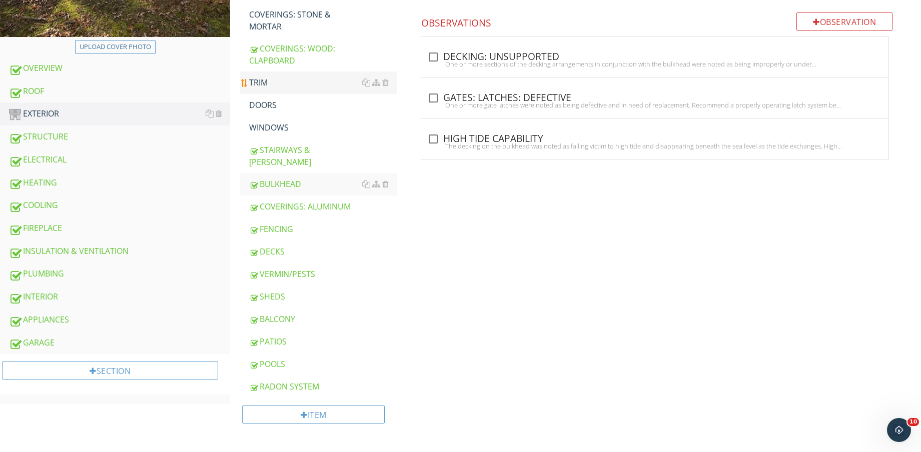
click at [288, 80] on div "TRIM" at bounding box center [323, 83] width 148 height 12
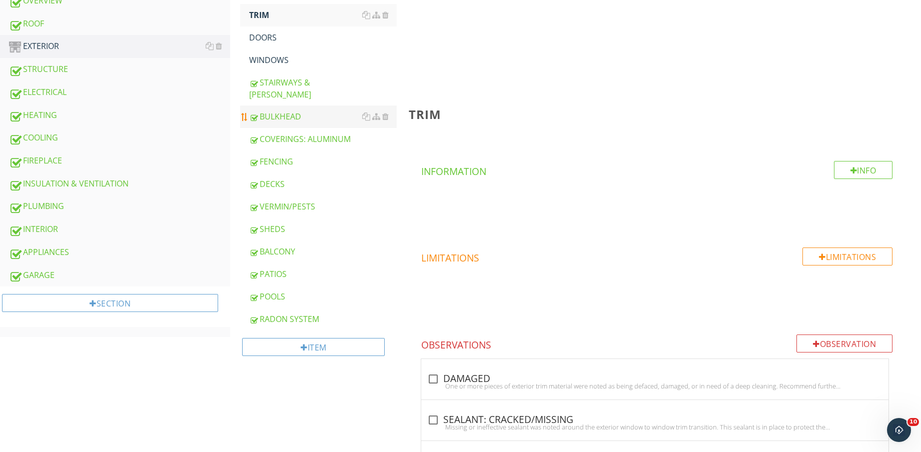
click at [285, 111] on div "BULKHEAD" at bounding box center [323, 117] width 148 height 12
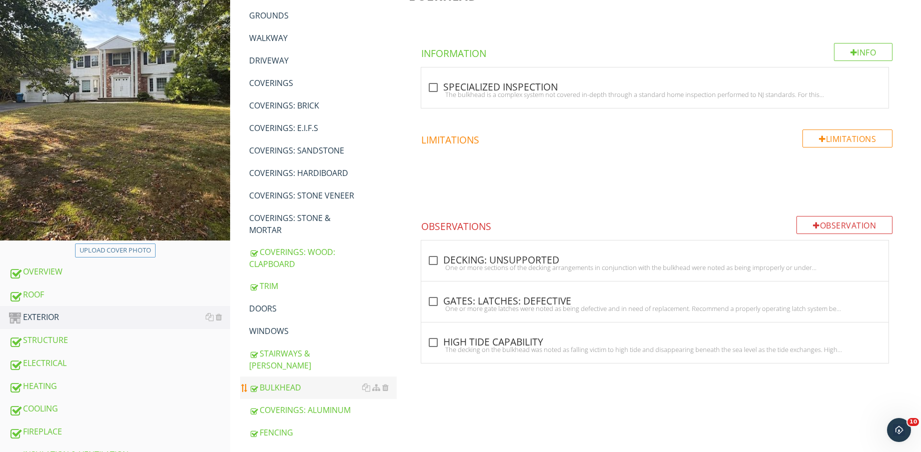
scroll to position [120, 0]
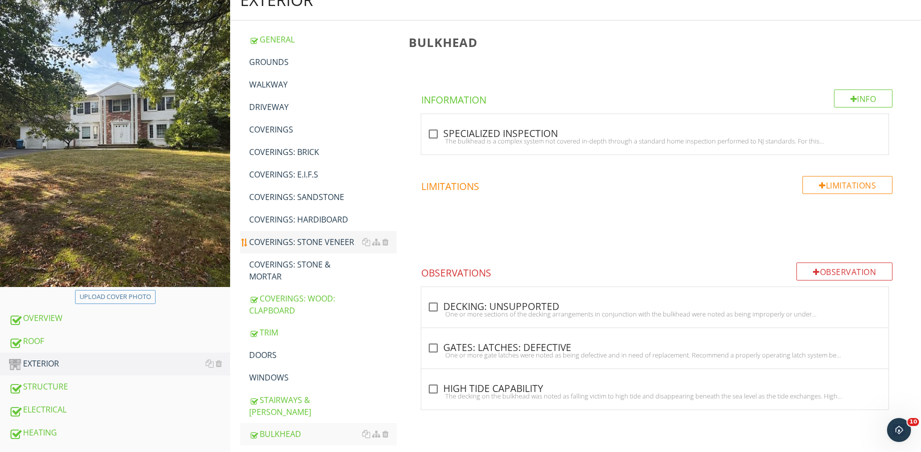
click at [294, 251] on link "COVERINGS: STONE VENEER" at bounding box center [323, 242] width 148 height 22
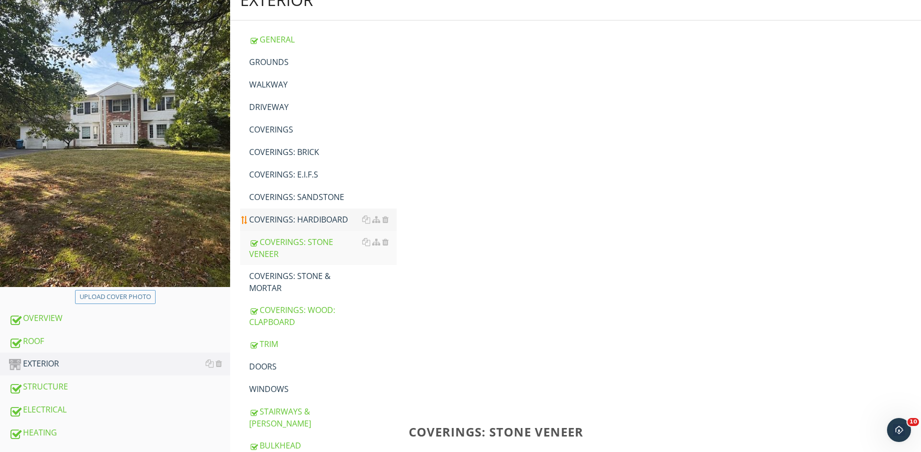
drag, startPoint x: 294, startPoint y: 216, endPoint x: 295, endPoint y: 187, distance: 28.5
click at [294, 215] on div "COVERINGS: HARDIBOARD" at bounding box center [323, 220] width 148 height 12
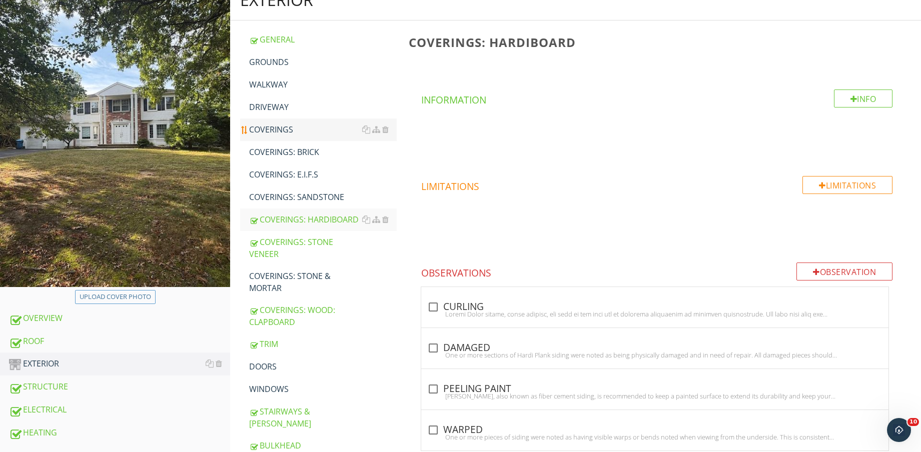
drag, startPoint x: 291, startPoint y: 161, endPoint x: 285, endPoint y: 135, distance: 26.1
click at [291, 160] on link "COVERINGS: BRICK" at bounding box center [323, 152] width 148 height 22
click at [285, 135] on div "COVERINGS" at bounding box center [323, 130] width 148 height 12
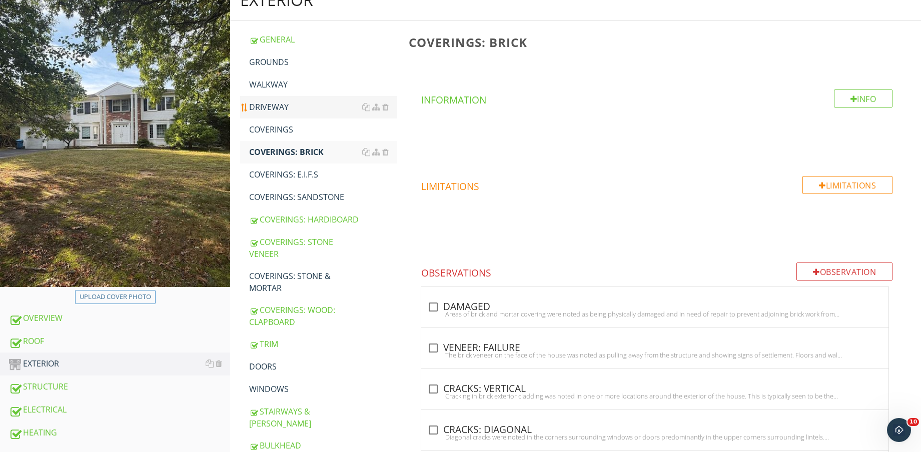
click at [281, 121] on link "COVERINGS" at bounding box center [323, 130] width 148 height 22
click at [276, 106] on div "DRIVEWAY" at bounding box center [323, 107] width 148 height 12
click at [272, 82] on div "WALKWAY" at bounding box center [323, 85] width 148 height 12
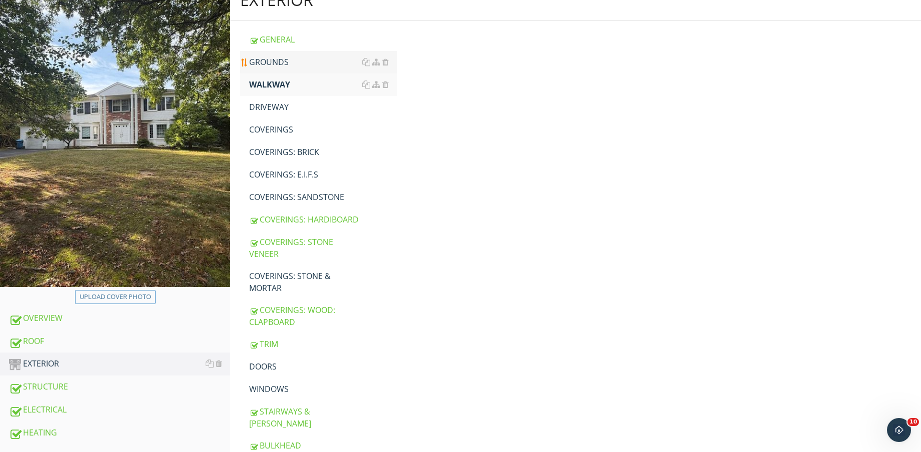
click at [271, 69] on link "GROUNDS" at bounding box center [323, 62] width 148 height 22
click at [285, 377] on link "DOORS" at bounding box center [323, 367] width 148 height 22
click at [282, 356] on link "DOORS" at bounding box center [323, 367] width 148 height 22
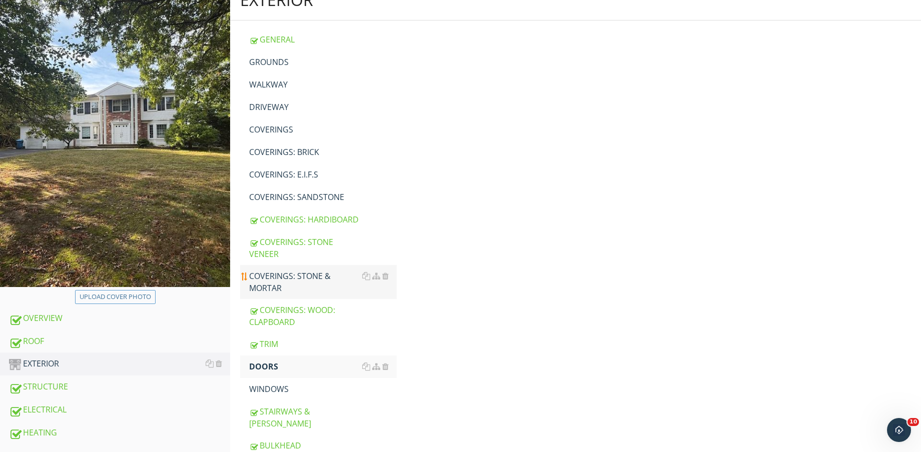
click at [294, 270] on div "COVERINGS: STONE & MORTAR" at bounding box center [323, 282] width 148 height 24
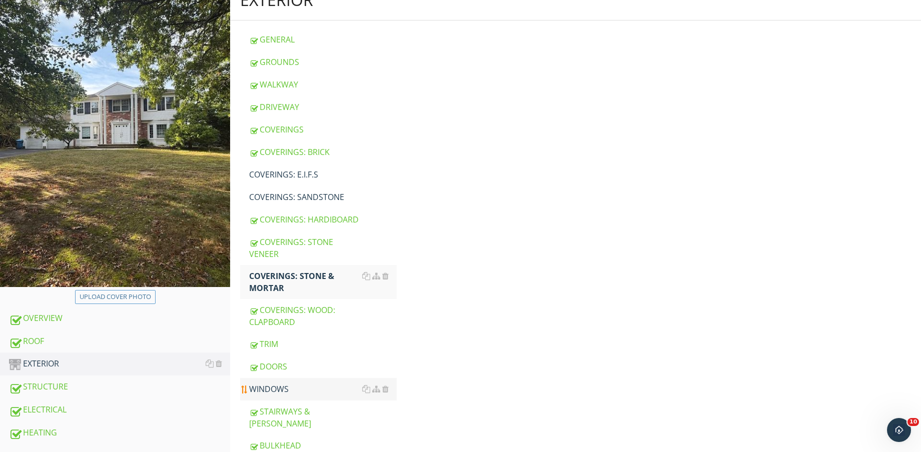
click at [289, 391] on div "WINDOWS" at bounding box center [323, 389] width 148 height 12
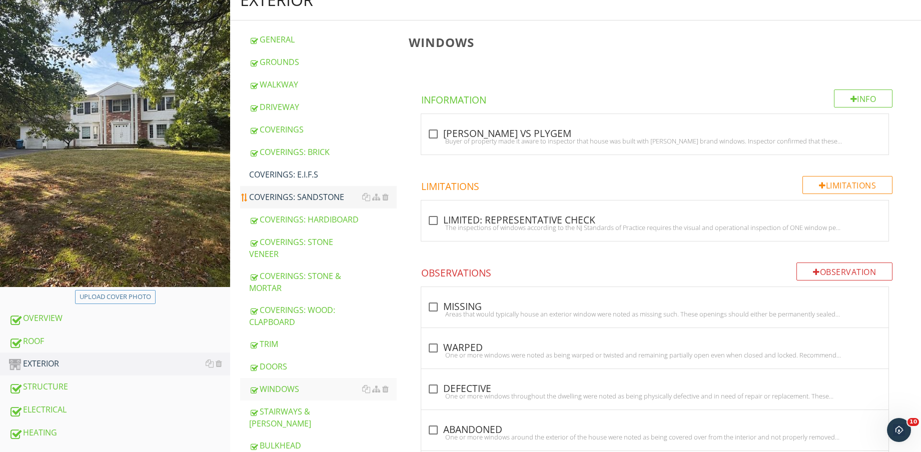
click at [298, 200] on div "COVERINGS: SANDSTONE" at bounding box center [323, 197] width 148 height 12
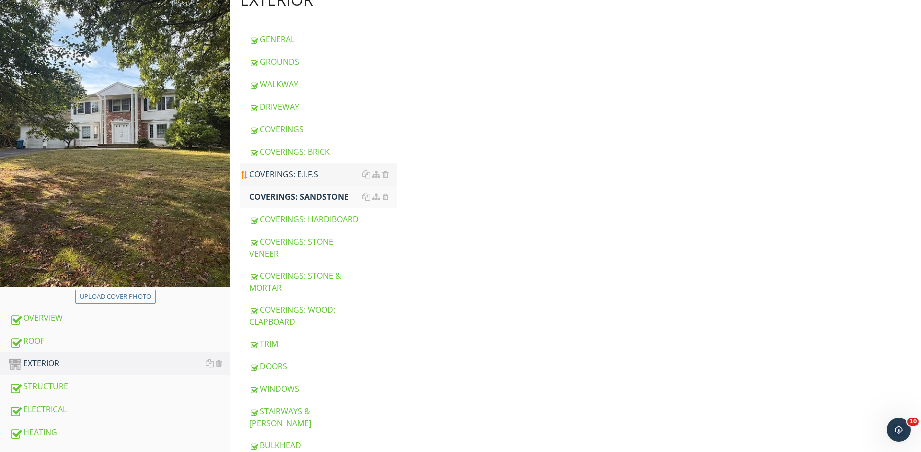
click at [288, 168] on link "COVERINGS: E.I.F.S" at bounding box center [323, 175] width 148 height 22
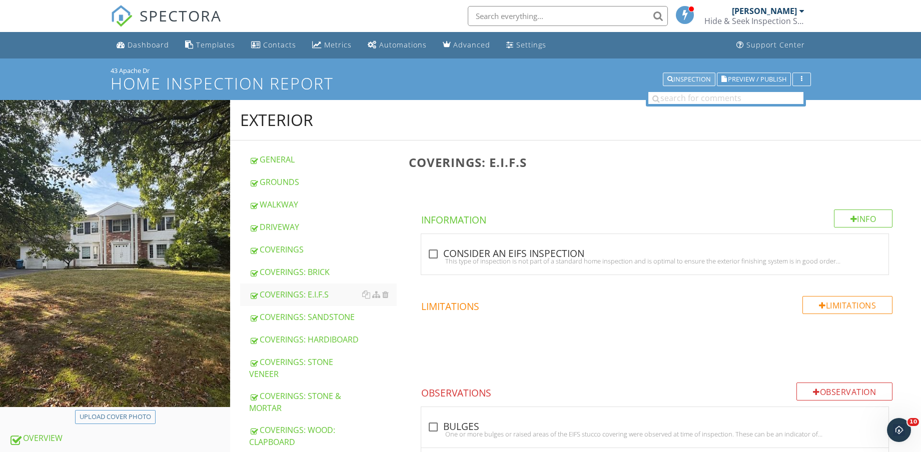
click at [687, 83] on div "Inspection" at bounding box center [689, 79] width 44 height 7
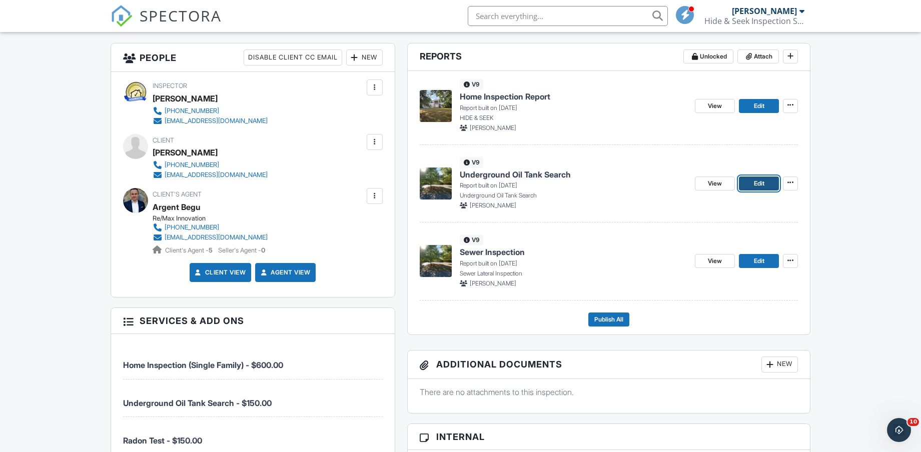
click at [758, 184] on span "Edit" at bounding box center [759, 184] width 11 height 10
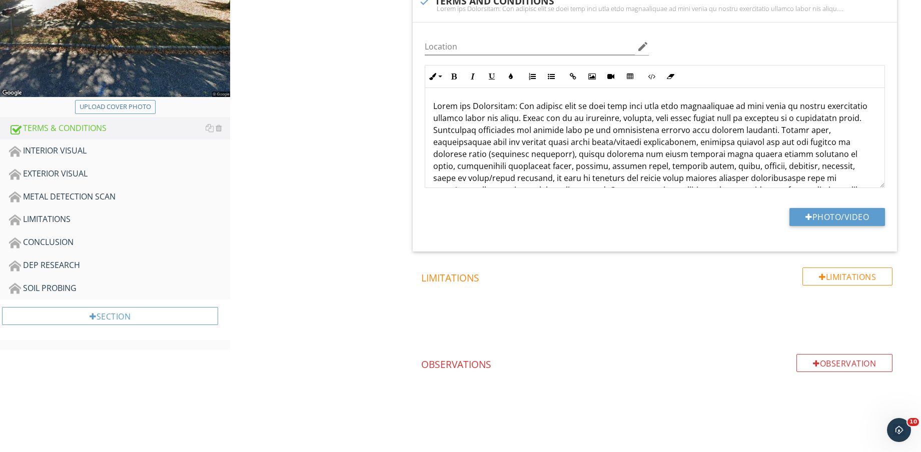
scroll to position [235, 0]
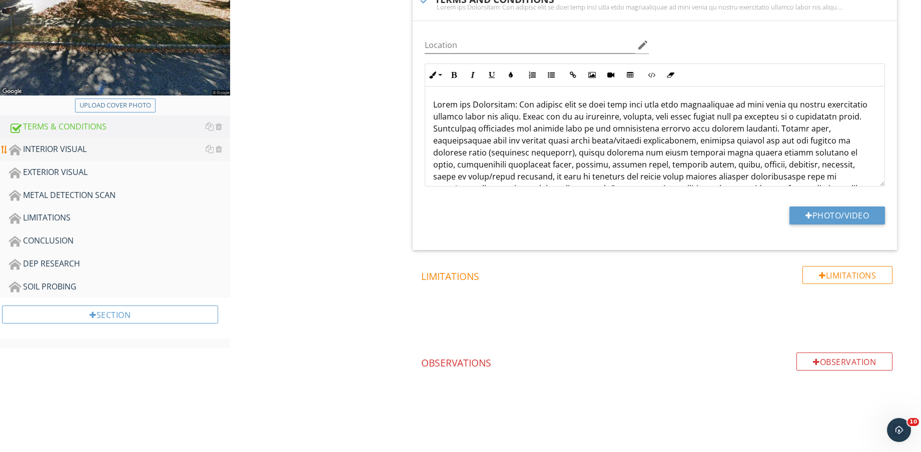
click at [70, 147] on div "INTERIOR VISUAL" at bounding box center [119, 149] width 221 height 13
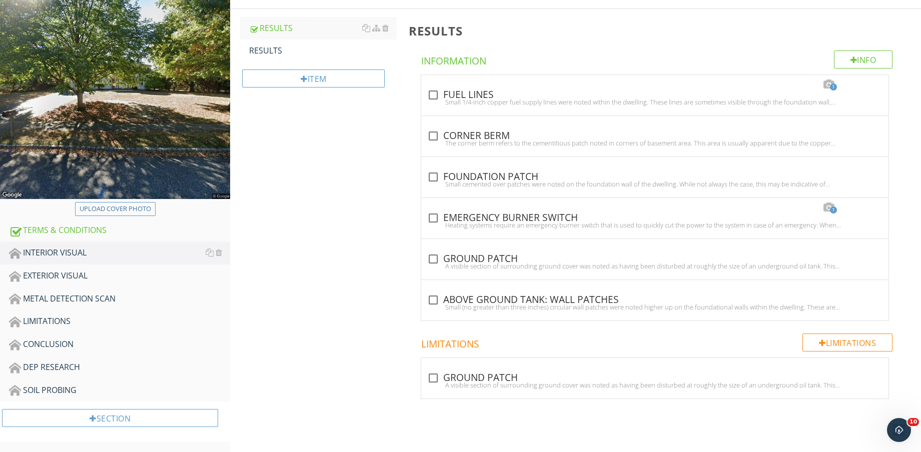
scroll to position [132, 0]
click at [315, 56] on div "RESULTS" at bounding box center [323, 51] width 148 height 12
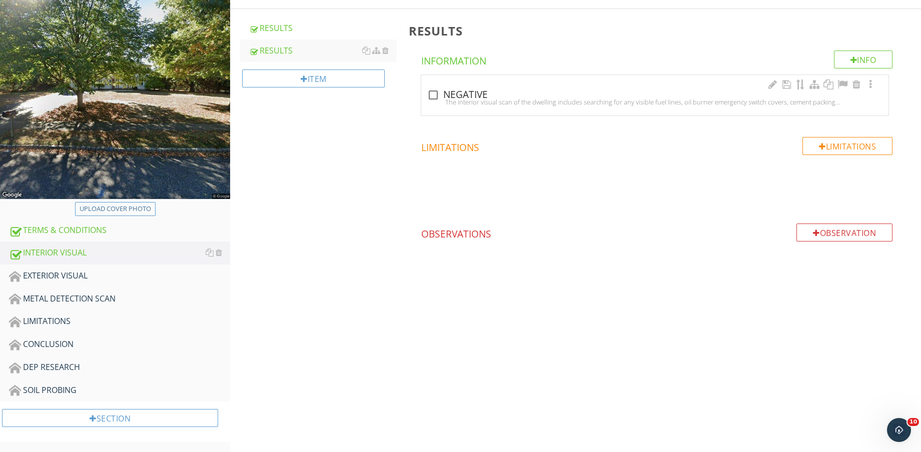
click at [435, 96] on div at bounding box center [433, 95] width 17 height 17
checkbox input "true"
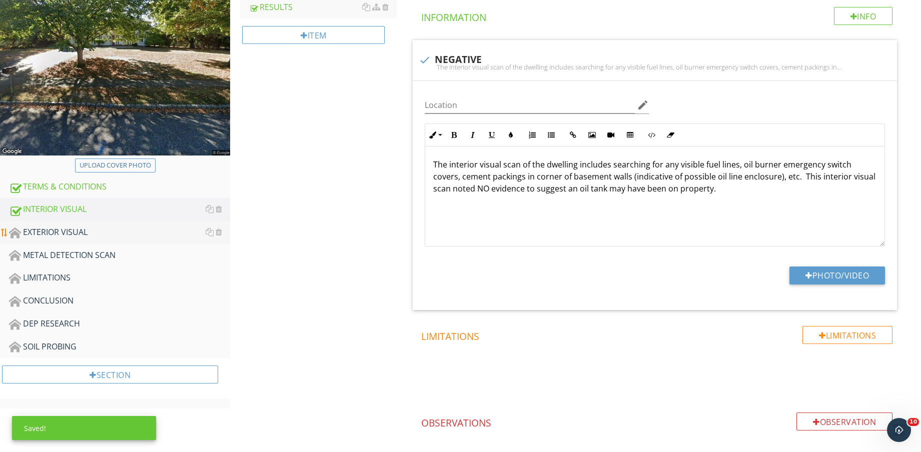
click at [92, 229] on div "EXTERIOR VISUAL" at bounding box center [119, 232] width 221 height 13
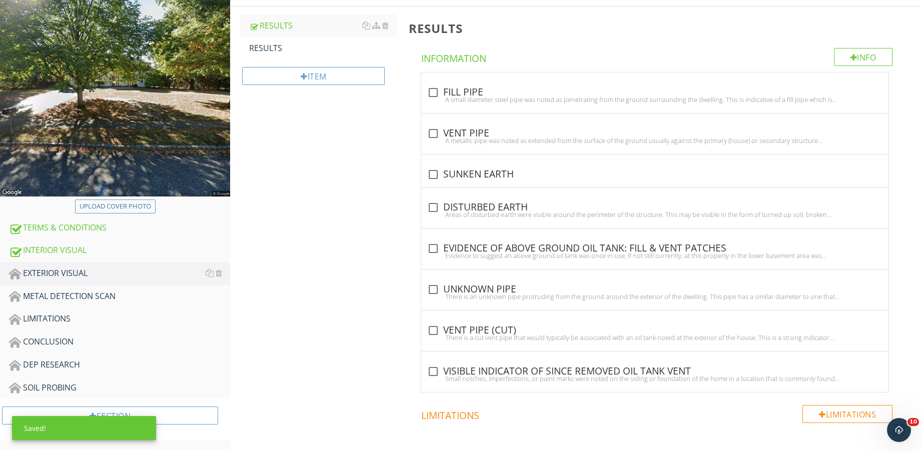
scroll to position [113, 0]
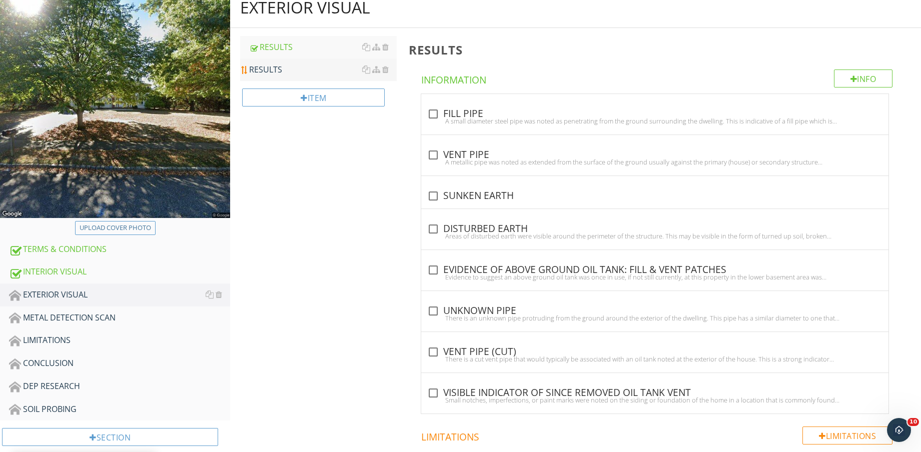
click at [298, 68] on div "RESULTS" at bounding box center [323, 70] width 148 height 12
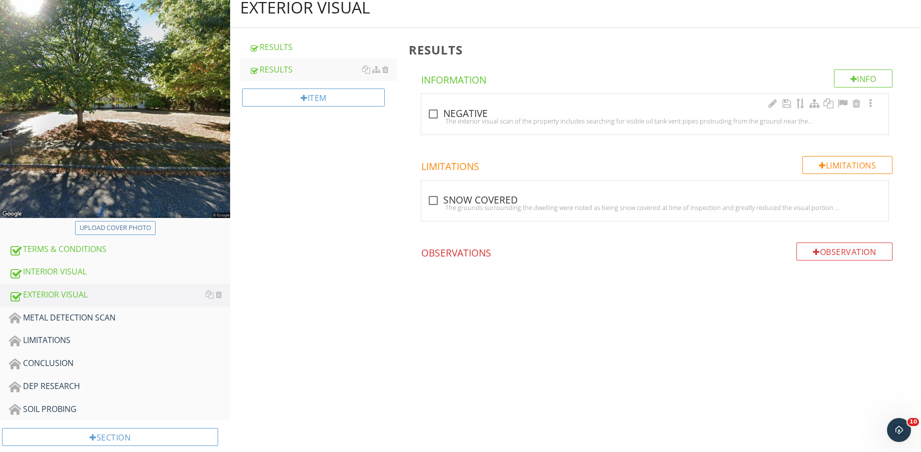
click at [433, 121] on div "The exterior visual scan of the property includes searching for visible oil tan…" at bounding box center [654, 121] width 455 height 8
checkbox input "true"
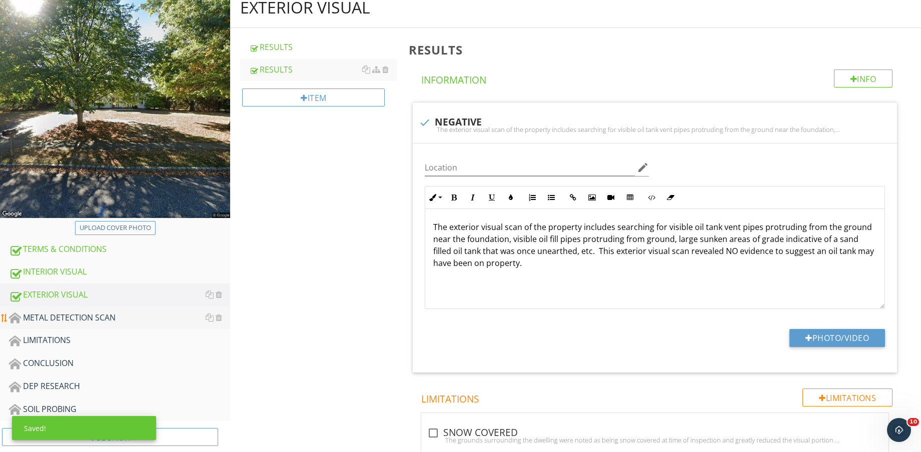
click at [81, 310] on link "METAL DETECTION SCAN" at bounding box center [119, 318] width 221 height 23
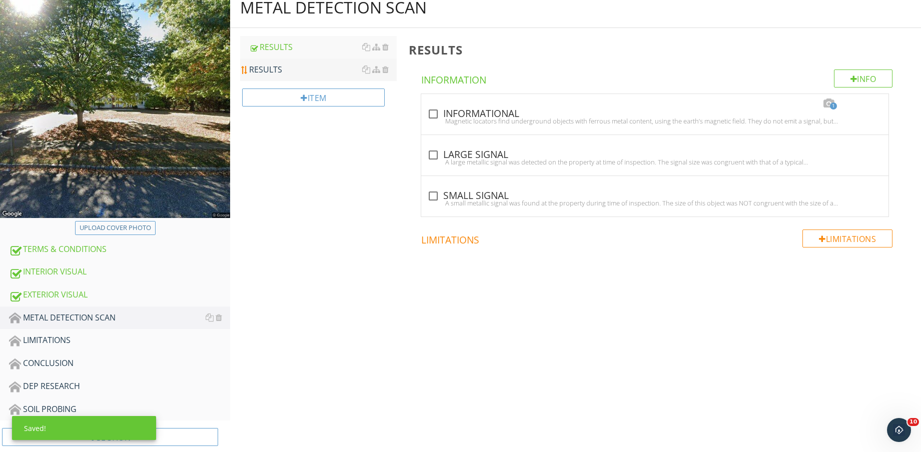
click at [310, 65] on div "RESULTS" at bounding box center [323, 70] width 148 height 12
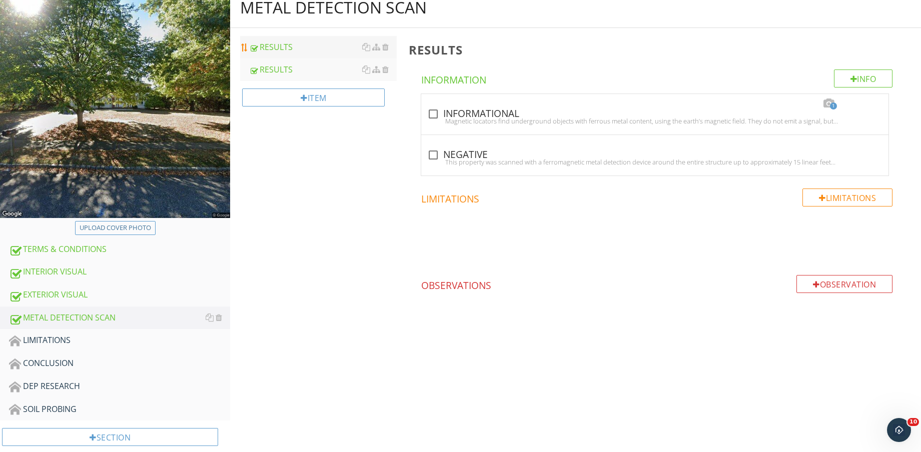
click at [310, 46] on div "RESULTS" at bounding box center [323, 47] width 148 height 12
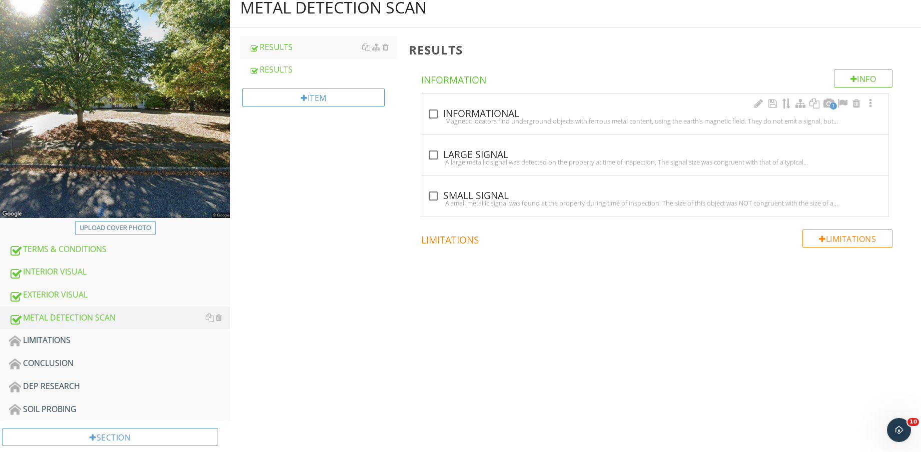
click at [434, 118] on div "Magnetic locators find underground objects with ferrous metal content, using th…" at bounding box center [654, 121] width 455 height 8
checkbox input "true"
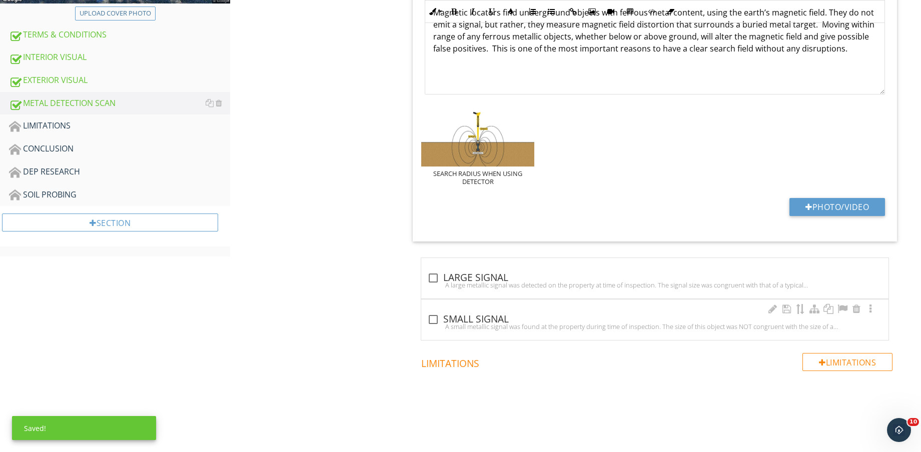
click at [435, 311] on div at bounding box center [433, 319] width 17 height 17
checkbox input "true"
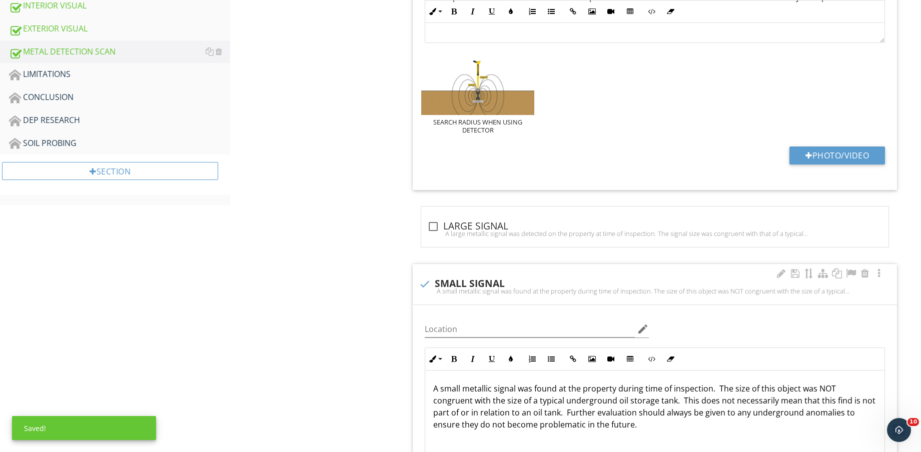
scroll to position [452, 0]
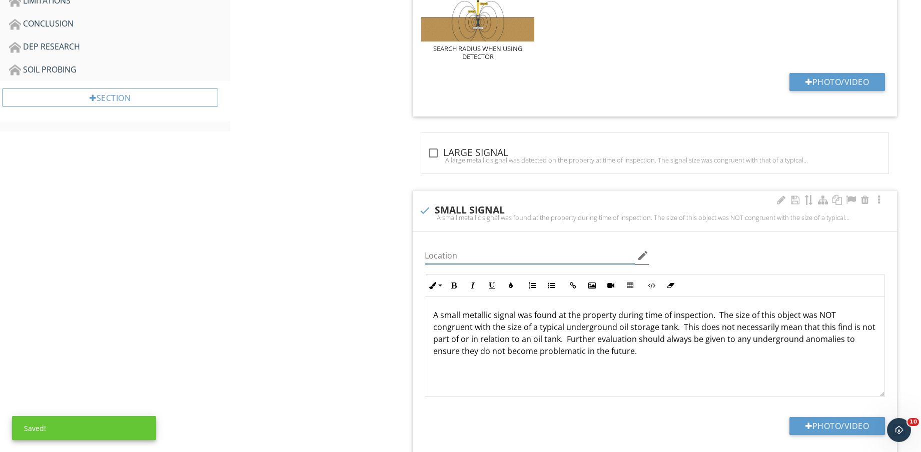
click at [577, 257] on input "Location" at bounding box center [530, 256] width 210 height 17
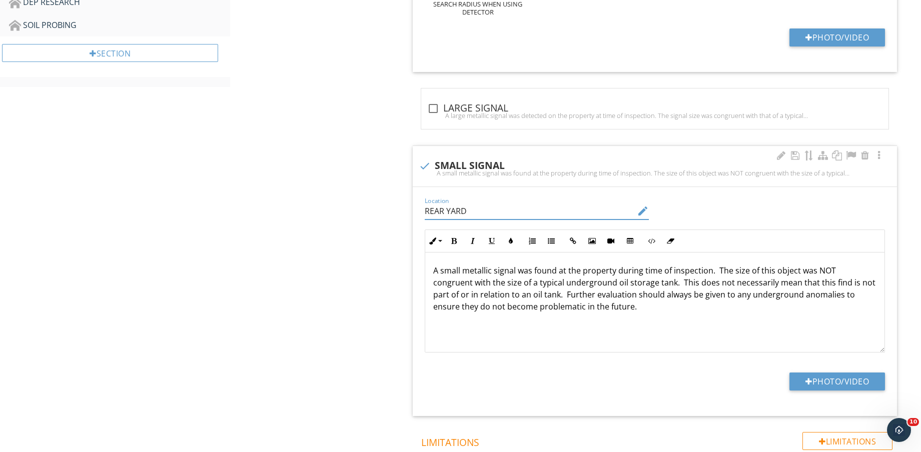
scroll to position [515, 0]
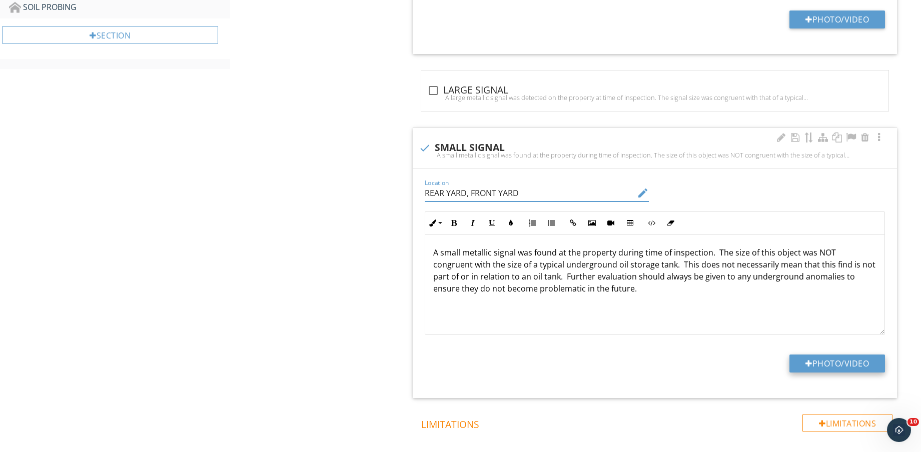
type input "REAR YARD, FRONT YARD"
click at [848, 364] on button "Photo/Video" at bounding box center [837, 364] width 96 height 18
type input "C:\fakepath\IMG_8850.jpg"
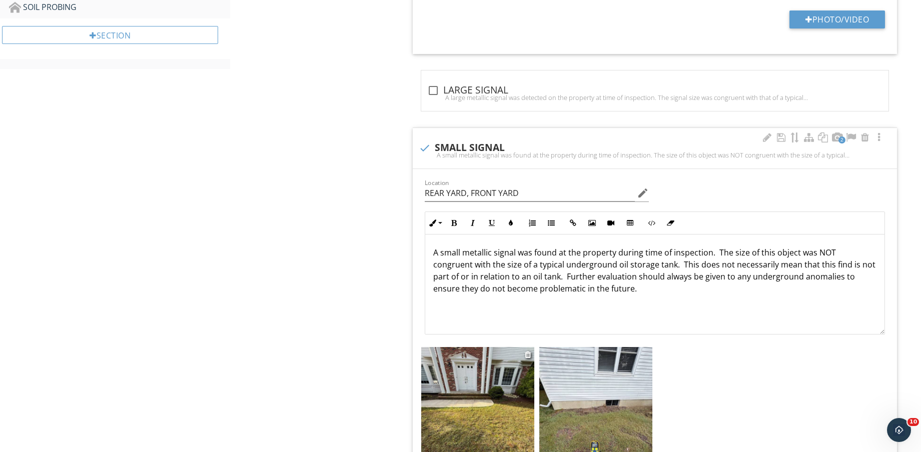
click at [485, 401] on img at bounding box center [477, 422] width 113 height 151
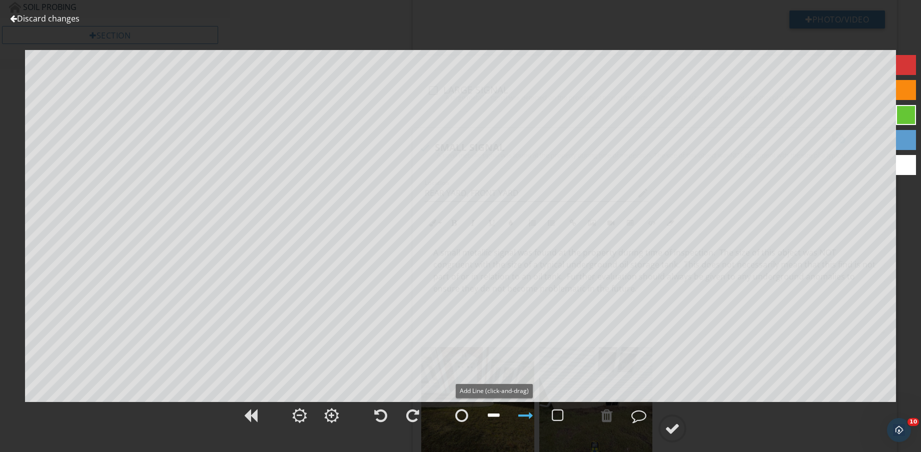
click at [494, 409] on div at bounding box center [494, 415] width 12 height 15
click at [909, 91] on div at bounding box center [906, 90] width 20 height 20
click at [524, 409] on div at bounding box center [525, 415] width 15 height 15
click at [678, 432] on div at bounding box center [672, 428] width 15 height 15
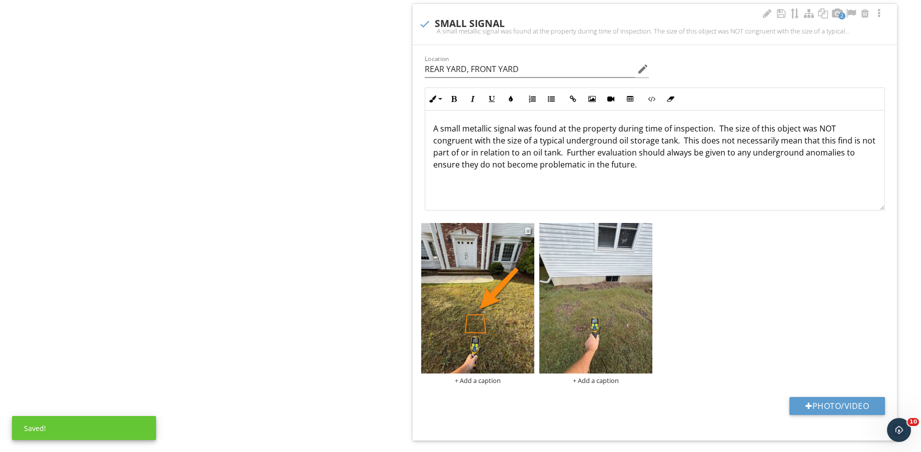
scroll to position [640, 0]
click at [479, 379] on div "+ Add a caption" at bounding box center [477, 380] width 113 height 8
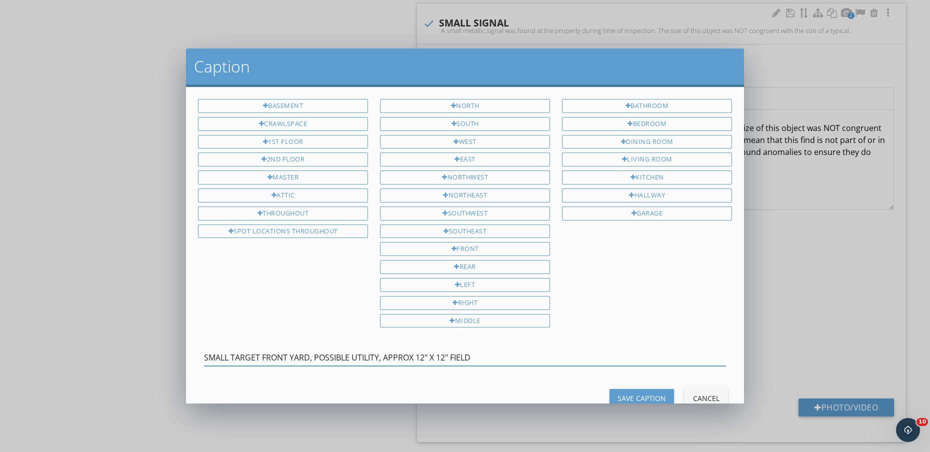
type input "SMALL TARGET FRONT YARD, POSSIBLE UTILITY, APPROX 12" X 12" FIELD"
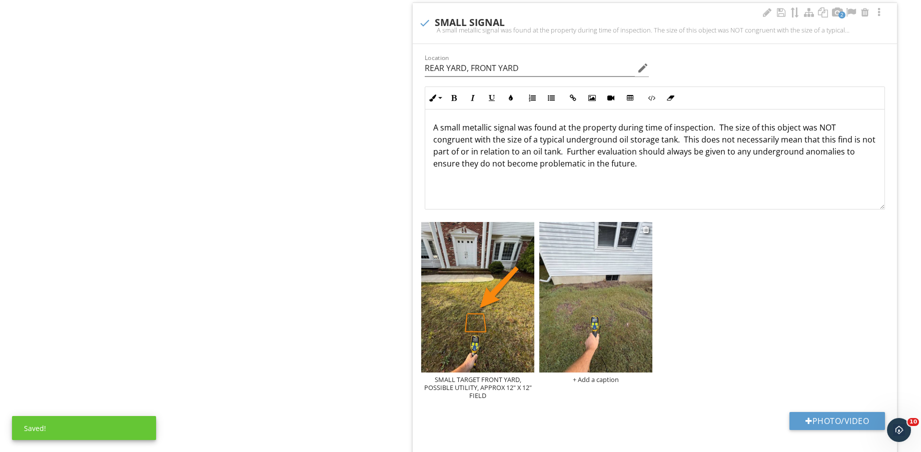
click at [595, 330] on img at bounding box center [595, 297] width 113 height 151
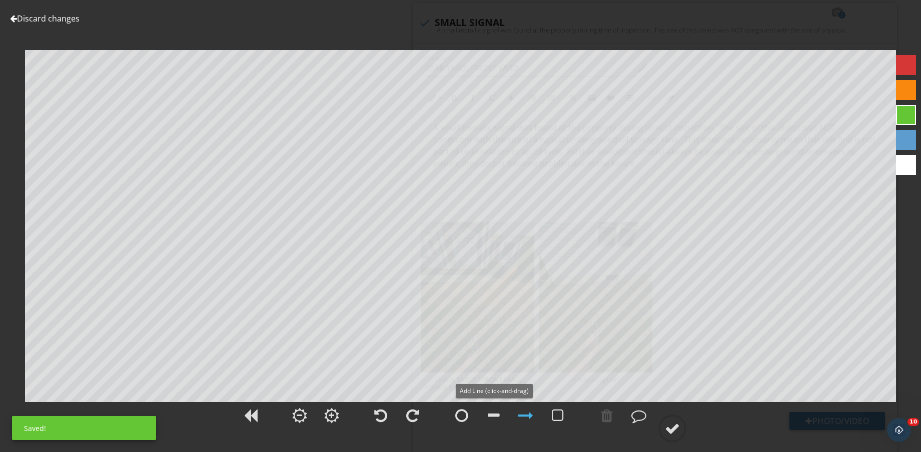
drag, startPoint x: 496, startPoint y: 416, endPoint x: 487, endPoint y: 392, distance: 26.1
click at [496, 416] on div at bounding box center [494, 415] width 12 height 15
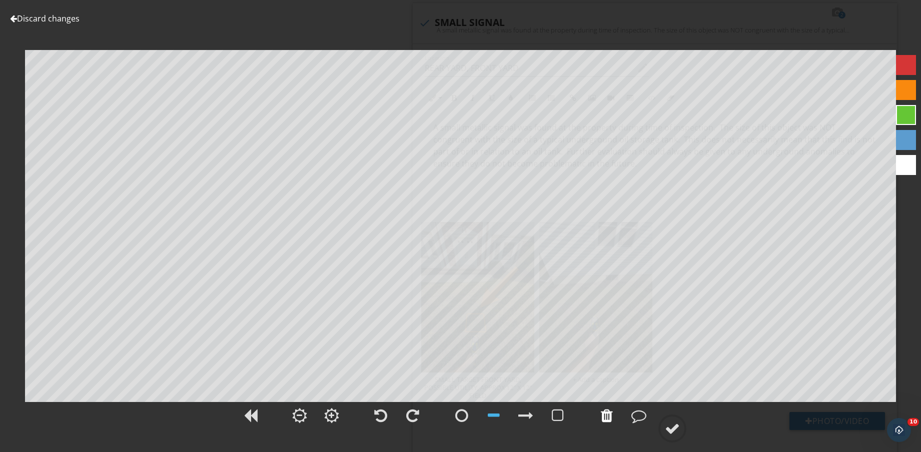
drag, startPoint x: 603, startPoint y: 416, endPoint x: 612, endPoint y: 410, distance: 10.1
click at [604, 416] on div at bounding box center [607, 415] width 12 height 15
click at [902, 93] on div at bounding box center [906, 90] width 20 height 20
click at [671, 418] on circle at bounding box center [672, 429] width 26 height 26
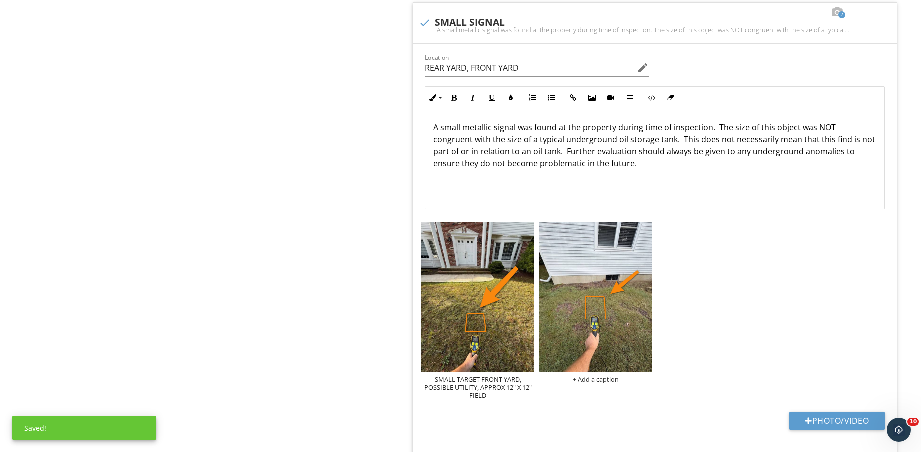
click at [608, 381] on div "+ Add a caption" at bounding box center [595, 380] width 113 height 8
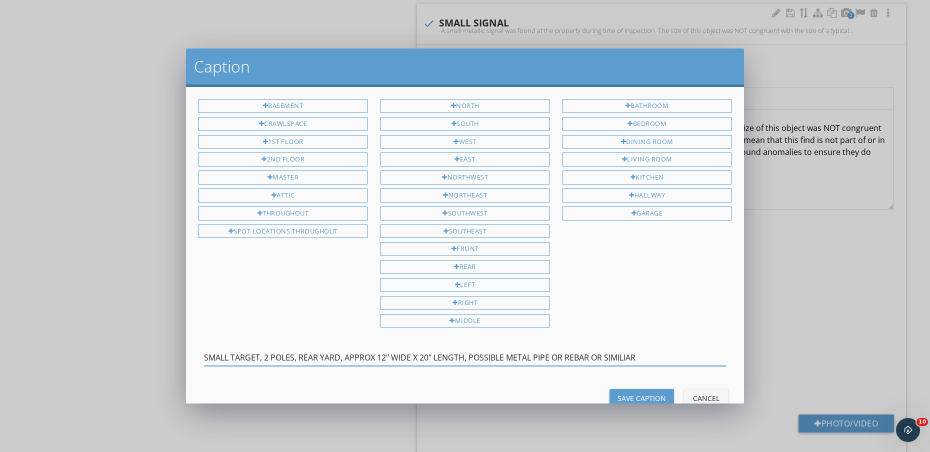
type input "SMALL TARGET, 2 POLES, REAR YARD, APPROX 12" WIDE X 20" LENGTH, POSSIBLE METAL …"
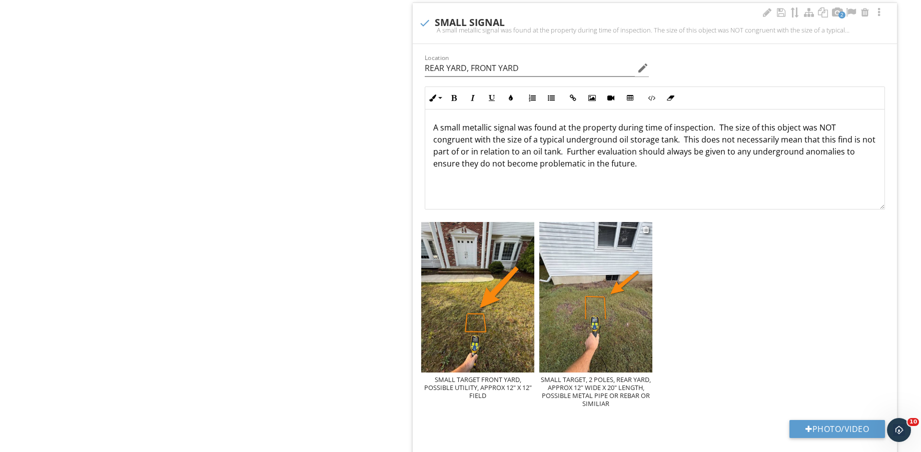
click at [552, 302] on img at bounding box center [595, 297] width 113 height 151
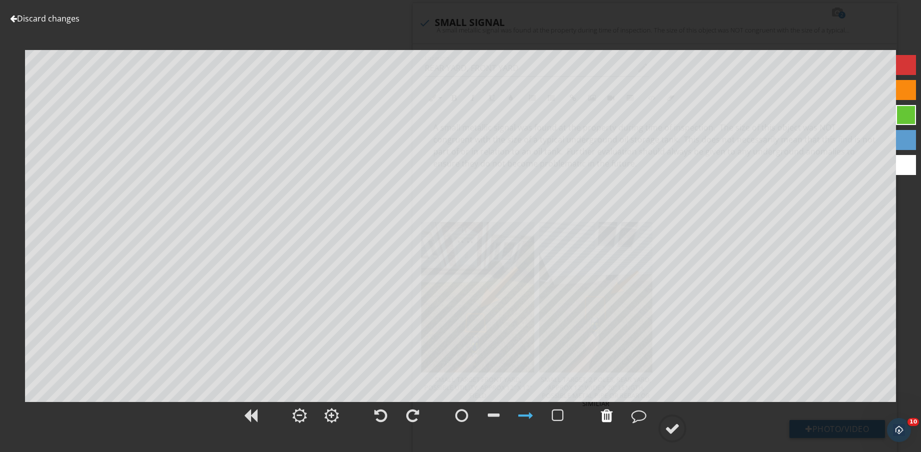
click at [608, 419] on div at bounding box center [607, 415] width 12 height 15
click at [911, 90] on div at bounding box center [906, 90] width 20 height 20
drag, startPoint x: 679, startPoint y: 433, endPoint x: 672, endPoint y: 433, distance: 7.0
click at [679, 433] on div at bounding box center [672, 428] width 15 height 15
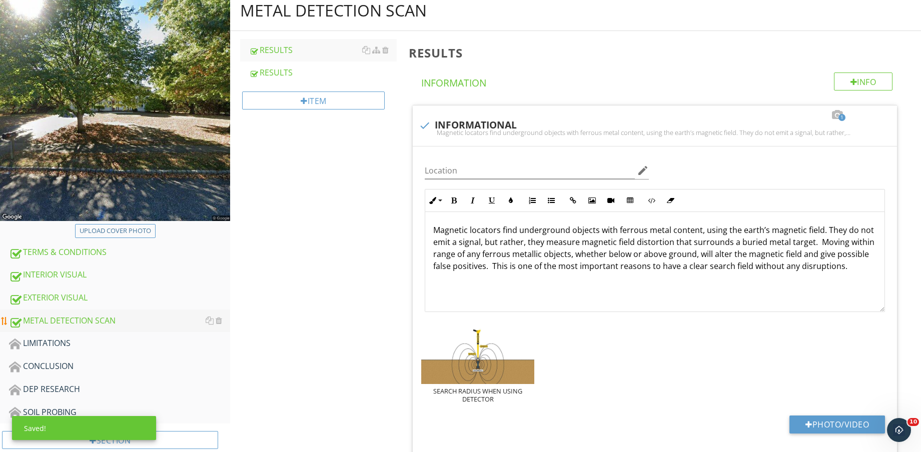
scroll to position [188, 0]
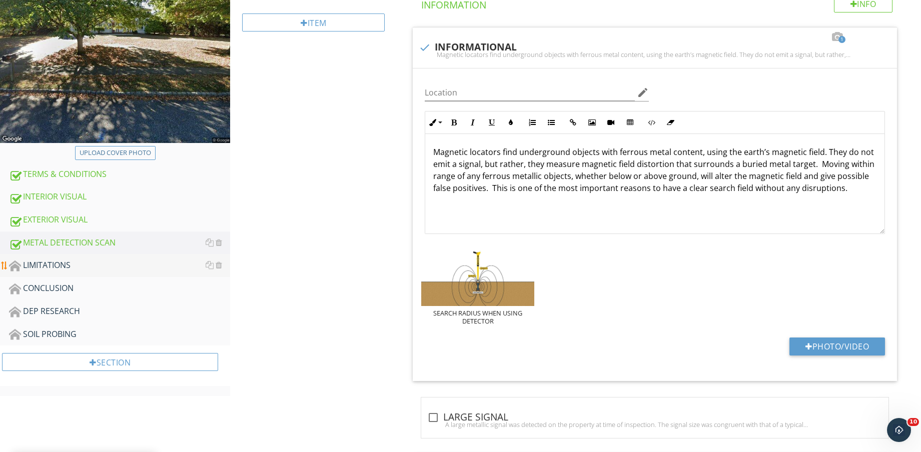
click at [82, 266] on div "LIMITATIONS" at bounding box center [119, 265] width 221 height 13
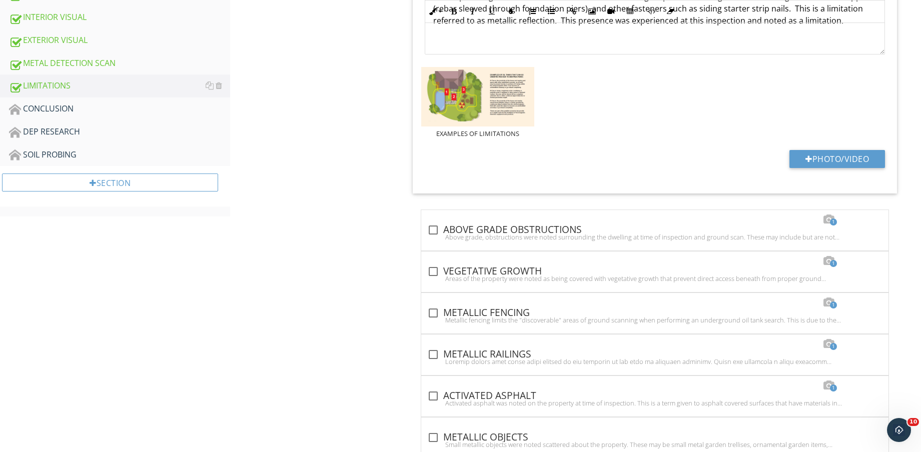
scroll to position [375, 0]
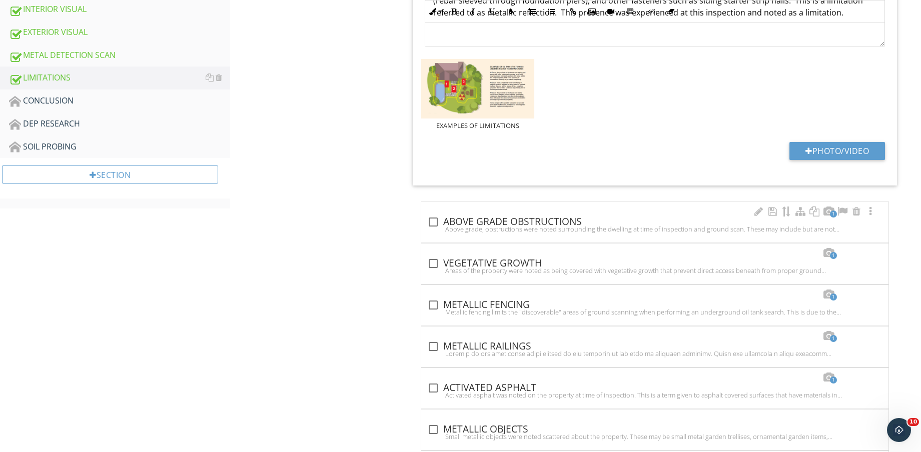
click at [484, 225] on div "Above grade, obstructions were noted surrounding the dwelling at time of inspec…" at bounding box center [654, 229] width 455 height 8
checkbox input "true"
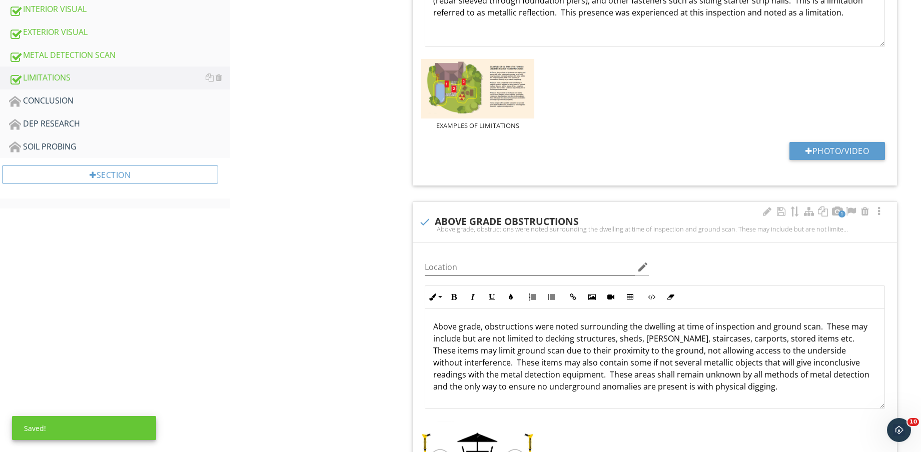
scroll to position [500, 0]
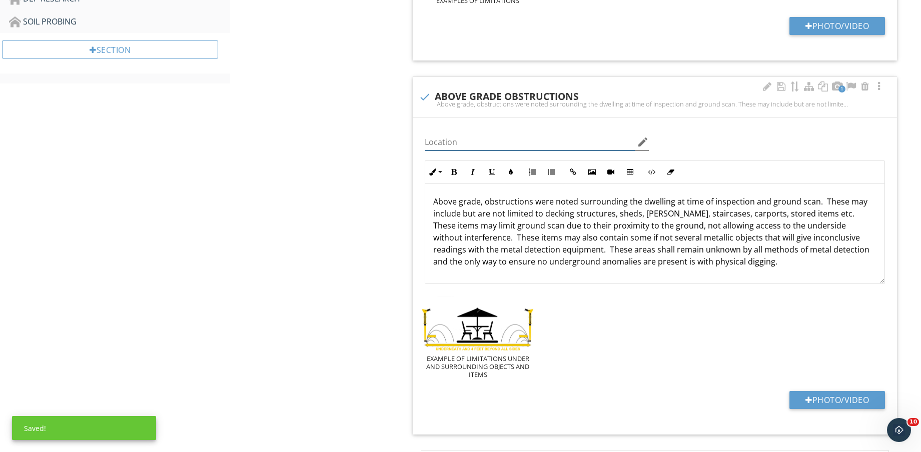
click at [550, 144] on input "Location" at bounding box center [530, 142] width 210 height 17
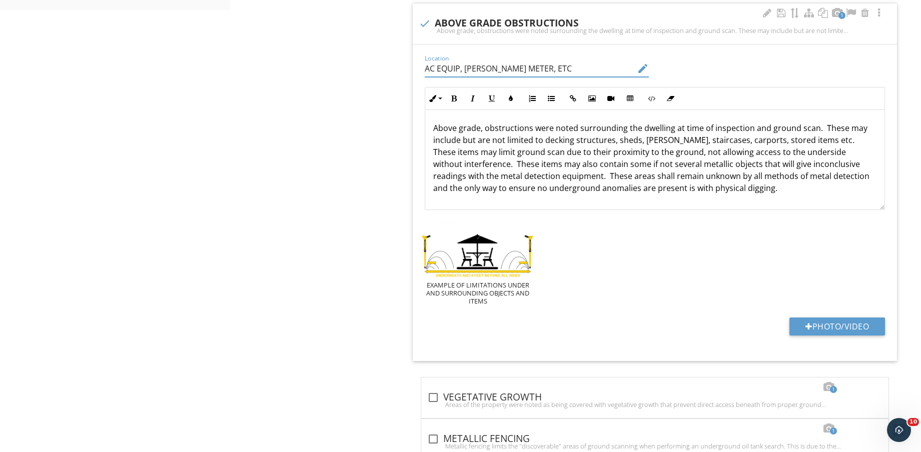
scroll to position [750, 0]
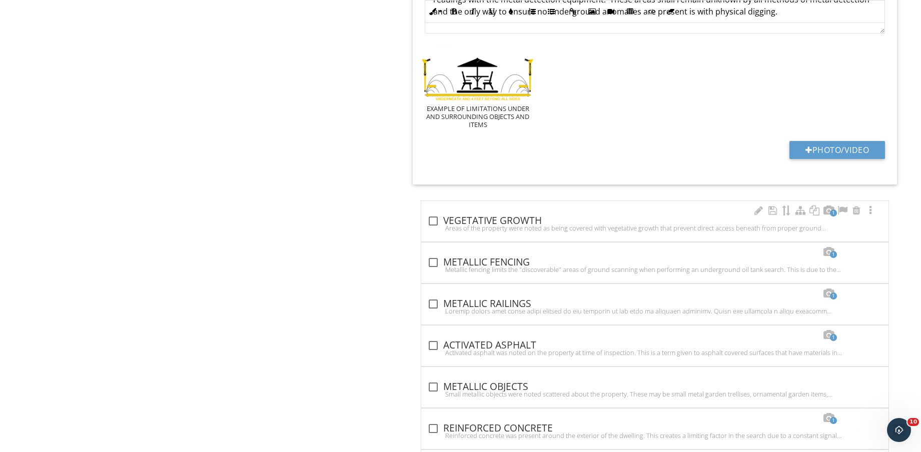
type input "AC EQUIP, [PERSON_NAME] METER, ETC"
click at [523, 216] on div "check_box_outline_blank VEGETATIVE GROWTH" at bounding box center [654, 221] width 455 height 12
checkbox input "true"
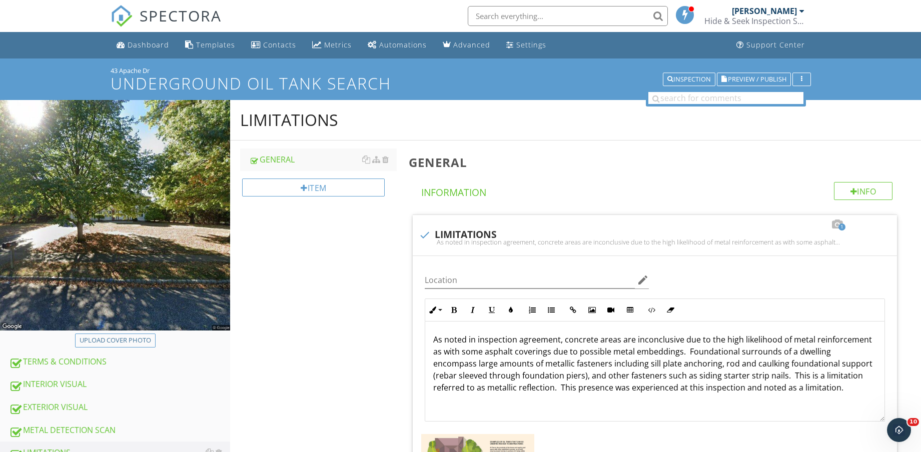
scroll to position [250, 0]
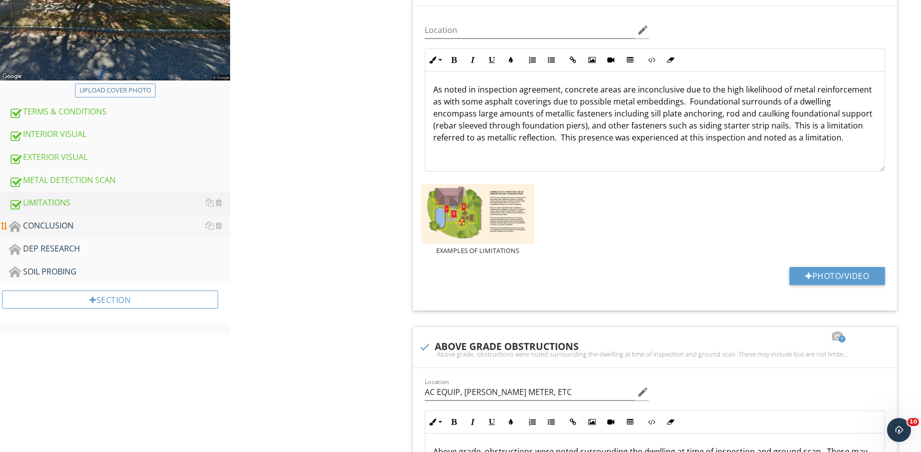
click at [168, 222] on div "CONCLUSION" at bounding box center [119, 226] width 221 height 13
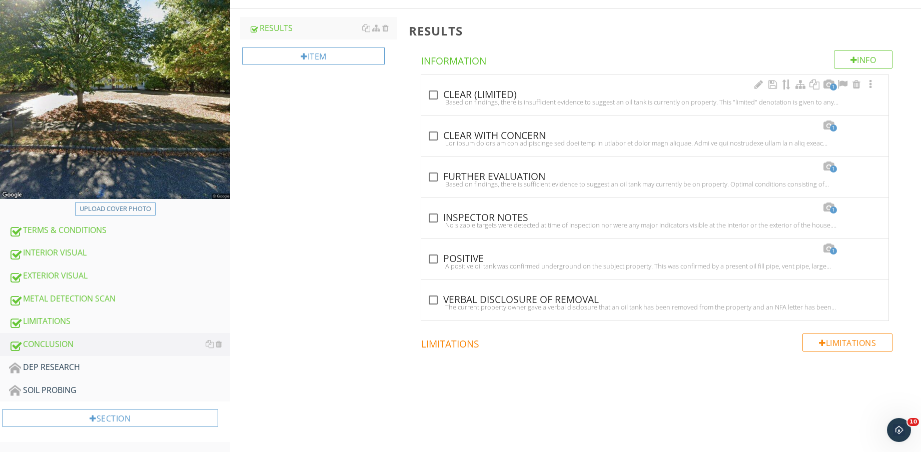
click at [428, 90] on div at bounding box center [433, 95] width 17 height 17
checkbox input "true"
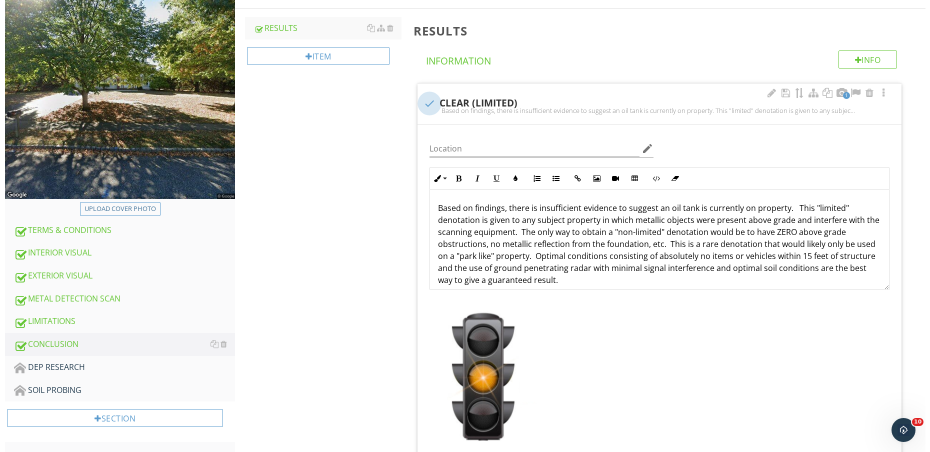
scroll to position [250, 0]
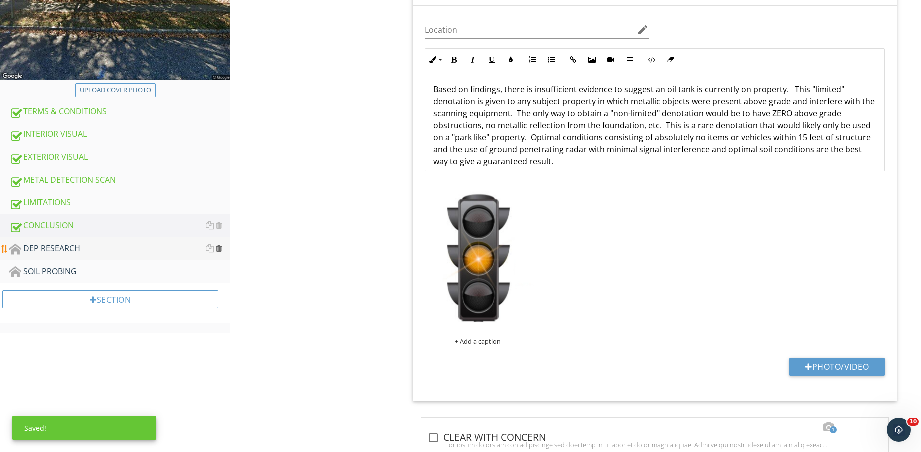
click at [222, 247] on div at bounding box center [219, 249] width 7 height 8
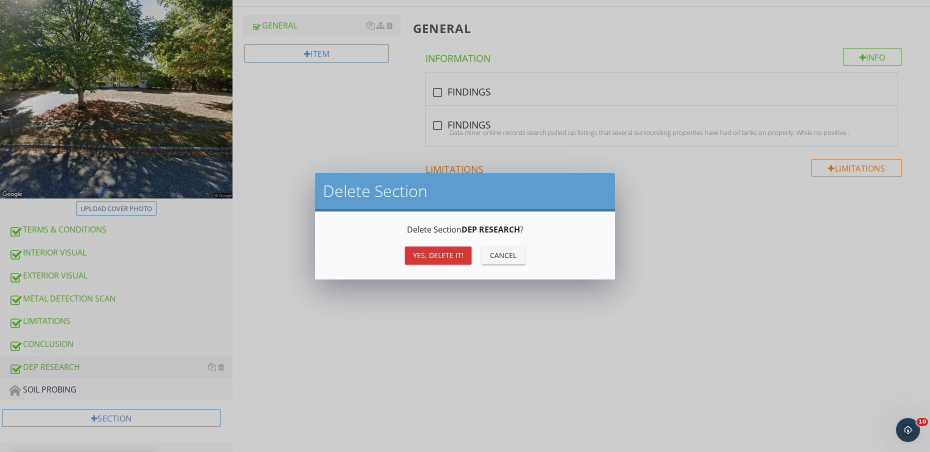
click at [446, 254] on div "Yes, Delete it!" at bounding box center [438, 255] width 51 height 11
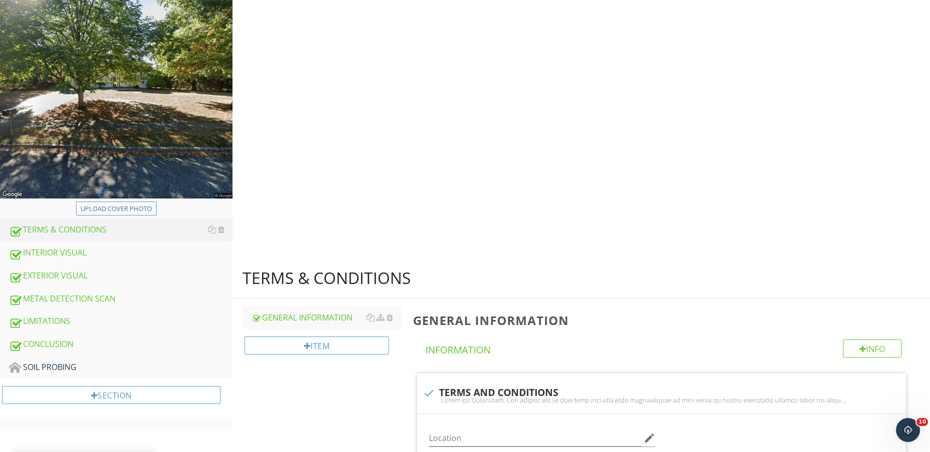
scroll to position [109, 0]
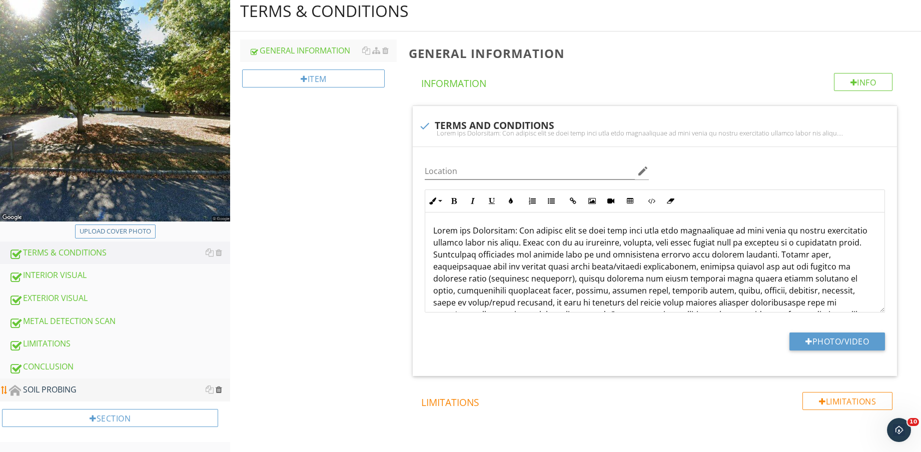
click at [221, 388] on div at bounding box center [219, 390] width 7 height 8
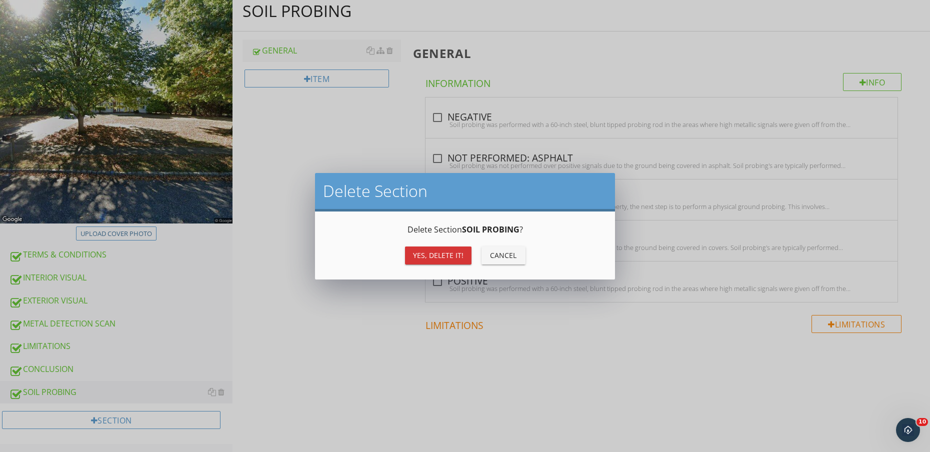
click at [440, 254] on div "Yes, Delete it!" at bounding box center [438, 255] width 51 height 11
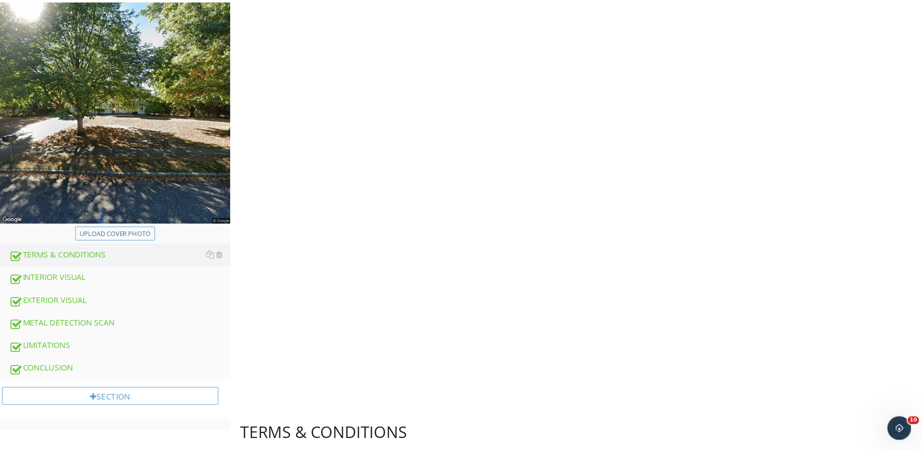
scroll to position [86, 0]
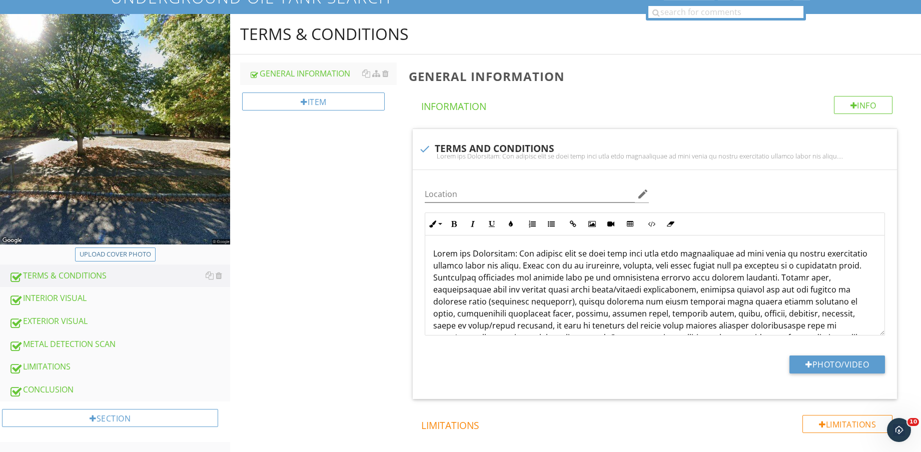
click at [125, 255] on div "Upload cover photo" at bounding box center [116, 255] width 72 height 10
type input "C:\fakepath\TANK LOGO.jfif"
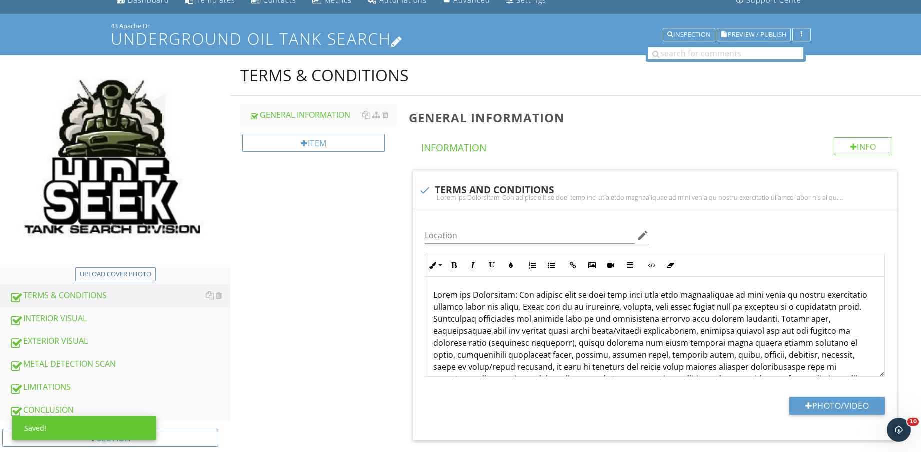
scroll to position [24, 0]
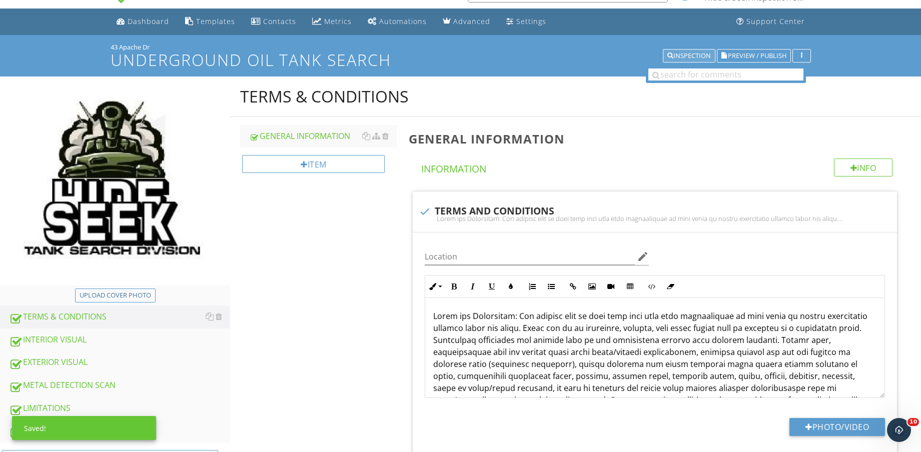
click at [687, 54] on div "Inspection" at bounding box center [689, 56] width 44 height 7
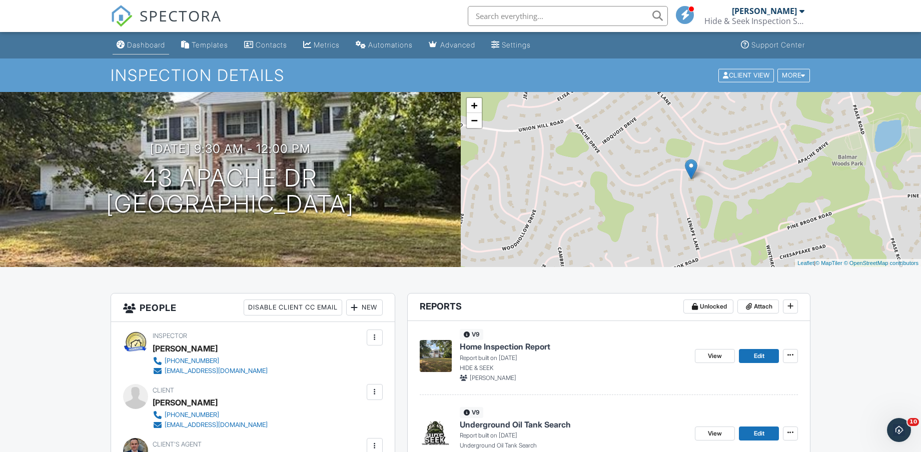
click at [152, 45] on div "Dashboard" at bounding box center [146, 45] width 38 height 9
